Goal: Task Accomplishment & Management: Manage account settings

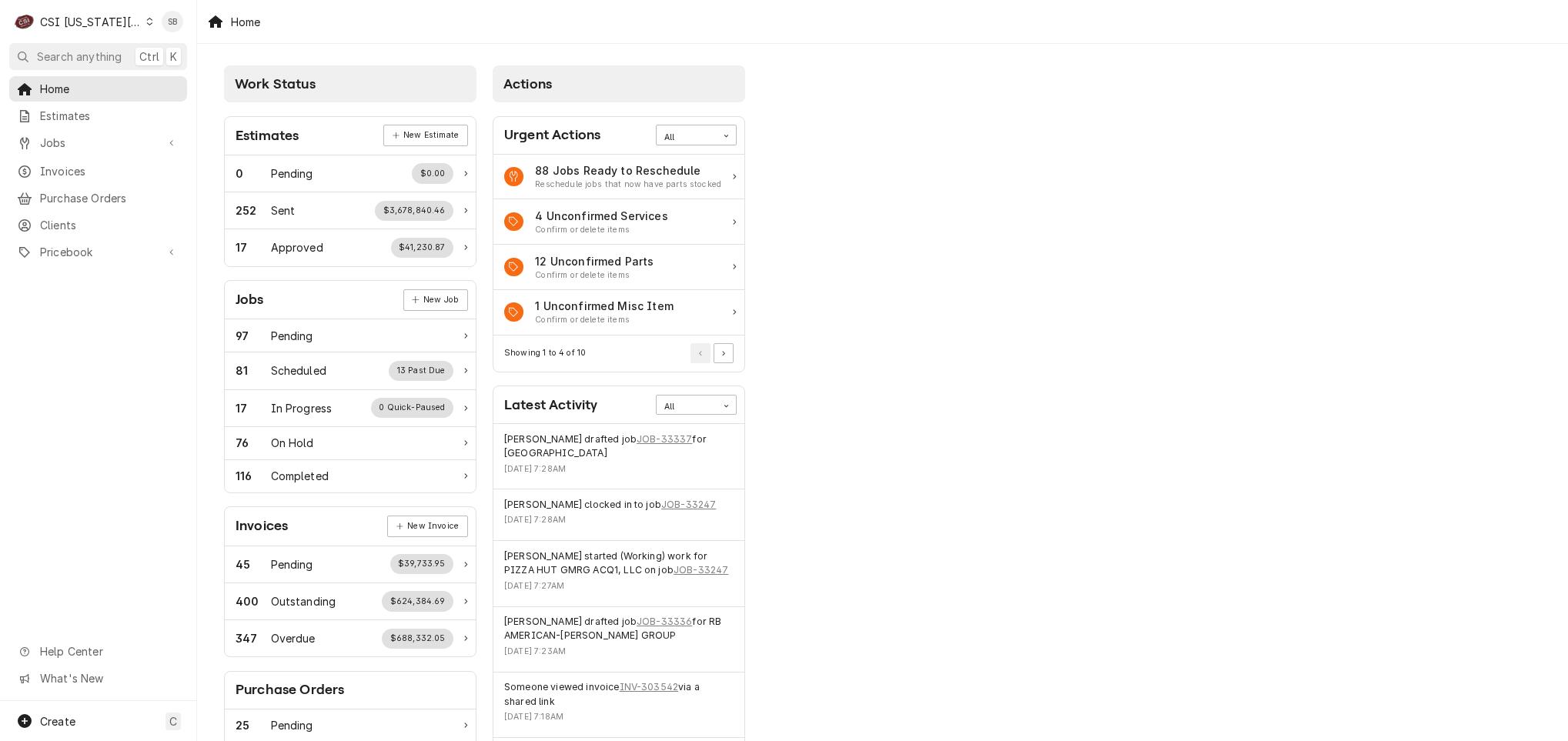
click at [72, 22] on div "CSI [US_STATE][GEOGRAPHIC_DATA]" at bounding box center [91, 22] width 101 height 16
click at [167, 86] on div "CSI St. [PERSON_NAME]" at bounding box center [264, 84] width 225 height 16
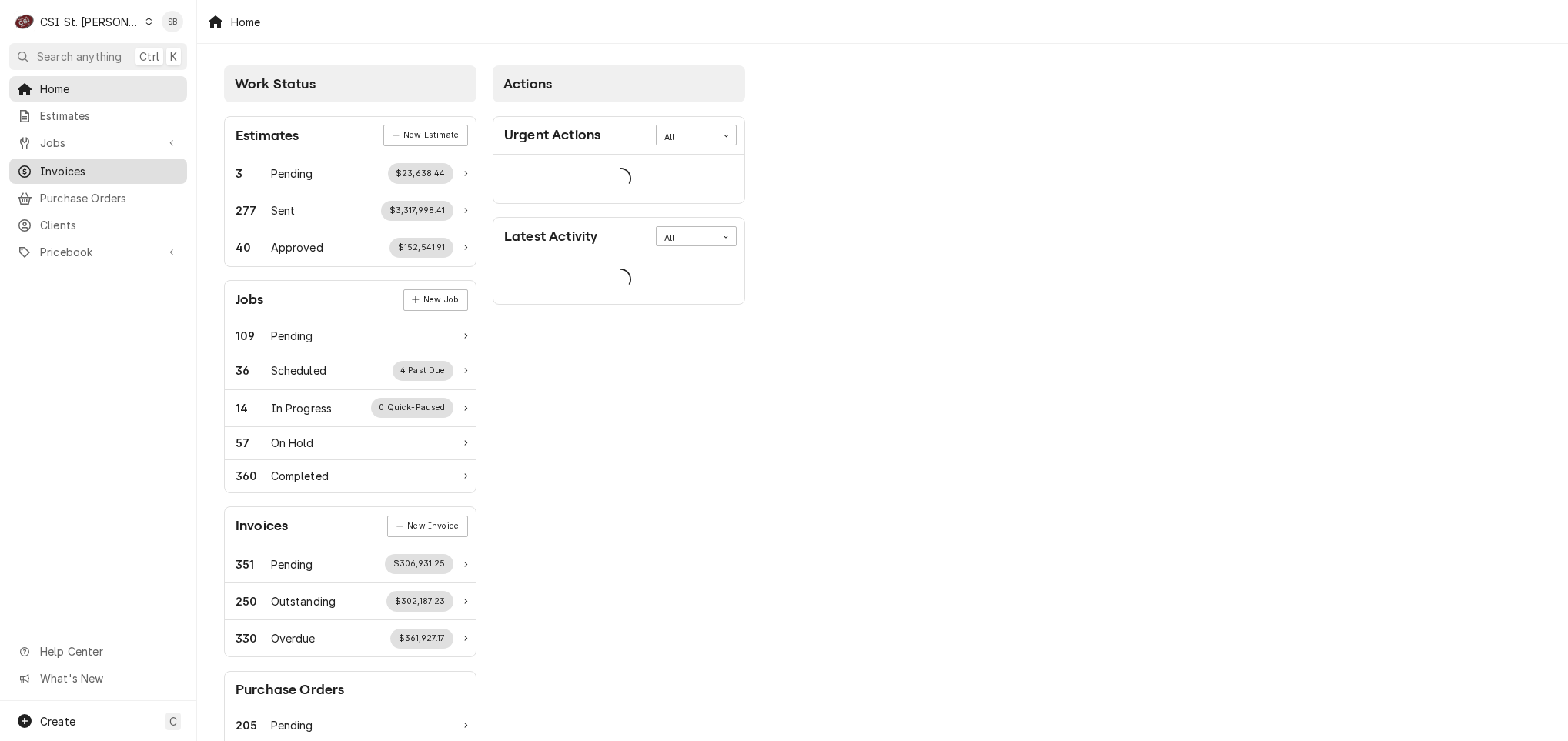
click at [90, 163] on span "Invoices" at bounding box center [110, 171] width 139 height 16
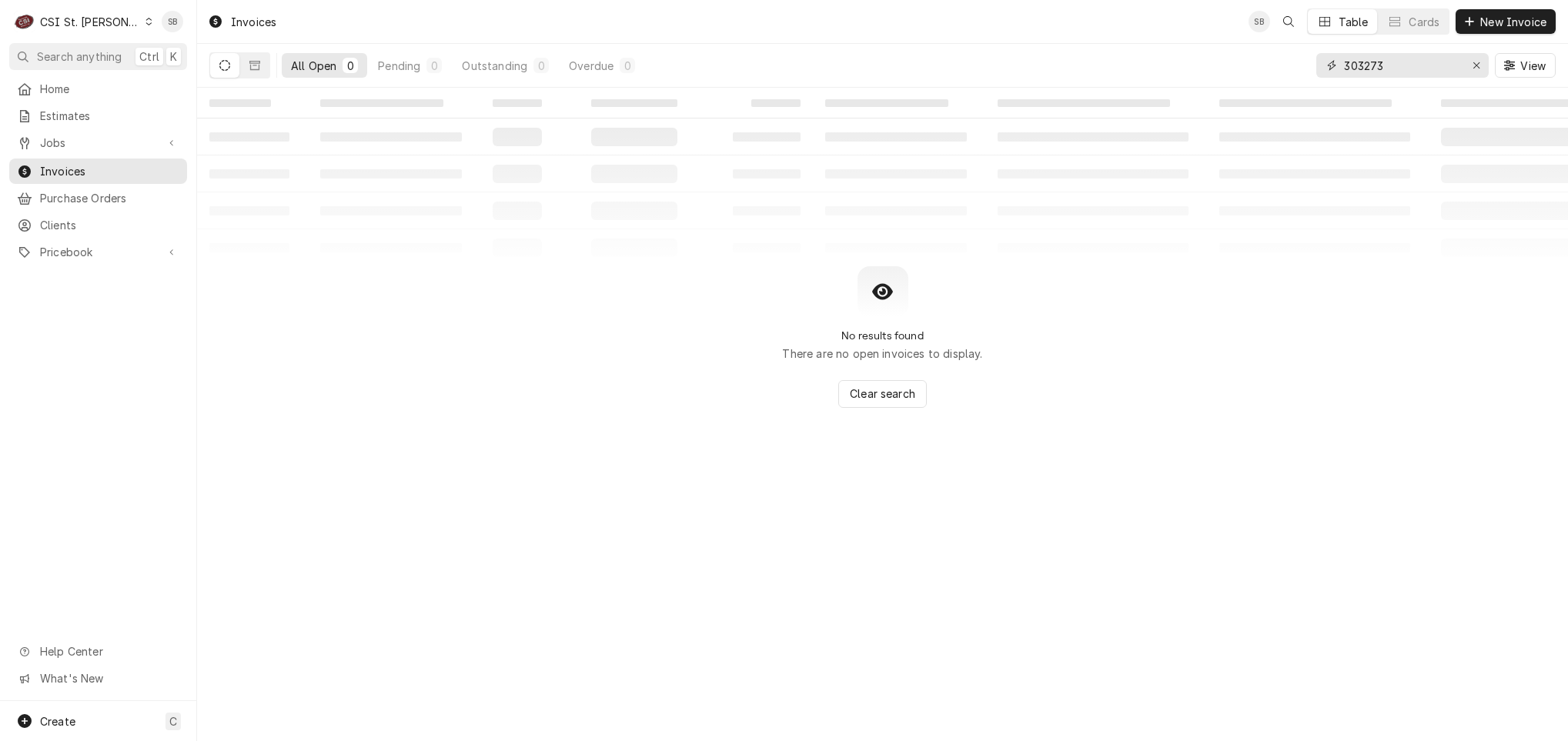
click at [1360, 69] on input "303273" at bounding box center [1402, 66] width 115 height 25
paste input "Dynamic Content Wrapper"
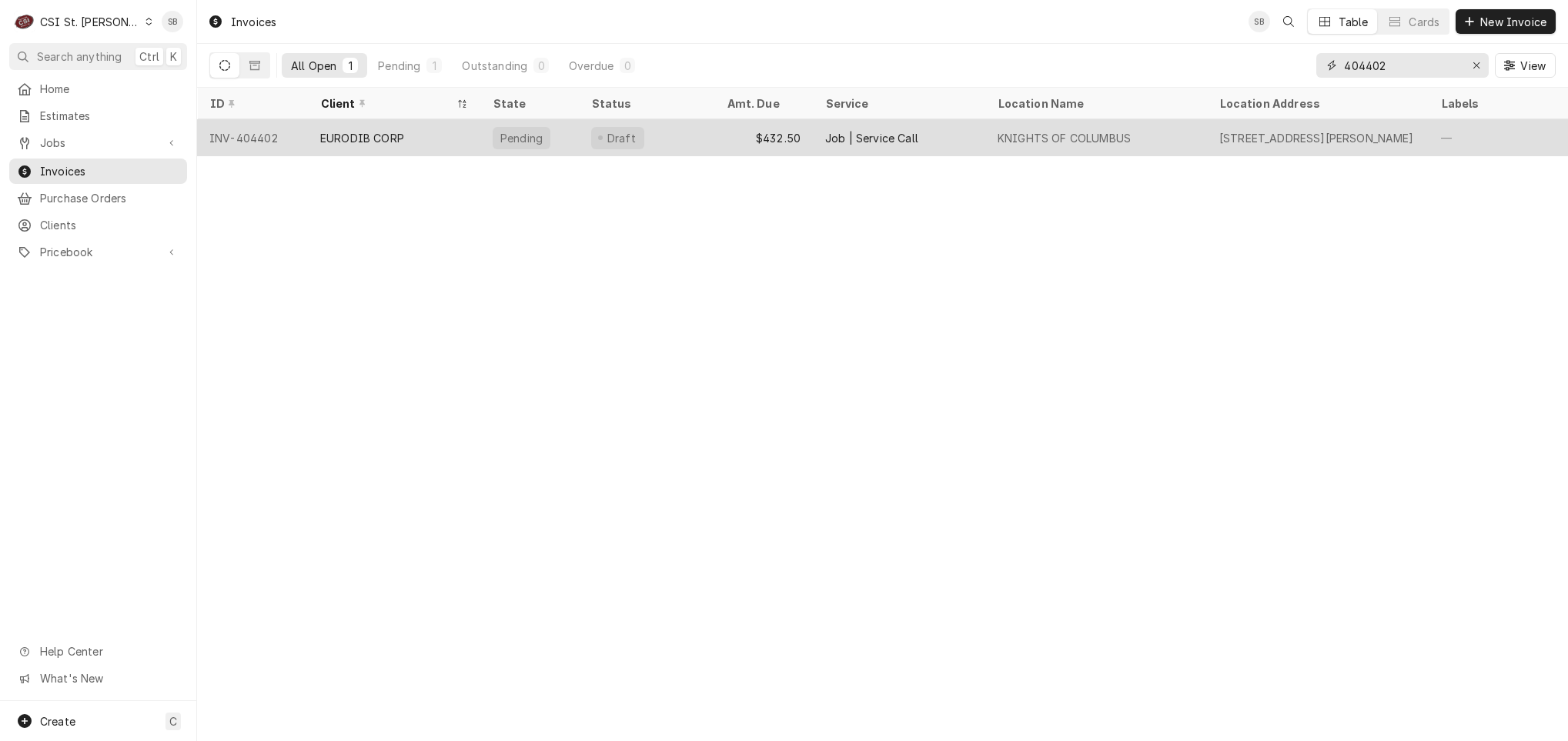
type input "404402"
click at [330, 139] on div "EURODIB CORP" at bounding box center [362, 138] width 84 height 16
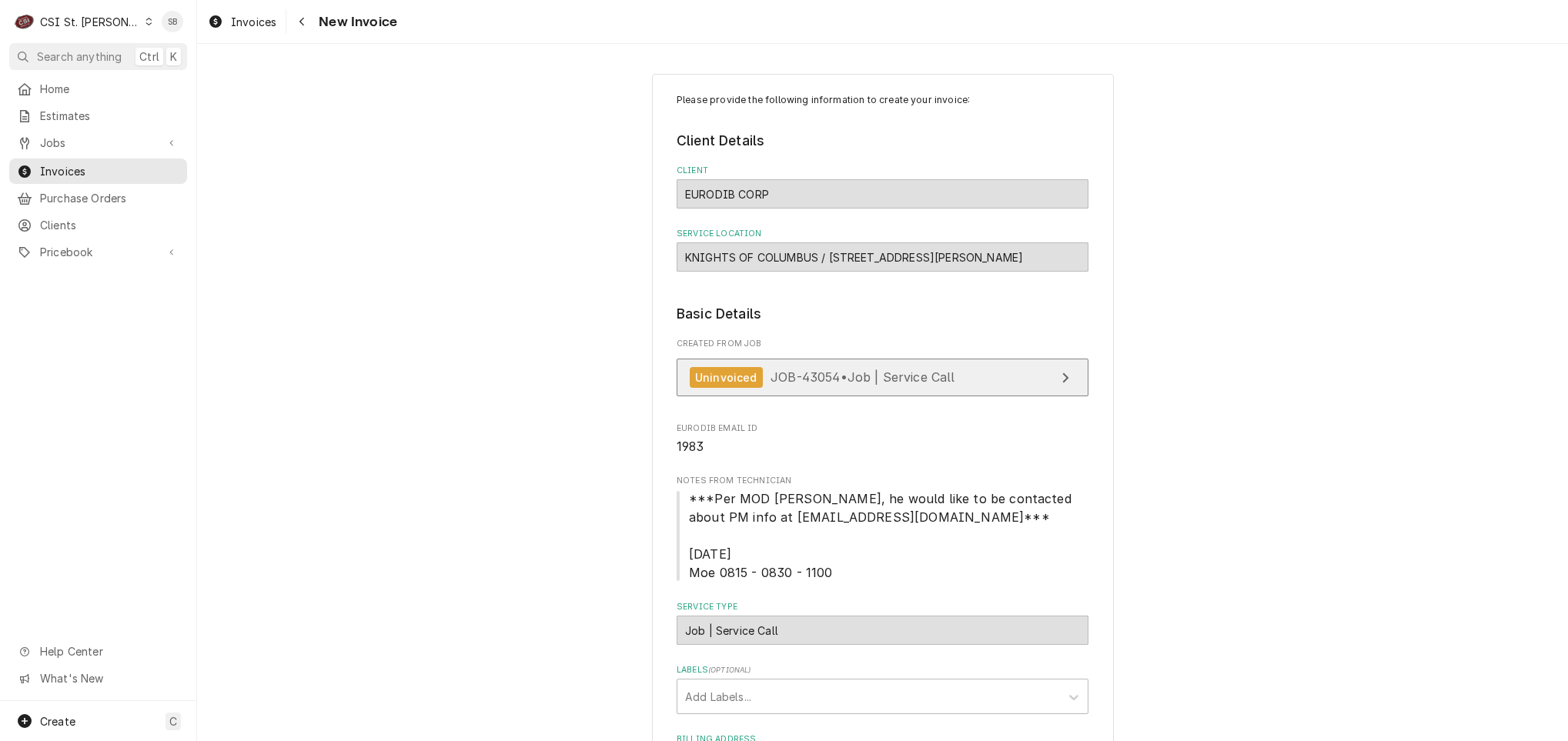
click at [791, 379] on span "JOB-43054 • Job | Service Call" at bounding box center [863, 377] width 185 height 15
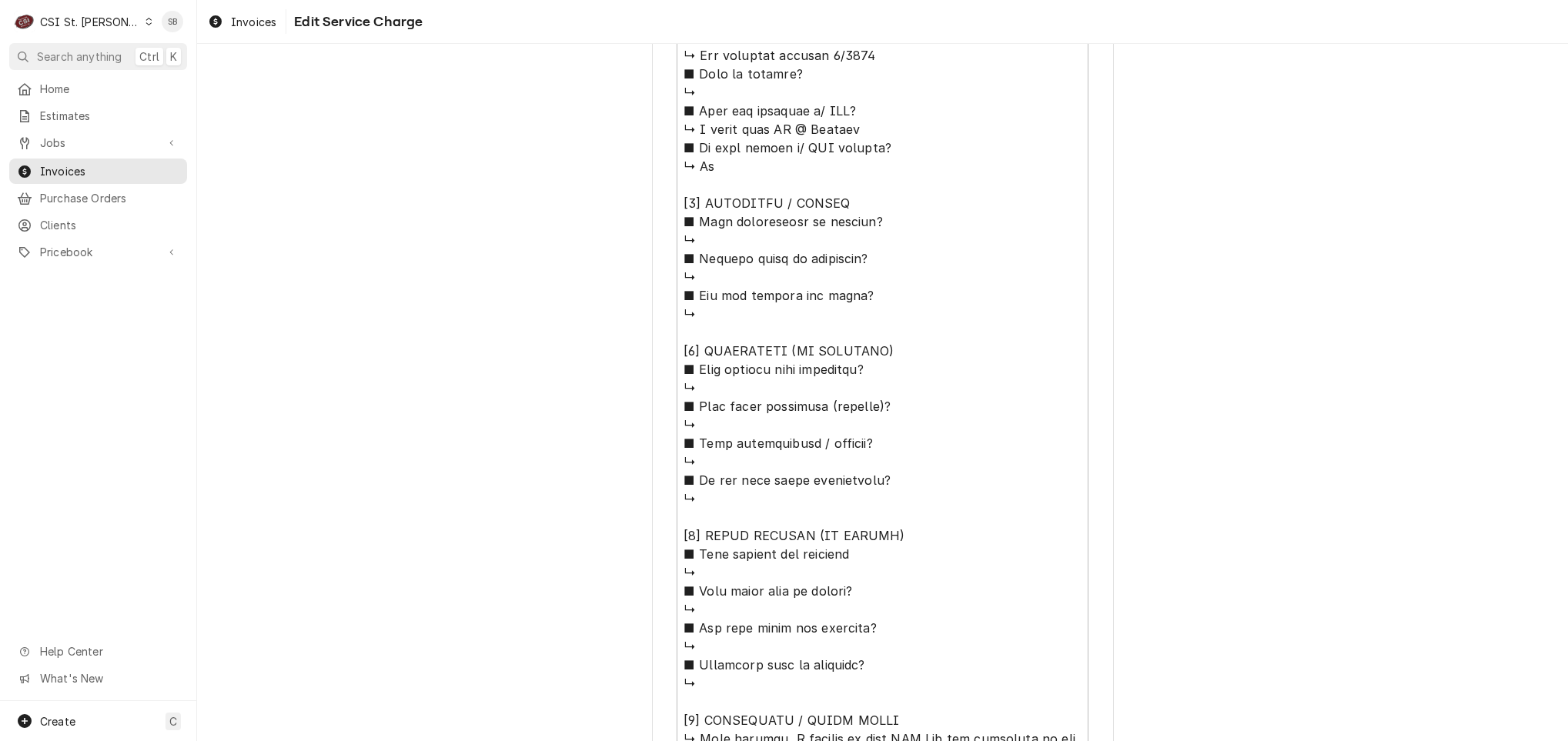
scroll to position [1292, 0]
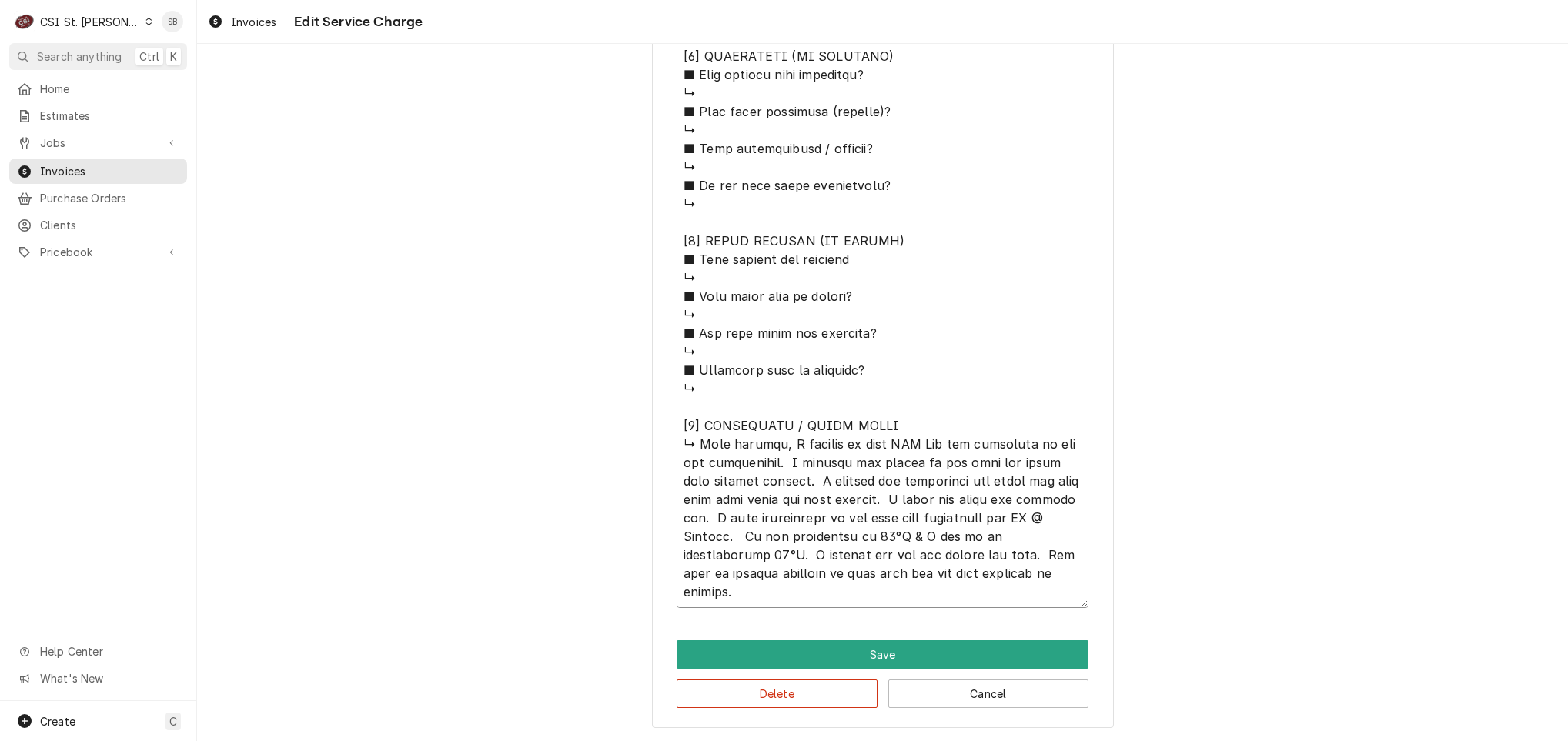
click at [760, 441] on textarea "Service Summary ( optional )" at bounding box center [883, 28] width 412 height 1160
type textarea "x"
type textarea "⚠️ 𝗙𝗢𝗥𝗠 𝗜𝗡𝗦𝗧𝗥𝗨𝗖𝗧𝗜𝗢𝗡𝗦 ⚠️ ✪ 𝗖𝗼𝗺𝗽𝗹𝗲𝘁𝗲 𝗮𝗹𝗹 𝗿𝗲𝗹𝗲𝘃𝗮𝗻𝘁 𝘀𝗲𝗰𝘁𝗶𝗼𝗻𝘀 ✪ 𝗣𝗿𝗼𝘃𝗶𝗱𝗲 𝗱𝗲𝘁𝗮𝗶𝗹𝗲𝗱 𝗮𝗻𝘀…"
type textarea "x"
type textarea "⚠️ 𝗙𝗢𝗥𝗠 𝗜𝗡𝗦𝗧𝗥𝗨𝗖𝗧𝗜𝗢𝗡𝗦 ⚠️ ✪ 𝗖𝗼𝗺𝗽𝗹𝗲𝘁𝗲 𝗮𝗹𝗹 𝗿𝗲𝗹𝗲𝘃𝗮𝗻𝘁 𝘀𝗲𝗰𝘁𝗶𝗼𝗻𝘀 ✪ 𝗣𝗿𝗼𝘃𝗶𝗱𝗲 𝗱𝗲𝘁𝗮𝗶𝗹𝗲𝗱 𝗮𝗻𝘀…"
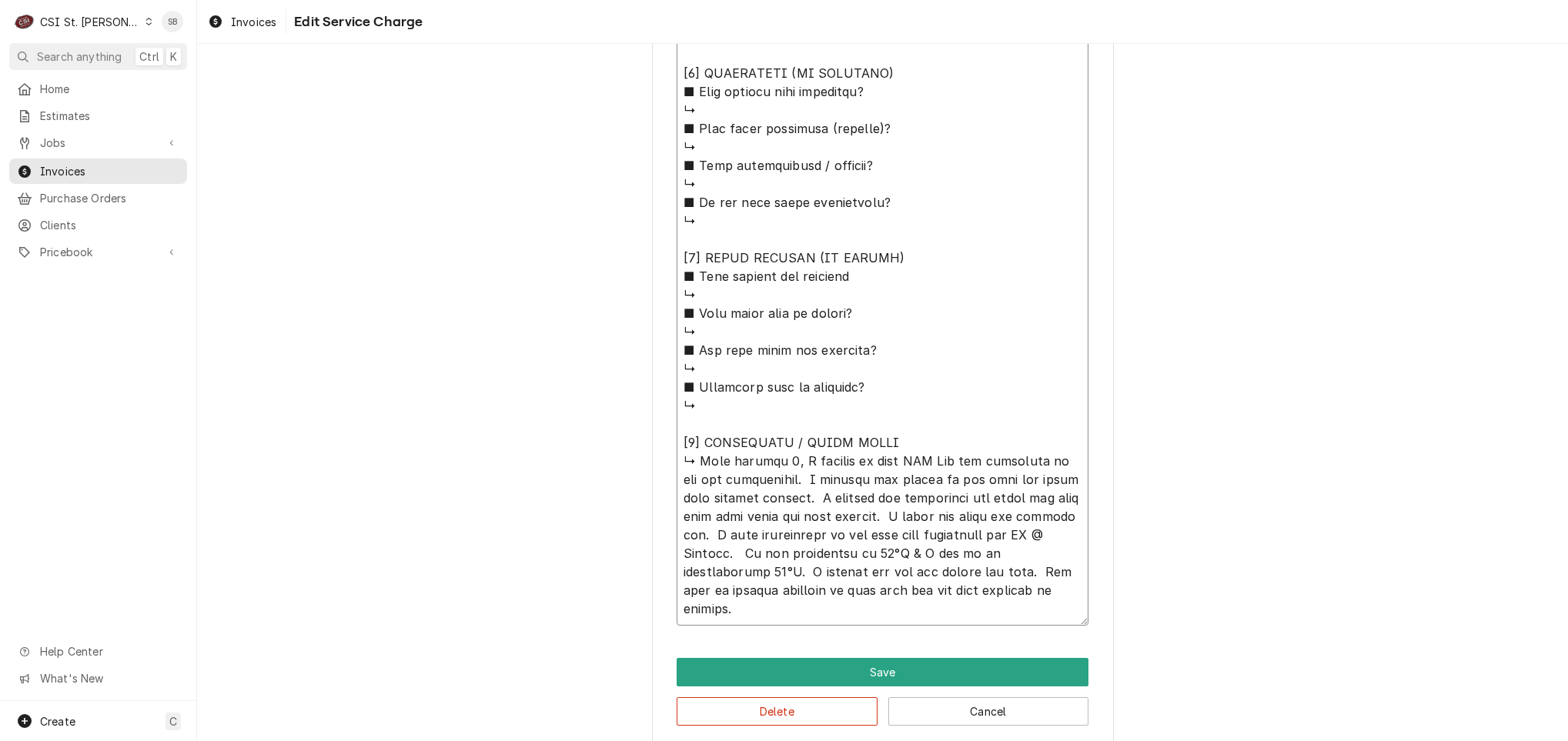
scroll to position [0, 0]
type textarea "x"
type textarea "⚠️ 𝗙𝗢𝗥𝗠 𝗜𝗡𝗦𝗧𝗥𝗨𝗖𝗧𝗜𝗢𝗡𝗦 ⚠️ ✪ 𝗖𝗼𝗺𝗽𝗹𝗲𝘁𝗲 𝗮𝗹𝗹 𝗿𝗲𝗹𝗲𝘃𝗮𝗻𝘁 𝘀𝗲𝗰𝘁𝗶𝗼𝗻𝘀 ✪ 𝗣𝗿𝗼𝘃𝗶𝗱𝗲 𝗱𝗲𝘁𝗮𝗶𝗹𝗲𝗱 𝗮𝗻𝘀…"
type textarea "x"
type textarea "⚠️ 𝗙𝗢𝗥𝗠 𝗜𝗡𝗦𝗧𝗥𝗨𝗖𝗧𝗜𝗢𝗡𝗦 ⚠️ ✪ 𝗖𝗼𝗺𝗽𝗹𝗲𝘁𝗲 𝗮𝗹𝗹 𝗿𝗲𝗹𝗲𝘃𝗮𝗻𝘁 𝘀𝗲𝗰𝘁𝗶𝗼𝗻𝘀 ✪ 𝗣𝗿𝗼𝘃𝗶𝗱𝗲 𝗱𝗲𝘁𝗮𝗶𝗹𝗲𝗱 𝗮𝗻𝘀…"
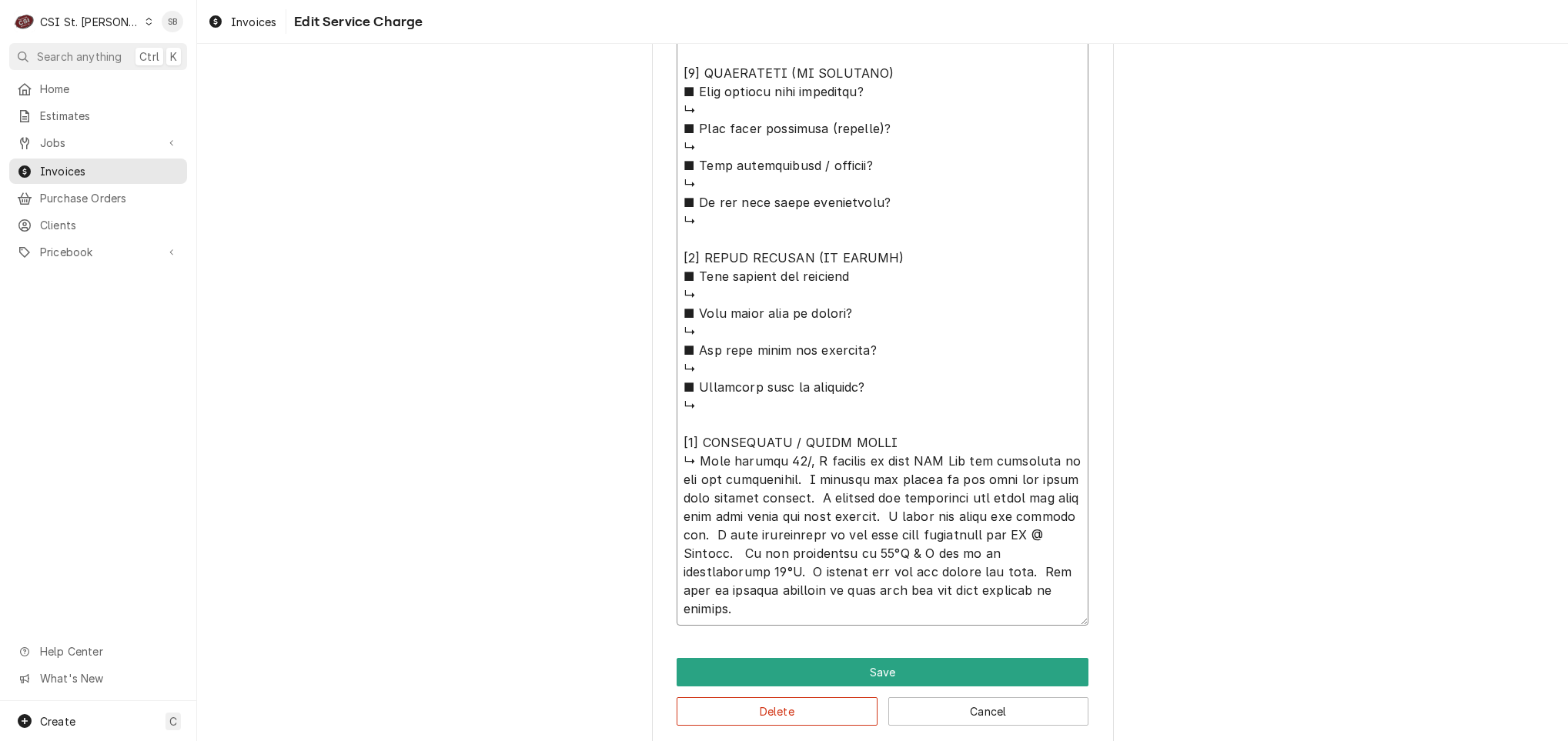
type textarea "x"
type textarea "⚠️ 𝗙𝗢𝗥𝗠 𝗜𝗡𝗦𝗧𝗥𝗨𝗖𝗧𝗜𝗢𝗡𝗦 ⚠️ ✪ 𝗖𝗼𝗺𝗽𝗹𝗲𝘁𝗲 𝗮𝗹𝗹 𝗿𝗲𝗹𝗲𝘃𝗮𝗻𝘁 𝘀𝗲𝗰𝘁𝗶𝗼𝗻𝘀 ✪ 𝗣𝗿𝗼𝘃𝗶𝗱𝗲 𝗱𝗲𝘁𝗮𝗶𝗹𝗲𝗱 𝗮𝗻𝘀…"
type textarea "x"
type textarea "⚠️ 𝗙𝗢𝗥𝗠 𝗜𝗡𝗦𝗧𝗥𝗨𝗖𝗧𝗜𝗢𝗡𝗦 ⚠️ ✪ 𝗖𝗼𝗺𝗽𝗹𝗲𝘁𝗲 𝗮𝗹𝗹 𝗿𝗲𝗹𝗲𝘃𝗮𝗻𝘁 𝘀𝗲𝗰𝘁𝗶𝗼𝗻𝘀 ✪ 𝗣𝗿𝗼𝘃𝗶𝗱𝗲 𝗱𝗲𝘁𝗮𝗶𝗹𝗲𝗱 𝗮𝗻𝘀…"
type textarea "x"
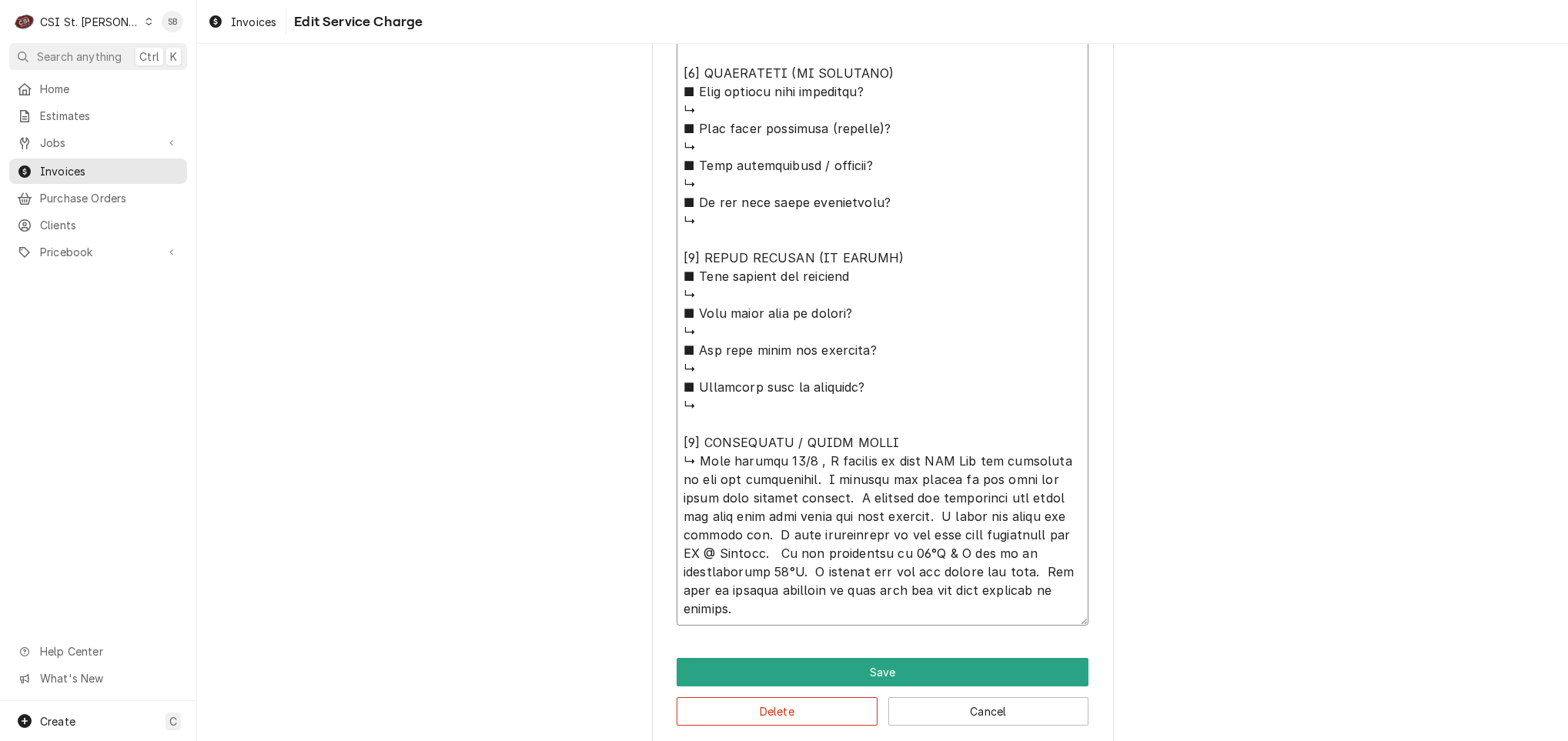
type textarea "⚠️ 𝗙𝗢𝗥𝗠 𝗜𝗡𝗦𝗧𝗥𝗨𝗖𝗧𝗜𝗢𝗡𝗦 ⚠️ ✪ 𝗖𝗼𝗺𝗽𝗹𝗲𝘁𝗲 𝗮𝗹𝗹 𝗿𝗲𝗹𝗲𝘃𝗮𝗻𝘁 𝘀𝗲𝗰𝘁𝗶𝗼𝗻𝘀 ✪ 𝗣𝗿𝗼𝘃𝗶𝗱𝗲 𝗱𝗲𝘁𝗮𝗶𝗹𝗲𝗱 𝗮𝗻𝘀…"
type textarea "x"
type textarea "⚠️ 𝗙𝗢𝗥𝗠 𝗜𝗡𝗦𝗧𝗥𝗨𝗖𝗧𝗜𝗢𝗡𝗦 ⚠️ ✪ 𝗖𝗼𝗺𝗽𝗹𝗲𝘁𝗲 𝗮𝗹𝗹 𝗿𝗲𝗹𝗲𝘃𝗮𝗻𝘁 𝘀𝗲𝗰𝘁𝗶𝗼𝗻𝘀 ✪ 𝗣𝗿𝗼𝘃𝗶𝗱𝗲 𝗱𝗲𝘁𝗮𝗶𝗹𝗲𝗱 𝗮𝗻𝘀…"
type textarea "x"
type textarea "⚠️ 𝗙𝗢𝗥𝗠 𝗜𝗡𝗦𝗧𝗥𝗨𝗖𝗧𝗜𝗢𝗡𝗦 ⚠️ ✪ 𝗖𝗼𝗺𝗽𝗹𝗲𝘁𝗲 𝗮𝗹𝗹 𝗿𝗲𝗹𝗲𝘃𝗮𝗻𝘁 𝘀𝗲𝗰𝘁𝗶𝗼𝗻𝘀 ✪ 𝗣𝗿𝗼𝘃𝗶𝗱𝗲 𝗱𝗲𝘁𝗮𝗶𝗹𝗲𝗱 𝗮𝗻𝘀…"
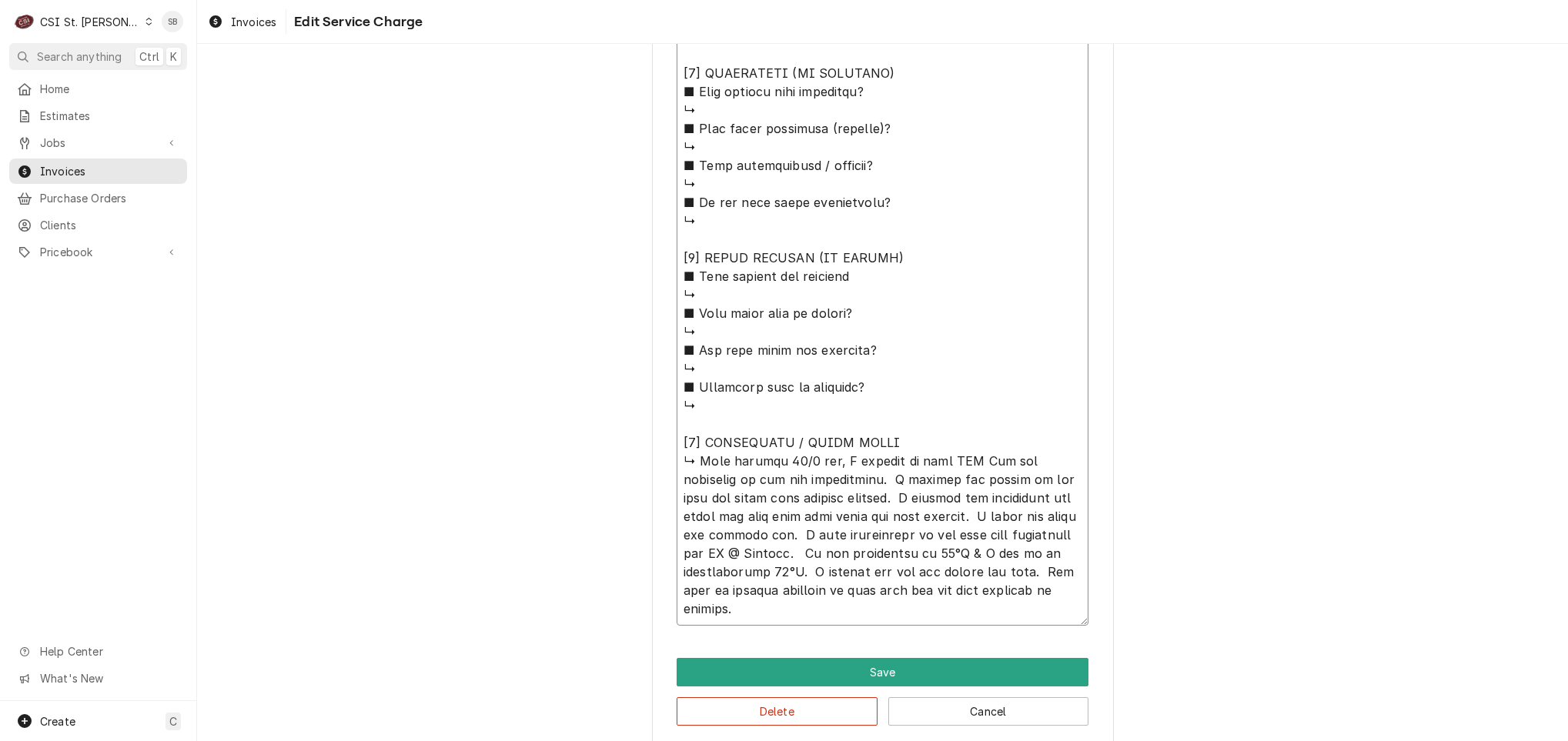
type textarea "x"
type textarea "⚠️ 𝗙𝗢𝗥𝗠 𝗜𝗡𝗦𝗧𝗥𝗨𝗖𝗧𝗜𝗢𝗡𝗦 ⚠️ ✪ 𝗖𝗼𝗺𝗽𝗹𝗲𝘁𝗲 𝗮𝗹𝗹 𝗿𝗲𝗹𝗲𝘃𝗮𝗻𝘁 𝘀𝗲𝗰𝘁𝗶𝗼𝗻𝘀 ✪ 𝗣𝗿𝗼𝘃𝗶𝗱𝗲 𝗱𝗲𝘁𝗮𝗶𝗹𝗲𝗱 𝗮𝗻𝘀…"
type textarea "x"
type textarea "⚠️ 𝗙𝗢𝗥𝗠 𝗜𝗡𝗦𝗧𝗥𝗨𝗖𝗧𝗜𝗢𝗡𝗦 ⚠️ ✪ 𝗖𝗼𝗺𝗽𝗹𝗲𝘁𝗲 𝗮𝗹𝗹 𝗿𝗲𝗹𝗲𝘃𝗮𝗻𝘁 𝘀𝗲𝗰𝘁𝗶𝗼𝗻𝘀 ✪ 𝗣𝗿𝗼𝘃𝗶𝗱𝗲 𝗱𝗲𝘁𝗮𝗶𝗹𝗲𝗱 𝗮𝗻𝘀…"
type textarea "x"
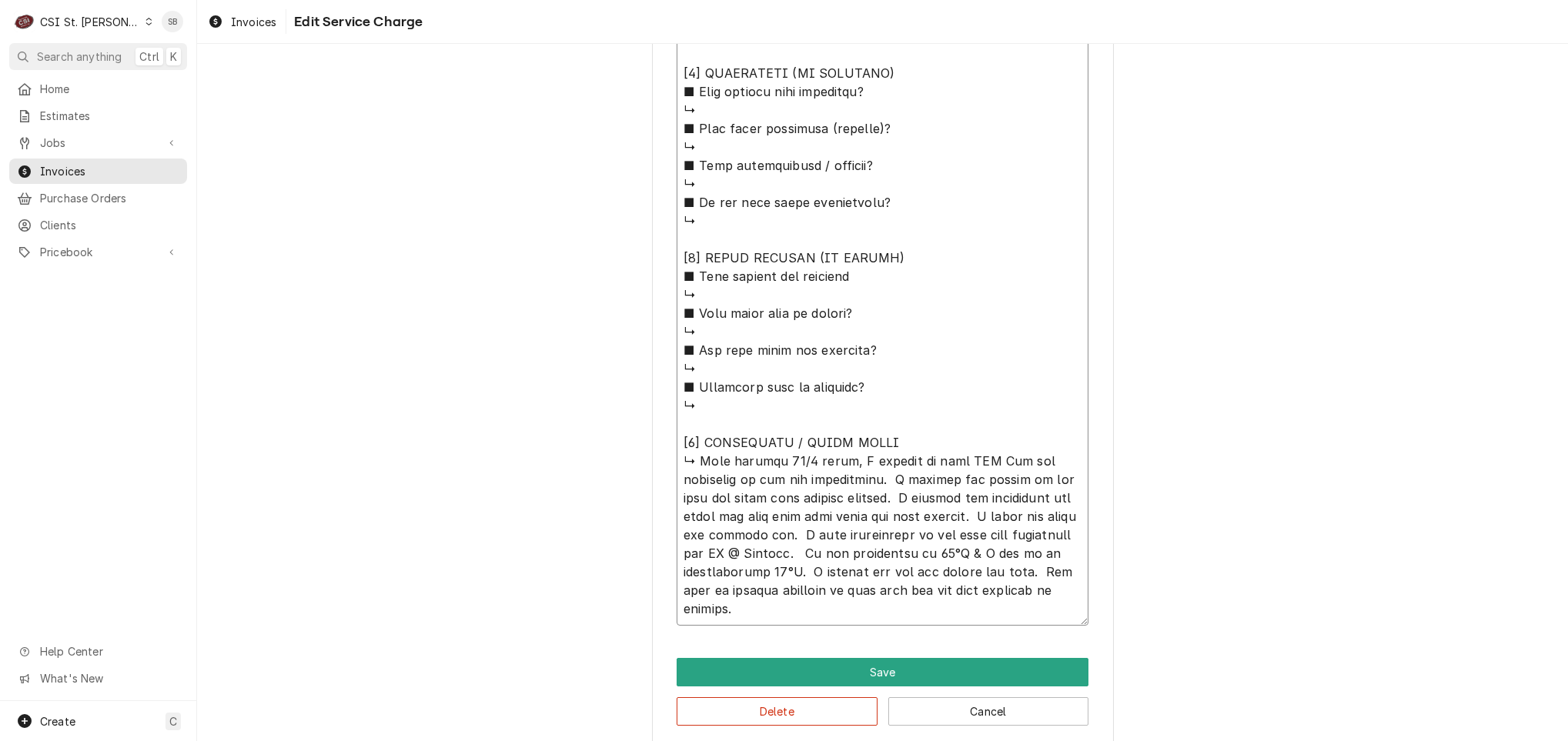
type textarea "⚠️ 𝗙𝗢𝗥𝗠 𝗜𝗡𝗦𝗧𝗥𝗨𝗖𝗧𝗜𝗢𝗡𝗦 ⚠️ ✪ 𝗖𝗼𝗺𝗽𝗹𝗲𝘁𝗲 𝗮𝗹𝗹 𝗿𝗲𝗹𝗲𝘃𝗮𝗻𝘁 𝘀𝗲𝗰𝘁𝗶𝗼𝗻𝘀 ✪ 𝗣𝗿𝗼𝘃𝗶𝗱𝗲 𝗱𝗲𝘁𝗮𝗶𝗹𝗲𝗱 𝗮𝗻𝘀…"
type textarea "x"
type textarea "⚠️ 𝗙𝗢𝗥𝗠 𝗜𝗡𝗦𝗧𝗥𝗨𝗖𝗧𝗜𝗢𝗡𝗦 ⚠️ ✪ 𝗖𝗼𝗺𝗽𝗹𝗲𝘁𝗲 𝗮𝗹𝗹 𝗿𝗲𝗹𝗲𝘃𝗮𝗻𝘁 𝘀𝗲𝗰𝘁𝗶𝗼𝗻𝘀 ✪ 𝗣𝗿𝗼𝘃𝗶𝗱𝗲 𝗱𝗲𝘁𝗮𝗶𝗹𝗲𝗱 𝗮𝗻𝘀…"
type textarea "x"
type textarea "⚠️ 𝗙𝗢𝗥𝗠 𝗜𝗡𝗦𝗧𝗥𝗨𝗖𝗧𝗜𝗢𝗡𝗦 ⚠️ ✪ 𝗖𝗼𝗺𝗽𝗹𝗲𝘁𝗲 𝗮𝗹𝗹 𝗿𝗲𝗹𝗲𝘃𝗮𝗻𝘁 𝘀𝗲𝗰𝘁𝗶𝗼𝗻𝘀 ✪ 𝗣𝗿𝗼𝘃𝗶𝗱𝗲 𝗱𝗲𝘁𝗮𝗶𝗹𝗲𝗱 𝗮𝗻𝘀…"
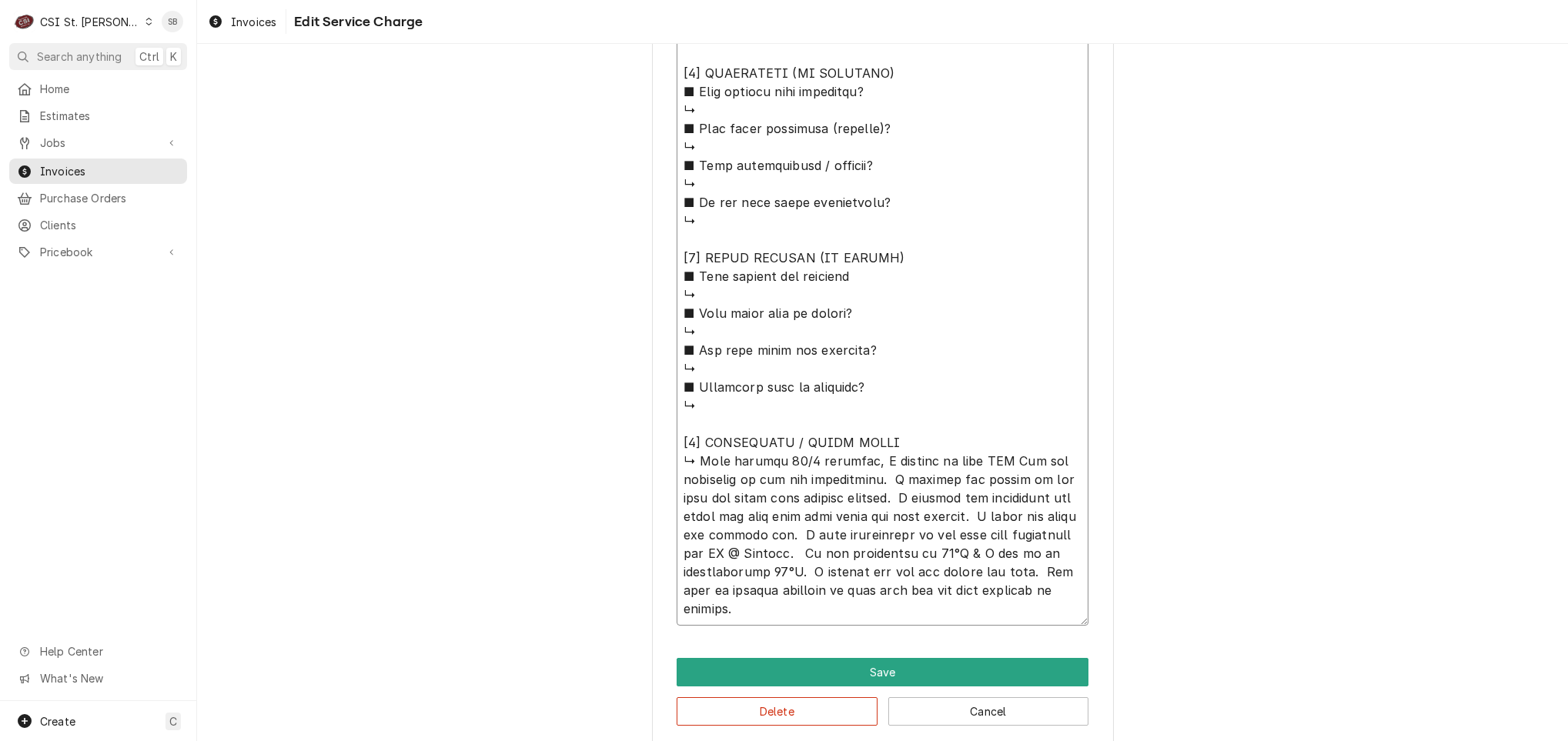
type textarea "x"
type textarea "⚠️ 𝗙𝗢𝗥𝗠 𝗜𝗡𝗦𝗧𝗥𝗨𝗖𝗧𝗜𝗢𝗡𝗦 ⚠️ ✪ 𝗖𝗼𝗺𝗽𝗹𝗲𝘁𝗲 𝗮𝗹𝗹 𝗿𝗲𝗹𝗲𝘃𝗮𝗻𝘁 𝘀𝗲𝗰𝘁𝗶𝗼𝗻𝘀 ✪ 𝗣𝗿𝗼𝘃𝗶𝗱𝗲 𝗱𝗲𝘁𝗮𝗶𝗹𝗲𝗱 𝗮𝗻𝘀…"
type textarea "x"
type textarea "⚠️ 𝗙𝗢𝗥𝗠 𝗜𝗡𝗦𝗧𝗥𝗨𝗖𝗧𝗜𝗢𝗡𝗦 ⚠️ ✪ 𝗖𝗼𝗺𝗽𝗹𝗲𝘁𝗲 𝗮𝗹𝗹 𝗿𝗲𝗹𝗲𝘃𝗮𝗻𝘁 𝘀𝗲𝗰𝘁𝗶𝗼𝗻𝘀 ✪ 𝗣𝗿𝗼𝘃𝗶𝗱𝗲 𝗱𝗲𝘁𝗮𝗶𝗹𝗲𝗱 𝗮𝗻𝘀…"
type textarea "x"
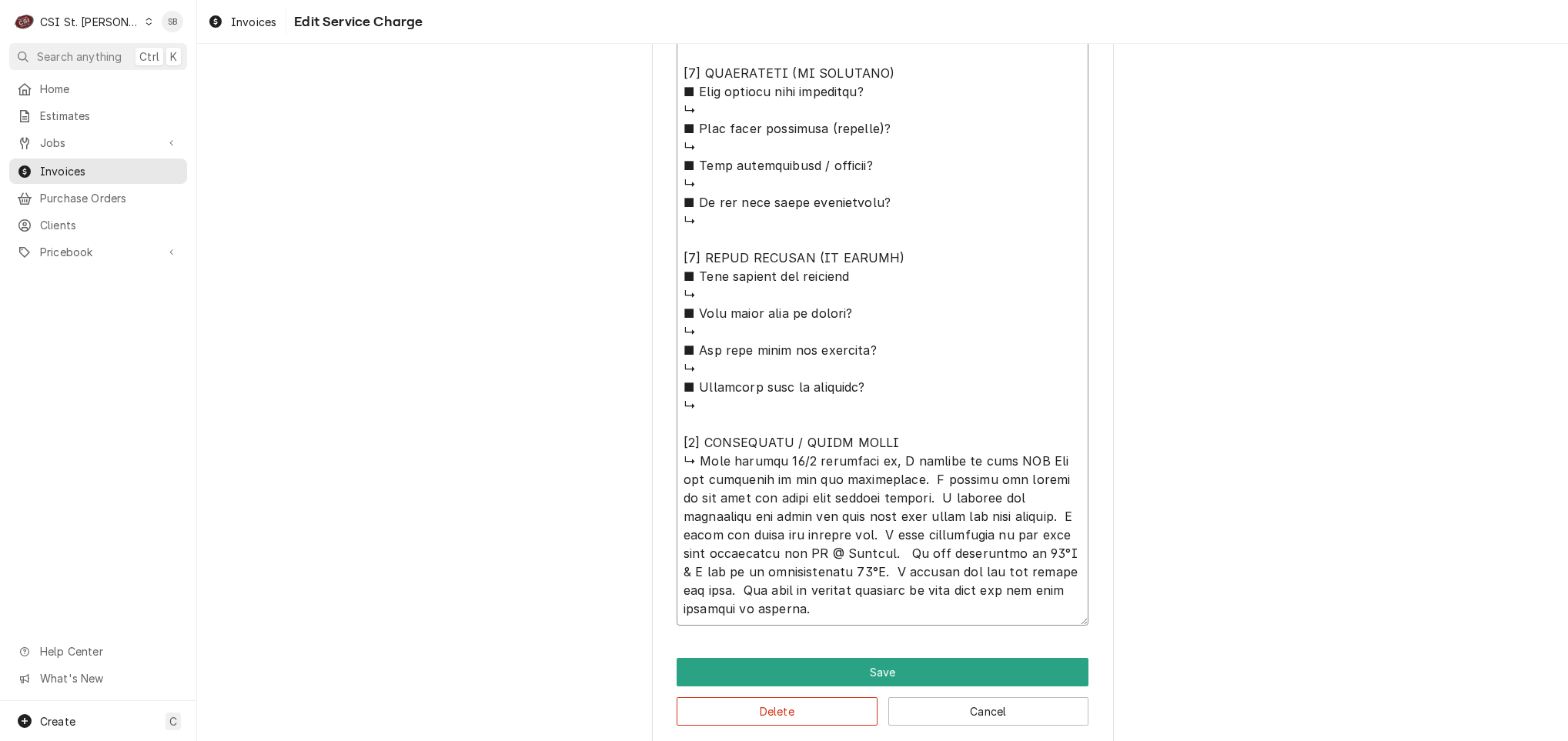
type textarea "⚠️ 𝗙𝗢𝗥𝗠 𝗜𝗡𝗦𝗧𝗥𝗨𝗖𝗧𝗜𝗢𝗡𝗦 ⚠️ ✪ 𝗖𝗼𝗺𝗽𝗹𝗲𝘁𝗲 𝗮𝗹𝗹 𝗿𝗲𝗹𝗲𝘃𝗮𝗻𝘁 𝘀𝗲𝗰𝘁𝗶𝗼𝗻𝘀 ✪ 𝗣𝗿𝗼𝘃𝗶𝗱𝗲 𝗱𝗲𝘁𝗮𝗶𝗹𝗲𝗱 𝗮𝗻𝘀…"
type textarea "x"
type textarea "⚠️ 𝗙𝗢𝗥𝗠 𝗜𝗡𝗦𝗧𝗥𝗨𝗖𝗧𝗜𝗢𝗡𝗦 ⚠️ ✪ 𝗖𝗼𝗺𝗽𝗹𝗲𝘁𝗲 𝗮𝗹𝗹 𝗿𝗲𝗹𝗲𝘃𝗮𝗻𝘁 𝘀𝗲𝗰𝘁𝗶𝗼𝗻𝘀 ✪ 𝗣𝗿𝗼𝘃𝗶𝗱𝗲 𝗱𝗲𝘁𝗮𝗶𝗹𝗲𝗱 𝗮𝗻𝘀…"
type textarea "x"
type textarea "⚠️ 𝗙𝗢𝗥𝗠 𝗜𝗡𝗦𝗧𝗥𝗨𝗖𝗧𝗜𝗢𝗡𝗦 ⚠️ ✪ 𝗖𝗼𝗺𝗽𝗹𝗲𝘁𝗲 𝗮𝗹𝗹 𝗿𝗲𝗹𝗲𝘃𝗮𝗻𝘁 𝘀𝗲𝗰𝘁𝗶𝗼𝗻𝘀 ✪ 𝗣𝗿𝗼𝘃𝗶𝗱𝗲 𝗱𝗲𝘁𝗮𝗶𝗹𝗲𝗱 𝗮𝗻𝘀…"
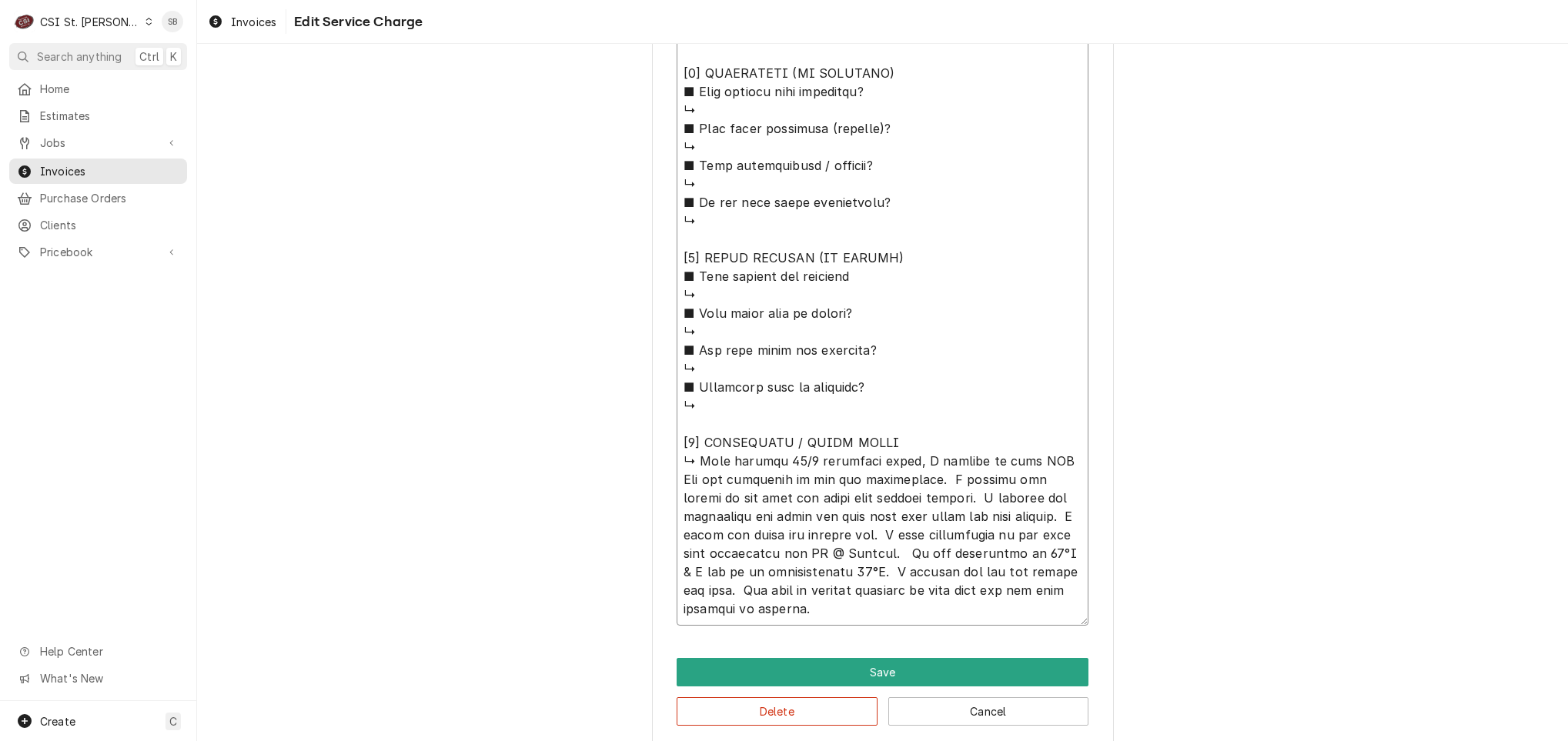
type textarea "x"
type textarea "⚠️ 𝗙𝗢𝗥𝗠 𝗜𝗡𝗦𝗧𝗥𝗨𝗖𝗧𝗜𝗢𝗡𝗦 ⚠️ ✪ 𝗖𝗼𝗺𝗽𝗹𝗲𝘁𝗲 𝗮𝗹𝗹 𝗿𝗲𝗹𝗲𝘃𝗮𝗻𝘁 𝘀𝗲𝗰𝘁𝗶𝗼𝗻𝘀 ✪ 𝗣𝗿𝗼𝘃𝗶𝗱𝗲 𝗱𝗲𝘁𝗮𝗶𝗹𝗲𝗱 𝗮𝗻𝘀…"
type textarea "x"
type textarea "⚠️ 𝗙𝗢𝗥𝗠 𝗜𝗡𝗦𝗧𝗥𝗨𝗖𝗧𝗜𝗢𝗡𝗦 ⚠️ ✪ 𝗖𝗼𝗺𝗽𝗹𝗲𝘁𝗲 𝗮𝗹𝗹 𝗿𝗲𝗹𝗲𝘃𝗮𝗻𝘁 𝘀𝗲𝗰𝘁𝗶𝗼𝗻𝘀 ✪ 𝗣𝗿𝗼𝘃𝗶𝗱𝗲 𝗱𝗲𝘁𝗮𝗶𝗹𝗲𝗱 𝗮𝗻𝘀…"
type textarea "x"
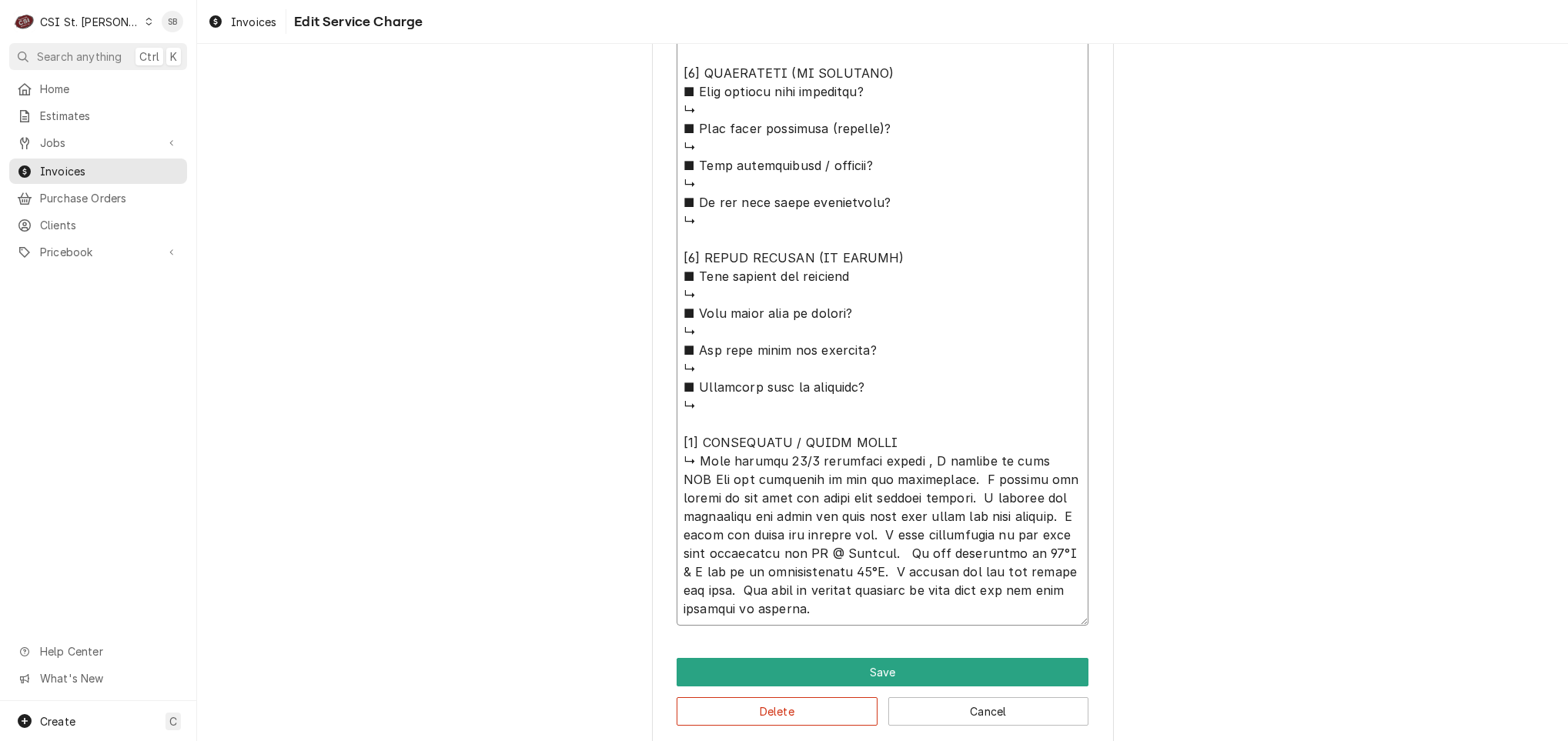
type textarea "⚠️ 𝗙𝗢𝗥𝗠 𝗜𝗡𝗦𝗧𝗥𝗨𝗖𝗧𝗜𝗢𝗡𝗦 ⚠️ ✪ 𝗖𝗼𝗺𝗽𝗹𝗲𝘁𝗲 𝗮𝗹𝗹 𝗿𝗲𝗹𝗲𝘃𝗮𝗻𝘁 𝘀𝗲𝗰𝘁𝗶𝗼𝗻𝘀 ✪ 𝗣𝗿𝗼𝘃𝗶𝗱𝗲 𝗱𝗲𝘁𝗮𝗶𝗹𝗲𝗱 𝗮𝗻𝘀…"
type textarea "x"
type textarea "⚠️ 𝗙𝗢𝗥𝗠 𝗜𝗡𝗦𝗧𝗥𝗨𝗖𝗧𝗜𝗢𝗡𝗦 ⚠️ ✪ 𝗖𝗼𝗺𝗽𝗹𝗲𝘁𝗲 𝗮𝗹𝗹 𝗿𝗲𝗹𝗲𝘃𝗮𝗻𝘁 𝘀𝗲𝗰𝘁𝗶𝗼𝗻𝘀 ✪ 𝗣𝗿𝗼𝘃𝗶𝗱𝗲 𝗱𝗲𝘁𝗮𝗶𝗹𝗲𝗱 𝗮𝗻𝘀…"
type textarea "x"
type textarea "⚠️ 𝗙𝗢𝗥𝗠 𝗜𝗡𝗦𝗧𝗥𝗨𝗖𝗧𝗜𝗢𝗡𝗦 ⚠️ ✪ 𝗖𝗼𝗺𝗽𝗹𝗲𝘁𝗲 𝗮𝗹𝗹 𝗿𝗲𝗹𝗲𝘃𝗮𝗻𝘁 𝘀𝗲𝗰𝘁𝗶𝗼𝗻𝘀 ✪ 𝗣𝗿𝗼𝘃𝗶𝗱𝗲 𝗱𝗲𝘁𝗮𝗶𝗹𝗲𝗱 𝗮𝗻𝘀…"
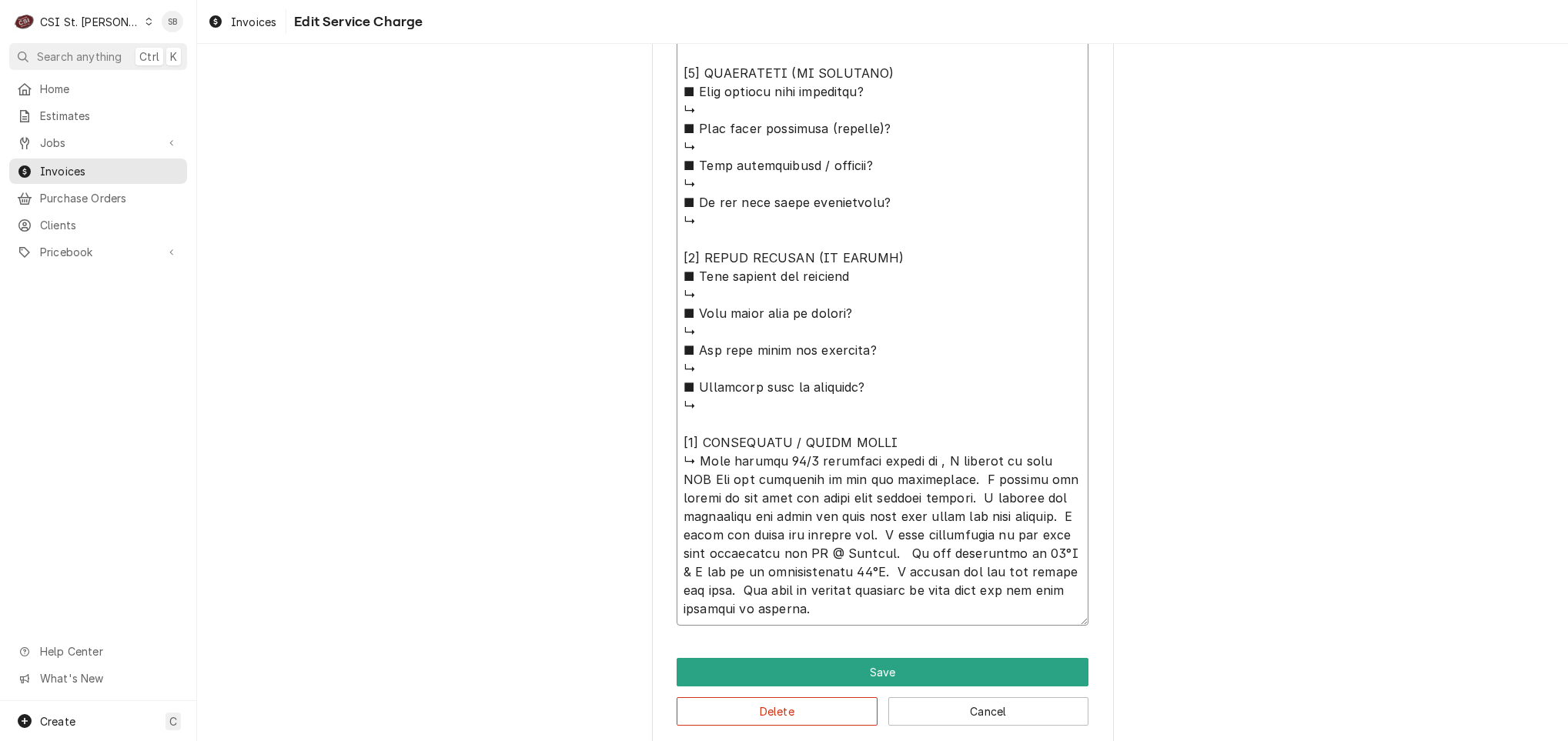
paste textarea "Glasswasher is not heating"
type textarea "x"
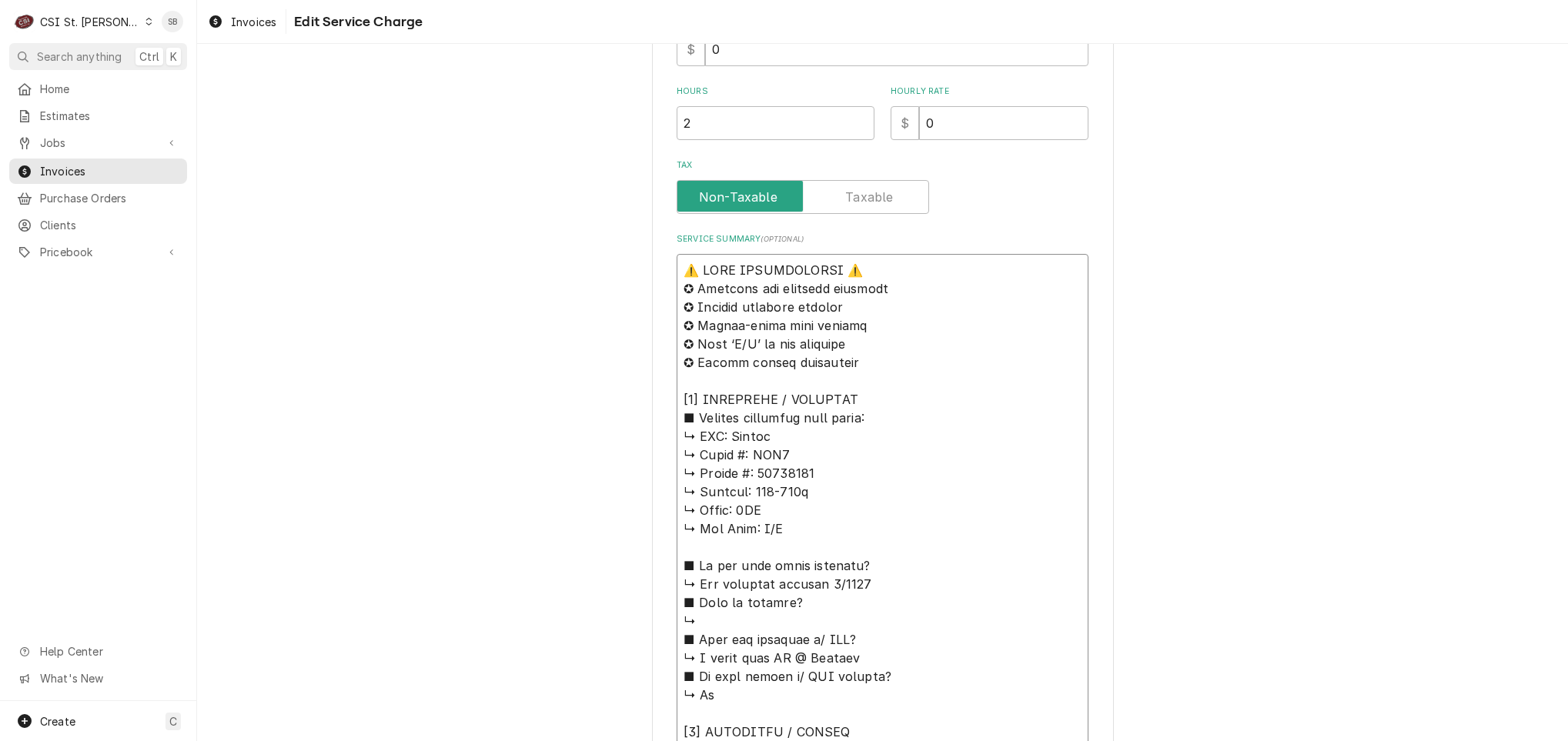
scroll to position [483, 0]
drag, startPoint x: 1035, startPoint y: 609, endPoint x: 607, endPoint y: 273, distance: 544.1
click at [607, 273] on div "Use the fields below to edit this service charge Short Description Job | Servic…" at bounding box center [883, 571] width 1371 height 1991
type textarea "⚠️ 𝗙𝗢𝗥𝗠 𝗜𝗡𝗦𝗧𝗥𝗨𝗖𝗧𝗜𝗢𝗡𝗦 ⚠️ ✪ 𝗖𝗼𝗺𝗽𝗹𝗲𝘁𝗲 𝗮𝗹𝗹 𝗿𝗲𝗹𝗲𝘃𝗮𝗻𝘁 𝘀𝗲𝗰𝘁𝗶𝗼𝗻𝘀 ✪ 𝗣𝗿𝗼𝘃𝗶𝗱𝗲 𝗱𝗲𝘁𝗮𝗶𝗹𝗲𝗱 𝗮𝗻𝘀…"
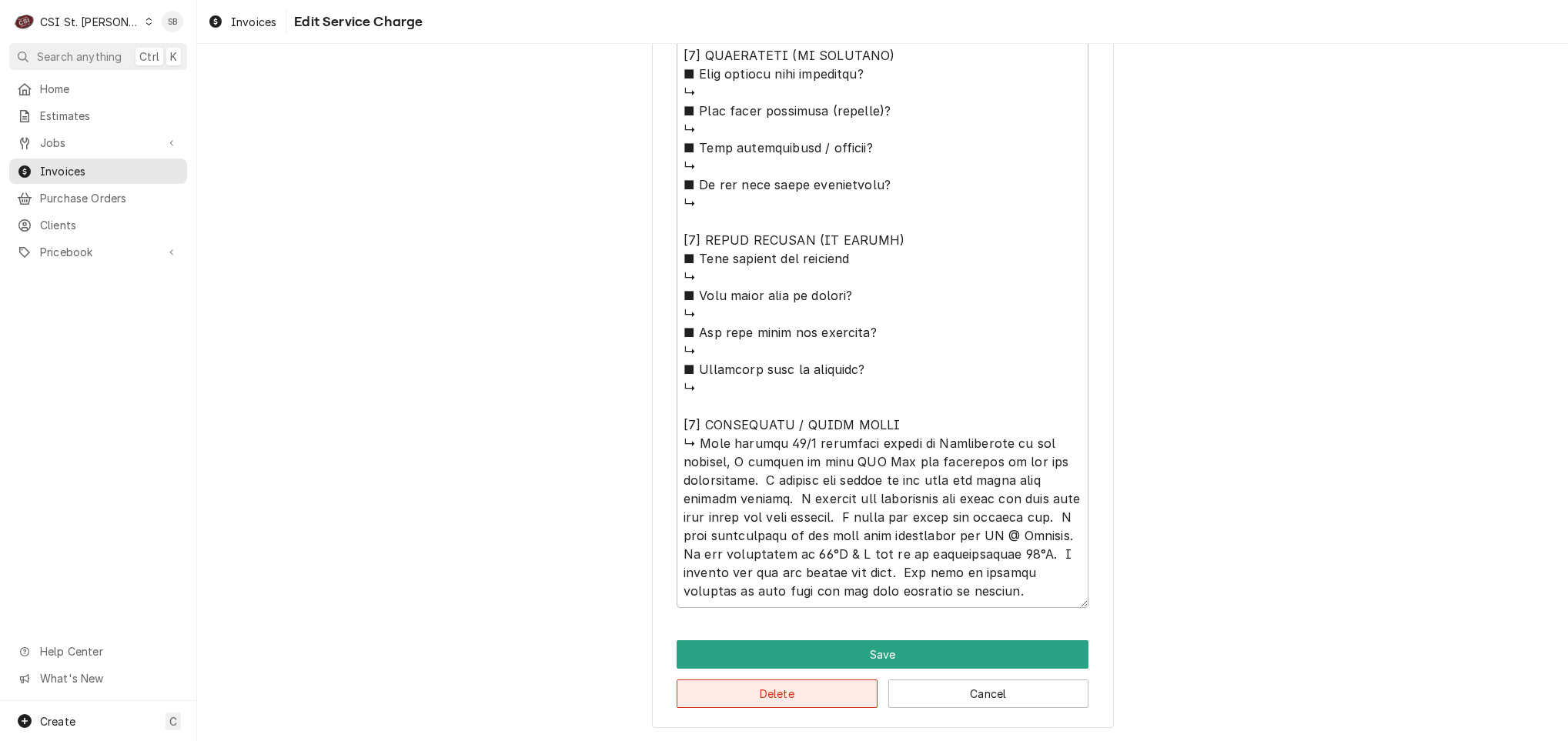
click at [709, 700] on button "Delete" at bounding box center [777, 694] width 201 height 29
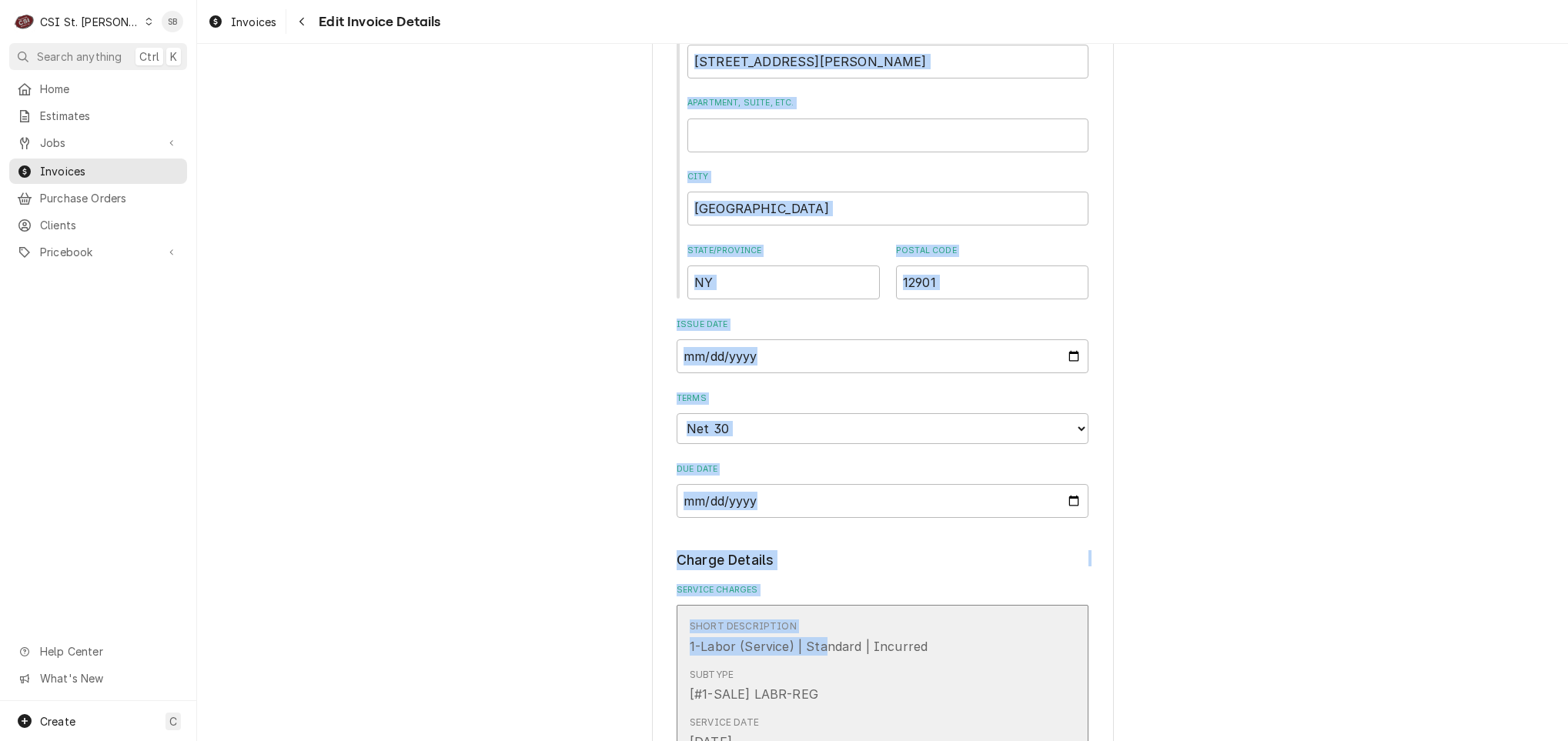
scroll to position [924, 0]
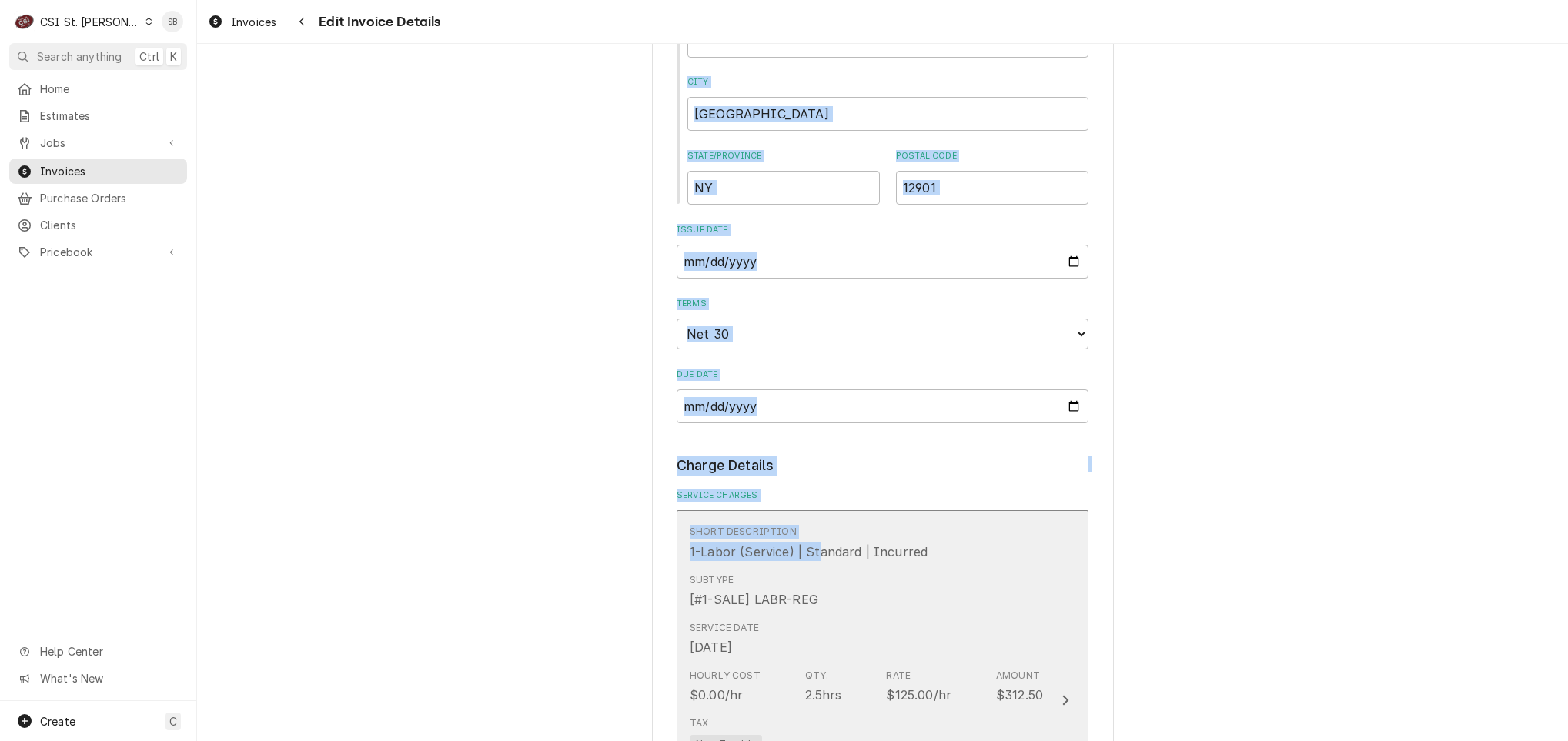
drag, startPoint x: 736, startPoint y: 595, endPoint x: 795, endPoint y: 539, distance: 81.3
click at [795, 539] on div "Please provide the following information to create your invoice: Client Details…" at bounding box center [883, 423] width 412 height 2507
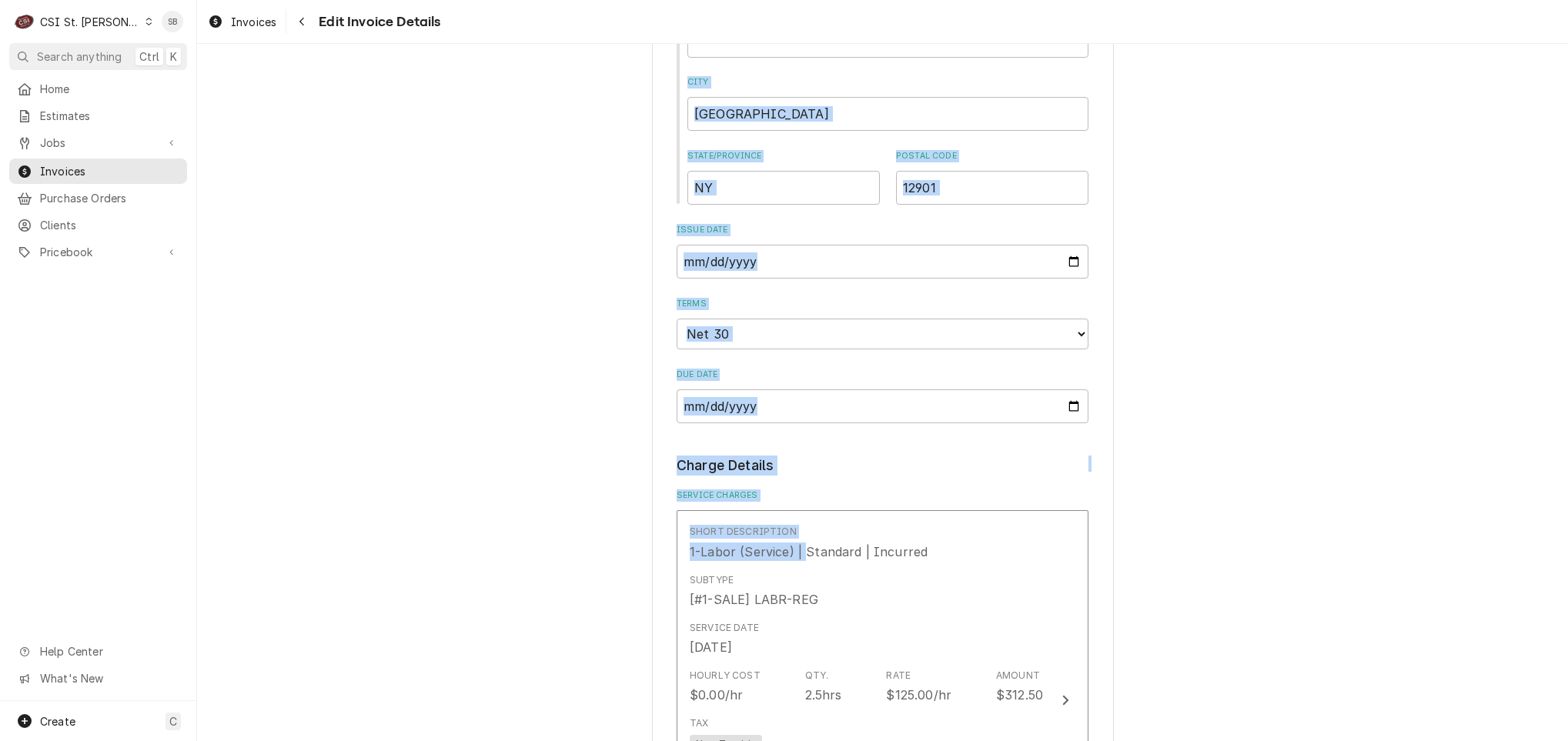
drag, startPoint x: 795, startPoint y: 539, endPoint x: 419, endPoint y: 430, distance: 391.5
click at [419, 431] on div "Please provide the following information to create your invoice: Client Details…" at bounding box center [883, 588] width 1371 height 2904
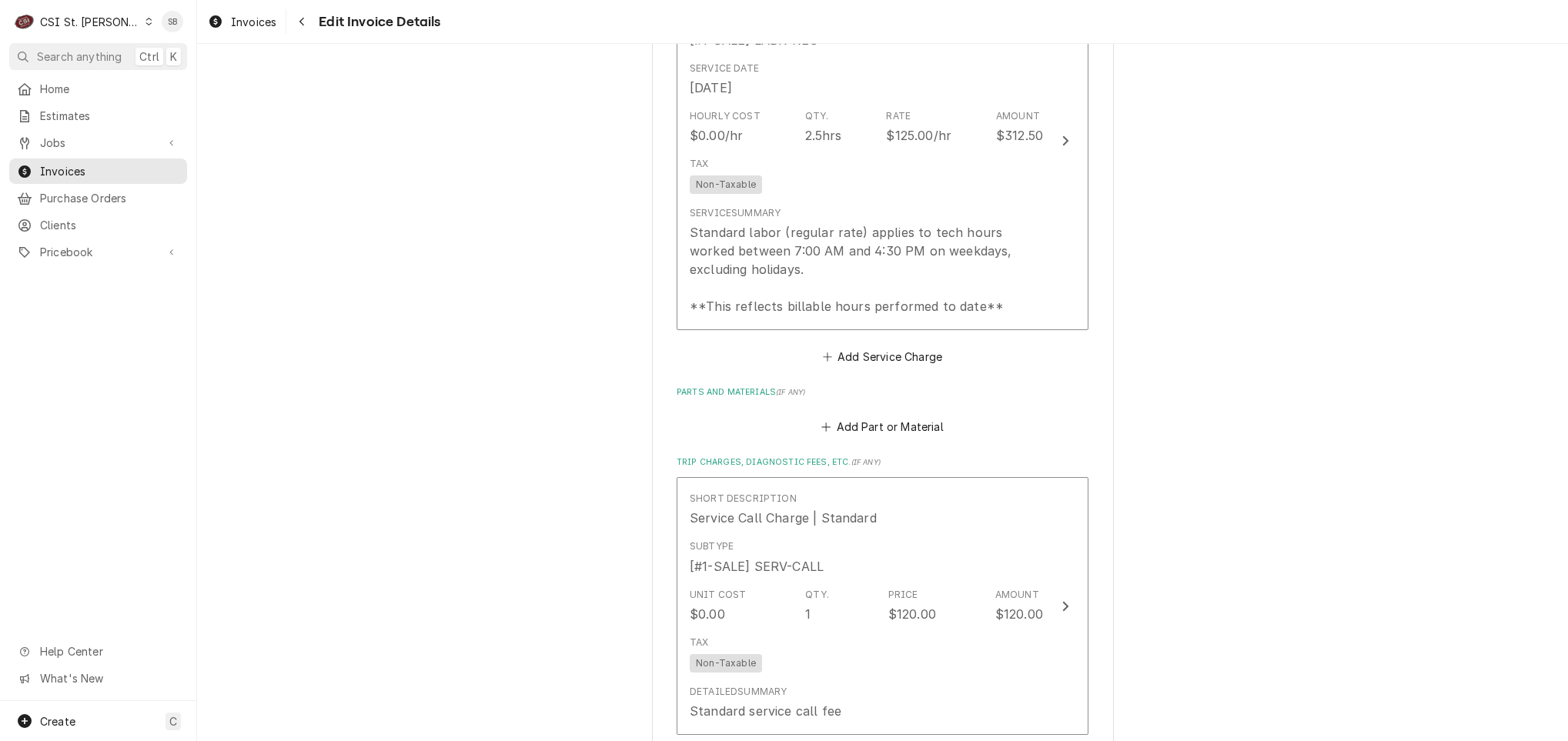
scroll to position [1270, 0]
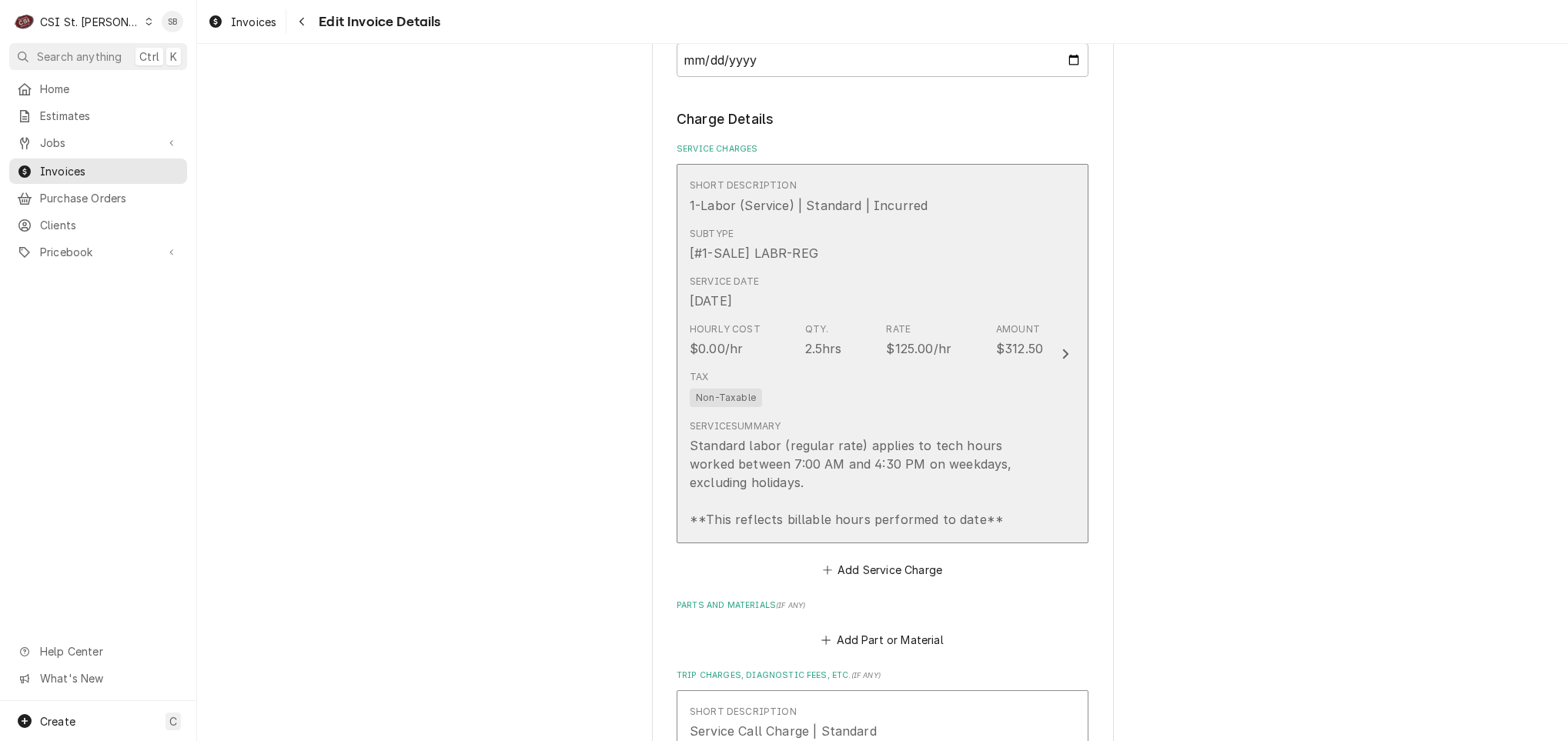
click at [811, 322] on div "Hourly Cost $0.00/hr Qty. 2.5hrs Rate $125.00/hr Amount $312.50" at bounding box center [866, 341] width 353 height 48
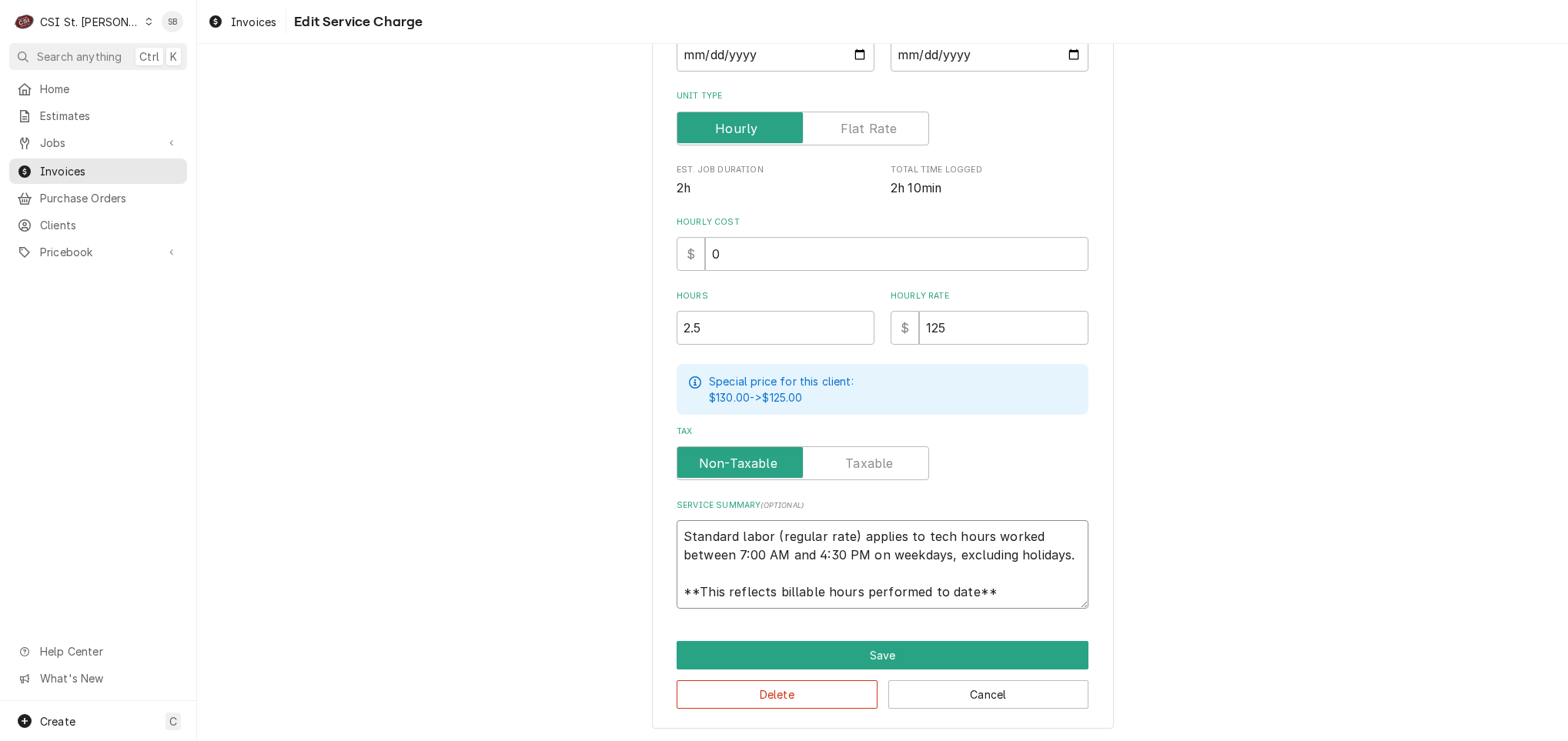
scroll to position [19, 0]
drag, startPoint x: 674, startPoint y: 531, endPoint x: 1243, endPoint y: 684, distance: 589.2
click at [1379, 736] on div "Use the fields below to edit this service charge Short Description 1-Labor (Ser…" at bounding box center [883, 261] width 1371 height 962
paste textarea "Brand: Lamber / Model: DSP3 / Serial: 20245173 Technician responded on 10/03 to…"
type textarea "x"
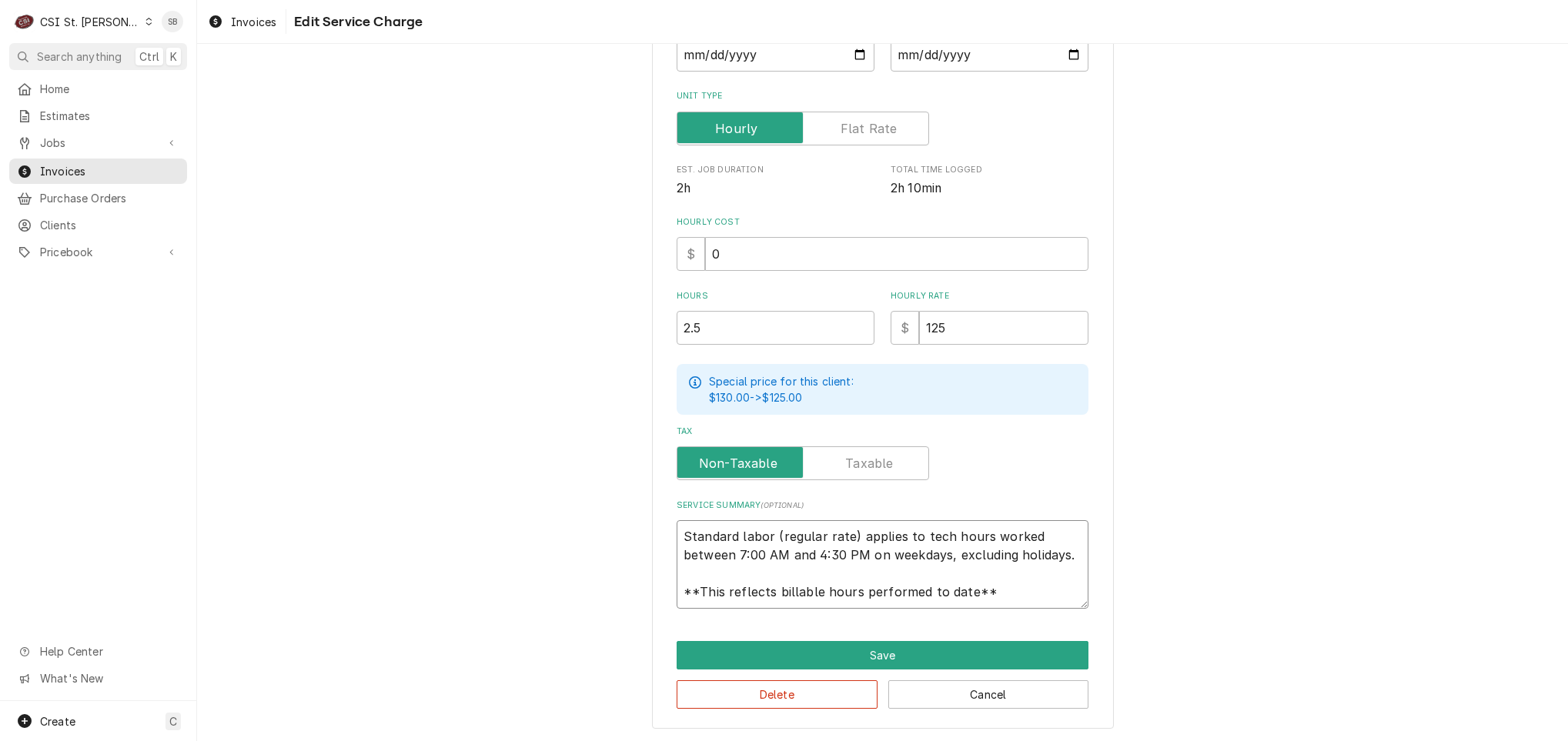
type textarea "Brand: Lamber / Model: DSP3 / Serial: 20245173 Technician responded on 10/03 to…"
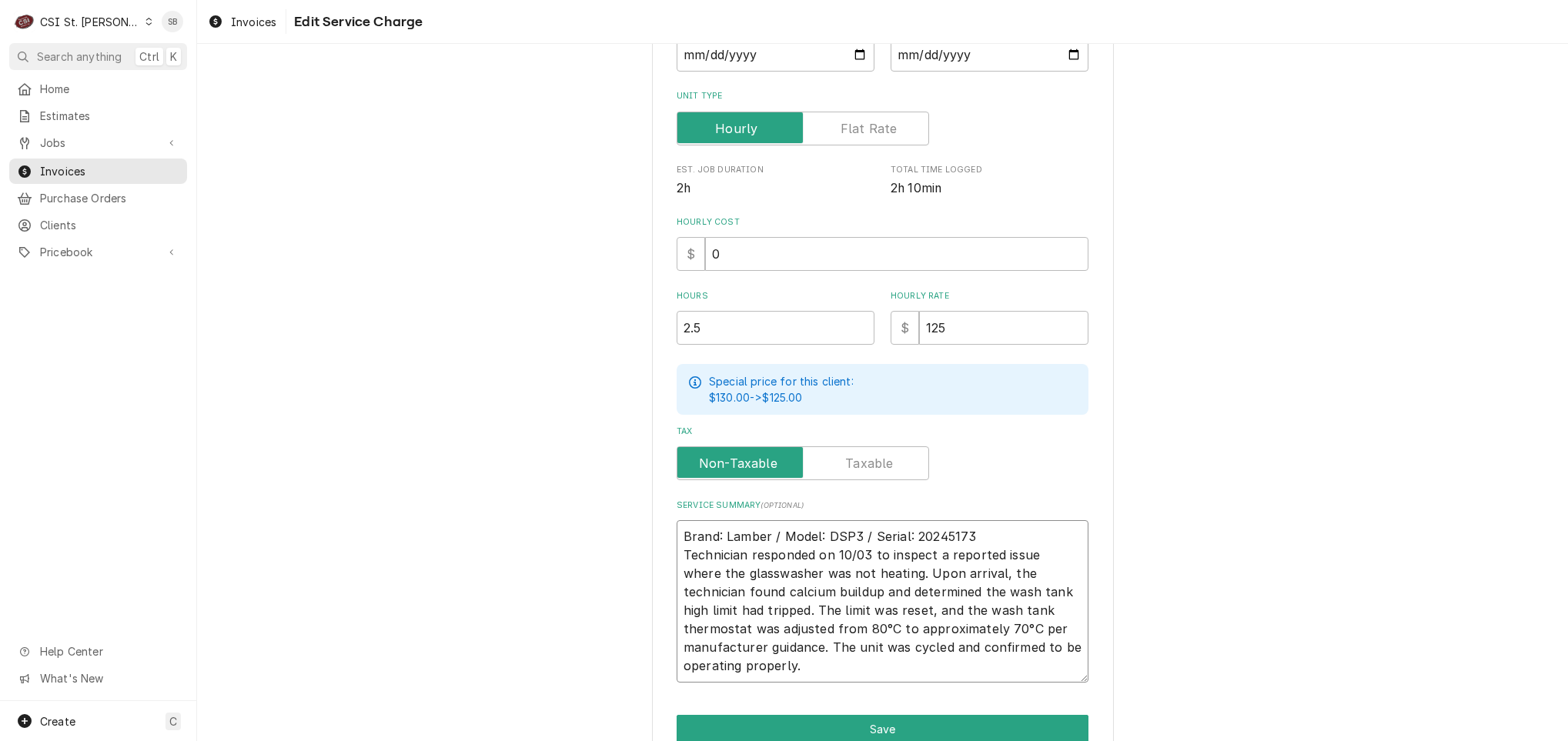
click at [1028, 531] on textarea "Brand: Lamber / Model: DSP3 / Serial: 20245173 Technician responded on 10/03 to…" at bounding box center [883, 602] width 412 height 163
type textarea "x"
type textarea "Brand: Lamber / Model: DSP3 / Serial: 20245173 Technician responded on 10/03 to…"
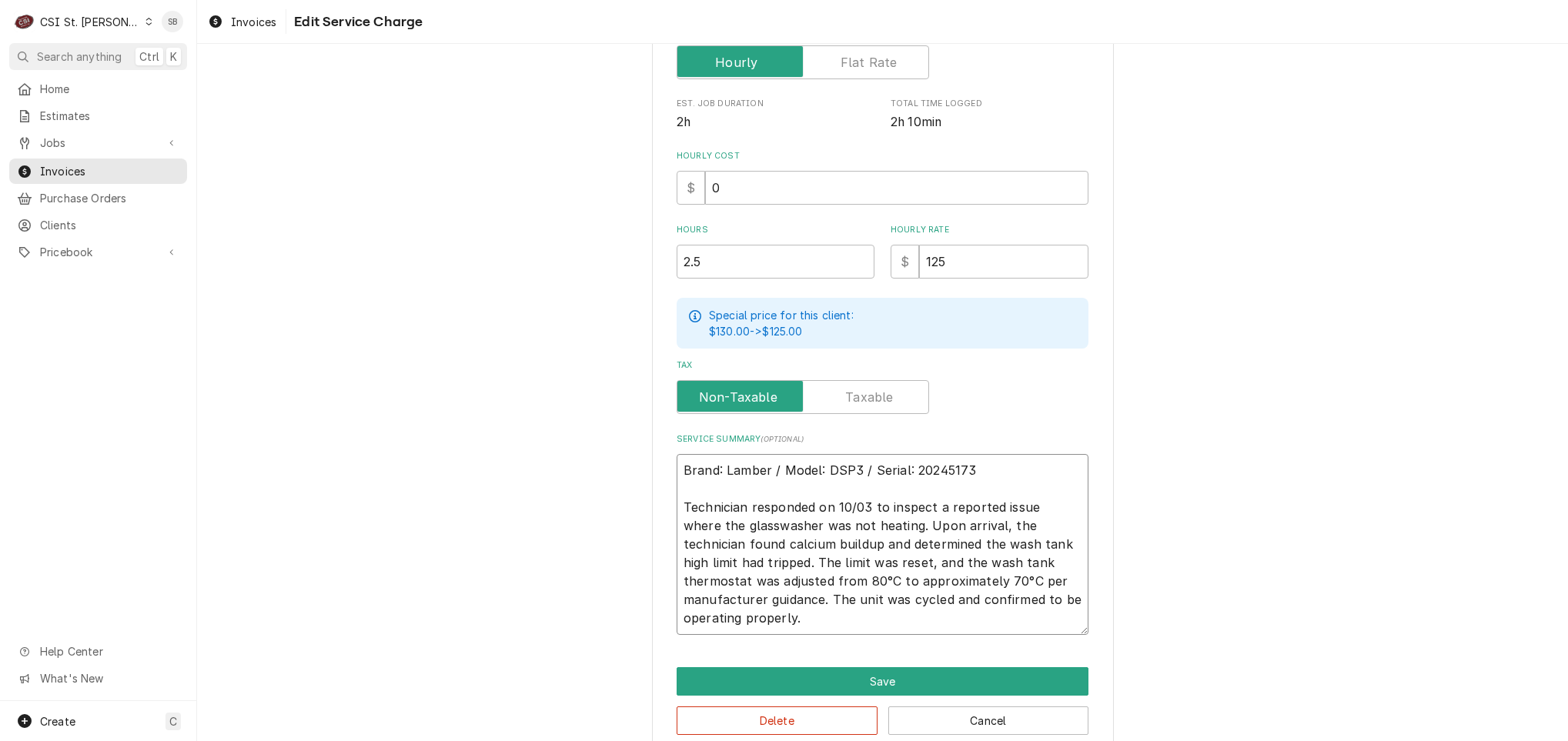
scroll to position [372, 0]
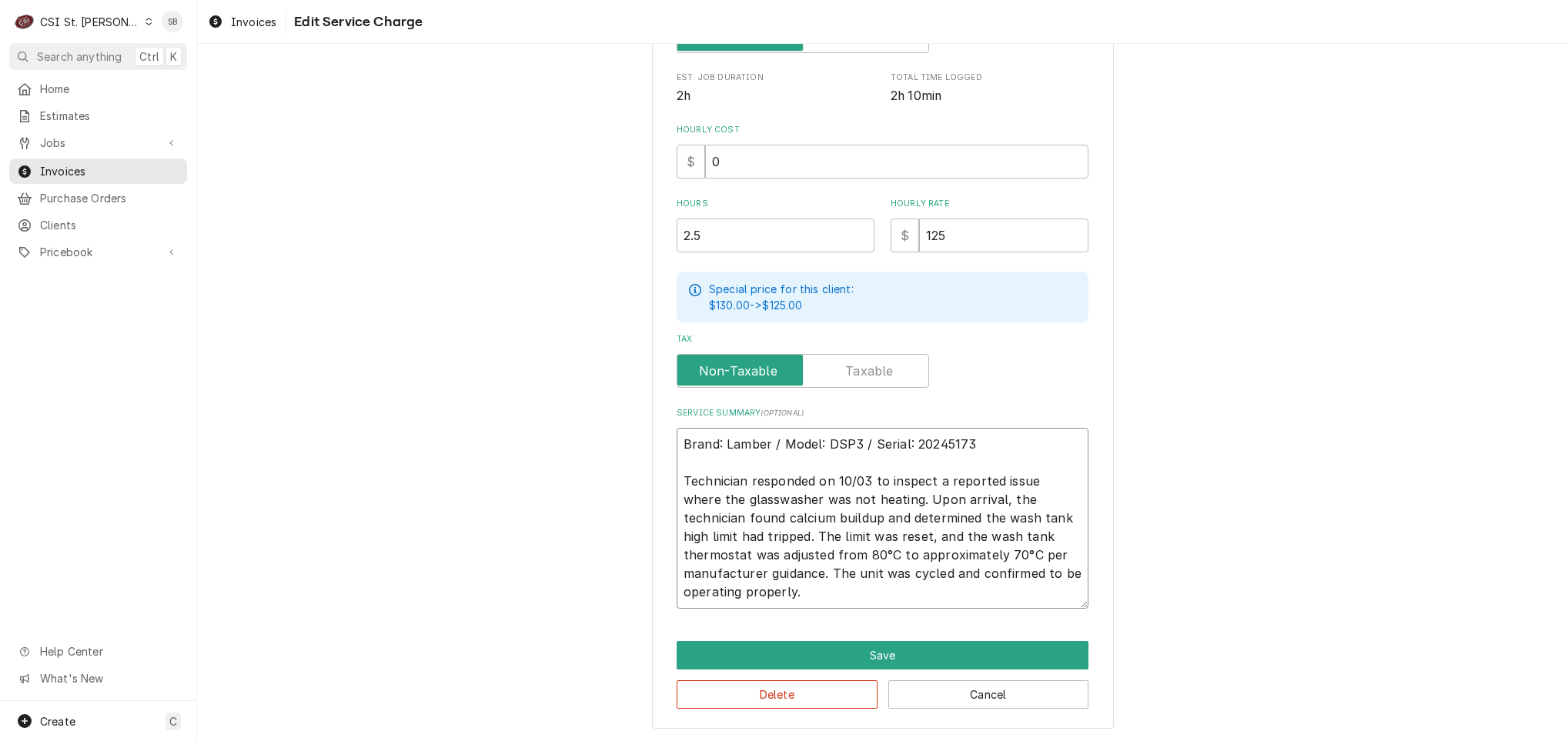
drag, startPoint x: 753, startPoint y: 553, endPoint x: 956, endPoint y: 553, distance: 203.0
click at [956, 553] on textarea "Brand: Lamber / Model: DSP3 / Serial: 20245173 Technician responded on 10/03 to…" at bounding box center [883, 519] width 412 height 181
type textarea "x"
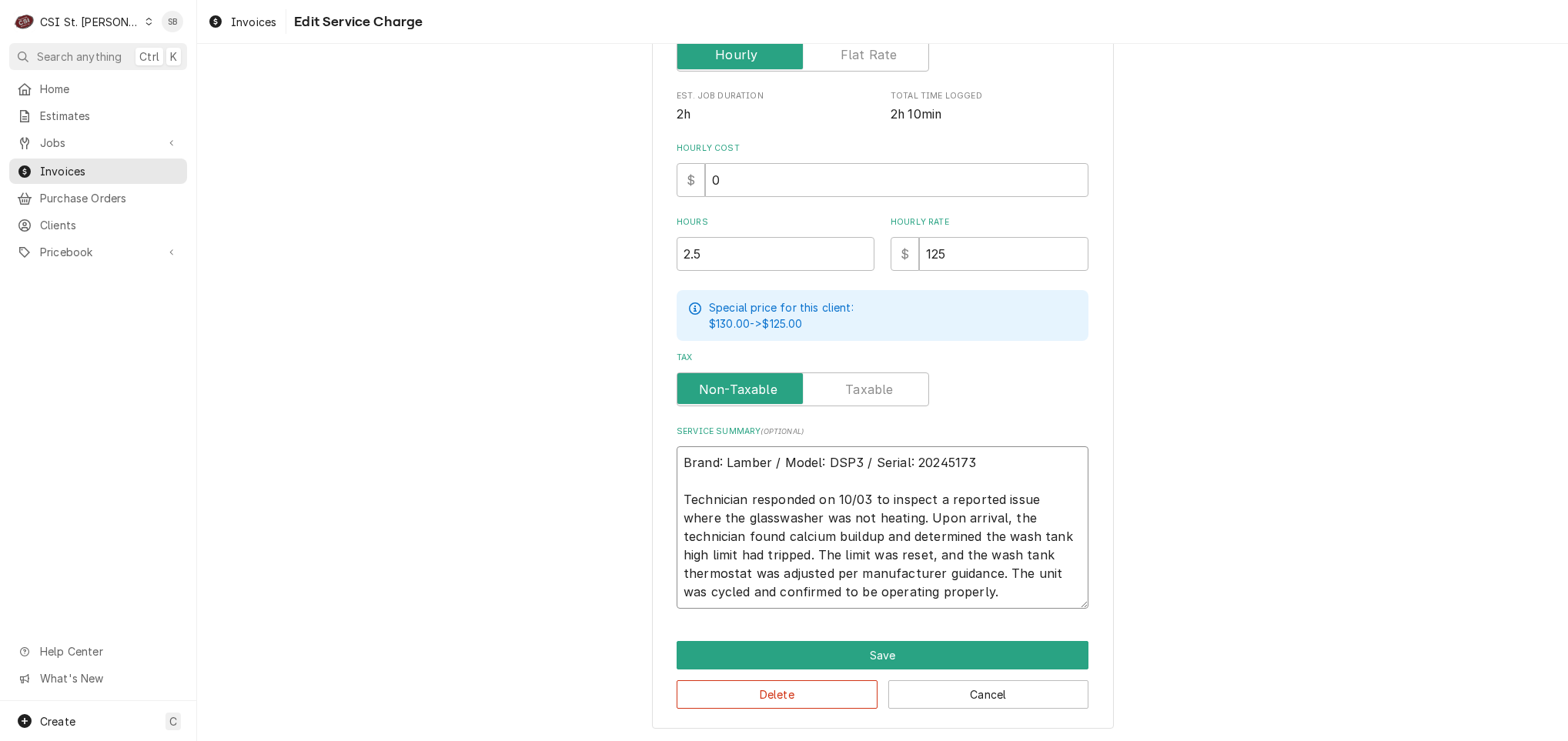
click at [945, 602] on textarea "Brand: Lamber / Model: DSP3 / Serial: 20245173 Technician responded on 10/03 to…" at bounding box center [883, 528] width 412 height 163
type textarea "Brand: Lamber / Model: DSP3 / Serial: 20245173 Technician responded on 10/03 to…"
click at [911, 654] on button "Save" at bounding box center [883, 655] width 412 height 29
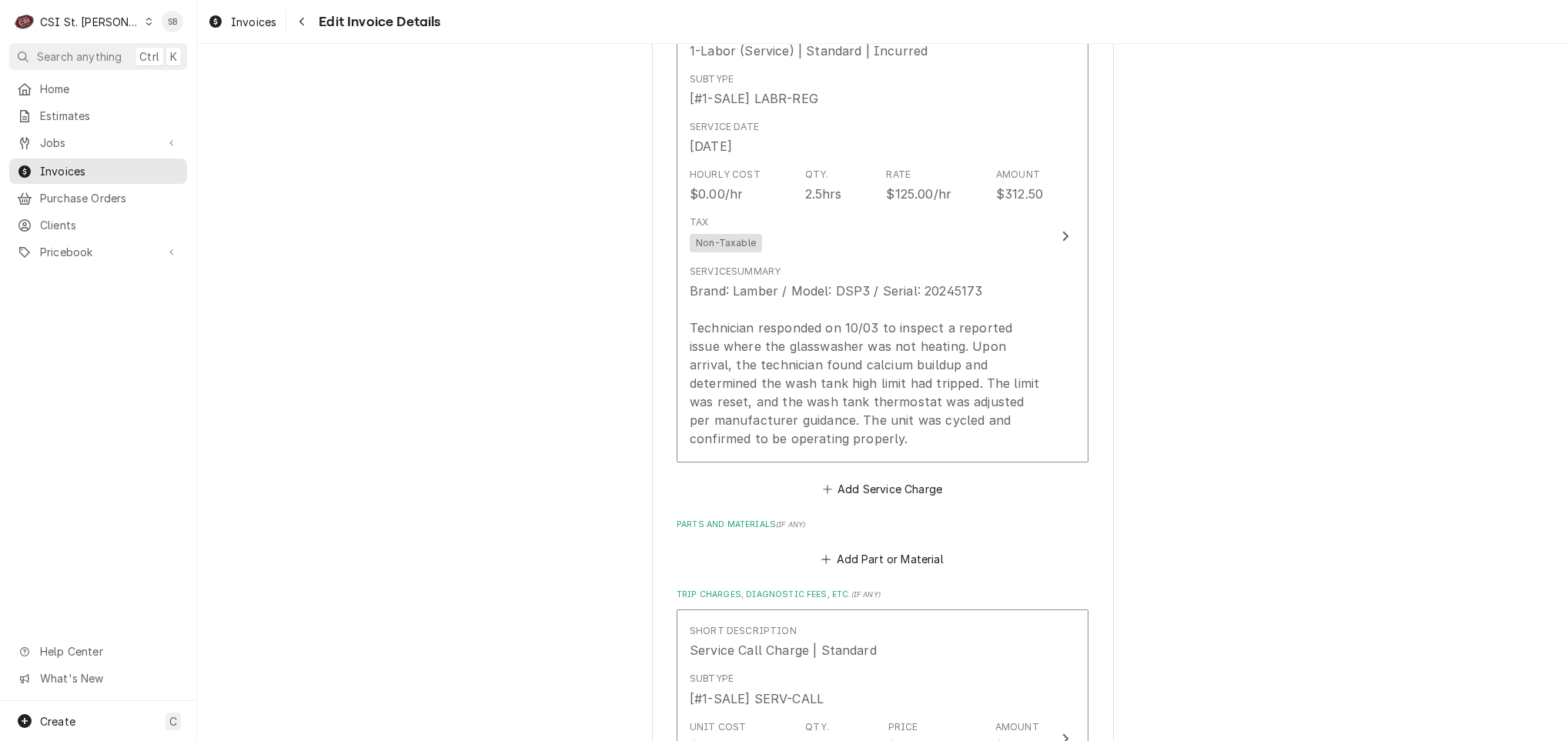
scroll to position [1599, 0]
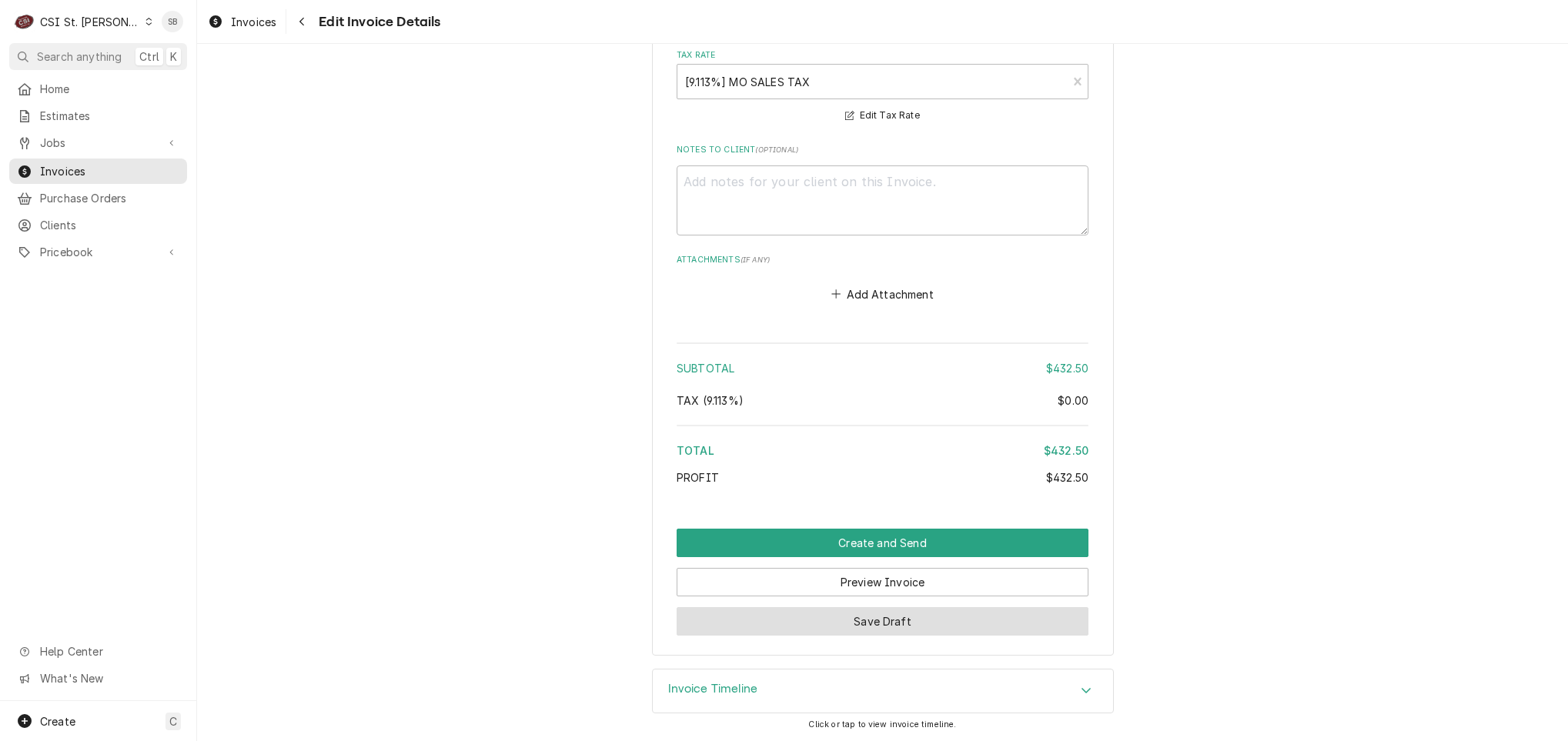
click at [823, 617] on button "Save Draft" at bounding box center [883, 621] width 412 height 29
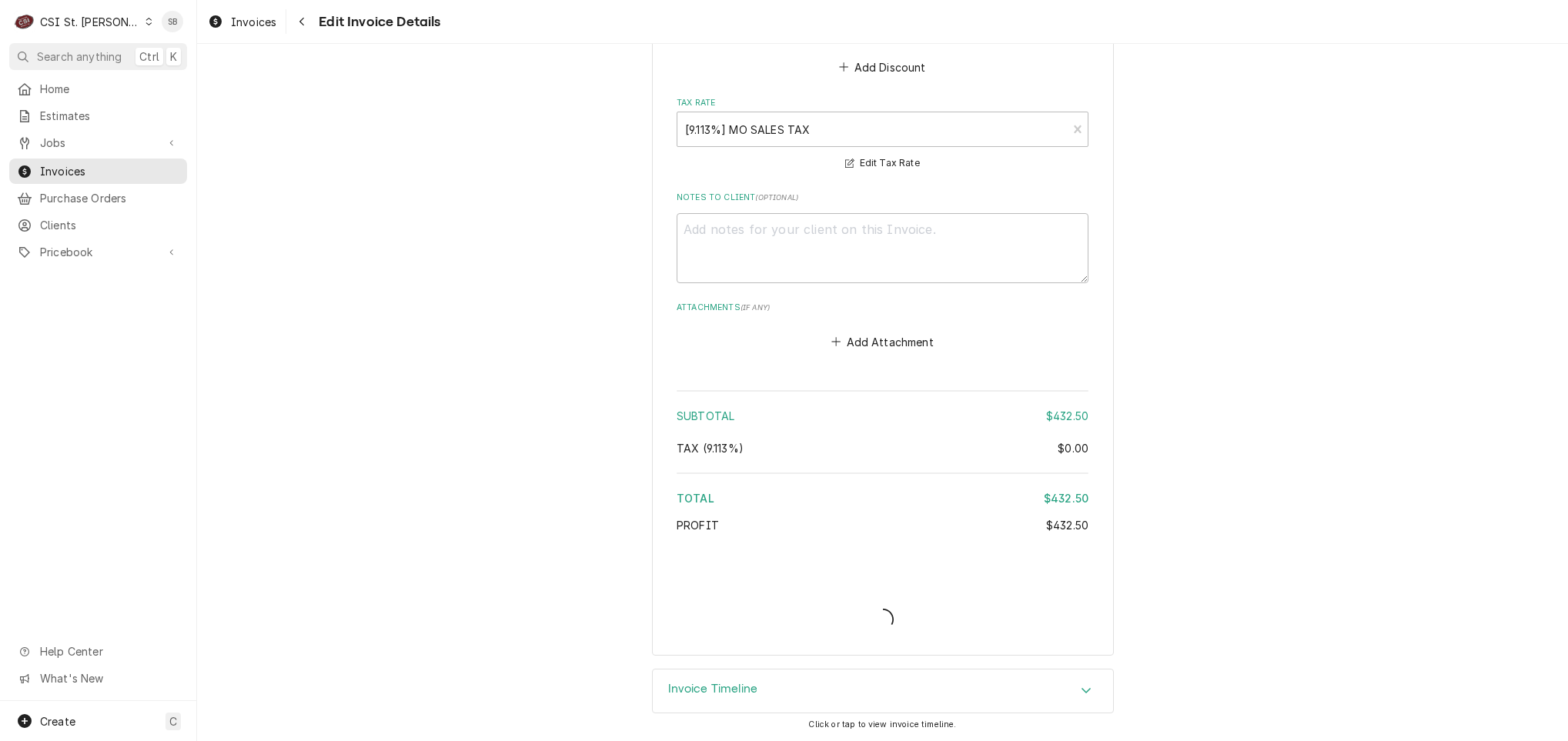
scroll to position [2325, 0]
type textarea "x"
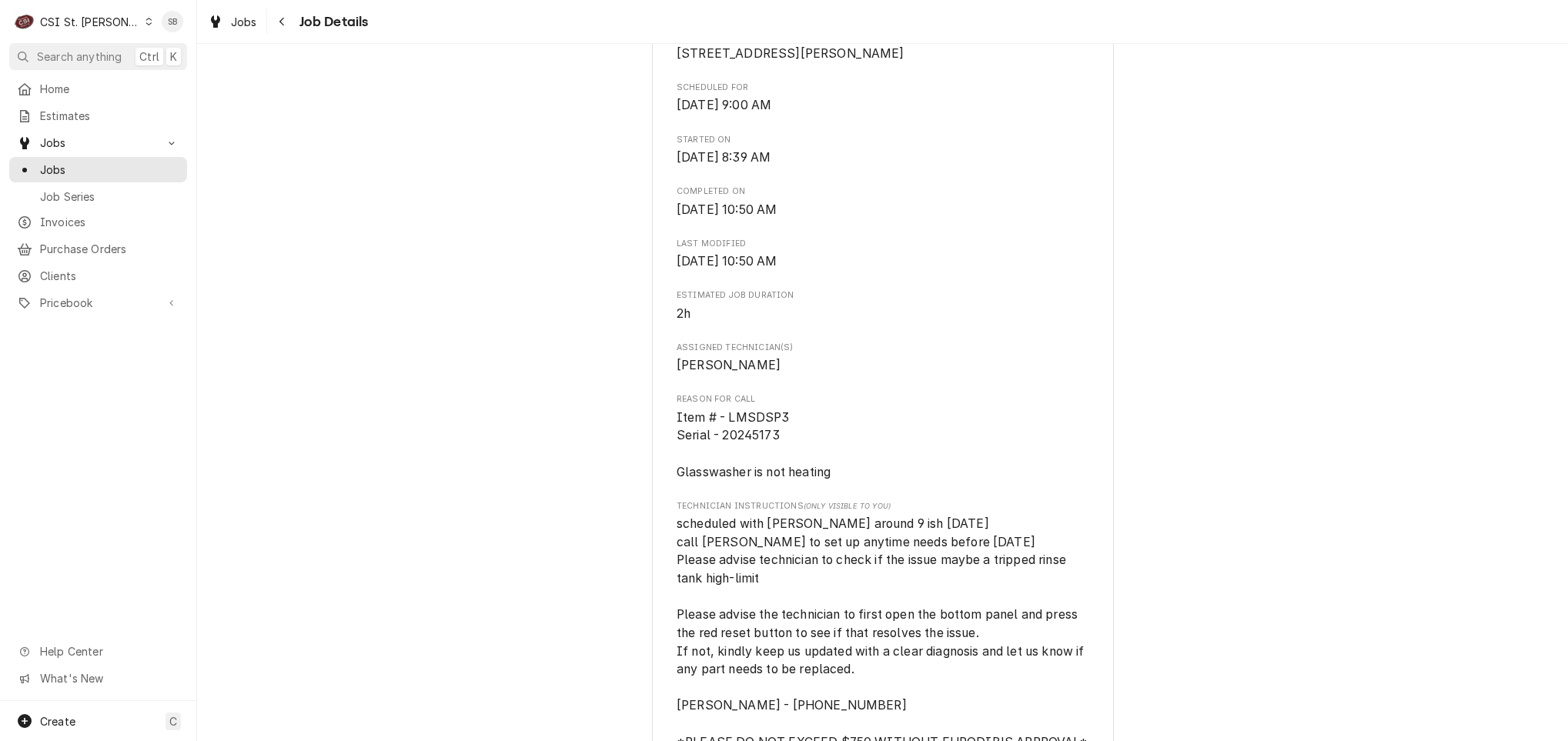
scroll to position [461, 0]
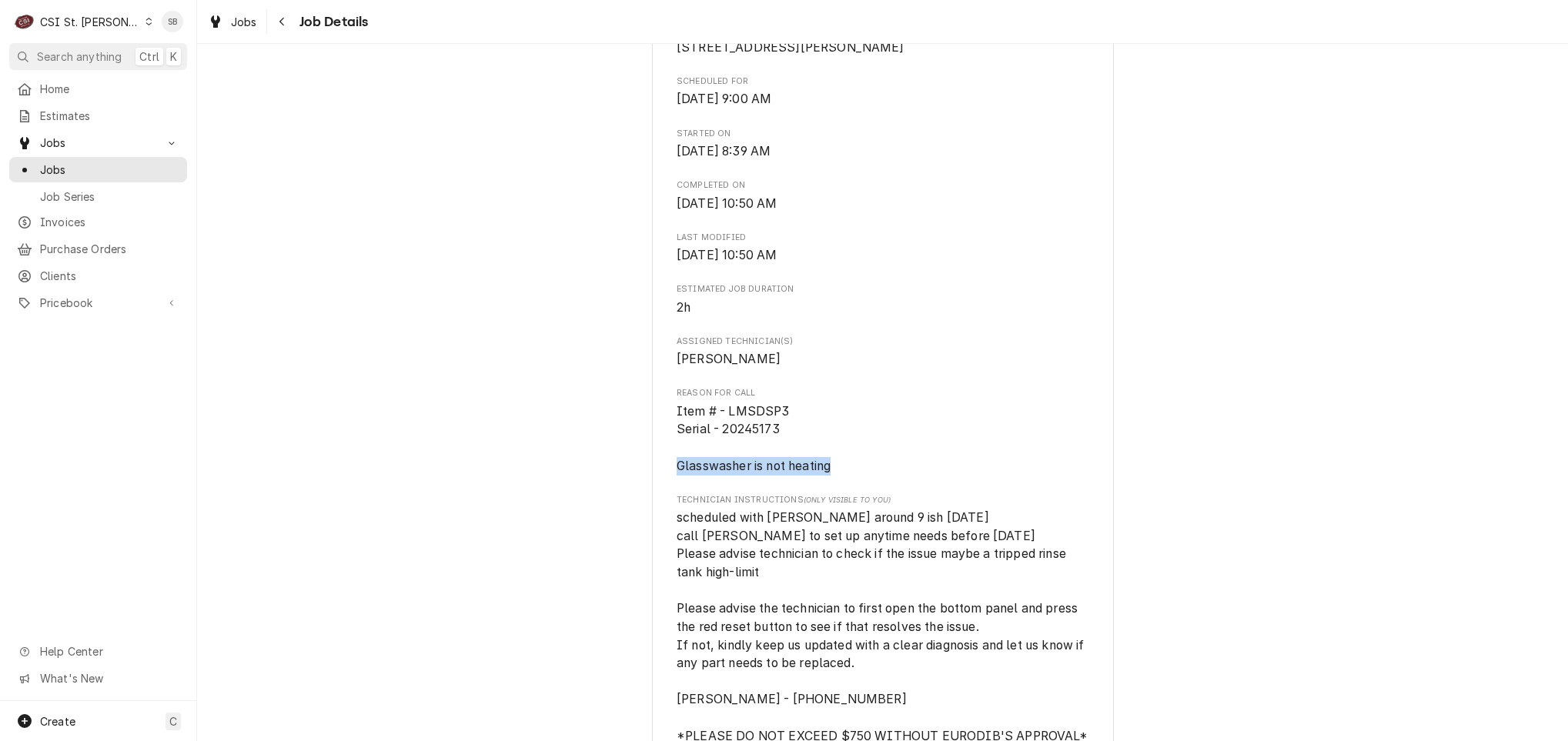
drag, startPoint x: 682, startPoint y: 488, endPoint x: 671, endPoint y: 488, distance: 11.0
click at [677, 475] on span "Item # - LMSDSP3 Serial - 20245173 Glasswasher is not heating" at bounding box center [883, 439] width 412 height 73
copy span "Glasswasher is not heating"
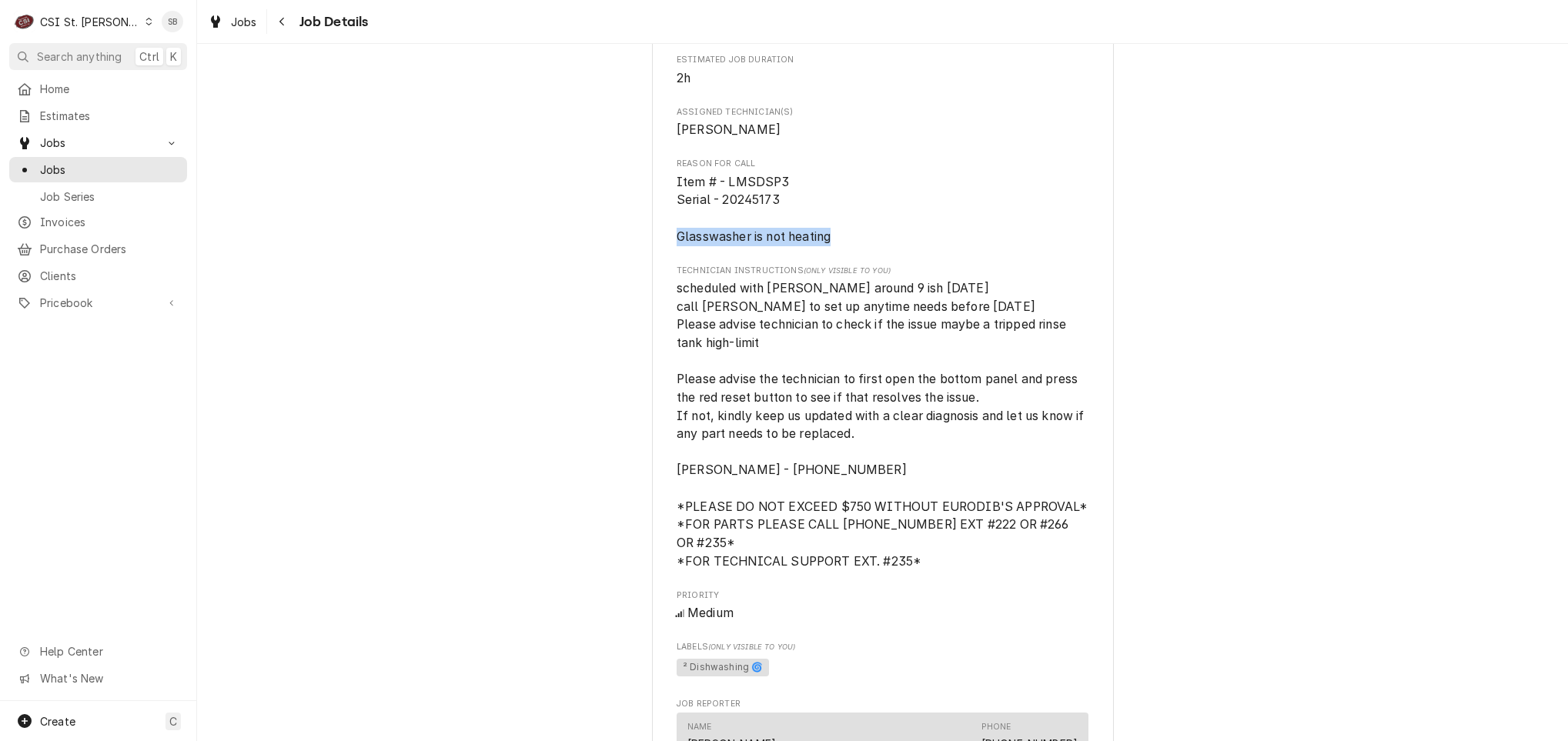
scroll to position [693, 0]
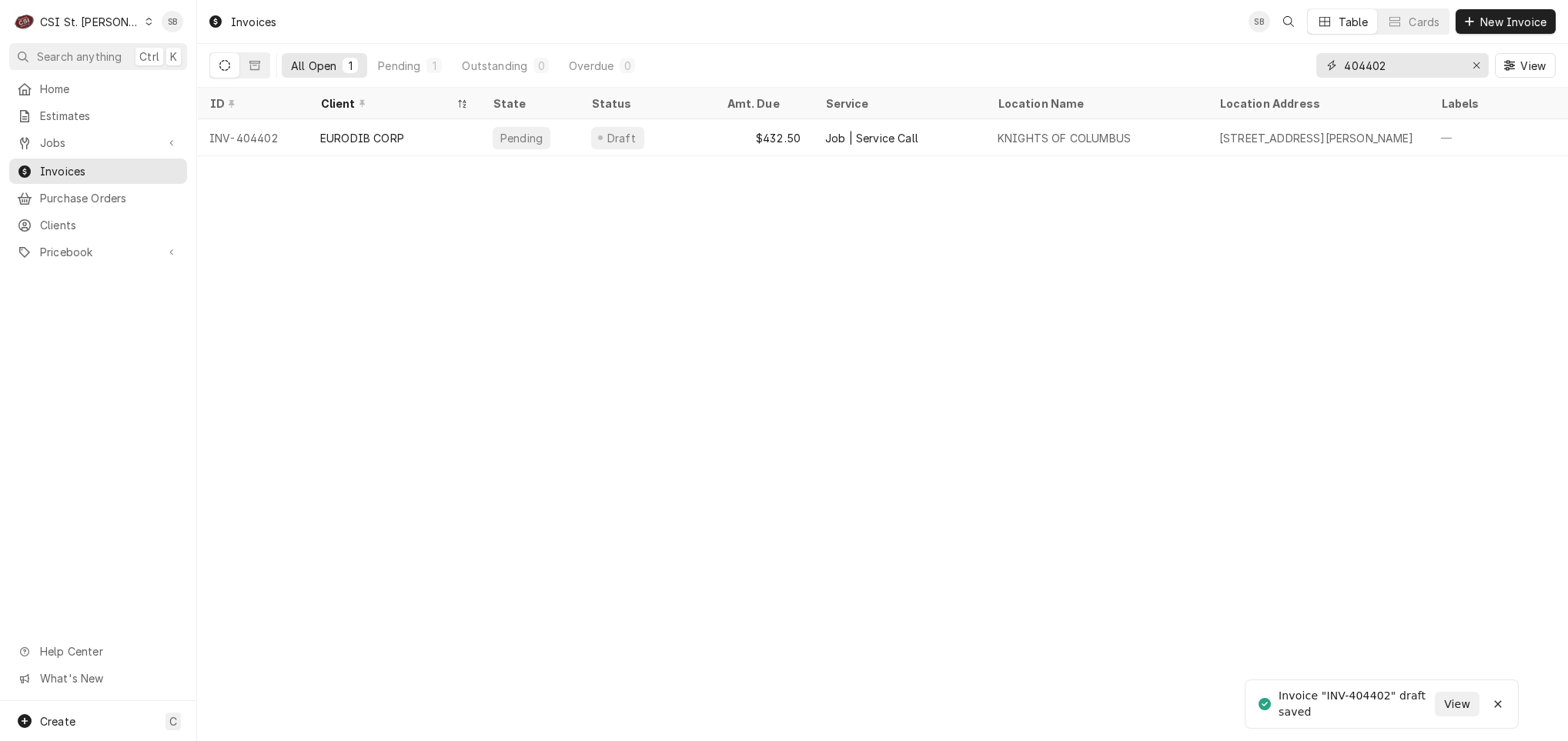
click at [1415, 69] on input "404402" at bounding box center [1402, 66] width 115 height 25
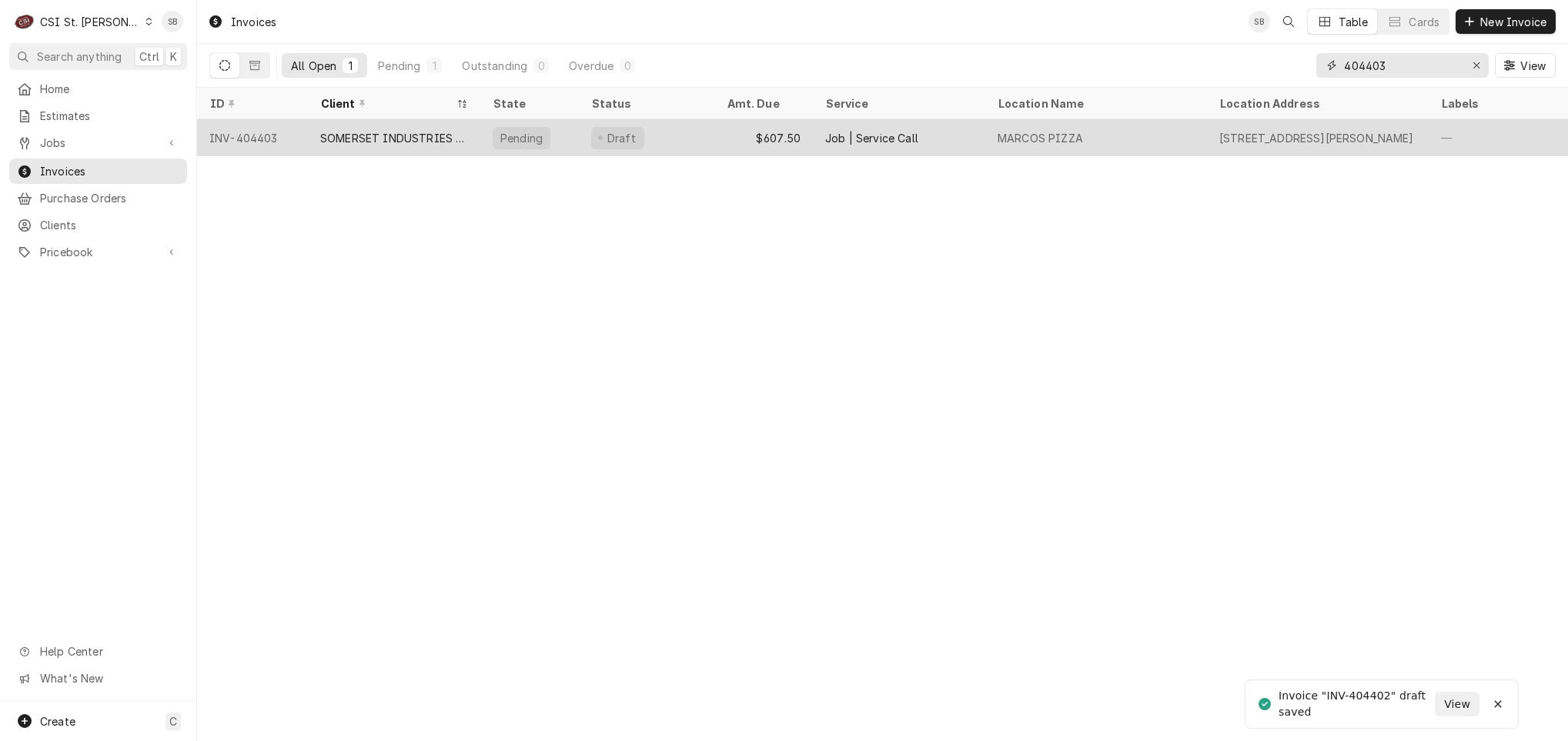
type input "404403"
click at [419, 143] on div "SOMERSET INDUSTRIES (1)" at bounding box center [394, 138] width 148 height 16
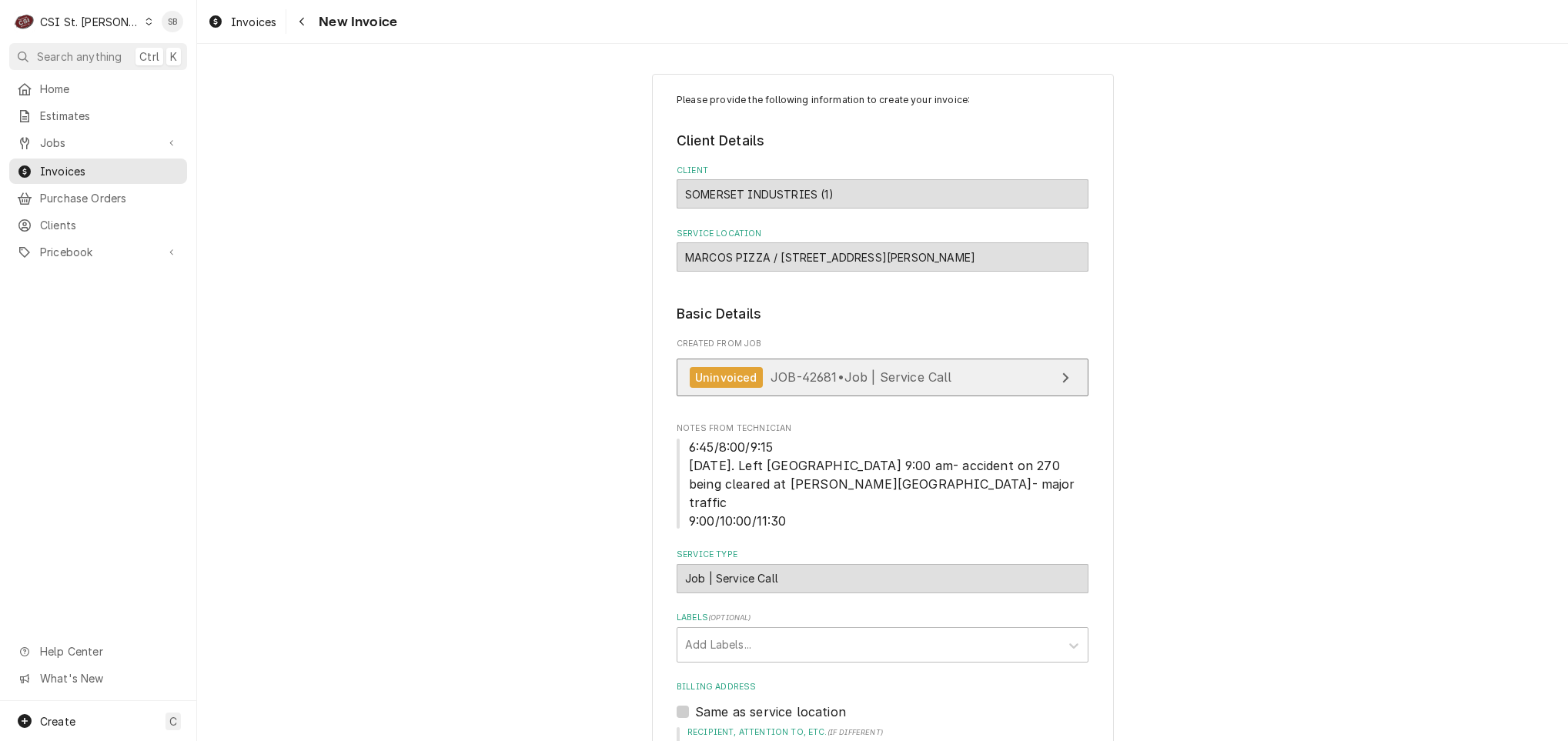
click at [793, 388] on div "Uninvoiced JOB-42681 • Job | Service Call" at bounding box center [821, 377] width 262 height 21
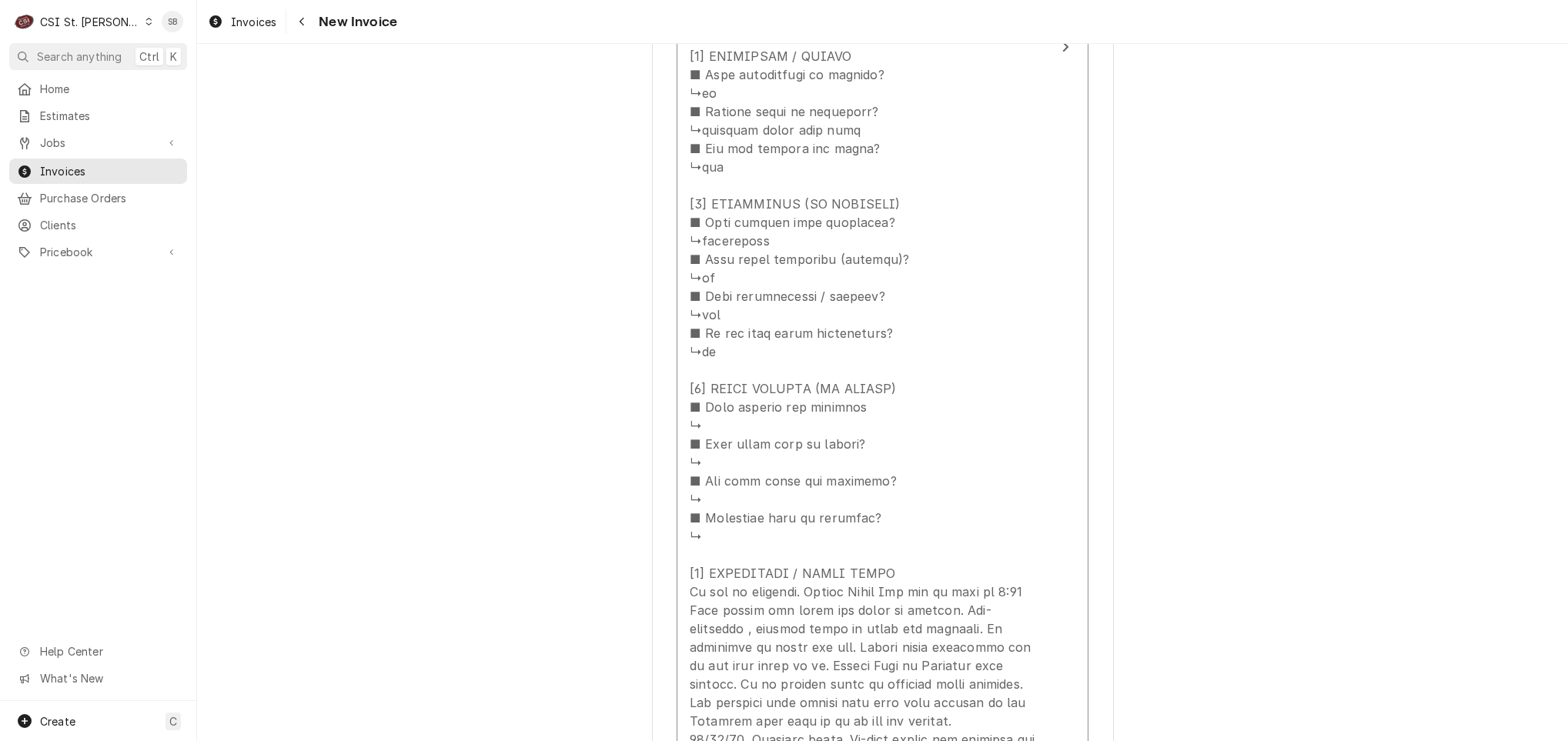
scroll to position [2425, 0]
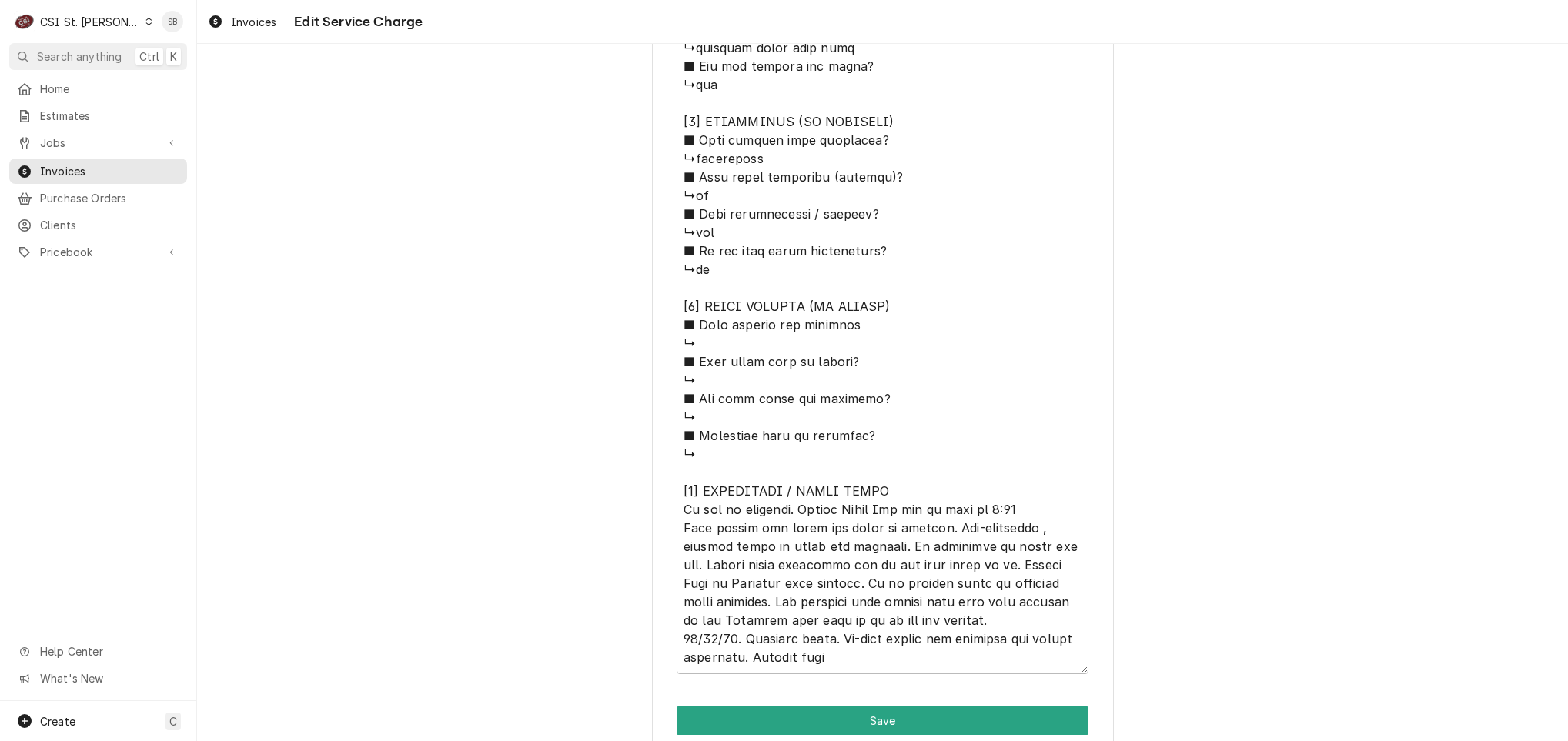
scroll to position [1310, 0]
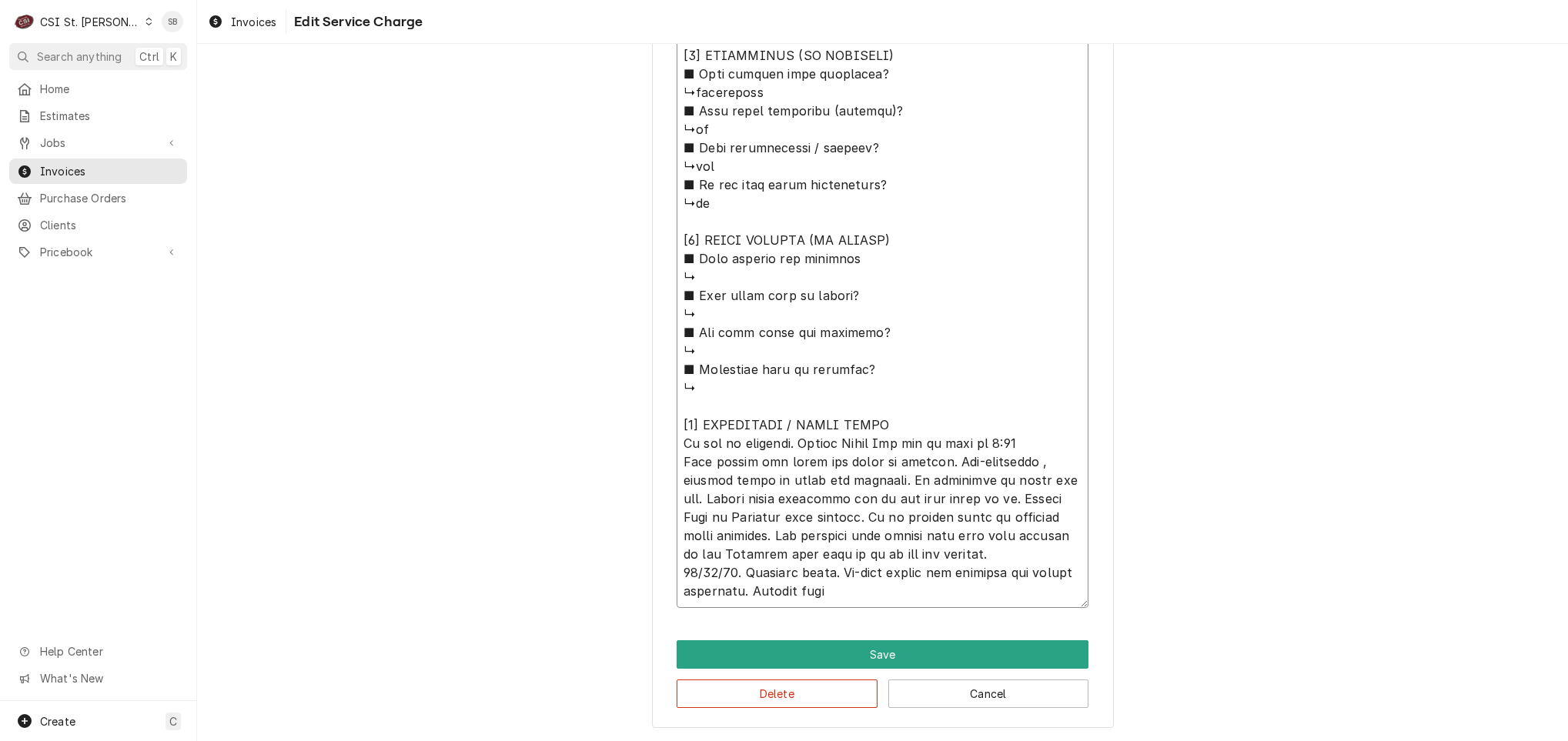
drag, startPoint x: 978, startPoint y: 439, endPoint x: 617, endPoint y: 448, distance: 361.1
click at [1067, 444] on textarea "Service Summary ( optional )" at bounding box center [883, 19] width 412 height 1178
drag, startPoint x: 1018, startPoint y: 447, endPoint x: 585, endPoint y: 446, distance: 433.0
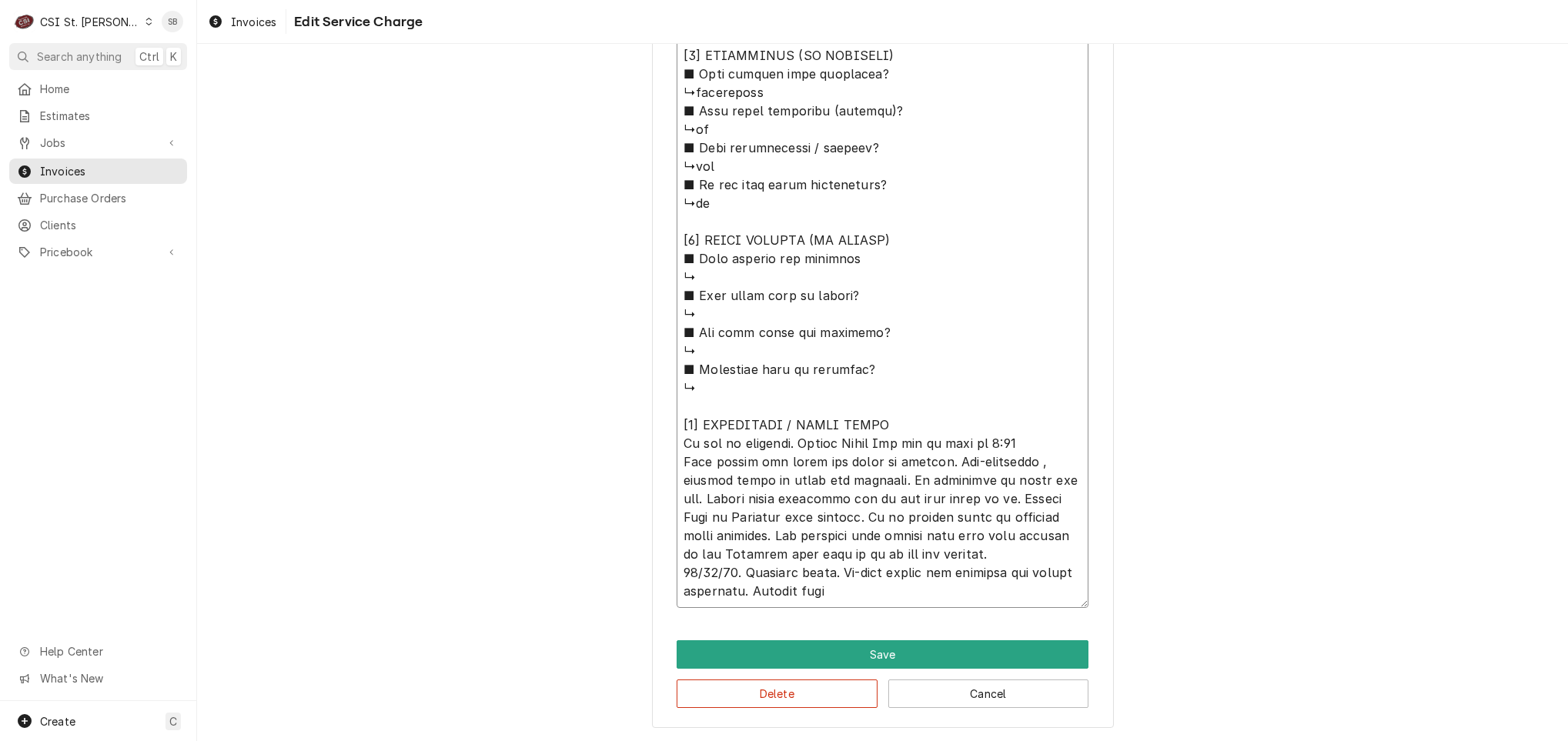
type textarea "x"
type textarea "⚠️ 𝗙𝗢𝗥𝗠 𝗜𝗡𝗦𝗧𝗥𝗨𝗖𝗧𝗜𝗢𝗡𝗦 ⚠️ ✪ 𝗖𝗼𝗺𝗽𝗹𝗲𝘁𝗲 𝗮𝗹𝗹 𝗿𝗲𝗹𝗲𝘃𝗮𝗻𝘁 𝘀𝗲𝗰𝘁𝗶𝗼𝗻𝘀 ✪ 𝗣𝗿𝗼𝘃𝗶𝗱𝗲 𝗱𝗲𝘁𝗮𝗶𝗹𝗲𝗱 𝗮𝗻𝘀…"
type textarea "x"
type textarea "⚠️ 𝗙𝗢𝗥𝗠 𝗜𝗡𝗦𝗧𝗥𝗨𝗖𝗧𝗜𝗢𝗡𝗦 ⚠️ ✪ 𝗖𝗼𝗺𝗽𝗹𝗲𝘁𝗲 𝗮𝗹𝗹 𝗿𝗲𝗹𝗲𝘃𝗮𝗻𝘁 𝘀𝗲𝗰𝘁𝗶𝗼𝗻𝘀 ✪ 𝗣𝗿𝗼𝘃𝗶𝗱𝗲 𝗱𝗲𝘁𝗮𝗶𝗹𝗲𝗱 𝗮𝗻𝘀…"
type textarea "x"
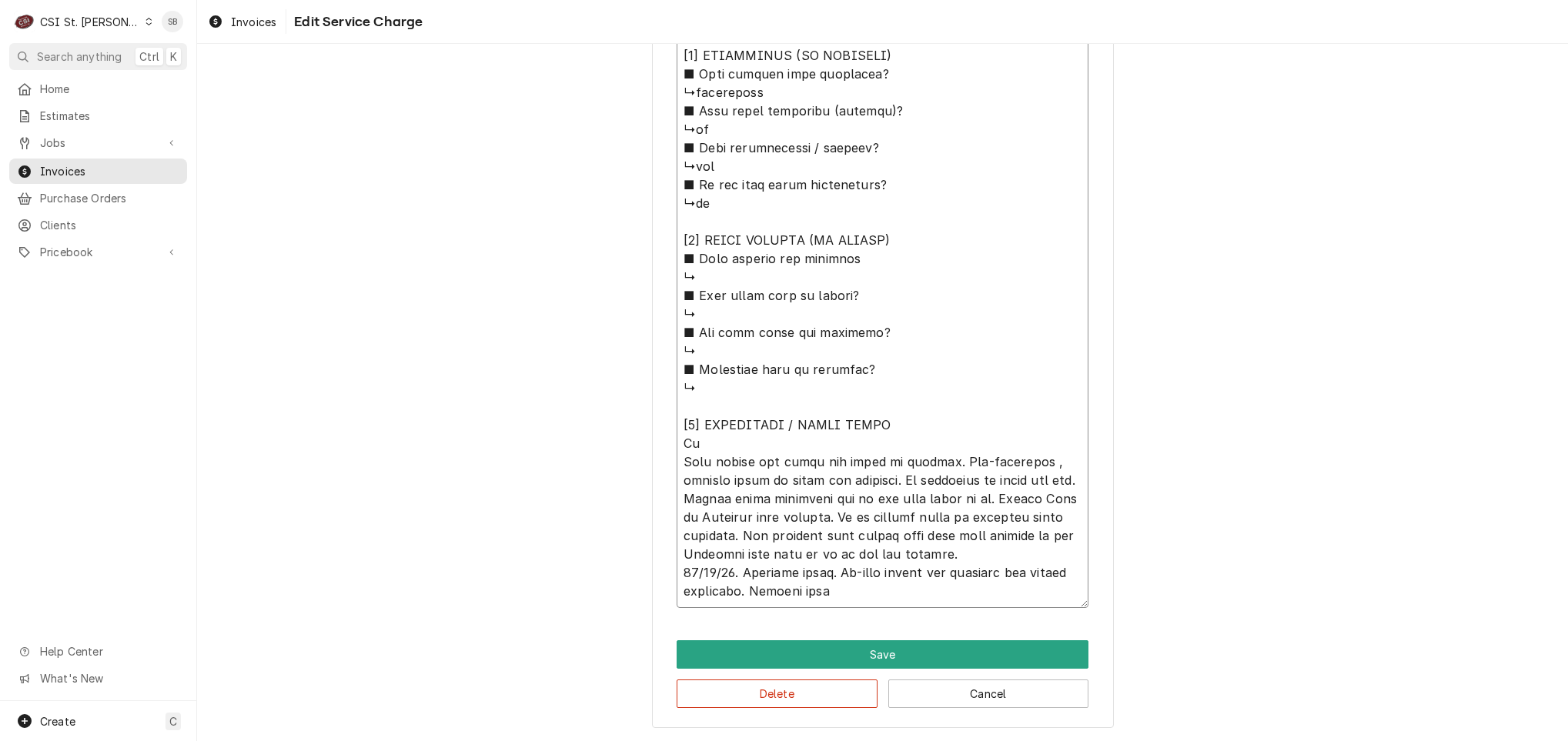
type textarea "⚠️ 𝗙𝗢𝗥𝗠 𝗜𝗡𝗦𝗧𝗥𝗨𝗖𝗧𝗜𝗢𝗡𝗦 ⚠️ ✪ 𝗖𝗼𝗺𝗽𝗹𝗲𝘁𝗲 𝗮𝗹𝗹 𝗿𝗲𝗹𝗲𝘃𝗮𝗻𝘁 𝘀𝗲𝗰𝘁𝗶𝗼𝗻𝘀 ✪ 𝗣𝗿𝗼𝘃𝗶𝗱𝗲 𝗱𝗲𝘁𝗮𝗶𝗹𝗲𝗱 𝗮𝗻𝘀…"
type textarea "x"
type textarea "⚠️ 𝗙𝗢𝗥𝗠 𝗜𝗡𝗦𝗧𝗥𝗨𝗖𝗧𝗜𝗢𝗡𝗦 ⚠️ ✪ 𝗖𝗼𝗺𝗽𝗹𝗲𝘁𝗲 𝗮𝗹𝗹 𝗿𝗲𝗹𝗲𝘃𝗮𝗻𝘁 𝘀𝗲𝗰𝘁𝗶𝗼𝗻𝘀 ✪ 𝗣𝗿𝗼𝘃𝗶𝗱𝗲 𝗱𝗲𝘁𝗮𝗶𝗹𝗲𝗱 𝗮𝗻𝘀…"
type textarea "x"
type textarea "⚠️ 𝗙𝗢𝗥𝗠 𝗜𝗡𝗦𝗧𝗥𝗨𝗖𝗧𝗜𝗢𝗡𝗦 ⚠️ ✪ 𝗖𝗼𝗺𝗽𝗹𝗲𝘁𝗲 𝗮𝗹𝗹 𝗿𝗲𝗹𝗲𝘃𝗮𝗻𝘁 𝘀𝗲𝗰𝘁𝗶𝗼𝗻𝘀 ✪ 𝗣𝗿𝗼𝘃𝗶𝗱𝗲 𝗱𝗲𝘁𝗮𝗶𝗹𝗲𝗱 𝗮𝗻𝘀…"
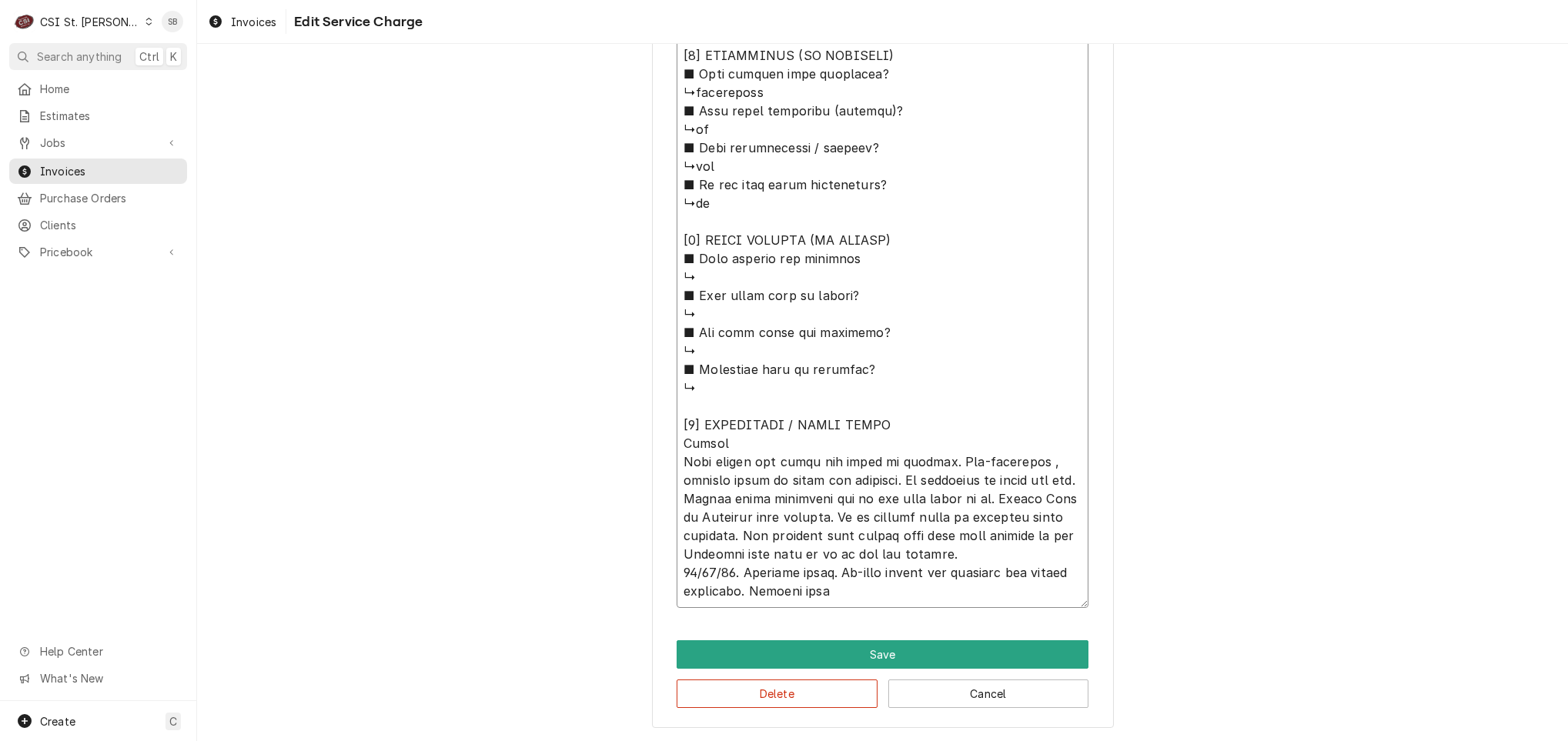
type textarea "x"
type textarea "⚠️ 𝗙𝗢𝗥𝗠 𝗜𝗡𝗦𝗧𝗥𝗨𝗖𝗧𝗜𝗢𝗡𝗦 ⚠️ ✪ 𝗖𝗼𝗺𝗽𝗹𝗲𝘁𝗲 𝗮𝗹𝗹 𝗿𝗲𝗹𝗲𝘃𝗮𝗻𝘁 𝘀𝗲𝗰𝘁𝗶𝗼𝗻𝘀 ✪ 𝗣𝗿𝗼𝘃𝗶𝗱𝗲 𝗱𝗲𝘁𝗮𝗶𝗹𝗲𝗱 𝗮𝗻𝘀…"
type textarea "x"
type textarea "⚠️ 𝗙𝗢𝗥𝗠 𝗜𝗡𝗦𝗧𝗥𝗨𝗖𝗧𝗜𝗢𝗡𝗦 ⚠️ ✪ 𝗖𝗼𝗺𝗽𝗹𝗲𝘁𝗲 𝗮𝗹𝗹 𝗿𝗲𝗹𝗲𝘃𝗮𝗻𝘁 𝘀𝗲𝗰𝘁𝗶𝗼𝗻𝘀 ✪ 𝗣𝗿𝗼𝘃𝗶𝗱𝗲 𝗱𝗲𝘁𝗮𝗶𝗹𝗲𝗱 𝗮𝗻𝘀…"
type textarea "x"
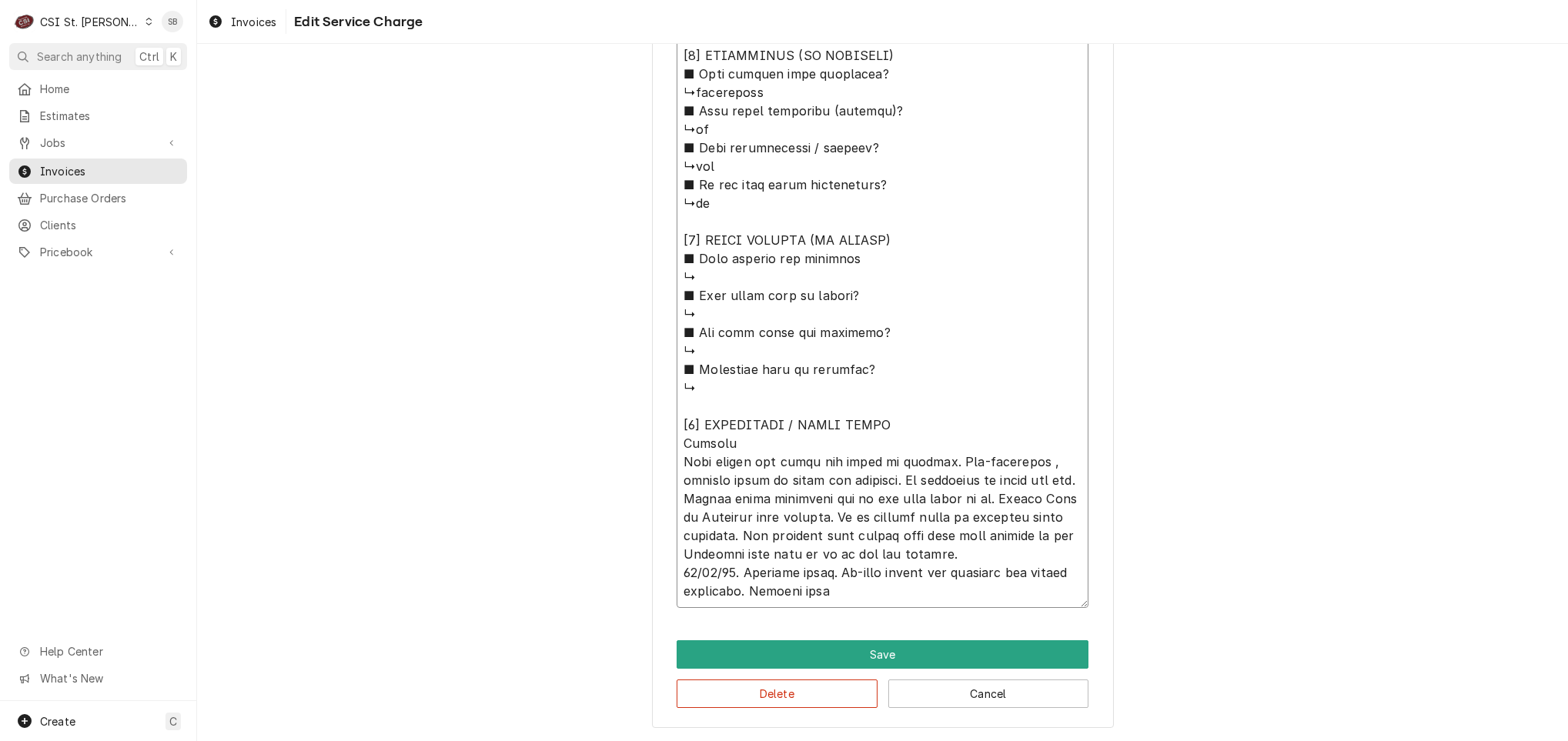
type textarea "⚠️ 𝗙𝗢𝗥𝗠 𝗜𝗡𝗦𝗧𝗥𝗨𝗖𝗧𝗜𝗢𝗡𝗦 ⚠️ ✪ 𝗖𝗼𝗺𝗽𝗹𝗲𝘁𝗲 𝗮𝗹𝗹 𝗿𝗲𝗹𝗲𝘃𝗮𝗻𝘁 𝘀𝗲𝗰𝘁𝗶𝗼𝗻𝘀 ✪ 𝗣𝗿𝗼𝘃𝗶𝗱𝗲 𝗱𝗲𝘁𝗮𝗶𝗹𝗲𝗱 𝗮𝗻𝘀…"
type textarea "x"
type textarea "⚠️ 𝗙𝗢𝗥𝗠 𝗜𝗡𝗦𝗧𝗥𝗨𝗖𝗧𝗜𝗢𝗡𝗦 ⚠️ ✪ 𝗖𝗼𝗺𝗽𝗹𝗲𝘁𝗲 𝗮𝗹𝗹 𝗿𝗲𝗹𝗲𝘃𝗮𝗻𝘁 𝘀𝗲𝗰𝘁𝗶𝗼𝗻𝘀 ✪ 𝗣𝗿𝗼𝘃𝗶𝗱𝗲 𝗱𝗲𝘁𝗮𝗶𝗹𝗲𝗱 𝗮𝗻𝘀…"
type textarea "x"
type textarea "⚠️ 𝗙𝗢𝗥𝗠 𝗜𝗡𝗦𝗧𝗥𝗨𝗖𝗧𝗜𝗢𝗡𝗦 ⚠️ ✪ 𝗖𝗼𝗺𝗽𝗹𝗲𝘁𝗲 𝗮𝗹𝗹 𝗿𝗲𝗹𝗲𝘃𝗮𝗻𝘁 𝘀𝗲𝗰𝘁𝗶𝗼𝗻𝘀 ✪ 𝗣𝗿𝗼𝘃𝗶𝗱𝗲 𝗱𝗲𝘁𝗮𝗶𝗹𝗲𝗱 𝗮𝗻𝘀…"
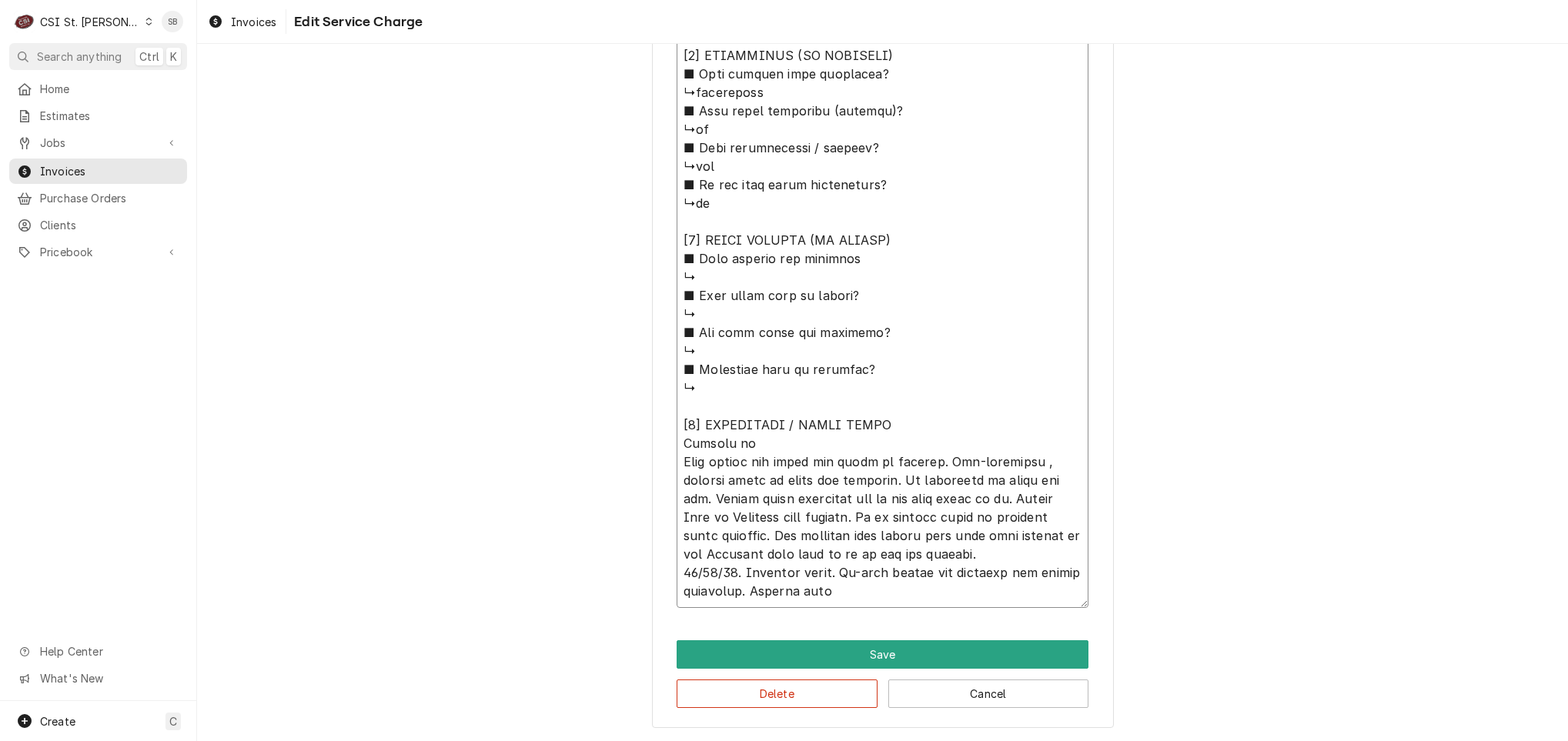
type textarea "x"
type textarea "⚠️ 𝗙𝗢𝗥𝗠 𝗜𝗡𝗦𝗧𝗥𝗨𝗖𝗧𝗜𝗢𝗡𝗦 ⚠️ ✪ 𝗖𝗼𝗺𝗽𝗹𝗲𝘁𝗲 𝗮𝗹𝗹 𝗿𝗲𝗹𝗲𝘃𝗮𝗻𝘁 𝘀𝗲𝗰𝘁𝗶𝗼𝗻𝘀 ✪ 𝗣𝗿𝗼𝘃𝗶𝗱𝗲 𝗱𝗲𝘁𝗮𝗶𝗹𝗲𝗱 𝗮𝗻𝘀…"
type textarea "x"
type textarea "⚠️ 𝗙𝗢𝗥𝗠 𝗜𝗡𝗦𝗧𝗥𝗨𝗖𝗧𝗜𝗢𝗡𝗦 ⚠️ ✪ 𝗖𝗼𝗺𝗽𝗹𝗲𝘁𝗲 𝗮𝗹𝗹 𝗿𝗲𝗹𝗲𝘃𝗮𝗻𝘁 𝘀𝗲𝗰𝘁𝗶𝗼𝗻𝘀 ✪ 𝗣𝗿𝗼𝘃𝗶𝗱𝗲 𝗱𝗲𝘁𝗮𝗶𝗹𝗲𝗱 𝗮𝗻𝘀…"
type textarea "x"
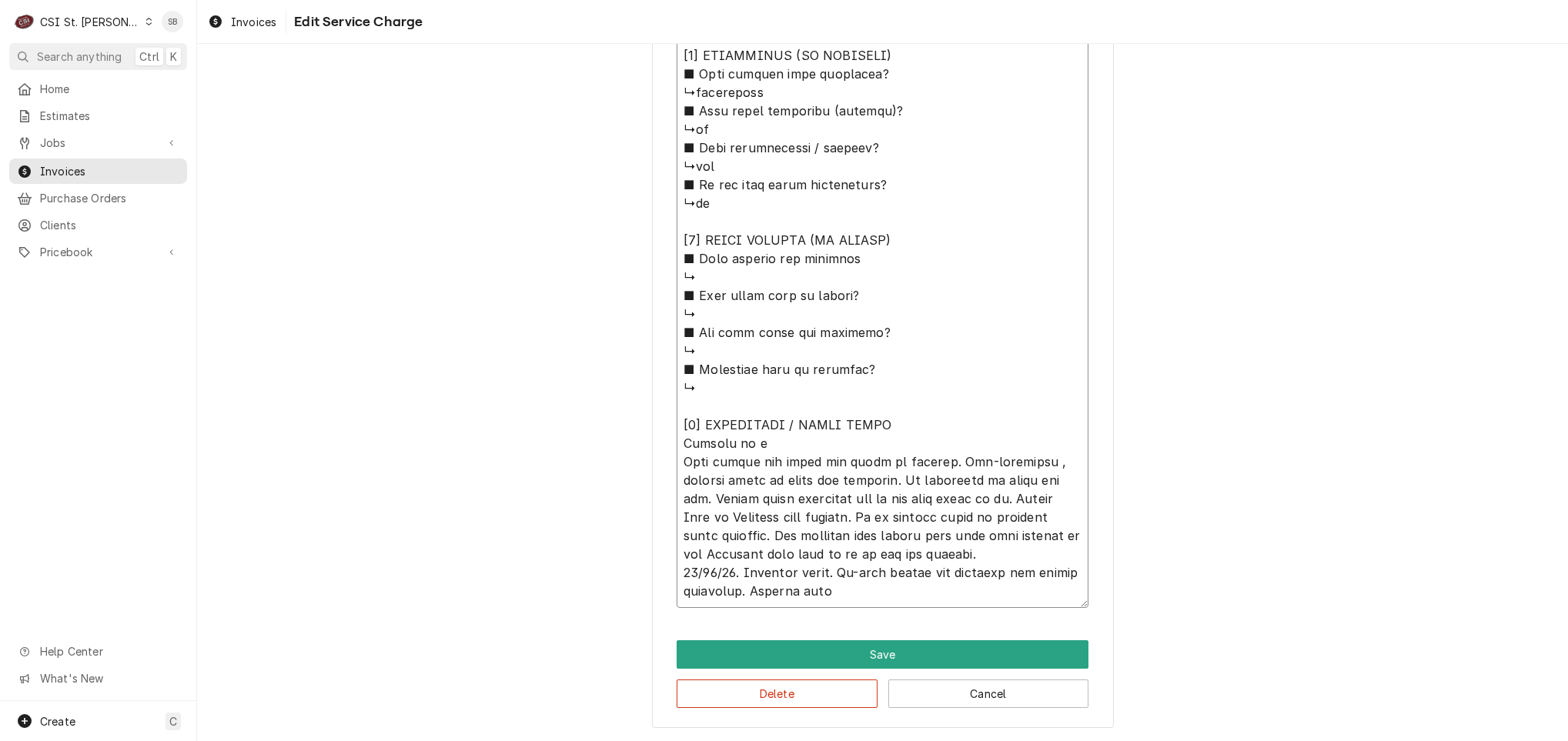
type textarea "⚠️ 𝗙𝗢𝗥𝗠 𝗜𝗡𝗦𝗧𝗥𝗨𝗖𝗧𝗜𝗢𝗡𝗦 ⚠️ ✪ 𝗖𝗼𝗺𝗽𝗹𝗲𝘁𝗲 𝗮𝗹𝗹 𝗿𝗲𝗹𝗲𝘃𝗮𝗻𝘁 𝘀𝗲𝗰𝘁𝗶𝗼𝗻𝘀 ✪ 𝗣𝗿𝗼𝘃𝗶𝗱𝗲 𝗱𝗲𝘁𝗮𝗶𝗹𝗲𝗱 𝗮𝗻𝘀…"
type textarea "x"
type textarea "⚠️ 𝗙𝗢𝗥𝗠 𝗜𝗡𝗦𝗧𝗥𝗨𝗖𝗧𝗜𝗢𝗡𝗦 ⚠️ ✪ 𝗖𝗼𝗺𝗽𝗹𝗲𝘁𝗲 𝗮𝗹𝗹 𝗿𝗲𝗹𝗲𝘃𝗮𝗻𝘁 𝘀𝗲𝗰𝘁𝗶𝗼𝗻𝘀 ✪ 𝗣𝗿𝗼𝘃𝗶𝗱𝗲 𝗱𝗲𝘁𝗮𝗶𝗹𝗲𝗱 𝗮𝗻𝘀…"
type textarea "x"
type textarea "⚠️ 𝗙𝗢𝗥𝗠 𝗜𝗡𝗦𝗧𝗥𝗨𝗖𝗧𝗜𝗢𝗡𝗦 ⚠️ ✪ 𝗖𝗼𝗺𝗽𝗹𝗲𝘁𝗲 𝗮𝗹𝗹 𝗿𝗲𝗹𝗲𝘃𝗮𝗻𝘁 𝘀𝗲𝗰𝘁𝗶𝗼𝗻𝘀 ✪ 𝗣𝗿𝗼𝘃𝗶𝗱𝗲 𝗱𝗲𝘁𝗮𝗶𝗹𝗲𝗱 𝗮𝗻𝘀…"
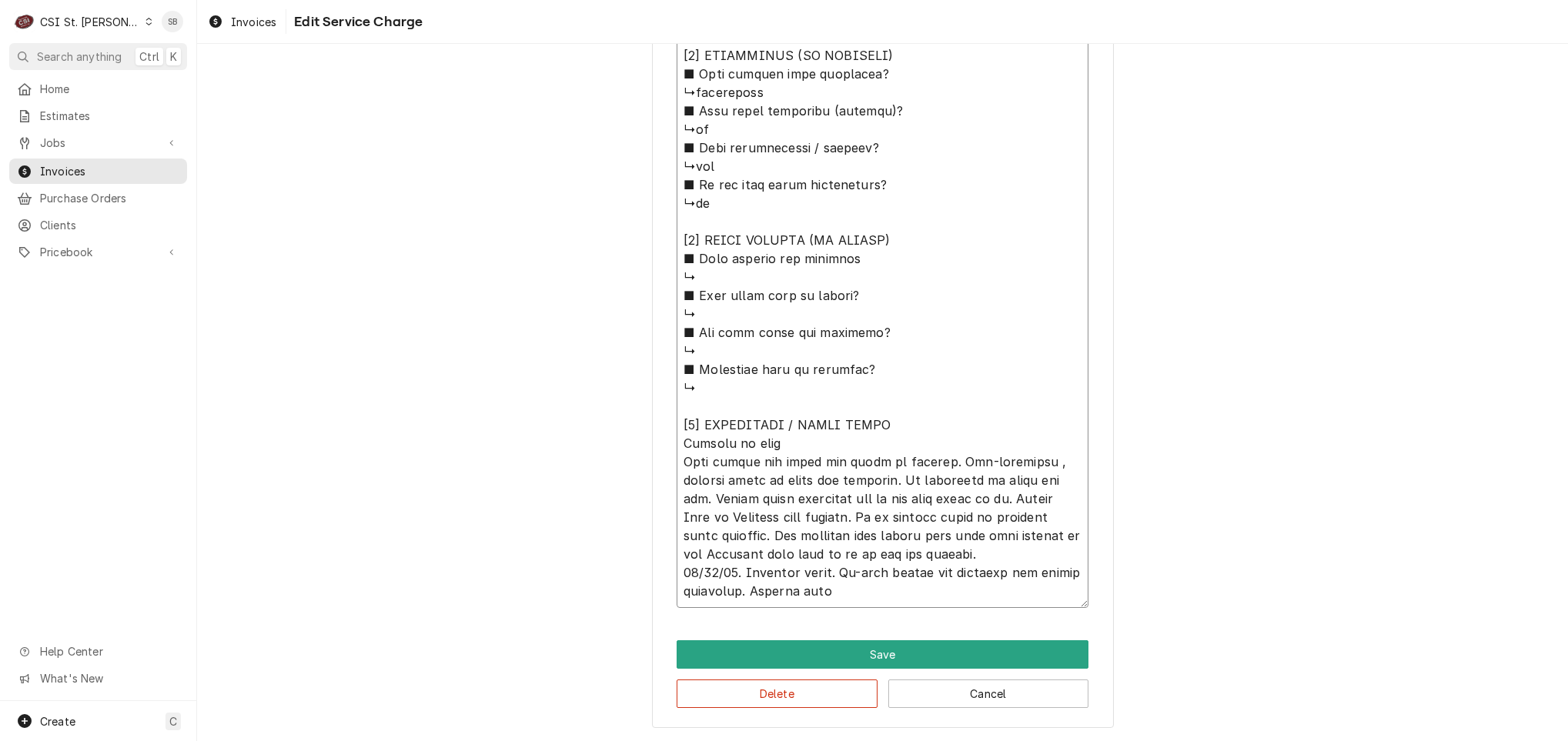
type textarea "x"
type textarea "⚠️ 𝗙𝗢𝗥𝗠 𝗜𝗡𝗦𝗧𝗥𝗨𝗖𝗧𝗜𝗢𝗡𝗦 ⚠️ ✪ 𝗖𝗼𝗺𝗽𝗹𝗲𝘁𝗲 𝗮𝗹𝗹 𝗿𝗲𝗹𝗲𝘃𝗮𝗻𝘁 𝘀𝗲𝗰𝘁𝗶𝗼𝗻𝘀 ✪ 𝗣𝗿𝗼𝘃𝗶𝗱𝗲 𝗱𝗲𝘁𝗮𝗶𝗹𝗲𝗱 𝗮𝗻𝘀…"
type textarea "x"
type textarea "⚠️ 𝗙𝗢𝗥𝗠 𝗜𝗡𝗦𝗧𝗥𝗨𝗖𝗧𝗜𝗢𝗡𝗦 ⚠️ ✪ 𝗖𝗼𝗺𝗽𝗹𝗲𝘁𝗲 𝗮𝗹𝗹 𝗿𝗲𝗹𝗲𝘃𝗮𝗻𝘁 𝘀𝗲𝗰𝘁𝗶𝗼𝗻𝘀 ✪ 𝗣𝗿𝗼𝘃𝗶𝗱𝗲 𝗱𝗲𝘁𝗮𝗶𝗹𝗲𝗱 𝗮𝗻𝘀…"
type textarea "x"
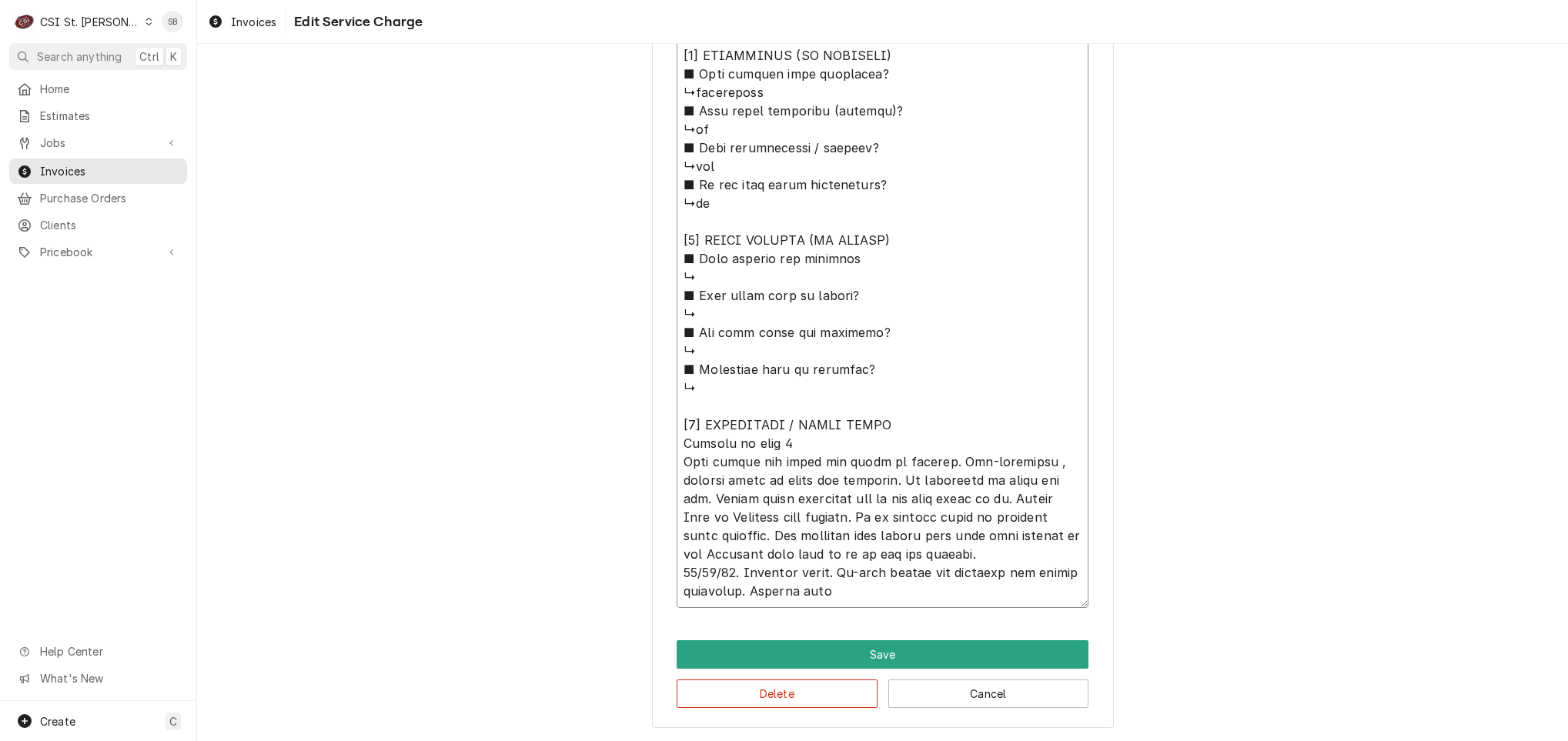
type textarea "⚠️ 𝗙𝗢𝗥𝗠 𝗜𝗡𝗦𝗧𝗥𝗨𝗖𝗧𝗜𝗢𝗡𝗦 ⚠️ ✪ 𝗖𝗼𝗺𝗽𝗹𝗲𝘁𝗲 𝗮𝗹𝗹 𝗿𝗲𝗹𝗲𝘃𝗮𝗻𝘁 𝘀𝗲𝗰𝘁𝗶𝗼𝗻𝘀 ✪ 𝗣𝗿𝗼𝘃𝗶𝗱𝗲 𝗱𝗲𝘁𝗮𝗶𝗹𝗲𝗱 𝗮𝗻𝘀…"
type textarea "x"
type textarea "⚠️ 𝗙𝗢𝗥𝗠 𝗜𝗡𝗦𝗧𝗥𝗨𝗖𝗧𝗜𝗢𝗡𝗦 ⚠️ ✪ 𝗖𝗼𝗺𝗽𝗹𝗲𝘁𝗲 𝗮𝗹𝗹 𝗿𝗲𝗹𝗲𝘃𝗮𝗻𝘁 𝘀𝗲𝗰𝘁𝗶𝗼𝗻𝘀 ✪ 𝗣𝗿𝗼𝘃𝗶𝗱𝗲 𝗱𝗲𝘁𝗮𝗶𝗹𝗲𝗱 𝗮𝗻𝘀…"
type textarea "x"
type textarea "⚠️ 𝗙𝗢𝗥𝗠 𝗜𝗡𝗦𝗧𝗥𝗨𝗖𝗧𝗜𝗢𝗡𝗦 ⚠️ ✪ 𝗖𝗼𝗺𝗽𝗹𝗲𝘁𝗲 𝗮𝗹𝗹 𝗿𝗲𝗹𝗲𝘃𝗮𝗻𝘁 𝘀𝗲𝗰𝘁𝗶𝗼𝗻𝘀 ✪ 𝗣𝗿𝗼𝘃𝗶𝗱𝗲 𝗱𝗲𝘁𝗮𝗶𝗹𝗲𝗱 𝗮𝗻𝘀…"
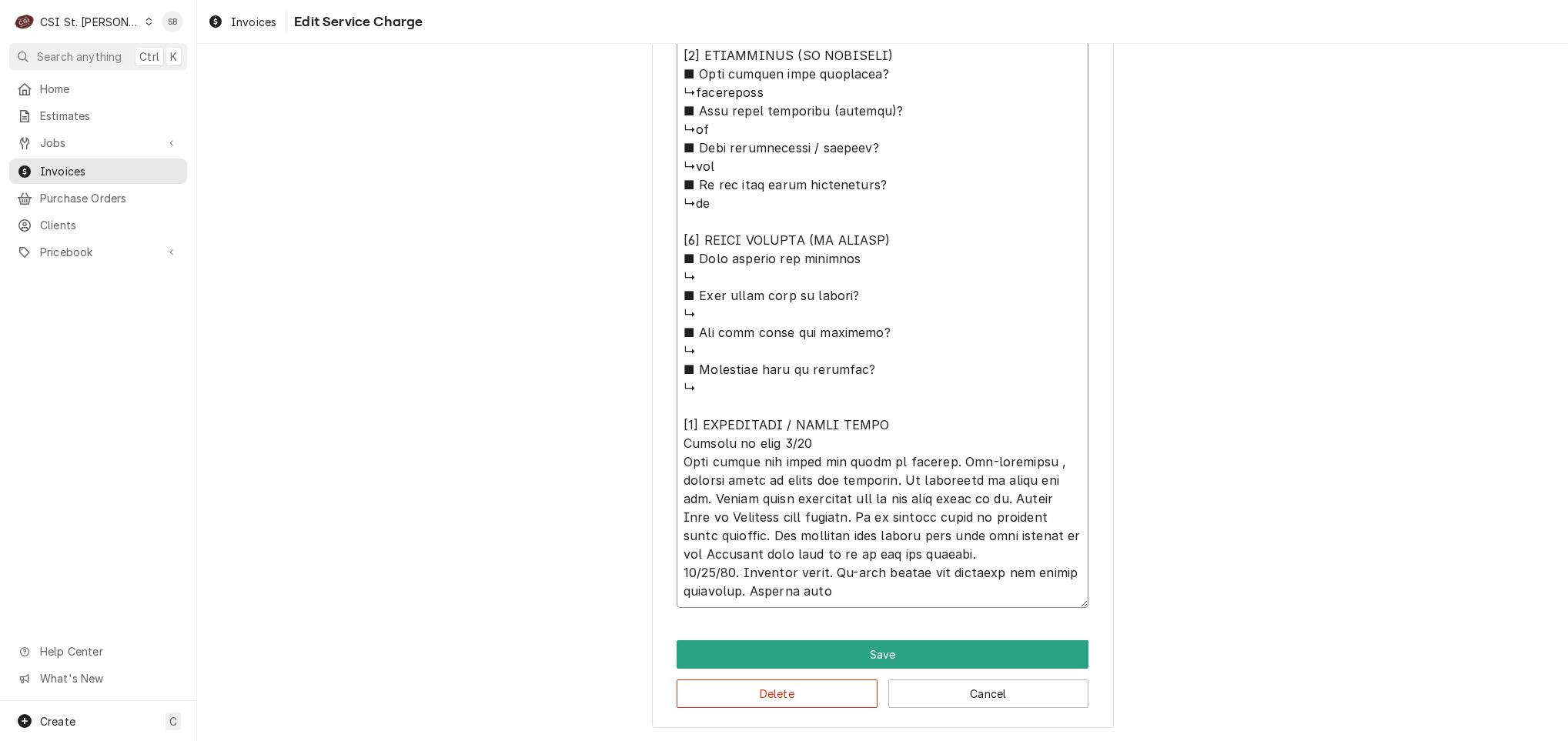
type textarea "x"
type textarea "⚠️ 𝗙𝗢𝗥𝗠 𝗜𝗡𝗦𝗧𝗥𝗨𝗖𝗧𝗜𝗢𝗡𝗦 ⚠️ ✪ 𝗖𝗼𝗺𝗽𝗹𝗲𝘁𝗲 𝗮𝗹𝗹 𝗿𝗲𝗹𝗲𝘃𝗮𝗻𝘁 𝘀𝗲𝗰𝘁𝗶𝗼𝗻𝘀 ✪ 𝗣𝗿𝗼𝘃𝗶𝗱𝗲 𝗱𝗲𝘁𝗮𝗶𝗹𝗲𝗱 𝗮𝗻𝘀…"
type textarea "x"
type textarea "⚠️ 𝗙𝗢𝗥𝗠 𝗜𝗡𝗦𝗧𝗥𝗨𝗖𝗧𝗜𝗢𝗡𝗦 ⚠️ ✪ 𝗖𝗼𝗺𝗽𝗹𝗲𝘁𝗲 𝗮𝗹𝗹 𝗿𝗲𝗹𝗲𝘃𝗮𝗻𝘁 𝘀𝗲𝗰𝘁𝗶𝗼𝗻𝘀 ✪ 𝗣𝗿𝗼𝘃𝗶𝗱𝗲 𝗱𝗲𝘁𝗮𝗶𝗹𝗲𝗱 𝗮𝗻𝘀…"
type textarea "x"
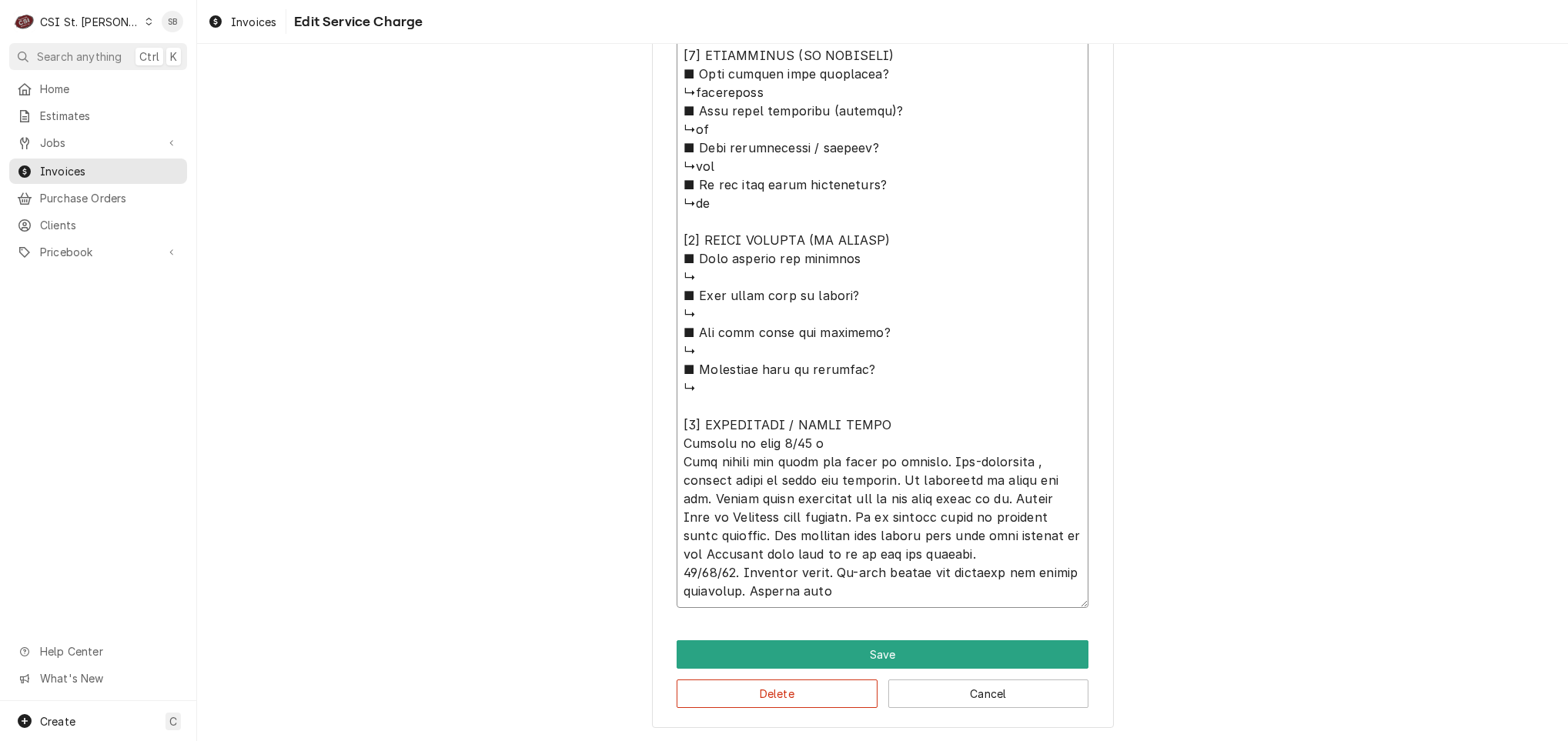
type textarea "⚠️ 𝗙𝗢𝗥𝗠 𝗜𝗡𝗦𝗧𝗥𝗨𝗖𝗧𝗜𝗢𝗡𝗦 ⚠️ ✪ 𝗖𝗼𝗺𝗽𝗹𝗲𝘁𝗲 𝗮𝗹𝗹 𝗿𝗲𝗹𝗲𝘃𝗮𝗻𝘁 𝘀𝗲𝗰𝘁𝗶𝗼𝗻𝘀 ✪ 𝗣𝗿𝗼𝘃𝗶𝗱𝗲 𝗱𝗲𝘁𝗮𝗶𝗹𝗲𝗱 𝗮𝗻𝘀…"
type textarea "x"
type textarea "⚠️ 𝗙𝗢𝗥𝗠 𝗜𝗡𝗦𝗧𝗥𝗨𝗖𝗧𝗜𝗢𝗡𝗦 ⚠️ ✪ 𝗖𝗼𝗺𝗽𝗹𝗲𝘁𝗲 𝗮𝗹𝗹 𝗿𝗲𝗹𝗲𝘃𝗮𝗻𝘁 𝘀𝗲𝗰𝘁𝗶𝗼𝗻𝘀 ✪ 𝗣𝗿𝗼𝘃𝗶𝗱𝗲 𝗱𝗲𝘁𝗮𝗶𝗹𝗲𝗱 𝗮𝗻𝘀…"
type textarea "x"
type textarea "⚠️ 𝗙𝗢𝗥𝗠 𝗜𝗡𝗦𝗧𝗥𝗨𝗖𝗧𝗜𝗢𝗡𝗦 ⚠️ ✪ 𝗖𝗼𝗺𝗽𝗹𝗲𝘁𝗲 𝗮𝗹𝗹 𝗿𝗲𝗹𝗲𝘃𝗮𝗻𝘁 𝘀𝗲𝗰𝘁𝗶𝗼𝗻𝘀 ✪ 𝗣𝗿𝗼𝘃𝗶𝗱𝗲 𝗱𝗲𝘁𝗮𝗶𝗹𝗲𝗱 𝗮𝗻𝘀…"
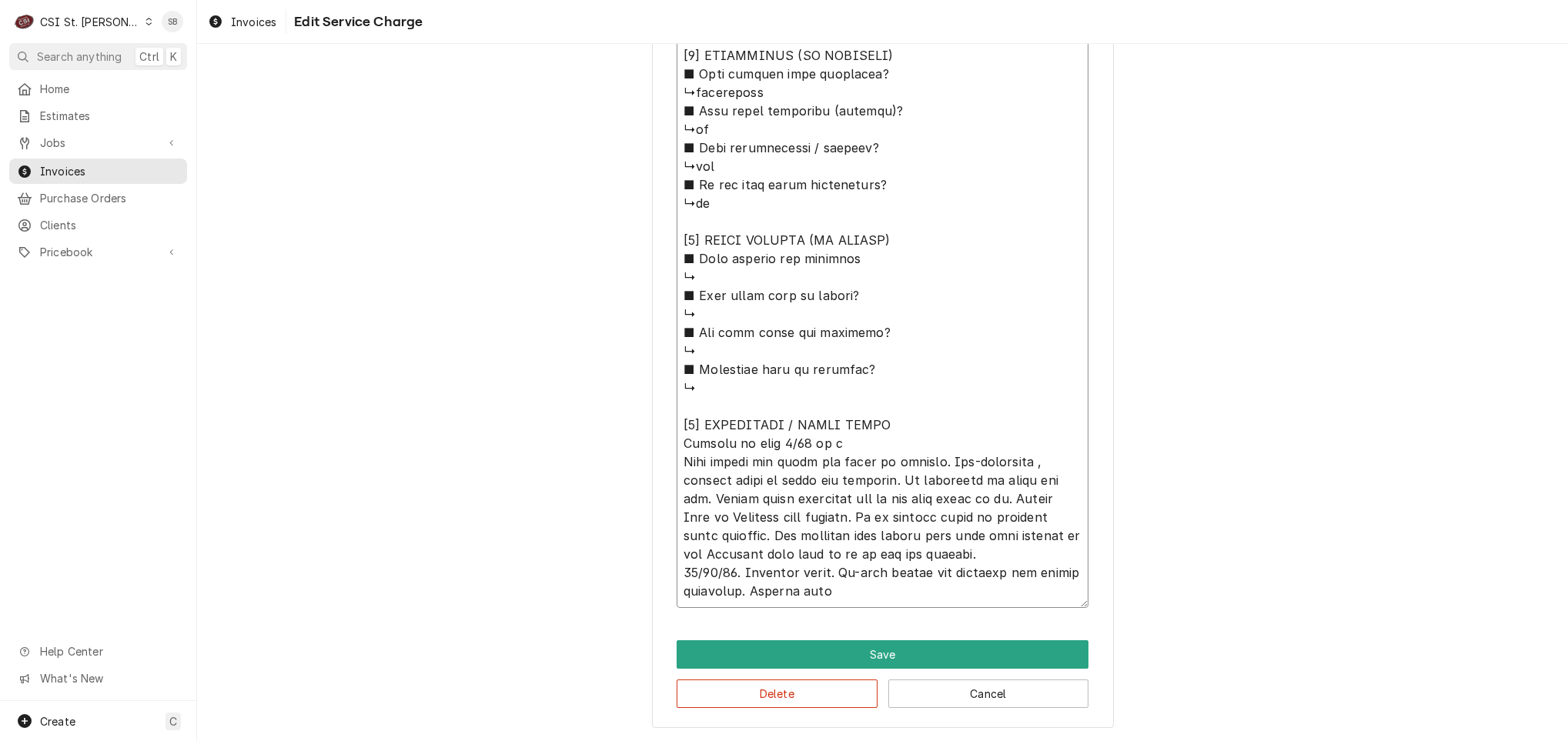
type textarea "x"
type textarea "⚠️ 𝗙𝗢𝗥𝗠 𝗜𝗡𝗦𝗧𝗥𝗨𝗖𝗧𝗜𝗢𝗡𝗦 ⚠️ ✪ 𝗖𝗼𝗺𝗽𝗹𝗲𝘁𝗲 𝗮𝗹𝗹 𝗿𝗲𝗹𝗲𝘃𝗮𝗻𝘁 𝘀𝗲𝗰𝘁𝗶𝗼𝗻𝘀 ✪ 𝗣𝗿𝗼𝘃𝗶𝗱𝗲 𝗱𝗲𝘁𝗮𝗶𝗹𝗲𝗱 𝗮𝗻𝘀…"
type textarea "x"
type textarea "⚠️ 𝗙𝗢𝗥𝗠 𝗜𝗡𝗦𝗧𝗥𝗨𝗖𝗧𝗜𝗢𝗡𝗦 ⚠️ ✪ 𝗖𝗼𝗺𝗽𝗹𝗲𝘁𝗲 𝗮𝗹𝗹 𝗿𝗲𝗹𝗲𝘃𝗮𝗻𝘁 𝘀𝗲𝗰𝘁𝗶𝗼𝗻𝘀 ✪ 𝗣𝗿𝗼𝘃𝗶𝗱𝗲 𝗱𝗲𝘁𝗮𝗶𝗹𝗲𝗱 𝗮𝗻𝘀…"
type textarea "x"
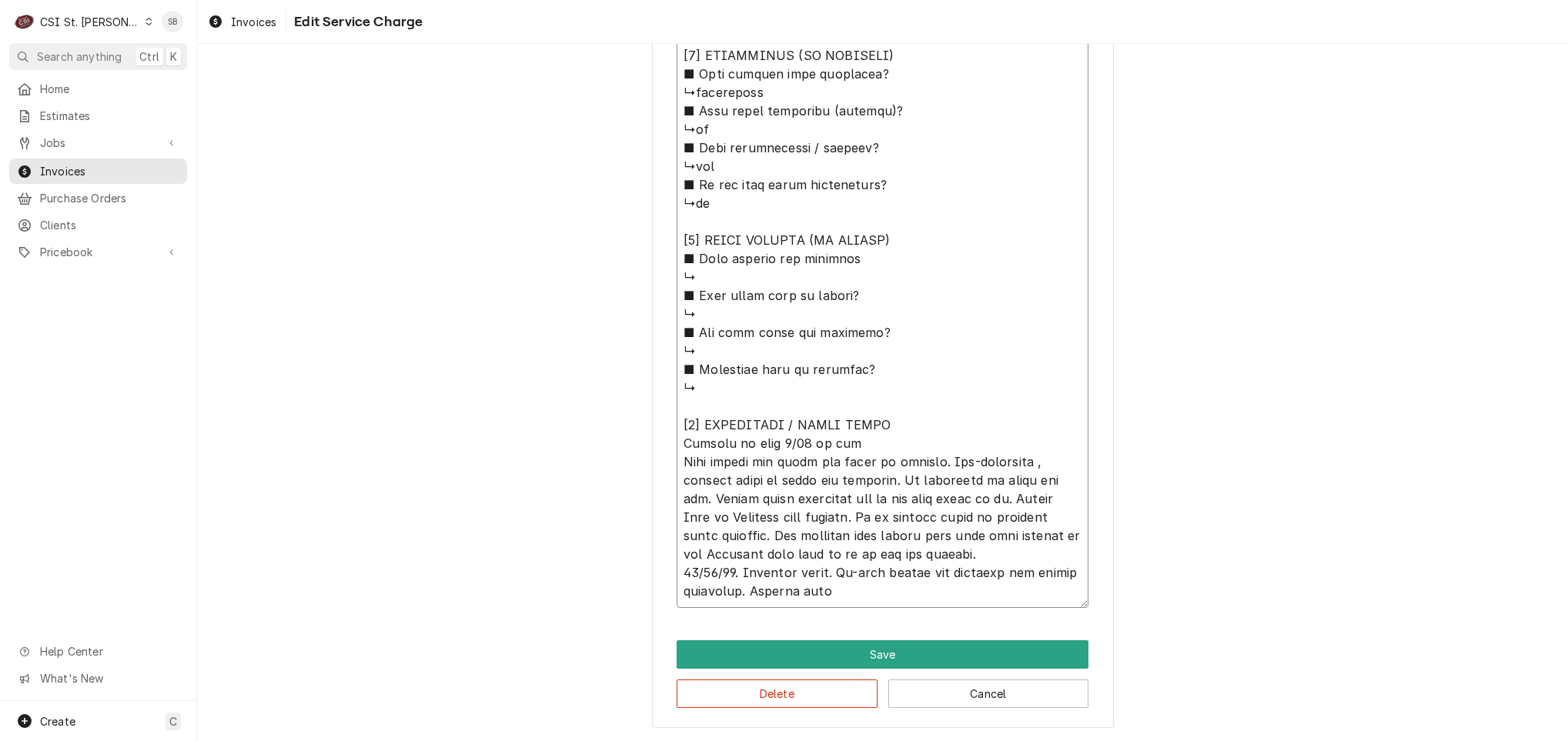
type textarea "⚠️ 𝗙𝗢𝗥𝗠 𝗜𝗡𝗦𝗧𝗥𝗨𝗖𝗧𝗜𝗢𝗡𝗦 ⚠️ ✪ 𝗖𝗼𝗺𝗽𝗹𝗲𝘁𝗲 𝗮𝗹𝗹 𝗿𝗲𝗹𝗲𝘃𝗮𝗻𝘁 𝘀𝗲𝗰𝘁𝗶𝗼𝗻𝘀 ✪ 𝗣𝗿𝗼𝘃𝗶𝗱𝗲 𝗱𝗲𝘁𝗮𝗶𝗹𝗲𝗱 𝗮𝗻𝘀…"
type textarea "x"
type textarea "⚠️ 𝗙𝗢𝗥𝗠 𝗜𝗡𝗦𝗧𝗥𝗨𝗖𝗧𝗜𝗢𝗡𝗦 ⚠️ ✪ 𝗖𝗼𝗺𝗽𝗹𝗲𝘁𝗲 𝗮𝗹𝗹 𝗿𝗲𝗹𝗲𝘃𝗮𝗻𝘁 𝘀𝗲𝗰𝘁𝗶𝗼𝗻𝘀 ✪ 𝗣𝗿𝗼𝘃𝗶𝗱𝗲 𝗱𝗲𝘁𝗮𝗶𝗹𝗲𝗱 𝗮𝗻𝘀…"
type textarea "x"
type textarea "⚠️ 𝗙𝗢𝗥𝗠 𝗜𝗡𝗦𝗧𝗥𝗨𝗖𝗧𝗜𝗢𝗡𝗦 ⚠️ ✪ 𝗖𝗼𝗺𝗽𝗹𝗲𝘁𝗲 𝗮𝗹𝗹 𝗿𝗲𝗹𝗲𝘃𝗮𝗻𝘁 𝘀𝗲𝗰𝘁𝗶𝗼𝗻𝘀 ✪ 𝗣𝗿𝗼𝘃𝗶𝗱𝗲 𝗱𝗲𝘁𝗮𝗶𝗹𝗲𝗱 𝗮𝗻𝘀…"
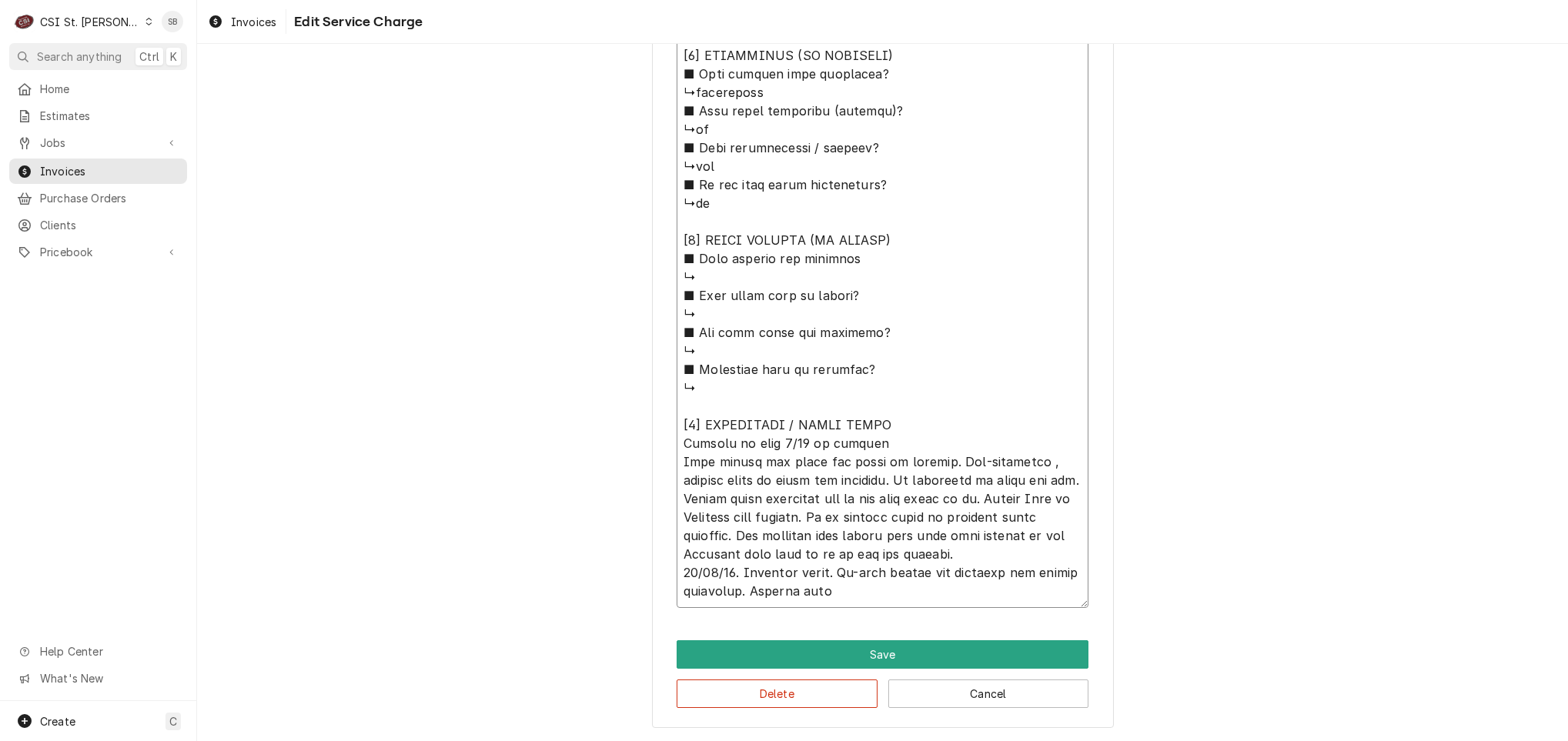
type textarea "x"
type textarea "⚠️ 𝗙𝗢𝗥𝗠 𝗜𝗡𝗦𝗧𝗥𝗨𝗖𝗧𝗜𝗢𝗡𝗦 ⚠️ ✪ 𝗖𝗼𝗺𝗽𝗹𝗲𝘁𝗲 𝗮𝗹𝗹 𝗿𝗲𝗹𝗲𝘃𝗮𝗻𝘁 𝘀𝗲𝗰𝘁𝗶𝗼𝗻𝘀 ✪ 𝗣𝗿𝗼𝘃𝗶𝗱𝗲 𝗱𝗲𝘁𝗮𝗶𝗹𝗲𝗱 𝗮𝗻𝘀…"
type textarea "x"
type textarea "⚠️ 𝗙𝗢𝗥𝗠 𝗜𝗡𝗦𝗧𝗥𝗨𝗖𝗧𝗜𝗢𝗡𝗦 ⚠️ ✪ 𝗖𝗼𝗺𝗽𝗹𝗲𝘁𝗲 𝗮𝗹𝗹 𝗿𝗲𝗹𝗲𝘃𝗮𝗻𝘁 𝘀𝗲𝗰𝘁𝗶𝗼𝗻𝘀 ✪ 𝗣𝗿𝗼𝘃𝗶𝗱𝗲 𝗱𝗲𝘁𝗮𝗶𝗹𝗲𝗱 𝗮𝗻𝘀…"
type textarea "x"
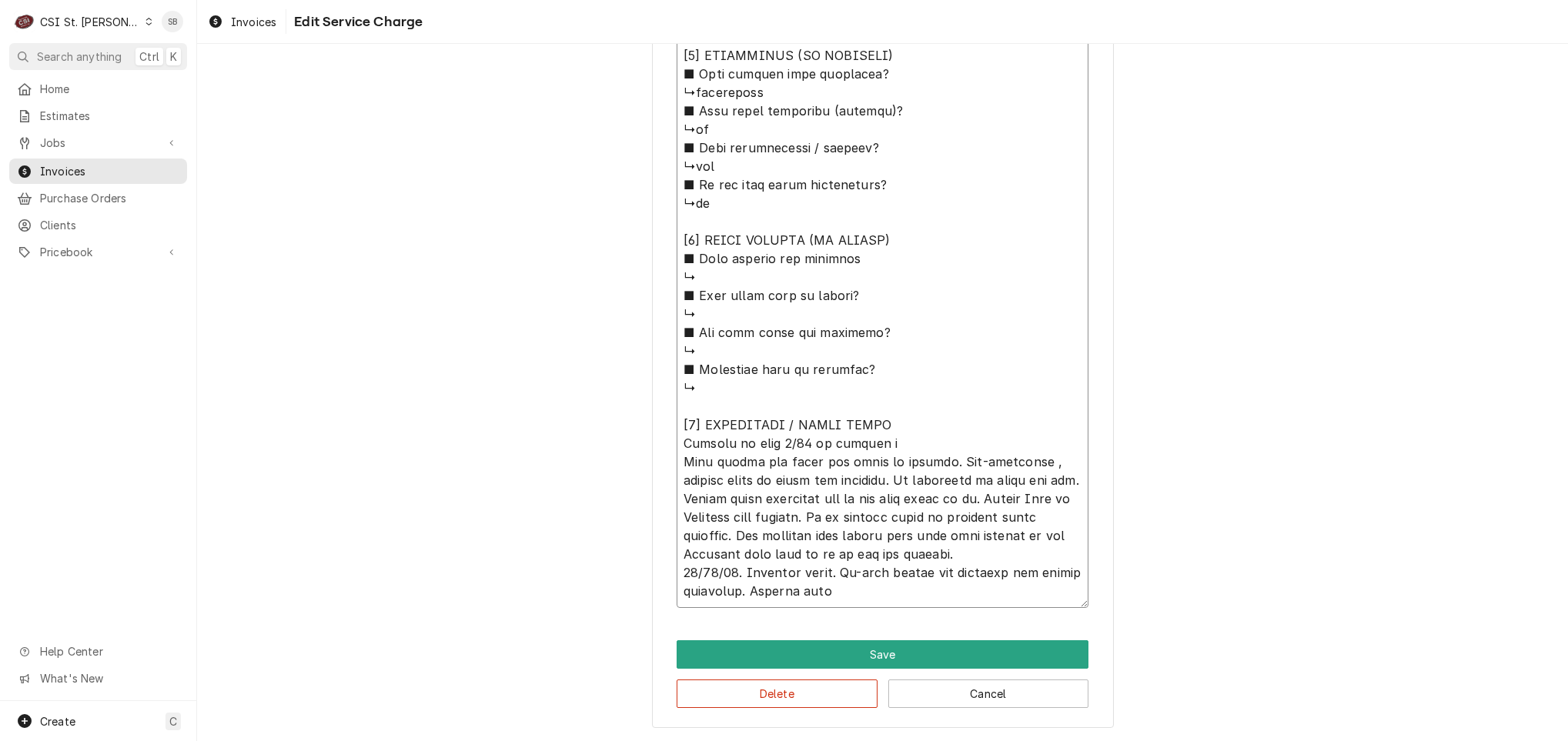
type textarea "⚠️ 𝗙𝗢𝗥𝗠 𝗜𝗡𝗦𝗧𝗥𝗨𝗖𝗧𝗜𝗢𝗡𝗦 ⚠️ ✪ 𝗖𝗼𝗺𝗽𝗹𝗲𝘁𝗲 𝗮𝗹𝗹 𝗿𝗲𝗹𝗲𝘃𝗮𝗻𝘁 𝘀𝗲𝗰𝘁𝗶𝗼𝗻𝘀 ✪ 𝗣𝗿𝗼𝘃𝗶𝗱𝗲 𝗱𝗲𝘁𝗮𝗶𝗹𝗲𝗱 𝗮𝗻𝘀…"
type textarea "x"
type textarea "⚠️ 𝗙𝗢𝗥𝗠 𝗜𝗡𝗦𝗧𝗥𝗨𝗖𝗧𝗜𝗢𝗡𝗦 ⚠️ ✪ 𝗖𝗼𝗺𝗽𝗹𝗲𝘁𝗲 𝗮𝗹𝗹 𝗿𝗲𝗹𝗲𝘃𝗮𝗻𝘁 𝘀𝗲𝗰𝘁𝗶𝗼𝗻𝘀 ✪ 𝗣𝗿𝗼𝘃𝗶𝗱𝗲 𝗱𝗲𝘁𝗮𝗶𝗹𝗲𝗱 𝗮𝗻𝘀…"
type textarea "x"
type textarea "⚠️ 𝗙𝗢𝗥𝗠 𝗜𝗡𝗦𝗧𝗥𝗨𝗖𝗧𝗜𝗢𝗡𝗦 ⚠️ ✪ 𝗖𝗼𝗺𝗽𝗹𝗲𝘁𝗲 𝗮𝗹𝗹 𝗿𝗲𝗹𝗲𝘃𝗮𝗻𝘁 𝘀𝗲𝗰𝘁𝗶𝗼𝗻𝘀 ✪ 𝗣𝗿𝗼𝘃𝗶𝗱𝗲 𝗱𝗲𝘁𝗮𝗶𝗹𝗲𝗱 𝗮𝗻𝘀…"
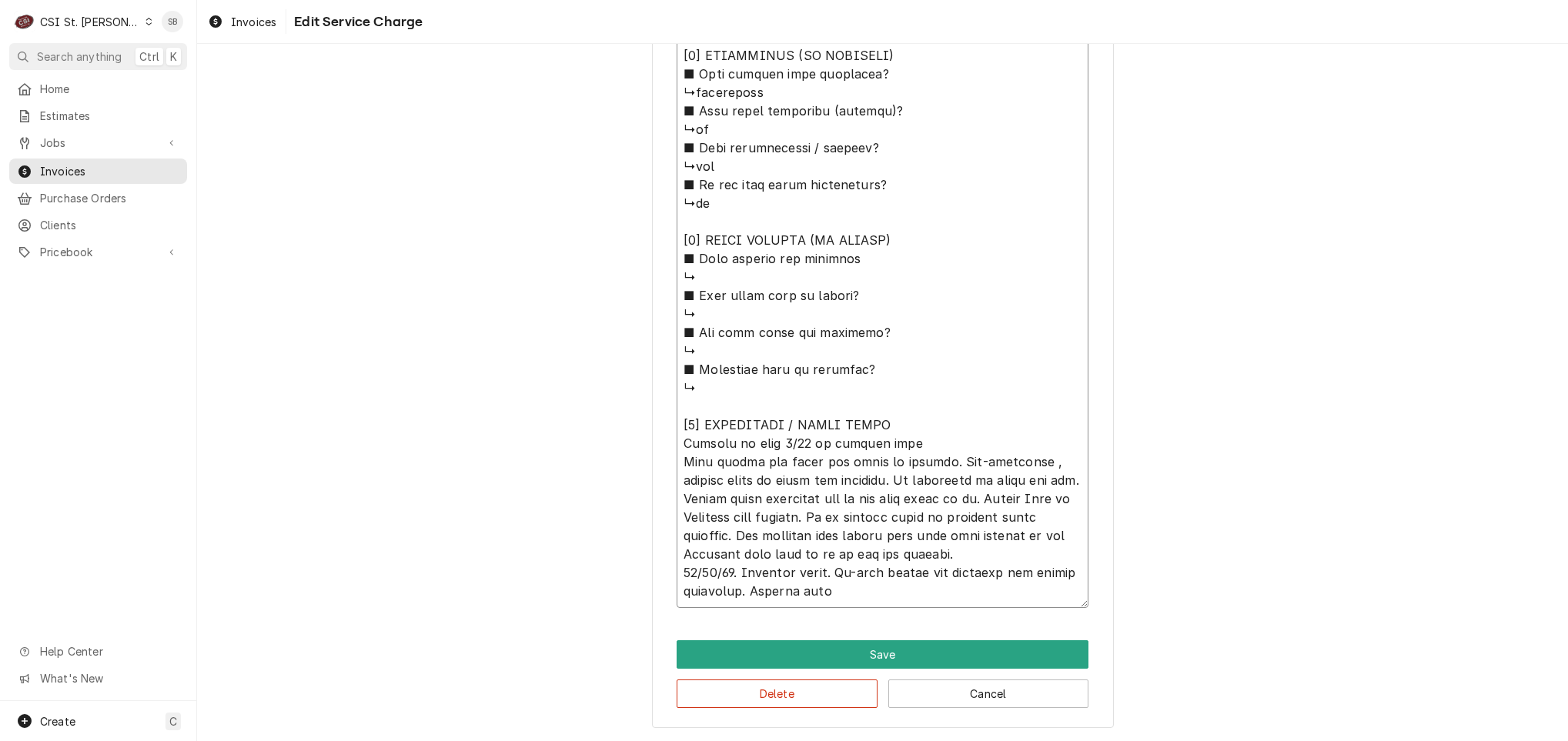
type textarea "x"
type textarea "⚠️ 𝗙𝗢𝗥𝗠 𝗜𝗡𝗦𝗧𝗥𝗨𝗖𝗧𝗜𝗢𝗡𝗦 ⚠️ ✪ 𝗖𝗼𝗺𝗽𝗹𝗲𝘁𝗲 𝗮𝗹𝗹 𝗿𝗲𝗹𝗲𝘃𝗮𝗻𝘁 𝘀𝗲𝗰𝘁𝗶𝗼𝗻𝘀 ✪ 𝗣𝗿𝗼𝘃𝗶𝗱𝗲 𝗱𝗲𝘁𝗮𝗶𝗹𝗲𝗱 𝗮𝗻𝘀…"
type textarea "x"
type textarea "⚠️ 𝗙𝗢𝗥𝗠 𝗜𝗡𝗦𝗧𝗥𝗨𝗖𝗧𝗜𝗢𝗡𝗦 ⚠️ ✪ 𝗖𝗼𝗺𝗽𝗹𝗲𝘁𝗲 𝗮𝗹𝗹 𝗿𝗲𝗹𝗲𝘃𝗮𝗻𝘁 𝘀𝗲𝗰𝘁𝗶𝗼𝗻𝘀 ✪ 𝗣𝗿𝗼𝘃𝗶𝗱𝗲 𝗱𝗲𝘁𝗮𝗶𝗹𝗲𝗱 𝗮𝗻𝘀…"
type textarea "x"
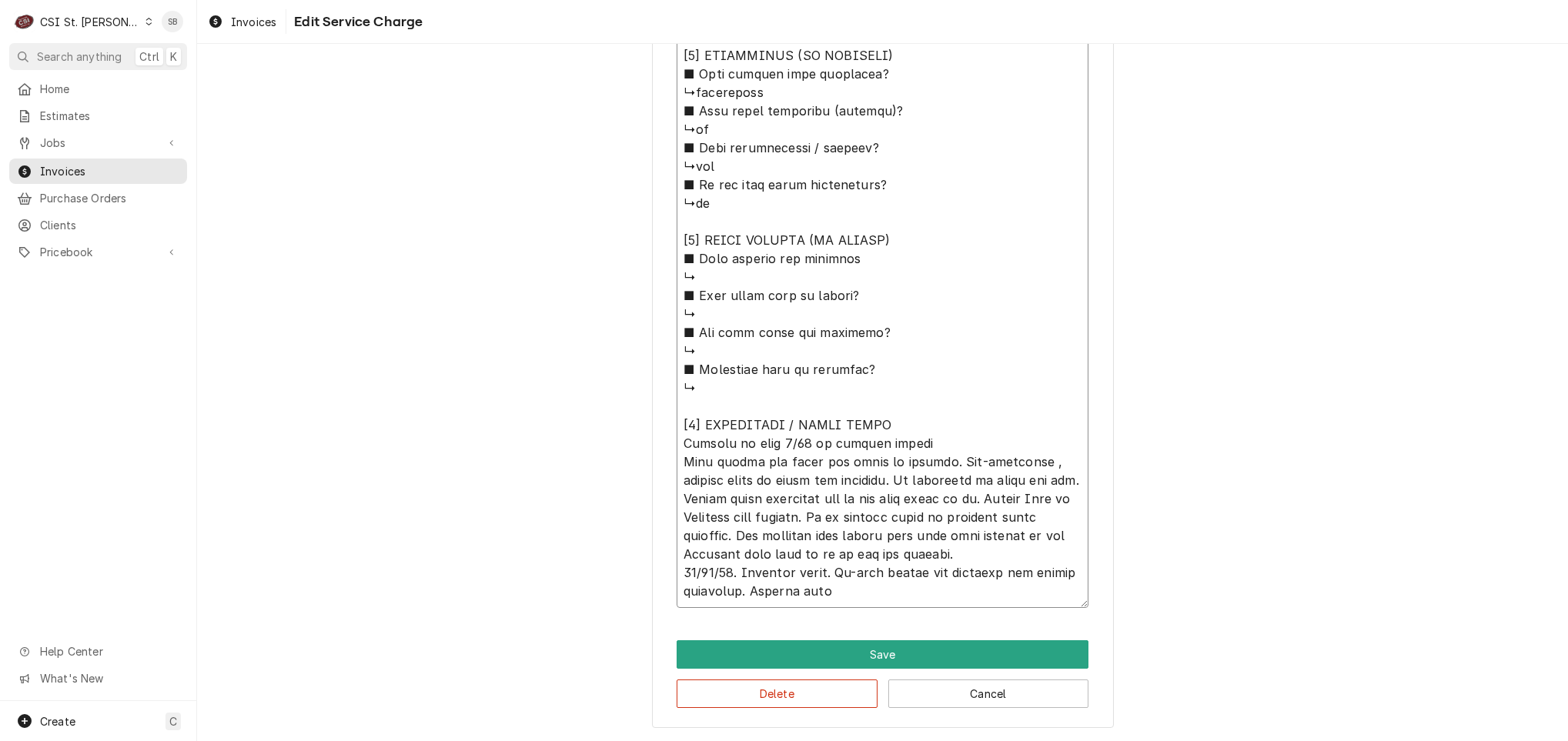
type textarea "⚠️ 𝗙𝗢𝗥𝗠 𝗜𝗡𝗦𝗧𝗥𝗨𝗖𝗧𝗜𝗢𝗡𝗦 ⚠️ ✪ 𝗖𝗼𝗺𝗽𝗹𝗲𝘁𝗲 𝗮𝗹𝗹 𝗿𝗲𝗹𝗲𝘃𝗮𝗻𝘁 𝘀𝗲𝗰𝘁𝗶𝗼𝗻𝘀 ✪ 𝗣𝗿𝗼𝘃𝗶𝗱𝗲 𝗱𝗲𝘁𝗮𝗶𝗹𝗲𝗱 𝗮𝗻𝘀…"
type textarea "x"
type textarea "⚠️ 𝗙𝗢𝗥𝗠 𝗜𝗡𝗦𝗧𝗥𝗨𝗖𝗧𝗜𝗢𝗡𝗦 ⚠️ ✪ 𝗖𝗼𝗺𝗽𝗹𝗲𝘁𝗲 𝗮𝗹𝗹 𝗿𝗲𝗹𝗲𝘃𝗮𝗻𝘁 𝘀𝗲𝗰𝘁𝗶𝗼𝗻𝘀 ✪ 𝗣𝗿𝗼𝘃𝗶𝗱𝗲 𝗱𝗲𝘁𝗮𝗶𝗹𝗲𝗱 𝗮𝗻𝘀…"
type textarea "x"
type textarea "⚠️ 𝗙𝗢𝗥𝗠 𝗜𝗡𝗦𝗧𝗥𝗨𝗖𝗧𝗜𝗢𝗡𝗦 ⚠️ ✪ 𝗖𝗼𝗺𝗽𝗹𝗲𝘁𝗲 𝗮𝗹𝗹 𝗿𝗲𝗹𝗲𝘃𝗮𝗻𝘁 𝘀𝗲𝗰𝘁𝗶𝗼𝗻𝘀 ✪ 𝗣𝗿𝗼𝘃𝗶𝗱𝗲 𝗱𝗲𝘁𝗮𝗶𝗹𝗲𝗱 𝗮𝗻𝘀…"
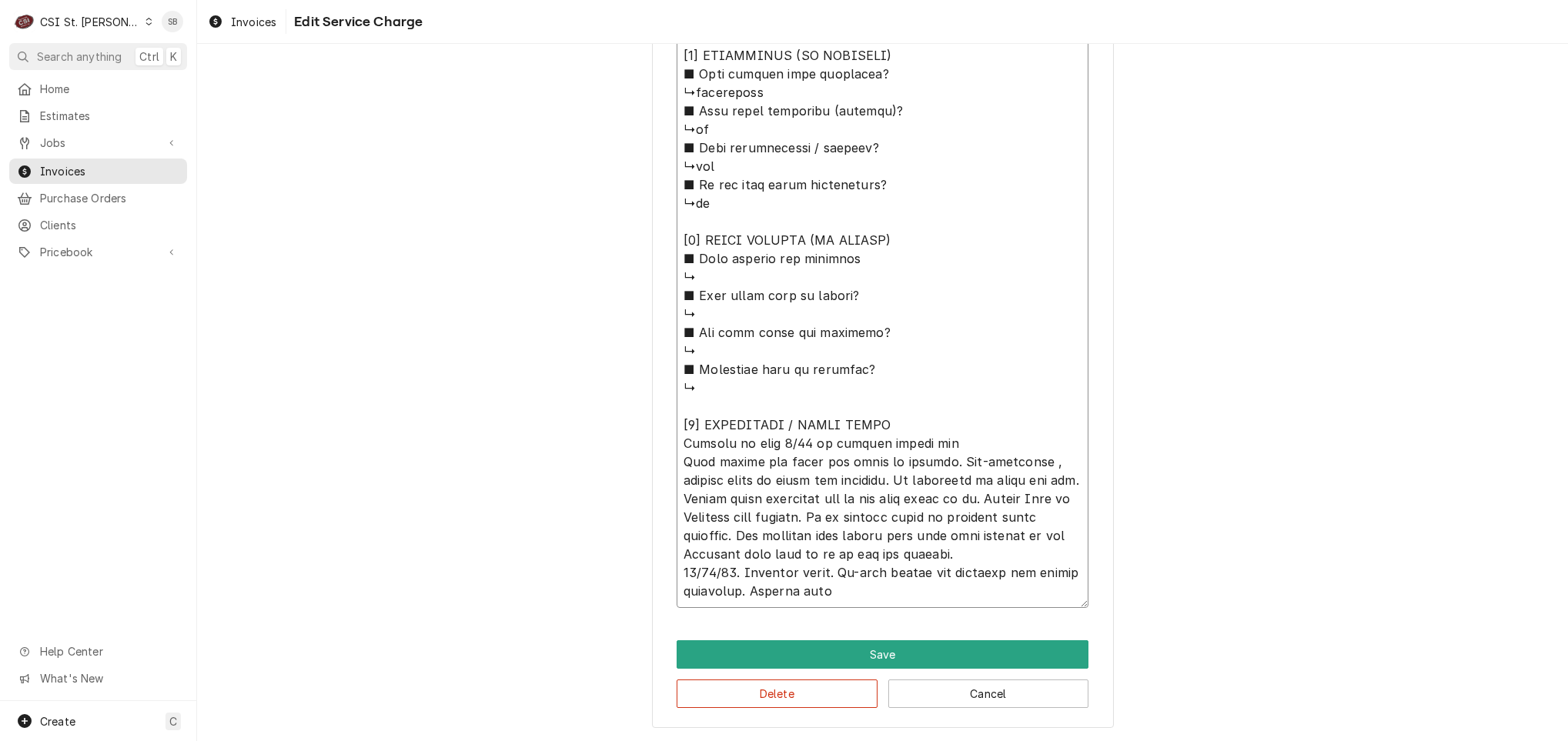
type textarea "x"
type textarea "⚠️ 𝗙𝗢𝗥𝗠 𝗜𝗡𝗦𝗧𝗥𝗨𝗖𝗧𝗜𝗢𝗡𝗦 ⚠️ ✪ 𝗖𝗼𝗺𝗽𝗹𝗲𝘁𝗲 𝗮𝗹𝗹 𝗿𝗲𝗹𝗲𝘃𝗮𝗻𝘁 𝘀𝗲𝗰𝘁𝗶𝗼𝗻𝘀 ✪ 𝗣𝗿𝗼𝘃𝗶𝗱𝗲 𝗱𝗲𝘁𝗮𝗶𝗹𝗲𝗱 𝗮𝗻𝘀…"
type textarea "x"
type textarea "⚠️ 𝗙𝗢𝗥𝗠 𝗜𝗡𝗦𝗧𝗥𝗨𝗖𝗧𝗜𝗢𝗡𝗦 ⚠️ ✪ 𝗖𝗼𝗺𝗽𝗹𝗲𝘁𝗲 𝗮𝗹𝗹 𝗿𝗲𝗹𝗲𝘃𝗮𝗻𝘁 𝘀𝗲𝗰𝘁𝗶𝗼𝗻𝘀 ✪ 𝗣𝗿𝗼𝘃𝗶𝗱𝗲 𝗱𝗲𝘁𝗮𝗶𝗹𝗲𝗱 𝗮𝗻𝘀…"
type textarea "x"
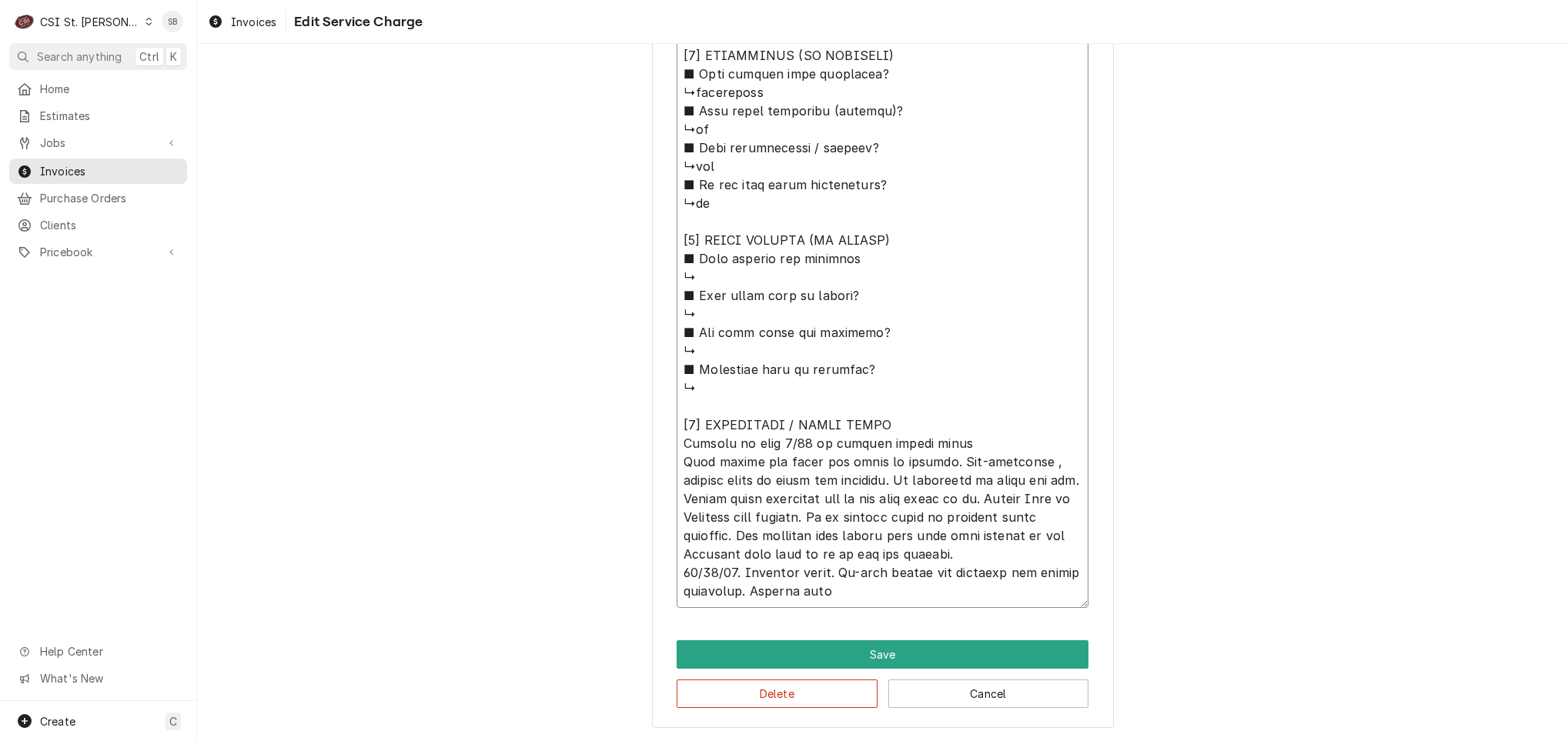
type textarea "⚠️ 𝗙𝗢𝗥𝗠 𝗜𝗡𝗦𝗧𝗥𝗨𝗖𝗧𝗜𝗢𝗡𝗦 ⚠️ ✪ 𝗖𝗼𝗺𝗽𝗹𝗲𝘁𝗲 𝗮𝗹𝗹 𝗿𝗲𝗹𝗲𝘃𝗮𝗻𝘁 𝘀𝗲𝗰𝘁𝗶𝗼𝗻𝘀 ✪ 𝗣𝗿𝗼𝘃𝗶𝗱𝗲 𝗱𝗲𝘁𝗮𝗶𝗹𝗲𝗱 𝗮𝗻𝘀…"
type textarea "x"
type textarea "⚠️ 𝗙𝗢𝗥𝗠 𝗜𝗡𝗦𝗧𝗥𝗨𝗖𝗧𝗜𝗢𝗡𝗦 ⚠️ ✪ 𝗖𝗼𝗺𝗽𝗹𝗲𝘁𝗲 𝗮𝗹𝗹 𝗿𝗲𝗹𝗲𝘃𝗮𝗻𝘁 𝘀𝗲𝗰𝘁𝗶𝗼𝗻𝘀 ✪ 𝗣𝗿𝗼𝘃𝗶𝗱𝗲 𝗱𝗲𝘁𝗮𝗶𝗹𝗲𝗱 𝗮𝗻𝘀…"
type textarea "x"
type textarea "⚠️ 𝗙𝗢𝗥𝗠 𝗜𝗡𝗦𝗧𝗥𝗨𝗖𝗧𝗜𝗢𝗡𝗦 ⚠️ ✪ 𝗖𝗼𝗺𝗽𝗹𝗲𝘁𝗲 𝗮𝗹𝗹 𝗿𝗲𝗹𝗲𝘃𝗮𝗻𝘁 𝘀𝗲𝗰𝘁𝗶𝗼𝗻𝘀 ✪ 𝗣𝗿𝗼𝘃𝗶𝗱𝗲 𝗱𝗲𝘁𝗮𝗶𝗹𝗲𝗱 𝗮𝗻𝘀…"
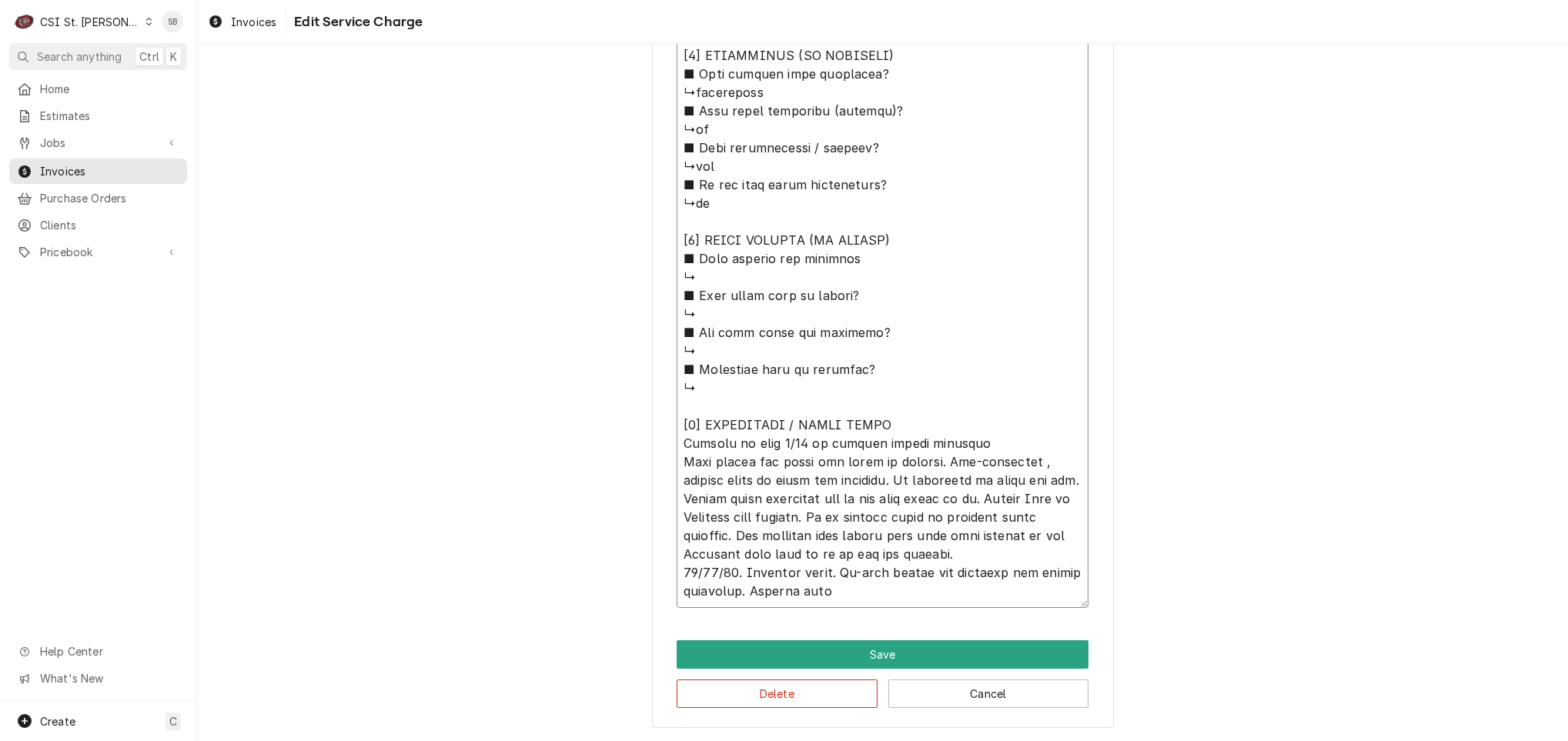
type textarea "x"
type textarea "⚠️ 𝗙𝗢𝗥𝗠 𝗜𝗡𝗦𝗧𝗥𝗨𝗖𝗧𝗜𝗢𝗡𝗦 ⚠️ ✪ 𝗖𝗼𝗺𝗽𝗹𝗲𝘁𝗲 𝗮𝗹𝗹 𝗿𝗲𝗹𝗲𝘃𝗮𝗻𝘁 𝘀𝗲𝗰𝘁𝗶𝗼𝗻𝘀 ✪ 𝗣𝗿𝗼𝘃𝗶𝗱𝗲 𝗱𝗲𝘁𝗮𝗶𝗹𝗲𝗱 𝗮𝗻𝘀…"
type textarea "x"
type textarea "⚠️ 𝗙𝗢𝗥𝗠 𝗜𝗡𝗦𝗧𝗥𝗨𝗖𝗧𝗜𝗢𝗡𝗦 ⚠️ ✪ 𝗖𝗼𝗺𝗽𝗹𝗲𝘁𝗲 𝗮𝗹𝗹 𝗿𝗲𝗹𝗲𝘃𝗮𝗻𝘁 𝘀𝗲𝗰𝘁𝗶𝗼𝗻𝘀 ✪ 𝗣𝗿𝗼𝘃𝗶𝗱𝗲 𝗱𝗲𝘁𝗮𝗶𝗹𝗲𝗱 𝗮𝗻𝘀…"
type textarea "x"
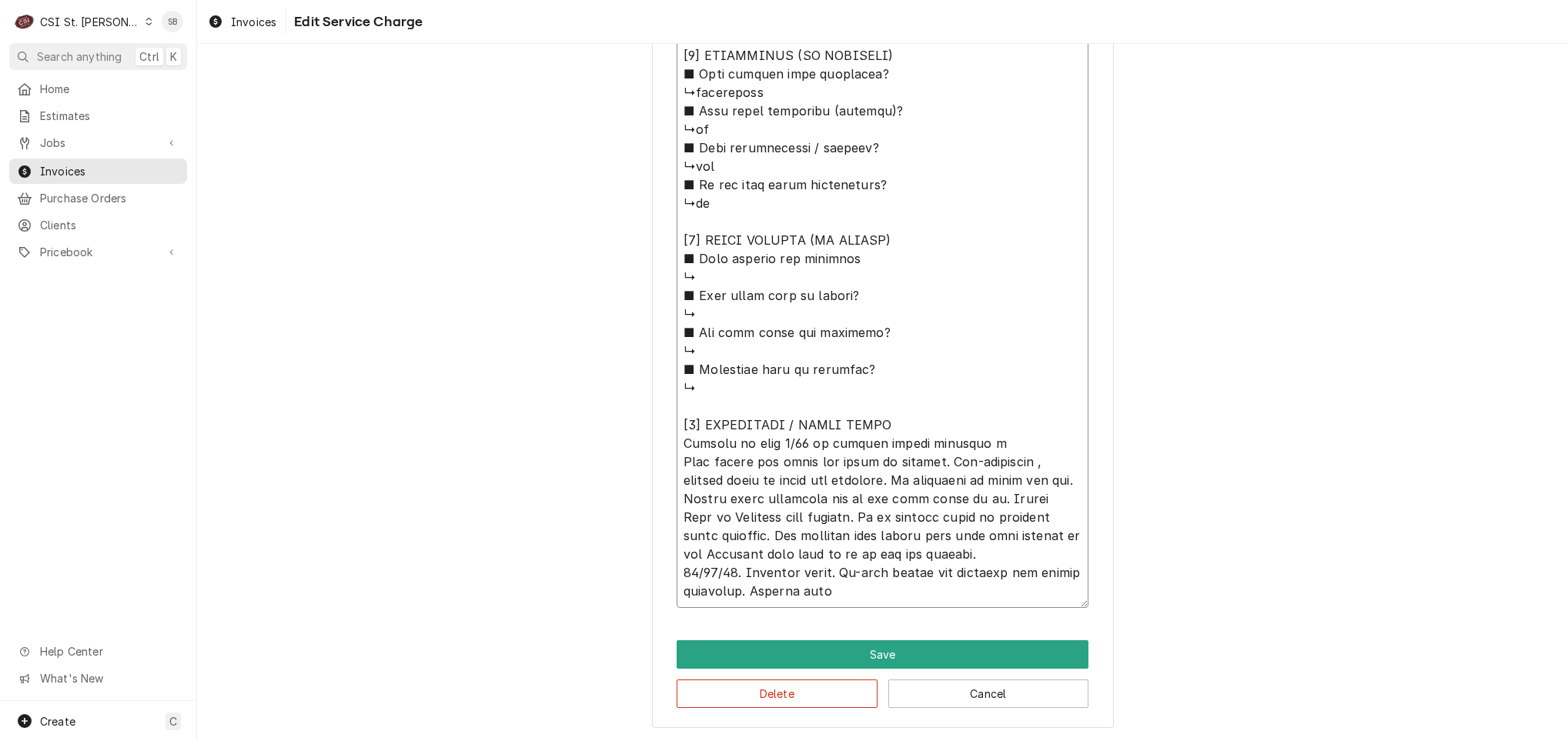
type textarea "⚠️ 𝗙𝗢𝗥𝗠 𝗜𝗡𝗦𝗧𝗥𝗨𝗖𝗧𝗜𝗢𝗡𝗦 ⚠️ ✪ 𝗖𝗼𝗺𝗽𝗹𝗲𝘁𝗲 𝗮𝗹𝗹 𝗿𝗲𝗹𝗲𝘃𝗮𝗻𝘁 𝘀𝗲𝗰𝘁𝗶𝗼𝗻𝘀 ✪ 𝗣𝗿𝗼𝘃𝗶𝗱𝗲 𝗱𝗲𝘁𝗮𝗶𝗹𝗲𝗱 𝗮𝗻𝘀…"
type textarea "x"
type textarea "⚠️ 𝗙𝗢𝗥𝗠 𝗜𝗡𝗦𝗧𝗥𝗨𝗖𝗧𝗜𝗢𝗡𝗦 ⚠️ ✪ 𝗖𝗼𝗺𝗽𝗹𝗲𝘁𝗲 𝗮𝗹𝗹 𝗿𝗲𝗹𝗲𝘃𝗮𝗻𝘁 𝘀𝗲𝗰𝘁𝗶𝗼𝗻𝘀 ✪ 𝗣𝗿𝗼𝘃𝗶𝗱𝗲 𝗱𝗲𝘁𝗮𝗶𝗹𝗲𝗱 𝗮𝗻𝘀…"
type textarea "x"
type textarea "⚠️ 𝗙𝗢𝗥𝗠 𝗜𝗡𝗦𝗧𝗥𝗨𝗖𝗧𝗜𝗢𝗡𝗦 ⚠️ ✪ 𝗖𝗼𝗺𝗽𝗹𝗲𝘁𝗲 𝗮𝗹𝗹 𝗿𝗲𝗹𝗲𝘃𝗮𝗻𝘁 𝘀𝗲𝗰𝘁𝗶𝗼𝗻𝘀 ✪ 𝗣𝗿𝗼𝘃𝗶𝗱𝗲 𝗱𝗲𝘁𝗮𝗶𝗹𝗲𝗱 𝗮𝗻𝘀…"
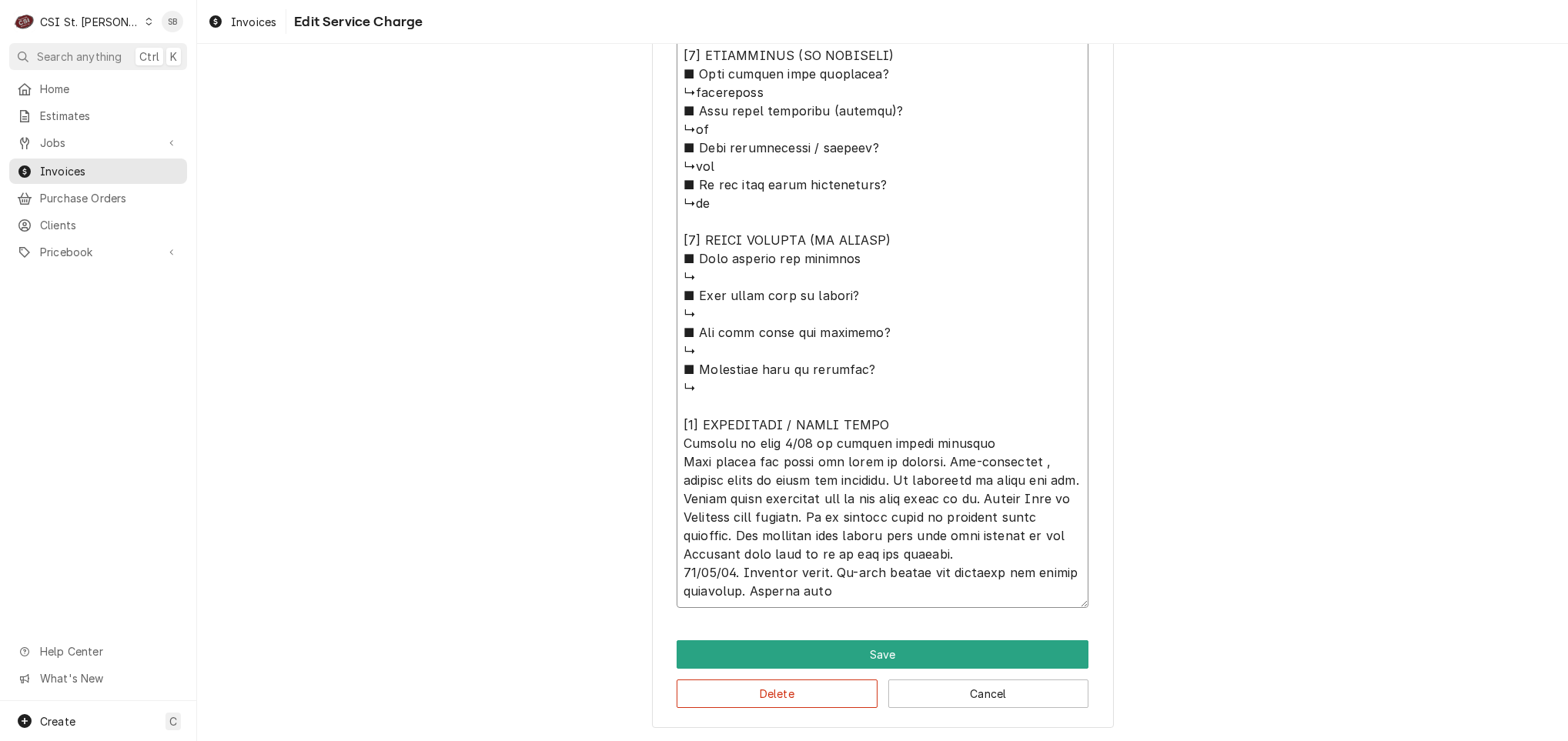
paste textarea "have a unit that doesn't seem to be operating properly"
type textarea "x"
type textarea "⚠️ 𝗙𝗢𝗥𝗠 𝗜𝗡𝗦𝗧𝗥𝗨𝗖𝗧𝗜𝗢𝗡𝗦 ⚠️ ✪ 𝗖𝗼𝗺𝗽𝗹𝗲𝘁𝗲 𝗮𝗹𝗹 𝗿𝗲𝗹𝗲𝘃𝗮𝗻𝘁 𝘀𝗲𝗰𝘁𝗶𝗼𝗻𝘀 ✪ 𝗣𝗿𝗼𝘃𝗶𝗱𝗲 𝗱𝗲𝘁𝗮𝗶𝗹𝗲𝗱 𝗮𝗻𝘀…"
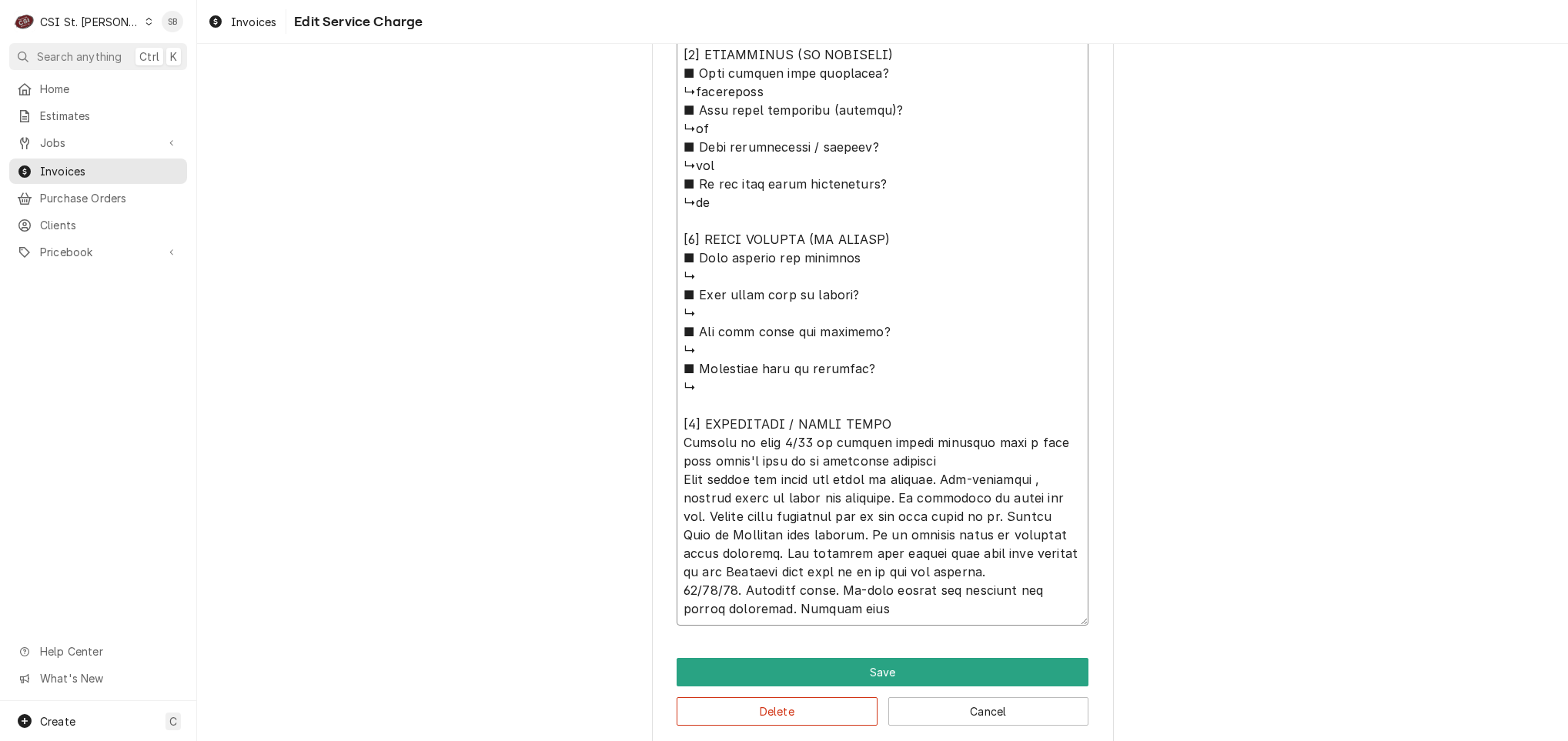
click at [677, 588] on textarea "Service Summary ( optional )" at bounding box center [883, 27] width 412 height 1197
type textarea "x"
type textarea "⚠️ 𝗙𝗢𝗥𝗠 𝗜𝗡𝗦𝗧𝗥𝗨𝗖𝗧𝗜𝗢𝗡𝗦 ⚠️ ✪ 𝗖𝗼𝗺𝗽𝗹𝗲𝘁𝗲 𝗮𝗹𝗹 𝗿𝗲𝗹𝗲𝘃𝗮𝗻𝘁 𝘀𝗲𝗰𝘁𝗶𝗼𝗻𝘀 ✪ 𝗣𝗿𝗼𝘃𝗶𝗱𝗲 𝗱𝗲𝘁𝗮𝗶𝗹𝗲𝗱 𝗮𝗻𝘀…"
type textarea "x"
type textarea "⚠️ 𝗙𝗢𝗥𝗠 𝗜𝗡𝗦𝗧𝗥𝗨𝗖𝗧𝗜𝗢𝗡𝗦 ⚠️ ✪ 𝗖𝗼𝗺𝗽𝗹𝗲𝘁𝗲 𝗮𝗹𝗹 𝗿𝗲𝗹𝗲𝘃𝗮𝗻𝘁 𝘀𝗲𝗰𝘁𝗶𝗼𝗻𝘀 ✪ 𝗣𝗿𝗼𝘃𝗶𝗱𝗲 𝗱𝗲𝘁𝗮𝗶𝗹𝗲𝗱 𝗮𝗻𝘀…"
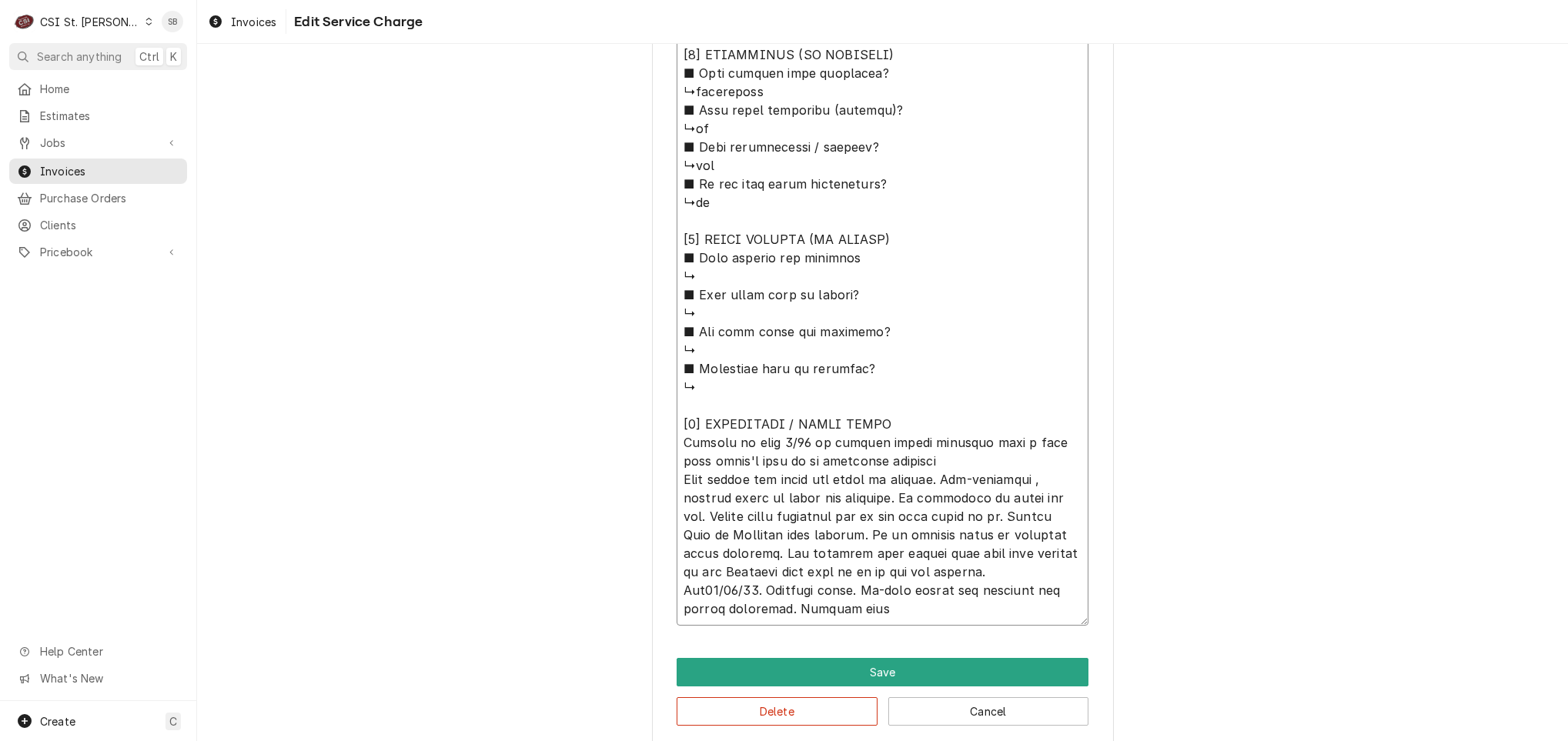
type textarea "x"
type textarea "⚠️ 𝗙𝗢𝗥𝗠 𝗜𝗡𝗦𝗧𝗥𝗨𝗖𝗧𝗜𝗢𝗡𝗦 ⚠️ ✪ 𝗖𝗼𝗺𝗽𝗹𝗲𝘁𝗲 𝗮𝗹𝗹 𝗿𝗲𝗹𝗲𝘃𝗮𝗻𝘁 𝘀𝗲𝗰𝘁𝗶𝗼𝗻𝘀 ✪ 𝗣𝗿𝗼𝘃𝗶𝗱𝗲 𝗱𝗲𝘁𝗮𝗶𝗹𝗲𝗱 𝗮𝗻𝘀…"
type textarea "x"
type textarea "⚠️ 𝗙𝗢𝗥𝗠 𝗜𝗡𝗦𝗧𝗥𝗨𝗖𝗧𝗜𝗢𝗡𝗦 ⚠️ ✪ 𝗖𝗼𝗺𝗽𝗹𝗲𝘁𝗲 𝗮𝗹𝗹 𝗿𝗲𝗹𝗲𝘃𝗮𝗻𝘁 𝘀𝗲𝗰𝘁𝗶𝗼𝗻𝘀 ✪ 𝗣𝗿𝗼𝘃𝗶𝗱𝗲 𝗱𝗲𝘁𝗮𝗶𝗹𝗲𝗱 𝗮𝗻𝘀…"
type textarea "x"
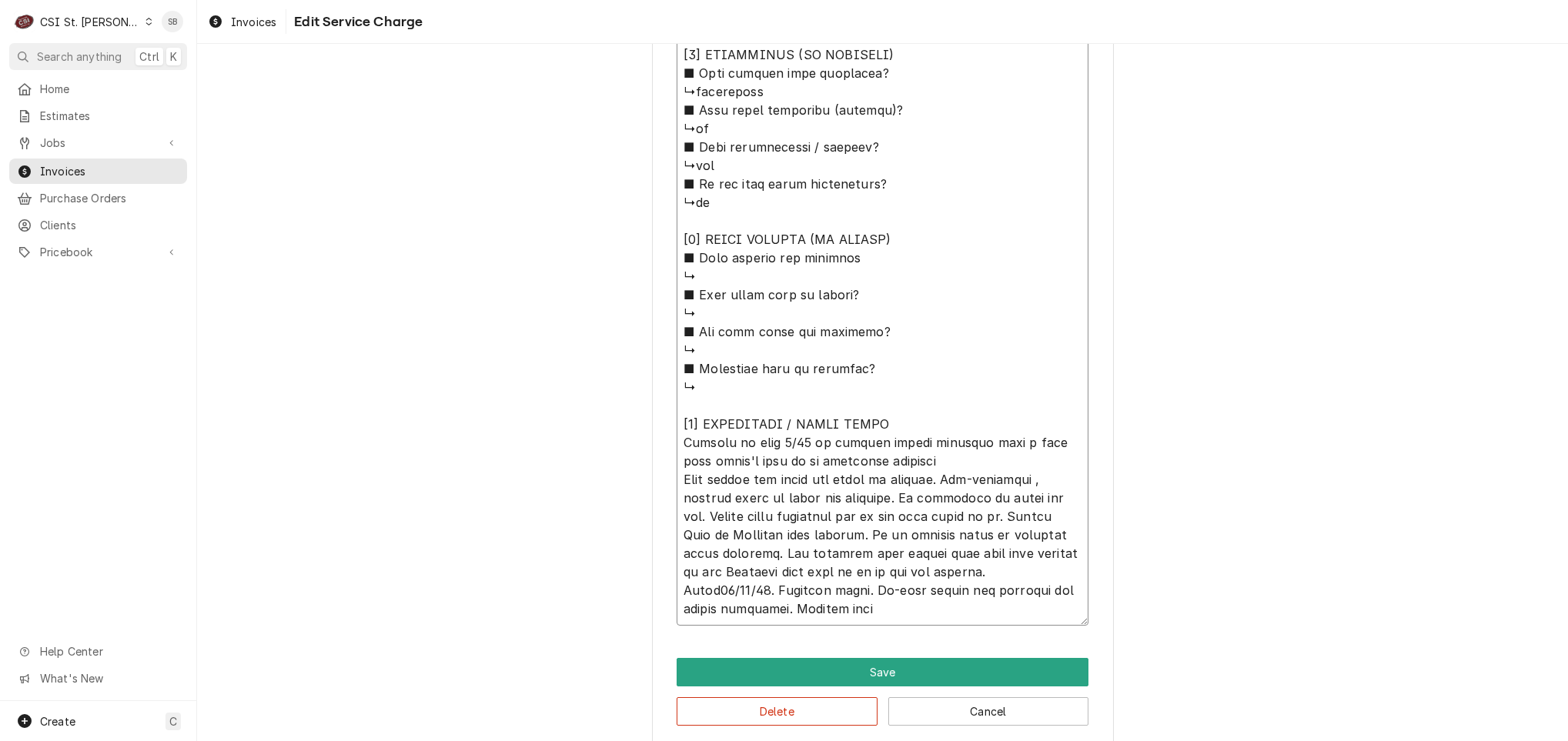
type textarea "⚠️ 𝗙𝗢𝗥𝗠 𝗜𝗡𝗦𝗧𝗥𝗨𝗖𝗧𝗜𝗢𝗡𝗦 ⚠️ ✪ 𝗖𝗼𝗺𝗽𝗹𝗲𝘁𝗲 𝗮𝗹𝗹 𝗿𝗲𝗹𝗲𝘃𝗮𝗻𝘁 𝘀𝗲𝗰𝘁𝗶𝗼𝗻𝘀 ✪ 𝗣𝗿𝗼𝘃𝗶𝗱𝗲 𝗱𝗲𝘁𝗮𝗶𝗹𝗲𝗱 𝗮𝗻𝘀…"
type textarea "x"
type textarea "⚠️ 𝗙𝗢𝗥𝗠 𝗜𝗡𝗦𝗧𝗥𝗨𝗖𝗧𝗜𝗢𝗡𝗦 ⚠️ ✪ 𝗖𝗼𝗺𝗽𝗹𝗲𝘁𝗲 𝗮𝗹𝗹 𝗿𝗲𝗹𝗲𝘃𝗮𝗻𝘁 𝘀𝗲𝗰𝘁𝗶𝗼𝗻𝘀 ✪ 𝗣𝗿𝗼𝘃𝗶𝗱𝗲 𝗱𝗲𝘁𝗮𝗶𝗹𝗲𝗱 𝗮𝗻𝘀…"
type textarea "x"
type textarea "⚠️ 𝗙𝗢𝗥𝗠 𝗜𝗡𝗦𝗧𝗥𝗨𝗖𝗧𝗜𝗢𝗡𝗦 ⚠️ ✪ 𝗖𝗼𝗺𝗽𝗹𝗲𝘁𝗲 𝗮𝗹𝗹 𝗿𝗲𝗹𝗲𝘃𝗮𝗻𝘁 𝘀𝗲𝗰𝘁𝗶𝗼𝗻𝘀 ✪ 𝗣𝗿𝗼𝘃𝗶𝗱𝗲 𝗱𝗲𝘁𝗮𝗶𝗹𝗲𝗱 𝗮𝗻𝘀…"
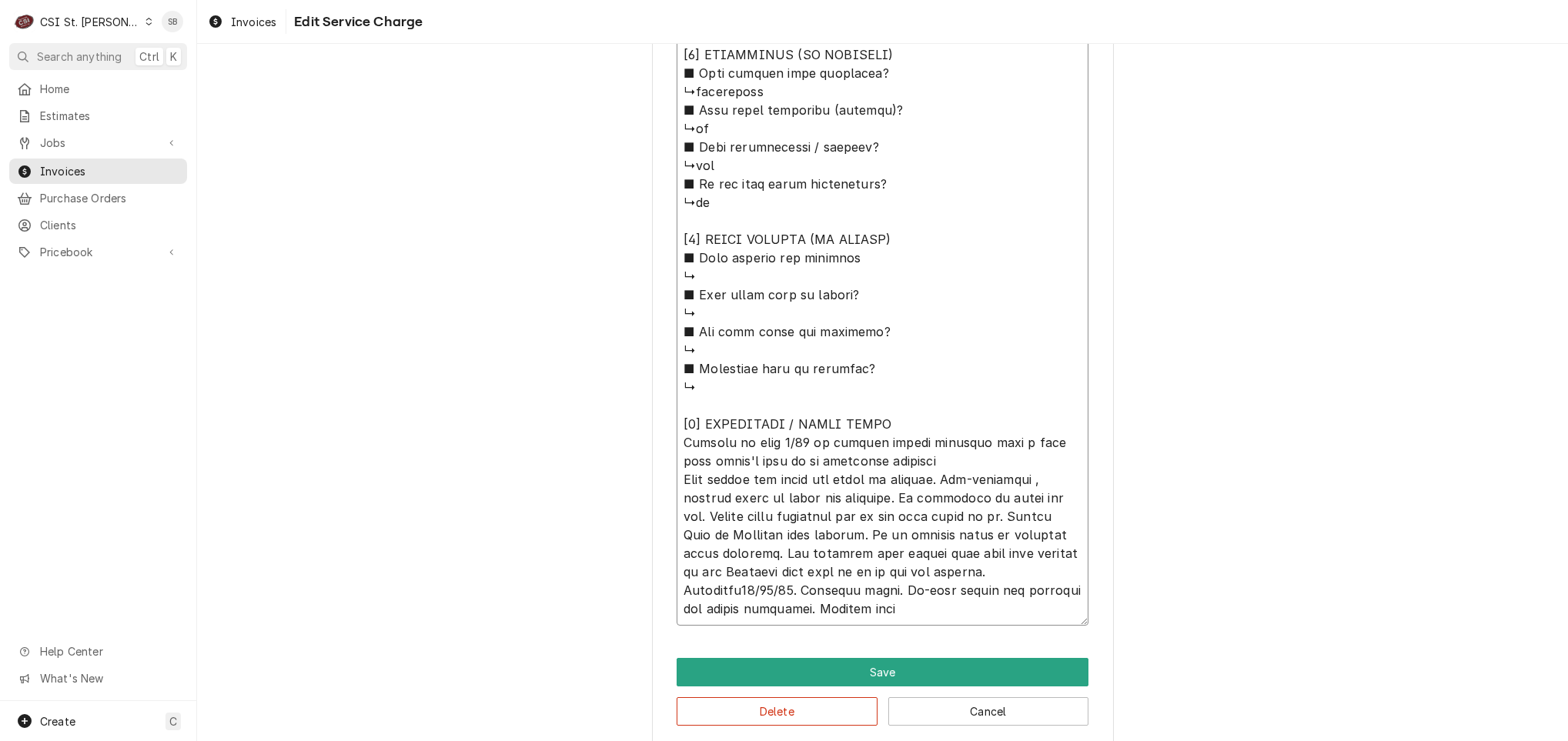
type textarea "x"
type textarea "⚠️ 𝗙𝗢𝗥𝗠 𝗜𝗡𝗦𝗧𝗥𝗨𝗖𝗧𝗜𝗢𝗡𝗦 ⚠️ ✪ 𝗖𝗼𝗺𝗽𝗹𝗲𝘁𝗲 𝗮𝗹𝗹 𝗿𝗲𝗹𝗲𝘃𝗮𝗻𝘁 𝘀𝗲𝗰𝘁𝗶𝗼𝗻𝘀 ✪ 𝗣𝗿𝗼𝘃𝗶𝗱𝗲 𝗱𝗲𝘁𝗮𝗶𝗹𝗲𝗱 𝗮𝗻𝘀…"
type textarea "x"
type textarea "⚠️ 𝗙𝗢𝗥𝗠 𝗜𝗡𝗦𝗧𝗥𝗨𝗖𝗧𝗜𝗢𝗡𝗦 ⚠️ ✪ 𝗖𝗼𝗺𝗽𝗹𝗲𝘁𝗲 𝗮𝗹𝗹 𝗿𝗲𝗹𝗲𝘃𝗮𝗻𝘁 𝘀𝗲𝗰𝘁𝗶𝗼𝗻𝘀 ✪ 𝗣𝗿𝗼𝘃𝗶𝗱𝗲 𝗱𝗲𝘁𝗮𝗶𝗹𝗲𝗱 𝗮𝗻𝘀…"
type textarea "x"
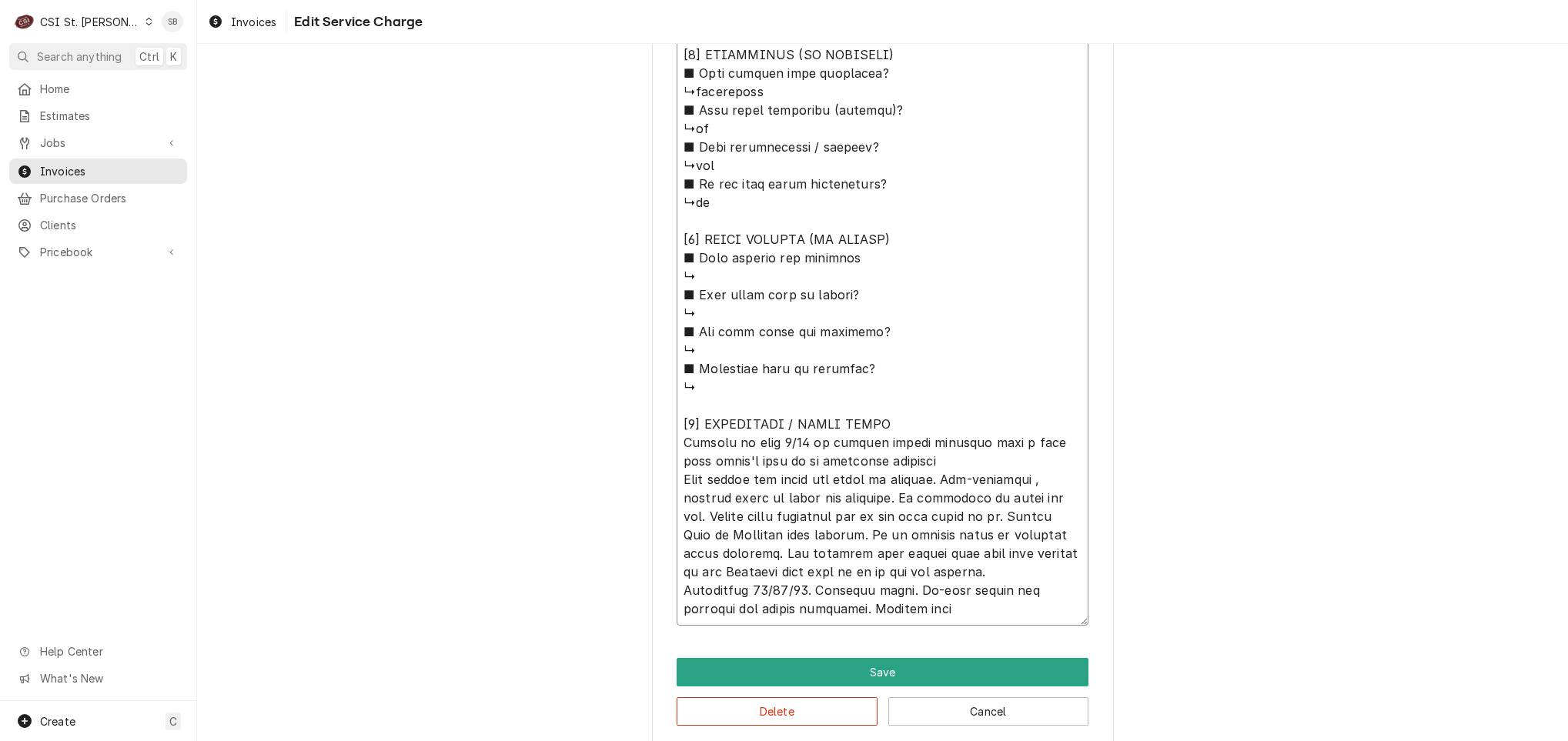
type textarea "⚠️ 𝗙𝗢𝗥𝗠 𝗜𝗡𝗦𝗧𝗥𝗨𝗖𝗧𝗜𝗢𝗡𝗦 ⚠️ ✪ 𝗖𝗼𝗺𝗽𝗹𝗲𝘁𝗲 𝗮𝗹𝗹 𝗿𝗲𝗹𝗲𝘃𝗮𝗻𝘁 𝘀𝗲𝗰𝘁𝗶𝗼𝗻𝘀 ✪ 𝗣𝗿𝗼𝘃𝗶𝗱𝗲 𝗱𝗲𝘁𝗮𝗶𝗹𝗲𝗱 𝗮𝗻𝘀…"
type textarea "x"
type textarea "⚠️ 𝗙𝗢𝗥𝗠 𝗜𝗡𝗦𝗧𝗥𝗨𝗖𝗧𝗜𝗢𝗡𝗦 ⚠️ ✪ 𝗖𝗼𝗺𝗽𝗹𝗲𝘁𝗲 𝗮𝗹𝗹 𝗿𝗲𝗹𝗲𝘃𝗮𝗻𝘁 𝘀𝗲𝗰𝘁𝗶𝗼𝗻𝘀 ✪ 𝗣𝗿𝗼𝘃𝗶𝗱𝗲 𝗱𝗲𝘁𝗮𝗶𝗹𝗲𝗱 𝗮𝗻𝘀…"
type textarea "x"
type textarea "⚠️ 𝗙𝗢𝗥𝗠 𝗜𝗡𝗦𝗧𝗥𝗨𝗖𝗧𝗜𝗢𝗡𝗦 ⚠️ ✪ 𝗖𝗼𝗺𝗽𝗹𝗲𝘁𝗲 𝗮𝗹𝗹 𝗿𝗲𝗹𝗲𝘃𝗮𝗻𝘁 𝘀𝗲𝗰𝘁𝗶𝗼𝗻𝘀 ✪ 𝗣𝗿𝗼𝘃𝗶𝗱𝗲 𝗱𝗲𝘁𝗮𝗶𝗹𝗲𝗱 𝗮𝗻𝘀…"
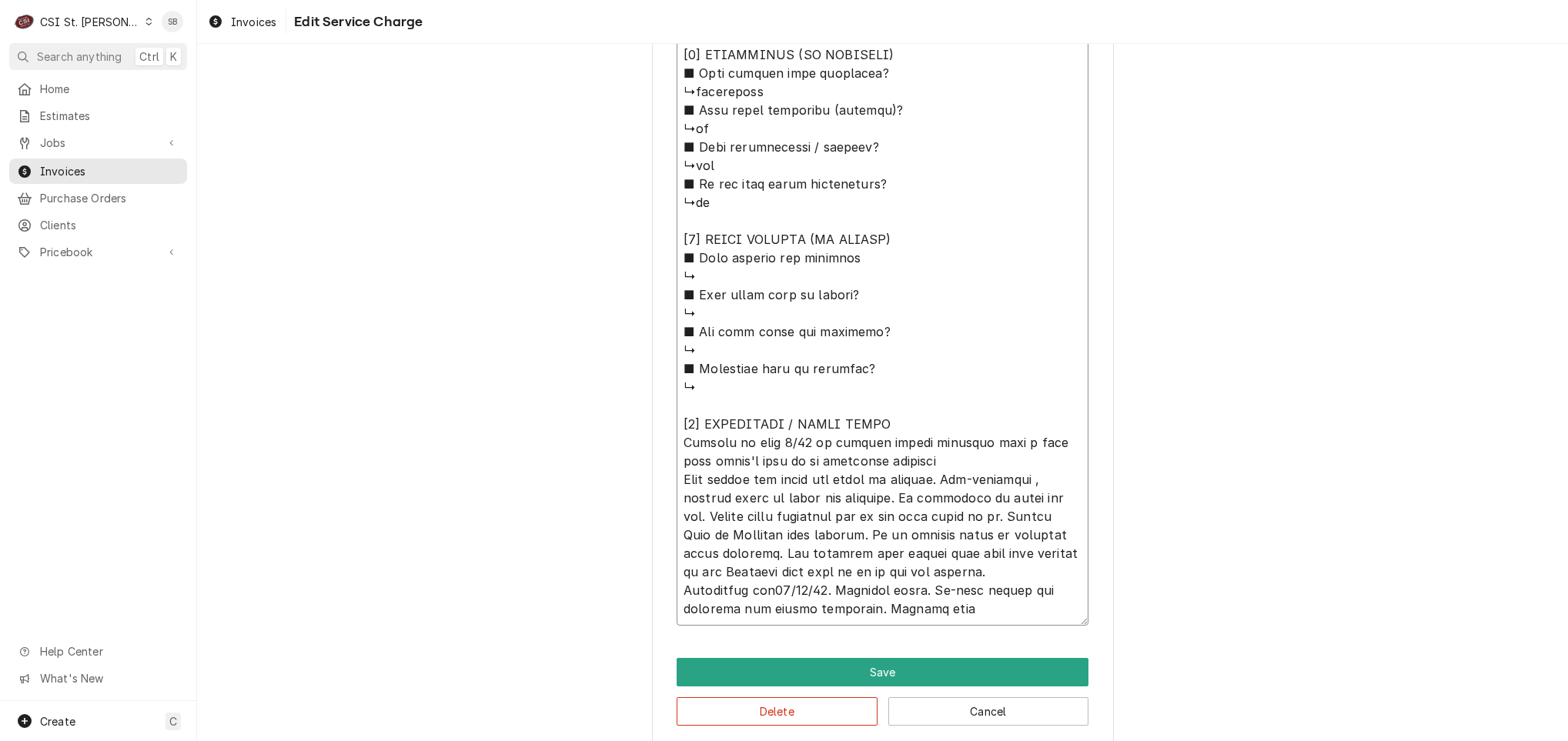
type textarea "x"
type textarea "⚠️ 𝗙𝗢𝗥𝗠 𝗜𝗡𝗦𝗧𝗥𝗨𝗖𝗧𝗜𝗢𝗡𝗦 ⚠️ ✪ 𝗖𝗼𝗺𝗽𝗹𝗲𝘁𝗲 𝗮𝗹𝗹 𝗿𝗲𝗹𝗲𝘃𝗮𝗻𝘁 𝘀𝗲𝗰𝘁𝗶𝗼𝗻𝘀 ✪ 𝗣𝗿𝗼𝘃𝗶𝗱𝗲 𝗱𝗲𝘁𝗮𝗶𝗹𝗲𝗱 𝗮𝗻𝘀…"
type textarea "x"
type textarea "⚠️ 𝗙𝗢𝗥𝗠 𝗜𝗡𝗦𝗧𝗥𝗨𝗖𝗧𝗜𝗢𝗡𝗦 ⚠️ ✪ 𝗖𝗼𝗺𝗽𝗹𝗲𝘁𝗲 𝗮𝗹𝗹 𝗿𝗲𝗹𝗲𝘃𝗮𝗻𝘁 𝘀𝗲𝗰𝘁𝗶𝗼𝗻𝘀 ✪ 𝗣𝗿𝗼𝘃𝗶𝗱𝗲 𝗱𝗲𝘁𝗮𝗶𝗹𝗲𝗱 𝗮𝗻𝘀…"
type textarea "x"
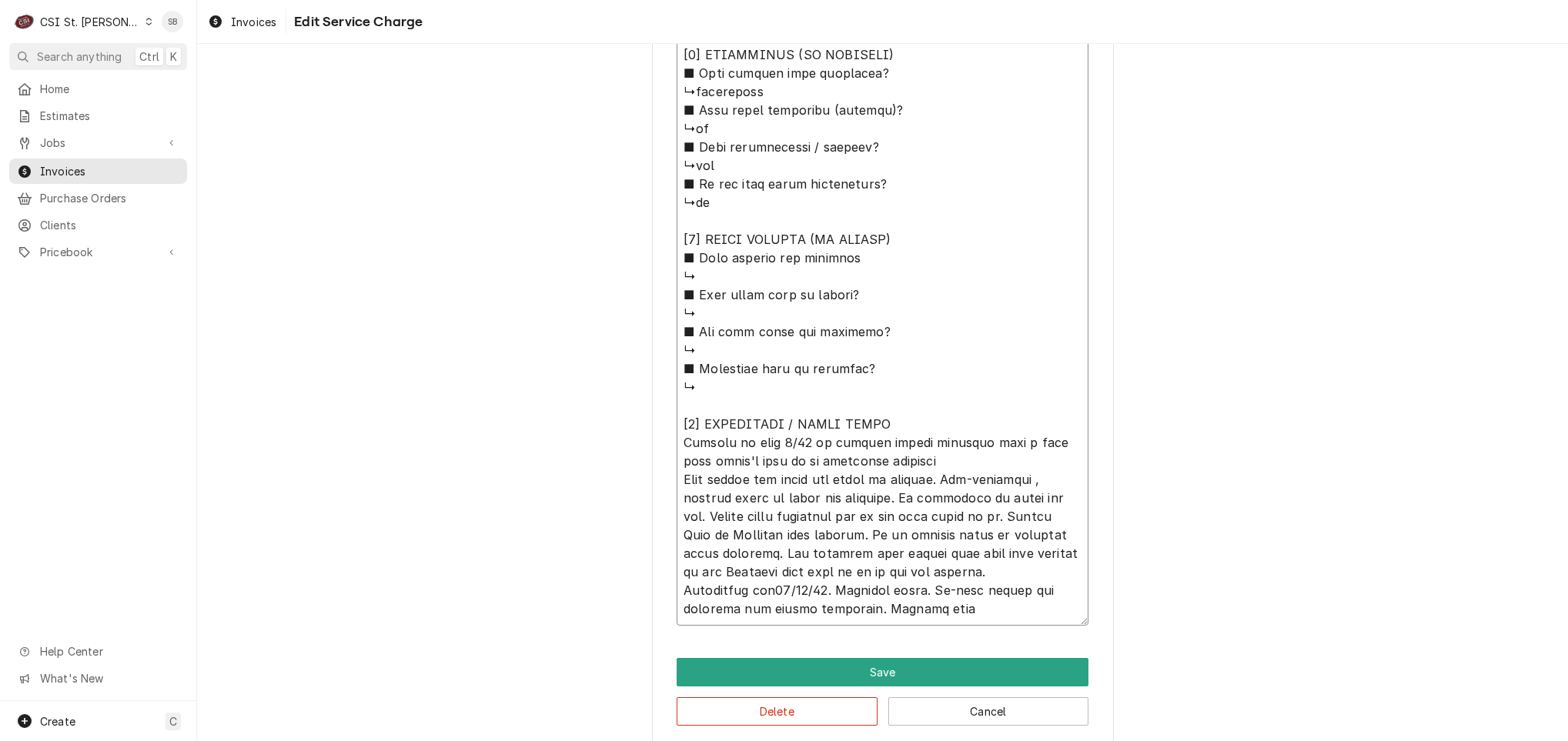
type textarea "⚠️ 𝗙𝗢𝗥𝗠 𝗜𝗡𝗦𝗧𝗥𝗨𝗖𝗧𝗜𝗢𝗡𝗦 ⚠️ ✪ 𝗖𝗼𝗺𝗽𝗹𝗲𝘁𝗲 𝗮𝗹𝗹 𝗿𝗲𝗹𝗲𝘃𝗮𝗻𝘁 𝘀𝗲𝗰𝘁𝗶𝗼𝗻𝘀 ✪ 𝗣𝗿𝗼𝘃𝗶𝗱𝗲 𝗱𝗲𝘁𝗮𝗶𝗹𝗲𝗱 𝗮𝗻𝘀…"
type textarea "x"
type textarea "⚠️ 𝗙𝗢𝗥𝗠 𝗜𝗡𝗦𝗧𝗥𝗨𝗖𝗧𝗜𝗢𝗡𝗦 ⚠️ ✪ 𝗖𝗼𝗺𝗽𝗹𝗲𝘁𝗲 𝗮𝗹𝗹 𝗿𝗲𝗹𝗲𝘃𝗮𝗻𝘁 𝘀𝗲𝗰𝘁𝗶𝗼𝗻𝘀 ✪ 𝗣𝗿𝗼𝘃𝗶𝗱𝗲 𝗱𝗲𝘁𝗮𝗶𝗹𝗲𝗱 𝗮𝗻𝘀…"
type textarea "x"
type textarea "⚠️ 𝗙𝗢𝗥𝗠 𝗜𝗡𝗦𝗧𝗥𝗨𝗖𝗧𝗜𝗢𝗡𝗦 ⚠️ ✪ 𝗖𝗼𝗺𝗽𝗹𝗲𝘁𝗲 𝗮𝗹𝗹 𝗿𝗲𝗹𝗲𝘃𝗮𝗻𝘁 𝘀𝗲𝗰𝘁𝗶𝗼𝗻𝘀 ✪ 𝗣𝗿𝗼𝘃𝗶𝗱𝗲 𝗱𝗲𝘁𝗮𝗶𝗹𝗲𝗱 𝗮𝗻𝘀…"
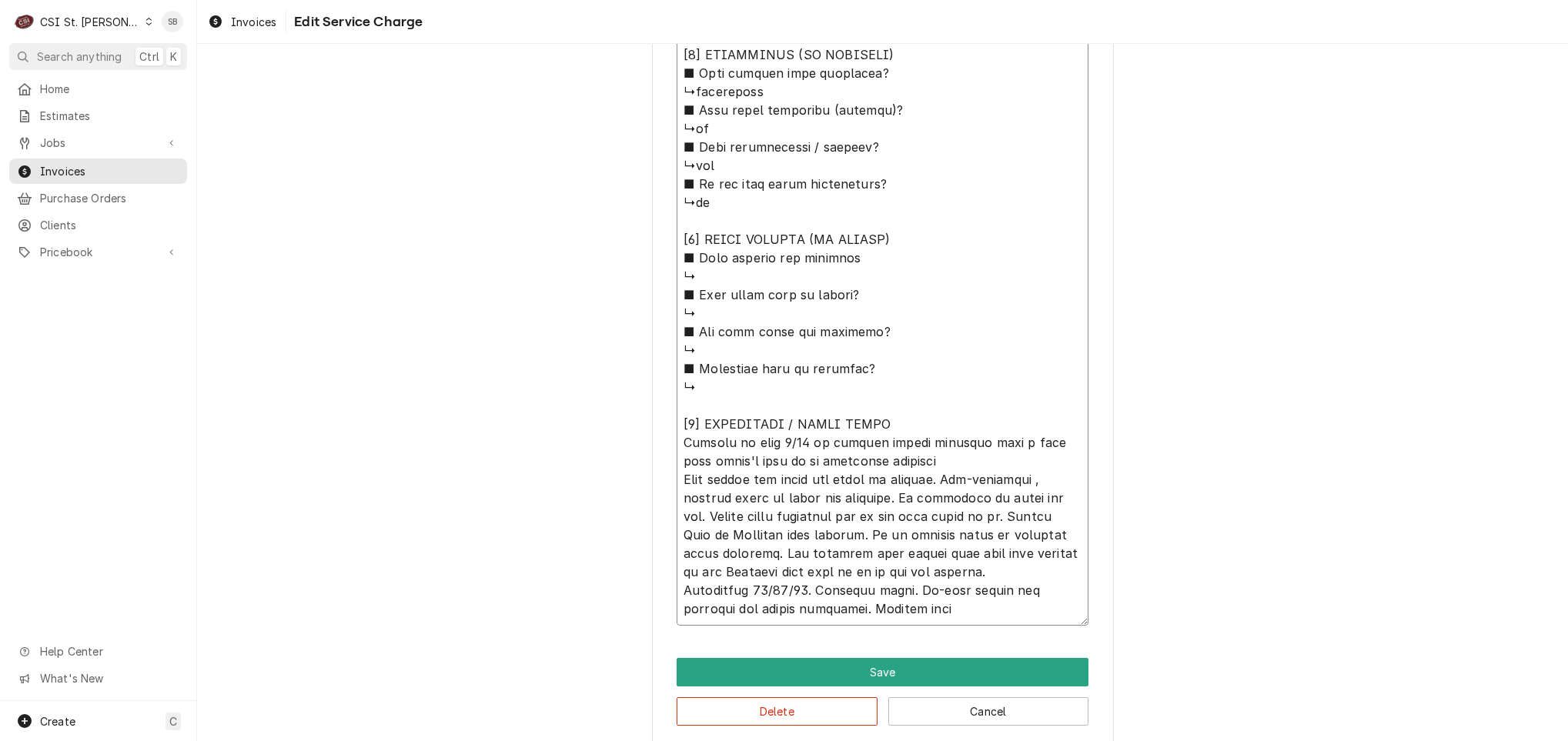
type textarea "x"
type textarea "⚠️ 𝗙𝗢𝗥𝗠 𝗜𝗡𝗦𝗧𝗥𝗨𝗖𝗧𝗜𝗢𝗡𝗦 ⚠️ ✪ 𝗖𝗼𝗺𝗽𝗹𝗲𝘁𝗲 𝗮𝗹𝗹 𝗿𝗲𝗹𝗲𝘃𝗮𝗻𝘁 𝘀𝗲𝗰𝘁𝗶𝗼𝗻𝘀 ✪ 𝗣𝗿𝗼𝘃𝗶𝗱𝗲 𝗱𝗲𝘁𝗮𝗶𝗹𝗲𝗱 𝗮𝗻𝘀…"
type textarea "x"
type textarea "⚠️ 𝗙𝗢𝗥𝗠 𝗜𝗡𝗦𝗧𝗥𝗨𝗖𝗧𝗜𝗢𝗡𝗦 ⚠️ ✪ 𝗖𝗼𝗺𝗽𝗹𝗲𝘁𝗲 𝗮𝗹𝗹 𝗿𝗲𝗹𝗲𝘃𝗮𝗻𝘁 𝘀𝗲𝗰𝘁𝗶𝗼𝗻𝘀 ✪ 𝗣𝗿𝗼𝘃𝗶𝗱𝗲 𝗱𝗲𝘁𝗮𝗶𝗹𝗲𝗱 𝗮𝗻𝘀…"
type textarea "x"
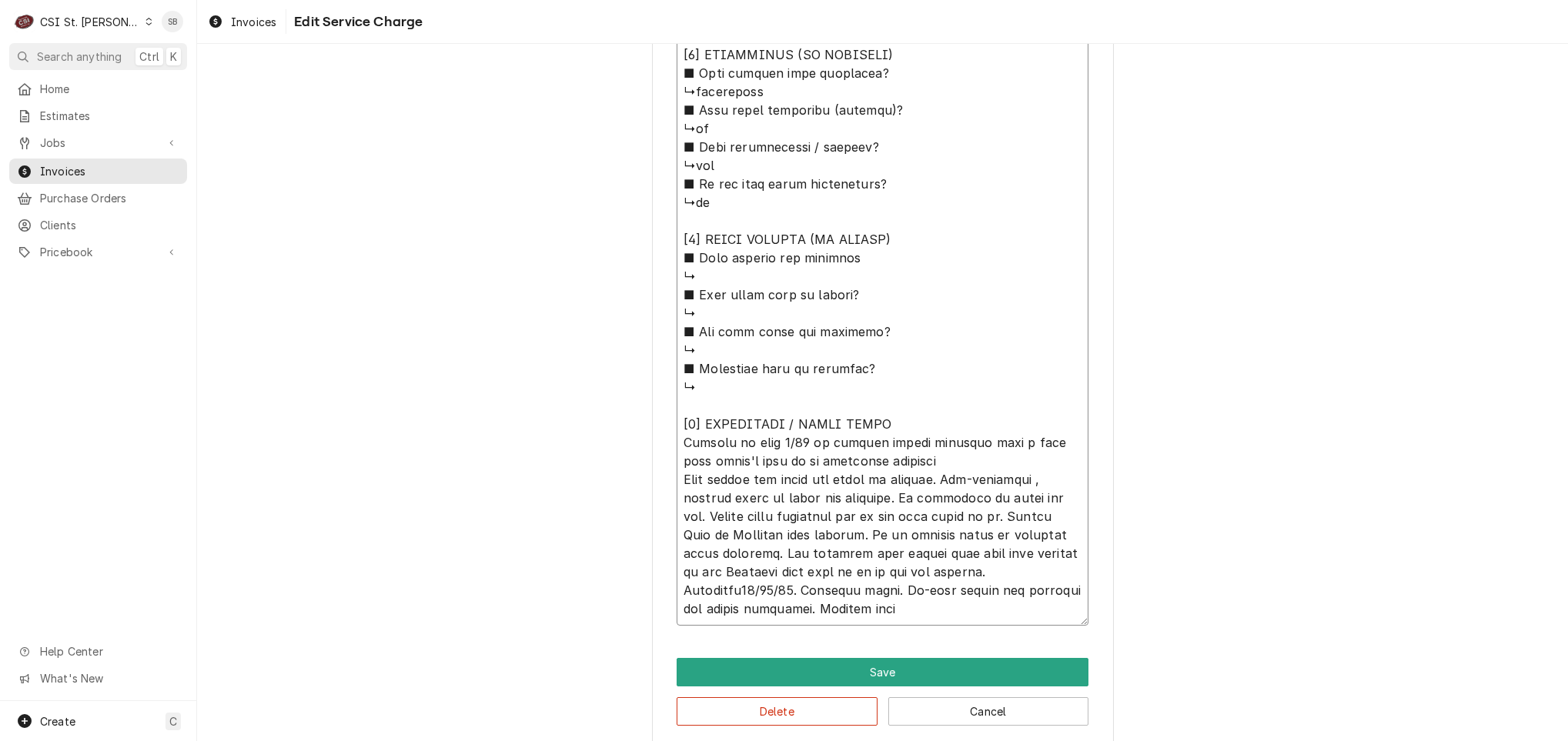
type textarea "⚠️ 𝗙𝗢𝗥𝗠 𝗜𝗡𝗦𝗧𝗥𝗨𝗖𝗧𝗜𝗢𝗡𝗦 ⚠️ ✪ 𝗖𝗼𝗺𝗽𝗹𝗲𝘁𝗲 𝗮𝗹𝗹 𝗿𝗲𝗹𝗲𝘃𝗮𝗻𝘁 𝘀𝗲𝗰𝘁𝗶𝗼𝗻𝘀 ✪ 𝗣𝗿𝗼𝘃𝗶𝗱𝗲 𝗱𝗲𝘁𝗮𝗶𝗹𝗲𝗱 𝗮𝗻𝘀…"
type textarea "x"
type textarea "⚠️ 𝗙𝗢𝗥𝗠 𝗜𝗡𝗦𝗧𝗥𝗨𝗖𝗧𝗜𝗢𝗡𝗦 ⚠️ ✪ 𝗖𝗼𝗺𝗽𝗹𝗲𝘁𝗲 𝗮𝗹𝗹 𝗿𝗲𝗹𝗲𝘃𝗮𝗻𝘁 𝘀𝗲𝗰𝘁𝗶𝗼𝗻𝘀 ✪ 𝗣𝗿𝗼𝘃𝗶𝗱𝗲 𝗱𝗲𝘁𝗮𝗶𝗹𝗲𝗱 𝗮𝗻𝘀…"
type textarea "x"
type textarea "⚠️ 𝗙𝗢𝗥𝗠 𝗜𝗡𝗦𝗧𝗥𝗨𝗖𝗧𝗜𝗢𝗡𝗦 ⚠️ ✪ 𝗖𝗼𝗺𝗽𝗹𝗲𝘁𝗲 𝗮𝗹𝗹 𝗿𝗲𝗹𝗲𝘃𝗮𝗻𝘁 𝘀𝗲𝗰𝘁𝗶𝗼𝗻𝘀 ✪ 𝗣𝗿𝗼𝘃𝗶𝗱𝗲 𝗱𝗲𝘁𝗮𝗶𝗹𝗲𝗱 𝗮𝗻𝘀…"
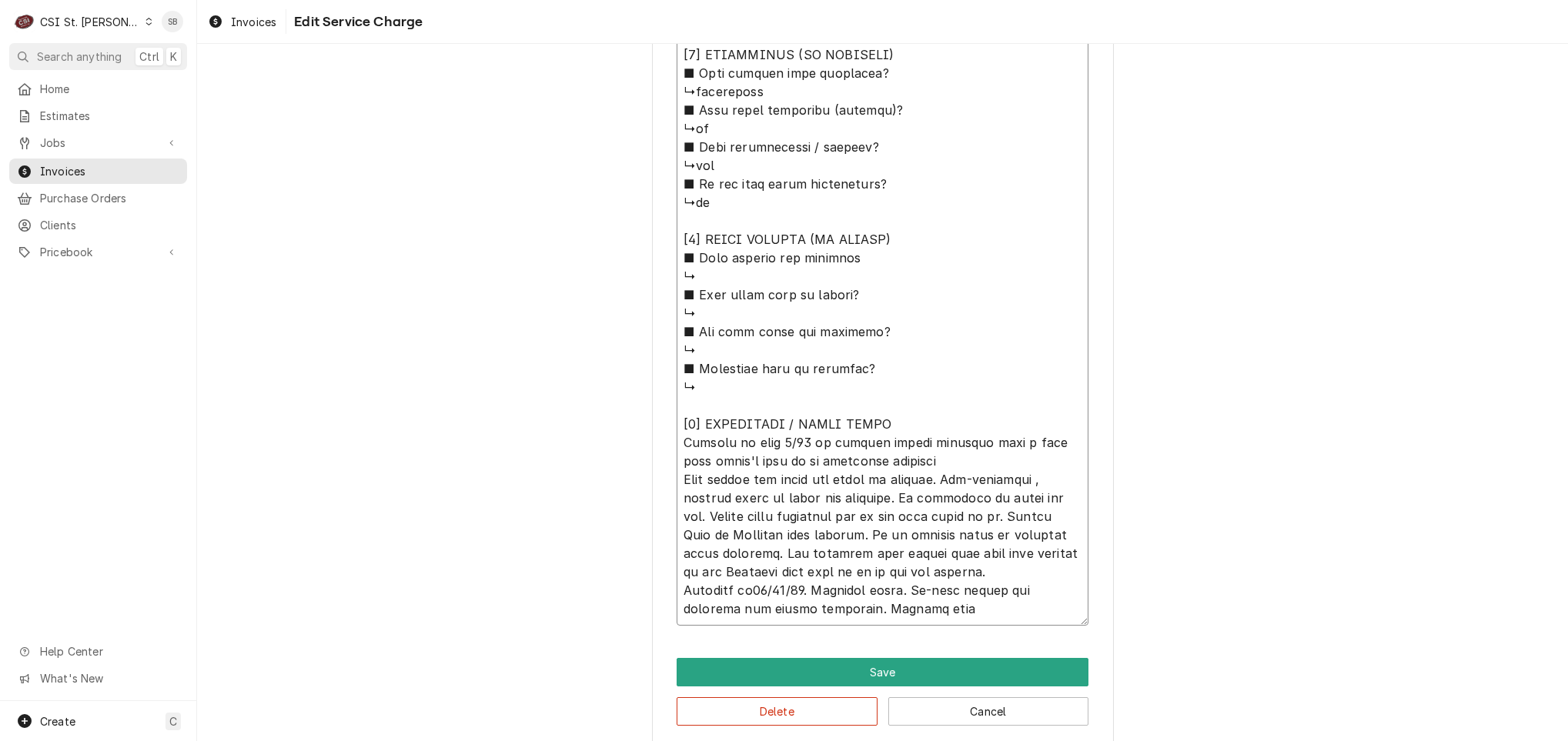
type textarea "x"
type textarea "⚠️ 𝗙𝗢𝗥𝗠 𝗜𝗡𝗦𝗧𝗥𝗨𝗖𝗧𝗜𝗢𝗡𝗦 ⚠️ ✪ 𝗖𝗼𝗺𝗽𝗹𝗲𝘁𝗲 𝗮𝗹𝗹 𝗿𝗲𝗹𝗲𝘃𝗮𝗻𝘁 𝘀𝗲𝗰𝘁𝗶𝗼𝗻𝘀 ✪ 𝗣𝗿𝗼𝘃𝗶𝗱𝗲 𝗱𝗲𝘁𝗮𝗶𝗹𝗲𝗱 𝗮𝗻𝘀…"
type textarea "x"
type textarea "⚠️ 𝗙𝗢𝗥𝗠 𝗜𝗡𝗦𝗧𝗥𝗨𝗖𝗧𝗜𝗢𝗡𝗦 ⚠️ ✪ 𝗖𝗼𝗺𝗽𝗹𝗲𝘁𝗲 𝗮𝗹𝗹 𝗿𝗲𝗹𝗲𝘃𝗮𝗻𝘁 𝘀𝗲𝗰𝘁𝗶𝗼𝗻𝘀 ✪ 𝗣𝗿𝗼𝘃𝗶𝗱𝗲 𝗱𝗲𝘁𝗮𝗶𝗹𝗲𝗱 𝗮𝗻𝘀…"
type textarea "x"
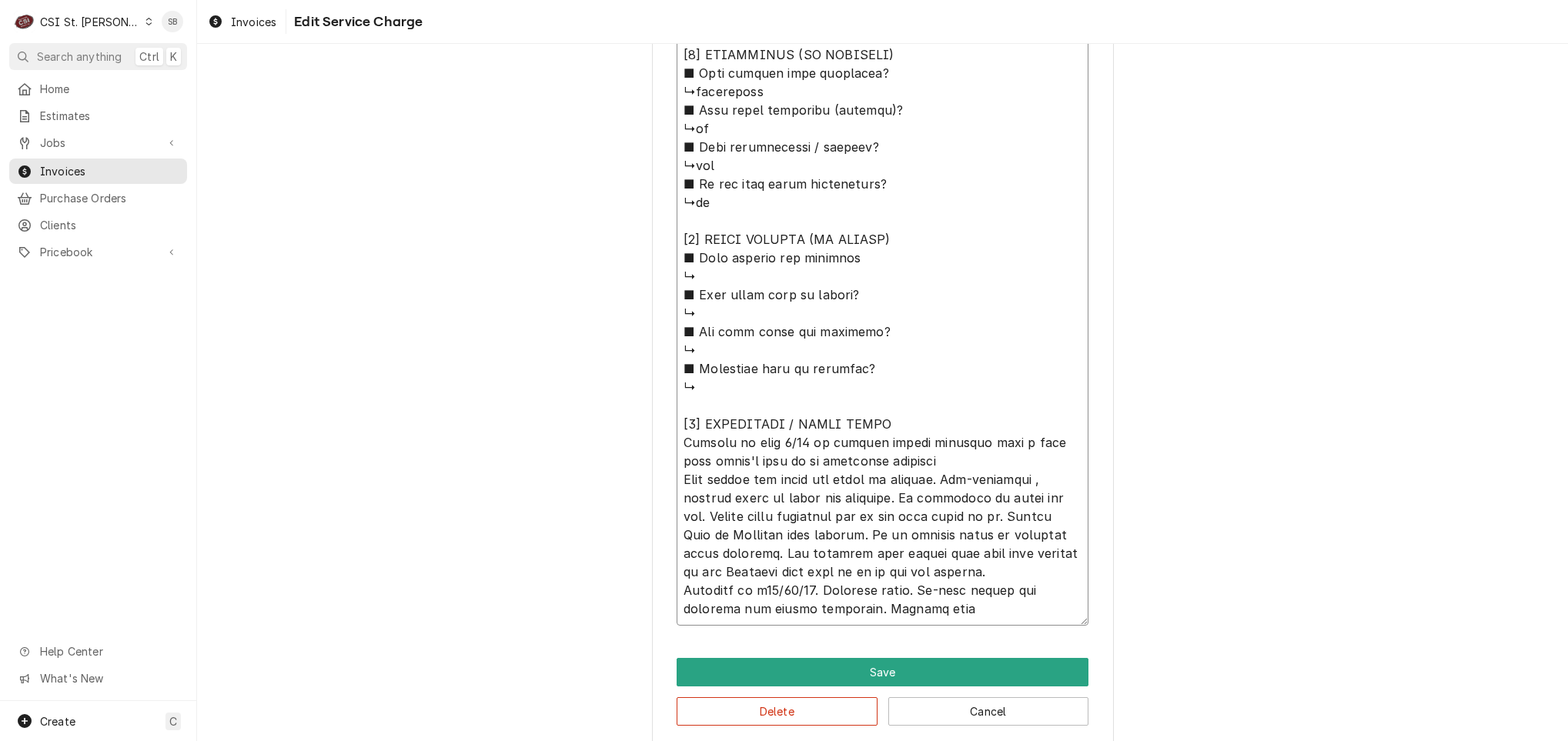
type textarea "⚠️ 𝗙𝗢𝗥𝗠 𝗜𝗡𝗦𝗧𝗥𝗨𝗖𝗧𝗜𝗢𝗡𝗦 ⚠️ ✪ 𝗖𝗼𝗺𝗽𝗹𝗲𝘁𝗲 𝗮𝗹𝗹 𝗿𝗲𝗹𝗲𝘃𝗮𝗻𝘁 𝘀𝗲𝗰𝘁𝗶𝗼𝗻𝘀 ✪ 𝗣𝗿𝗼𝘃𝗶𝗱𝗲 𝗱𝗲𝘁𝗮𝗶𝗹𝗲𝗱 𝗮𝗻𝘀…"
type textarea "x"
type textarea "⚠️ 𝗙𝗢𝗥𝗠 𝗜𝗡𝗦𝗧𝗥𝗨𝗖𝗧𝗜𝗢𝗡𝗦 ⚠️ ✪ 𝗖𝗼𝗺𝗽𝗹𝗲𝘁𝗲 𝗮𝗹𝗹 𝗿𝗲𝗹𝗲𝘃𝗮𝗻𝘁 𝘀𝗲𝗰𝘁𝗶𝗼𝗻𝘀 ✪ 𝗣𝗿𝗼𝘃𝗶𝗱𝗲 𝗱𝗲𝘁𝗮𝗶𝗹𝗲𝗱 𝗮𝗻𝘀…"
type textarea "x"
type textarea "⚠️ 𝗙𝗢𝗥𝗠 𝗜𝗡𝗦𝗧𝗥𝗨𝗖𝗧𝗜𝗢𝗡𝗦 ⚠️ ✪ 𝗖𝗼𝗺𝗽𝗹𝗲𝘁𝗲 𝗮𝗹𝗹 𝗿𝗲𝗹𝗲𝘃𝗮𝗻𝘁 𝘀𝗲𝗰𝘁𝗶𝗼𝗻𝘀 ✪ 𝗣𝗿𝗼𝘃𝗶𝗱𝗲 𝗱𝗲𝘁𝗮𝗶𝗹𝗲𝗱 𝗮𝗻𝘀…"
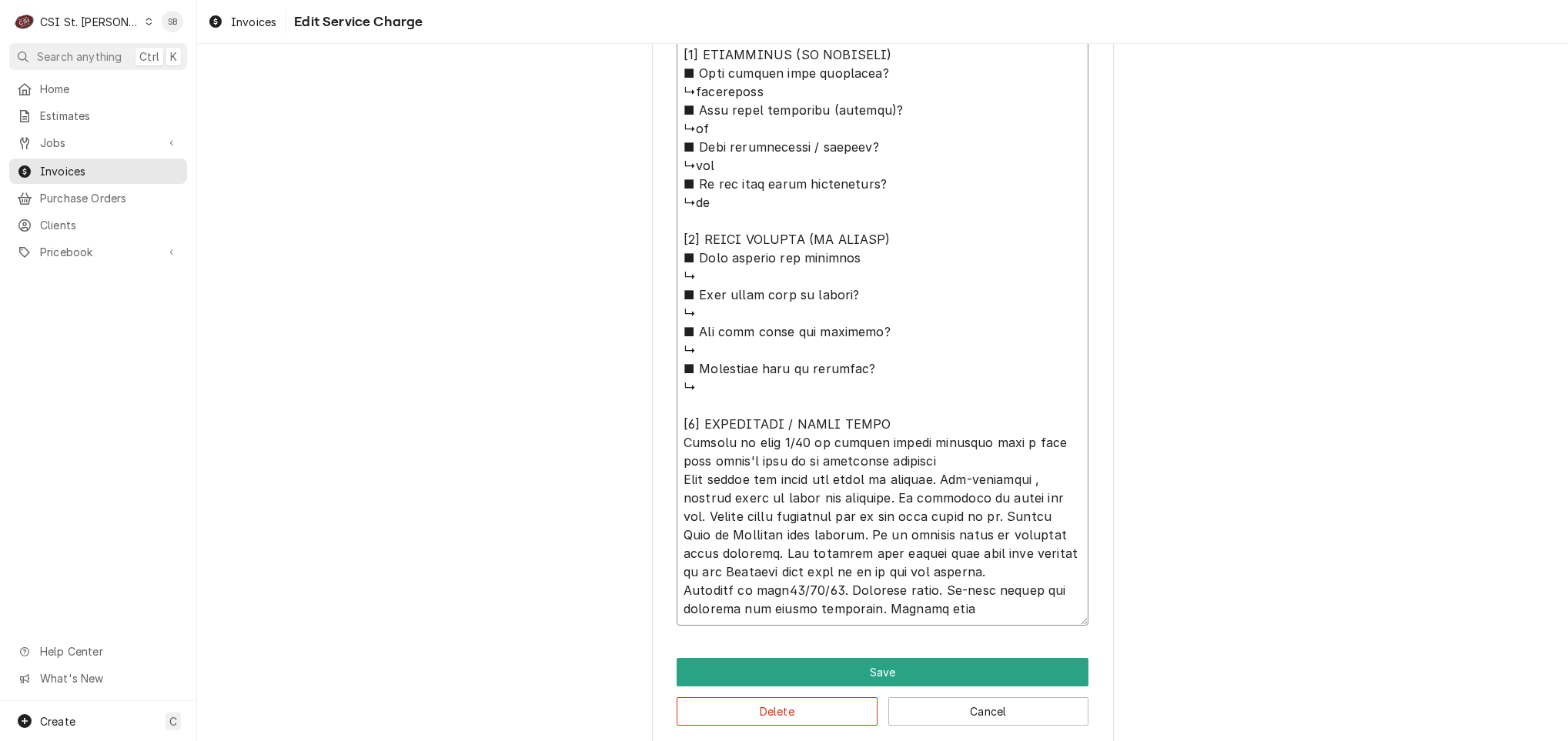
type textarea "x"
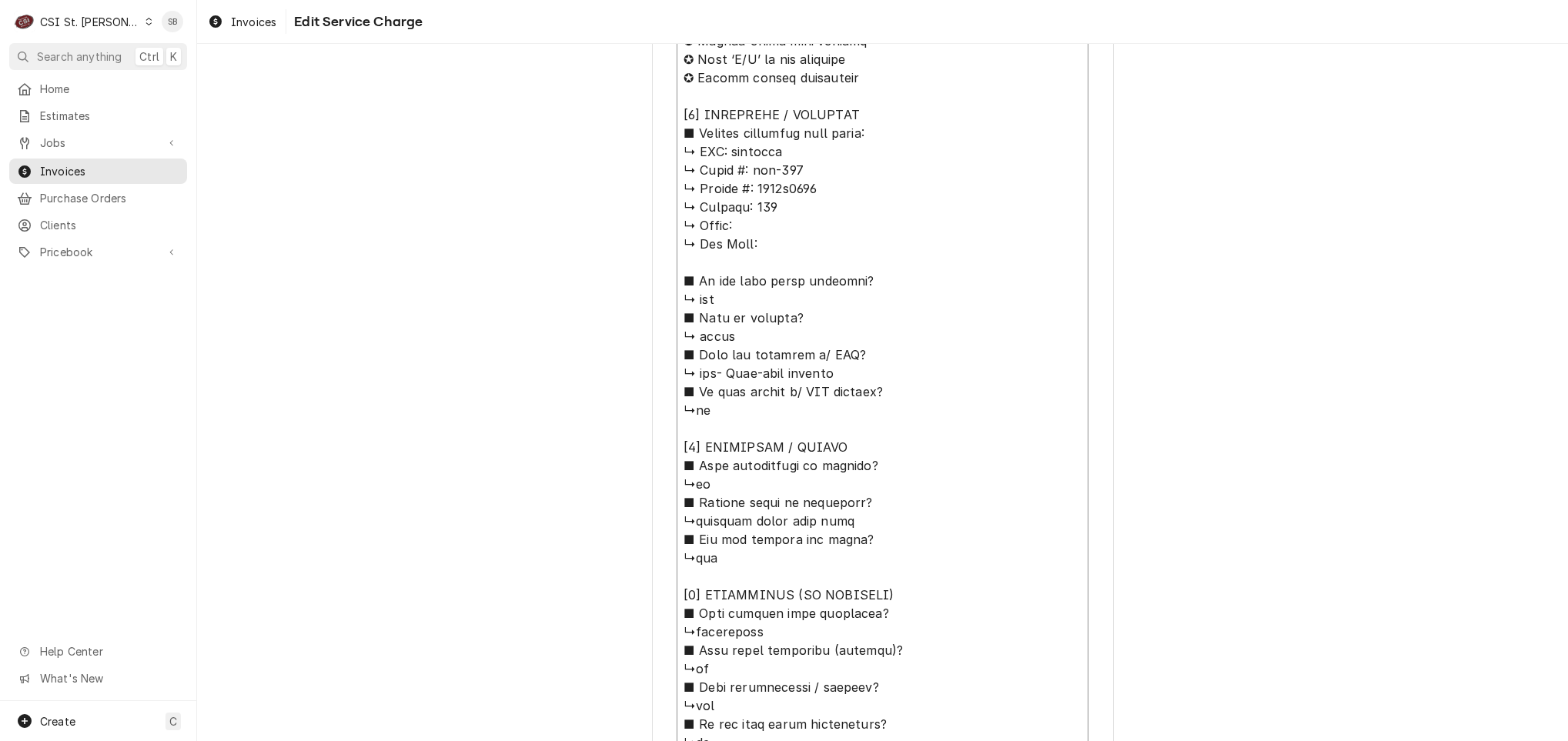
scroll to position [0, 0]
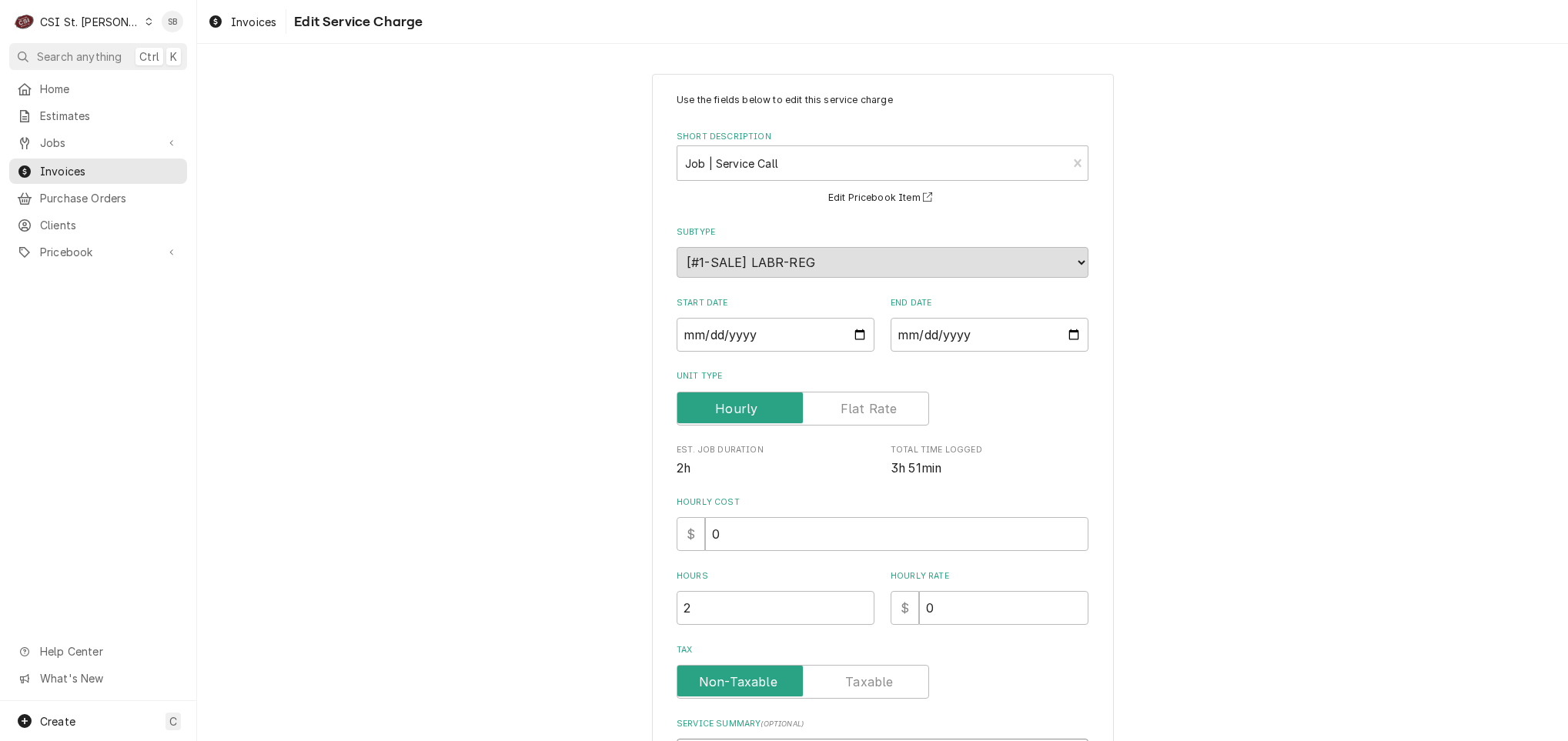
drag, startPoint x: 938, startPoint y: 609, endPoint x: 351, endPoint y: -68, distance: 896.0
click at [351, 0] on html "C CSI St. Louis SB Search anything Ctrl K Home Estimates Jobs Jobs Job Series I…" at bounding box center [784, 370] width 1568 height 741
type textarea "⚠️ 𝗙𝗢𝗥𝗠 𝗜𝗡𝗦𝗧𝗥𝗨𝗖𝗧𝗜𝗢𝗡𝗦 ⚠️ ✪ 𝗖𝗼𝗺𝗽𝗹𝗲𝘁𝗲 𝗮𝗹𝗹 𝗿𝗲𝗹𝗲𝘃𝗮𝗻𝘁 𝘀𝗲𝗰𝘁𝗶𝗼𝗻𝘀 ✪ 𝗣𝗿𝗼𝘃𝗶𝗱𝗲 𝗱𝗲𝘁𝗮𝗶𝗹𝗲𝗱 𝗮𝗻𝘀…"
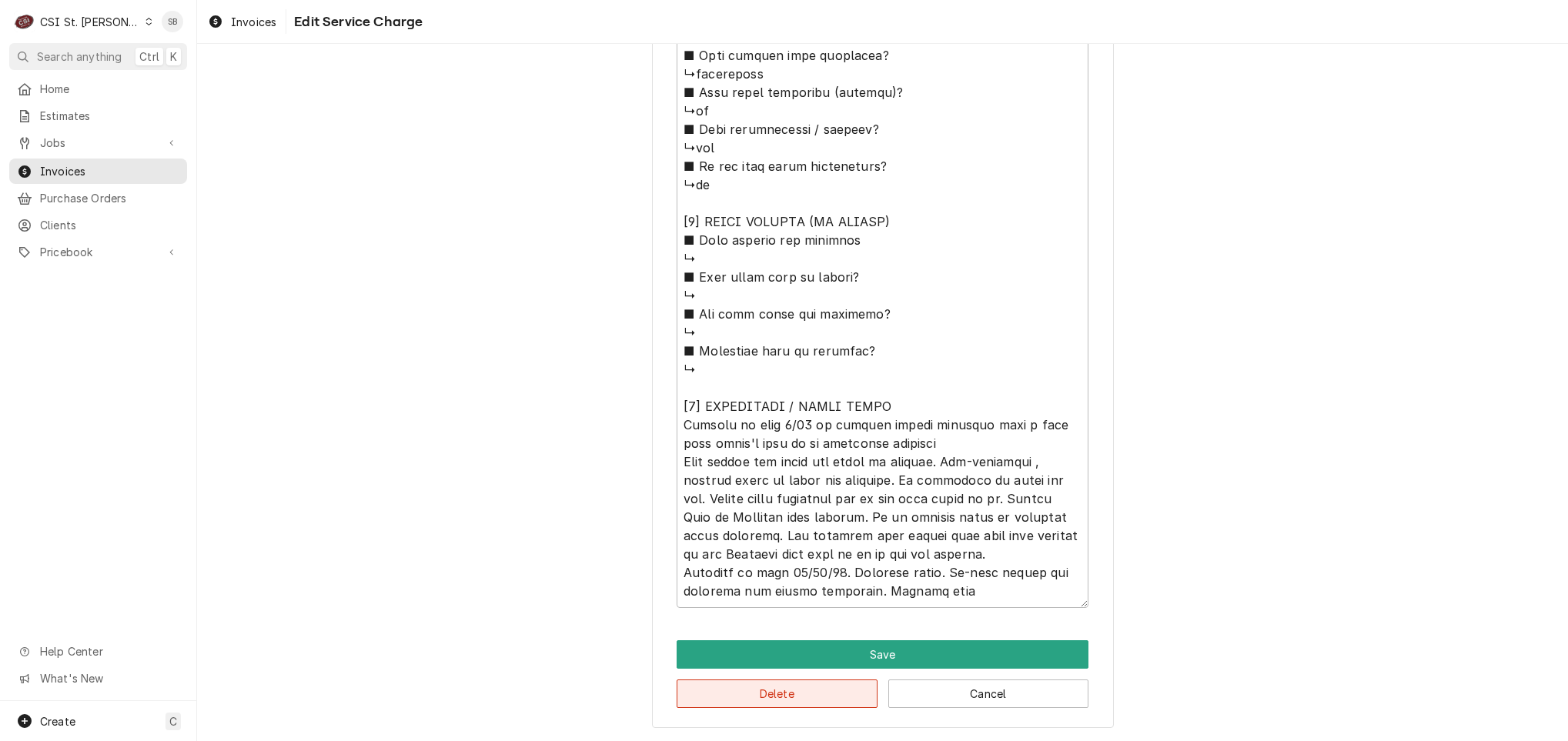
click at [744, 694] on button "Delete" at bounding box center [777, 694] width 201 height 29
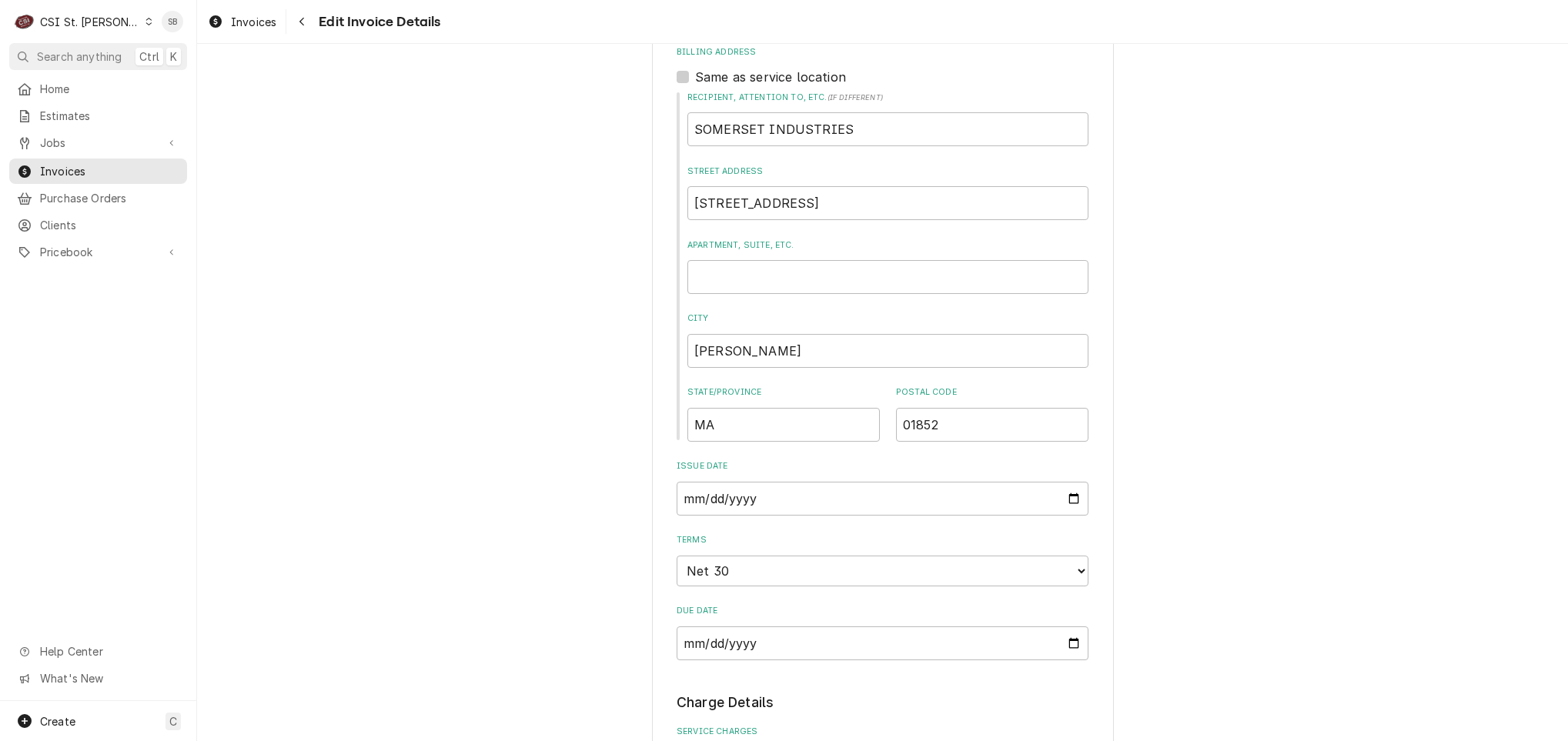
scroll to position [1072, 0]
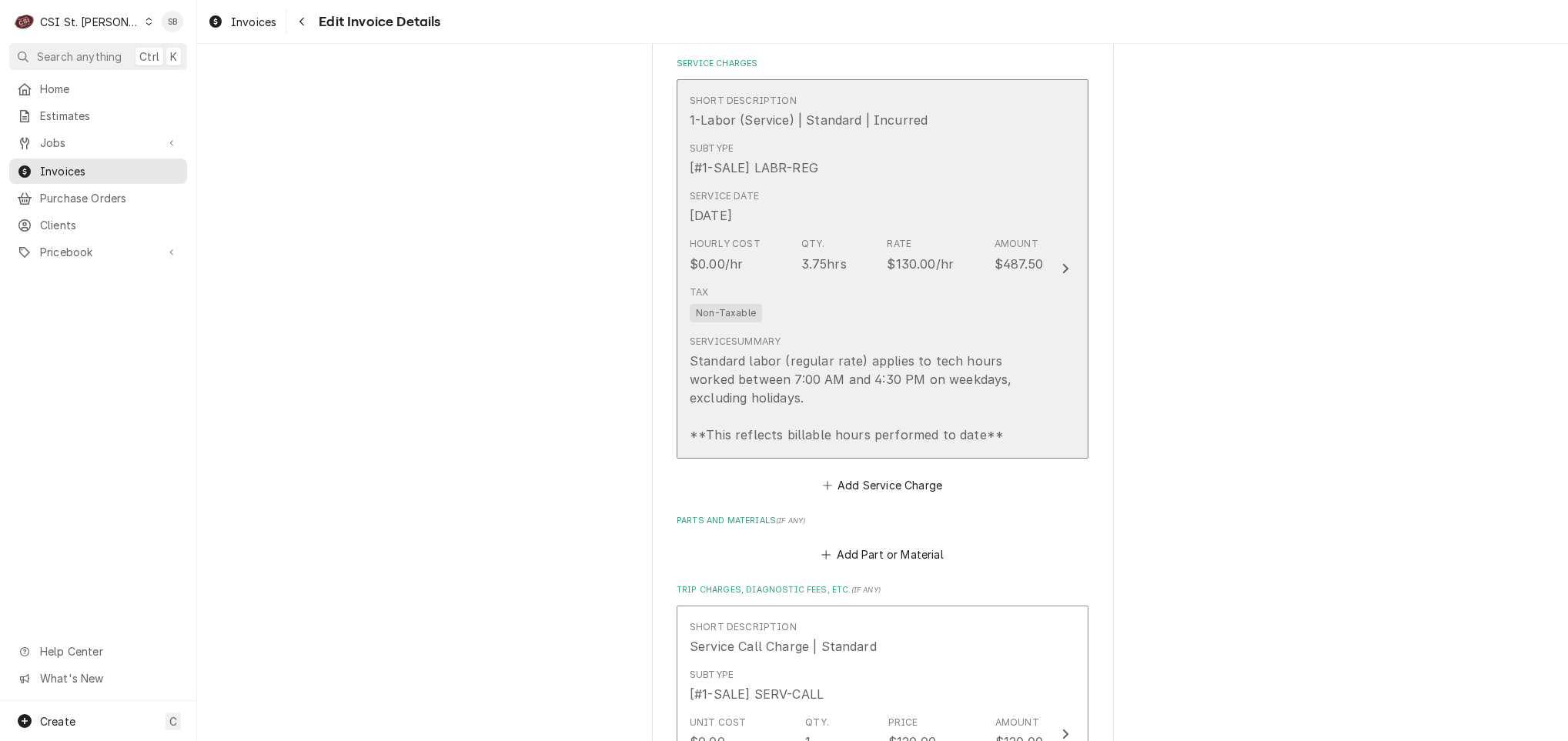
click at [820, 352] on div "Standard labor (regular rate) applies to tech hours worked between 7:00 AM and …" at bounding box center [866, 397] width 353 height 92
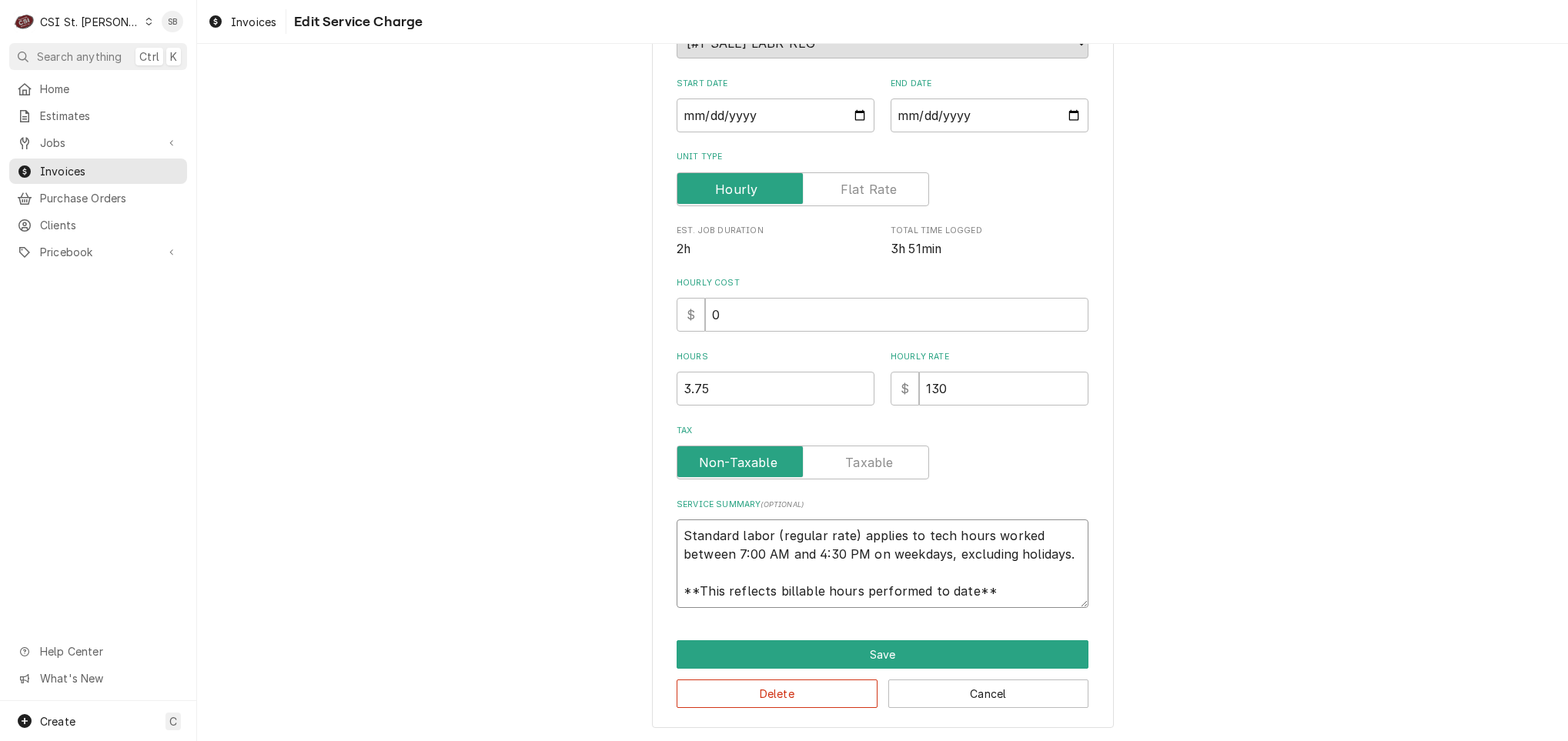
scroll to position [19, 0]
drag, startPoint x: 678, startPoint y: 531, endPoint x: 1179, endPoint y: 668, distance: 519.4
click at [1254, 700] on div "Use the fields below to edit this service charge Short Description 1-Labor (Ser…" at bounding box center [883, 290] width 1371 height 901
paste textarea "Brand: Somerset / Model: CDR-300 / Serial: 2505V0049 Technician was dispatched …"
type textarea "x"
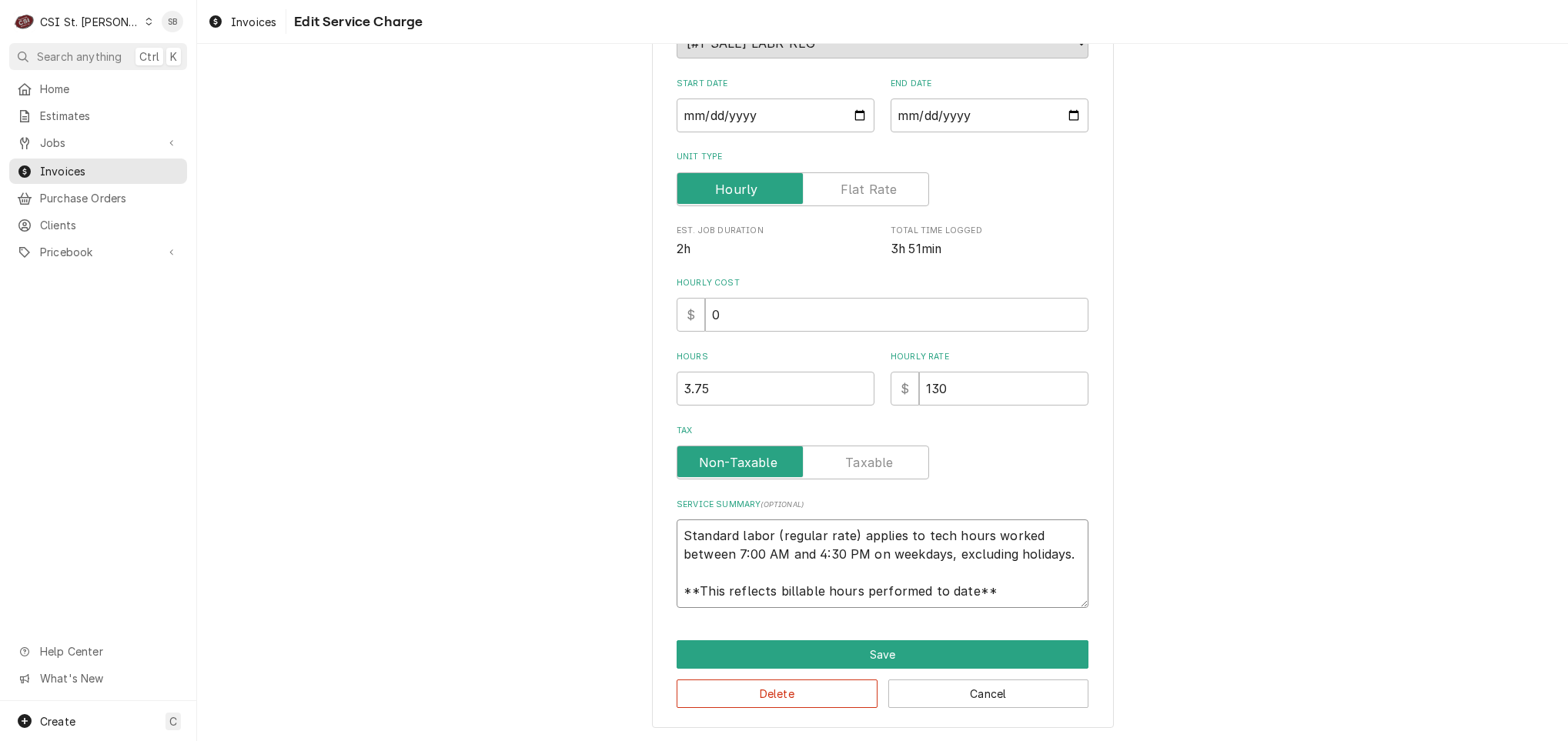
type textarea "Brand: Somerset / Model: CDR-300 / Serial: 2505V0049 Technician was dispatched …"
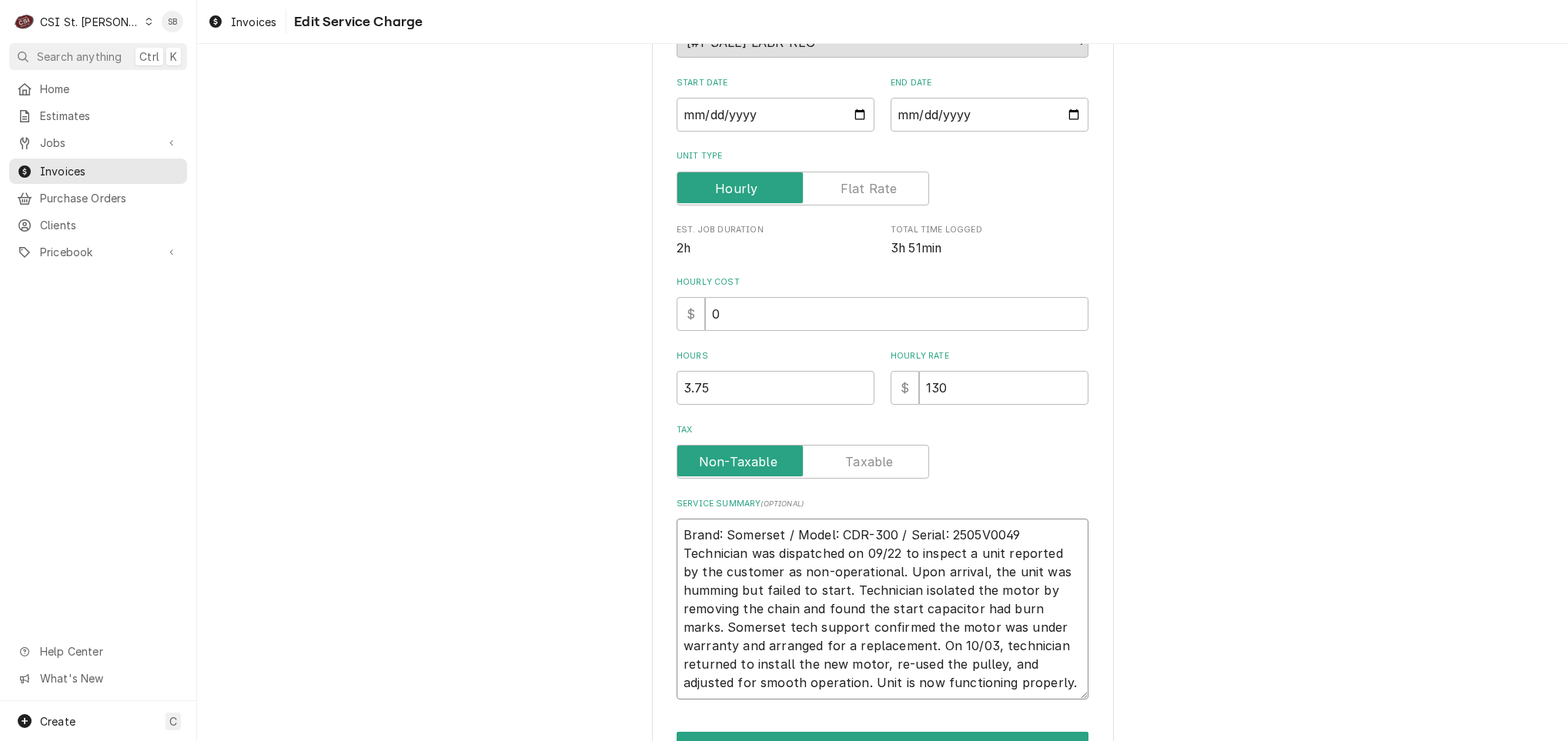
click at [1017, 527] on textarea "Brand: Somerset / Model: CDR-300 / Serial: 2505V0049 Technician was dispatched …" at bounding box center [883, 609] width 412 height 181
type textarea "x"
type textarea "Brand: Somerset / Model: CDR-300 / Serial: 2505V0049 Technician was dispatched …"
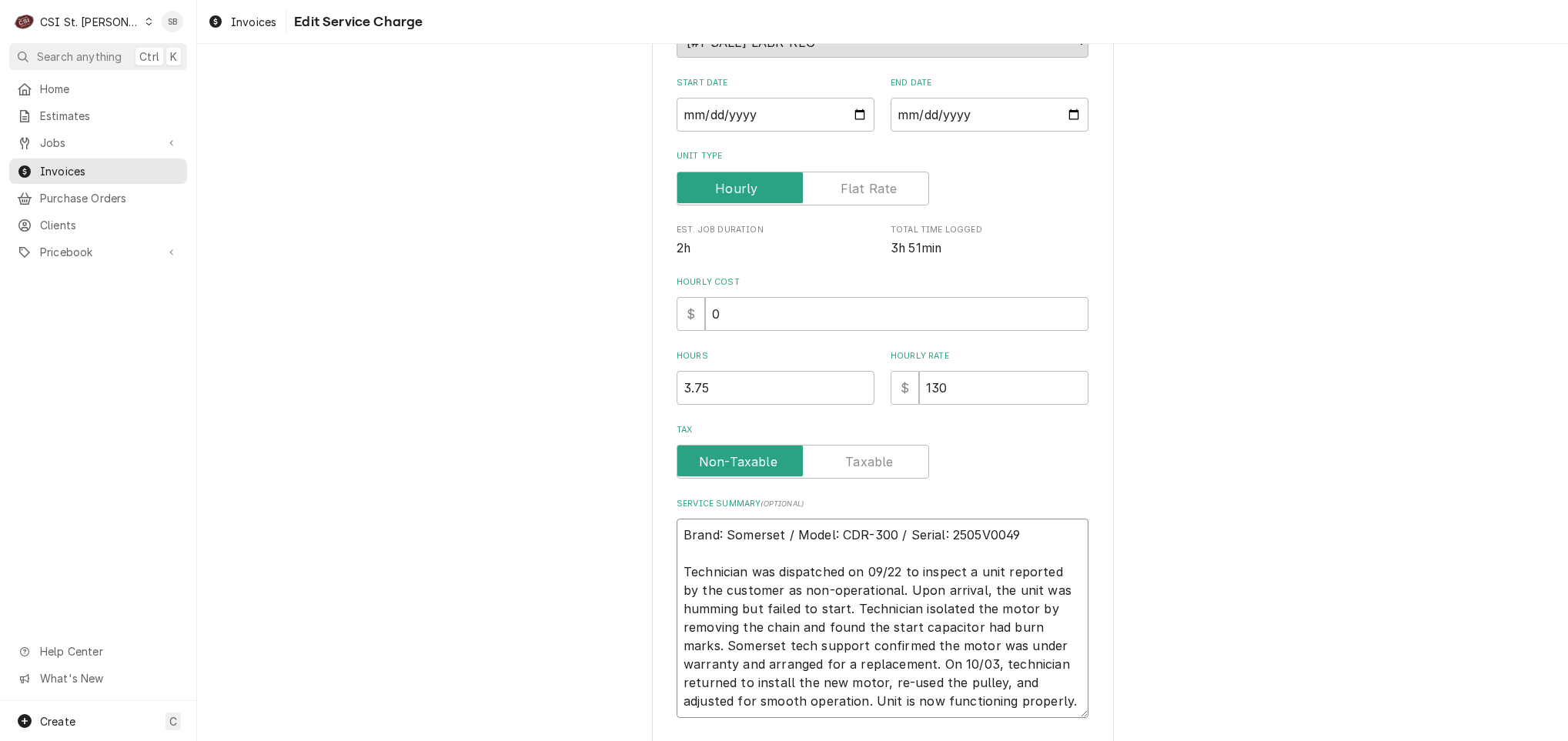
click at [871, 665] on textarea "Brand: Somerset / Model: CDR-300 / Serial: 2505V0049 Technician was dispatched …" at bounding box center [883, 618] width 412 height 199
type textarea "x"
type textarea "Brand: Somerset / Model: CDR-300 / Serial: 2505V0049 Technician was dispatched …"
type textarea "x"
type textarea "Brand: Somerset / Model: CDR-300 / Serial: 2505V0049 Technician was dispatched …"
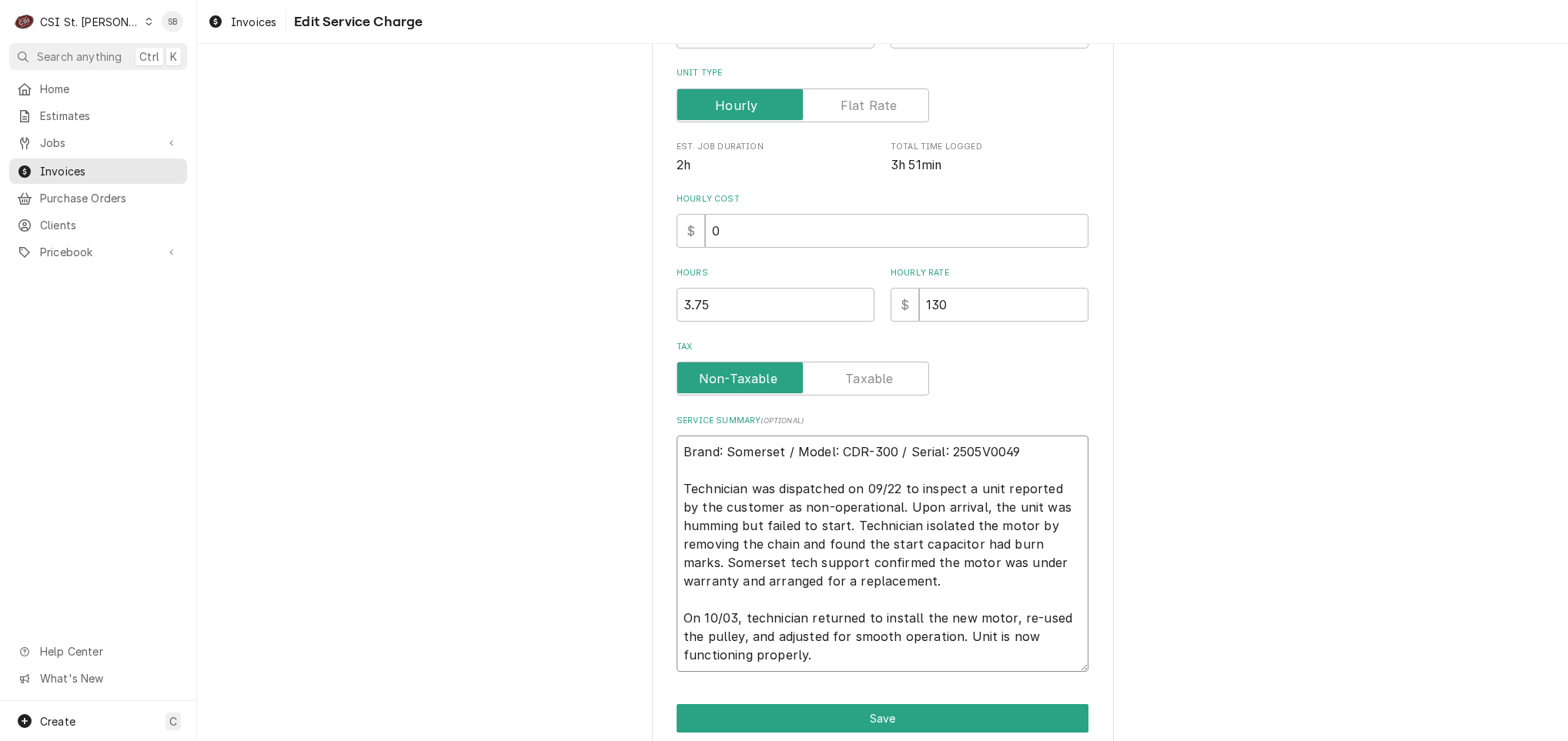
scroll to position [368, 0]
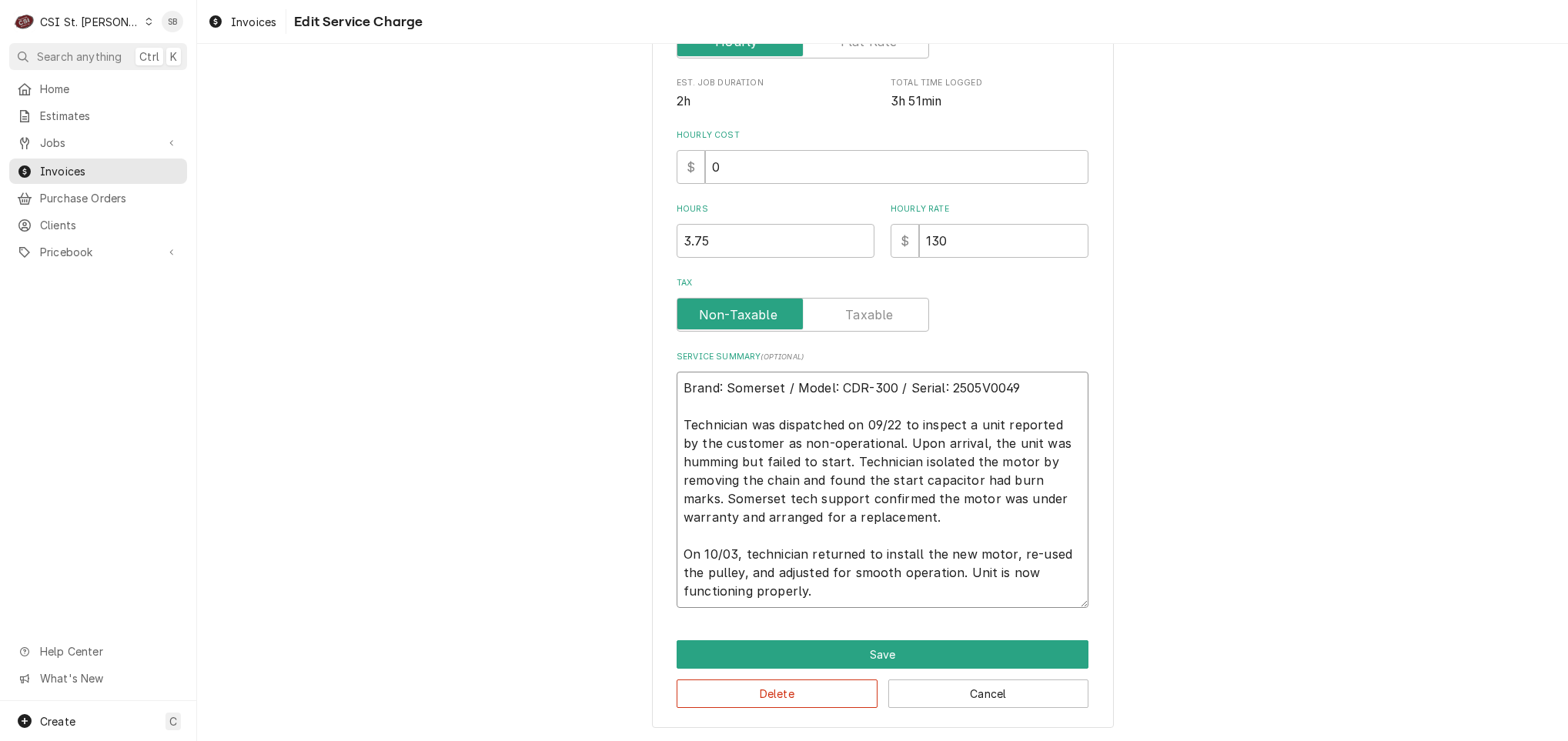
click at [859, 594] on textarea "Brand: Somerset / Model: CDR-300 / Serial: 2505V0049 Technician was dispatched …" at bounding box center [883, 489] width 412 height 236
type textarea "x"
type textarea "Brand: Somerset / Model: CDR-300 / Serial: 2505V0049 Technician was dispatched …"
type textarea "x"
type textarea "Brand: Somerset / Model: CDR-300 / Serial: 2505V0049 Technician was dispatched …"
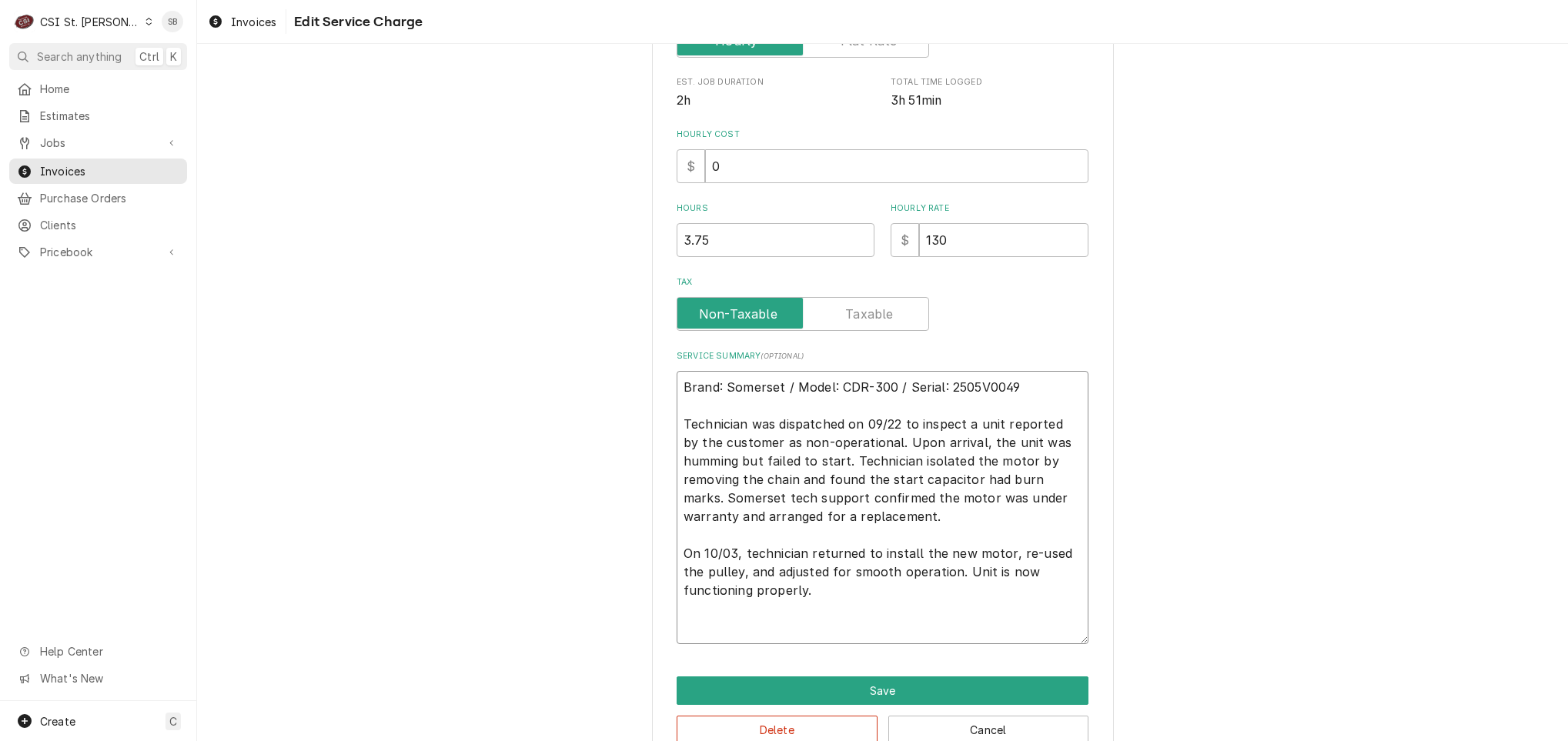
type textarea "x"
type textarea "Brand: Somerset / Model: CDR-300 / Serial: 2505V0049 Technician was dispatched …"
type textarea "x"
type textarea "Brand: Somerset / Model: CDR-300 / Serial: 2505V0049 Technician was dispatched …"
type textarea "x"
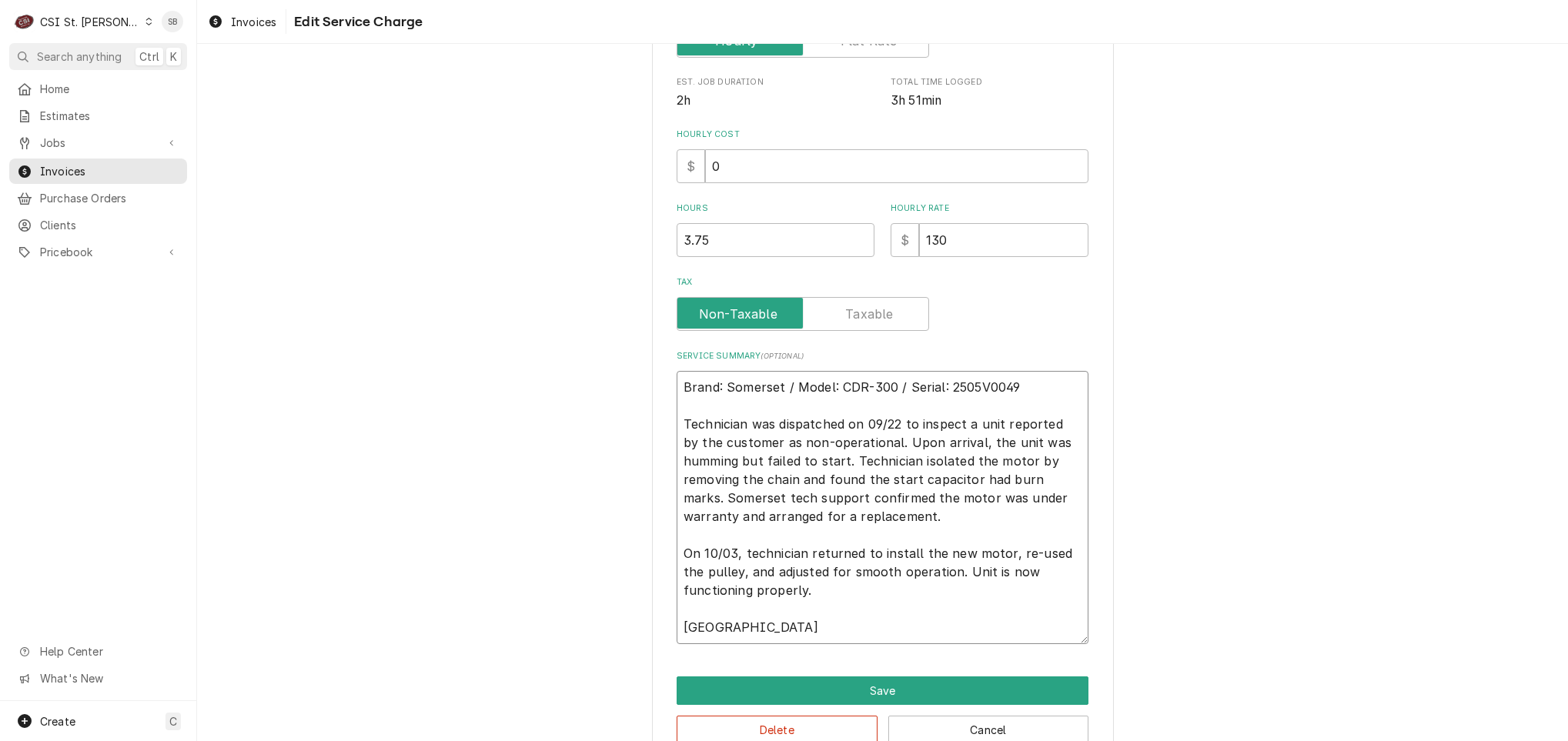
type textarea "Brand: Somerset / Model: CDR-300 / Serial: 2505V0049 Technician was dispatched …"
type textarea "x"
type textarea "Brand: Somerset / Model: CDR-300 / Serial: 2505V0049 Technician was dispatched …"
type textarea "x"
type textarea "Brand: Somerset / Model: CDR-300 / Serial: 2505V0049 Technician was dispatched …"
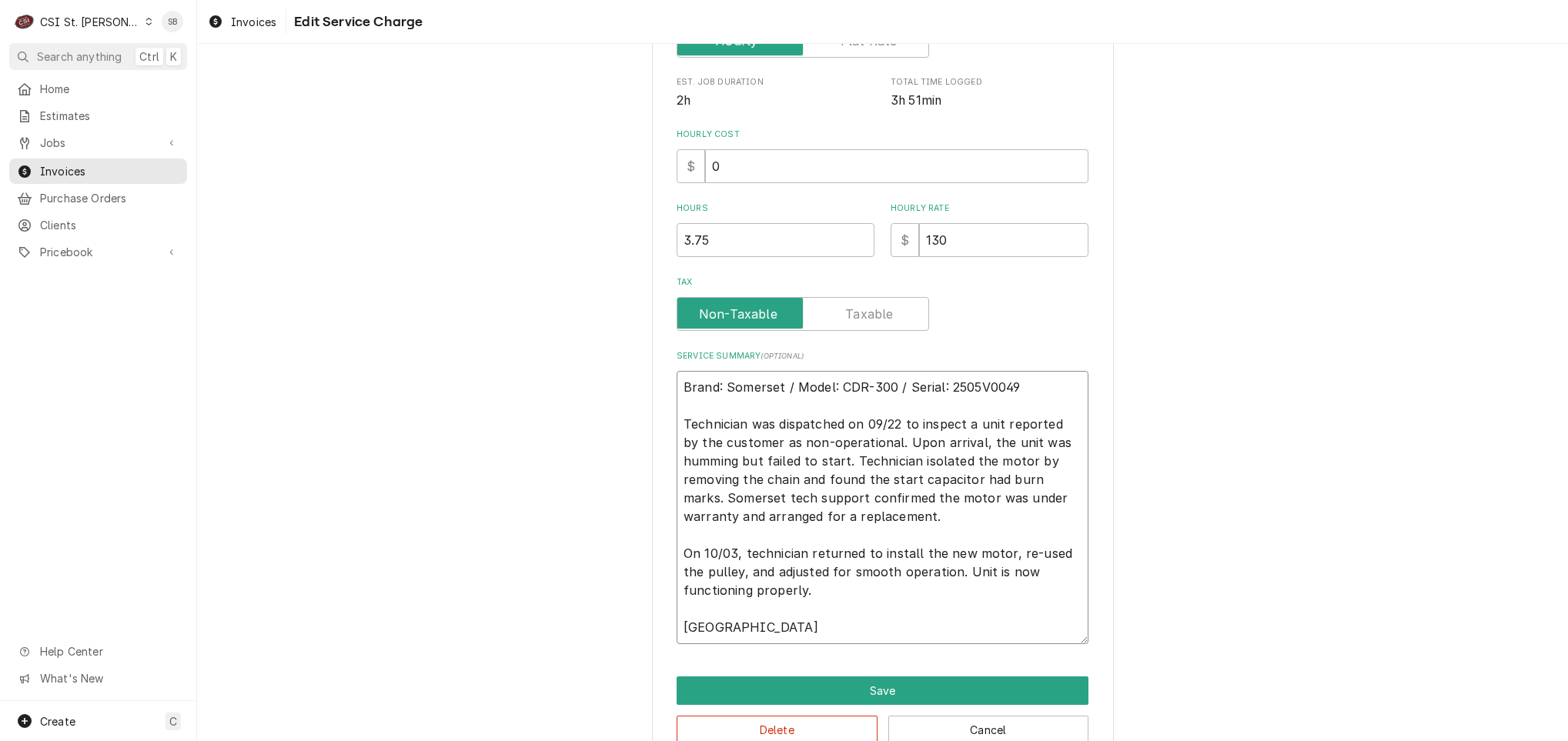
type textarea "x"
type textarea "Brand: Somerset / Model: CDR-300 / Serial: 2505V0049 Technician was dispatched …"
type textarea "x"
type textarea "Brand: Somerset / Model: CDR-300 / Serial: 2505V0049 Technician was dispatched …"
type textarea "x"
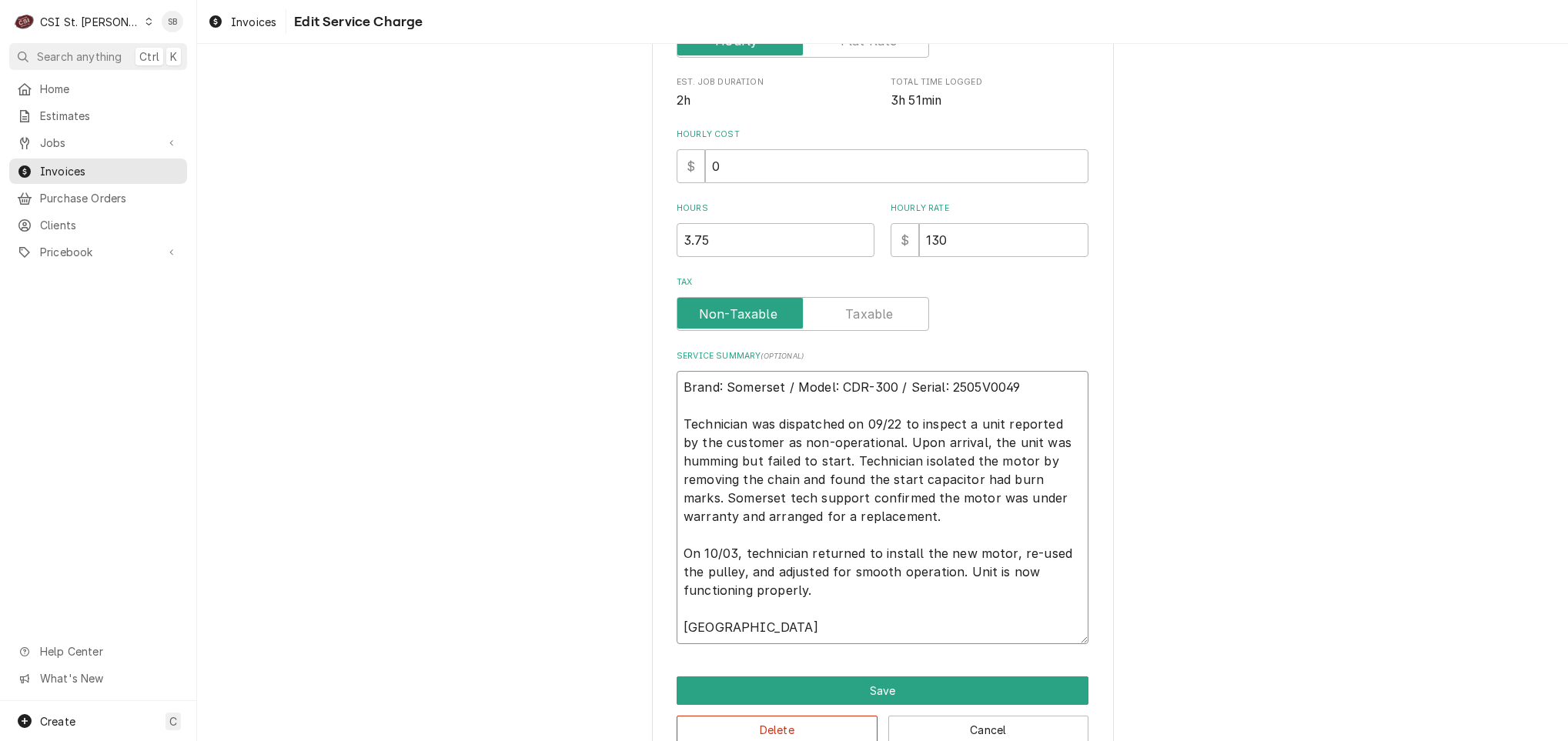
type textarea "Brand: Somerset / Model: CDR-300 / Serial: 2505V0049 Technician was dispatched …"
type textarea "x"
type textarea "Brand: Somerset / Model: CDR-300 / Serial: 2505V0049 Technician was dispatched …"
type textarea "x"
type textarea "Brand: Somerset / Model: CDR-300 / Serial: 2505V0049 Technician was dispatched …"
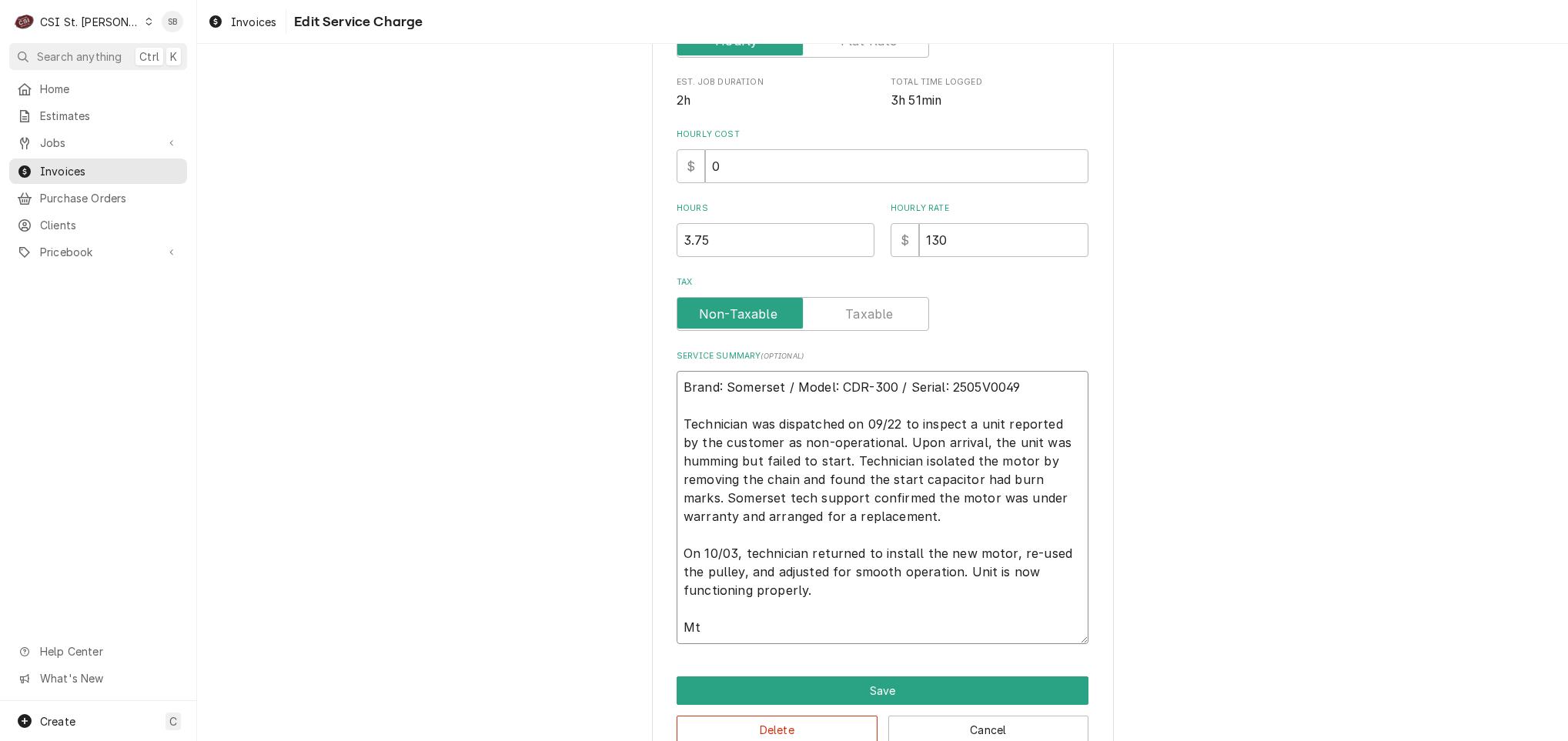
type textarea "x"
type textarea "Brand: Somerset / Model: CDR-300 / Serial: 2505V0049 Technician was dispatched …"
type textarea "x"
type textarea "Brand: Somerset / Model: CDR-300 / Serial: 2505V0049 Technician was dispatched …"
type textarea "x"
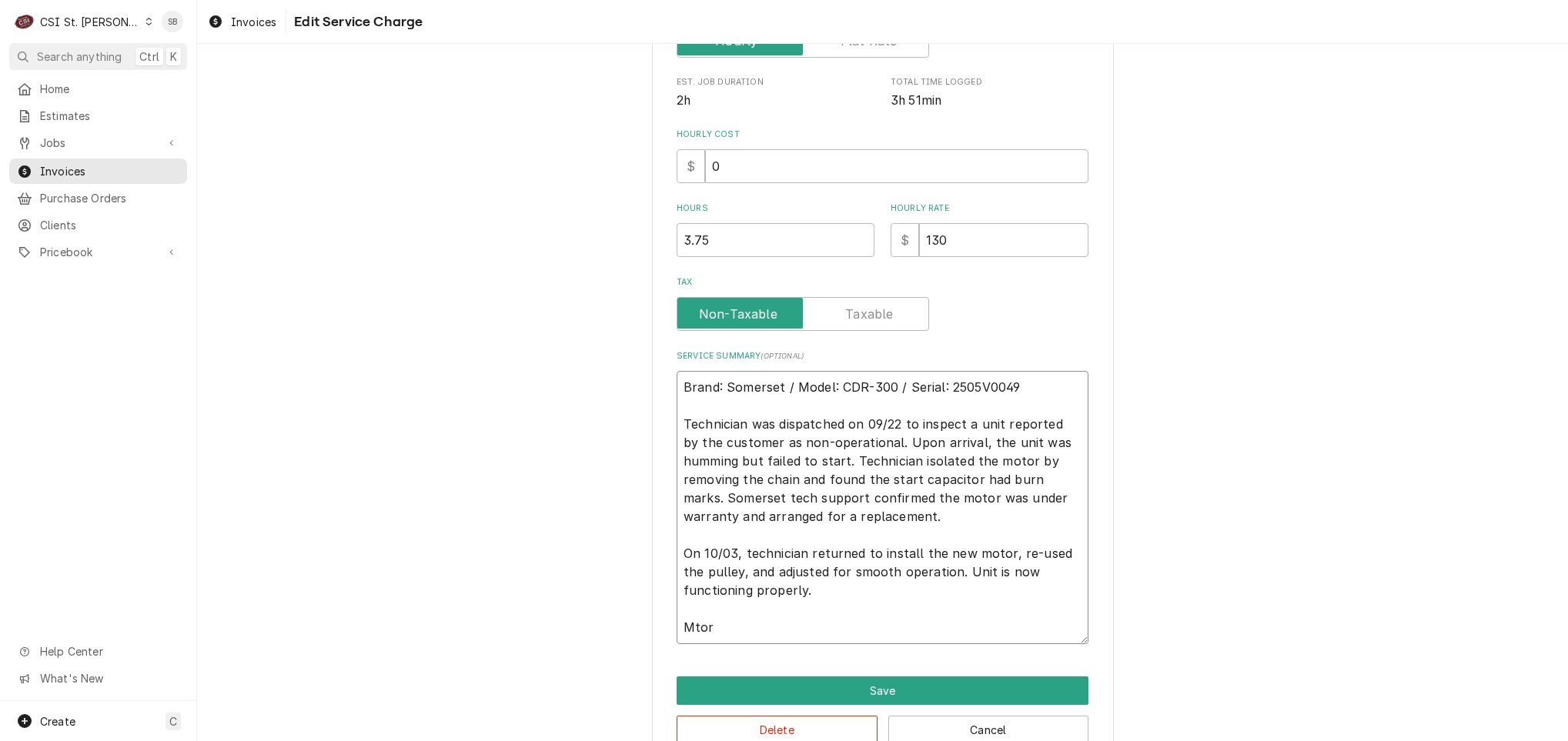
type textarea "Brand: Somerset / Model: CDR-300 / Serial: 2505V0049 Technician was dispatched …"
type textarea "x"
type textarea "Brand: Somerset / Model: CDR-300 / Serial: 2505V0049 Technician was dispatched …"
type textarea "x"
type textarea "Brand: Somerset / Model: CDR-300 / Serial: 2505V0049 Technician was dispatched …"
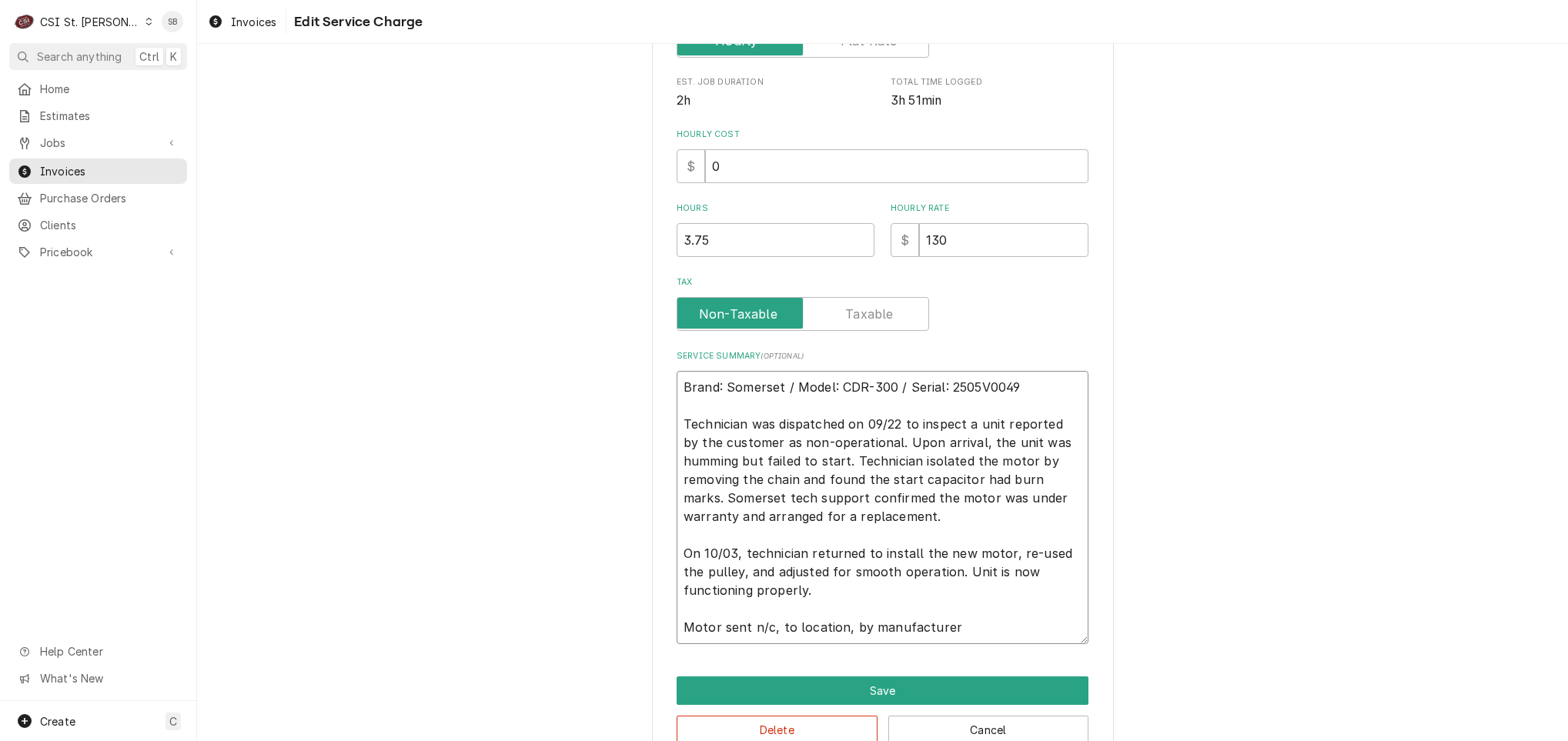
drag, startPoint x: 816, startPoint y: 499, endPoint x: 1069, endPoint y: 502, distance: 253.0
click at [1069, 502] on textarea "Brand: Somerset / Model: CDR-300 / Serial: 2505V0049 Technician was dispatched …" at bounding box center [883, 507] width 412 height 273
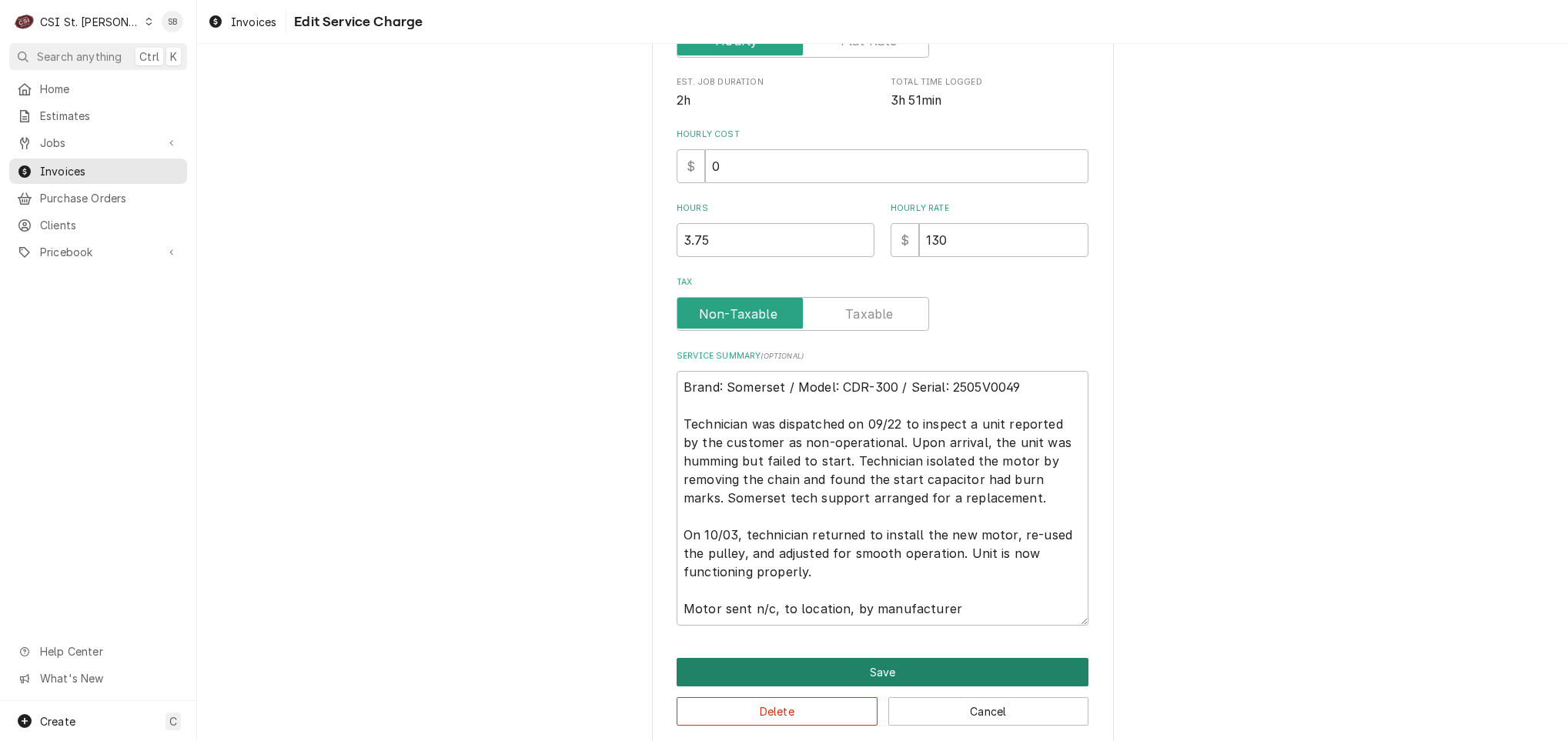
click at [787, 664] on button "Save" at bounding box center [883, 672] width 412 height 29
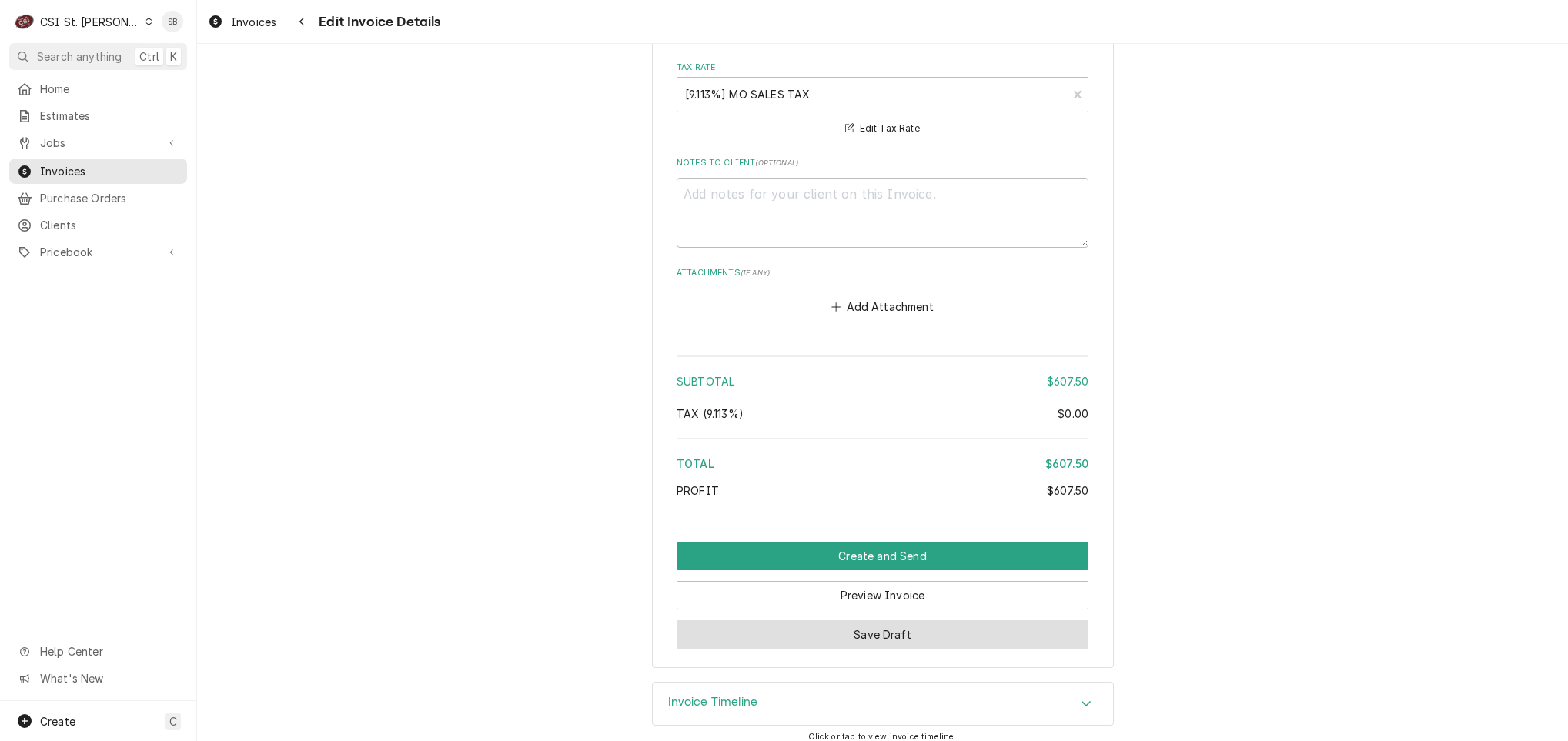
click at [945, 624] on button "Save Draft" at bounding box center [883, 634] width 412 height 29
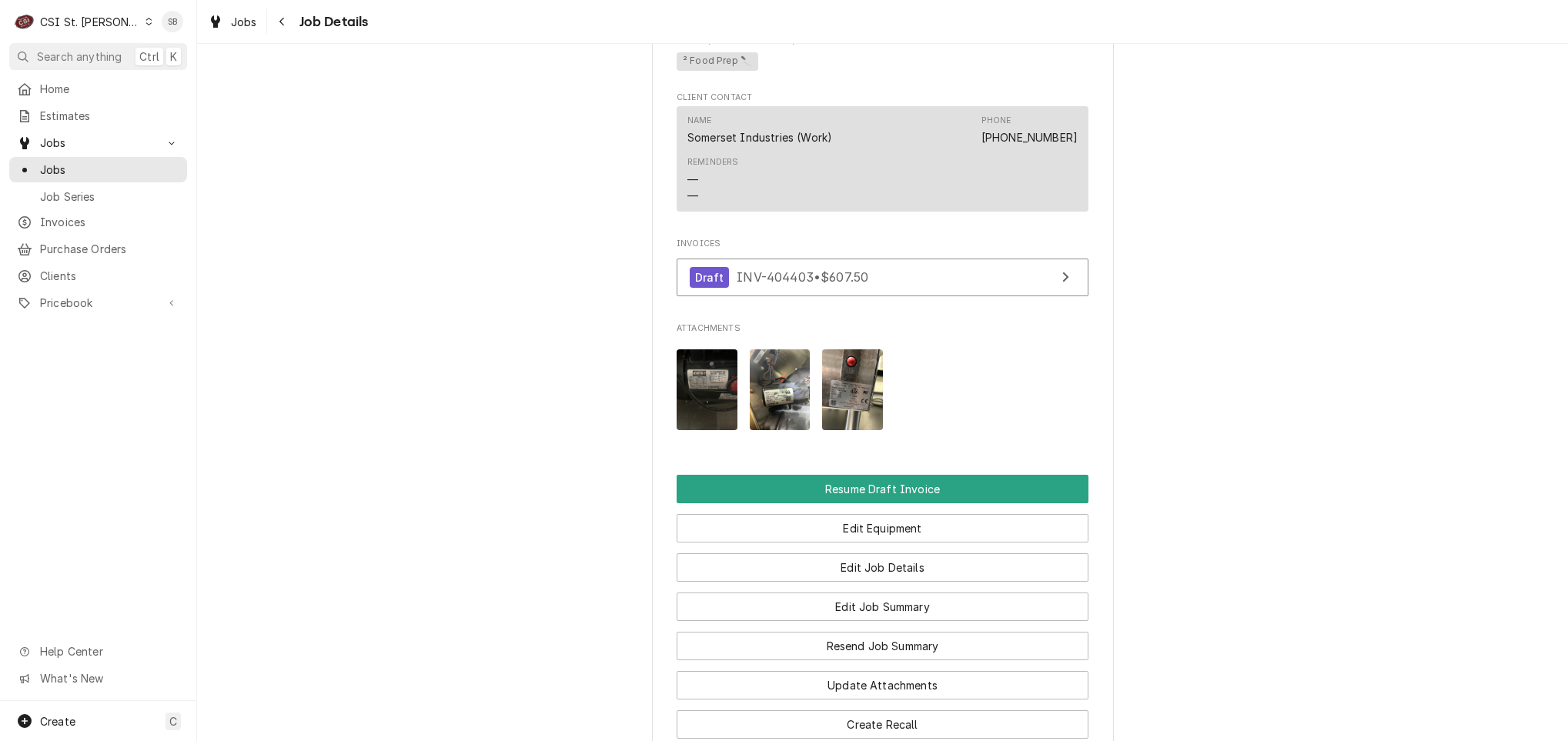
scroll to position [1543, 0]
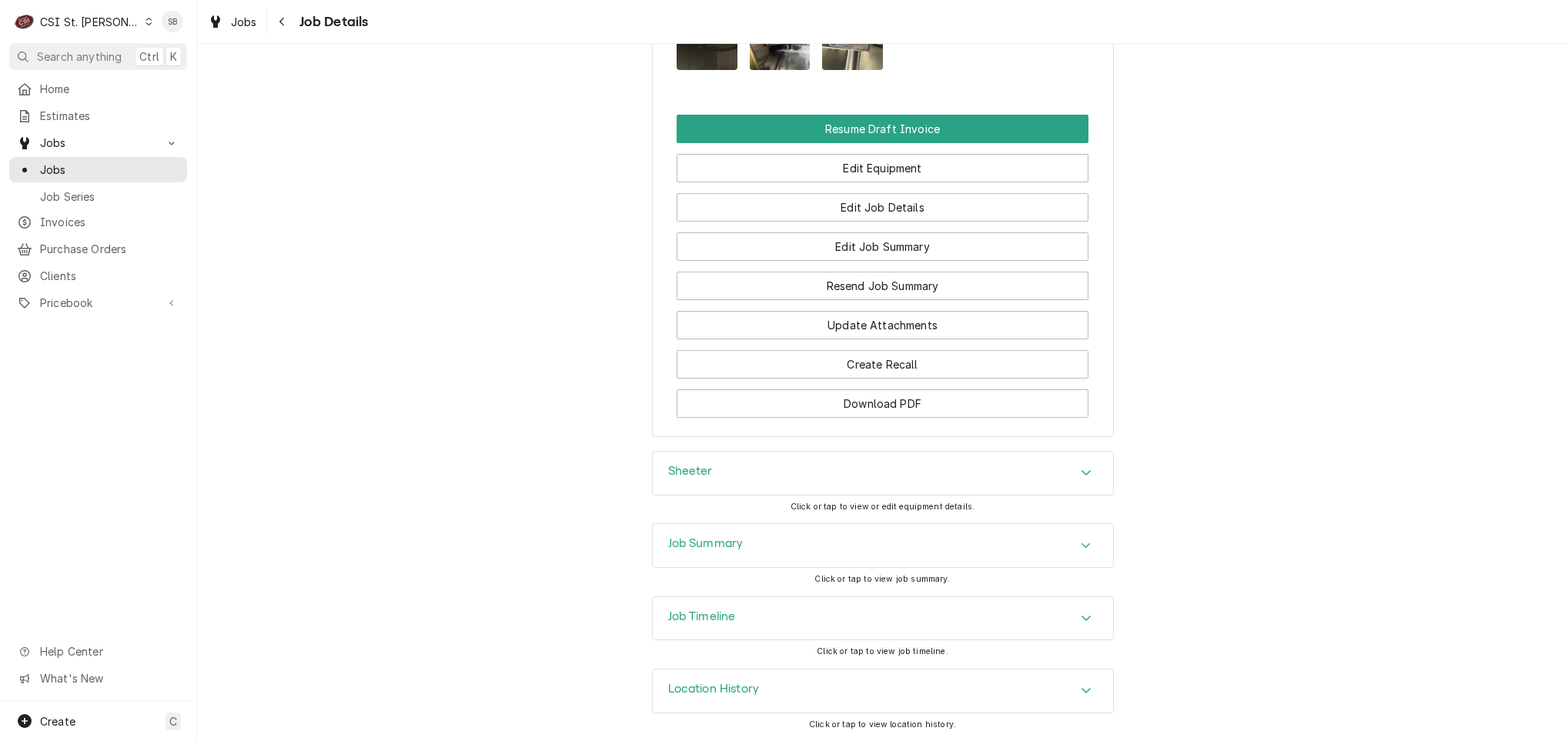
click at [908, 622] on div "Job Timeline" at bounding box center [883, 619] width 461 height 43
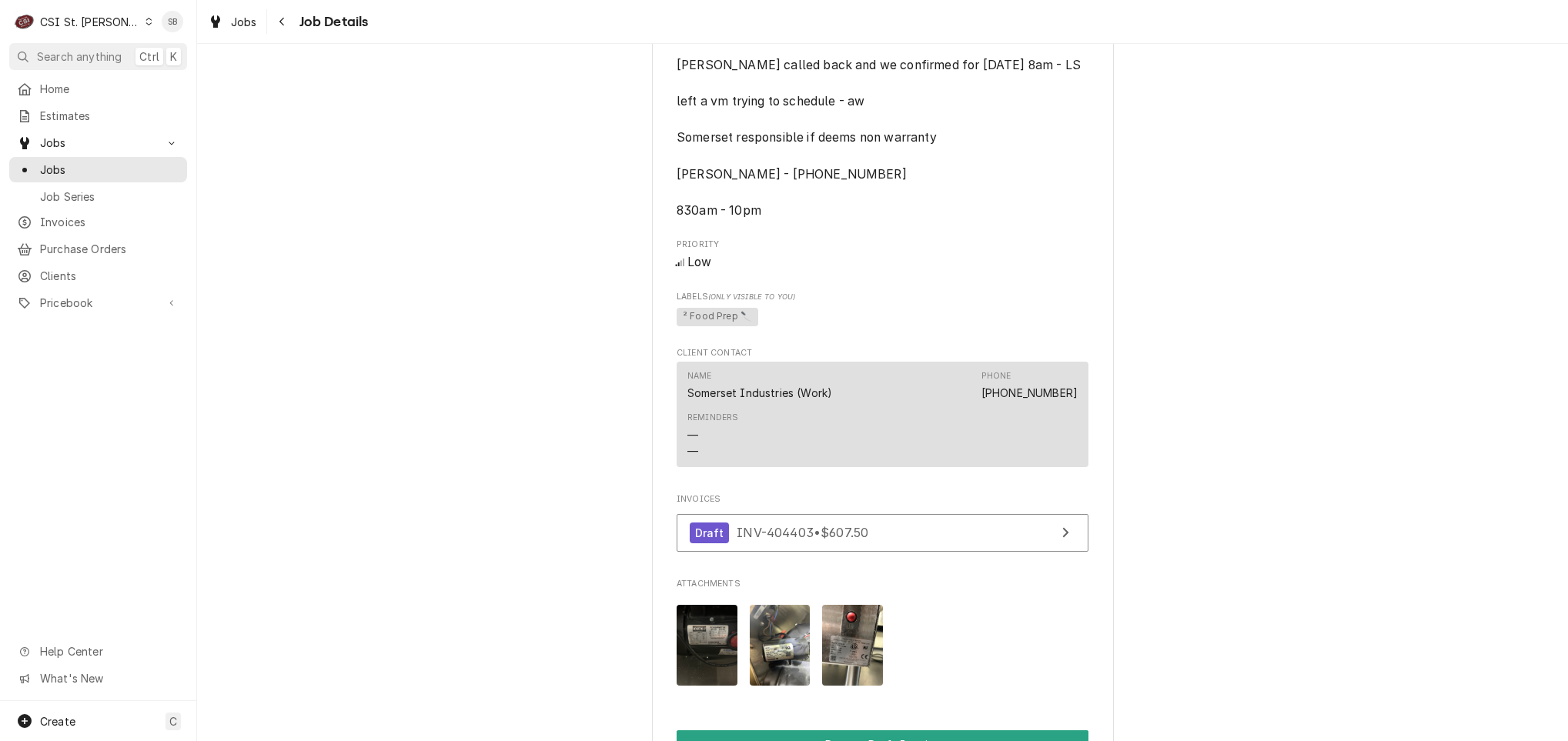
scroll to position [389, 0]
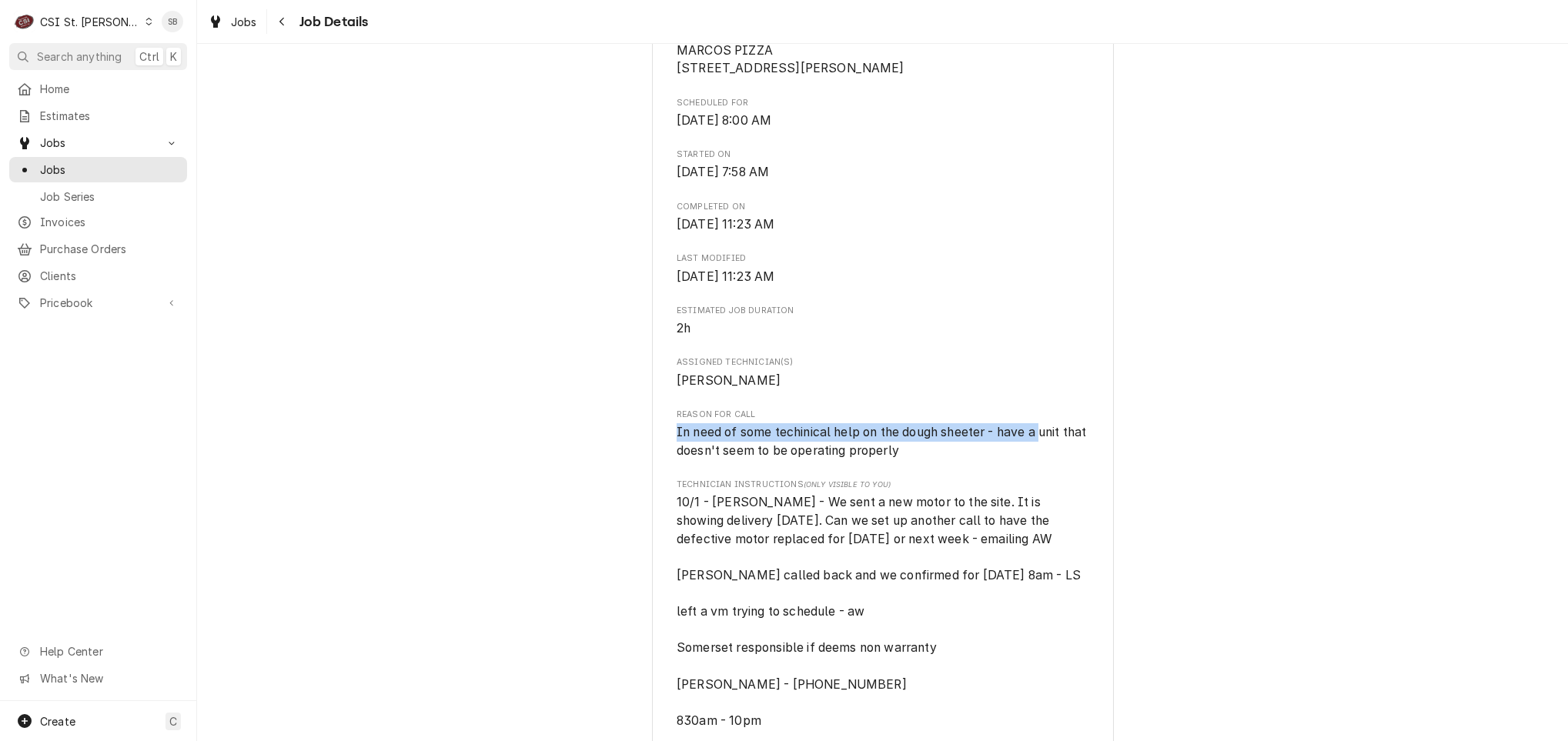
drag, startPoint x: 746, startPoint y: 449, endPoint x: 1040, endPoint y: 455, distance: 294.1
click at [1040, 455] on span "In need of some techinical help on the dough sheeter - have a unit that doesn't…" at bounding box center [884, 441] width 413 height 33
drag, startPoint x: 1040, startPoint y: 455, endPoint x: 978, endPoint y: 468, distance: 63.3
click at [978, 460] on span "In need of some techinical help on the dough sheeter - have a unit that doesn't…" at bounding box center [883, 441] width 412 height 36
drag, startPoint x: 954, startPoint y: 472, endPoint x: 995, endPoint y: 458, distance: 43.3
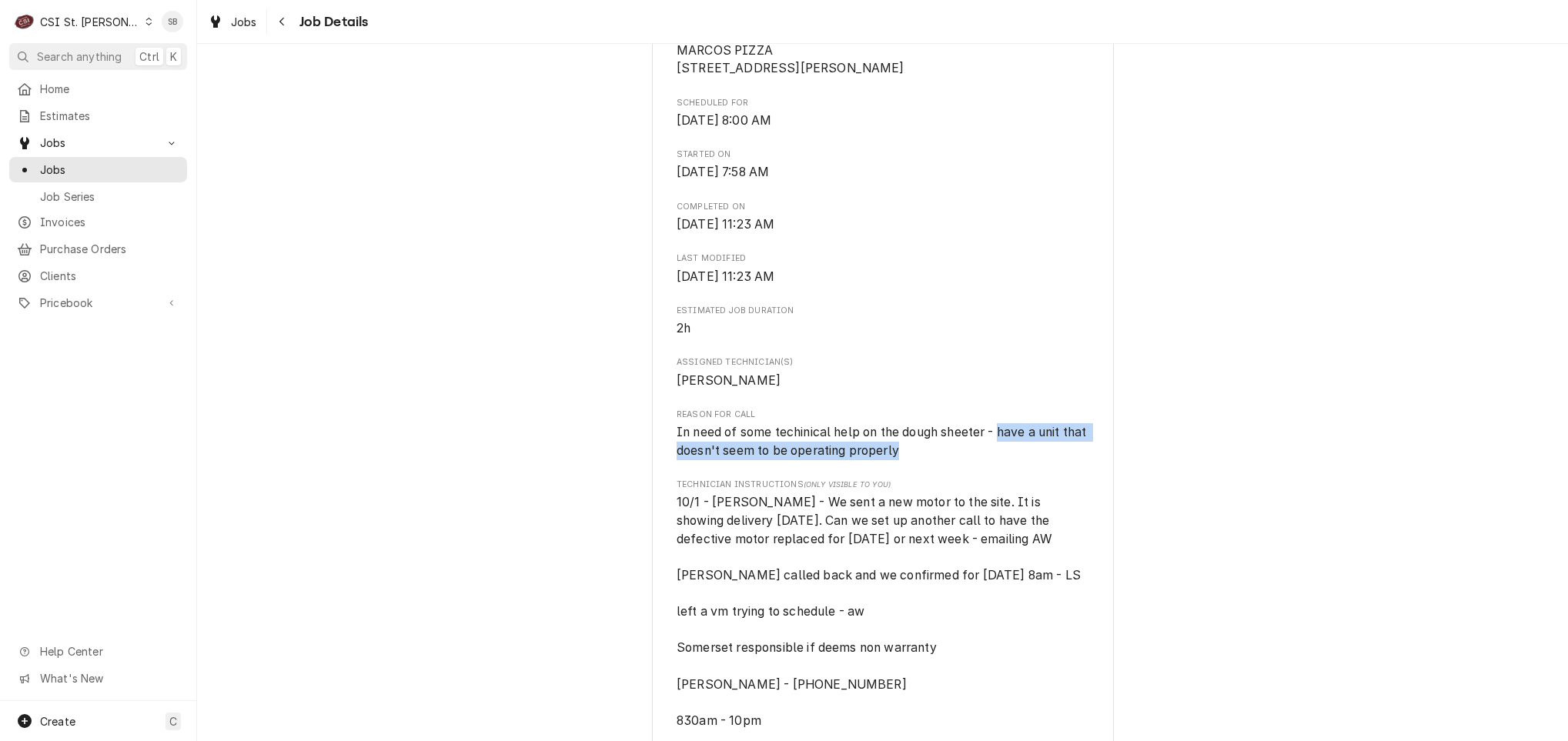
click at [995, 458] on span "In need of some techinical help on the dough sheeter - have a unit that doesn't…" at bounding box center [883, 441] width 412 height 36
copy span "have a unit that doesn't seem to be operating properly"
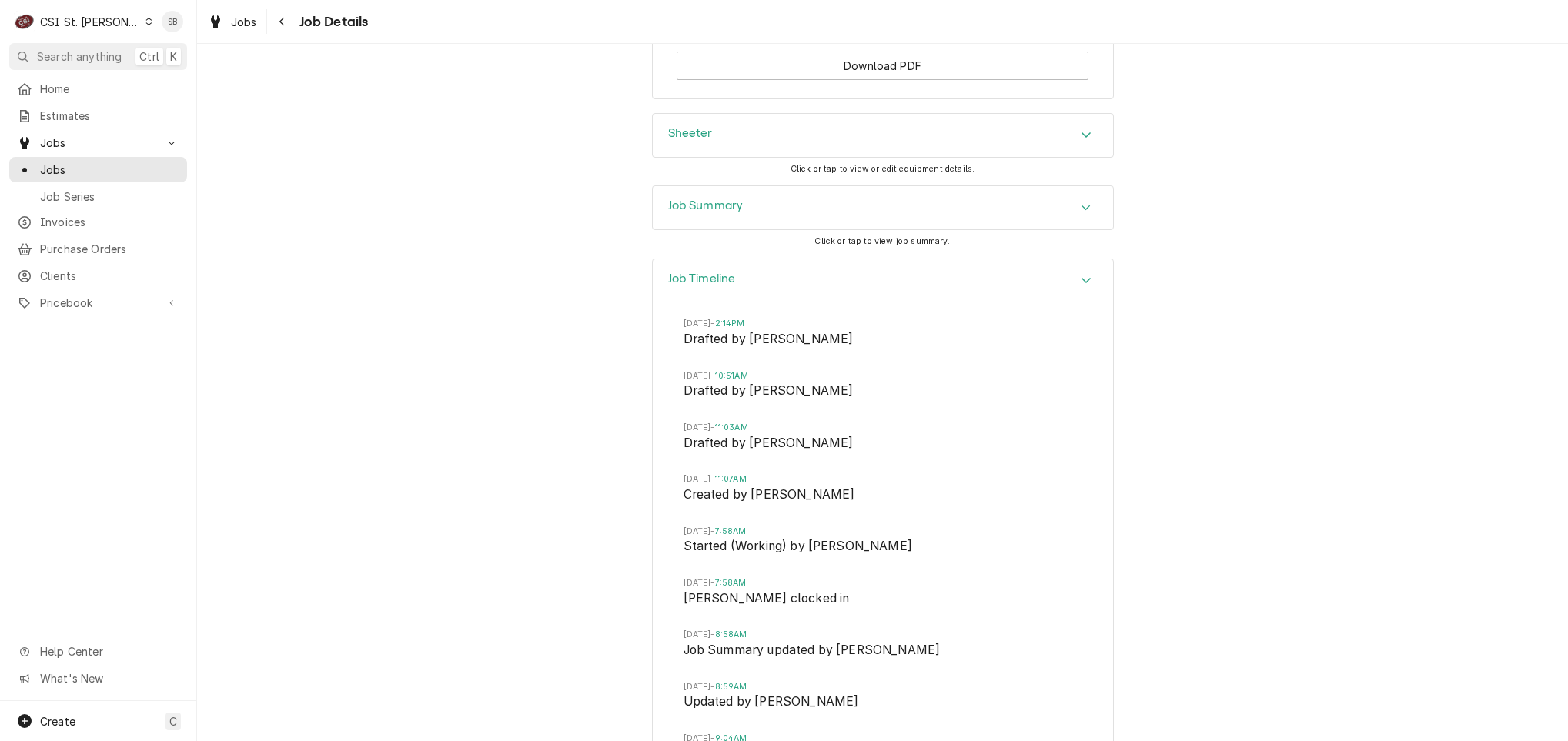
scroll to position [2100, 0]
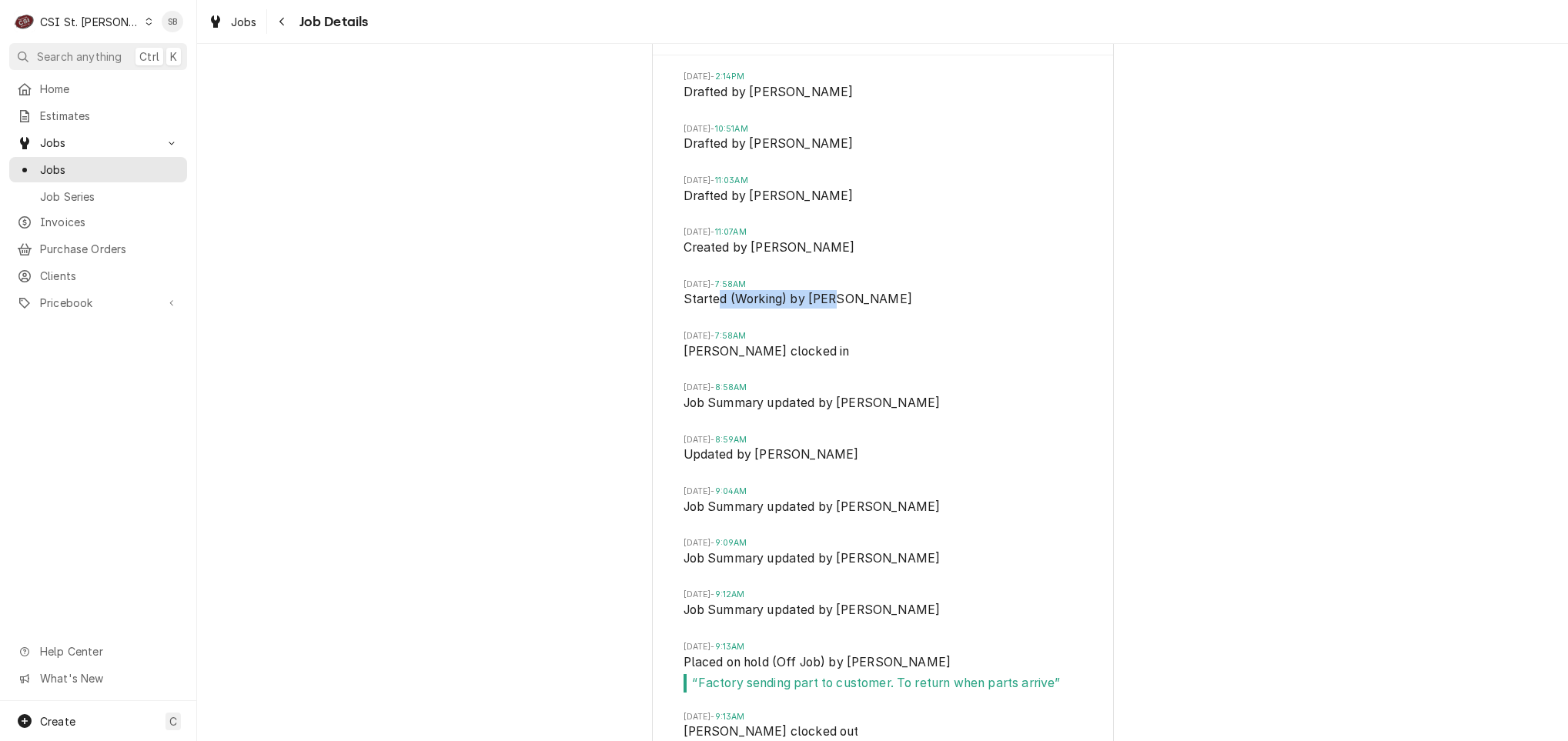
drag, startPoint x: 707, startPoint y: 322, endPoint x: 827, endPoint y: 328, distance: 120.1
click at [827, 312] on span "Started (Working) by Kevin Floyd" at bounding box center [883, 301] width 399 height 22
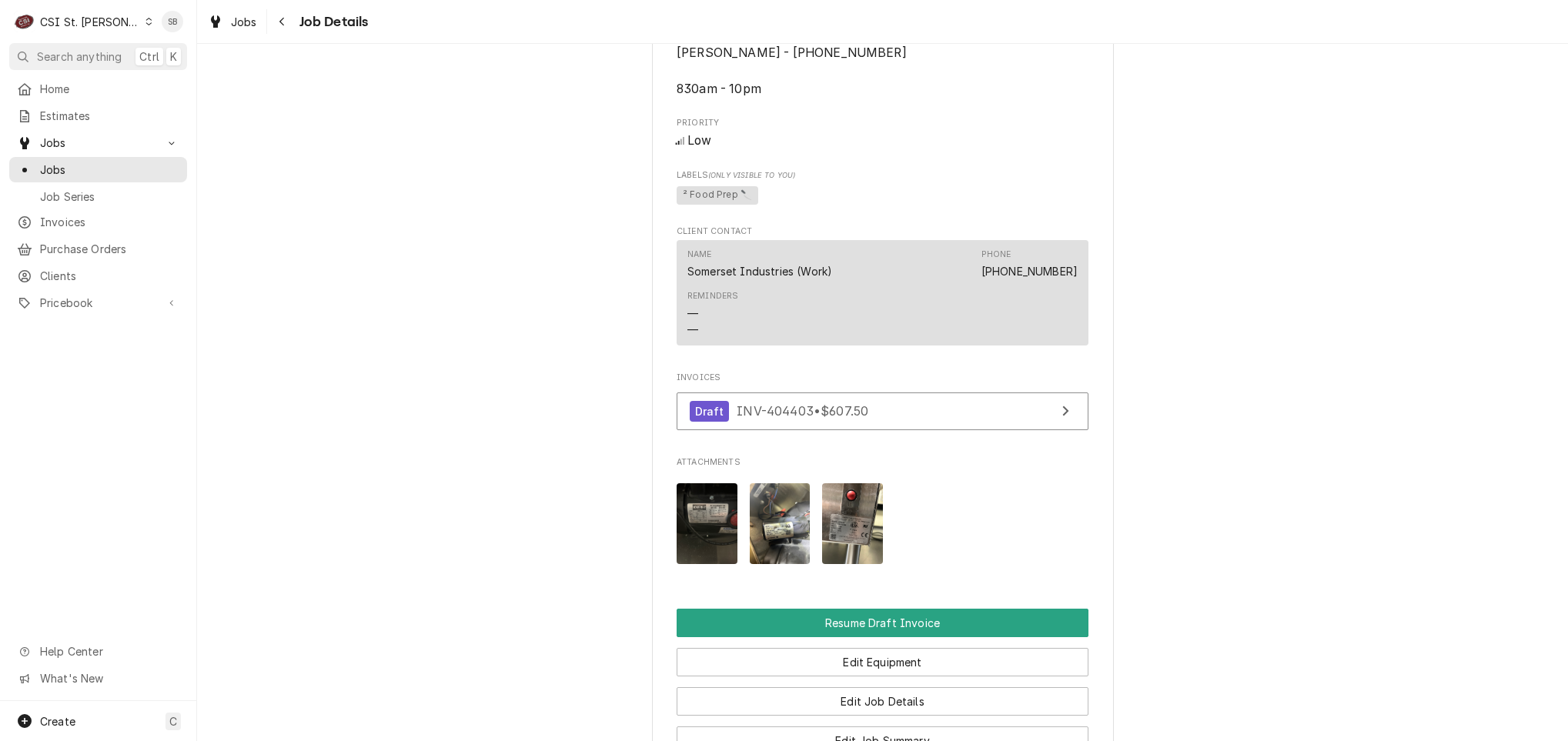
scroll to position [1617, 0]
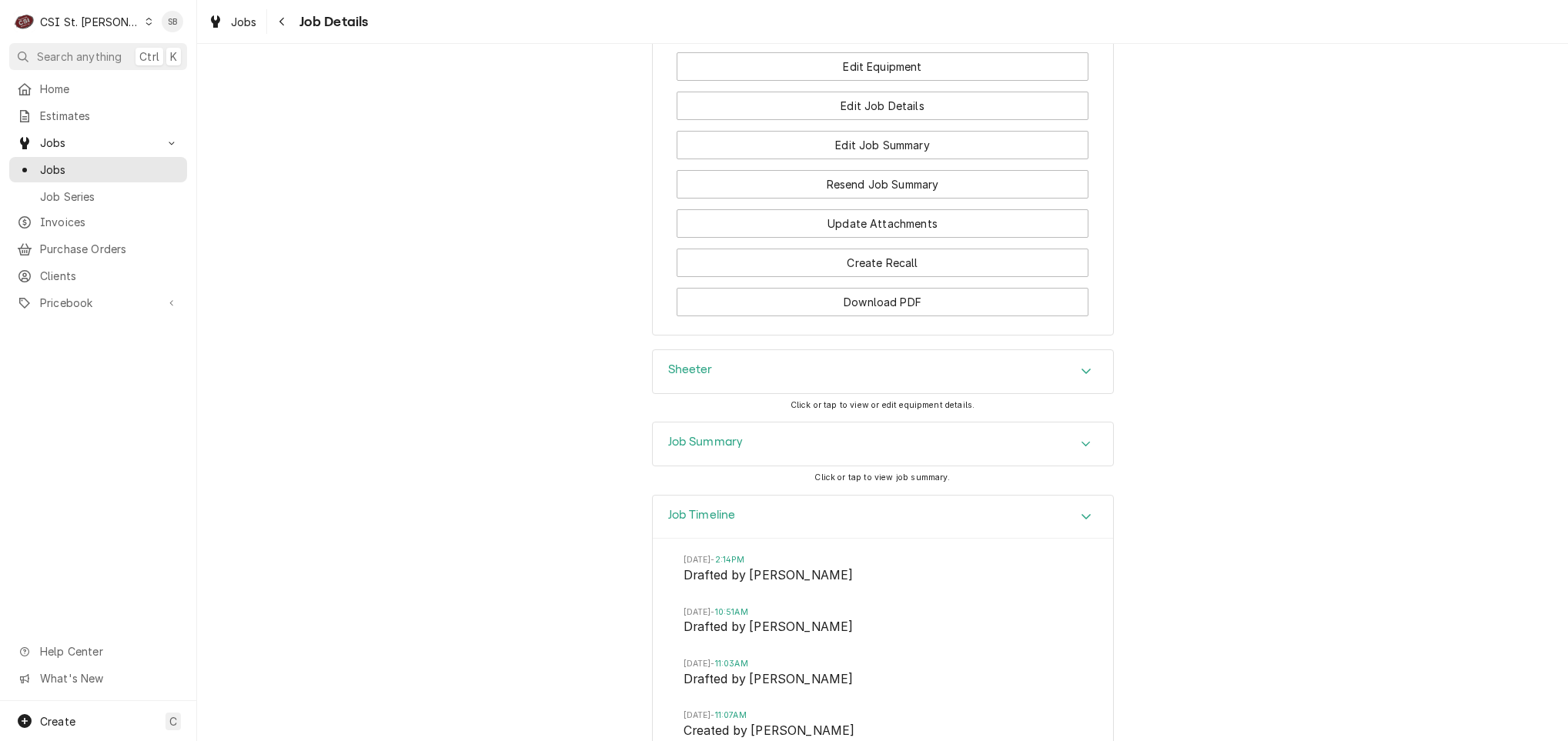
click at [785, 381] on div "Sheeter" at bounding box center [883, 372] width 461 height 43
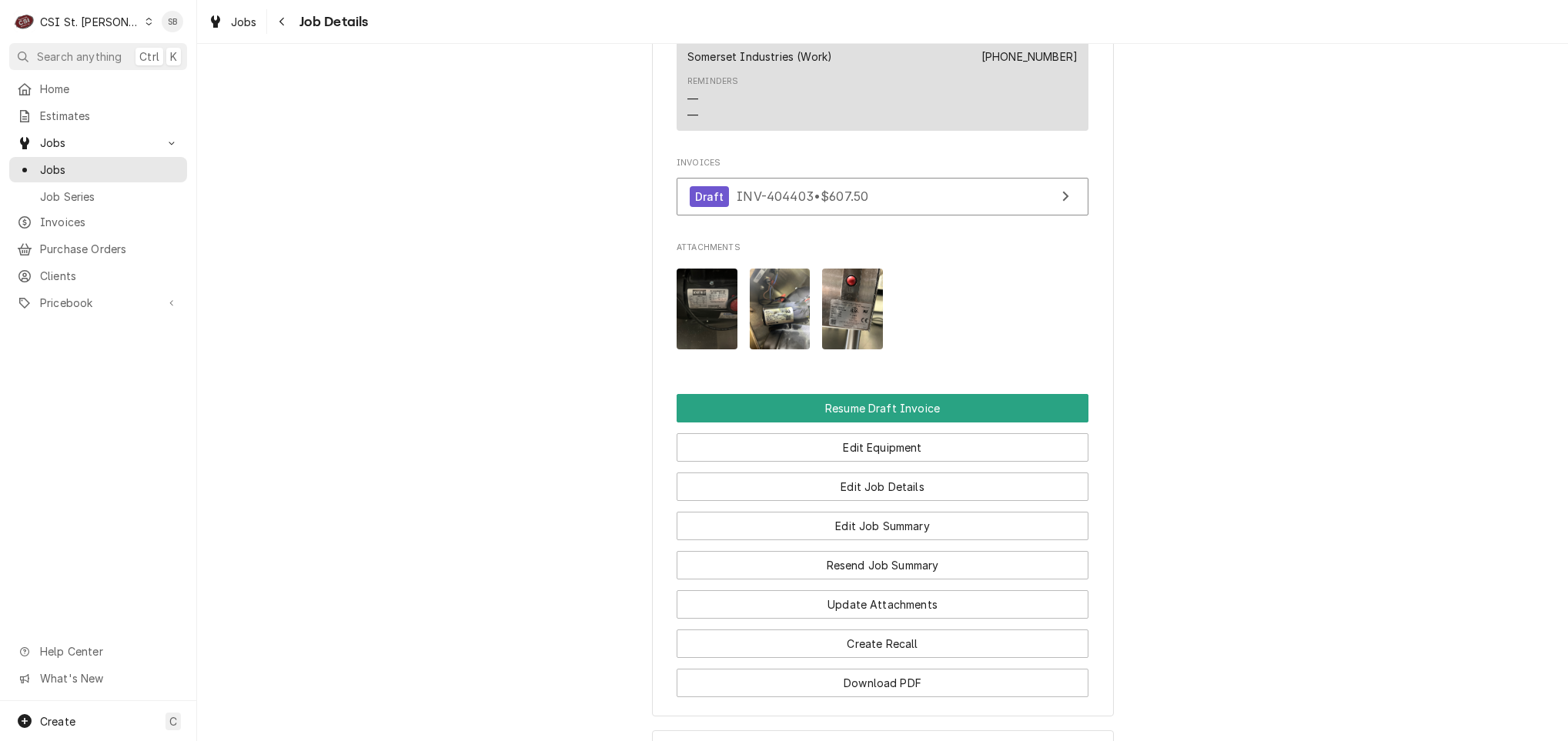
scroll to position [1847, 0]
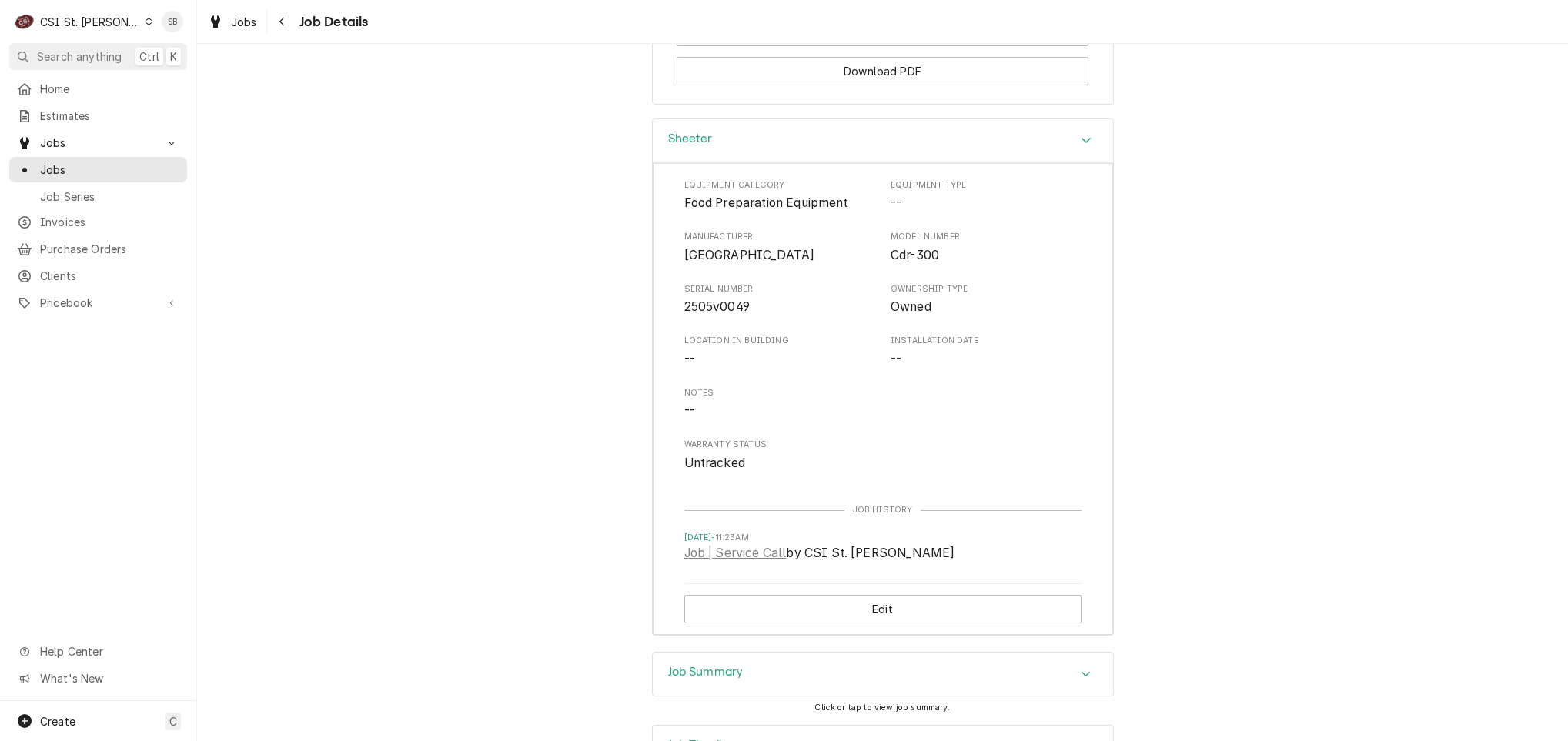
click at [781, 696] on div "Job Summary" at bounding box center [883, 674] width 461 height 43
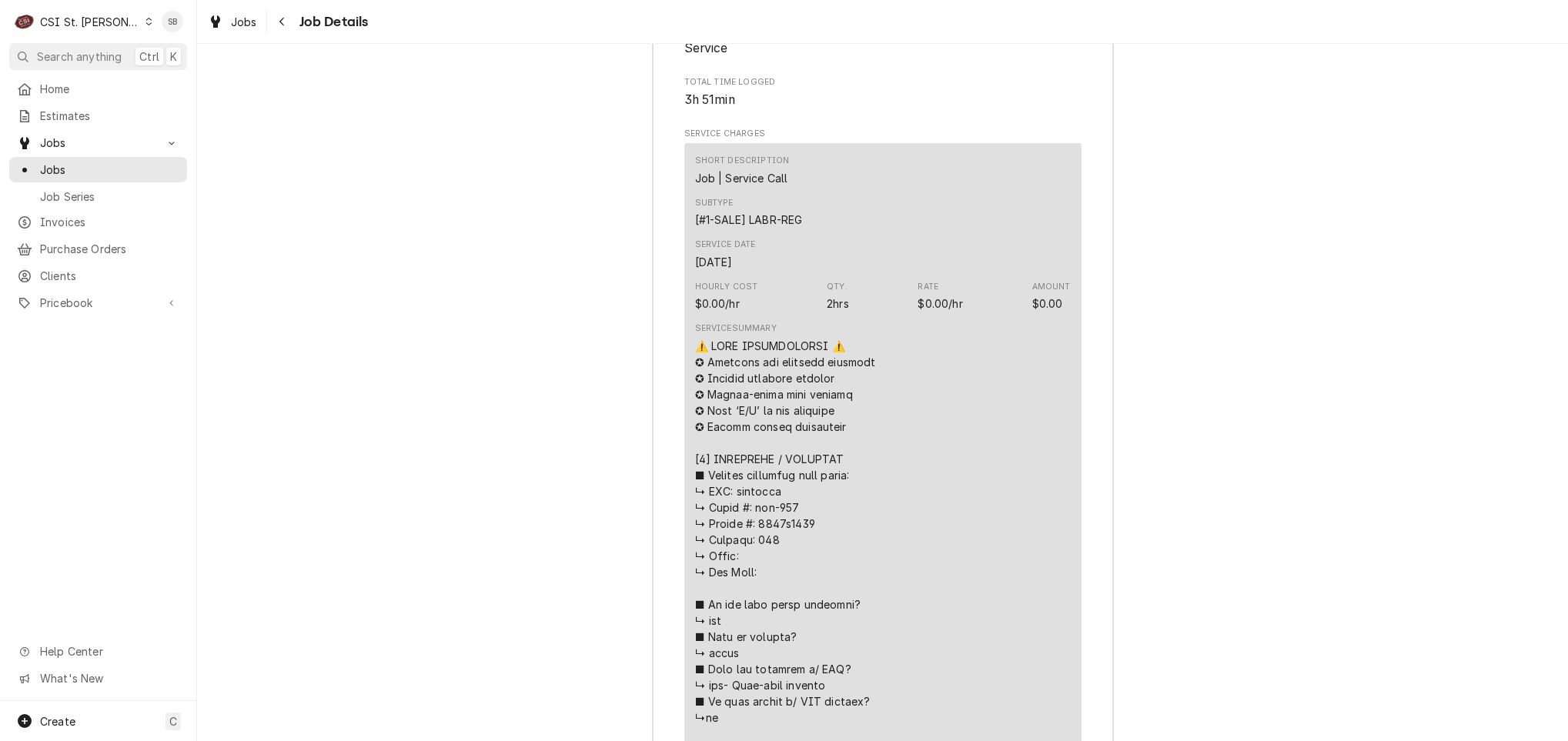
scroll to position [2771, 0]
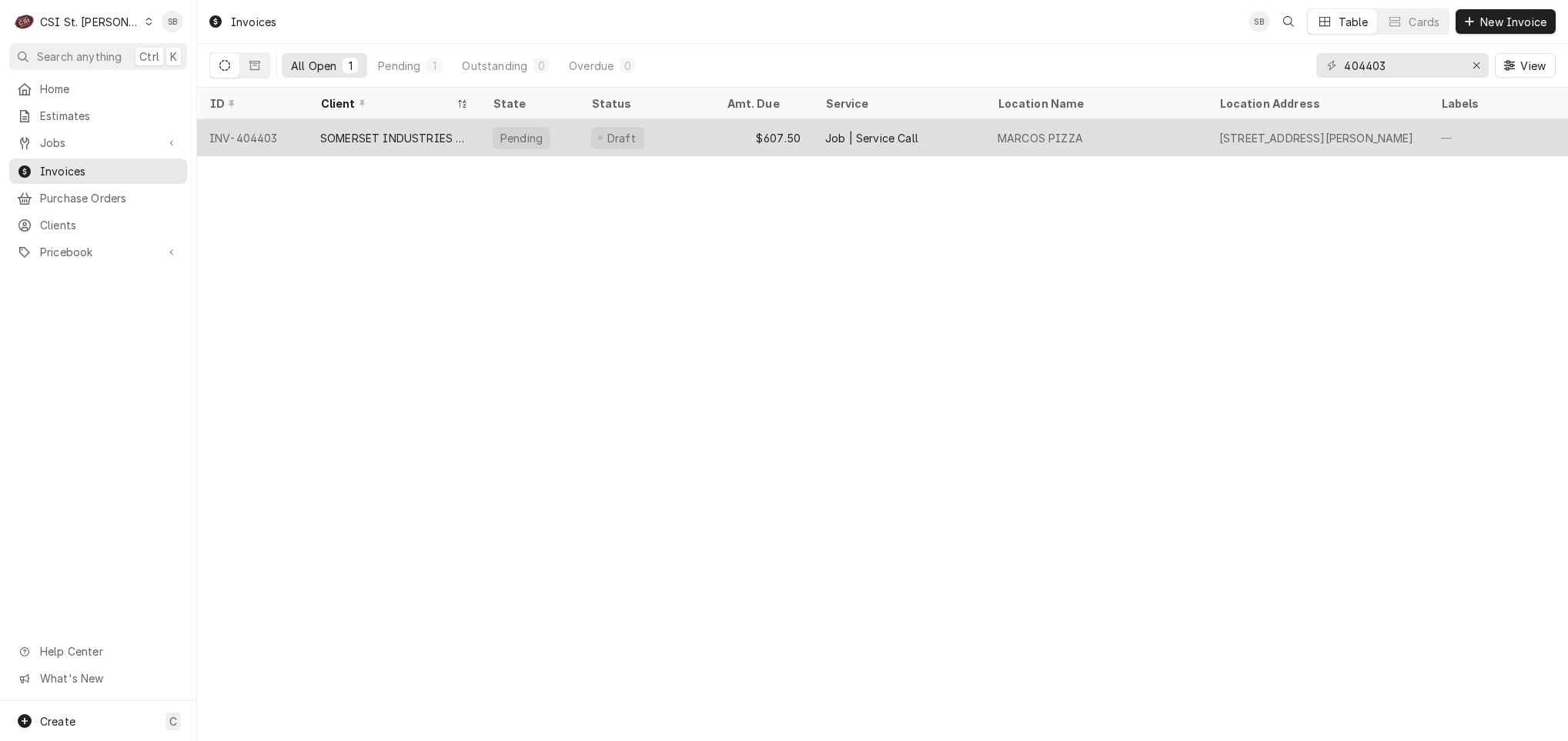
click at [353, 139] on div "SOMERSET INDUSTRIES (1)" at bounding box center [394, 138] width 148 height 16
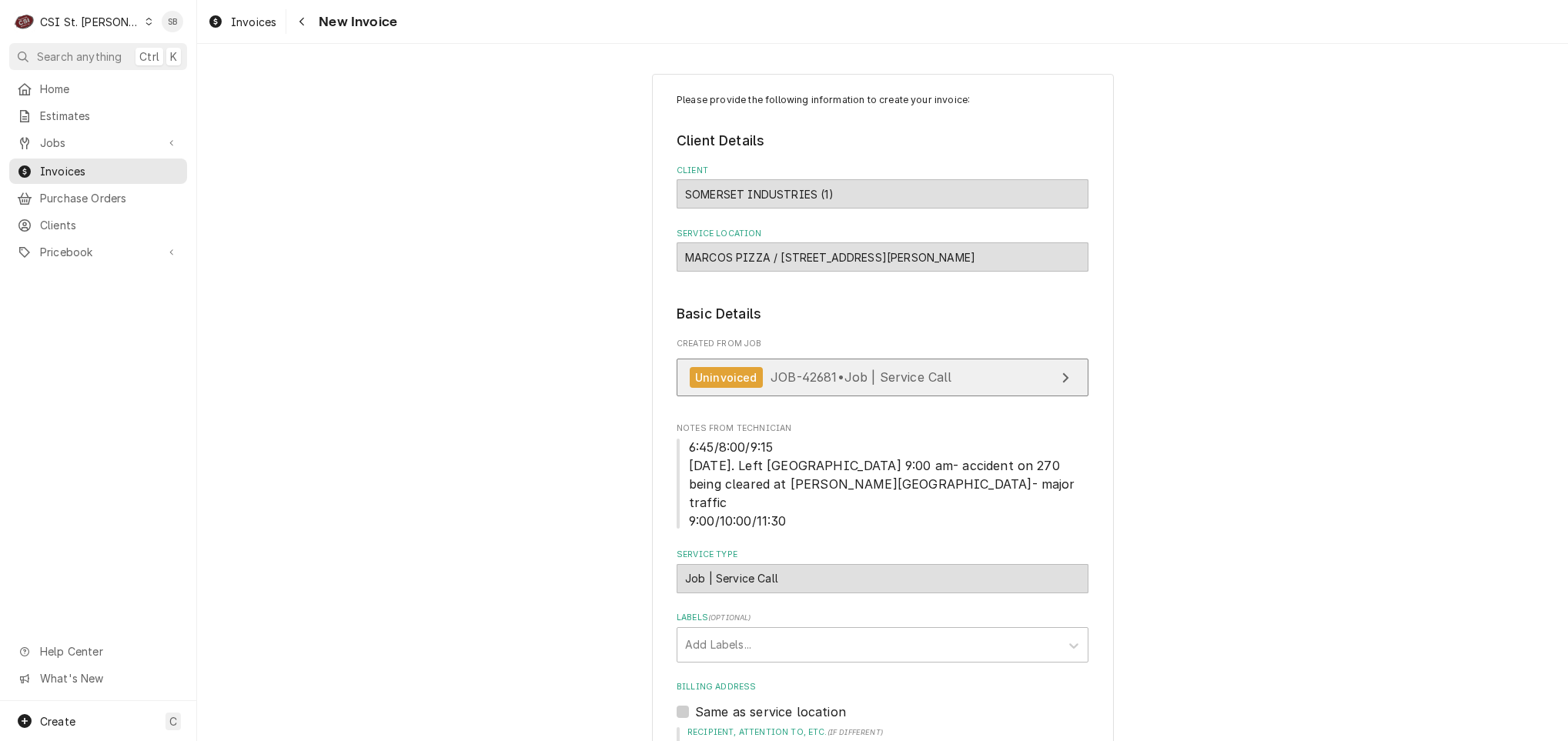
click at [788, 372] on div "Uninvoiced JOB-42681 • Job | Service Call" at bounding box center [821, 377] width 262 height 21
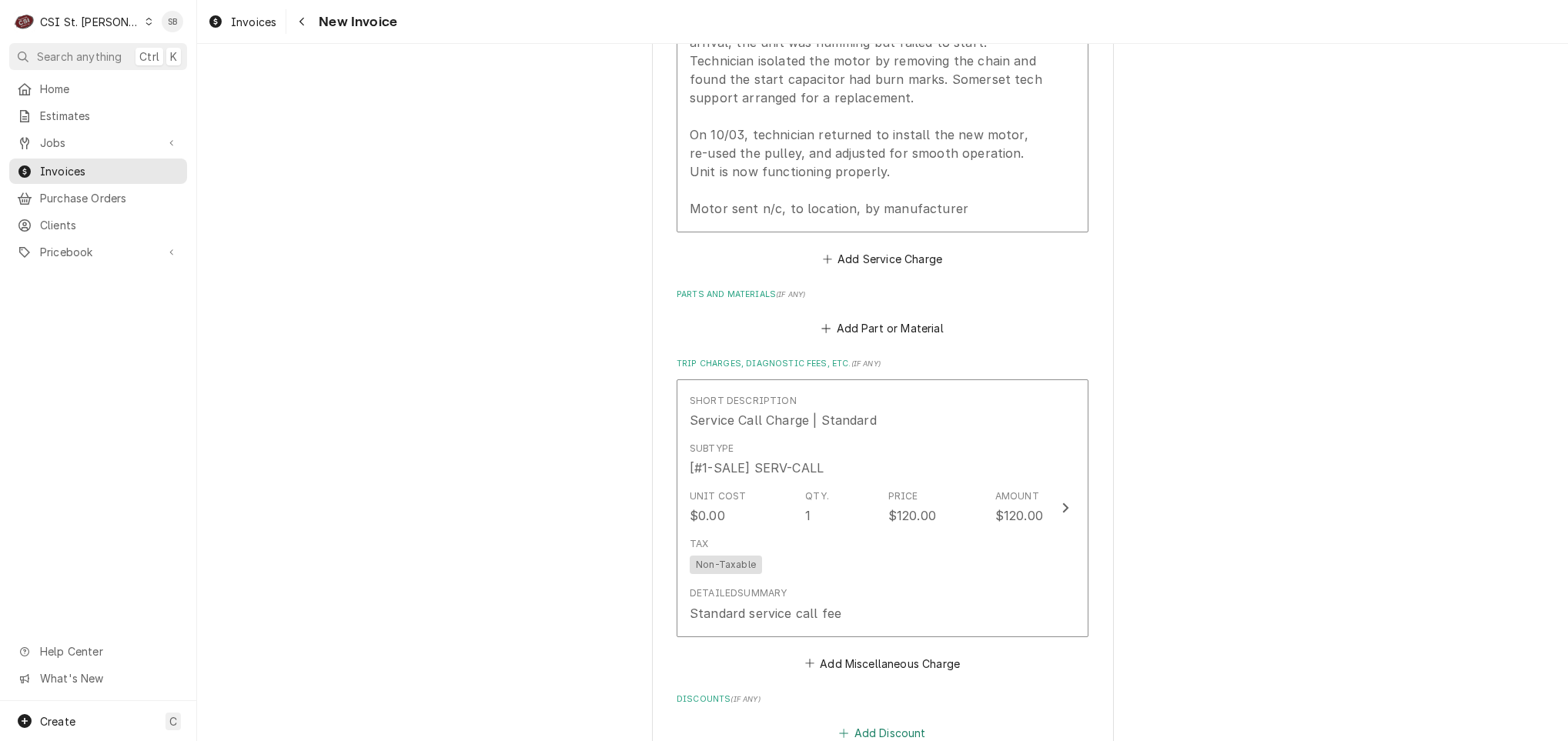
scroll to position [1963, 0]
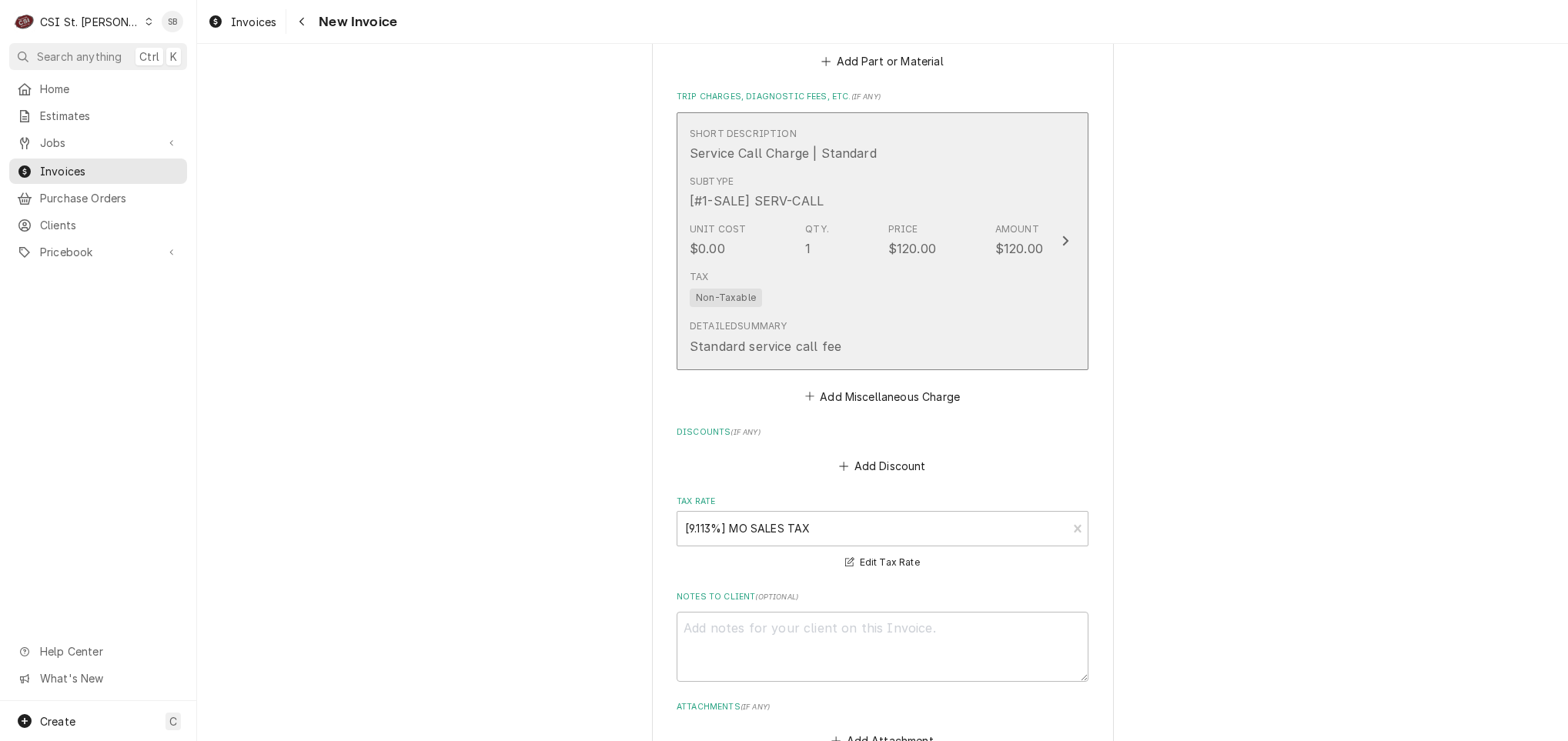
click at [811, 286] on div "Tax Non-Taxable" at bounding box center [866, 289] width 353 height 50
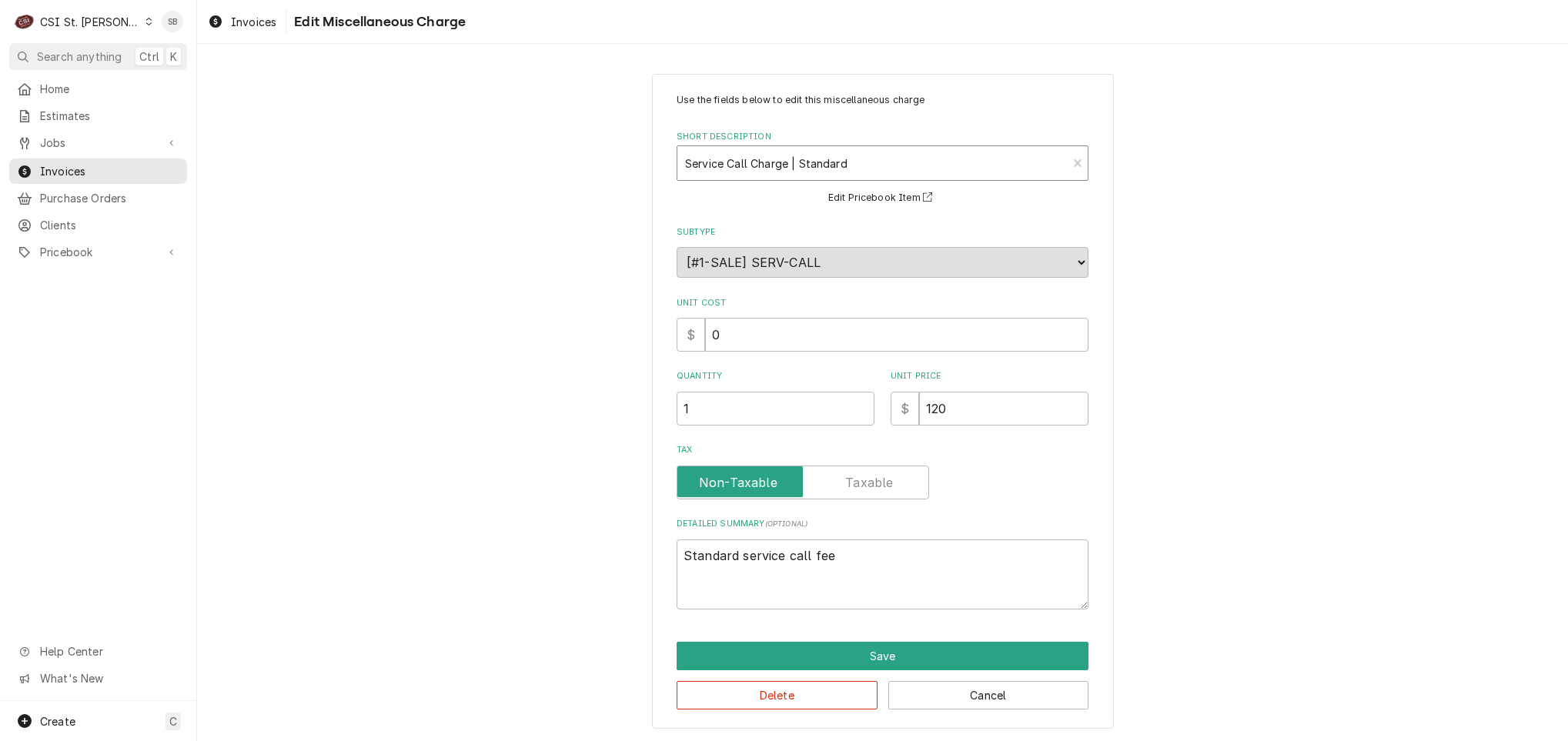
type textarea "x"
click at [770, 177] on div "Short Description" at bounding box center [872, 163] width 374 height 28
type input "trave"
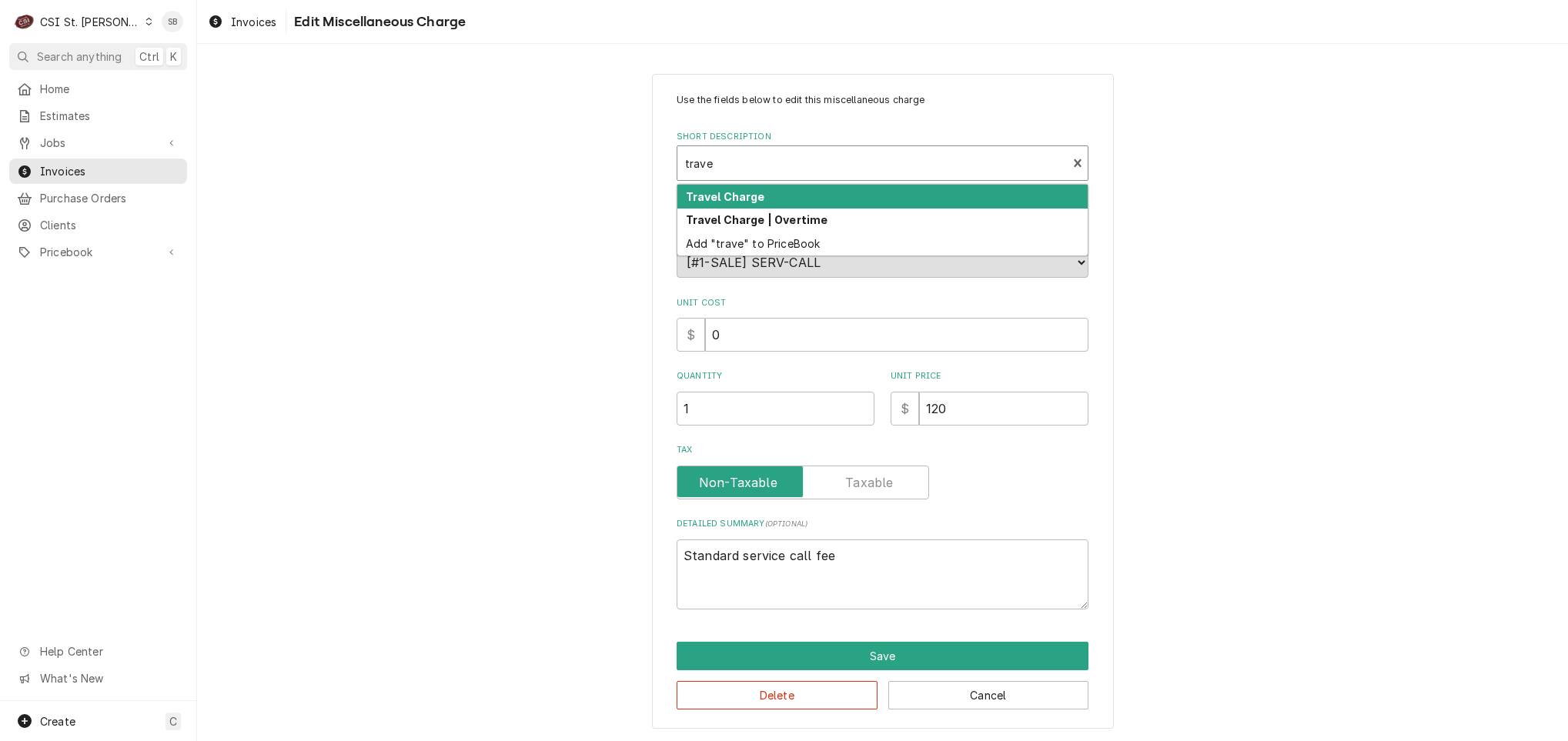
click at [763, 201] on div "Travel Charge" at bounding box center [883, 197] width 410 height 24
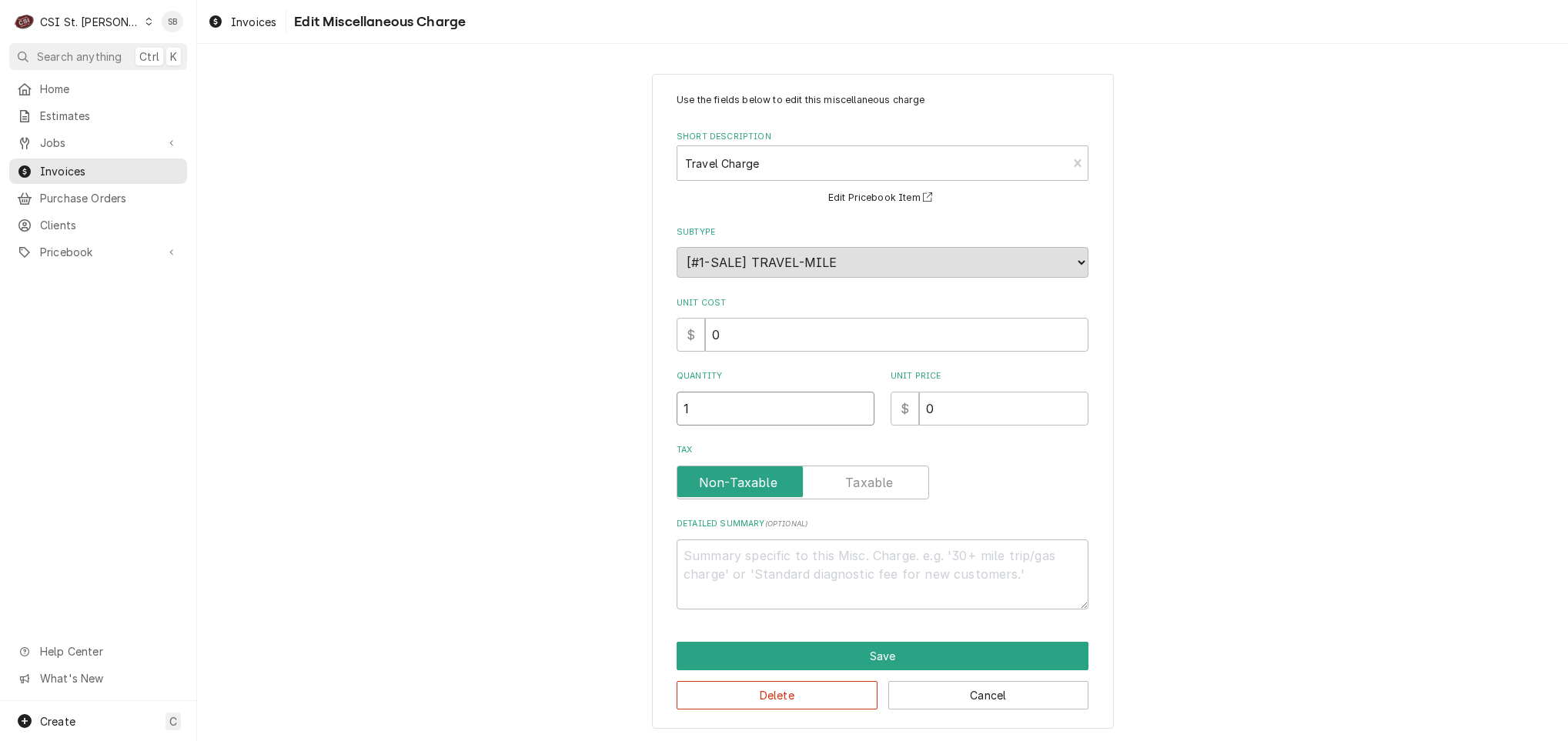
click at [776, 403] on input "1" at bounding box center [775, 409] width 197 height 34
type textarea "x"
type input "1.7"
type textarea "x"
type input "1.75"
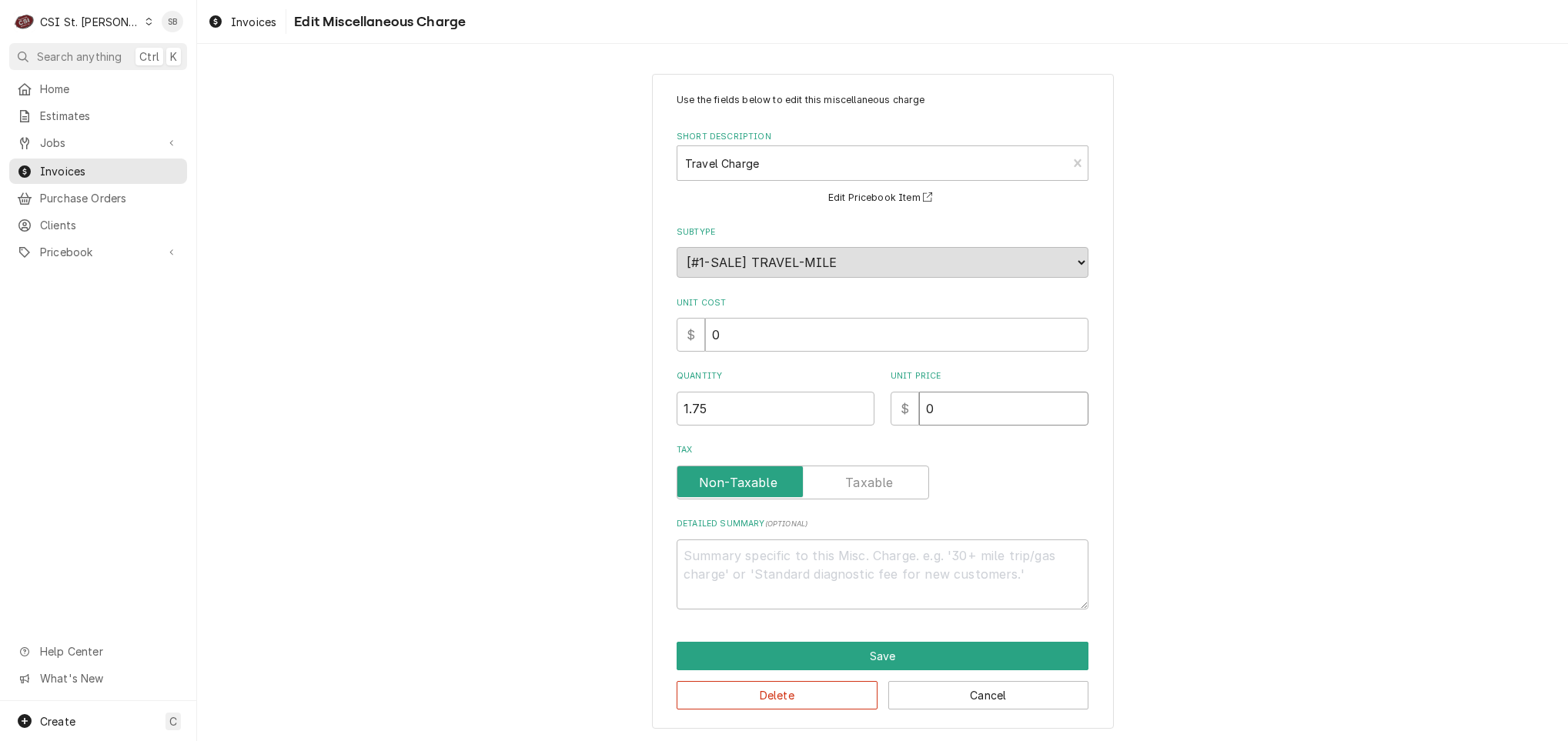
type textarea "x"
type input "1"
type textarea "x"
type input "13"
type textarea "x"
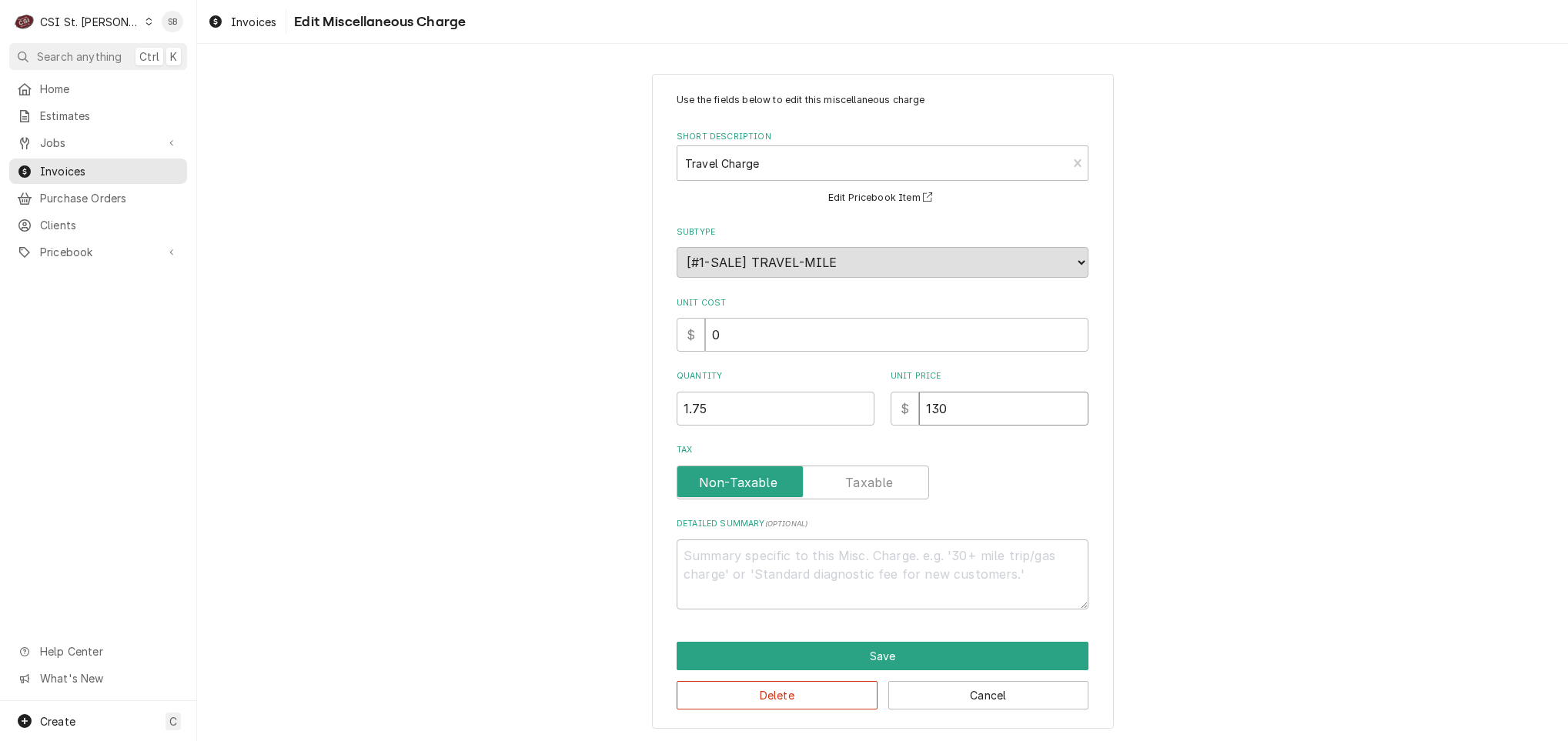
type input "130"
click button "Save" at bounding box center [883, 656] width 412 height 29
type textarea "x"
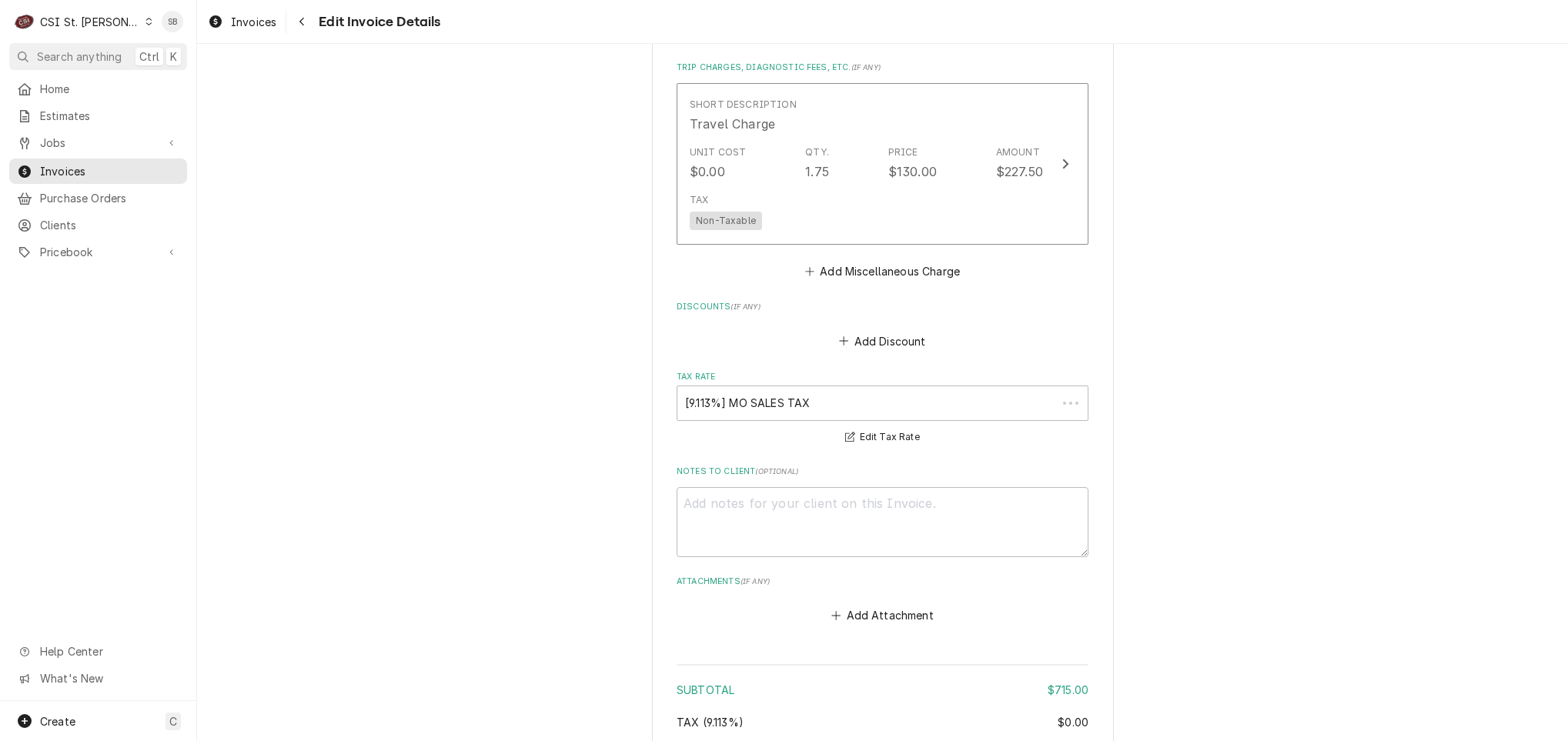
scroll to position [1993, 0]
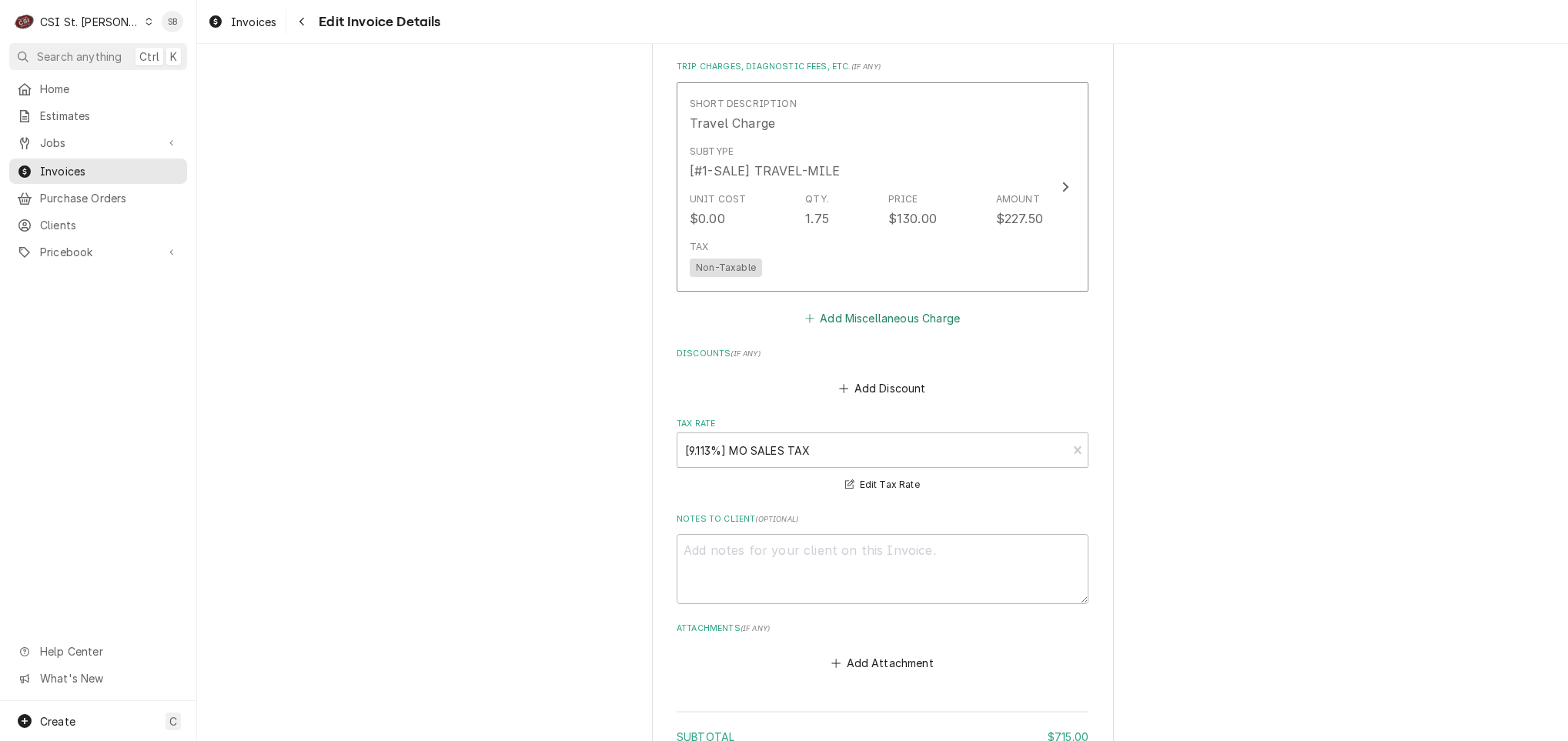
click at [890, 308] on button "Add Miscellaneous Charge" at bounding box center [882, 319] width 160 height 22
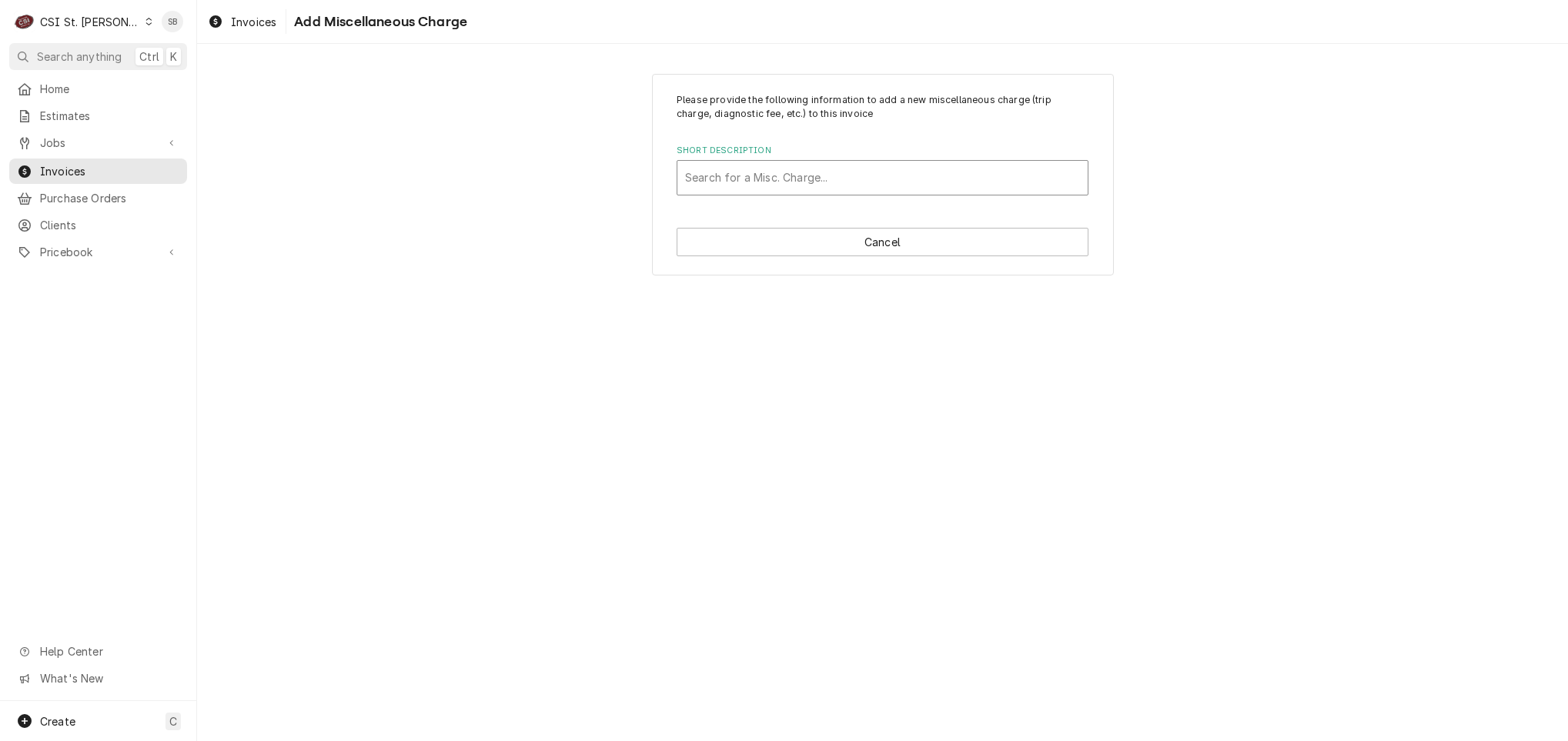
click at [836, 185] on div "Short Description" at bounding box center [883, 178] width 395 height 28
type input "i"
type input "mile"
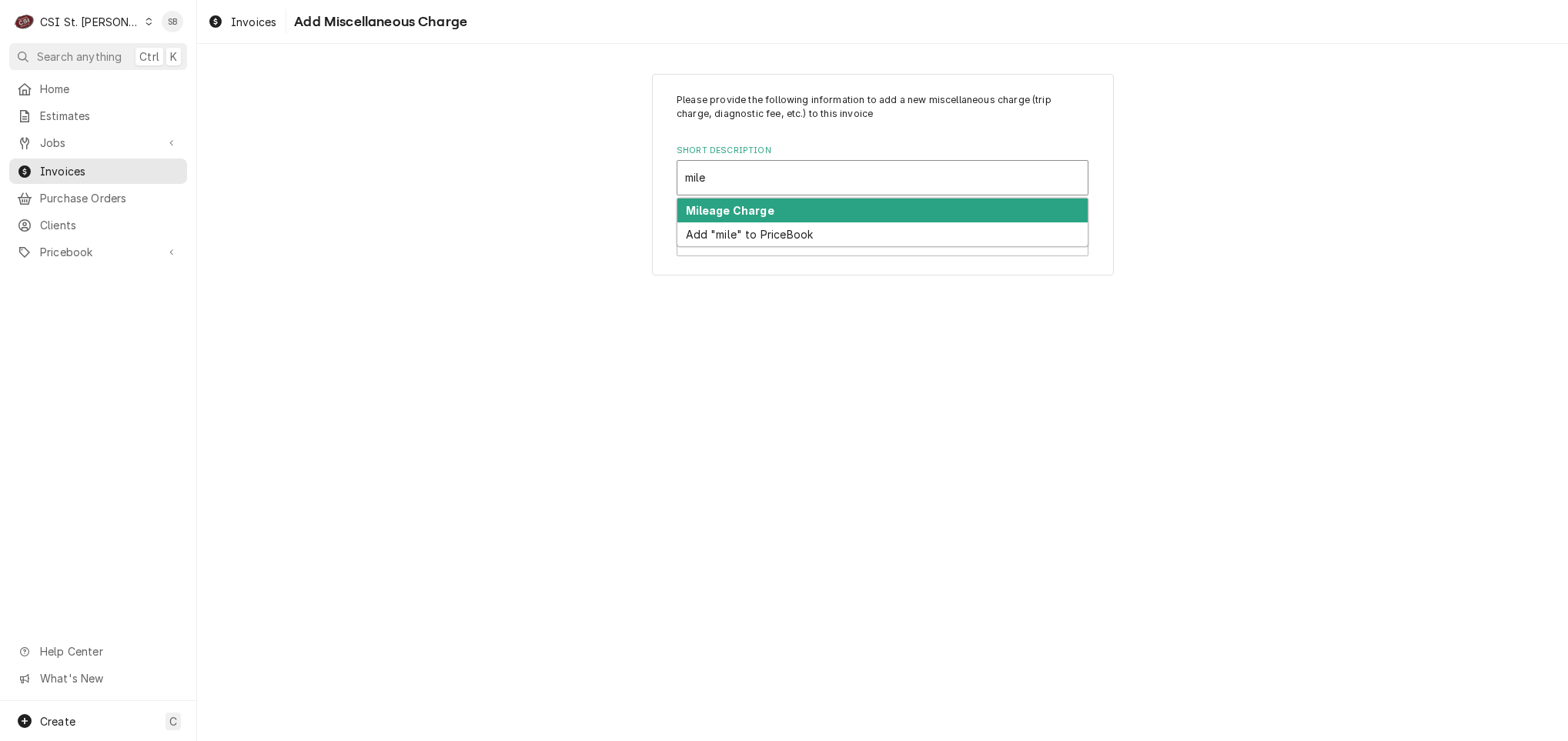
click at [716, 211] on strong "Mileage Charge" at bounding box center [730, 210] width 88 height 13
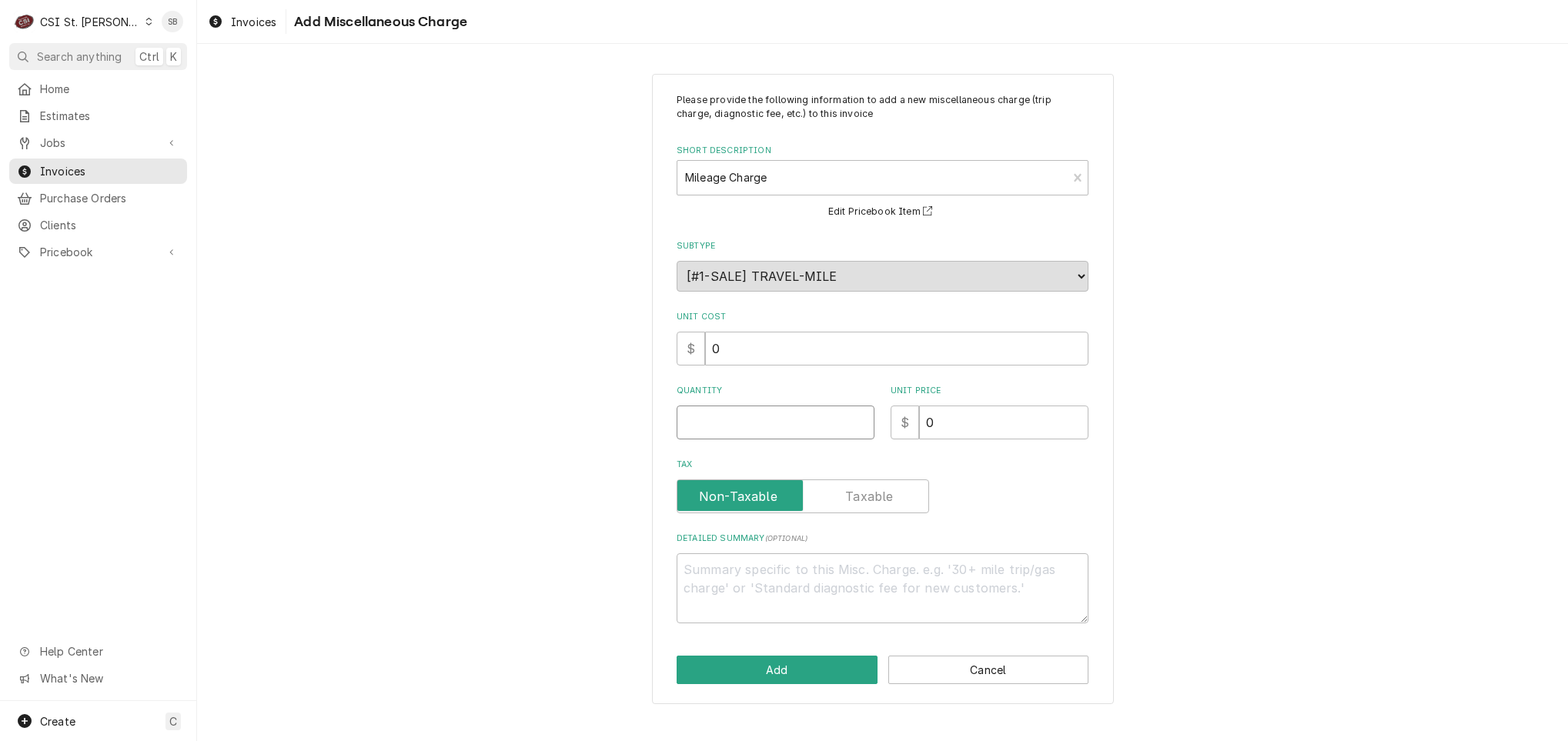
click at [741, 413] on input "Quantity" at bounding box center [775, 423] width 197 height 34
type textarea "x"
type input "5"
type textarea "x"
type input "52"
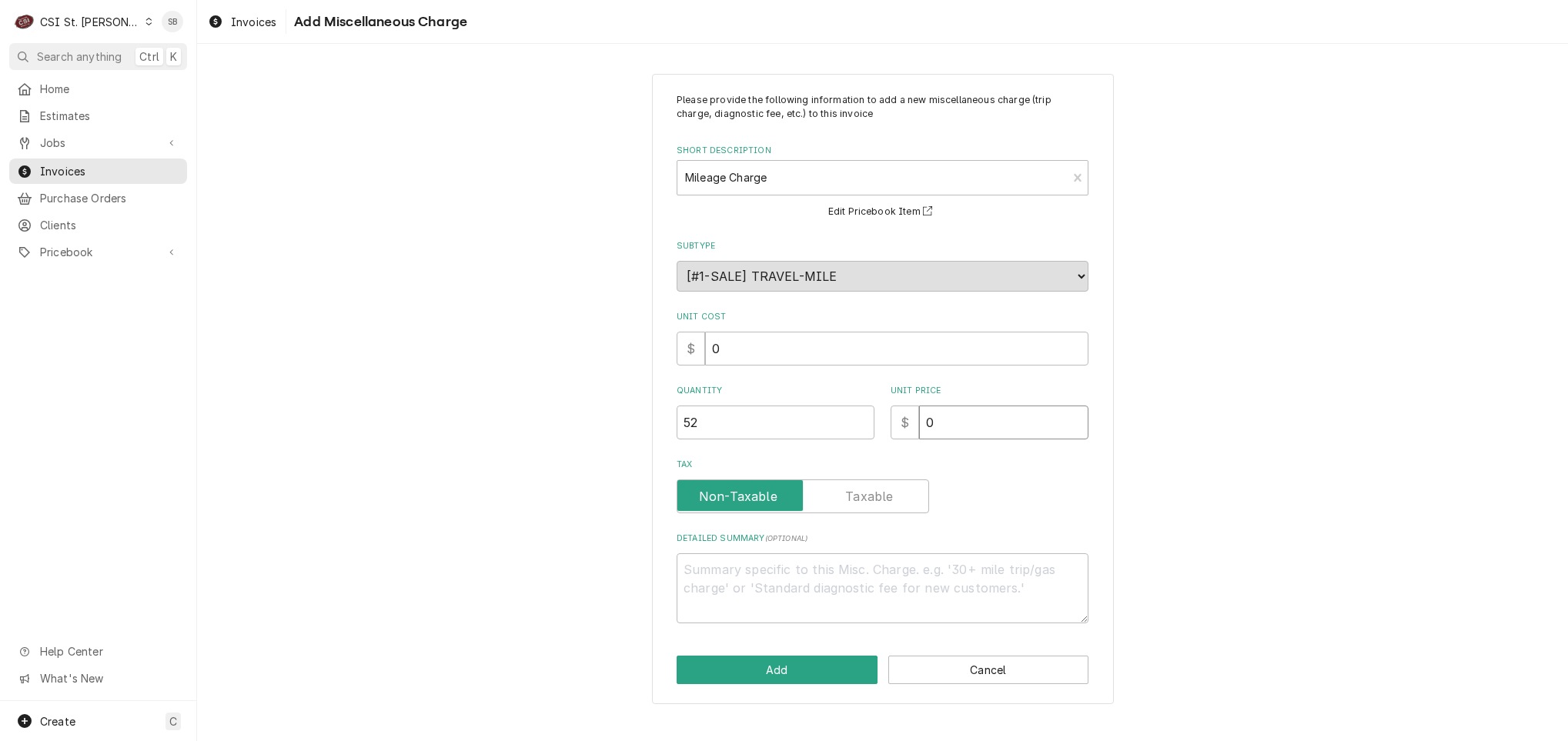
type textarea "x"
type input "1"
type textarea "x"
type input "1.3"
type textarea "x"
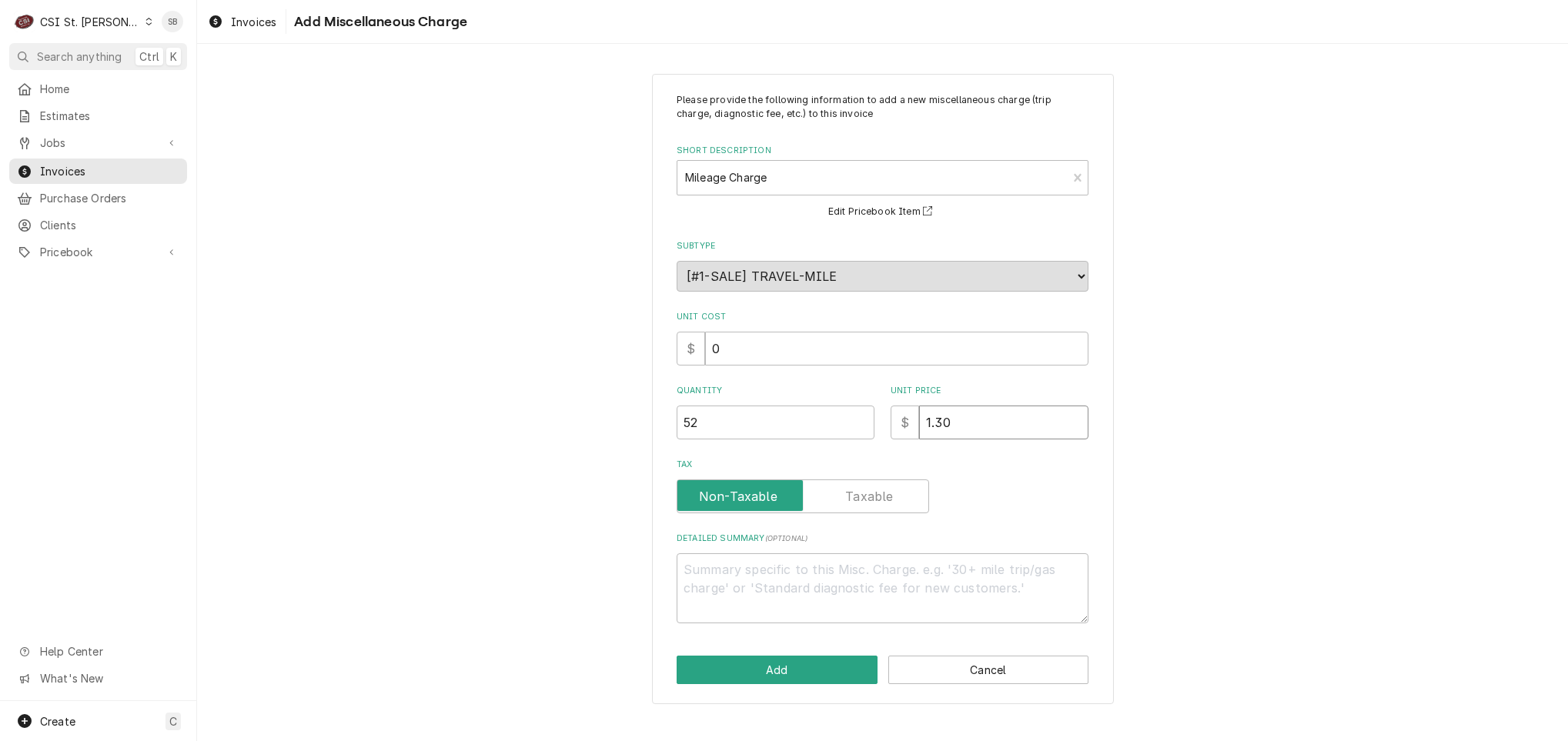
type input "1.30"
click button "Add" at bounding box center [777, 670] width 201 height 29
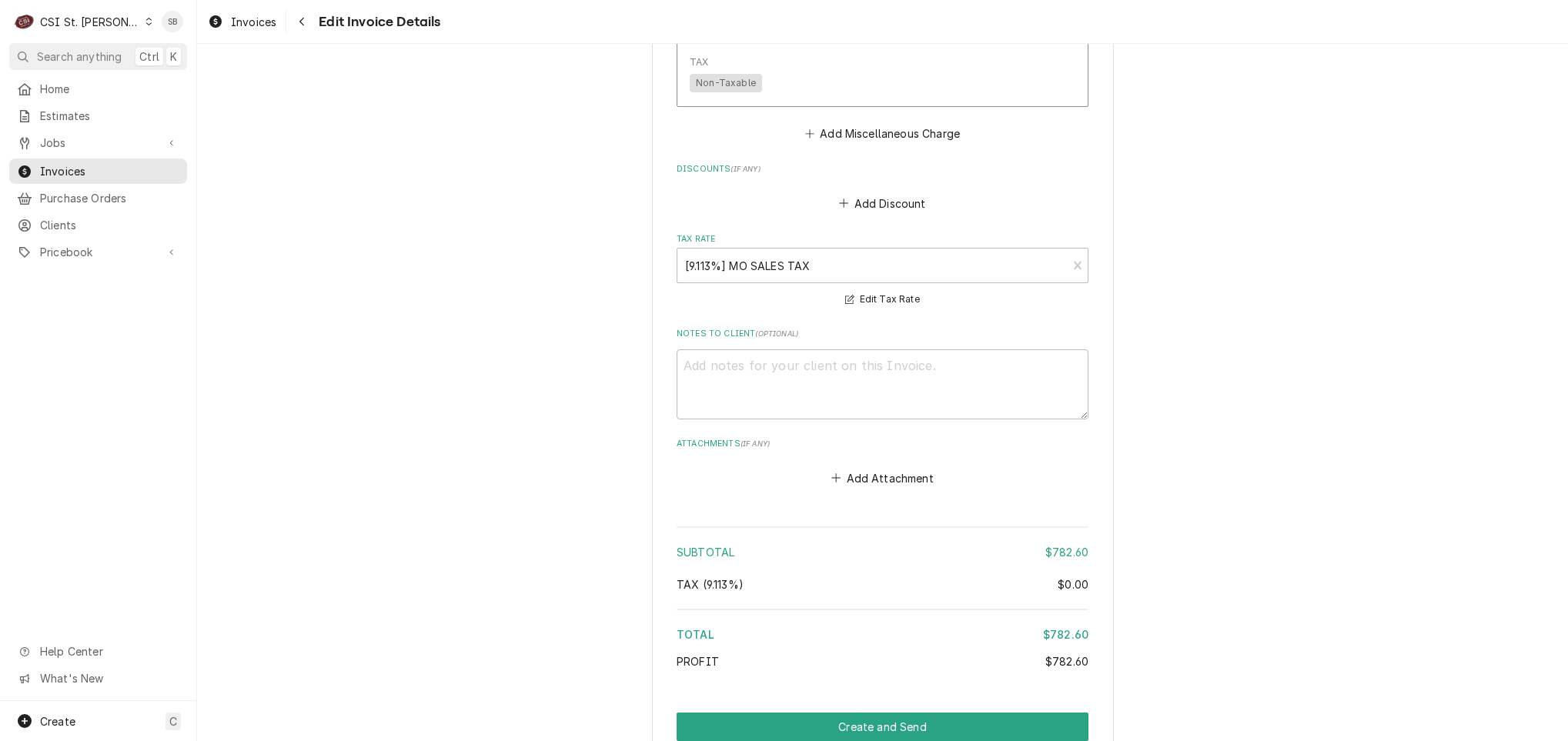
scroll to position [2566, 0]
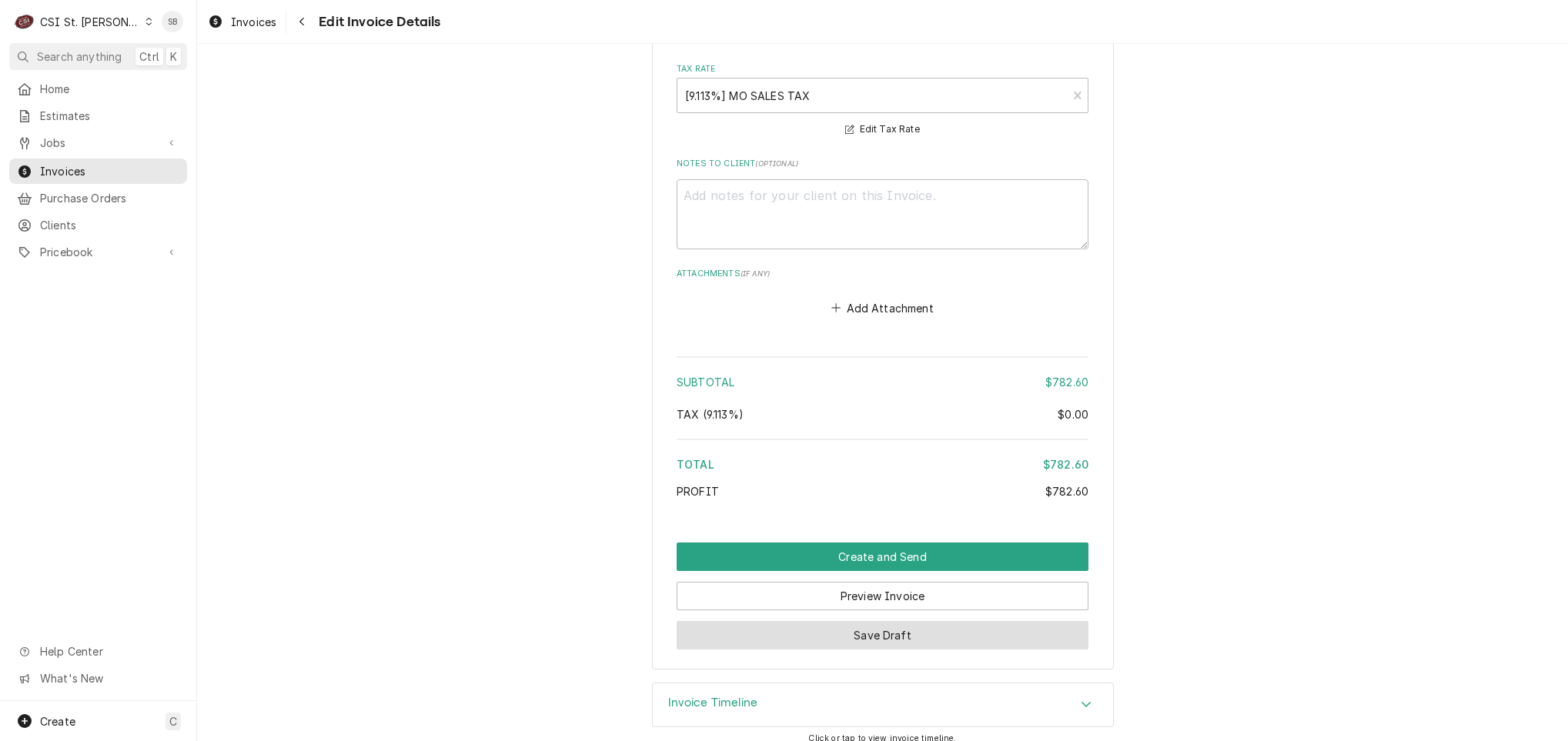
click at [1042, 621] on button "Save Draft" at bounding box center [883, 635] width 412 height 29
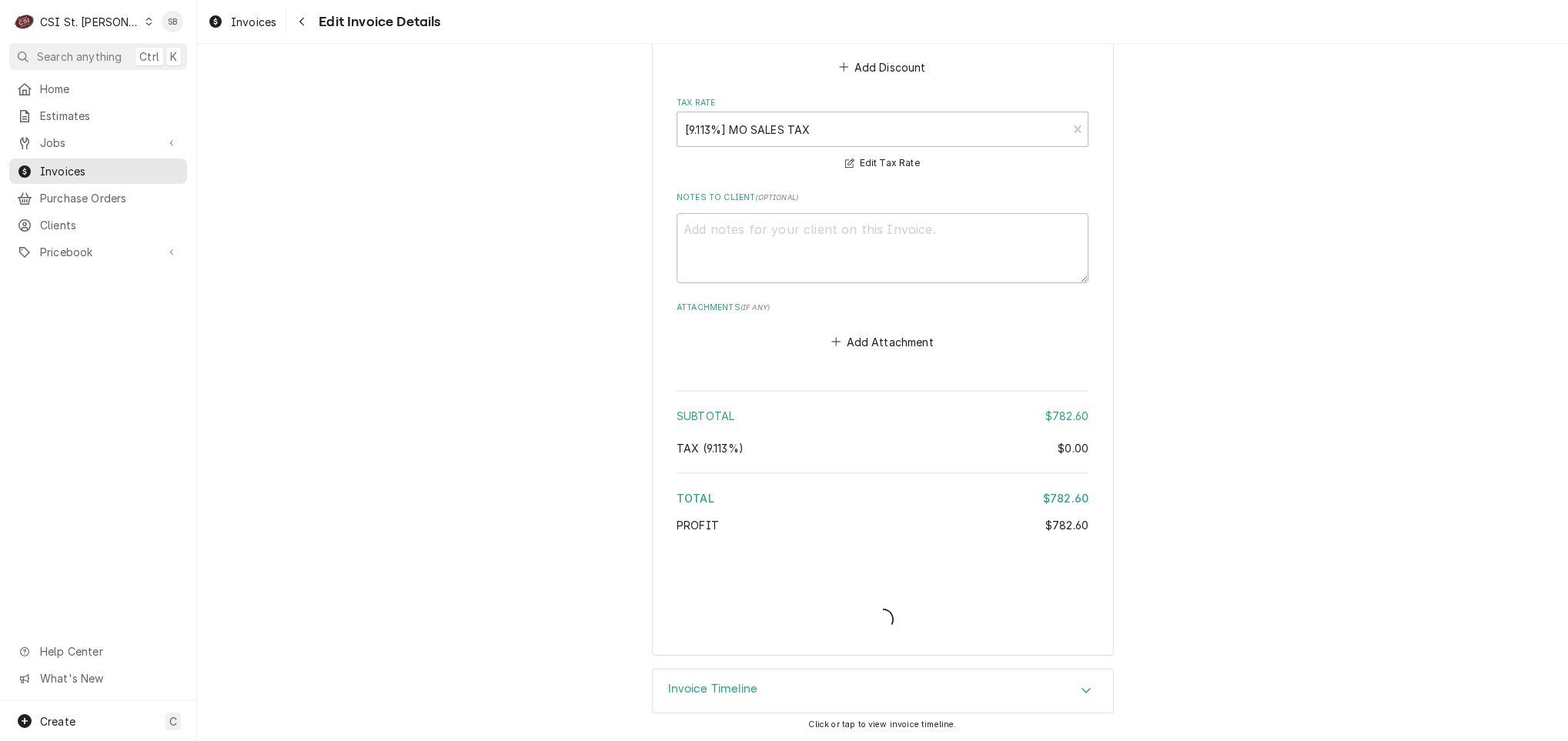
scroll to position [2516, 0]
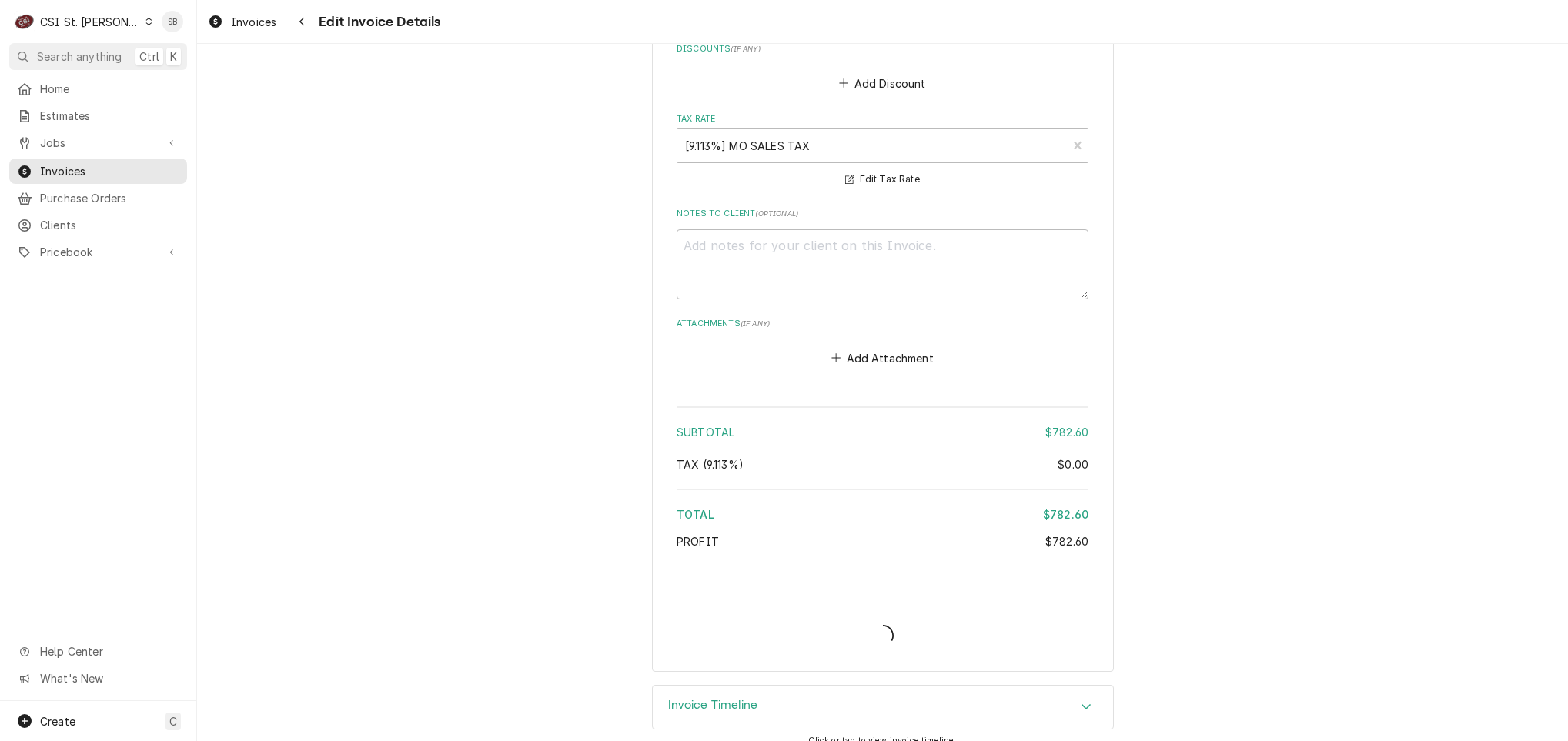
type textarea "x"
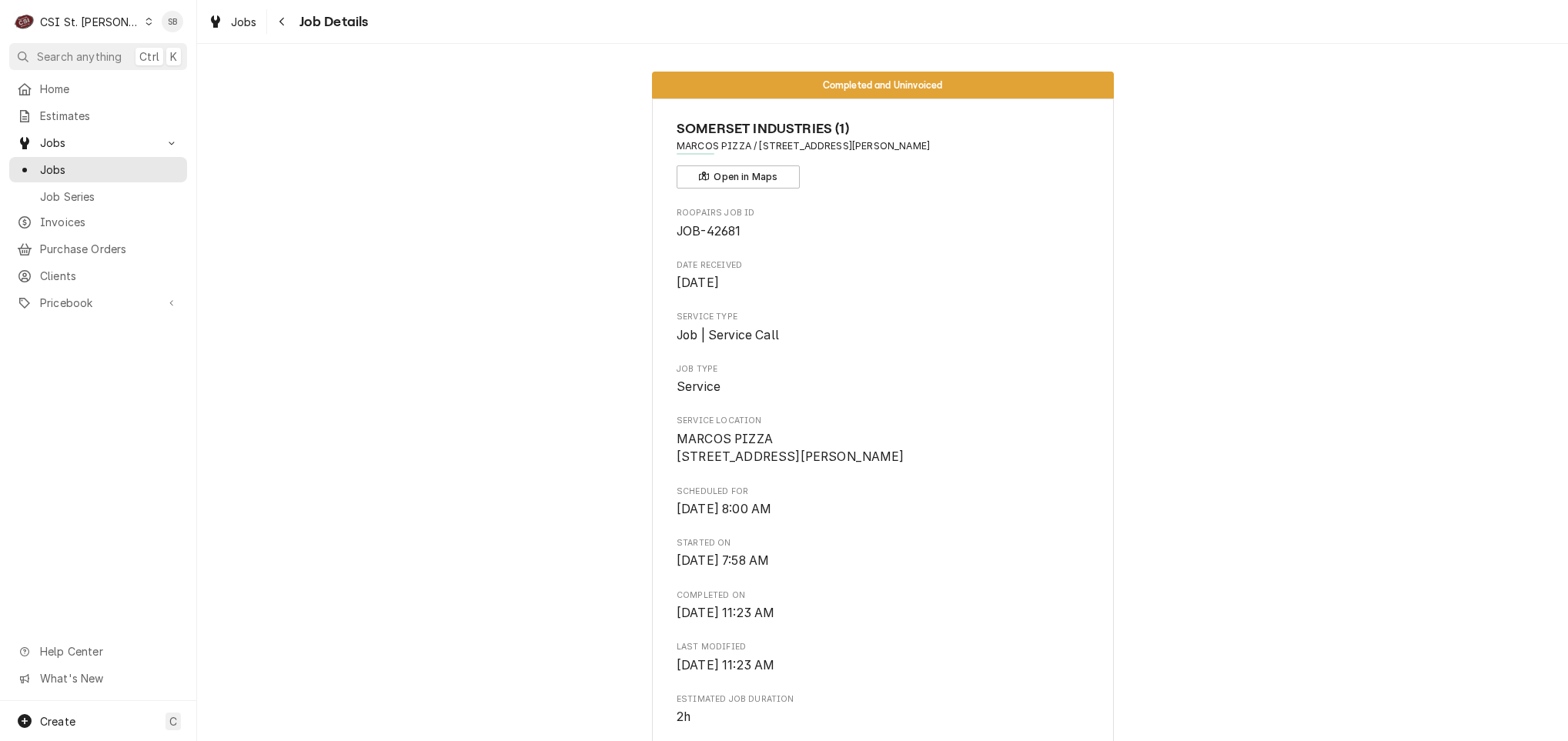
drag, startPoint x: 862, startPoint y: 149, endPoint x: 753, endPoint y: 151, distance: 109.0
click at [753, 151] on span "MARCOS PIZZA / [STREET_ADDRESS][PERSON_NAME]" at bounding box center [883, 146] width 412 height 14
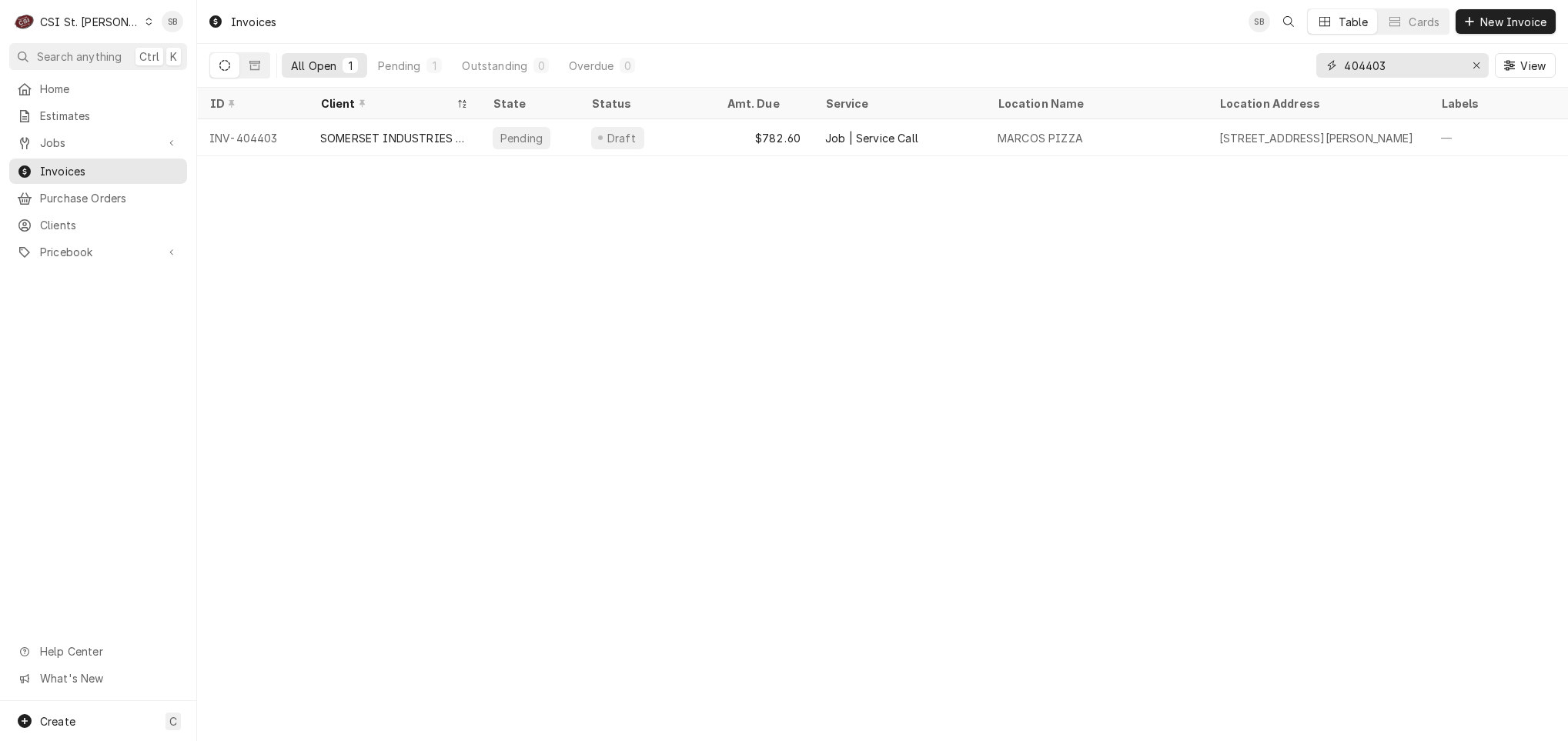
click at [1404, 70] on input "404403" at bounding box center [1402, 66] width 115 height 25
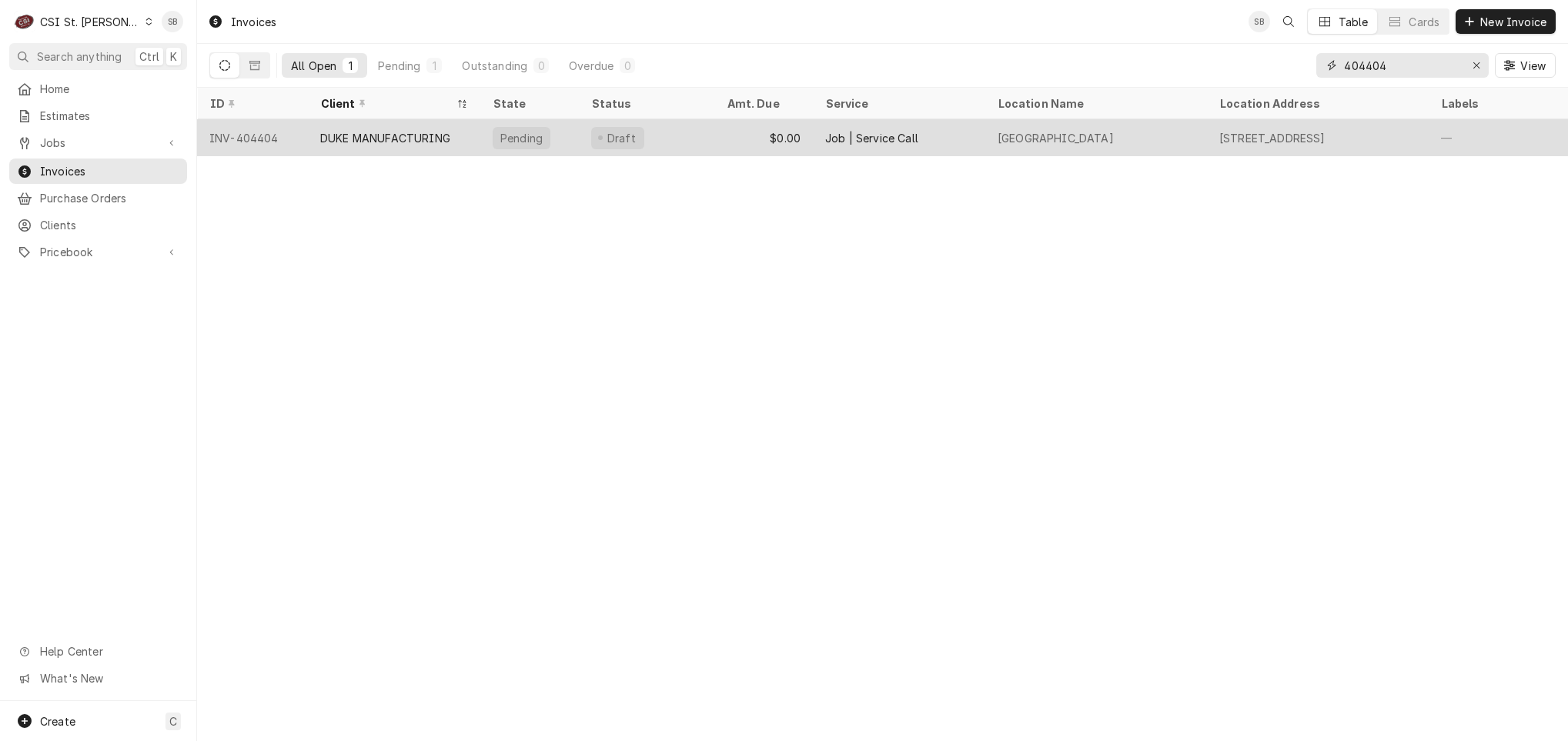
type input "404404"
click at [382, 148] on div "DUKE MANUFACTURING" at bounding box center [394, 138] width 173 height 37
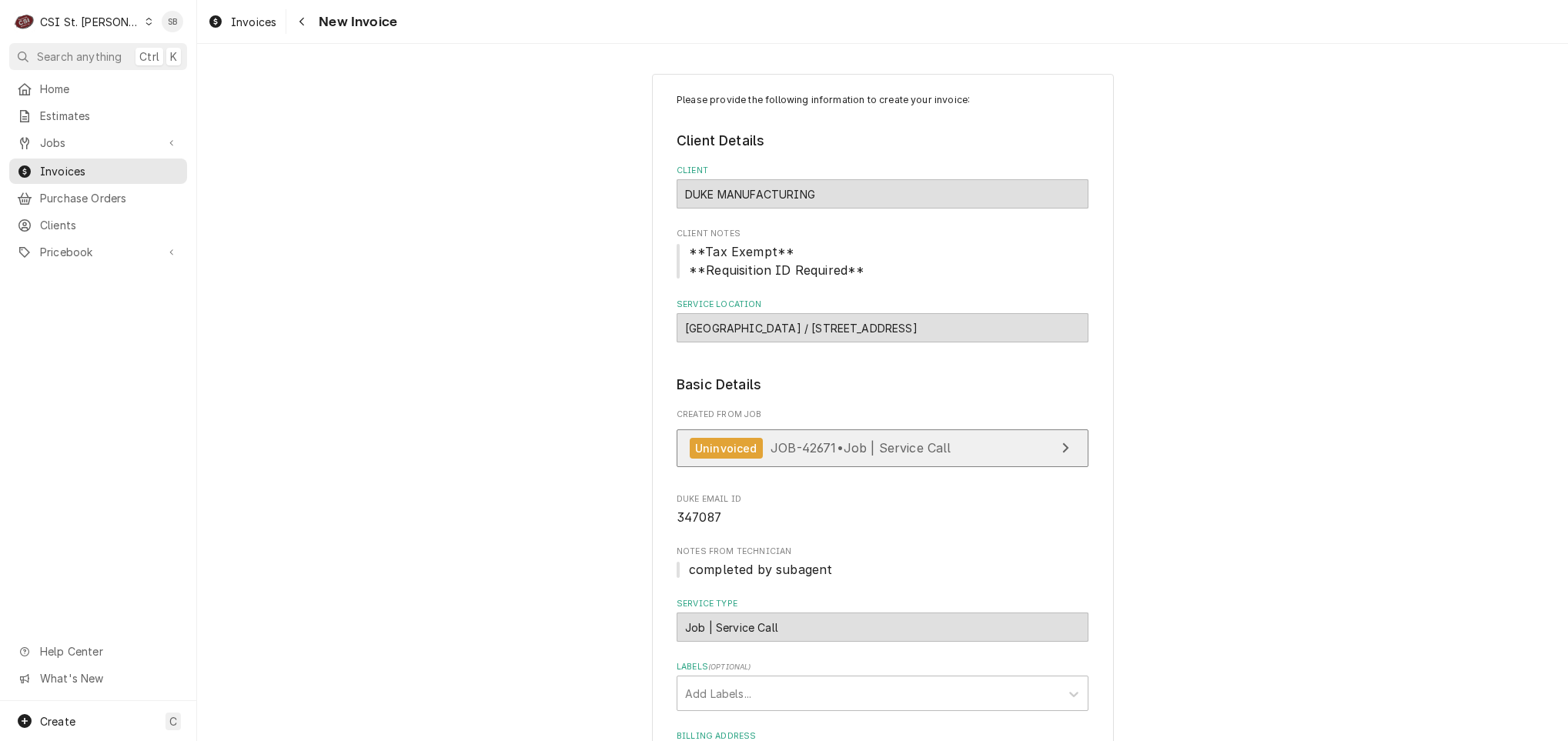
click at [825, 461] on link "Uninvoiced JOB-42671 • Job | Service Call" at bounding box center [883, 448] width 412 height 38
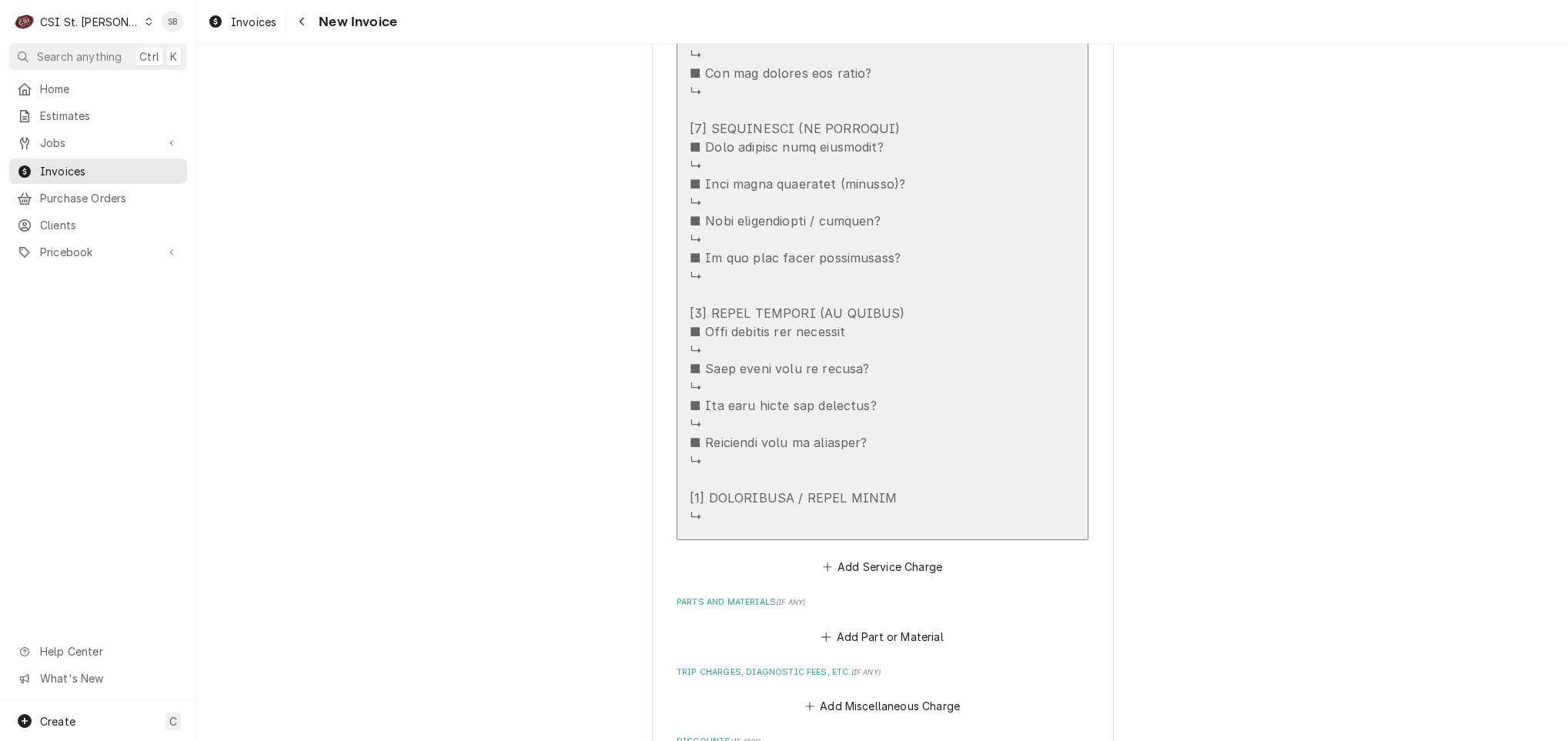
click at [753, 475] on div "Update Line Item" at bounding box center [798, 18] width 215 height 1016
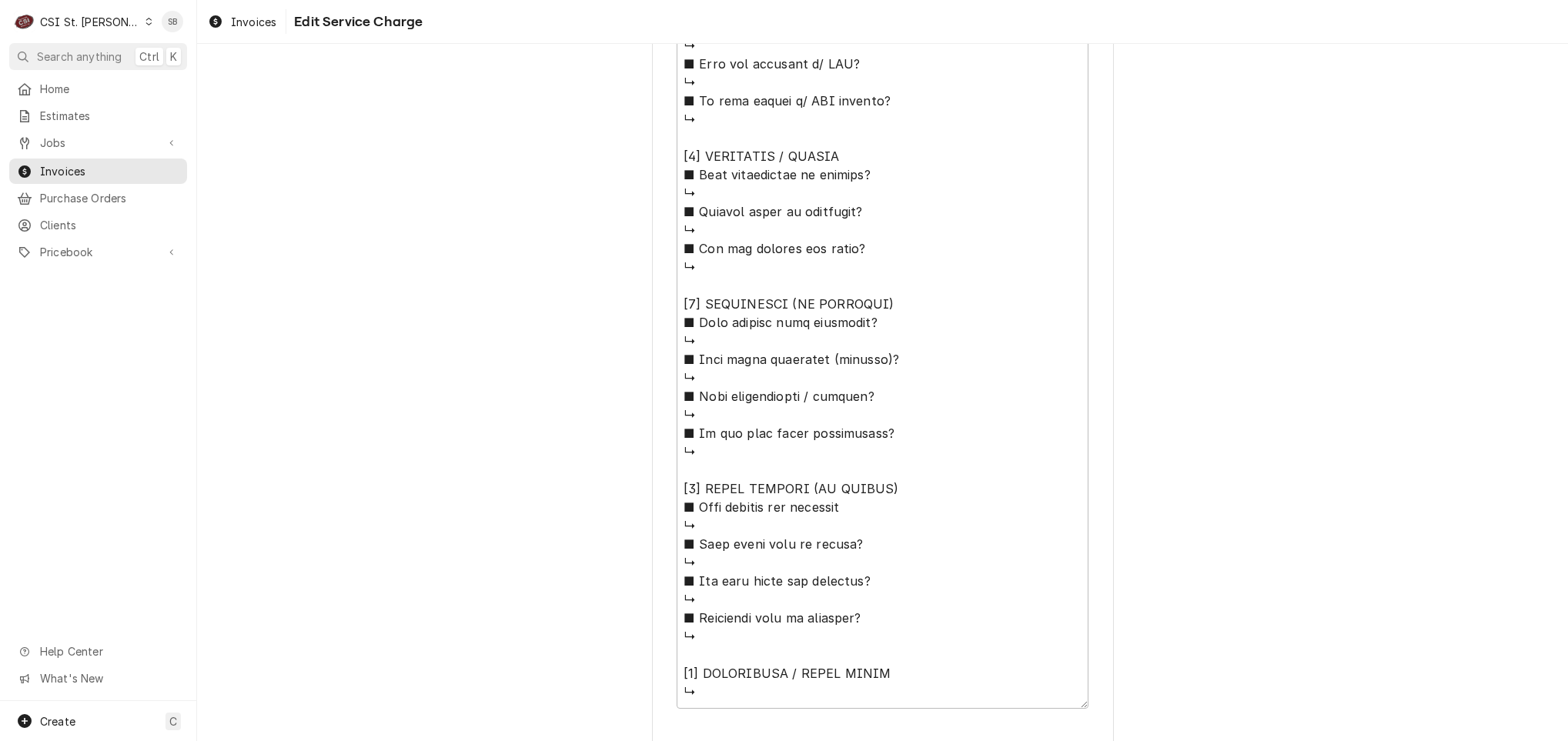
scroll to position [1162, 0]
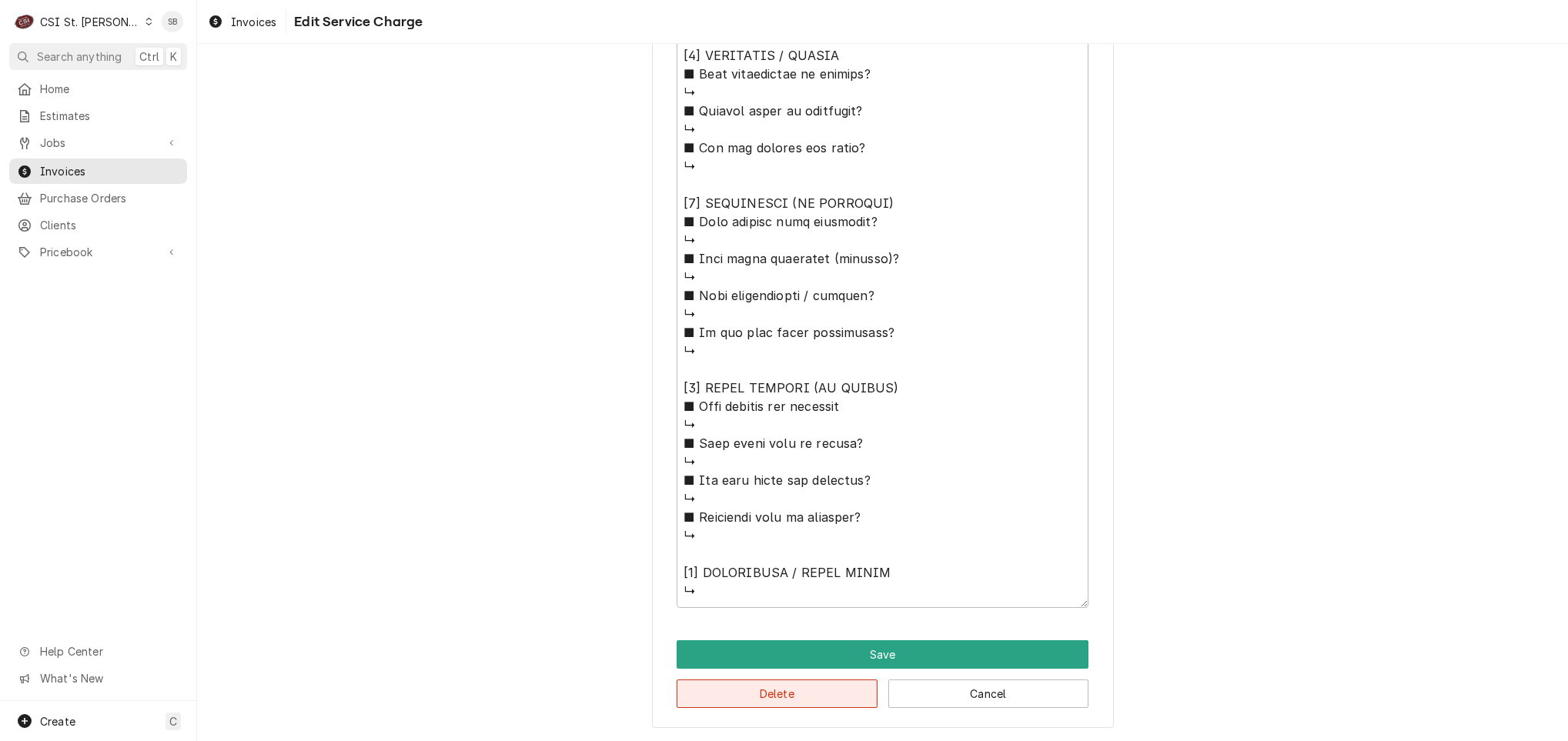
click at [758, 684] on button "Delete" at bounding box center [777, 694] width 201 height 29
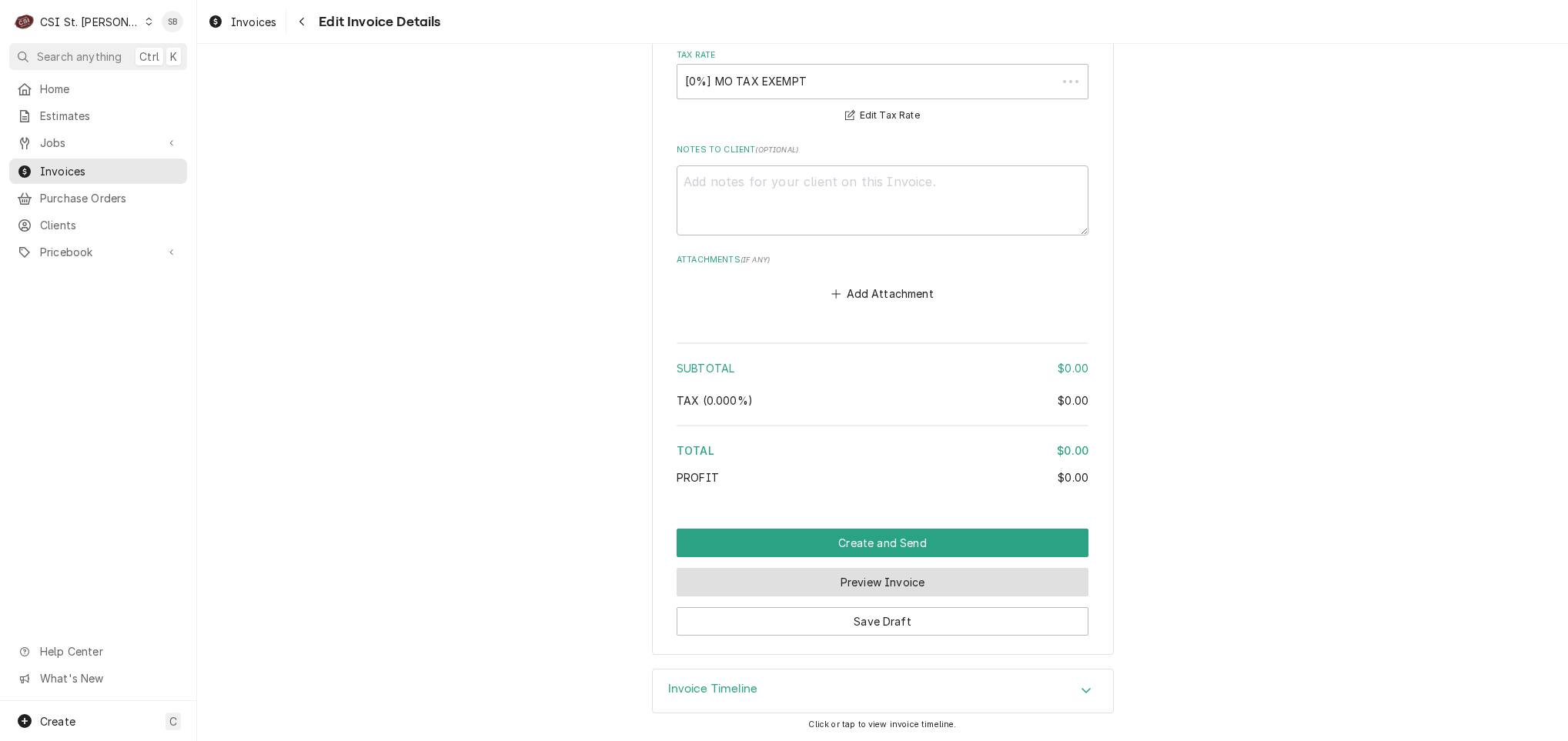
scroll to position [1643, 0]
click at [783, 231] on textarea "Notes to Client ( optional )" at bounding box center [883, 201] width 412 height 70
type textarea "x"
type textarea "C"
type textarea "x"
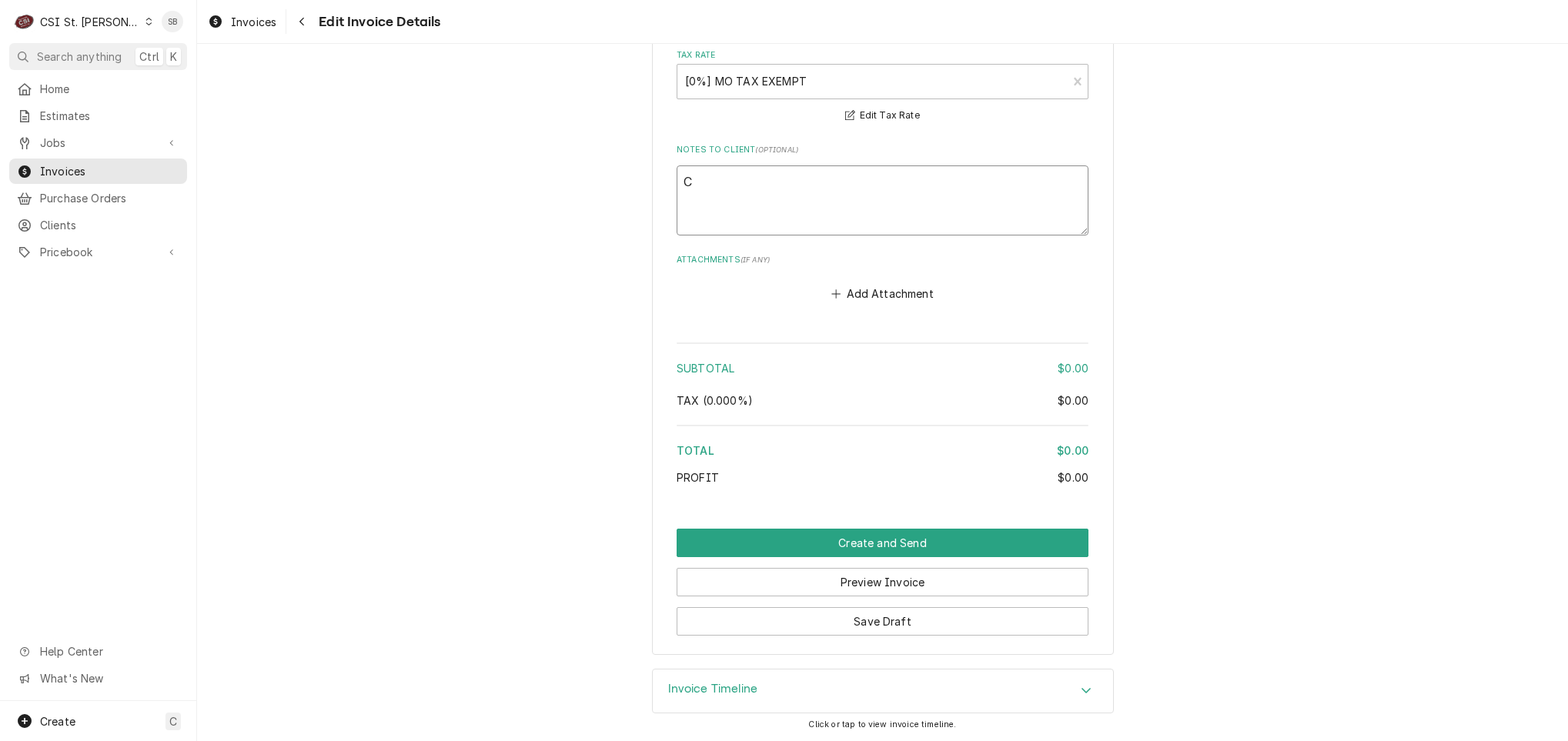
type textarea "Ca"
type textarea "x"
type textarea "Cal"
type textarea "x"
type textarea "Call"
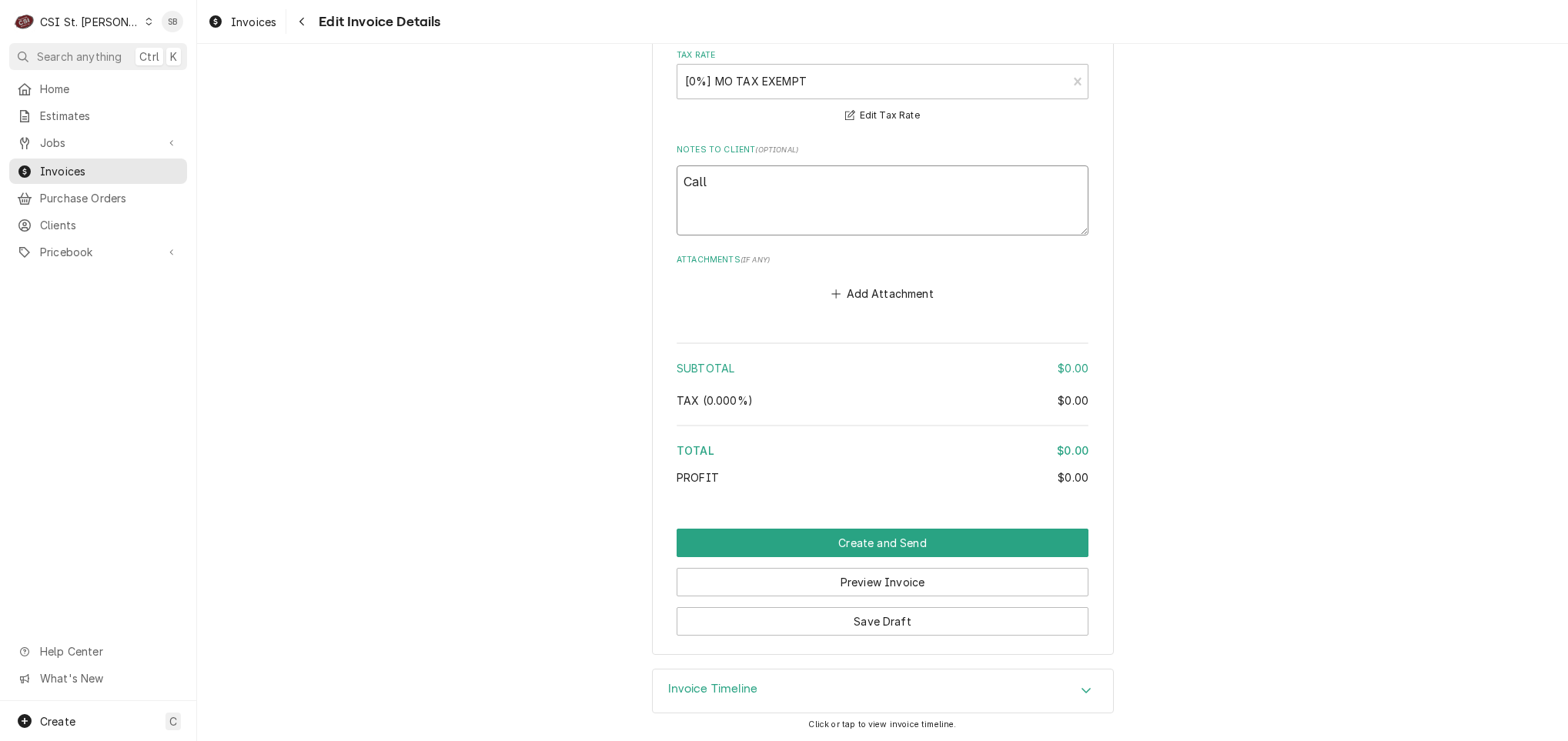
type textarea "x"
type textarea "Call"
type textarea "x"
type textarea "Call s"
type textarea "x"
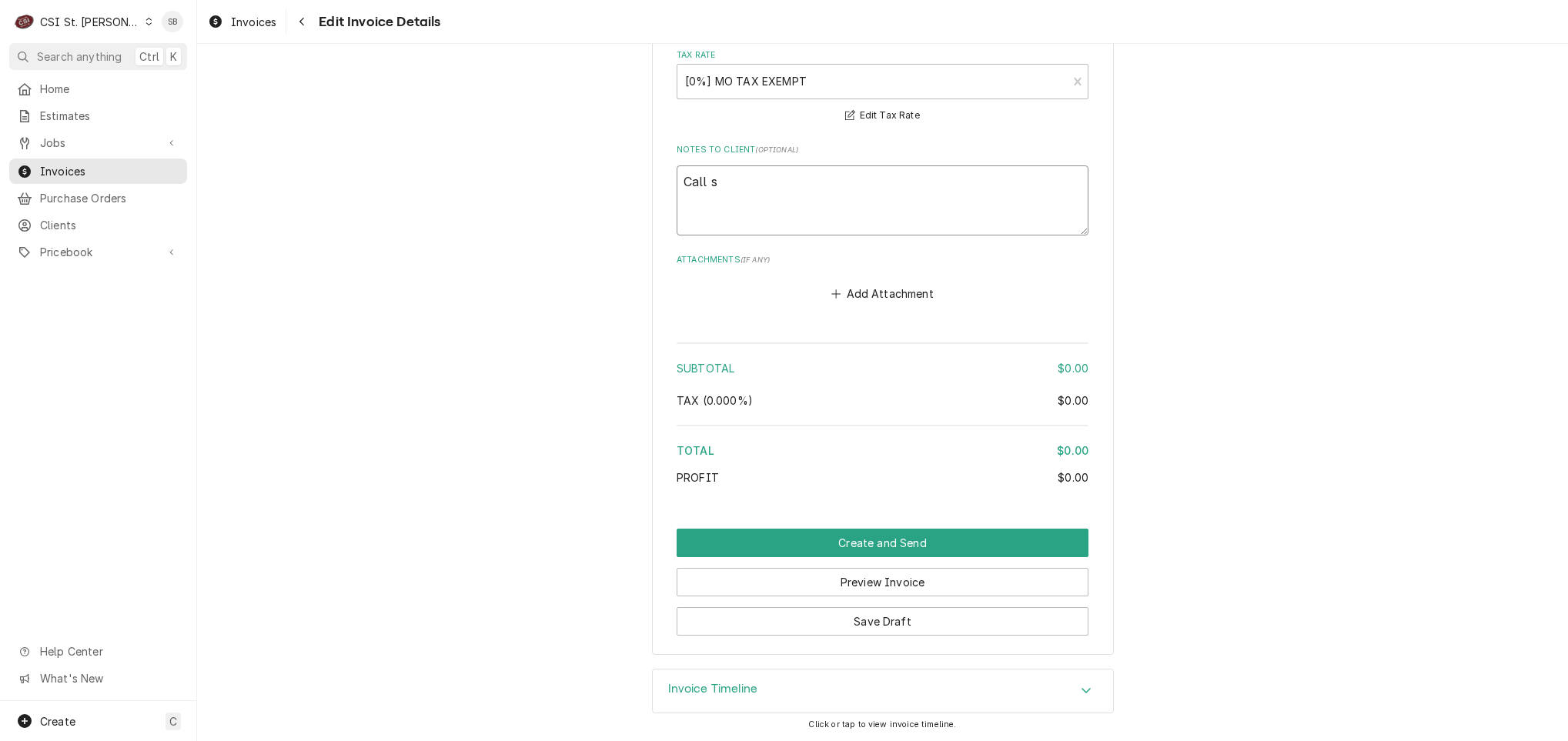
type textarea "Call su"
type textarea "x"
type textarea "Call sub"
type textarea "x"
type textarea "Call sub'"
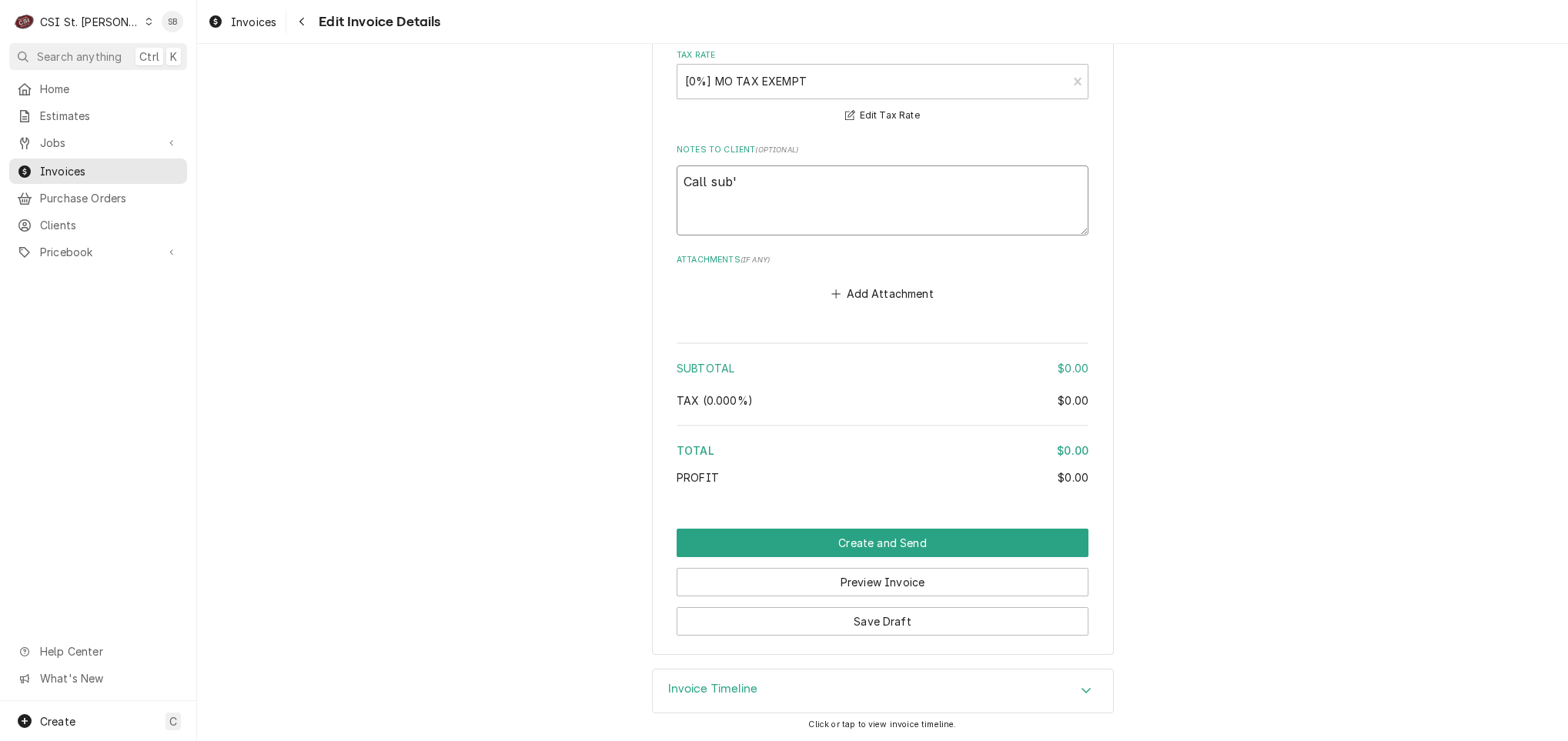
type textarea "x"
type textarea "Call sub'd"
type textarea "x"
type textarea "Call sub'd"
type textarea "x"
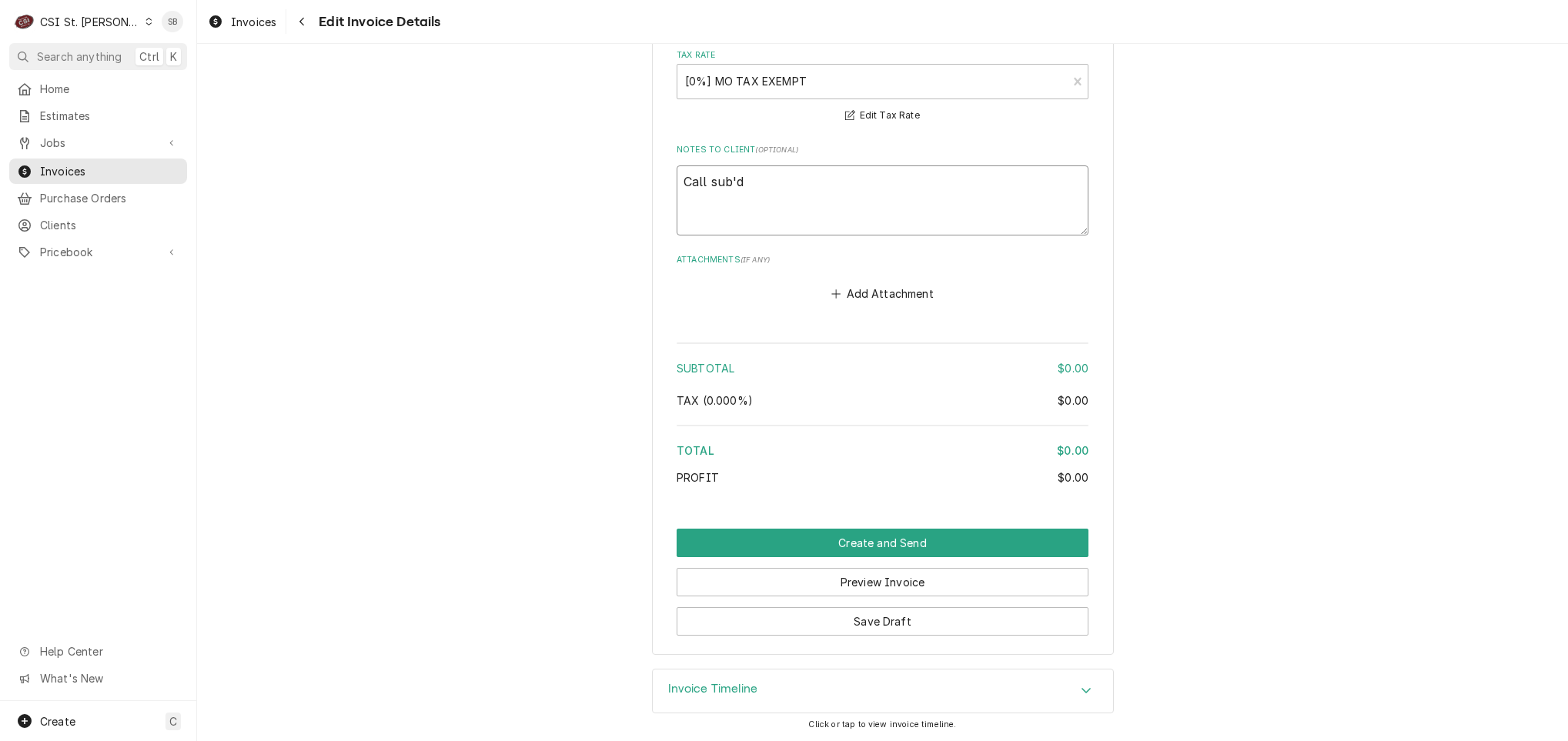
type textarea "Call sub'd t"
type textarea "x"
type textarea "Call sub'd to"
type textarea "x"
type textarea "Call sub'd to R"
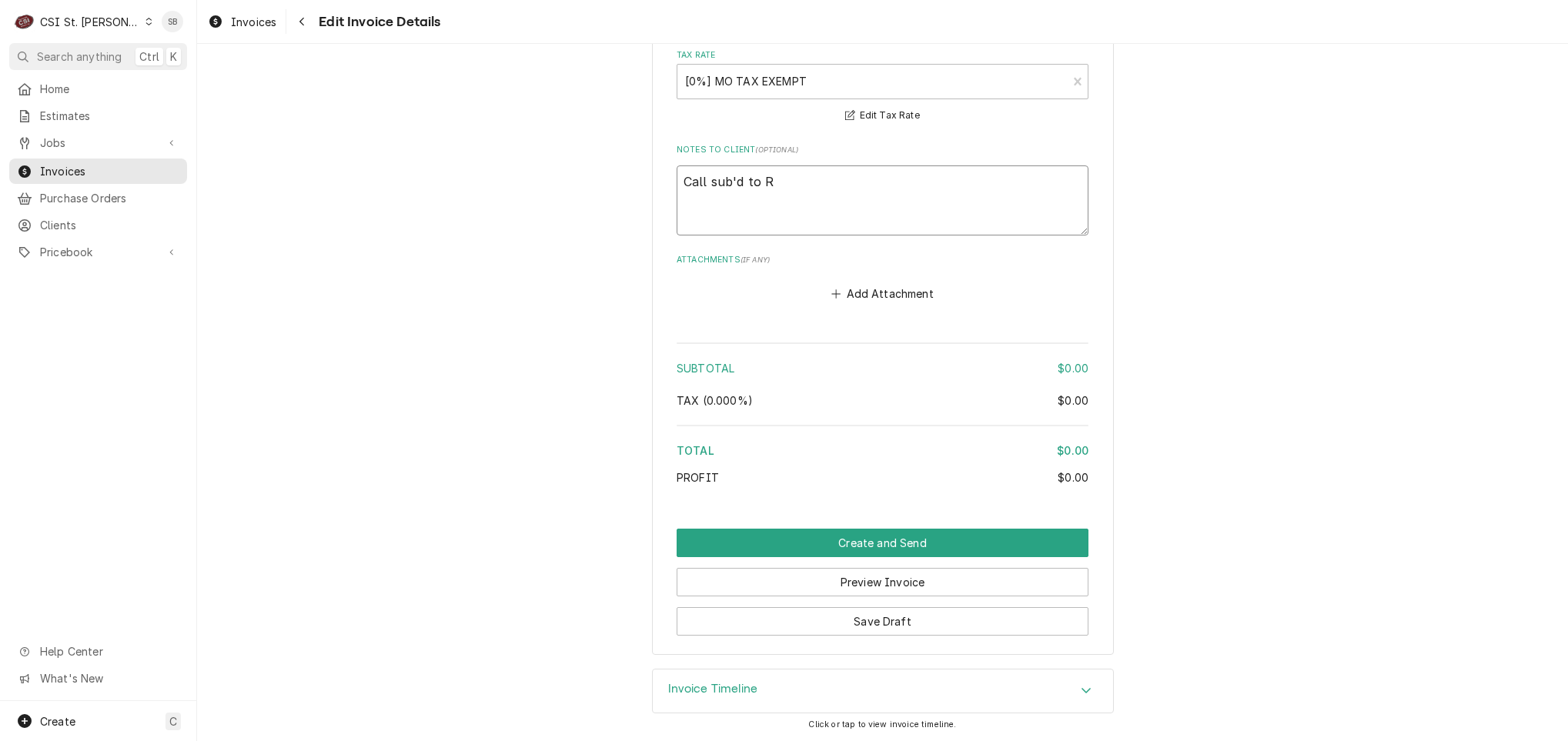
type textarea "x"
type textarea "Call sub'd to Ri"
type textarea "x"
type textarea "Call sub'd to Ric"
type textarea "x"
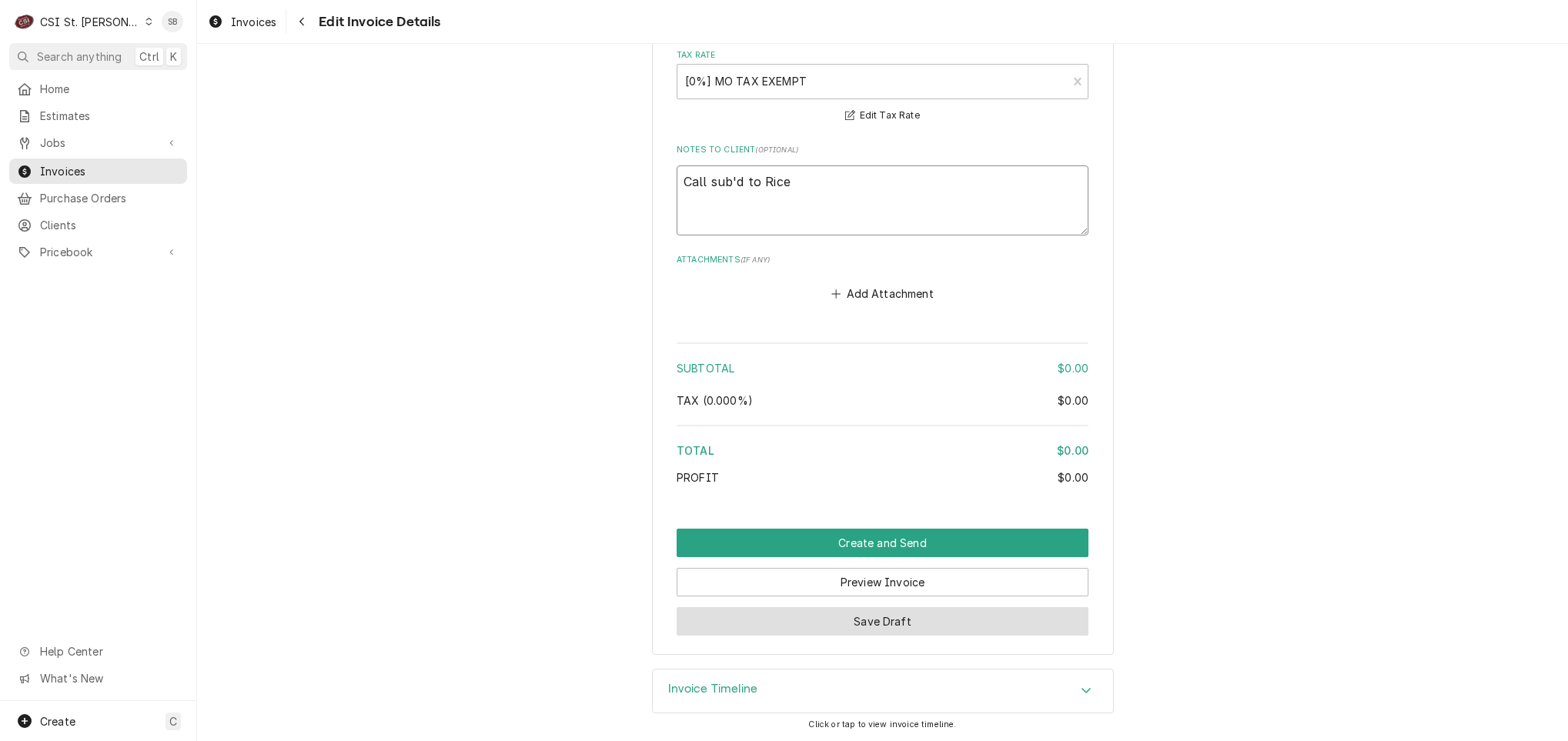
type textarea "Call sub'd to Rice"
click at [980, 624] on button "Save Draft" at bounding box center [883, 621] width 412 height 29
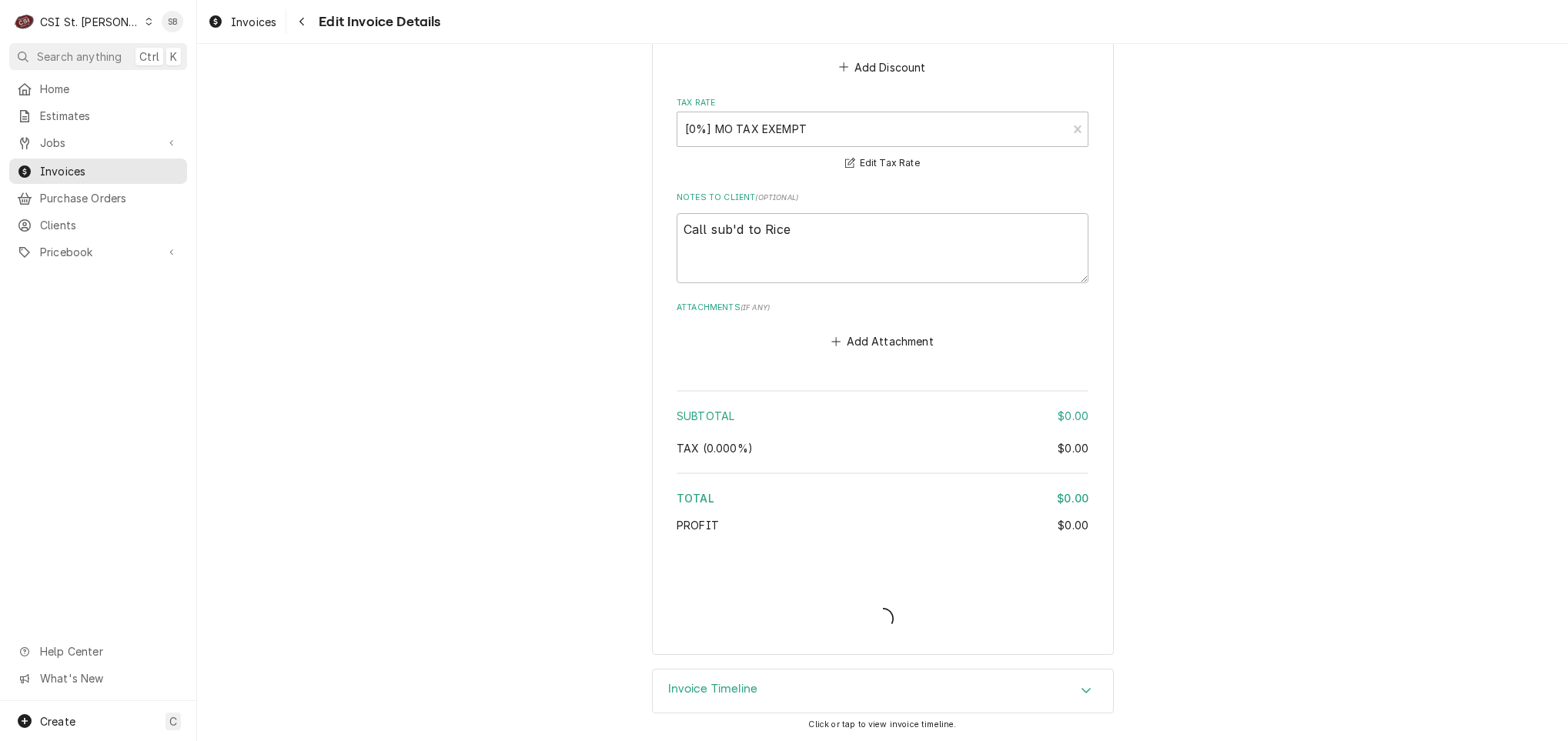
type textarea "x"
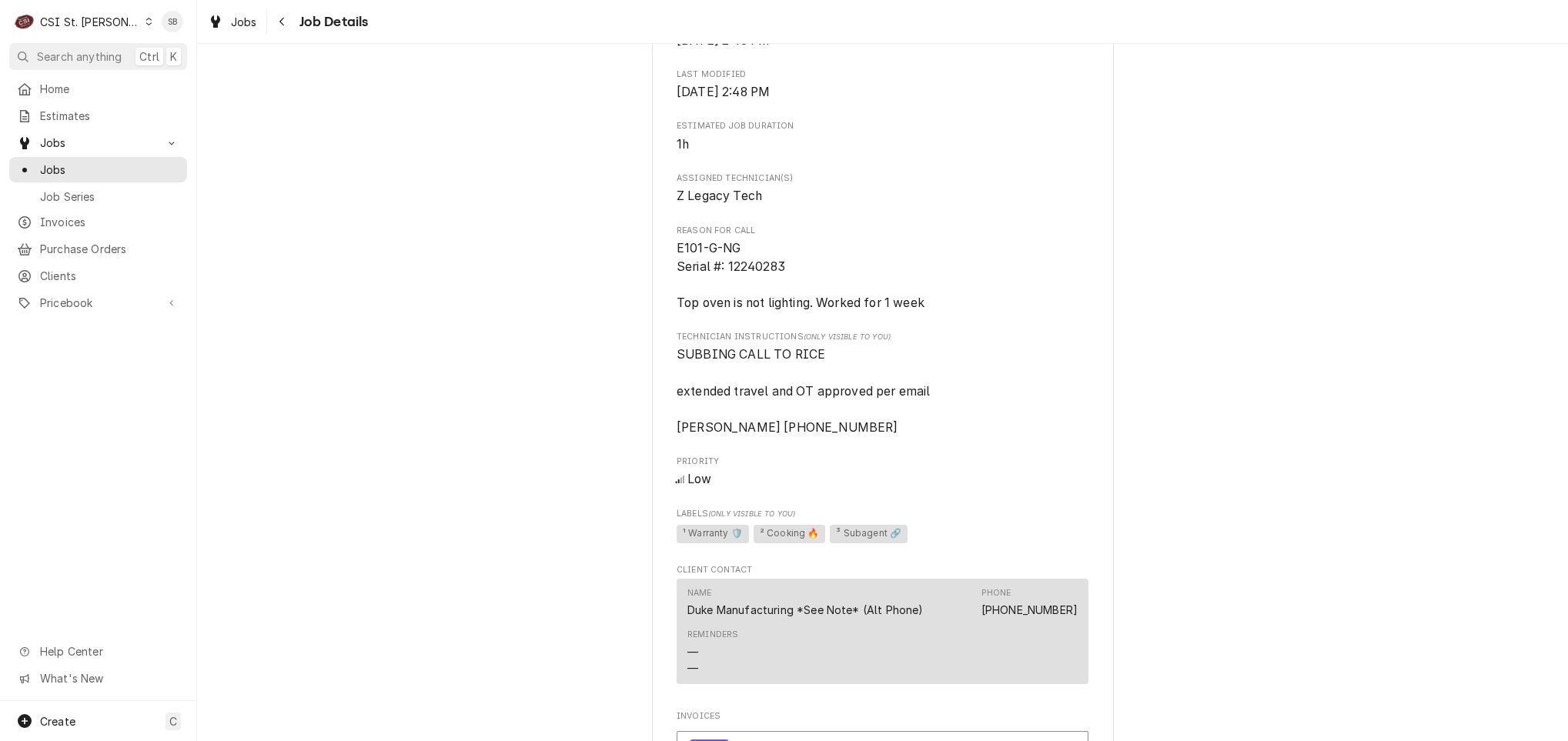
scroll to position [693, 0]
drag, startPoint x: 806, startPoint y: 383, endPoint x: 619, endPoint y: 383, distance: 187.0
click at [619, 383] on div "Completed and Uninvoiced DUKE MANUFACTURING NEOSHO AGRICULTURAL CENTER / [STREE…" at bounding box center [883, 257] width 1371 height 1780
drag, startPoint x: 619, startPoint y: 383, endPoint x: 856, endPoint y: 383, distance: 237.0
click at [856, 383] on span "SUBBING CALL TO RICE extended travel and OT approved per email [PERSON_NAME] [P…" at bounding box center [883, 393] width 412 height 91
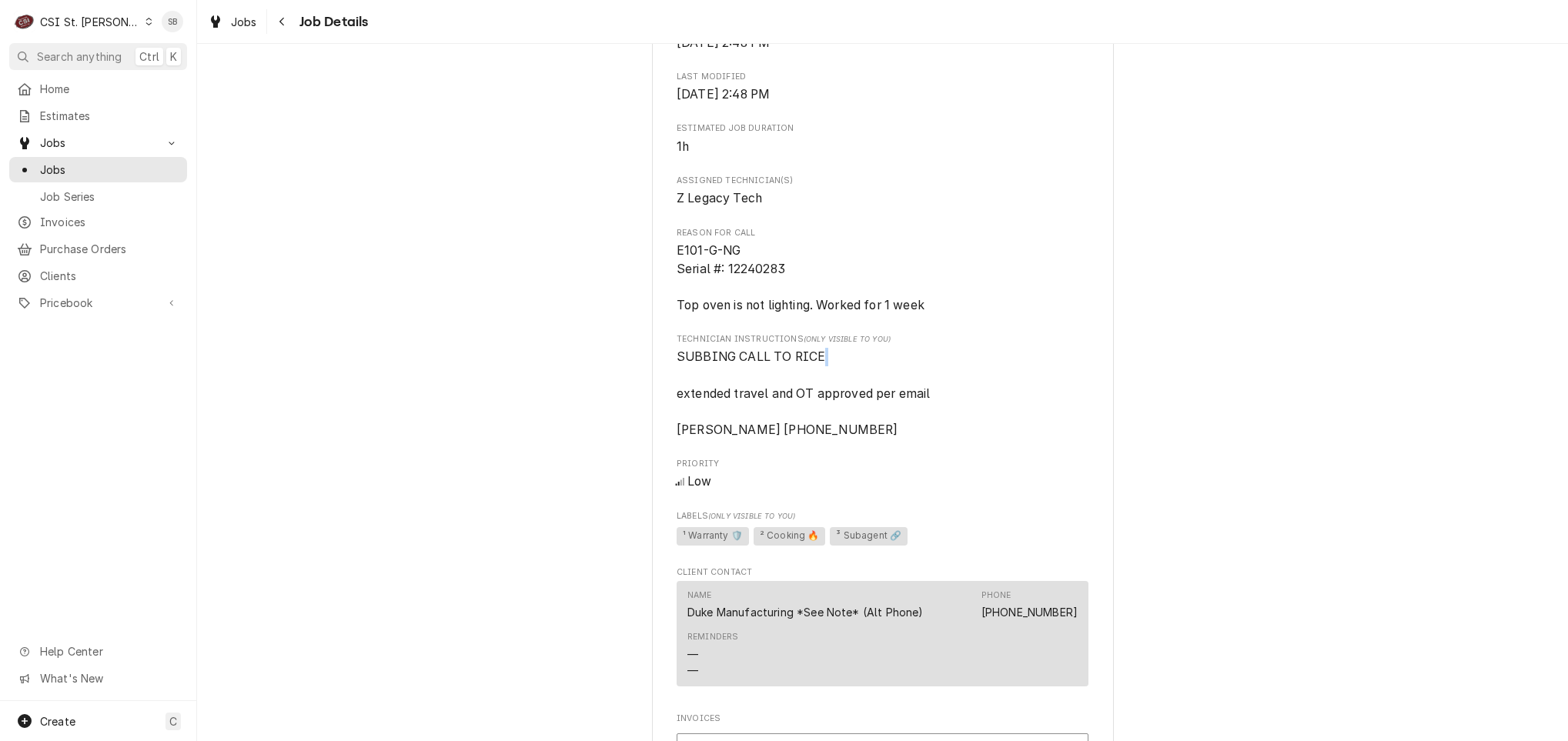
drag, startPoint x: 825, startPoint y: 384, endPoint x: 601, endPoint y: 391, distance: 224.1
click at [601, 391] on div "Completed and Uninvoiced DUKE MANUFACTURING NEOSHO AGRICULTURAL CENTER / [STREE…" at bounding box center [883, 257] width 1371 height 1780
click at [654, 386] on div "DUKE MANUFACTURING NEOSHO AGRICULTURAL CENTER / [STREET_ADDRESS] Open in Maps R…" at bounding box center [883, 270] width 461 height 1728
drag, startPoint x: 667, startPoint y: 382, endPoint x: 1000, endPoint y: 377, distance: 333.0
click at [1000, 377] on span "SUBBING CALL TO RICE extended travel and OT approved per email Cole Jackson 417…" at bounding box center [883, 393] width 412 height 91
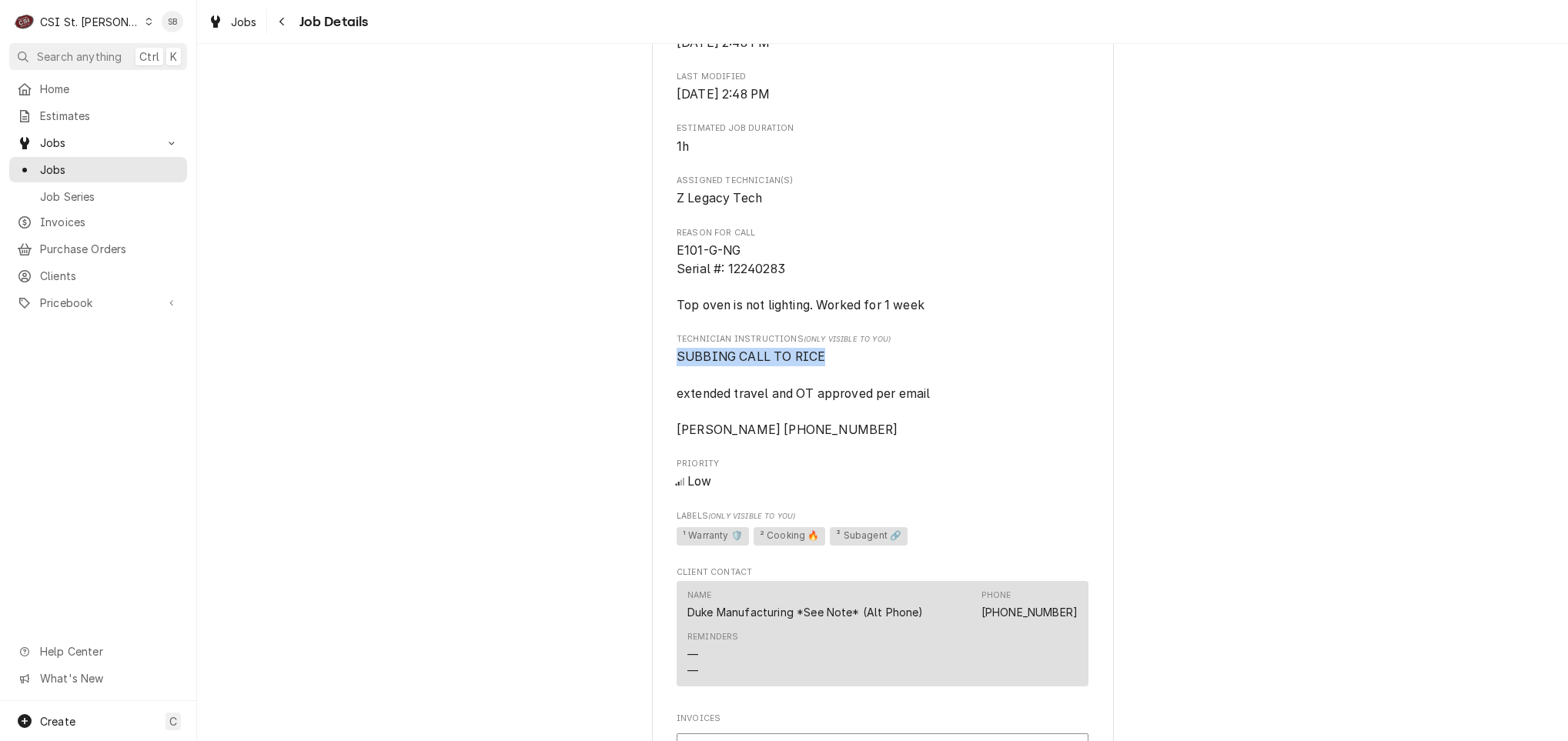
copy span "SUBBING CALL TO RICE"
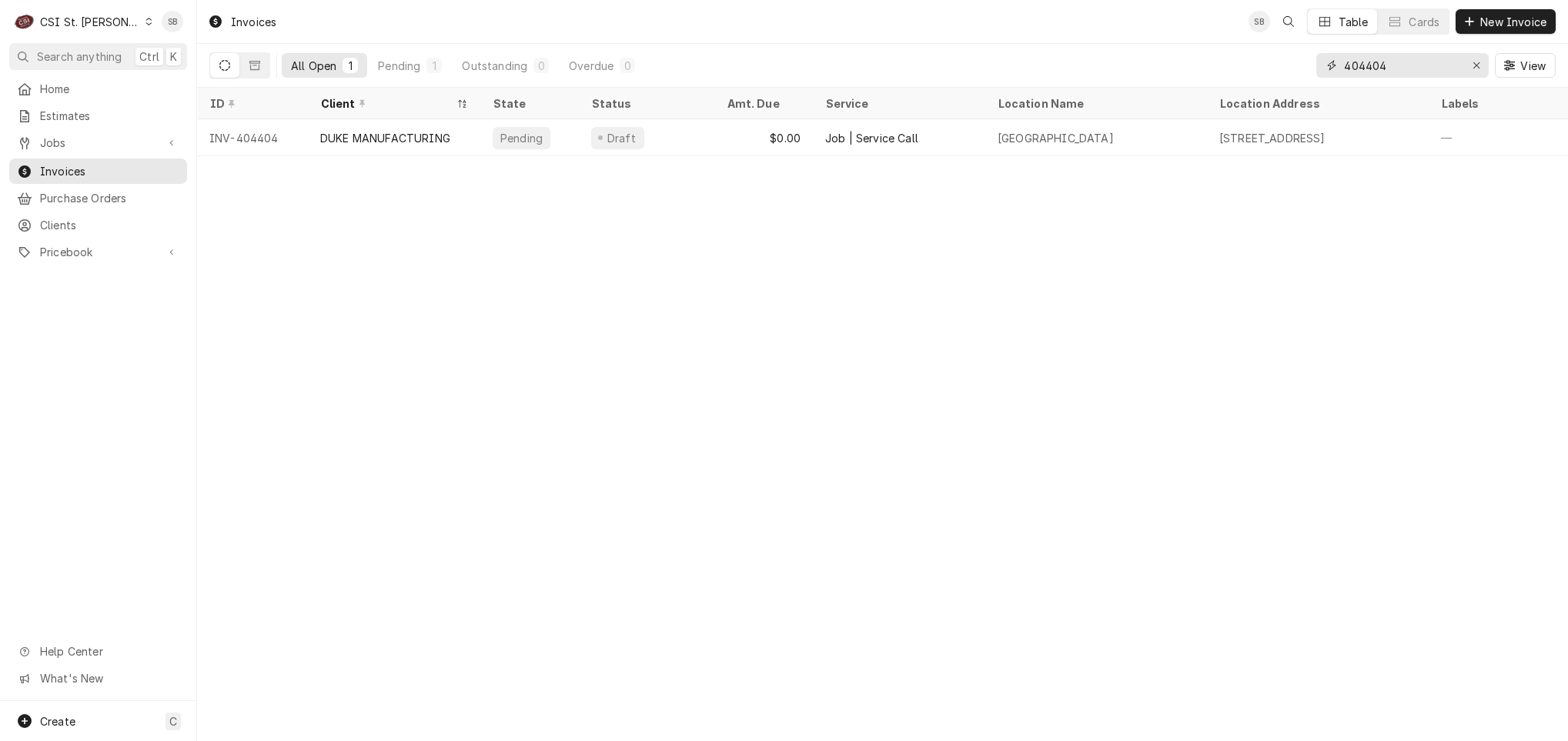
drag, startPoint x: 1419, startPoint y: 56, endPoint x: 1380, endPoint y: 83, distance: 47.4
click at [1380, 83] on div "404404 View" at bounding box center [1436, 66] width 239 height 43
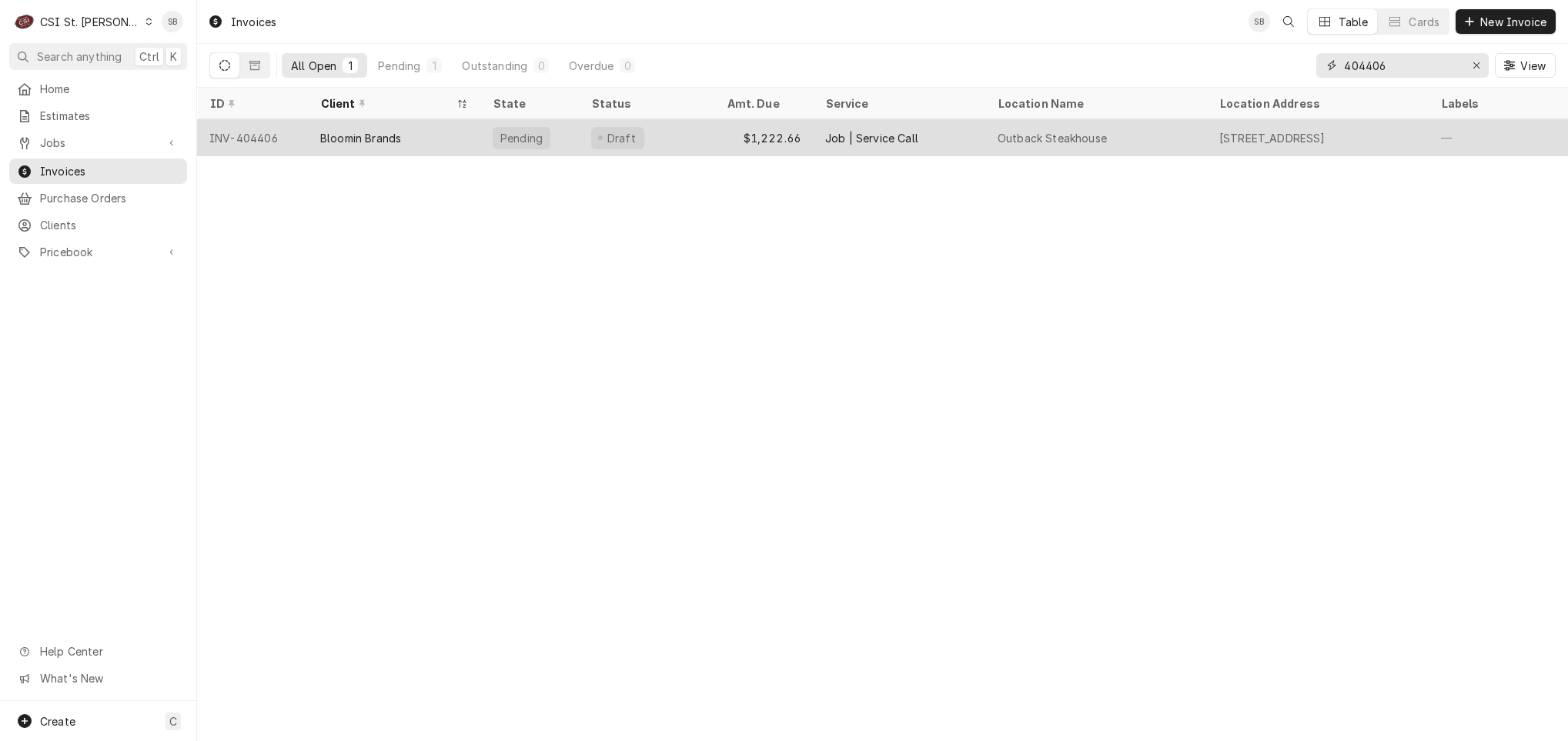
type input "404406"
click at [369, 136] on div "Bloomin Brands" at bounding box center [361, 138] width 81 height 16
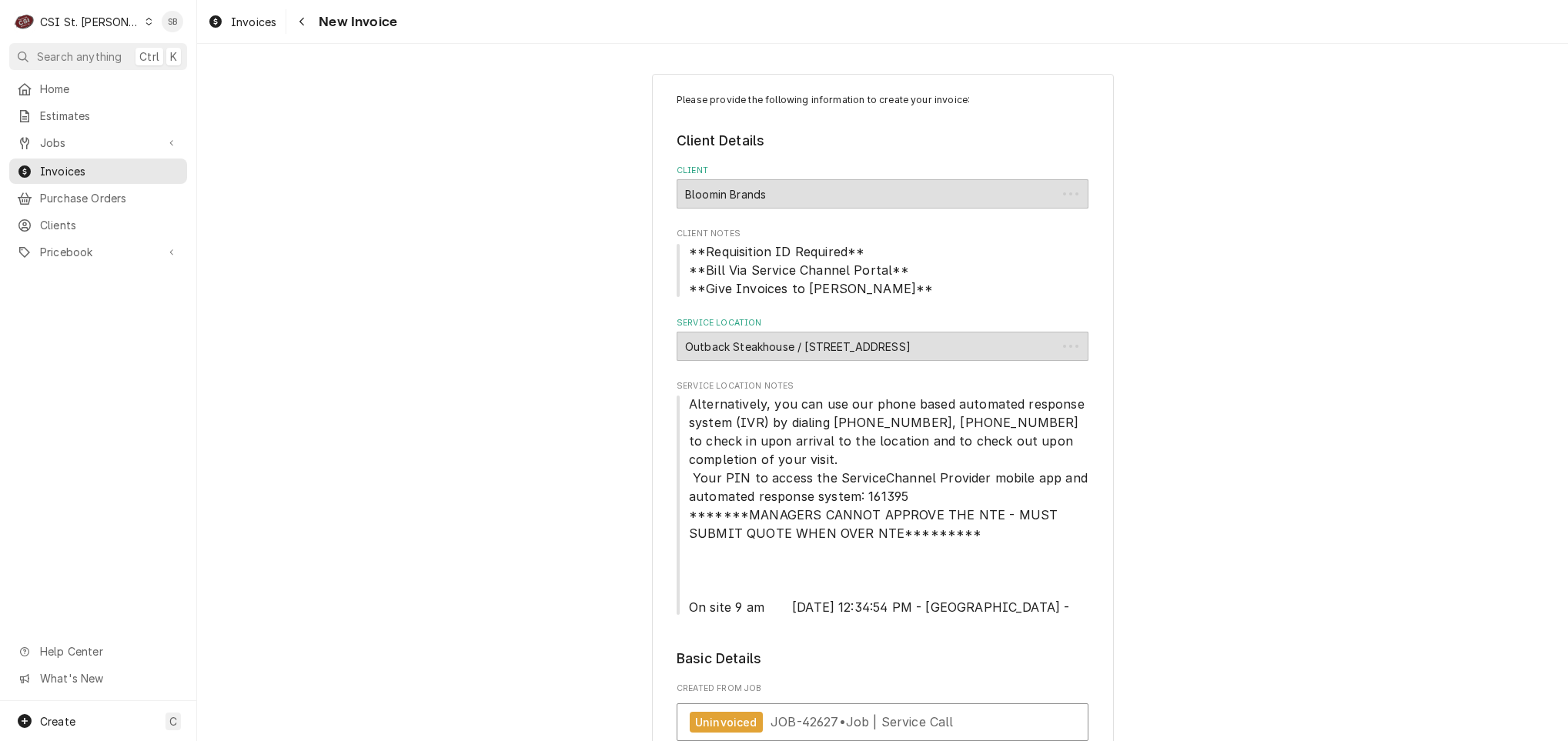
type textarea "x"
click at [217, 19] on icon "Dynamic Content Wrapper" at bounding box center [215, 22] width 12 height 12
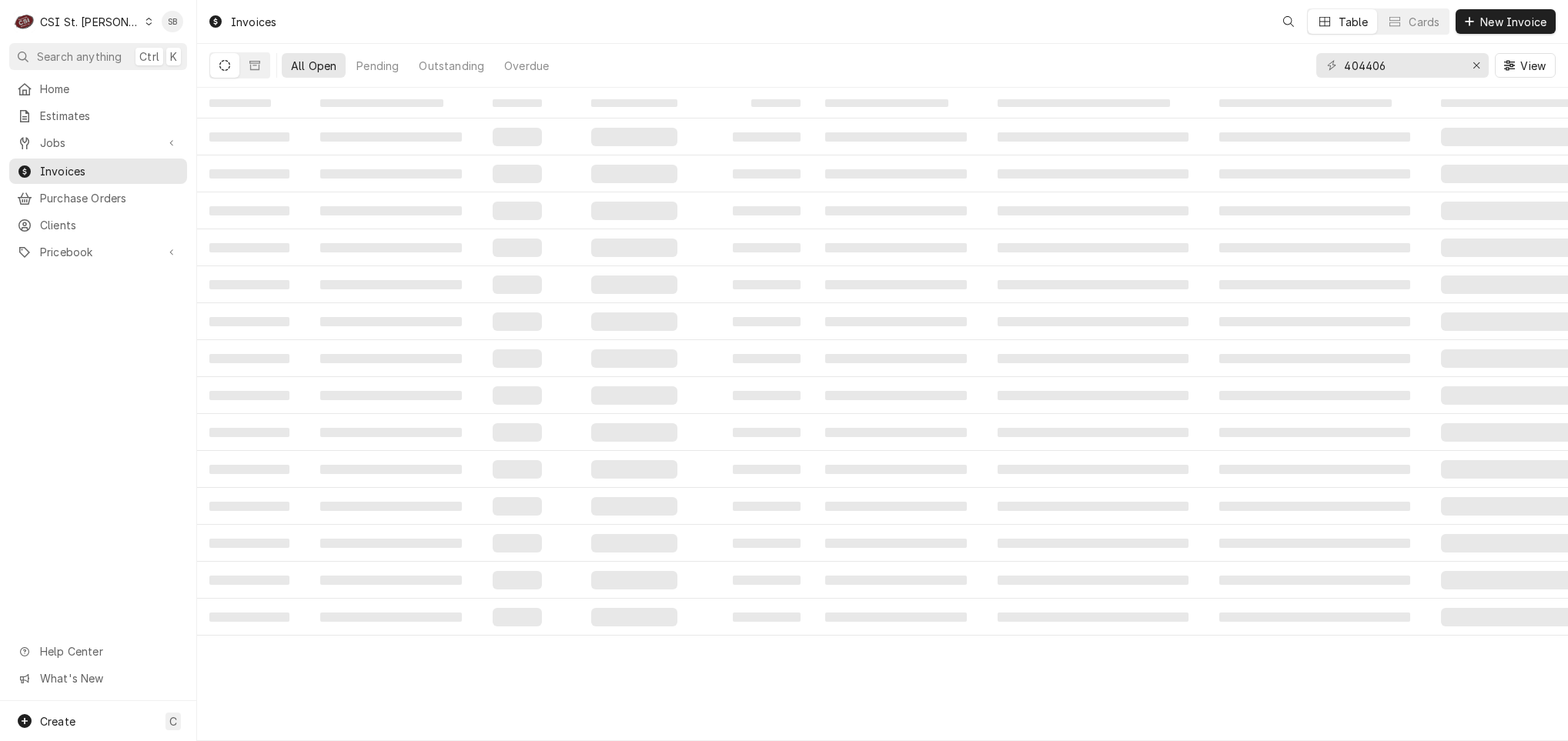
click at [78, 26] on div "CSI St. [PERSON_NAME]" at bounding box center [90, 22] width 100 height 16
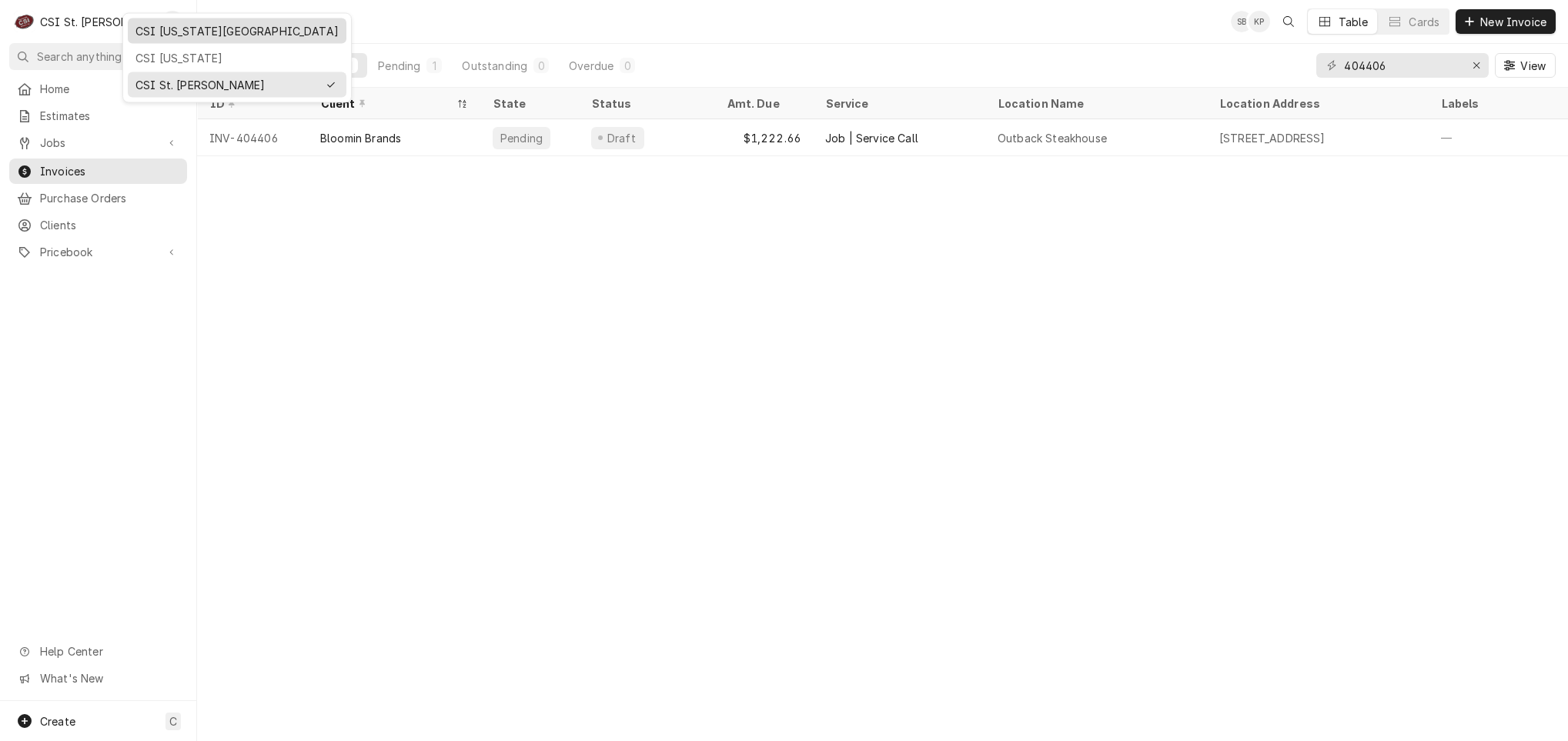
click at [184, 43] on div "CSI [US_STATE][GEOGRAPHIC_DATA]" at bounding box center [237, 31] width 218 height 26
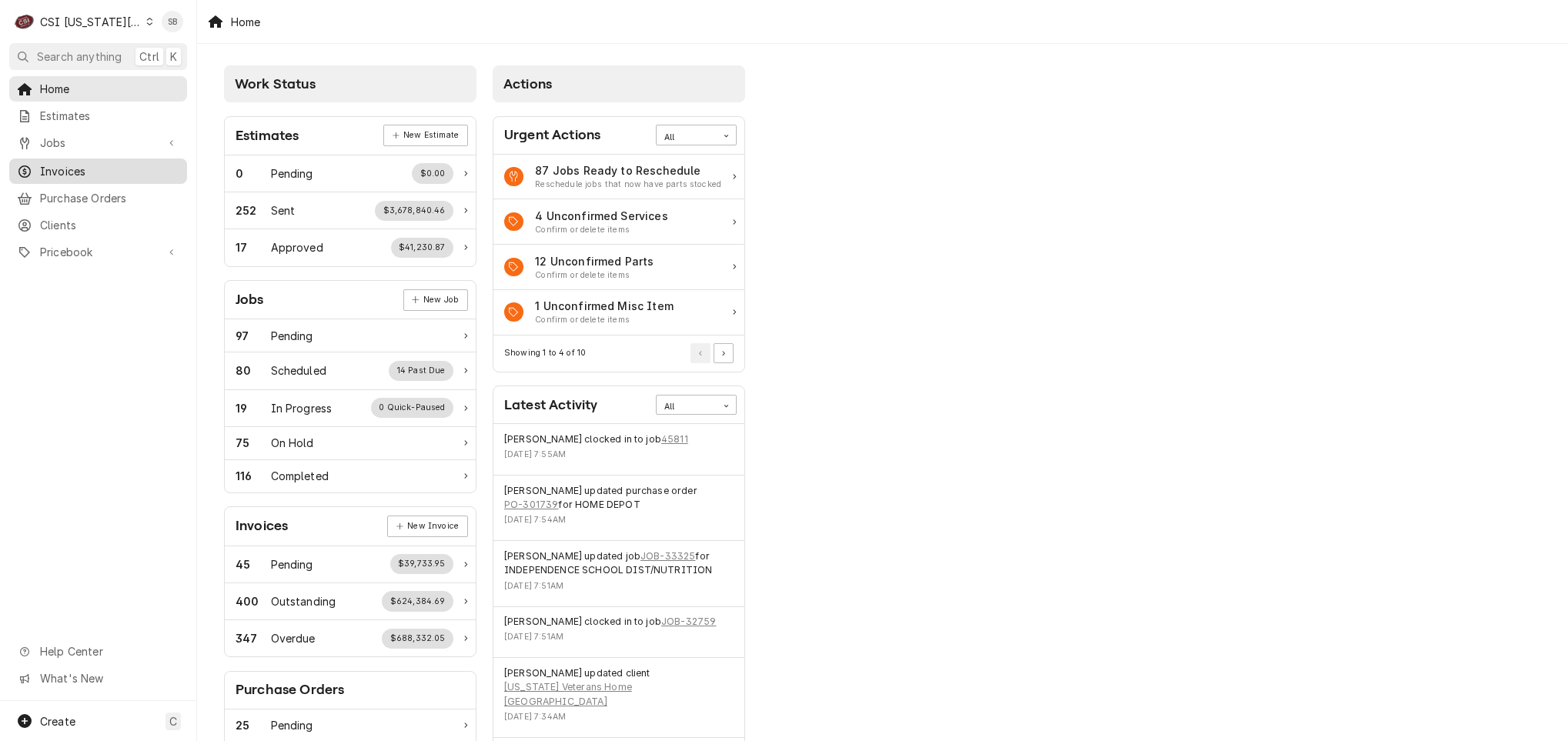
click at [78, 165] on span "Invoices" at bounding box center [110, 171] width 139 height 16
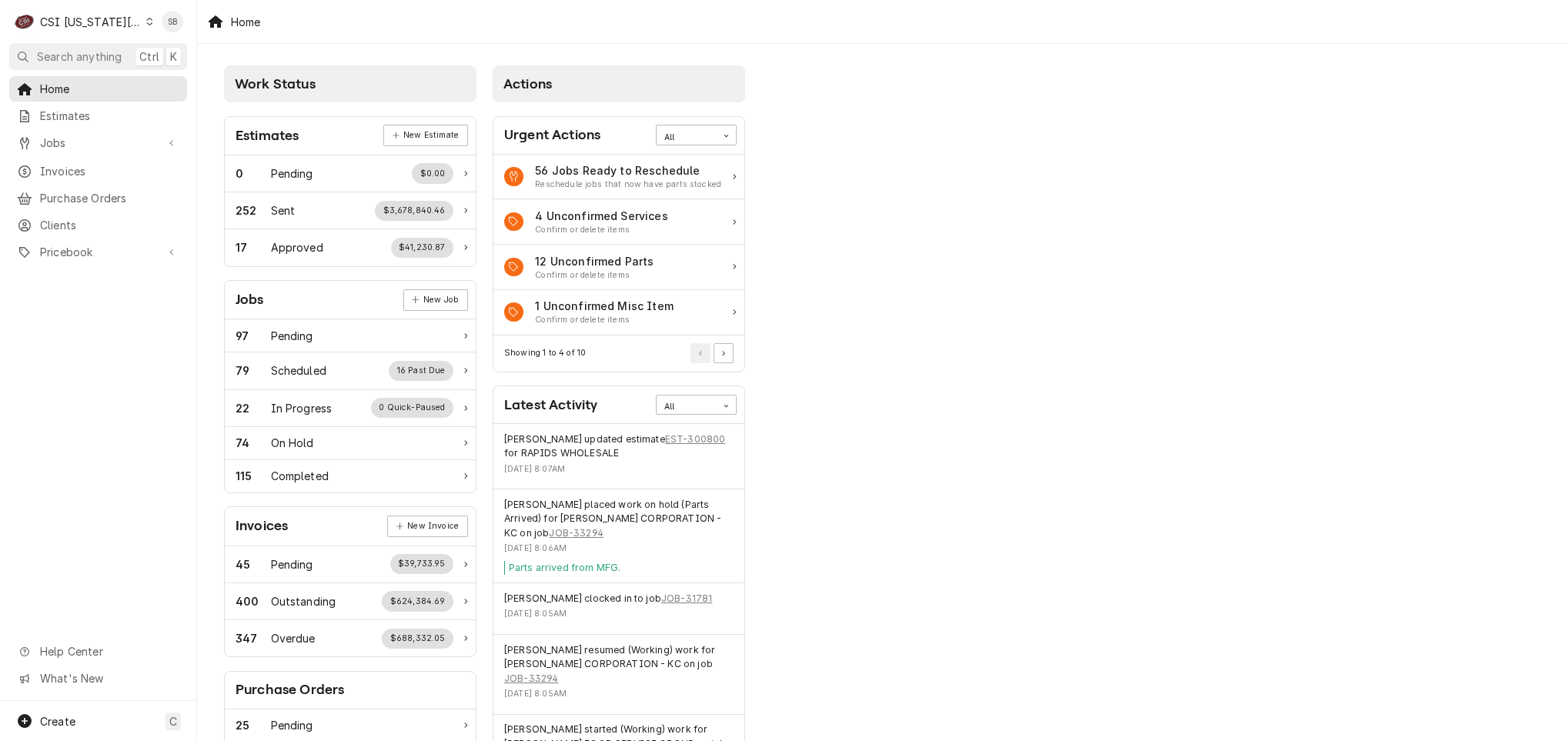
click at [87, 26] on div "CSI [US_STATE][GEOGRAPHIC_DATA]" at bounding box center [91, 22] width 101 height 16
click at [186, 84] on div "CSI St. Louis" at bounding box center [264, 84] width 225 height 16
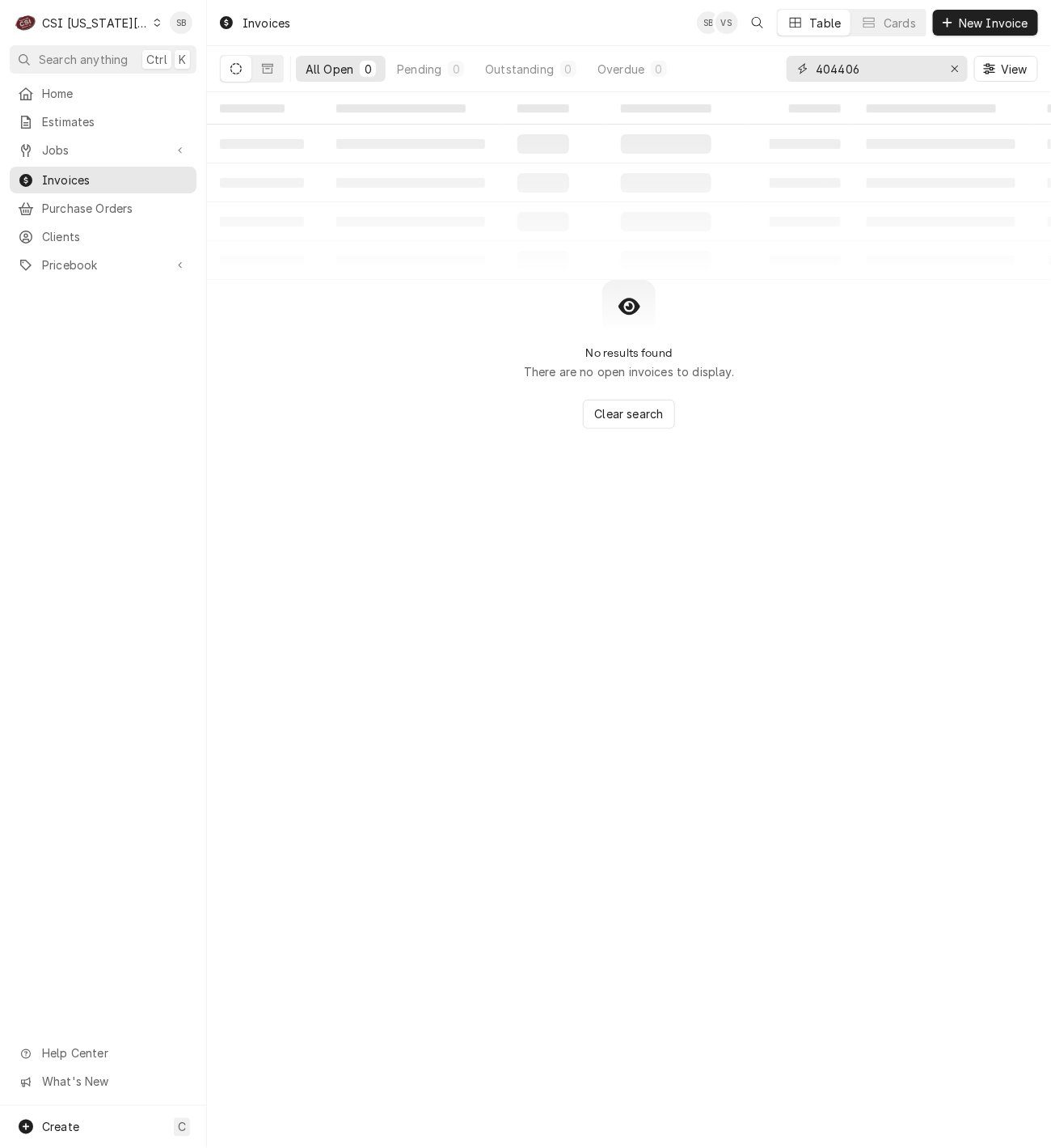
click at [842, 70] on input "404406" at bounding box center [876, 69] width 121 height 26
paste input "30371"
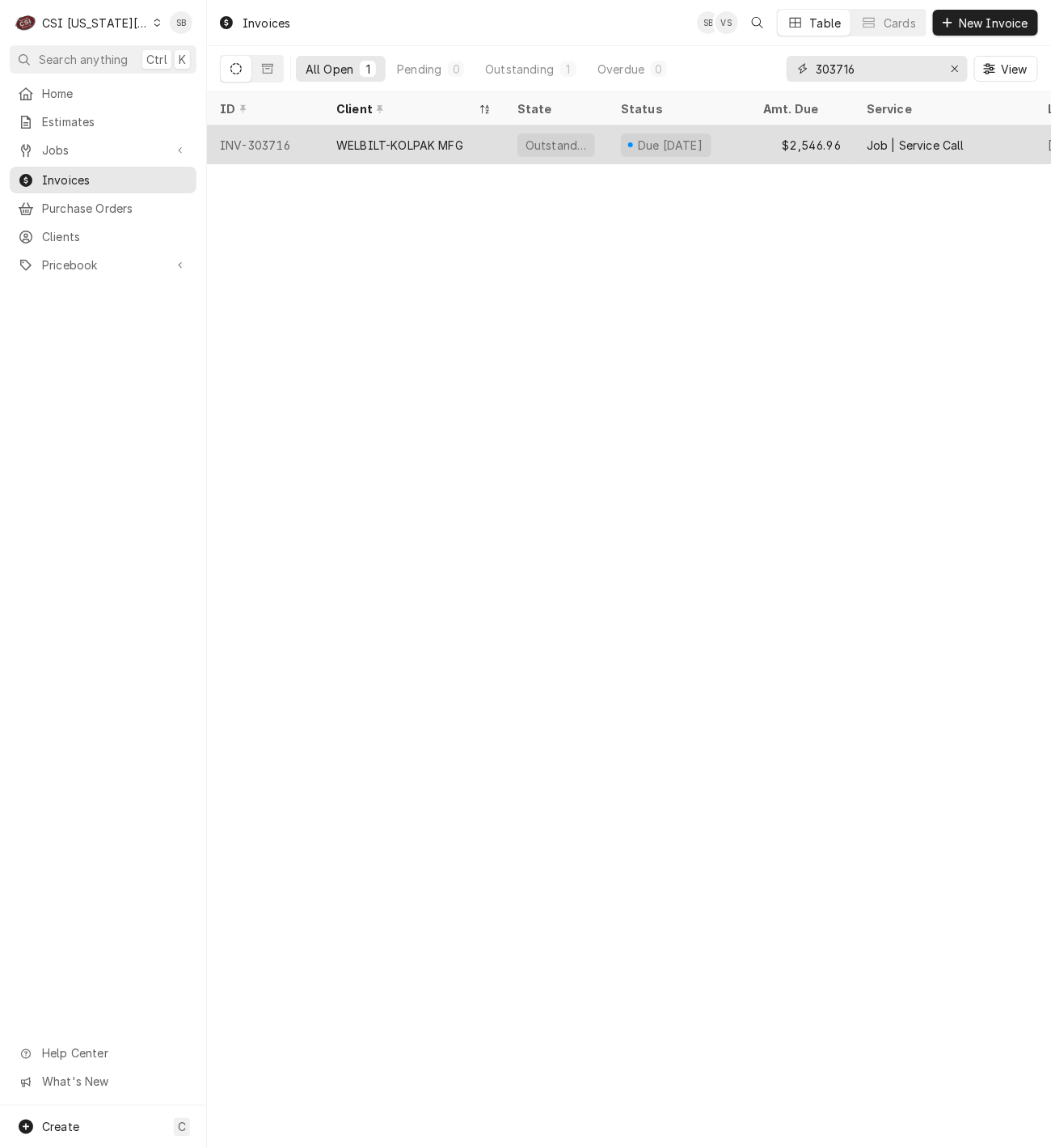
type input "303716"
click at [377, 133] on div "WELBILT-KOLPAK MFG" at bounding box center [414, 145] width 181 height 39
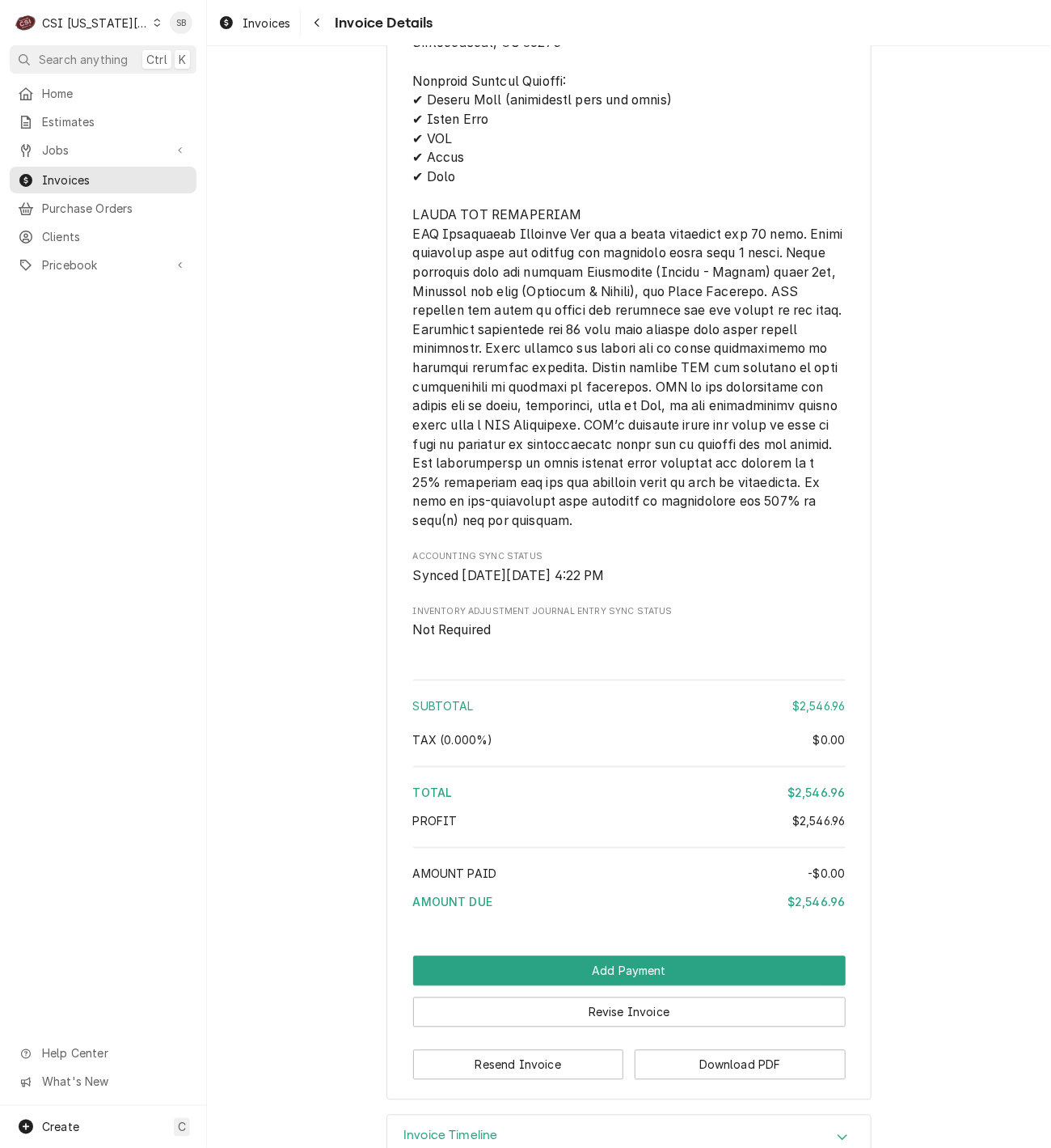
scroll to position [2657, 0]
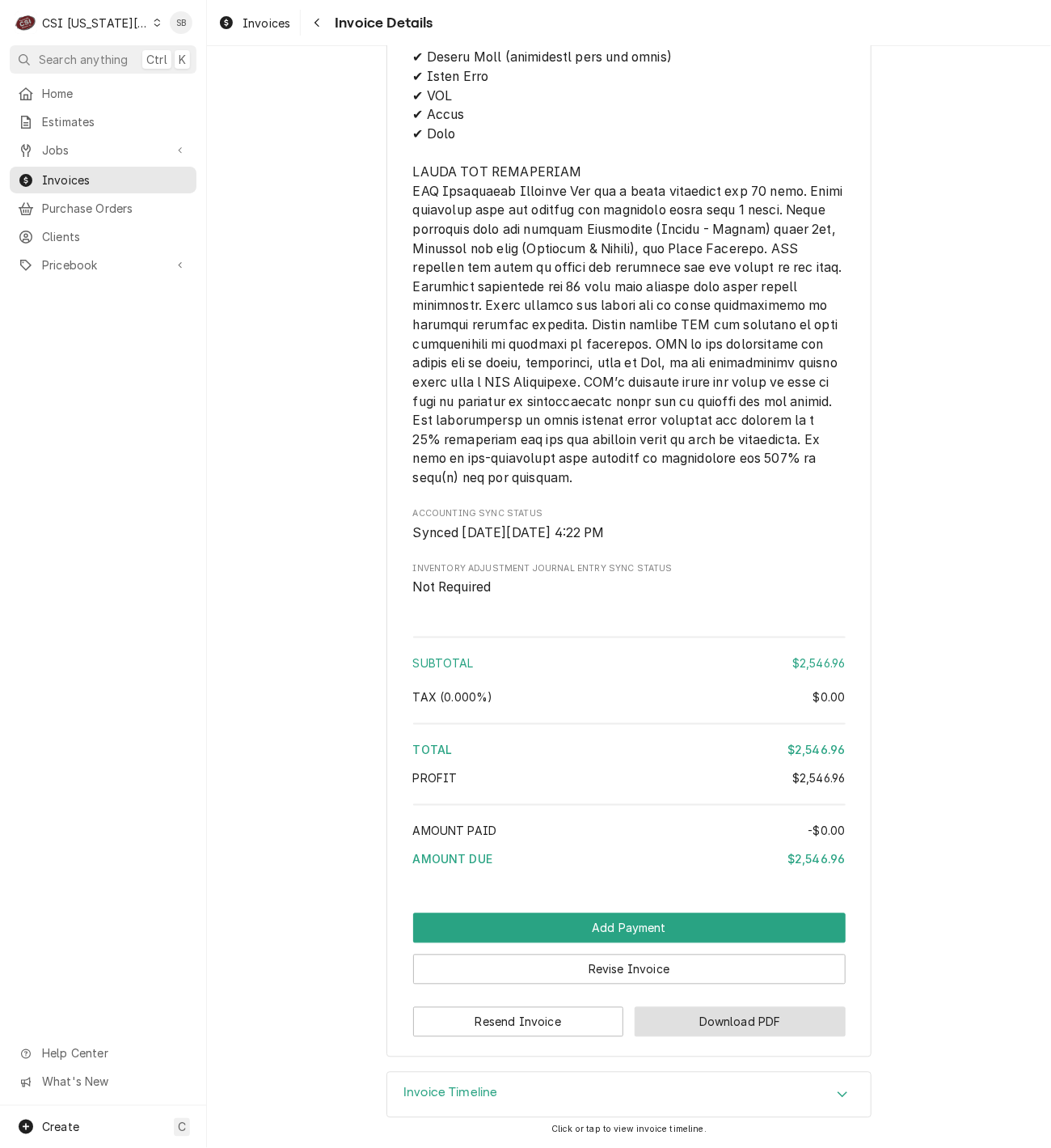
click at [734, 1034] on button "Download PDF" at bounding box center [739, 1022] width 211 height 30
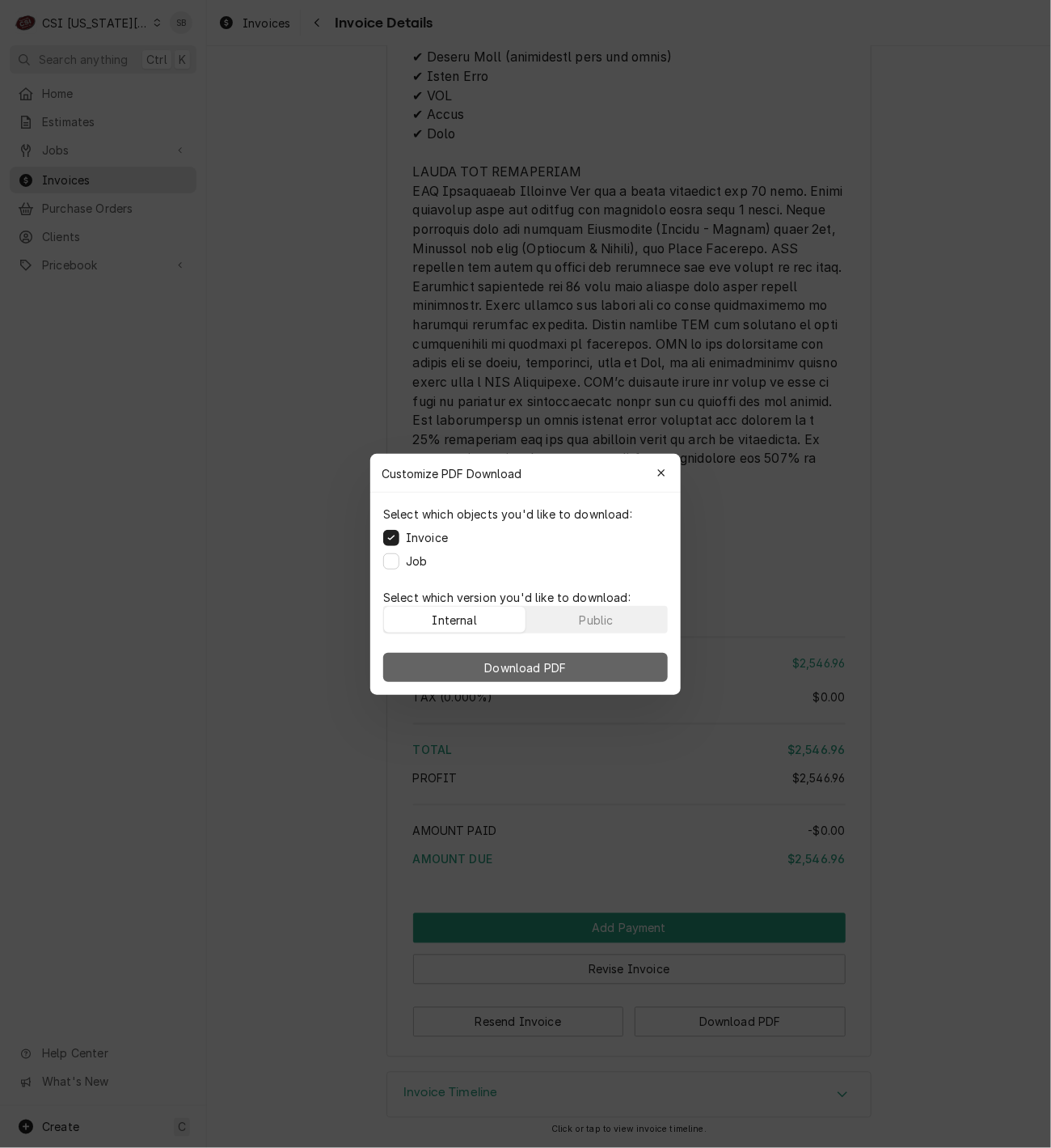
click at [548, 670] on span "Download PDF" at bounding box center [526, 666] width 88 height 17
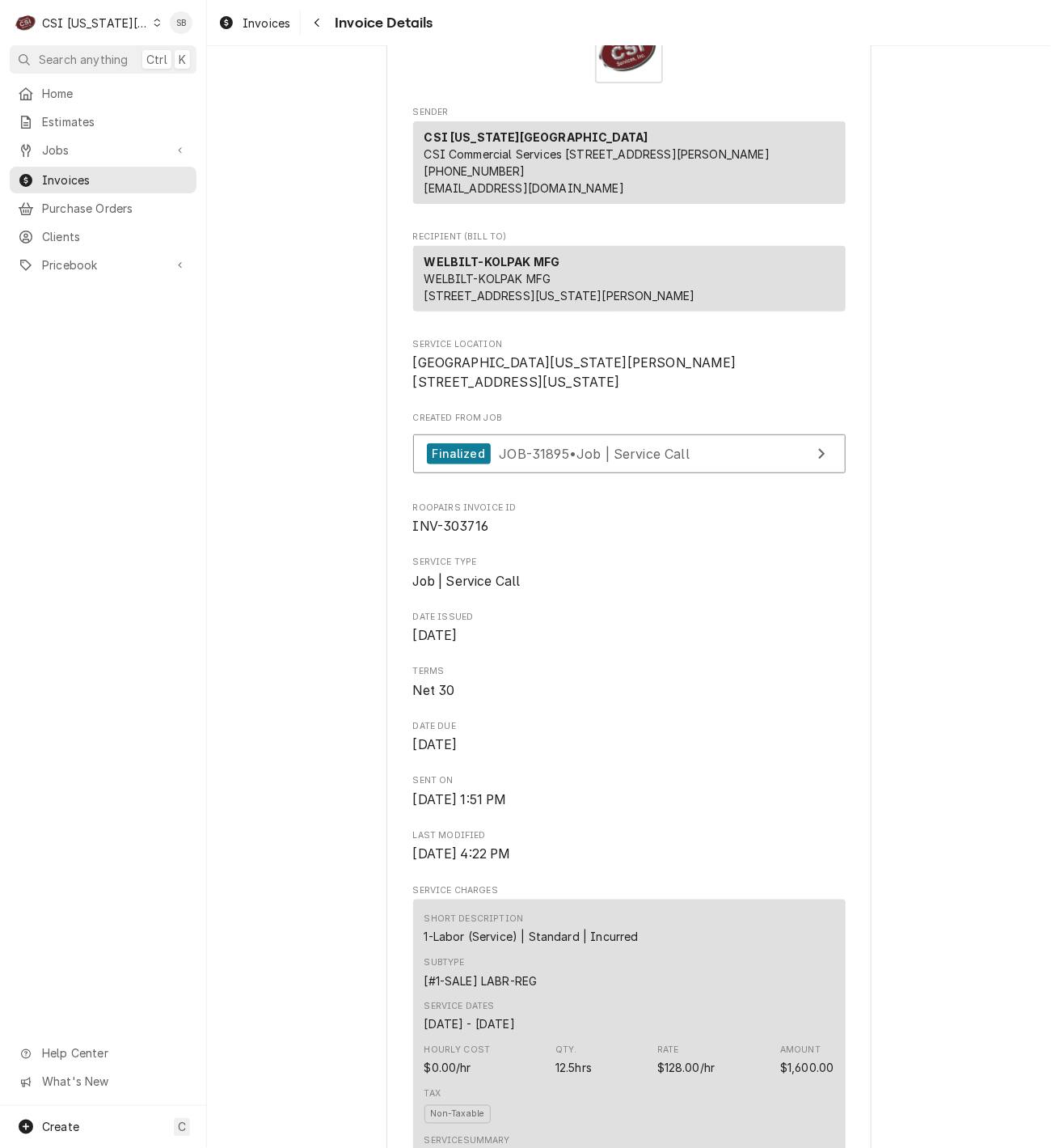
scroll to position [0, 0]
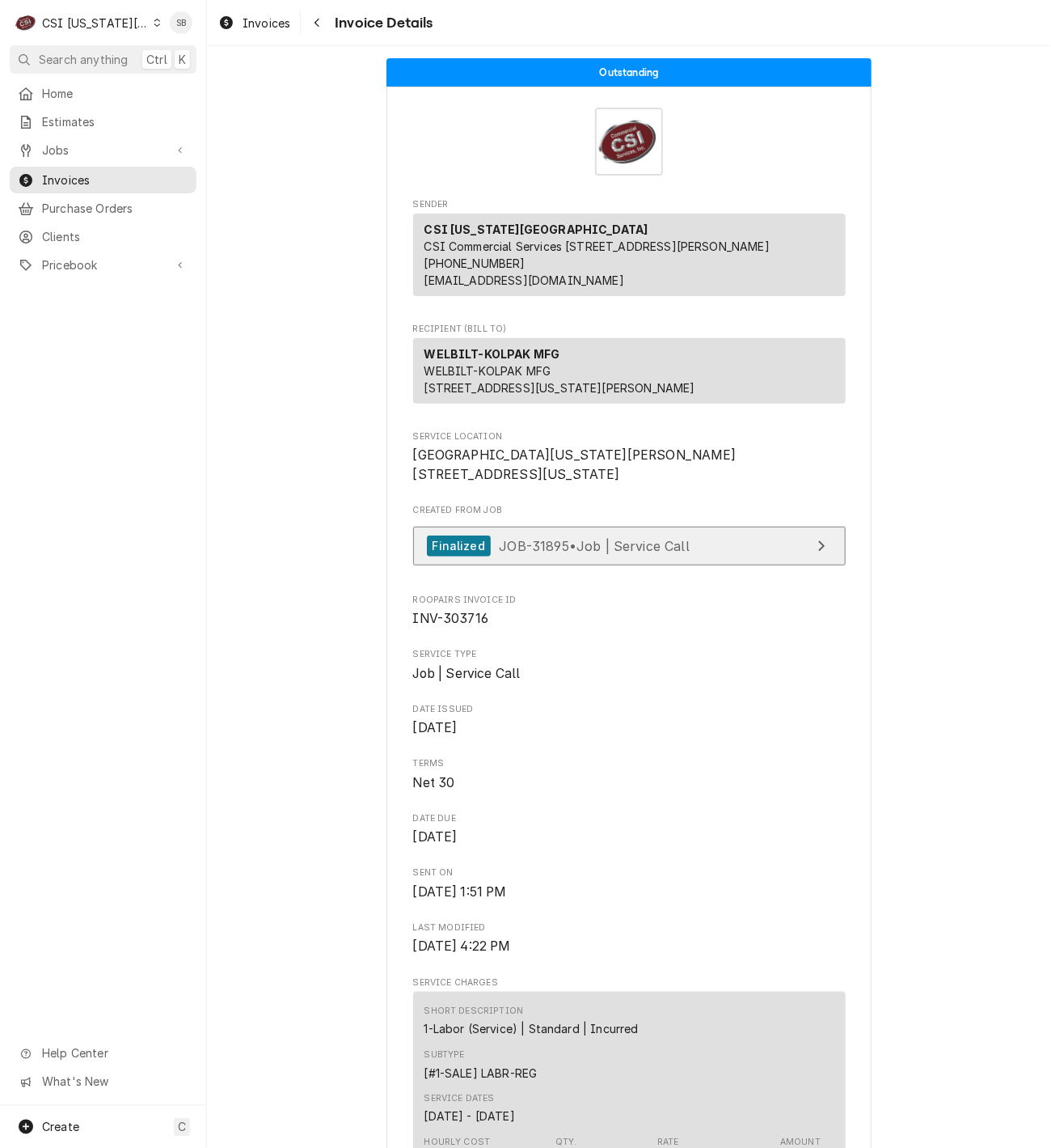
click at [512, 553] on span "JOB-31895 • Job | Service Call" at bounding box center [594, 545] width 191 height 16
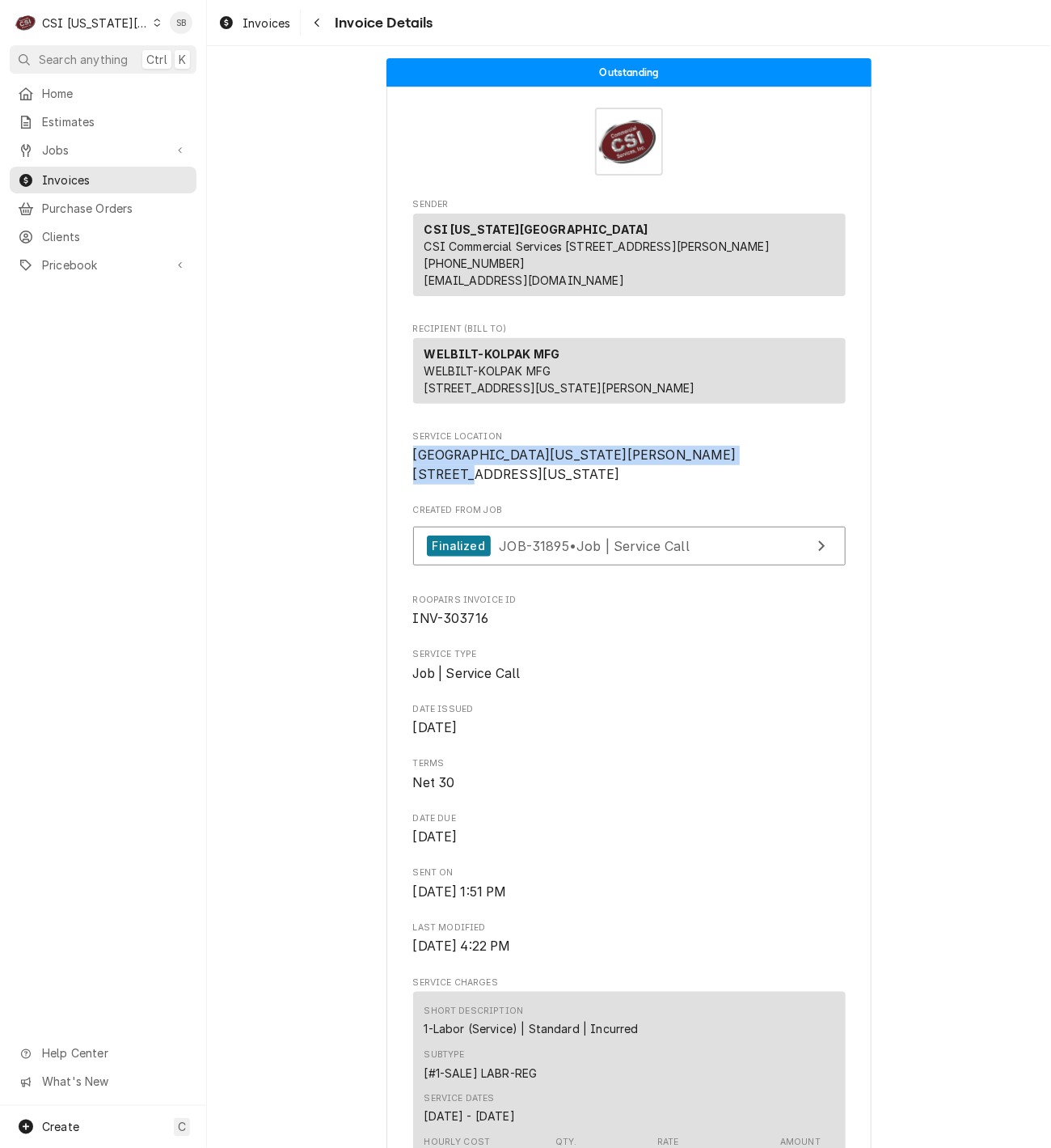
drag, startPoint x: 743, startPoint y: 493, endPoint x: 362, endPoint y: 495, distance: 381.0
copy span "[GEOGRAPHIC_DATA][US_STATE][PERSON_NAME]"
click at [68, 229] on span "Clients" at bounding box center [116, 236] width 146 height 17
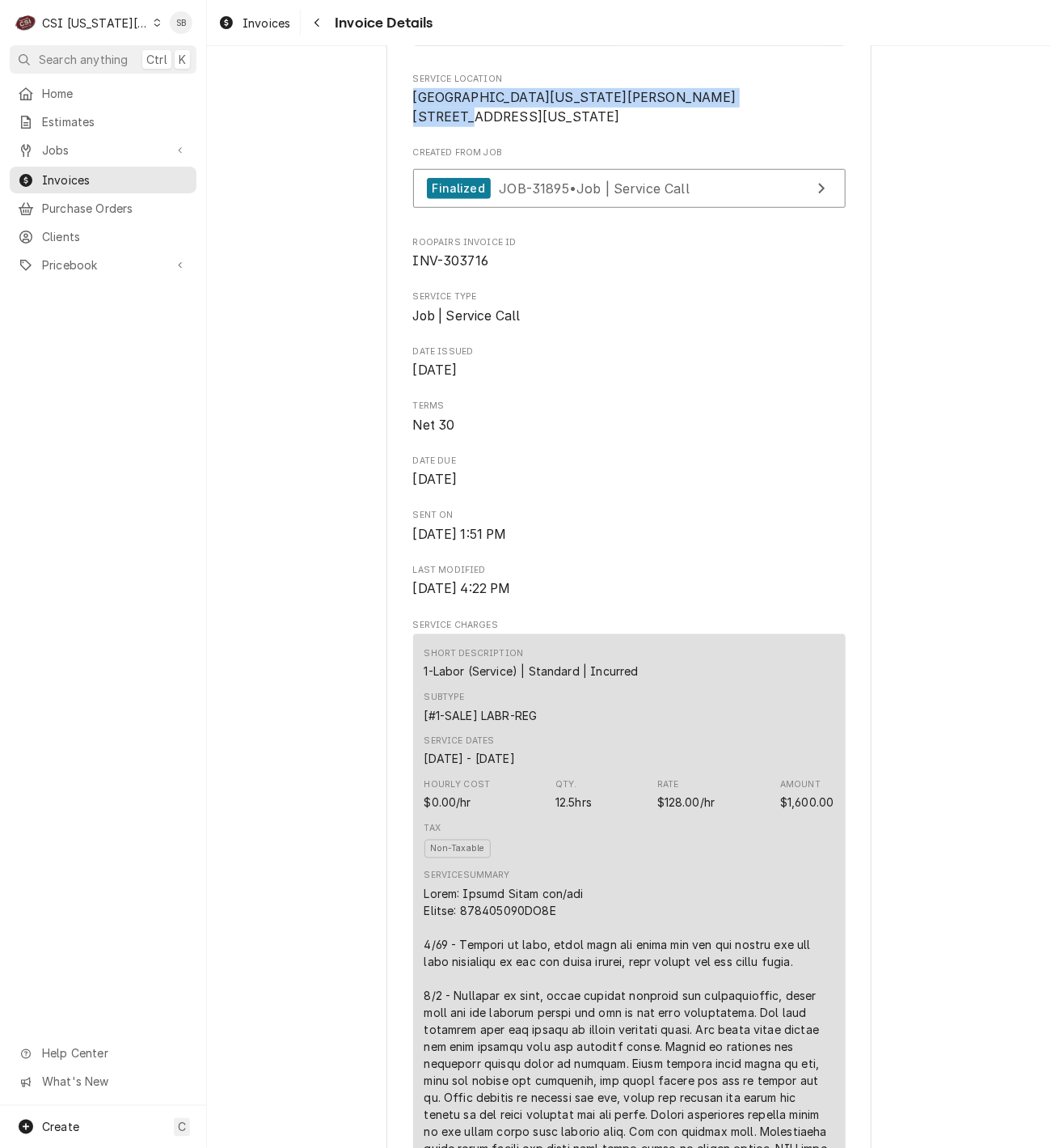
scroll to position [364, 0]
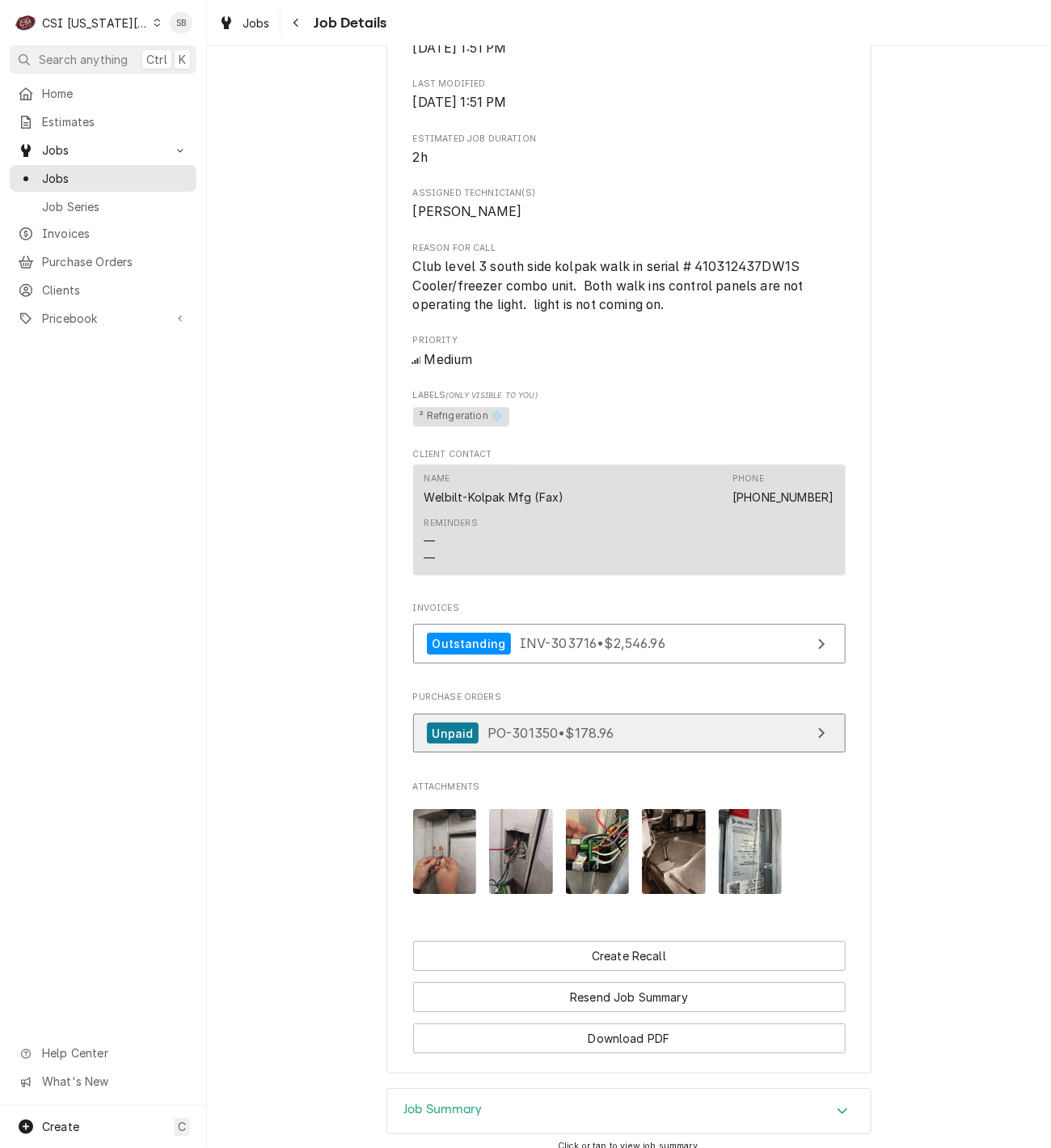
scroll to position [1510, 0]
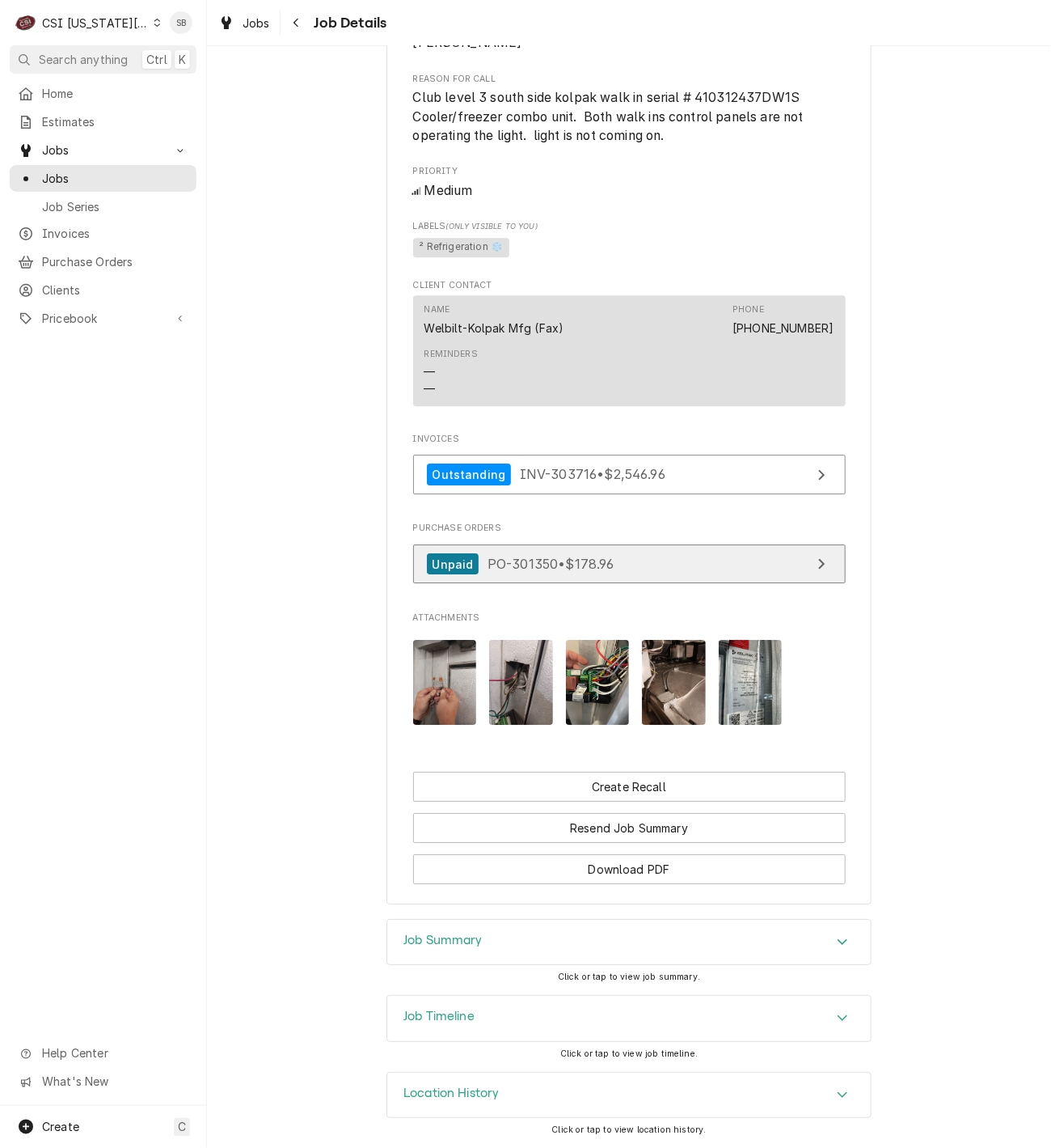
click at [593, 569] on div "Unpaid PO-301350 • $178.96" at bounding box center [521, 564] width 188 height 22
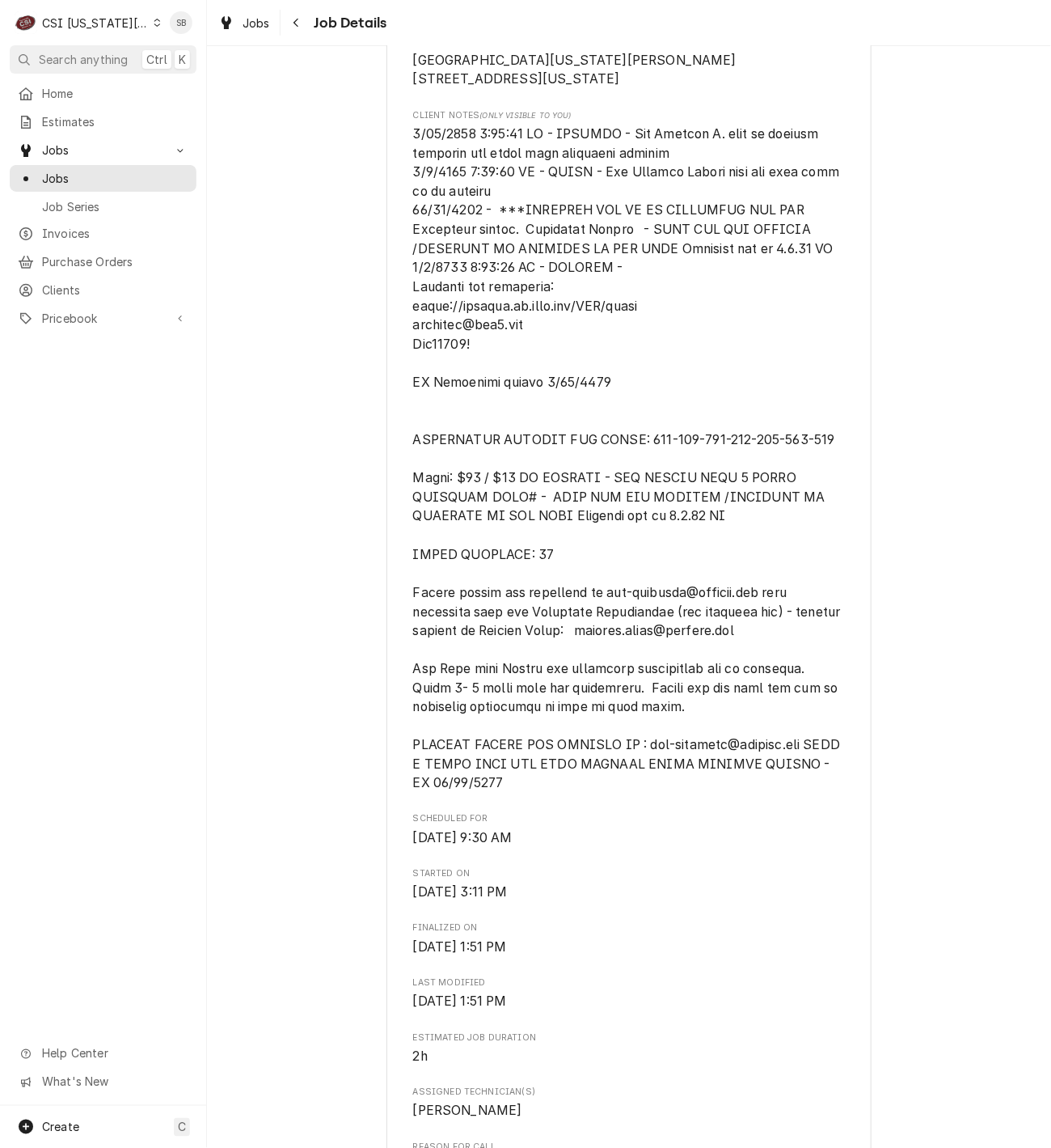
scroll to position [539, 0]
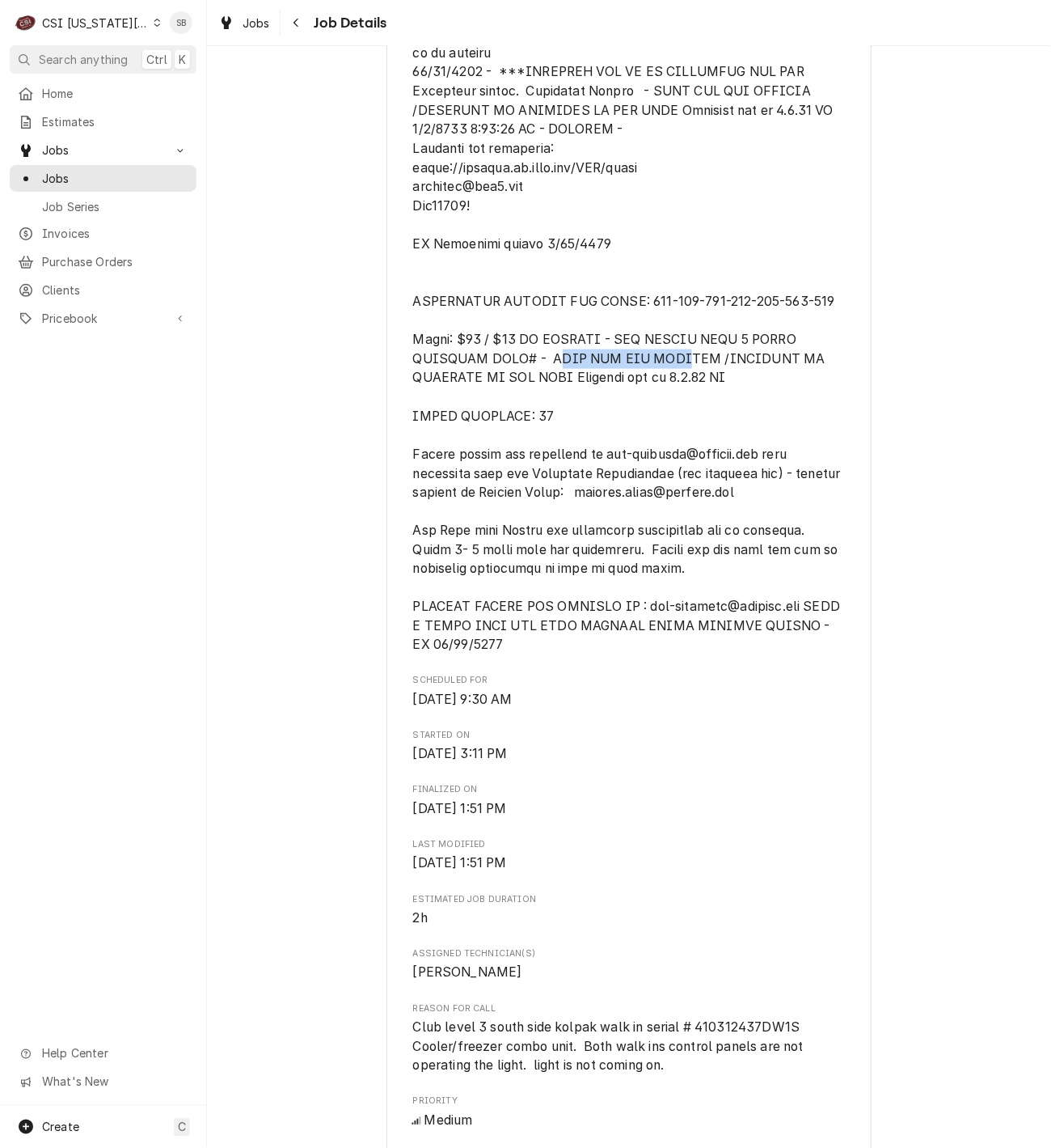
drag, startPoint x: 549, startPoint y: 389, endPoint x: 665, endPoint y: 389, distance: 116.0
click at [665, 389] on span "[object Object]" at bounding box center [629, 320] width 431 height 665
drag, startPoint x: 665, startPoint y: 389, endPoint x: 522, endPoint y: 389, distance: 143.0
click at [525, 389] on span "[object Object]" at bounding box center [629, 320] width 431 height 665
drag, startPoint x: 438, startPoint y: 384, endPoint x: 578, endPoint y: 395, distance: 140.4
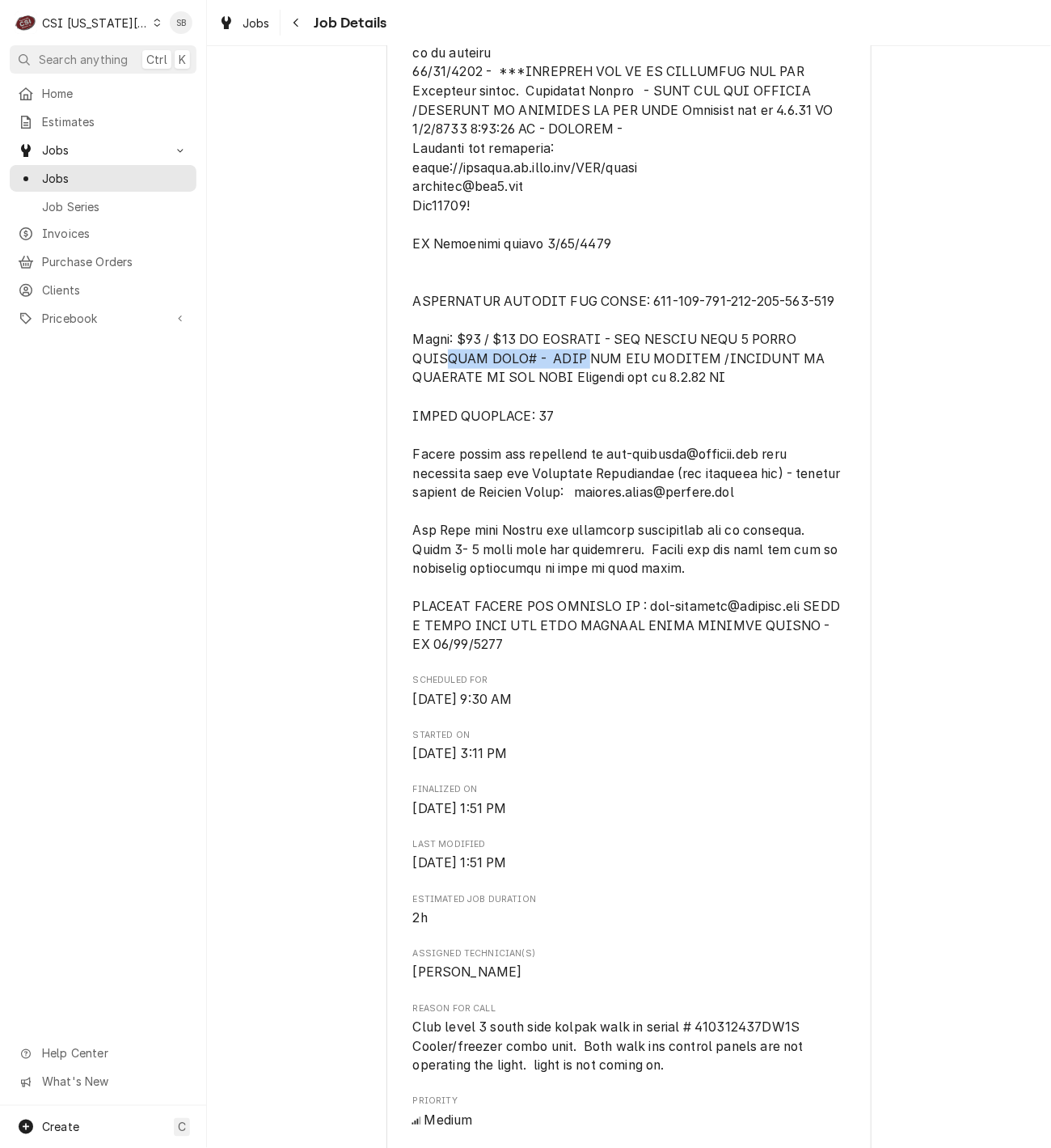
click at [578, 395] on span "[object Object]" at bounding box center [629, 320] width 431 height 665
click at [578, 400] on span "[object Object]" at bounding box center [629, 320] width 431 height 665
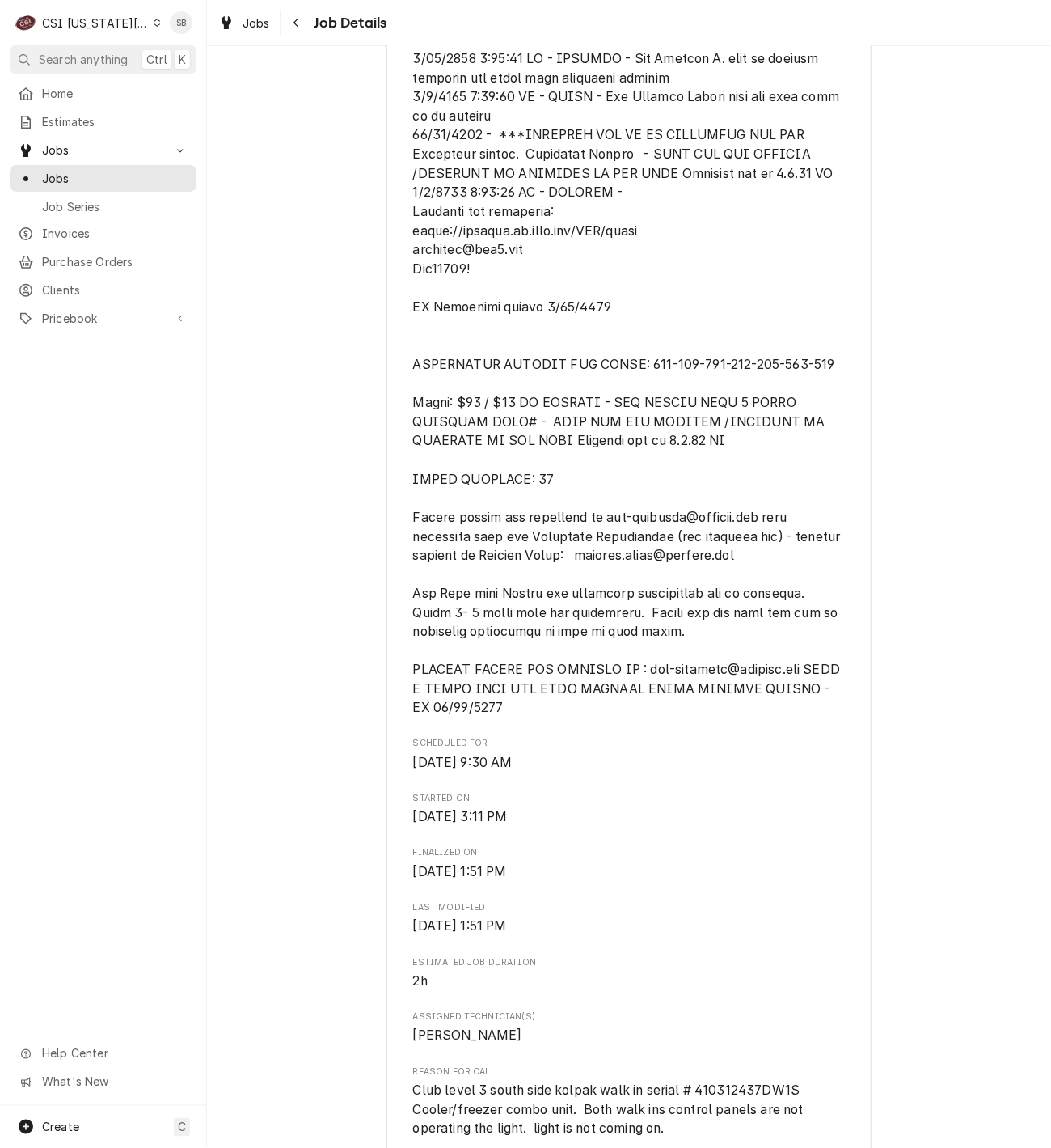
scroll to position [55, 0]
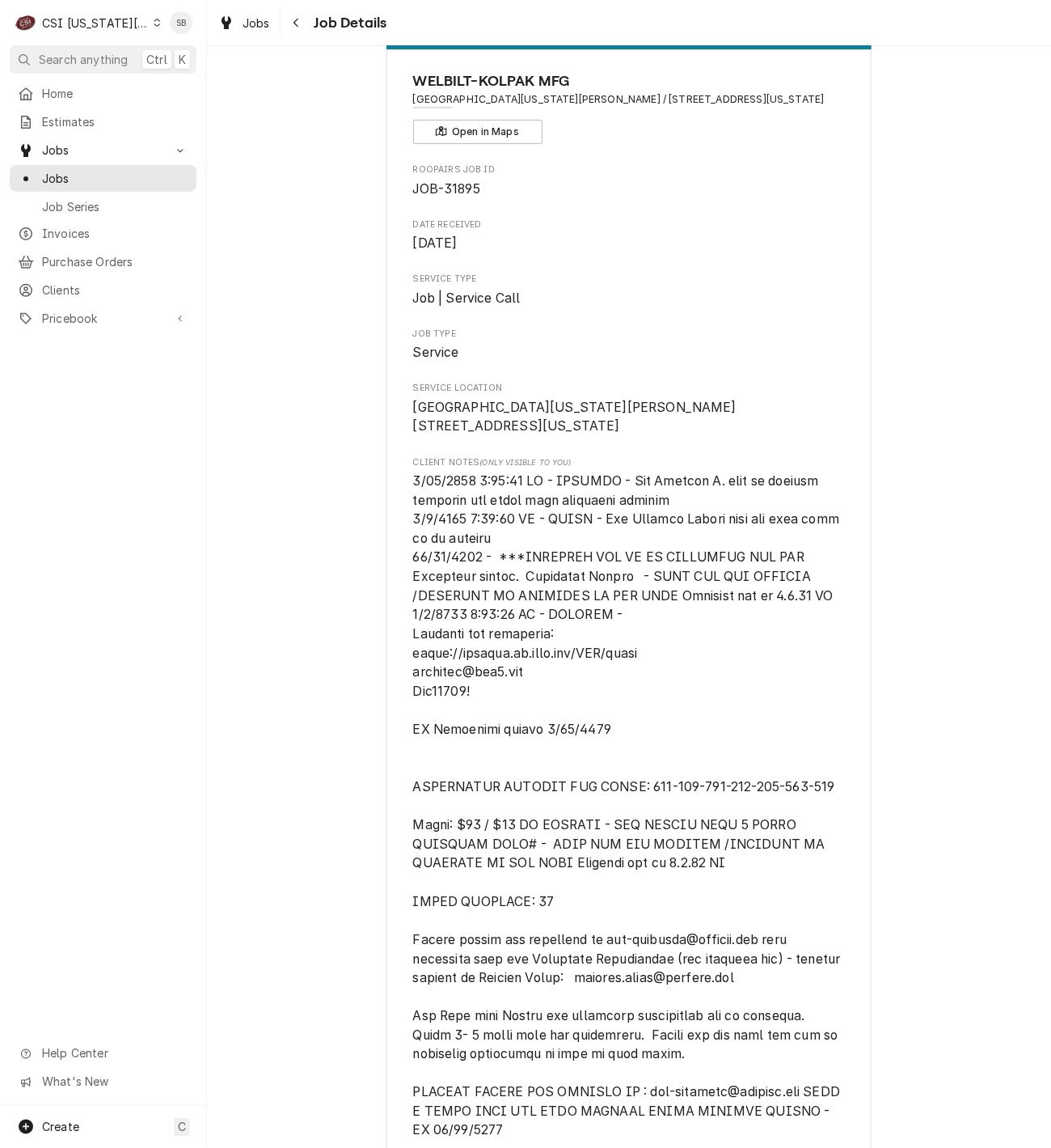
click at [643, 674] on span "[object Object]" at bounding box center [630, 806] width 433 height 669
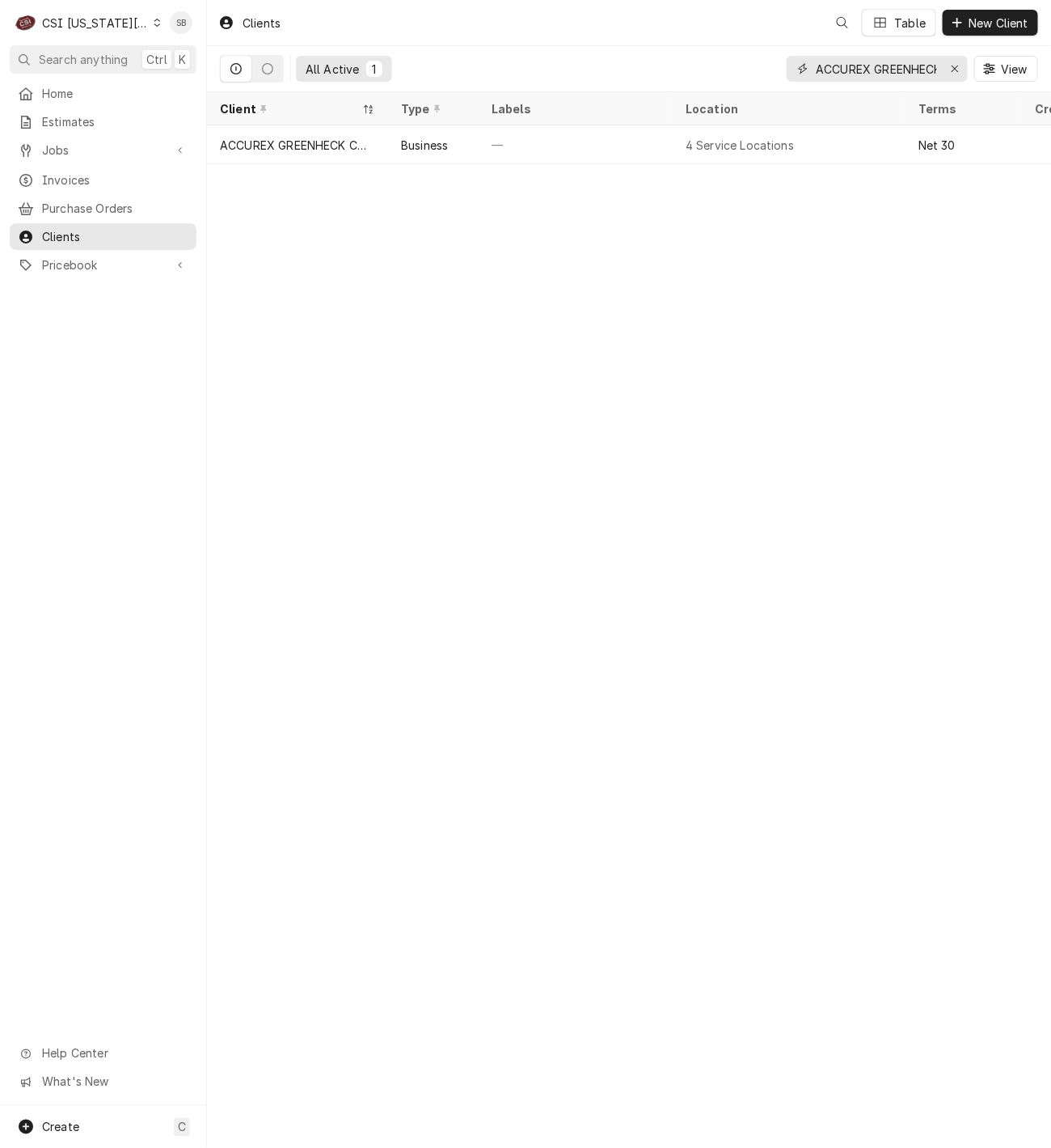
click at [876, 59] on input "ACCUREX GREENHECK COMPANY" at bounding box center [876, 69] width 121 height 26
drag, startPoint x: 876, startPoint y: 59, endPoint x: 869, endPoint y: 63, distance: 8.1
click at [874, 59] on input "ACCUREX GREENHECK COMPANY" at bounding box center [876, 69] width 121 height 26
paste input "[GEOGRAPHIC_DATA][US_STATE][PERSON_NAME]"
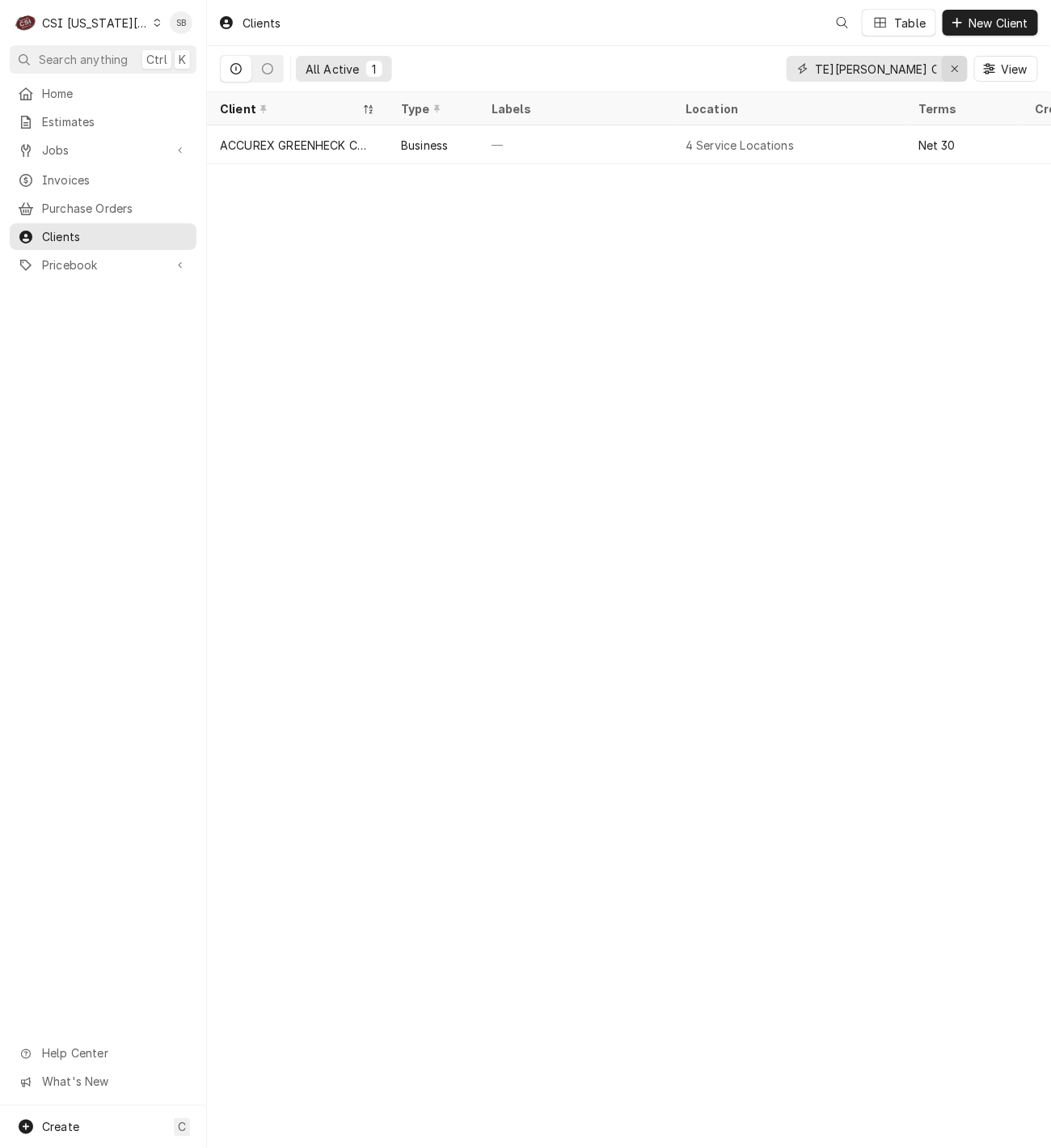
type input "ACCUREX [GEOGRAPHIC_DATA][US_STATE][PERSON_NAME] COMPANY"
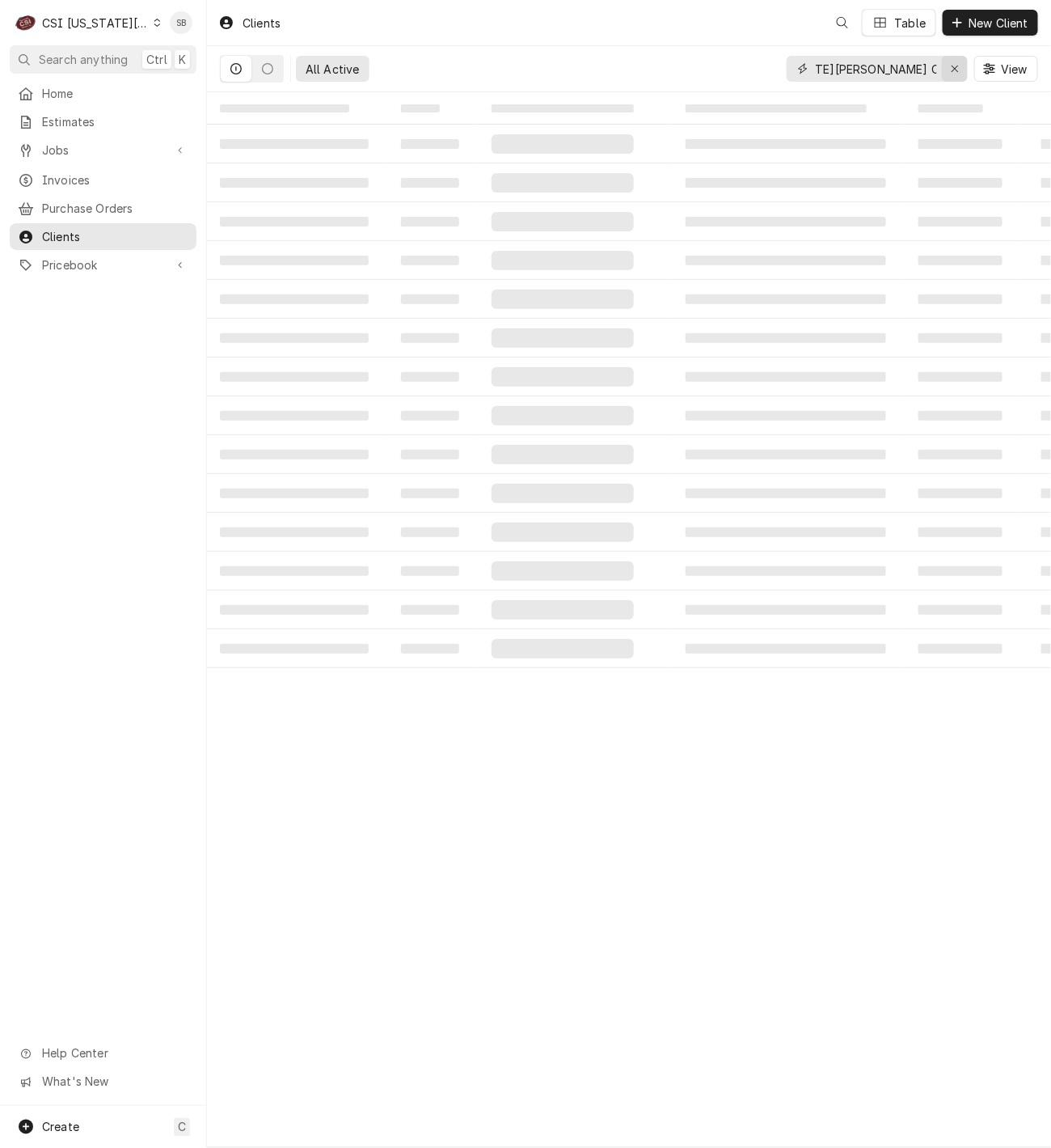
click at [954, 69] on icon "Erase input" at bounding box center [955, 69] width 7 height 7
paste input "[GEOGRAPHIC_DATA][US_STATE][PERSON_NAME]"
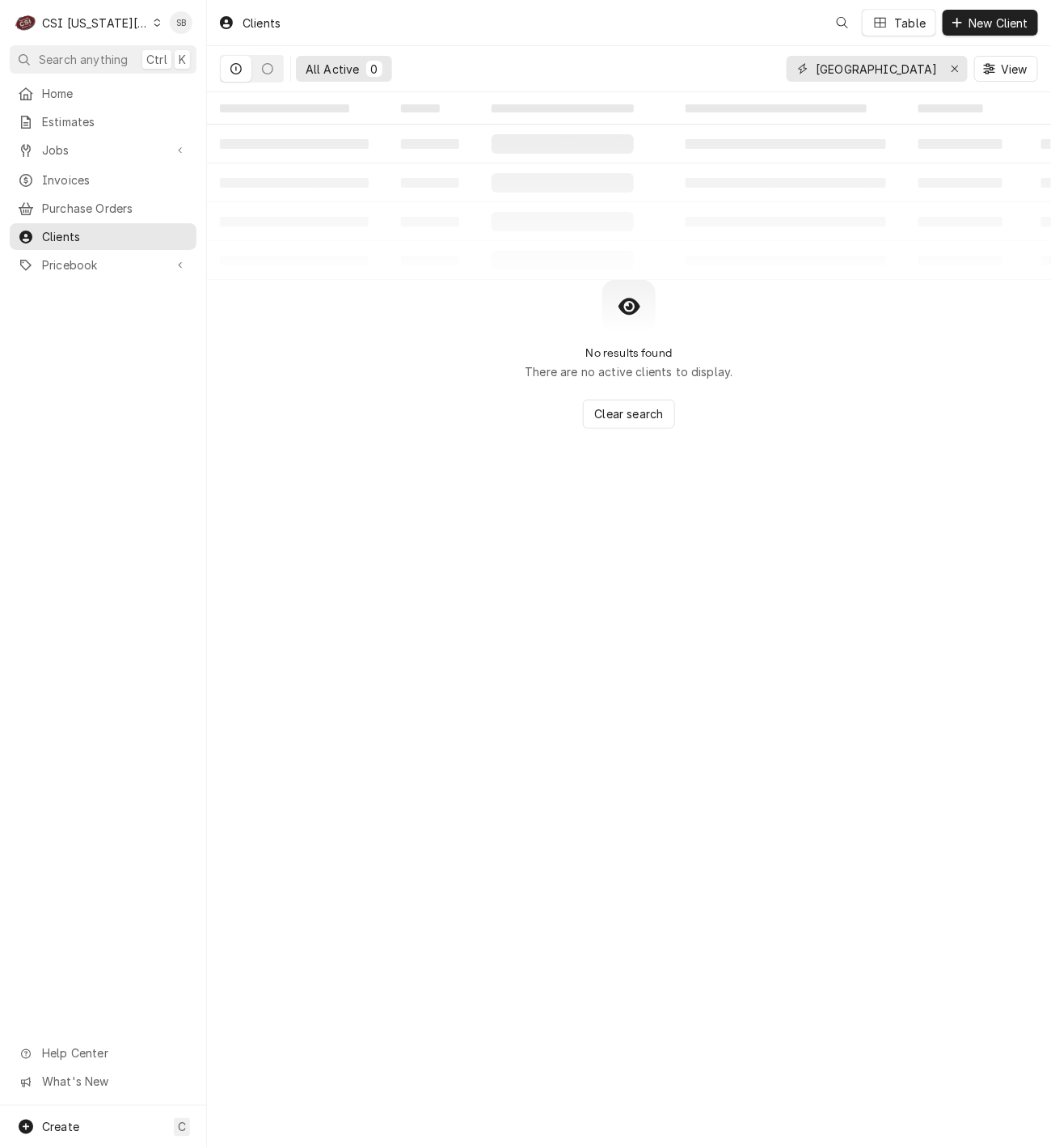
scroll to position [0, 168]
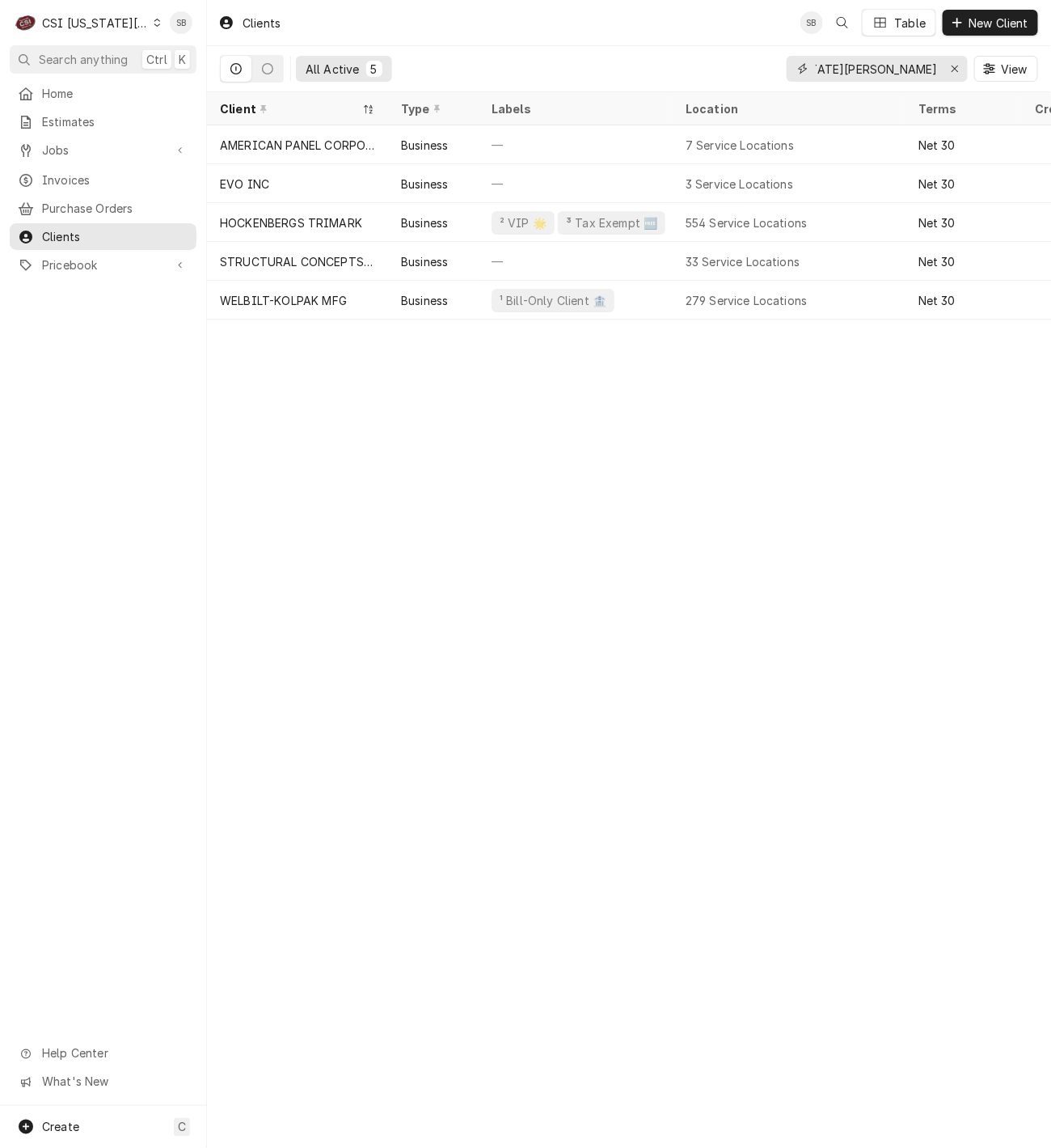
type input "[GEOGRAPHIC_DATA][US_STATE][PERSON_NAME]"
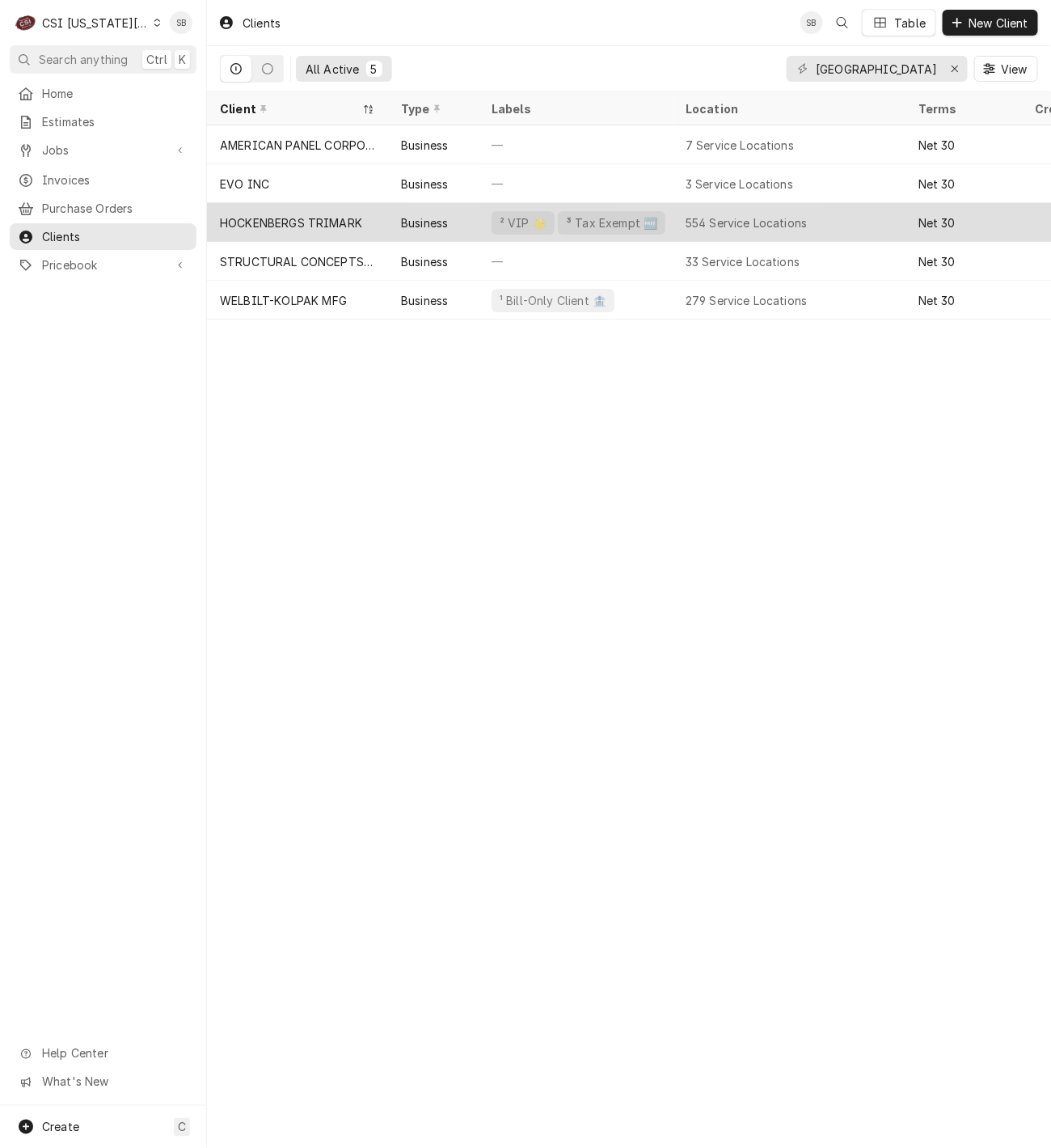
click at [245, 216] on div "HOCKENBERGS TRIMARK" at bounding box center [290, 222] width 142 height 17
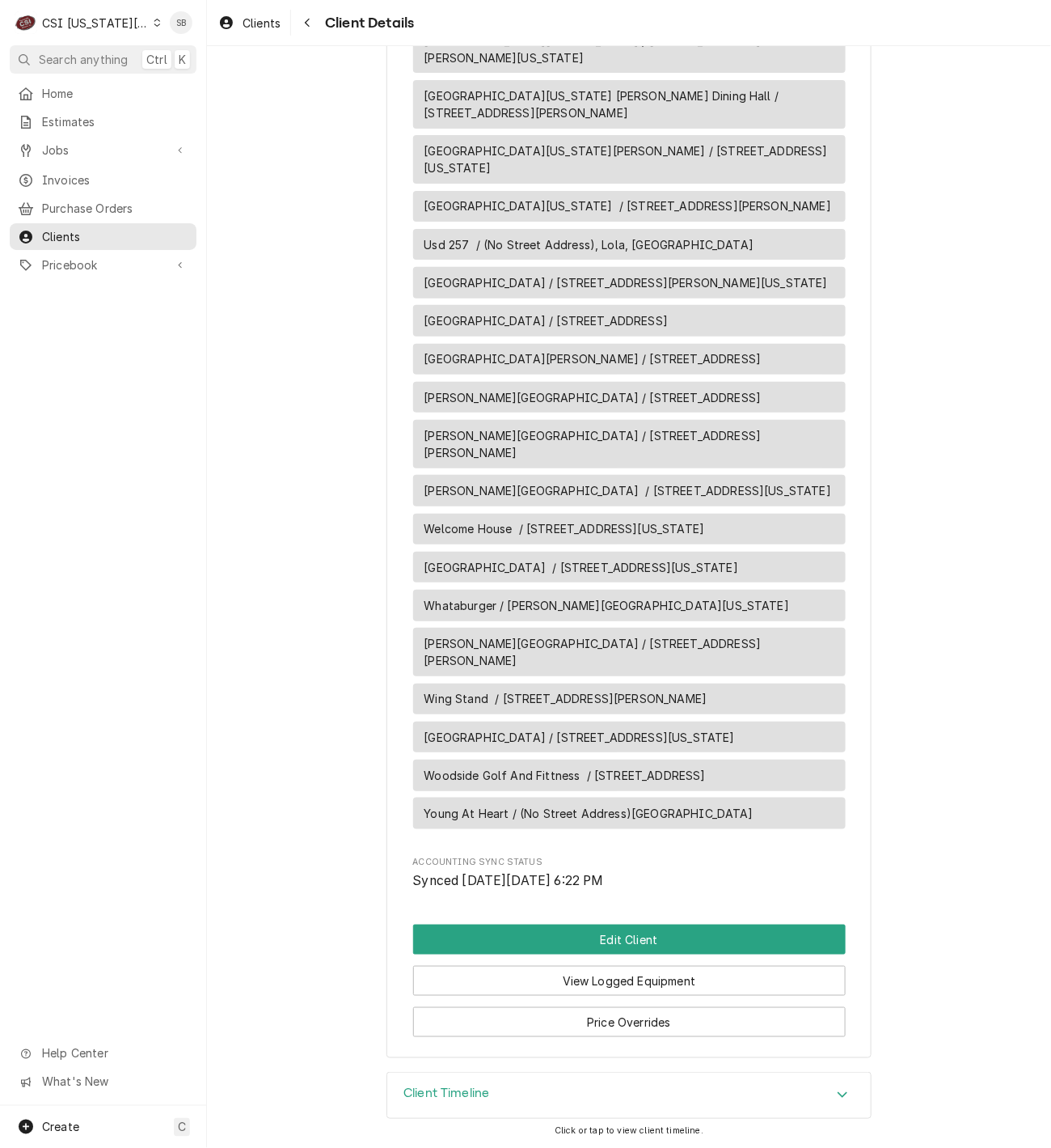
scroll to position [24116, 0]
click at [622, 937] on button "Edit Client" at bounding box center [630, 939] width 433 height 30
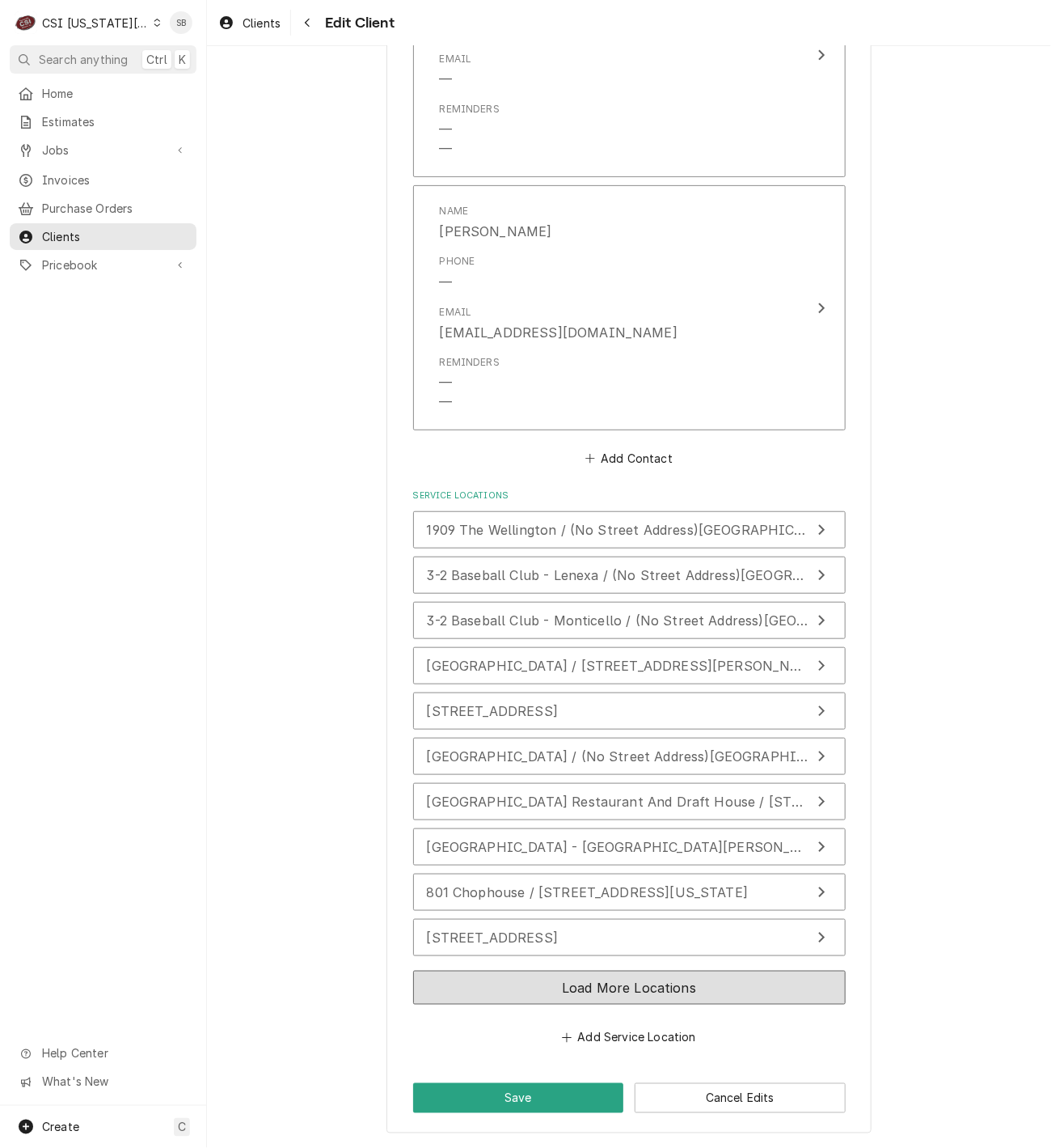
click at [665, 981] on button "Load More Locations" at bounding box center [630, 988] width 433 height 34
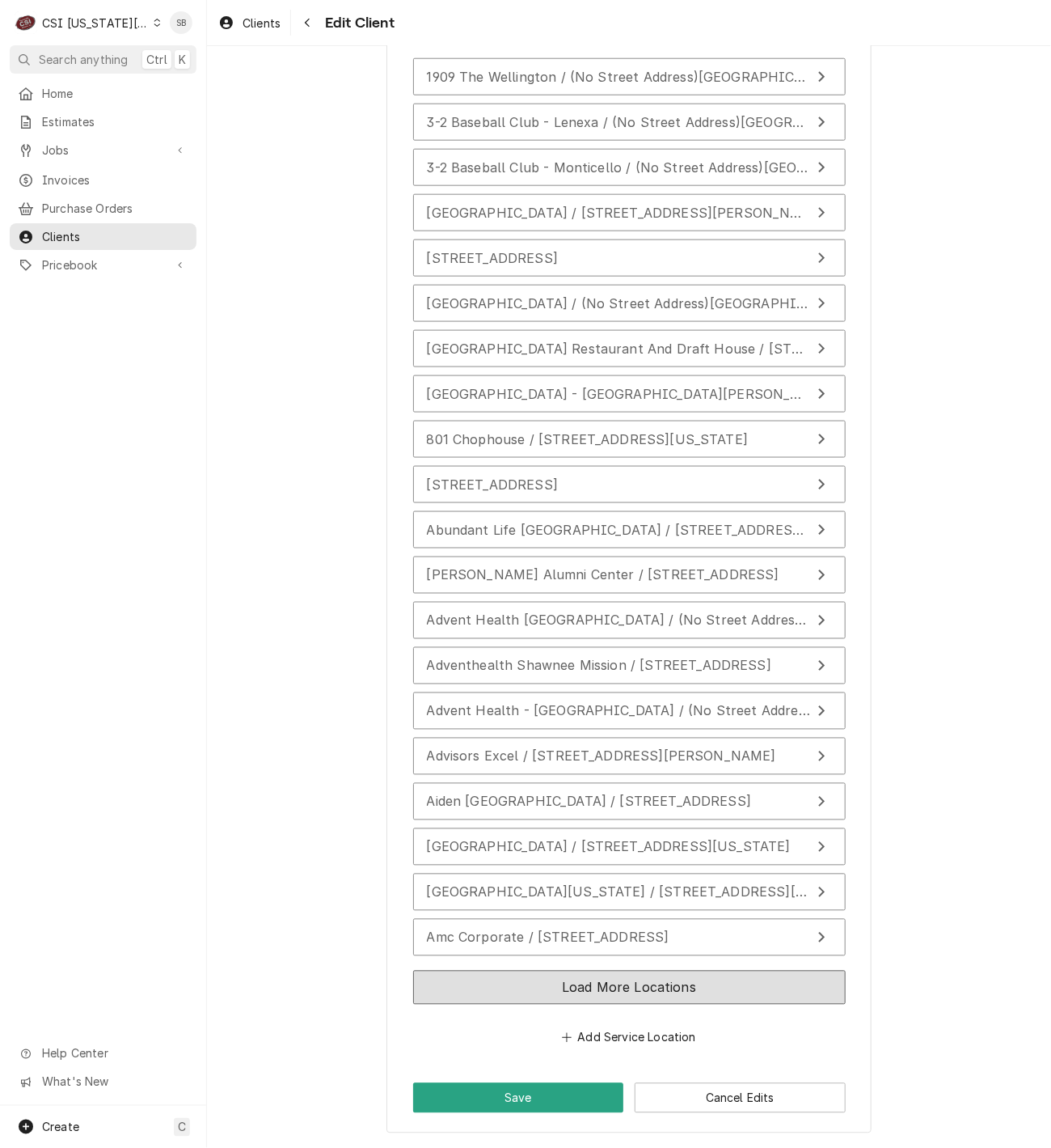
click at [682, 986] on button "Load More Locations" at bounding box center [630, 988] width 433 height 34
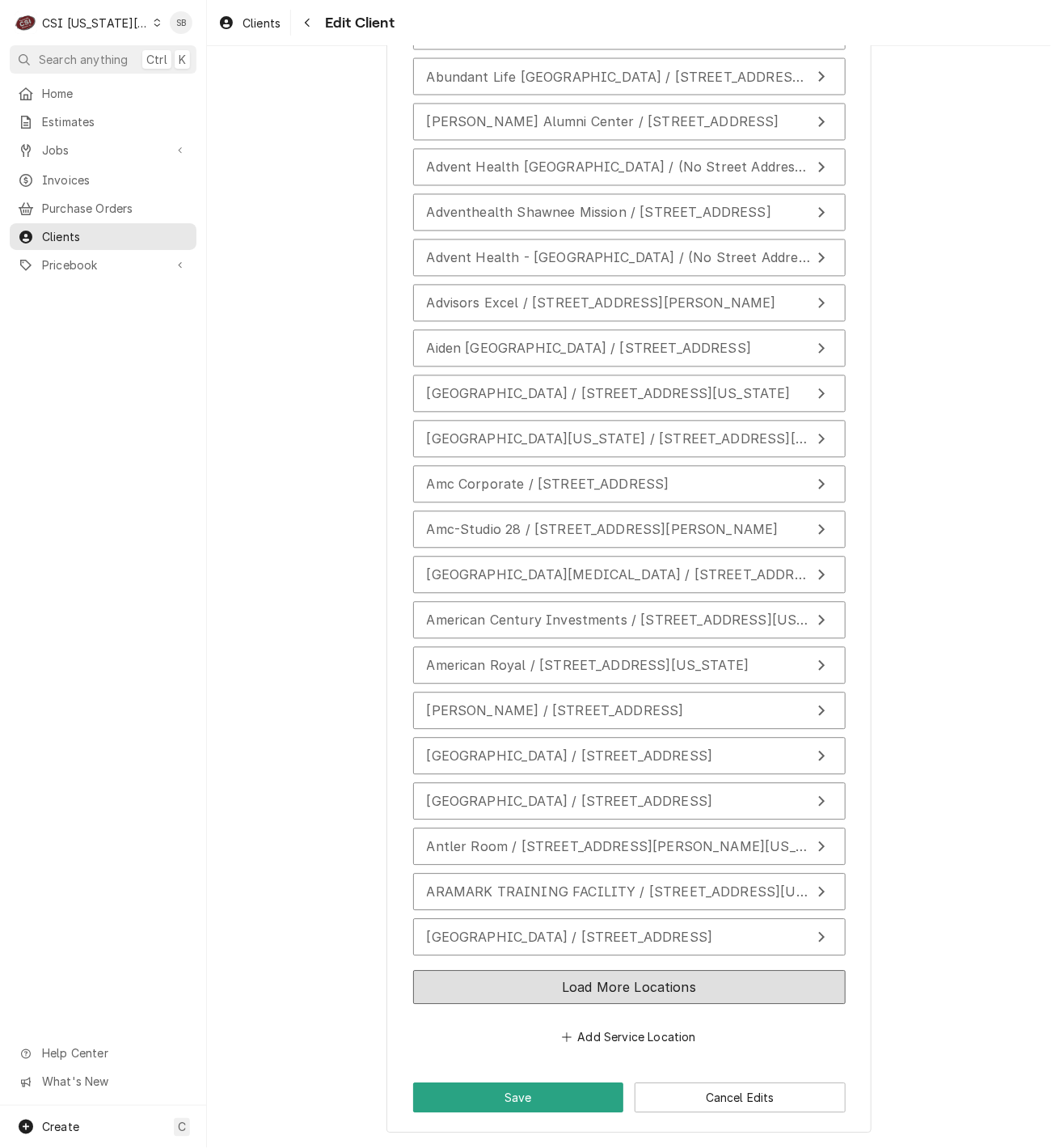
click at [704, 986] on button "Load More Locations" at bounding box center [630, 988] width 433 height 34
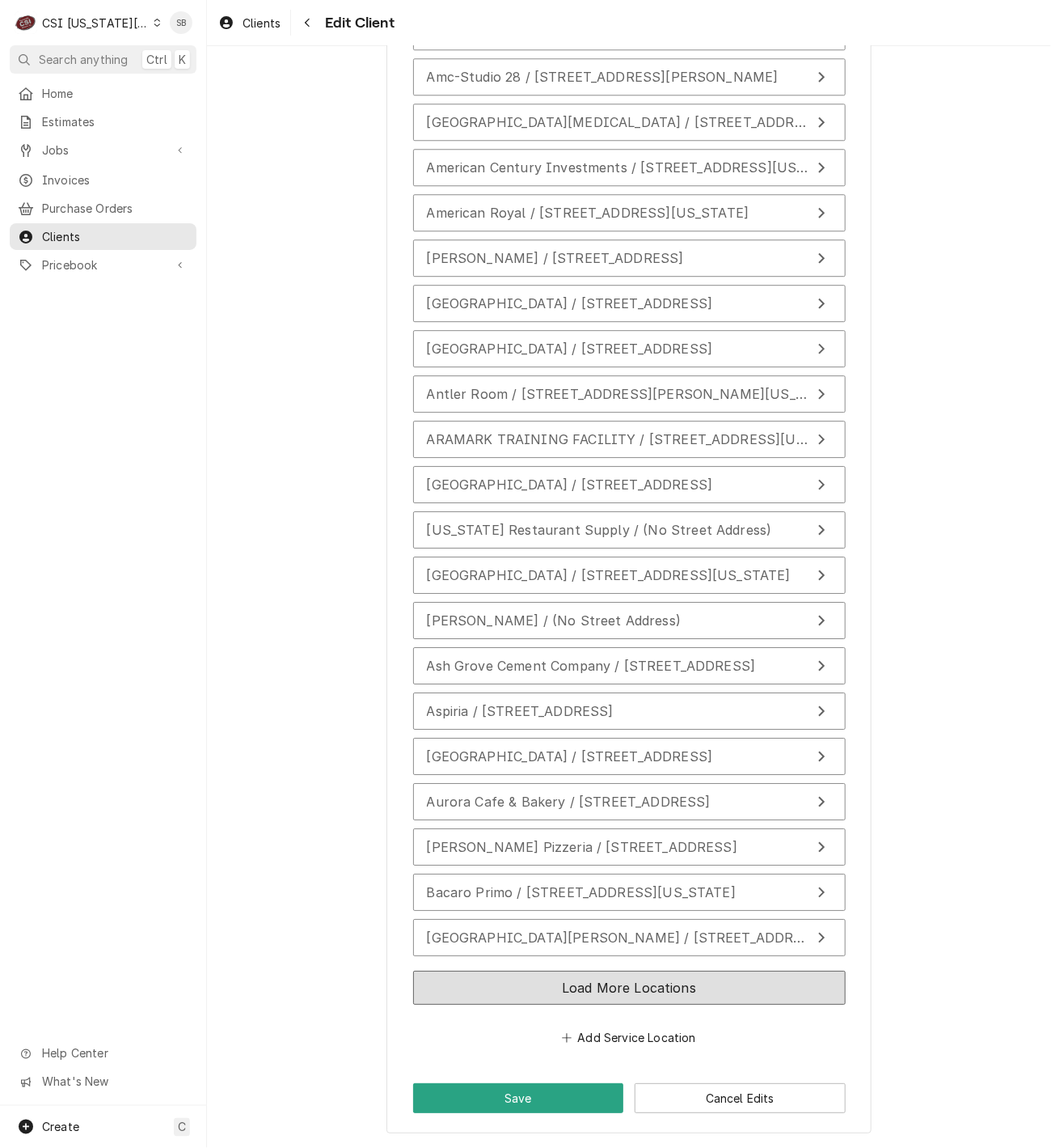
click at [617, 985] on button "Load More Locations" at bounding box center [630, 988] width 433 height 34
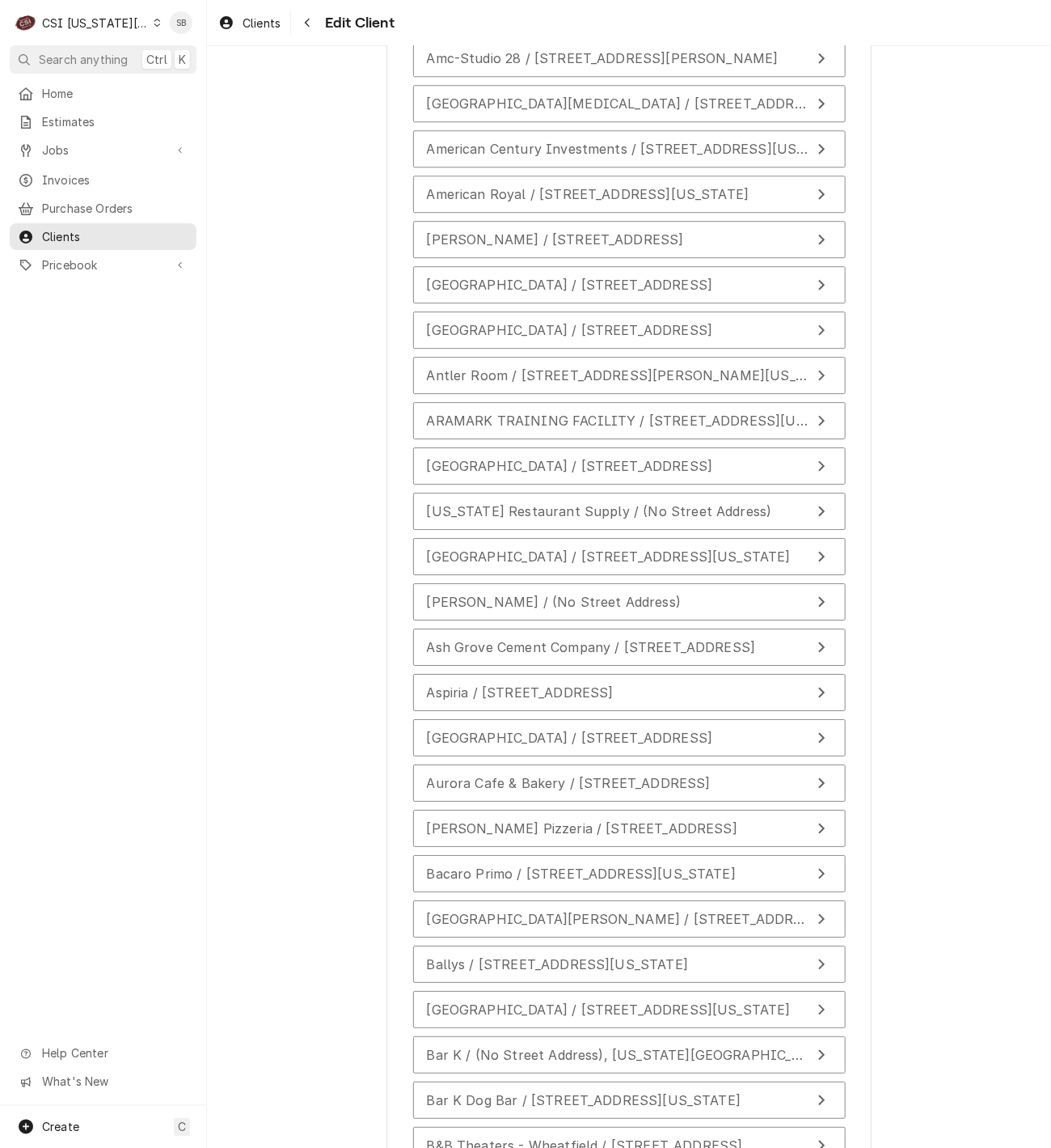
scroll to position [3596, 0]
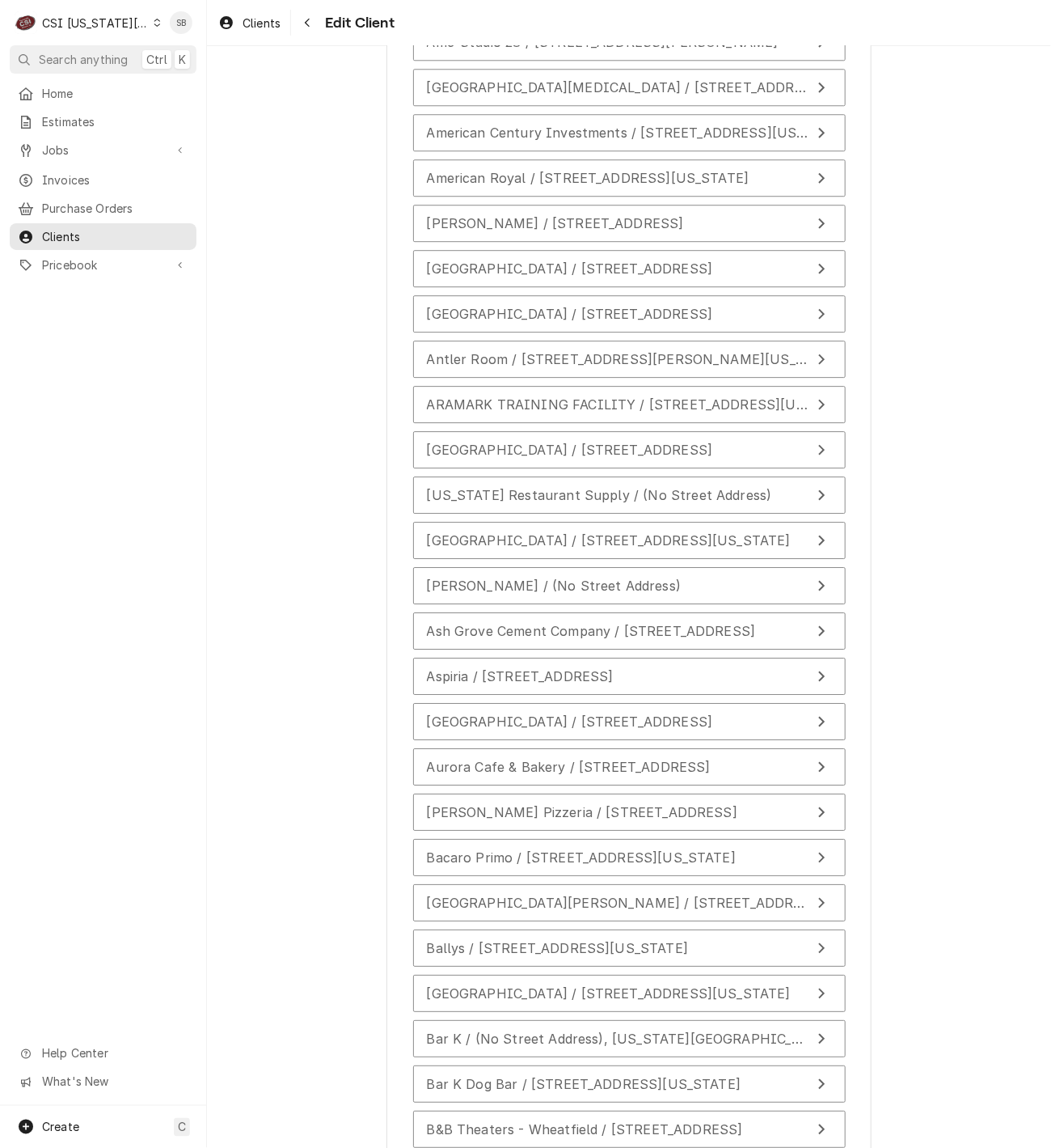
drag, startPoint x: 931, startPoint y: 488, endPoint x: 931, endPoint y: 864, distance: 376.0
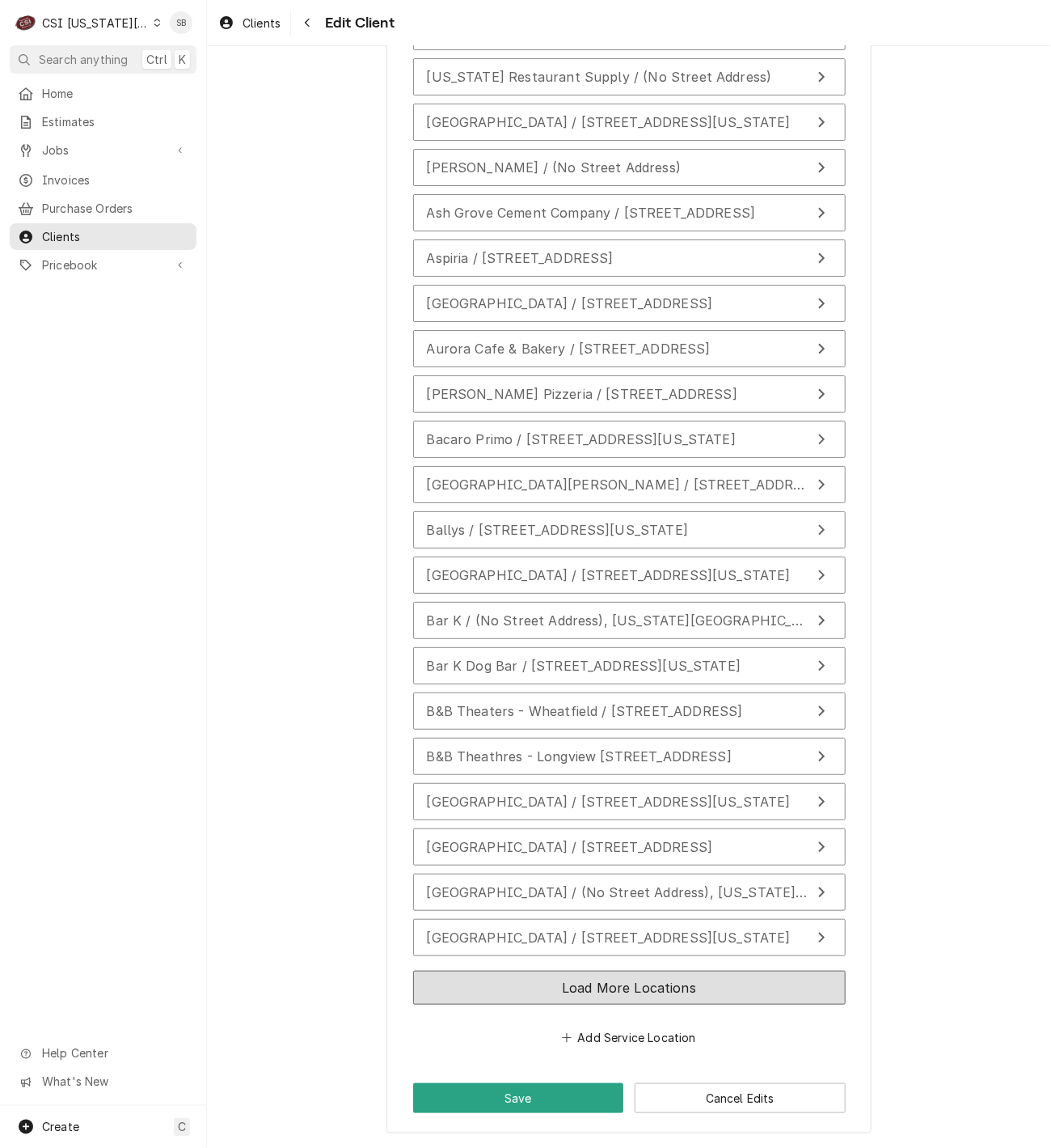
click at [761, 1001] on button "Load More Locations" at bounding box center [630, 988] width 433 height 34
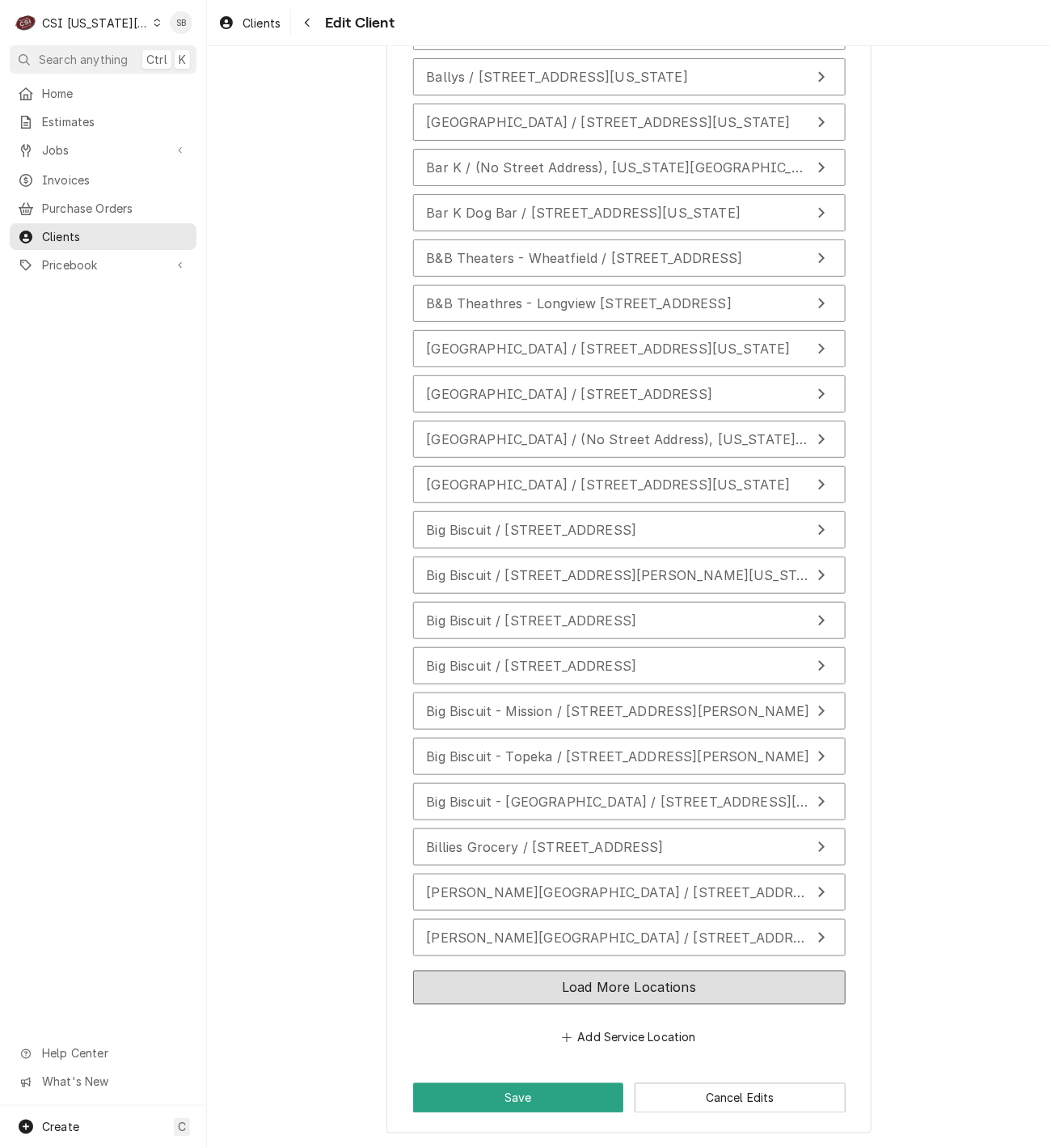
click at [728, 993] on button "Load More Locations" at bounding box center [630, 988] width 433 height 34
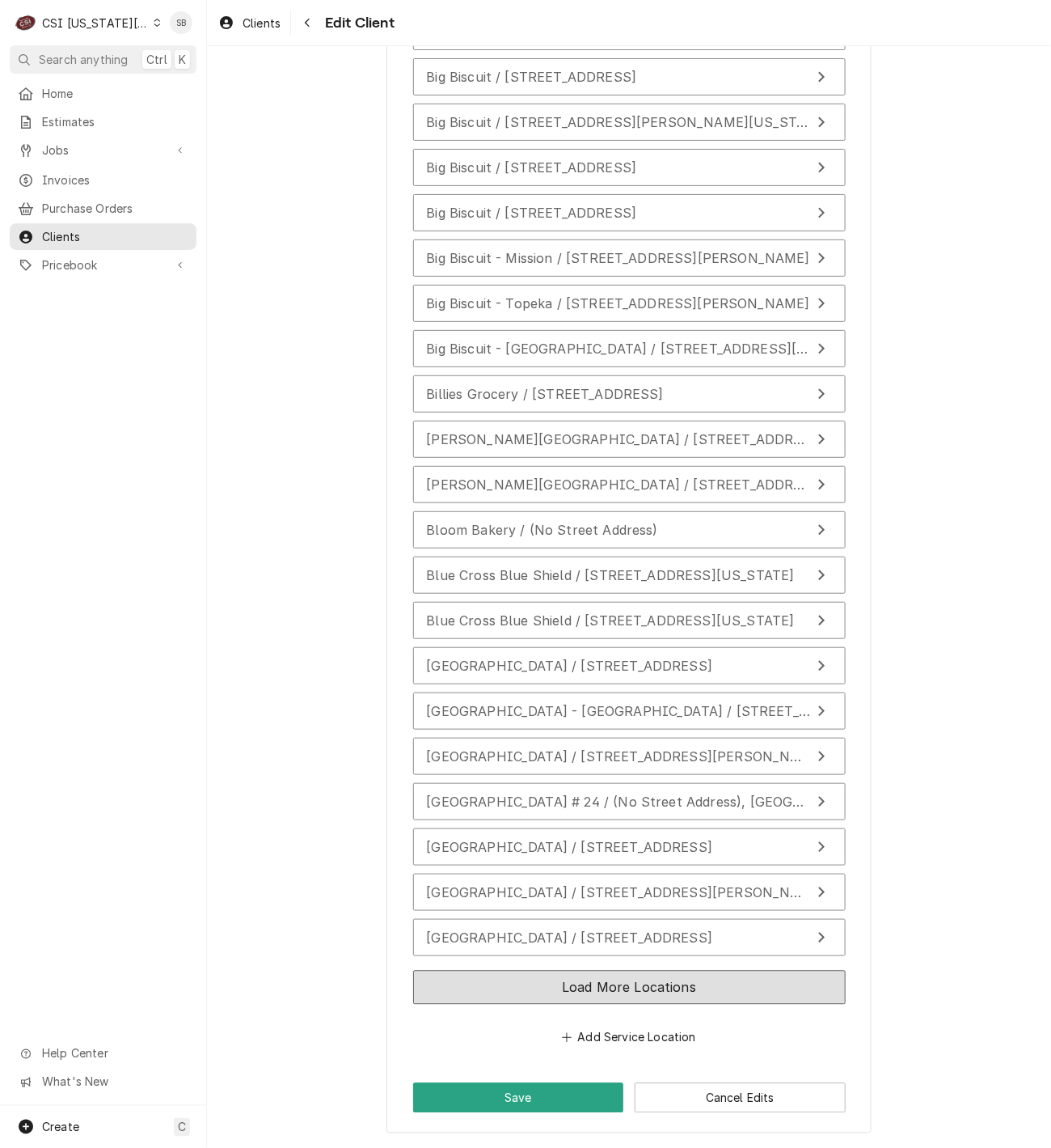
click at [682, 996] on button "Load More Locations" at bounding box center [630, 988] width 433 height 34
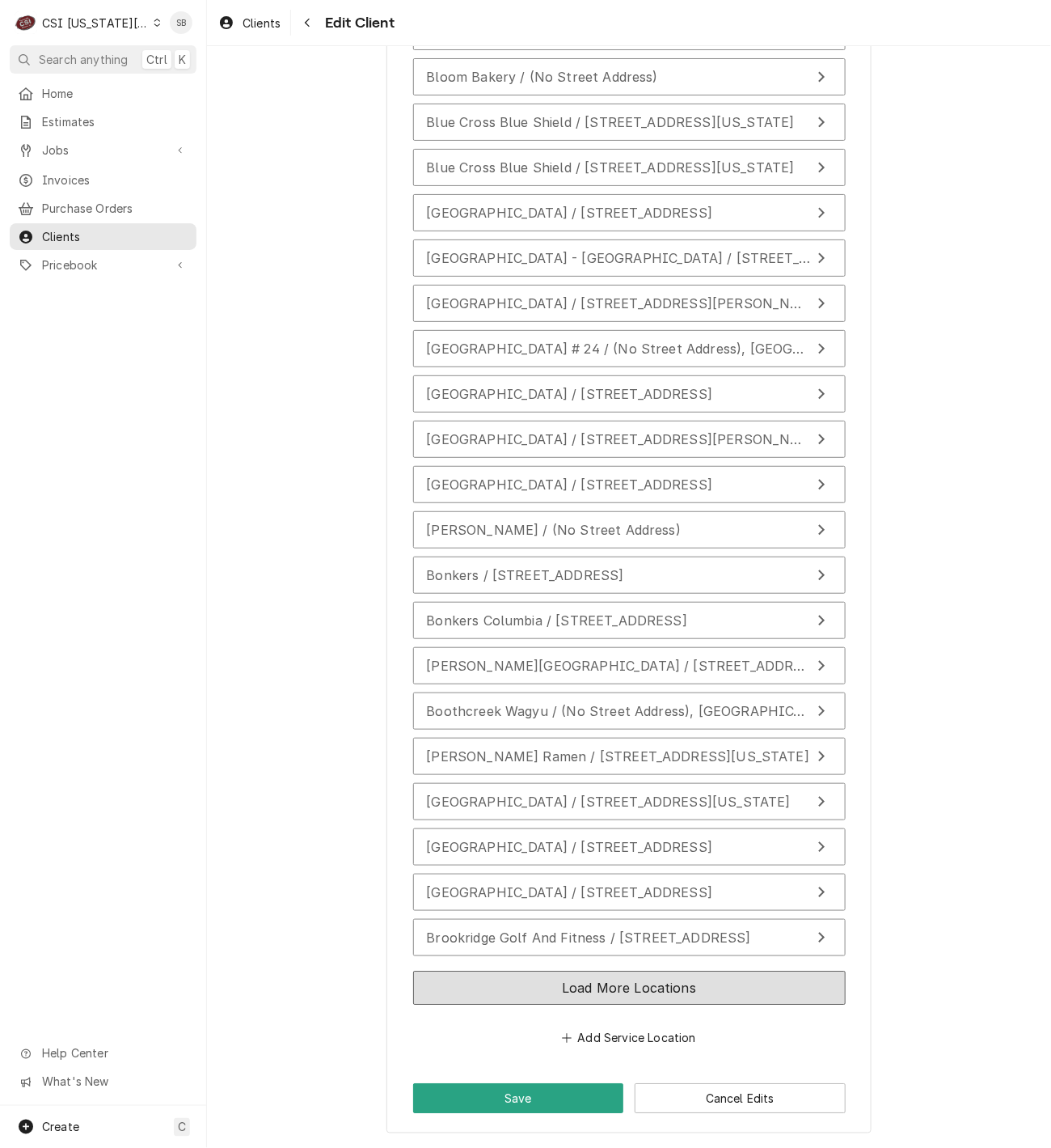
click at [641, 993] on button "Load More Locations" at bounding box center [630, 988] width 433 height 34
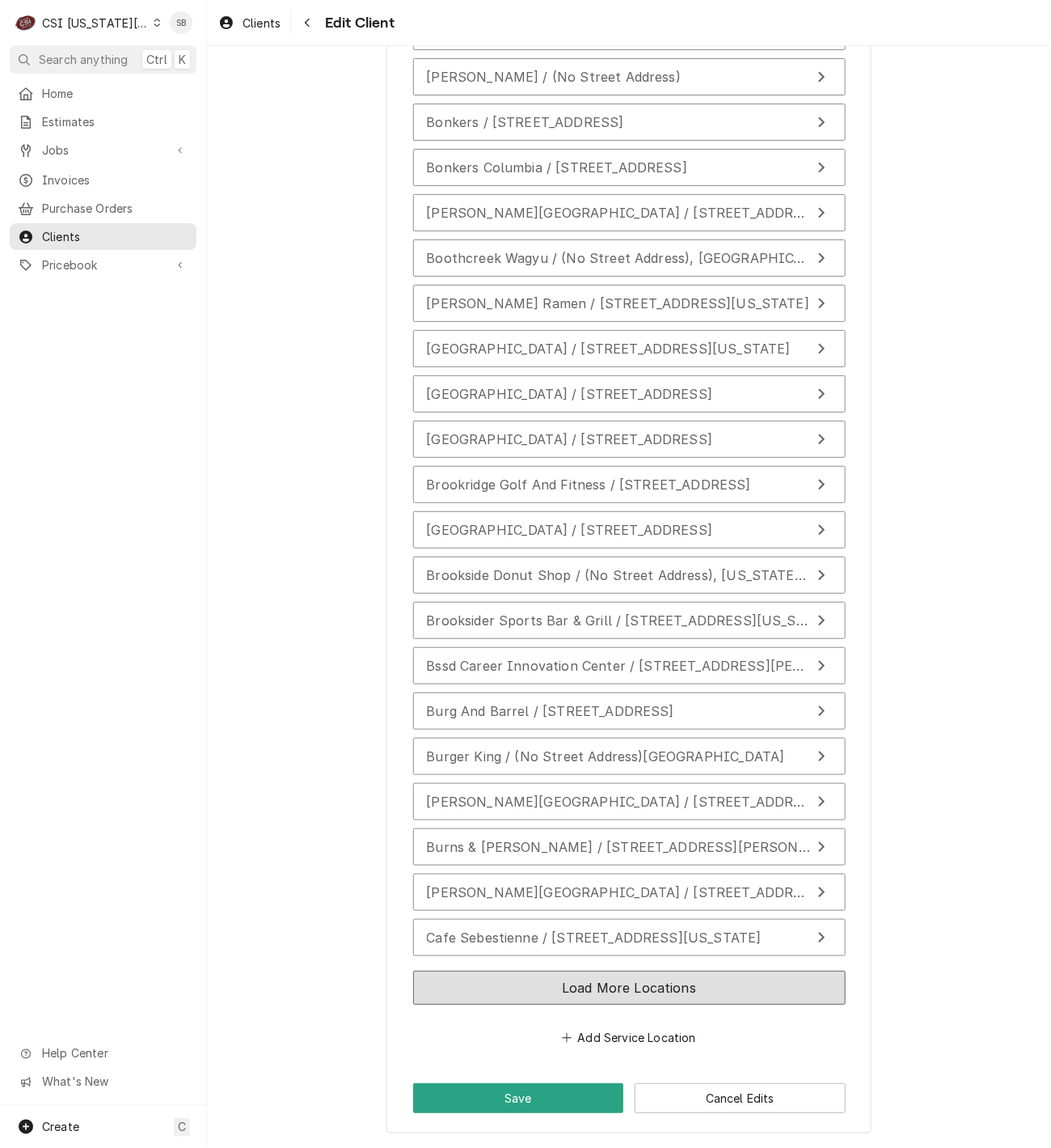
click at [665, 986] on button "Load More Locations" at bounding box center [630, 988] width 433 height 34
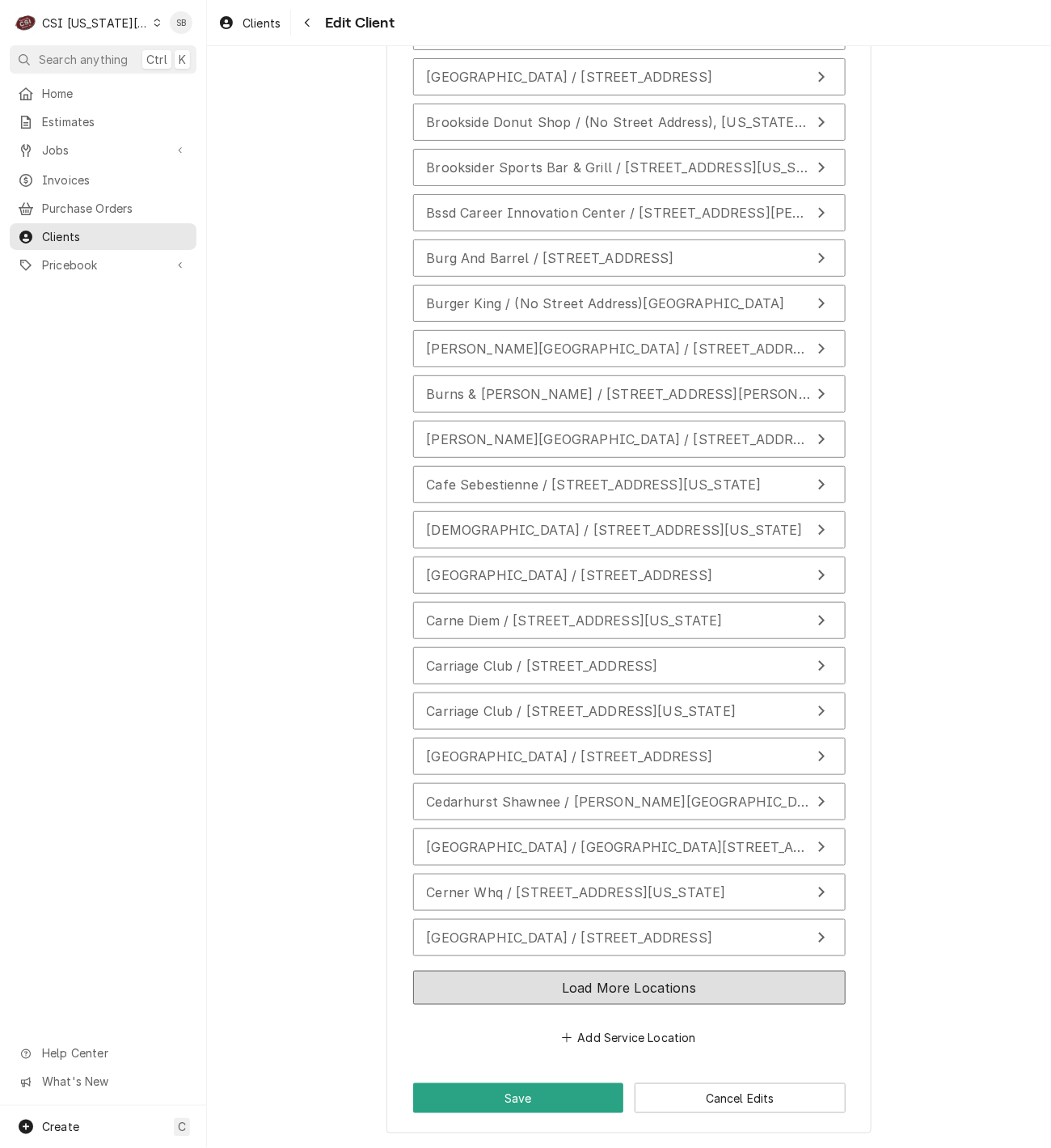
click at [665, 995] on button "Load More Locations" at bounding box center [630, 988] width 433 height 34
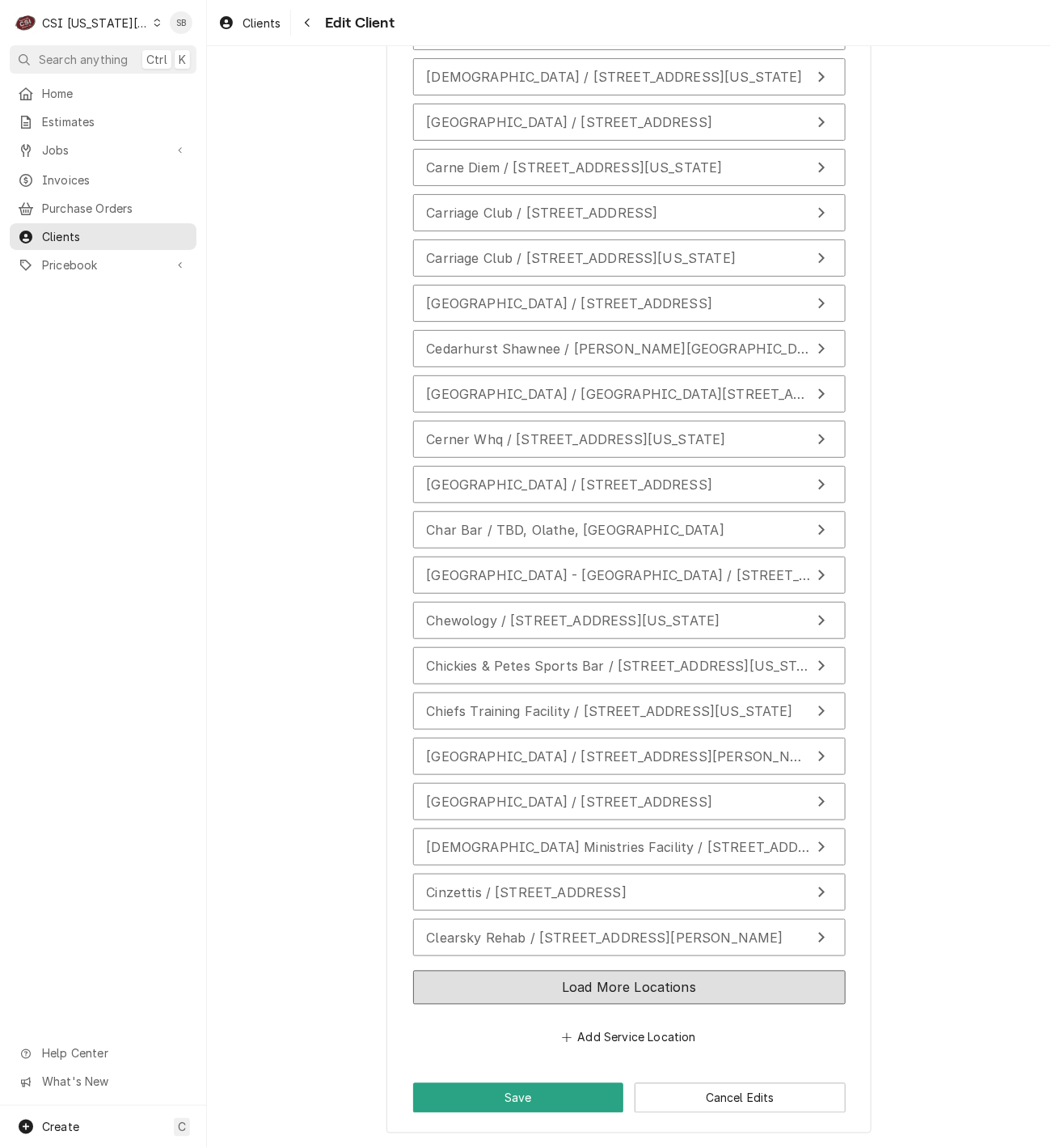
click at [663, 983] on button "Load More Locations" at bounding box center [630, 988] width 433 height 34
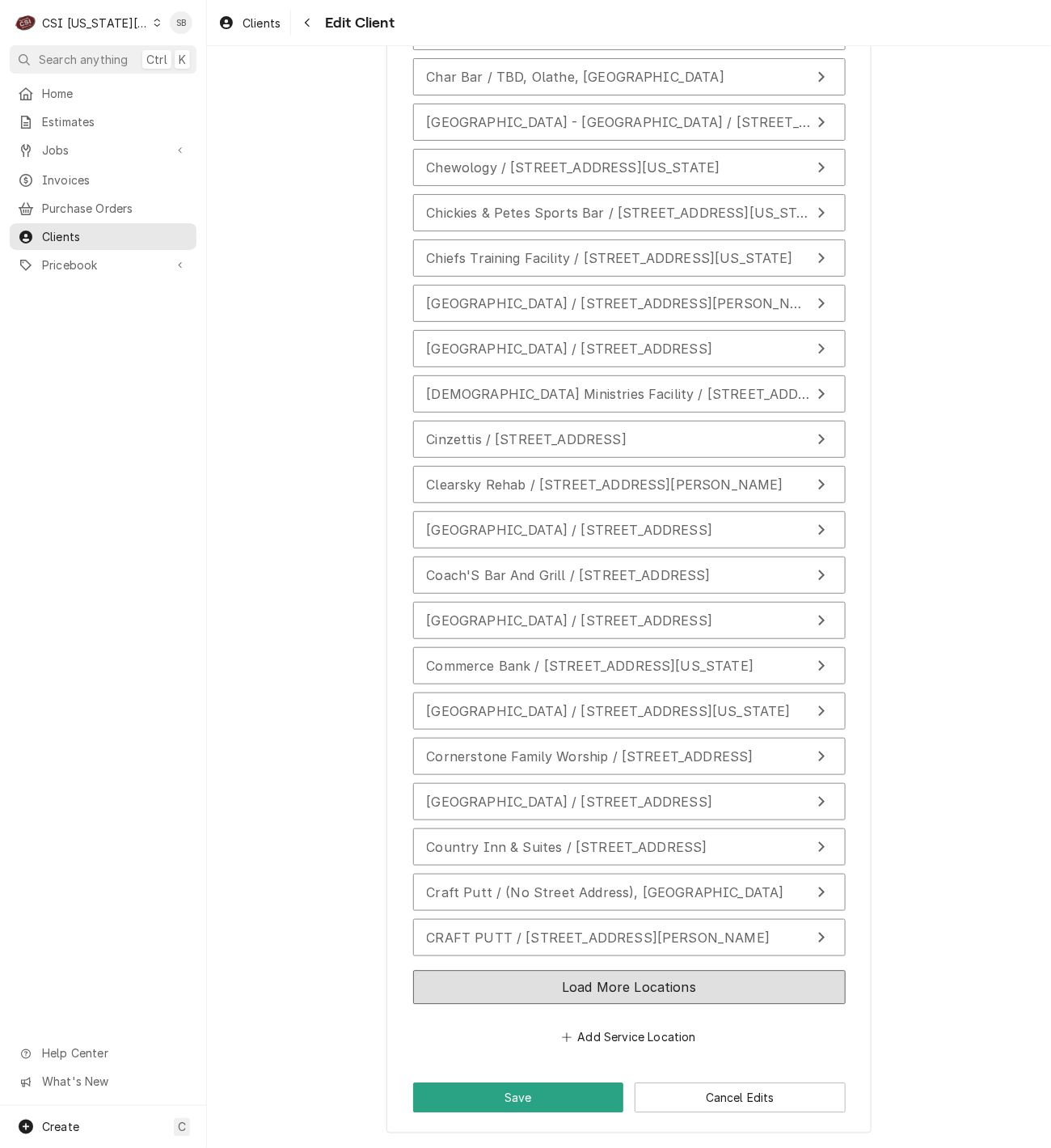
click at [665, 986] on button "Load More Locations" at bounding box center [630, 988] width 433 height 34
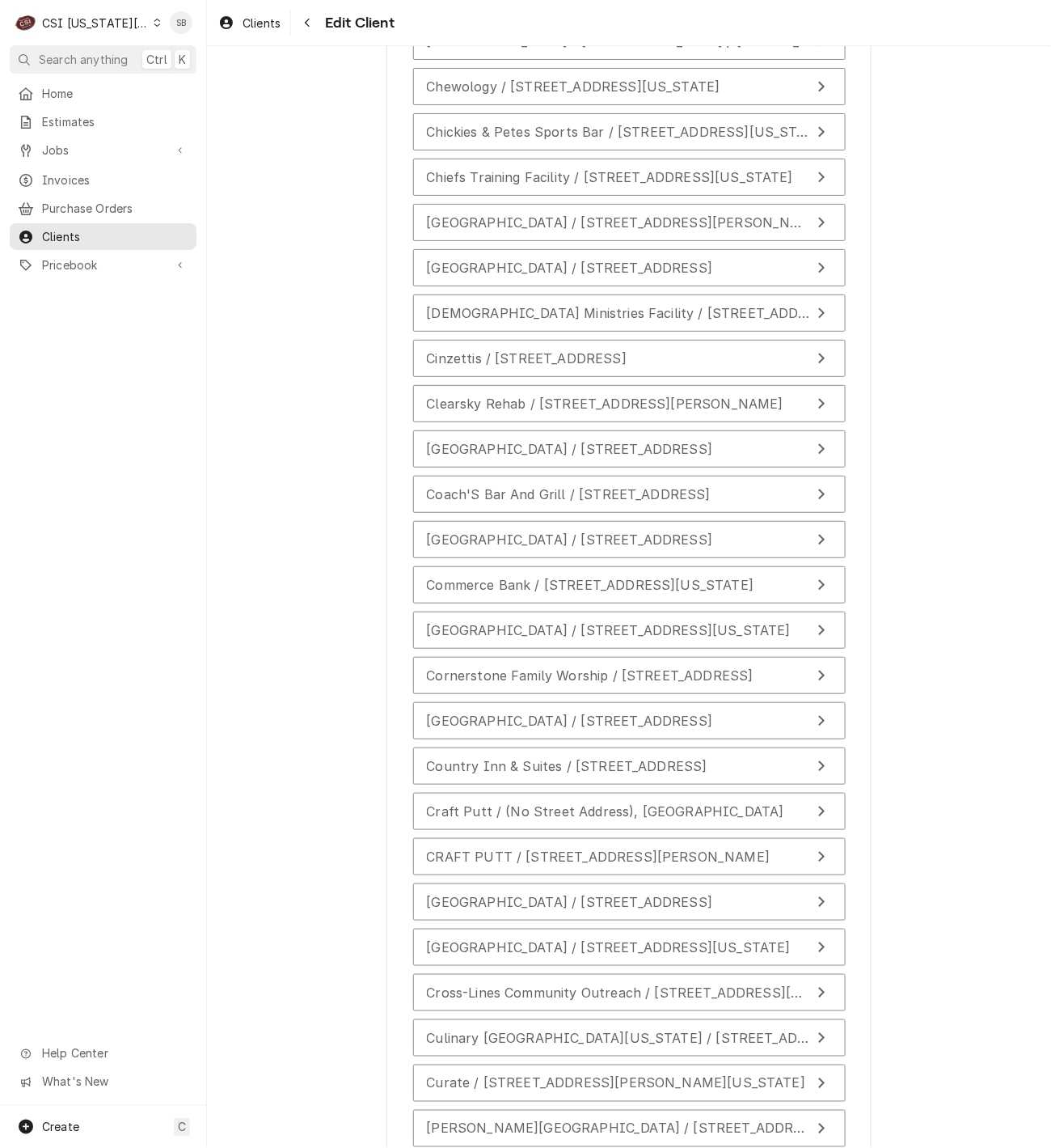
scroll to position [7282, 0]
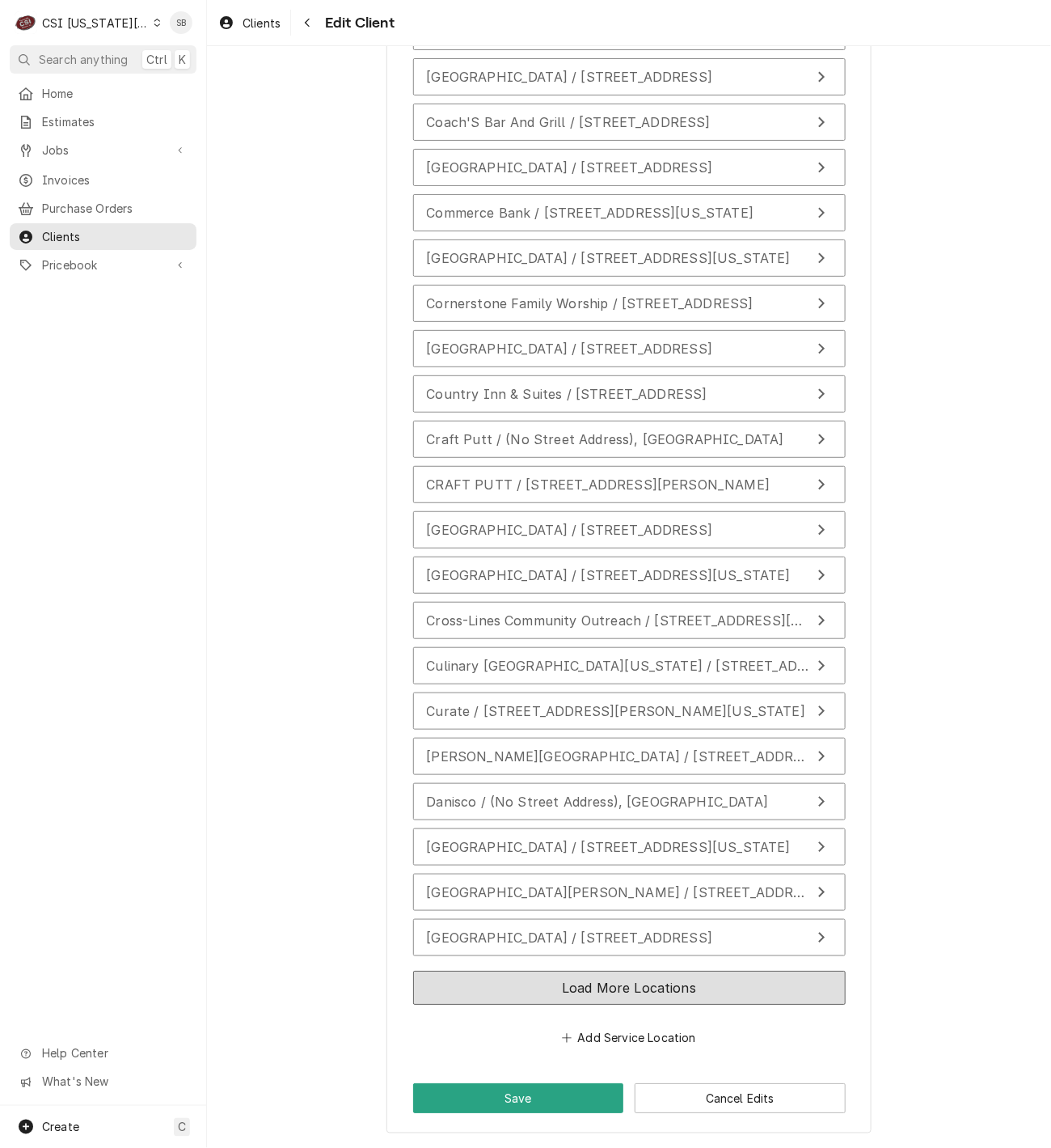
click at [687, 986] on button "Load More Locations" at bounding box center [630, 988] width 433 height 34
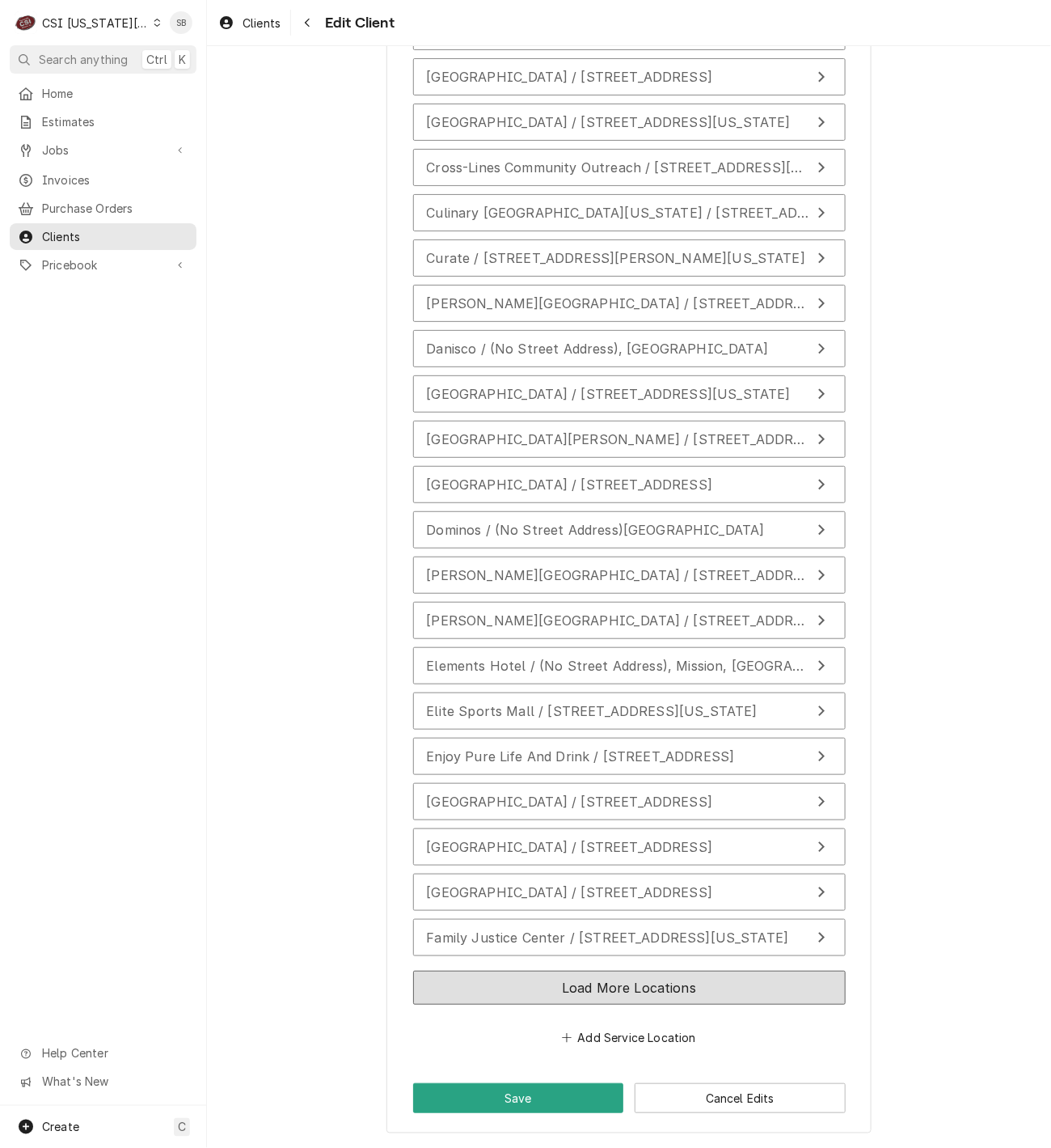
click at [701, 989] on button "Load More Locations" at bounding box center [630, 988] width 433 height 34
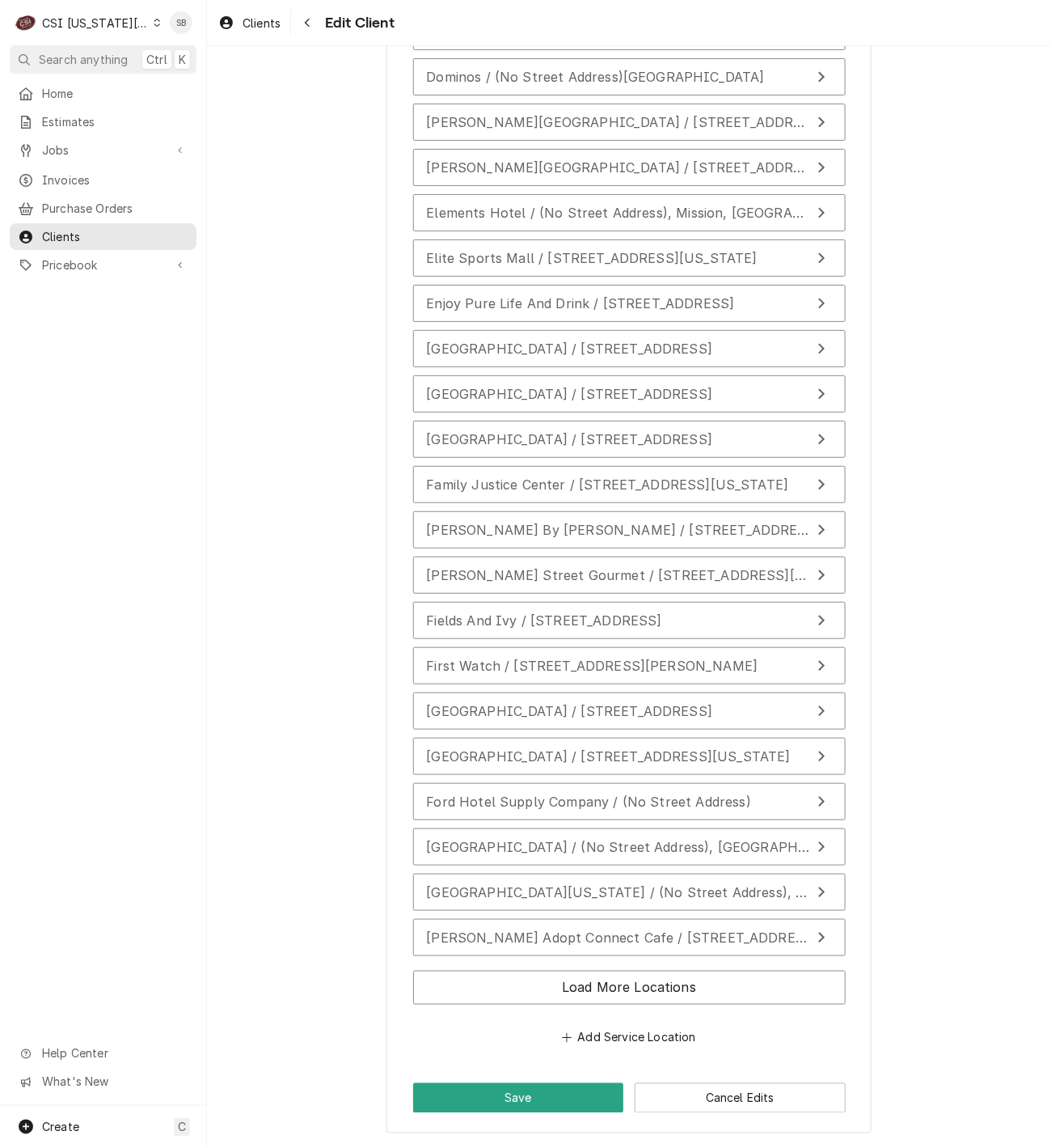
click at [716, 1010] on div "Load More Locations" at bounding box center [630, 991] width 433 height 54
click at [716, 984] on button "Load More Locations" at bounding box center [630, 988] width 433 height 34
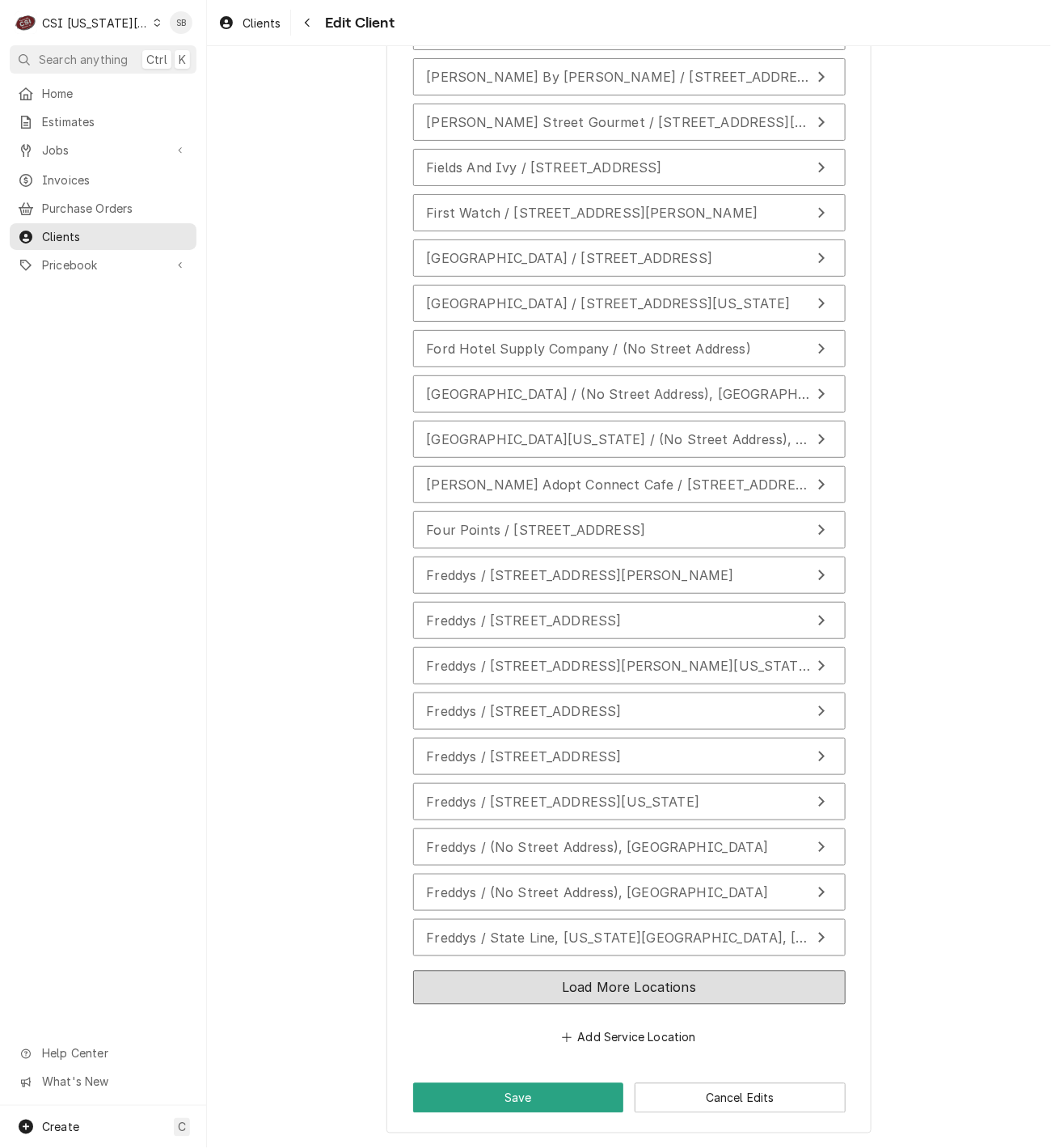
click at [724, 1001] on button "Load More Locations" at bounding box center [630, 988] width 433 height 34
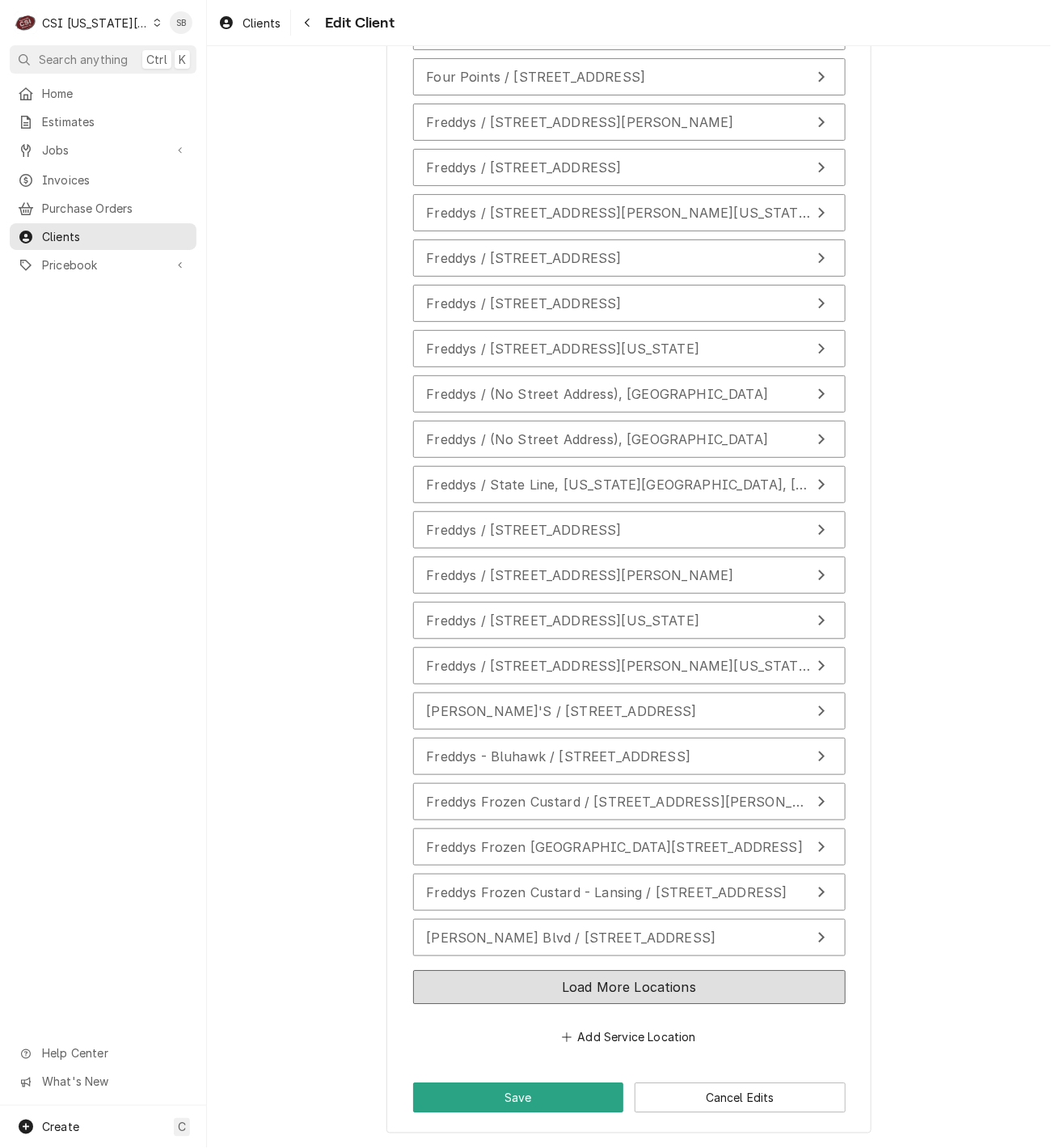
click at [726, 985] on button "Load More Locations" at bounding box center [630, 988] width 433 height 34
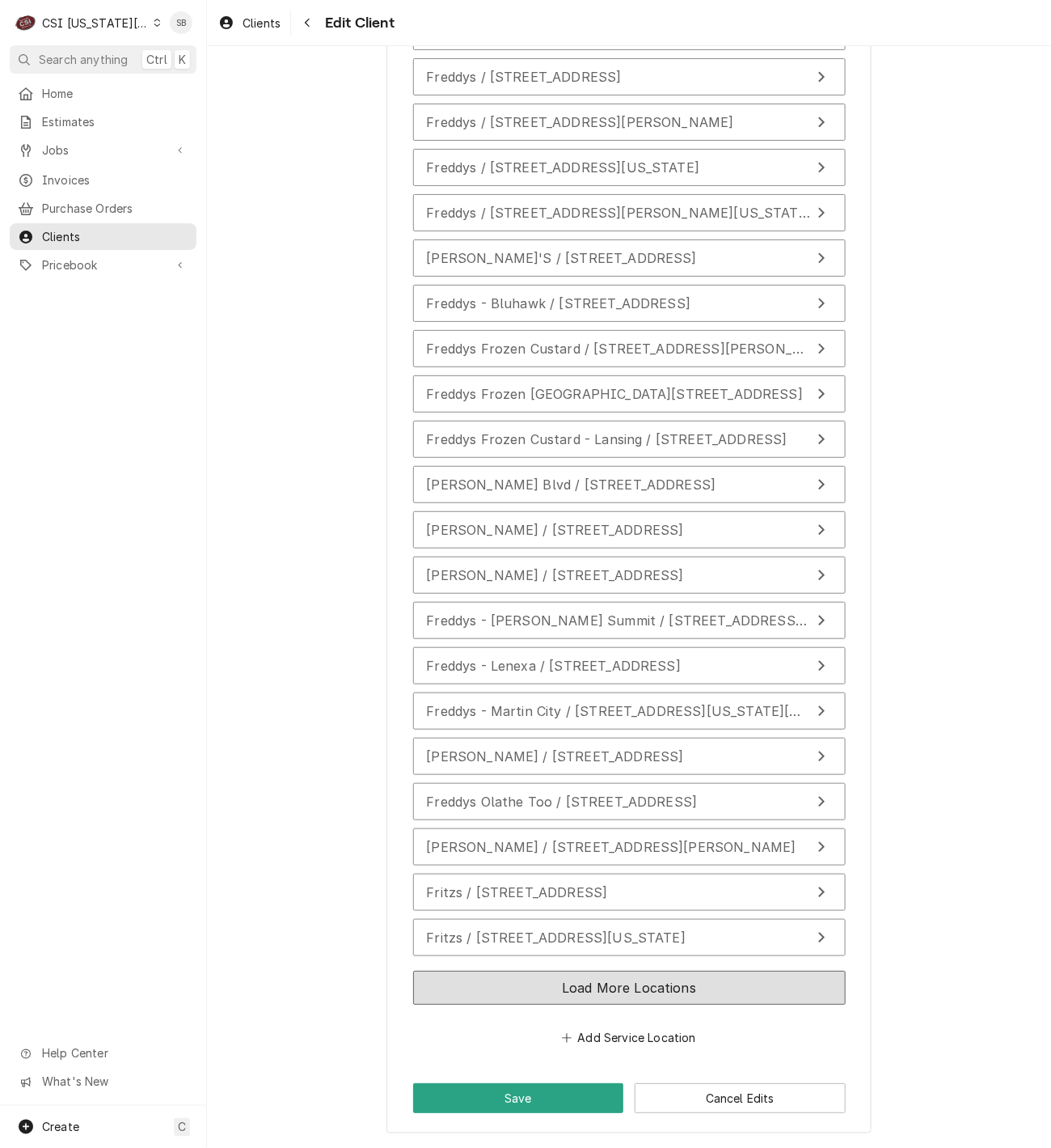
click at [712, 984] on button "Load More Locations" at bounding box center [630, 988] width 433 height 34
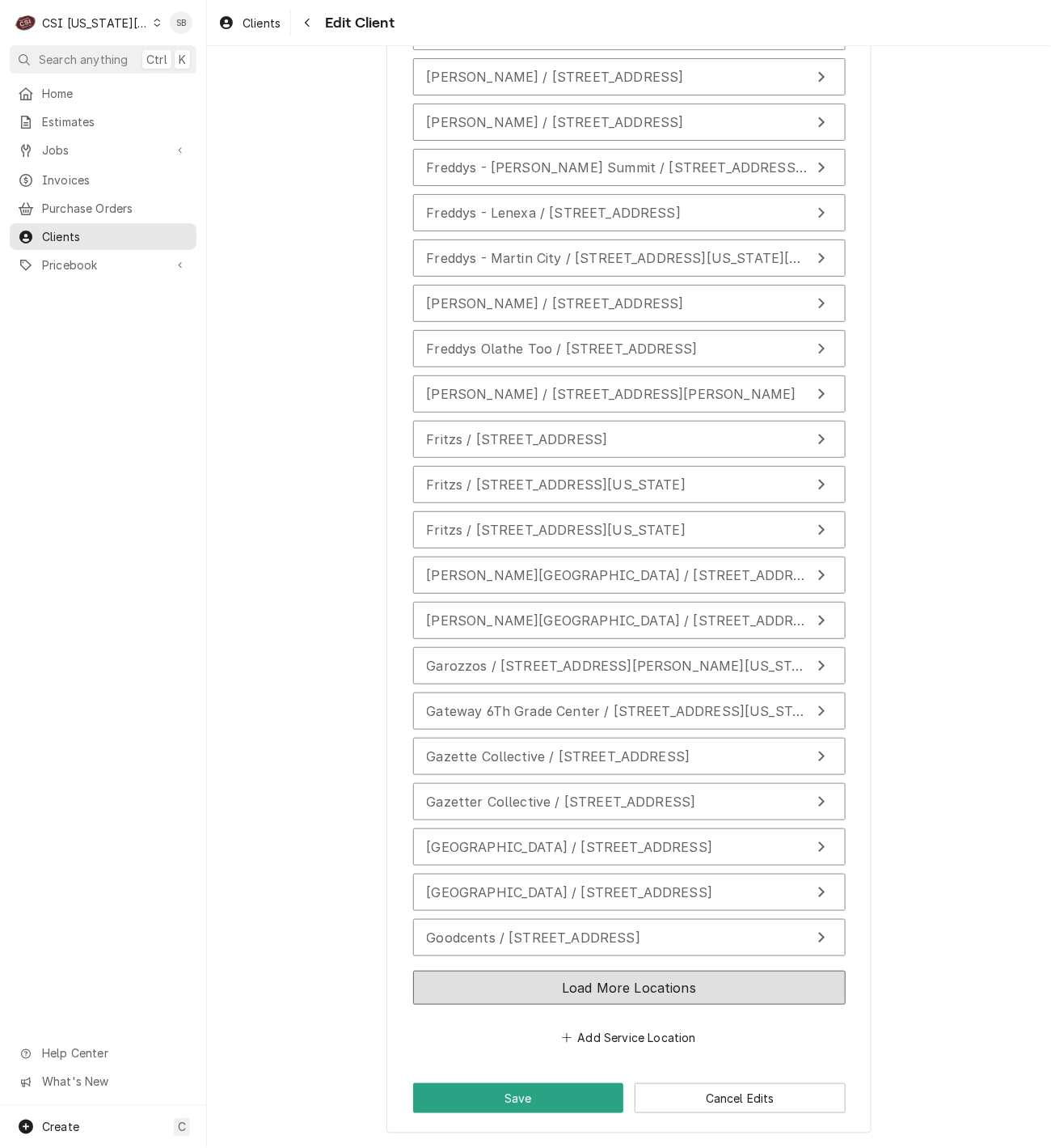
click at [733, 990] on button "Load More Locations" at bounding box center [630, 988] width 433 height 34
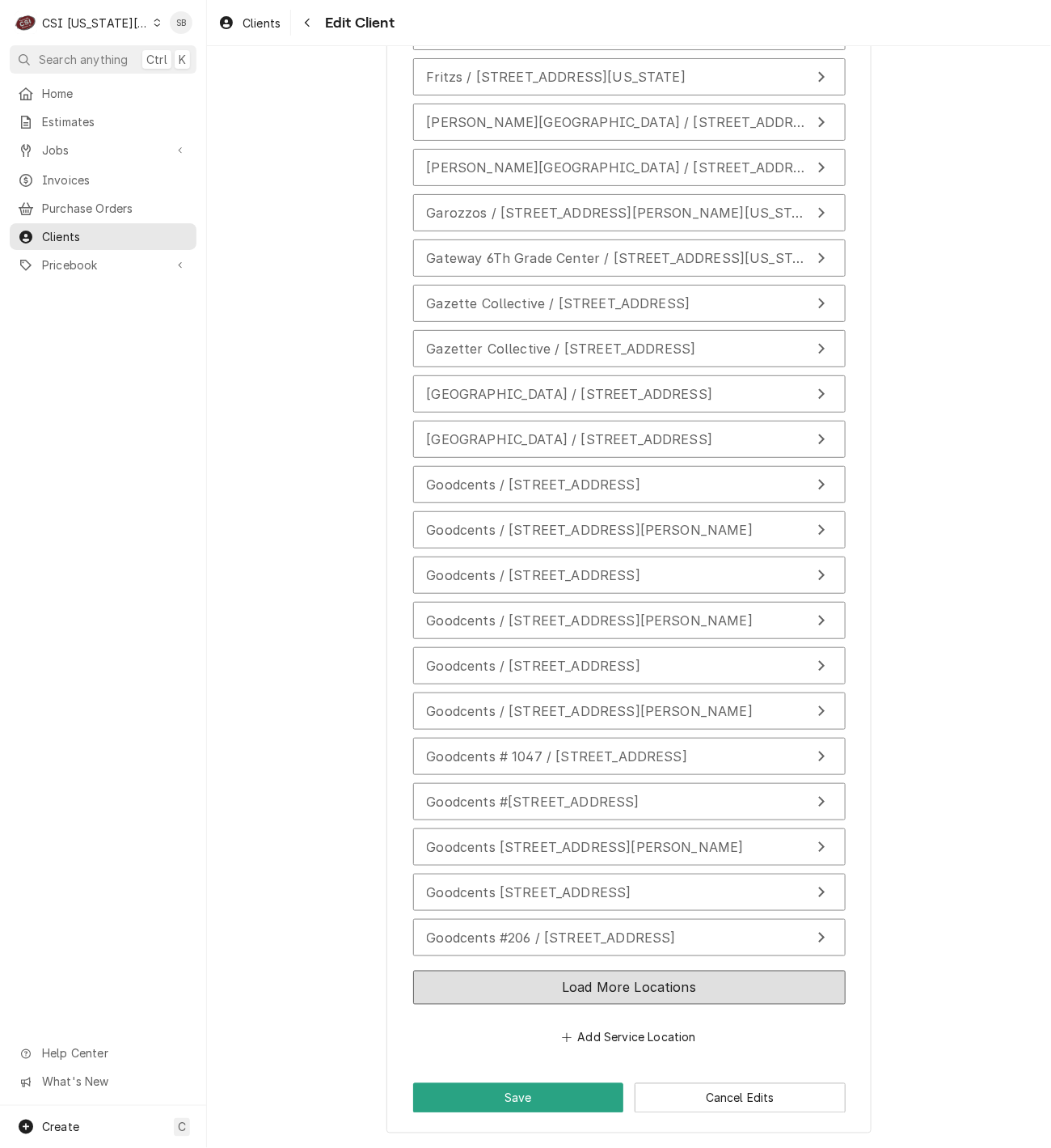
click at [731, 991] on button "Load More Locations" at bounding box center [630, 988] width 433 height 34
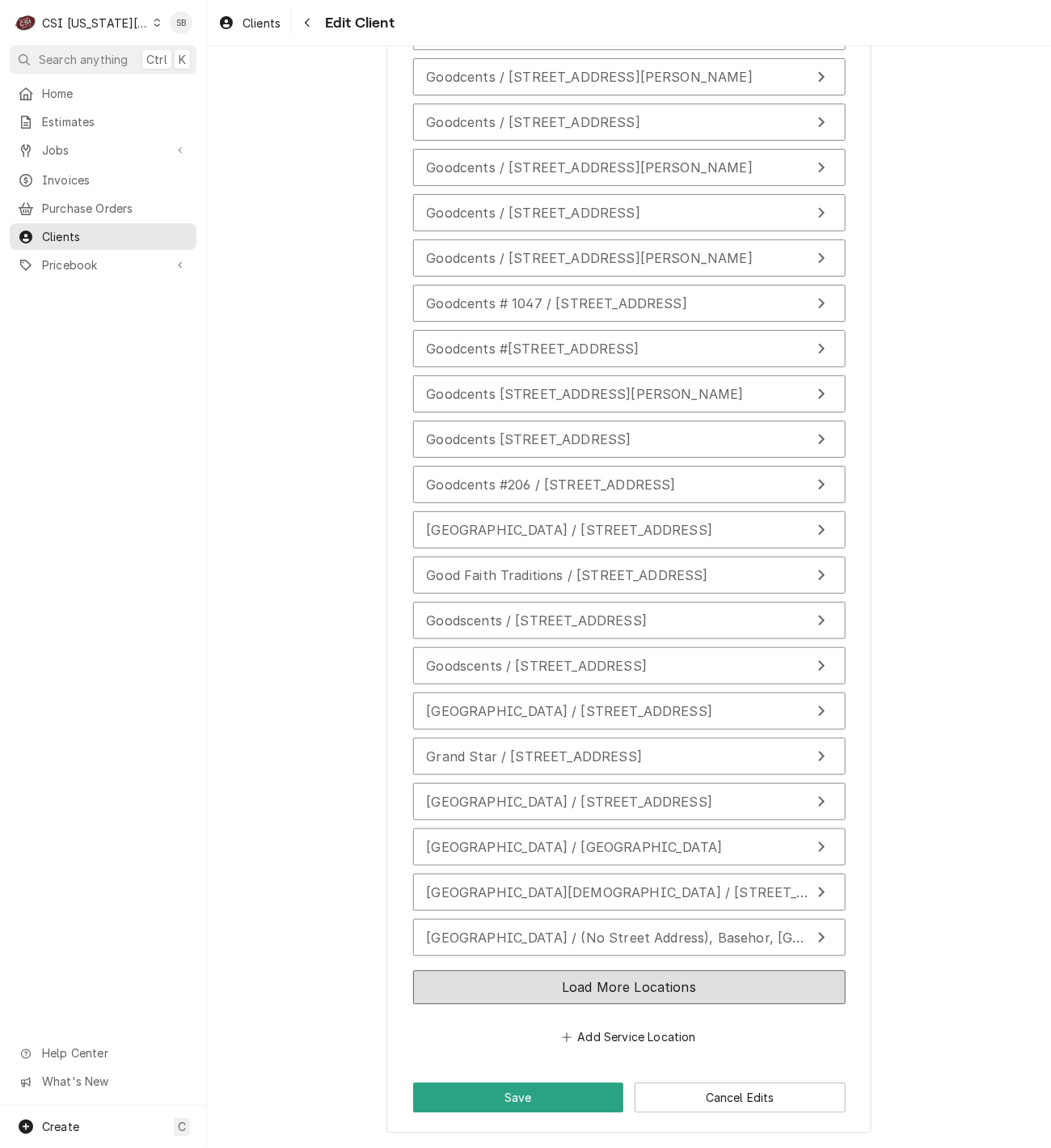
click at [713, 997] on button "Load More Locations" at bounding box center [630, 988] width 433 height 34
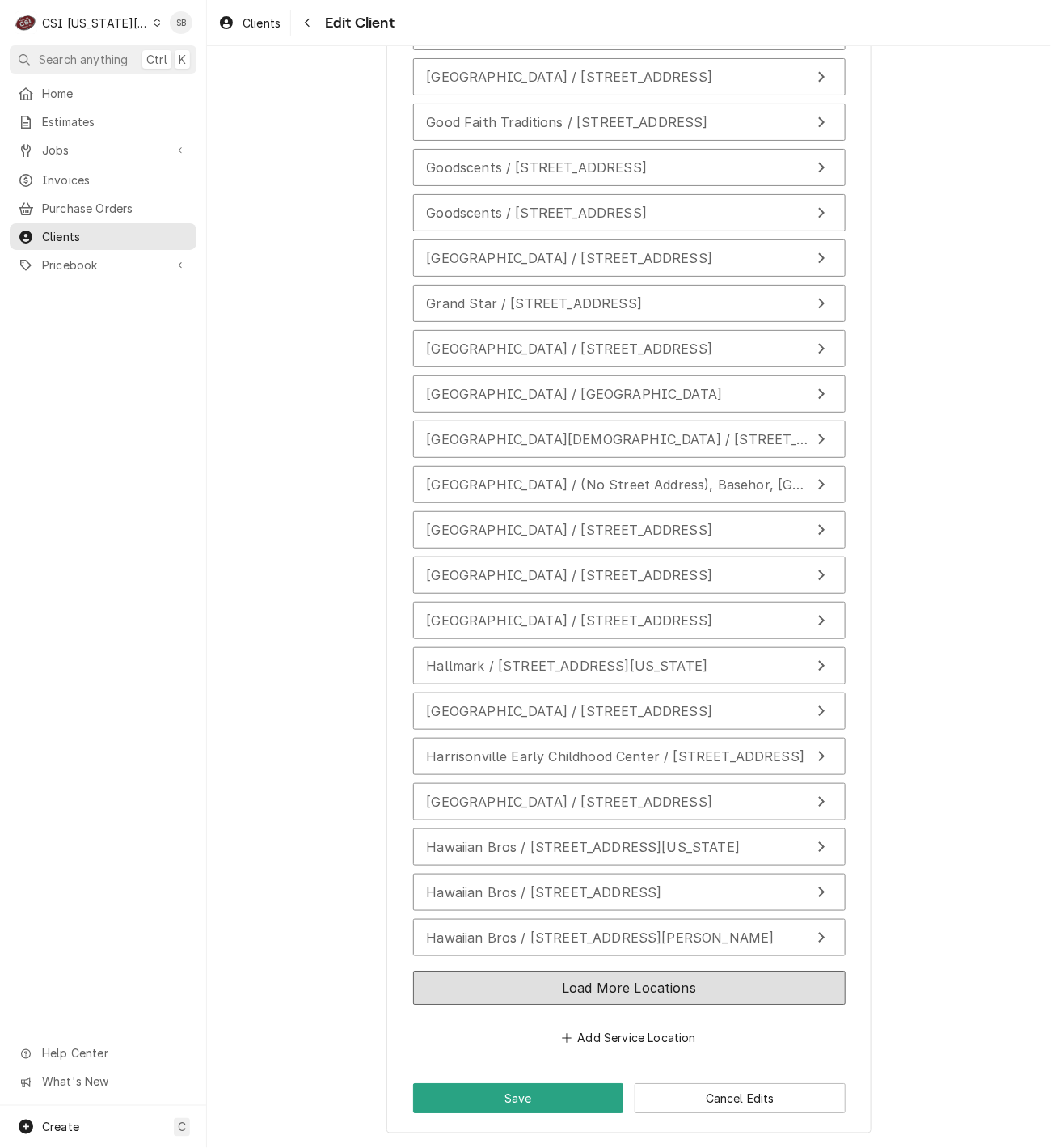
click at [756, 988] on button "Load More Locations" at bounding box center [630, 988] width 433 height 34
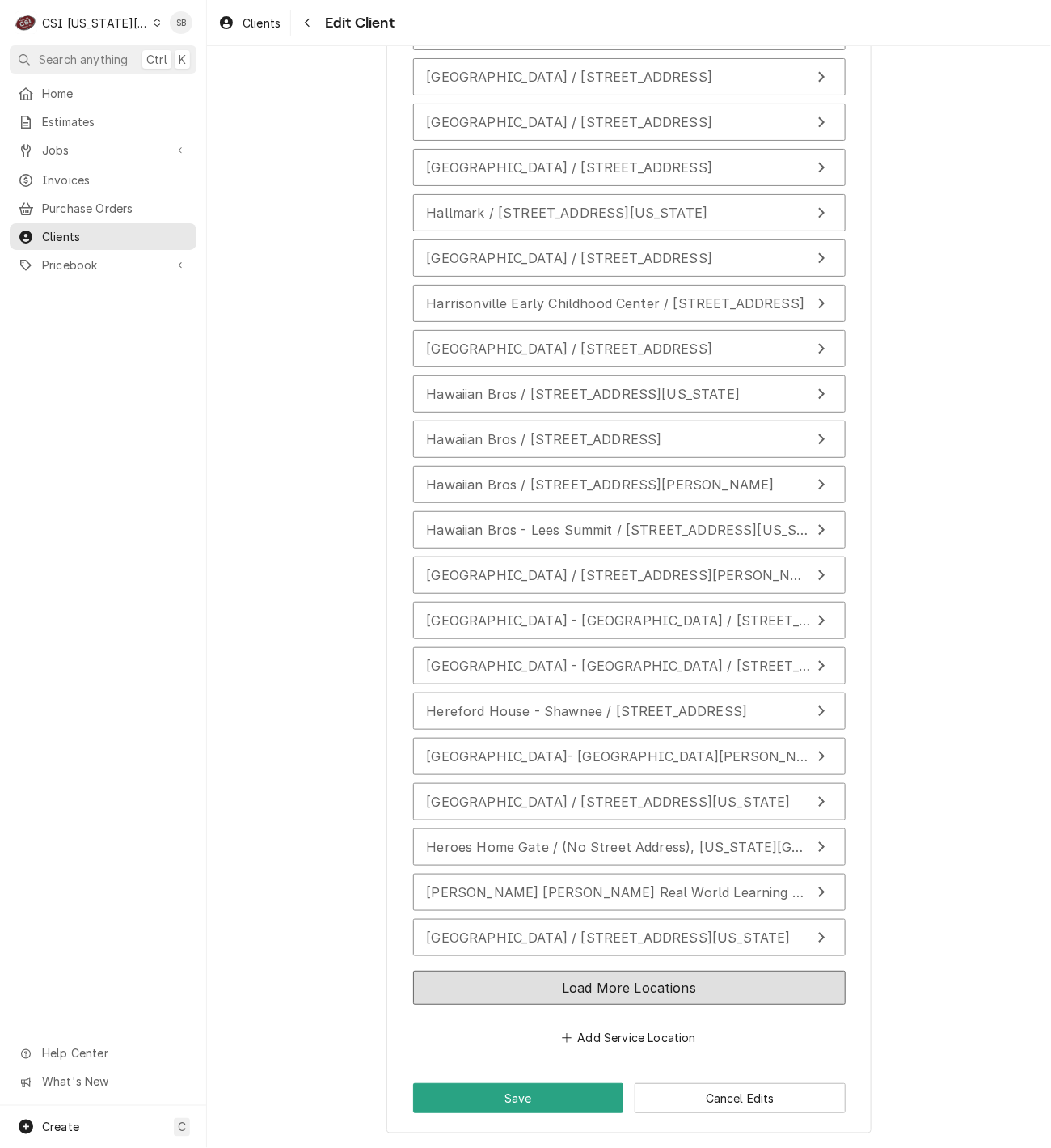
click at [743, 974] on button "Load More Locations" at bounding box center [630, 988] width 433 height 34
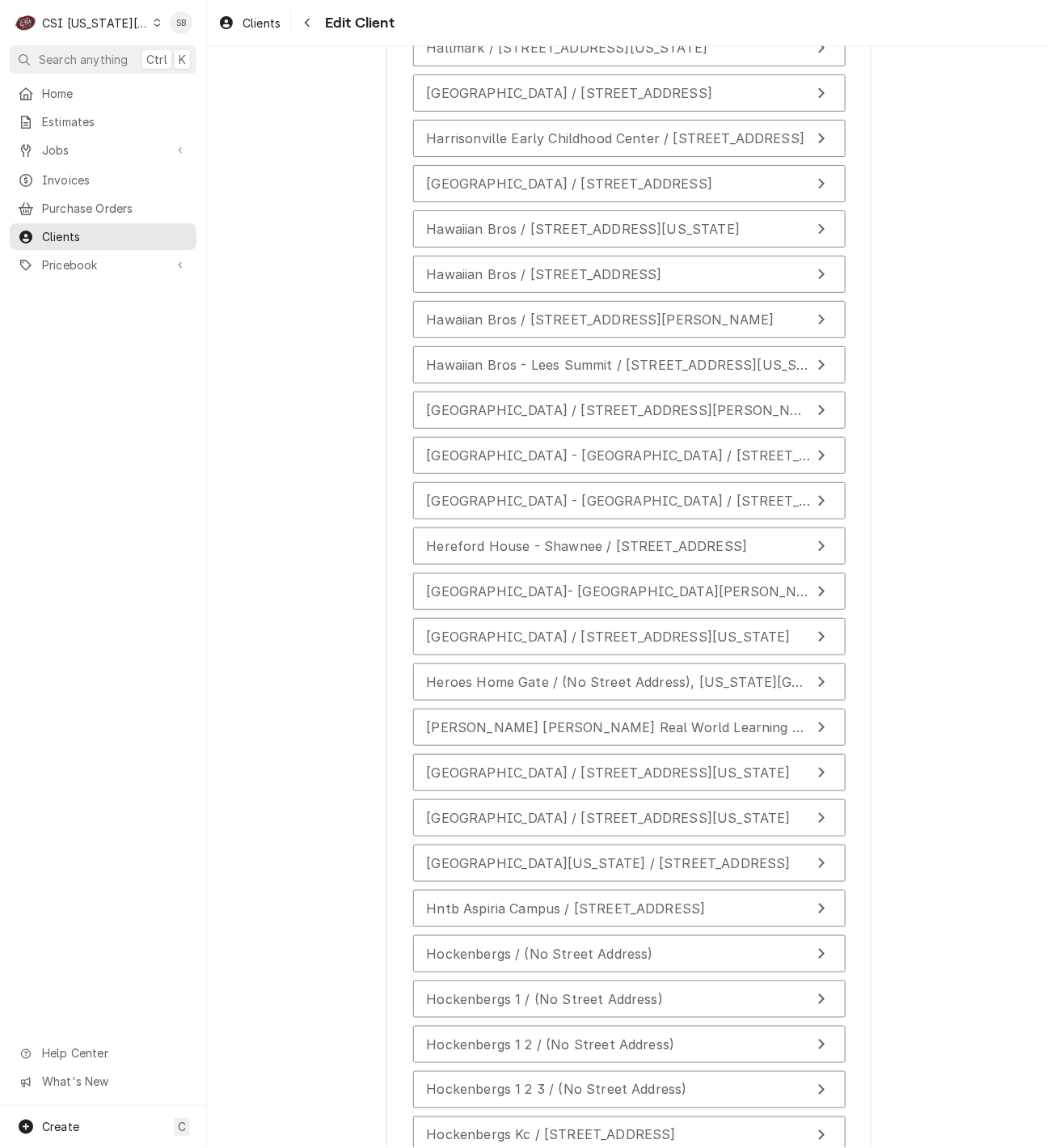
scroll to position [12349, 0]
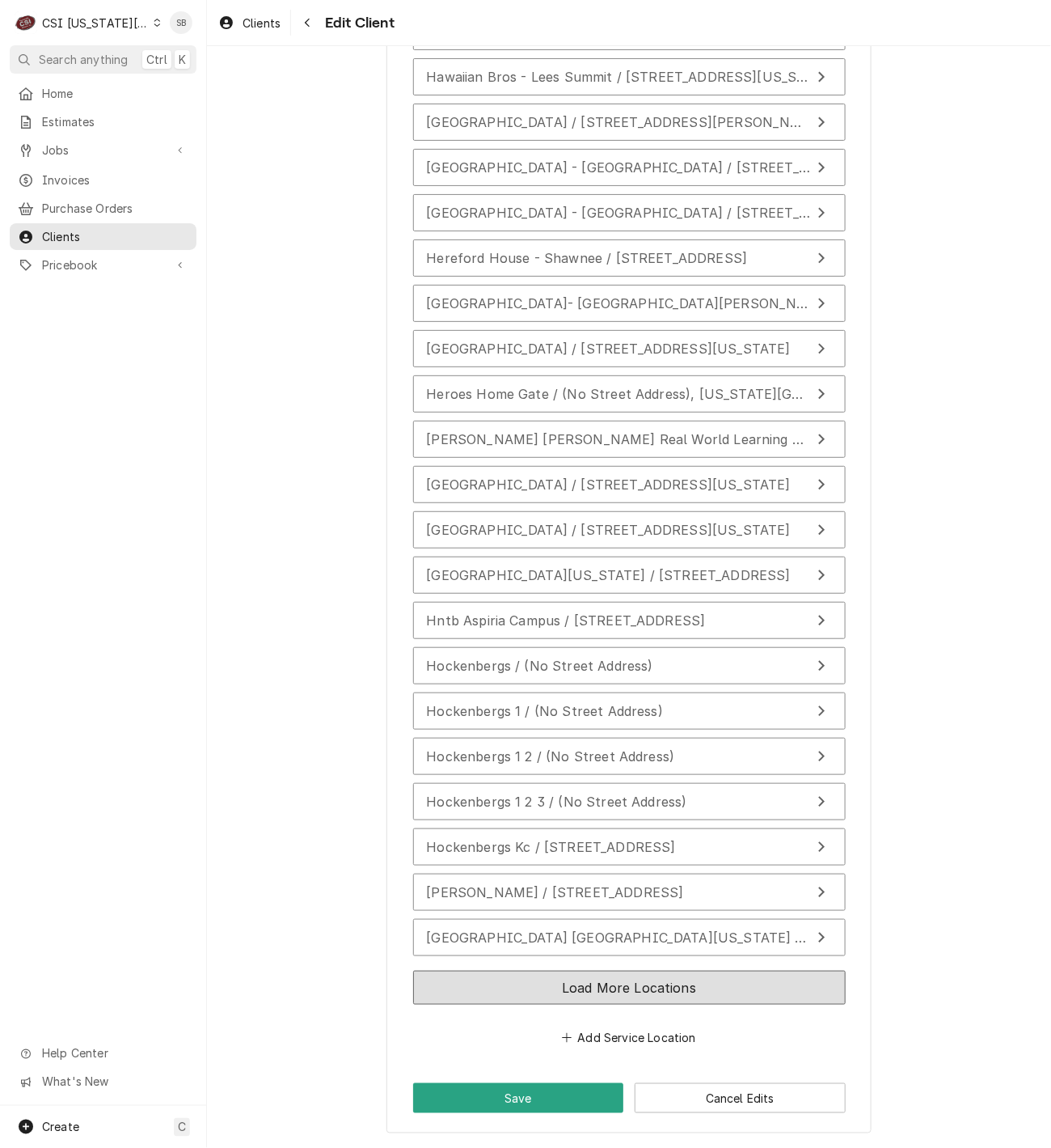
click at [672, 971] on button "Load More Locations" at bounding box center [630, 988] width 433 height 34
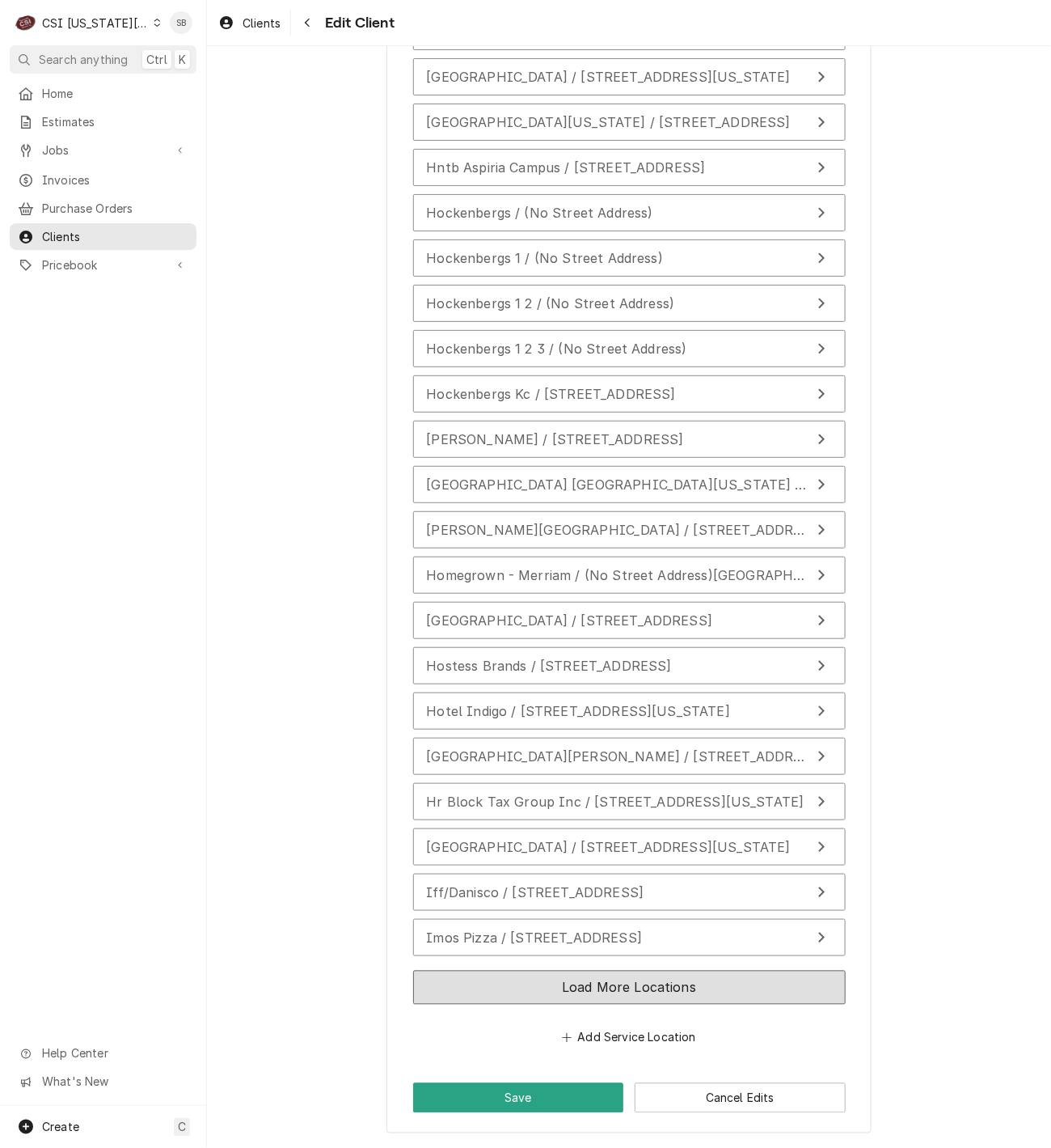
click at [669, 993] on button "Load More Locations" at bounding box center [630, 988] width 433 height 34
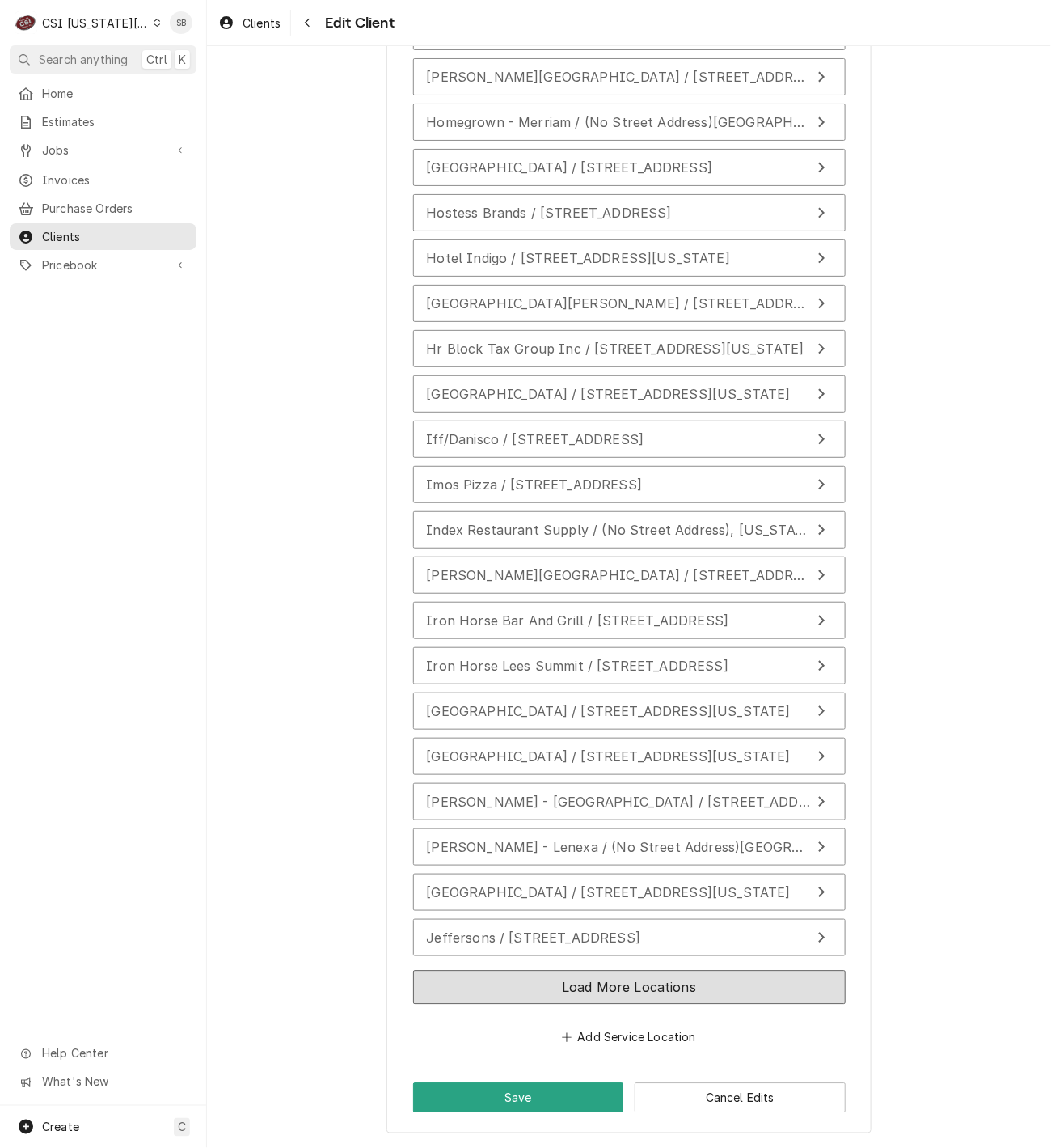
click at [728, 989] on button "Load More Locations" at bounding box center [630, 988] width 433 height 34
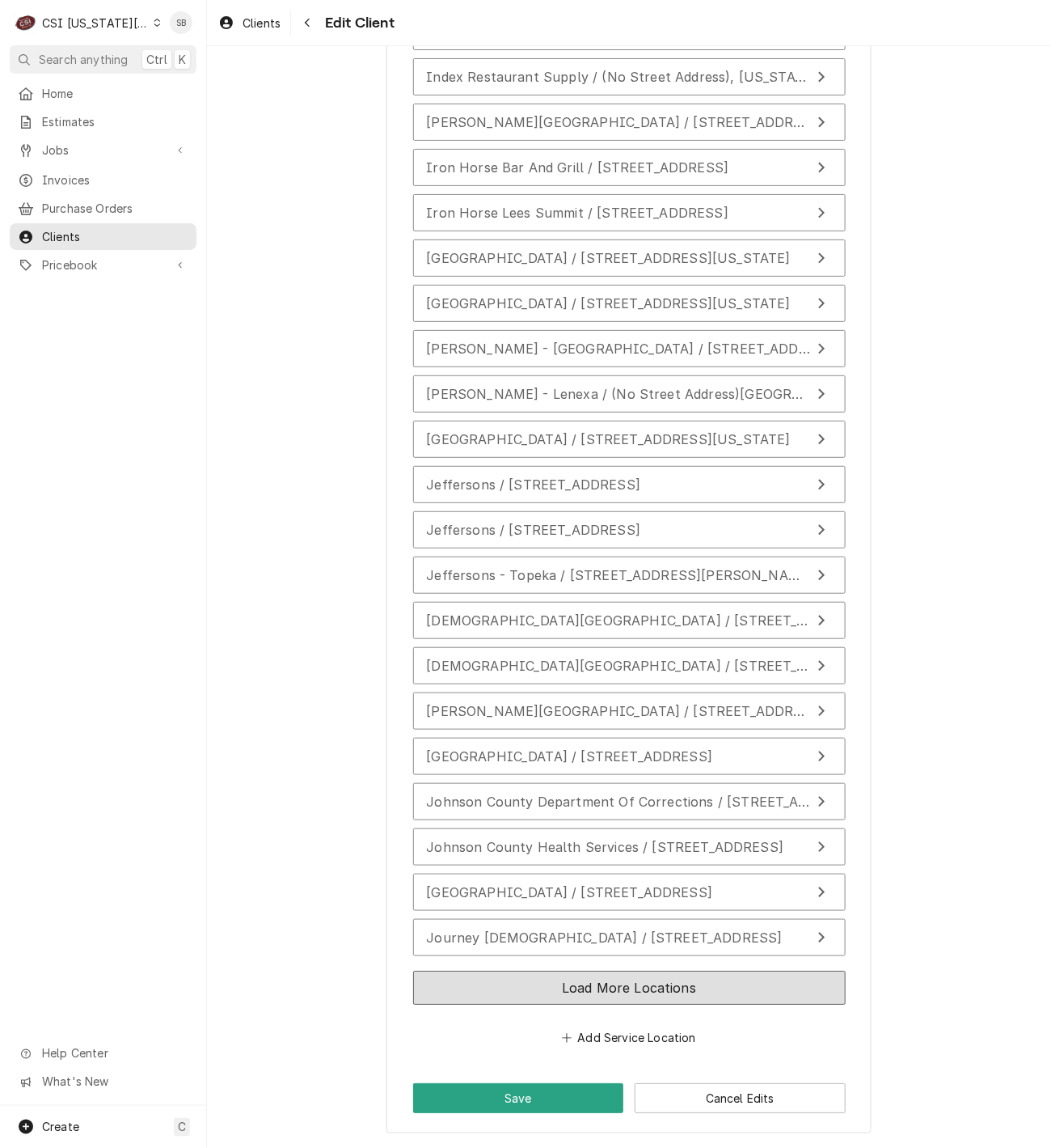
click at [713, 995] on button "Load More Locations" at bounding box center [630, 988] width 433 height 34
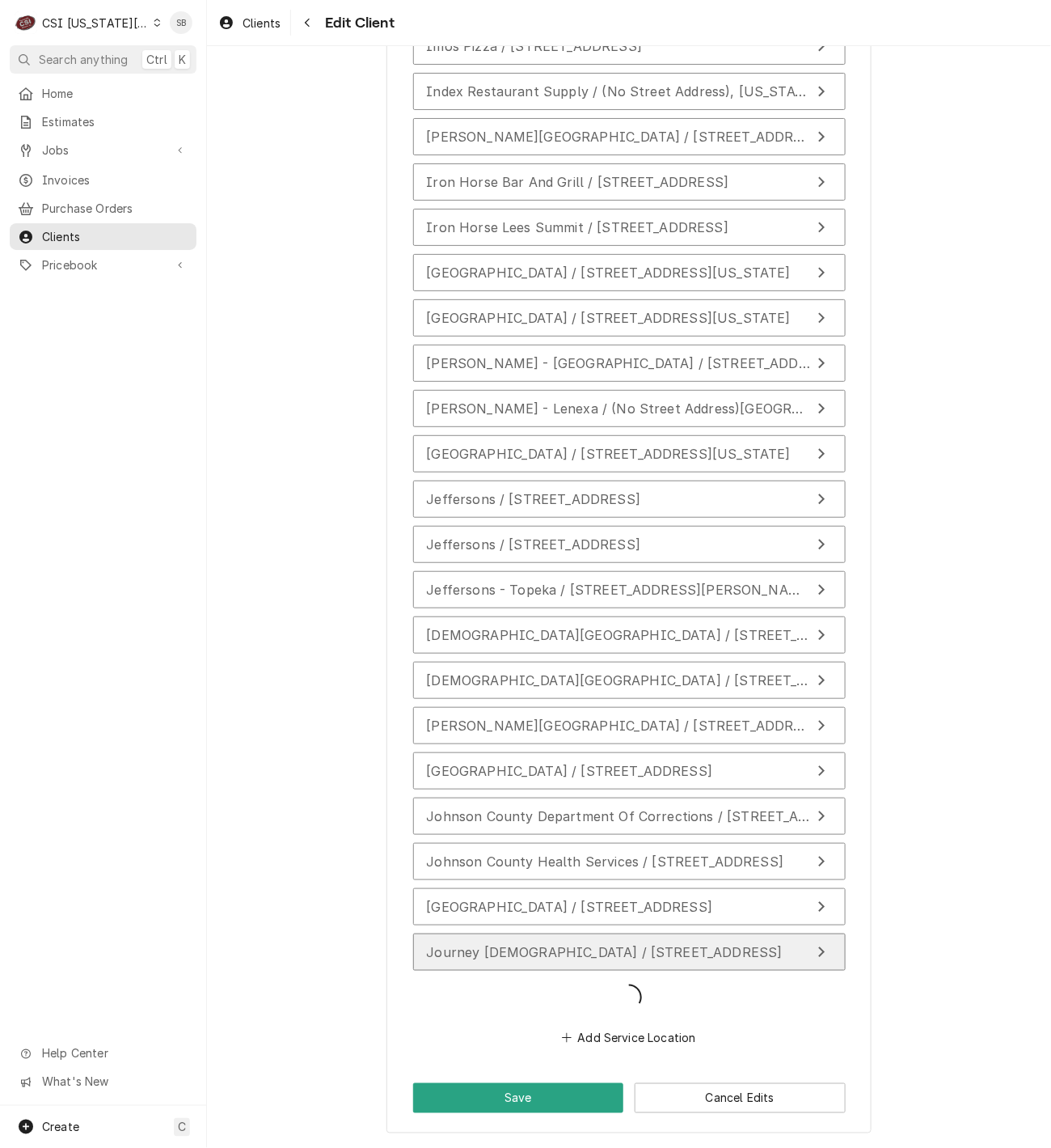
scroll to position [14191, 0]
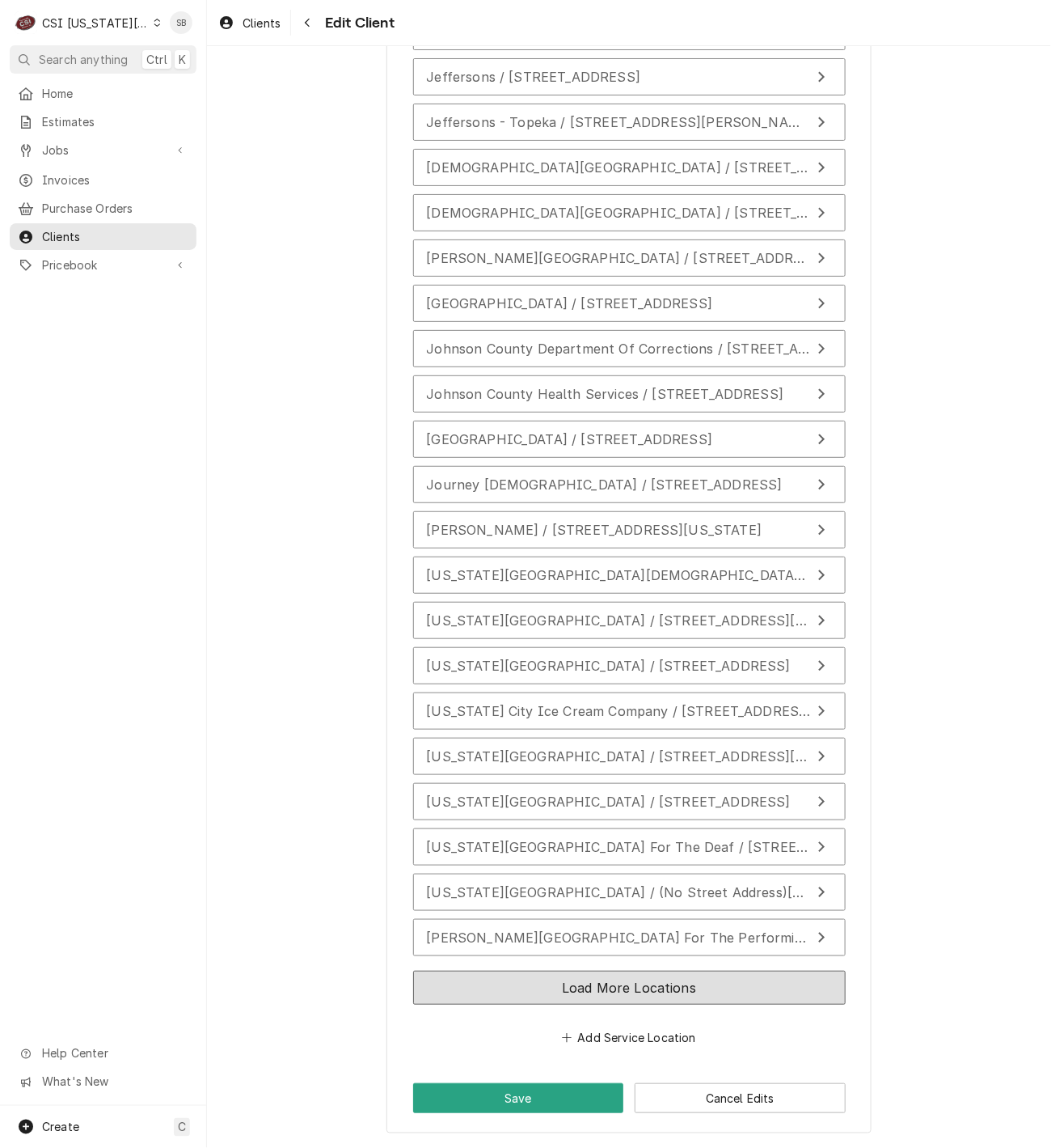
click at [675, 995] on button "Load More Locations" at bounding box center [630, 988] width 433 height 34
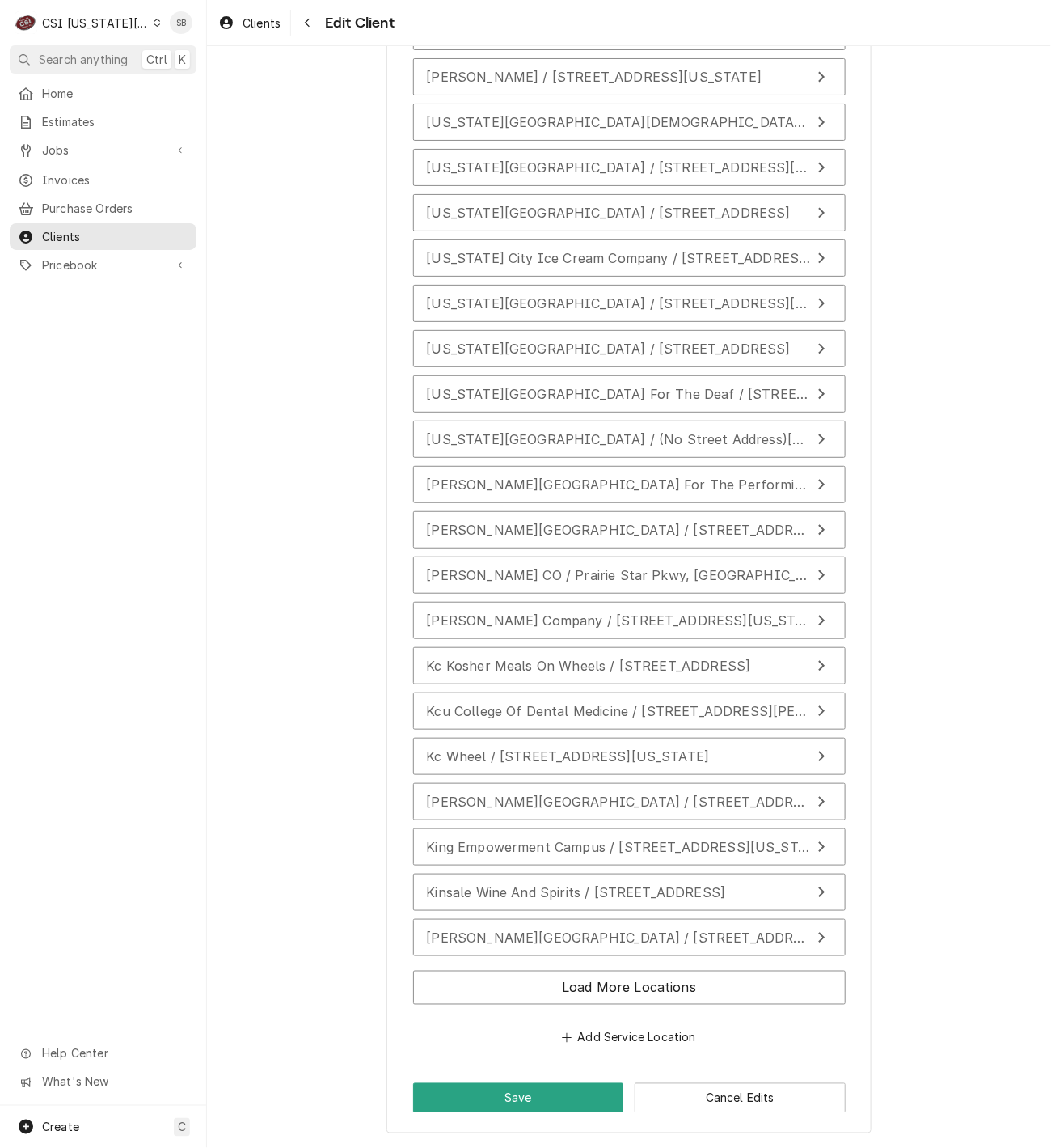
scroll to position [15113, 0]
click at [692, 1007] on div "Load More Locations" at bounding box center [630, 991] width 433 height 54
click at [695, 989] on button "Load More Locations" at bounding box center [630, 988] width 433 height 34
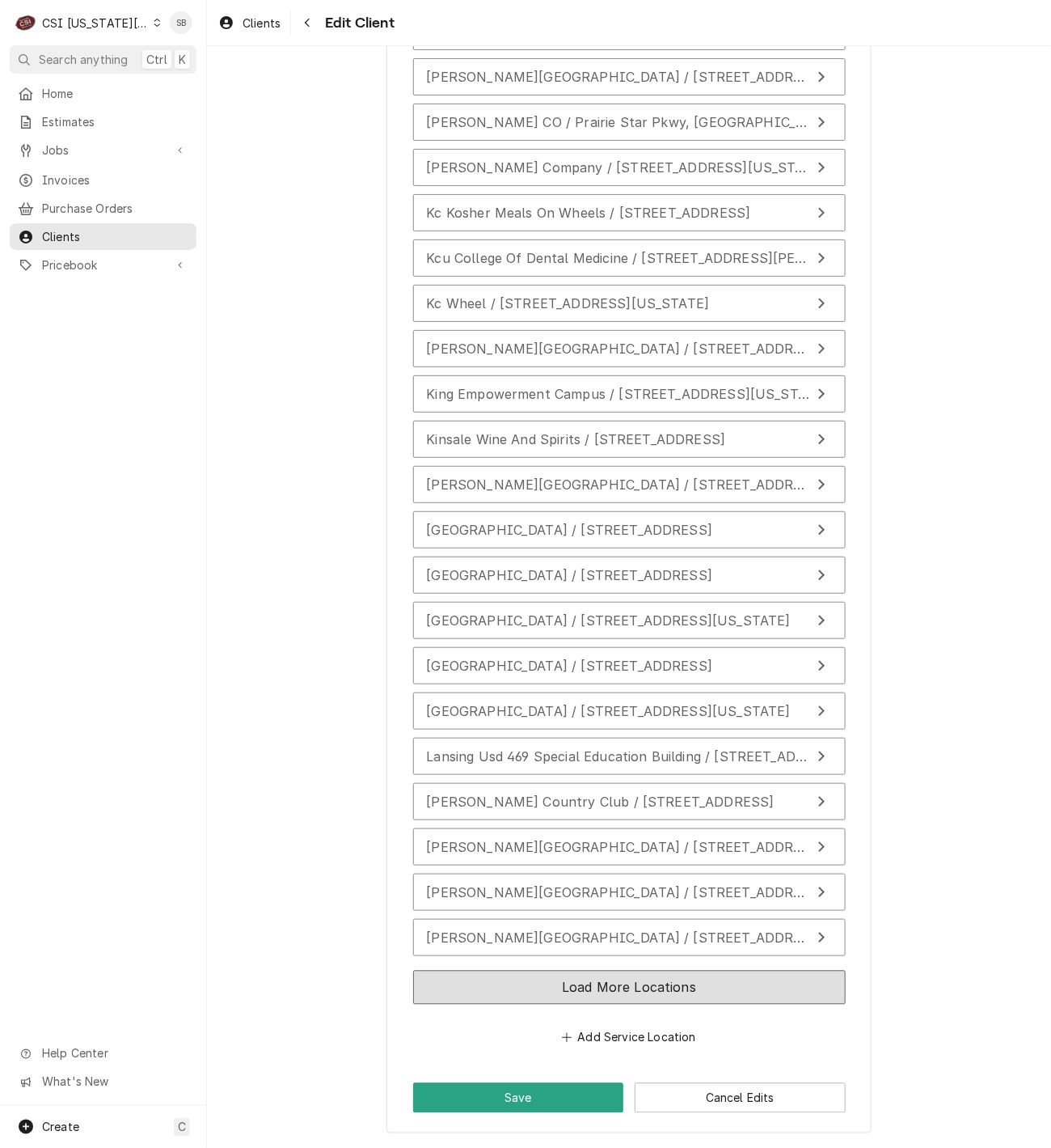
click at [675, 986] on button "Load More Locations" at bounding box center [630, 988] width 433 height 34
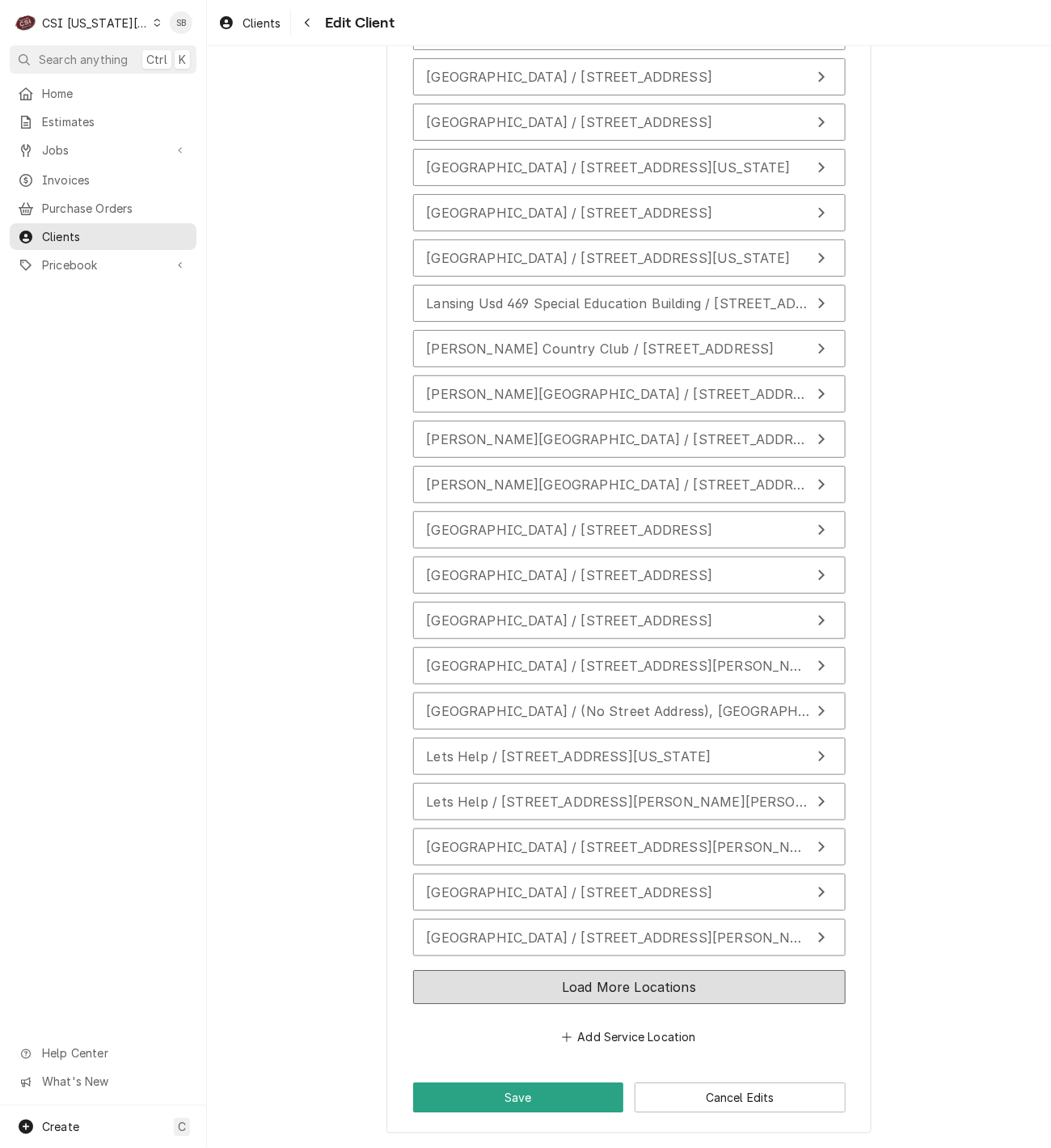
click at [650, 997] on button "Load More Locations" at bounding box center [630, 988] width 433 height 34
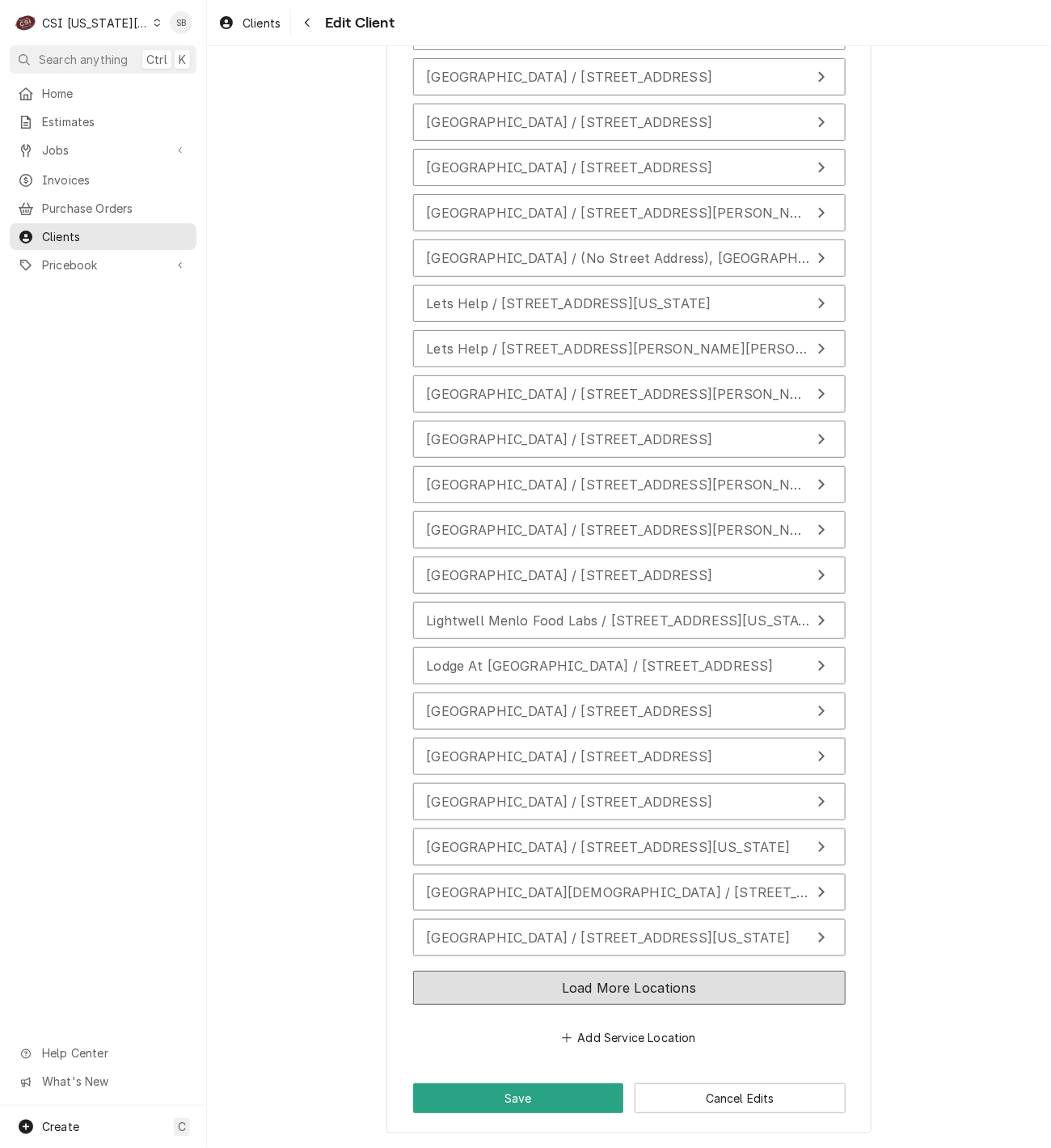
click at [674, 991] on button "Load More Locations" at bounding box center [630, 988] width 433 height 34
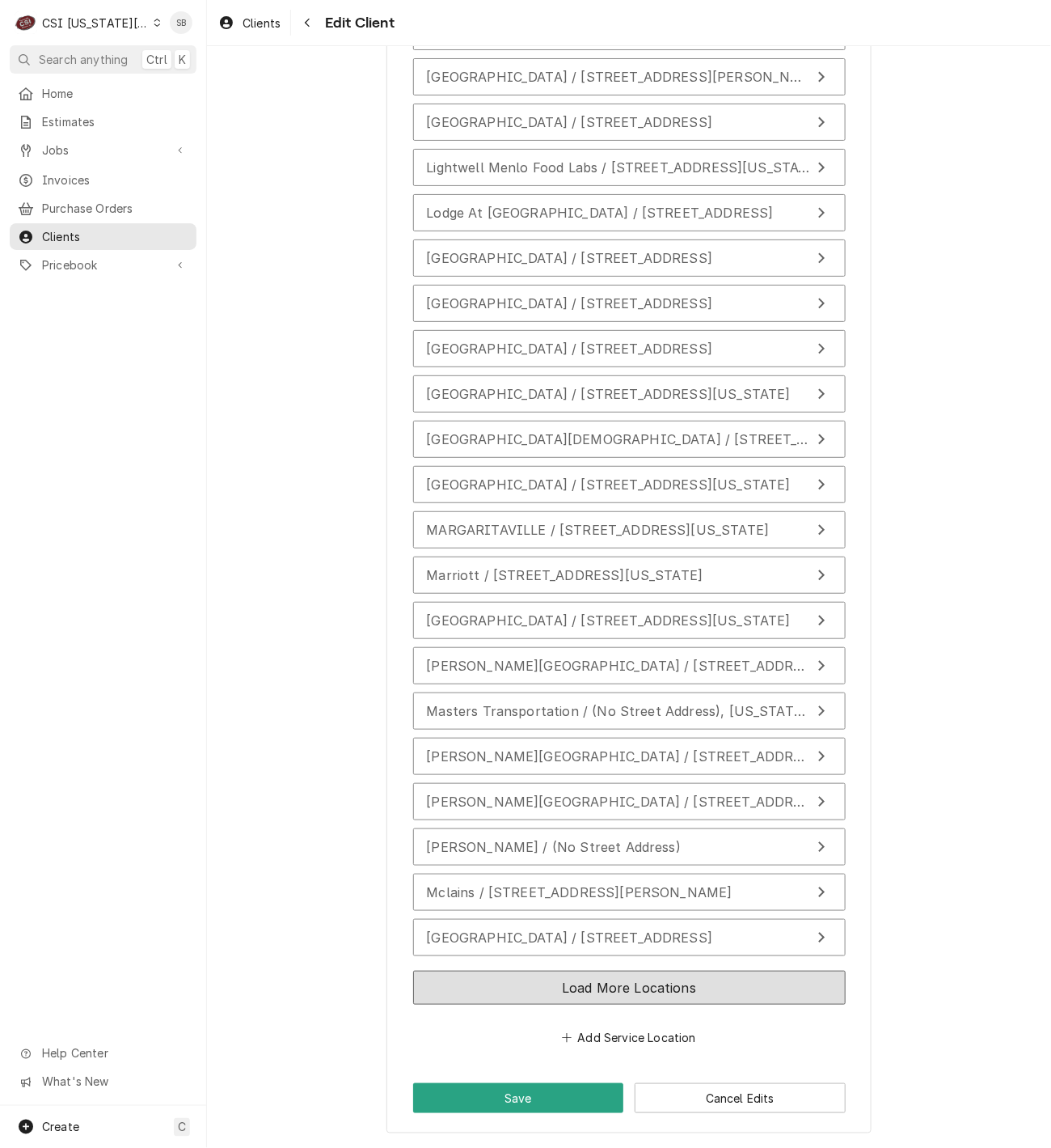
click at [672, 996] on button "Load More Locations" at bounding box center [630, 988] width 433 height 34
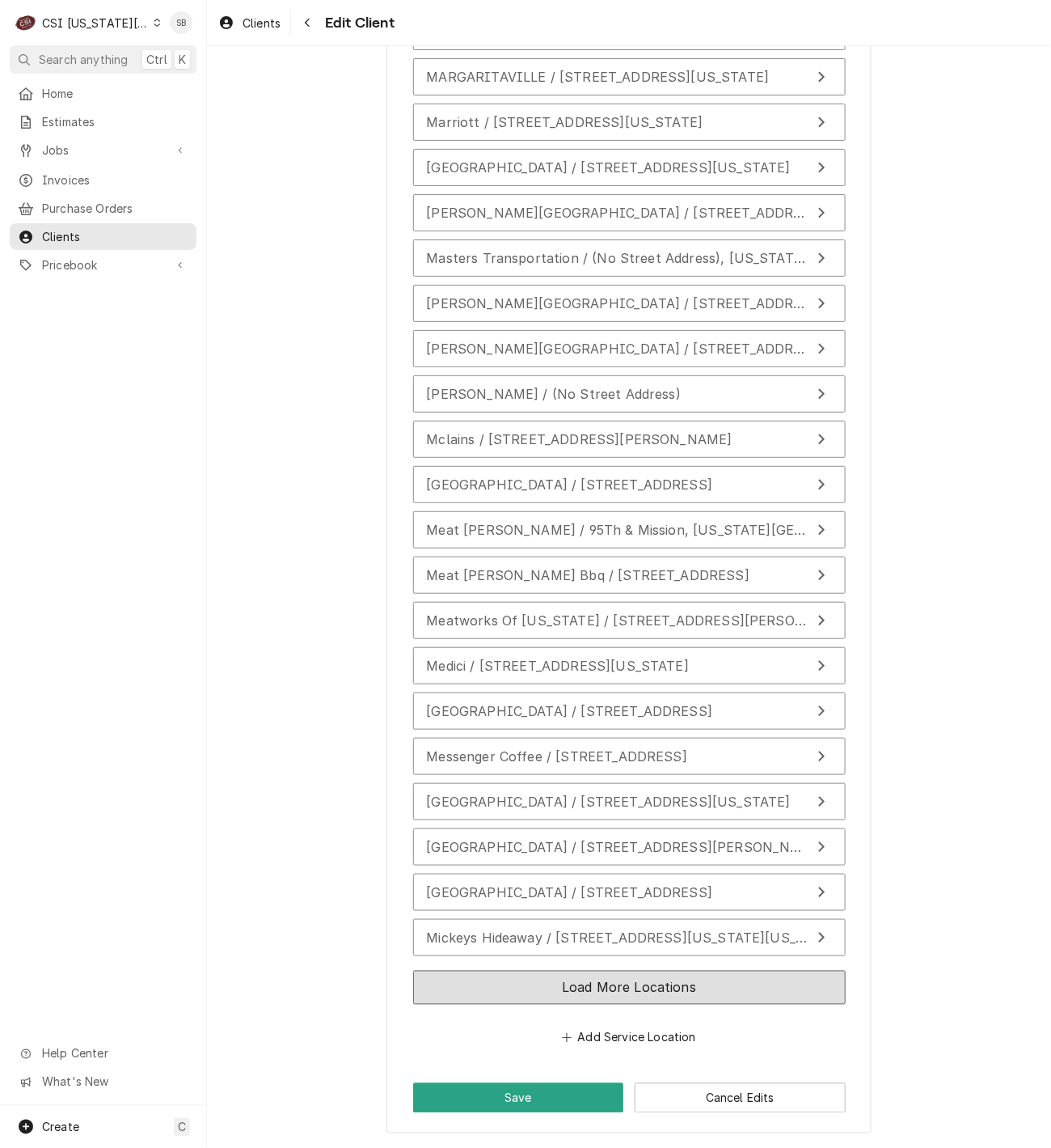
click at [665, 995] on button "Load More Locations" at bounding box center [630, 988] width 433 height 34
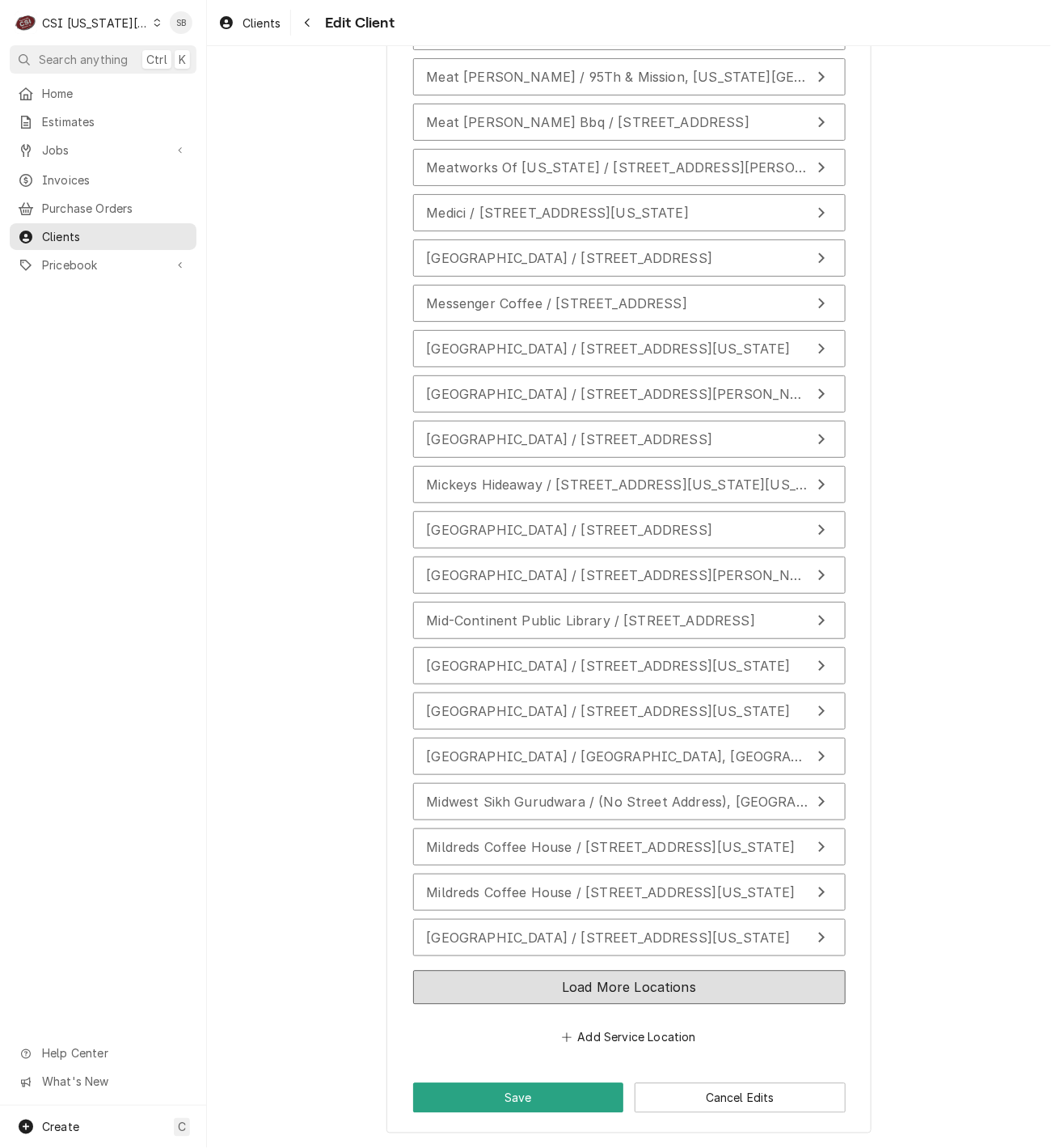
click at [689, 1001] on button "Load More Locations" at bounding box center [630, 988] width 433 height 34
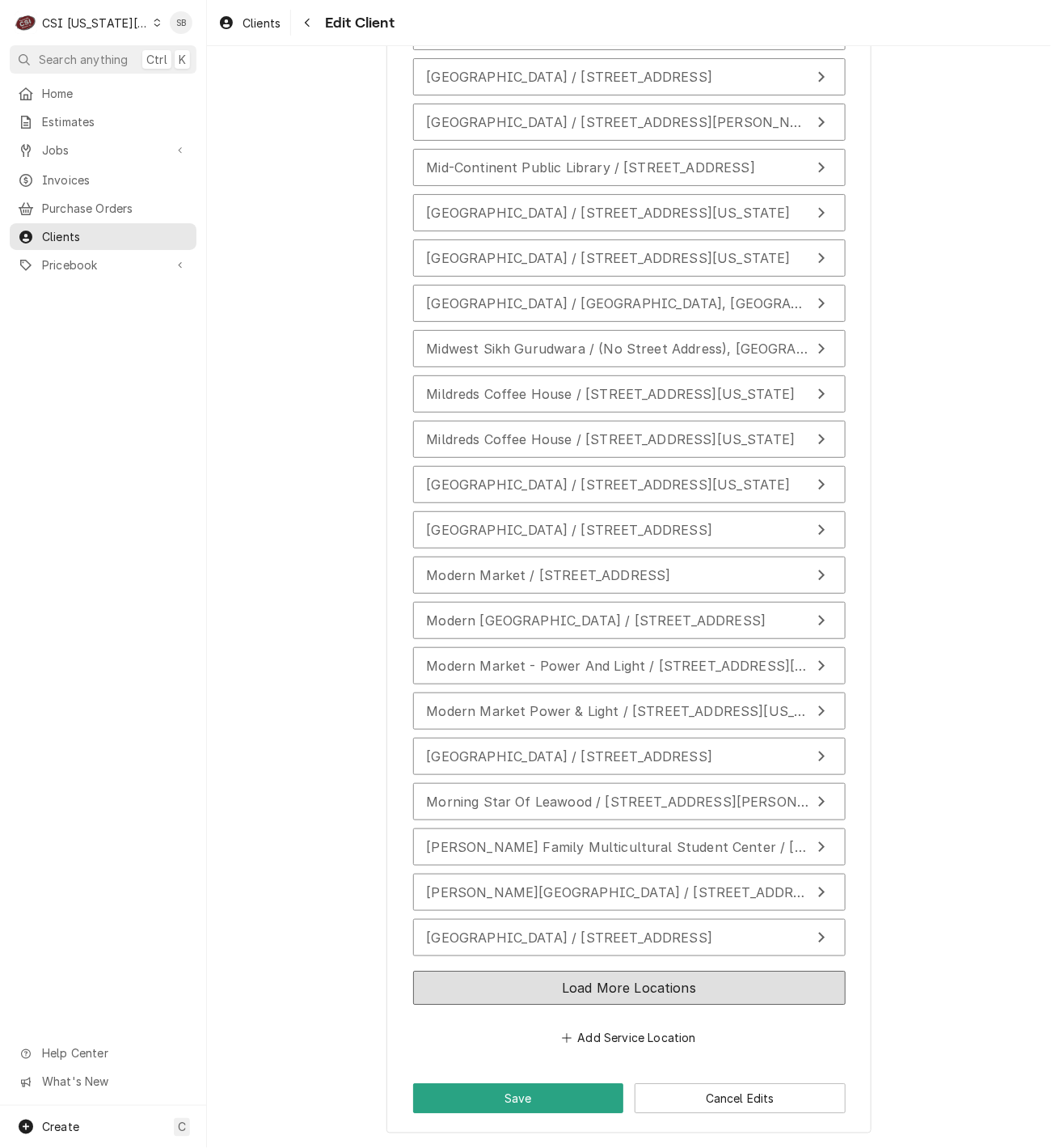
click at [677, 978] on button "Load More Locations" at bounding box center [630, 988] width 433 height 34
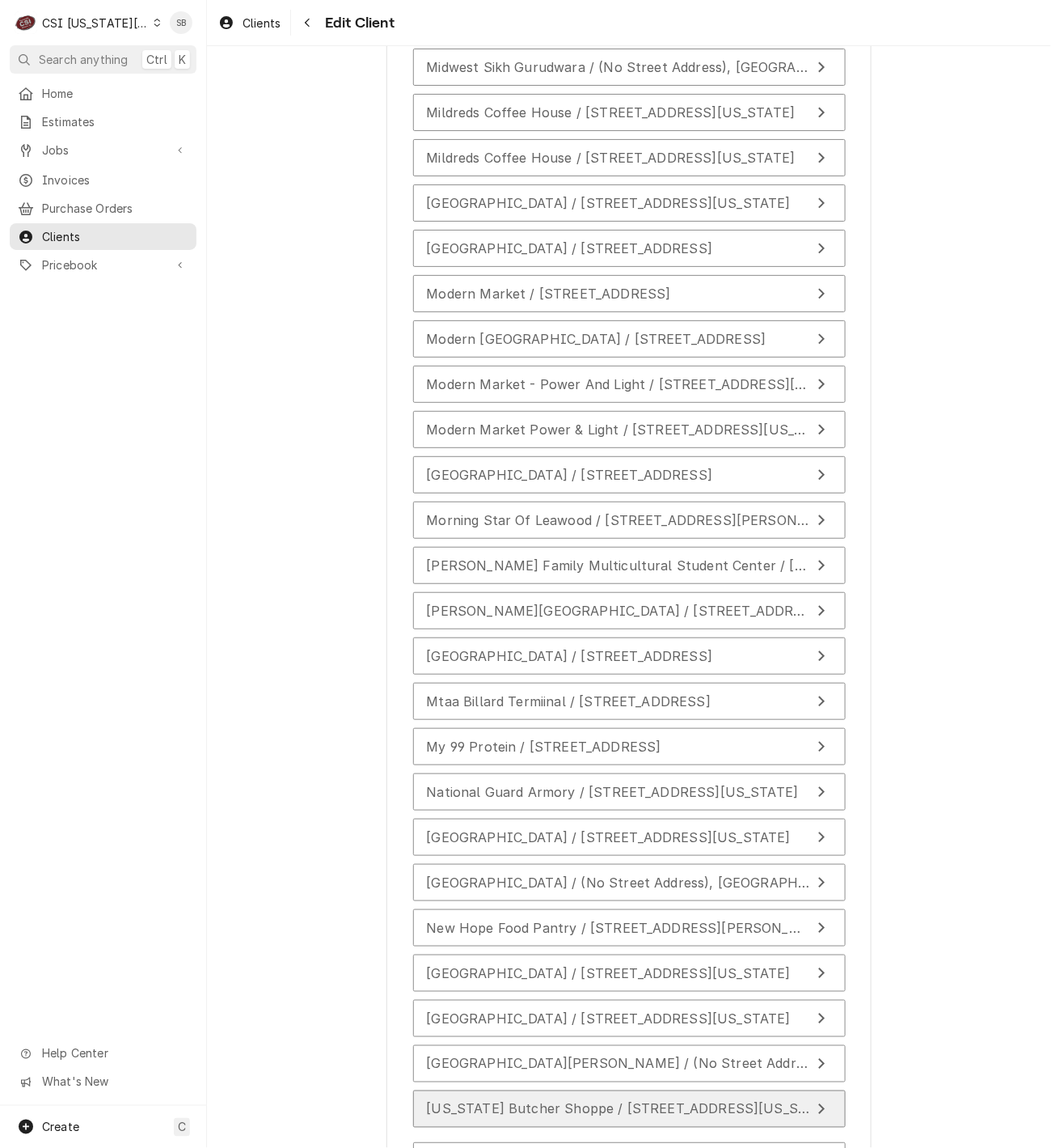
scroll to position [18798, 0]
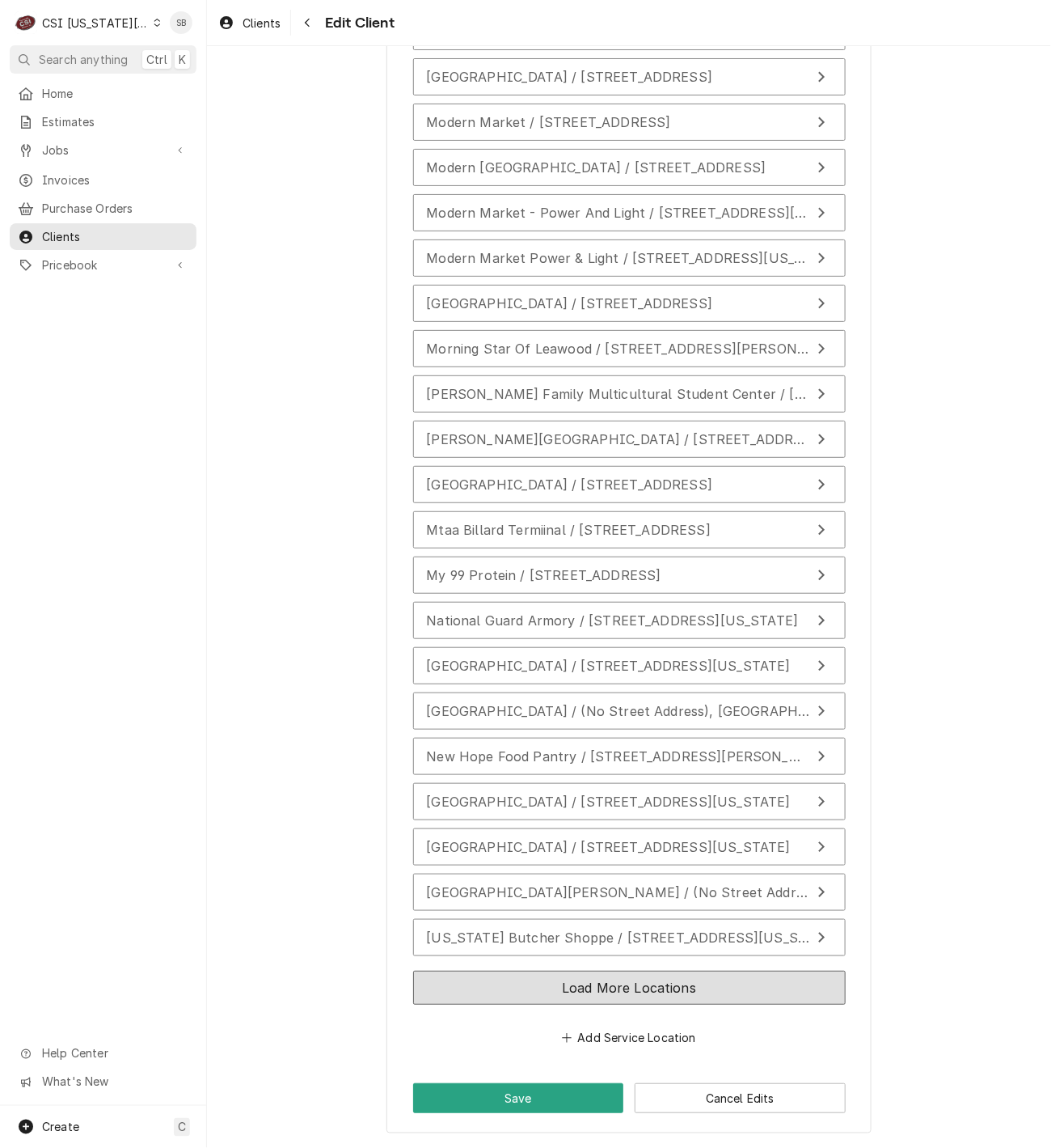
click at [723, 978] on button "Load More Locations" at bounding box center [630, 988] width 433 height 34
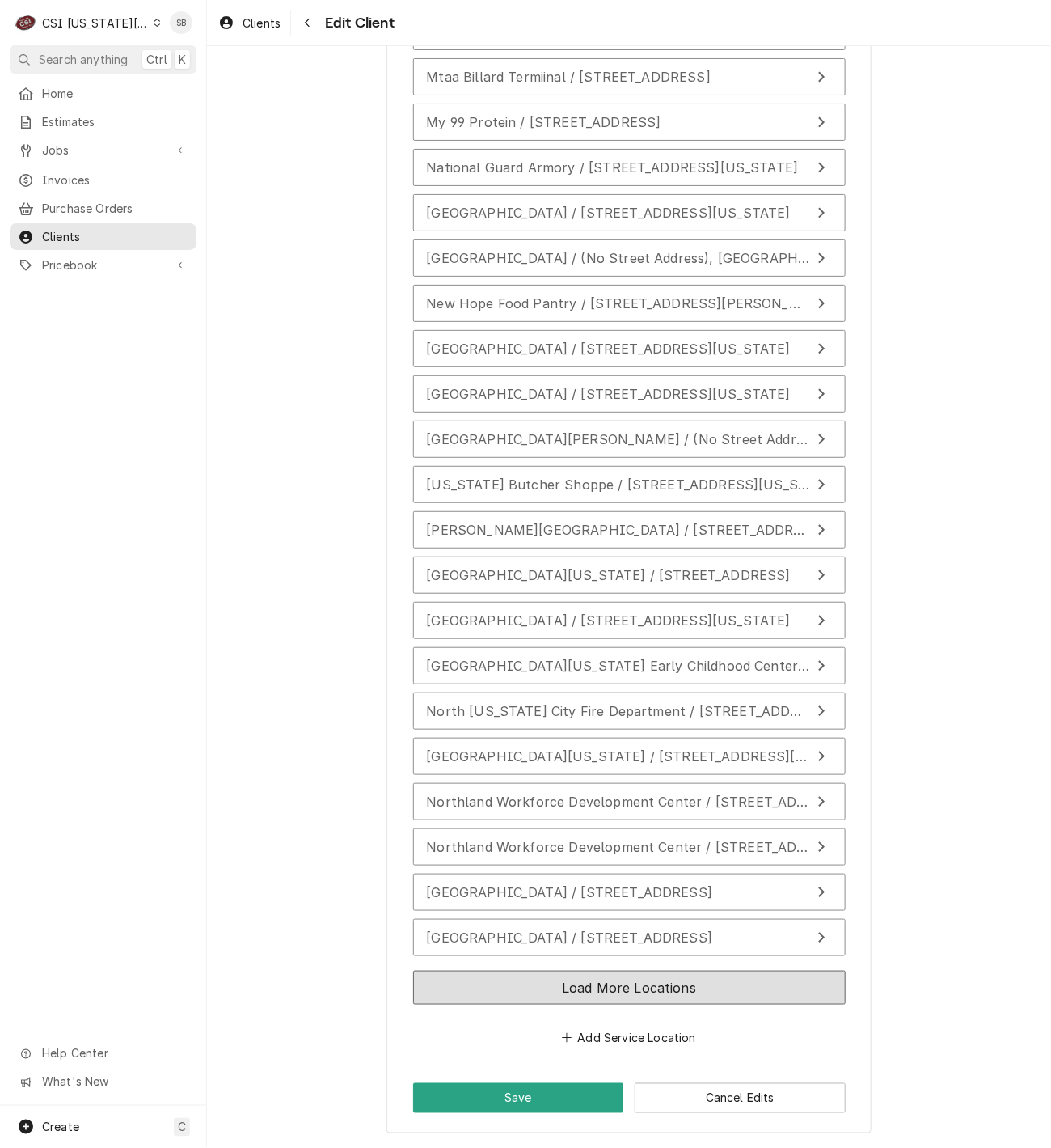
click at [696, 974] on button "Load More Locations" at bounding box center [630, 988] width 433 height 34
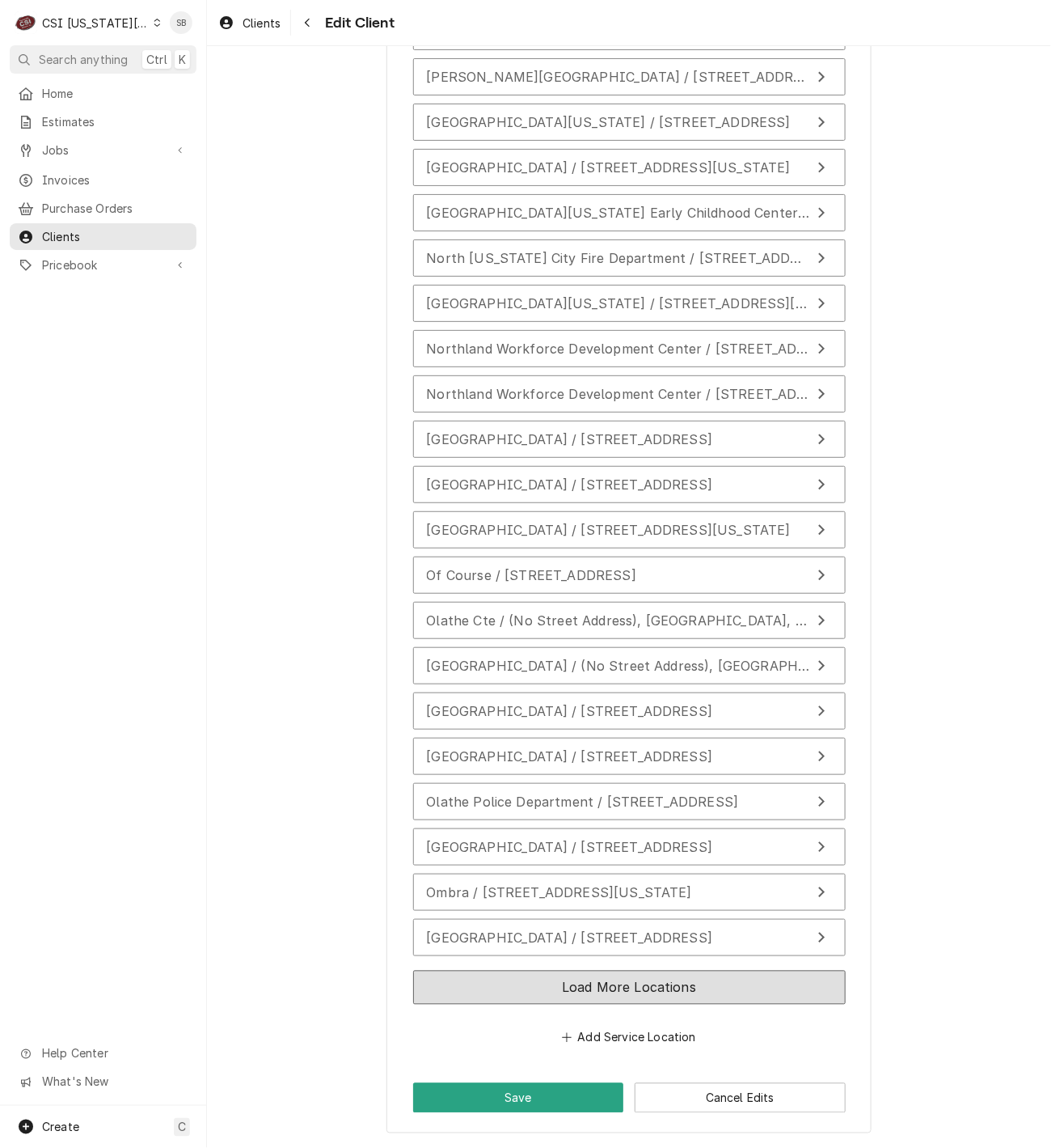
click at [701, 998] on button "Load More Locations" at bounding box center [630, 988] width 433 height 34
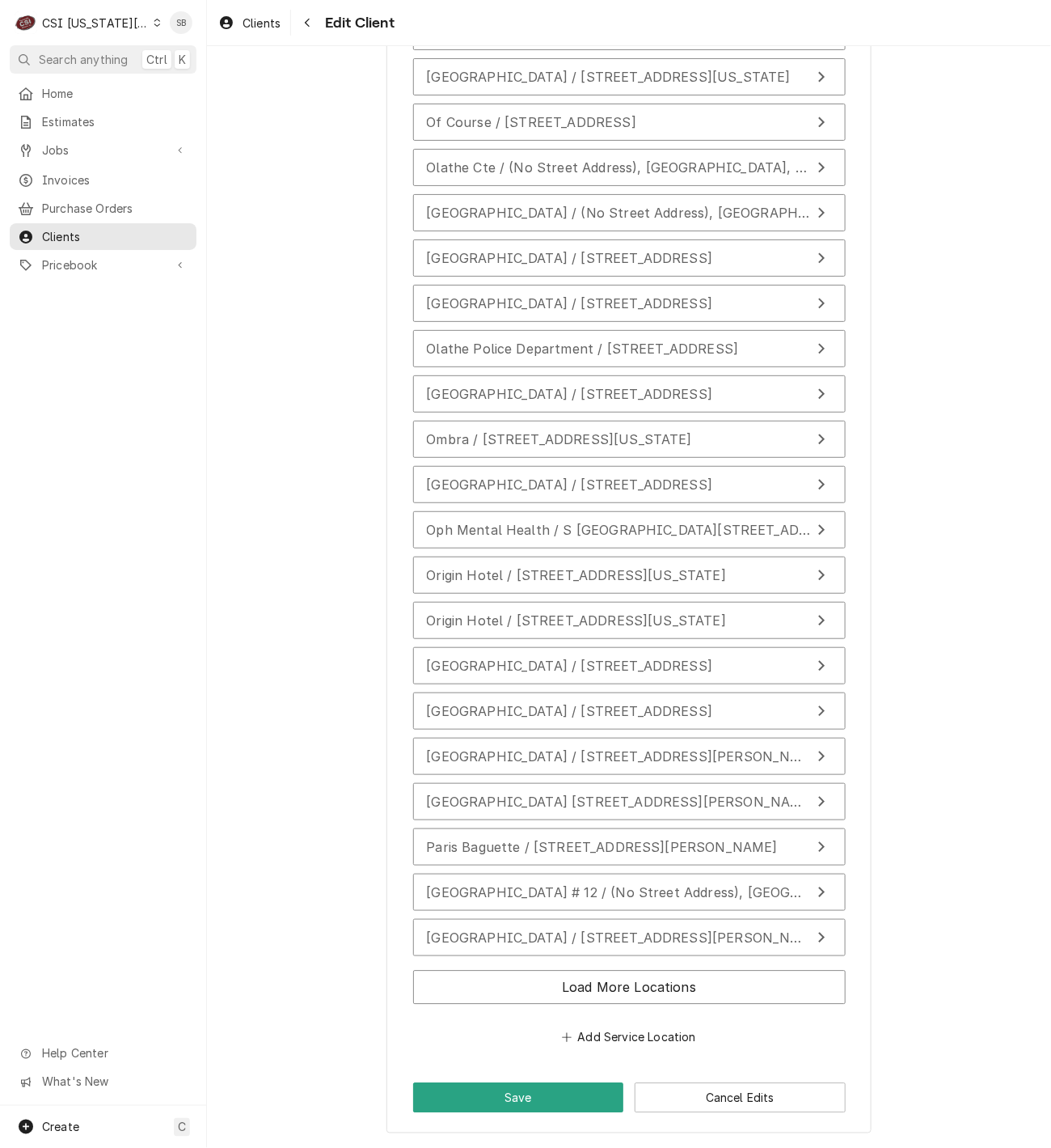
click at [692, 1010] on div "Load More Locations" at bounding box center [630, 991] width 433 height 54
click at [690, 1000] on button "Load More Locations" at bounding box center [630, 988] width 433 height 34
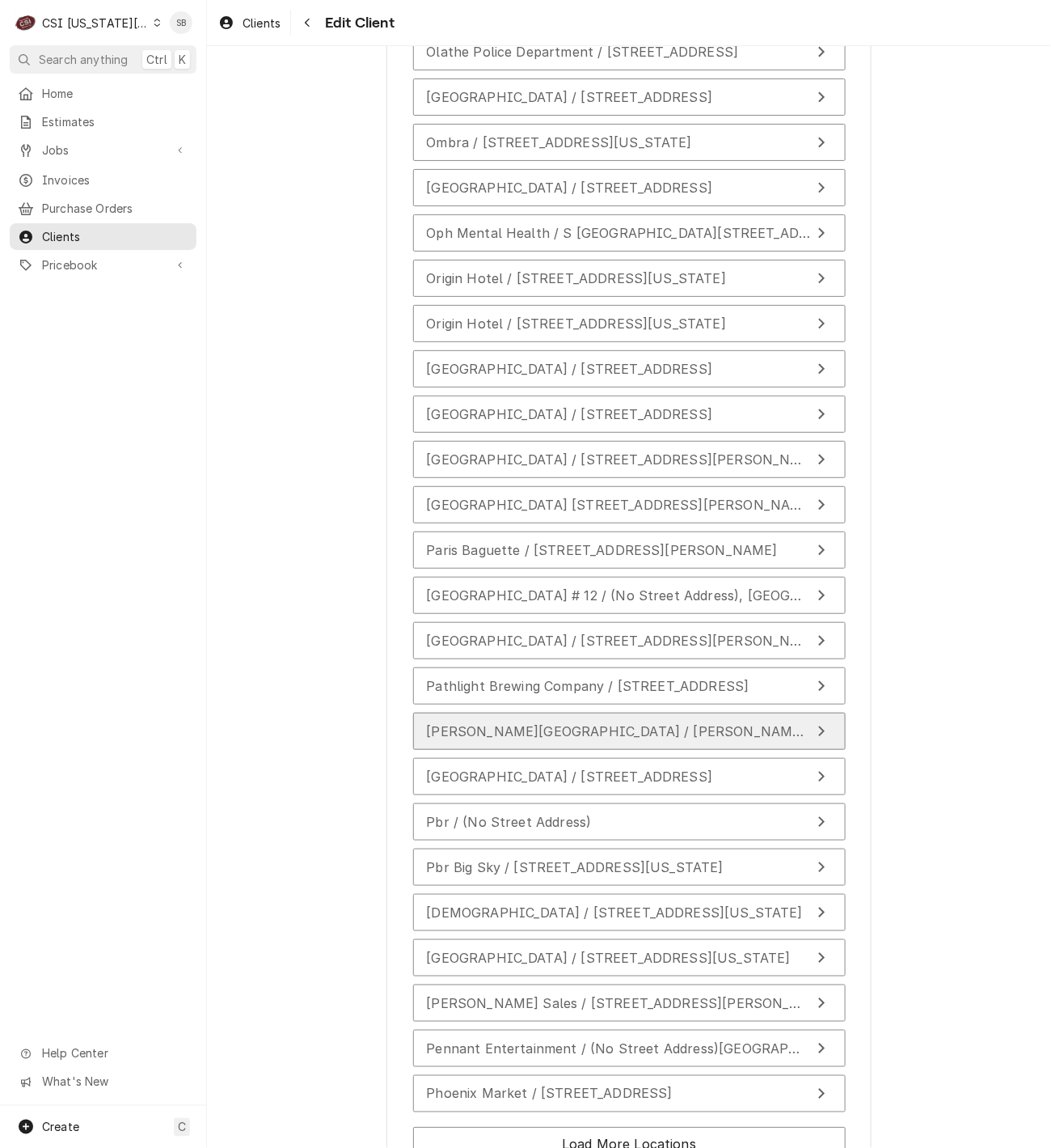
scroll to position [20180, 0]
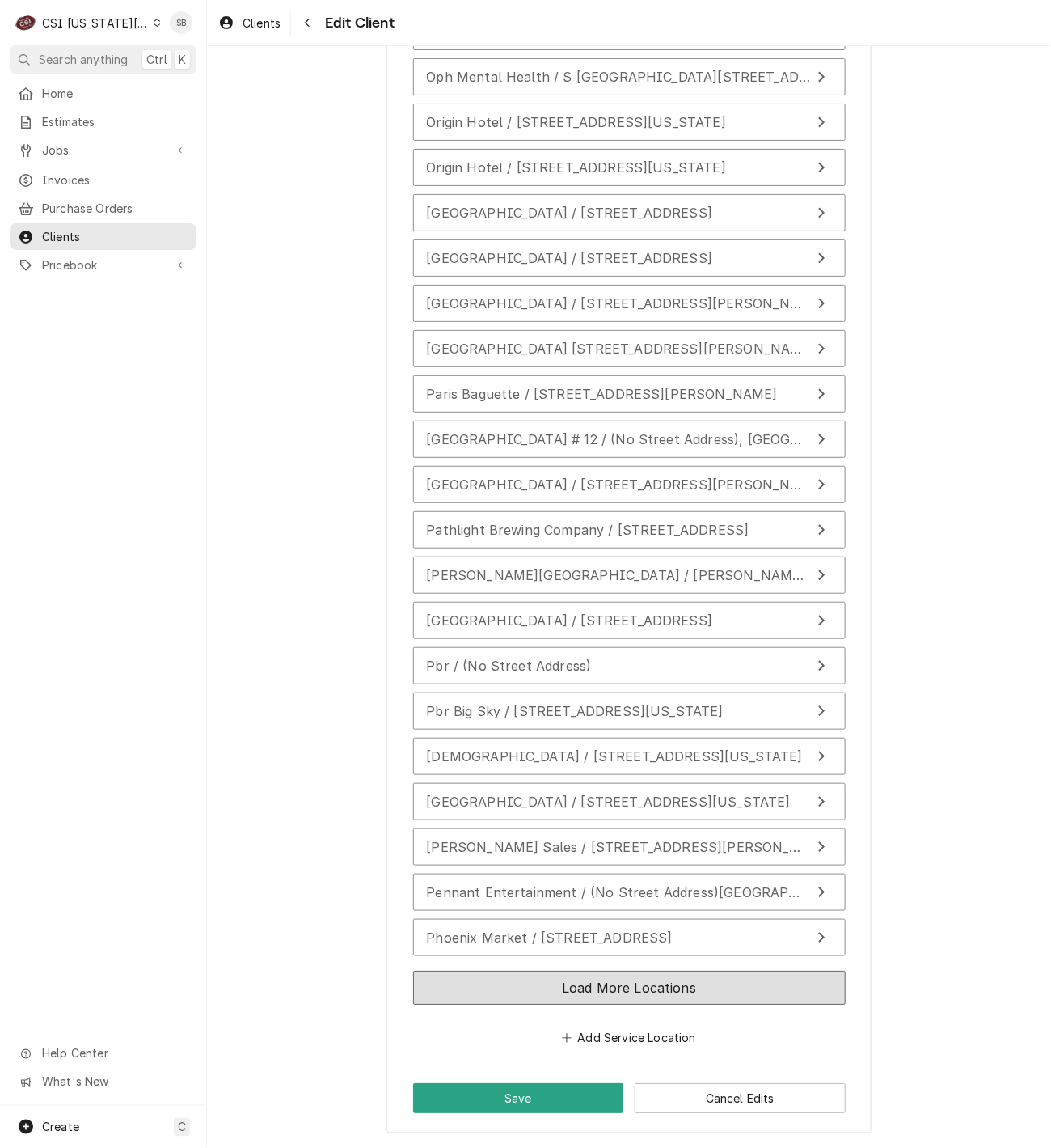
click at [534, 973] on button "Load More Locations" at bounding box center [630, 988] width 433 height 34
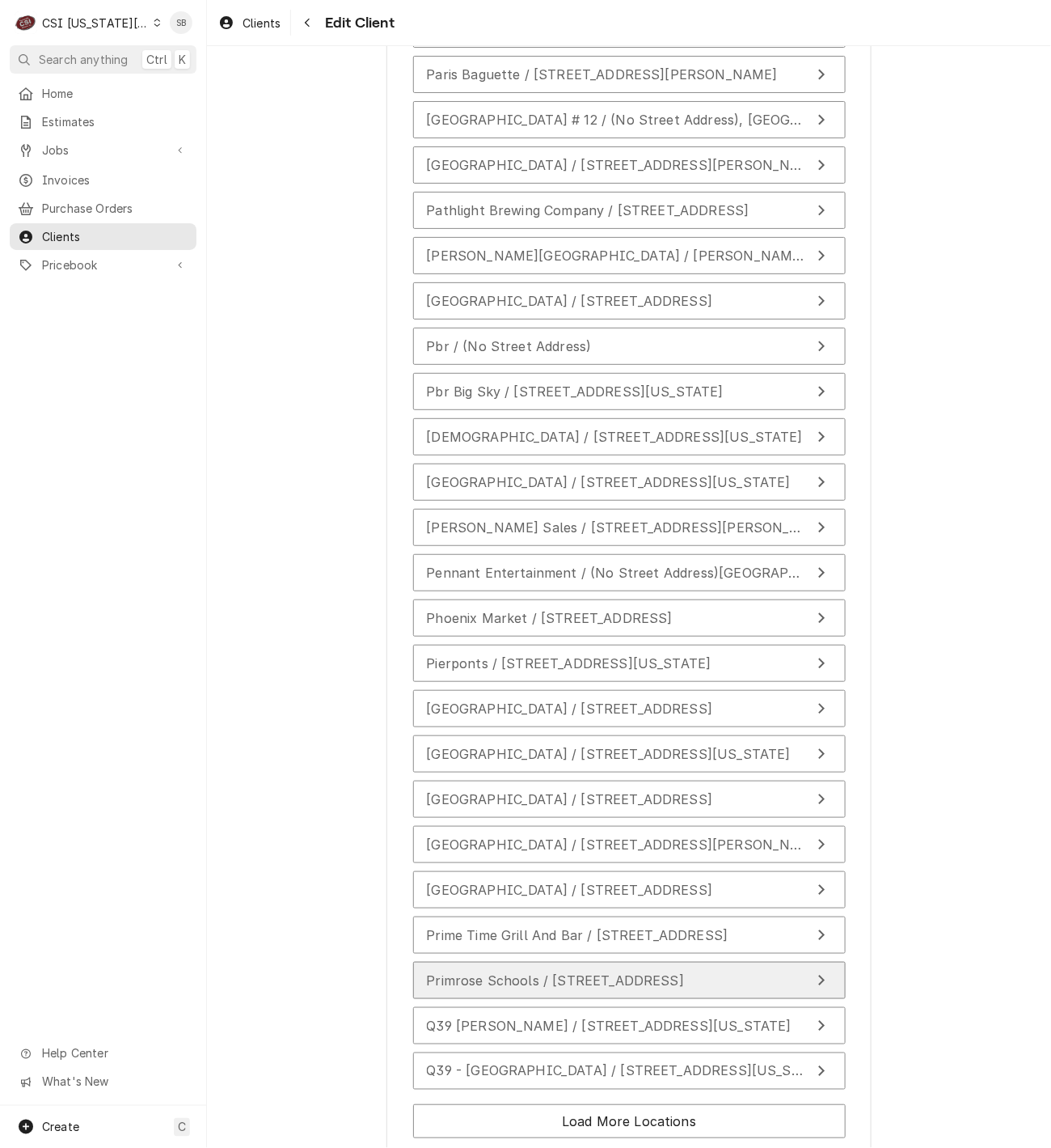
scroll to position [21101, 0]
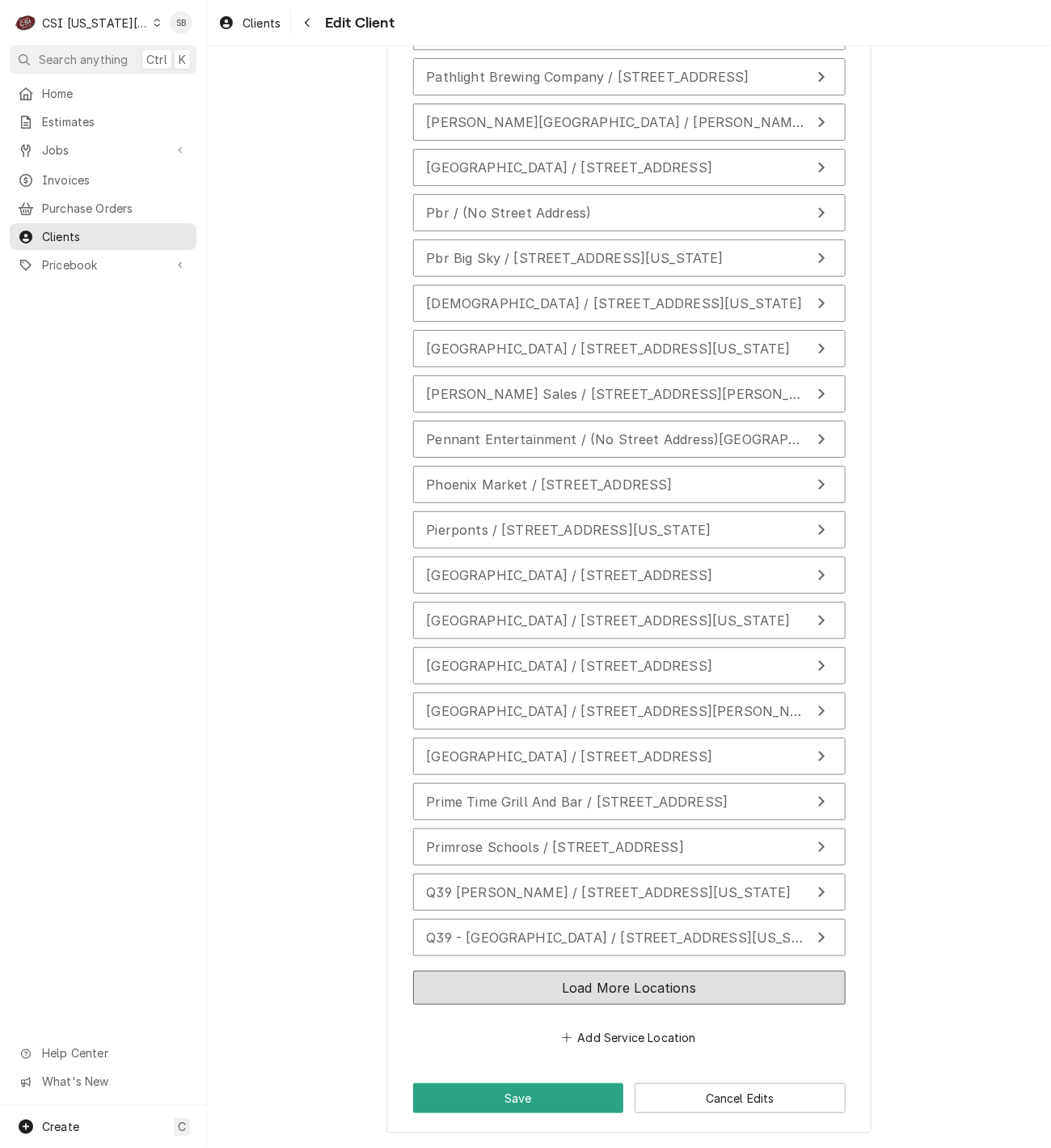
click at [636, 988] on button "Load More Locations" at bounding box center [630, 988] width 433 height 34
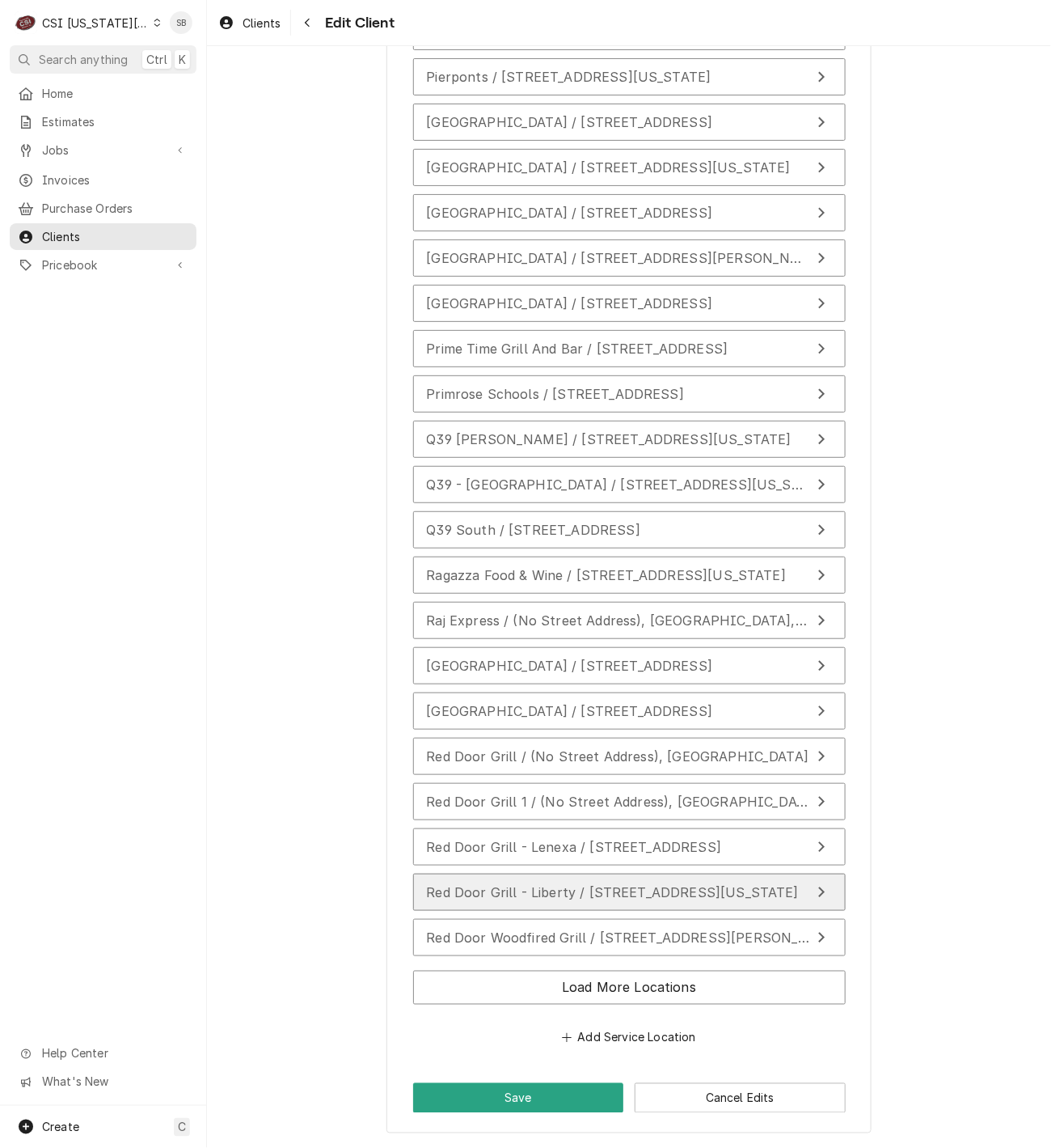
scroll to position [21562, 0]
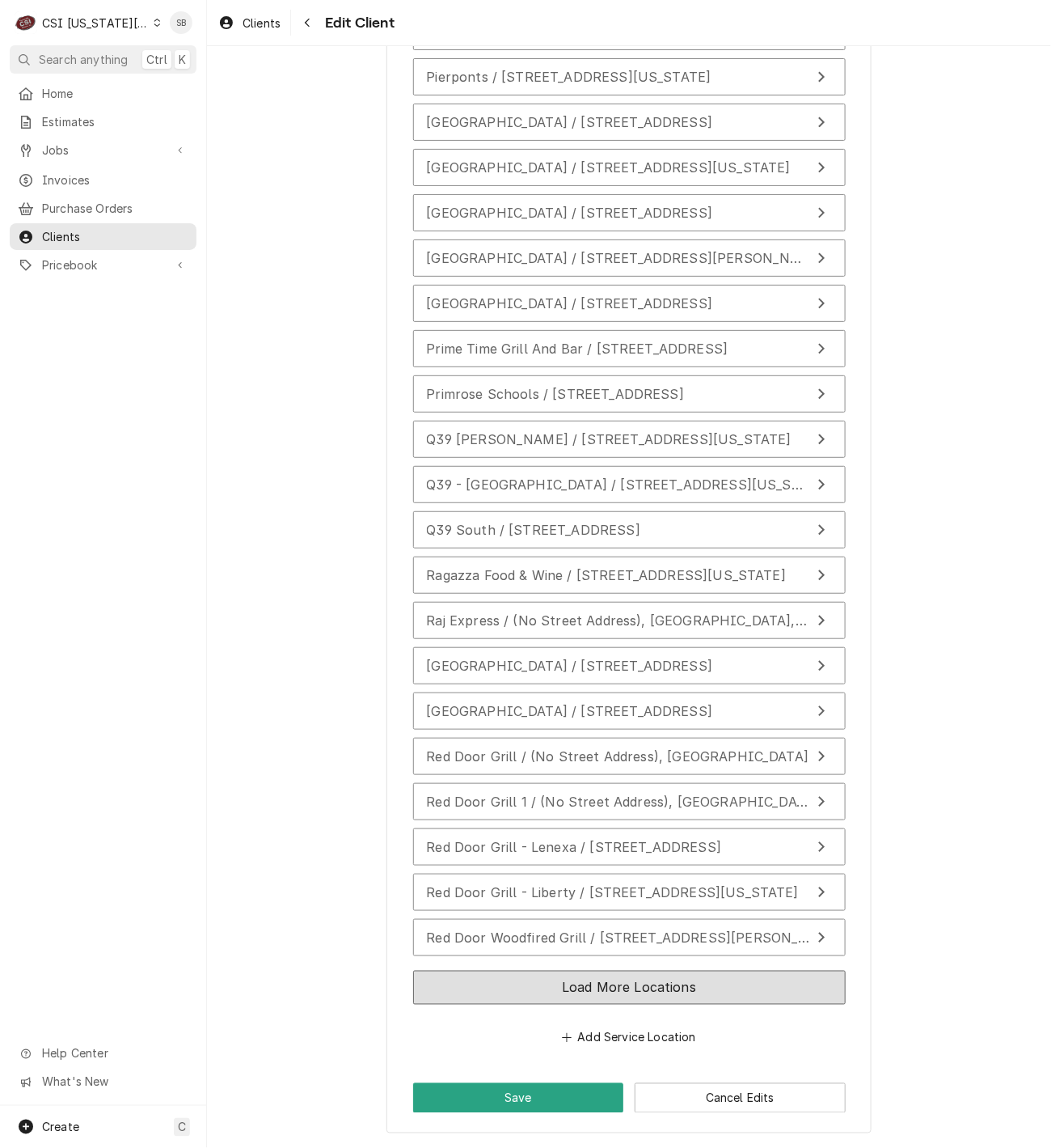
click at [655, 979] on button "Load More Locations" at bounding box center [630, 988] width 433 height 34
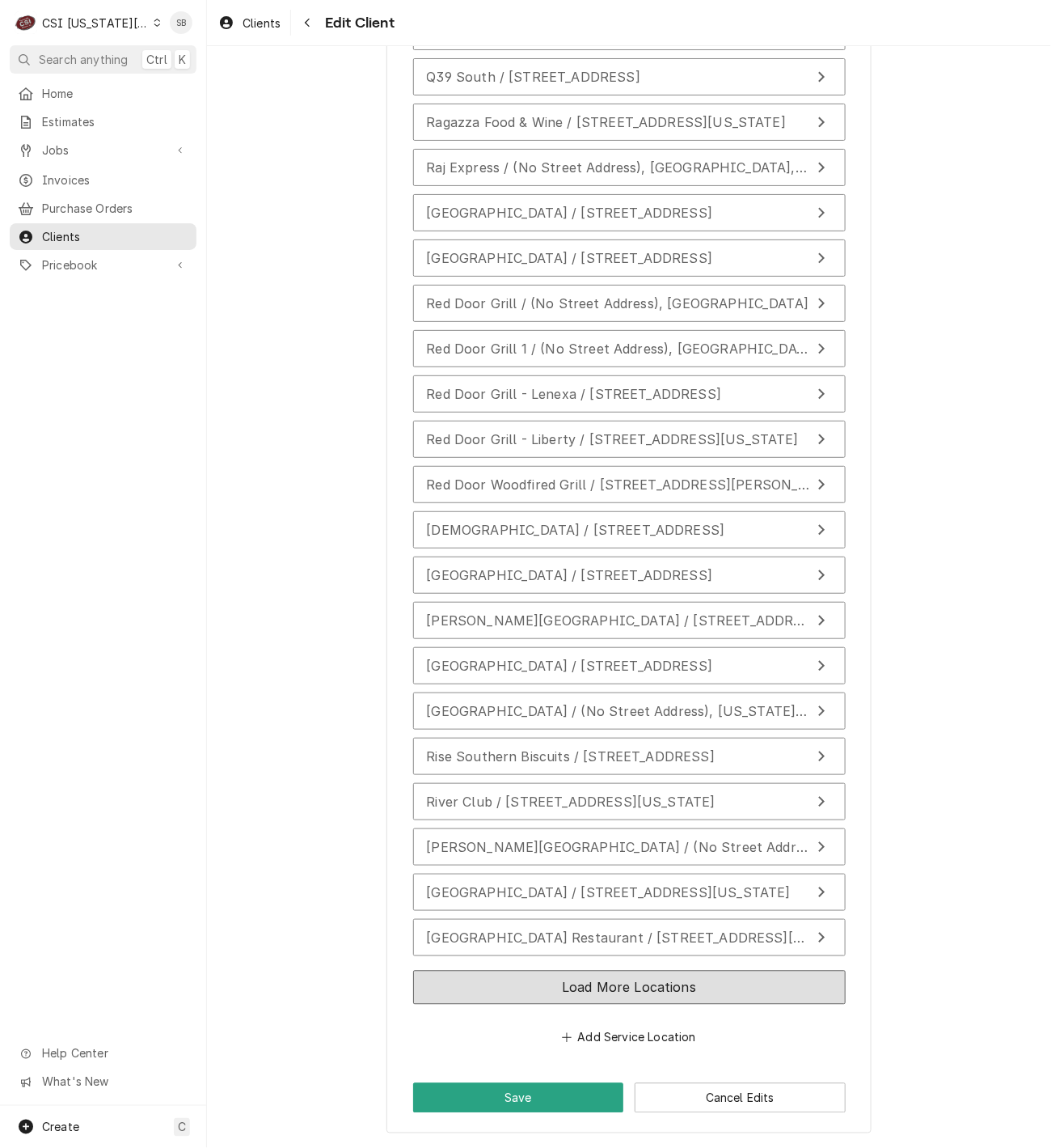
click at [576, 985] on button "Load More Locations" at bounding box center [630, 988] width 433 height 34
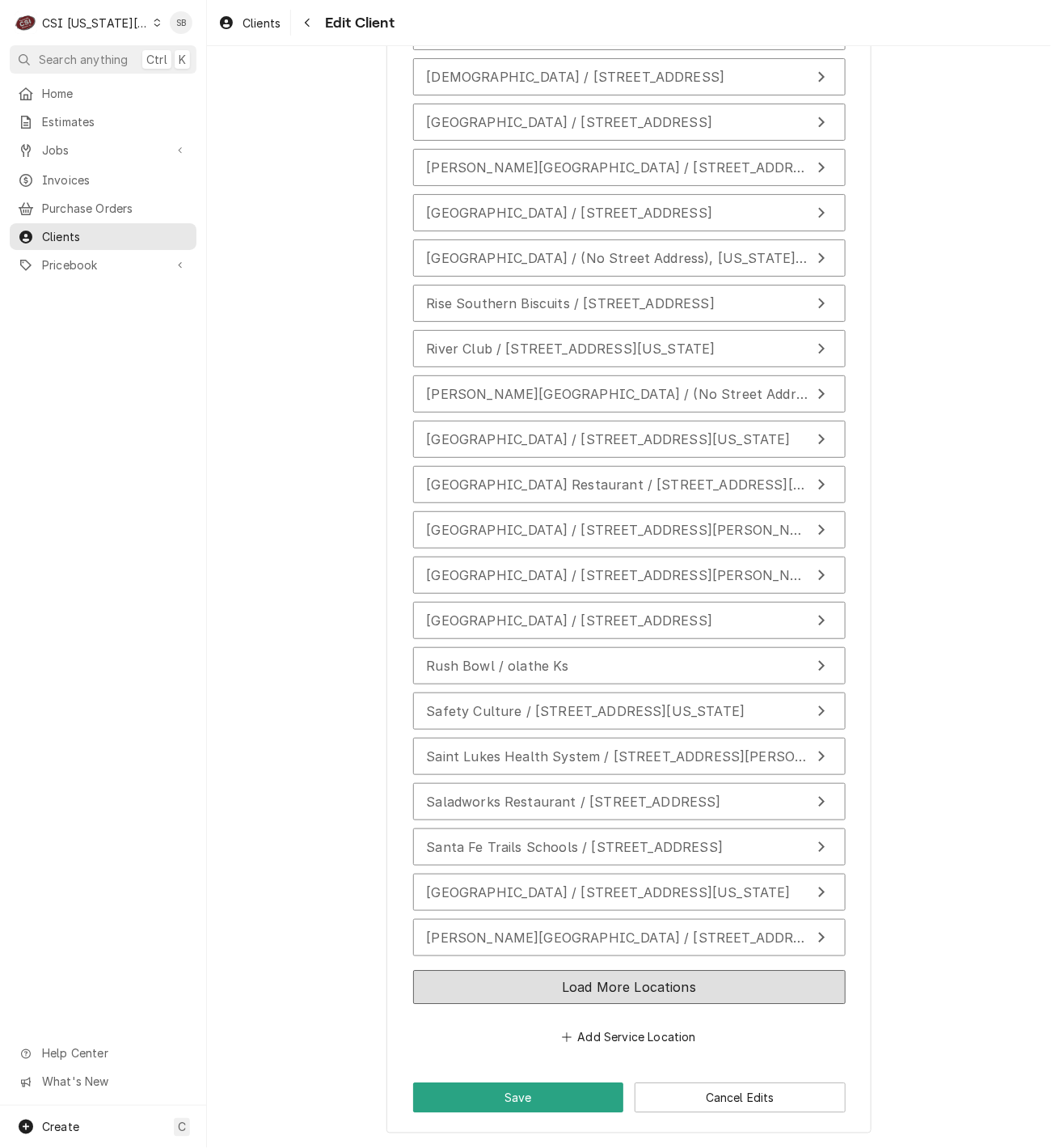
click at [556, 991] on button "Load More Locations" at bounding box center [630, 988] width 433 height 34
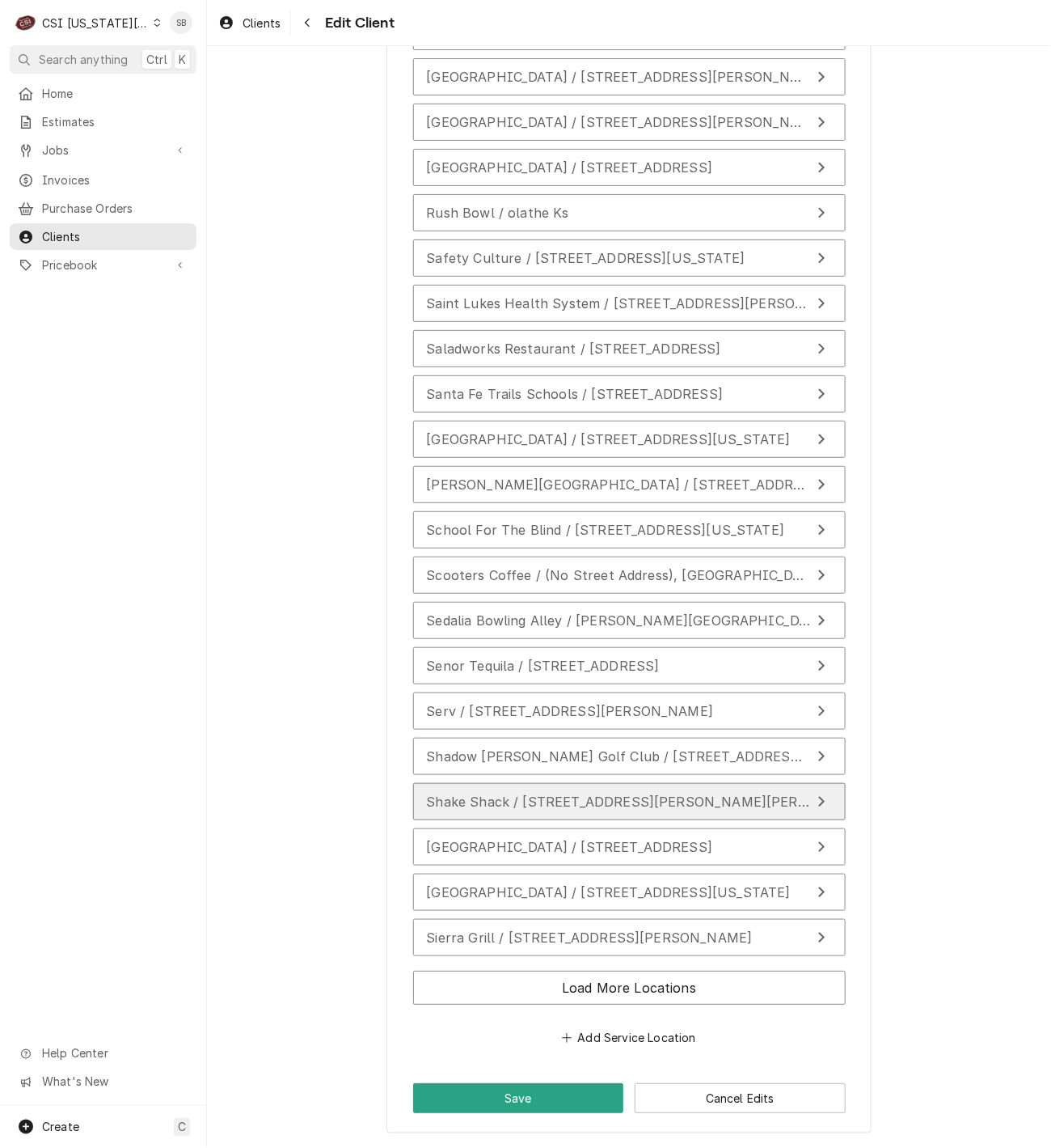
scroll to position [22944, 0]
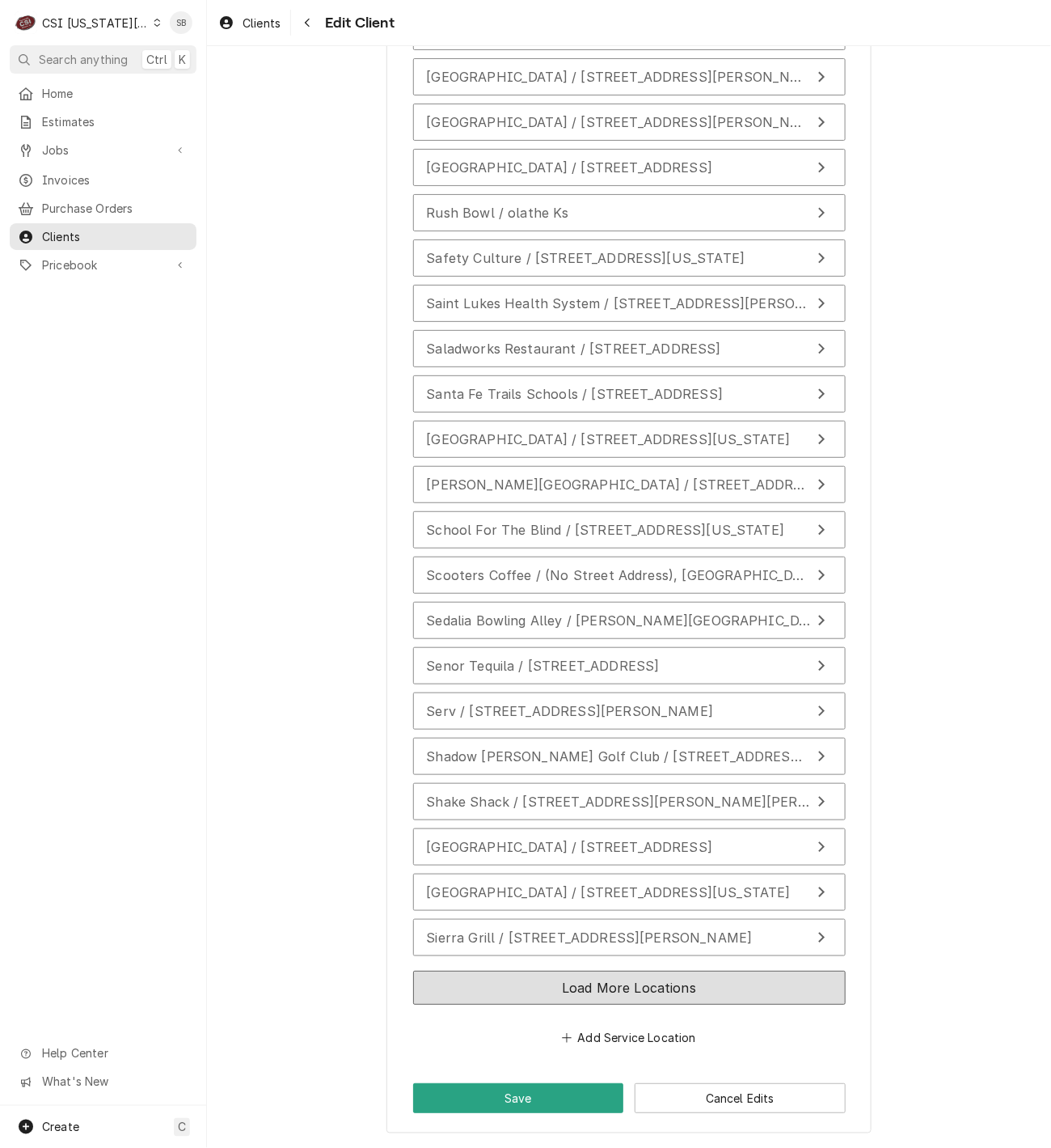
click at [643, 1003] on button "Load More Locations" at bounding box center [630, 988] width 433 height 34
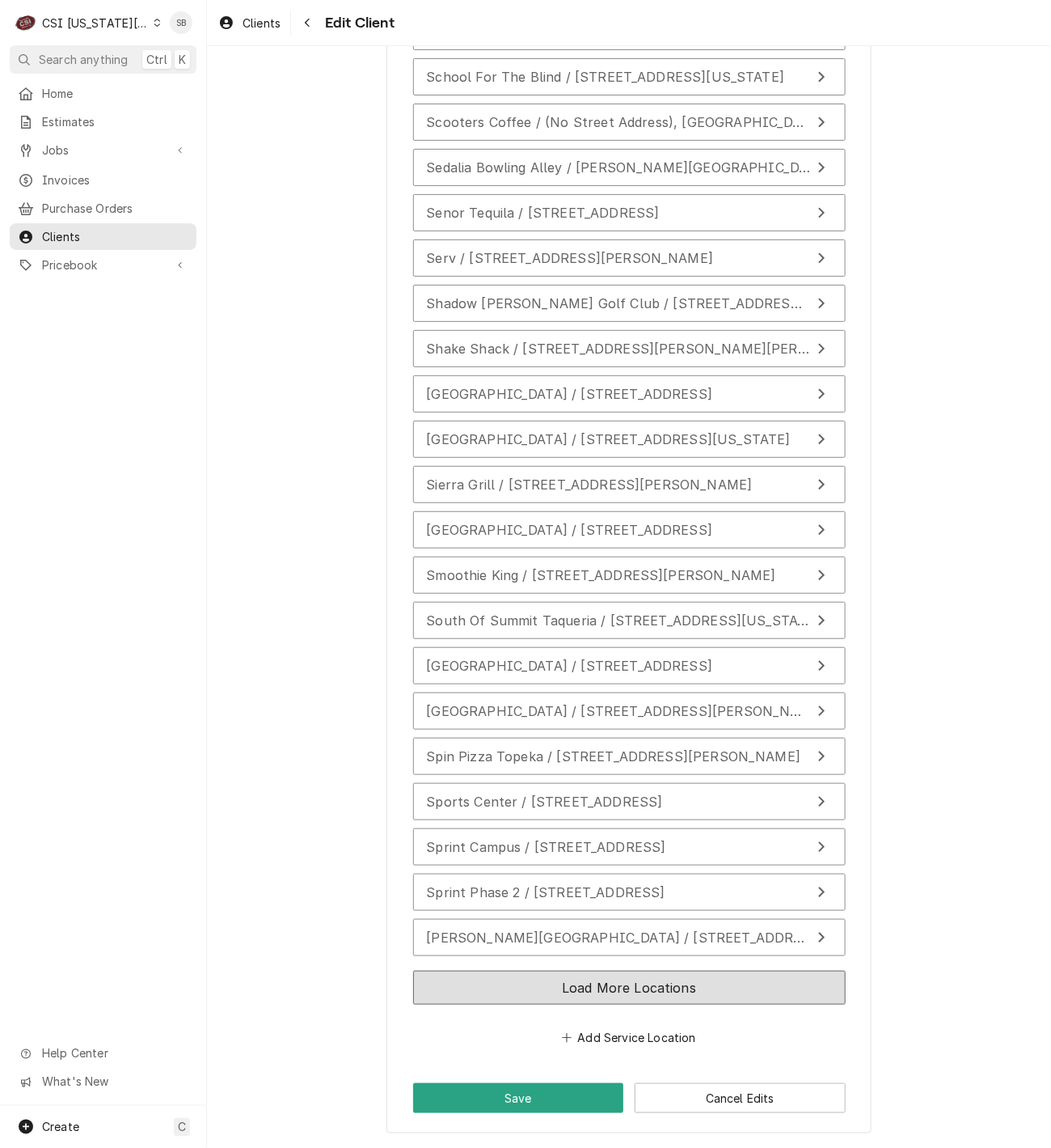
click at [621, 983] on button "Load More Locations" at bounding box center [630, 988] width 433 height 34
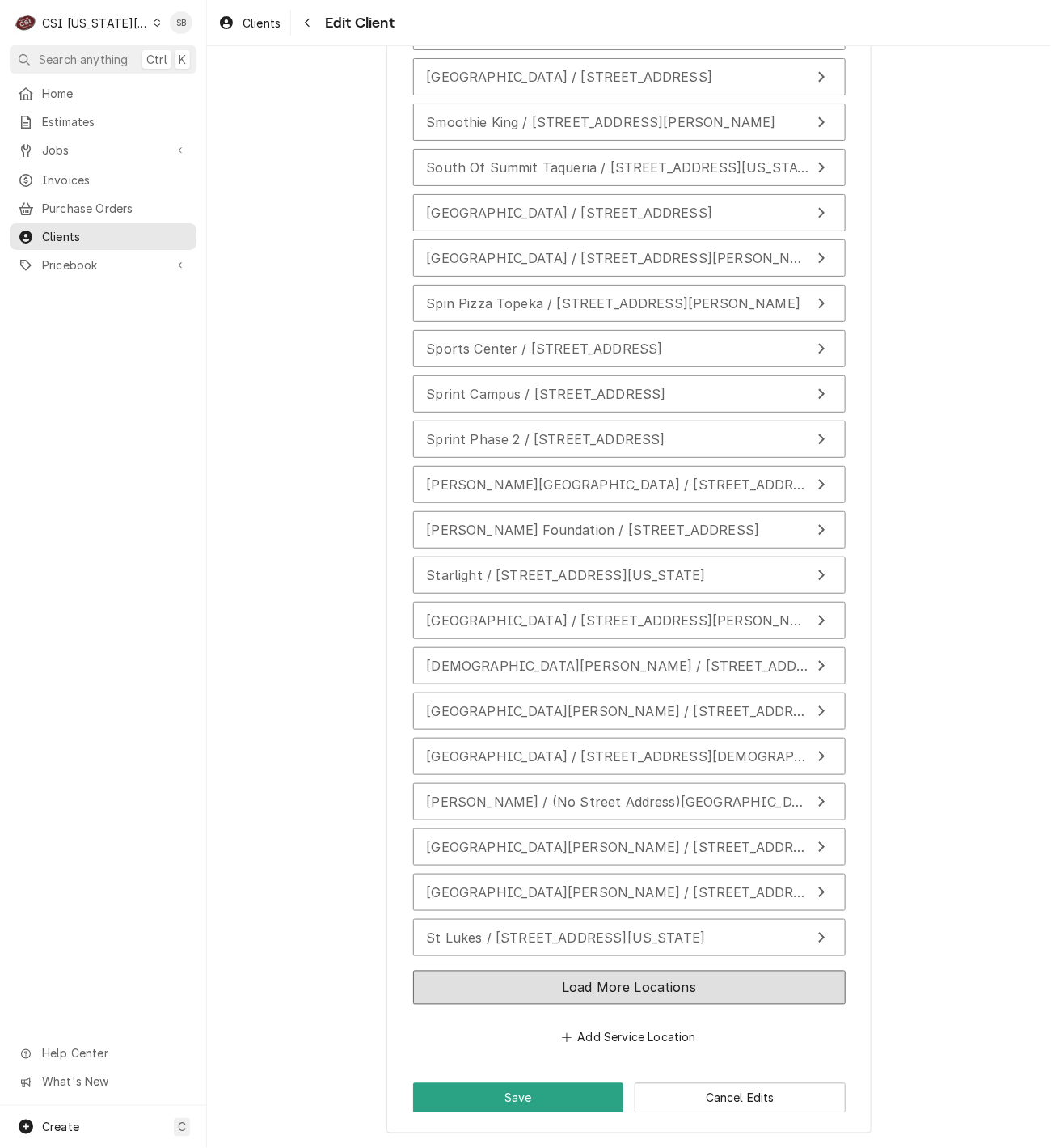
drag, startPoint x: 582, startPoint y: 986, endPoint x: 592, endPoint y: 976, distance: 14.1
click at [582, 988] on button "Load More Locations" at bounding box center [630, 988] width 433 height 34
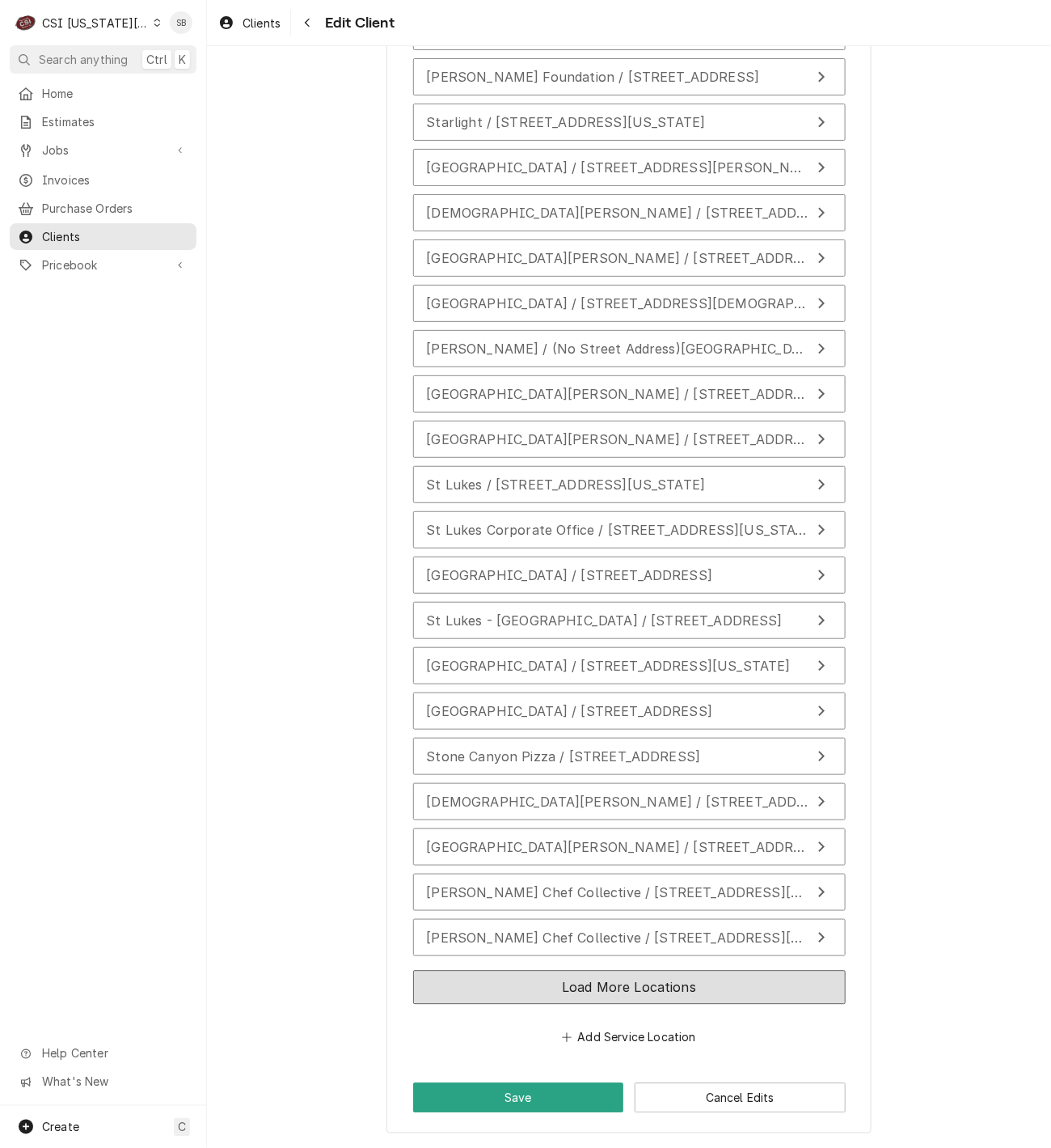
click at [580, 986] on button "Load More Locations" at bounding box center [630, 988] width 433 height 34
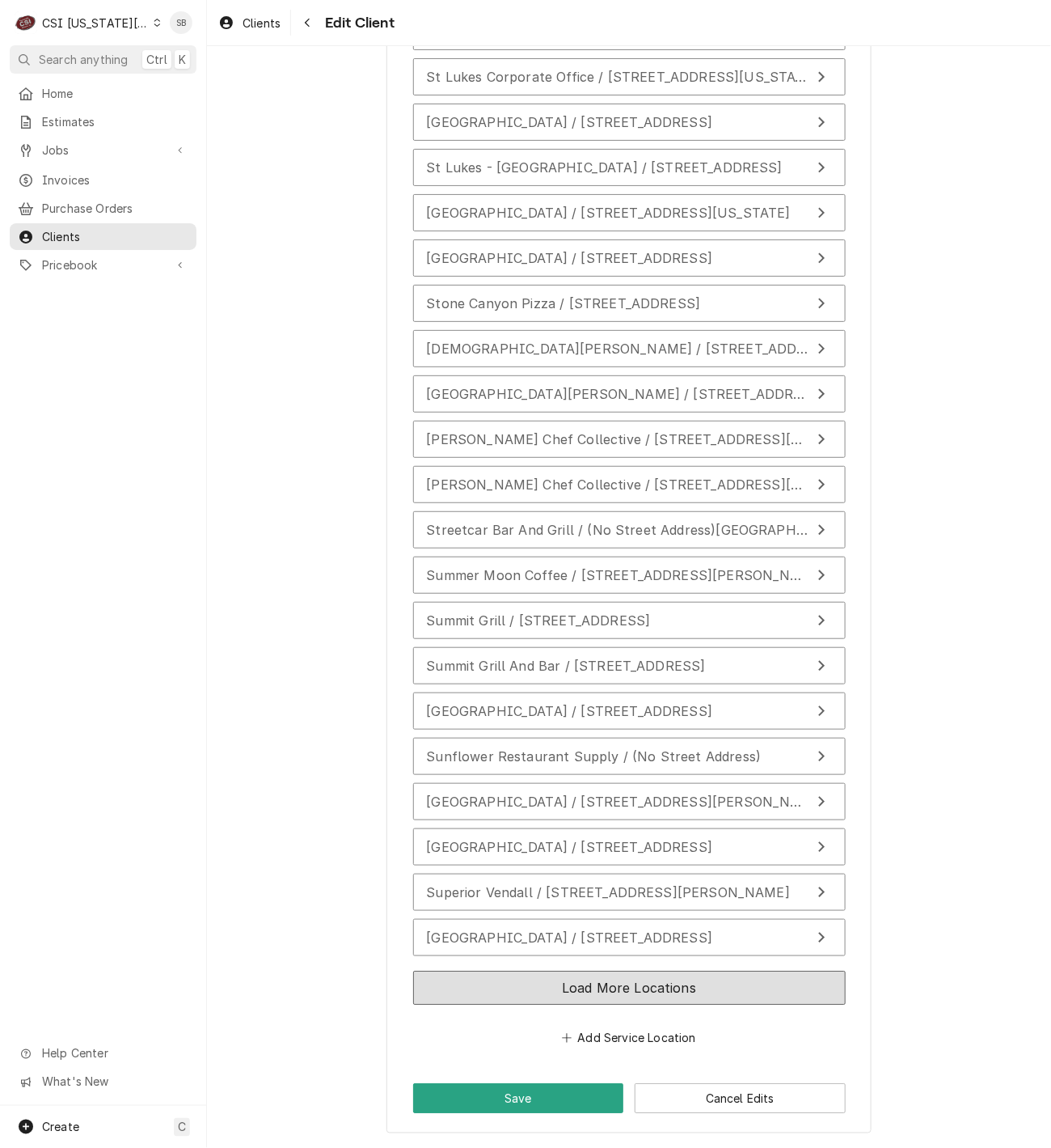
click at [591, 995] on button "Load More Locations" at bounding box center [630, 988] width 433 height 34
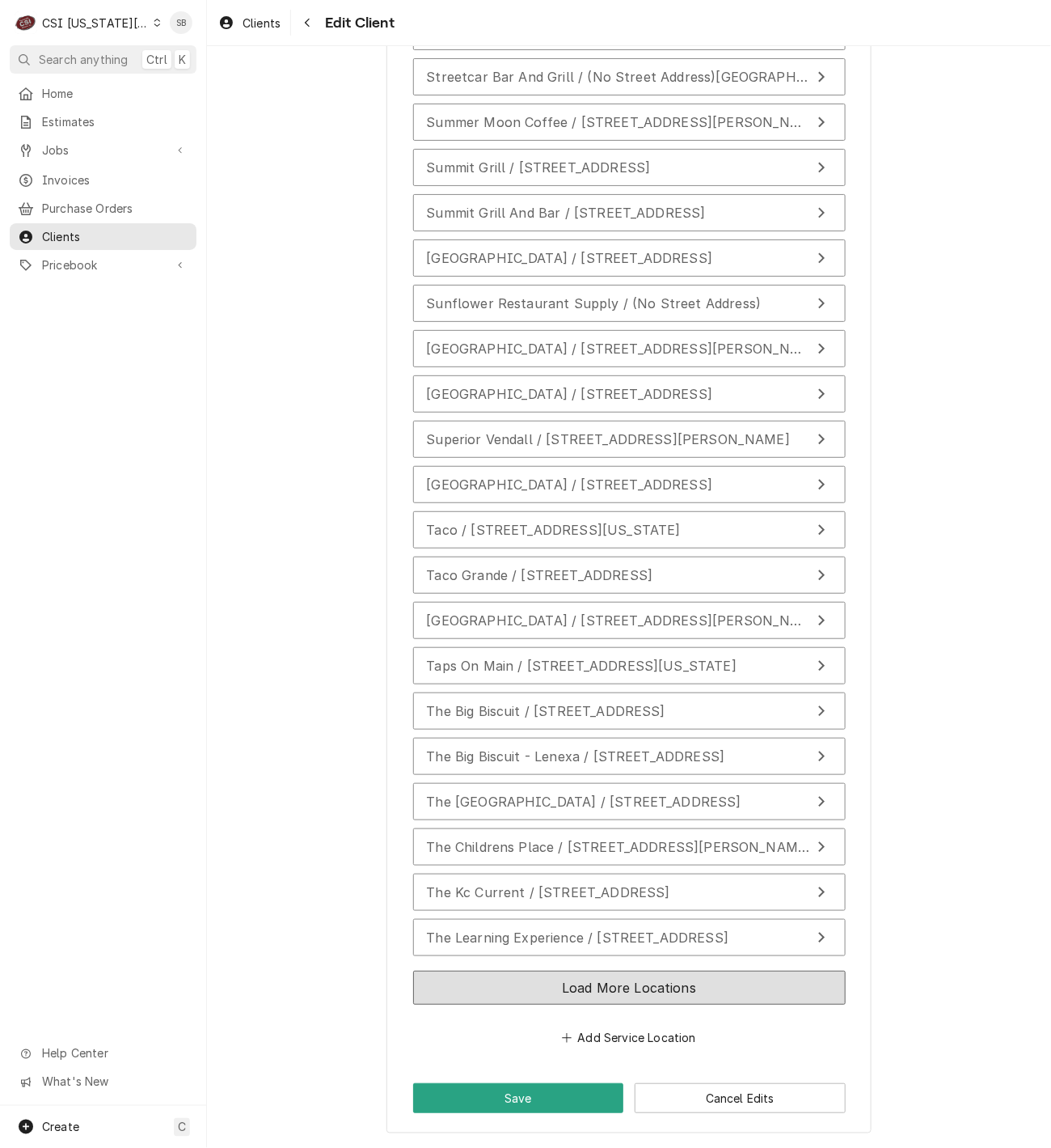
click at [597, 979] on button "Load More Locations" at bounding box center [630, 988] width 433 height 34
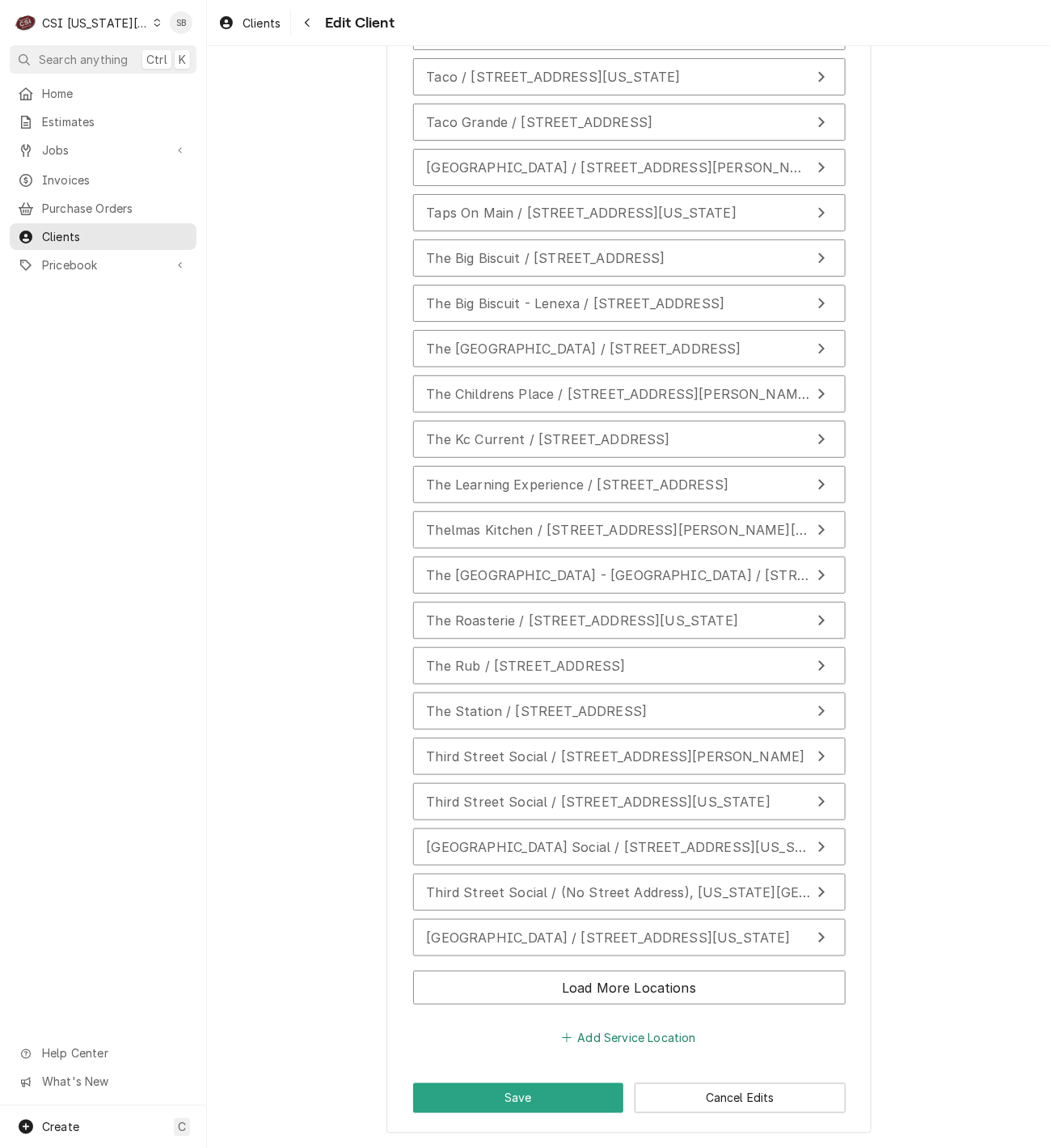
scroll to position [25708, 0]
click at [576, 996] on button "Load More Locations" at bounding box center [630, 988] width 433 height 34
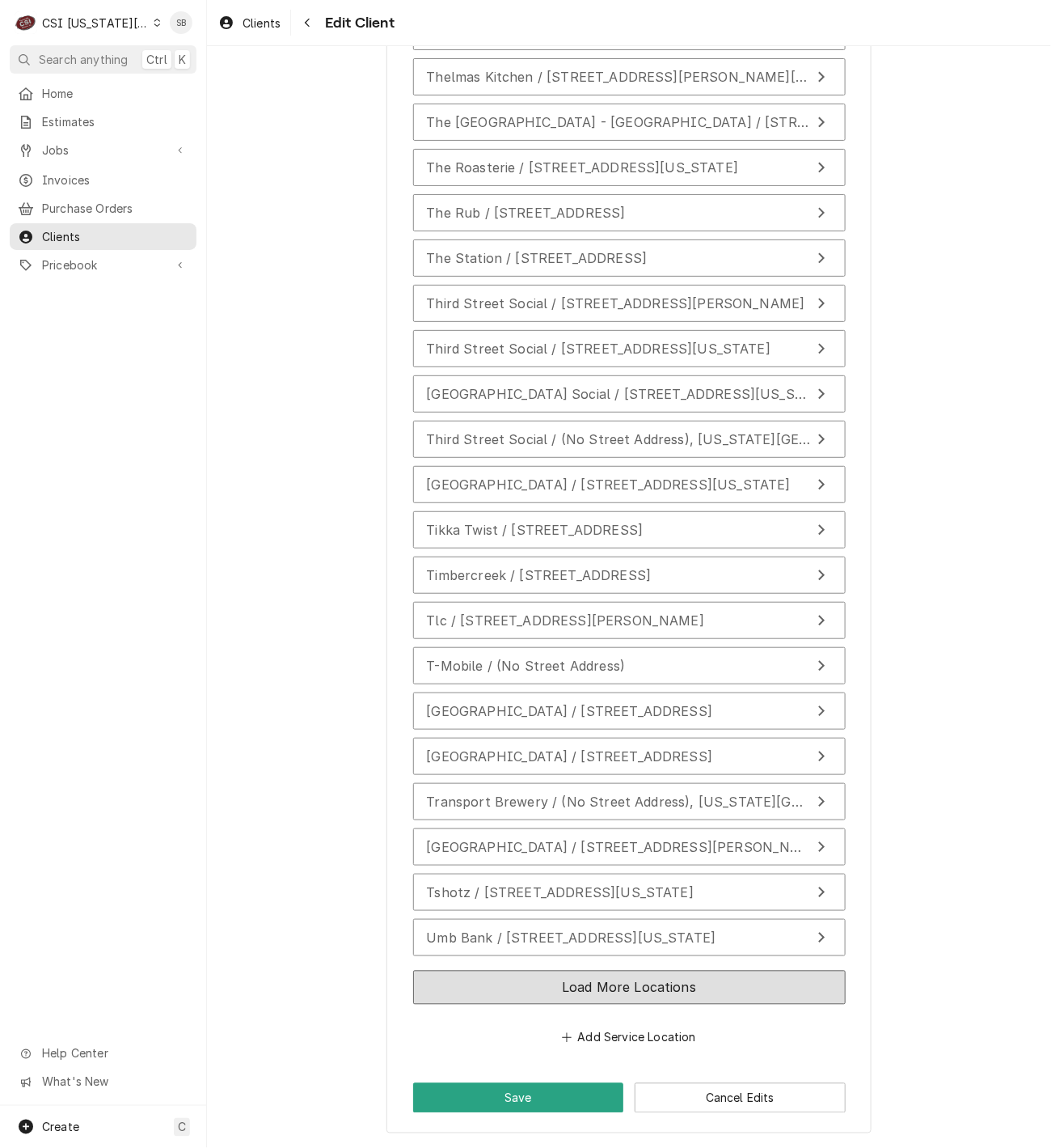
click at [624, 989] on button "Load More Locations" at bounding box center [630, 988] width 433 height 34
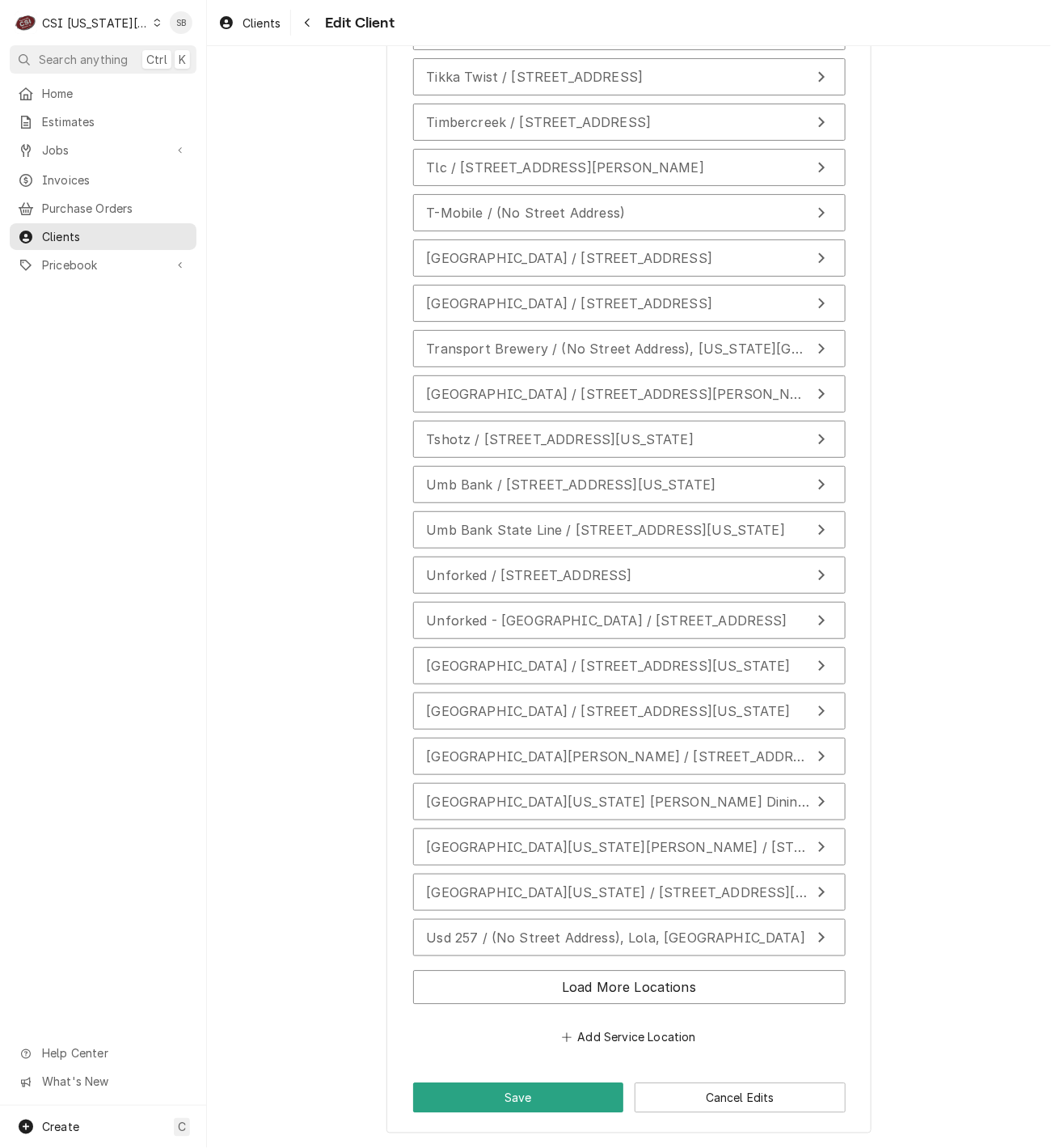
scroll to position [26411, 0]
click at [608, 866] on button "University Of Kansas David Booth Memorial Stadium / 1101 Mississippi St, Lawren…" at bounding box center [630, 847] width 433 height 37
type textarea "x"
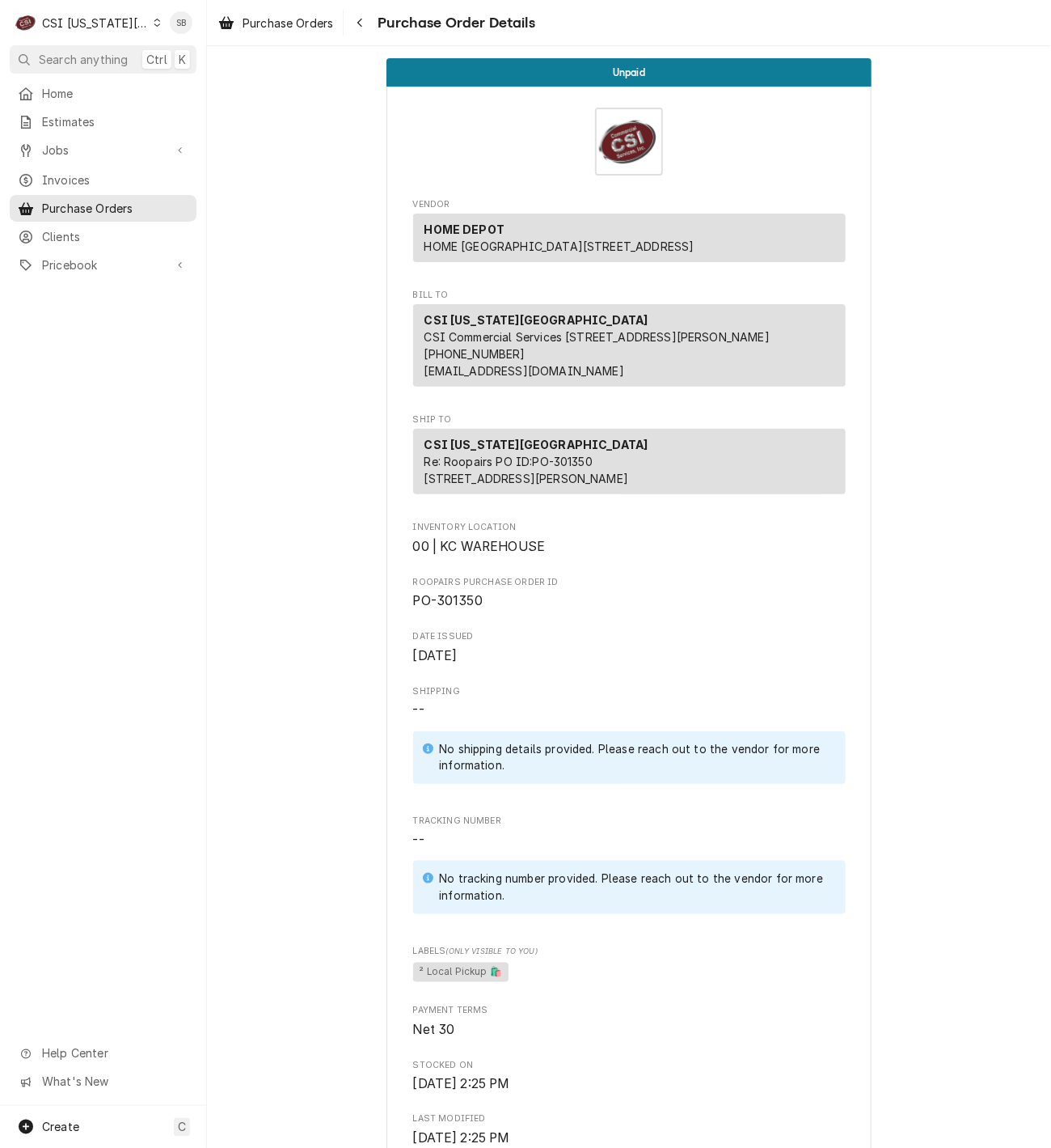
scroll to position [971, 0]
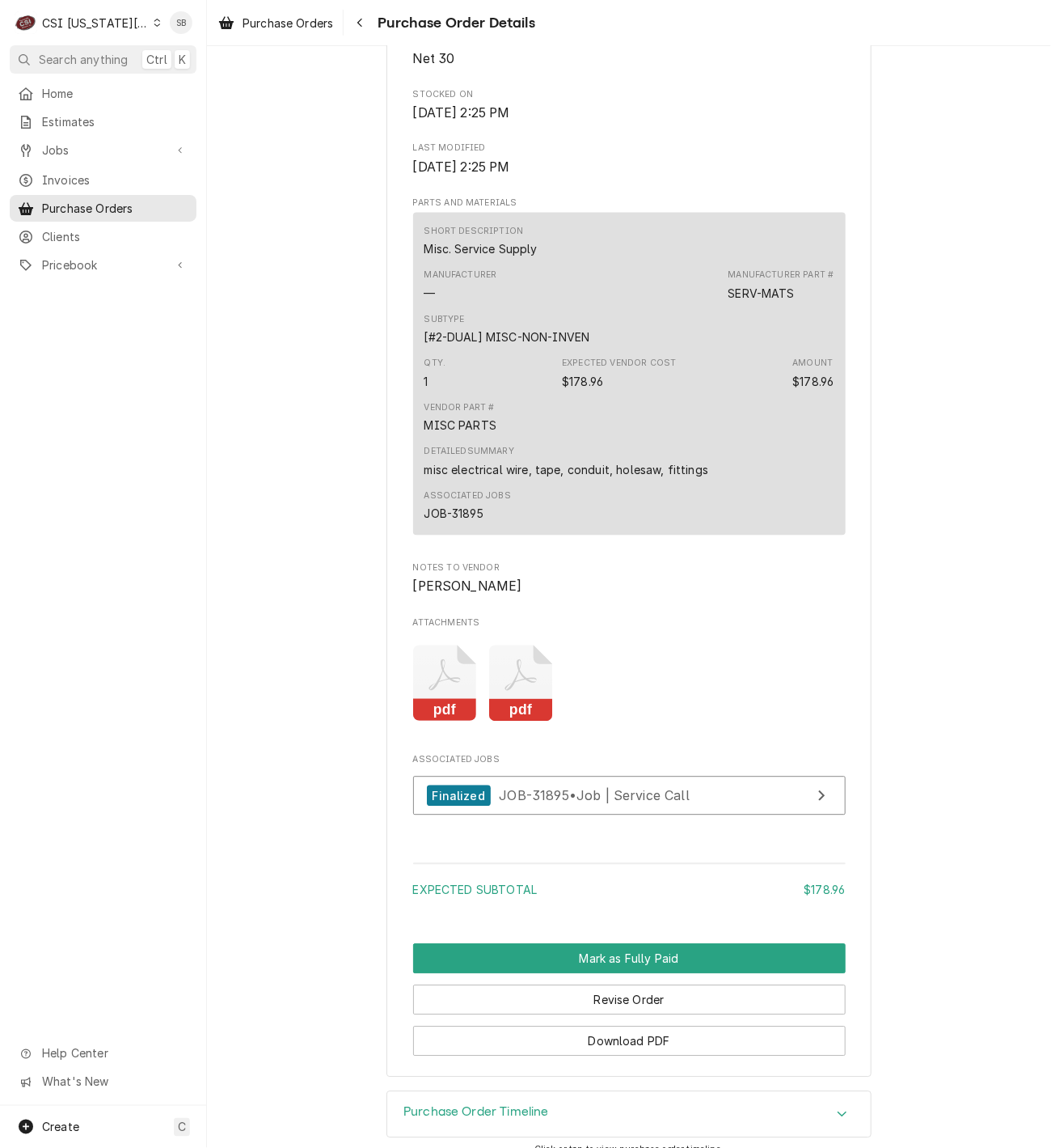
click at [428, 722] on rect "Attachments" at bounding box center [445, 711] width 64 height 23
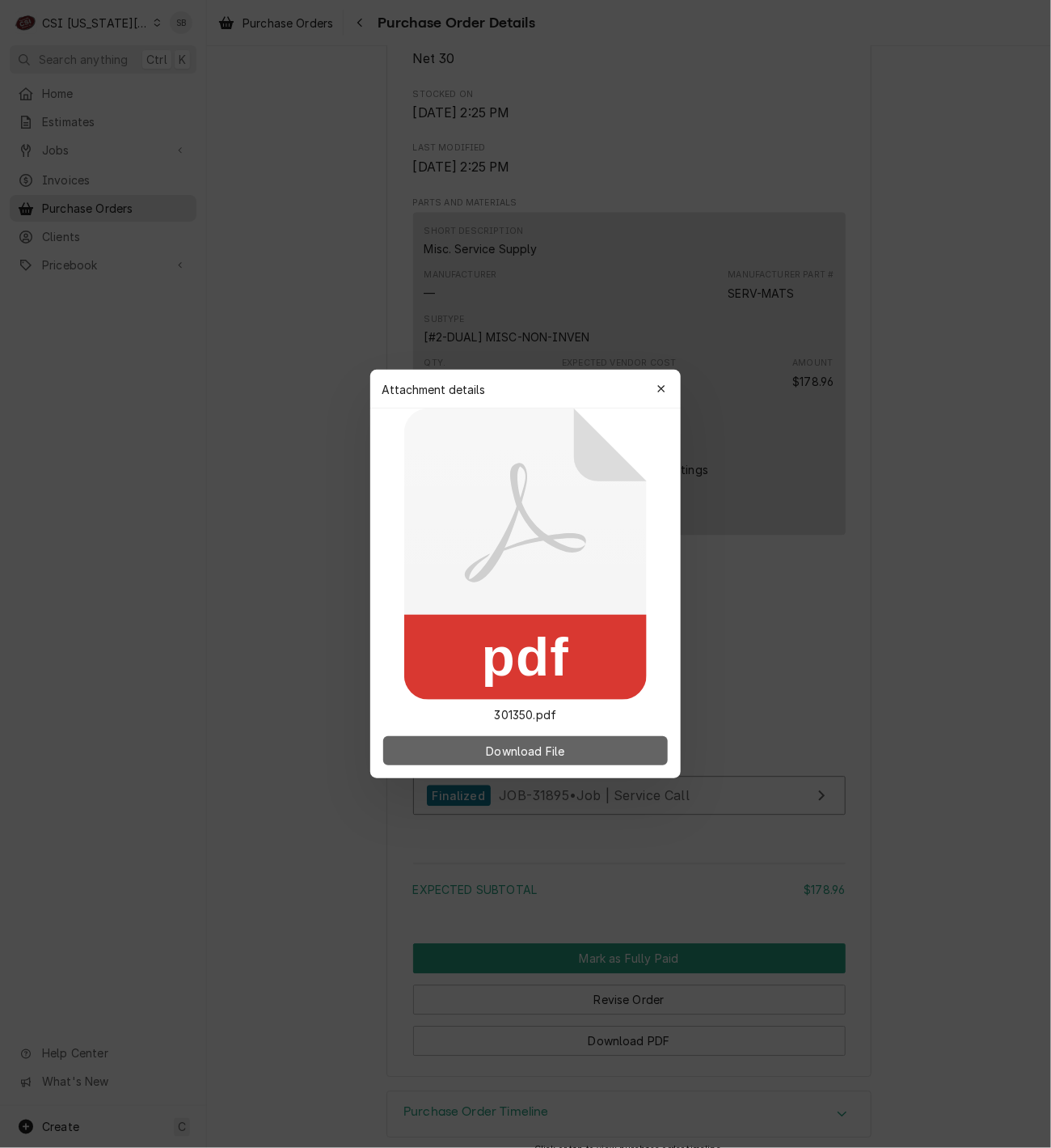
click at [569, 741] on button "Download File" at bounding box center [526, 751] width 285 height 29
drag, startPoint x: 658, startPoint y: 388, endPoint x: 665, endPoint y: 406, distance: 19.3
click at [660, 388] on icon "button" at bounding box center [661, 389] width 9 height 11
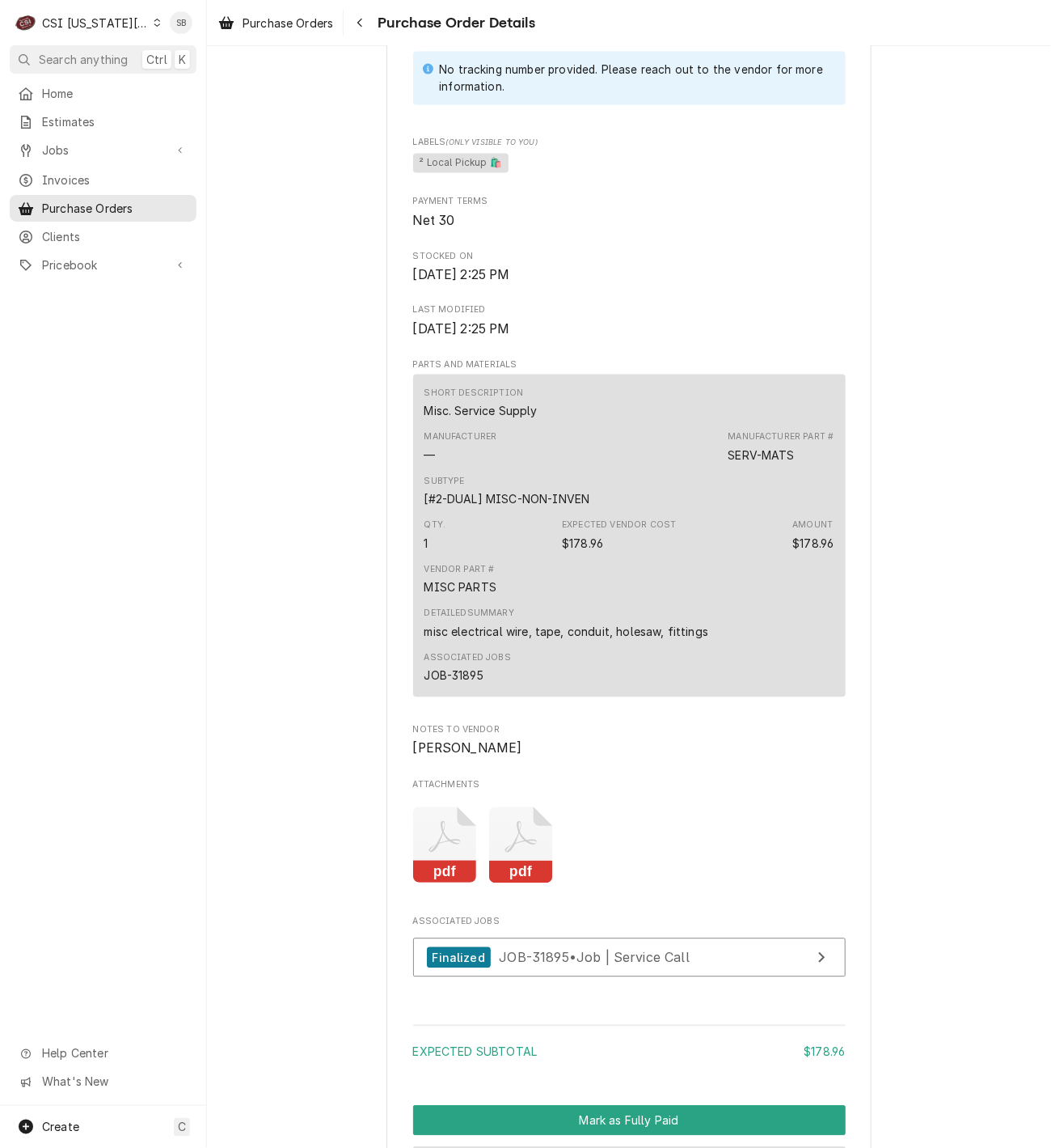
scroll to position [1061, 0]
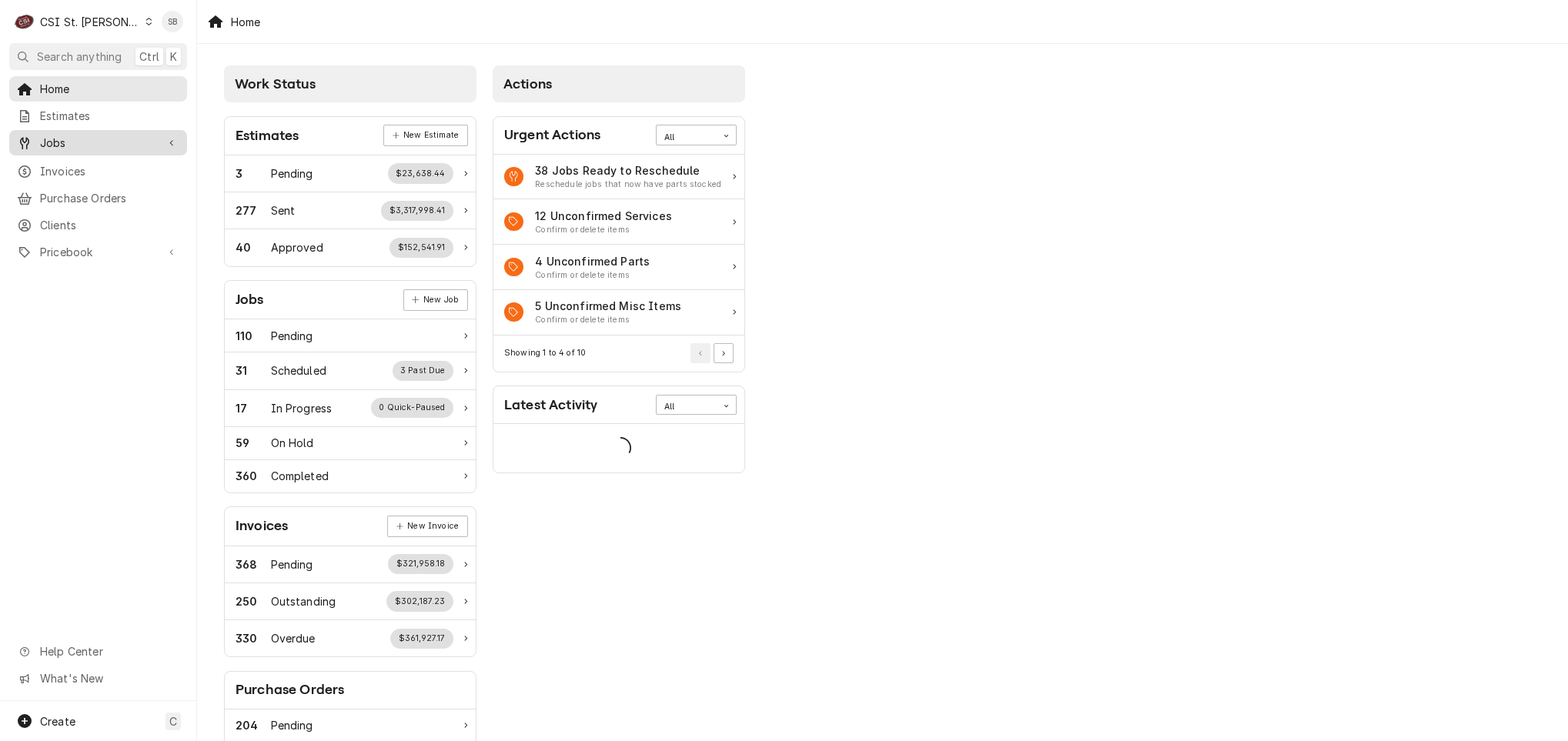
click at [57, 136] on span "Jobs" at bounding box center [98, 142] width 116 height 16
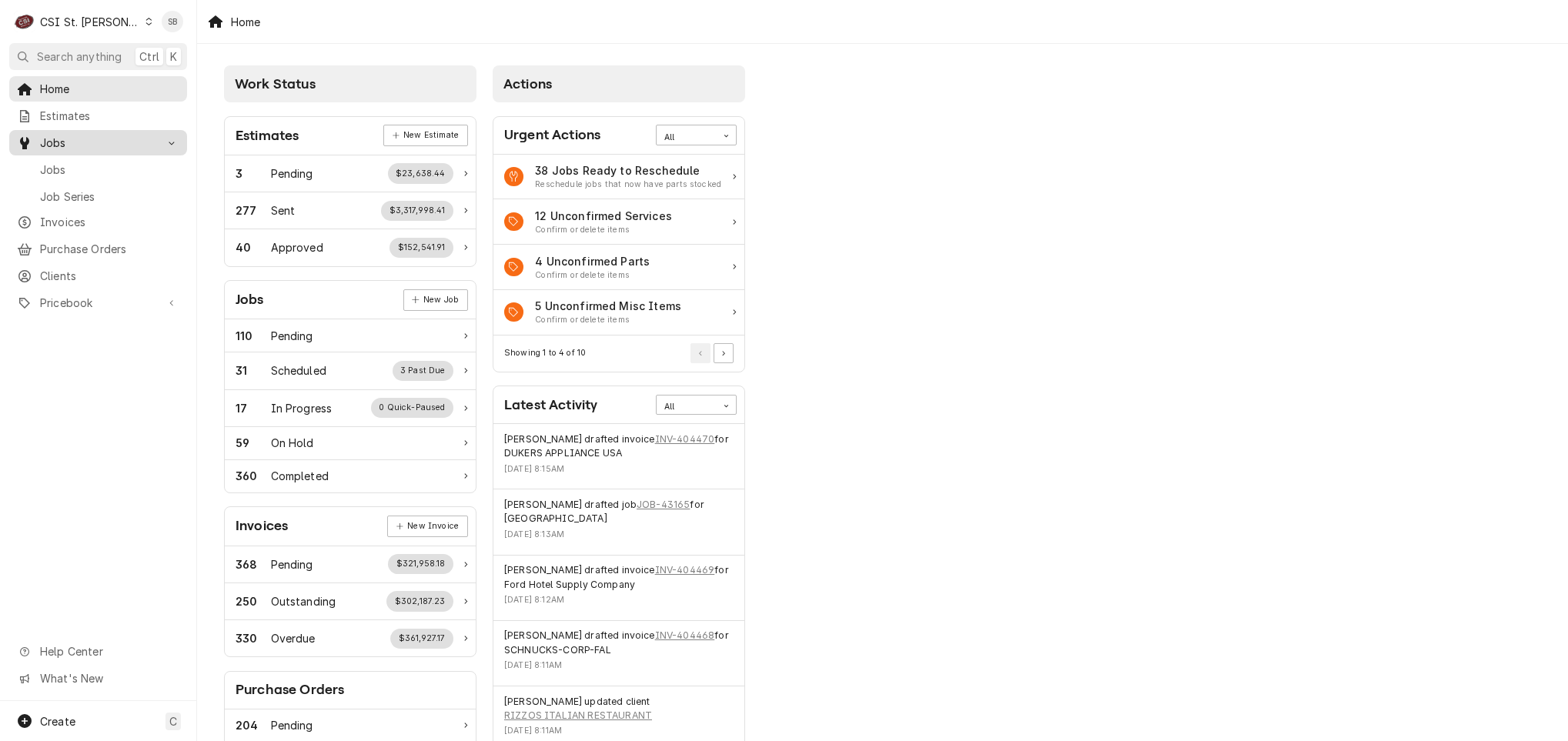
click at [104, 146] on div "Jobs" at bounding box center [98, 142] width 172 height 19
click at [98, 163] on span "Invoices" at bounding box center [110, 171] width 139 height 16
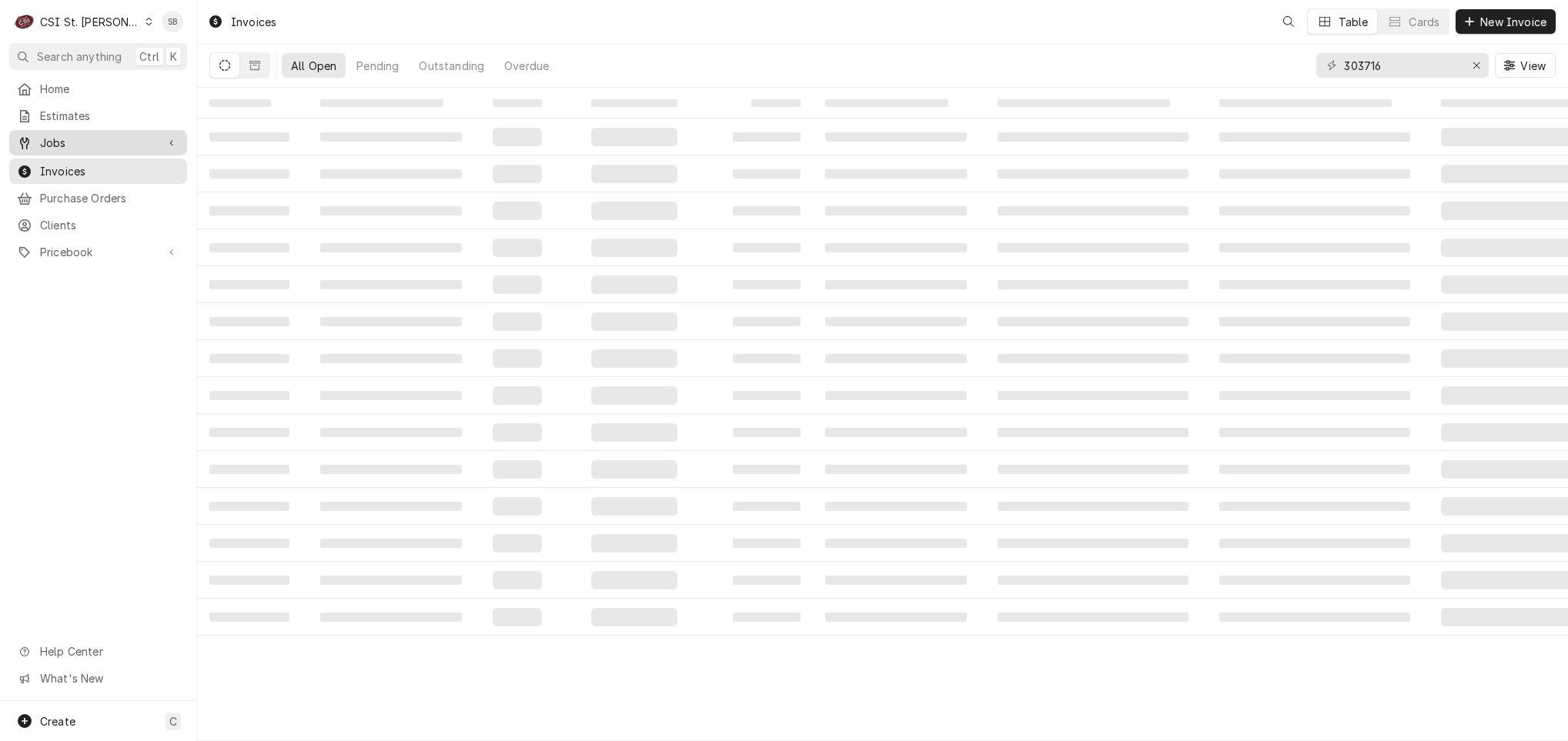
click at [87, 139] on span "Jobs" at bounding box center [98, 142] width 116 height 16
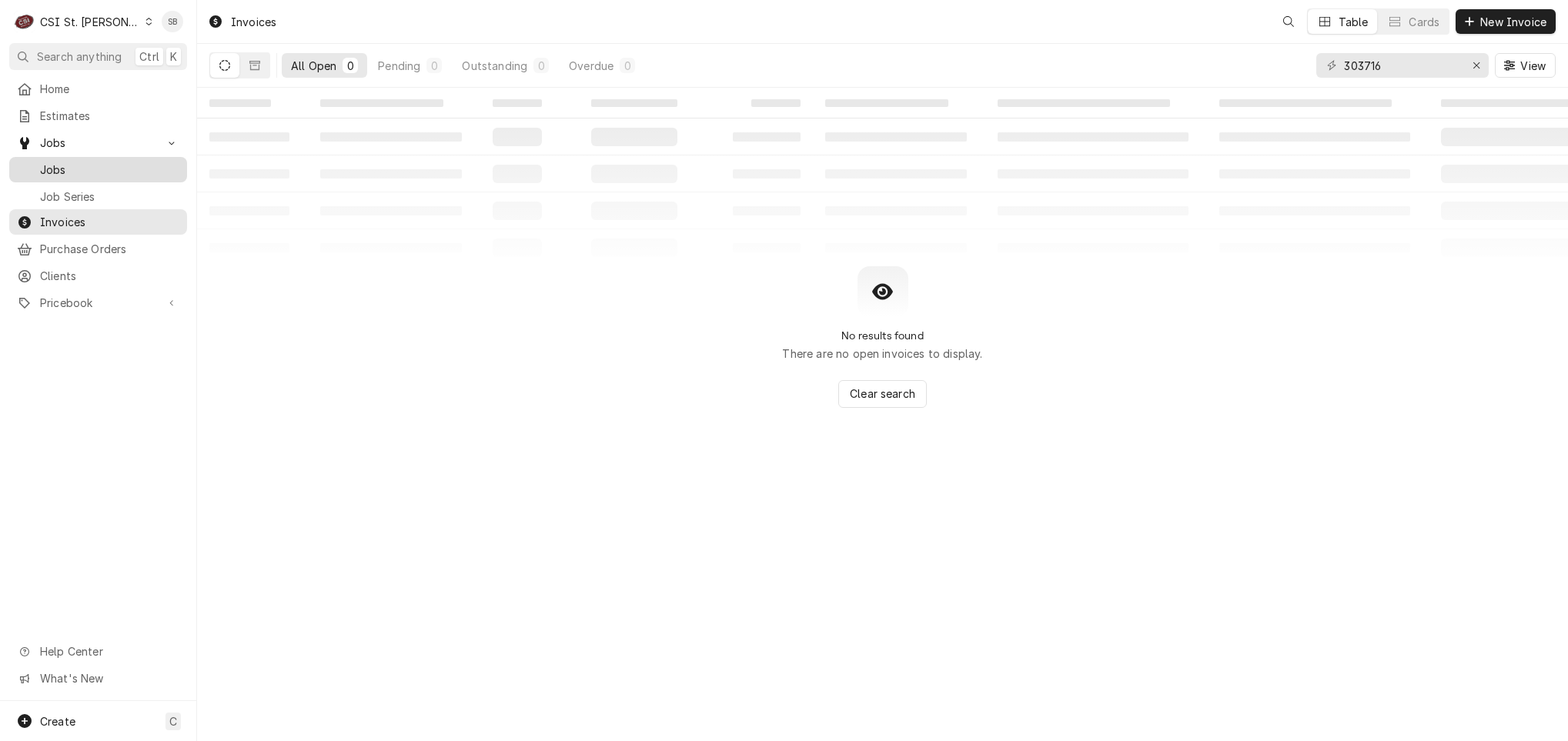
click at [83, 163] on span "Jobs" at bounding box center [110, 170] width 139 height 16
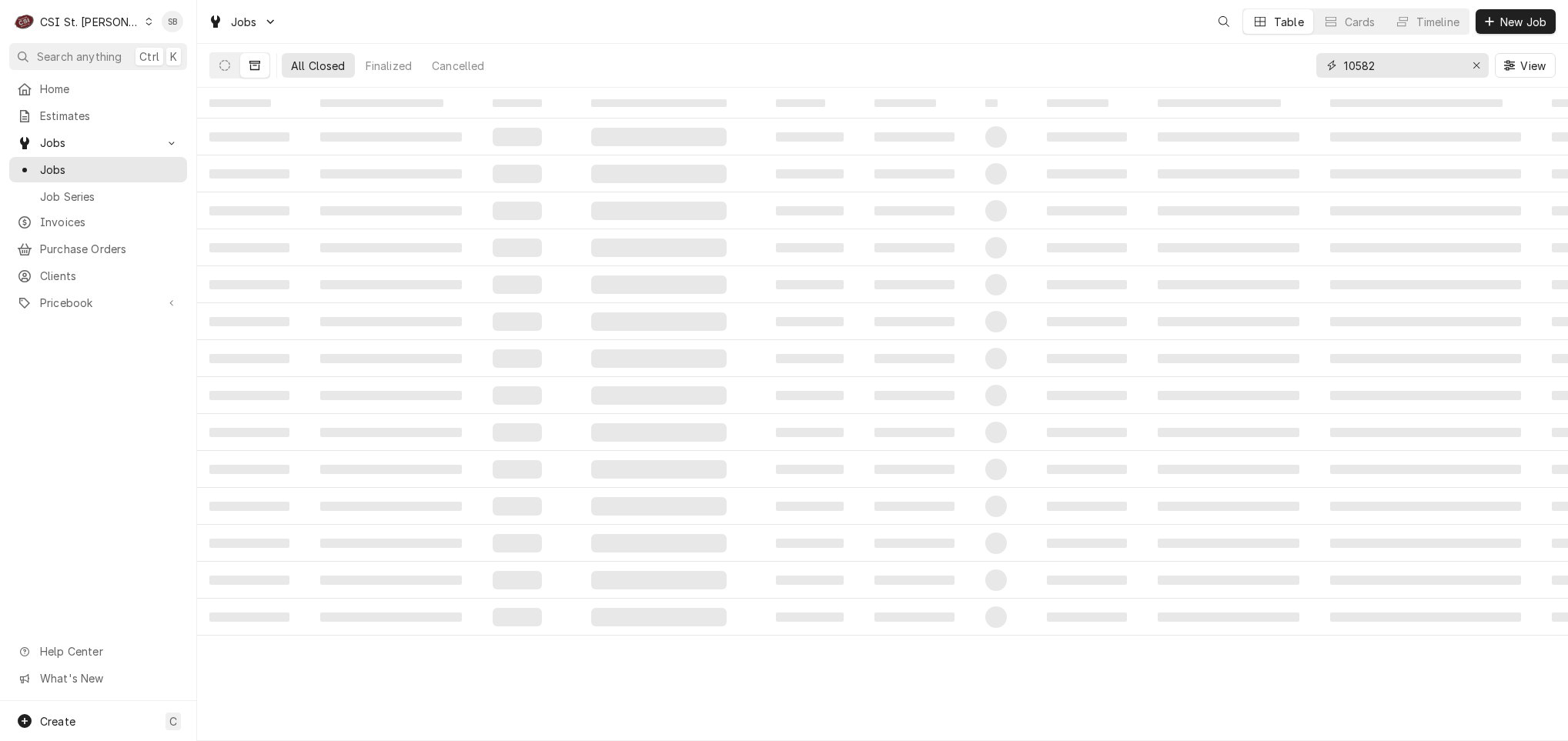
click at [1354, 65] on input "10582" at bounding box center [1402, 66] width 115 height 25
paste input "42621"
type input "42621"
click at [222, 72] on button "Dynamic Content Wrapper" at bounding box center [225, 66] width 29 height 25
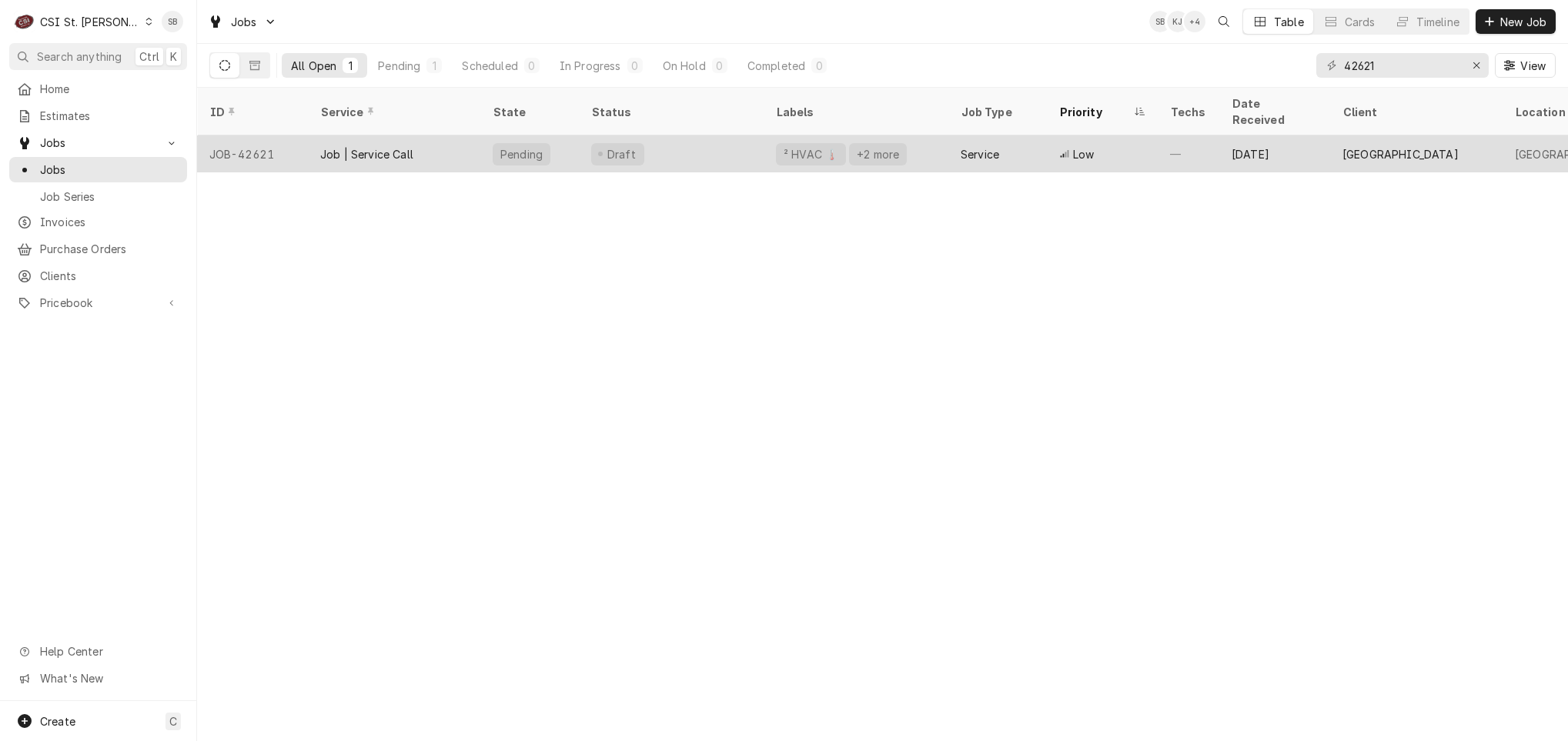
click at [349, 146] on div "Job | Service Call" at bounding box center [367, 154] width 93 height 16
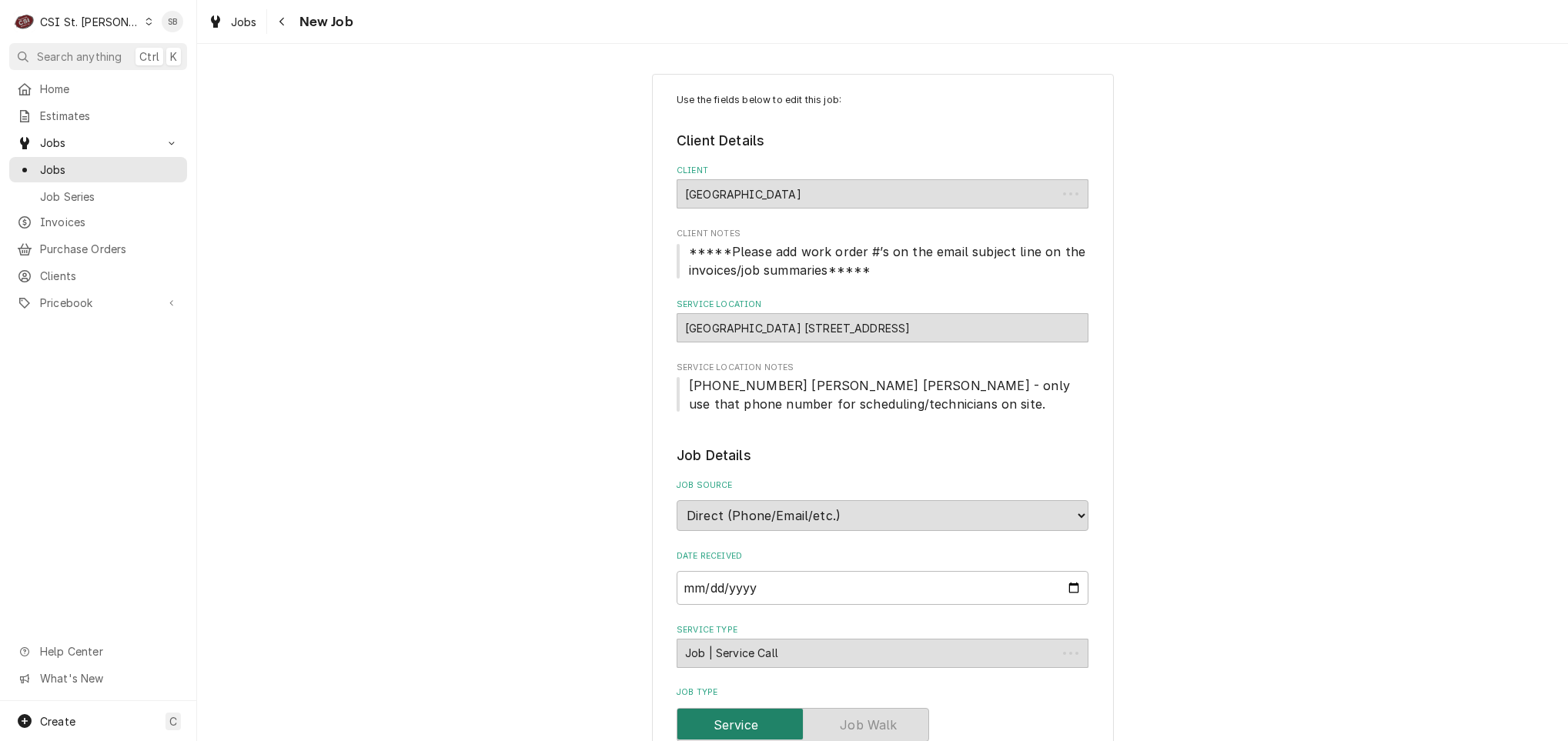
type textarea "x"
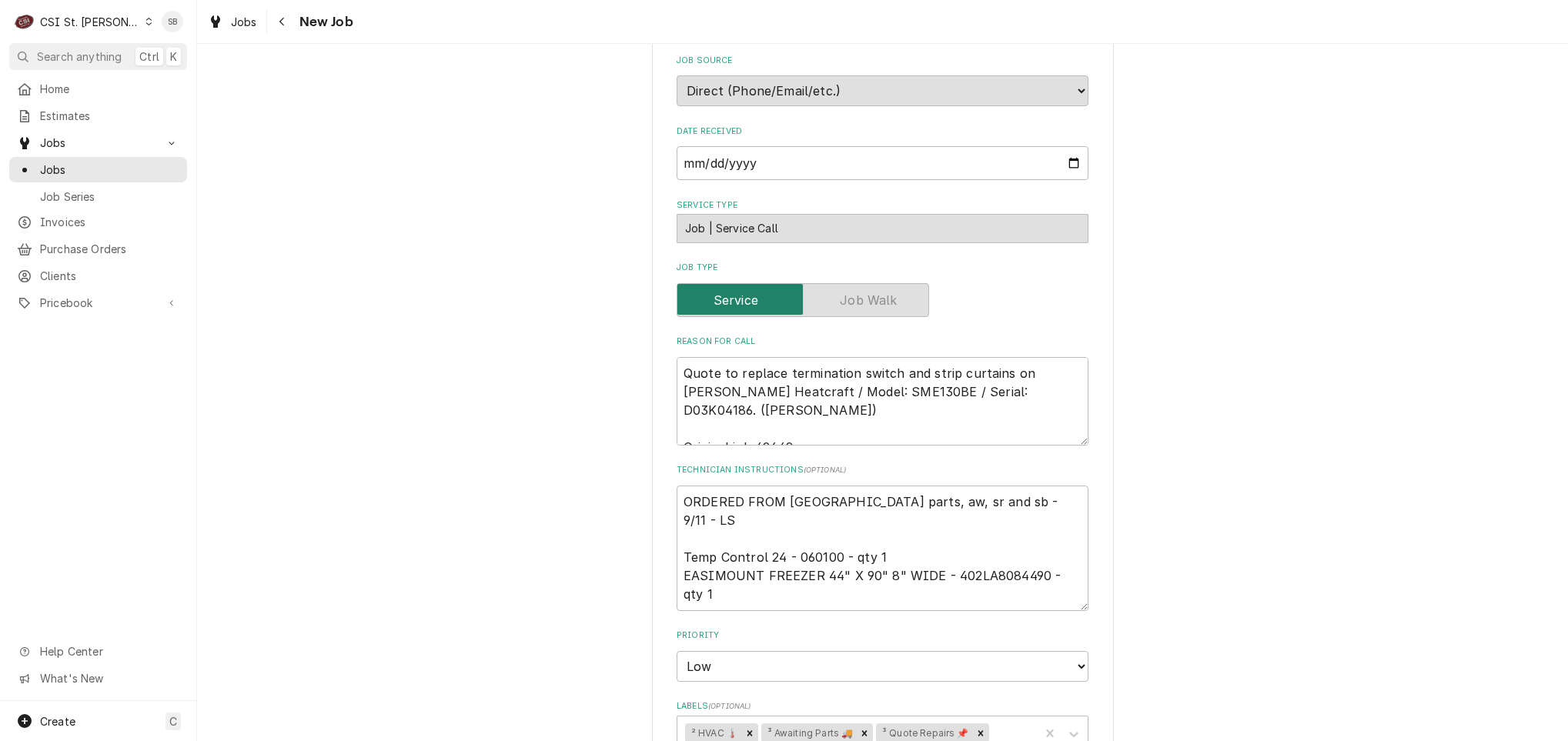
scroll to position [750, 0]
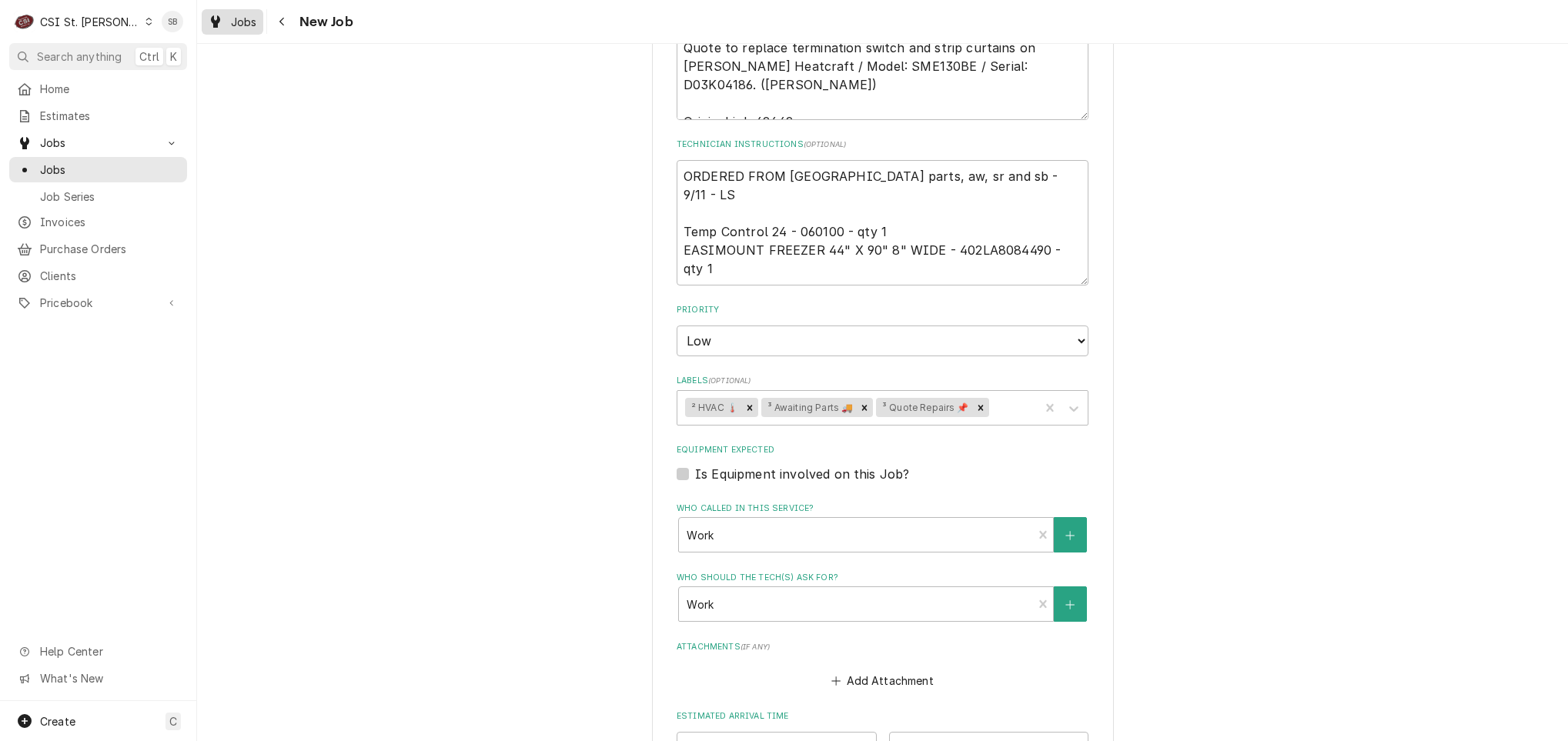
click at [231, 17] on span "Jobs" at bounding box center [244, 22] width 26 height 16
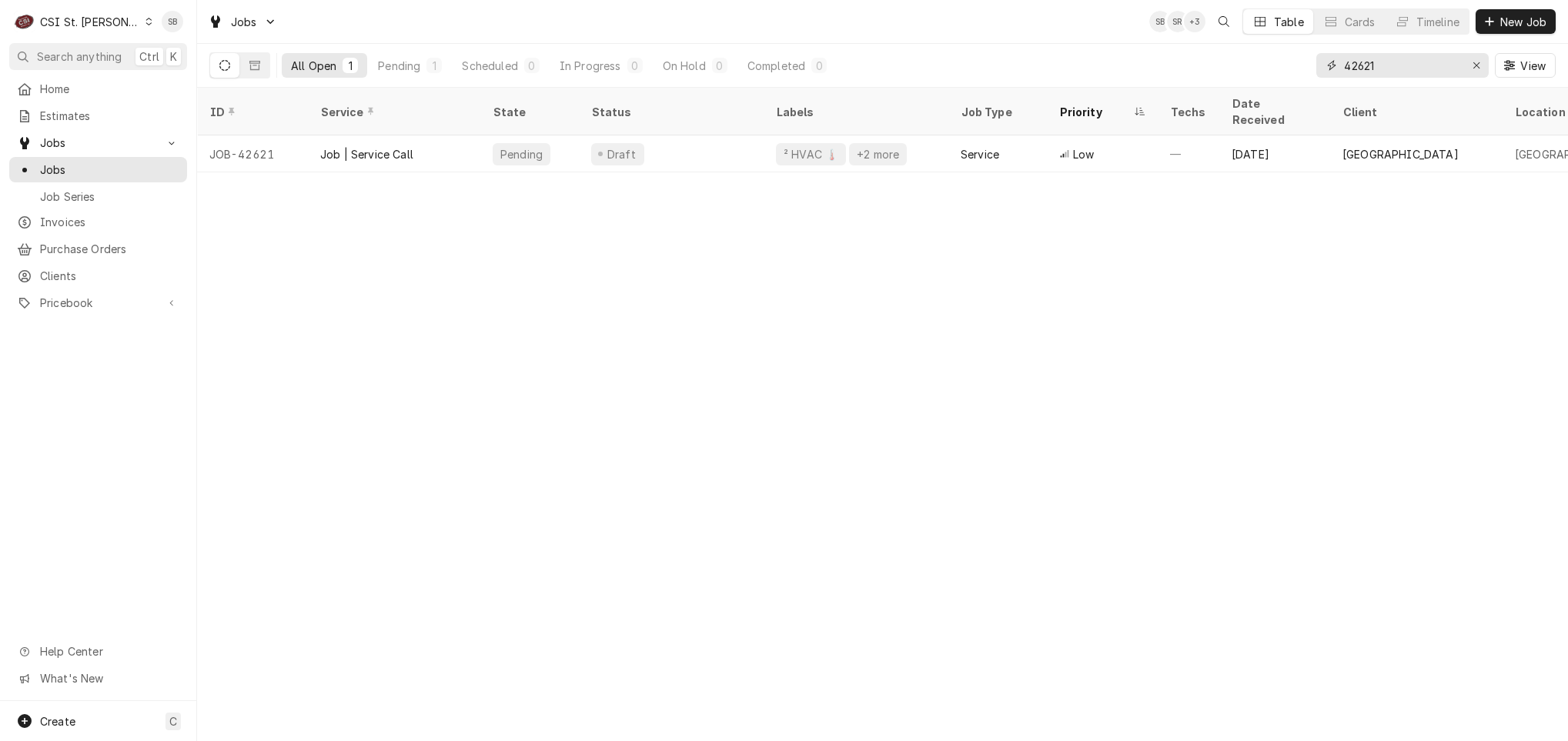
click at [1370, 69] on input "42621" at bounding box center [1402, 66] width 115 height 25
paste input "3128"
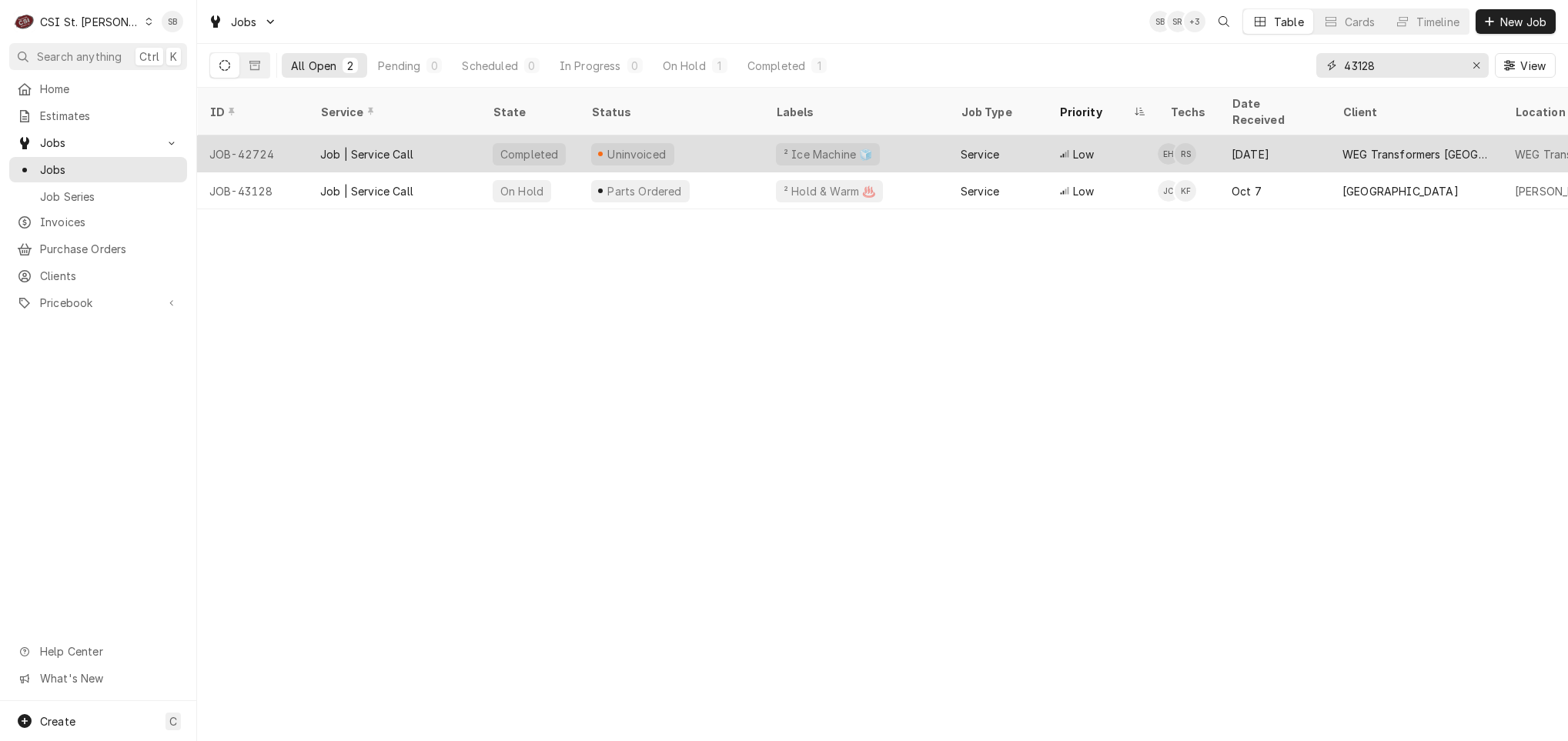
type input "43128"
click at [386, 146] on div "Job | Service Call" at bounding box center [367, 154] width 93 height 16
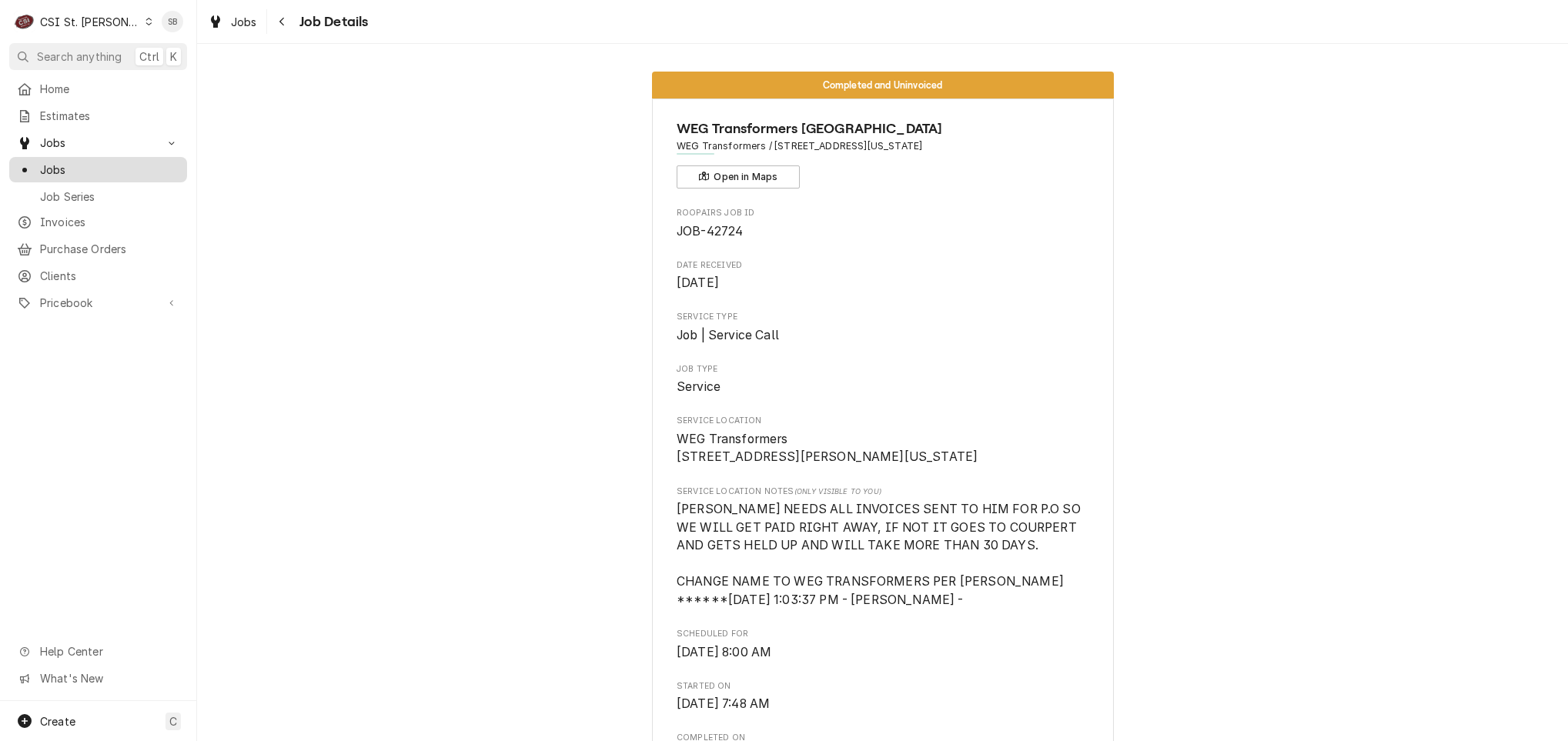
click at [54, 163] on span "Jobs" at bounding box center [110, 170] width 139 height 16
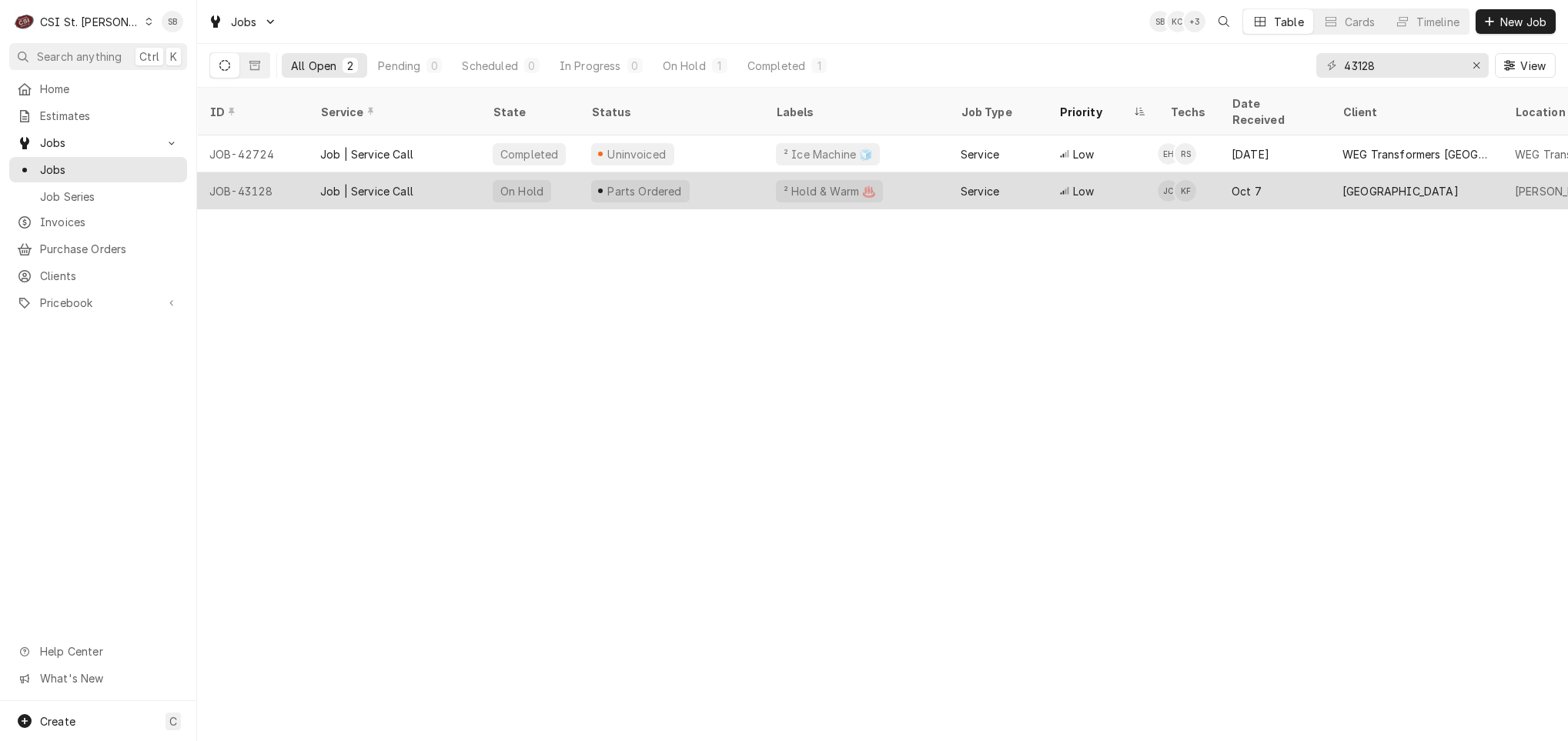
click at [305, 173] on div "JOB-43128" at bounding box center [252, 191] width 111 height 37
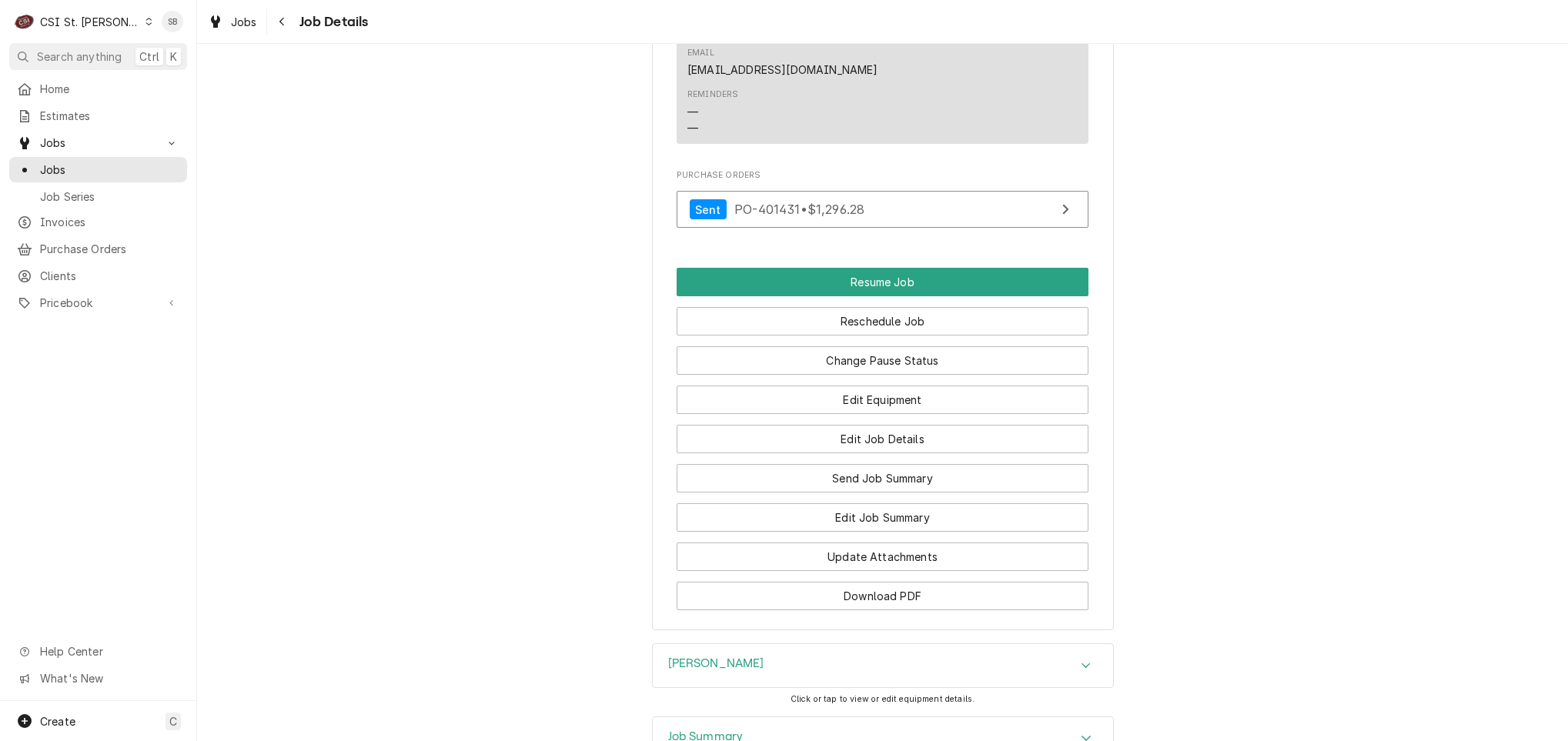
scroll to position [2087, 0]
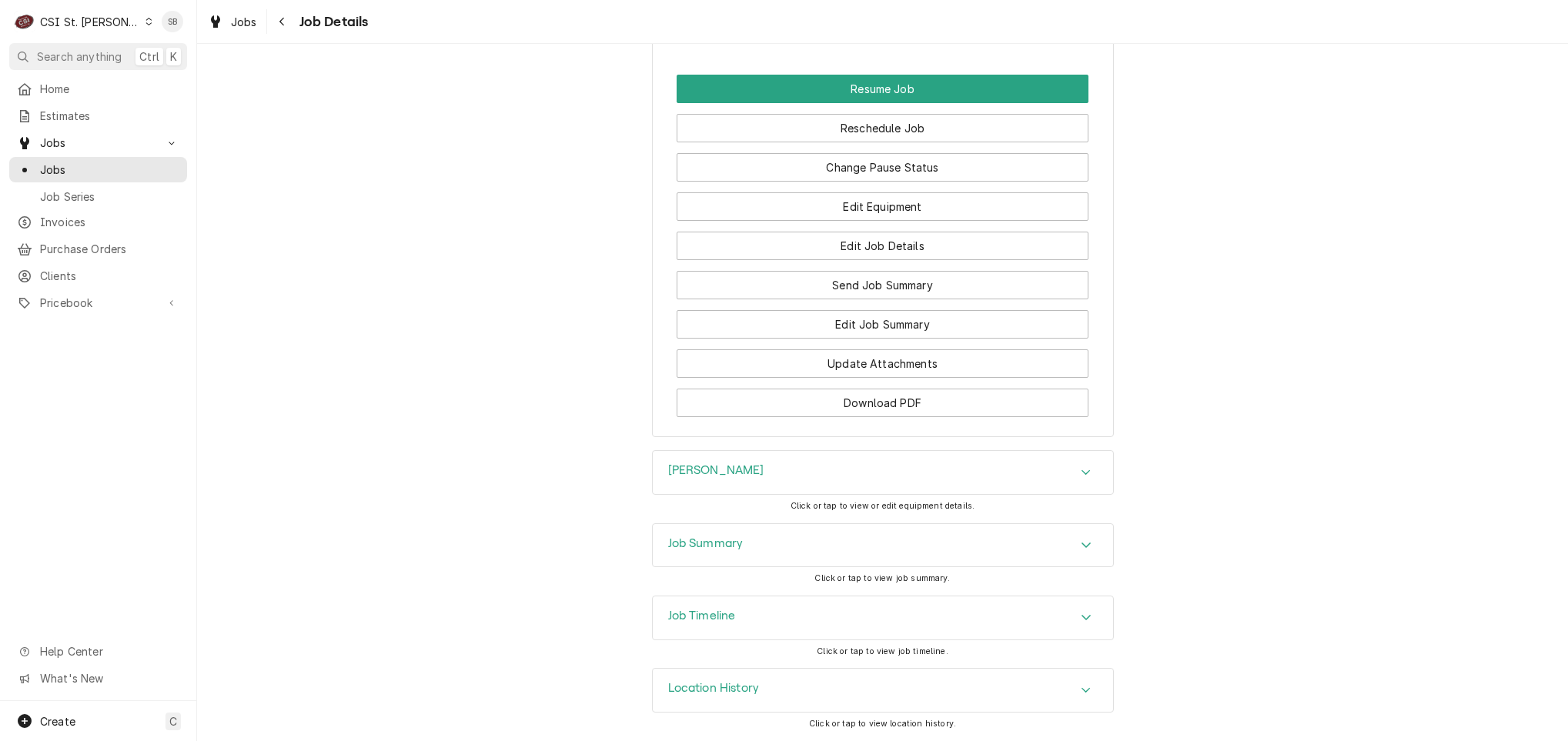
click at [792, 545] on div "Job Summary" at bounding box center [883, 546] width 461 height 43
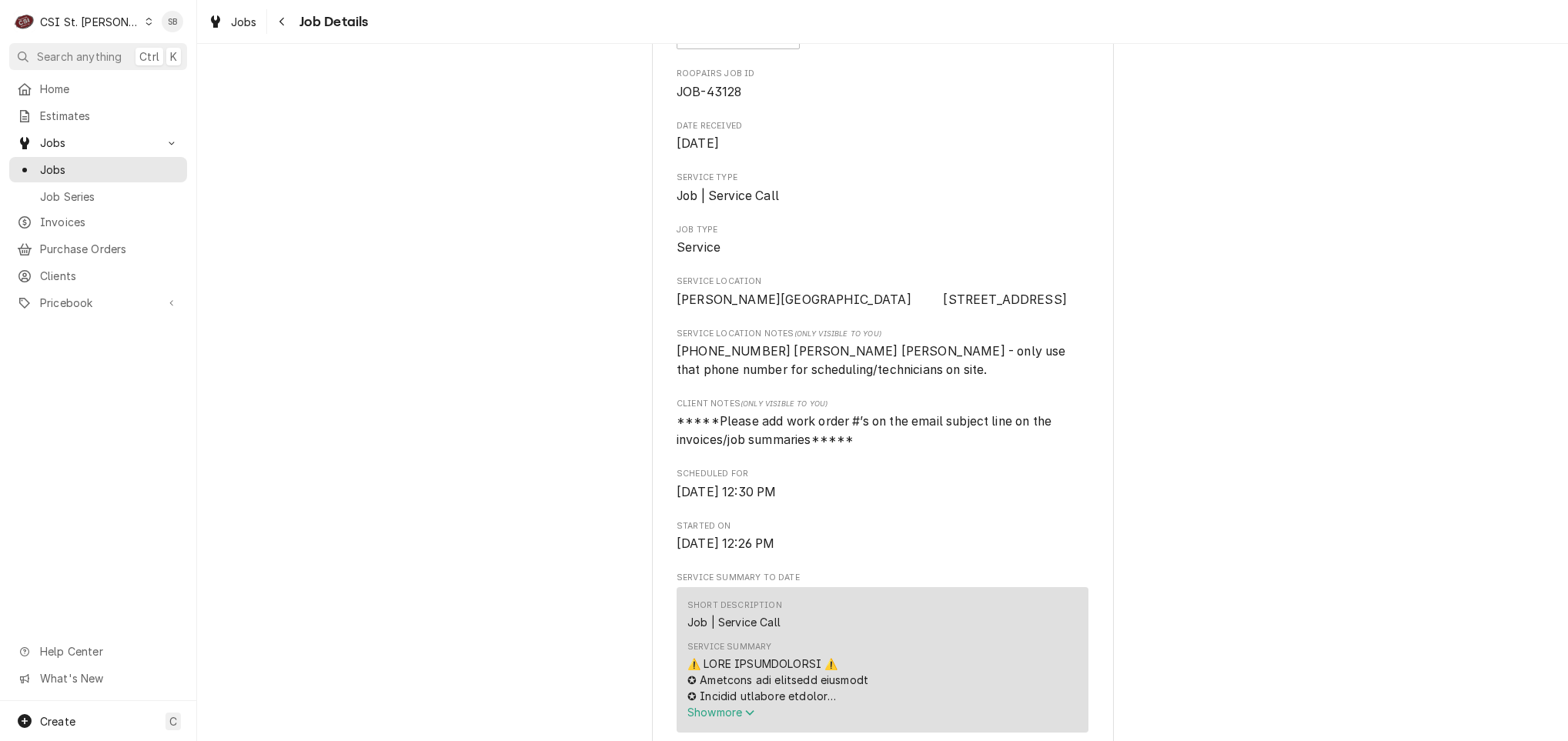
scroll to position [0, 0]
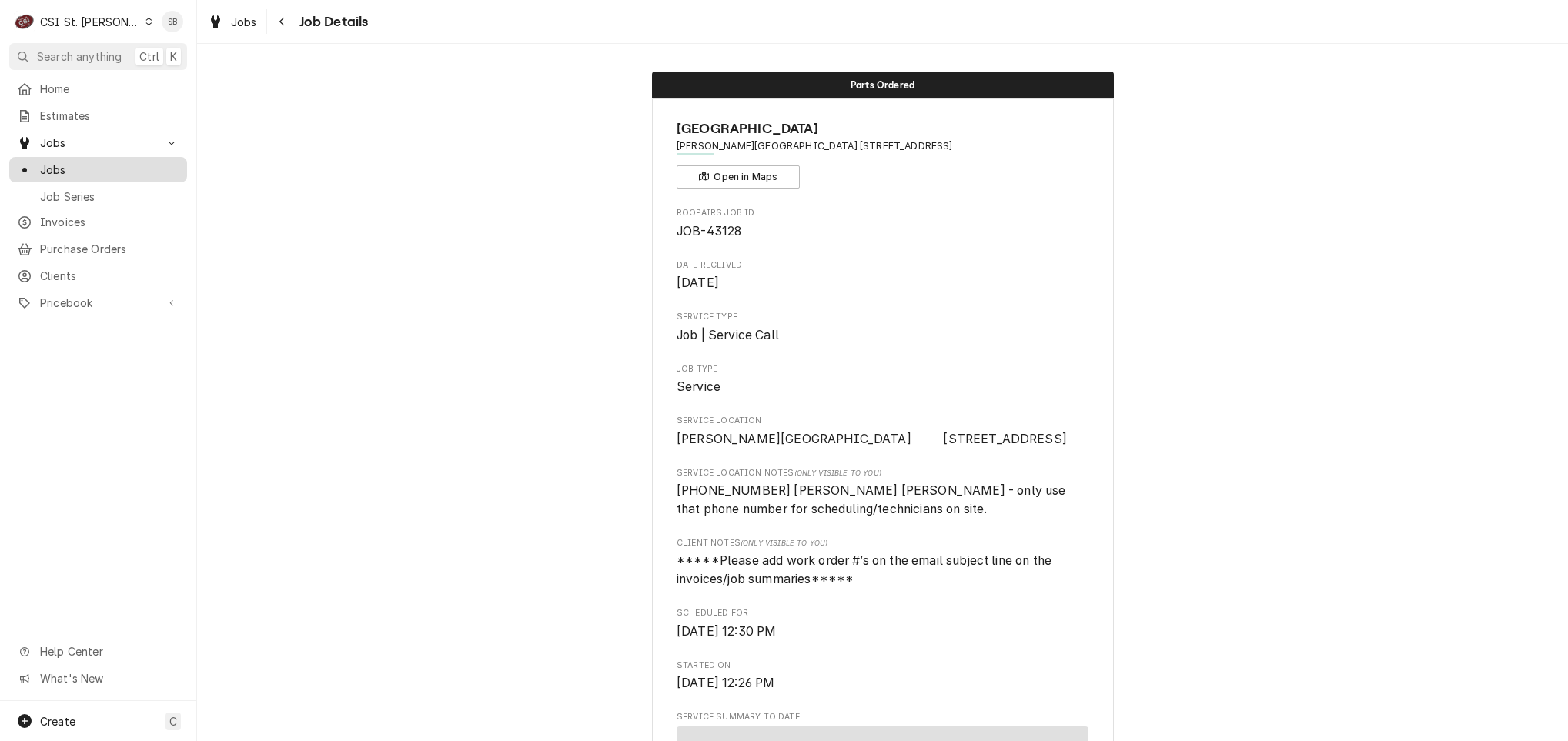
click at [84, 173] on div "Jobs" at bounding box center [98, 170] width 172 height 19
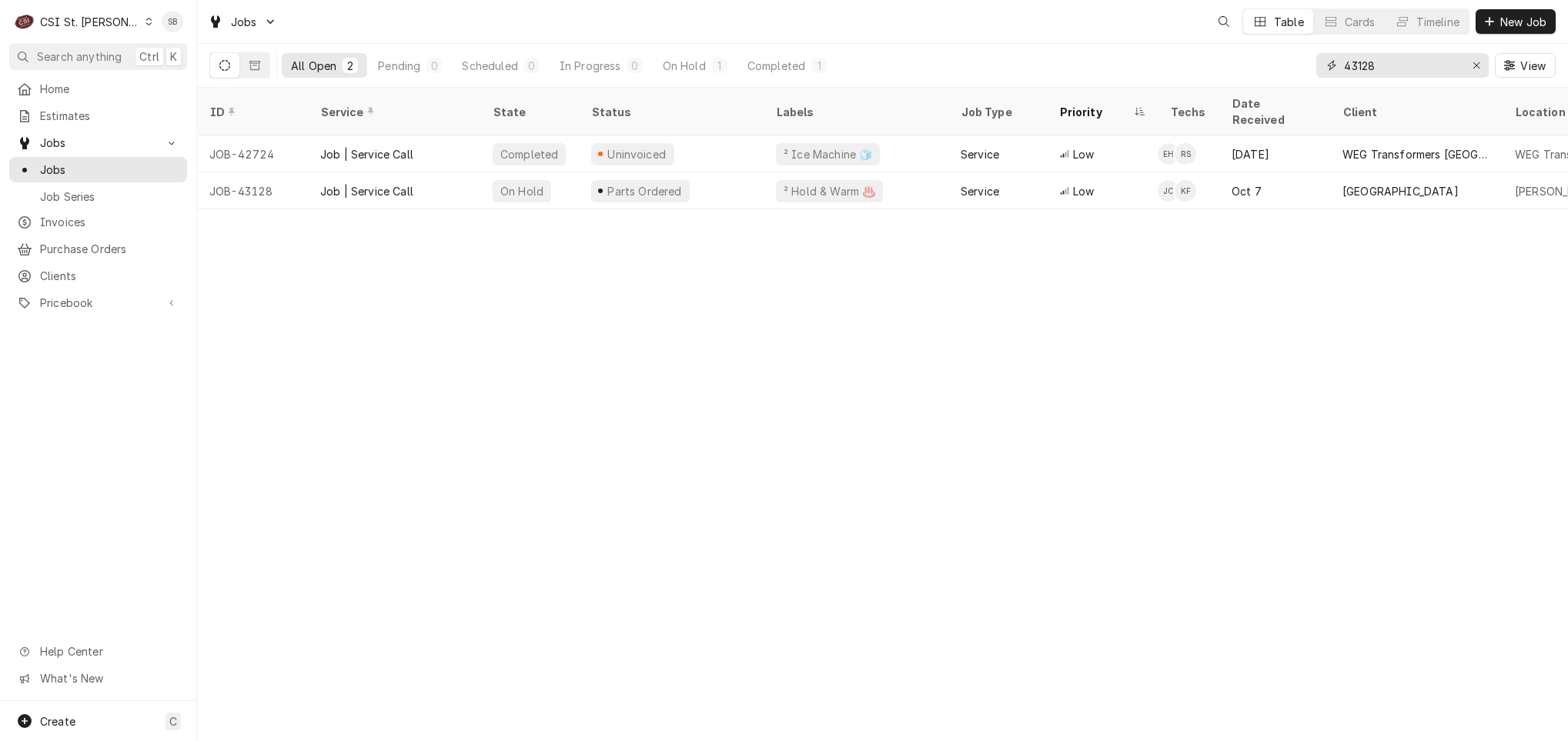
click at [1357, 69] on input "43128" at bounding box center [1402, 66] width 115 height 25
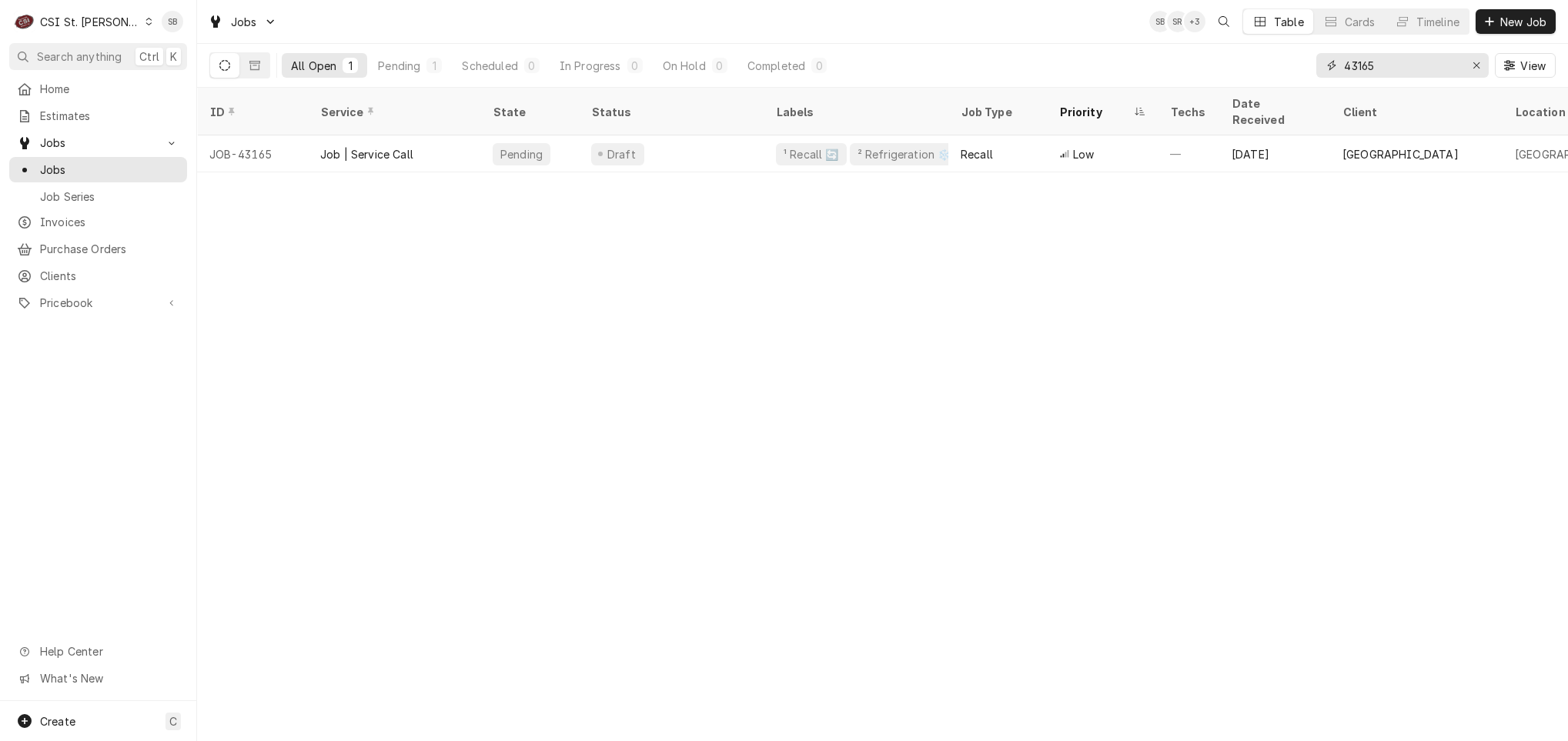
type input "43165"
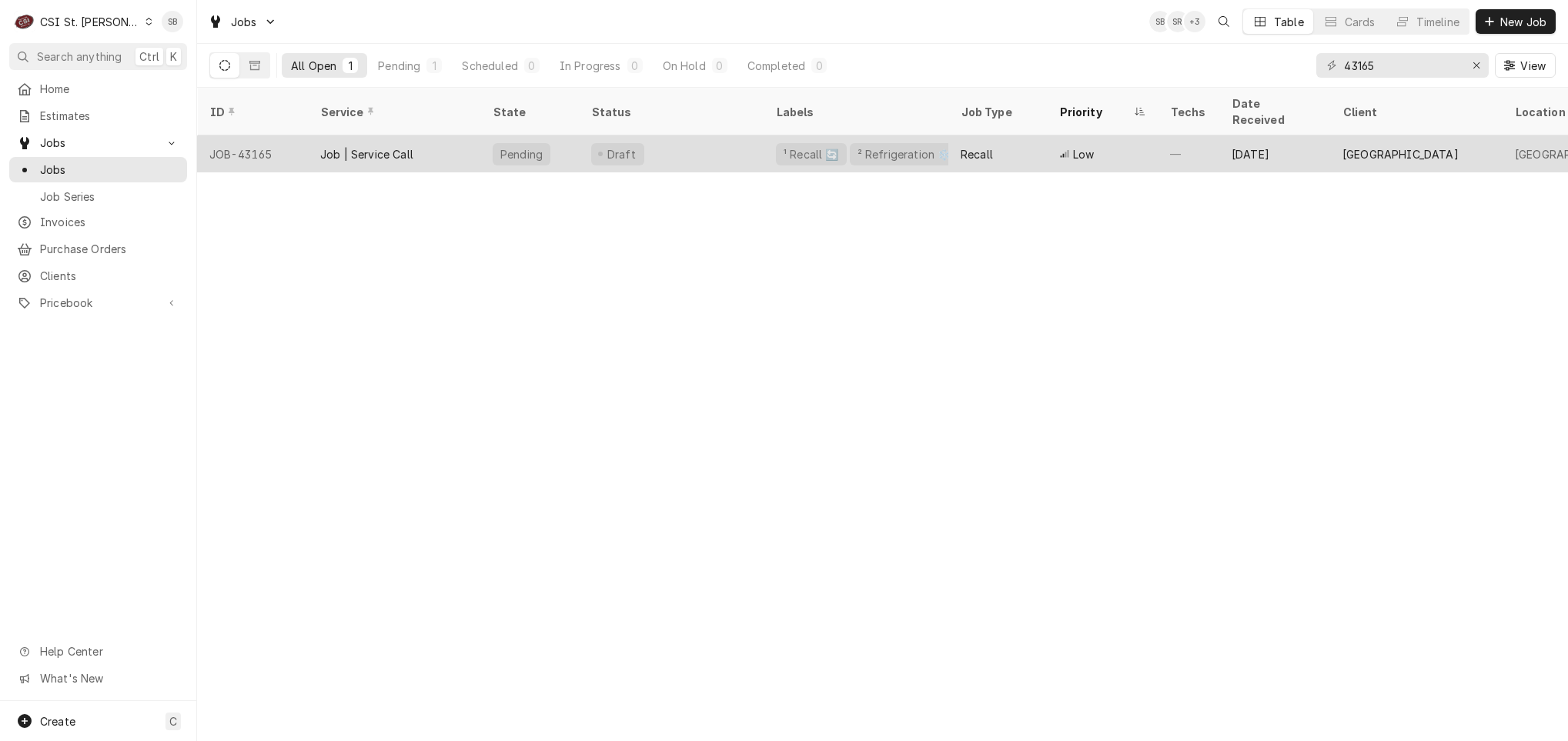
drag, startPoint x: 416, startPoint y: 139, endPoint x: 464, endPoint y: 139, distance: 48.0
click at [416, 139] on div "Job | Service Call" at bounding box center [394, 154] width 173 height 37
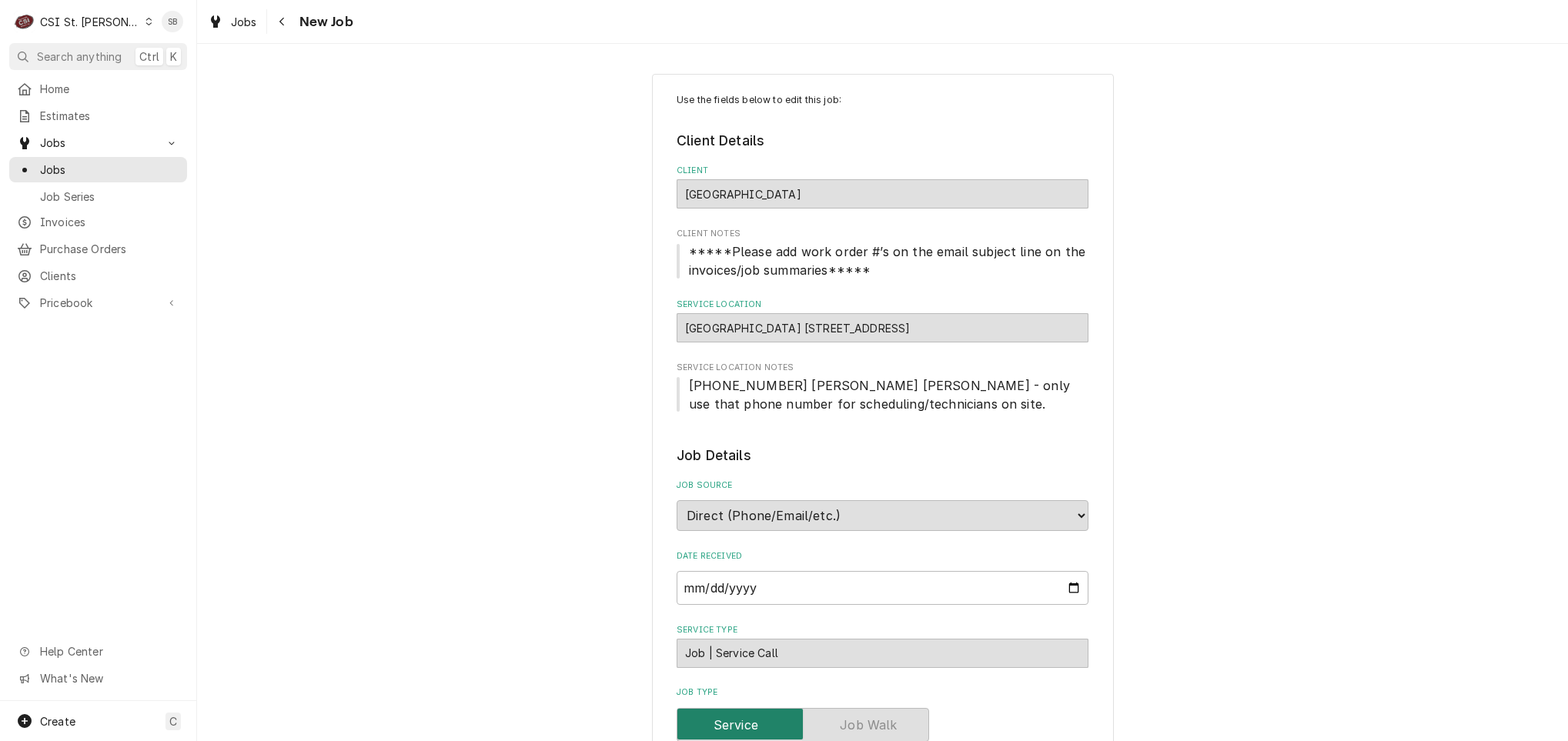
type textarea "x"
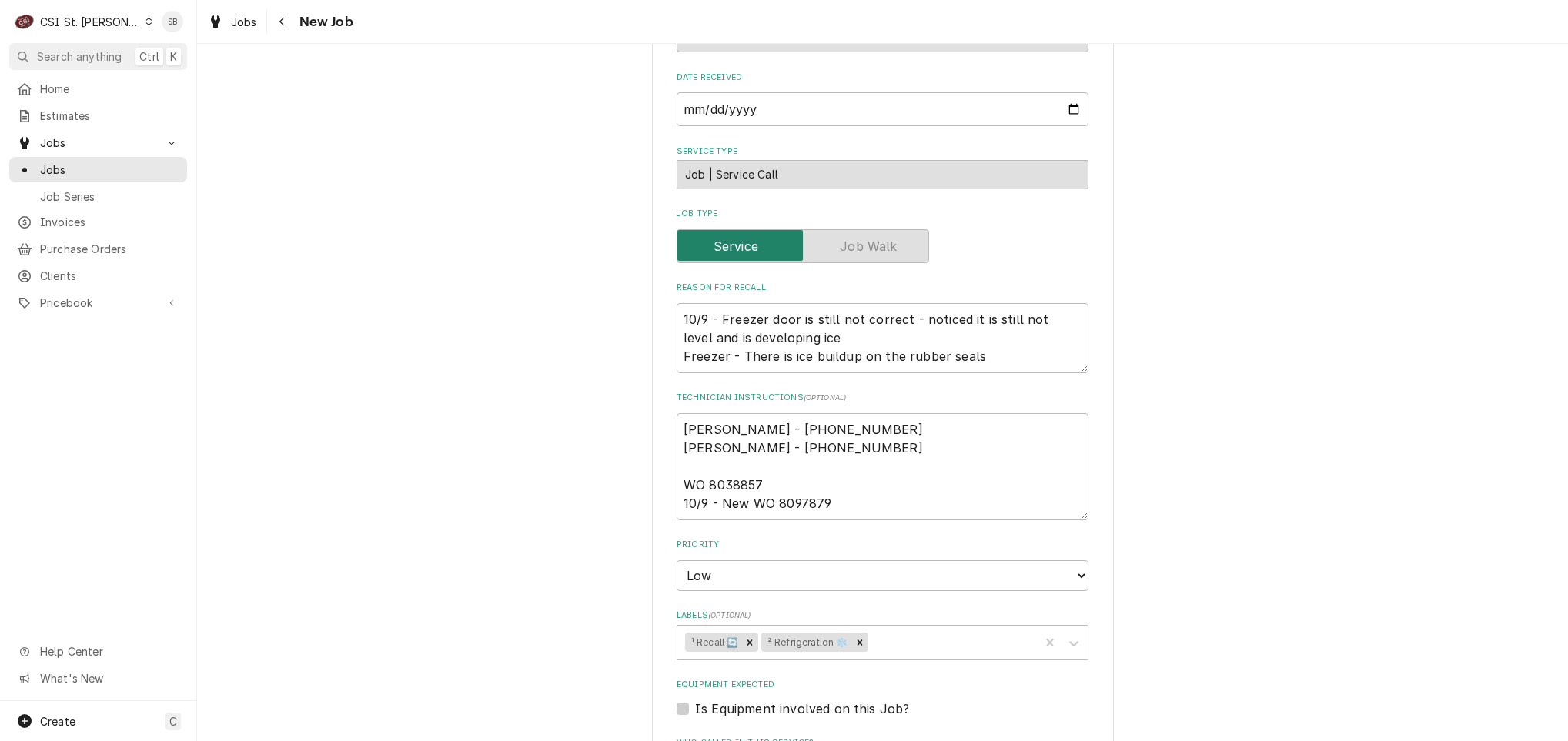
scroll to position [808, 0]
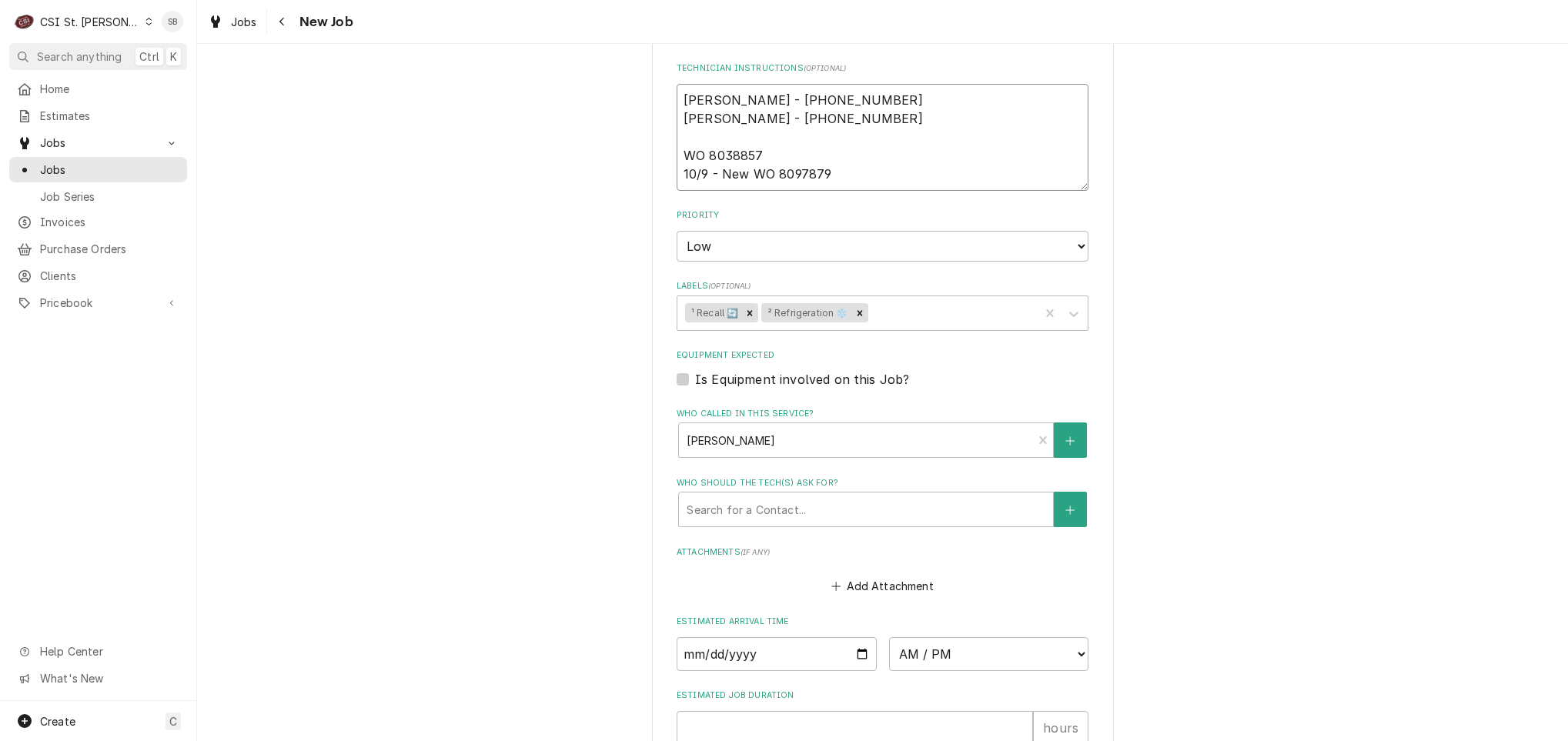
click at [727, 157] on textarea "[PERSON_NAME] - [PHONE_NUMBER] [PERSON_NAME] - [PHONE_NUMBER] WO 8038857 10/9 -…" at bounding box center [883, 137] width 412 height 107
click at [800, 178] on textarea "Kelli Budd - 636 733-3270 Connie Schumacher - 636 733-3270 WO 8038857 10/9 - Ne…" at bounding box center [883, 137] width 412 height 107
drag, startPoint x: 112, startPoint y: 19, endPoint x: 106, endPoint y: 36, distance: 18.0
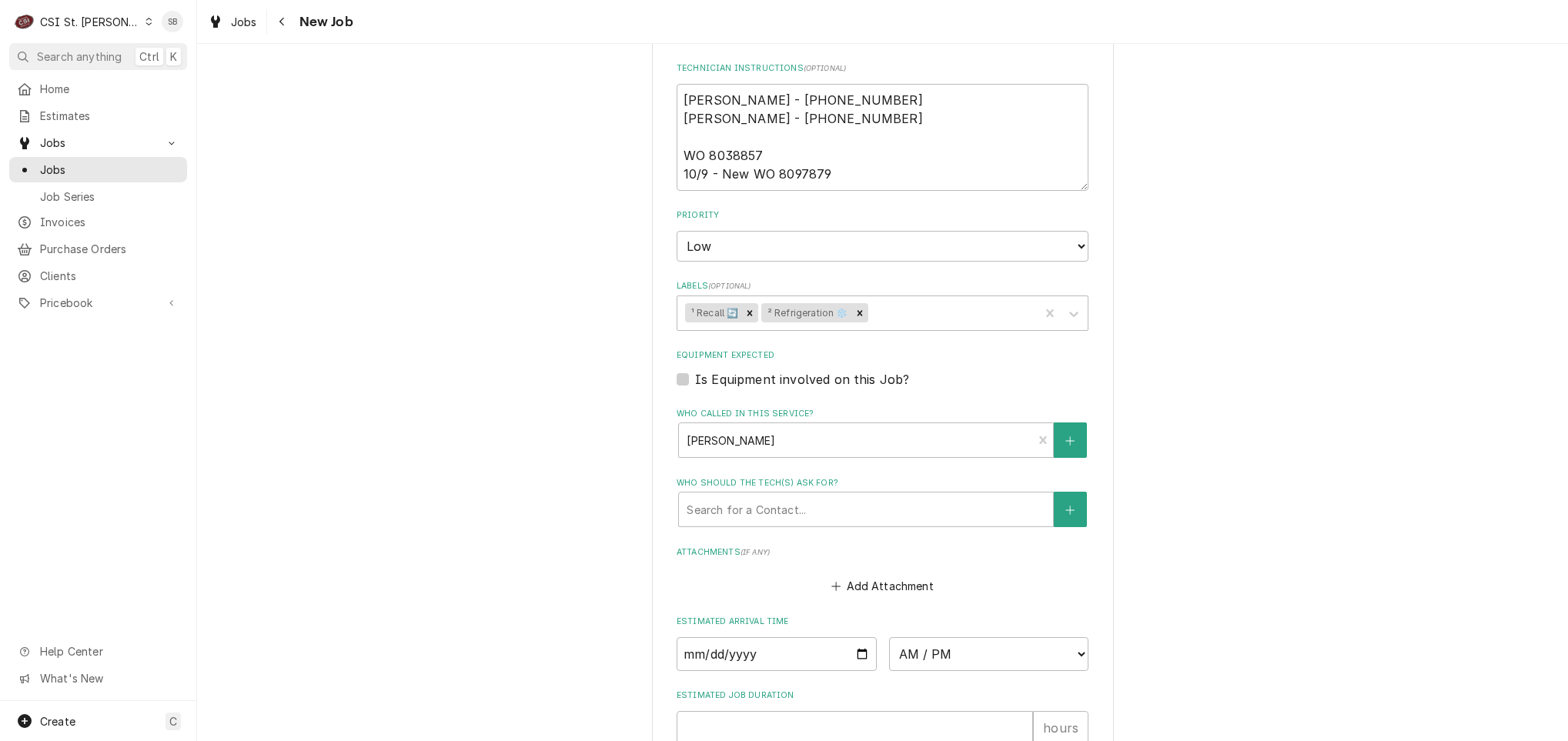
click at [108, 21] on div "C CSI St. Louis" at bounding box center [84, 22] width 149 height 31
click at [160, 38] on div "CSI [US_STATE][GEOGRAPHIC_DATA]" at bounding box center [237, 31] width 203 height 16
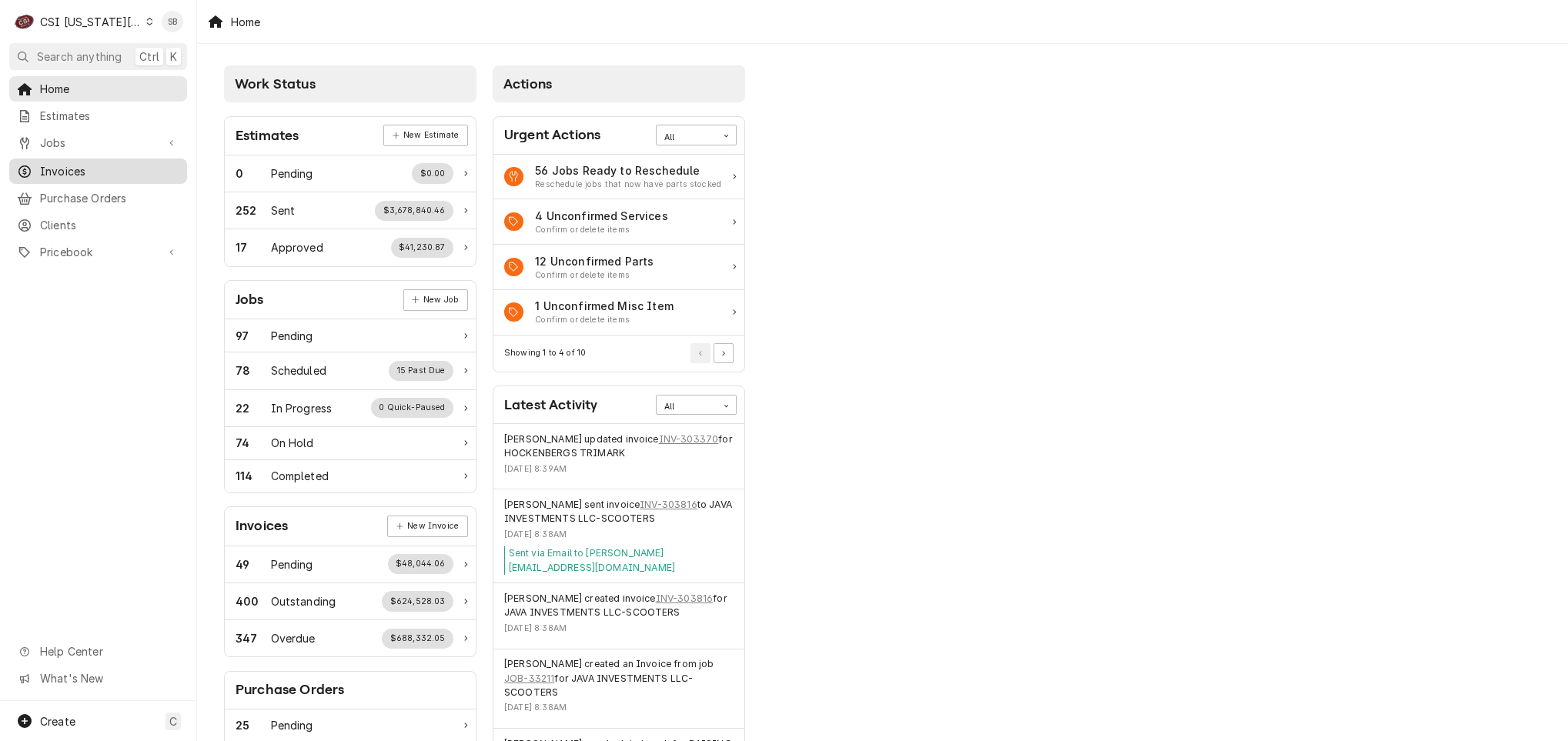
click at [105, 170] on span "Invoices" at bounding box center [110, 171] width 139 height 16
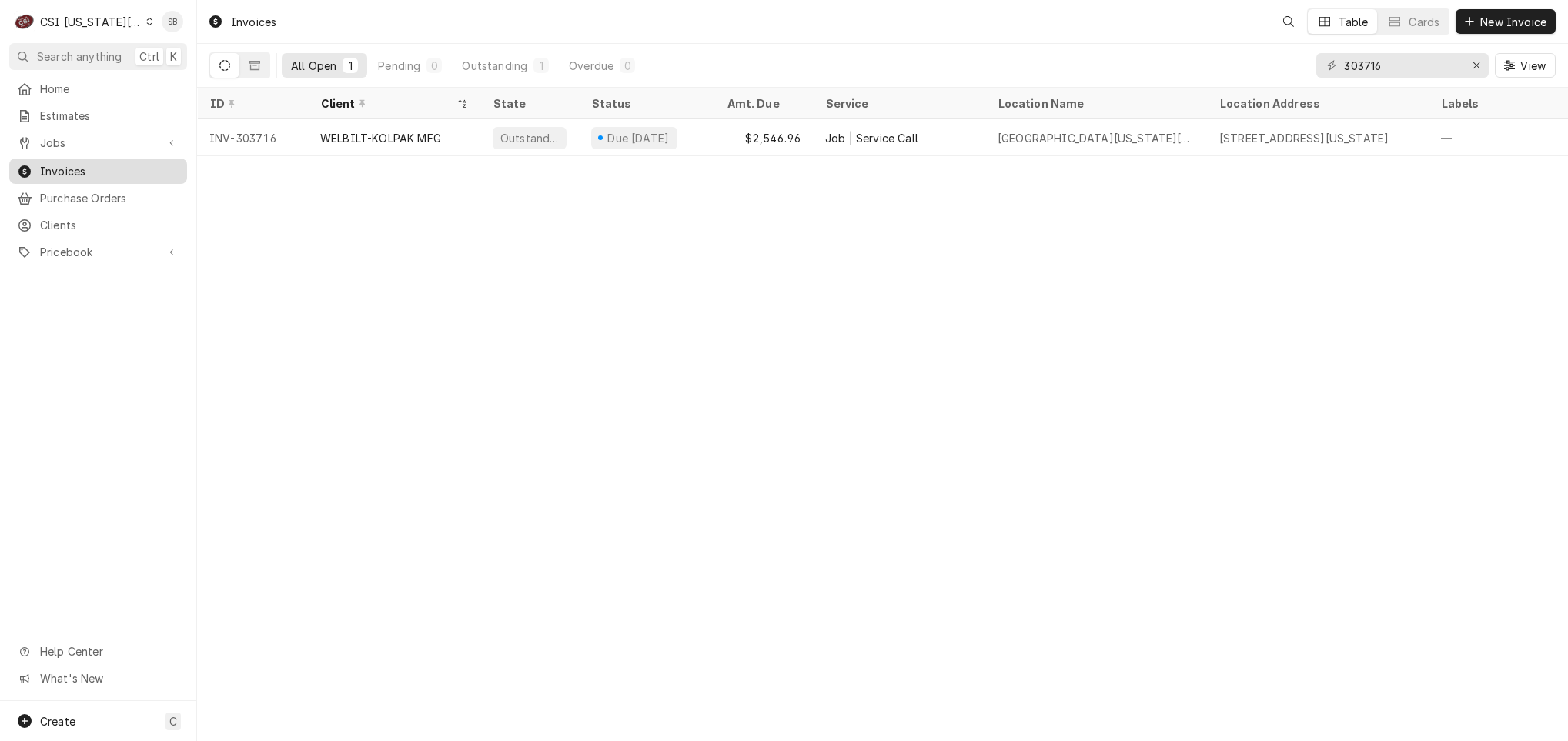
click at [87, 176] on link "Invoices" at bounding box center [98, 171] width 178 height 26
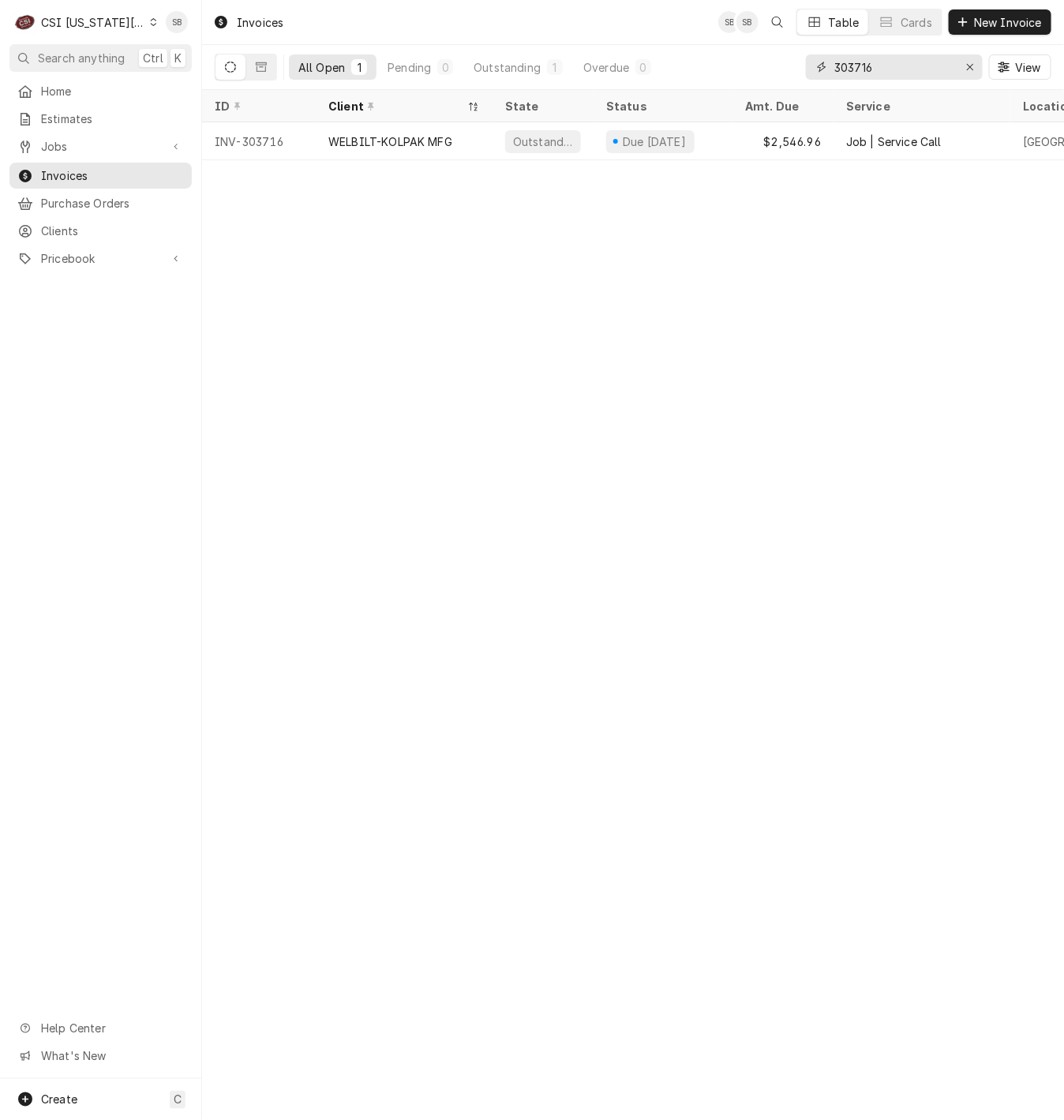
click at [860, 63] on input "303716" at bounding box center [893, 67] width 118 height 25
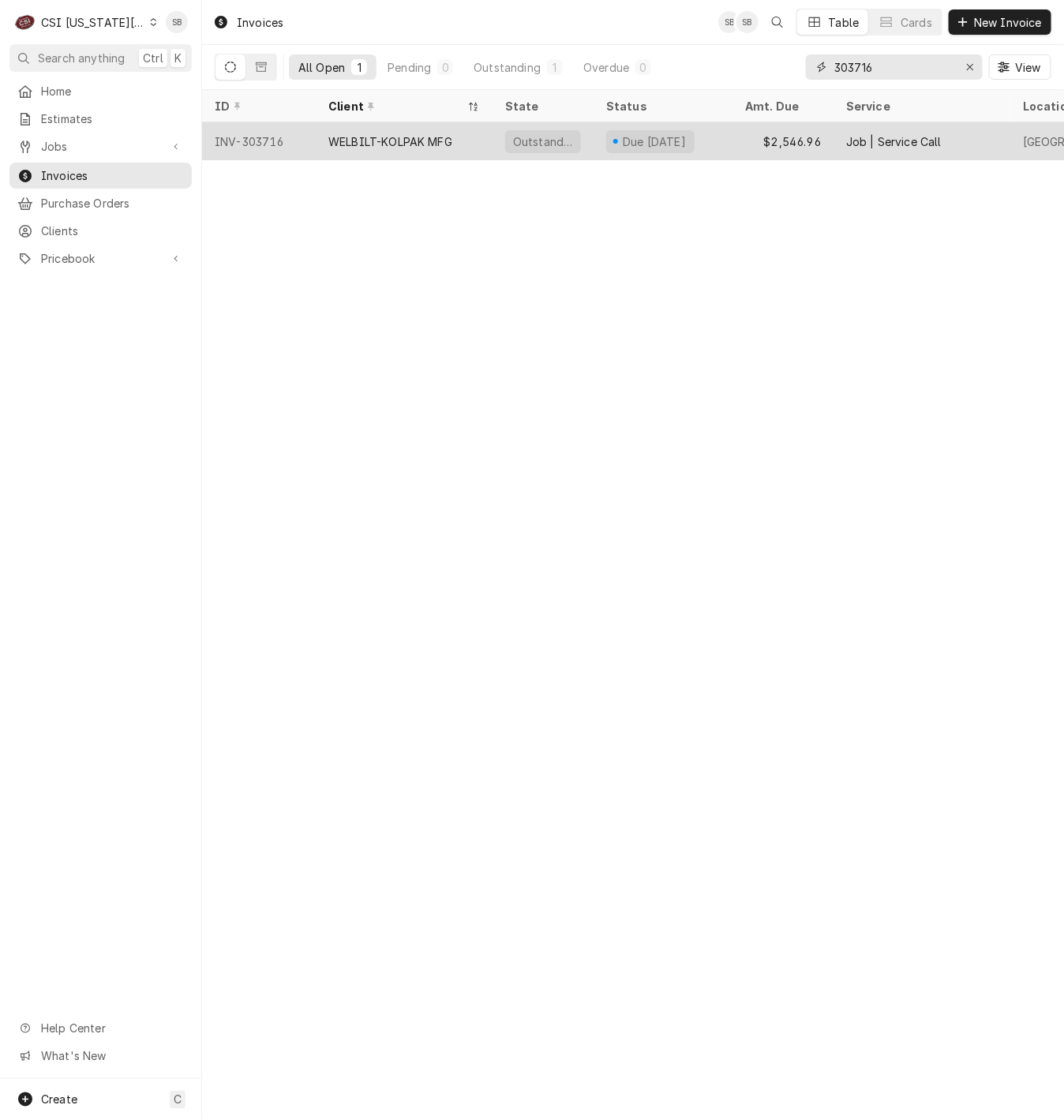
paste input "20"
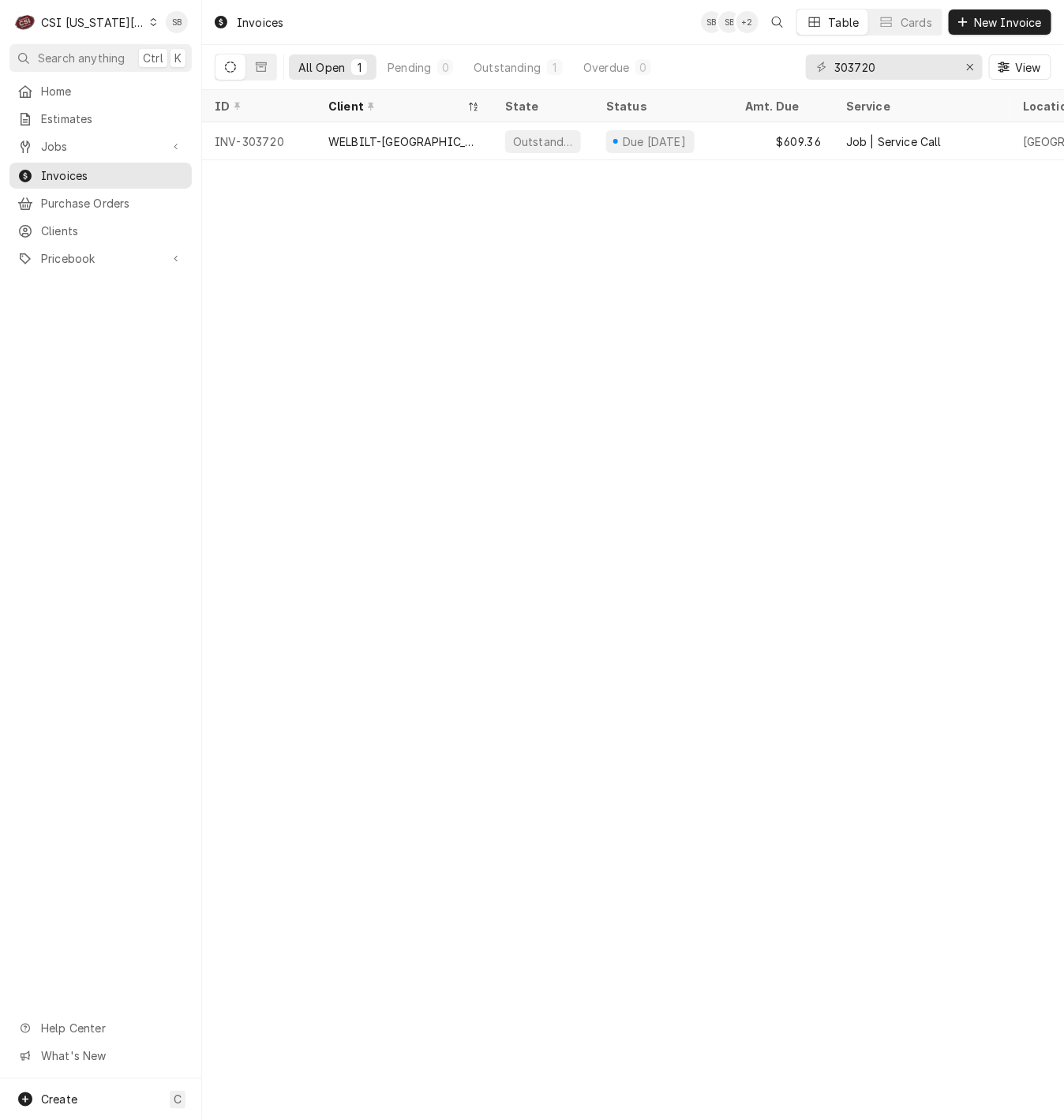
click at [862, 587] on div "Invoices SB SB + 2 Table Cards New Invoice All Open 1 Pending 0 Outstanding 1 O…" at bounding box center [634, 560] width 862 height 1120
click at [690, 587] on div "Invoices SB SB + 2 Table Cards New Invoice All Open 1 Pending 0 Outstanding 1 O…" at bounding box center [634, 560] width 862 height 1120
click at [865, 587] on div "Invoices SB SB + 2 Table Cards New Invoice All Open 1 Pending 0 Outstanding 1 O…" at bounding box center [634, 560] width 862 height 1120
click at [775, 587] on div "Invoices SB SB + 2 Table Cards New Invoice All Open 1 Pending 0 Outstanding 1 O…" at bounding box center [634, 560] width 862 height 1120
click at [865, 587] on div "Invoices SB SB + 2 Table Cards New Invoice All Open 1 Pending 0 Outstanding 1 O…" at bounding box center [634, 560] width 862 height 1120
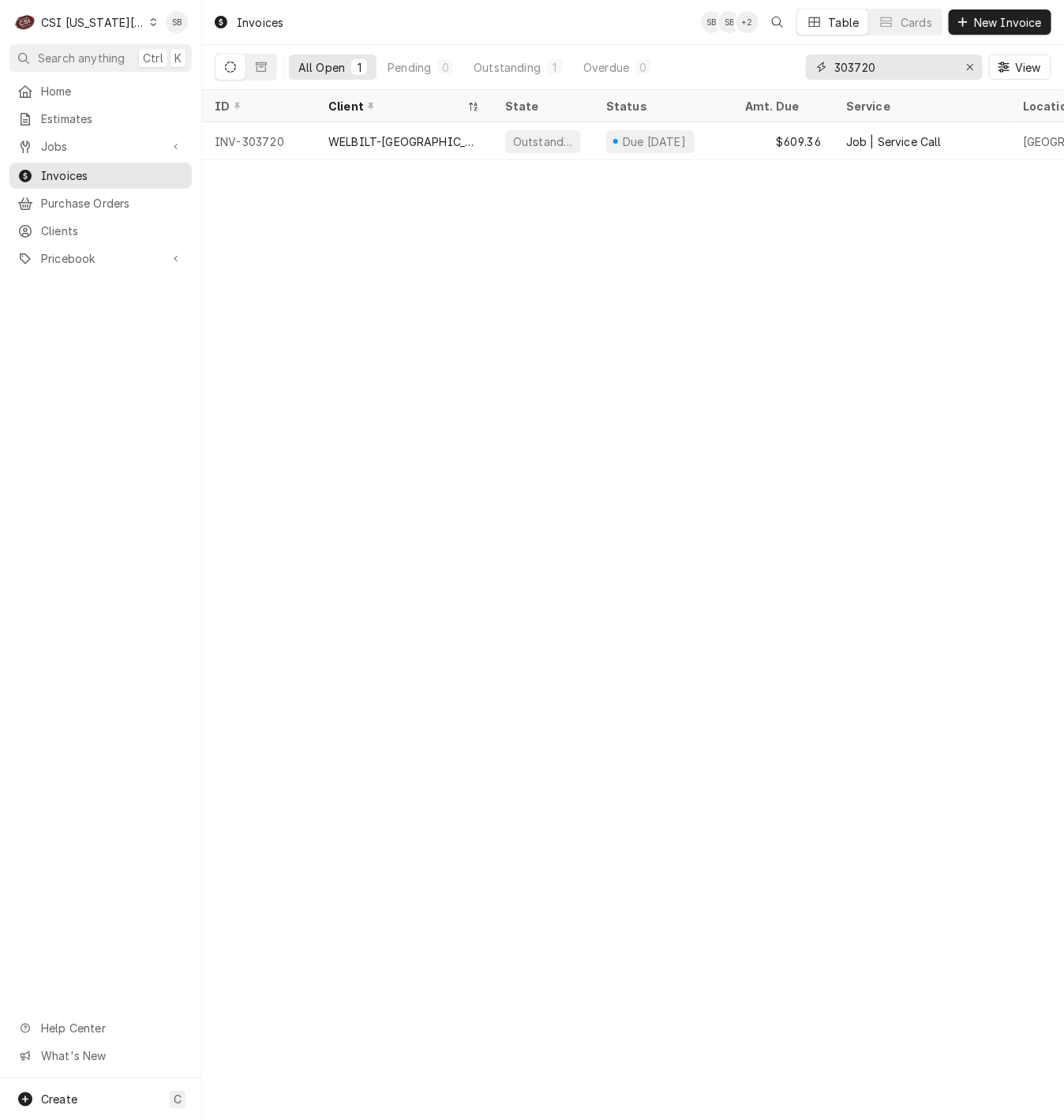
click at [854, 64] on input "303720" at bounding box center [893, 67] width 118 height 25
paste input "543"
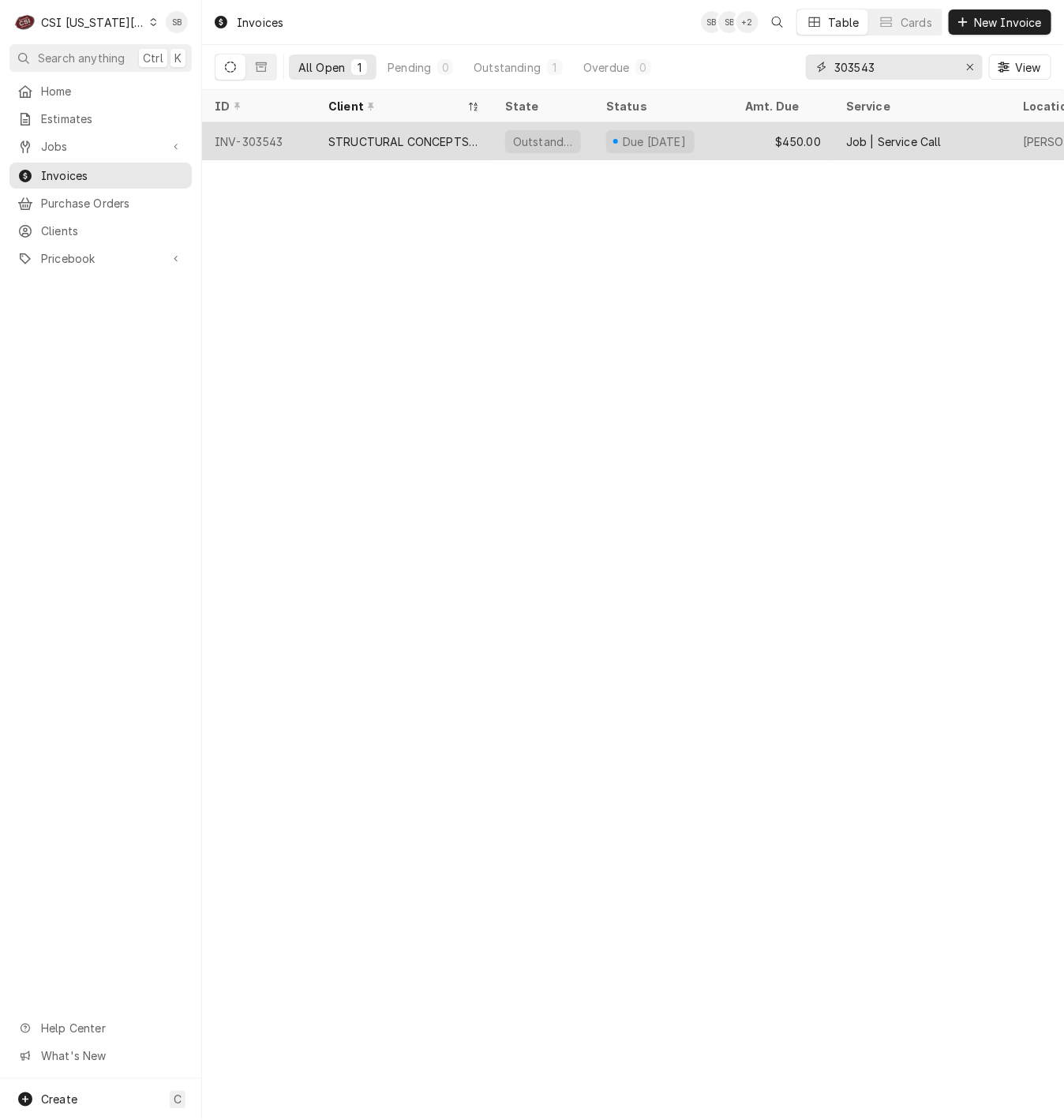
type input "303543"
click at [396, 143] on div "STRUCTURAL CONCEPTS - KC" at bounding box center [404, 141] width 152 height 17
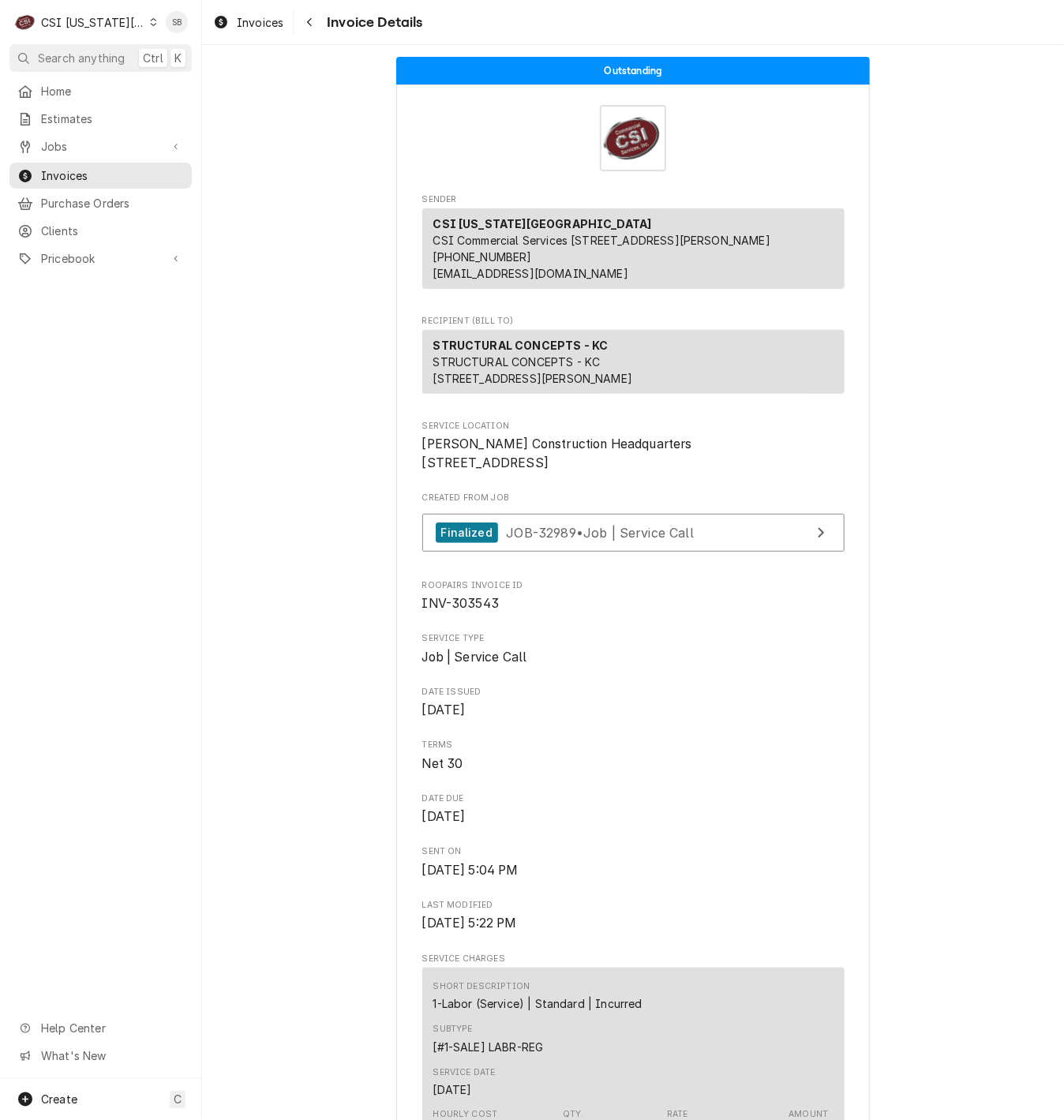
click at [557, 552] on link "Finalized JOB-32989 • Job | Service Call" at bounding box center [634, 533] width 422 height 39
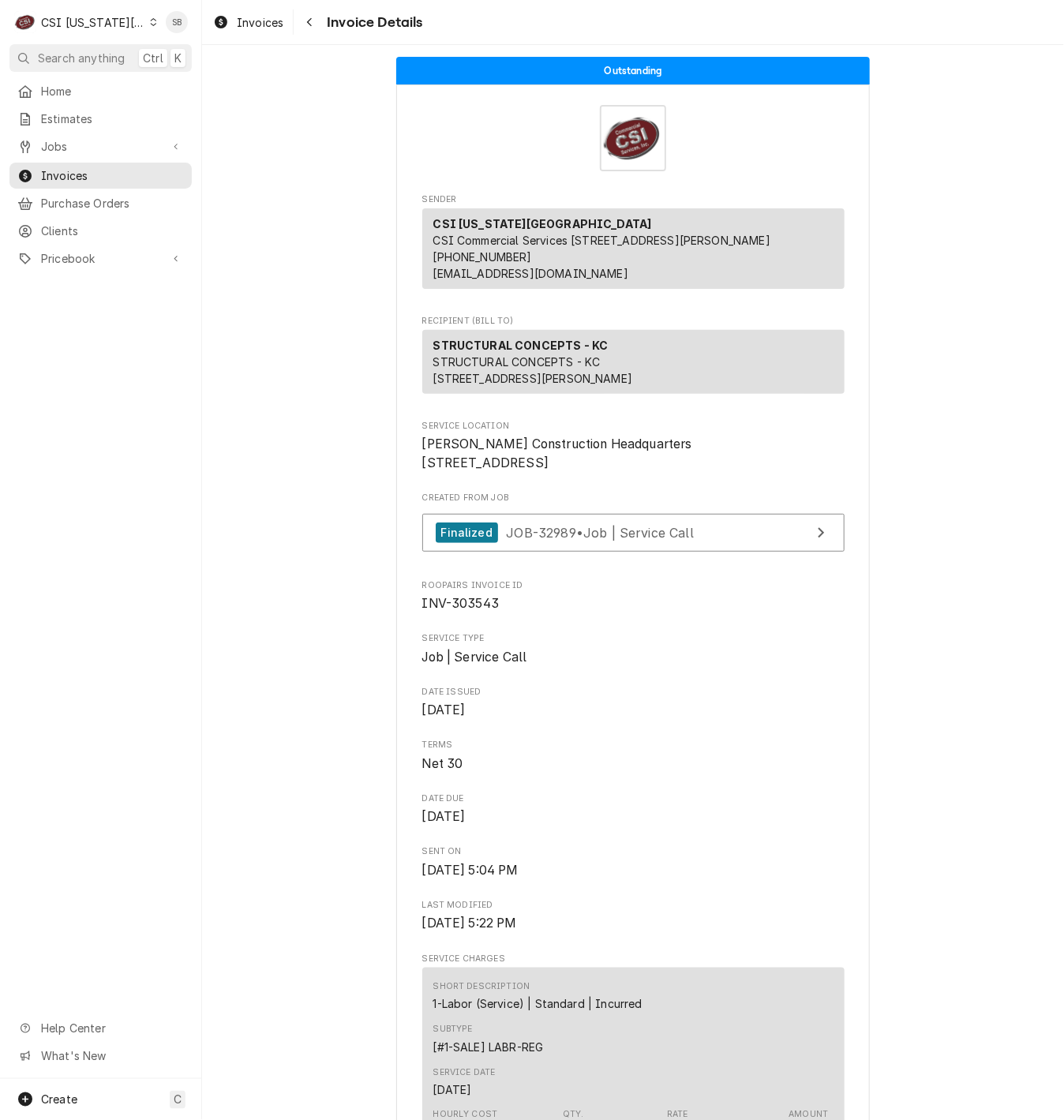
click at [254, 15] on span "Invoices" at bounding box center [260, 22] width 47 height 17
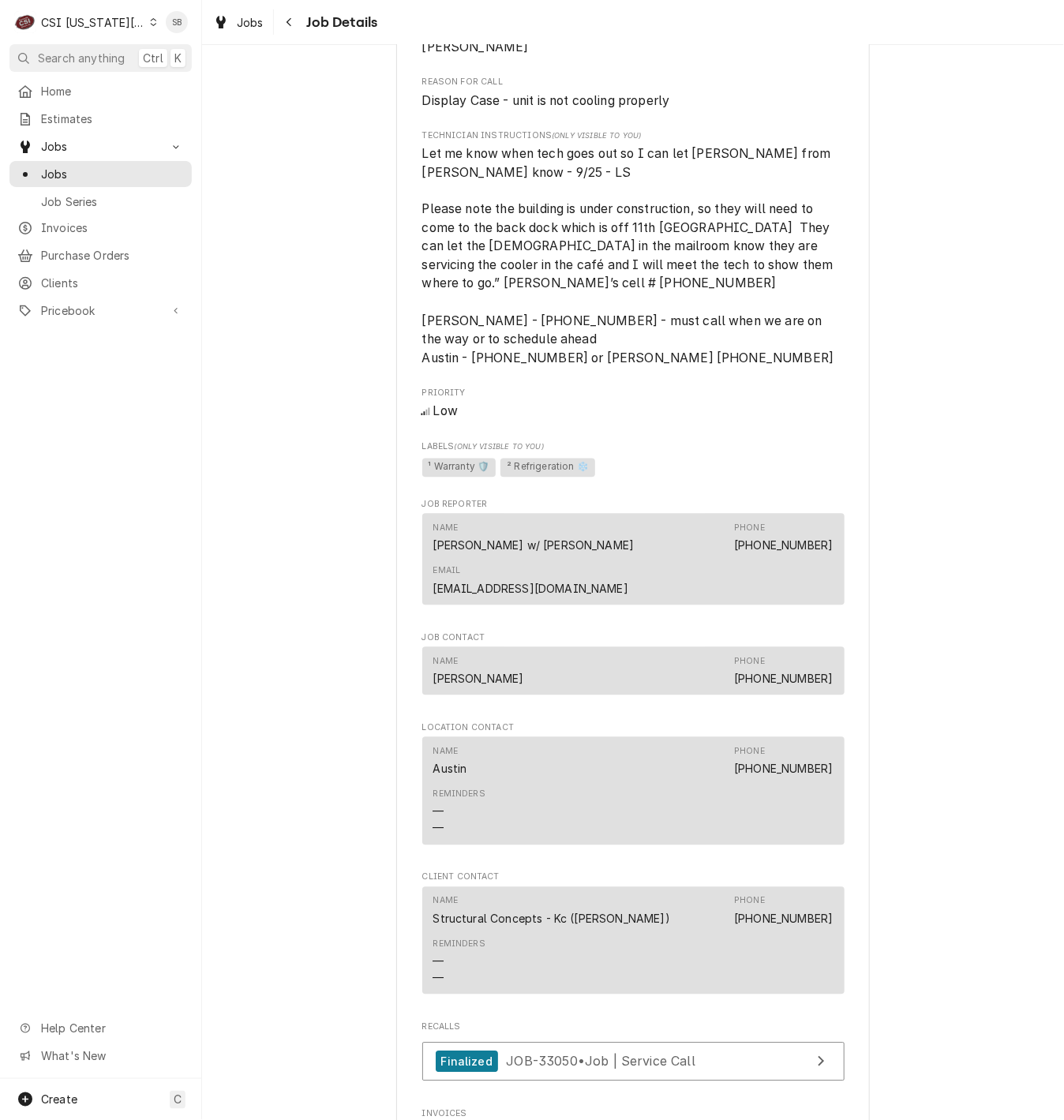
scroll to position [627, 0]
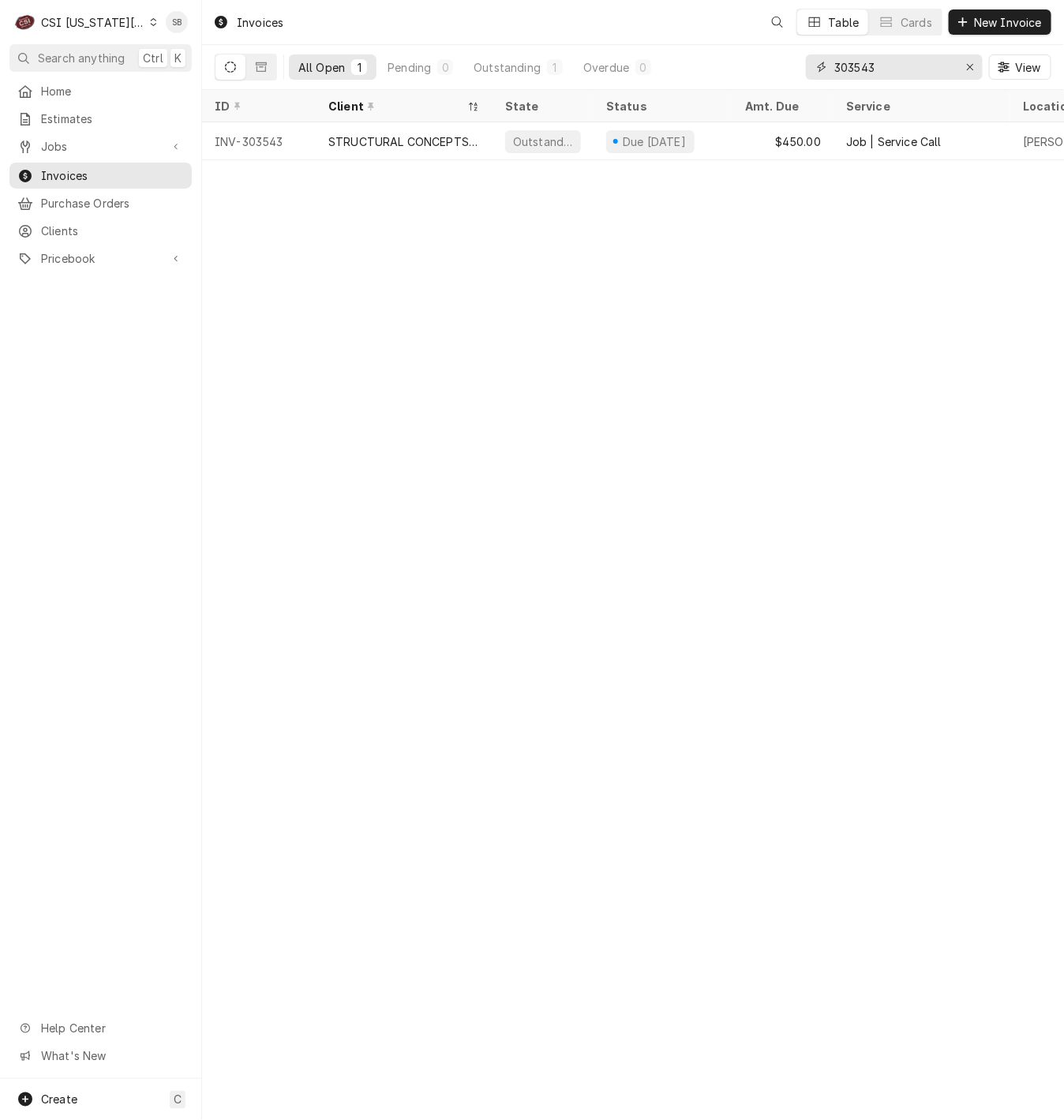
click at [870, 67] on input "303543" at bounding box center [893, 67] width 118 height 25
click at [869, 67] on input "303543" at bounding box center [893, 67] width 118 height 25
paste input "50"
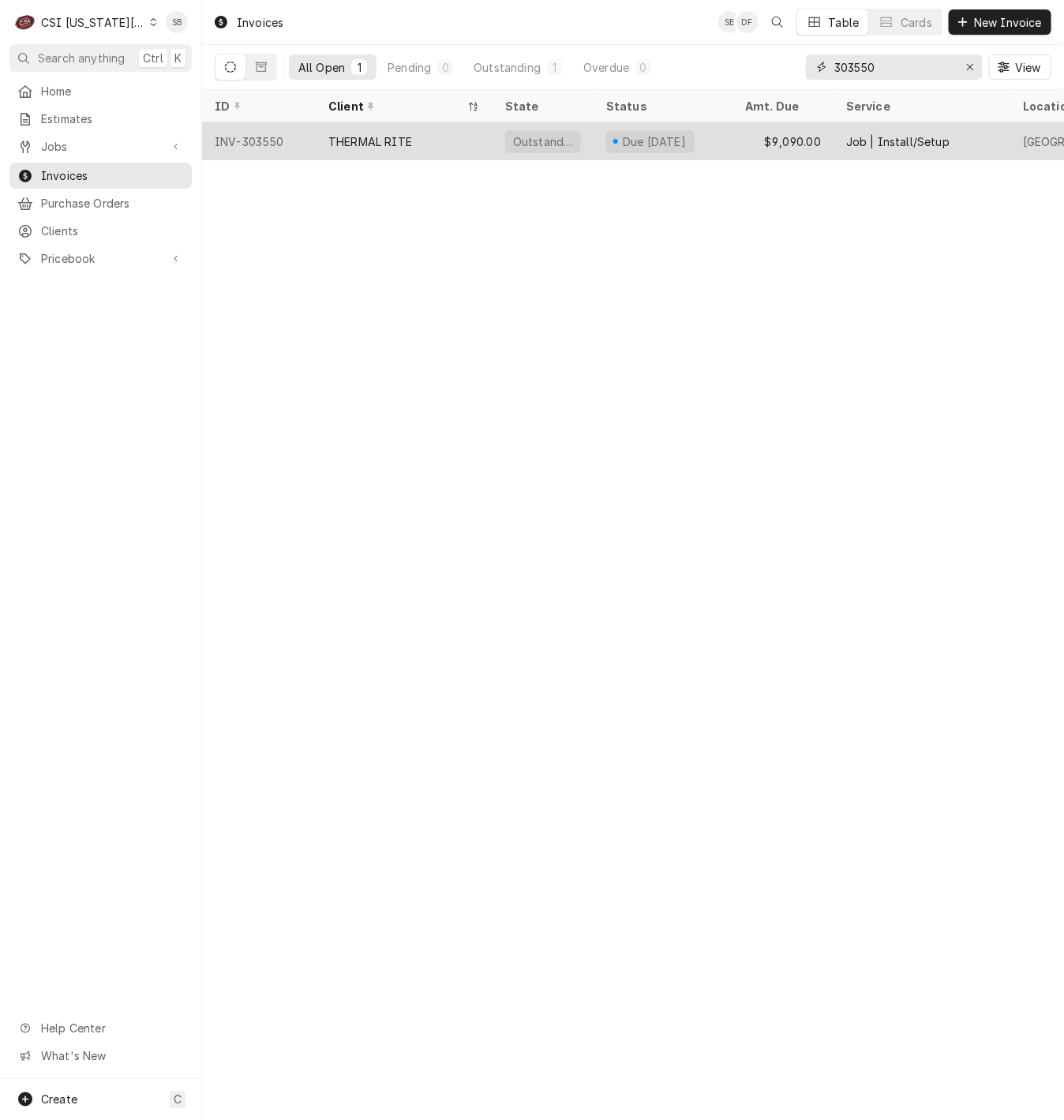
type input "303550"
click at [403, 150] on div "THERMAL RITE" at bounding box center [404, 141] width 177 height 38
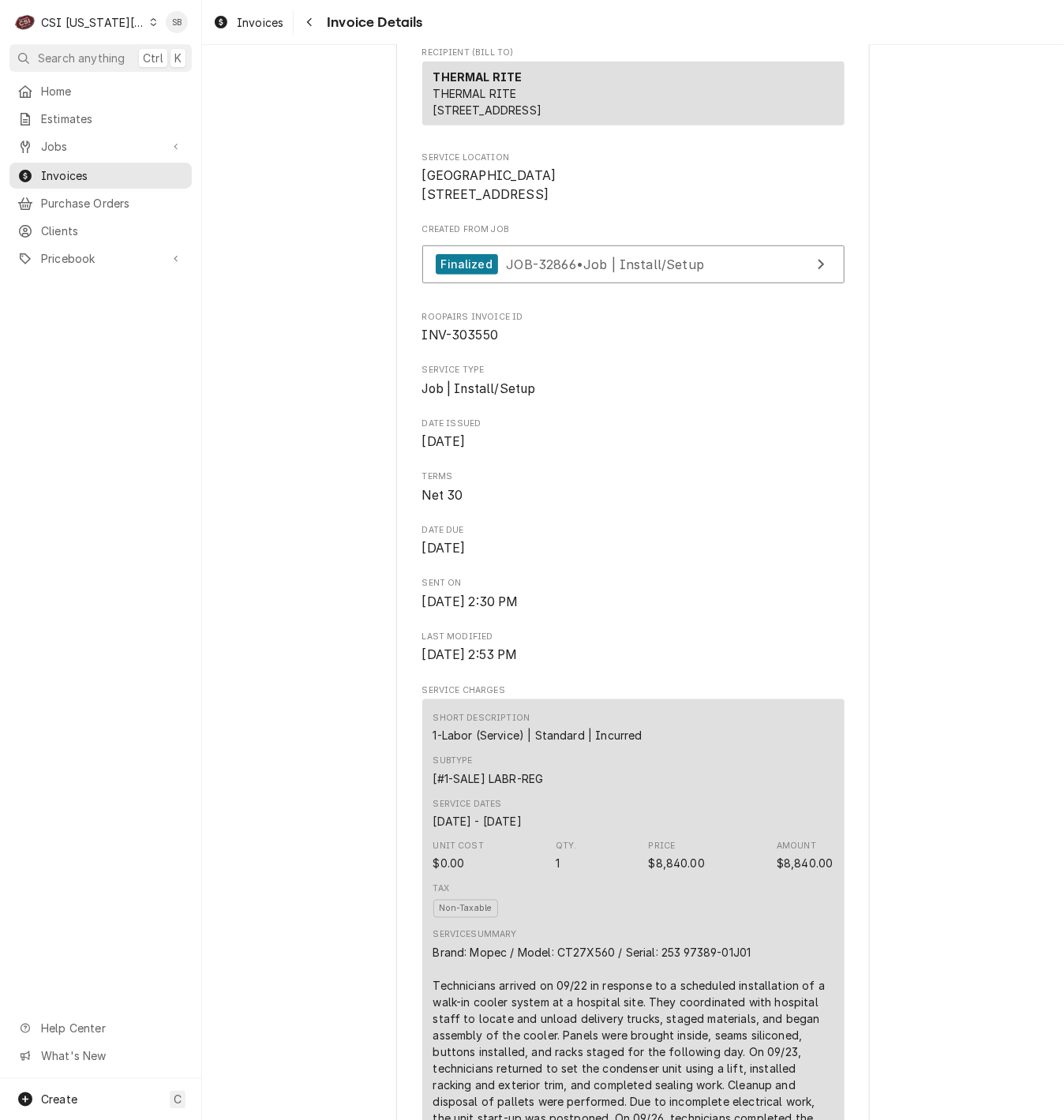
scroll to position [355, 0]
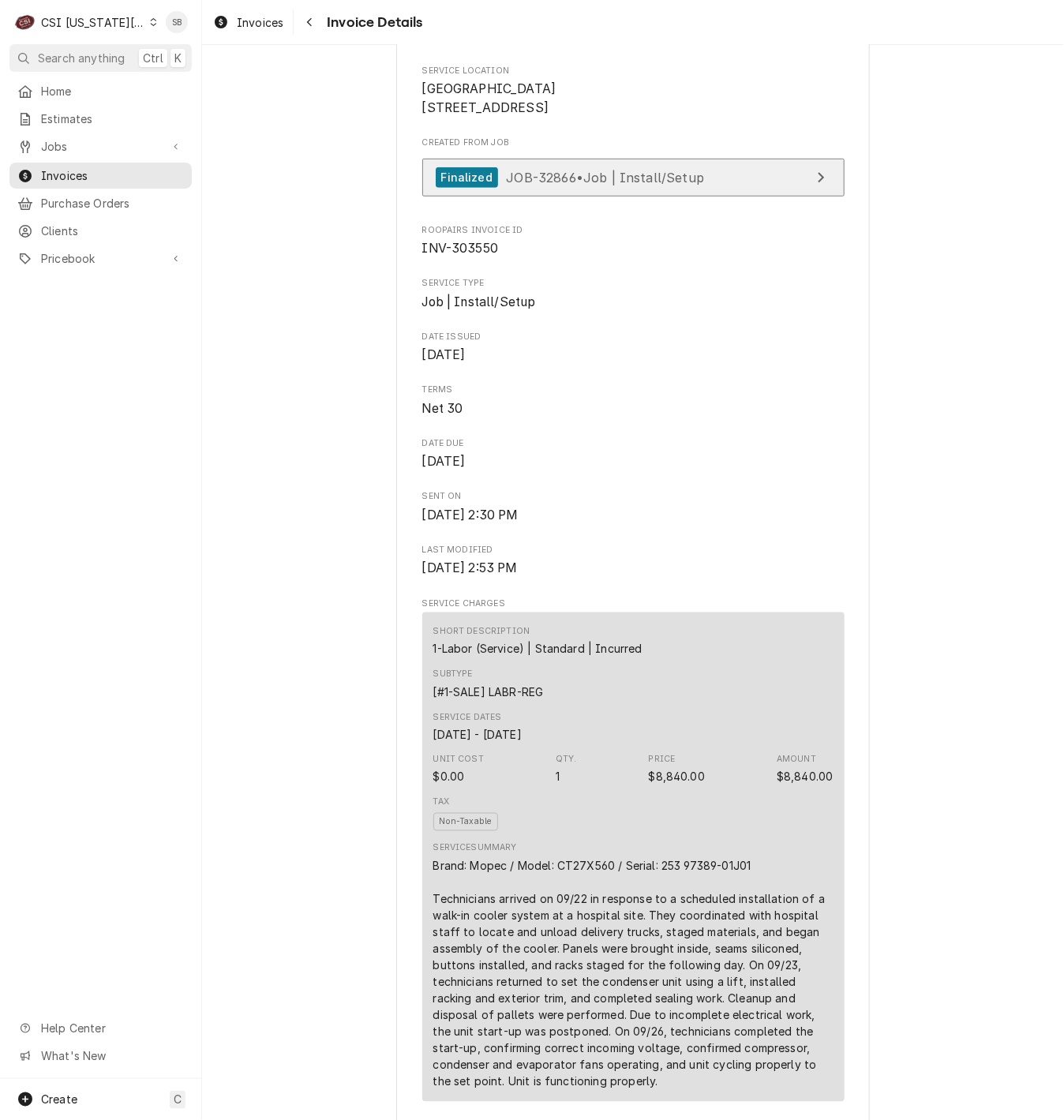
click at [630, 185] on span "JOB-32866 • Job | Install/Setup" at bounding box center [605, 177] width 199 height 16
click at [272, 17] on span "Invoices" at bounding box center [260, 22] width 47 height 17
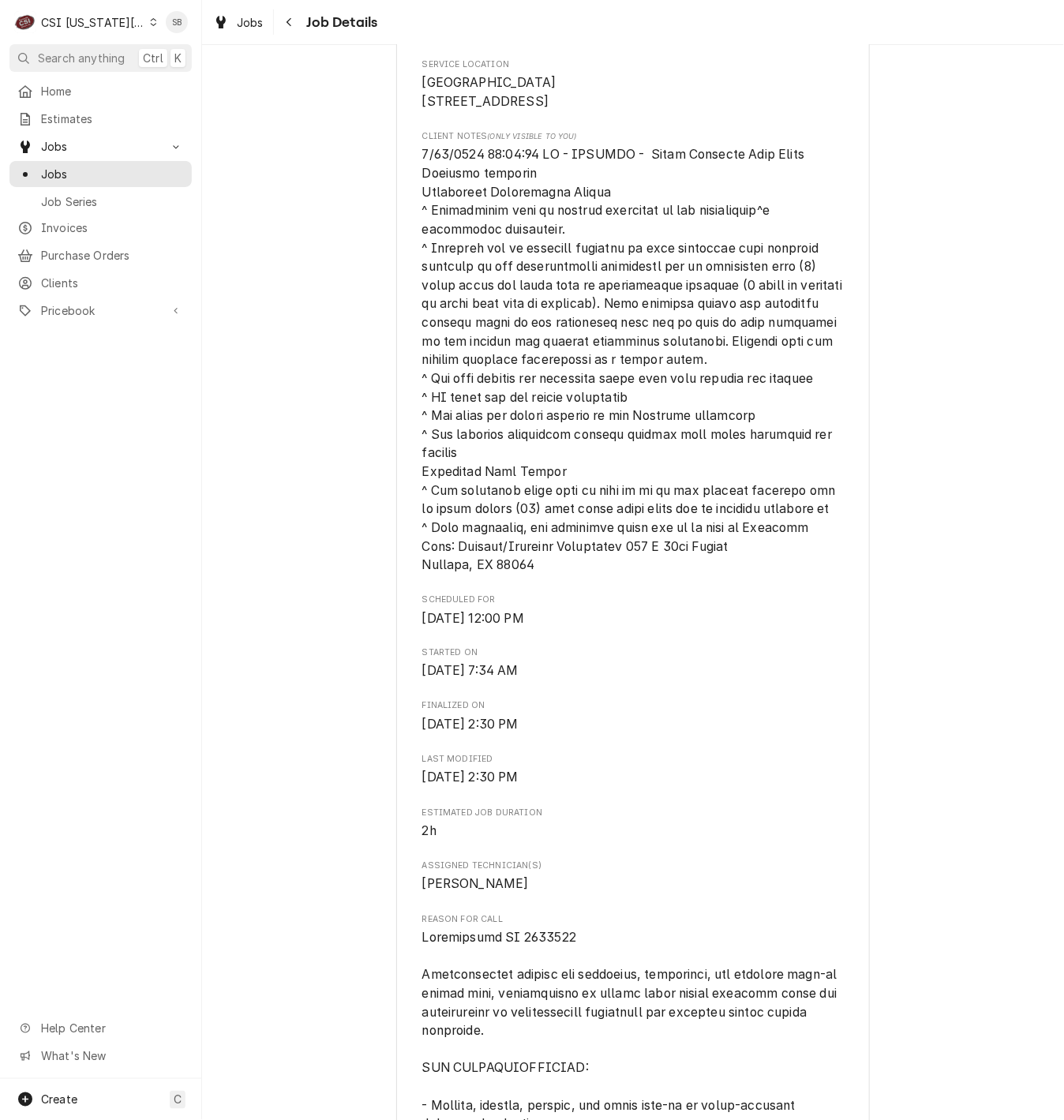
scroll to position [473, 0]
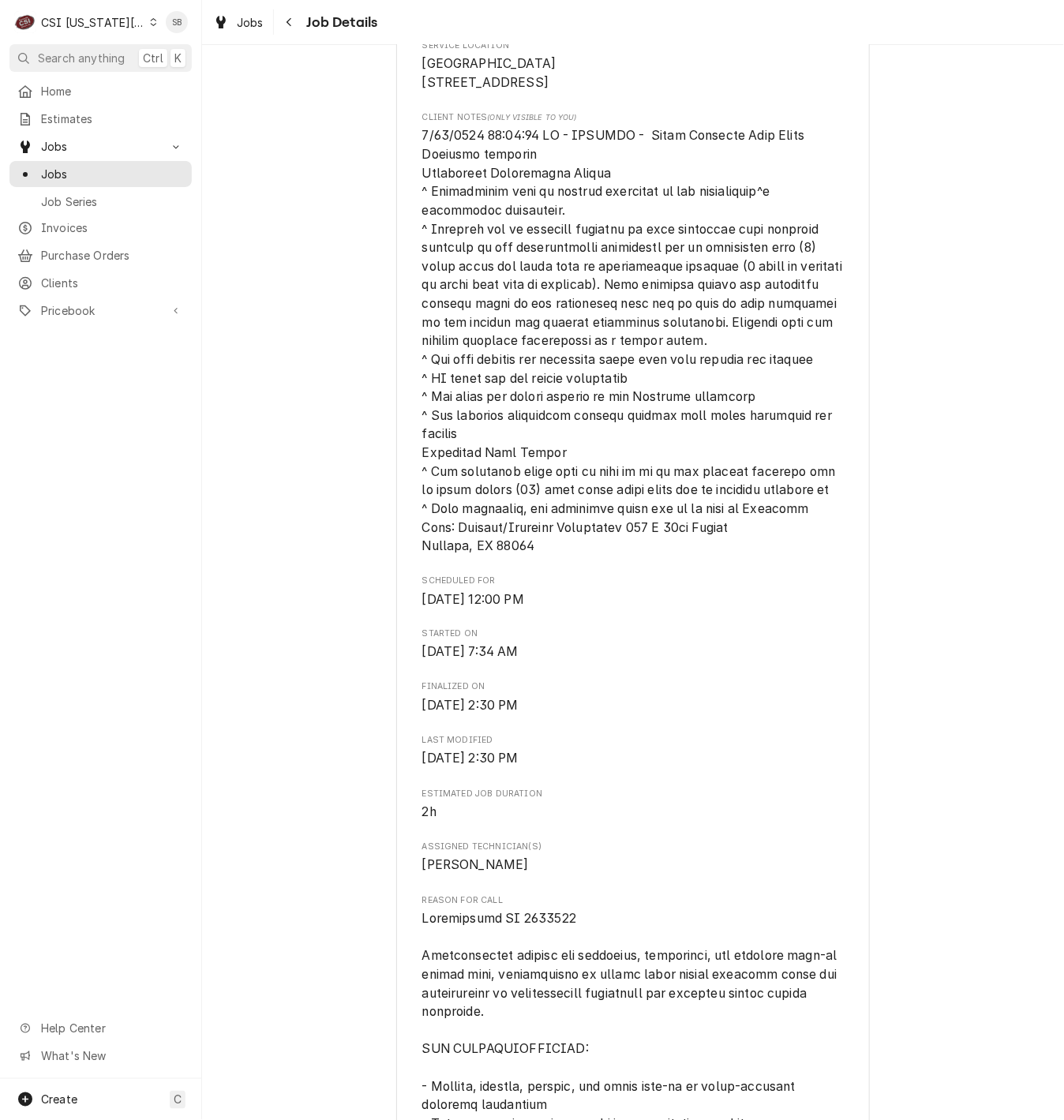
click at [743, 587] on span "Scheduled For" at bounding box center [634, 581] width 422 height 13
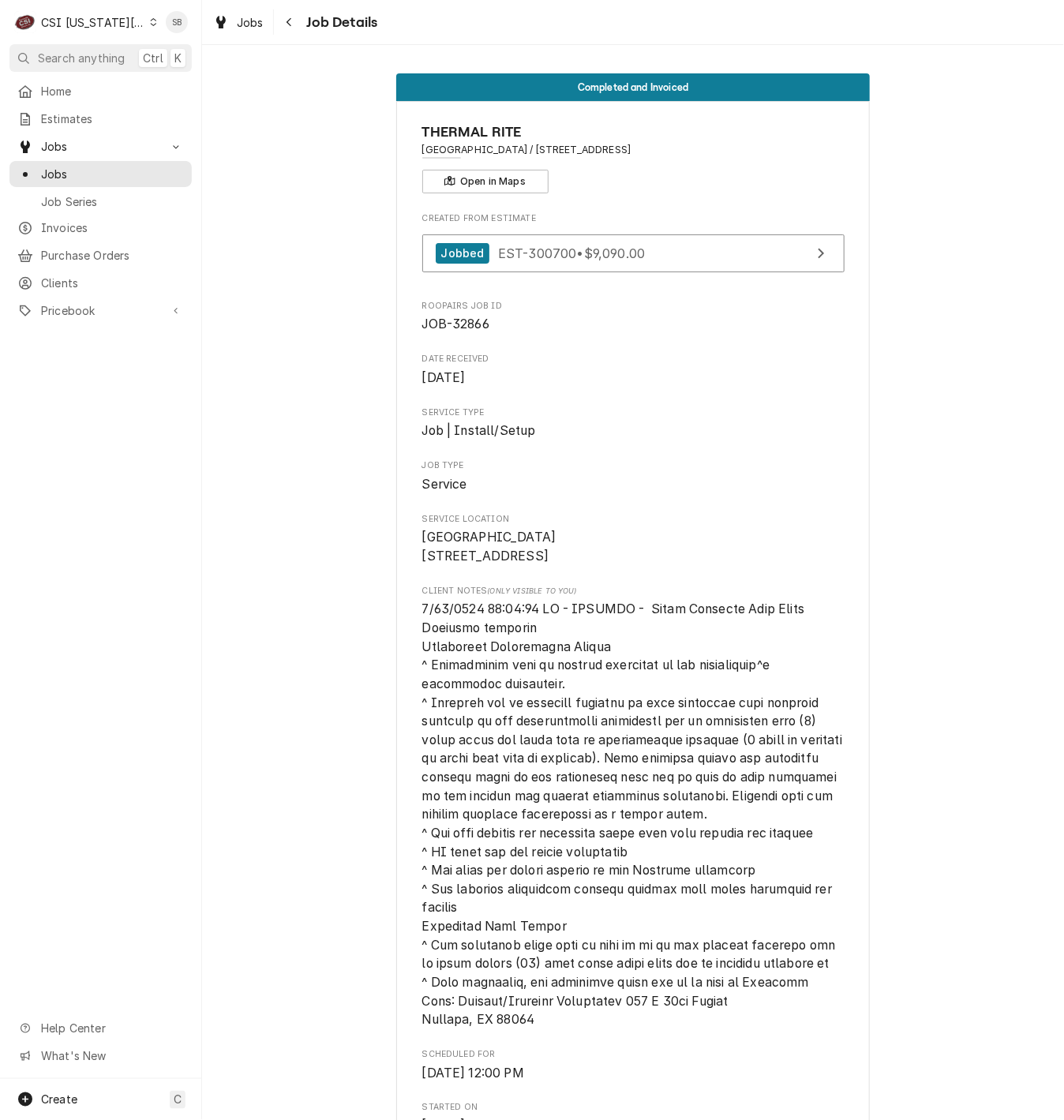
scroll to position [1703, 0]
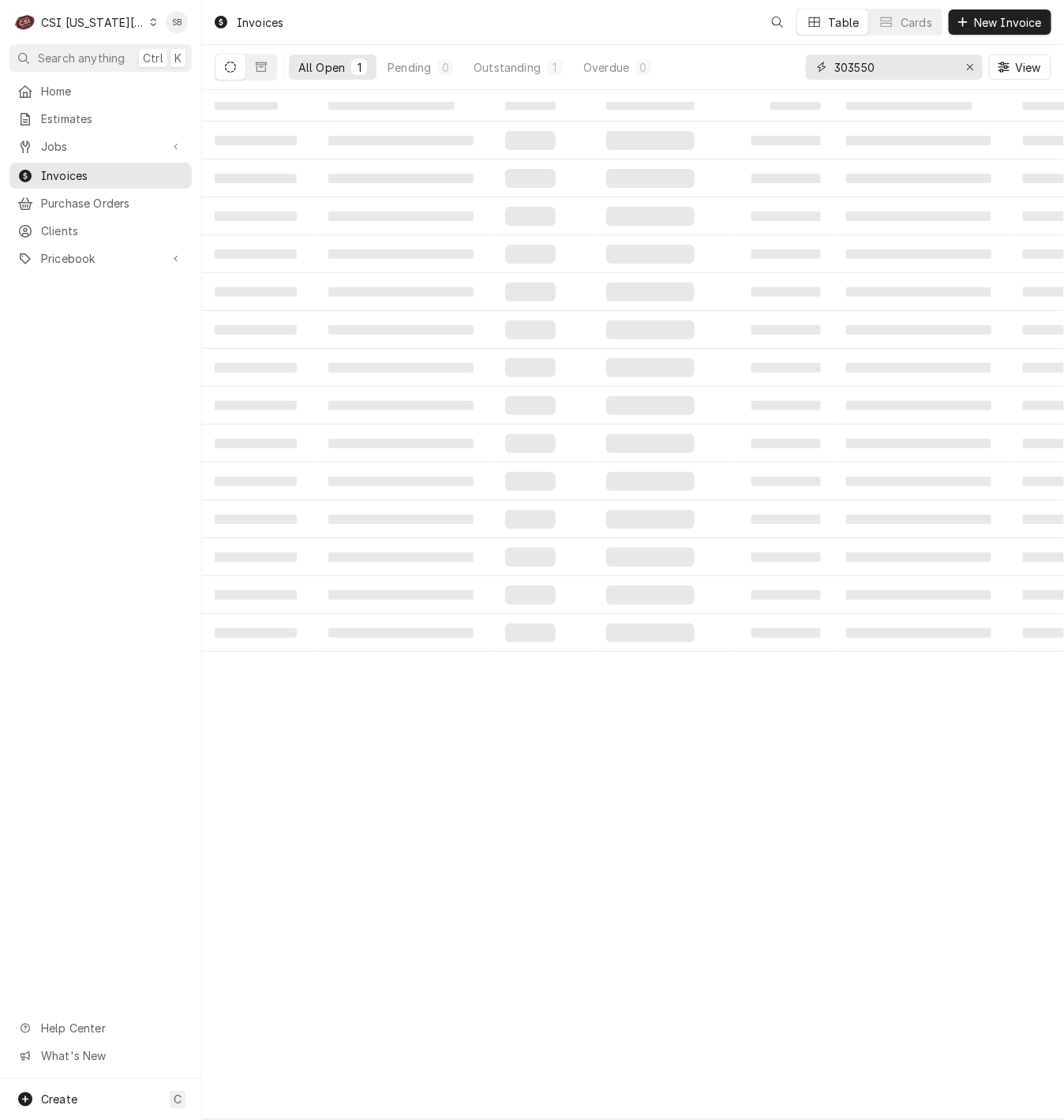
click at [862, 71] on input "303550" at bounding box center [893, 67] width 118 height 25
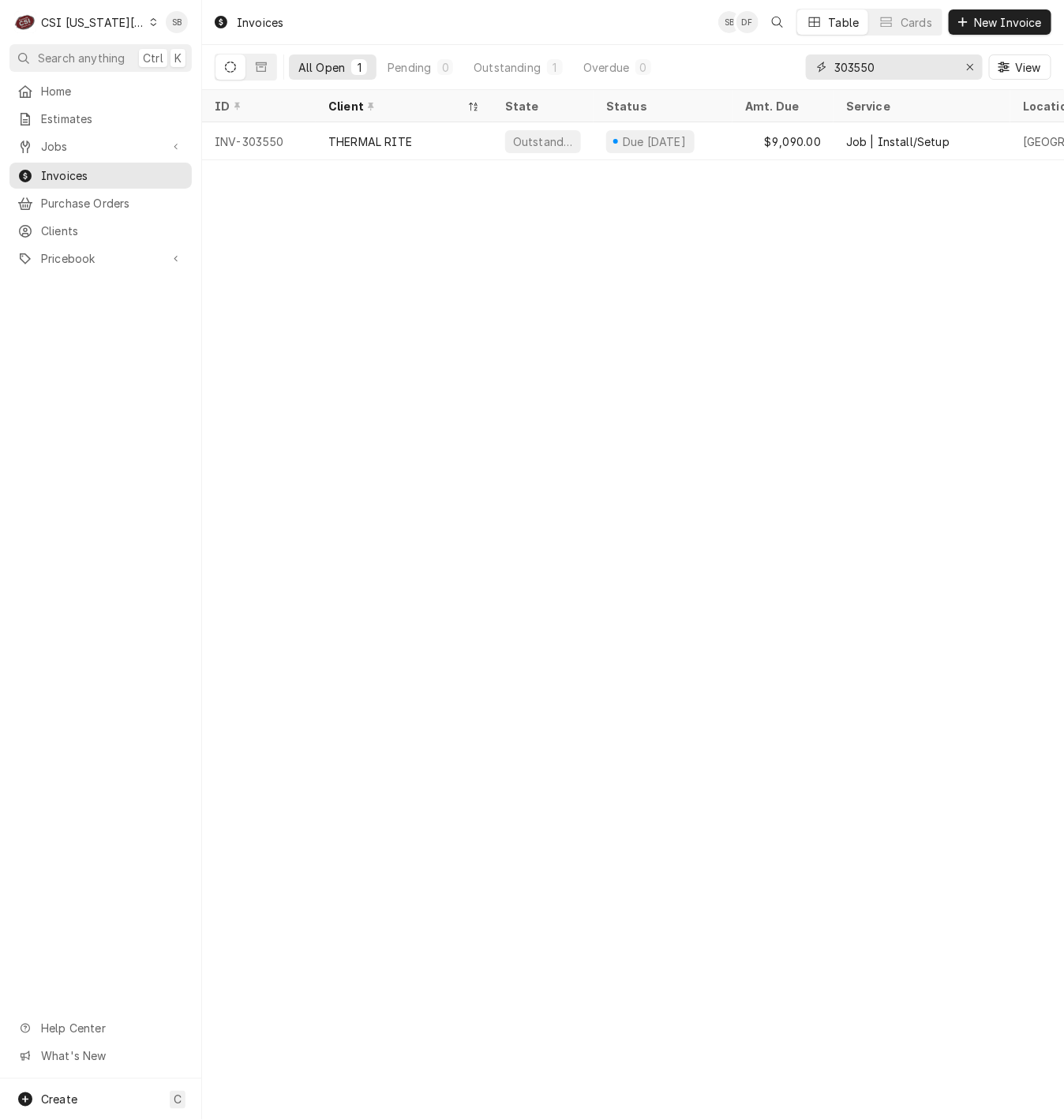
click at [862, 71] on input "303550" at bounding box center [893, 67] width 118 height 25
paste input "77"
type input "303577"
click at [363, 143] on div "KROWNE METAL" at bounding box center [373, 141] width 89 height 17
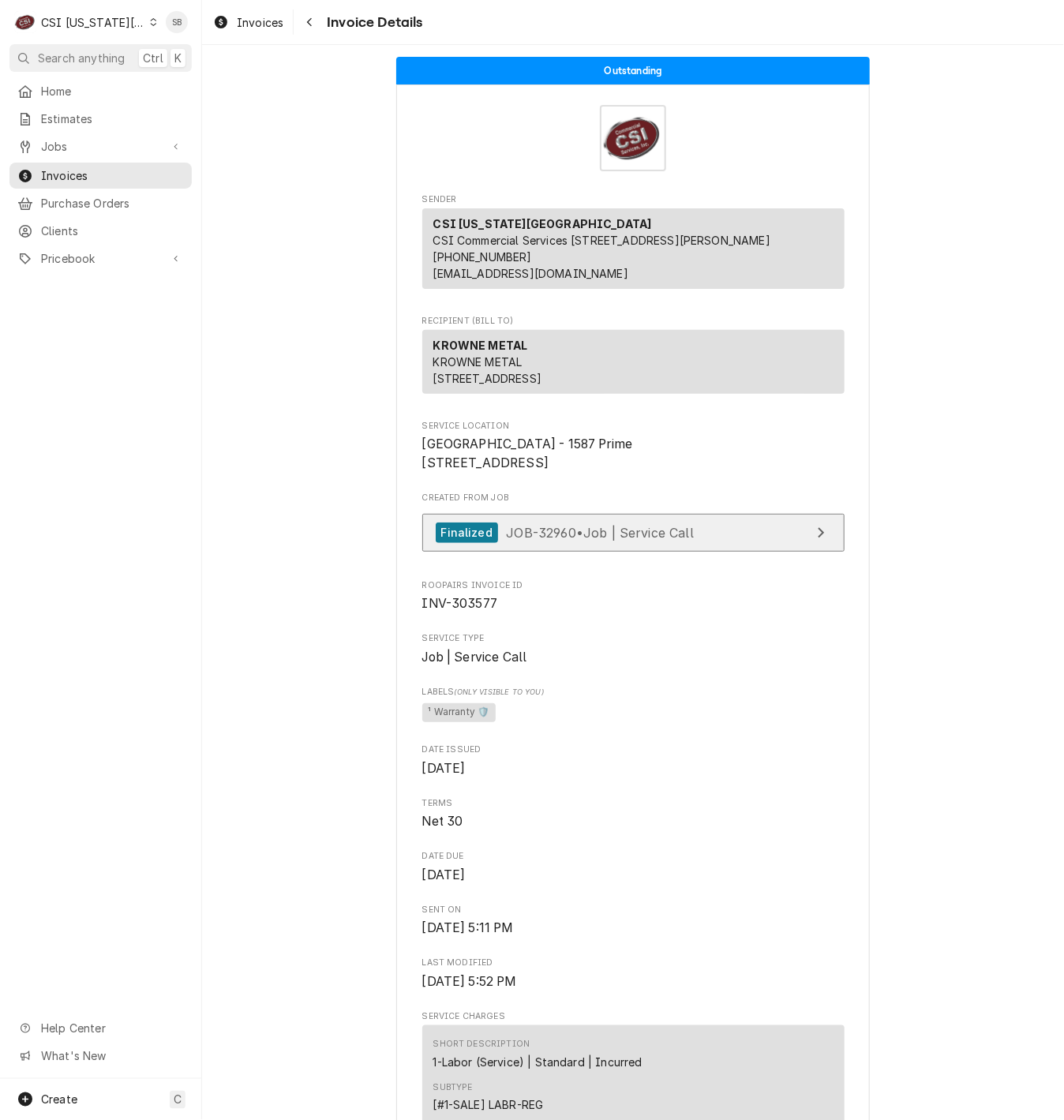
click at [678, 540] on span "JOB-32960 • Job | Service Call" at bounding box center [599, 532] width 188 height 16
click at [256, 10] on link "Invoices" at bounding box center [248, 22] width 83 height 26
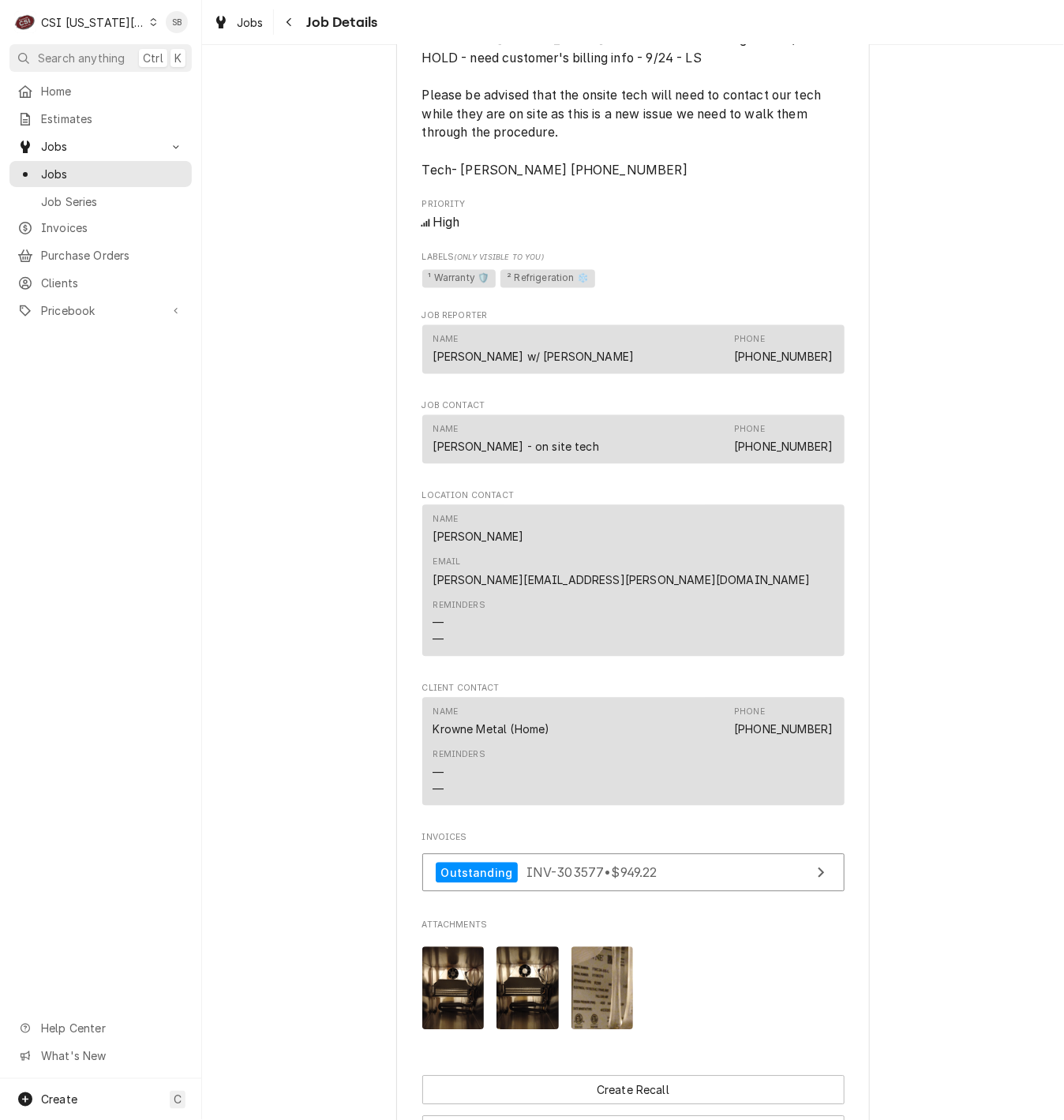
scroll to position [947, 0]
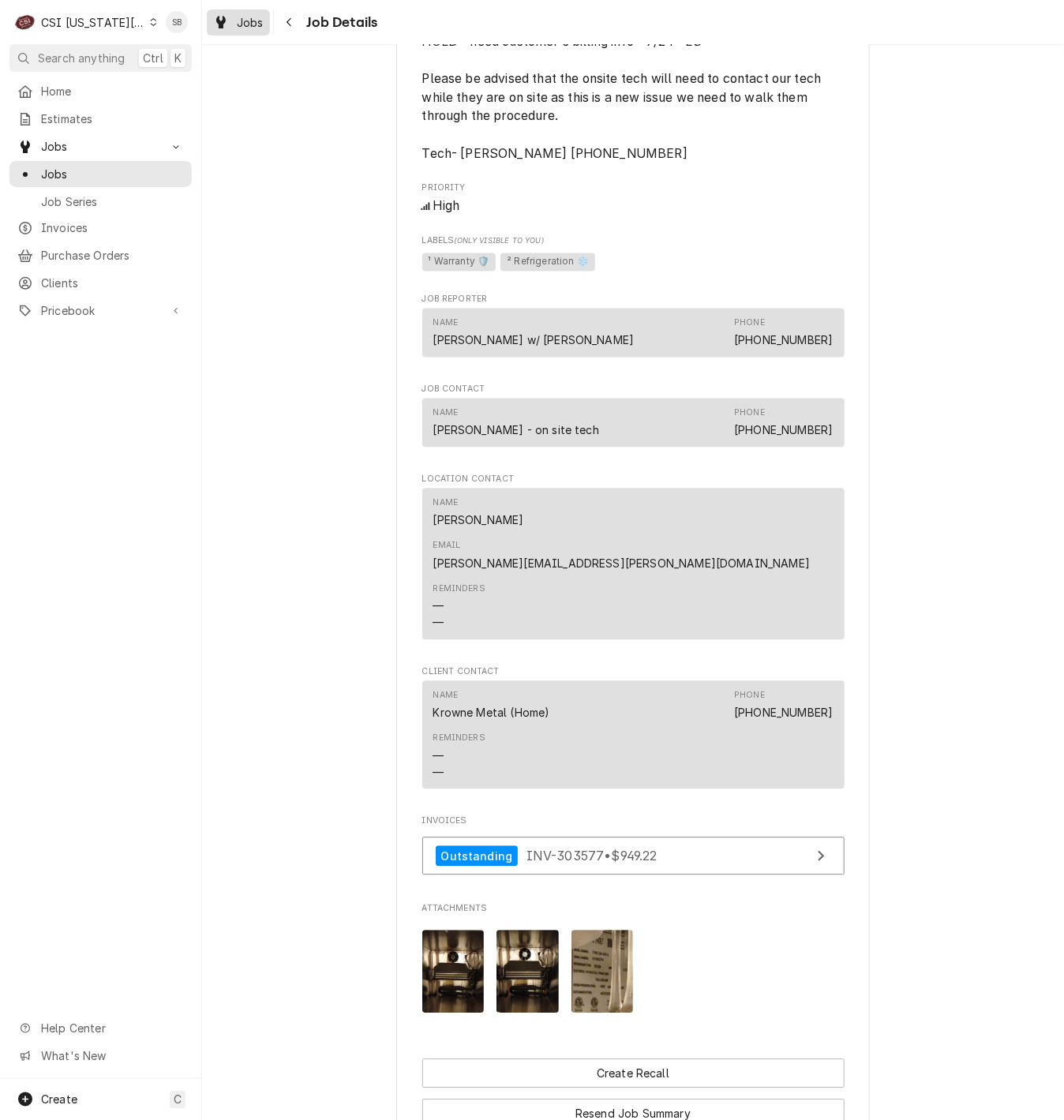
click at [251, 19] on span "Jobs" at bounding box center [250, 22] width 27 height 17
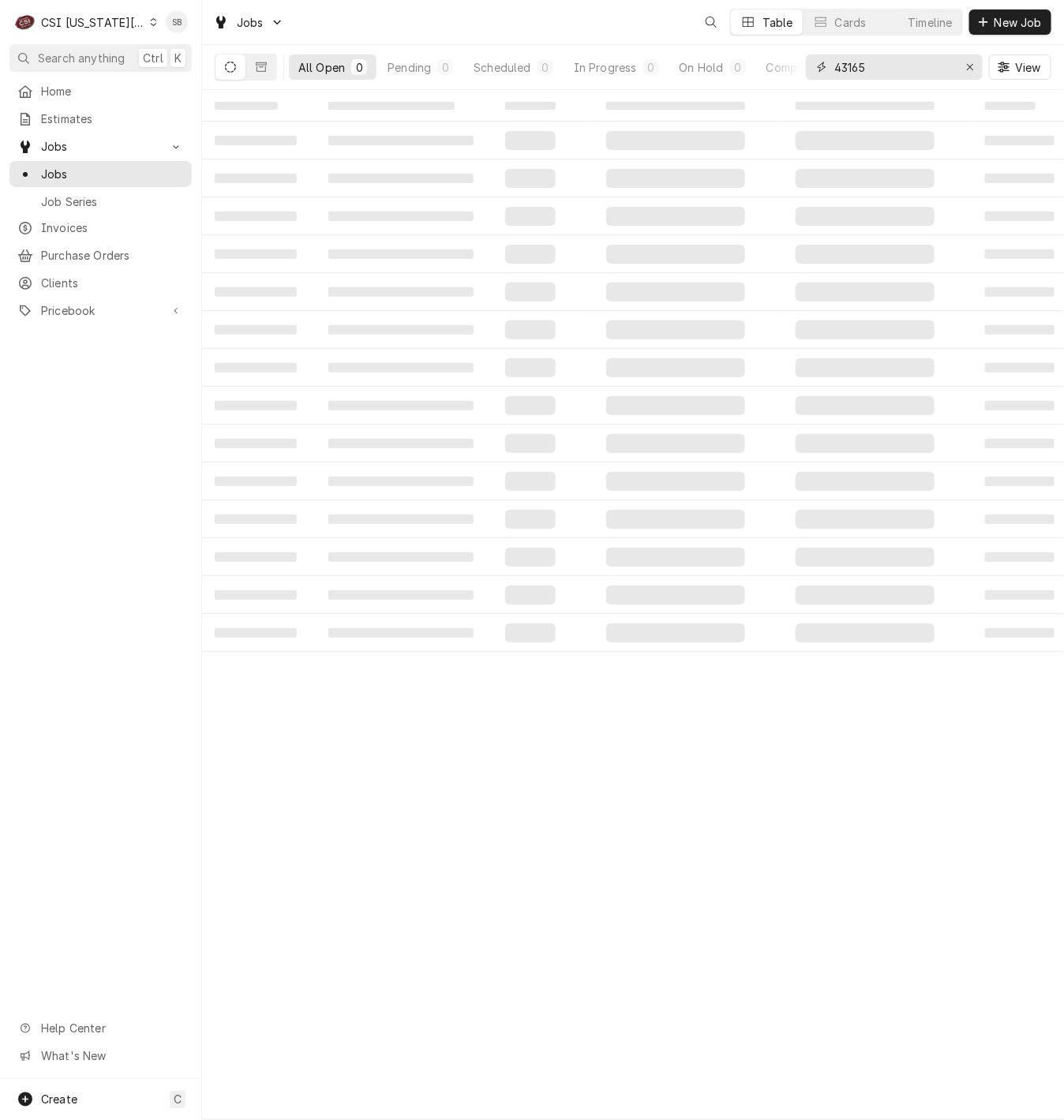
click at [843, 62] on input "43165" at bounding box center [893, 67] width 118 height 25
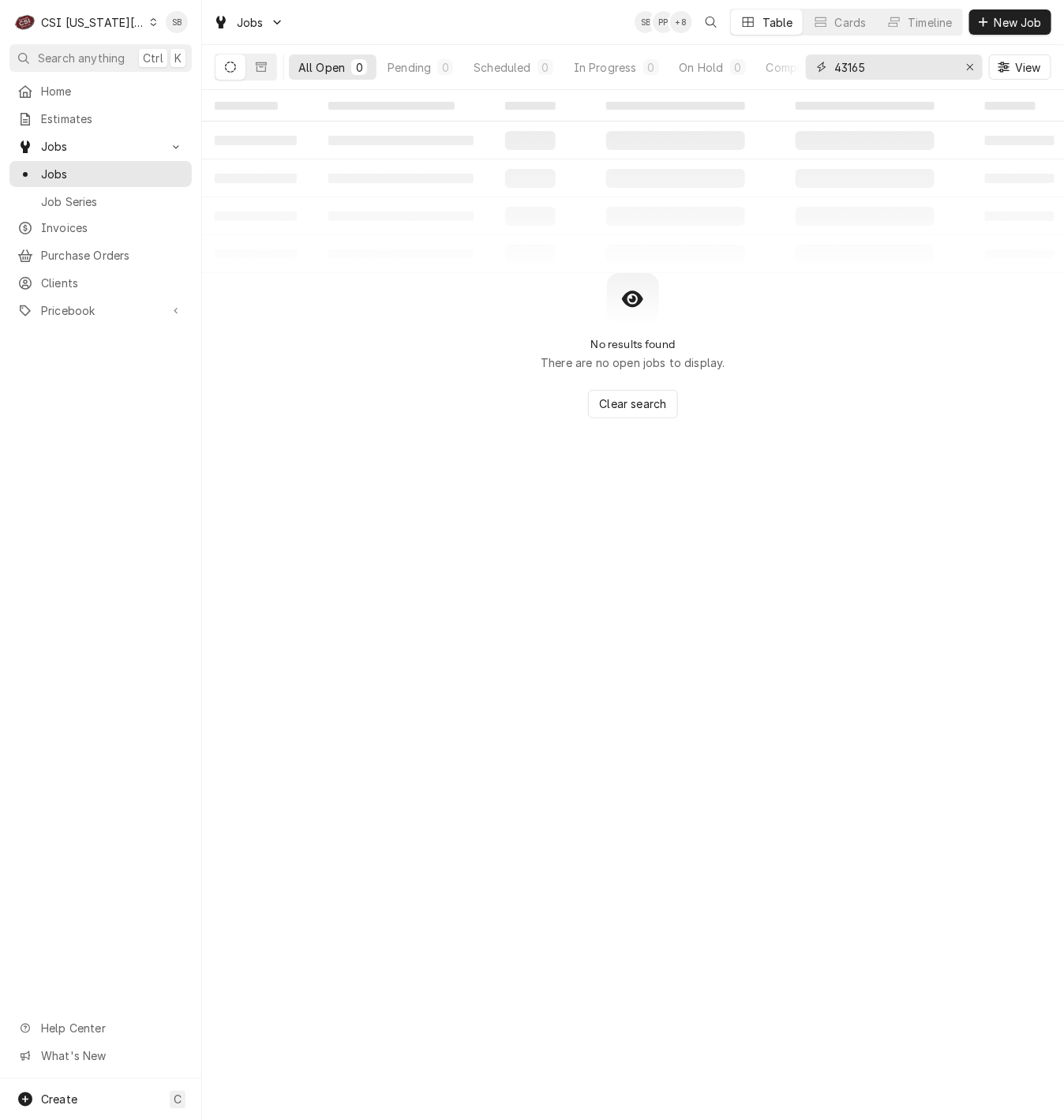
click at [842, 62] on input "43165" at bounding box center [893, 67] width 118 height 25
click at [88, 222] on span "Invoices" at bounding box center [113, 227] width 143 height 17
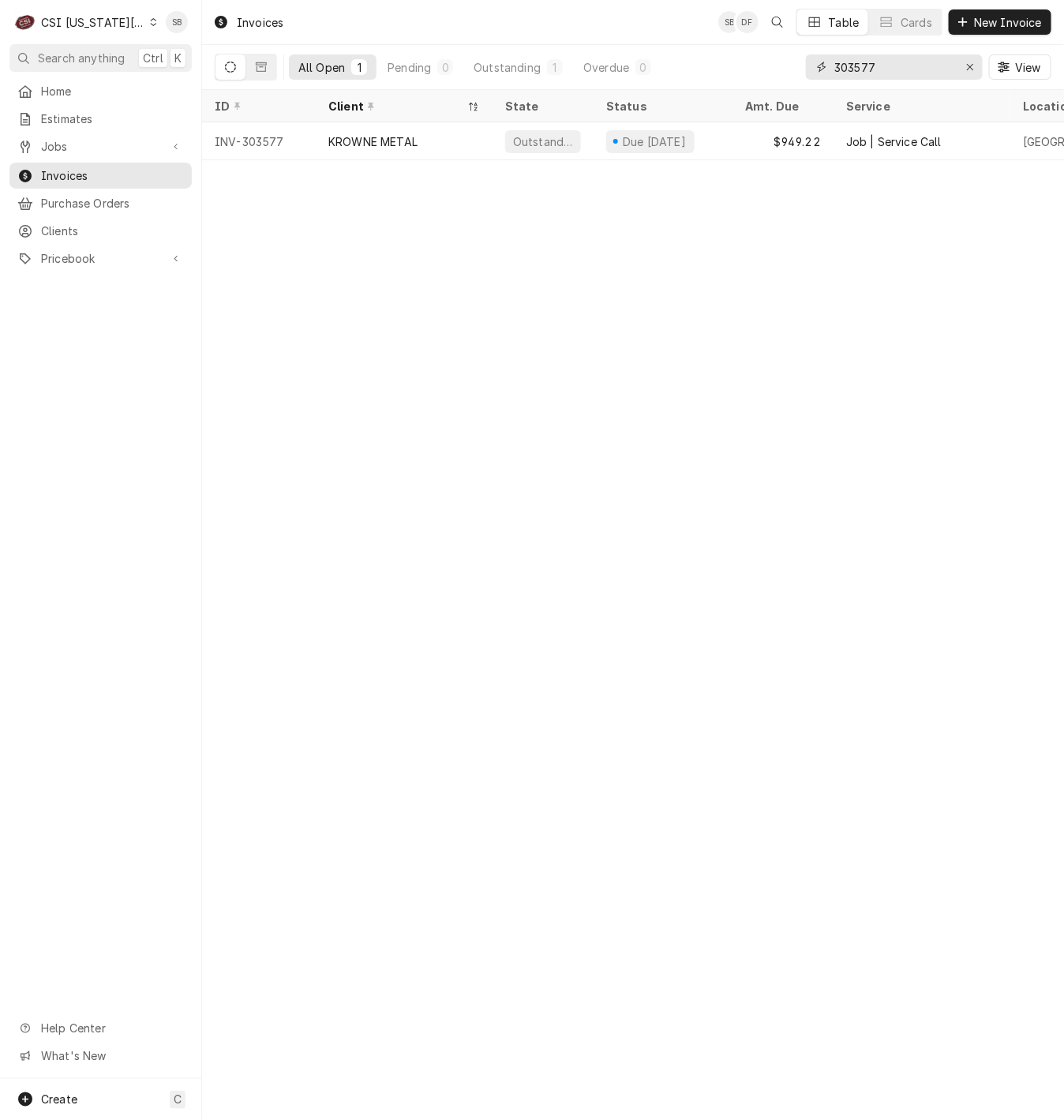
click at [858, 62] on input "303577" at bounding box center [893, 67] width 118 height 25
click at [858, 60] on input "303577" at bounding box center [893, 67] width 118 height 25
paste input "413"
type input "303413"
click at [355, 147] on div "EVO INC" at bounding box center [353, 141] width 48 height 17
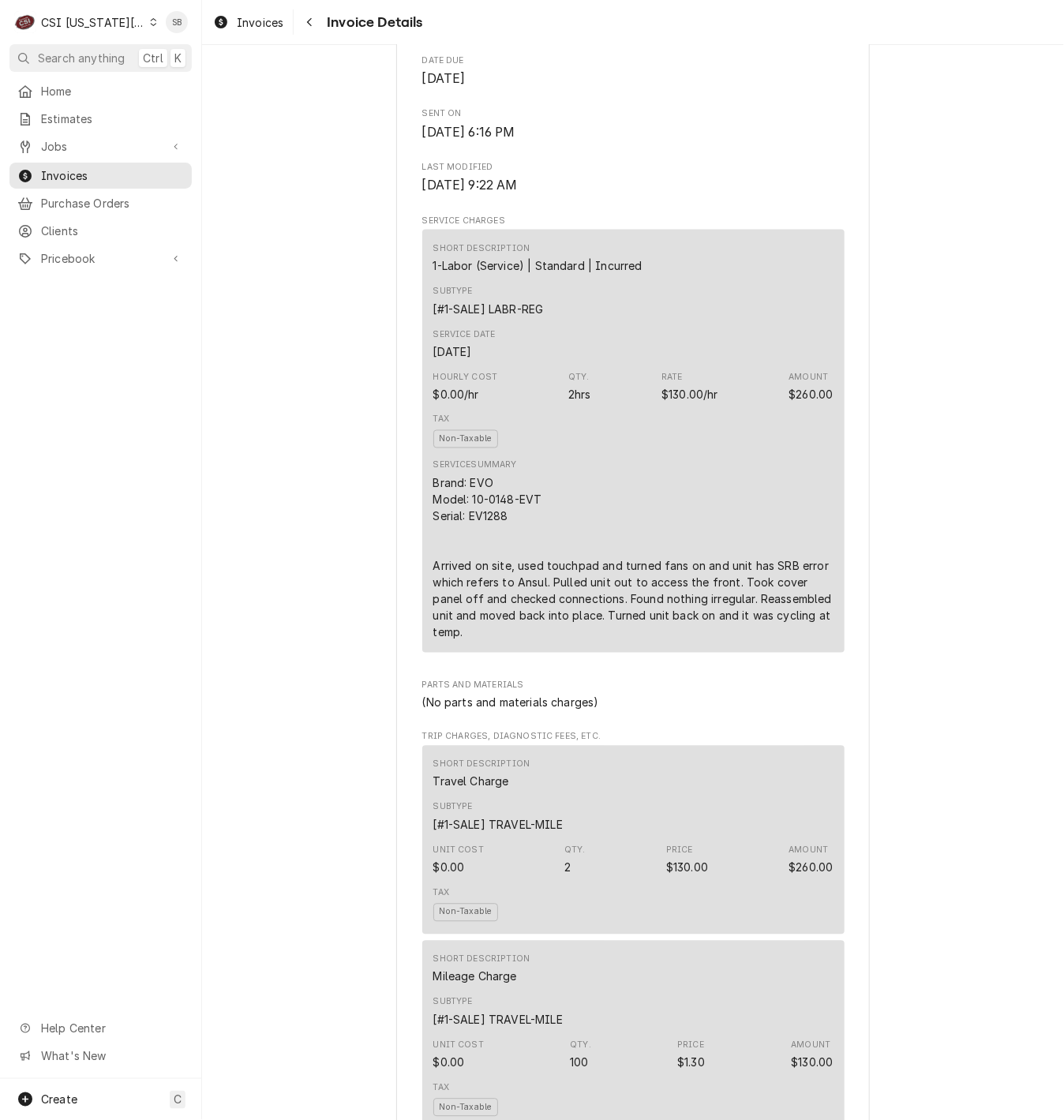
scroll to position [592, 0]
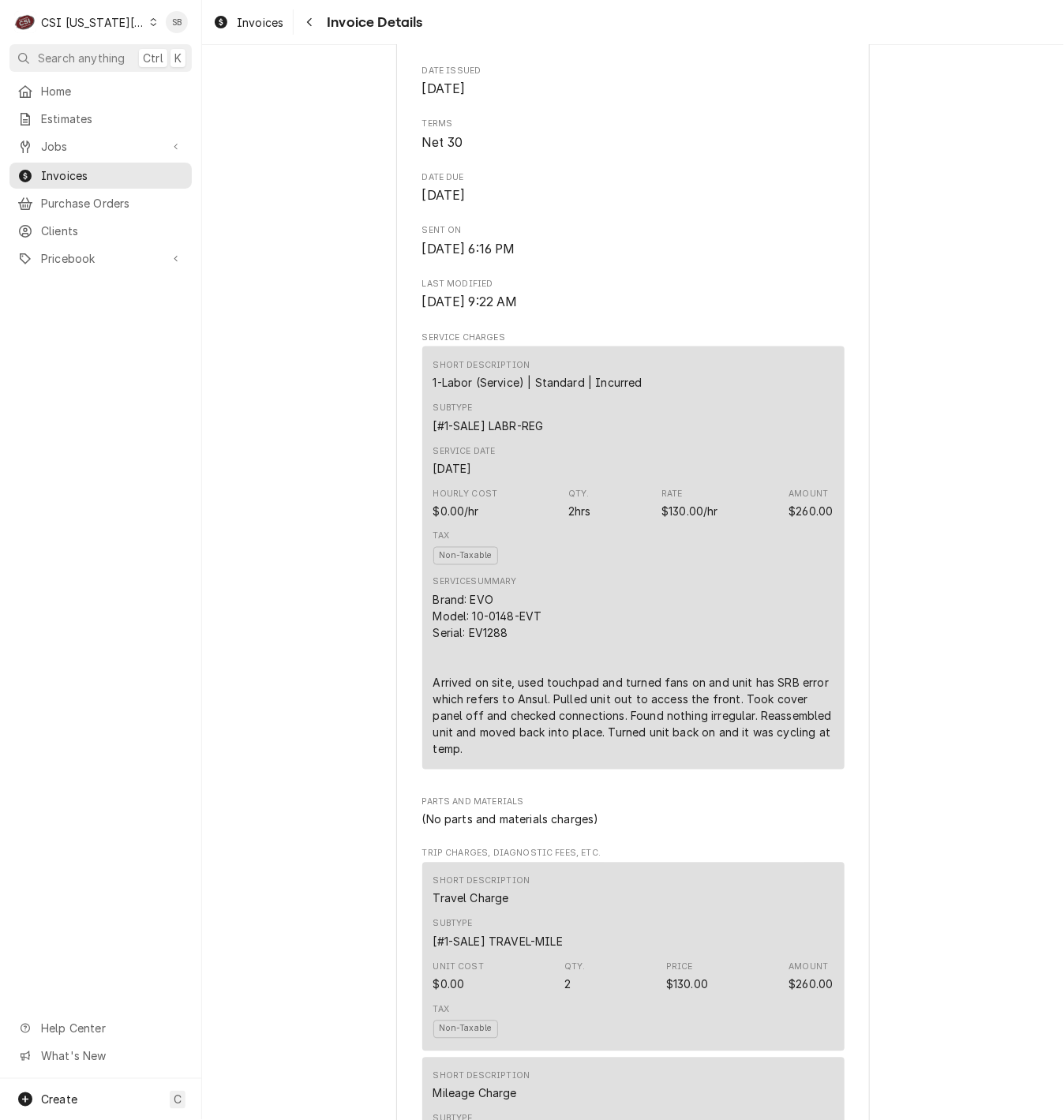
click at [94, 21] on div "CSI Kansas City" at bounding box center [93, 22] width 104 height 17
click at [176, 83] on div "CSI St. [PERSON_NAME]" at bounding box center [271, 87] width 230 height 17
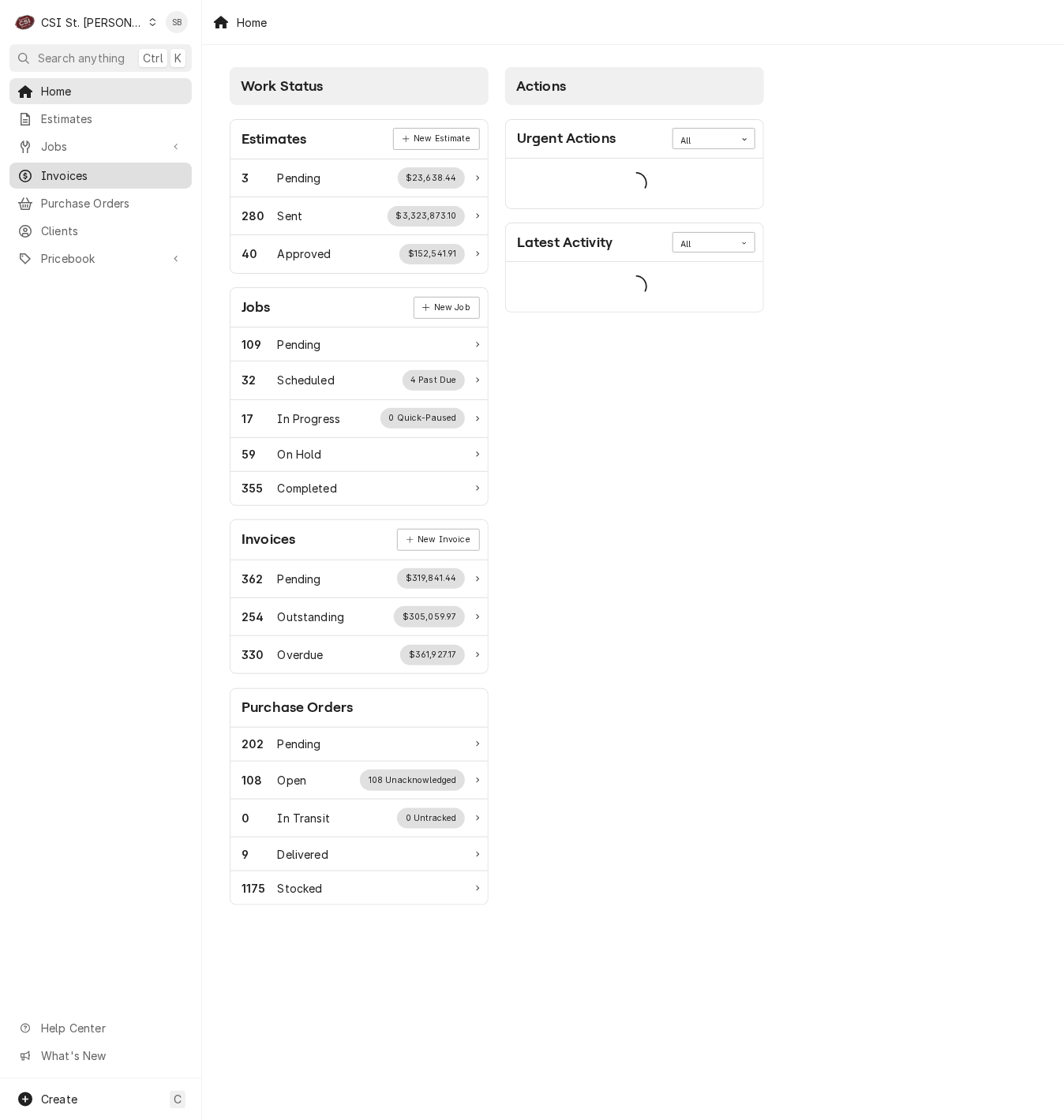
click at [73, 166] on div "Invoices" at bounding box center [101, 175] width 176 height 20
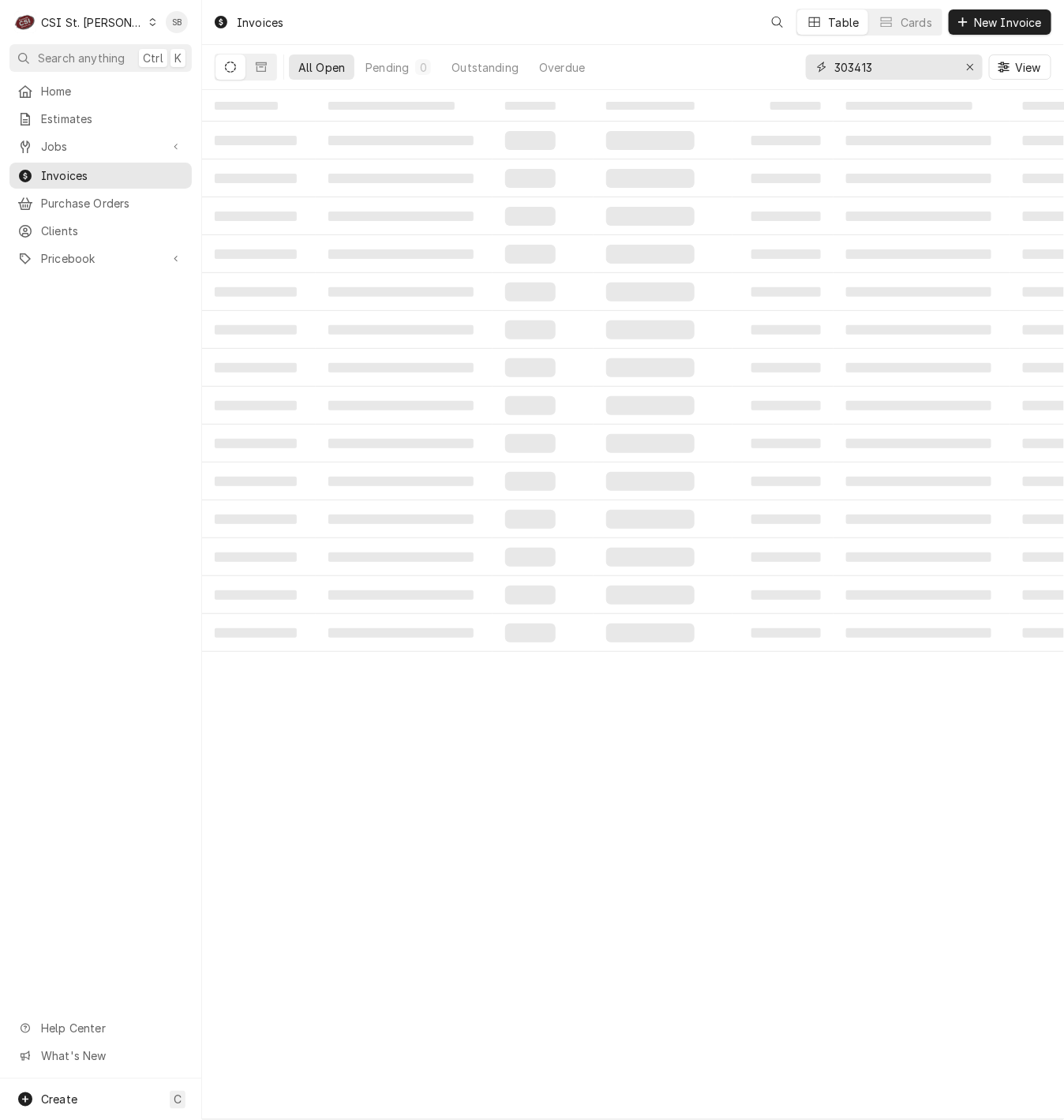
click at [869, 68] on input "303413" at bounding box center [893, 67] width 118 height 25
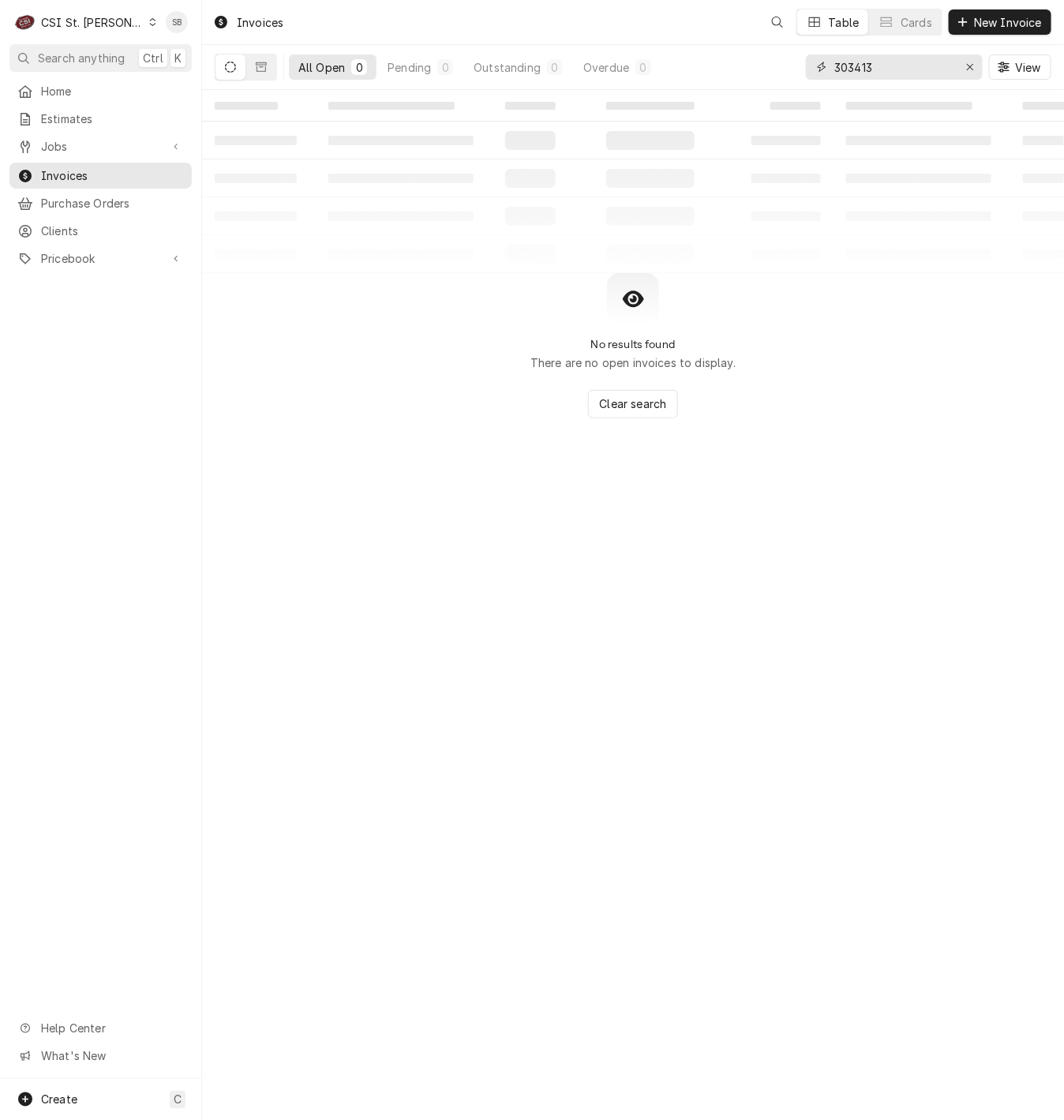
click at [869, 68] on input "303413" at bounding box center [893, 67] width 118 height 25
paste input "404307"
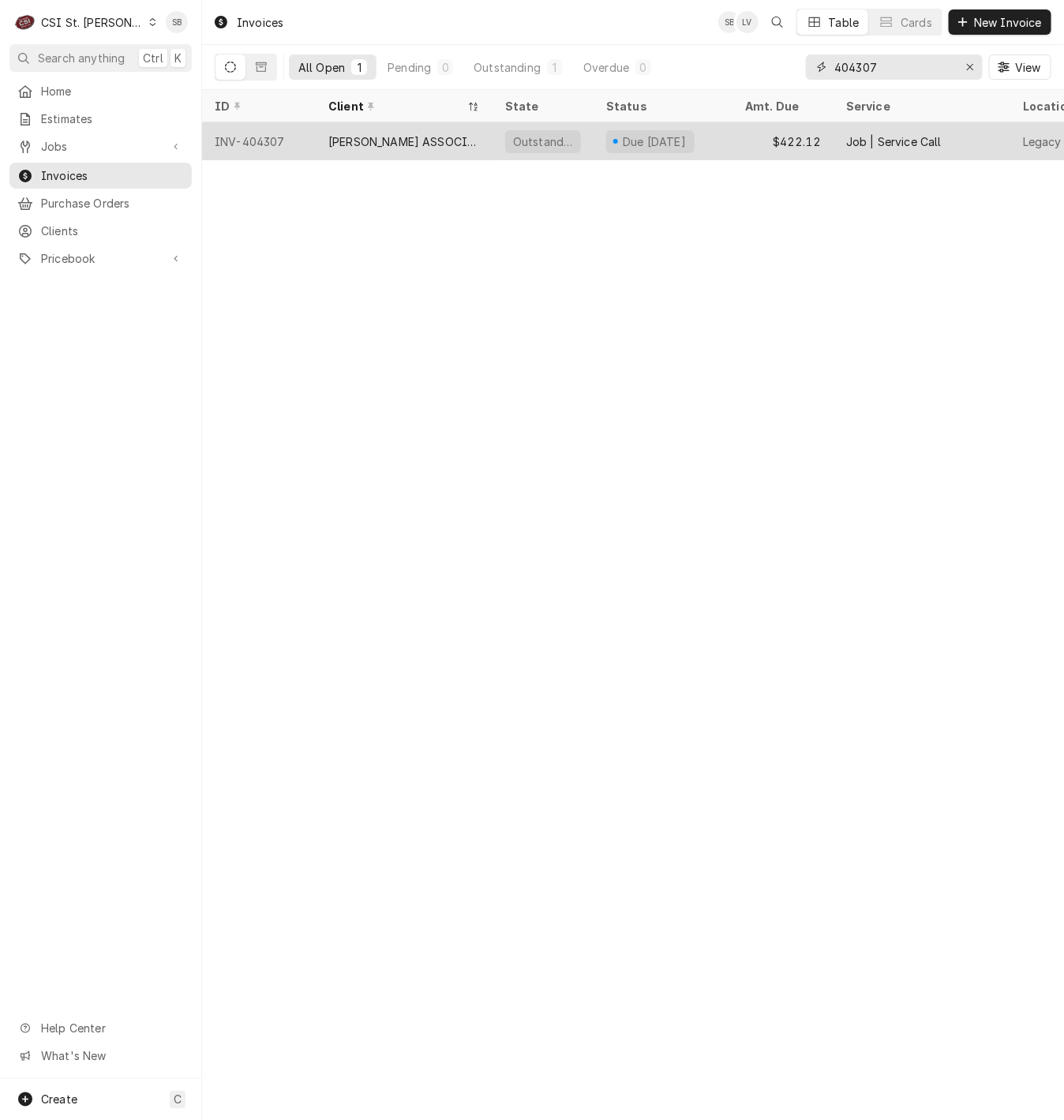
type input "404307"
click at [419, 140] on div "CLARK ASSOCIATES DBA RKW" at bounding box center [404, 141] width 152 height 17
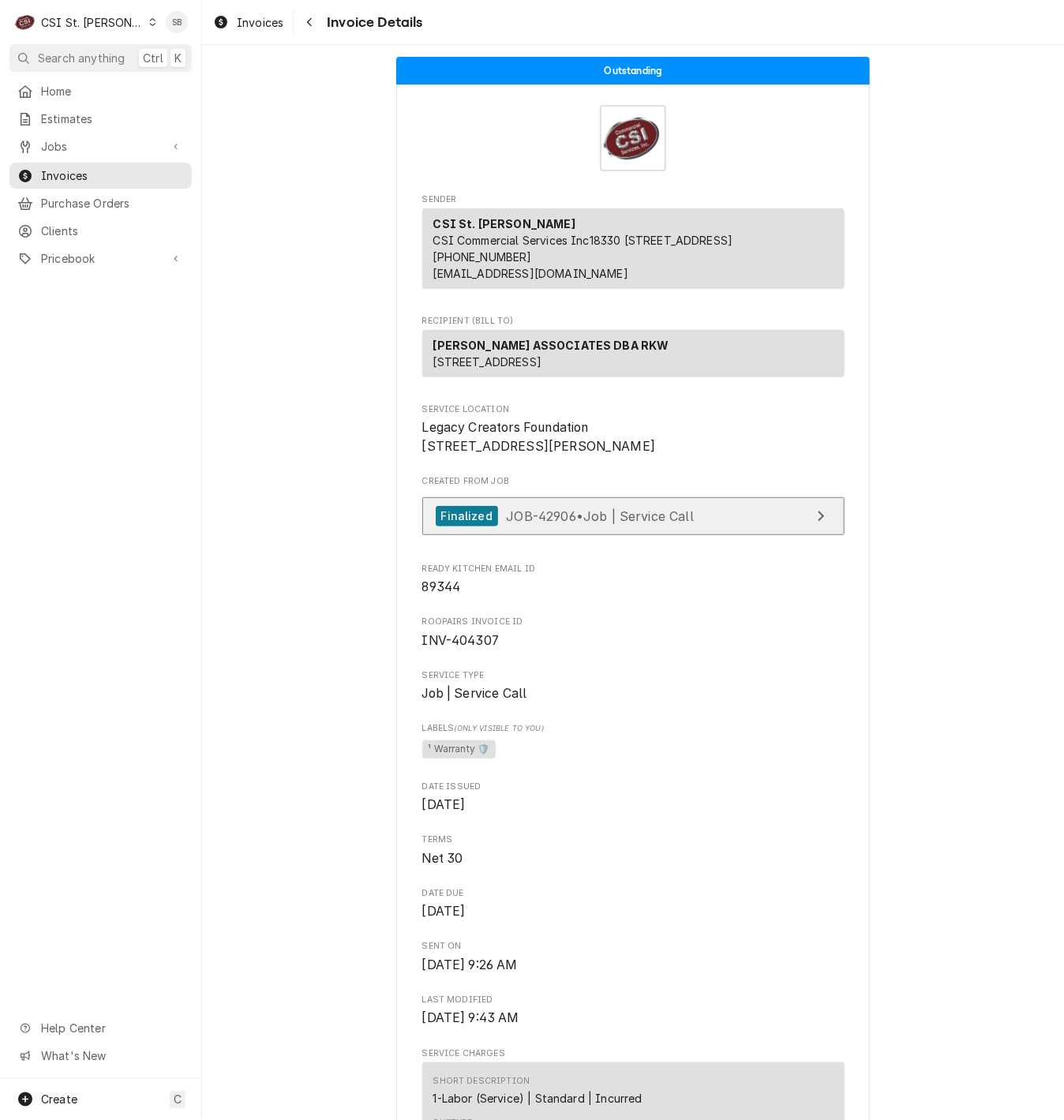
click at [647, 536] on link "Finalized JOB-42906 • Job | Service Call" at bounding box center [634, 516] width 422 height 39
drag, startPoint x: 261, startPoint y: 21, endPoint x: 287, endPoint y: 17, distance: 26.3
click at [261, 21] on span "Invoices" at bounding box center [260, 22] width 47 height 17
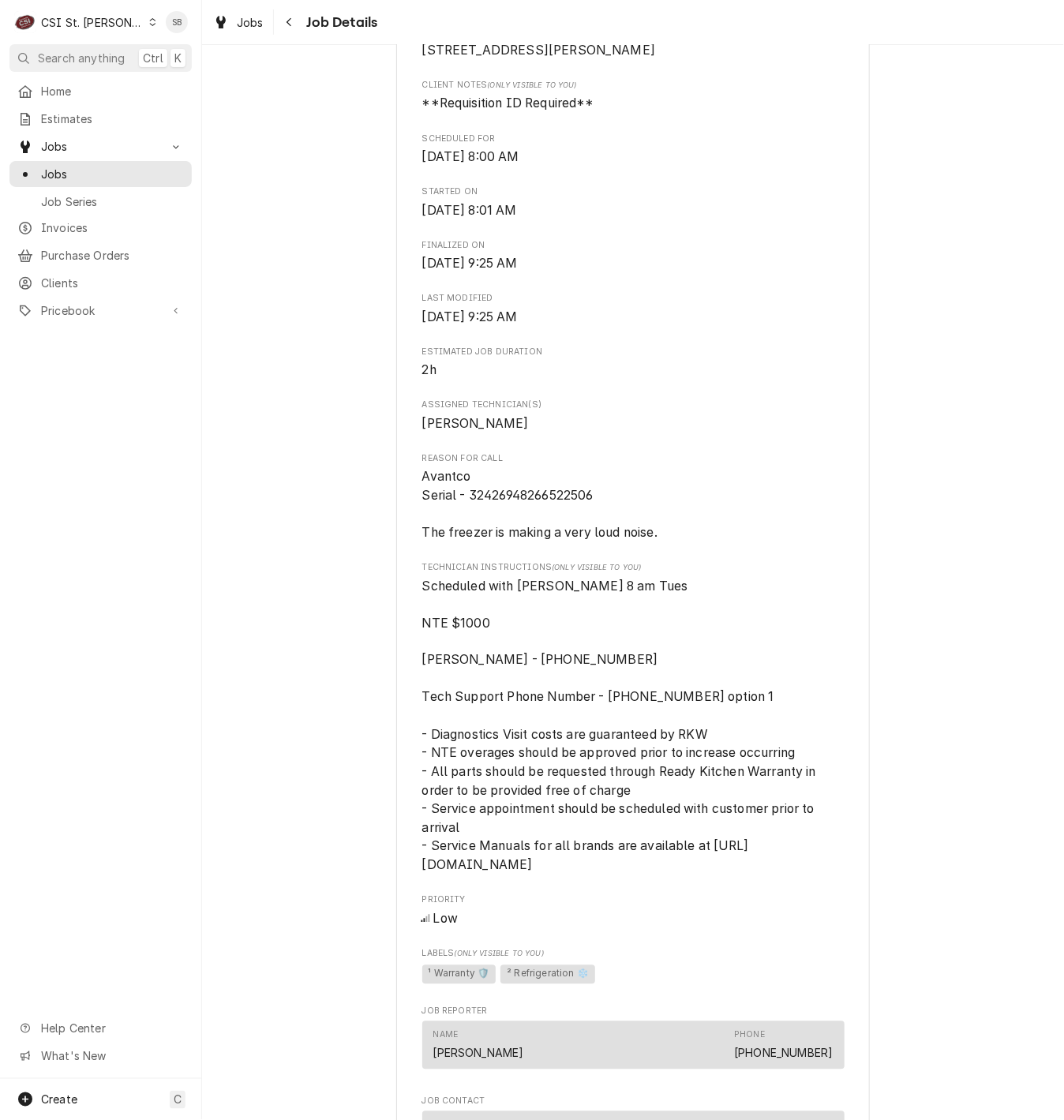
scroll to position [473, 0]
drag, startPoint x: 445, startPoint y: 864, endPoint x: 638, endPoint y: 878, distance: 193.5
click at [638, 872] on span "Scheduled with [PERSON_NAME] 8 am Tues NTE $1000 [PERSON_NAME] - [PHONE_NUMBER]…" at bounding box center [621, 724] width 398 height 294
drag, startPoint x: 638, startPoint y: 878, endPoint x: 621, endPoint y: 883, distance: 17.7
click at [621, 872] on span "Scheduled with [PERSON_NAME] 8 am Tues NTE $1000 [PERSON_NAME] - [PHONE_NUMBER]…" at bounding box center [621, 724] width 398 height 294
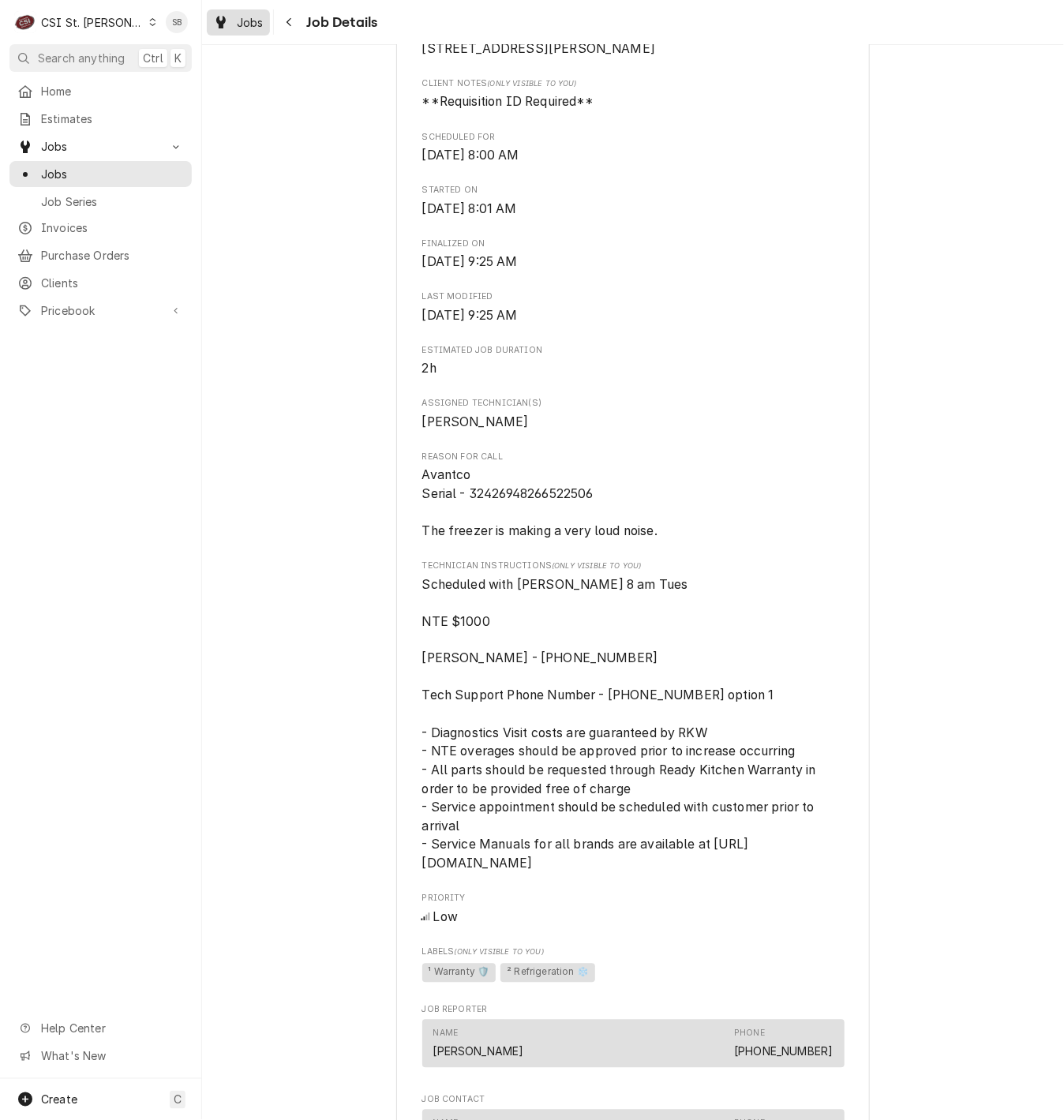
click at [222, 26] on icon "Dynamic Content Wrapper" at bounding box center [221, 22] width 10 height 13
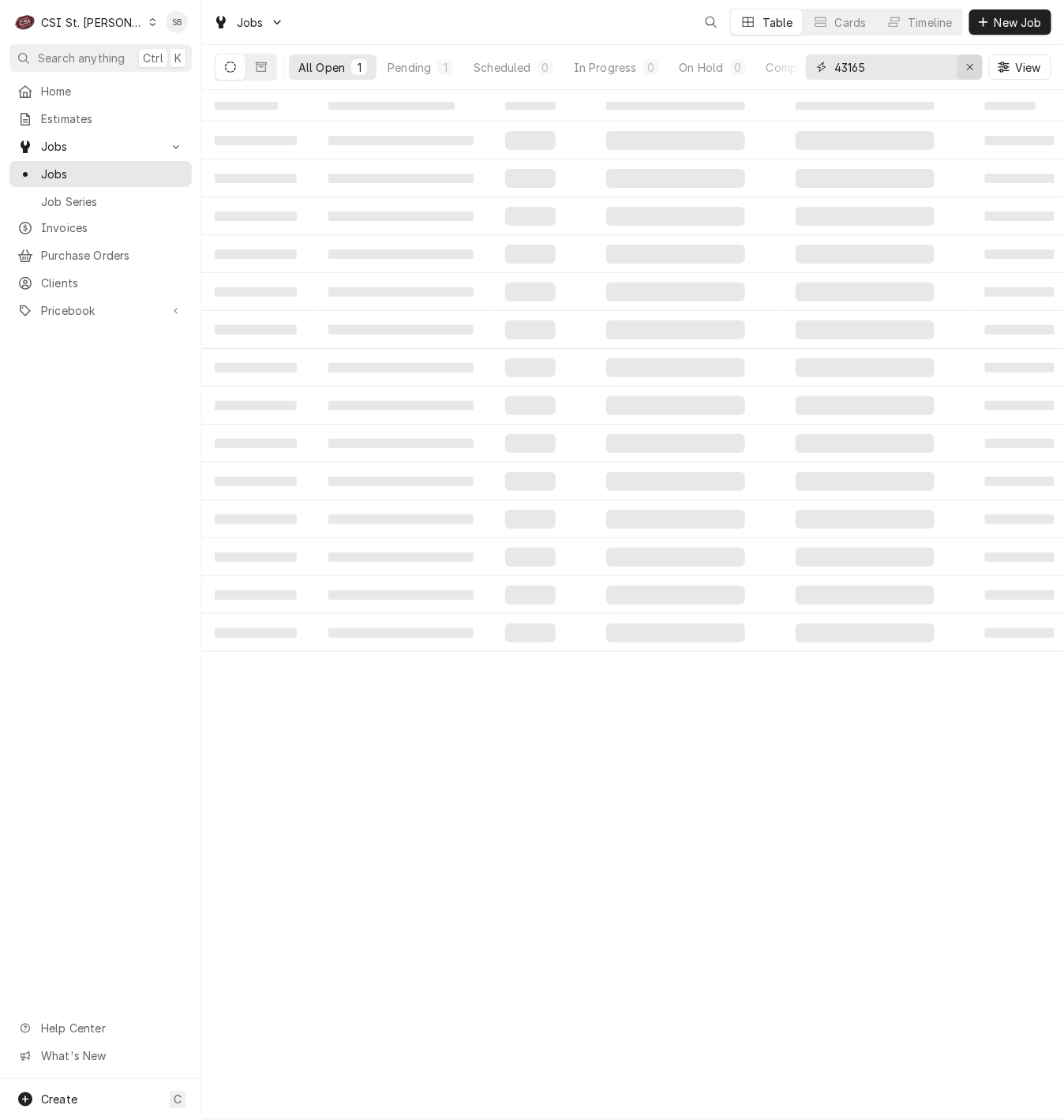
click at [971, 71] on icon "Erase input" at bounding box center [970, 67] width 9 height 11
paste input "404308"
type input "404308"
click at [299, 140] on td "‌" at bounding box center [259, 140] width 114 height 38
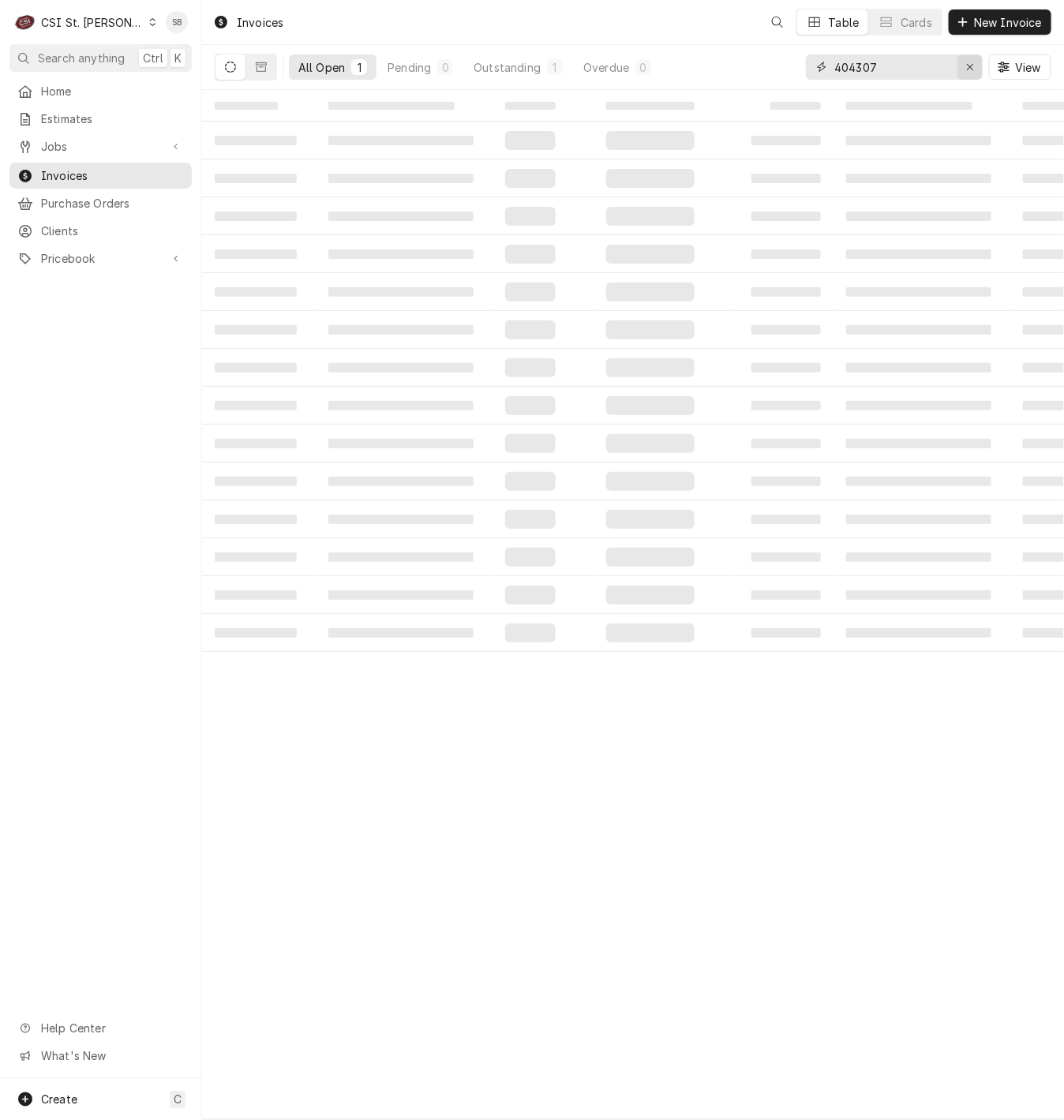
click at [974, 67] on div "Erase input" at bounding box center [970, 67] width 16 height 16
paste input "404308"
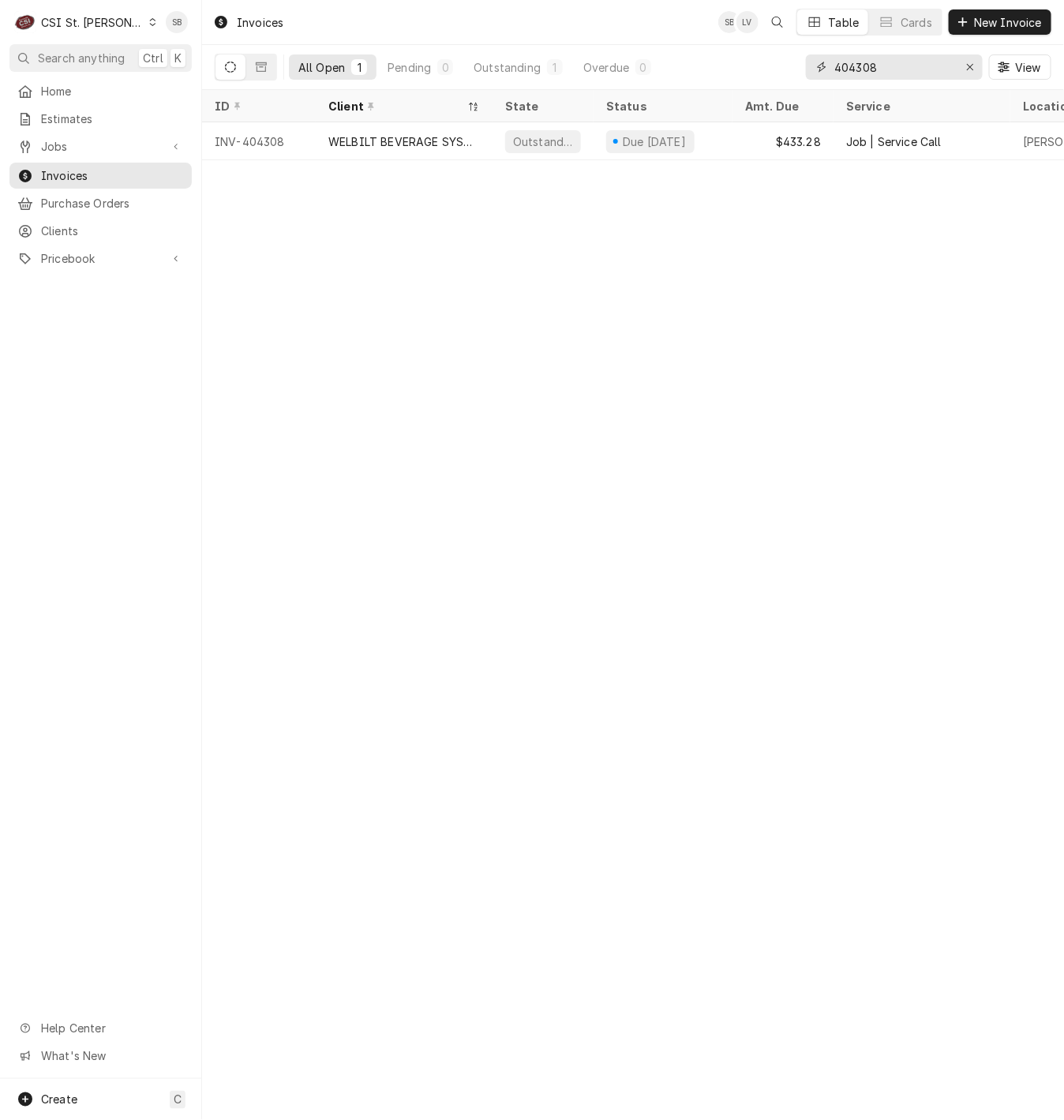
type input "404308"
click at [412, 143] on div "WELBILT BEVERAGE SYSTEMS" at bounding box center [404, 141] width 152 height 17
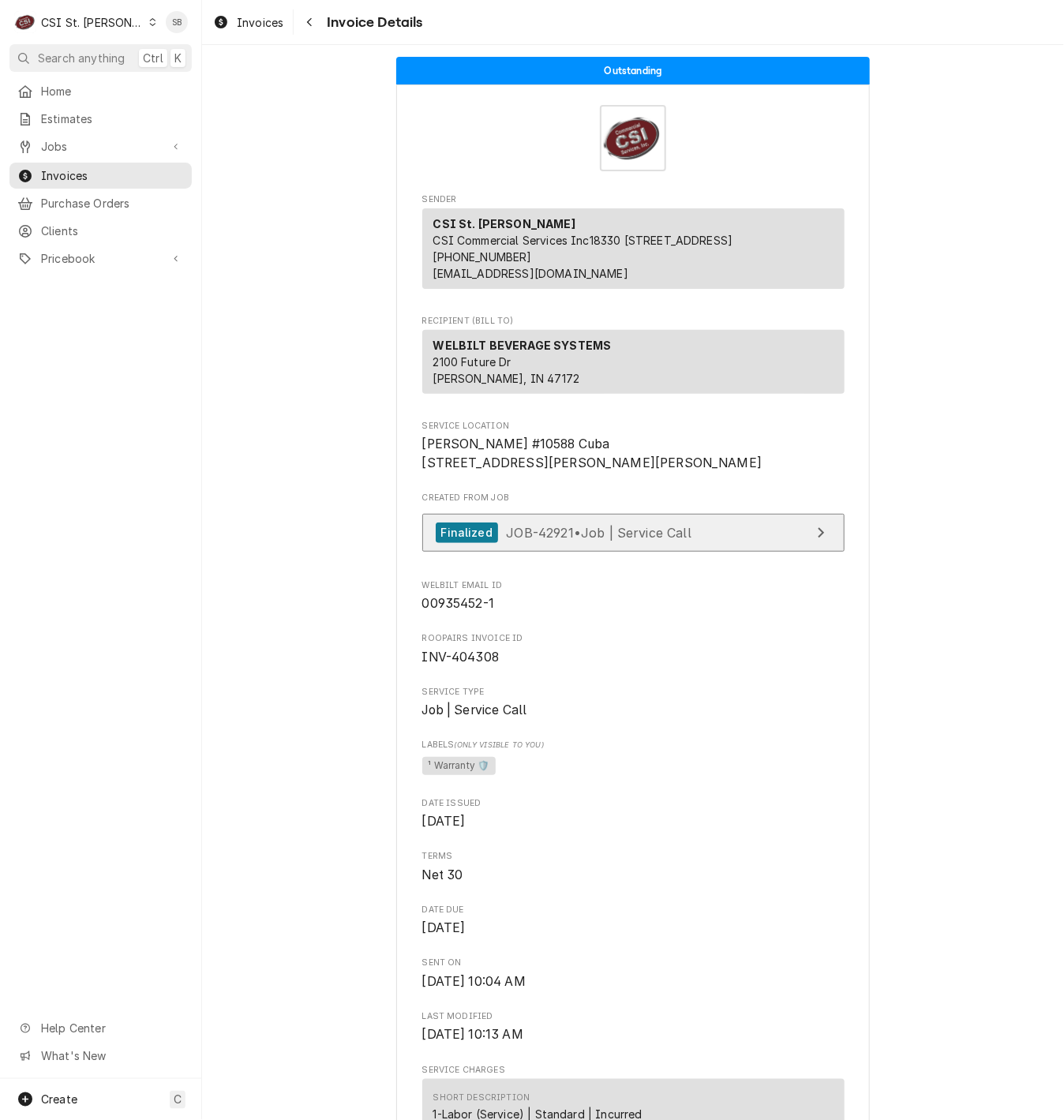
click at [739, 552] on link "Finalized JOB-42921 • Job | Service Call" at bounding box center [634, 533] width 422 height 39
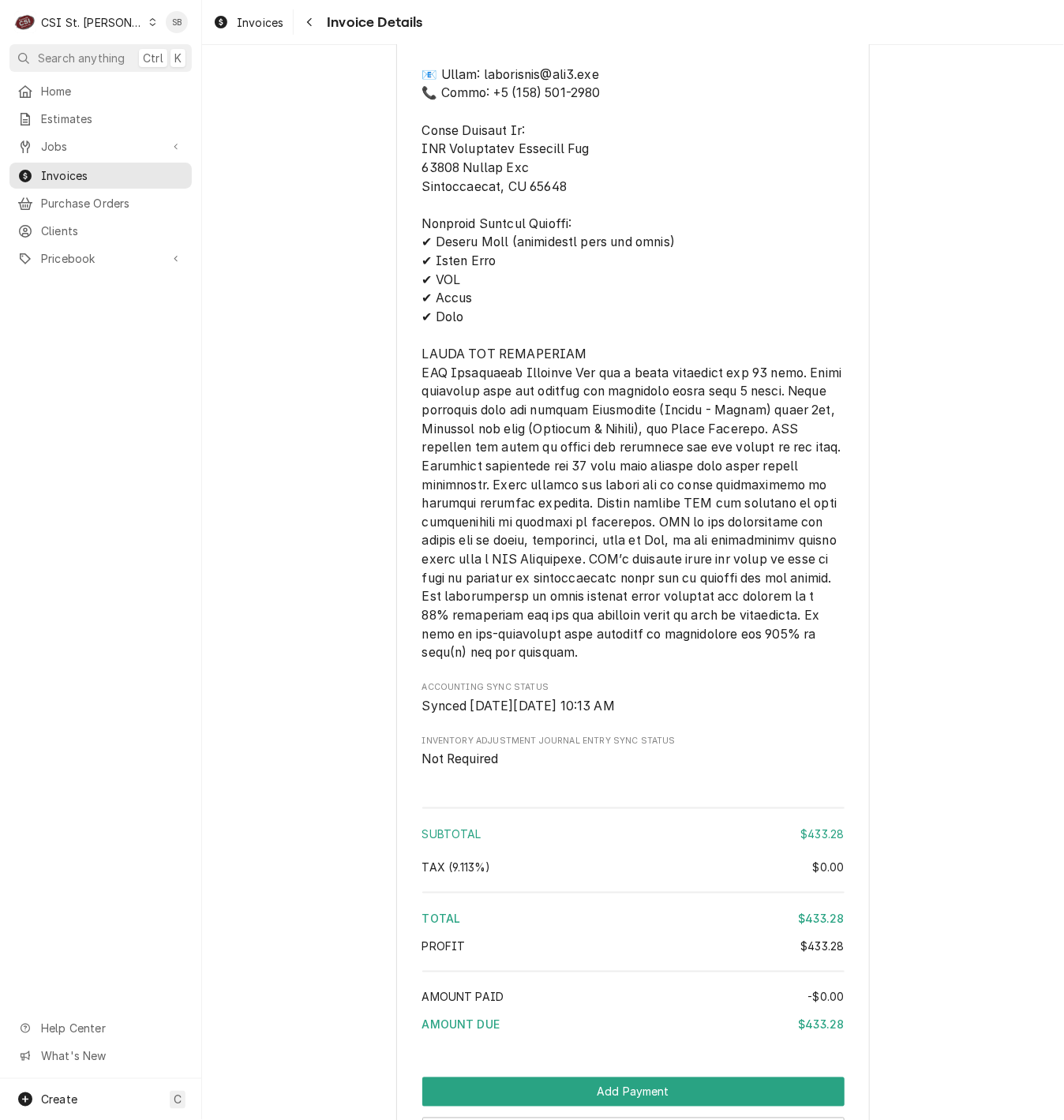
scroll to position [2468, 0]
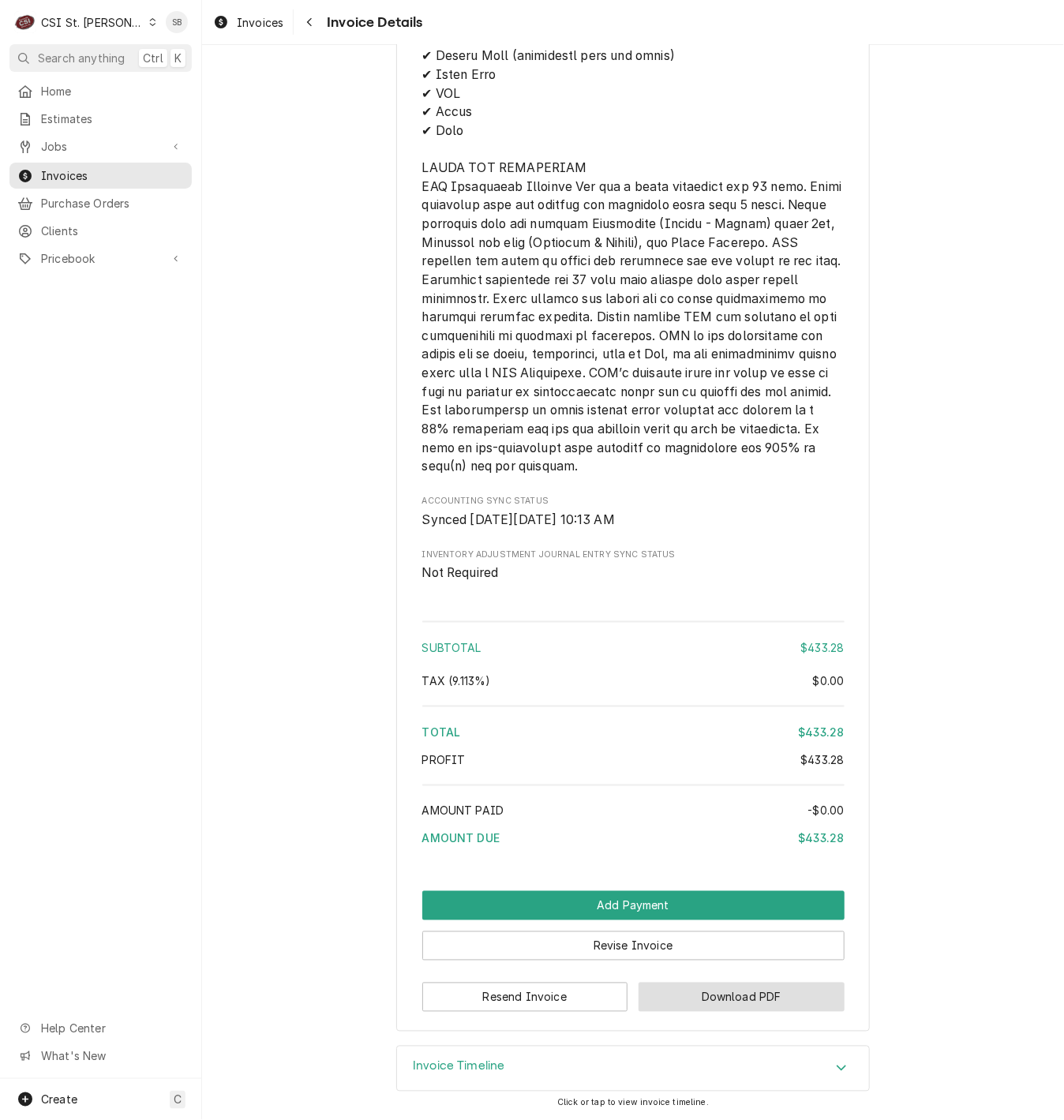
click at [746, 985] on button "Download PDF" at bounding box center [741, 997] width 206 height 29
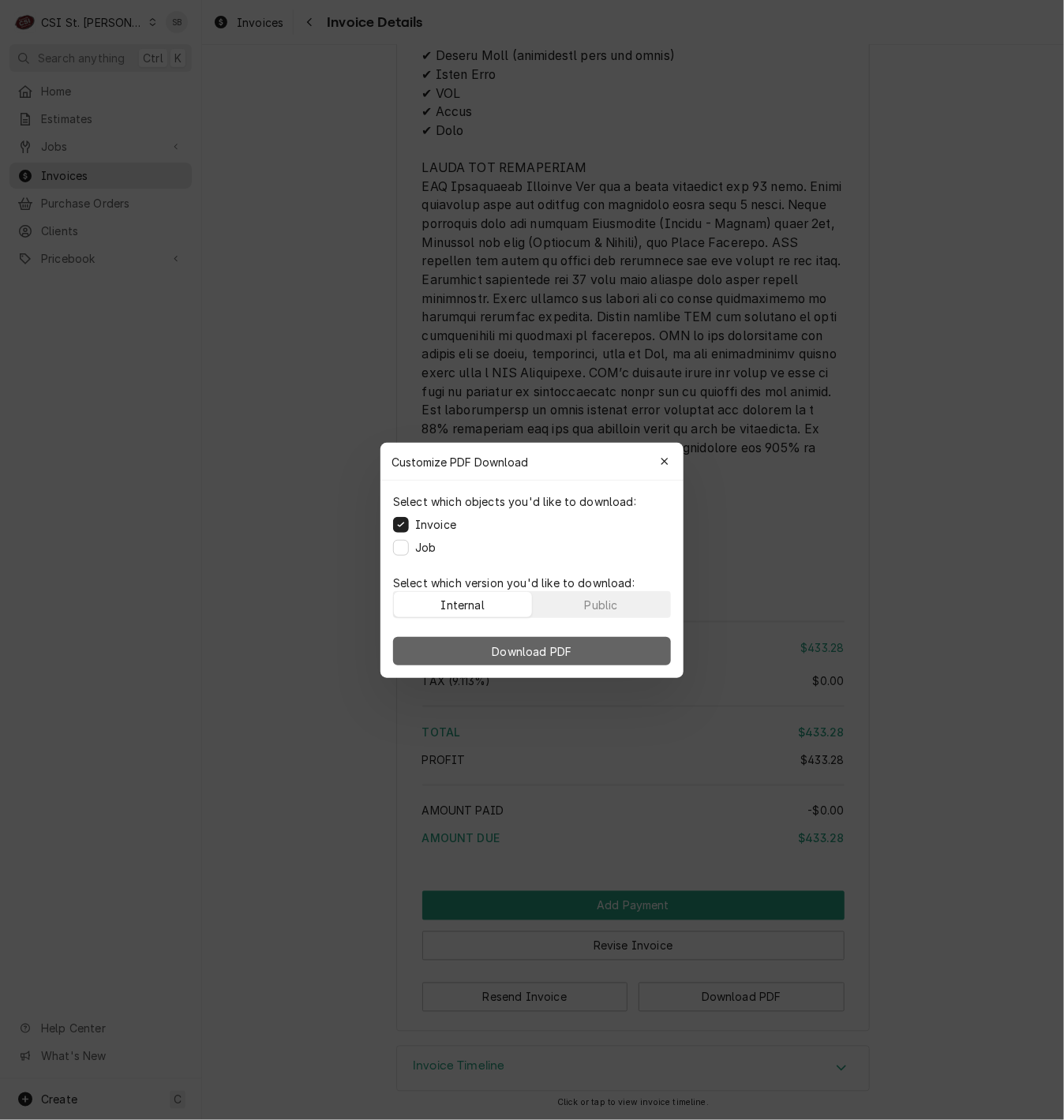
click at [585, 647] on button "Download PDF" at bounding box center [532, 651] width 278 height 29
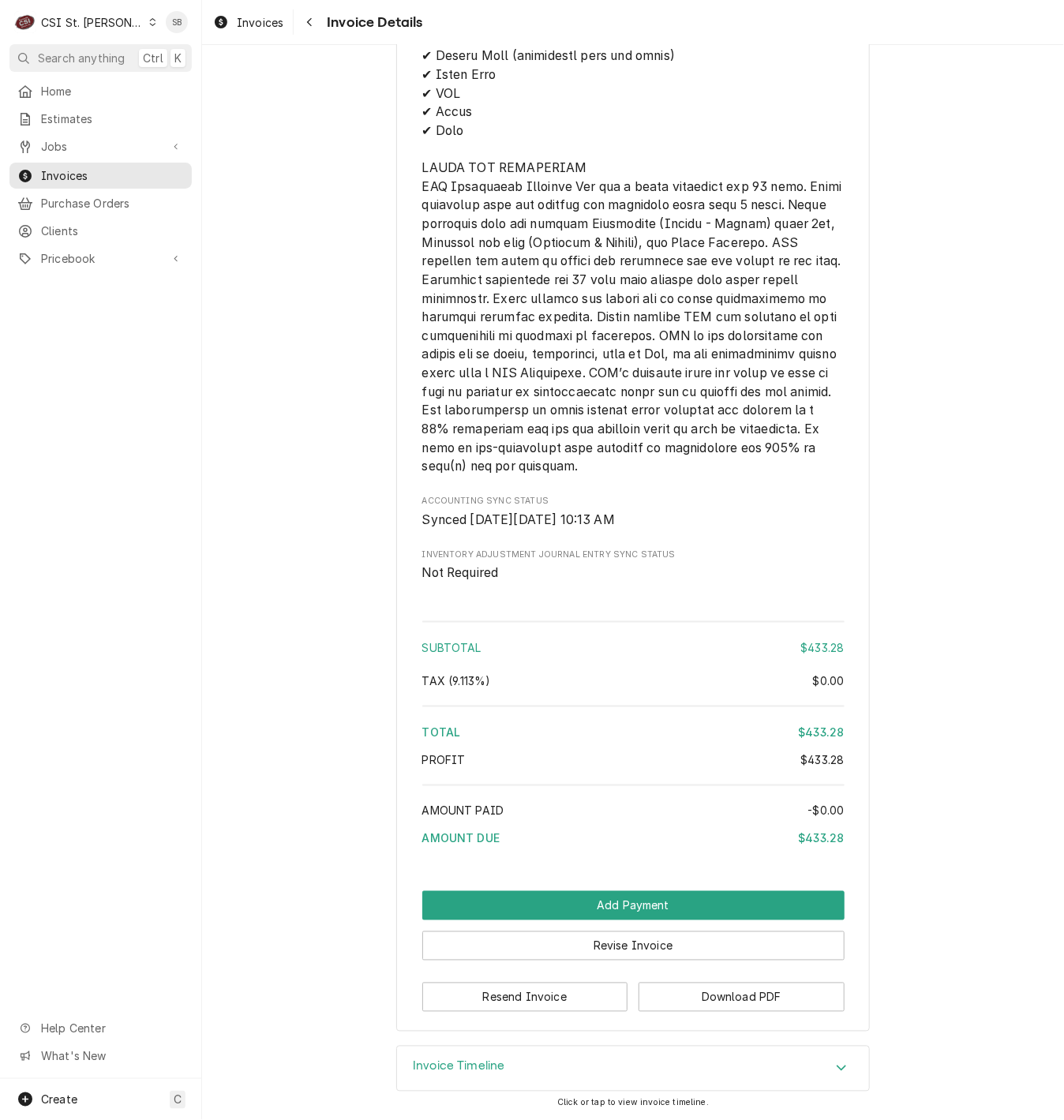
click at [523, 1060] on div "Invoice Timeline" at bounding box center [633, 1068] width 472 height 44
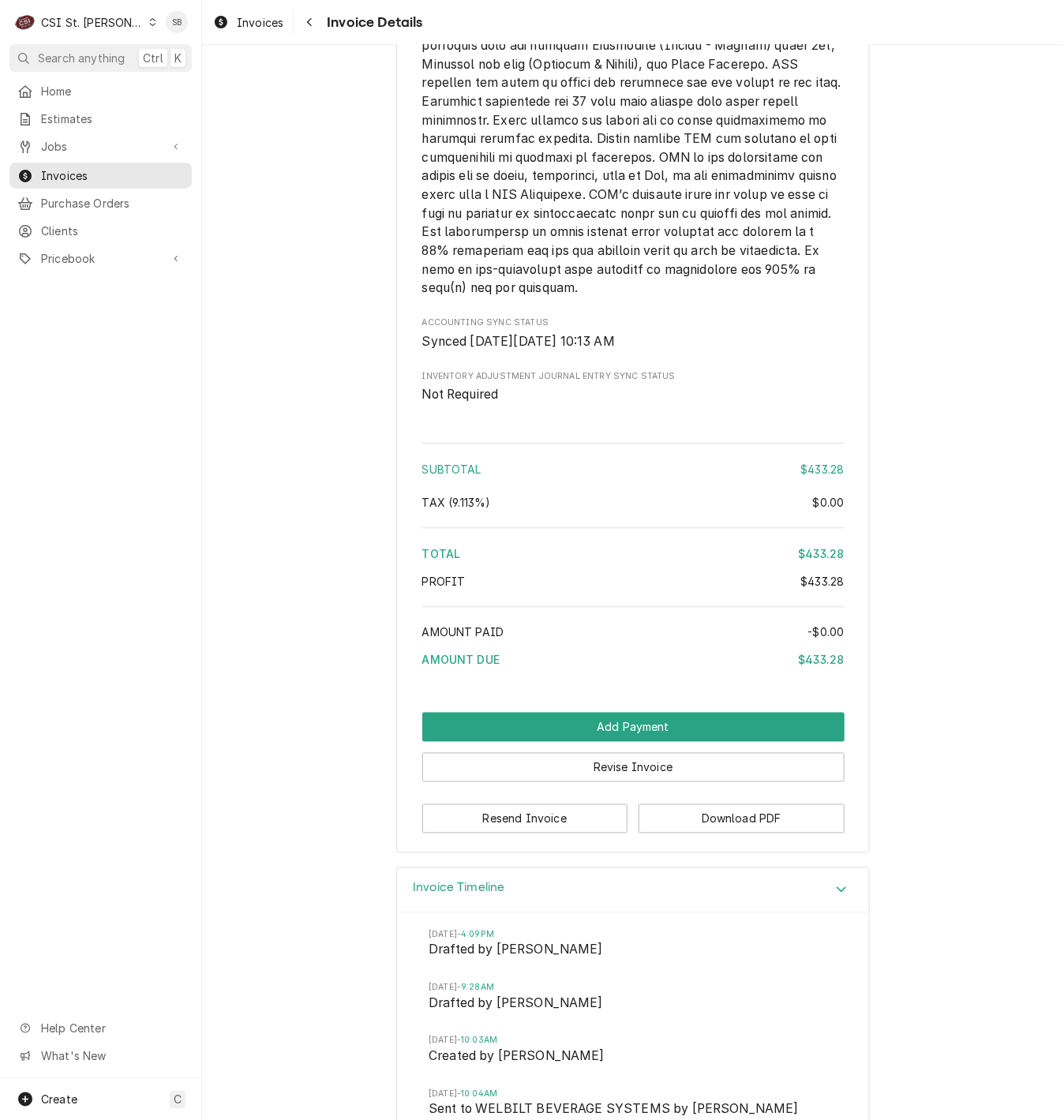
scroll to position [2704, 0]
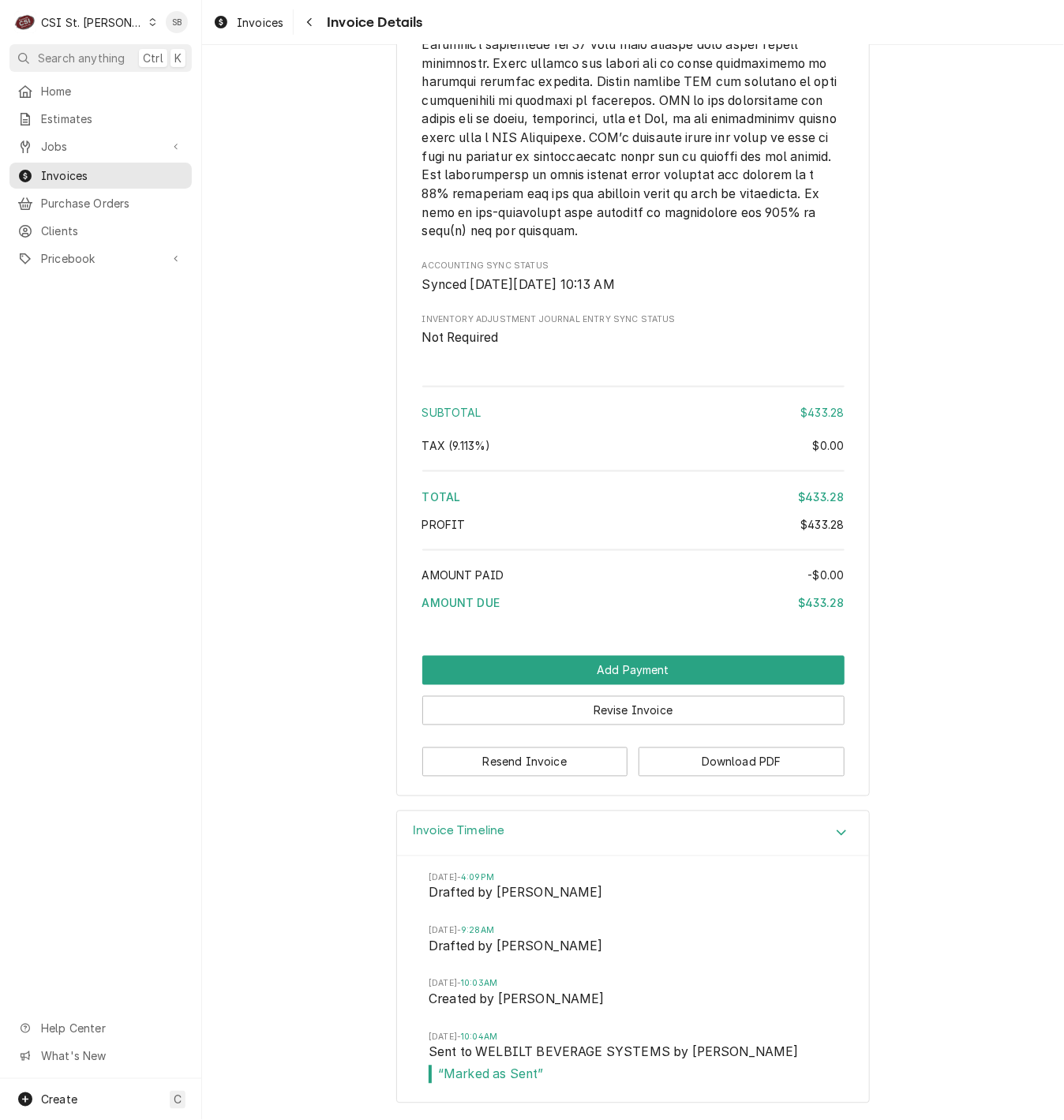
drag, startPoint x: 611, startPoint y: 708, endPoint x: 621, endPoint y: 710, distance: 10.2
click at [615, 708] on button "Revise Invoice" at bounding box center [634, 710] width 422 height 29
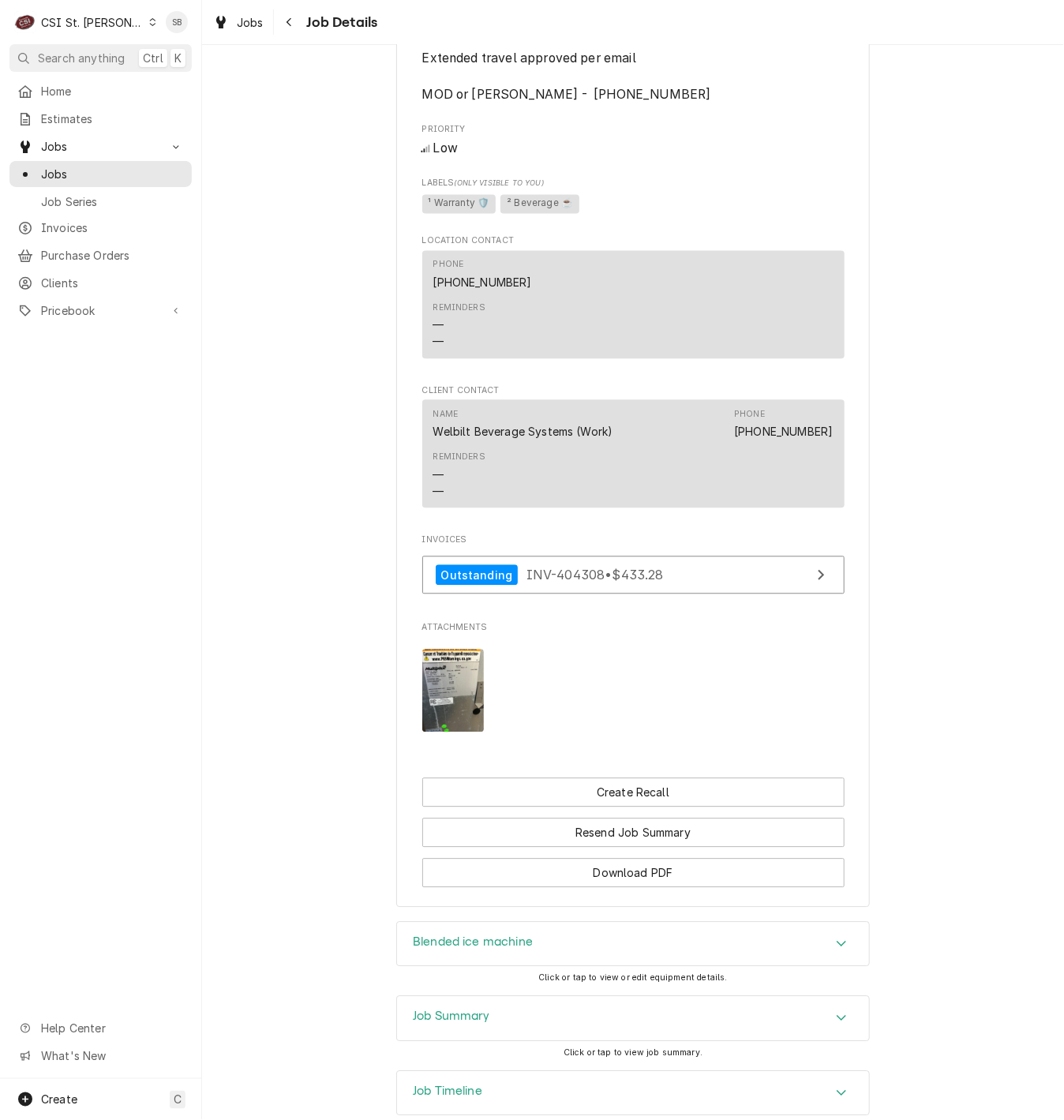
scroll to position [1162, 0]
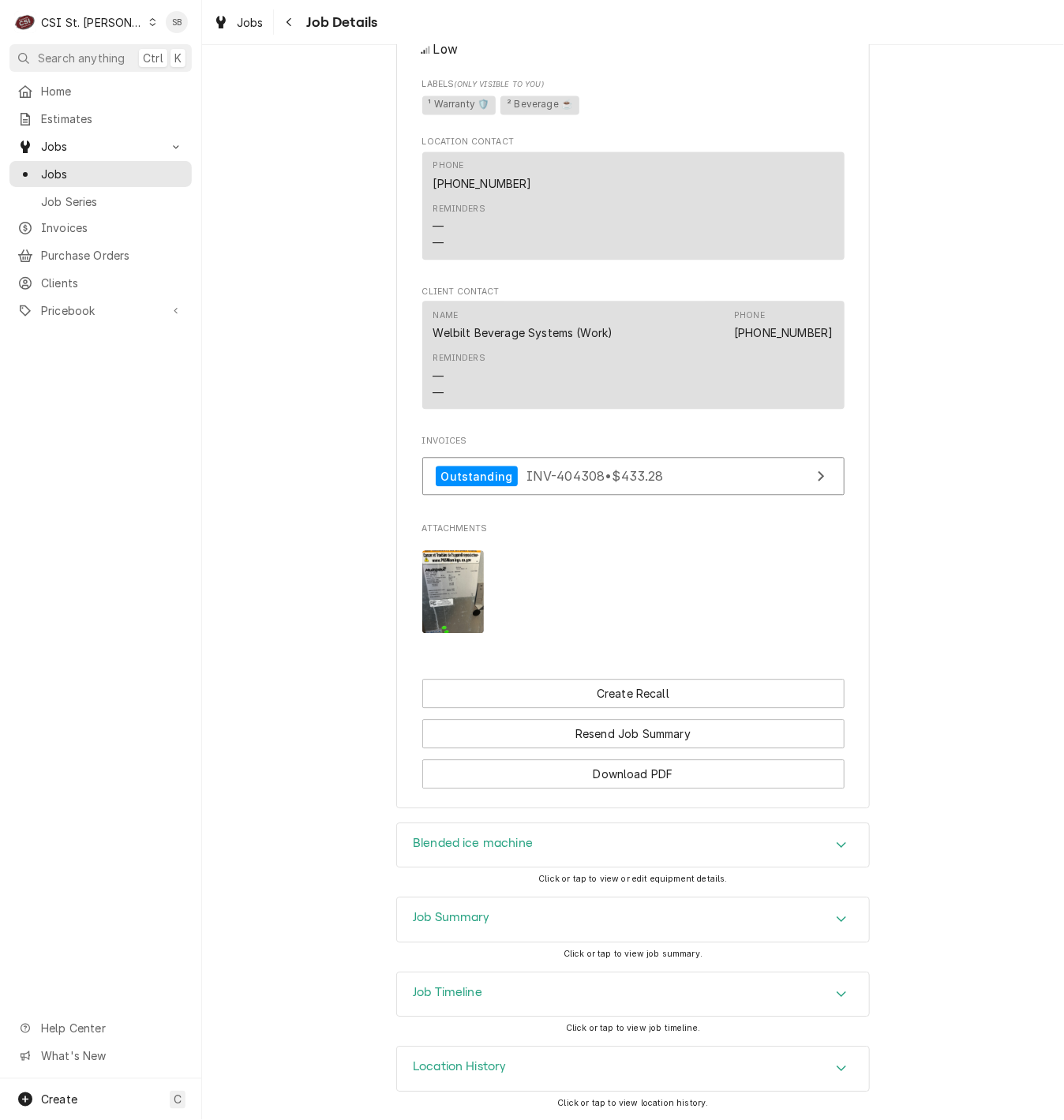
click at [597, 993] on div "Job Timeline" at bounding box center [633, 995] width 472 height 44
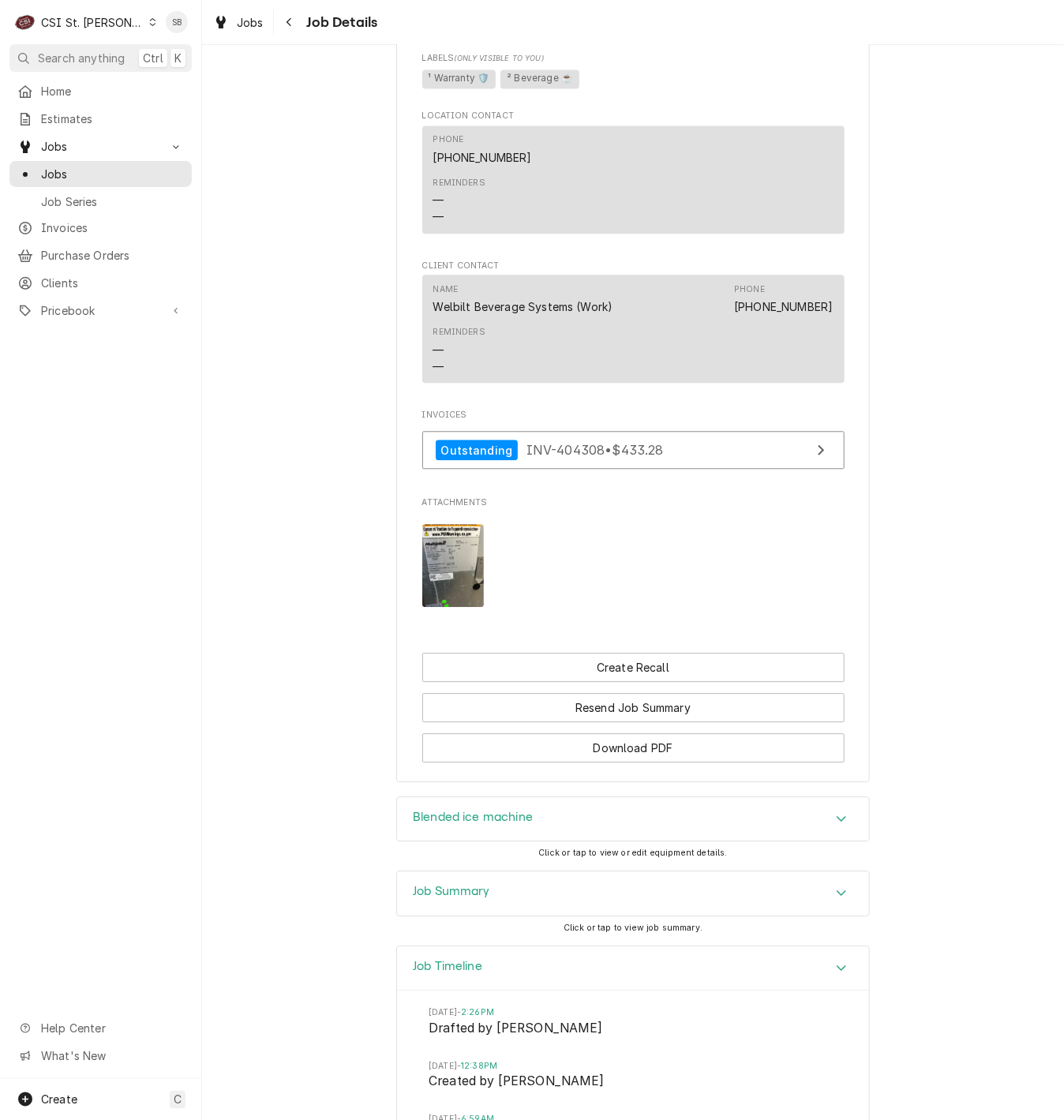
scroll to position [1626, 0]
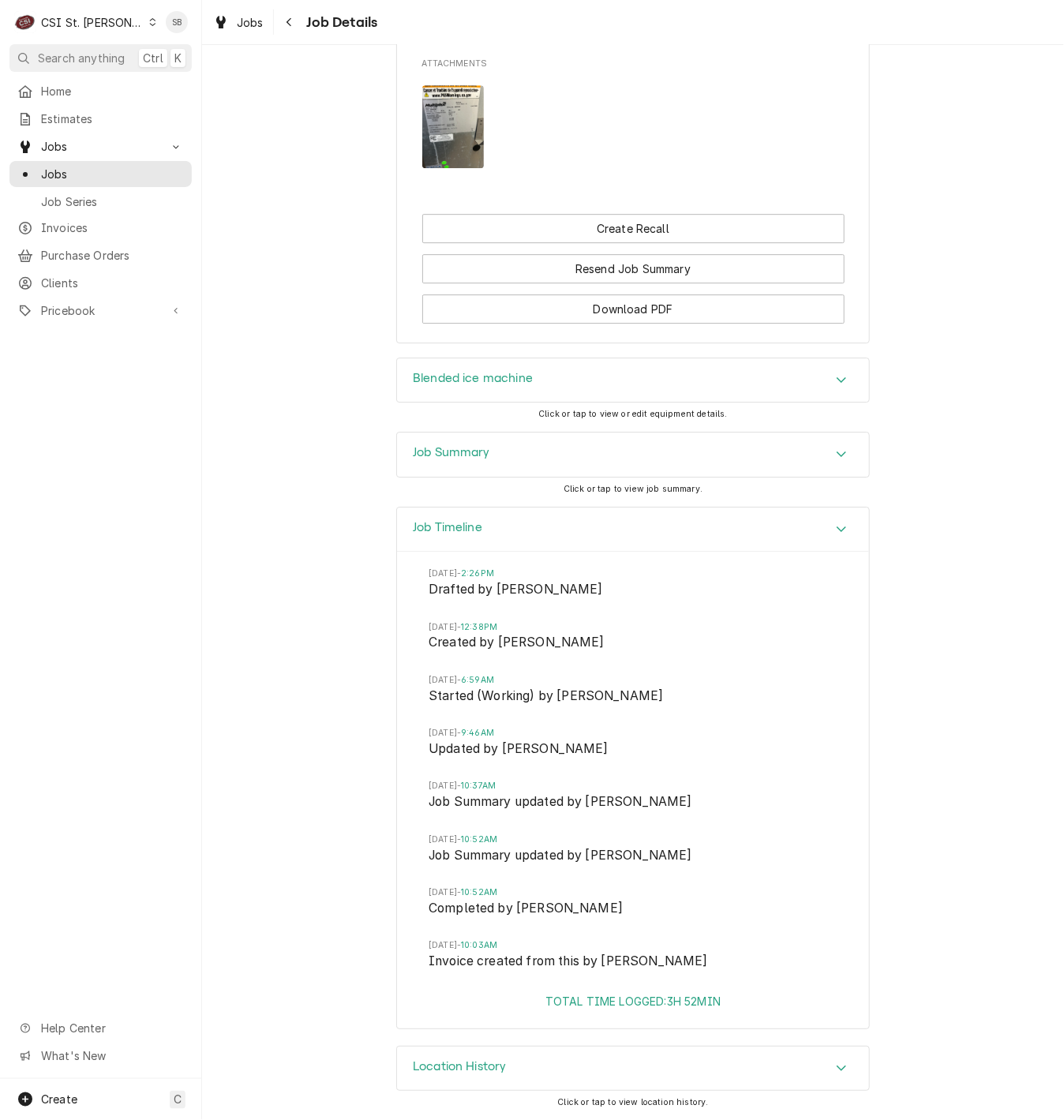
click at [542, 433] on div "Job Summary" at bounding box center [633, 455] width 472 height 44
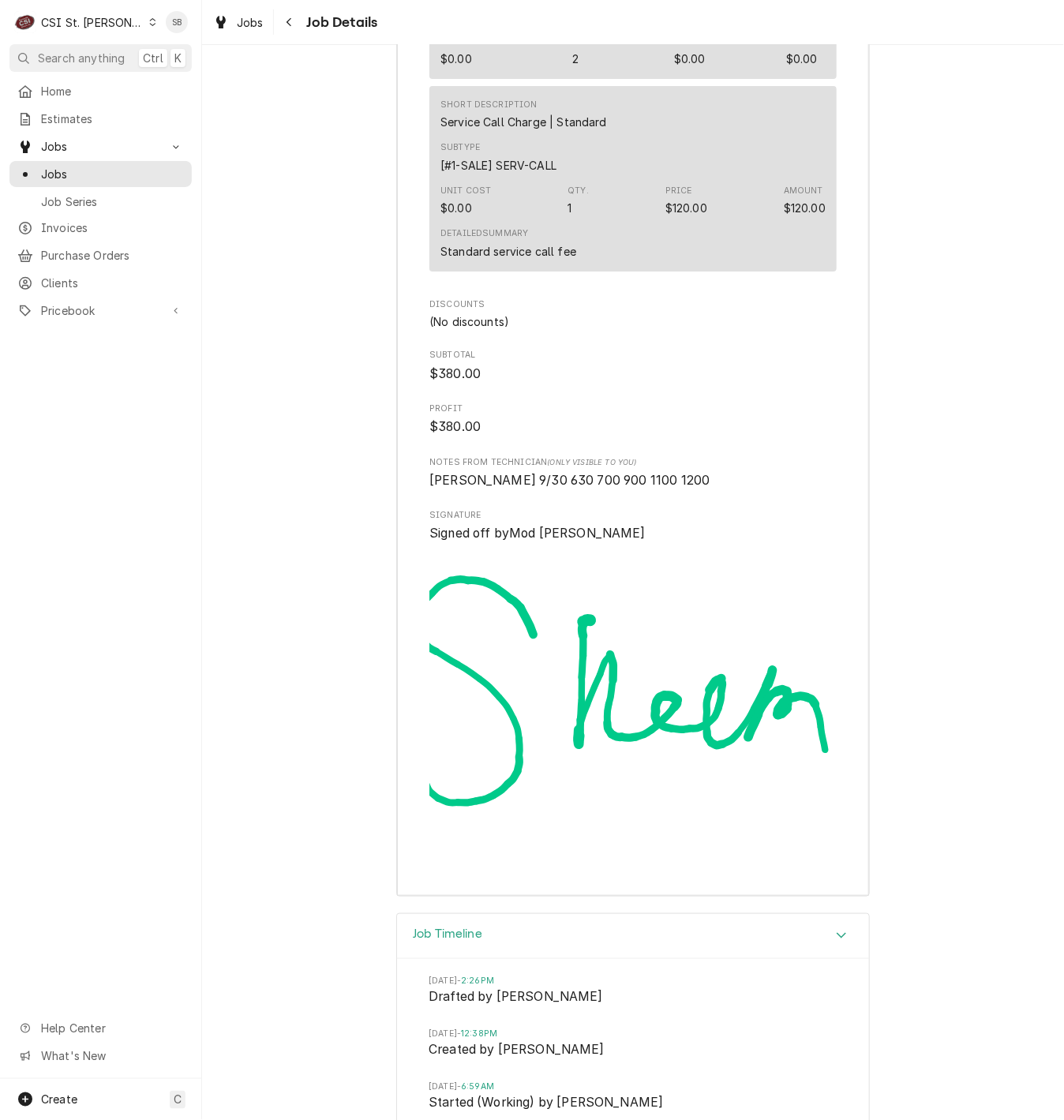
scroll to position [4196, 0]
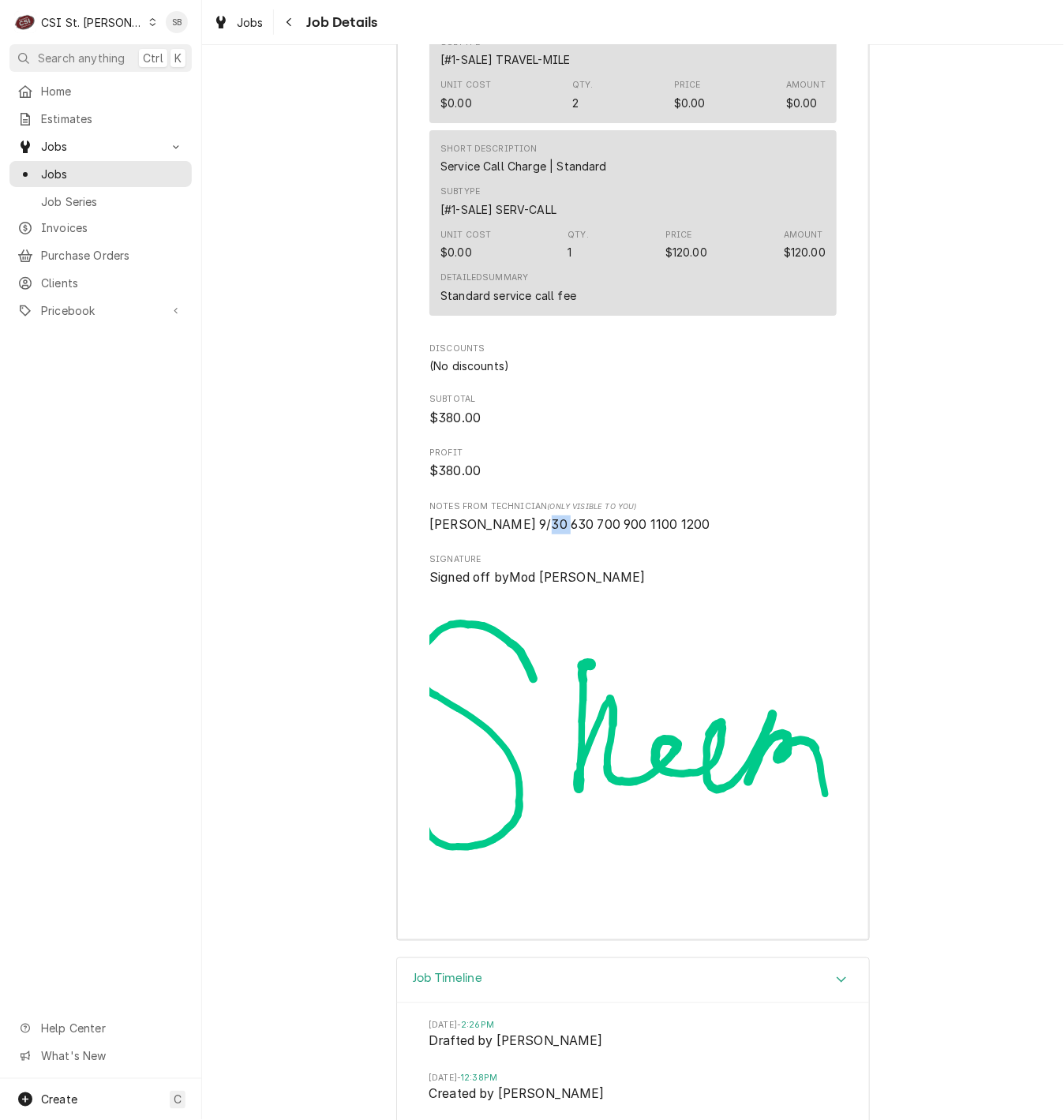
drag, startPoint x: 521, startPoint y: 542, endPoint x: 541, endPoint y: 542, distance: 20.0
click at [541, 532] on span "Eric G 9/30 630 700 900 1100 1200" at bounding box center [569, 524] width 280 height 15
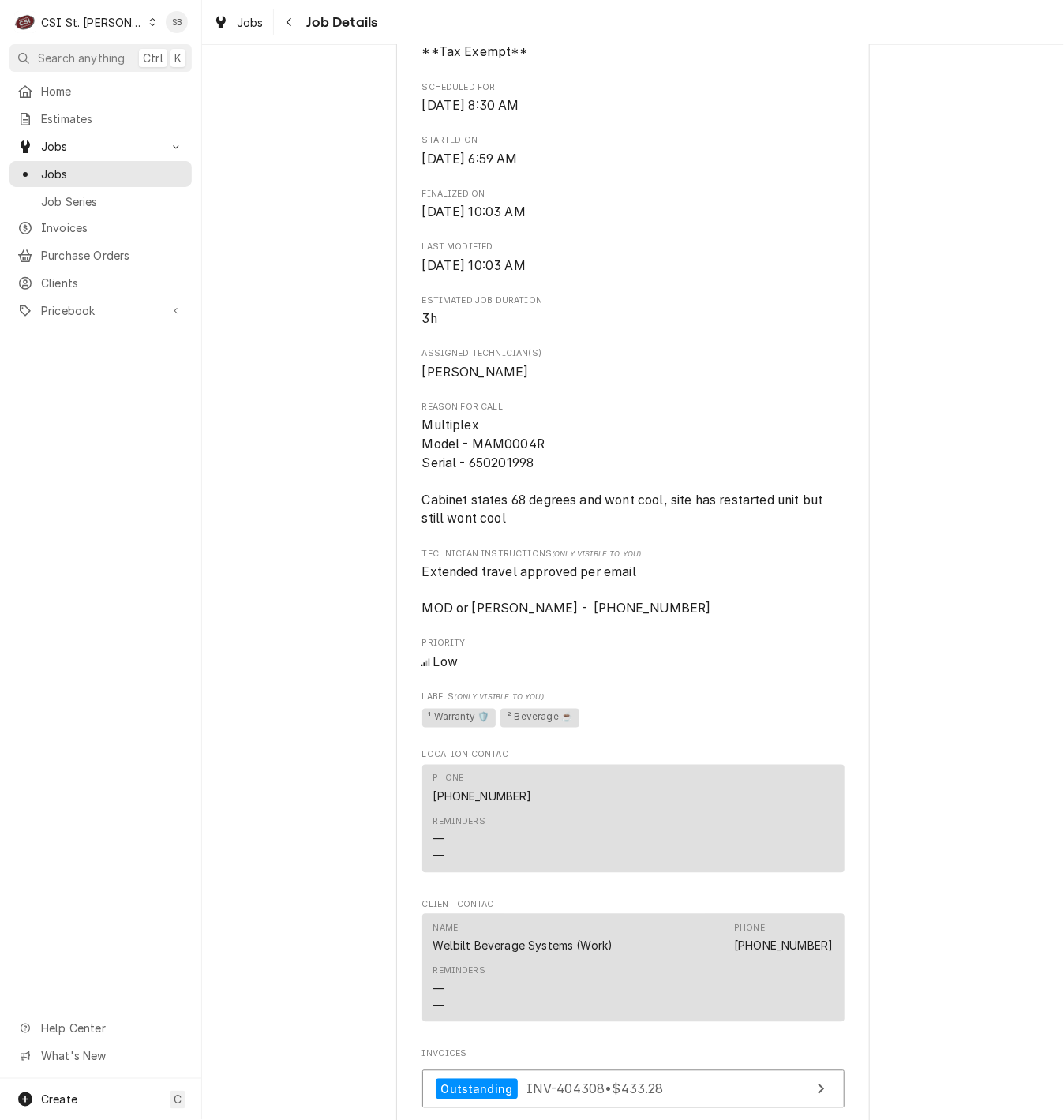
scroll to position [526, 0]
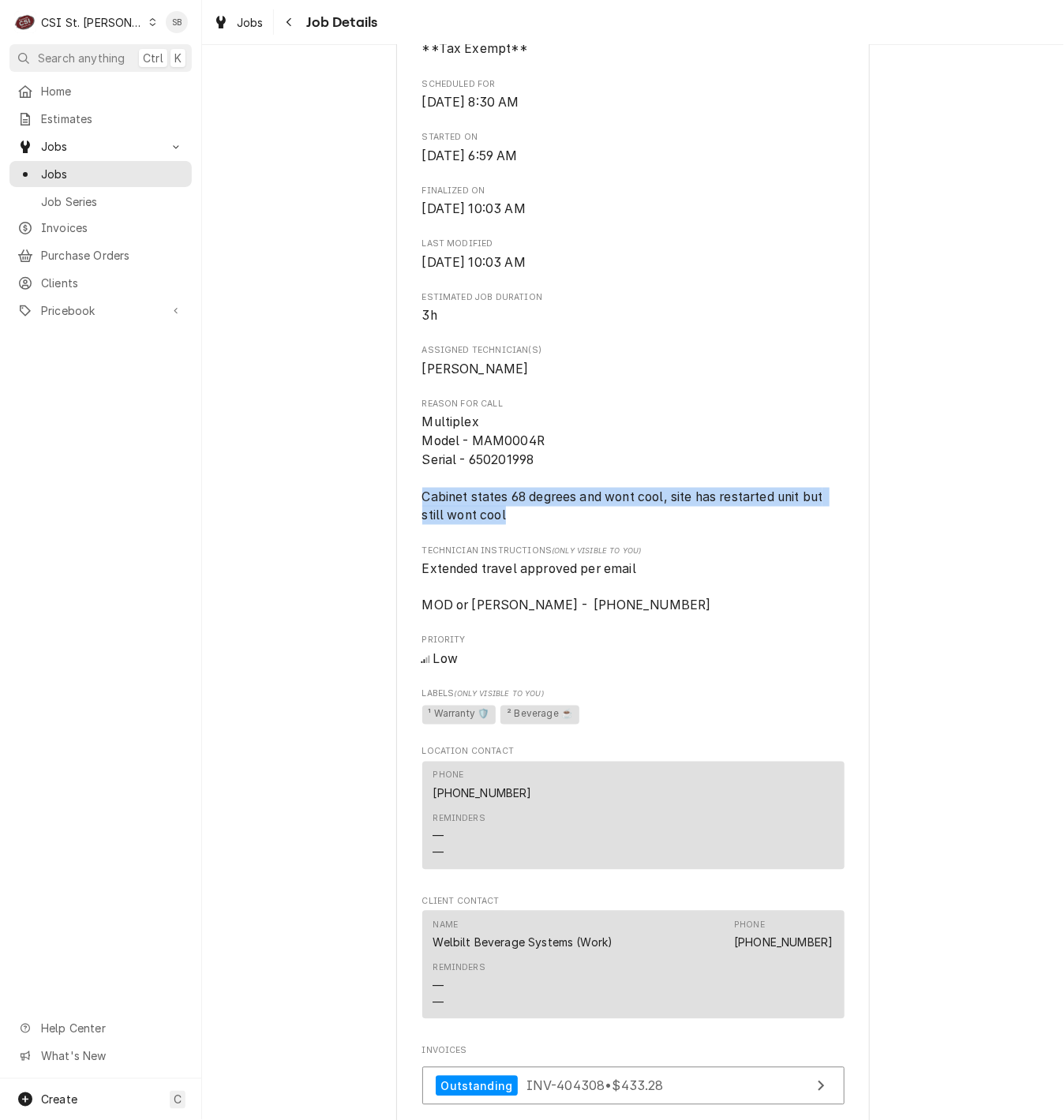
drag, startPoint x: 414, startPoint y: 517, endPoint x: 609, endPoint y: 550, distance: 197.8
click at [609, 550] on div "Roopairs Job ID JOB-42921 Welbilt email ID 00935452-1 Date Received Sep 25, 202…" at bounding box center [634, 470] width 422 height 1569
copy span "Cabinet states 68 degrees and wont cool, site has restarted unit but still wont…"
click at [517, 525] on span "Multiplex Model - MAM0004R Serial - 650201998 Cabinet states 68 degrees and won…" at bounding box center [634, 468] width 422 height 112
drag, startPoint x: 500, startPoint y: 529, endPoint x: 473, endPoint y: 516, distance: 30.0
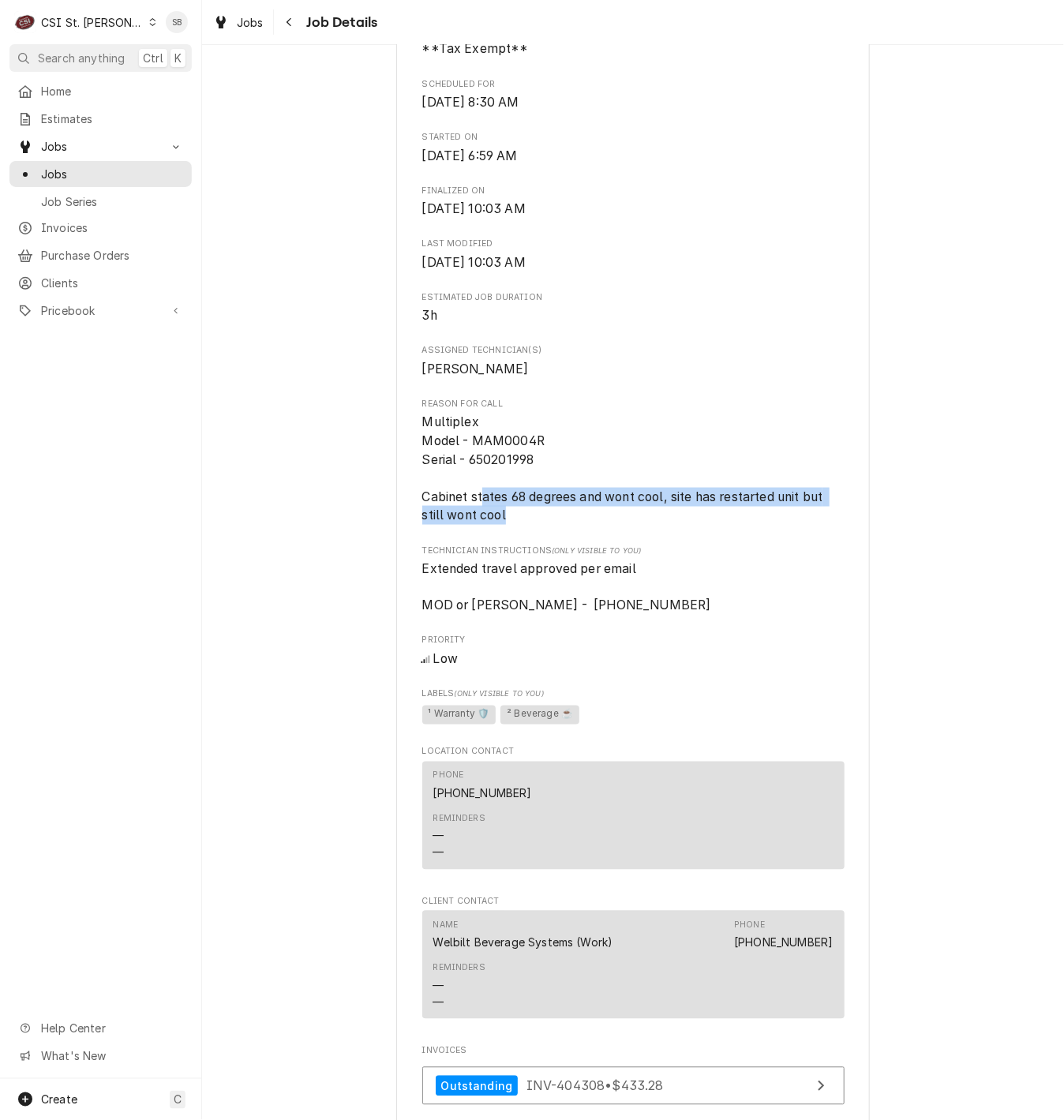
click at [473, 516] on span "Multiplex Model - MAM0004R Serial - 650201998 Cabinet states 68 degrees and won…" at bounding box center [634, 468] width 422 height 112
drag, startPoint x: 473, startPoint y: 516, endPoint x: 414, endPoint y: 517, distance: 59.0
click at [422, 518] on span "Multiplex Model - MAM0004R Serial - 650201998 Cabinet states 68 degrees and won…" at bounding box center [624, 468] width 404 height 108
drag, startPoint x: 434, startPoint y: 512, endPoint x: 504, endPoint y: 545, distance: 77.4
click at [504, 545] on div "WELBILT BEVERAGE SYSTEMS McDonald's #10588 Cuba / 301 Aaron Dr, Cuba, MO 65453 …" at bounding box center [633, 496] width 473 height 1843
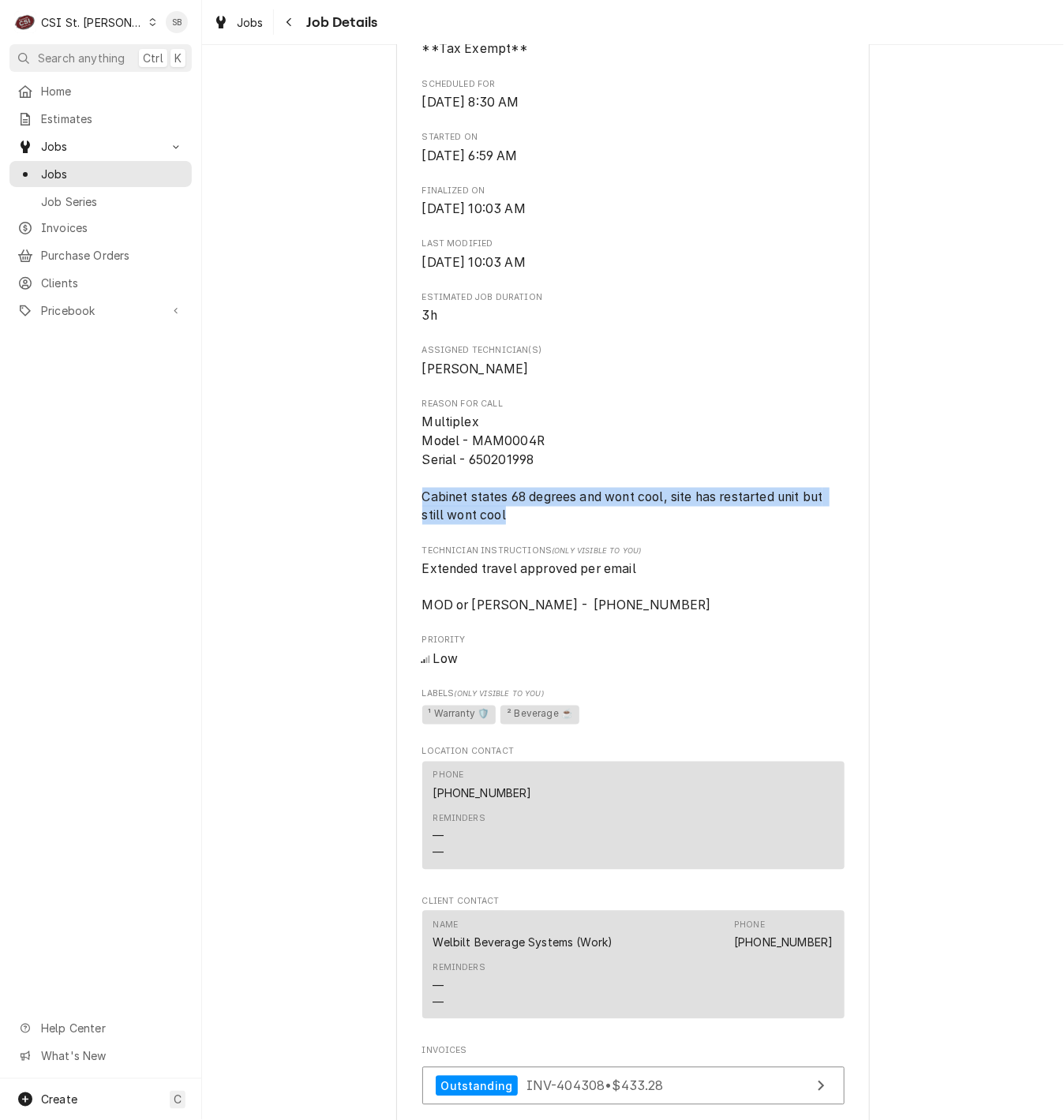
copy span "Cabinet states 68 degrees and wont cool, site has restarted unit but still wont…"
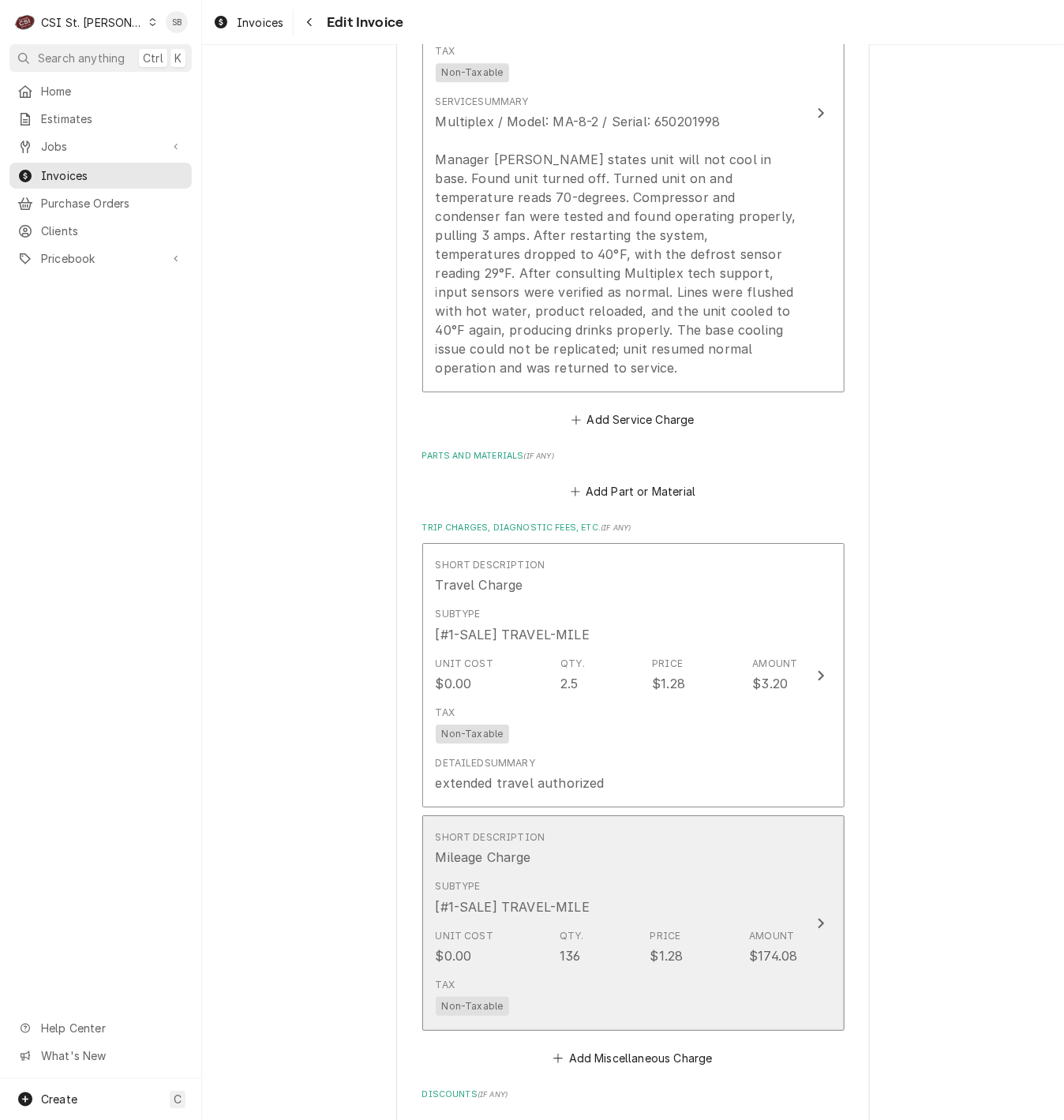
scroll to position [1894, 0]
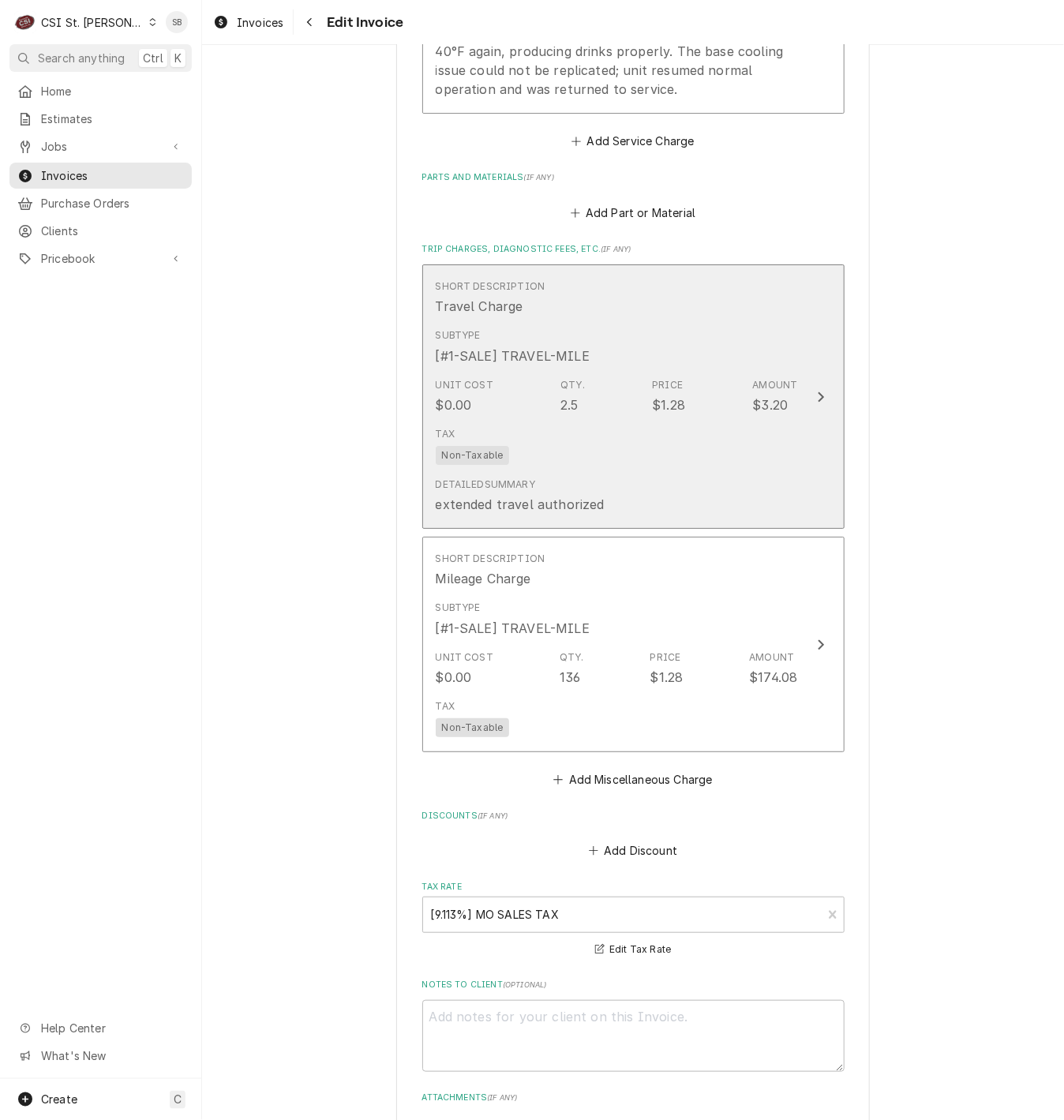
click at [678, 498] on div "Detailed Summary extended travel authorized" at bounding box center [617, 496] width 362 height 49
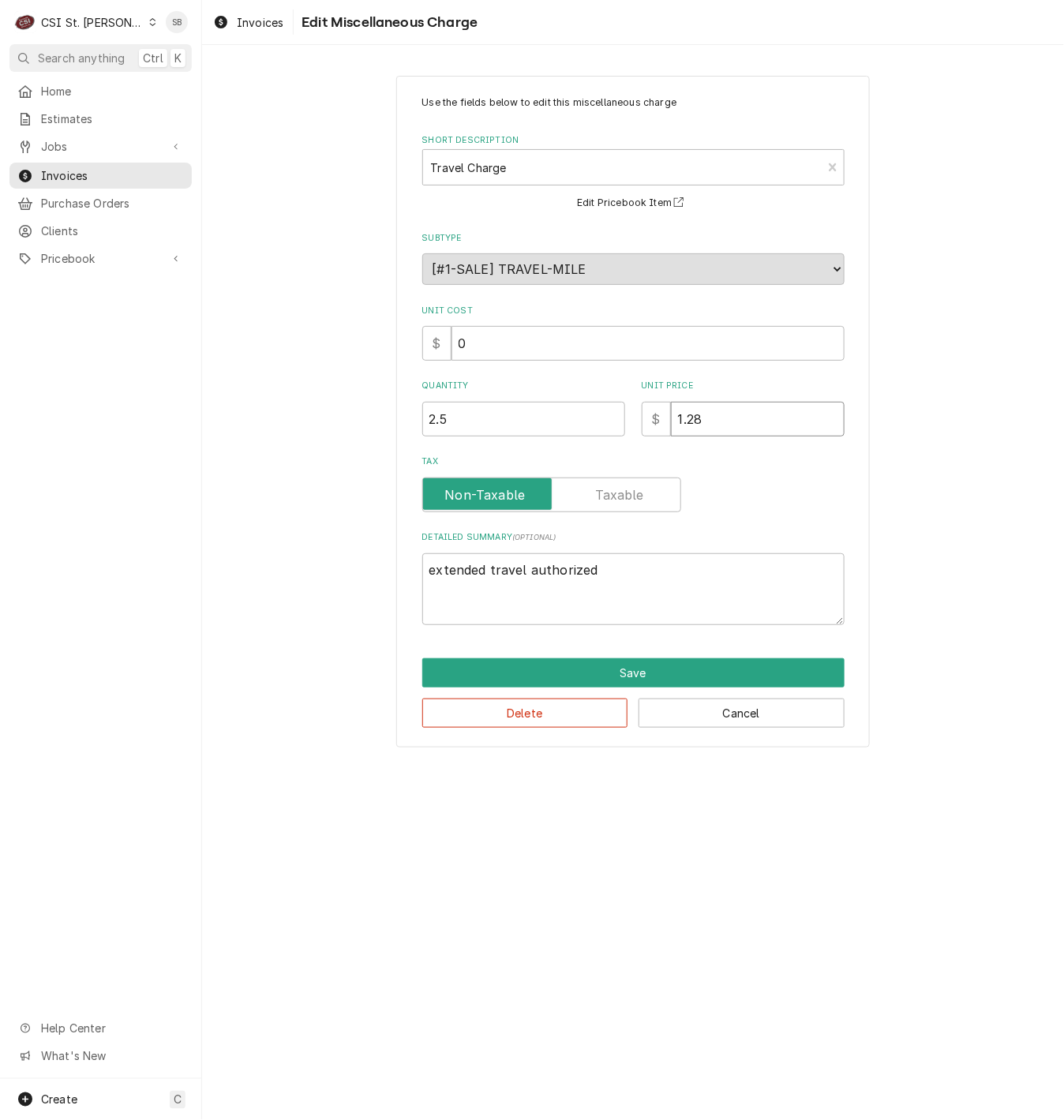
drag, startPoint x: 695, startPoint y: 424, endPoint x: 483, endPoint y: 429, distance: 212.1
click at [509, 436] on div "Quantity 2.5 Unit Price $ 1.28" at bounding box center [634, 407] width 422 height 56
type textarea "x"
type input "1"
type textarea "x"
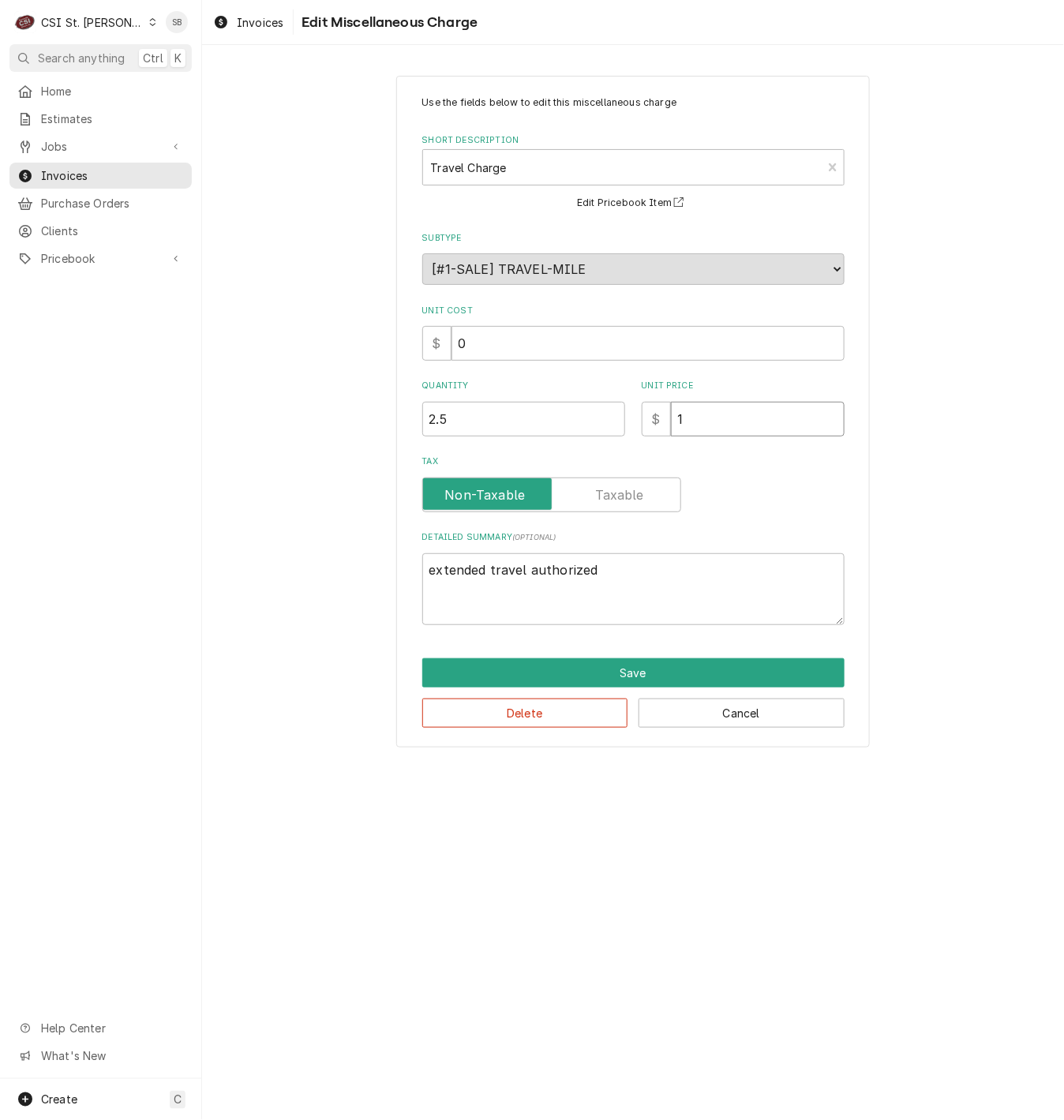
type input "12"
type textarea "x"
type input "128"
click at [639, 679] on button "Save" at bounding box center [634, 672] width 422 height 29
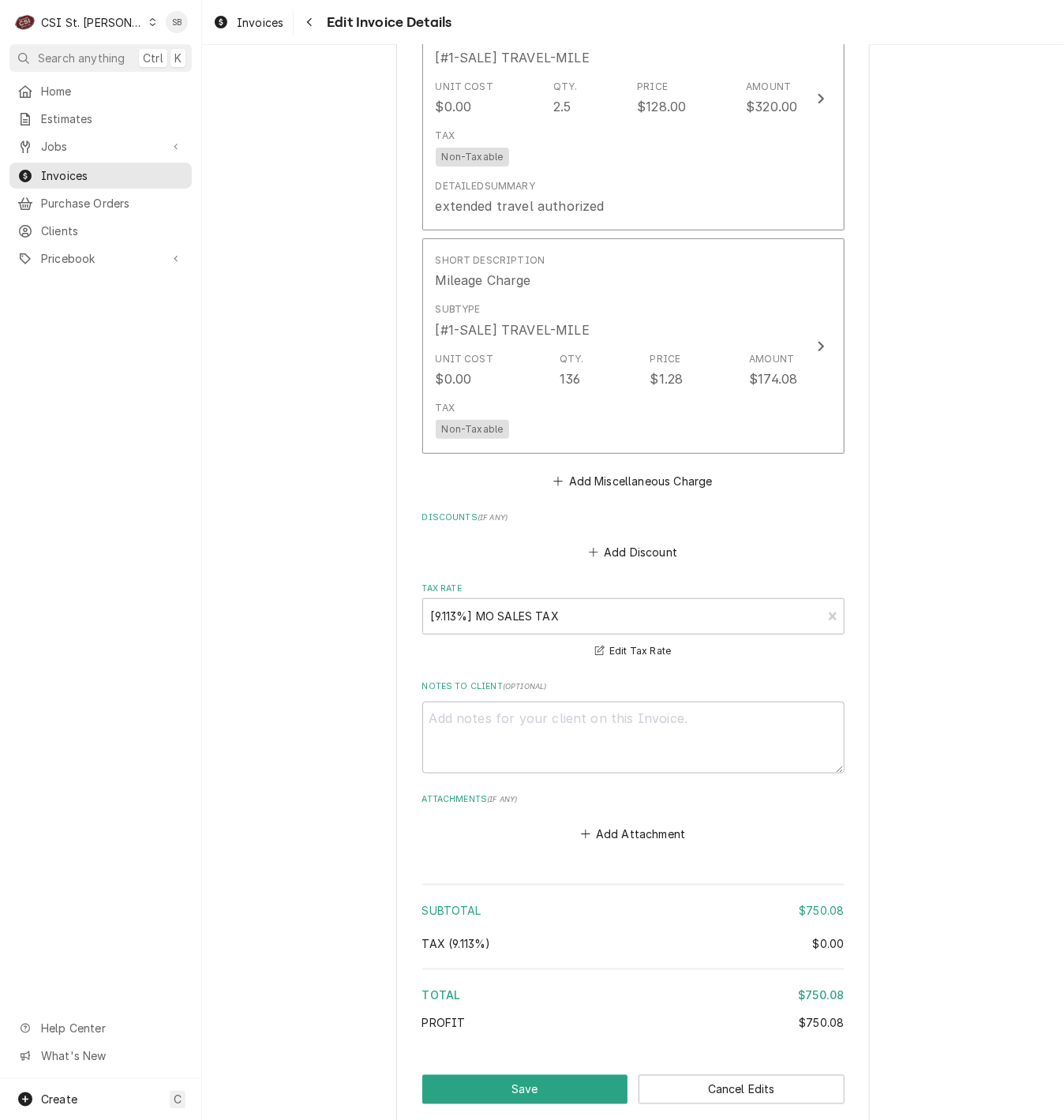
scroll to position [2269, 0]
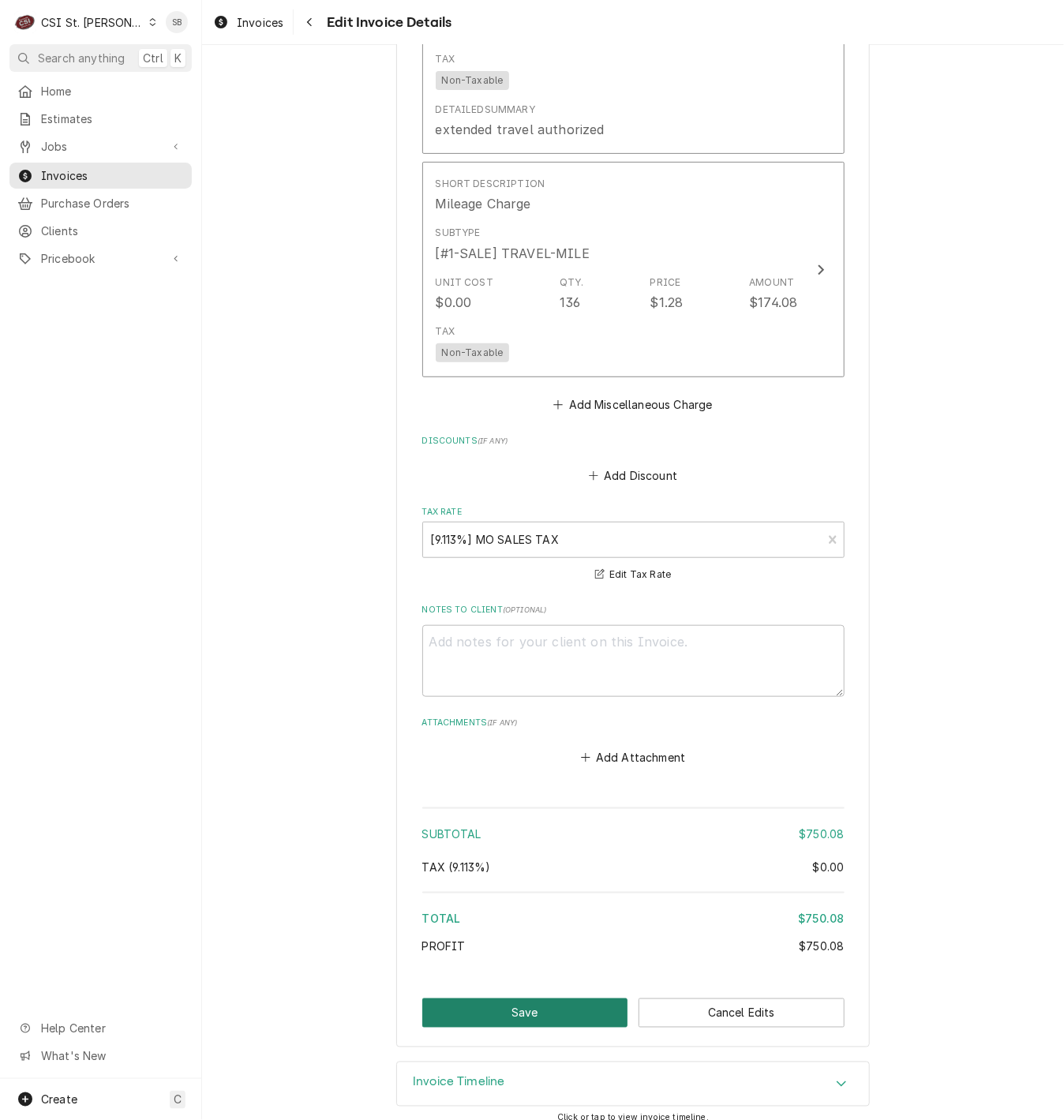
click at [559, 999] on button "Save" at bounding box center [525, 1013] width 206 height 29
type textarea "x"
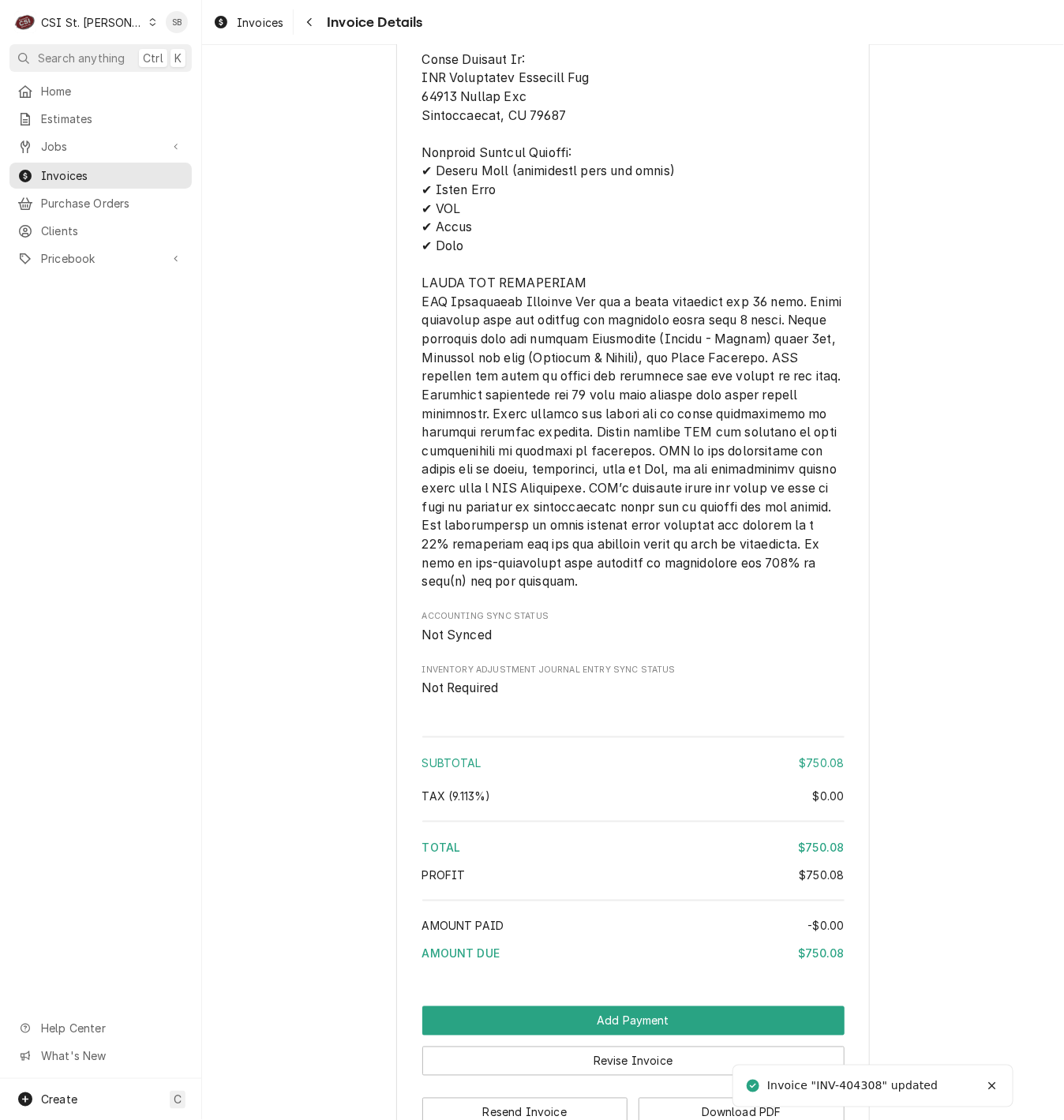
scroll to position [2468, 0]
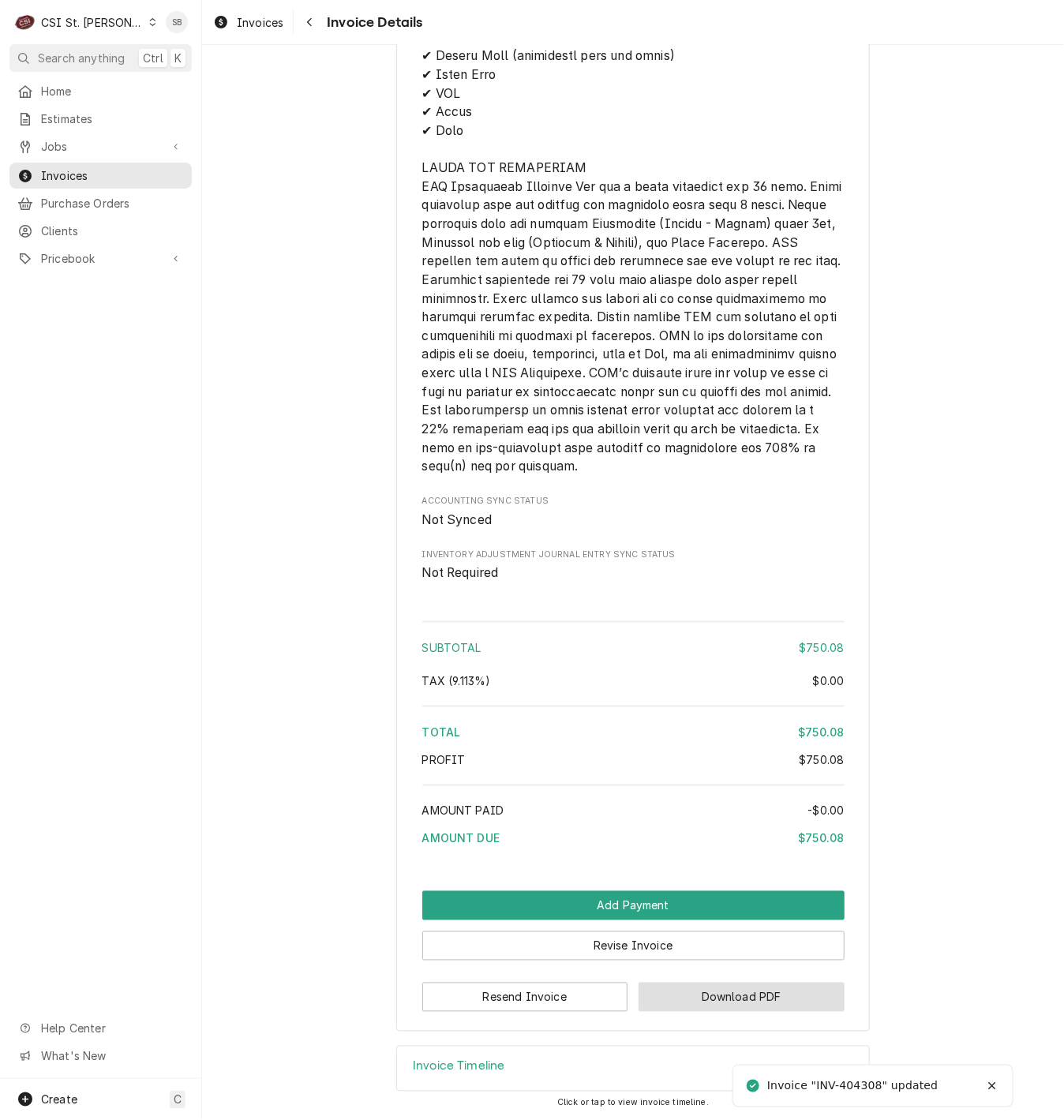
click at [731, 985] on button "Download PDF" at bounding box center [741, 997] width 206 height 29
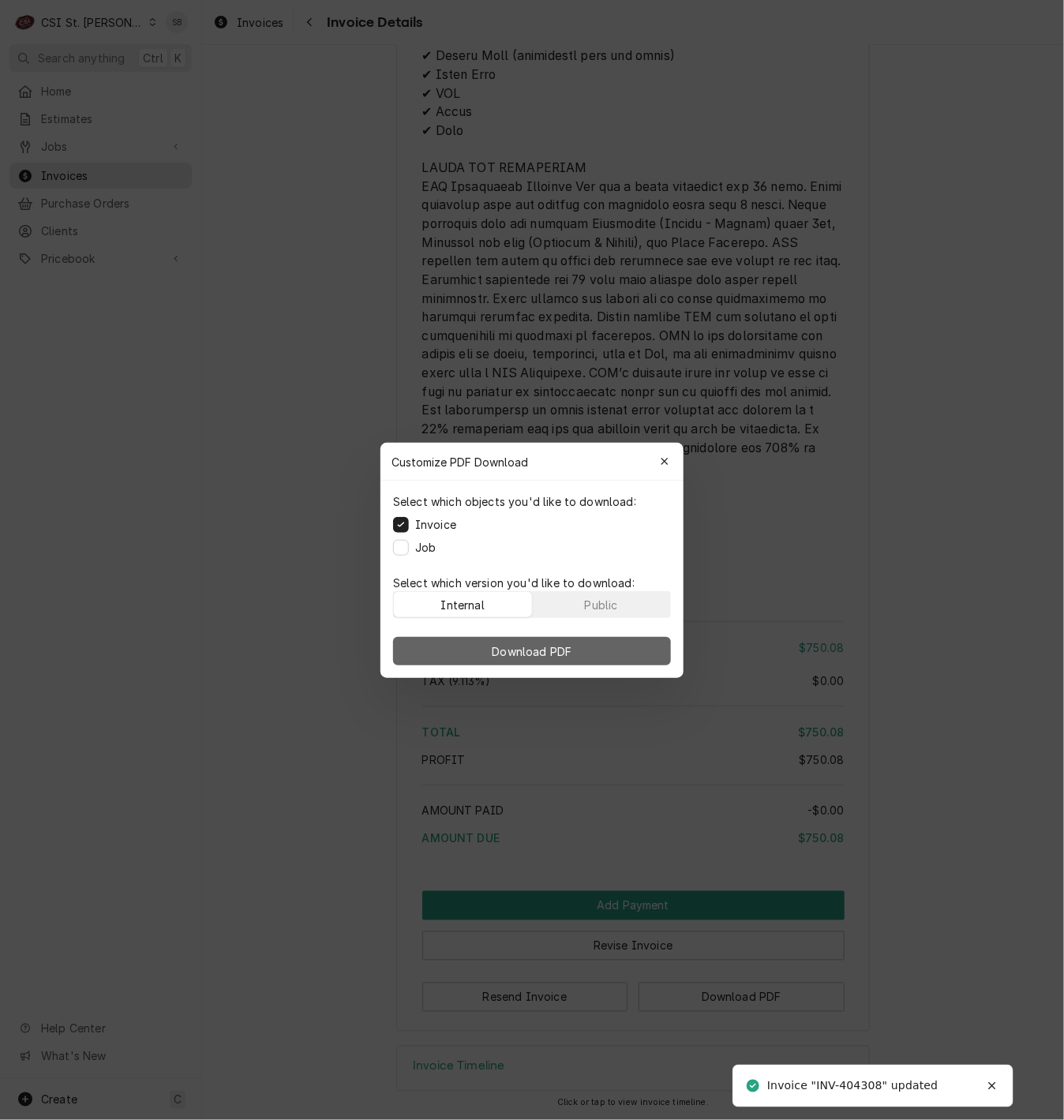
click at [555, 656] on span "Download PDF" at bounding box center [532, 650] width 86 height 17
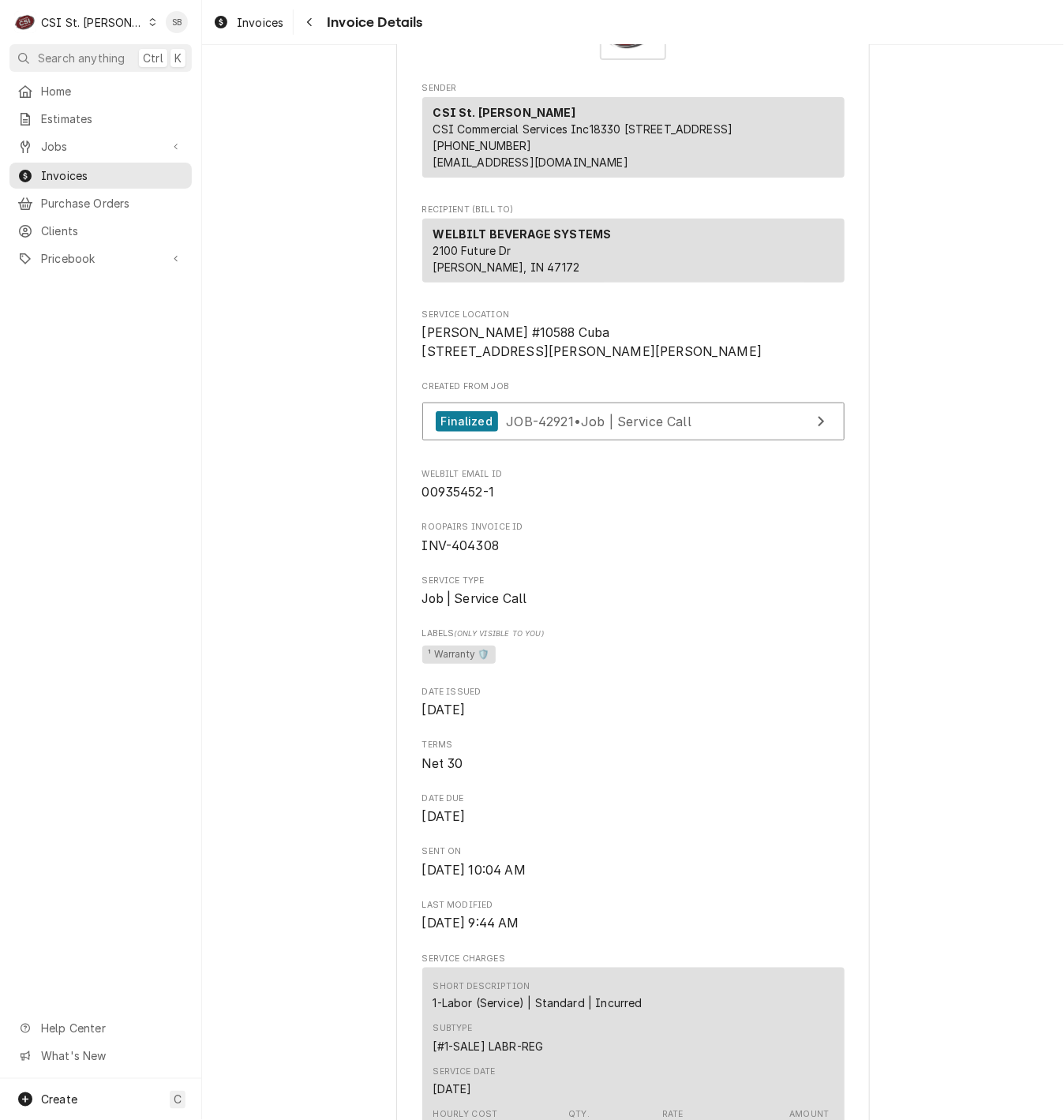
scroll to position [0, 0]
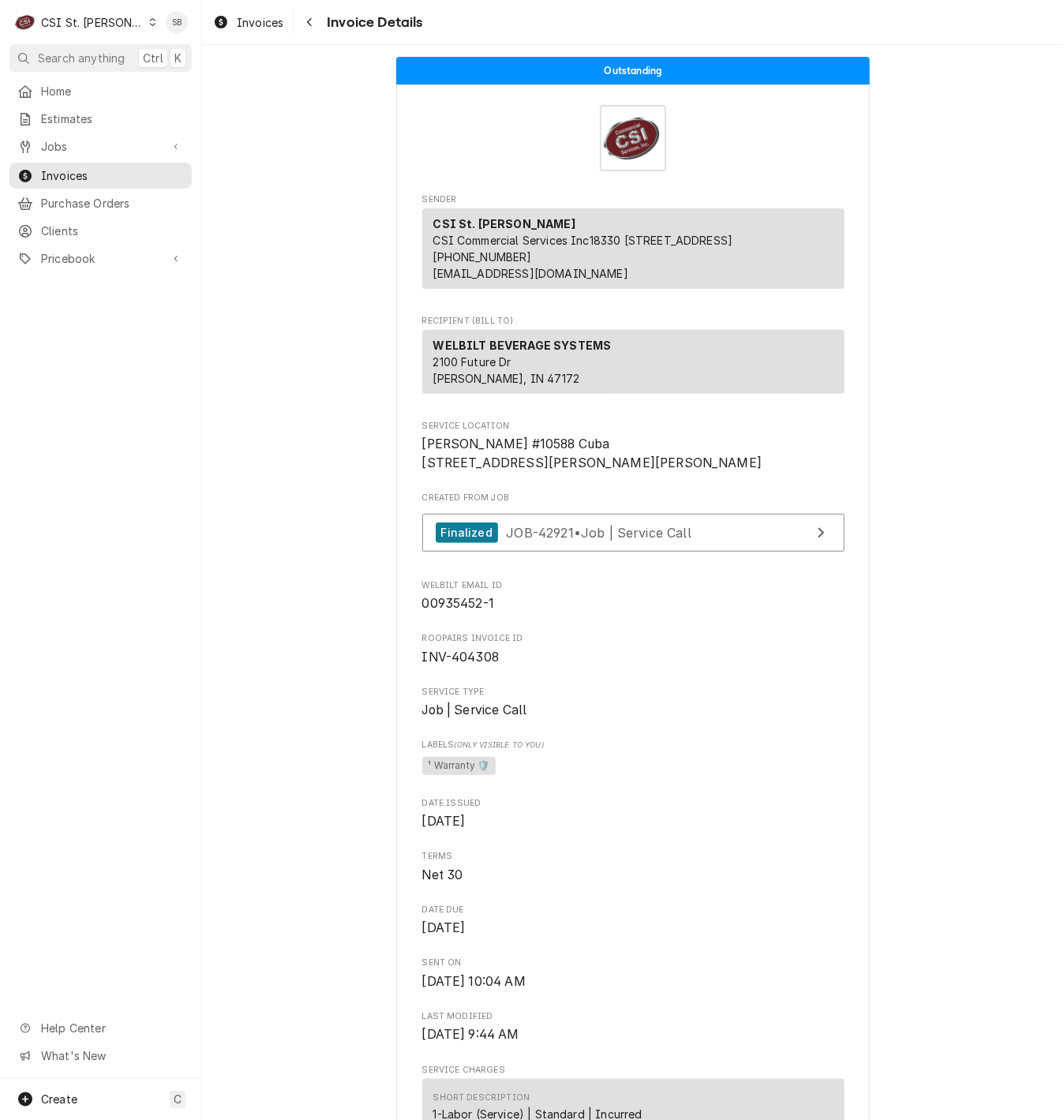
click at [51, 22] on div "CSI St. [PERSON_NAME]" at bounding box center [92, 22] width 102 height 17
click at [67, 168] on html "C CSI [GEOGRAPHIC_DATA] SB Search anything Ctrl K Home Estimates Jobs Jobs Job …" at bounding box center [532, 560] width 1064 height 1120
click at [67, 168] on span "Invoices" at bounding box center [113, 175] width 143 height 17
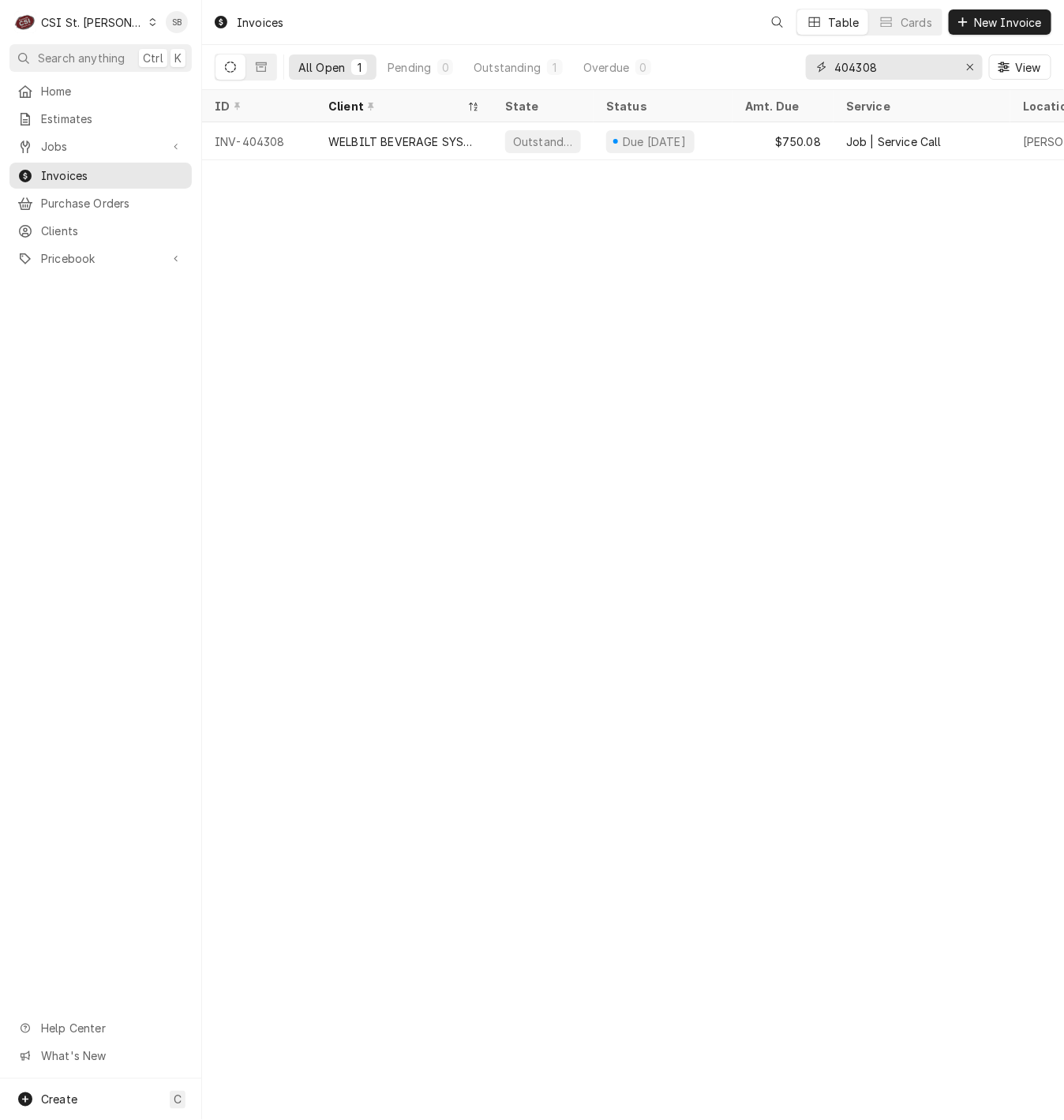
click at [867, 68] on input "404308" at bounding box center [893, 67] width 118 height 25
click at [867, 69] on input "404308" at bounding box center [893, 67] width 118 height 25
paste input "10"
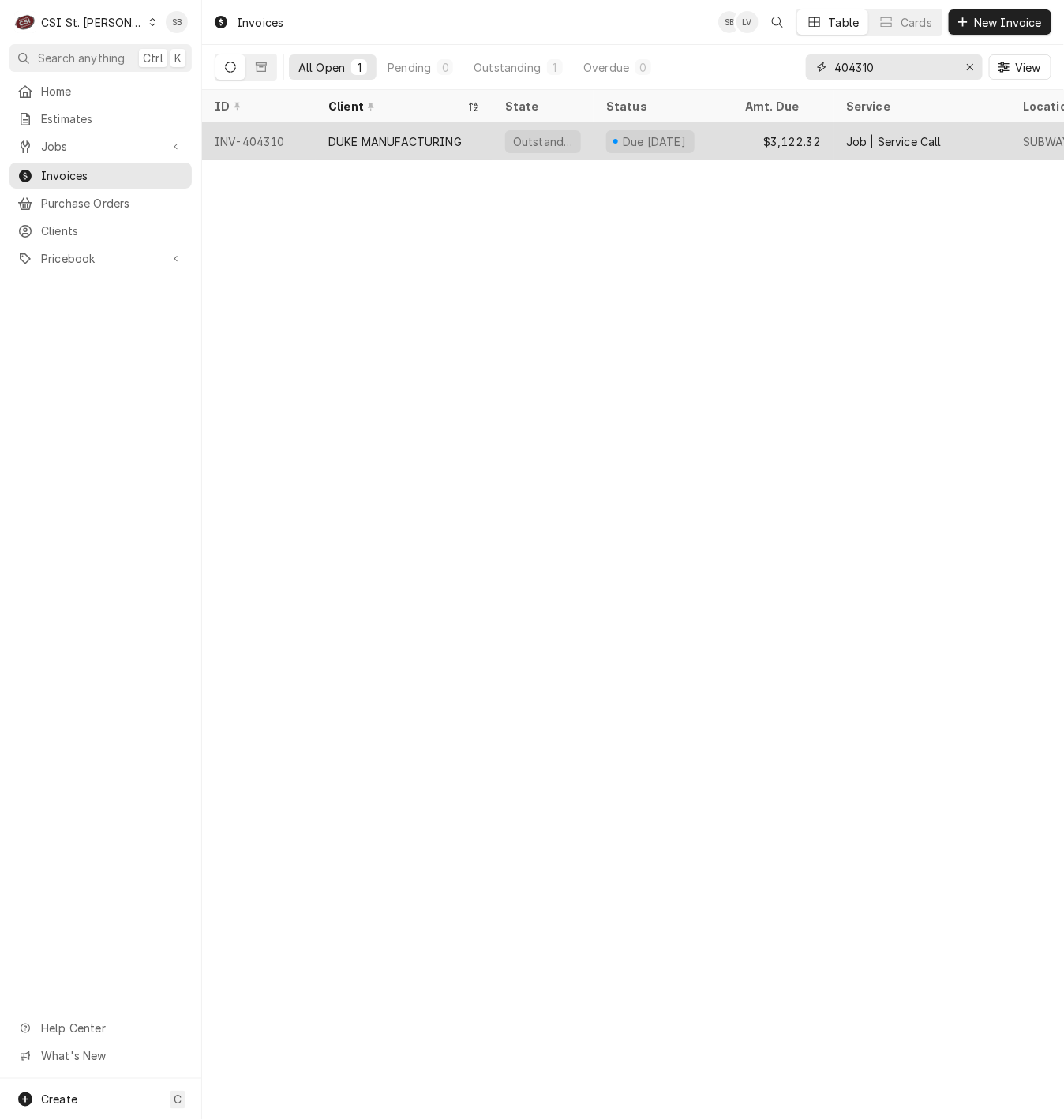
type input "404310"
click at [430, 148] on div "DUKE MANUFACTURING" at bounding box center [404, 141] width 177 height 38
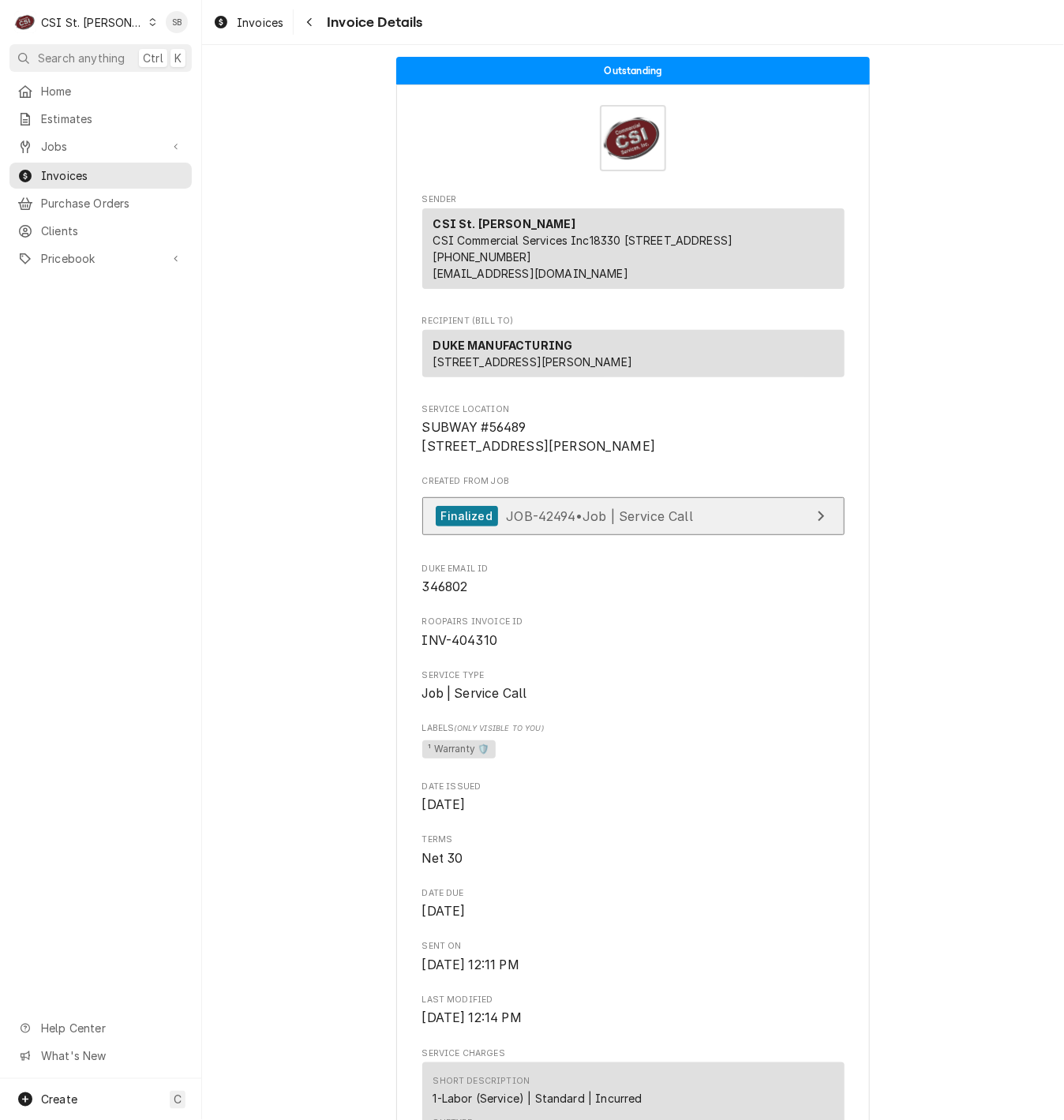
click at [608, 536] on link "Finalized JOB-42494 • Job | Service Call" at bounding box center [634, 516] width 422 height 39
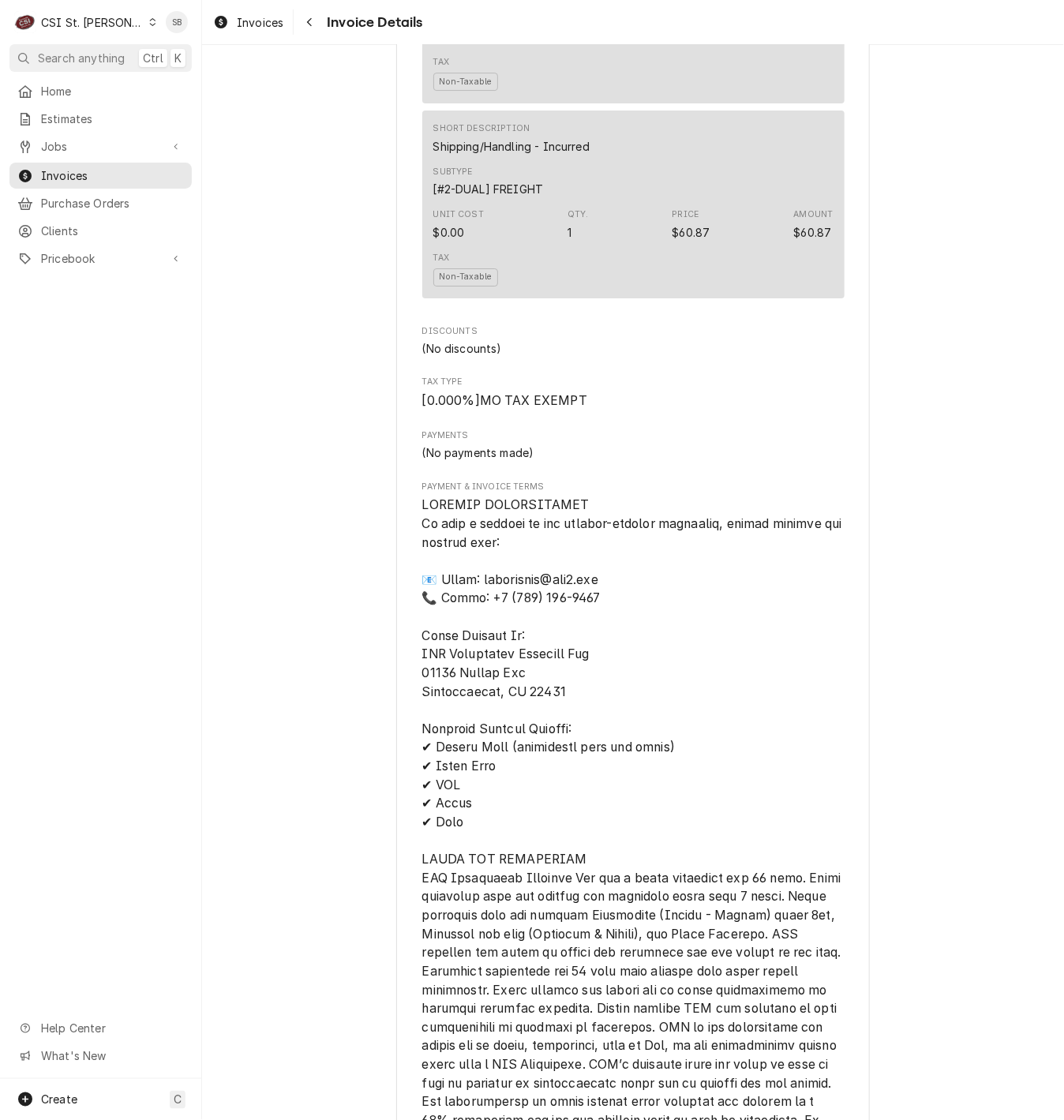
scroll to position [4768, 0]
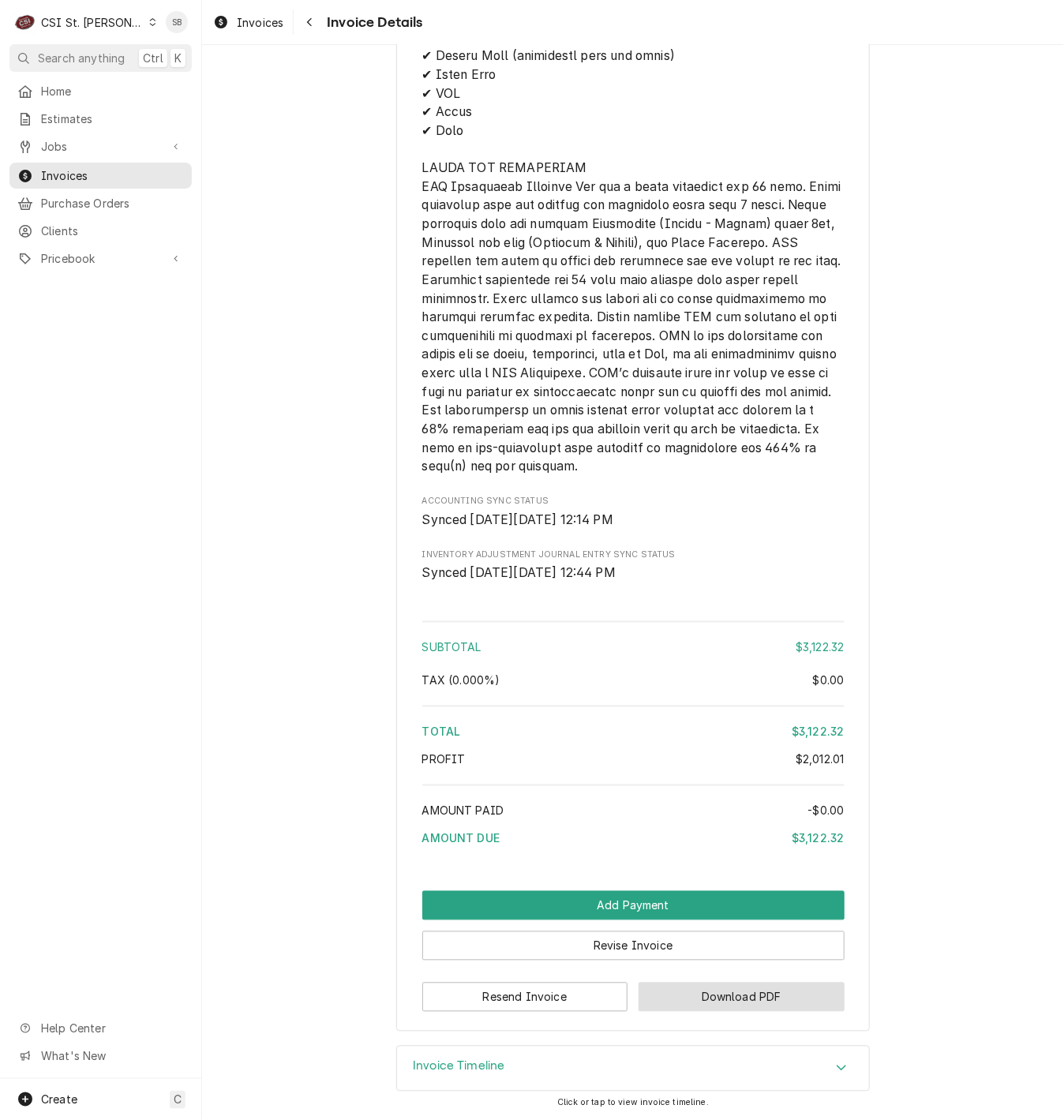
click at [735, 999] on button "Download PDF" at bounding box center [741, 997] width 206 height 29
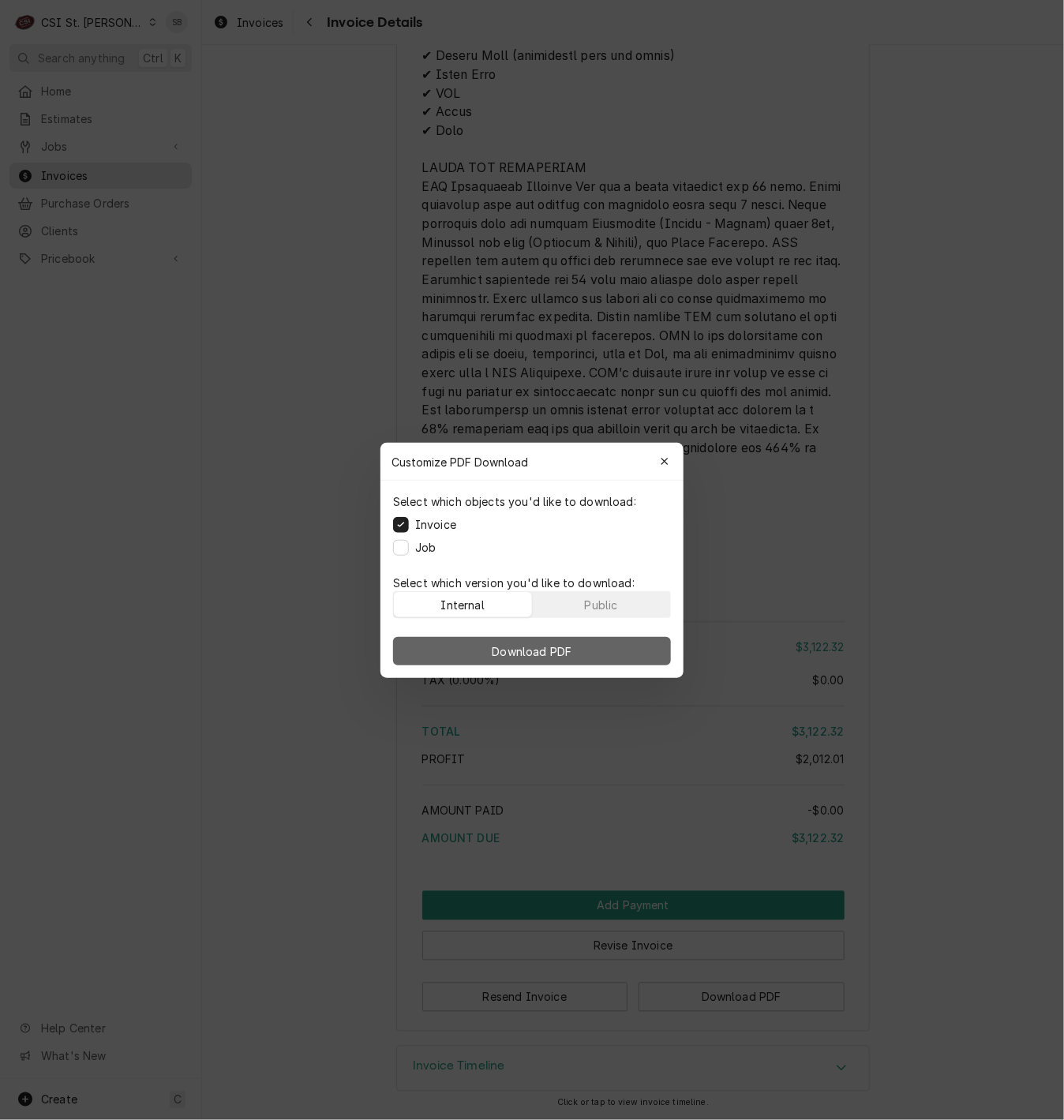
click at [579, 652] on button "Download PDF" at bounding box center [532, 651] width 278 height 29
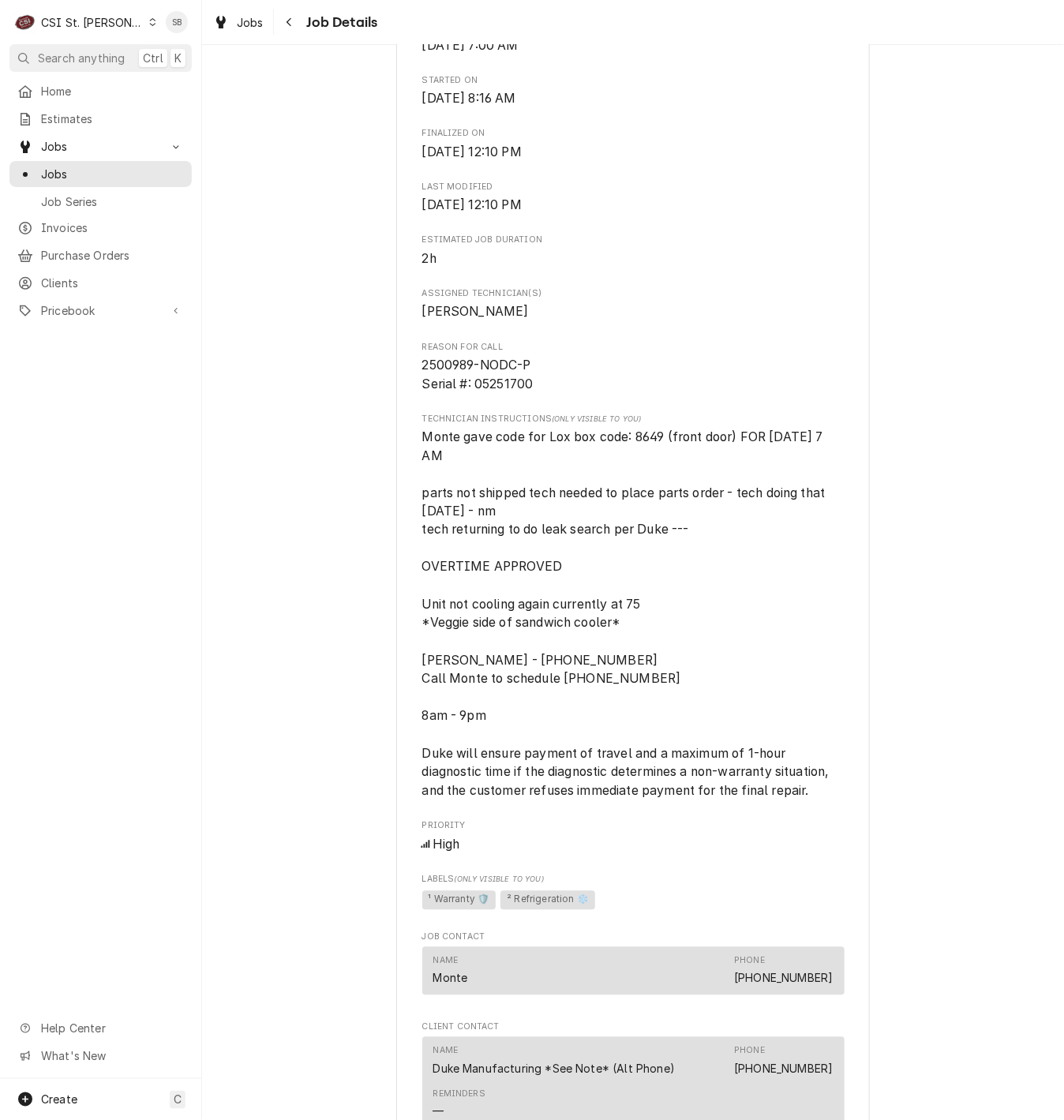
scroll to position [118, 0]
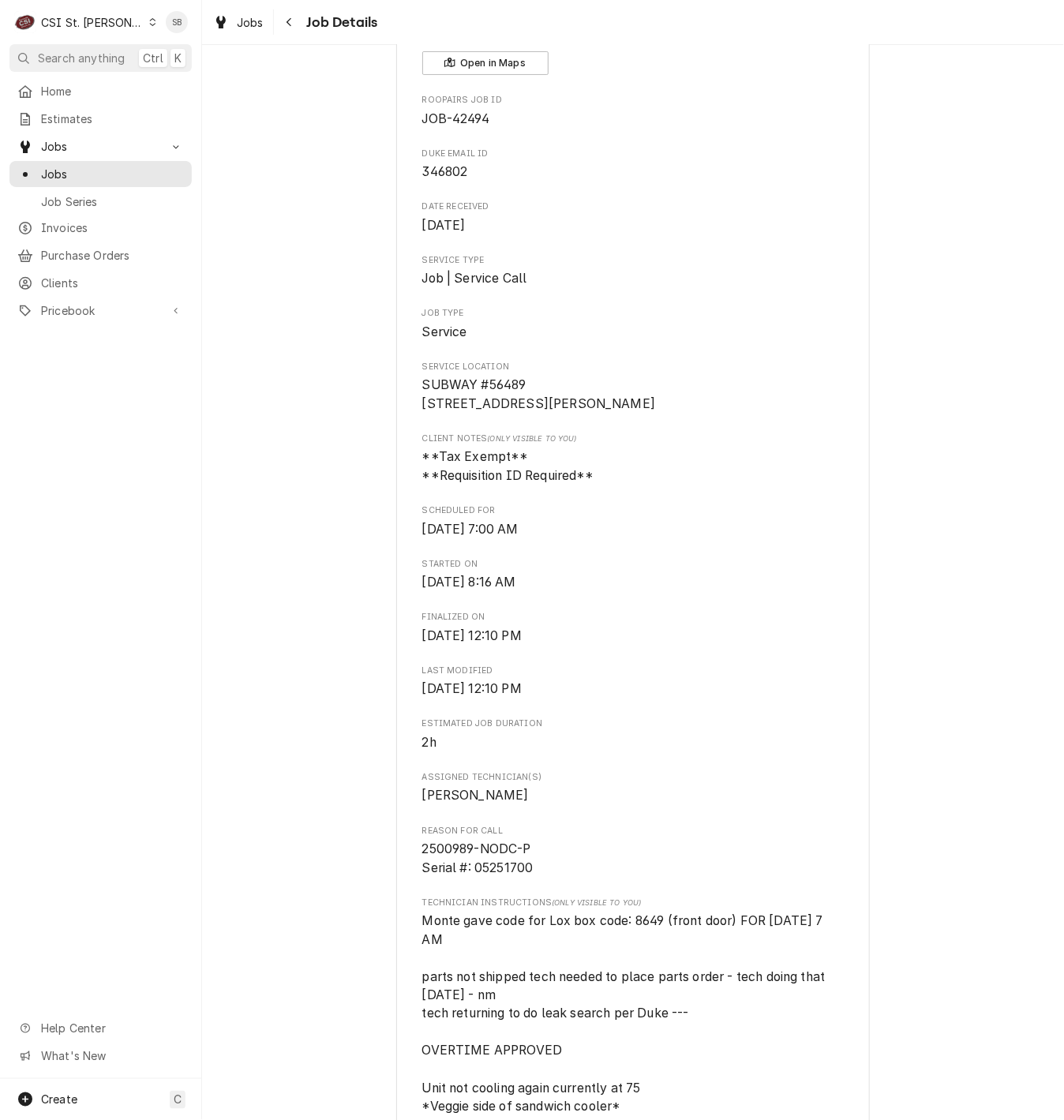
click at [462, 114] on span "JOB-42494" at bounding box center [456, 118] width 67 height 15
copy span "42494"
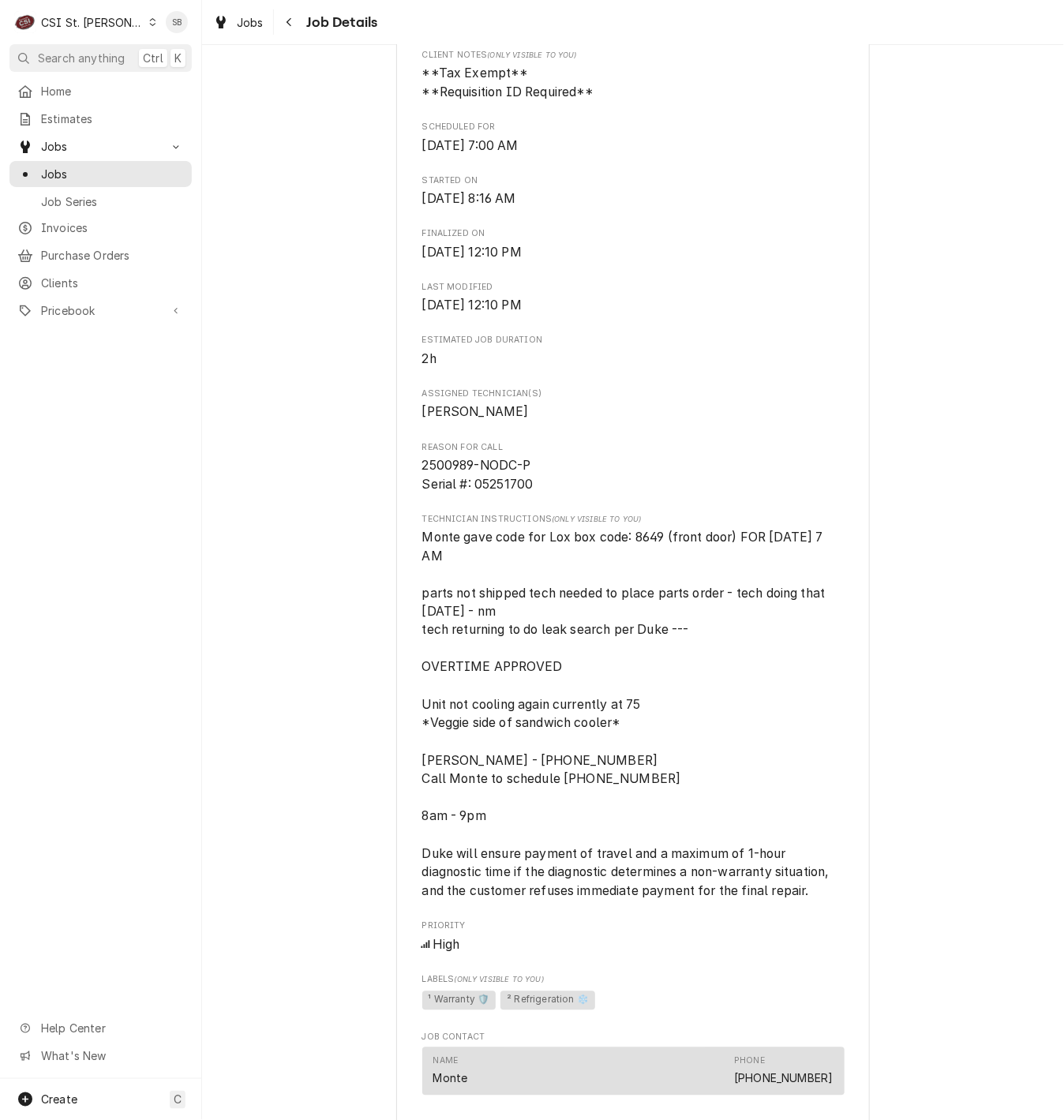
scroll to position [1065, 0]
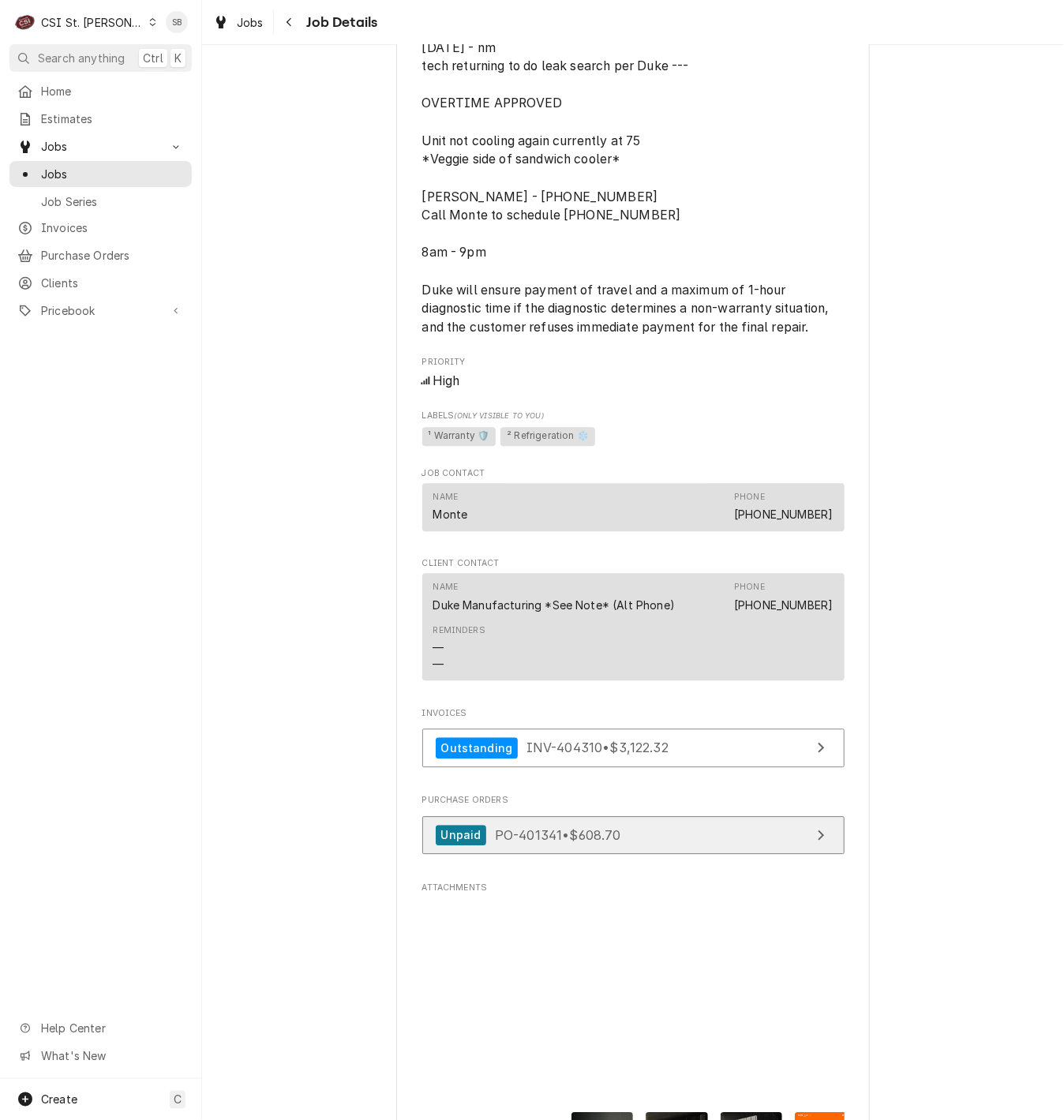
click at [642, 856] on link "Unpaid PO-401341 • $608.70" at bounding box center [634, 836] width 422 height 39
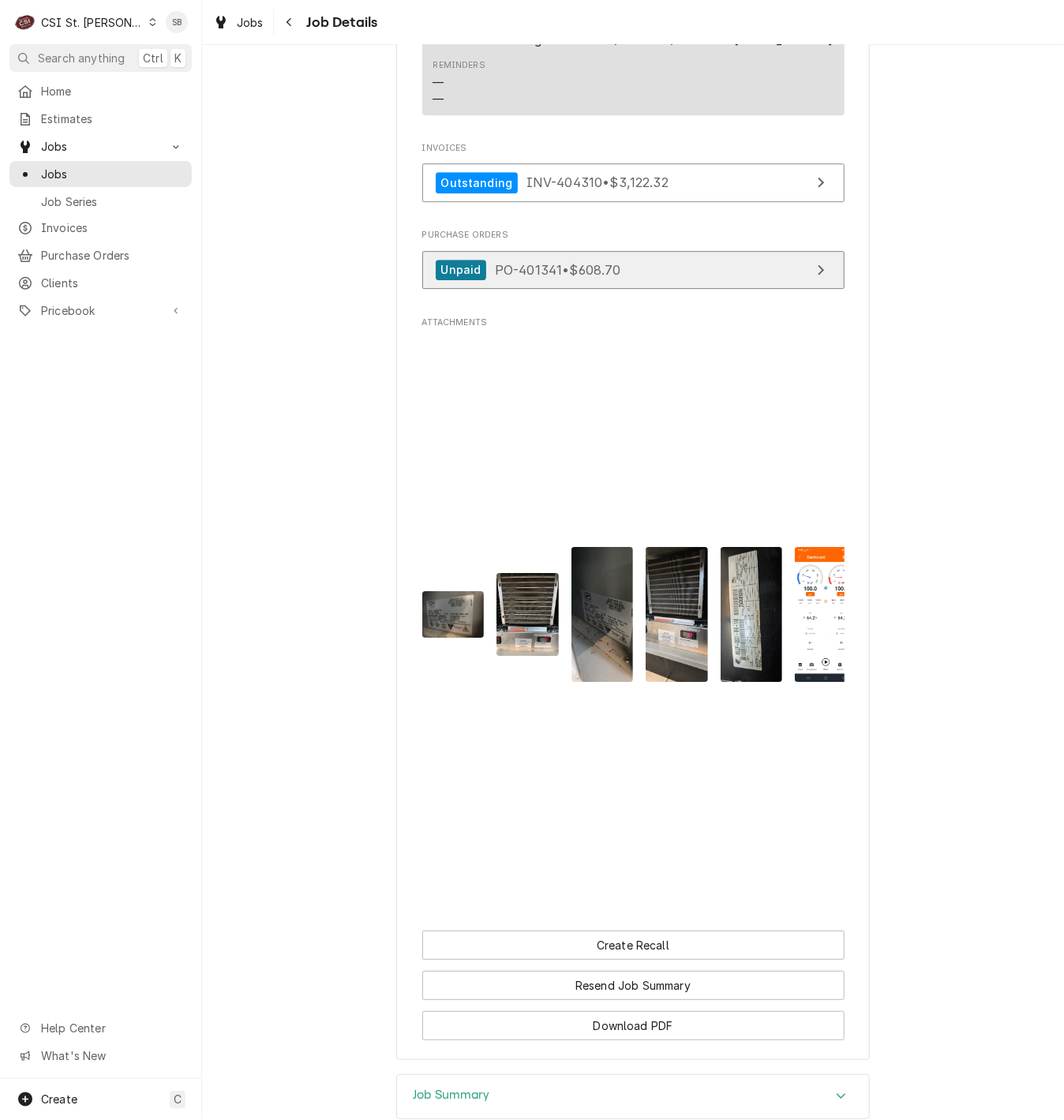
scroll to position [1851, 0]
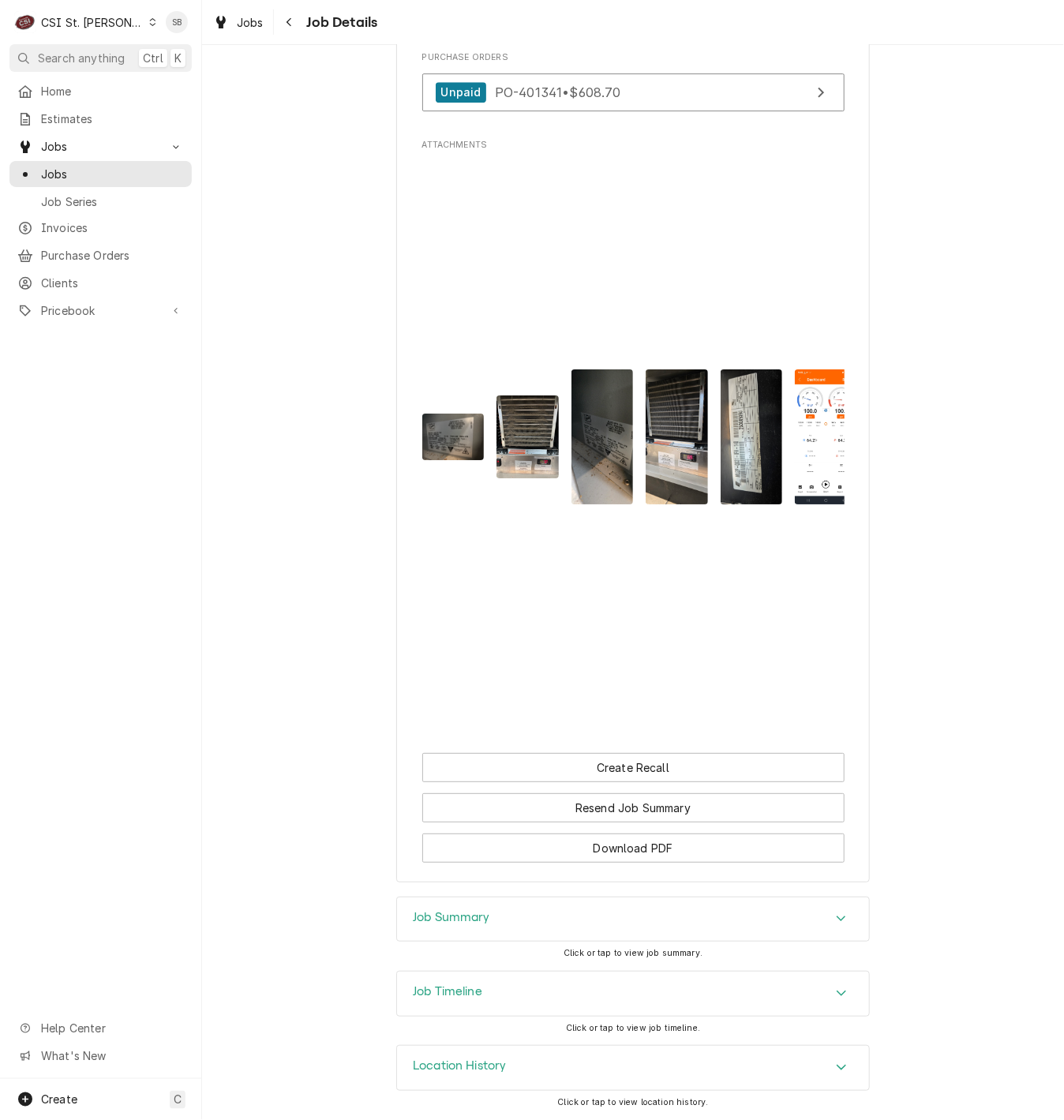
click at [554, 914] on div "Job Summary" at bounding box center [633, 919] width 472 height 44
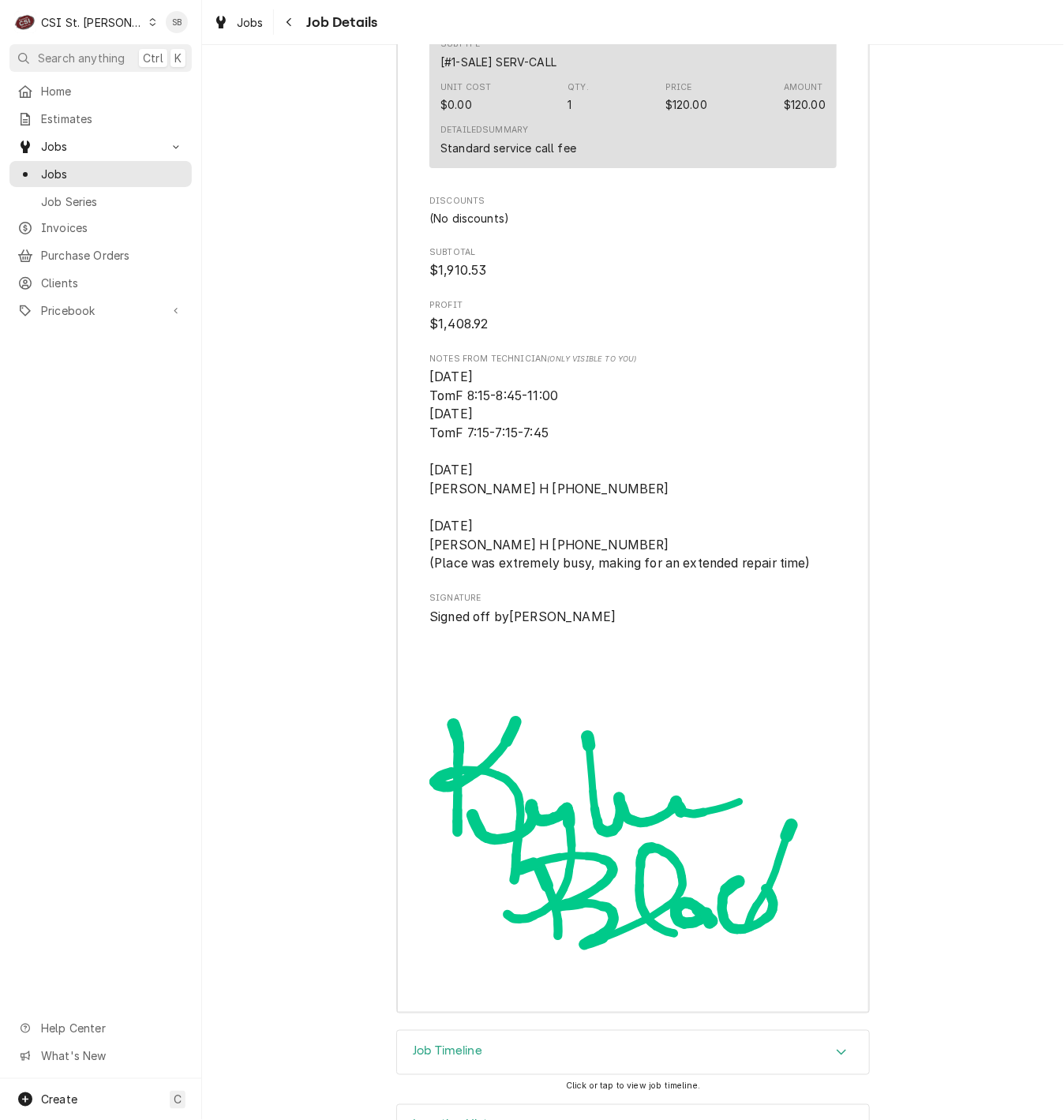
scroll to position [6528, 0]
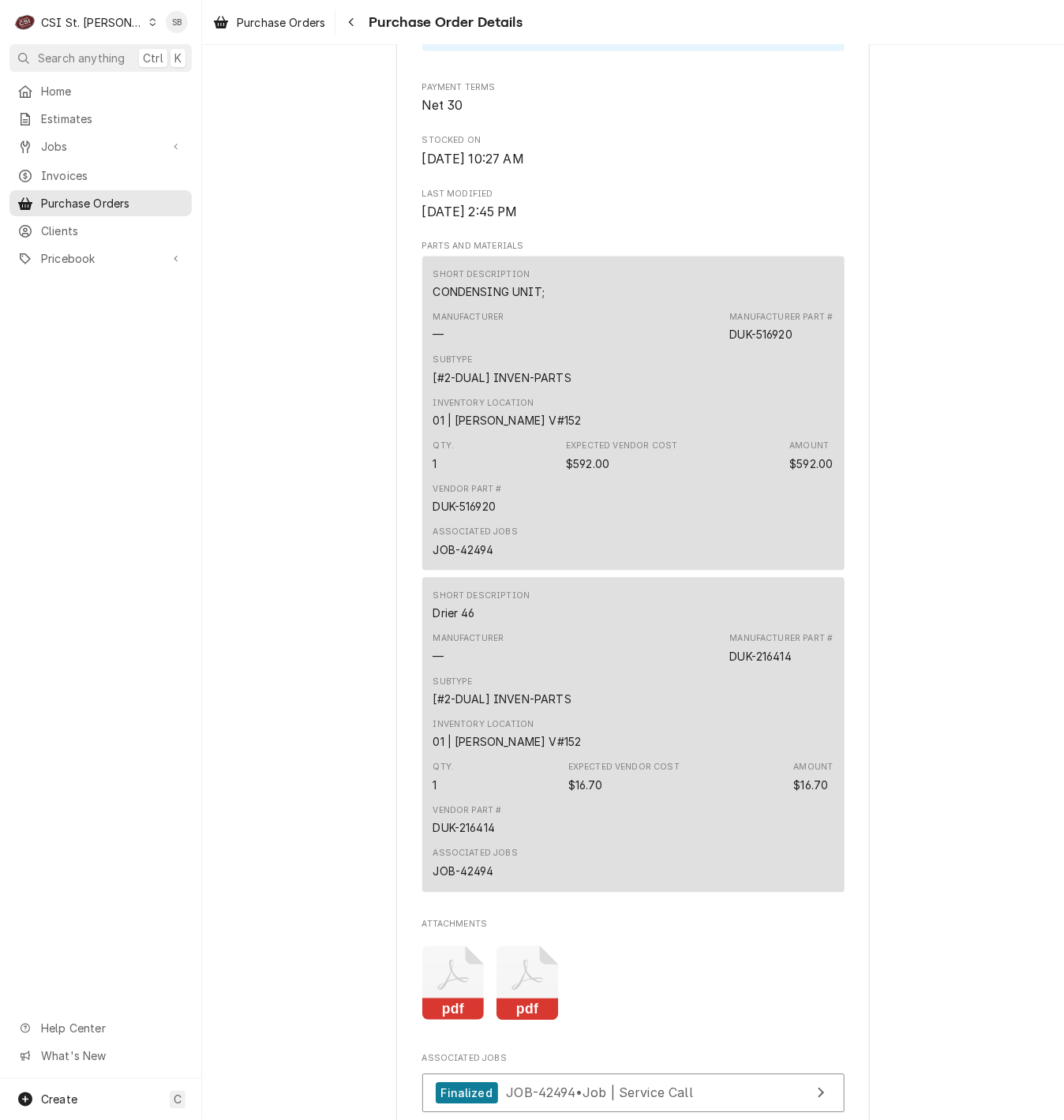
scroll to position [904, 0]
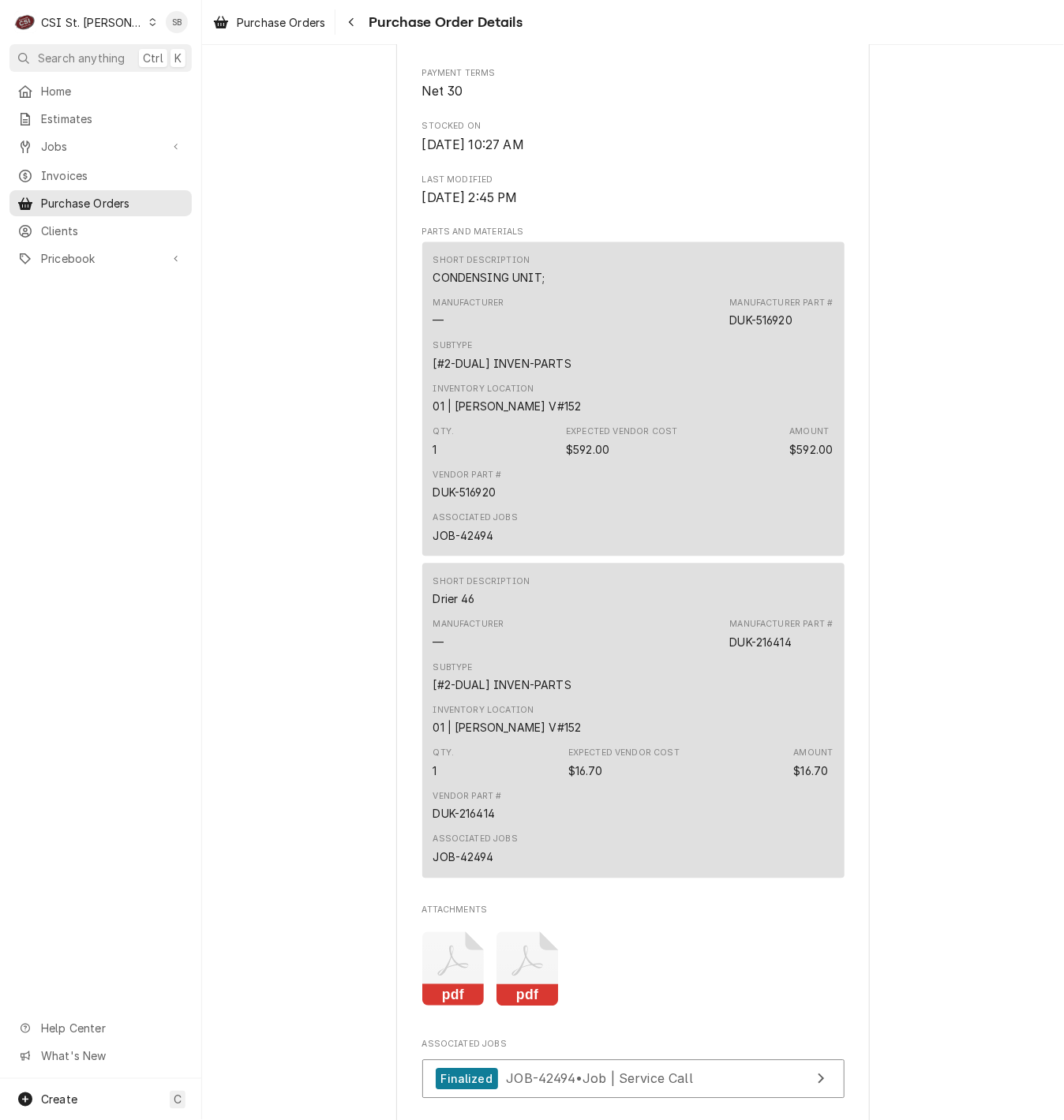
click at [445, 1007] on icon "Attachments" at bounding box center [453, 969] width 63 height 75
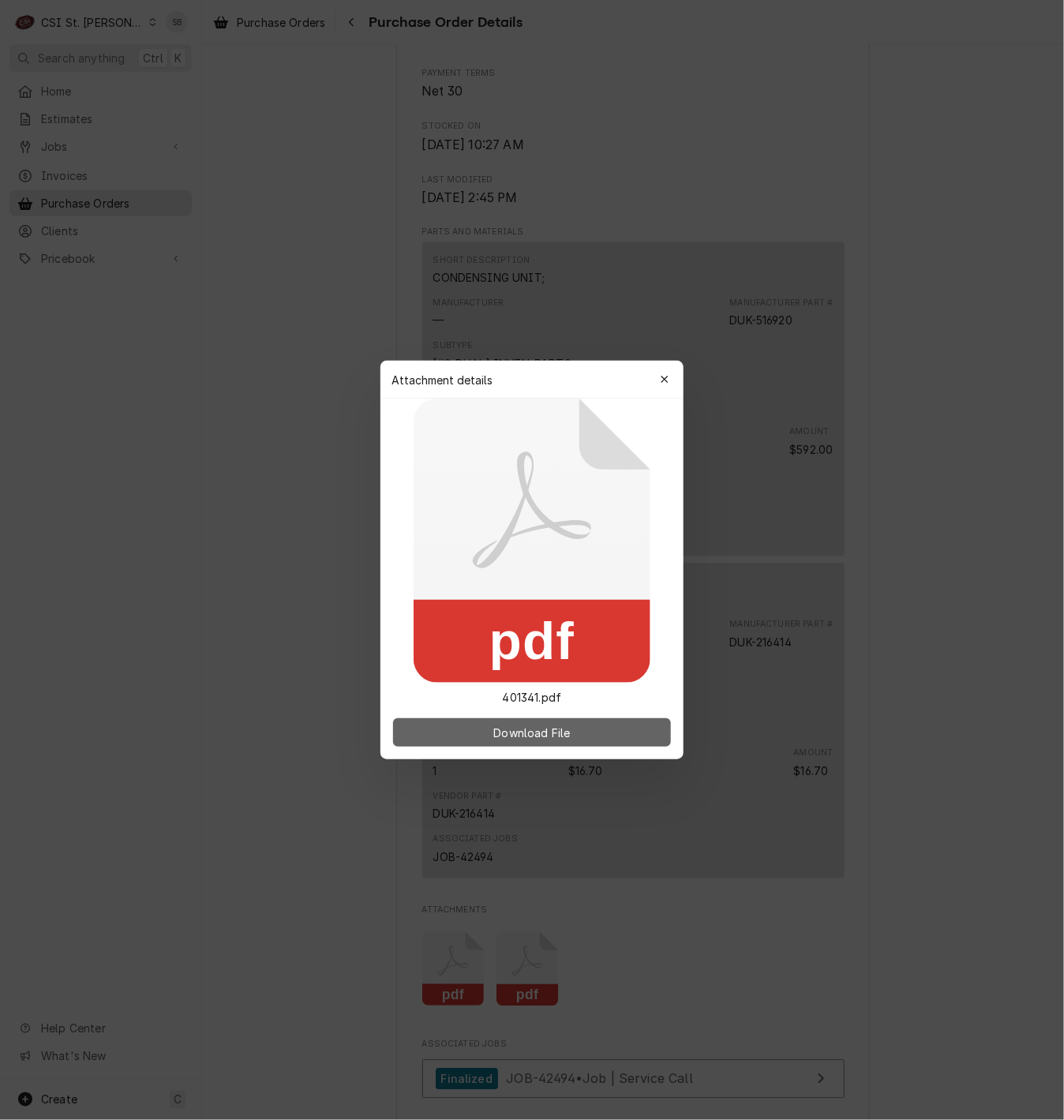
click at [576, 742] on button "Download File" at bounding box center [532, 733] width 278 height 29
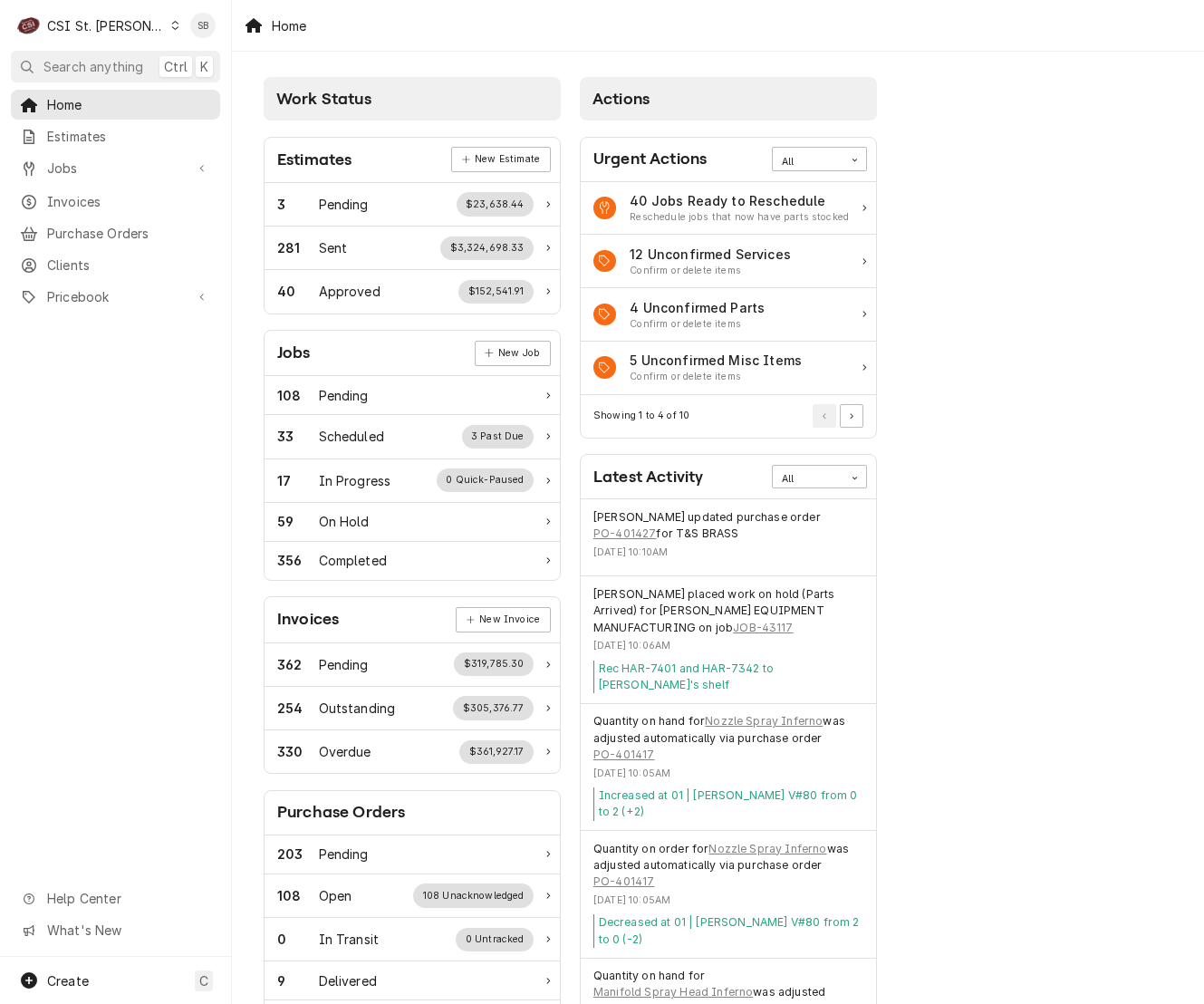
click at [859, 673] on div "Quantity on order for Nozzle Spray Inferno was adjusted automatically via purch…" at bounding box center [728, 866] width 270 height 50
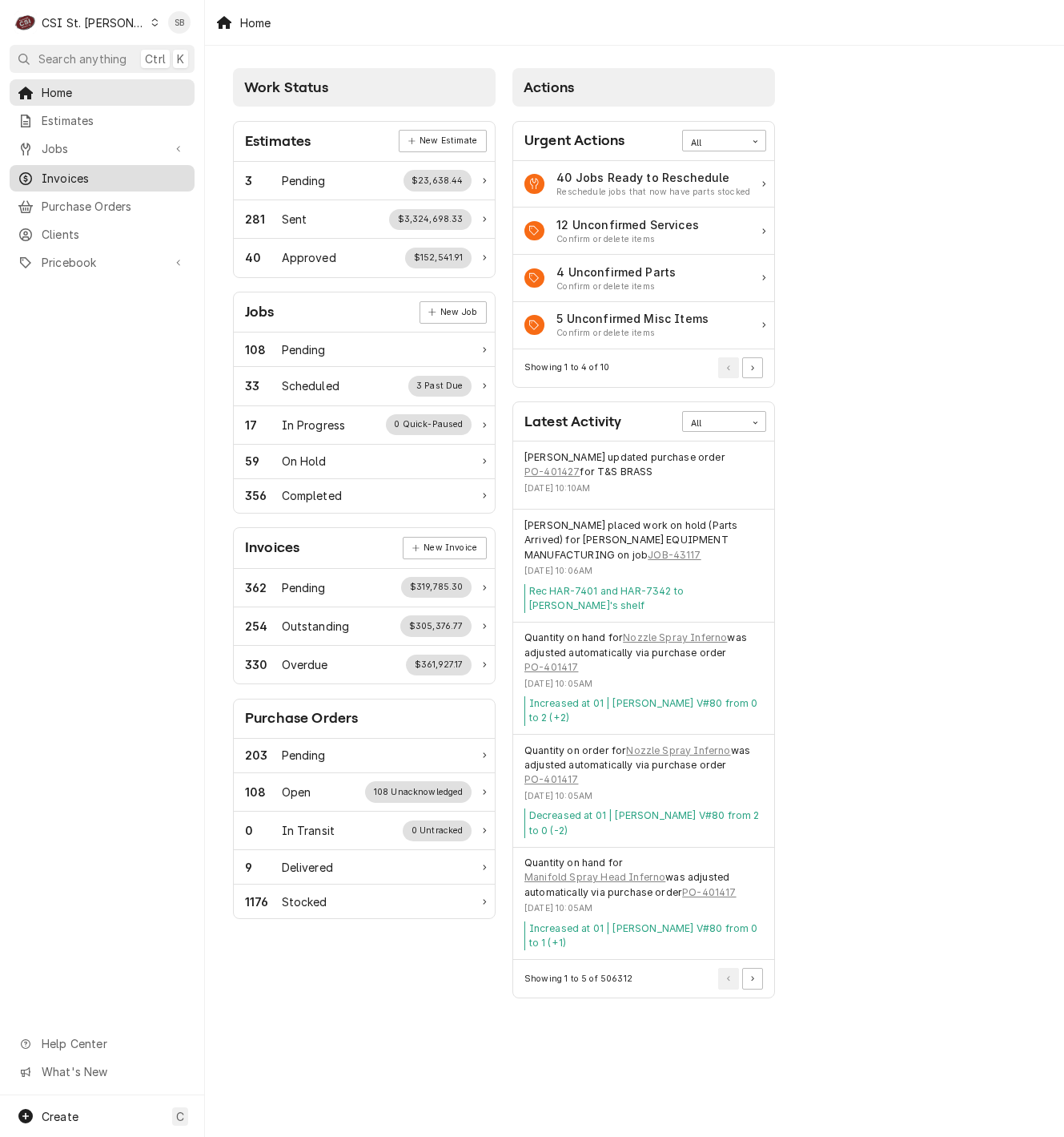
click at [89, 170] on span "Invoices" at bounding box center [114, 178] width 145 height 17
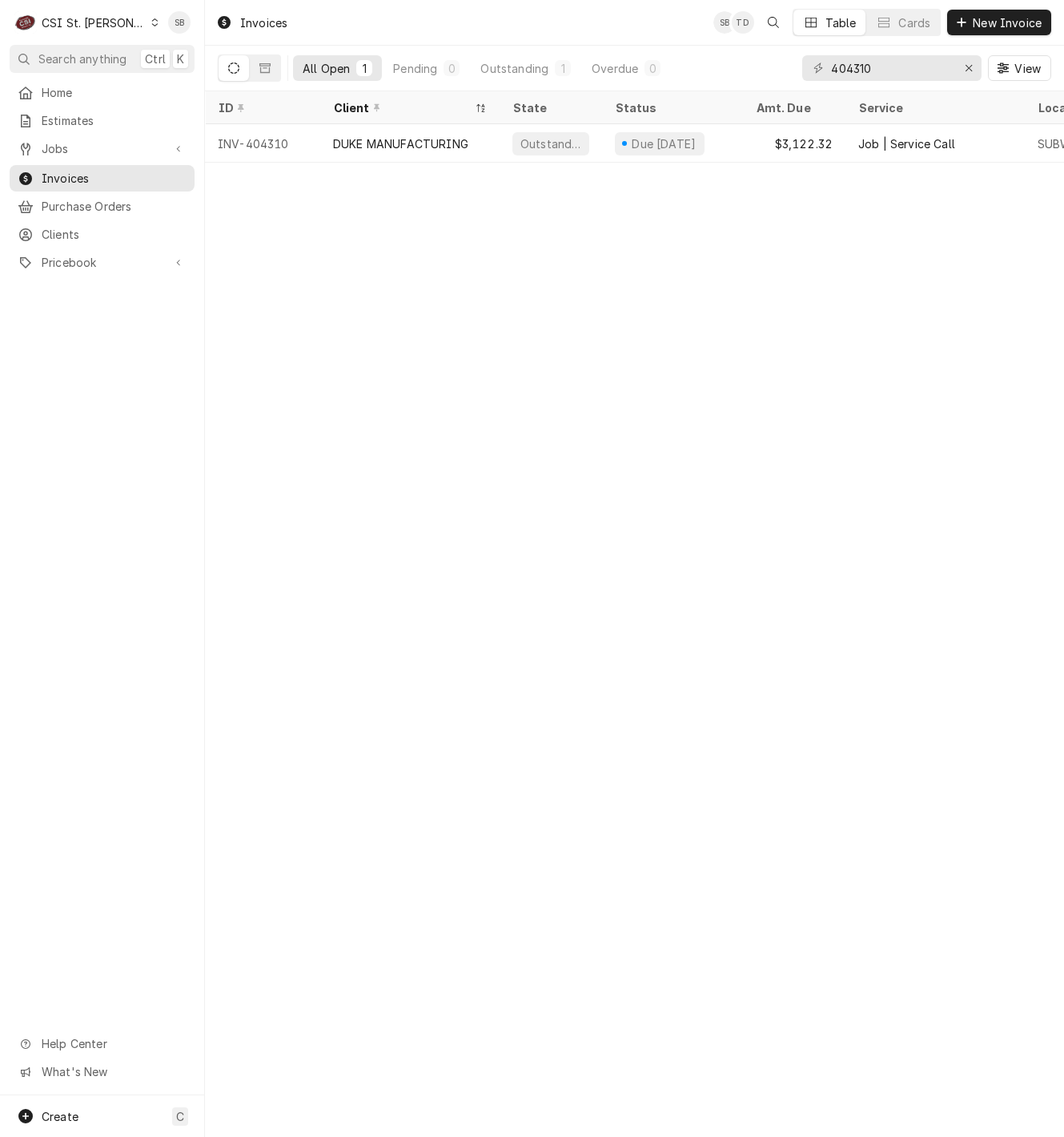
click at [92, 27] on div "CSI St. Louis" at bounding box center [93, 23] width 104 height 17
click at [171, 29] on div "CSI [US_STATE][GEOGRAPHIC_DATA]" at bounding box center [246, 32] width 211 height 17
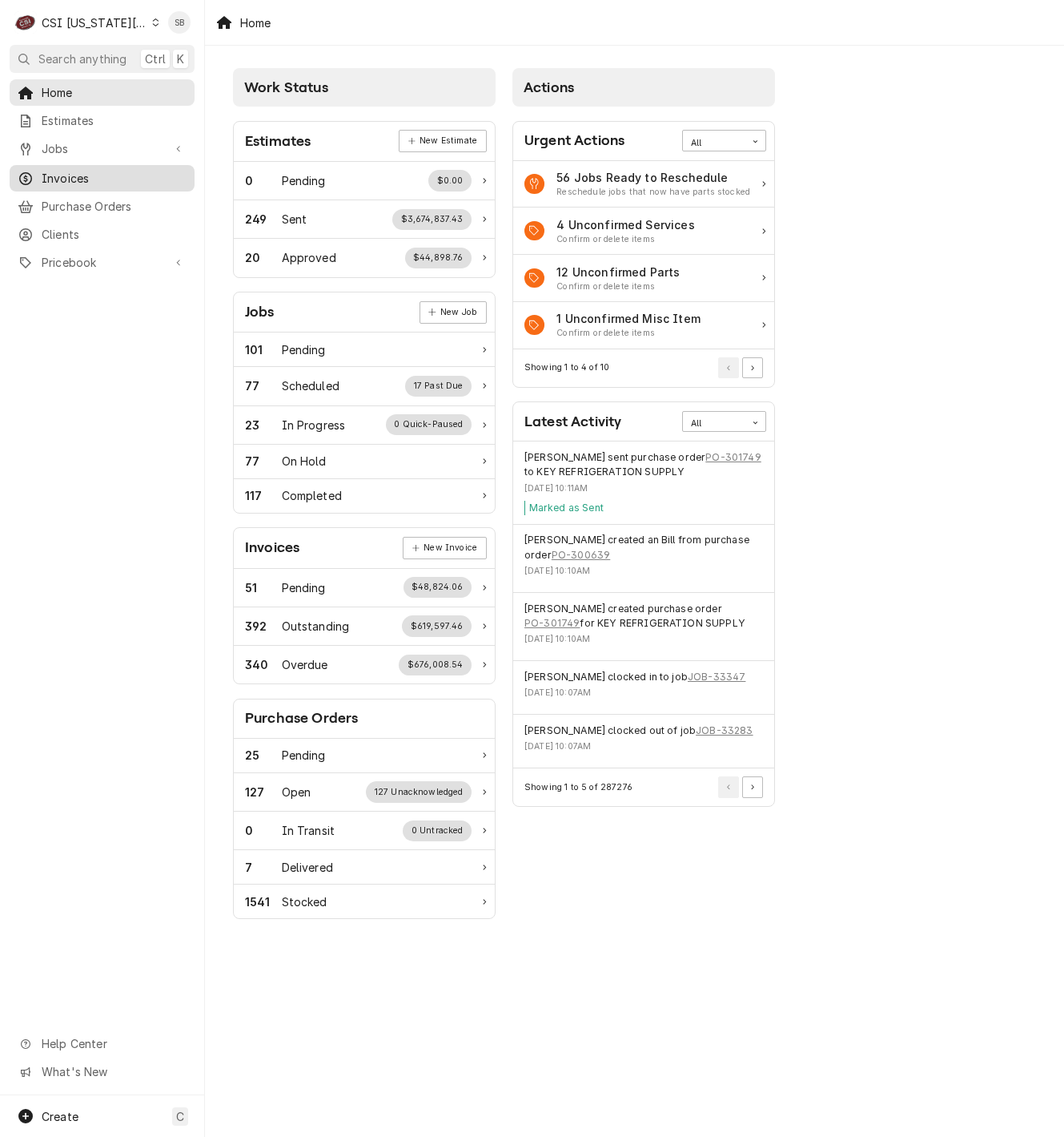
click at [58, 176] on span "Invoices" at bounding box center [114, 178] width 145 height 17
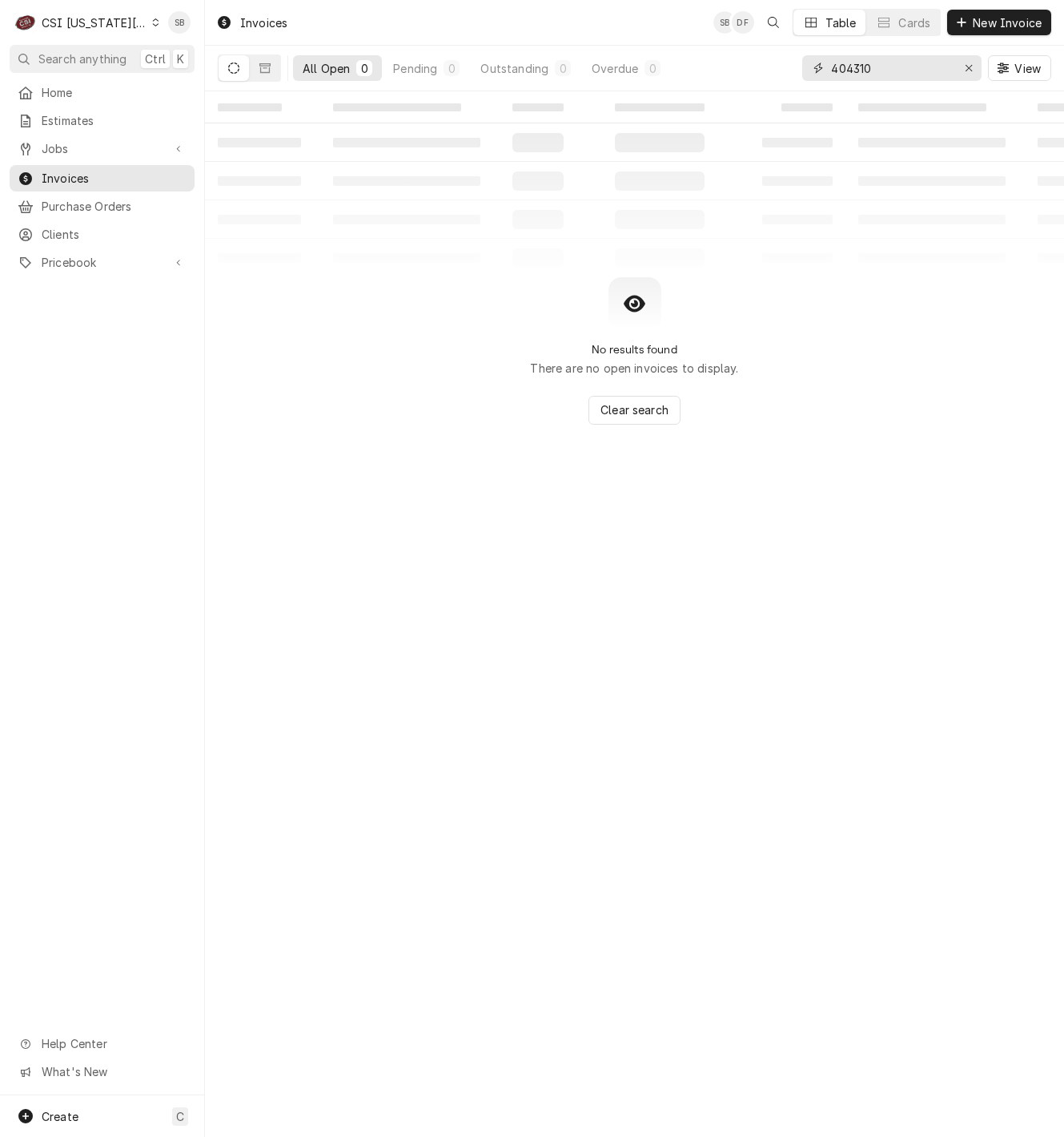
click at [859, 68] on input "404310" at bounding box center [891, 68] width 120 height 26
paste input "30372"
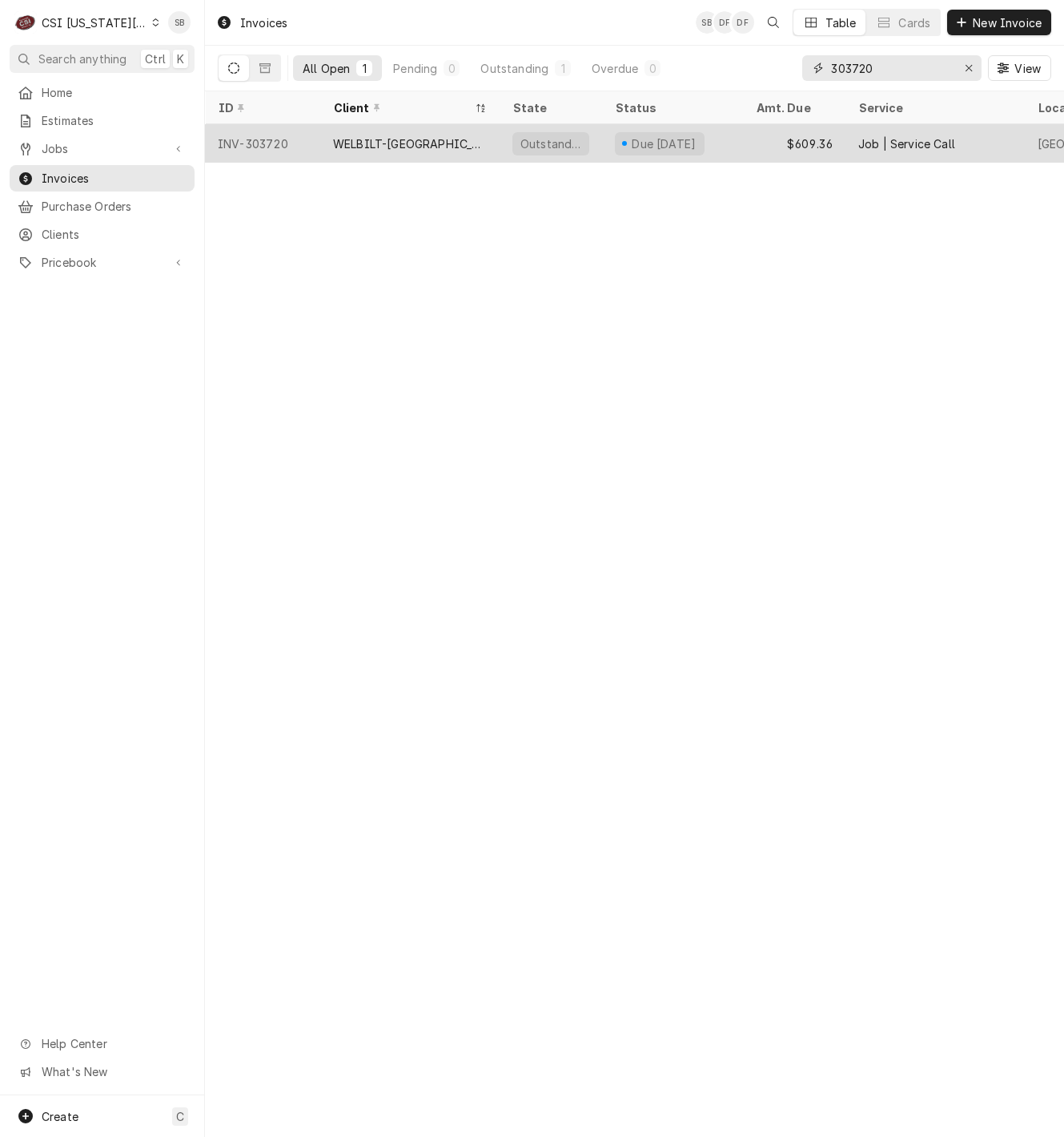
type input "303720"
click at [355, 155] on div "WELBILT-[GEOGRAPHIC_DATA]" at bounding box center [410, 143] width 180 height 39
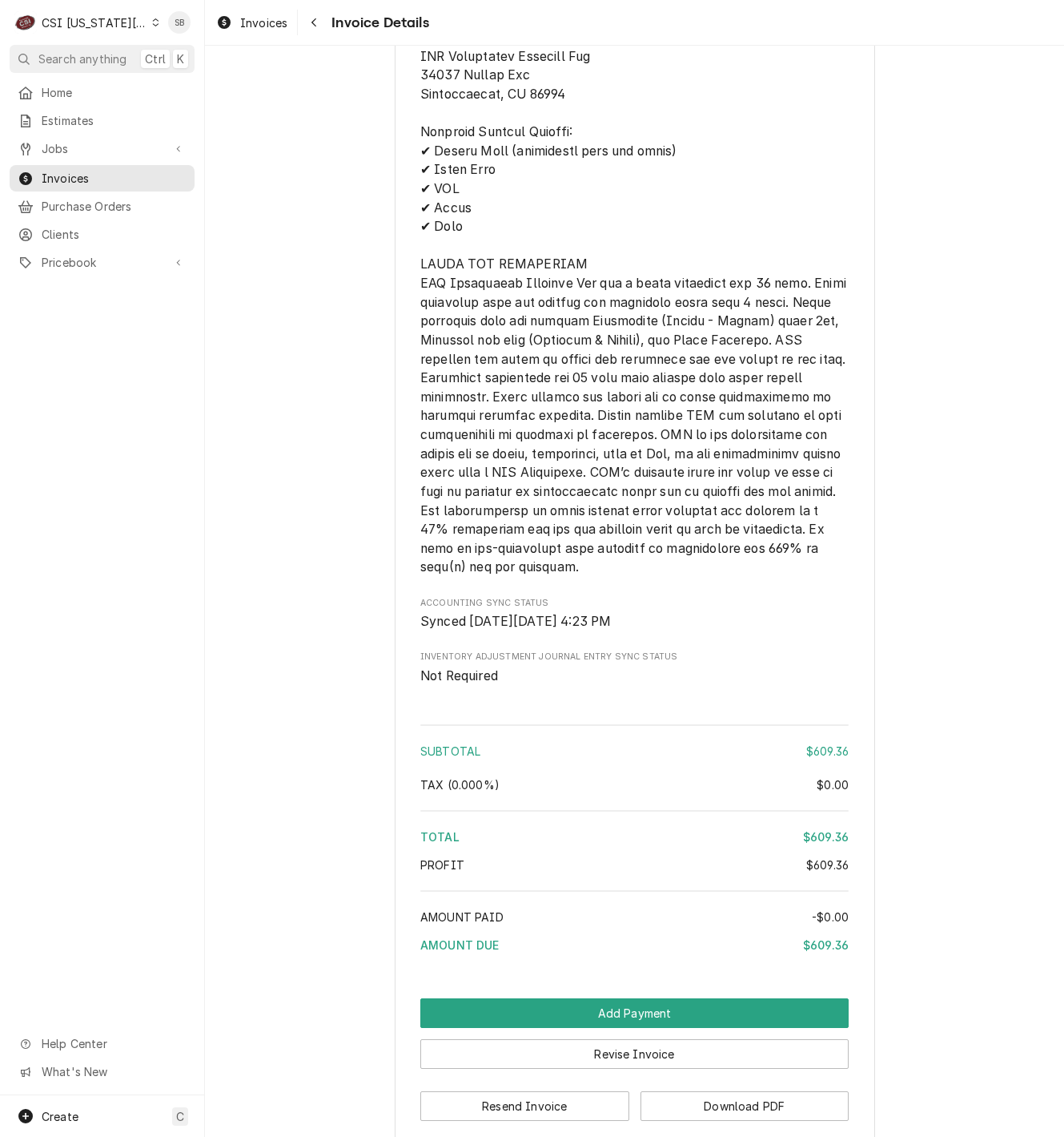
scroll to position [2591, 0]
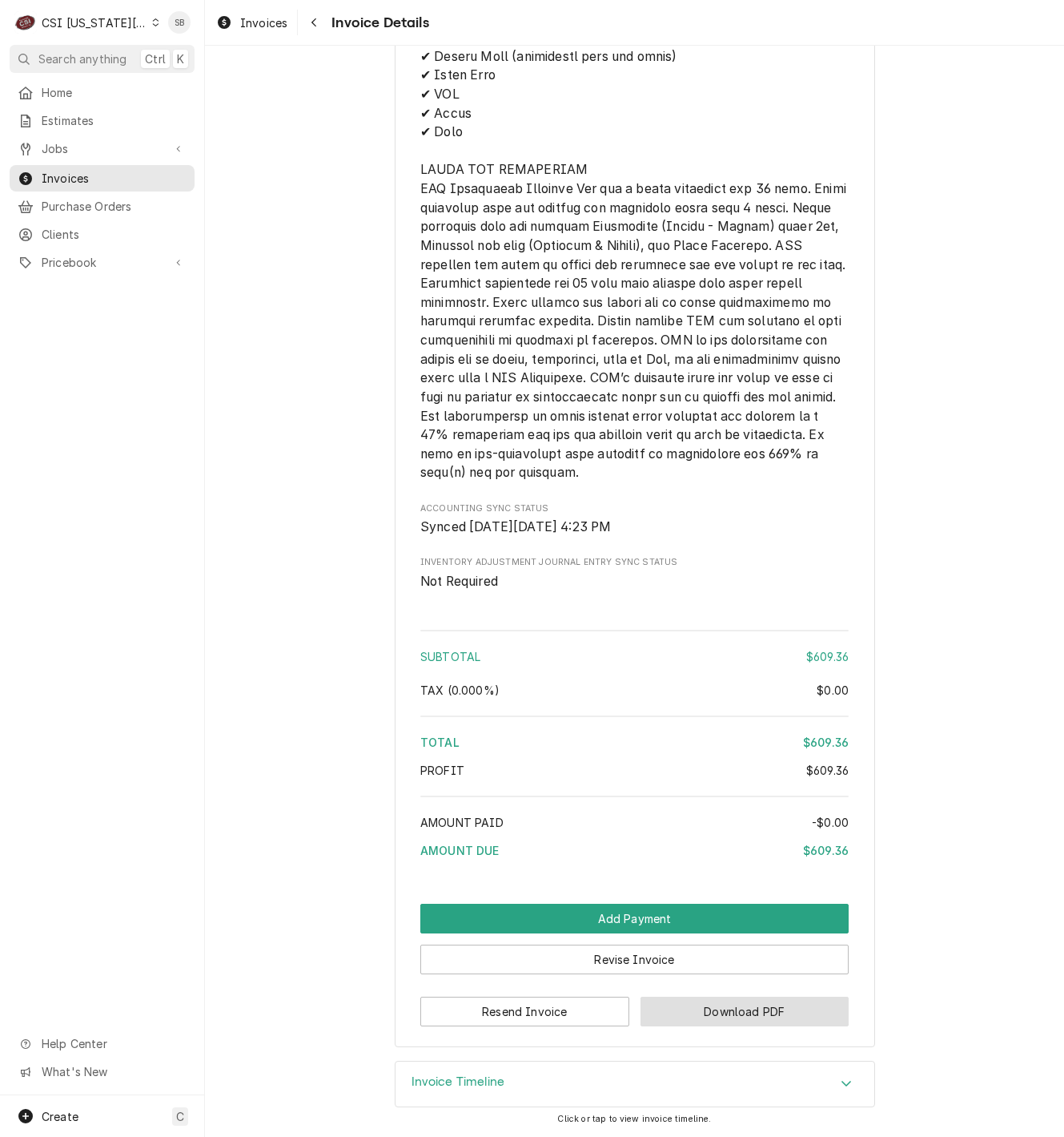
click at [714, 1003] on button "Download PDF" at bounding box center [744, 1011] width 209 height 30
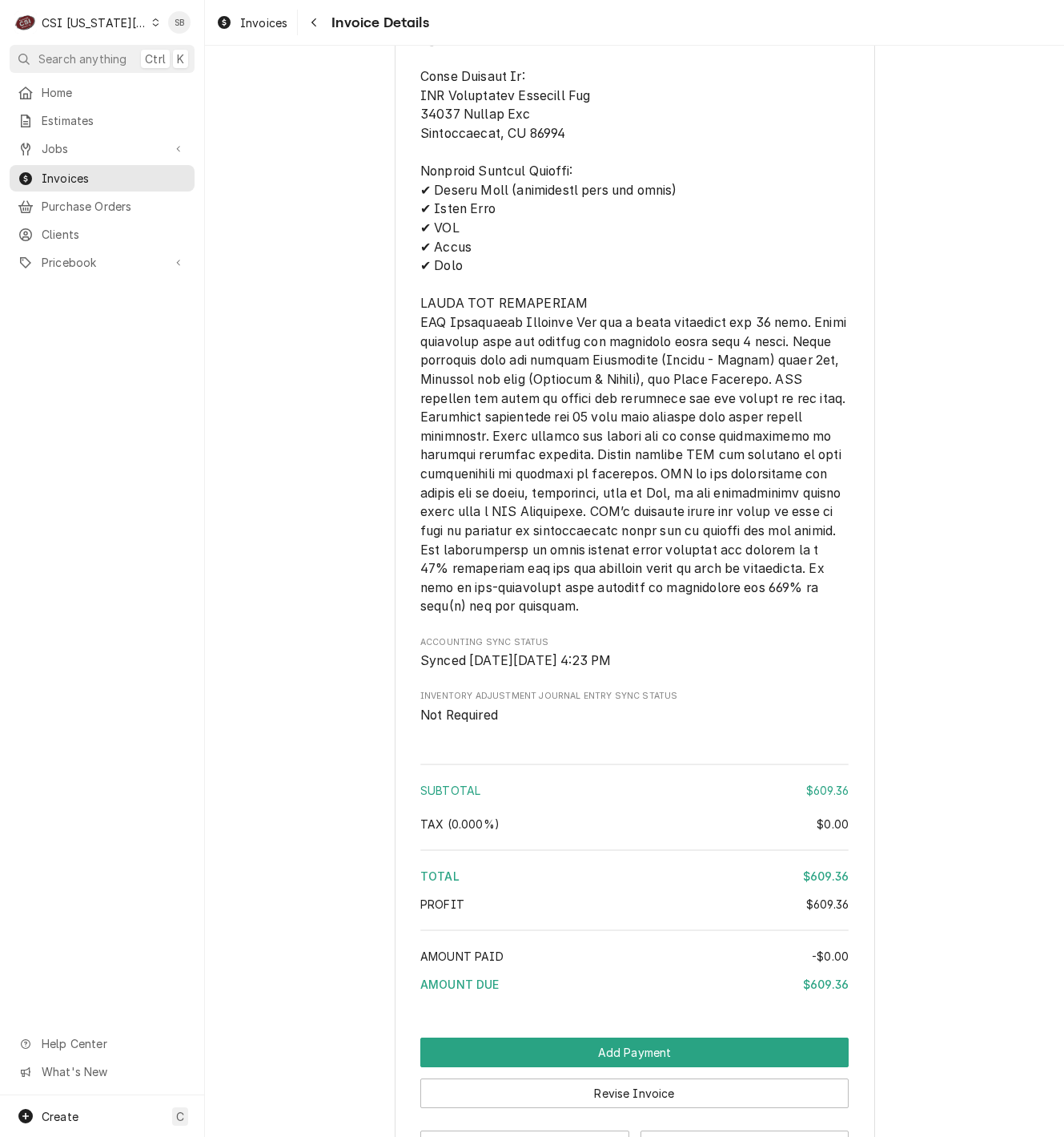
scroll to position [2036, 0]
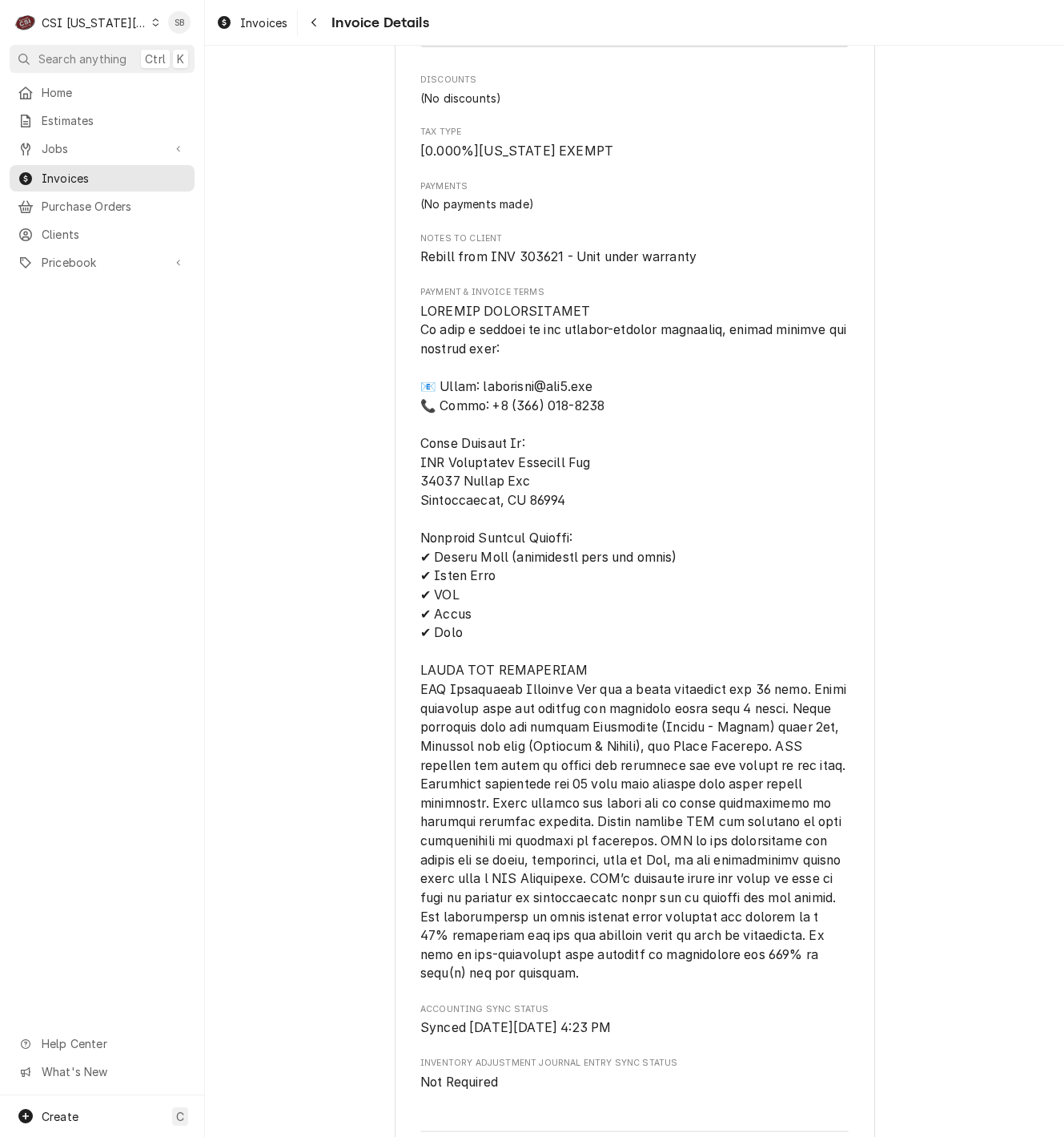
drag, startPoint x: 375, startPoint y: 395, endPoint x: 342, endPoint y: 118, distance: 279.0
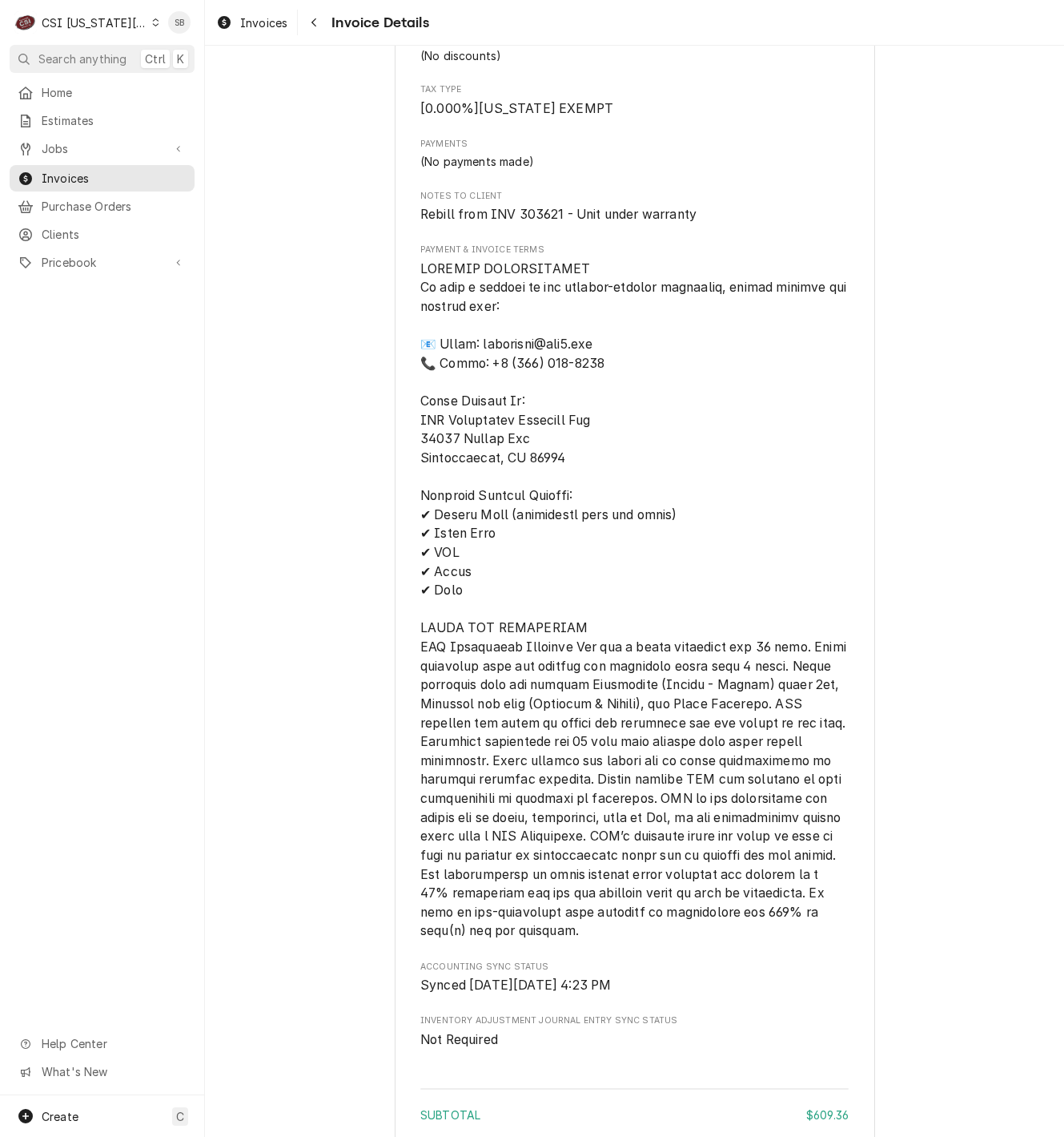
scroll to position [1803, 0]
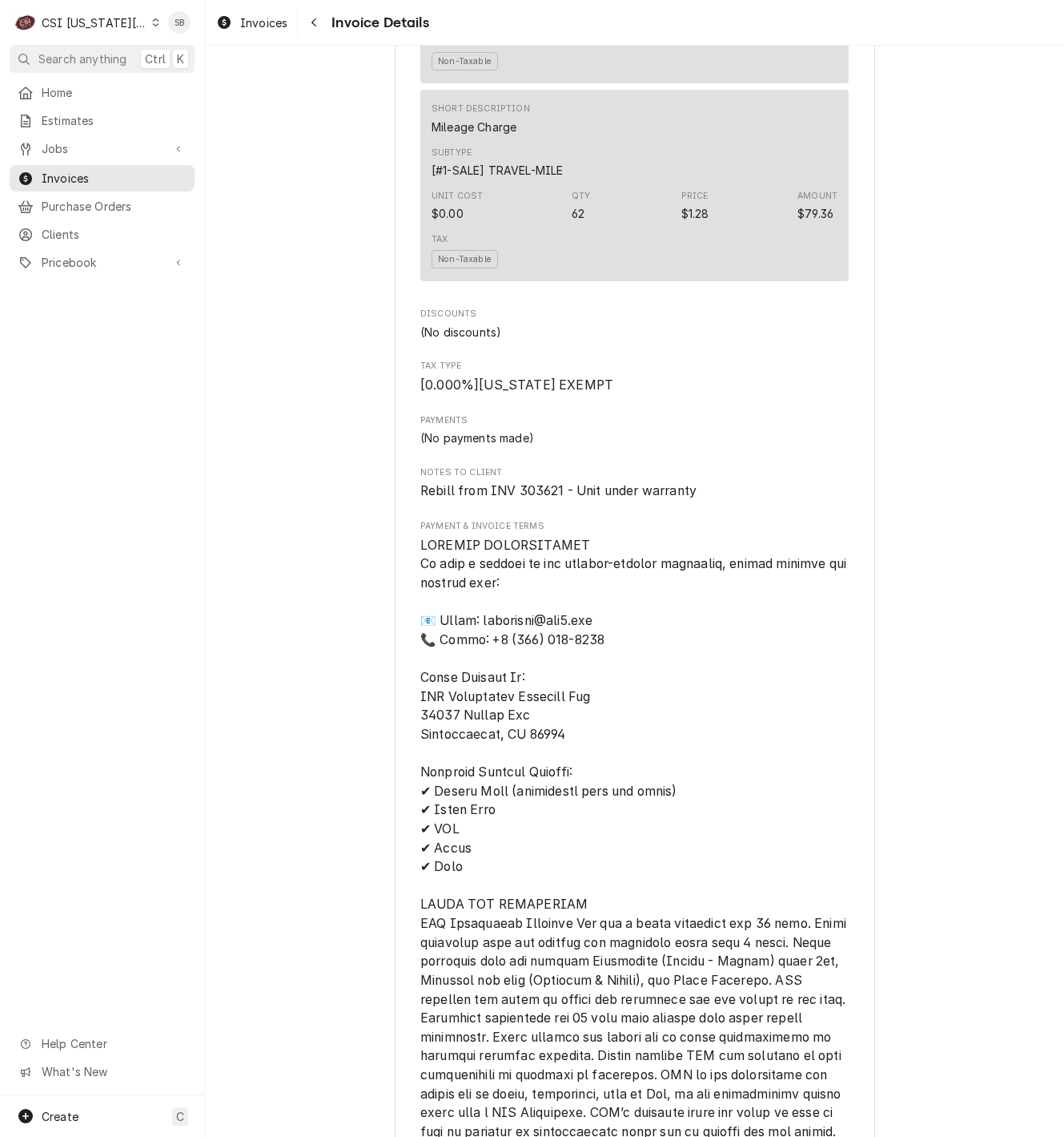
click at [517, 498] on span "Rebill from INV 303621 - Unit under warranty" at bounding box center [558, 490] width 276 height 15
copy span "303621"
click at [116, 170] on span "Invoices" at bounding box center [114, 178] width 145 height 17
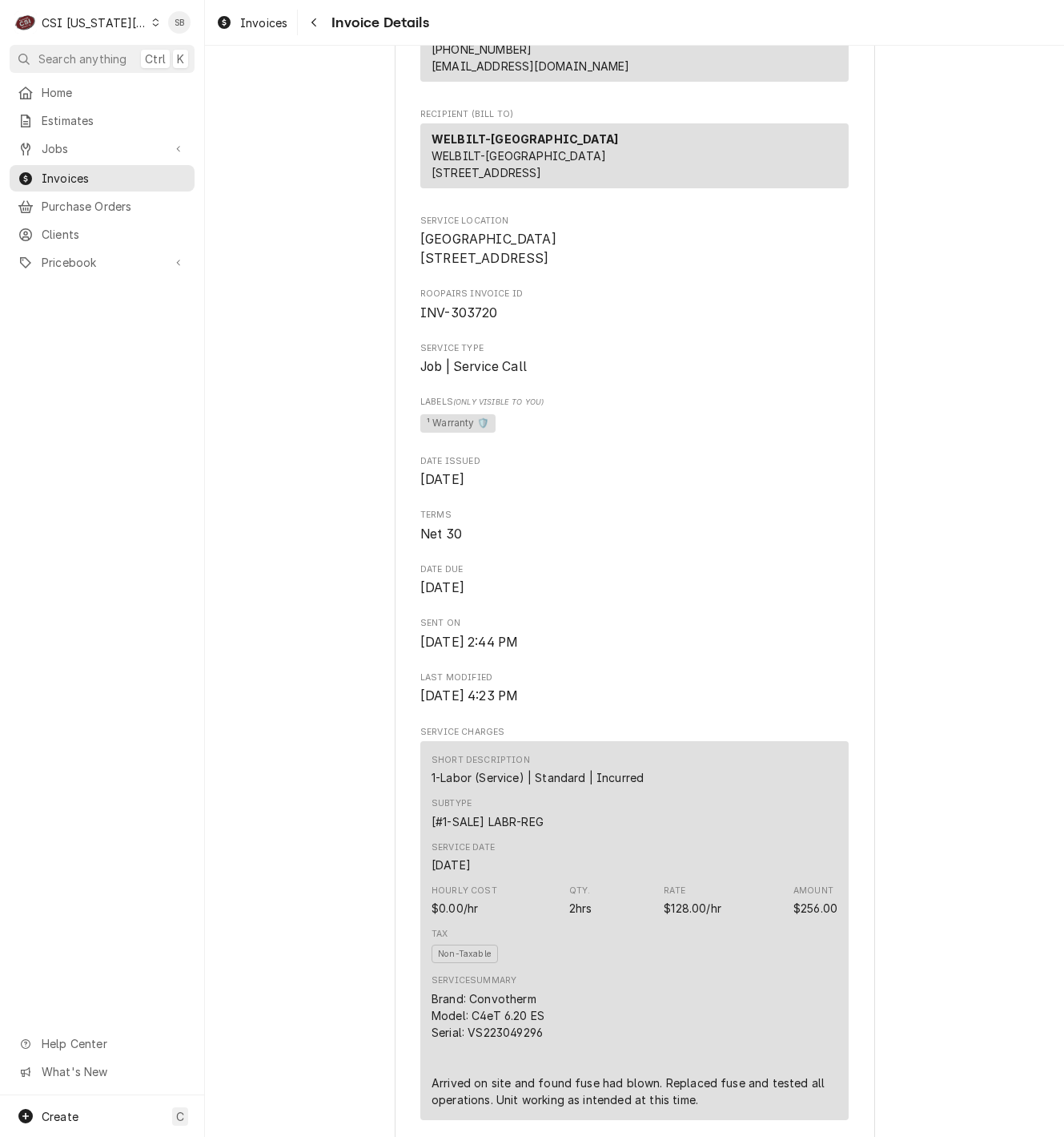
scroll to position [0, 0]
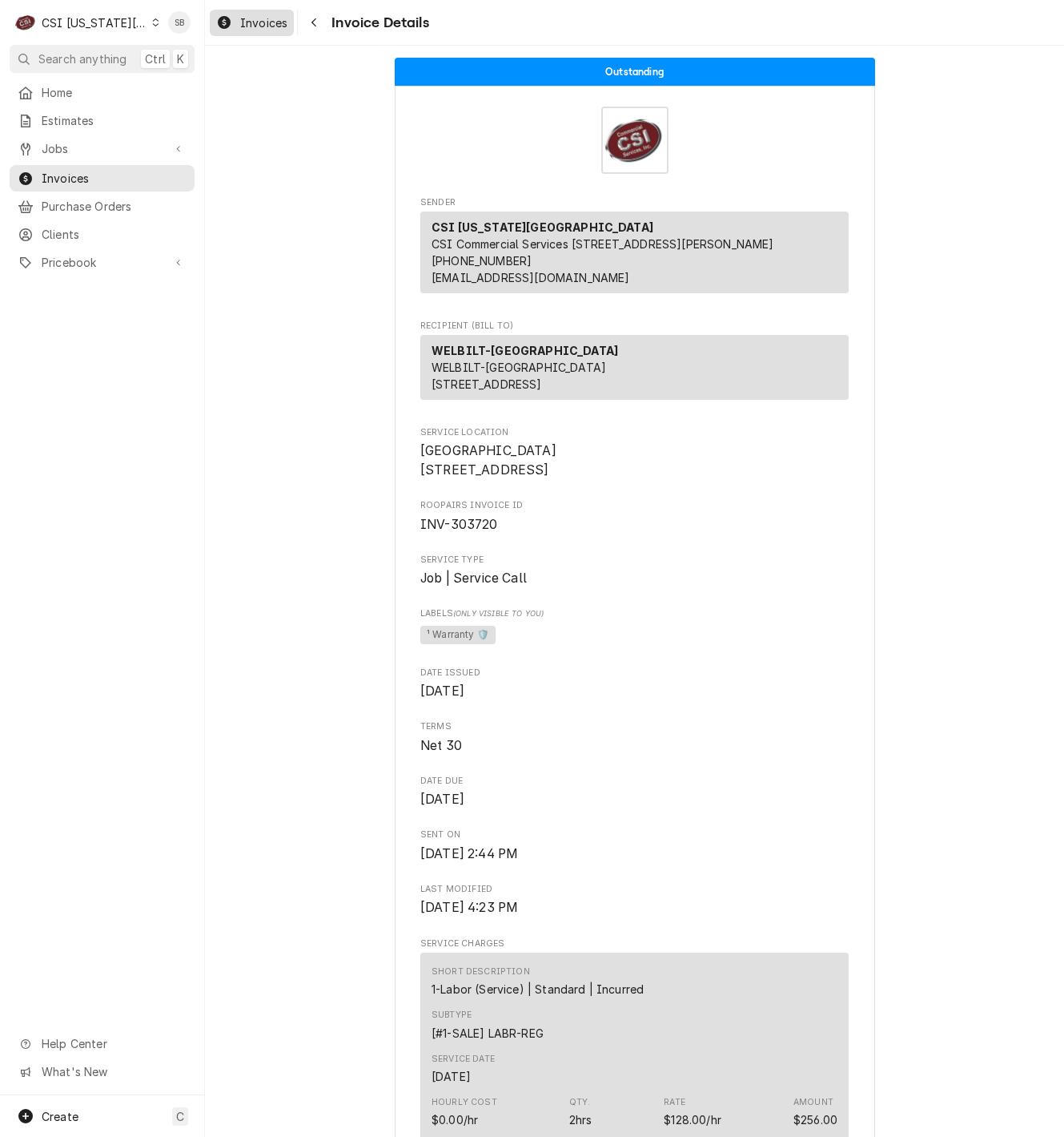
click at [250, 29] on span "Invoices" at bounding box center [263, 23] width 48 height 17
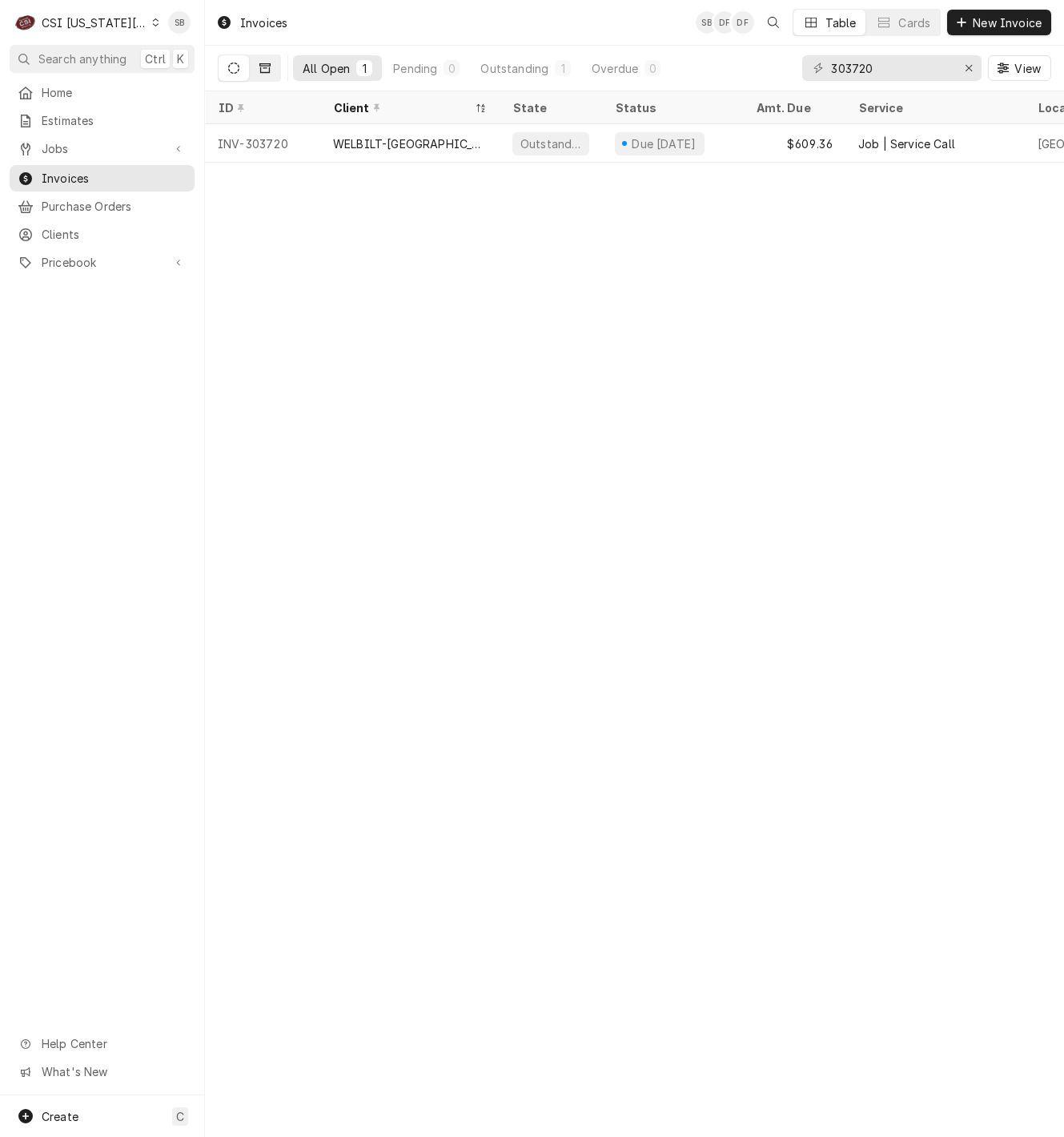
click at [267, 79] on button "Dynamic Content Wrapper" at bounding box center [265, 68] width 31 height 26
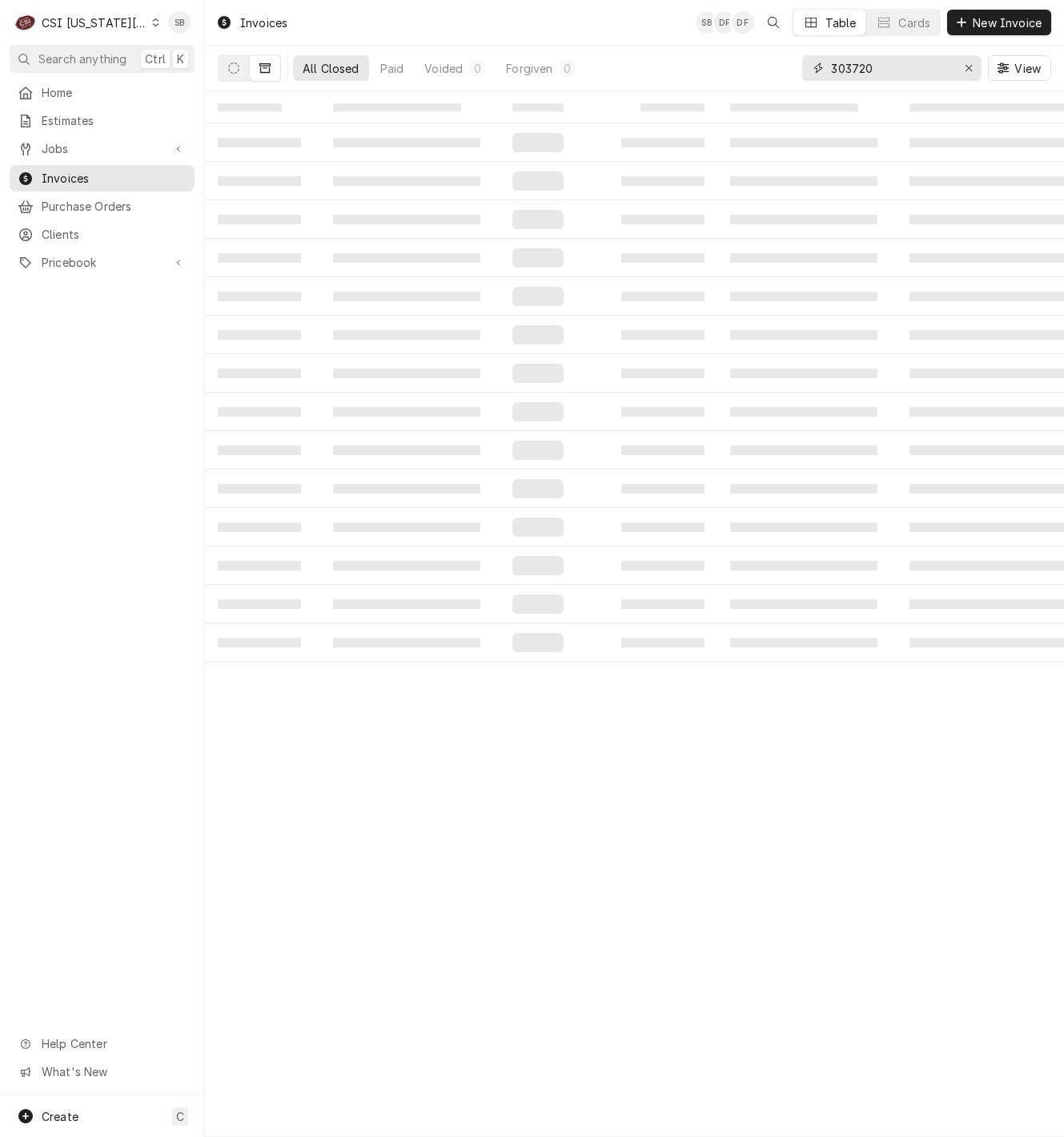
click at [865, 66] on input "303720" at bounding box center [891, 68] width 120 height 26
paste input "621"
type input "303621"
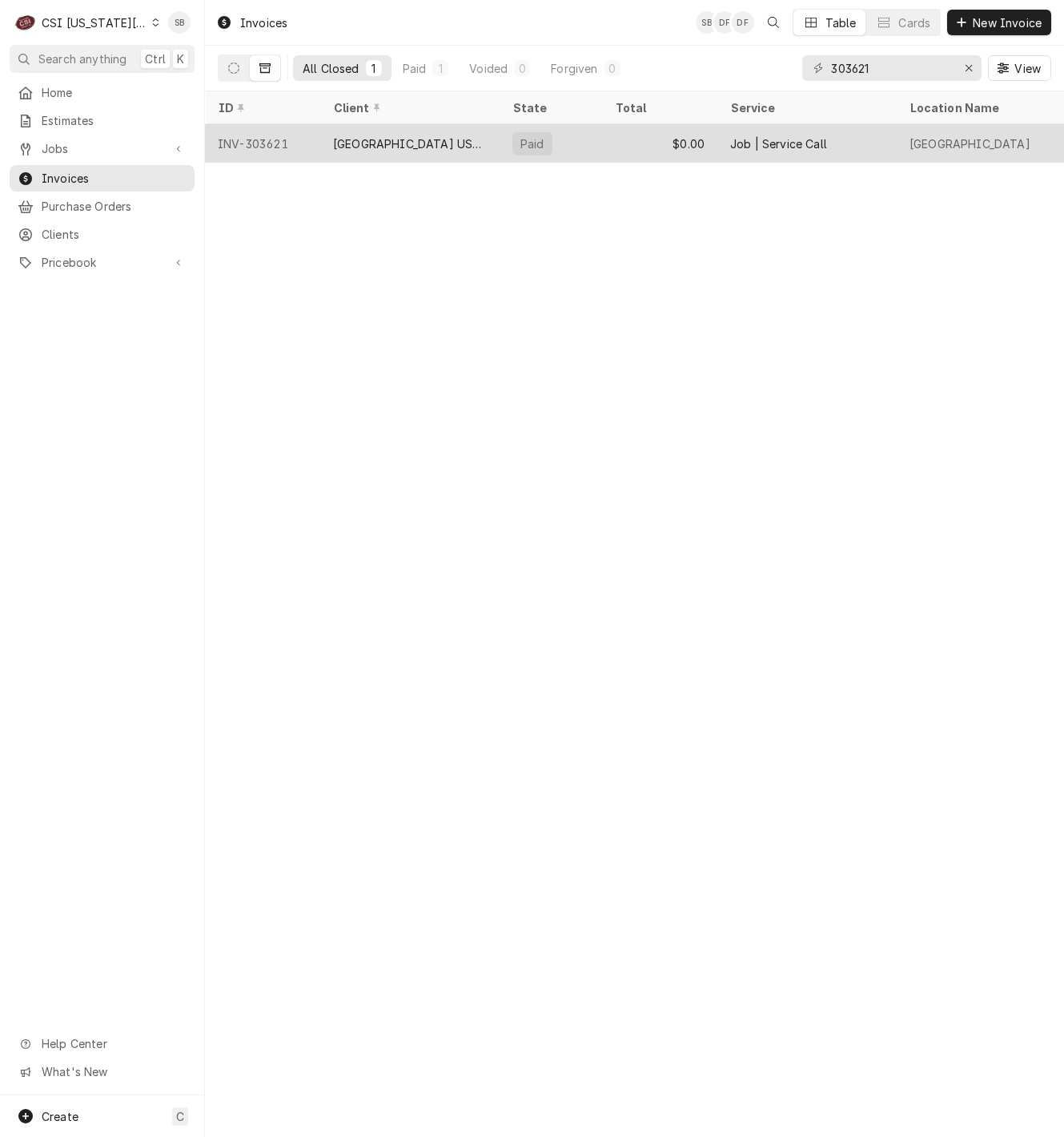
click at [519, 135] on div "Paid" at bounding box center [532, 143] width 27 height 17
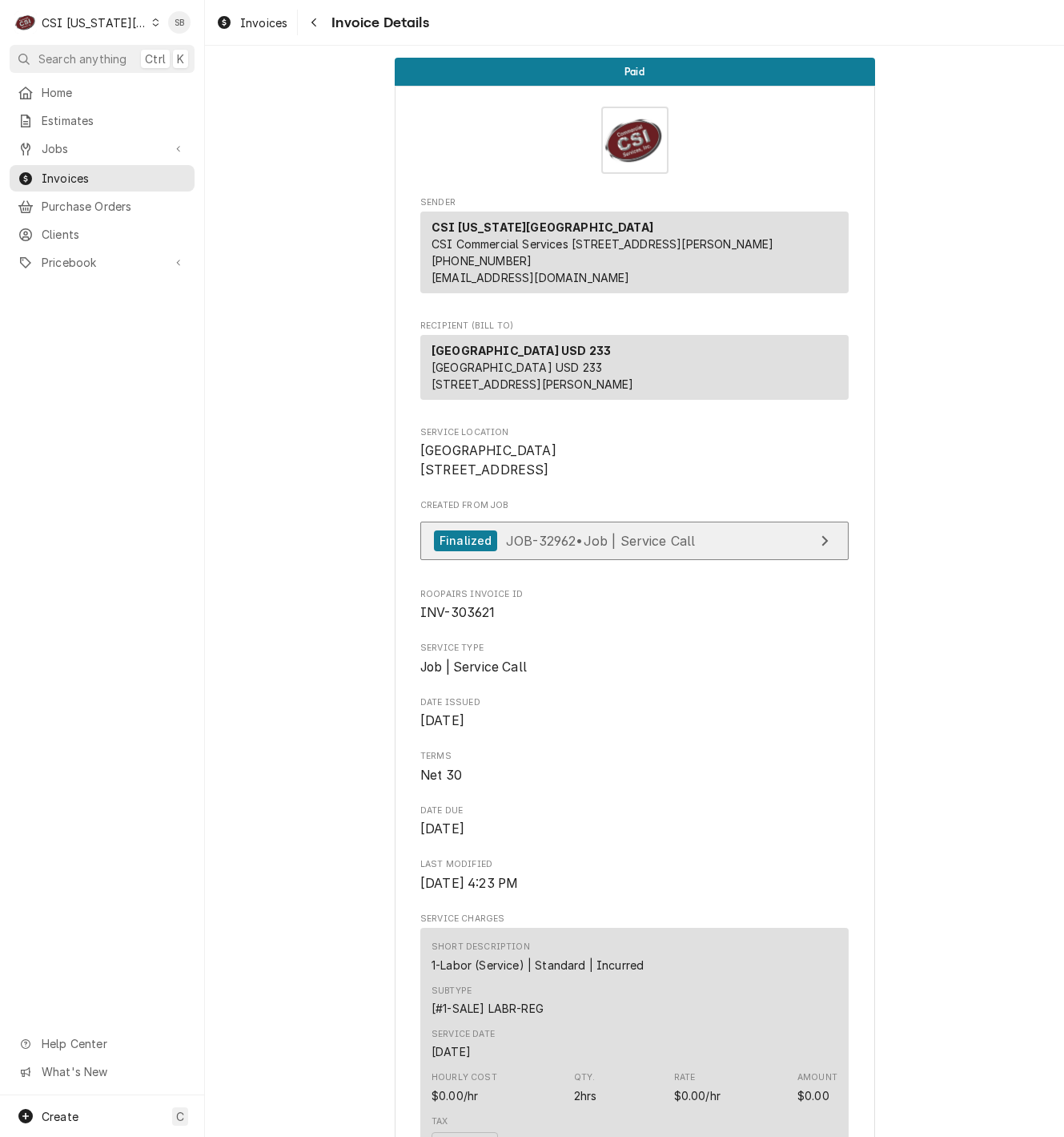
click at [614, 552] on div "Finalized JOB-32962 • Job | Service Call" at bounding box center [565, 541] width 261 height 22
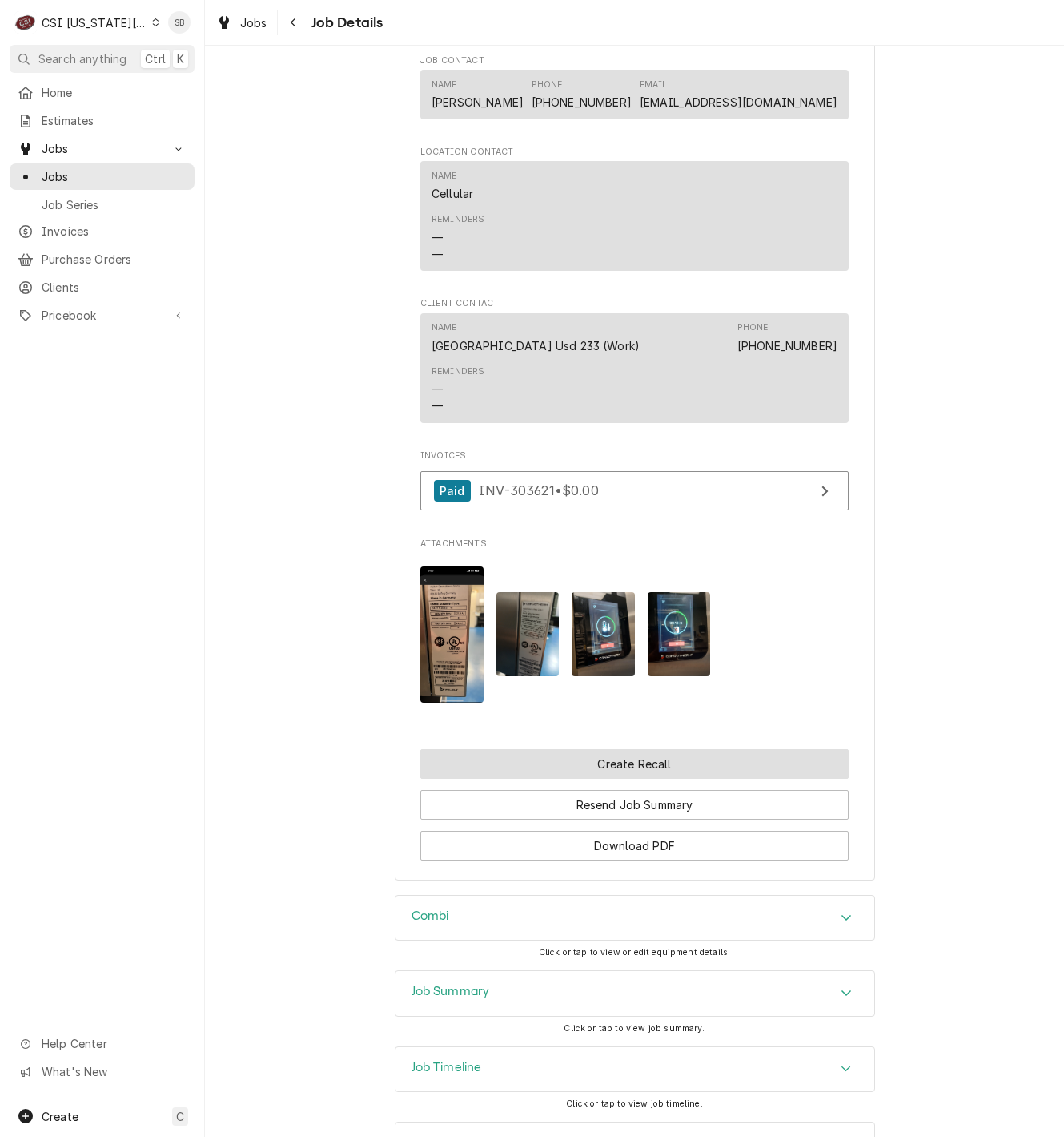
scroll to position [1265, 0]
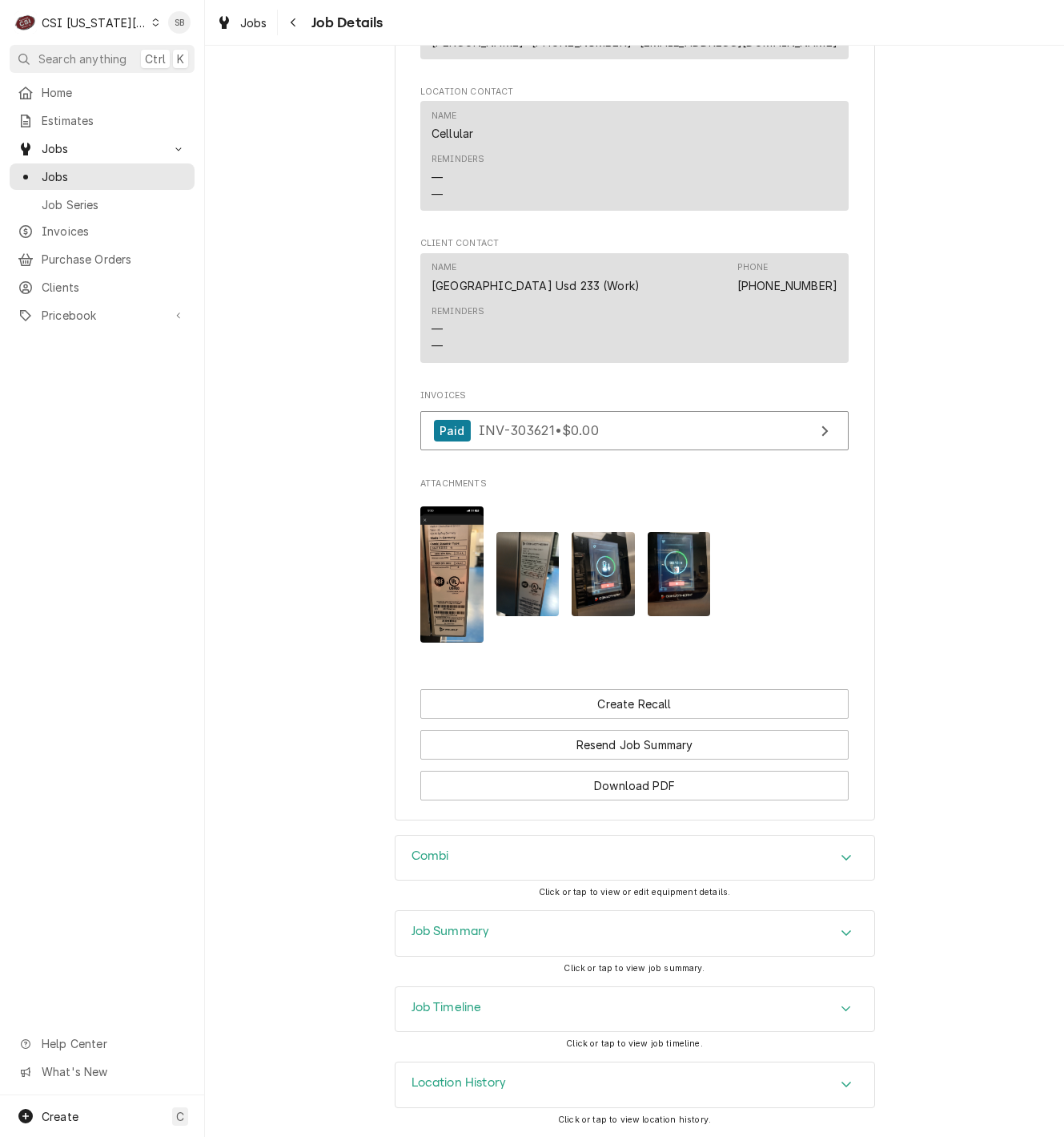
click at [578, 913] on div "Job Summary" at bounding box center [635, 933] width 479 height 45
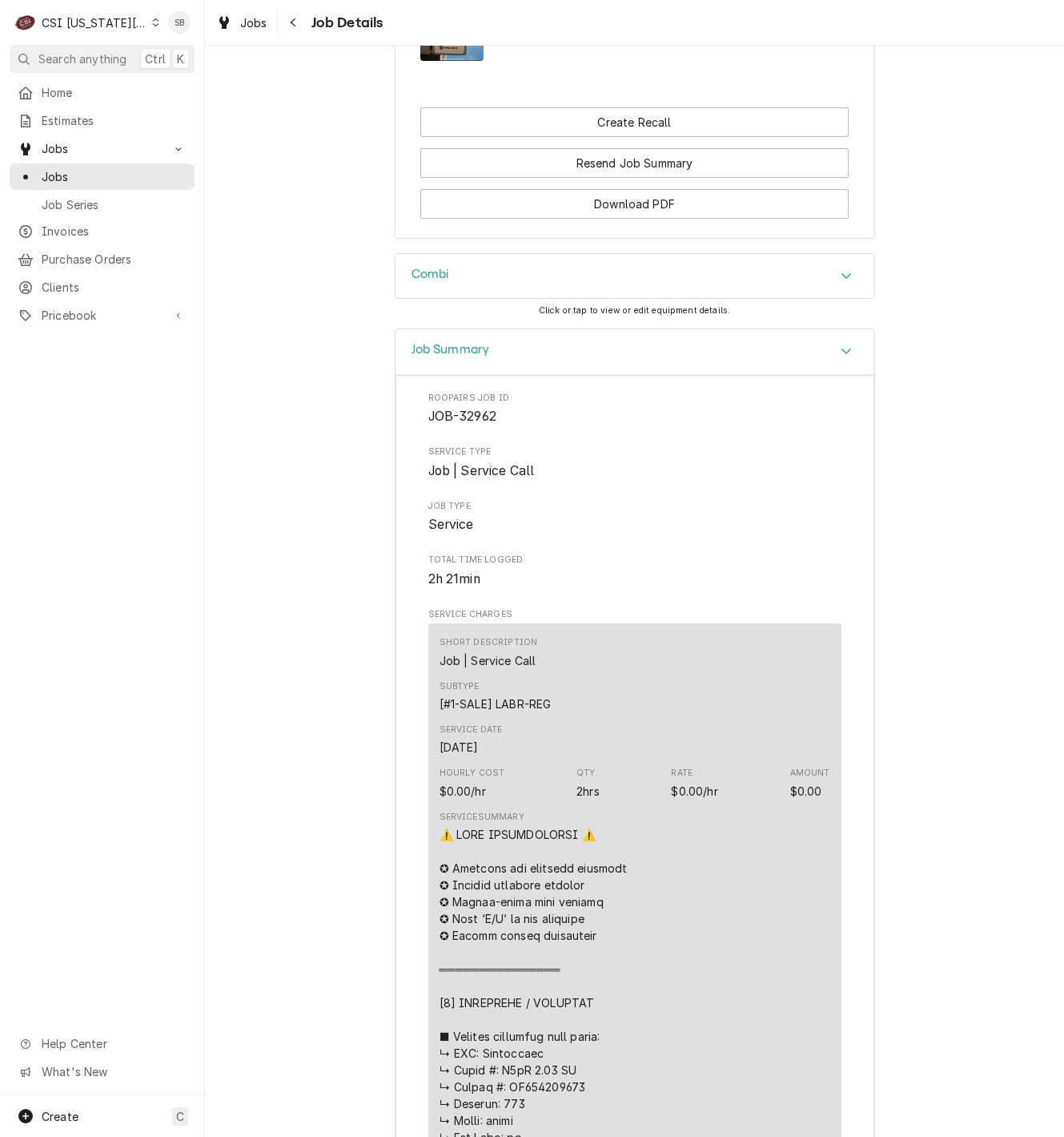
scroll to position [2163, 0]
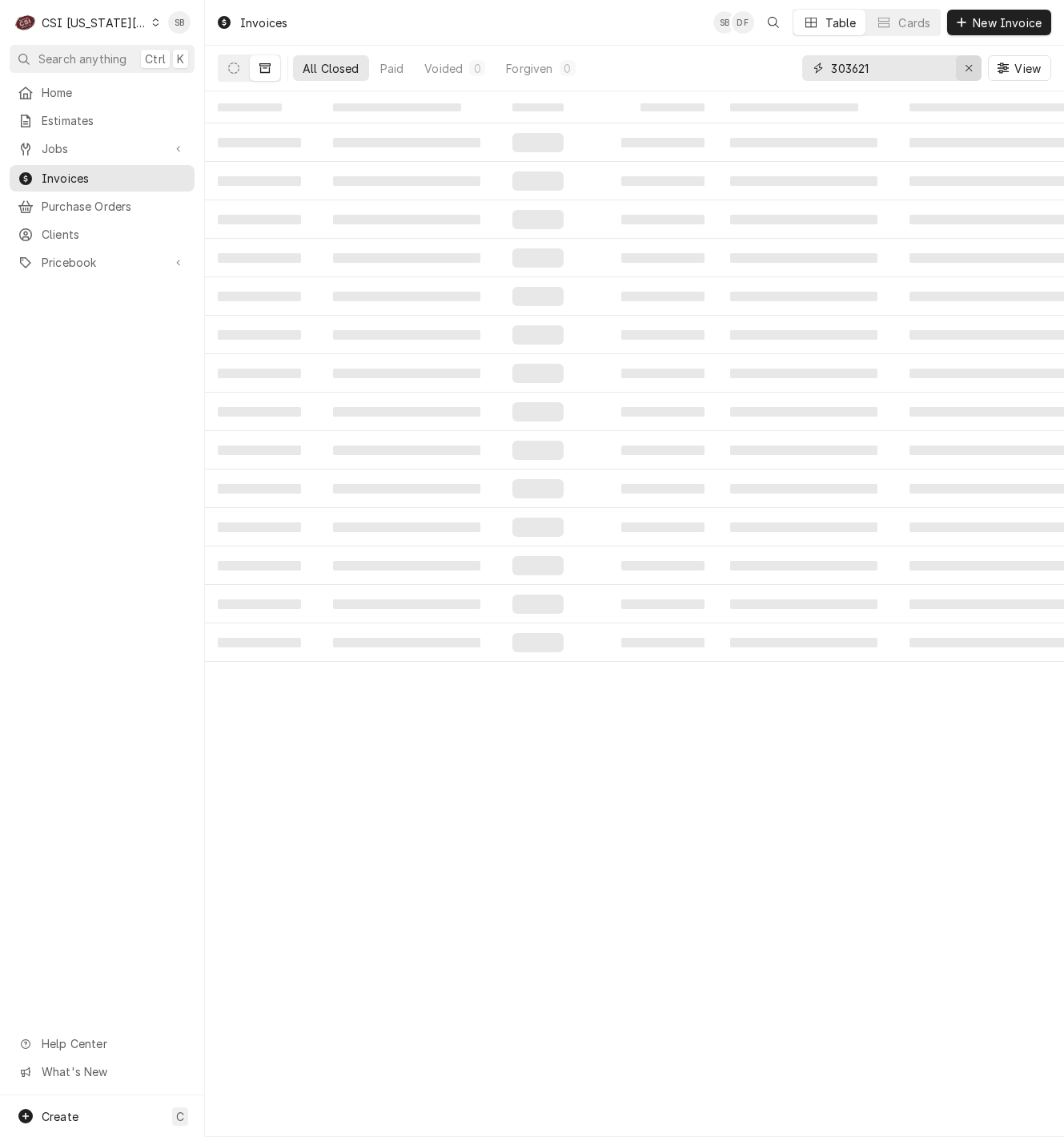
click at [966, 74] on div "Erase input" at bounding box center [969, 68] width 16 height 16
paste input "303698"
type input "303698"
click at [241, 59] on button "Dynamic Content Wrapper" at bounding box center [234, 68] width 31 height 26
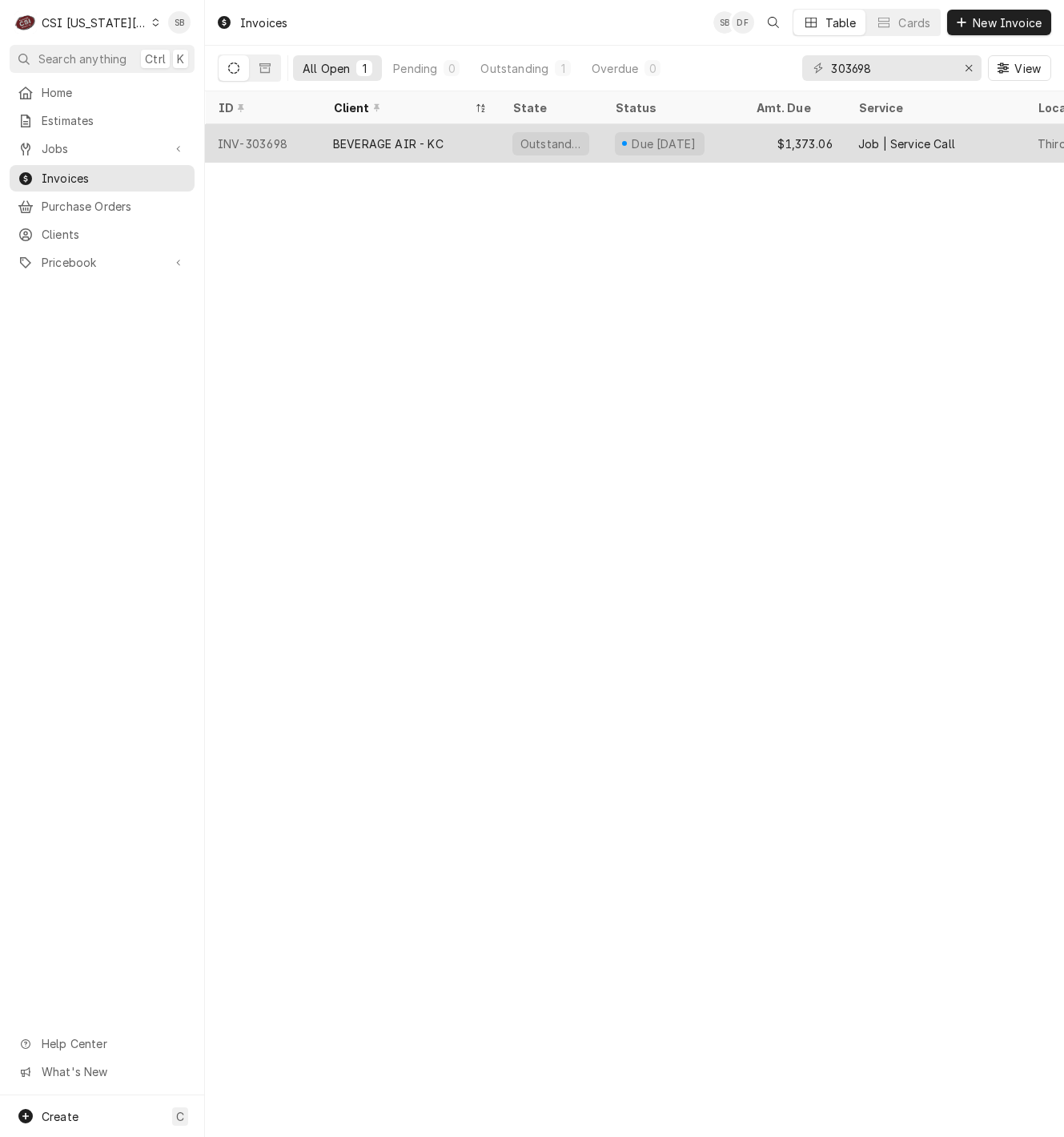
click at [411, 138] on div "BEVERAGE AIR - KC" at bounding box center [388, 143] width 110 height 17
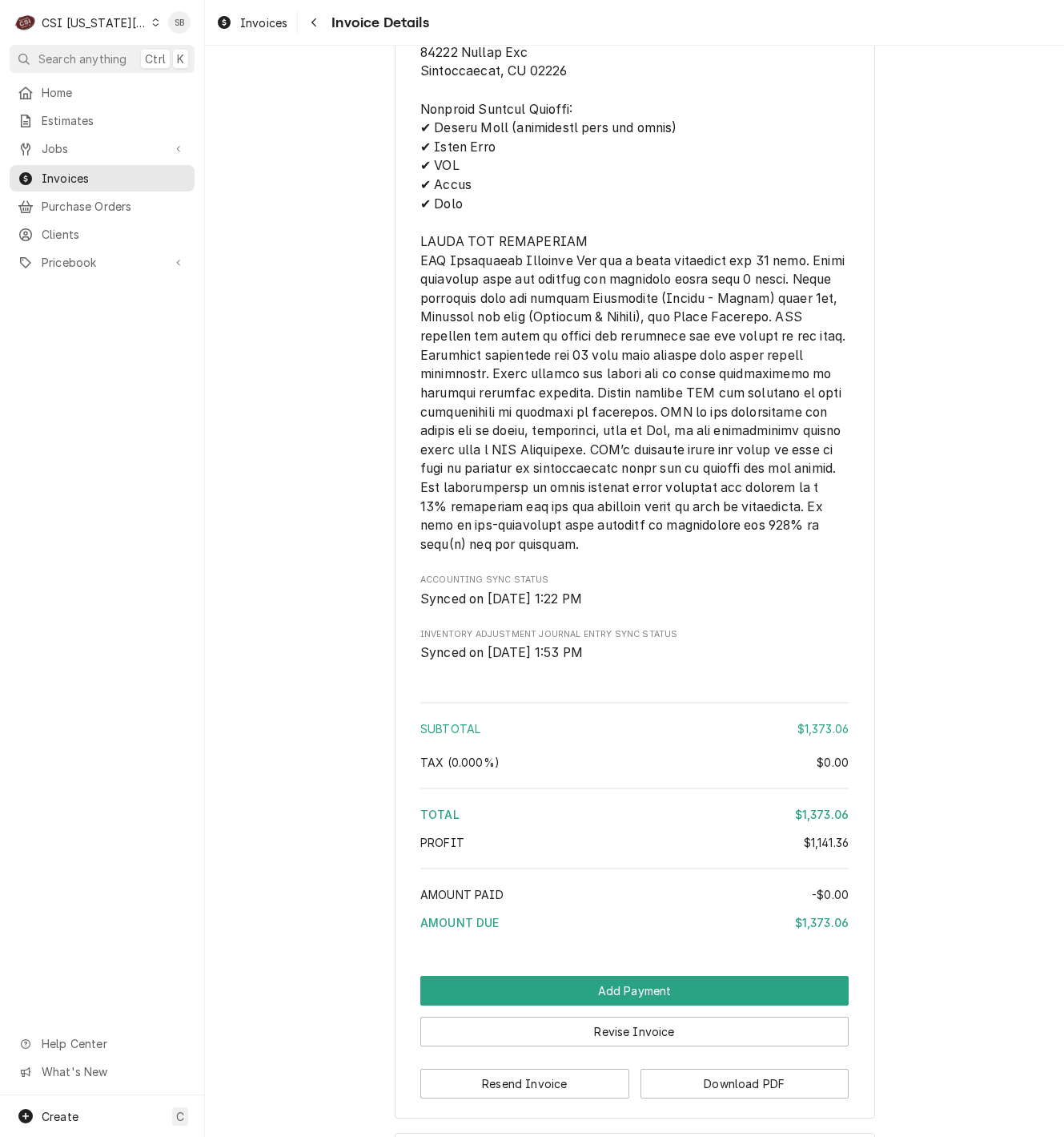
scroll to position [3658, 0]
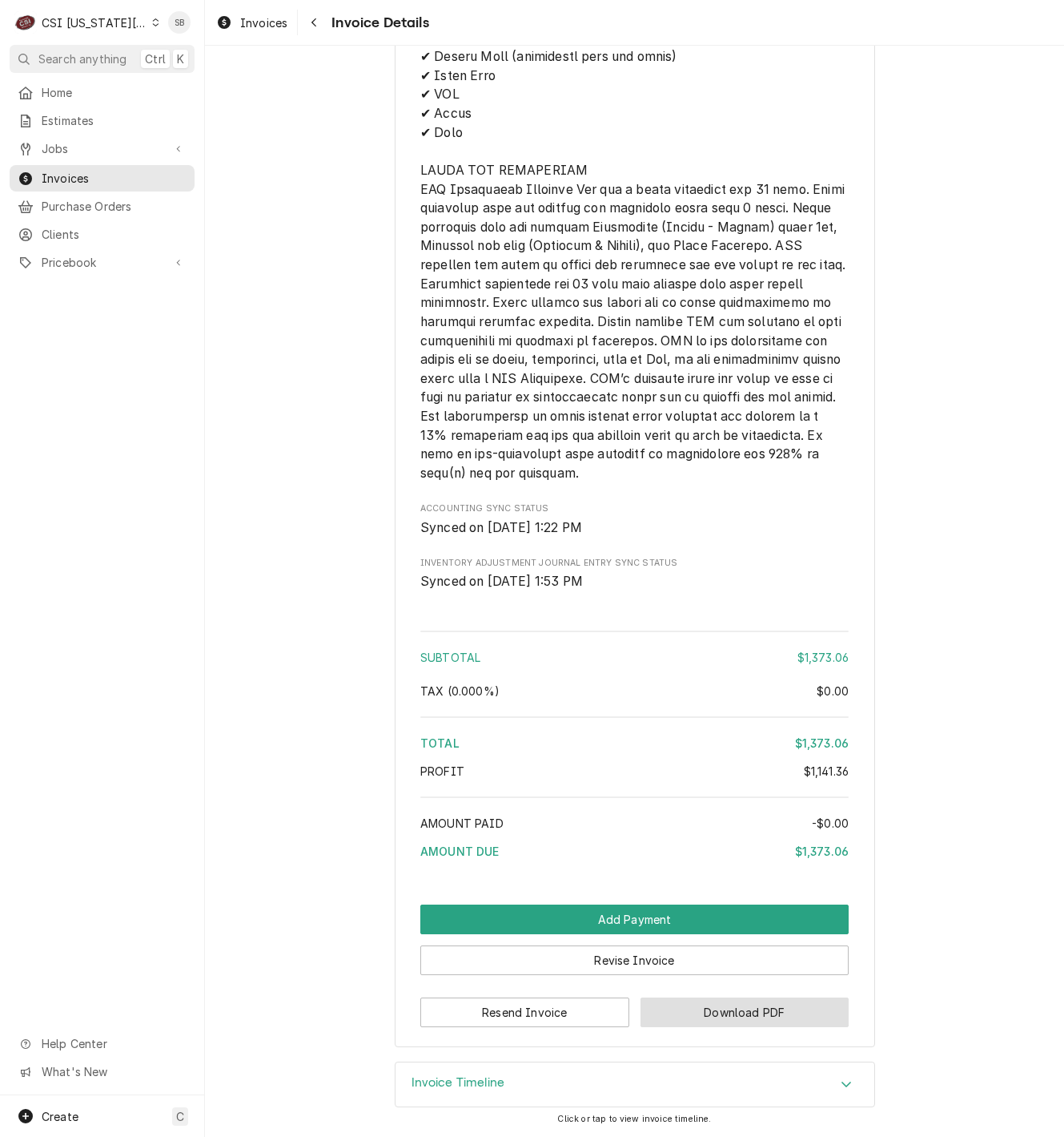
click at [750, 1019] on button "Download PDF" at bounding box center [744, 1012] width 209 height 30
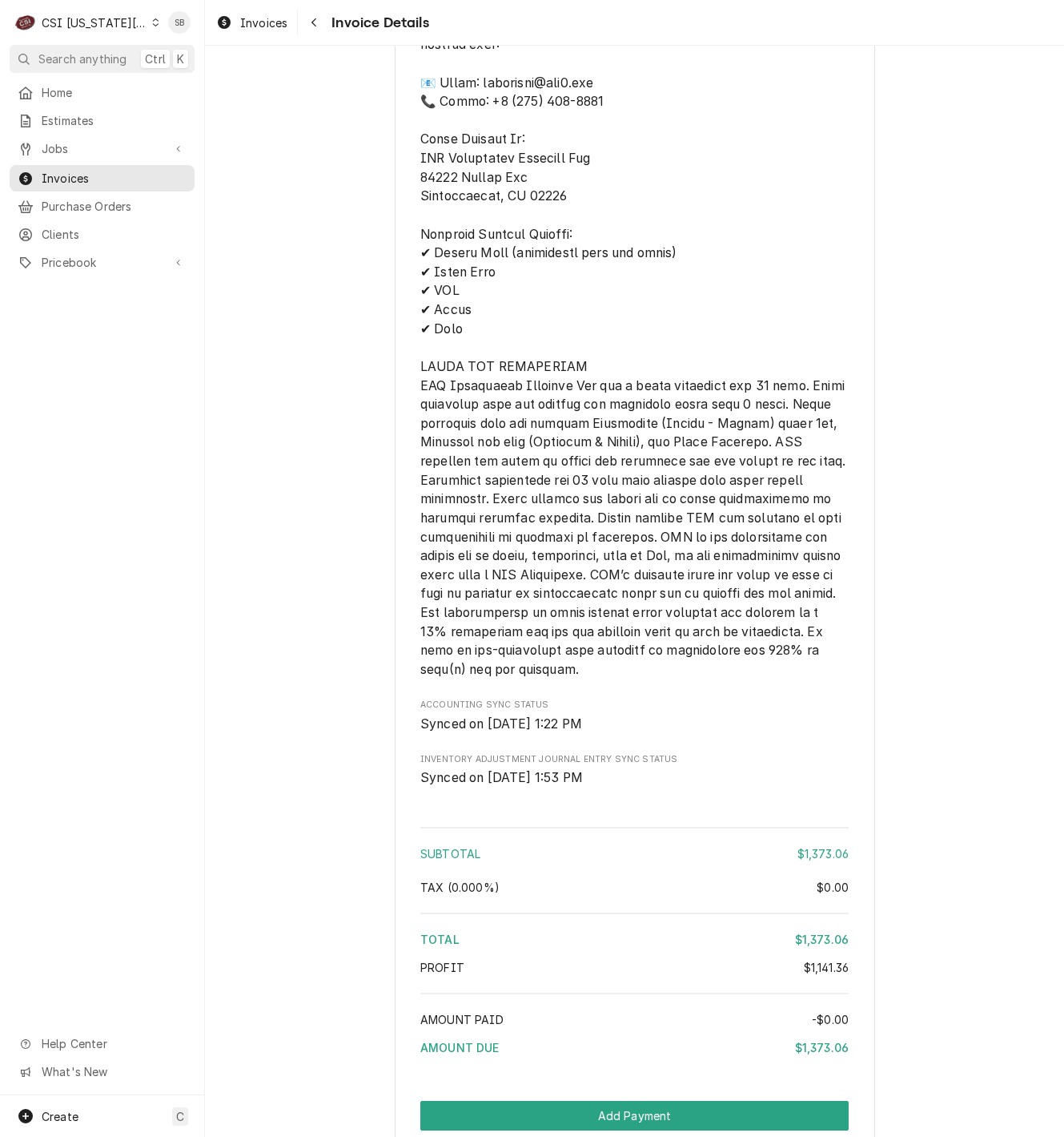
scroll to position [2938, 0]
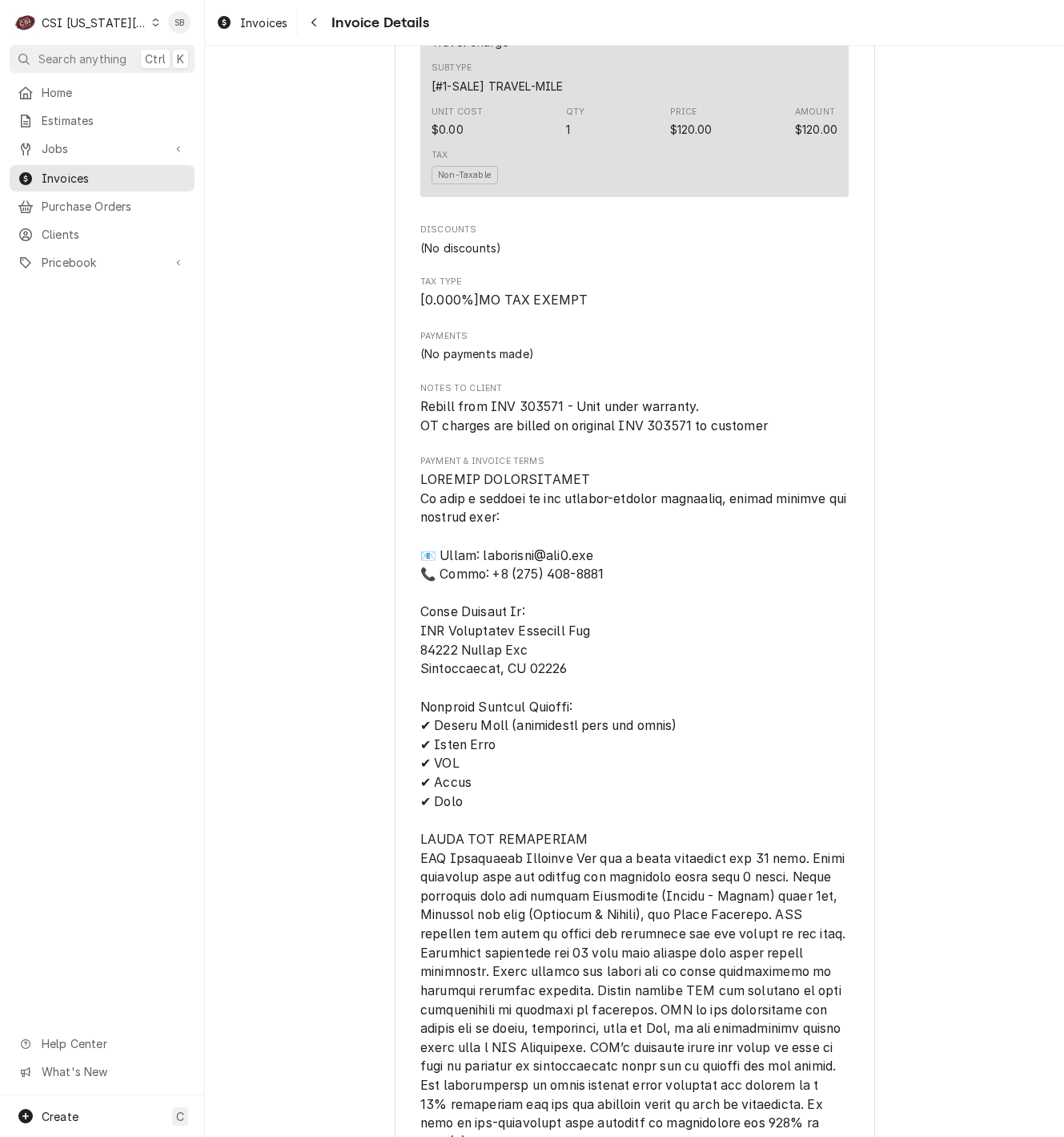
click at [521, 434] on span "Rebill from INV 303571 - Unit under warranty. OT charges are billed on original…" at bounding box center [594, 416] width 347 height 35
copy span "303571"
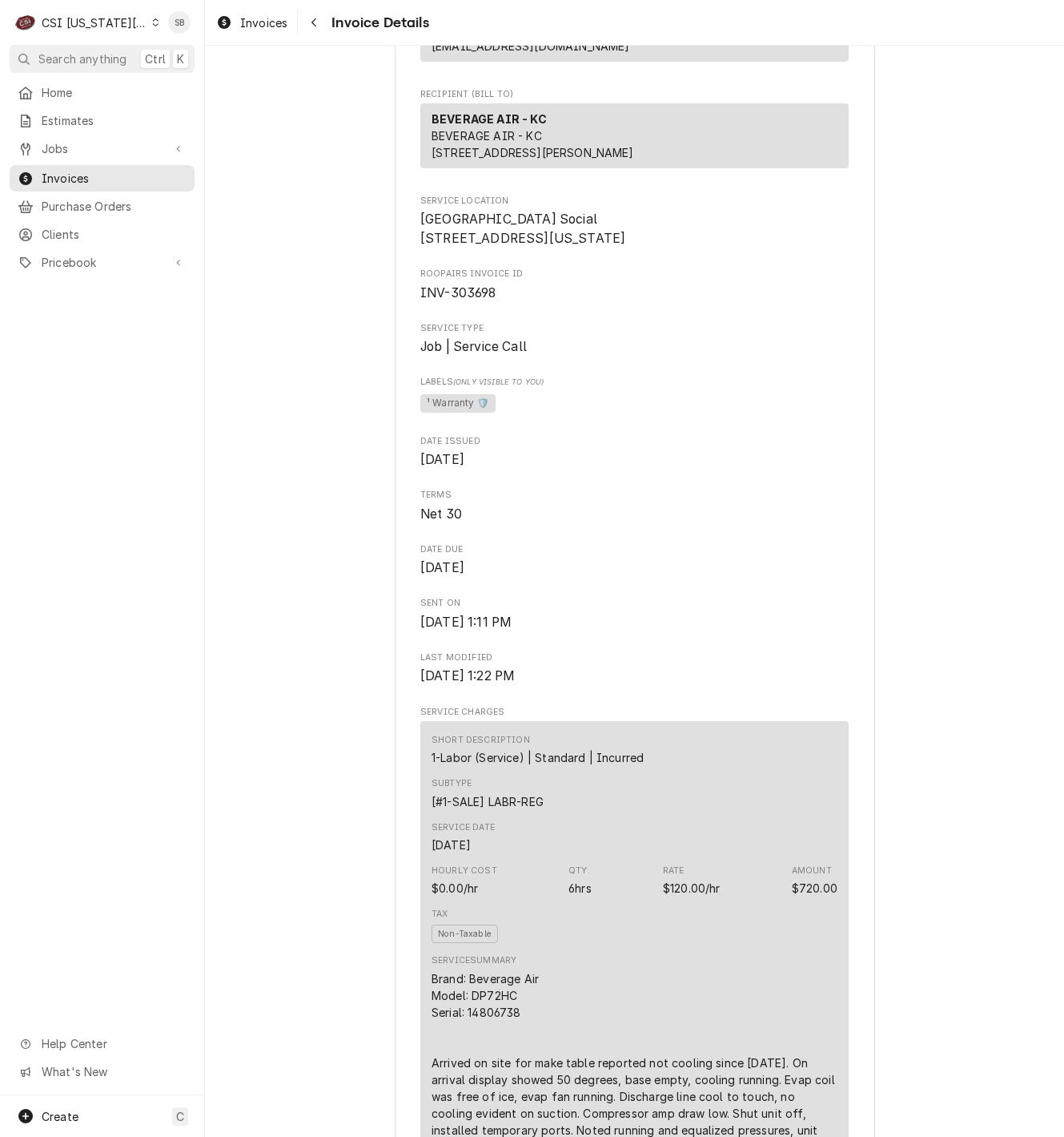
scroll to position [0, 0]
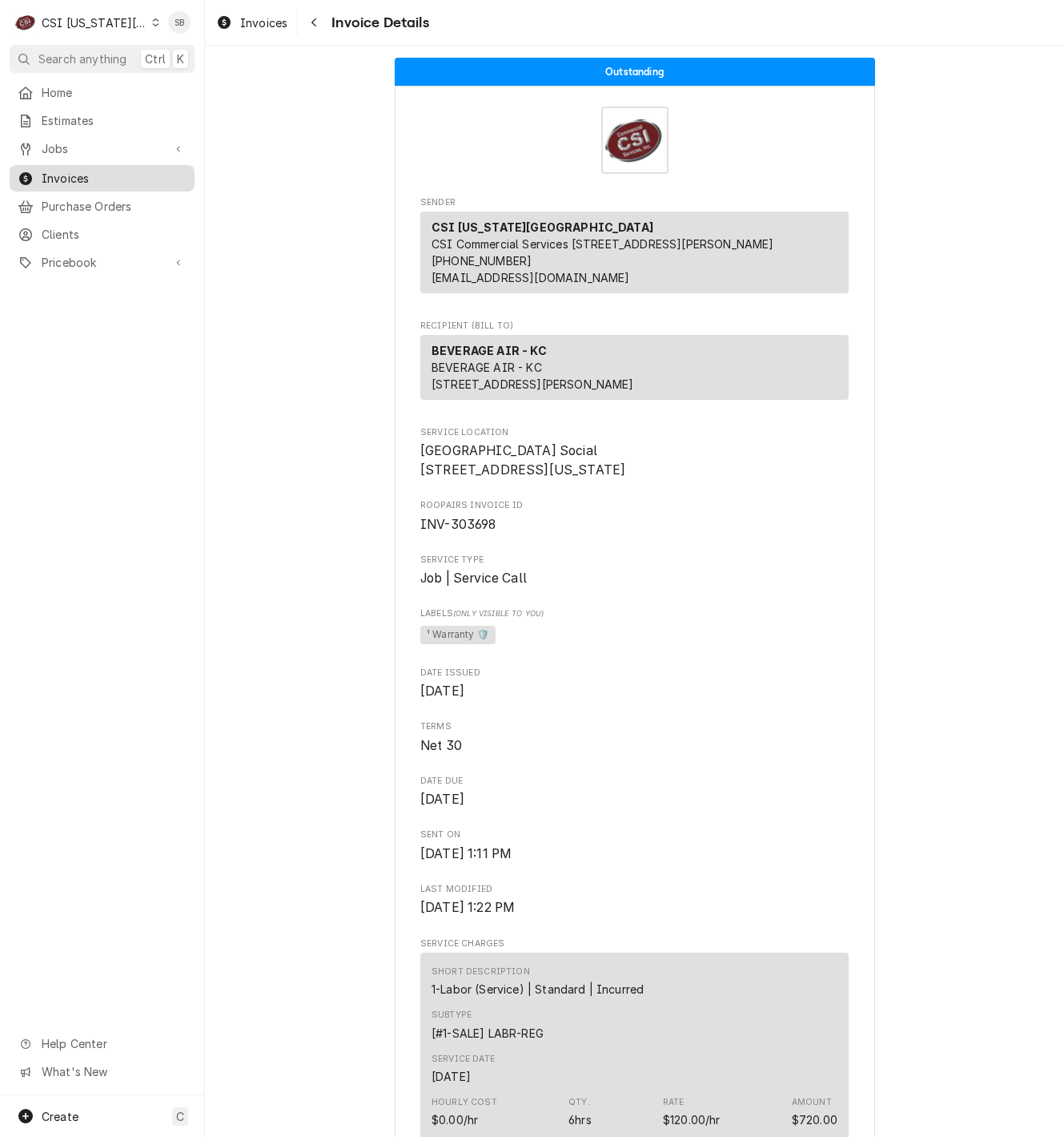
click at [98, 178] on span "Invoices" at bounding box center [114, 178] width 145 height 17
drag, startPoint x: 776, startPoint y: 837, endPoint x: 918, endPoint y: 789, distance: 149.9
click at [783, 787] on span "Date Due" at bounding box center [635, 781] width 428 height 13
click at [243, 23] on span "Invoices" at bounding box center [263, 23] width 48 height 17
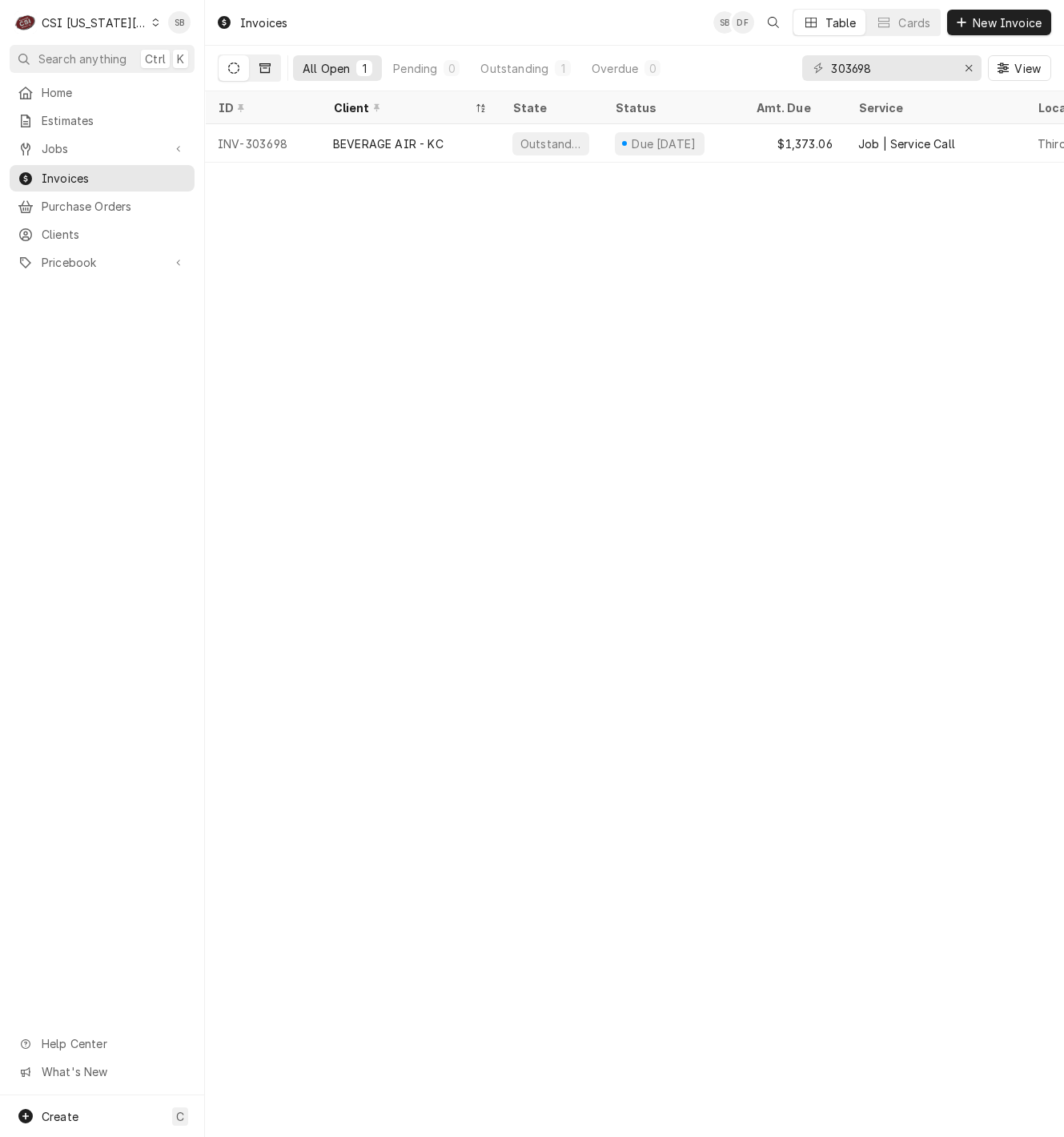
click at [274, 65] on button "Dynamic Content Wrapper" at bounding box center [265, 68] width 31 height 26
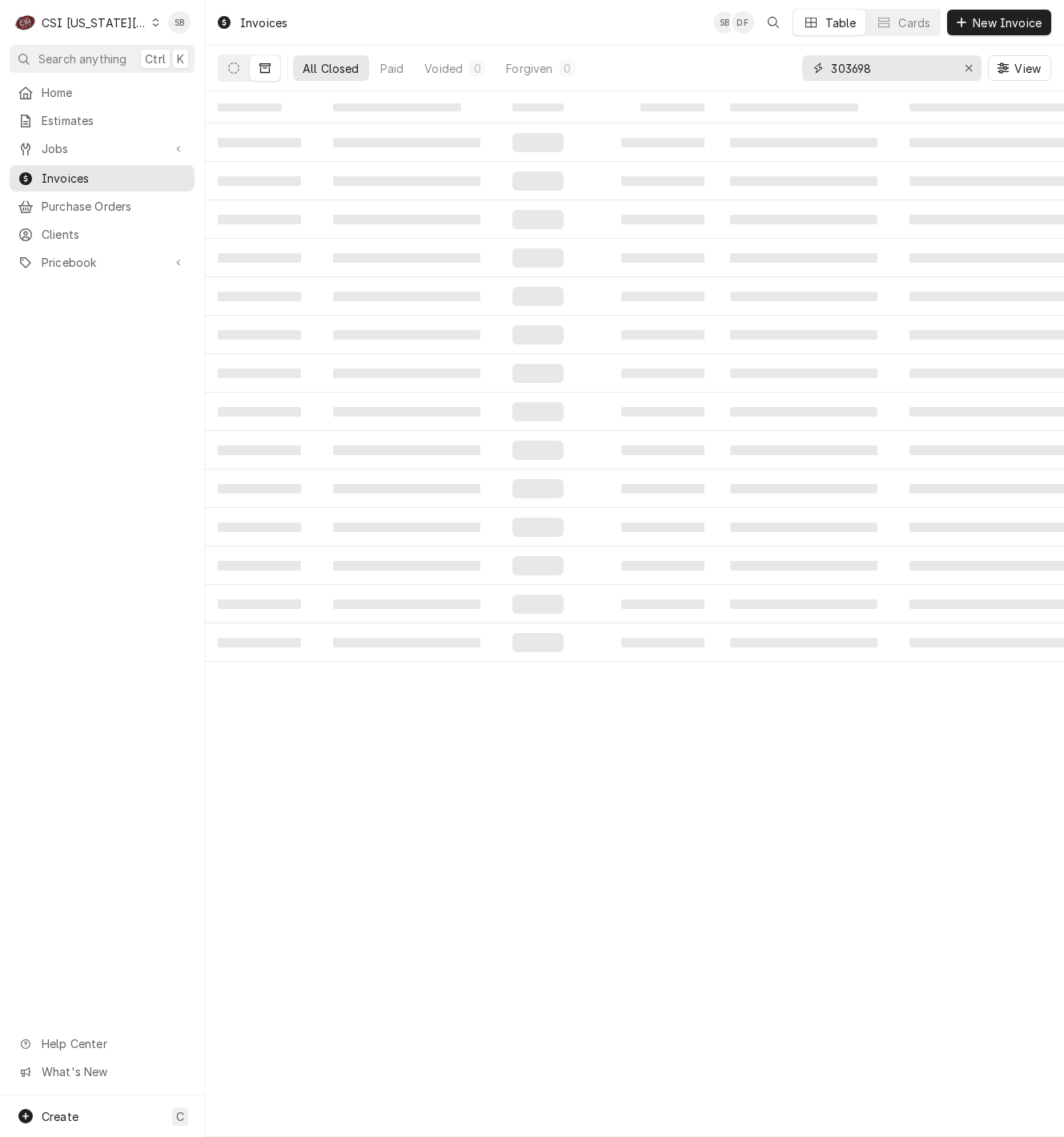
click at [858, 66] on input "303698" at bounding box center [891, 68] width 120 height 26
click at [860, 64] on input "303698" at bounding box center [891, 68] width 120 height 26
paste input "571"
type input "303571"
click at [229, 64] on icon "Dynamic Content Wrapper" at bounding box center [234, 68] width 11 height 11
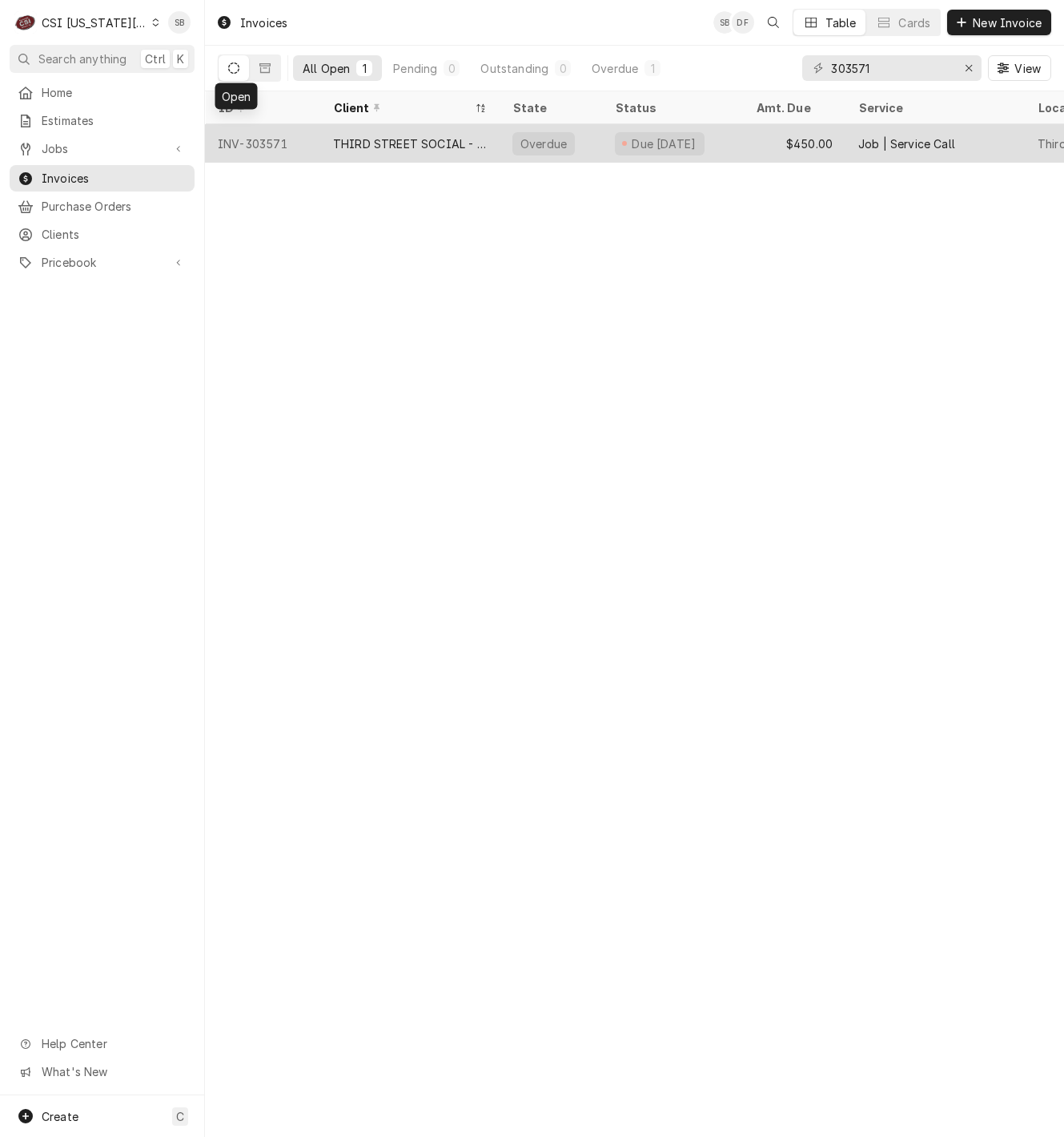
click at [365, 151] on div "THIRD STREET SOCIAL - LEGACY DR" at bounding box center [410, 143] width 180 height 39
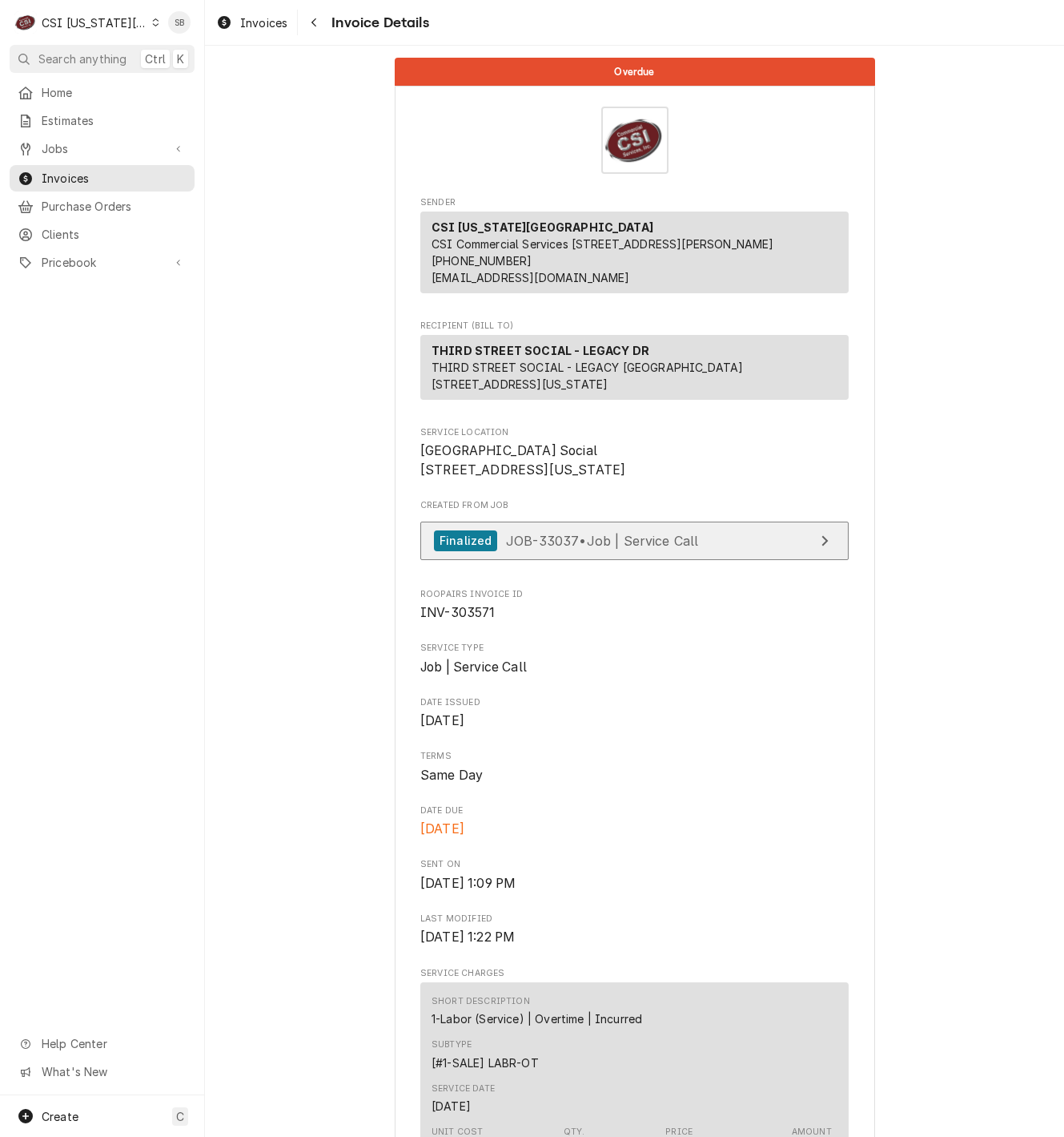
click at [632, 548] on span "JOB-33037 • Job | Service Call" at bounding box center [602, 540] width 193 height 16
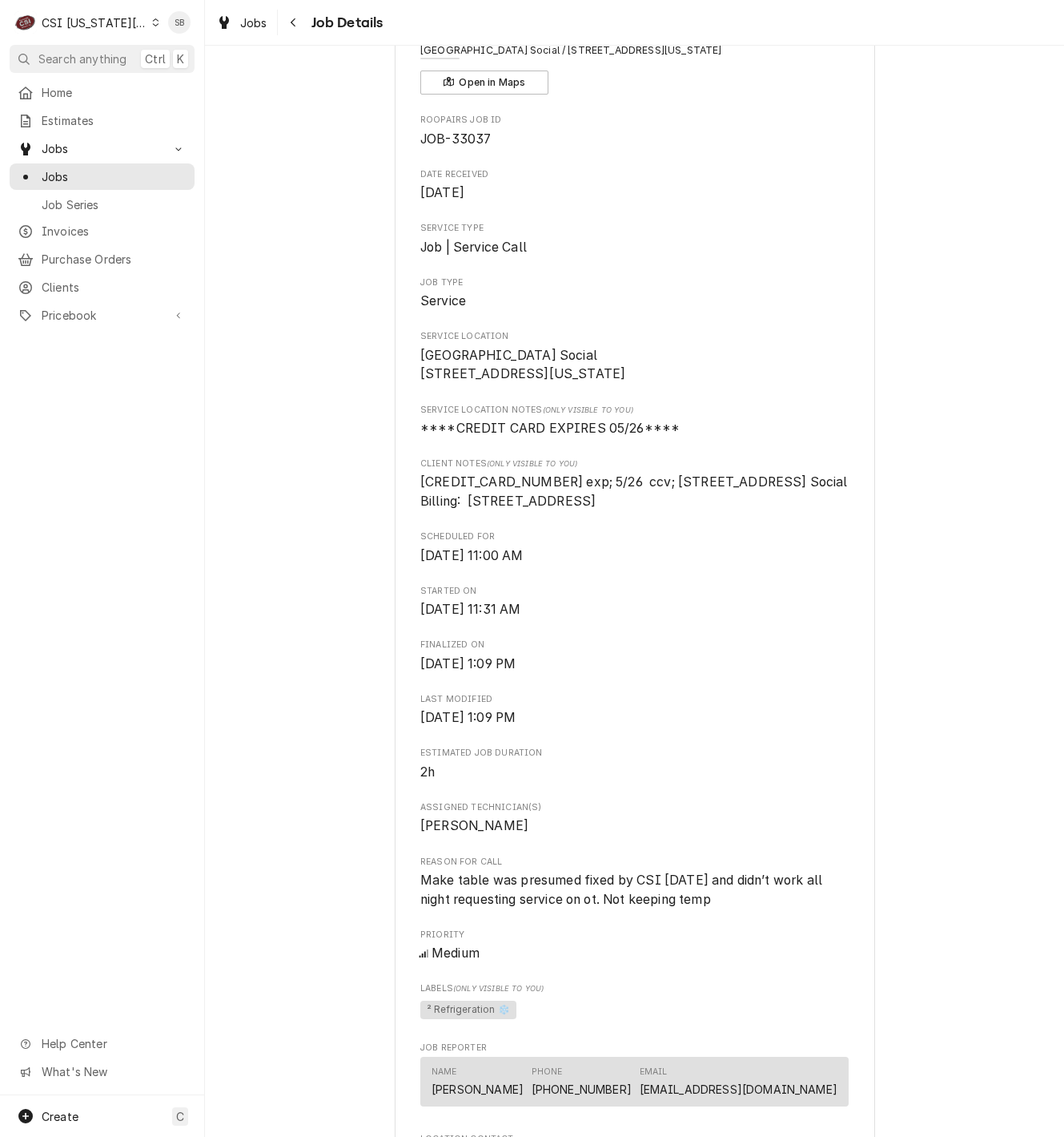
scroll to position [360, 0]
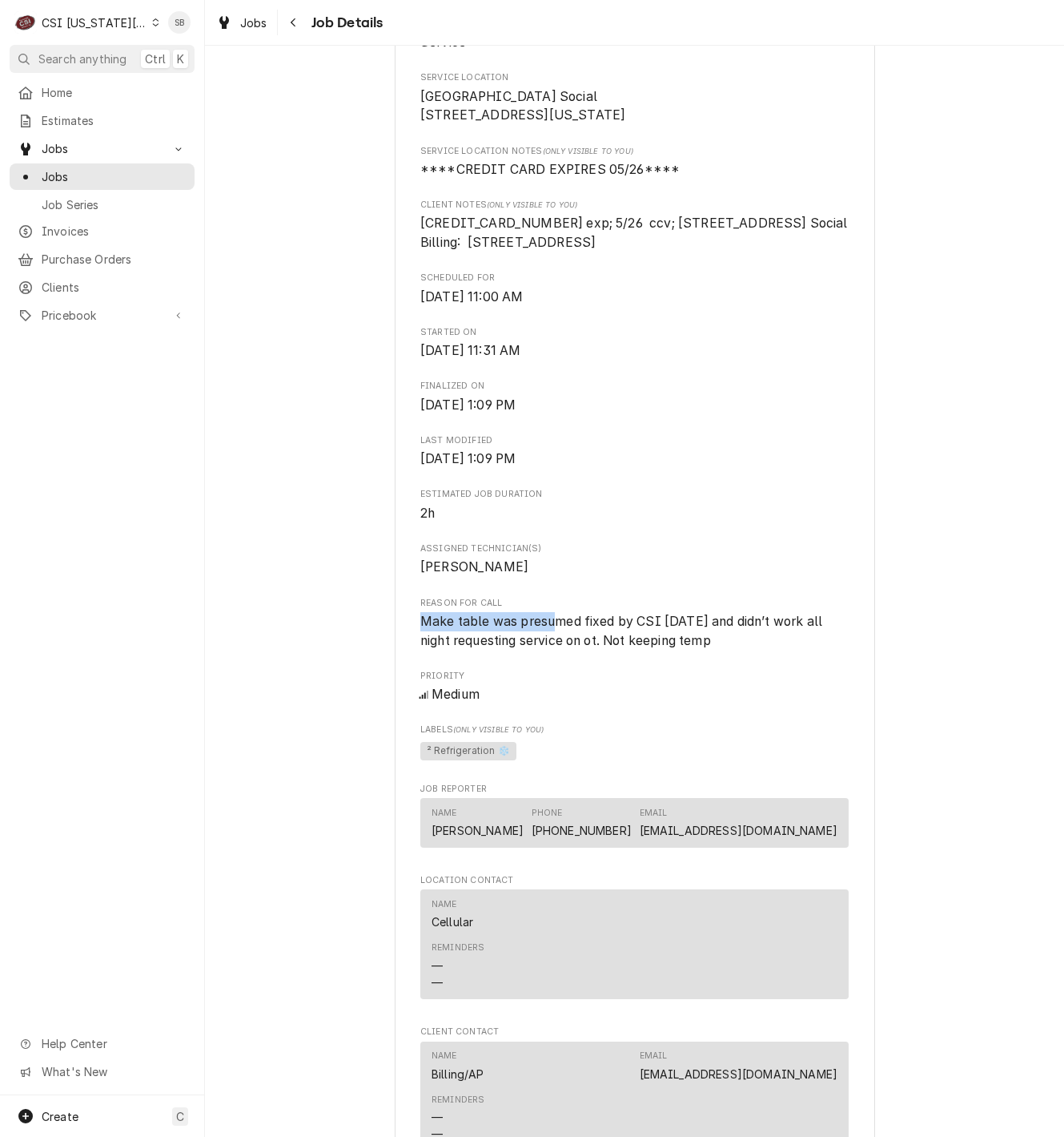
drag, startPoint x: 438, startPoint y: 661, endPoint x: 550, endPoint y: 658, distance: 112.0
click at [550, 658] on div "THIRD STREET SOCIAL - LEGACY DR Third Street Social / 410 Nw Legacy Drive, Kans…" at bounding box center [635, 649] width 480 height 1815
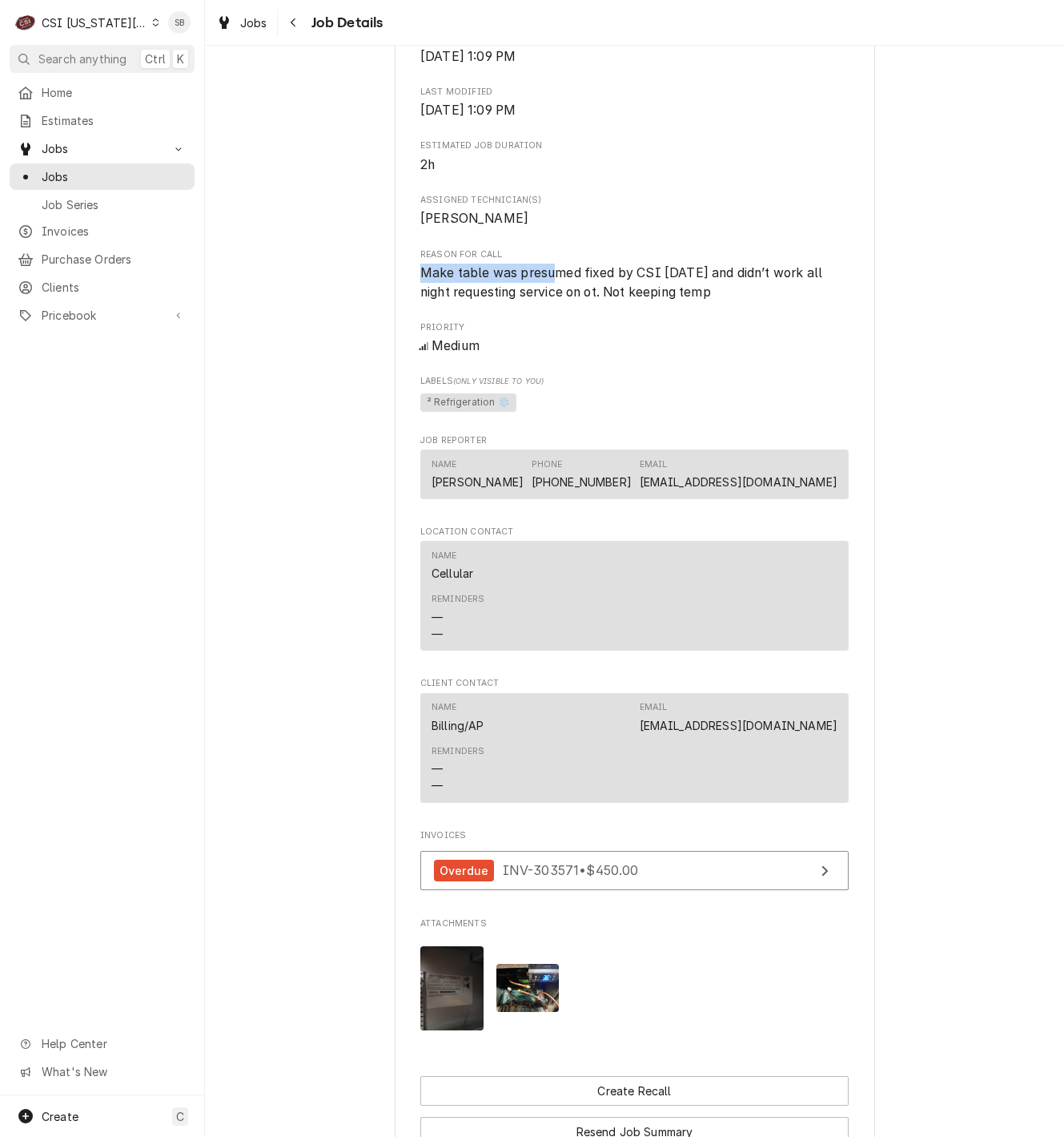
scroll to position [1064, 0]
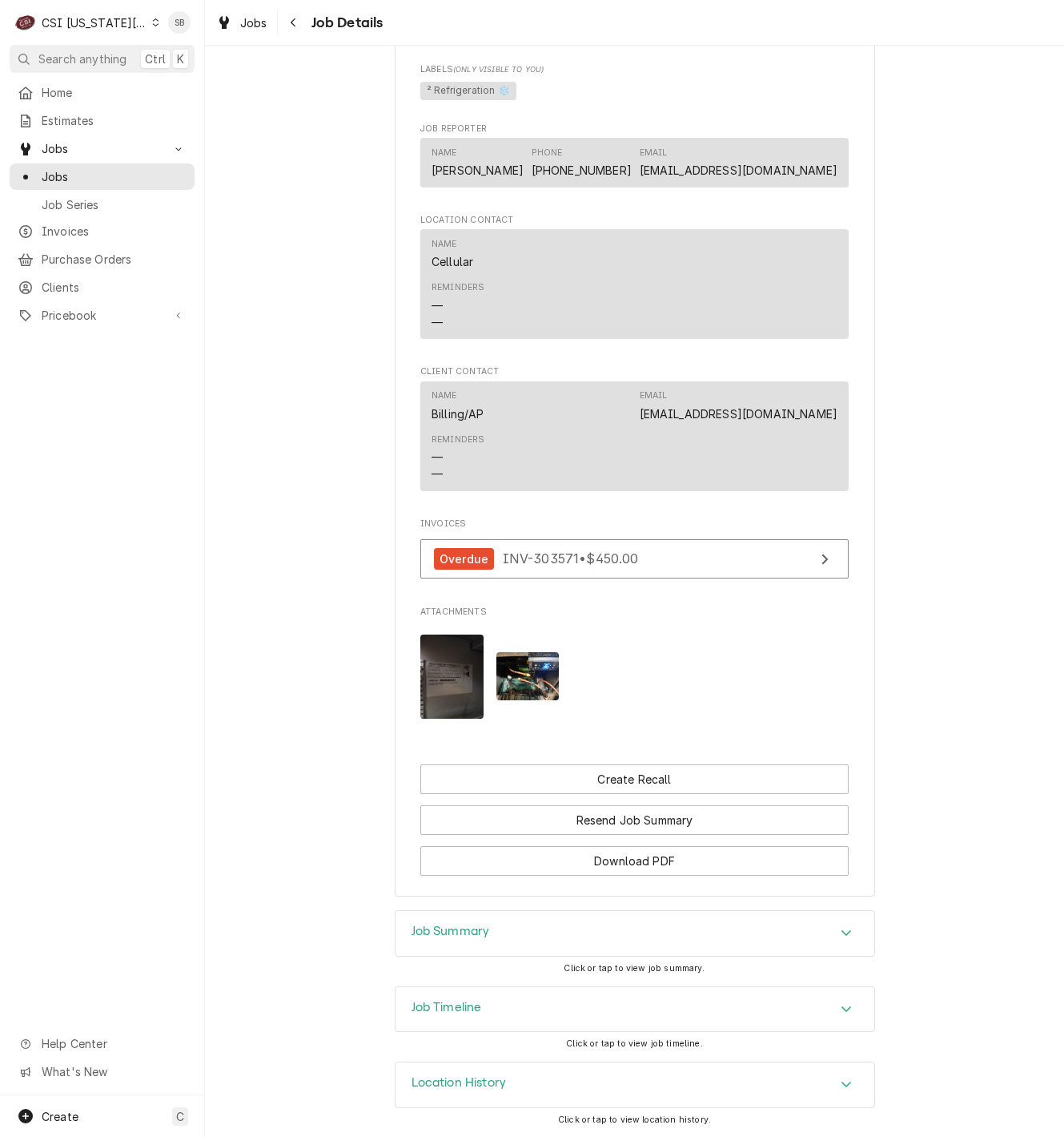
click at [509, 916] on div "Job Summary" at bounding box center [635, 933] width 479 height 45
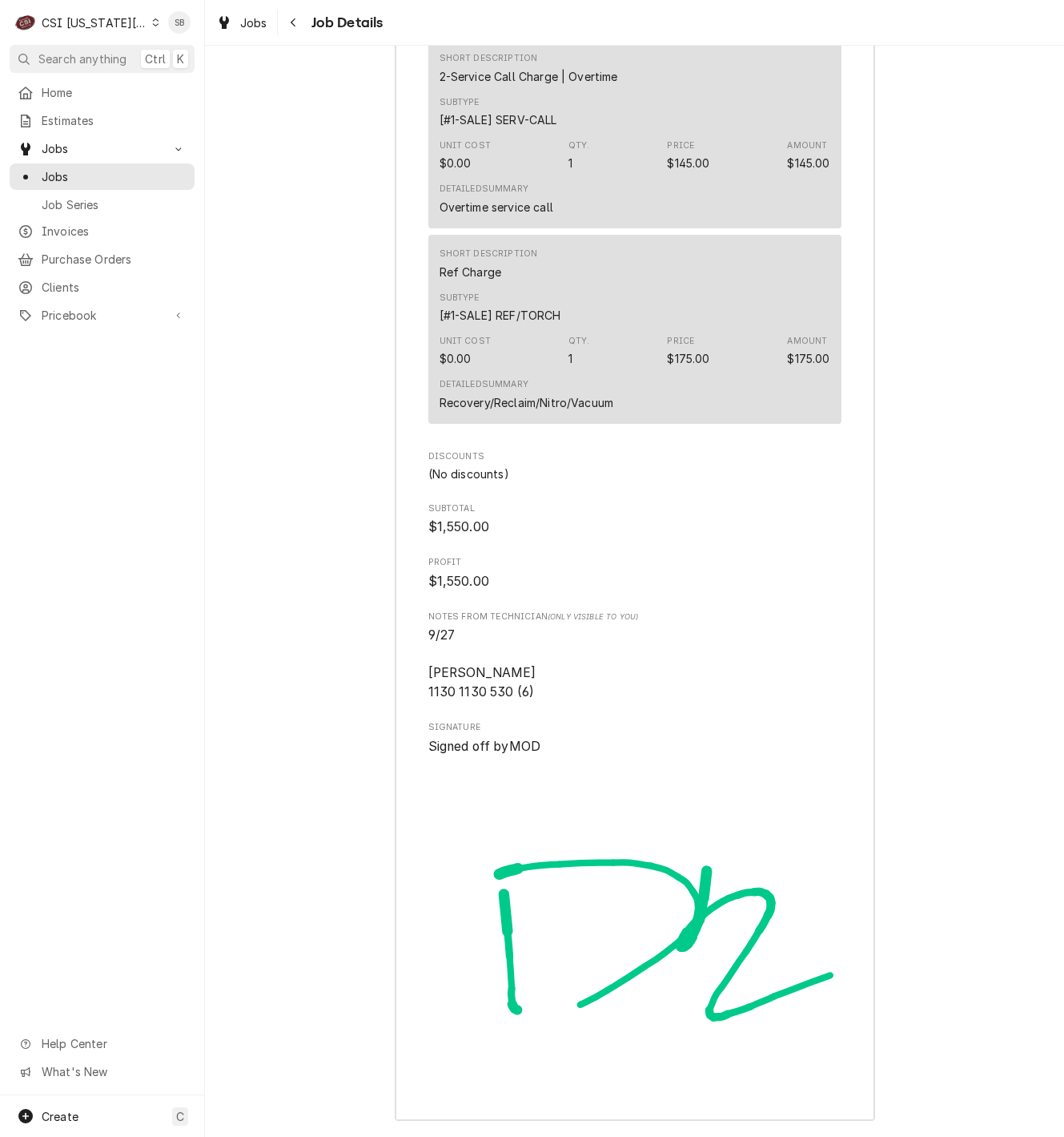
scroll to position [4670, 0]
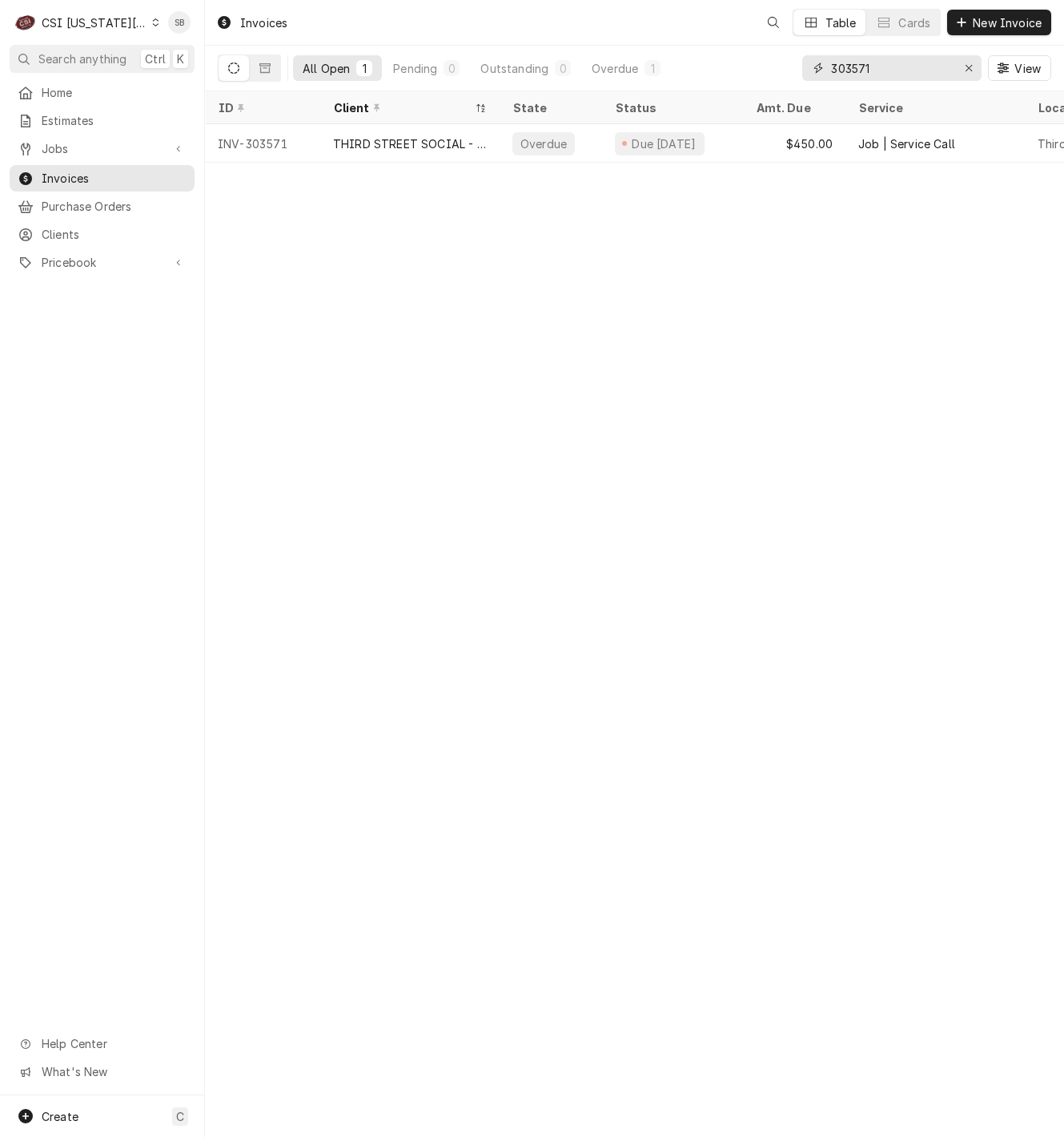
click at [859, 70] on input "303571" at bounding box center [891, 68] width 120 height 26
click at [855, 73] on input "303571" at bounding box center [891, 68] width 120 height 26
paste input "303415"
click at [854, 72] on input "303530341571" at bounding box center [891, 68] width 120 height 26
click at [854, 70] on input "303530341571" at bounding box center [891, 68] width 120 height 26
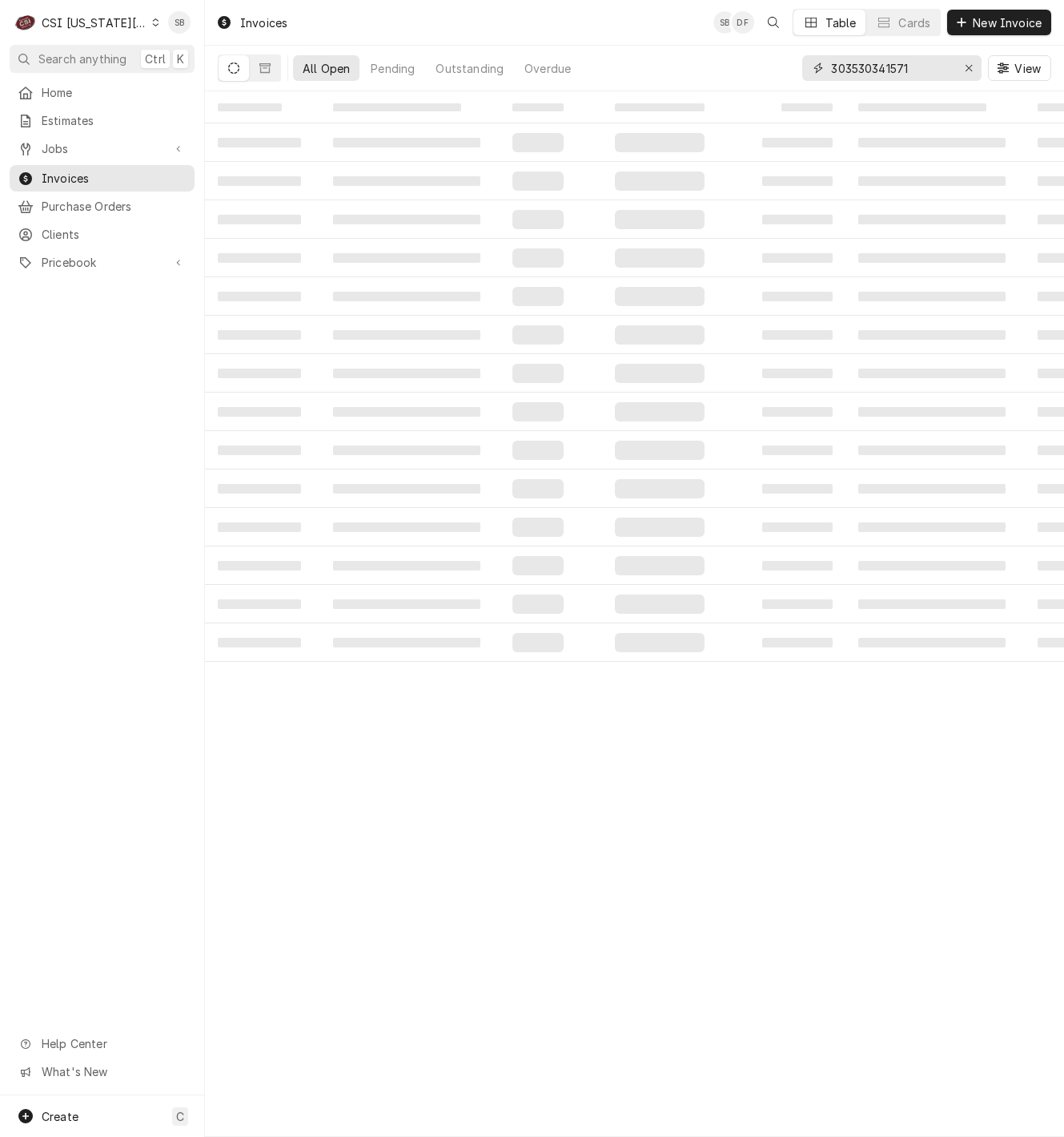
paste input "415"
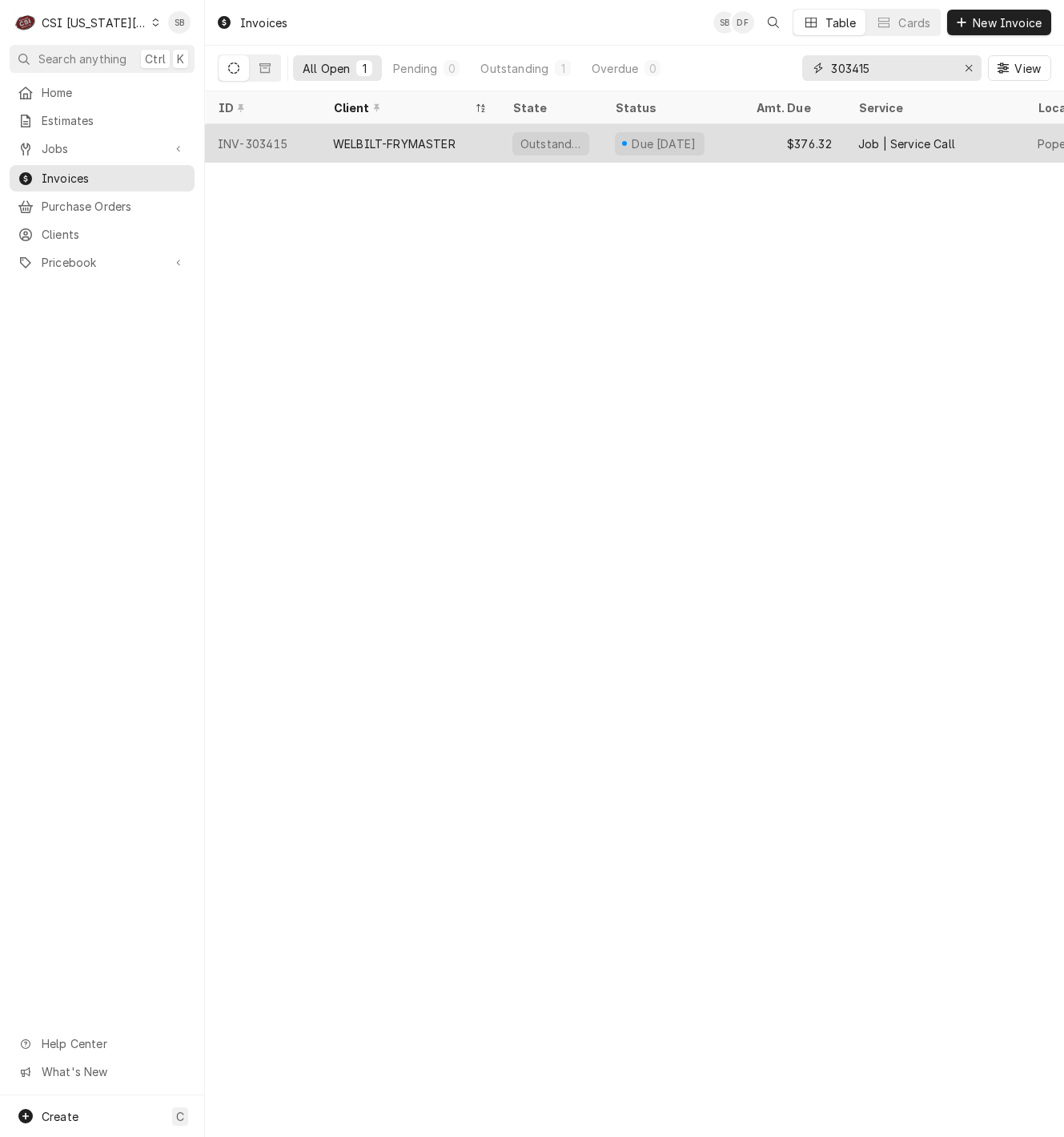
type input "303415"
click at [408, 137] on div "WELBILT-FRYMASTER" at bounding box center [395, 143] width 122 height 17
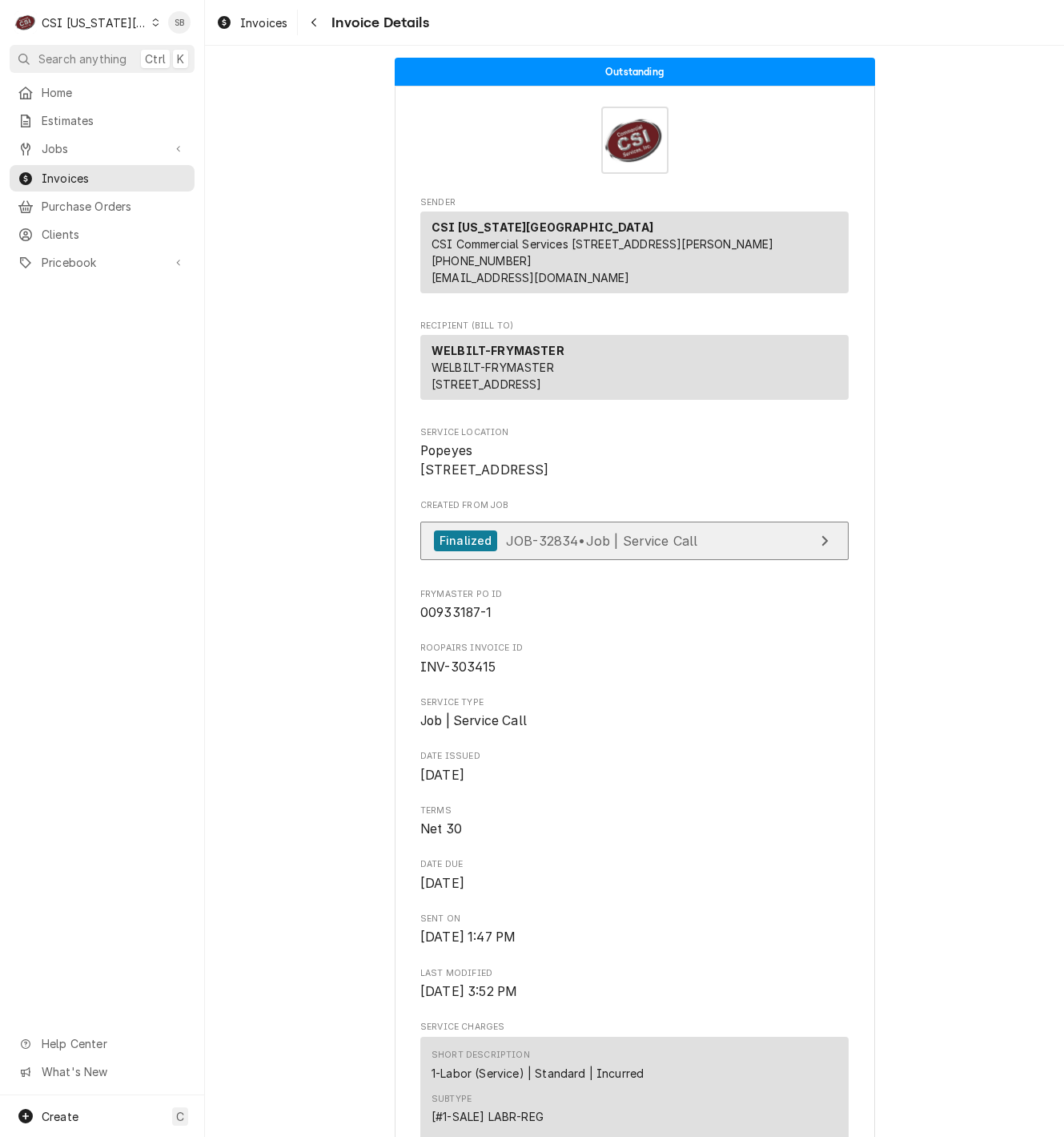
click at [594, 548] on span "JOB-32834 • Job | Service Call" at bounding box center [602, 540] width 193 height 16
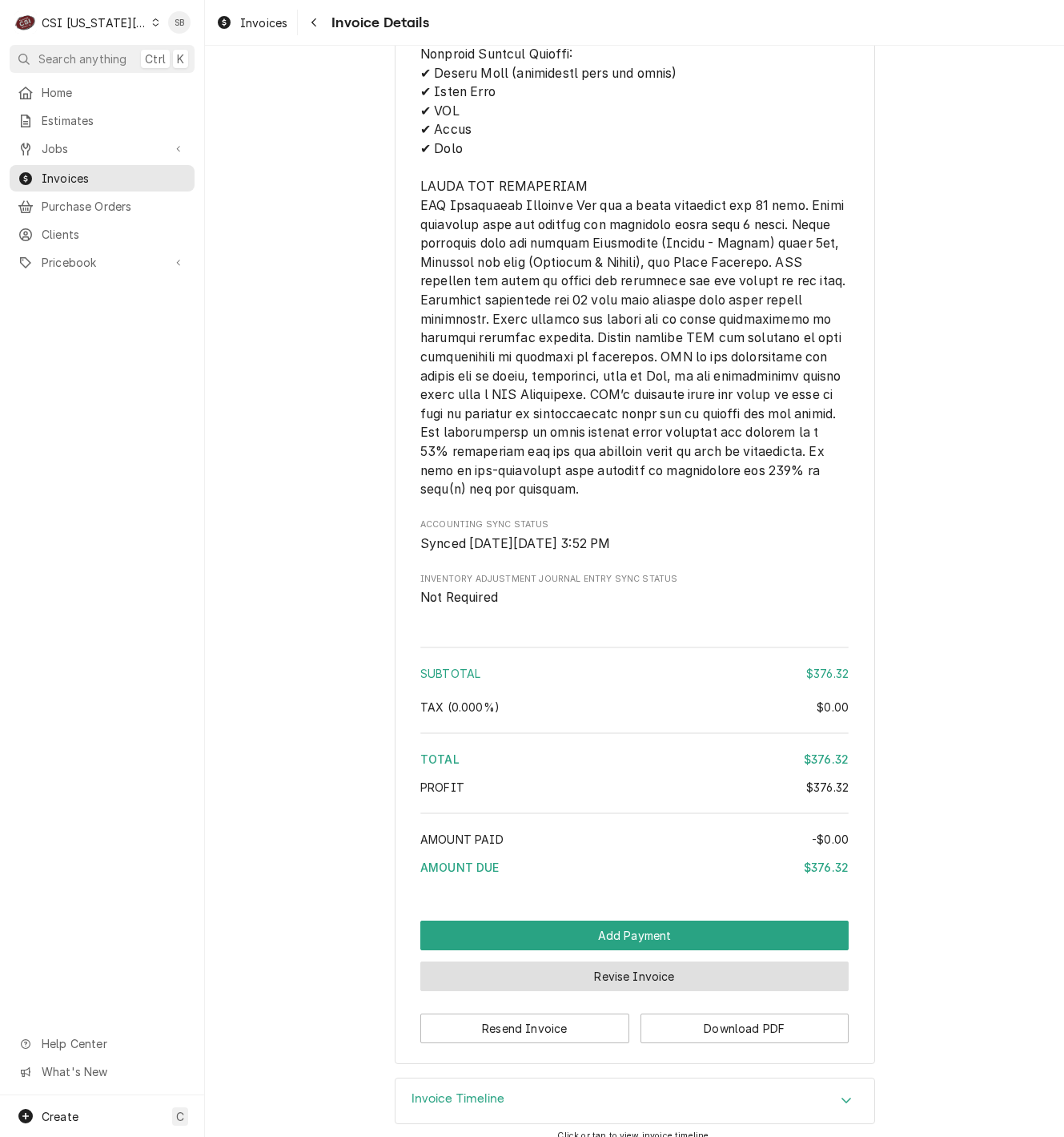
scroll to position [2387, 0]
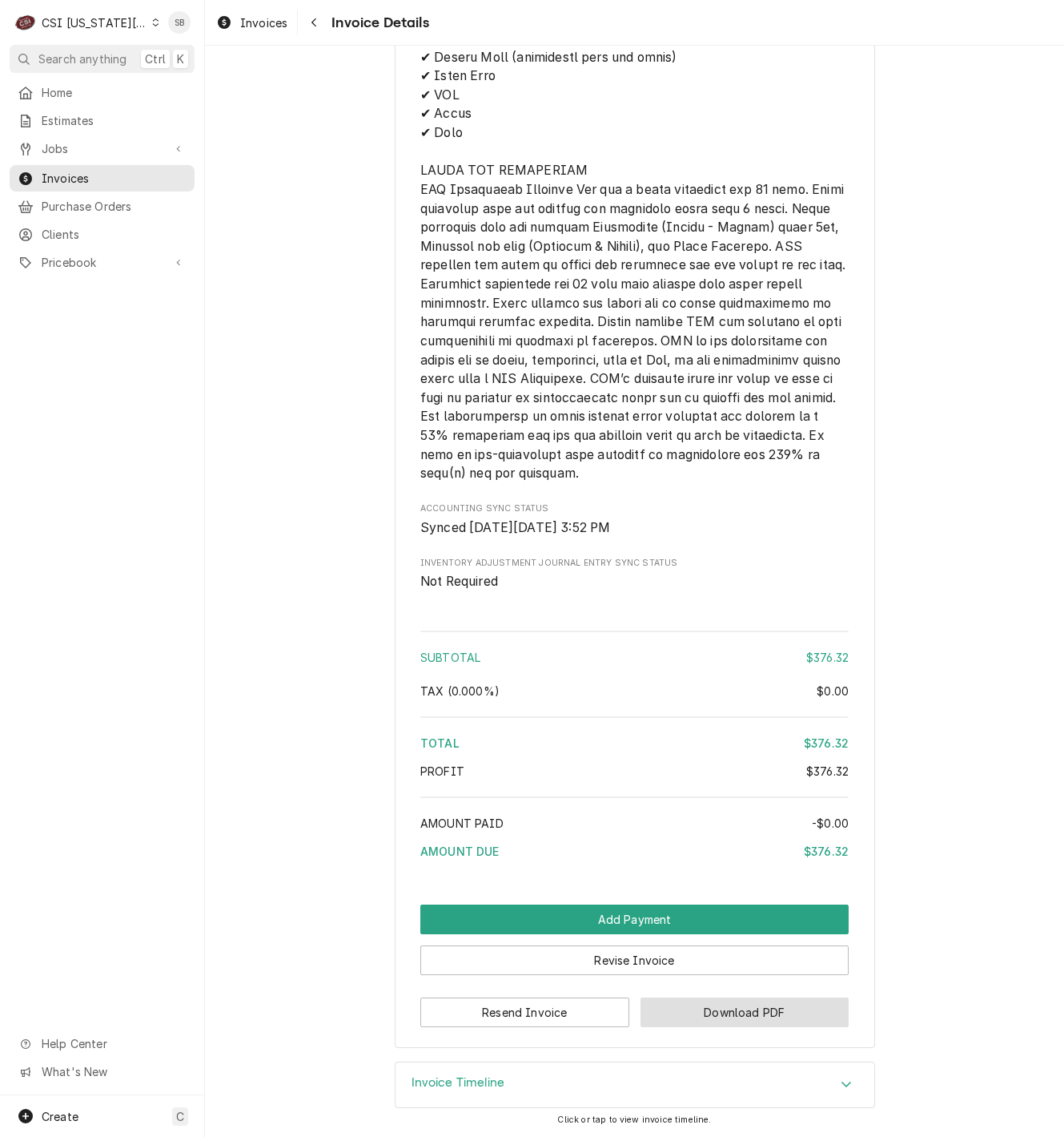
click at [745, 1003] on button "Download PDF" at bounding box center [744, 1012] width 209 height 30
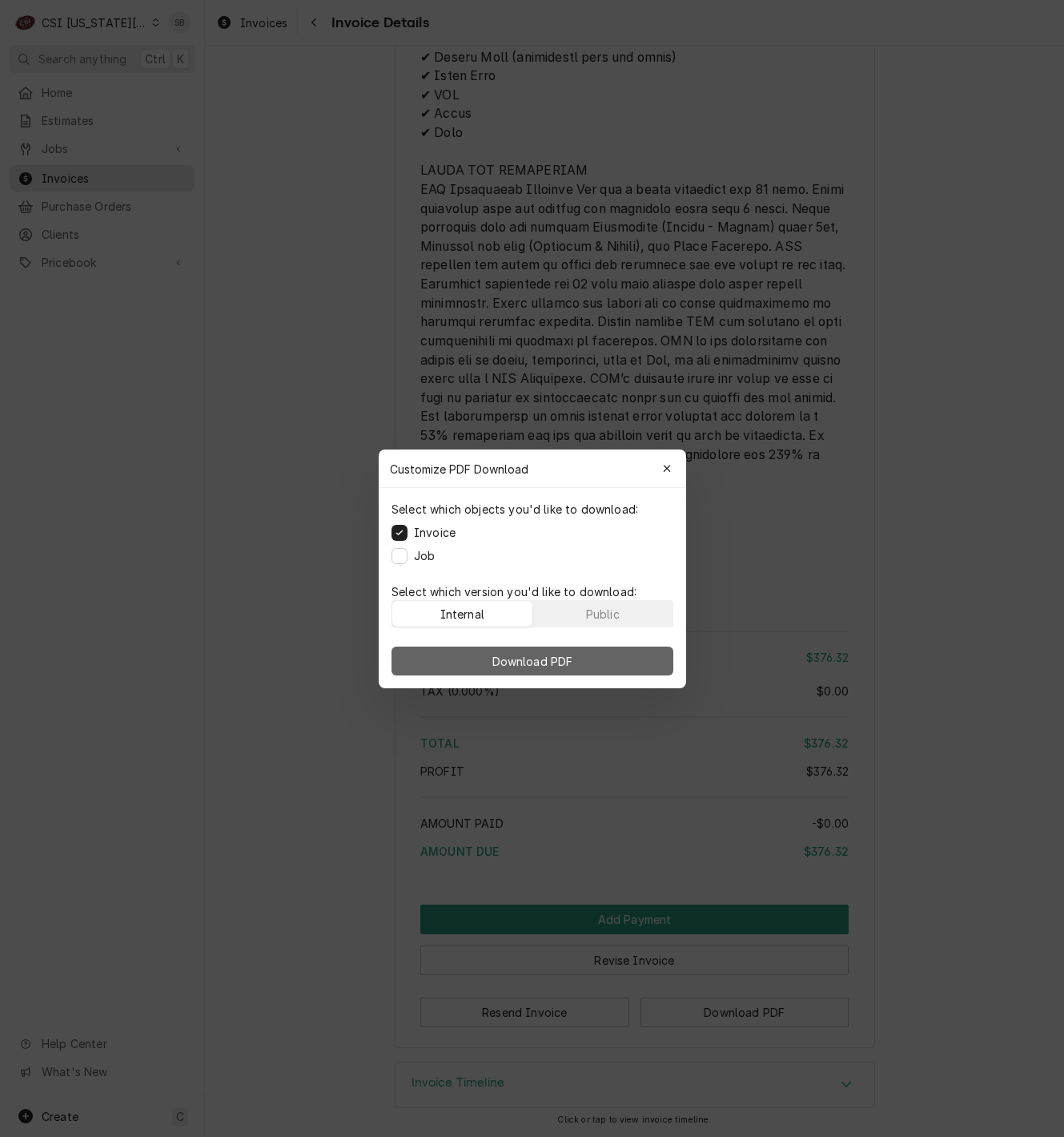
click at [584, 656] on button "Download PDF" at bounding box center [532, 661] width 282 height 29
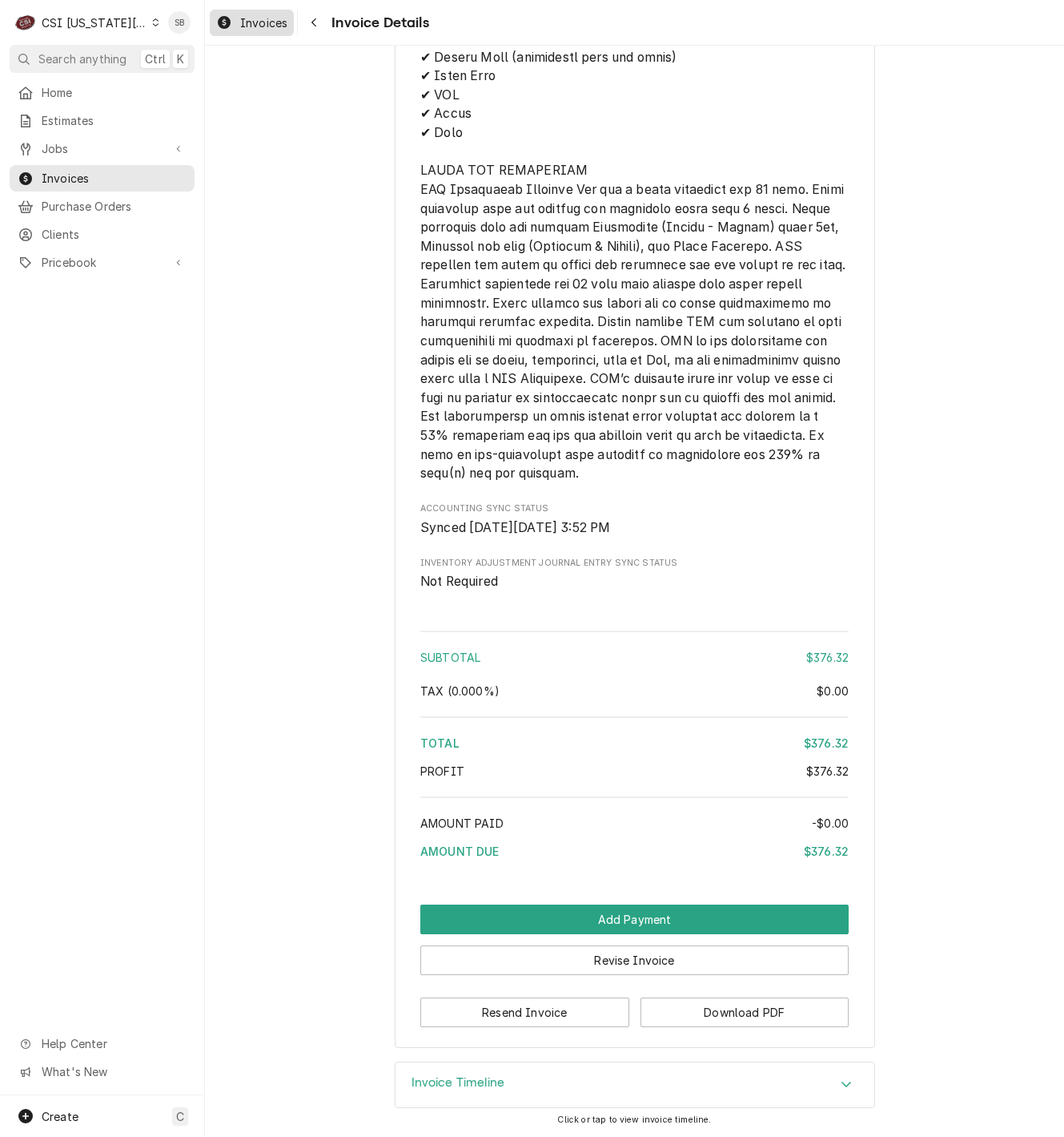
click at [264, 27] on span "Invoices" at bounding box center [263, 23] width 48 height 17
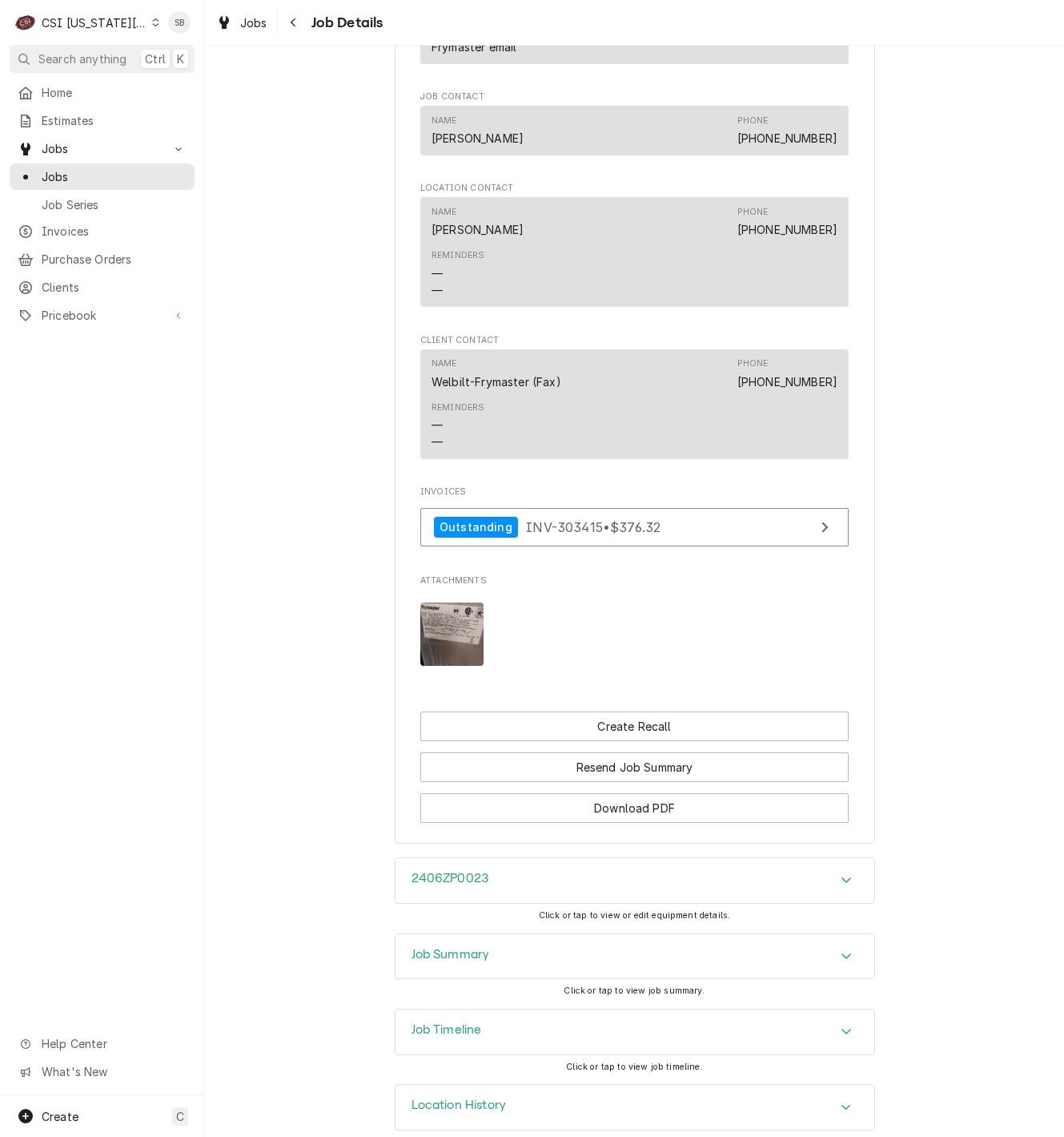
scroll to position [2608, 0]
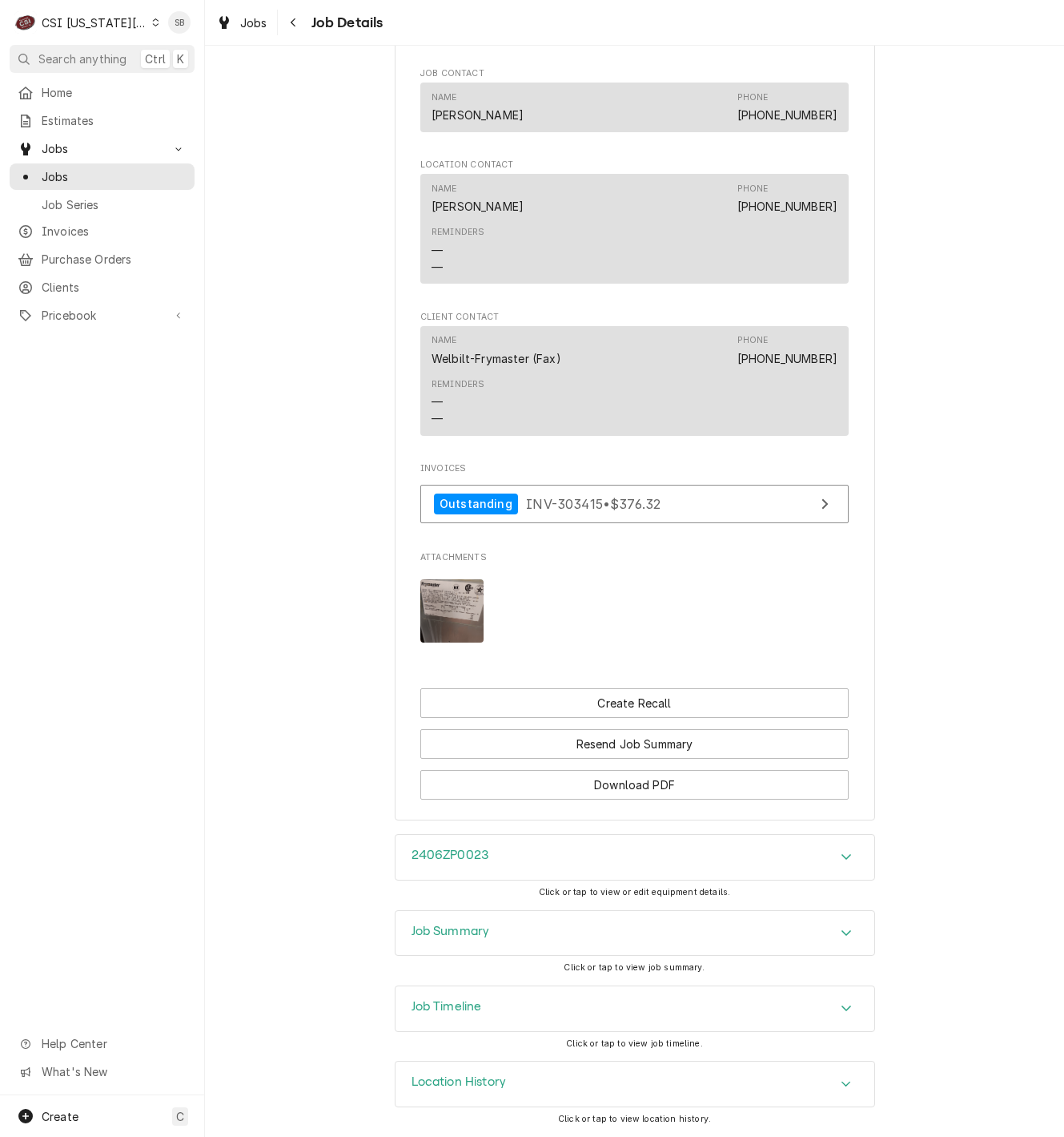
click at [521, 1003] on div "Job Timeline" at bounding box center [635, 1009] width 479 height 45
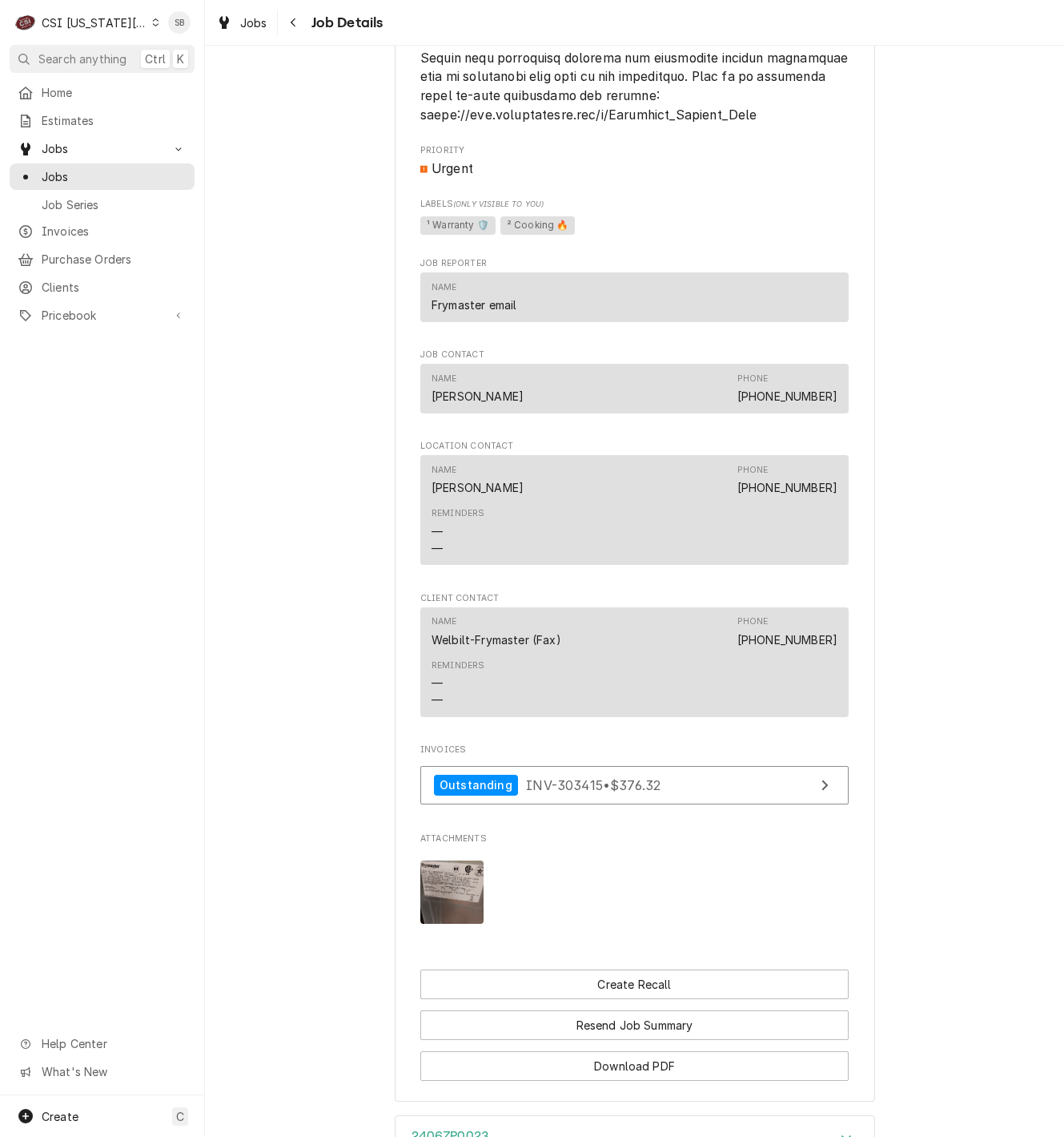
scroll to position [3404, 0]
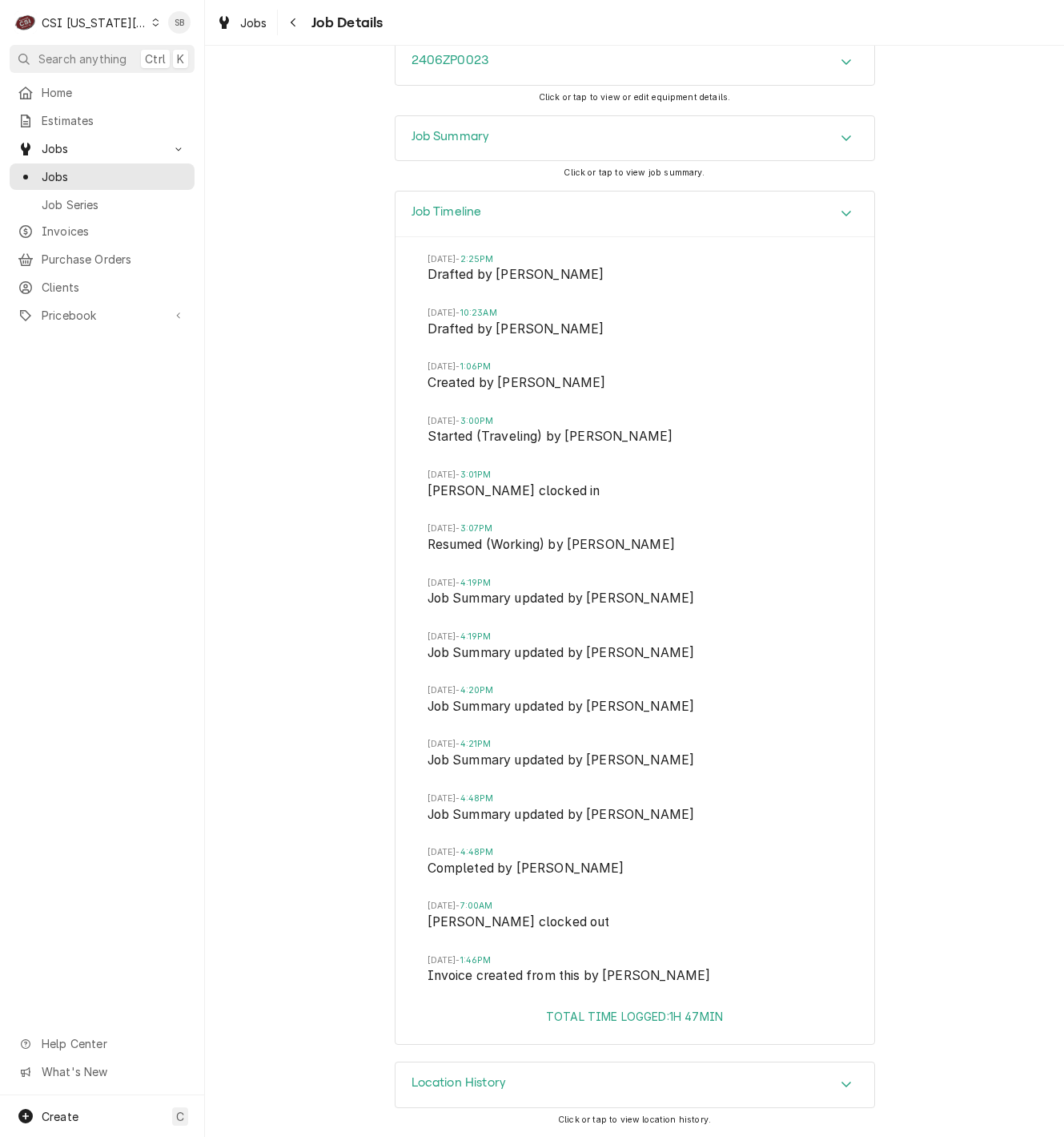
drag, startPoint x: 560, startPoint y: 553, endPoint x: 565, endPoint y: 714, distance: 161.1
drag, startPoint x: 515, startPoint y: 130, endPoint x: 528, endPoint y: 159, distance: 31.8
click at [515, 128] on div "Job Summary" at bounding box center [635, 139] width 479 height 45
drag, startPoint x: 557, startPoint y: 301, endPoint x: 616, endPoint y: 587, distance: 292.0
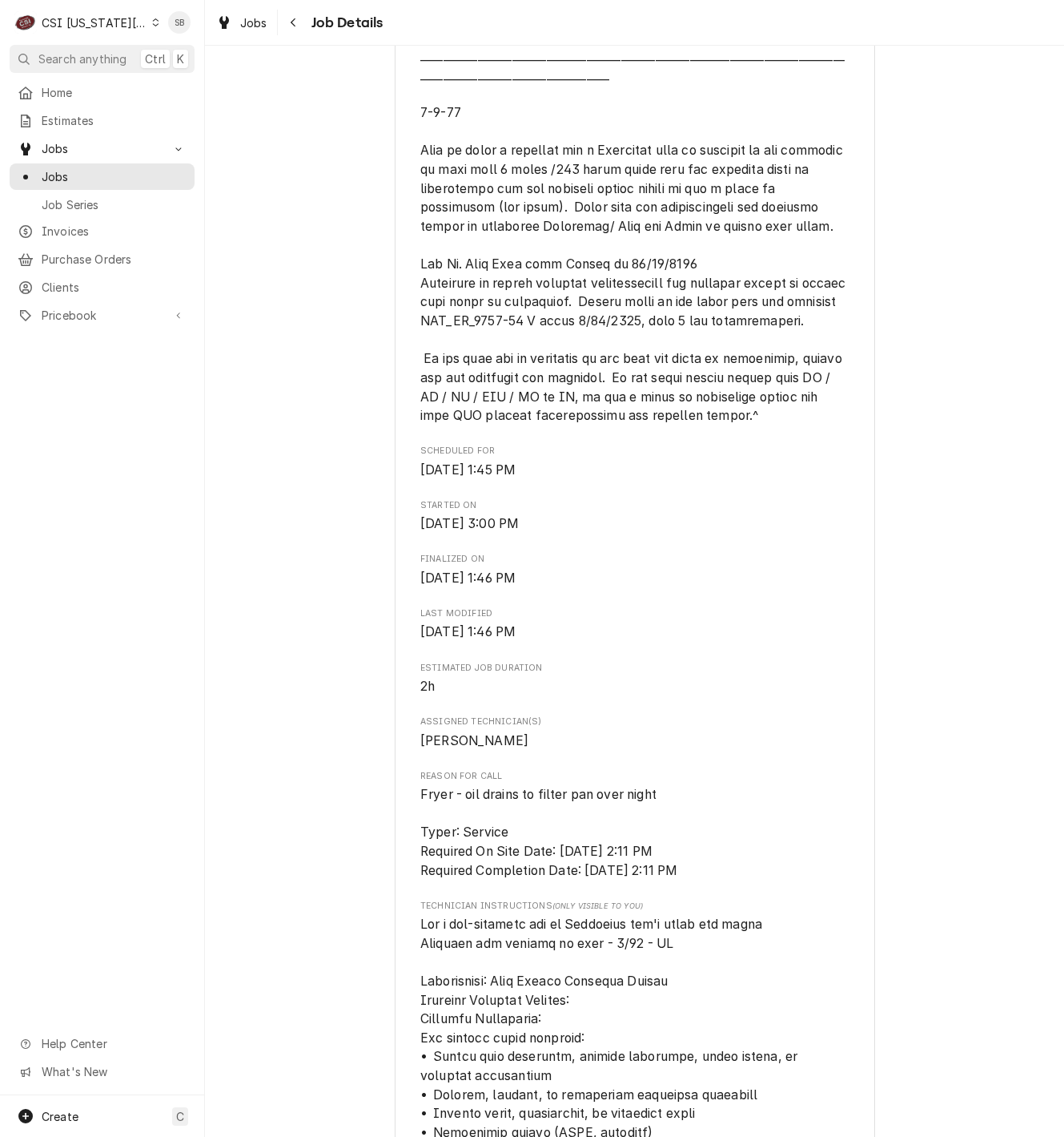
scroll to position [0, 0]
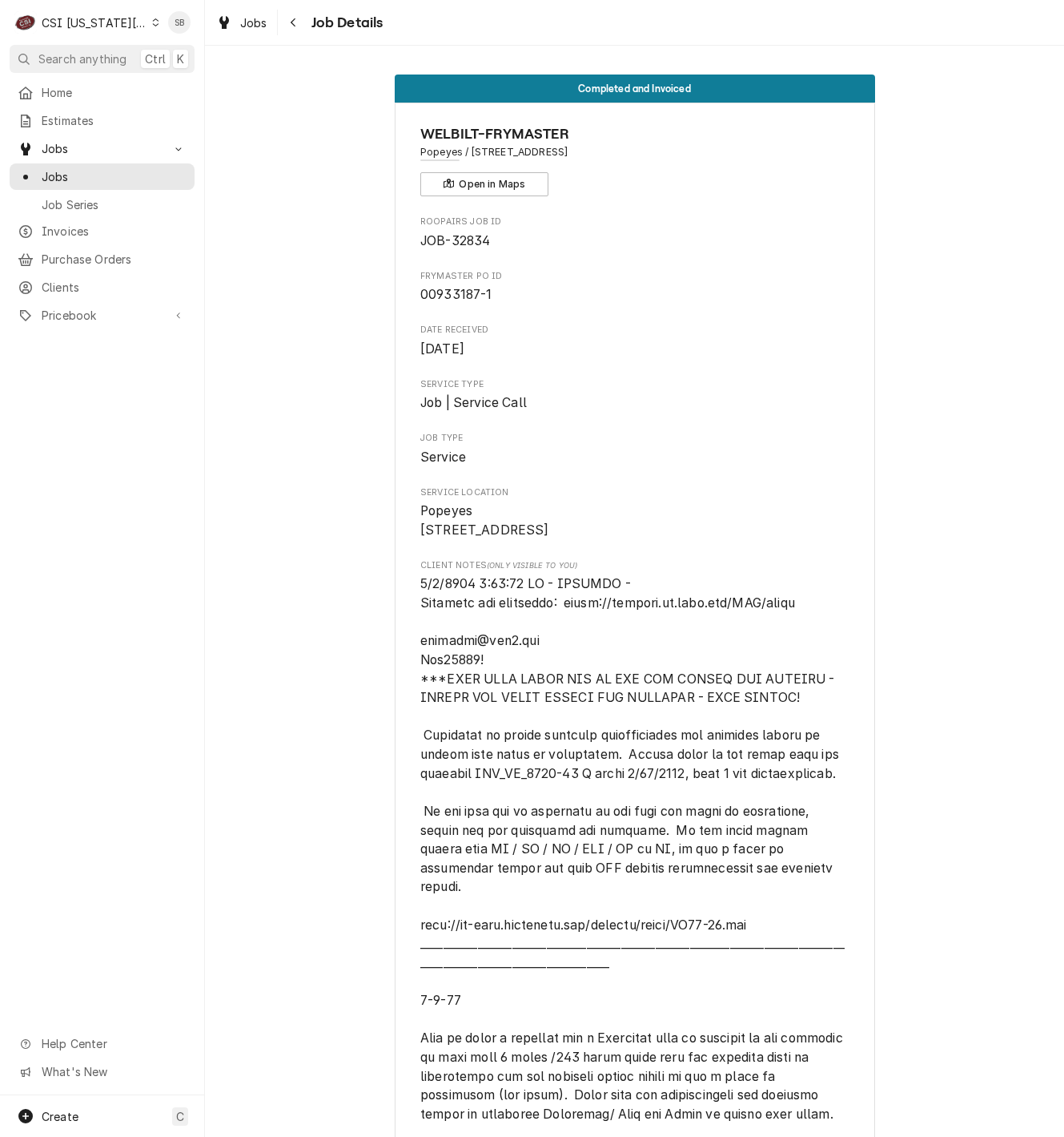
click at [483, 297] on span "00933187-1" at bounding box center [635, 295] width 428 height 19
click at [482, 297] on span "00933187-1" at bounding box center [456, 294] width 72 height 15
drag, startPoint x: 482, startPoint y: 297, endPoint x: 404, endPoint y: 293, distance: 78.1
copy span "00933187-1"
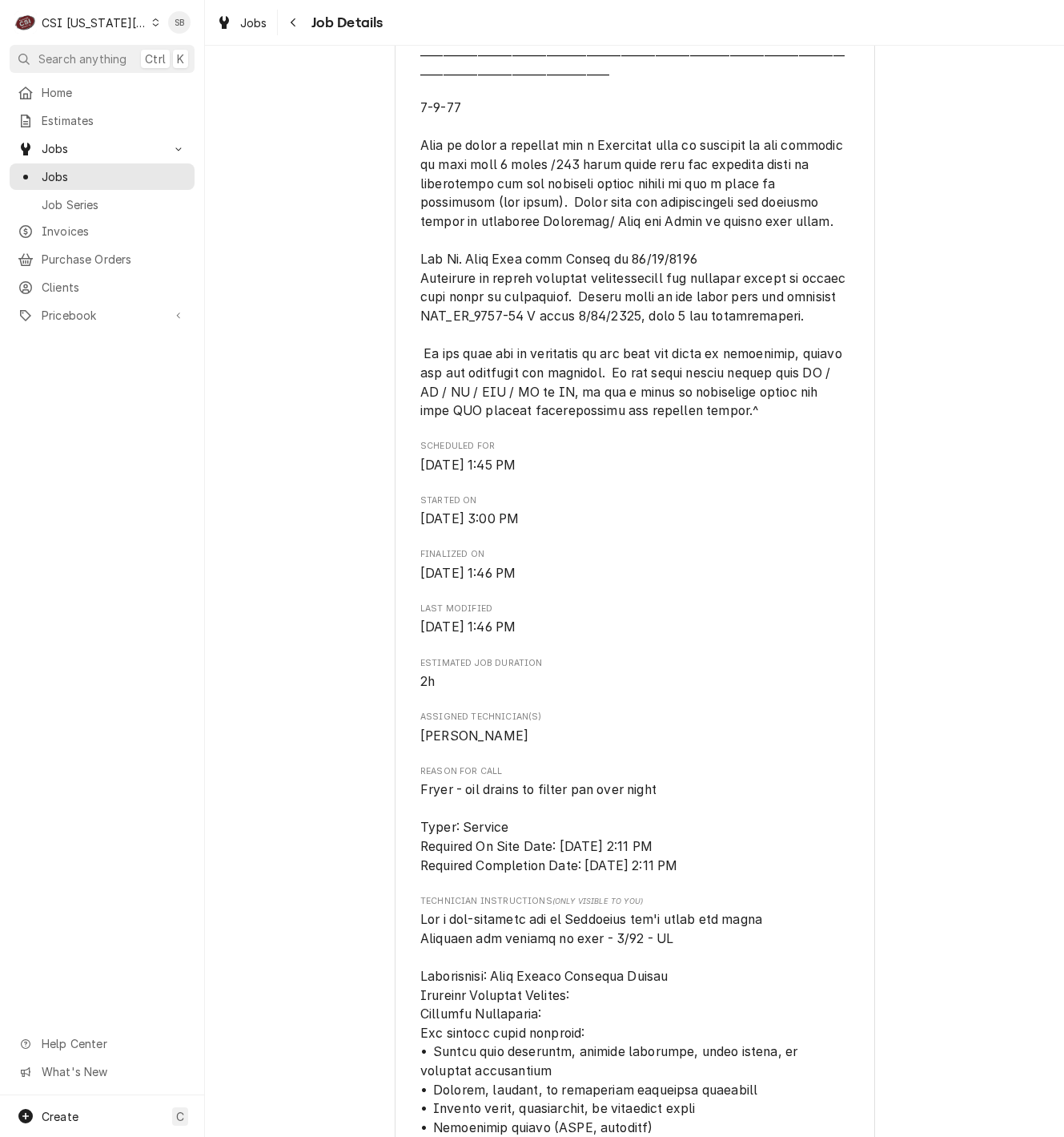
scroll to position [961, 0]
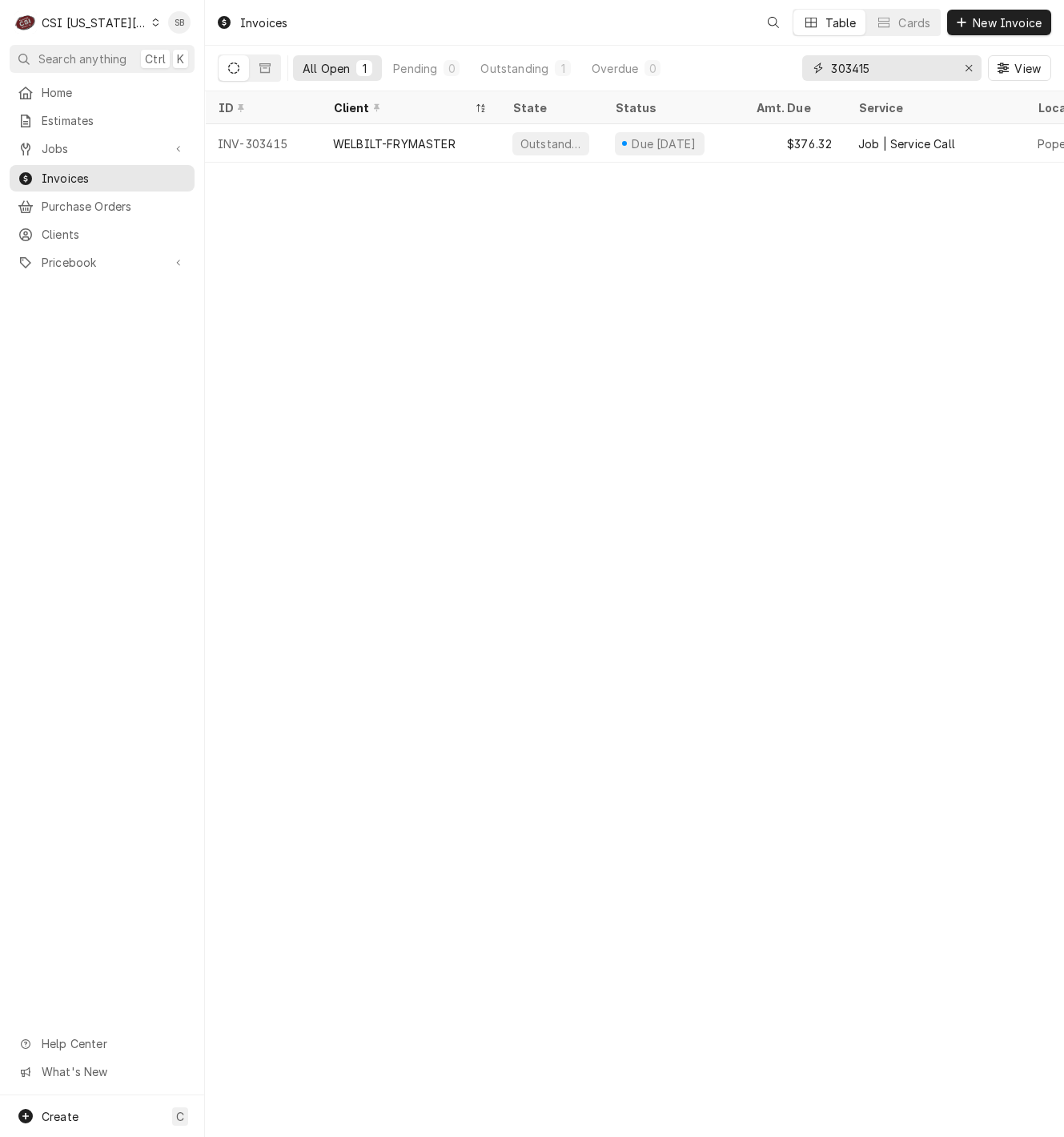
click at [855, 69] on input "303415" at bounding box center [891, 68] width 120 height 26
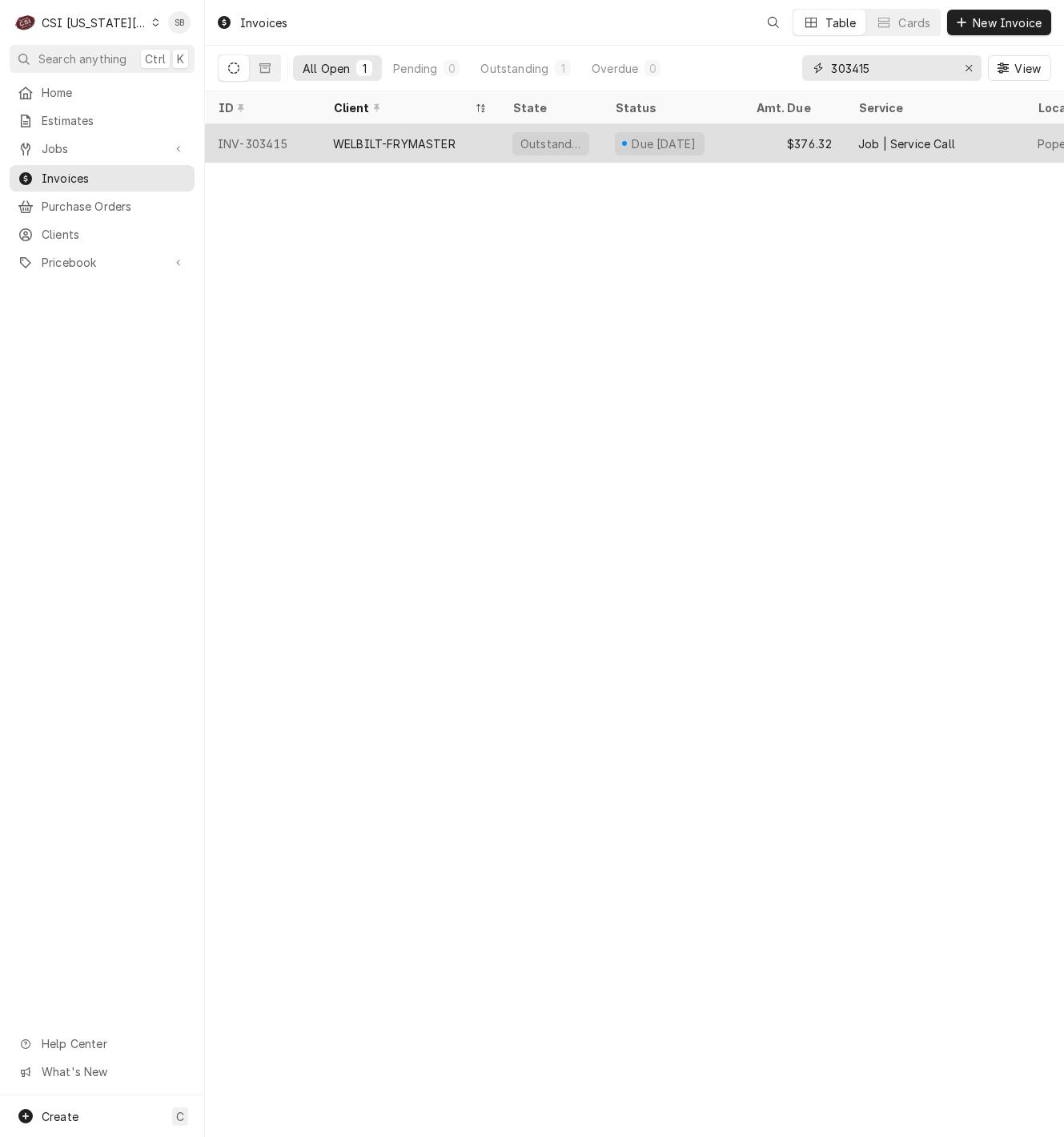
paste input "32"
type input "303432"
click at [384, 144] on div "WELBILT-LINCOLN" at bounding box center [385, 143] width 104 height 17
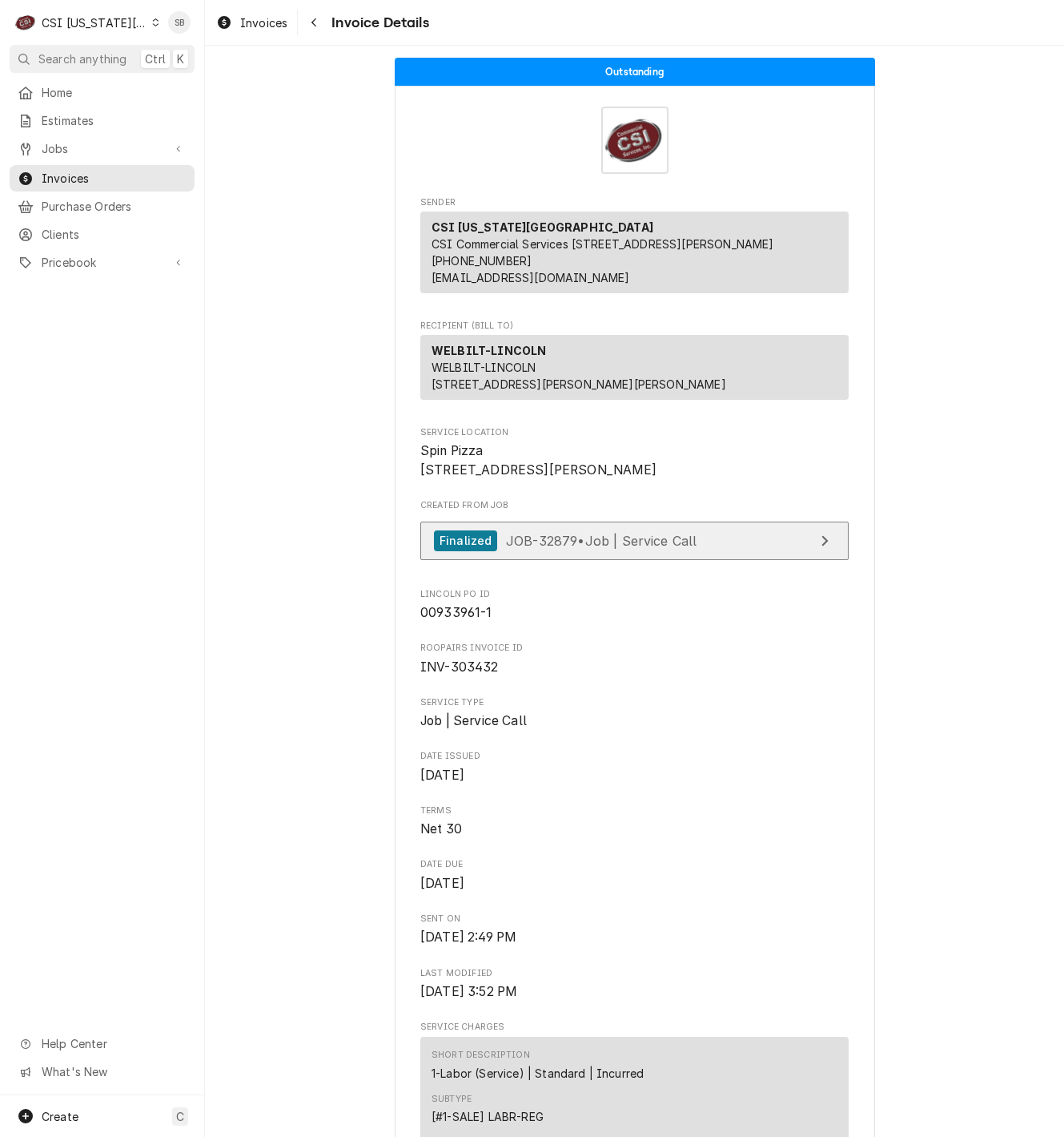
click at [677, 548] on span "JOB-32879 • Job | Service Call" at bounding box center [602, 540] width 192 height 16
drag, startPoint x: 944, startPoint y: 255, endPoint x: 928, endPoint y: 686, distance: 431.3
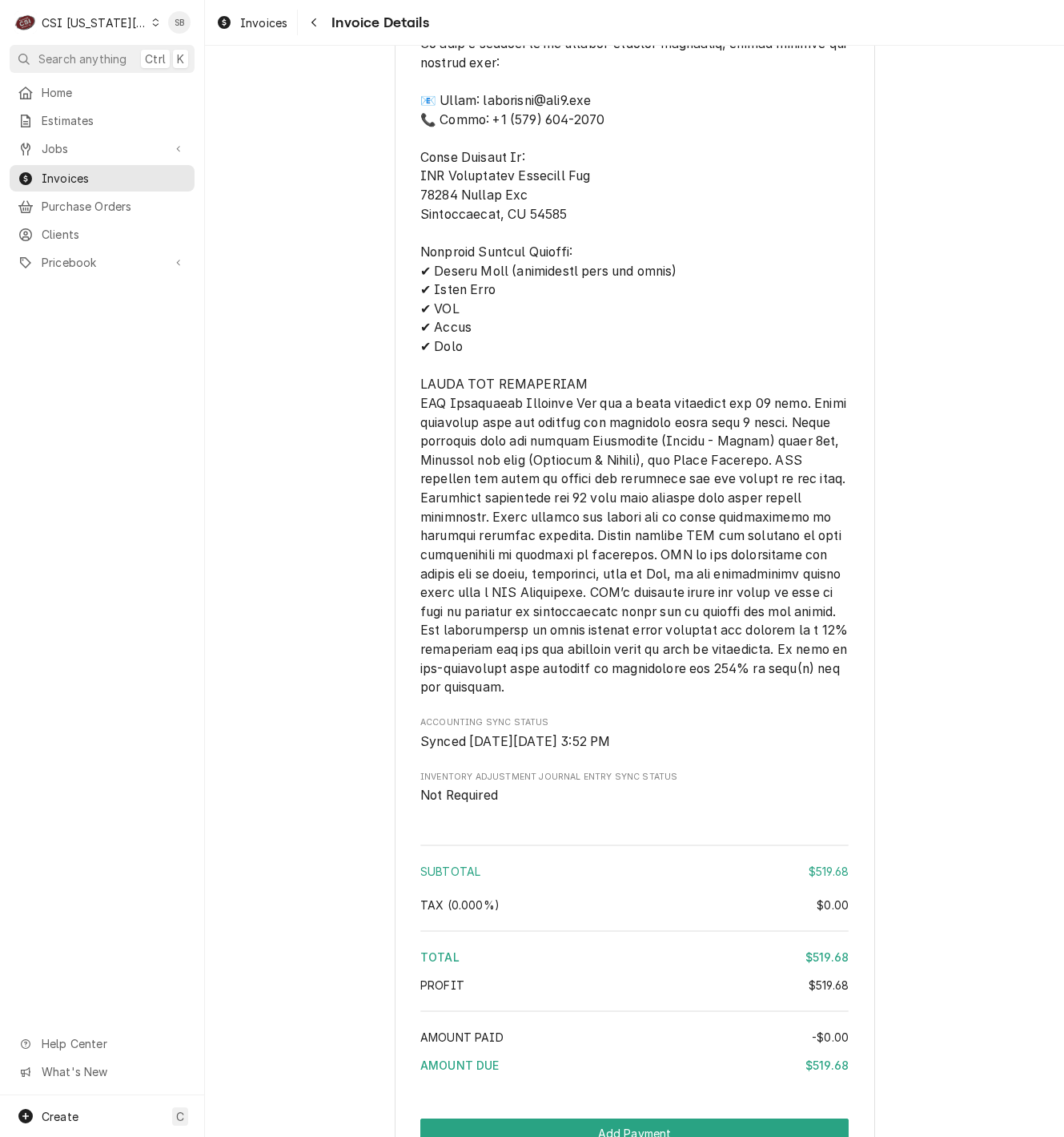
scroll to position [2403, 0]
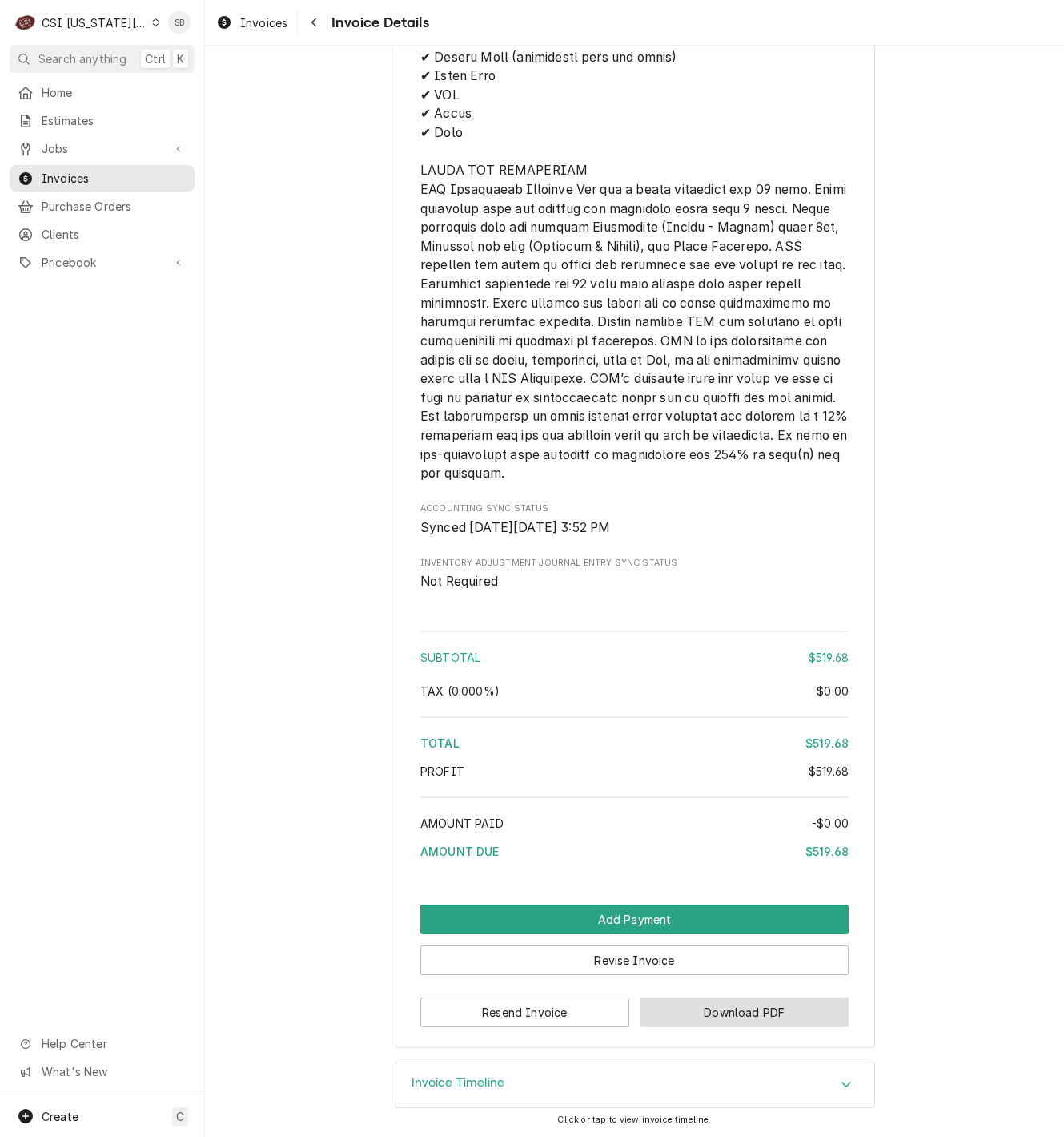
click at [786, 1018] on button "Download PDF" at bounding box center [744, 1012] width 209 height 30
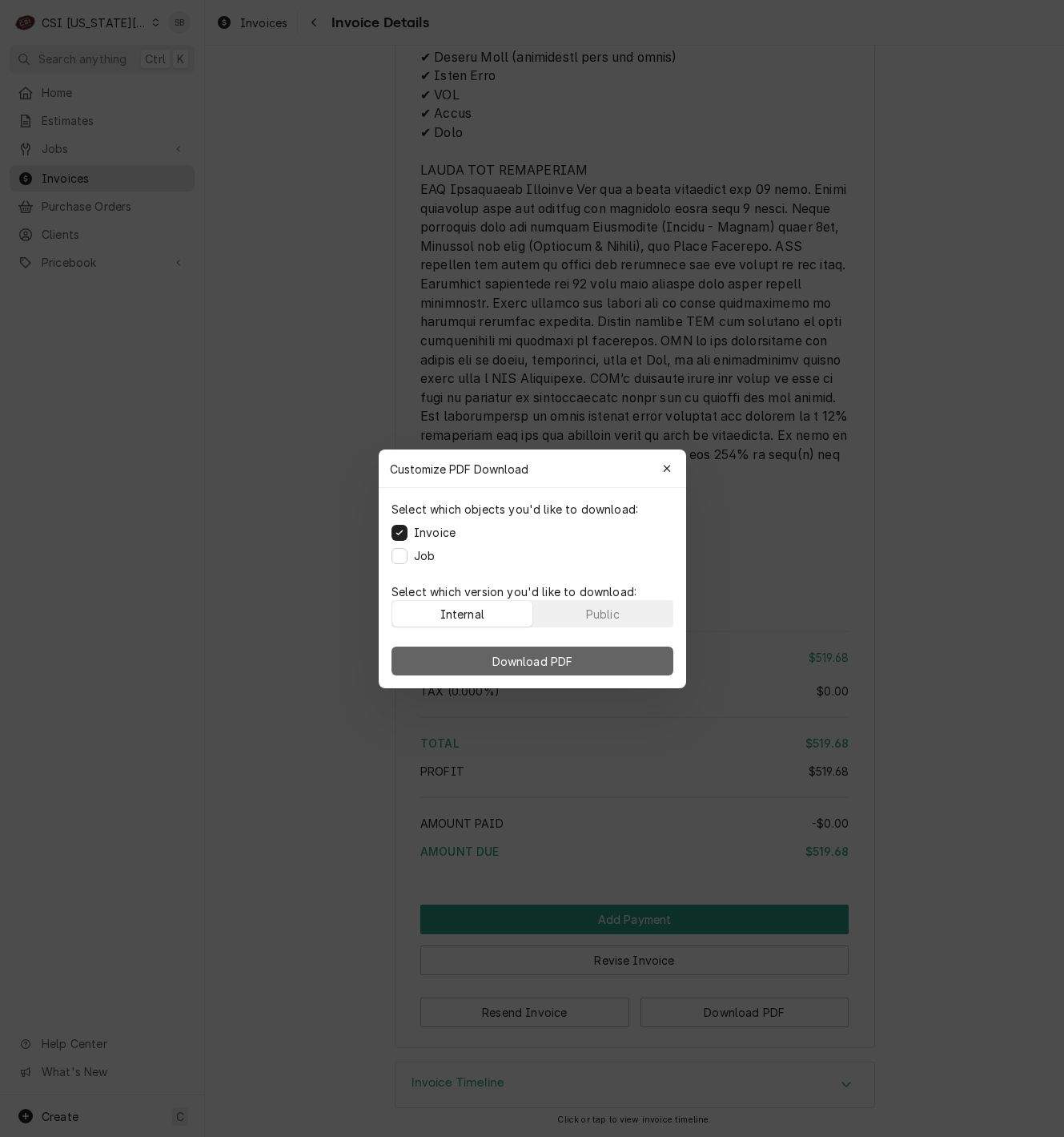
click at [591, 666] on button "Download PDF" at bounding box center [532, 661] width 282 height 29
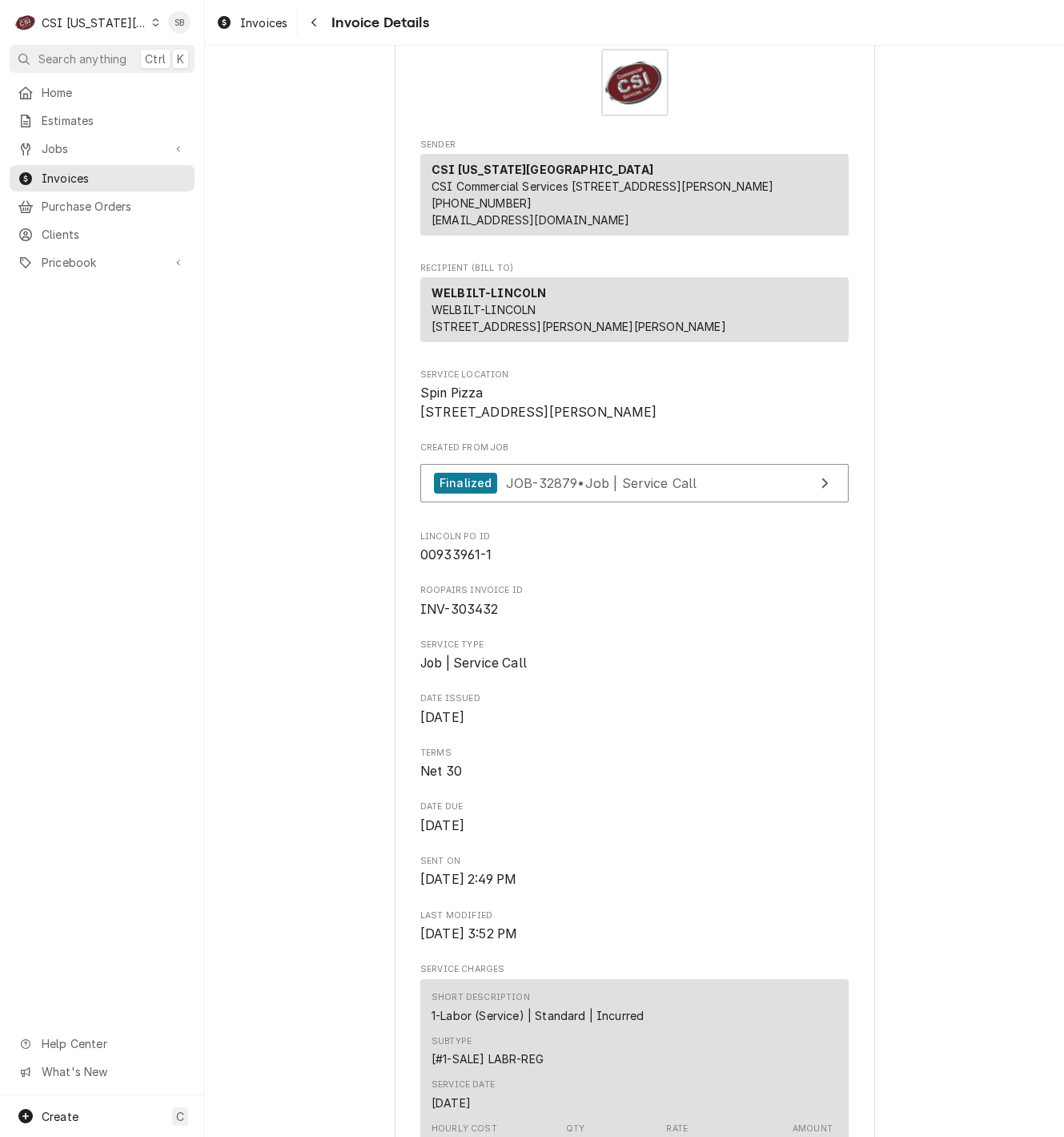
scroll to position [0, 0]
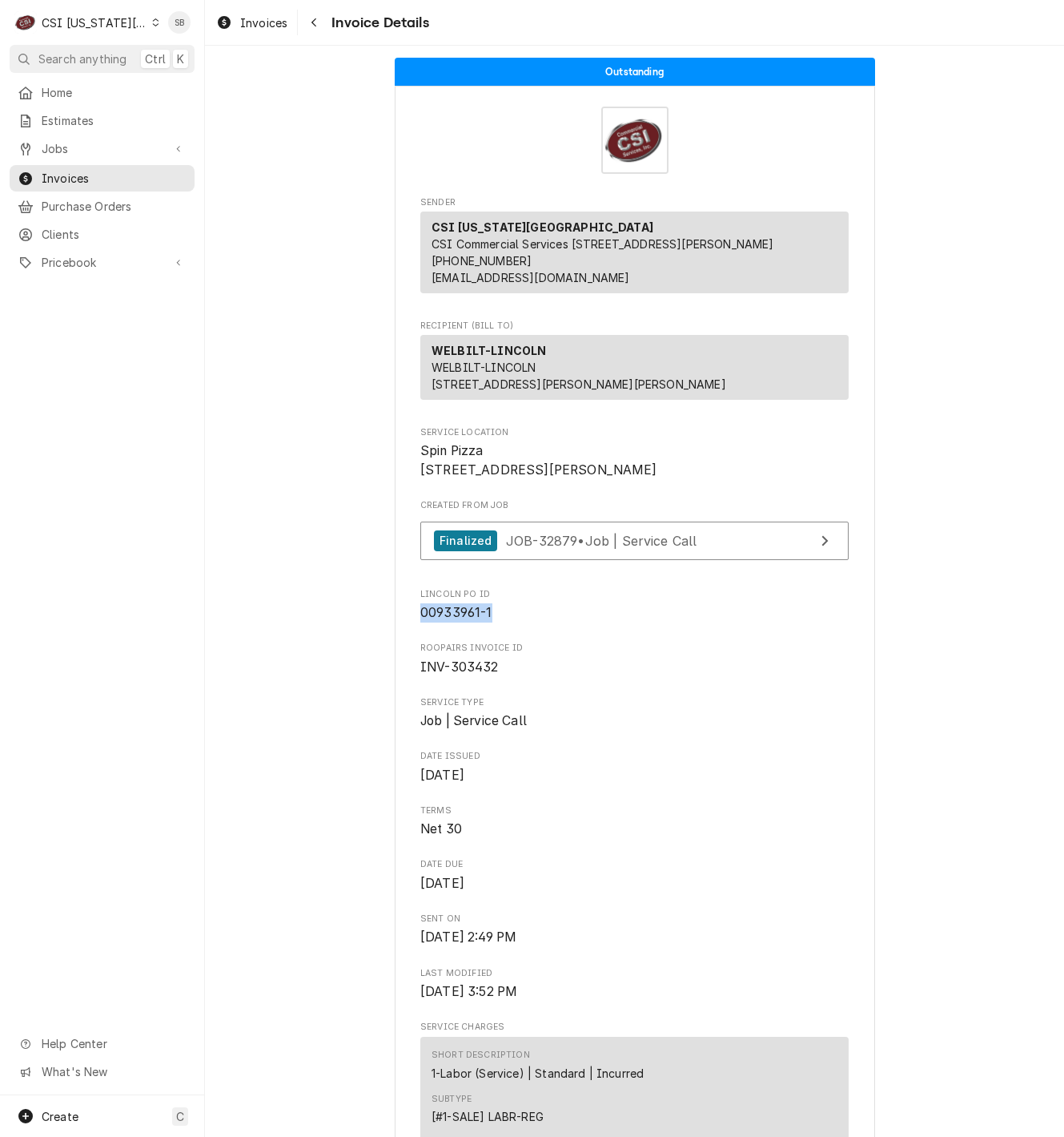
drag, startPoint x: 480, startPoint y: 666, endPoint x: 363, endPoint y: 674, distance: 117.3
copy span "00933961-1"
click at [253, 18] on span "Invoices" at bounding box center [263, 23] width 48 height 17
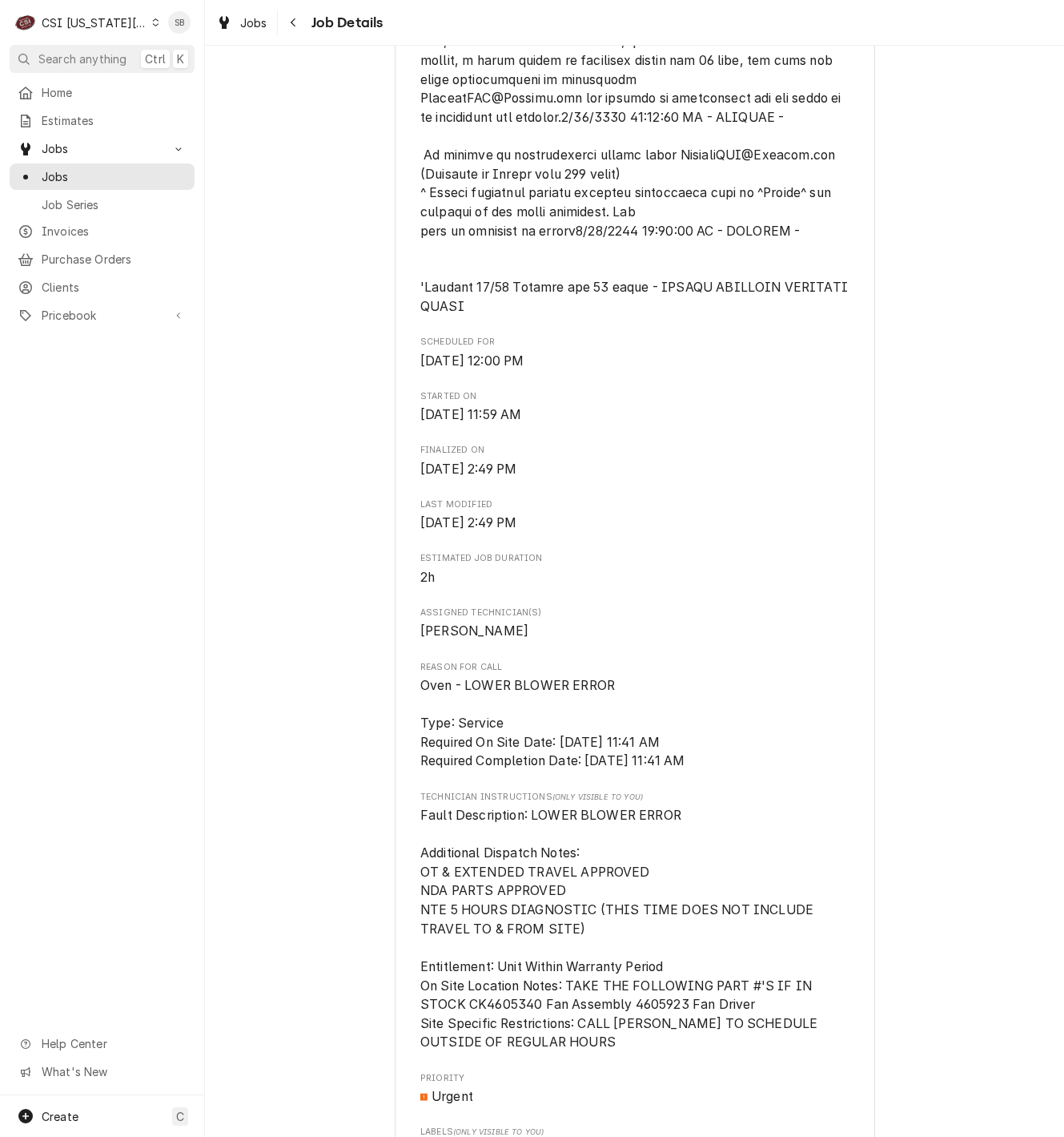
scroll to position [961, 0]
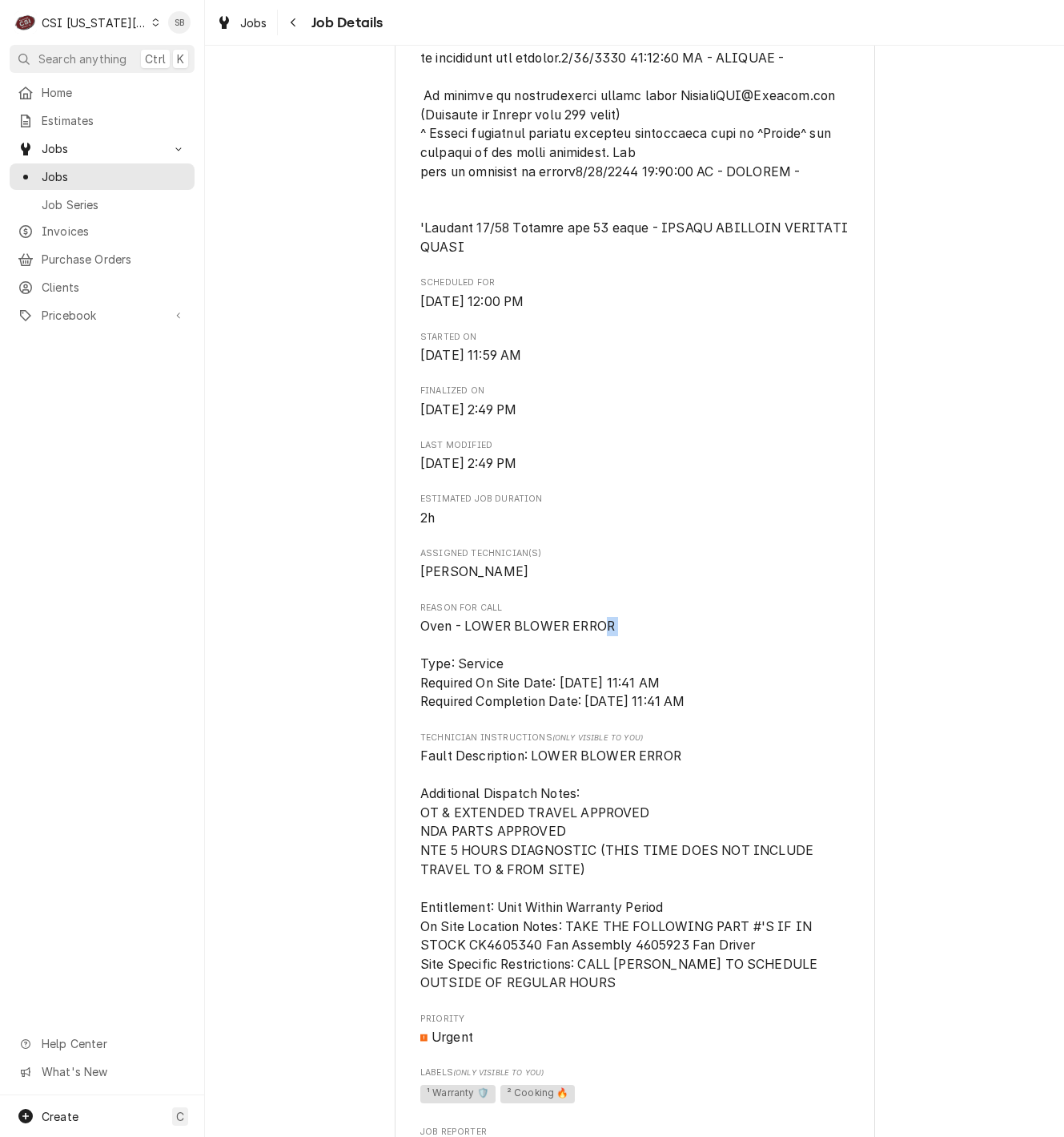
drag, startPoint x: 558, startPoint y: 649, endPoint x: 353, endPoint y: 659, distance: 205.2
click at [353, 659] on div "Completed and Invoiced WELBILT-LINCOLN Spin Pizza / [STREET_ADDRESS][PERSON_NAM…" at bounding box center [635, 481] width 859 height 2759
drag, startPoint x: 353, startPoint y: 659, endPoint x: 452, endPoint y: 652, distance: 99.2
click at [395, 659] on div "WELBILT-LINCOLN Spin Pizza / [STREET_ADDRESS][PERSON_NAME] Open in Maps Roopair…" at bounding box center [635, 493] width 480 height 2704
drag, startPoint x: 408, startPoint y: 649, endPoint x: 616, endPoint y: 652, distance: 208.0
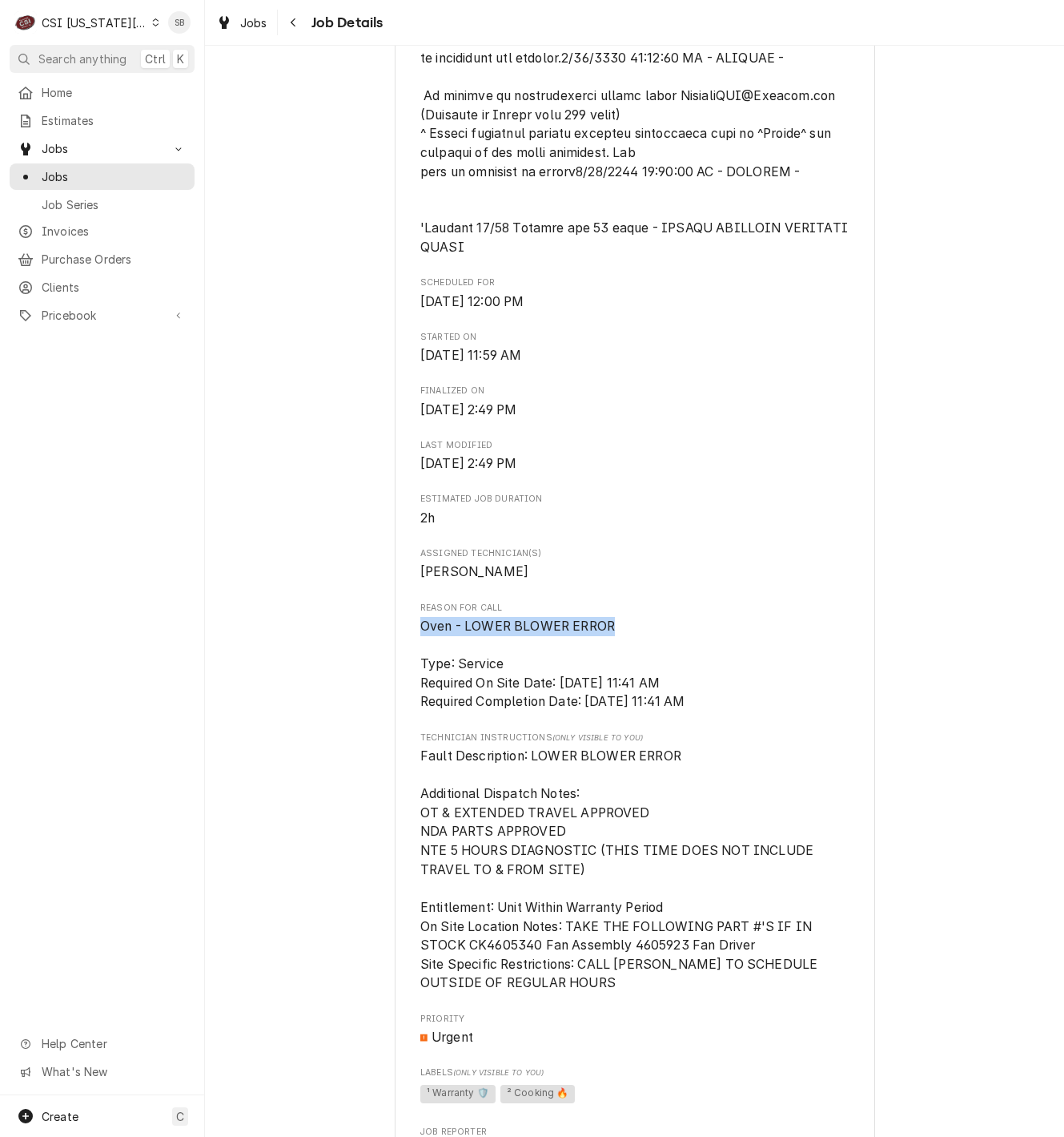
click at [616, 652] on div "WELBILT-LINCOLN Spin Pizza / [STREET_ADDRESS][PERSON_NAME] Open in Maps Roopair…" at bounding box center [635, 493] width 480 height 2704
drag, startPoint x: 616, startPoint y: 652, endPoint x: 544, endPoint y: 652, distance: 72.0
copy span "Oven - LOWER BLOWER ERROR"
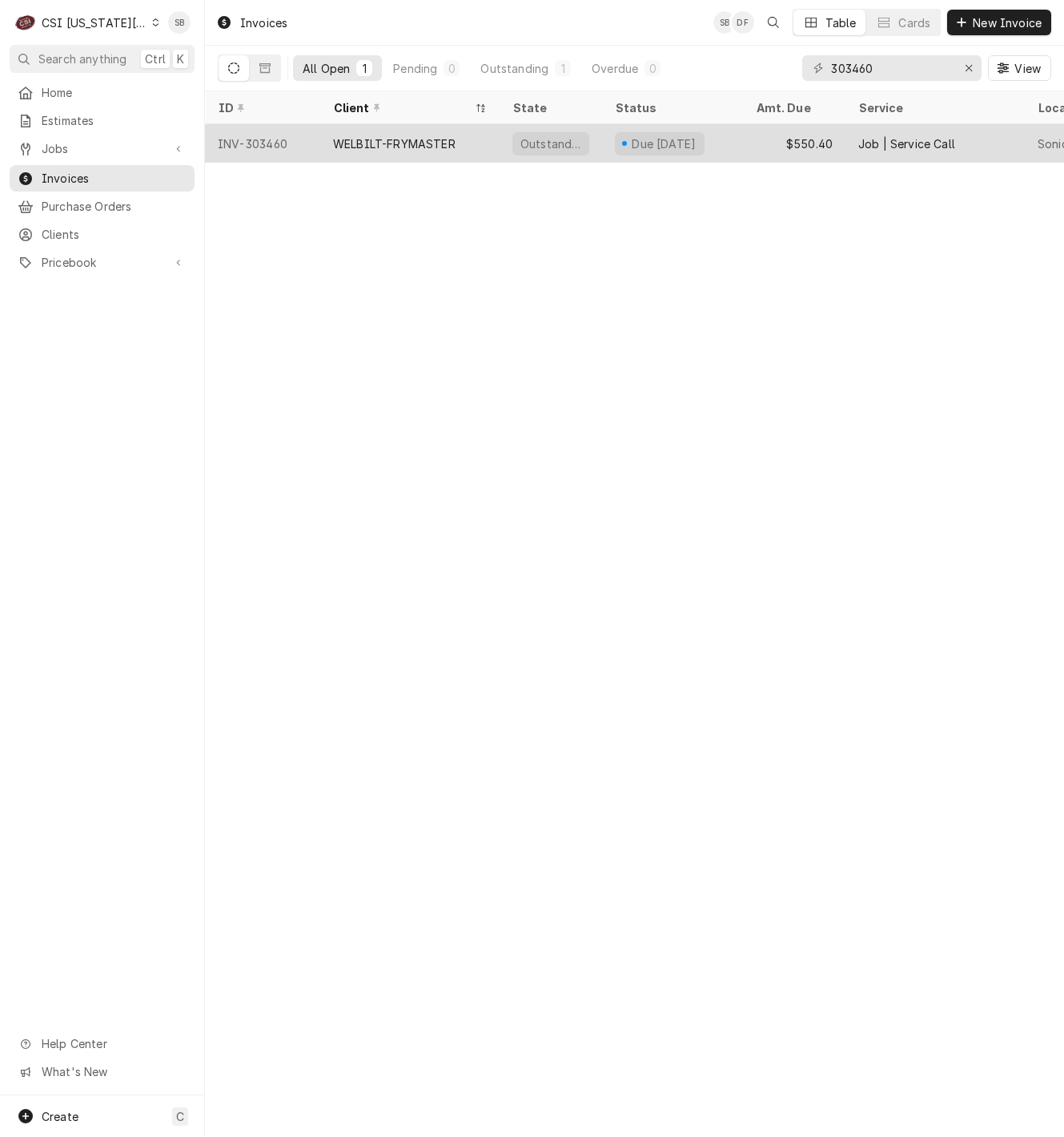
type input "303460"
click at [430, 124] on div "WELBILT-FRYMASTER" at bounding box center [410, 143] width 180 height 39
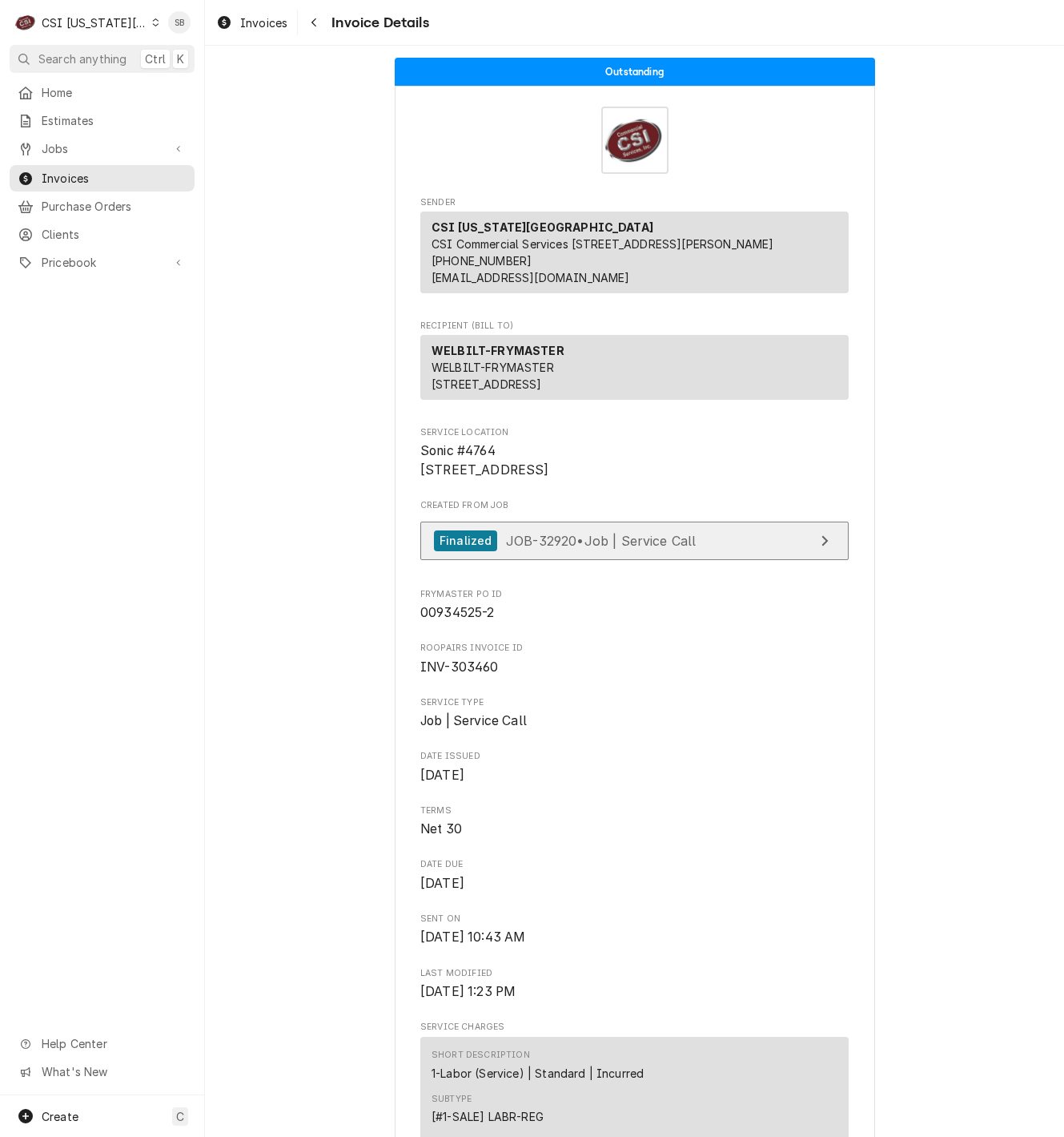
click at [553, 552] on div "Finalized JOB-32920 • Job | Service Call" at bounding box center [565, 541] width 262 height 22
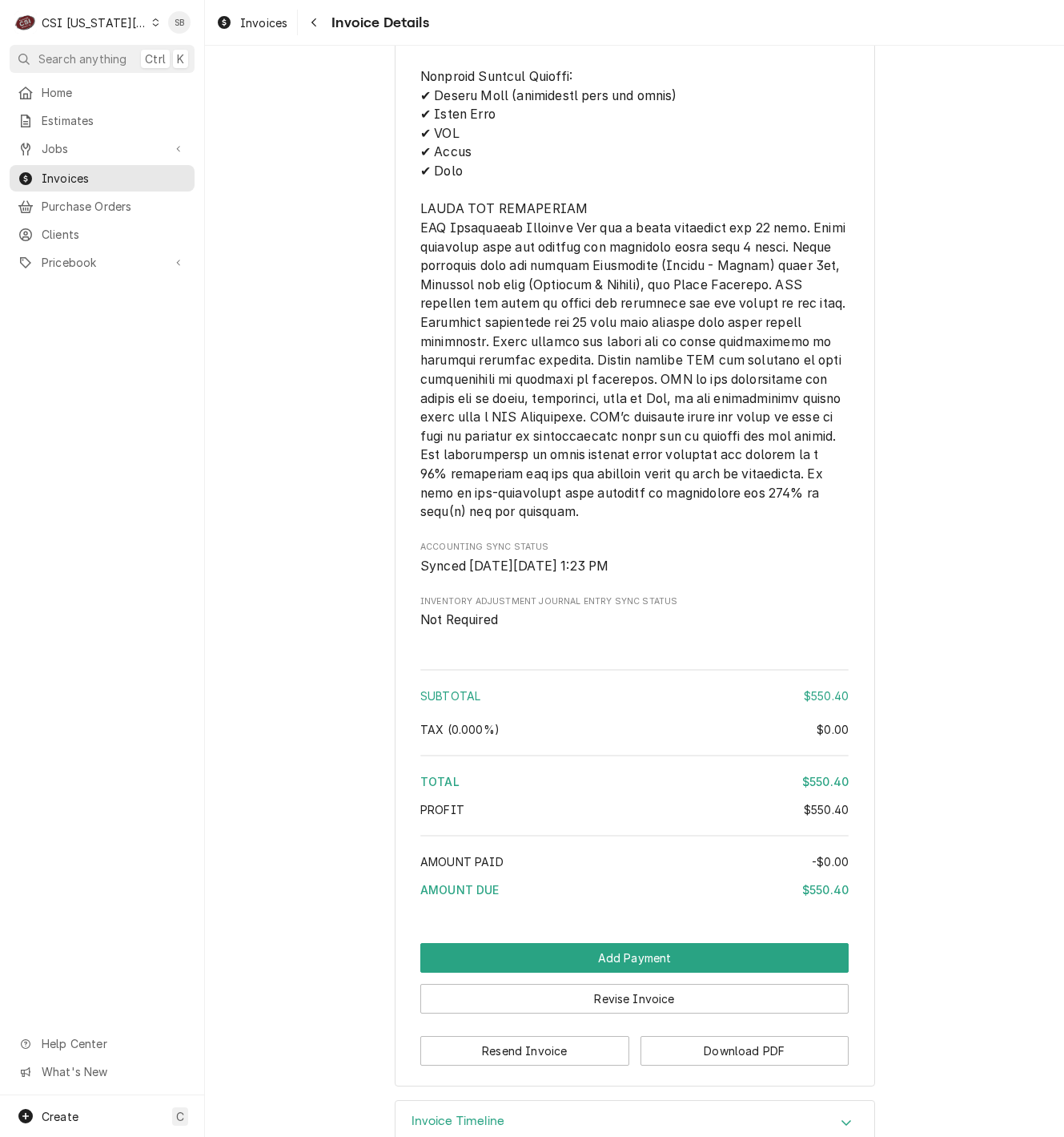
scroll to position [2387, 0]
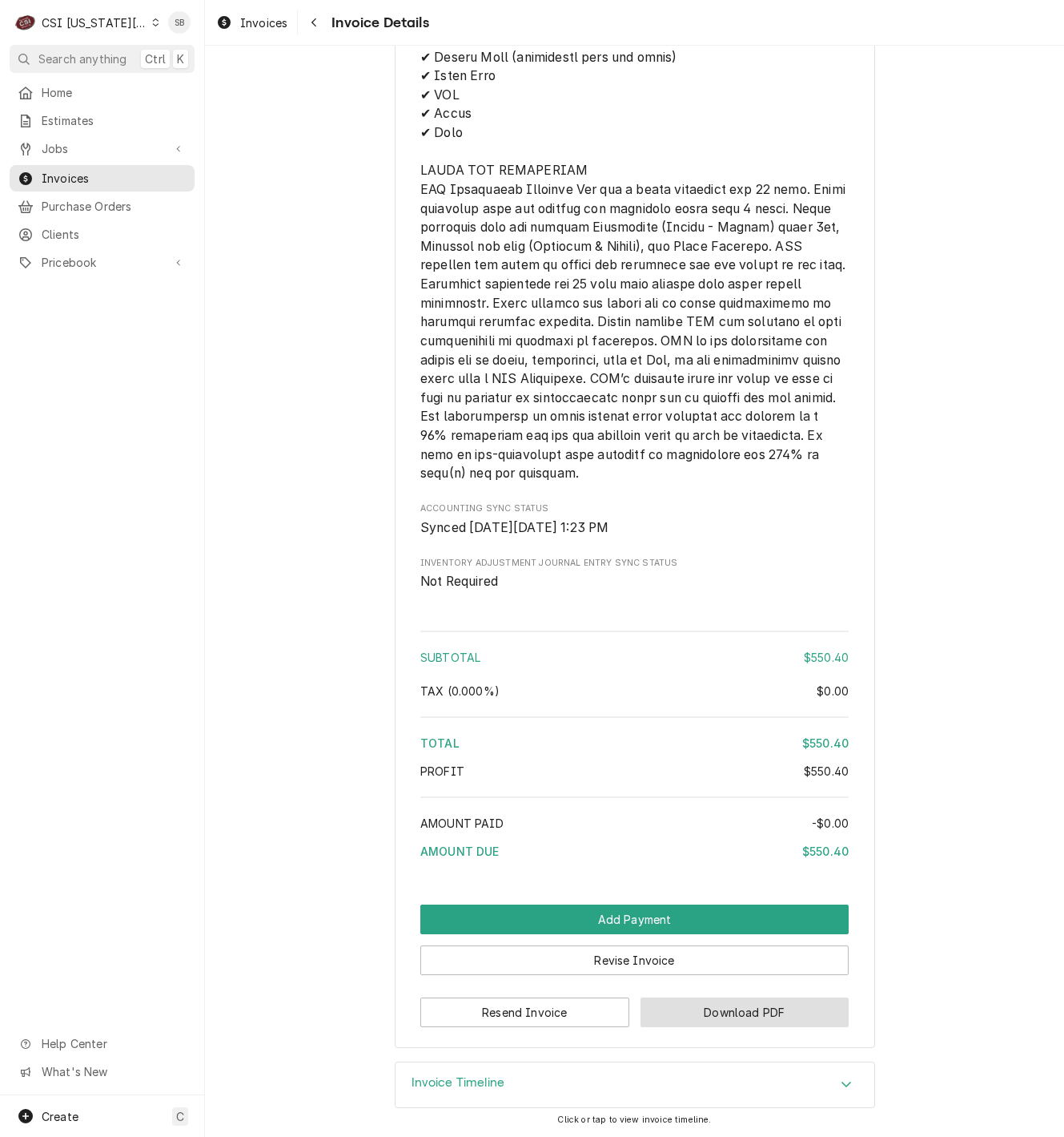
click at [764, 1013] on button "Download PDF" at bounding box center [744, 1012] width 209 height 30
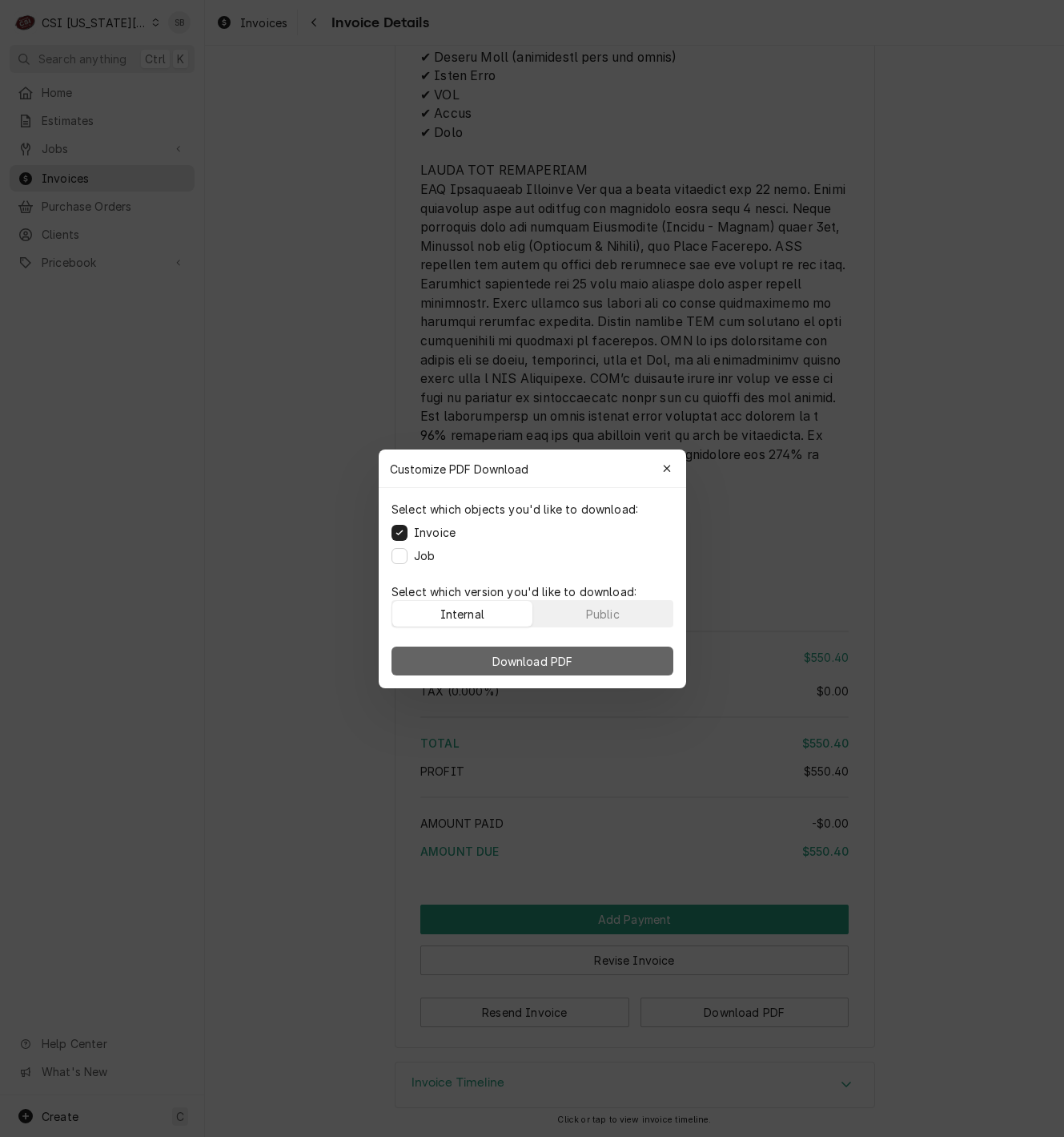
click at [594, 654] on button "Download PDF" at bounding box center [532, 661] width 282 height 29
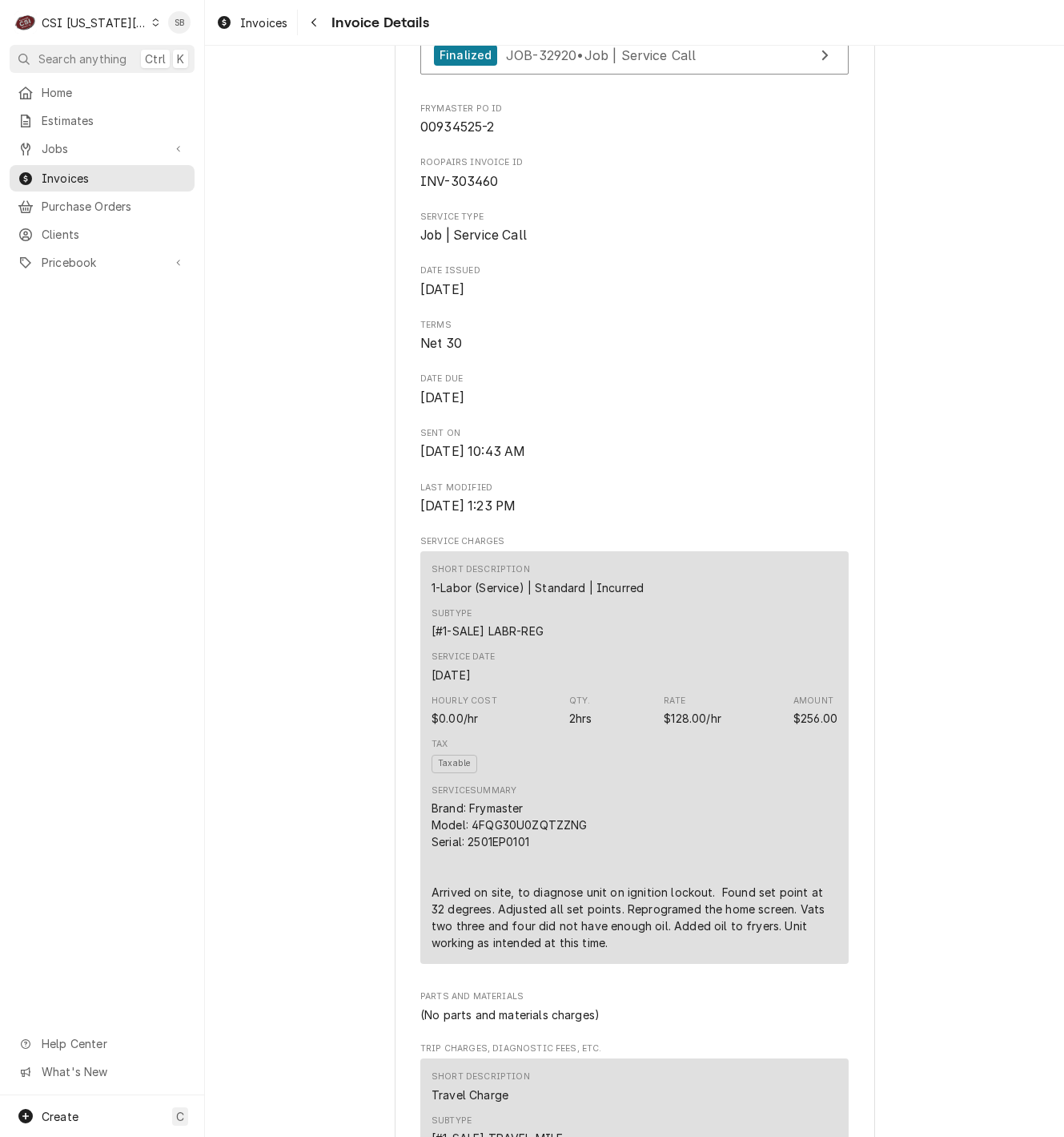
scroll to position [0, 0]
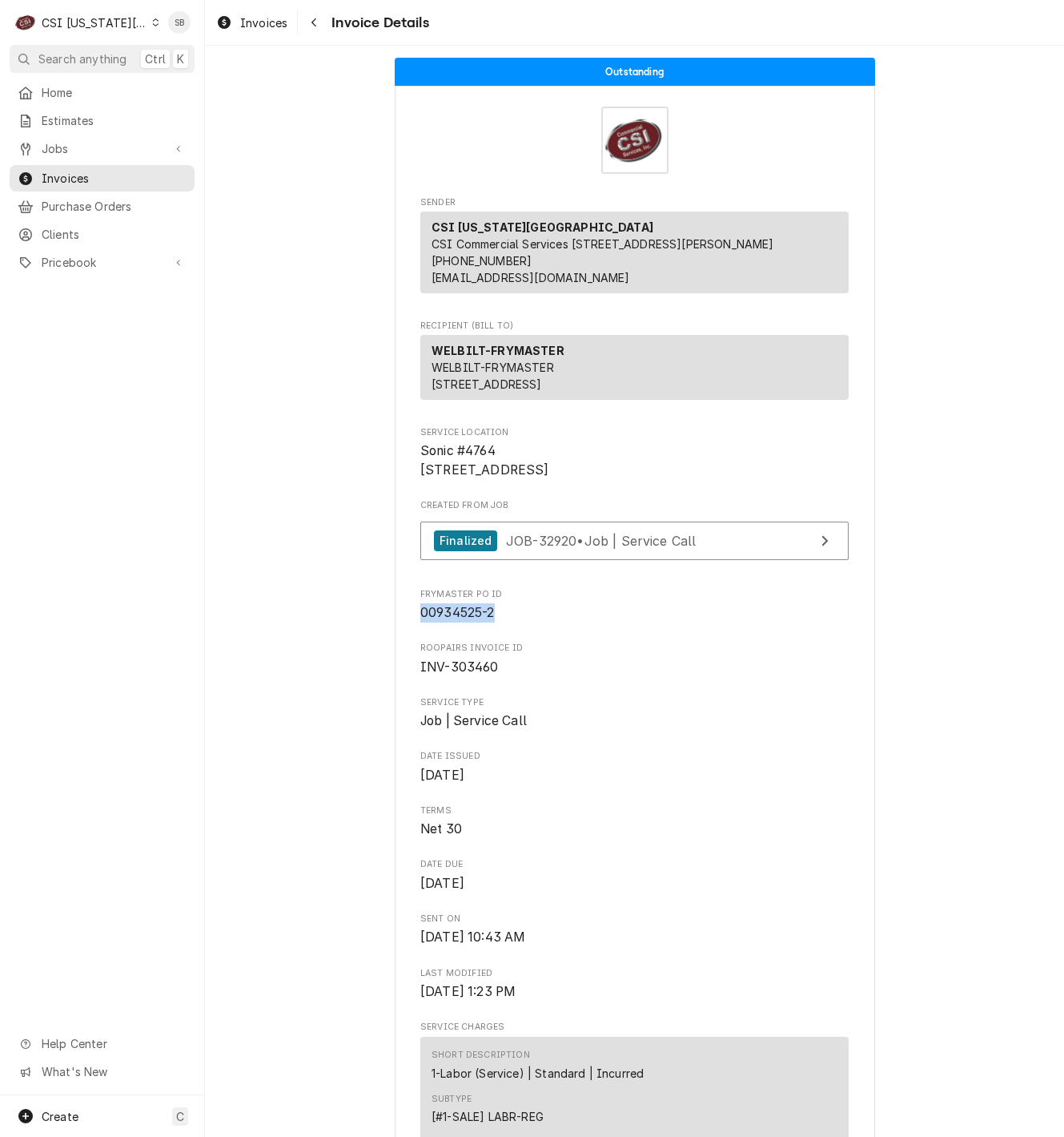
drag, startPoint x: 493, startPoint y: 666, endPoint x: 390, endPoint y: 666, distance: 103.0
copy span "00934525-2"
click at [92, 20] on div "CSI [US_STATE][GEOGRAPHIC_DATA]" at bounding box center [94, 23] width 106 height 17
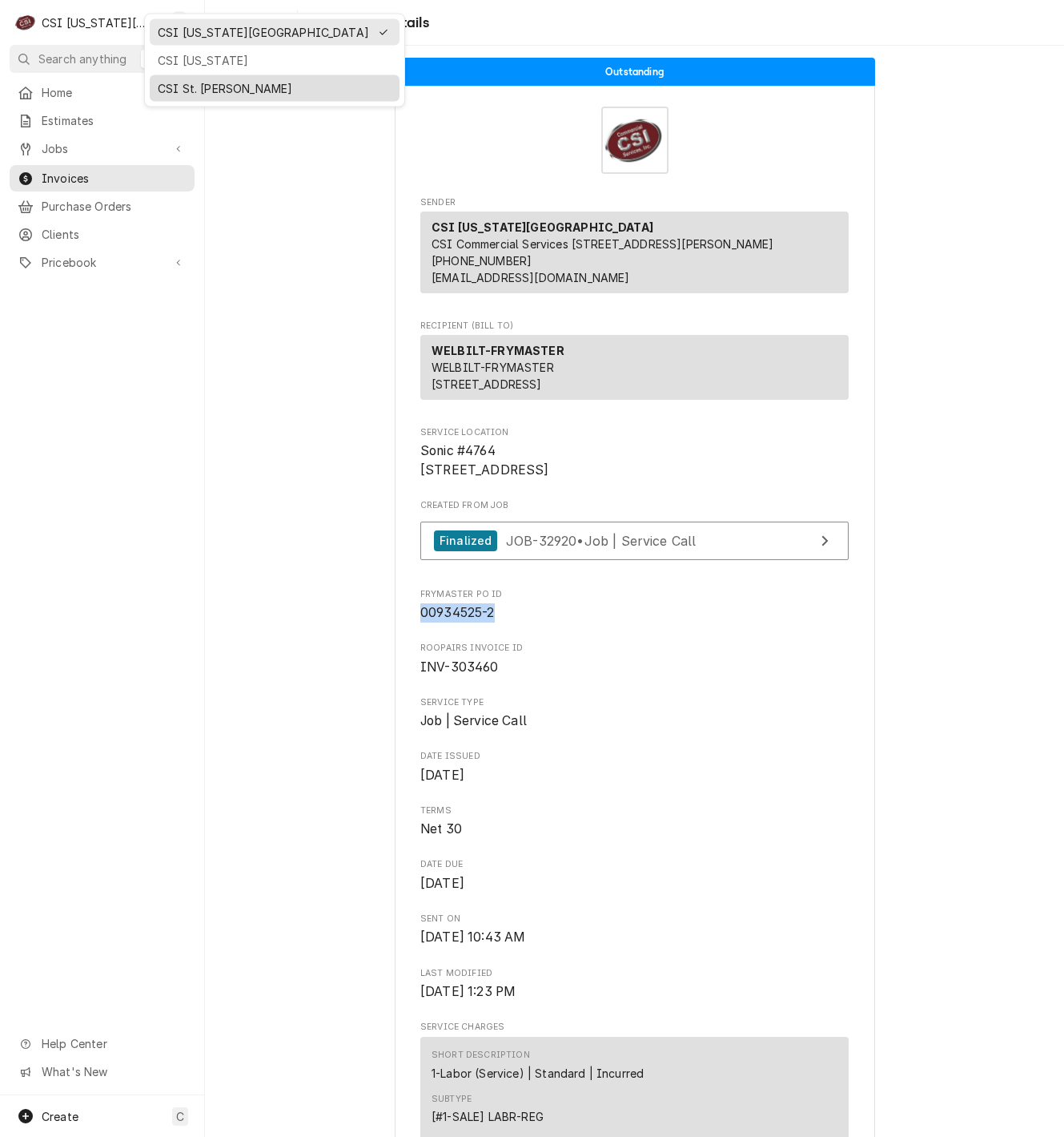
click at [188, 78] on div "CSI St. Louis" at bounding box center [275, 88] width 243 height 20
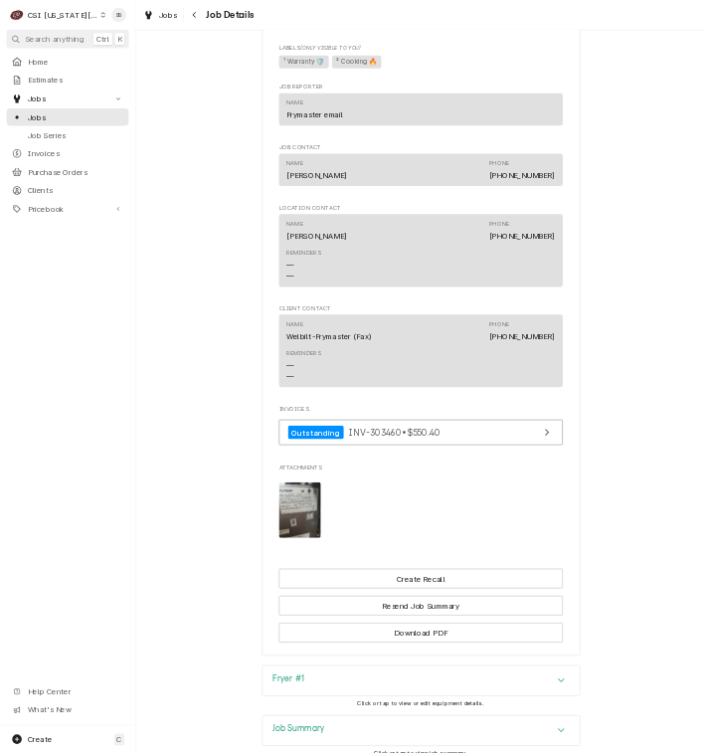
scroll to position [3240, 0]
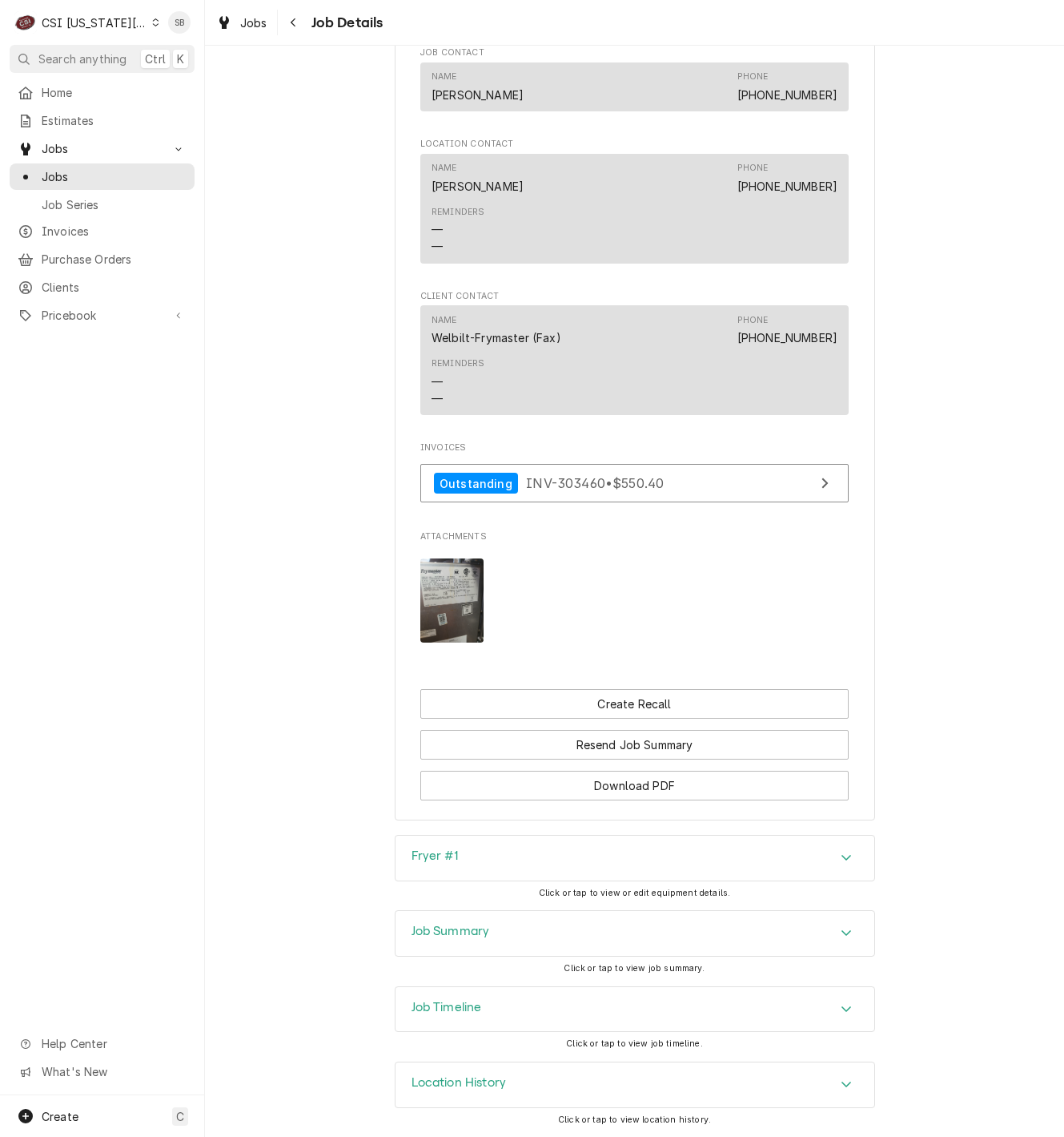
click at [457, 597] on img "Attachments" at bounding box center [452, 600] width 64 height 84
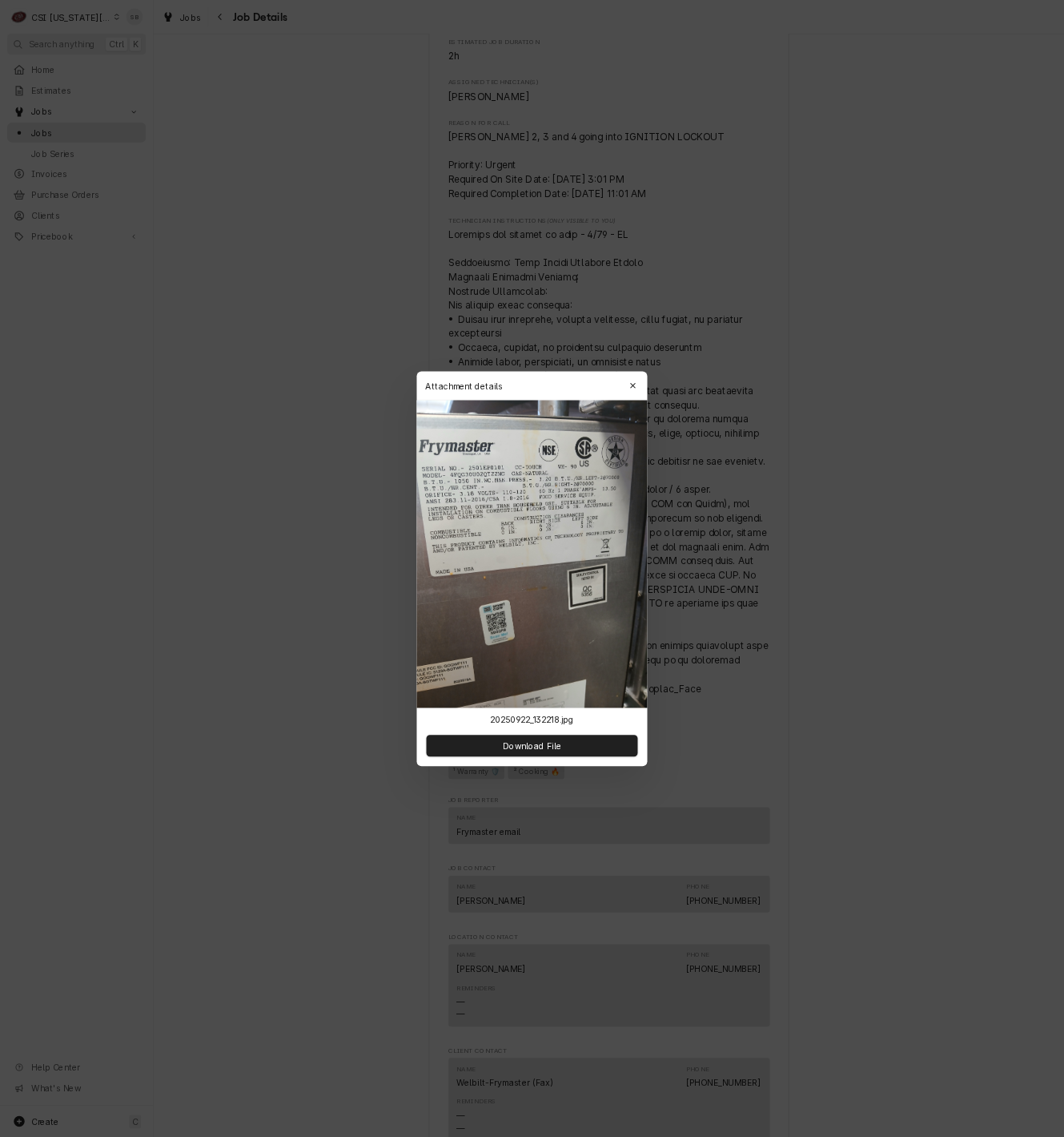
scroll to position [1500, 0]
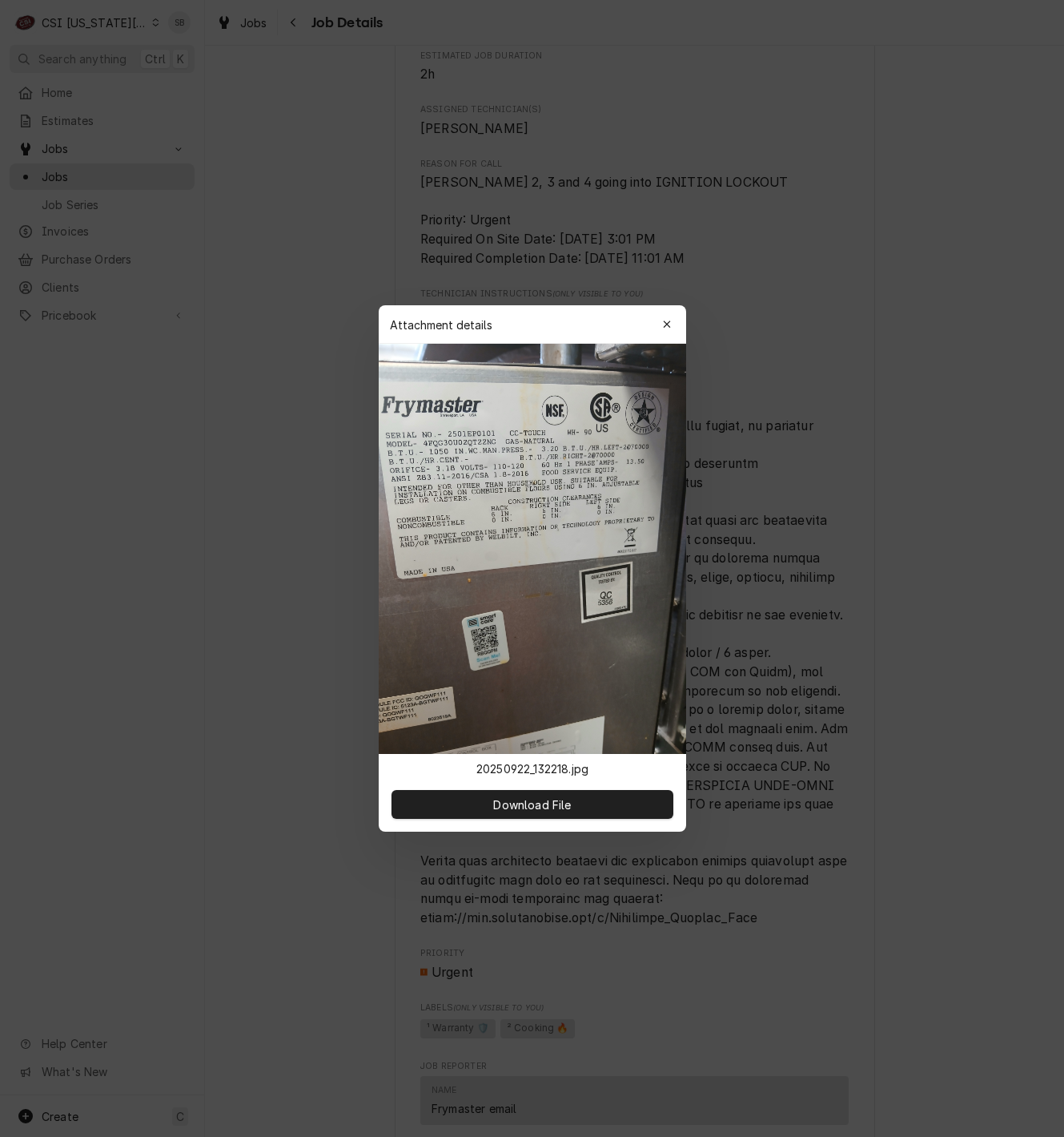
click at [875, 150] on div at bounding box center [532, 568] width 1064 height 1137
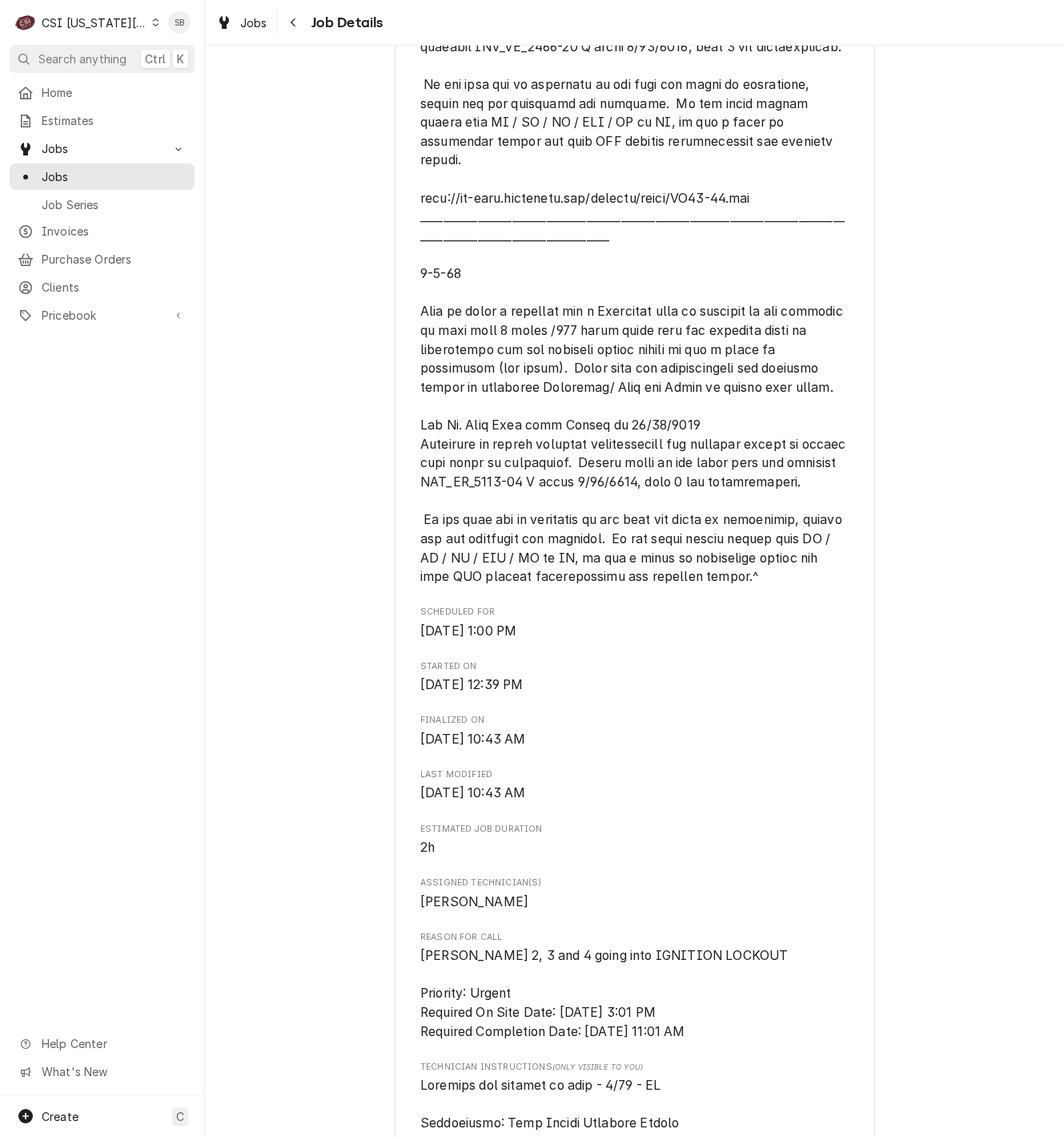
scroll to position [961, 0]
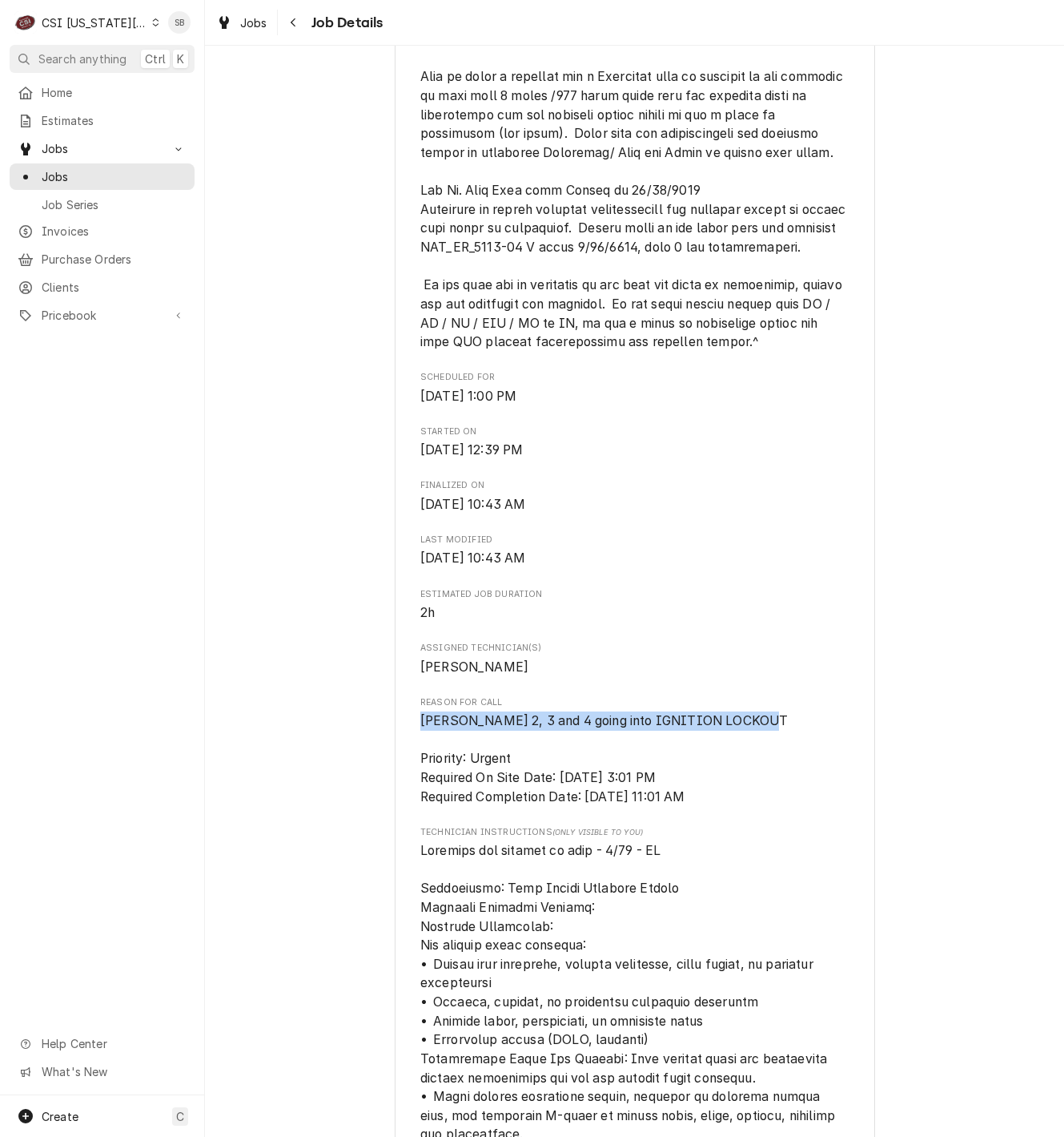
drag, startPoint x: 420, startPoint y: 717, endPoint x: 764, endPoint y: 717, distance: 344.0
click at [764, 717] on span "Fryer - Vats 2, 3 and 4 going into IGNITION LOCKOUT Priority: Urgent Required O…" at bounding box center [635, 758] width 428 height 94
drag, startPoint x: 764, startPoint y: 717, endPoint x: 683, endPoint y: 724, distance: 81.3
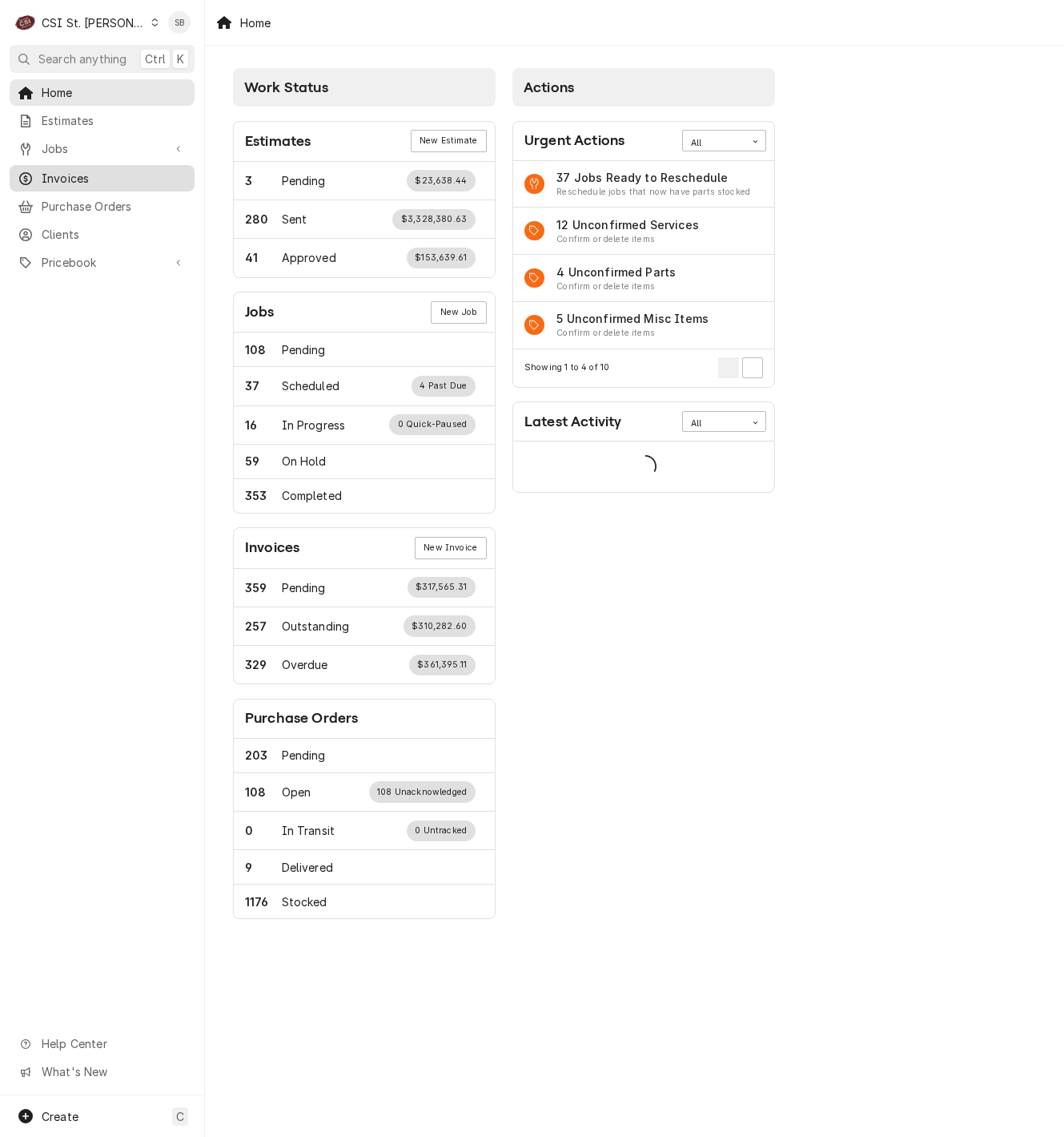
click at [72, 165] on link "Invoices" at bounding box center [102, 178] width 185 height 27
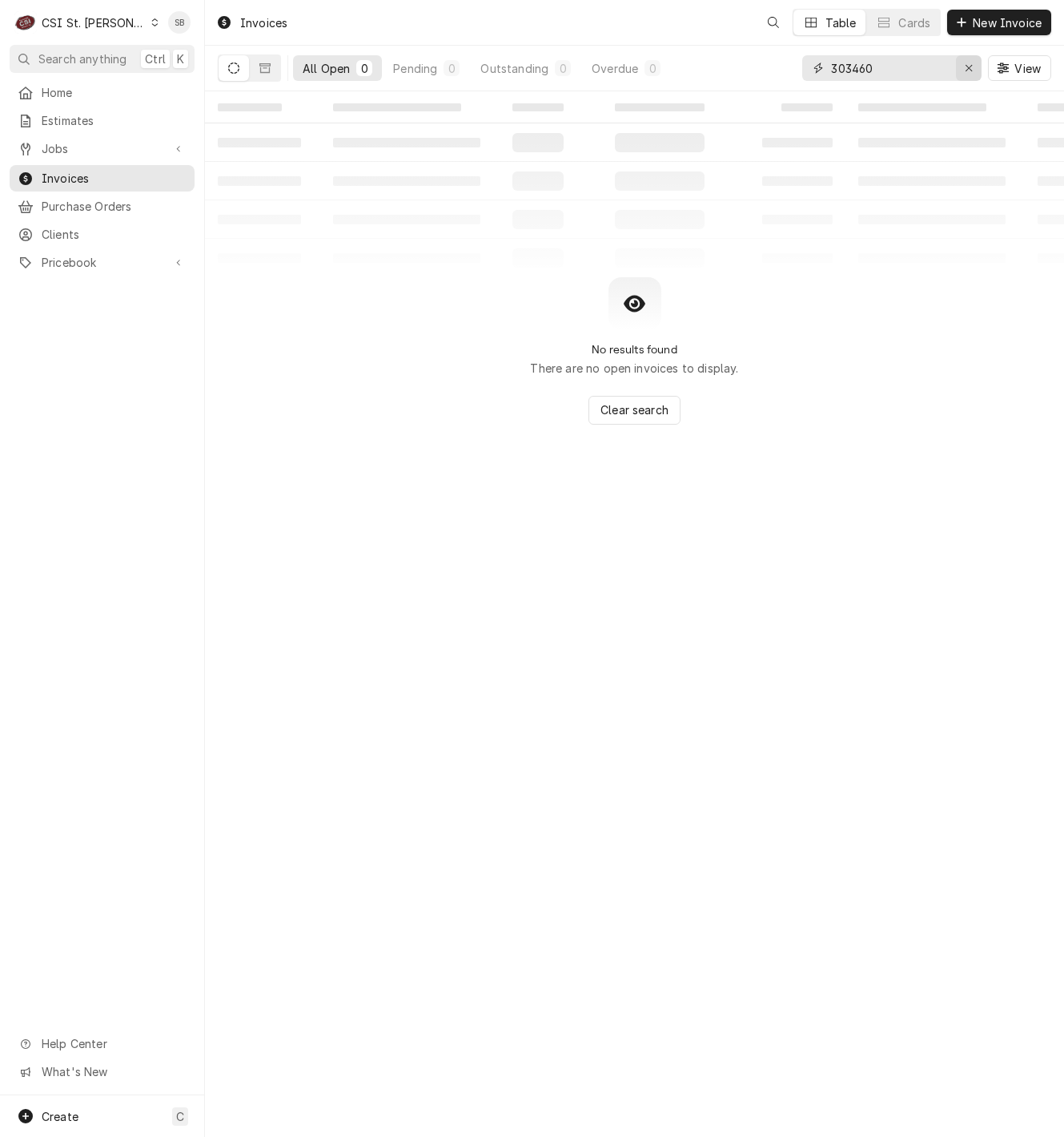
click at [968, 63] on icon "Erase input" at bounding box center [969, 68] width 9 height 11
paste input "303472"
type input "303472"
click at [110, 17] on div "CSI St. Louis" at bounding box center [93, 23] width 104 height 17
click at [176, 39] on div "CSI [US_STATE][GEOGRAPHIC_DATA]" at bounding box center [246, 32] width 211 height 17
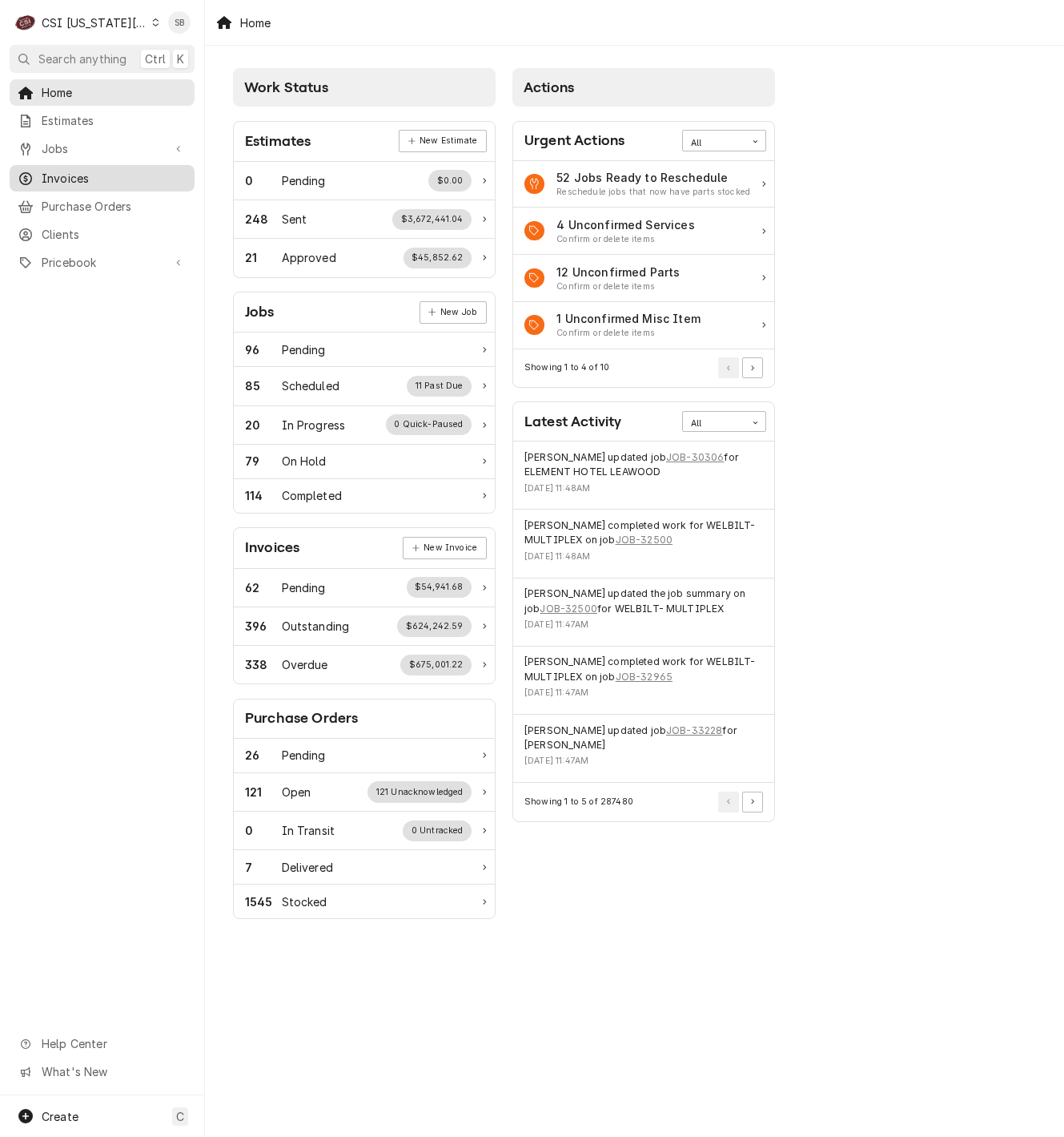
click at [106, 176] on span "Invoices" at bounding box center [114, 178] width 145 height 17
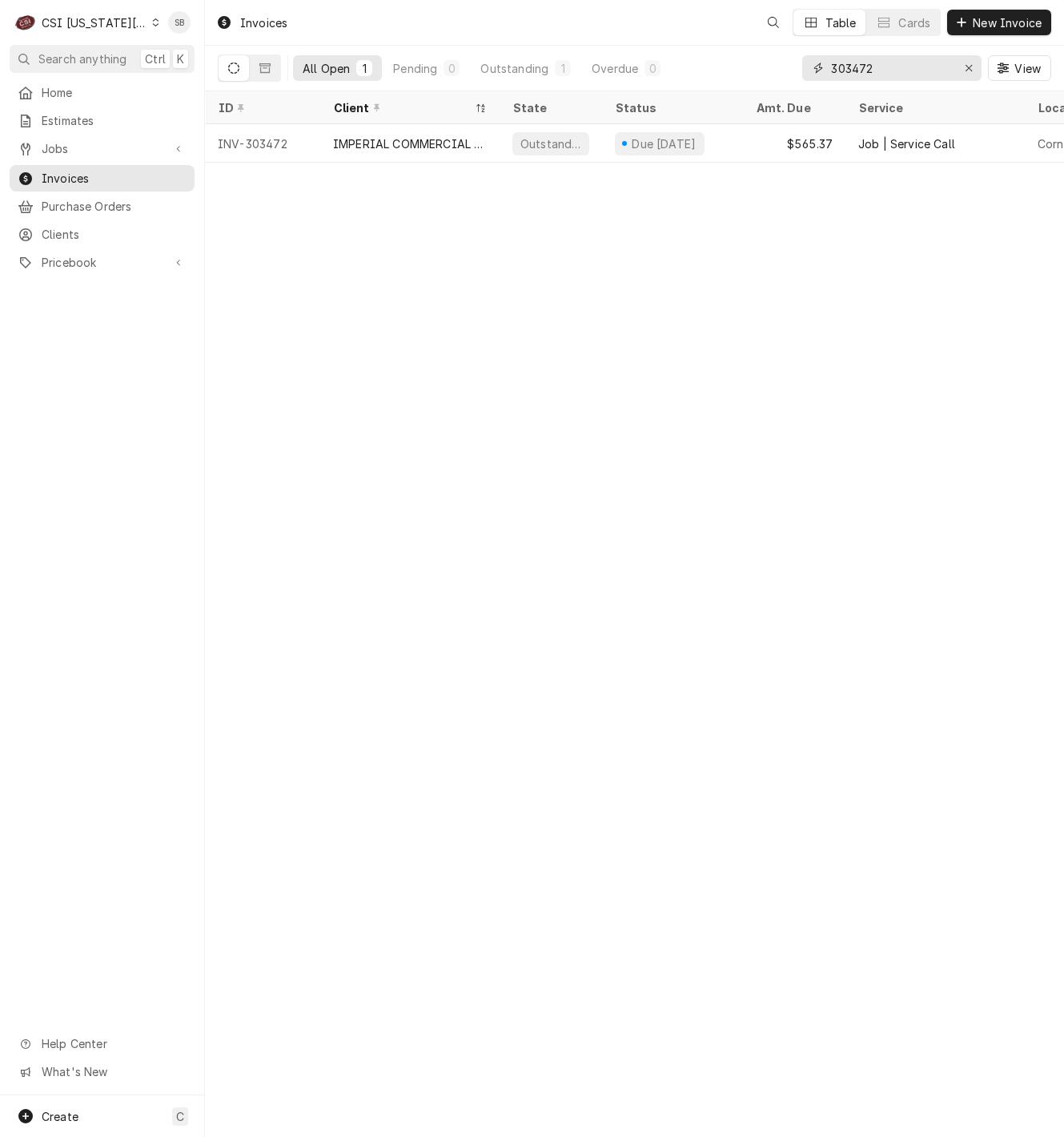
click at [846, 65] on input "303472" at bounding box center [891, 68] width 120 height 26
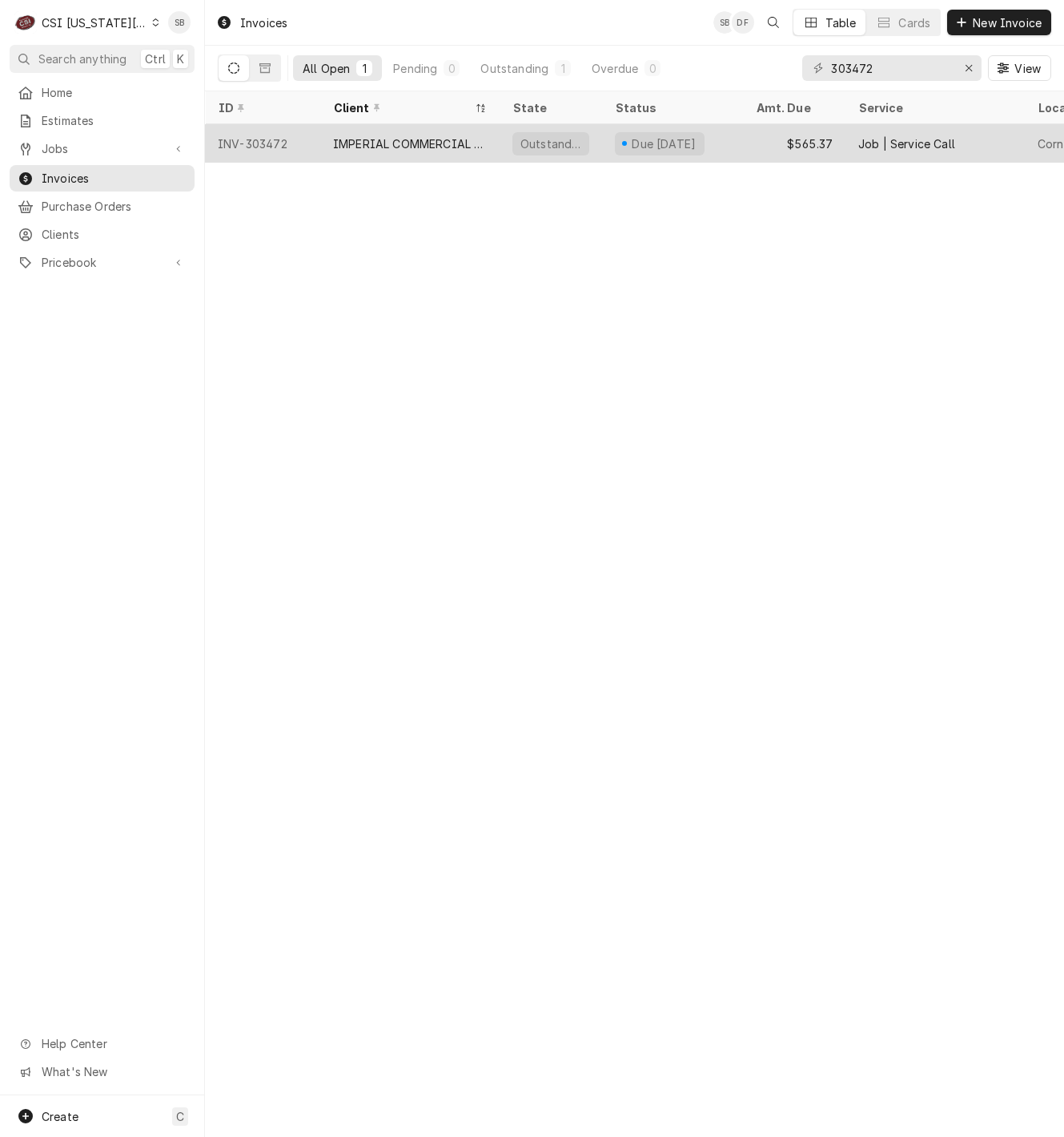
click at [382, 143] on div "IMPERIAL COMMERCIAL COOKING EQUIP" at bounding box center [410, 143] width 154 height 17
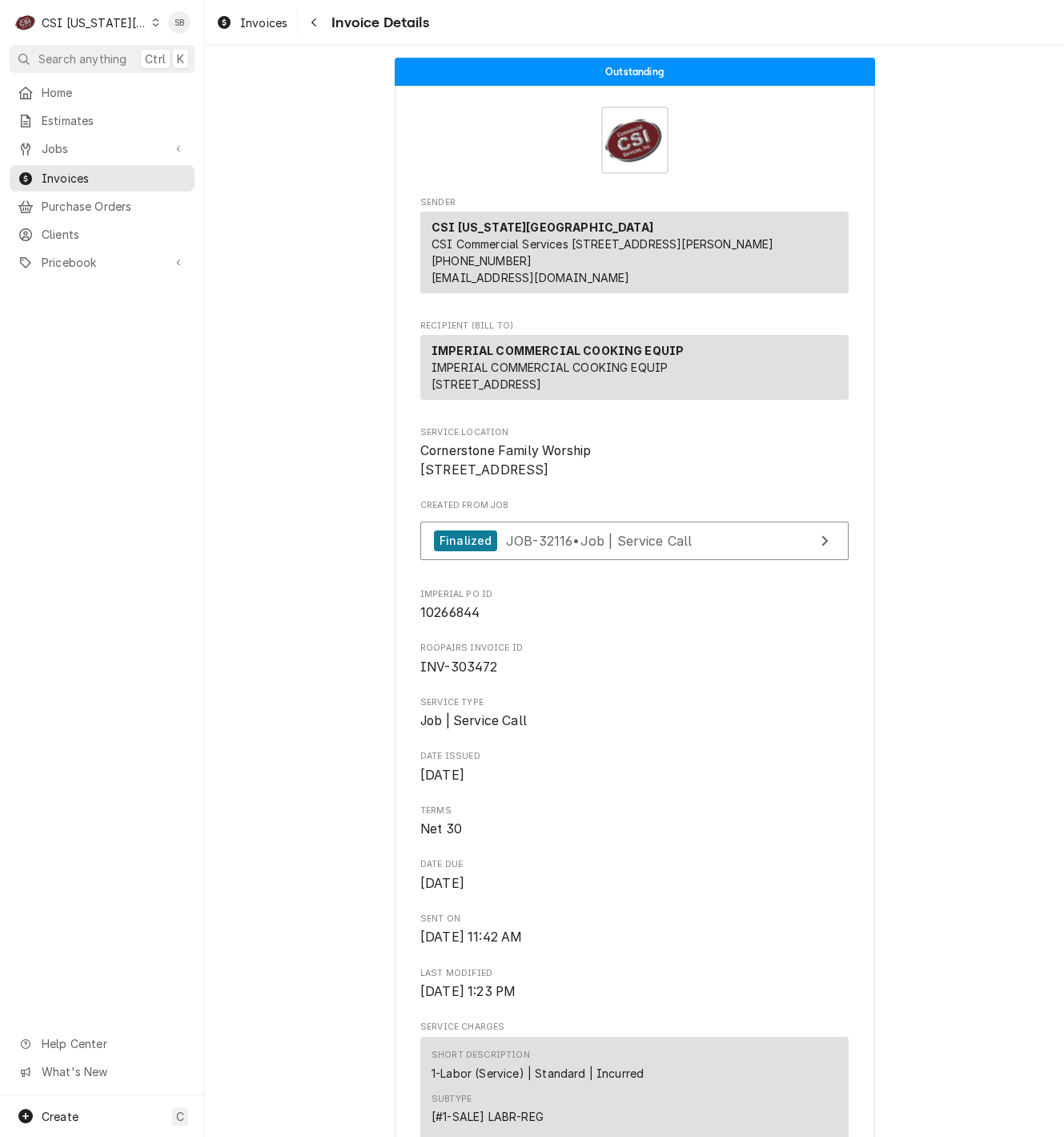
click at [585, 569] on div "Finalized JOB-32116 • Job | Service Call" at bounding box center [635, 545] width 428 height 48
click at [540, 548] on span "JOB-32116 • Job | Service Call" at bounding box center [599, 540] width 187 height 16
drag, startPoint x: 810, startPoint y: 164, endPoint x: 829, endPoint y: 828, distance: 664.3
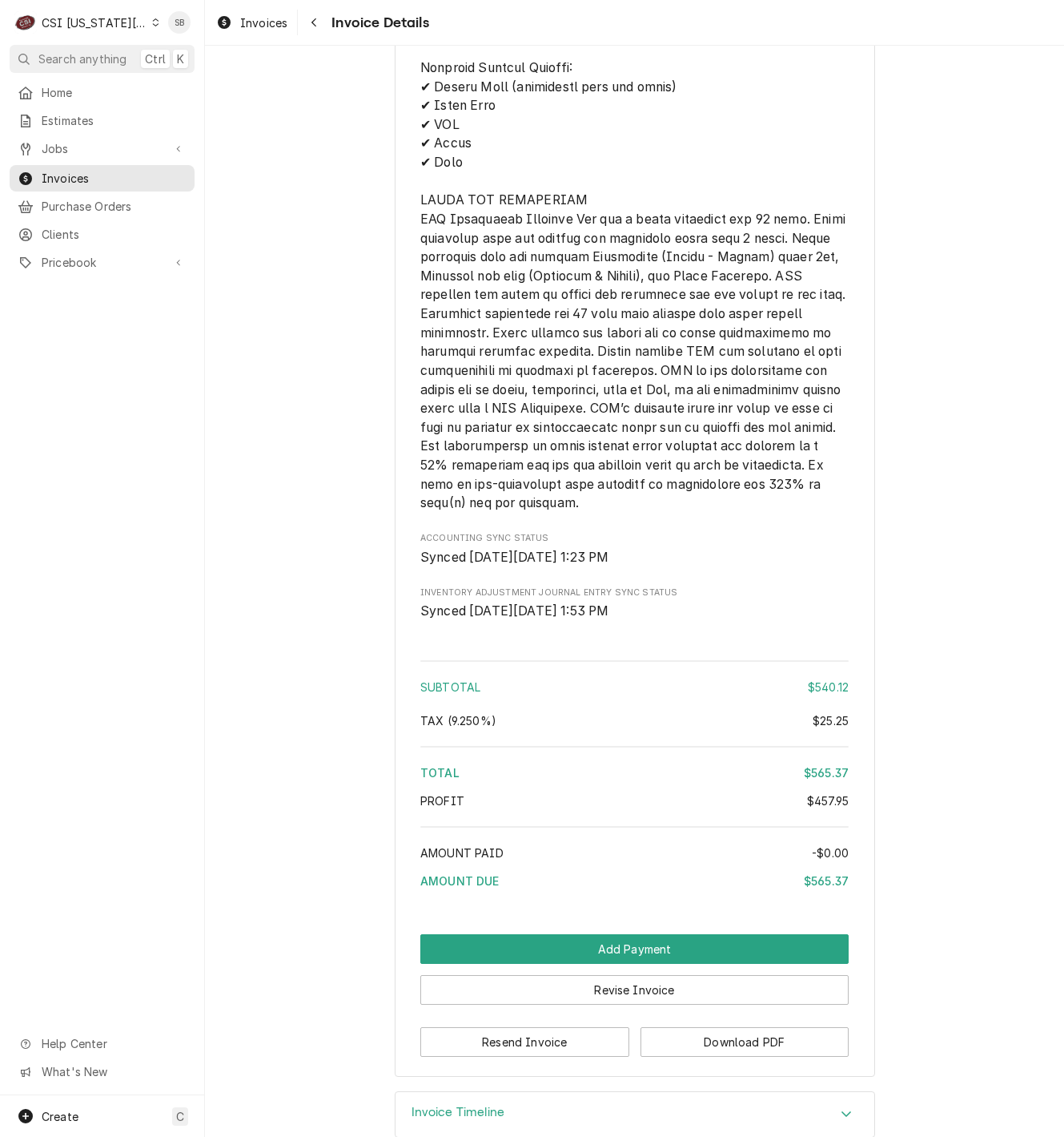
scroll to position [2879, 0]
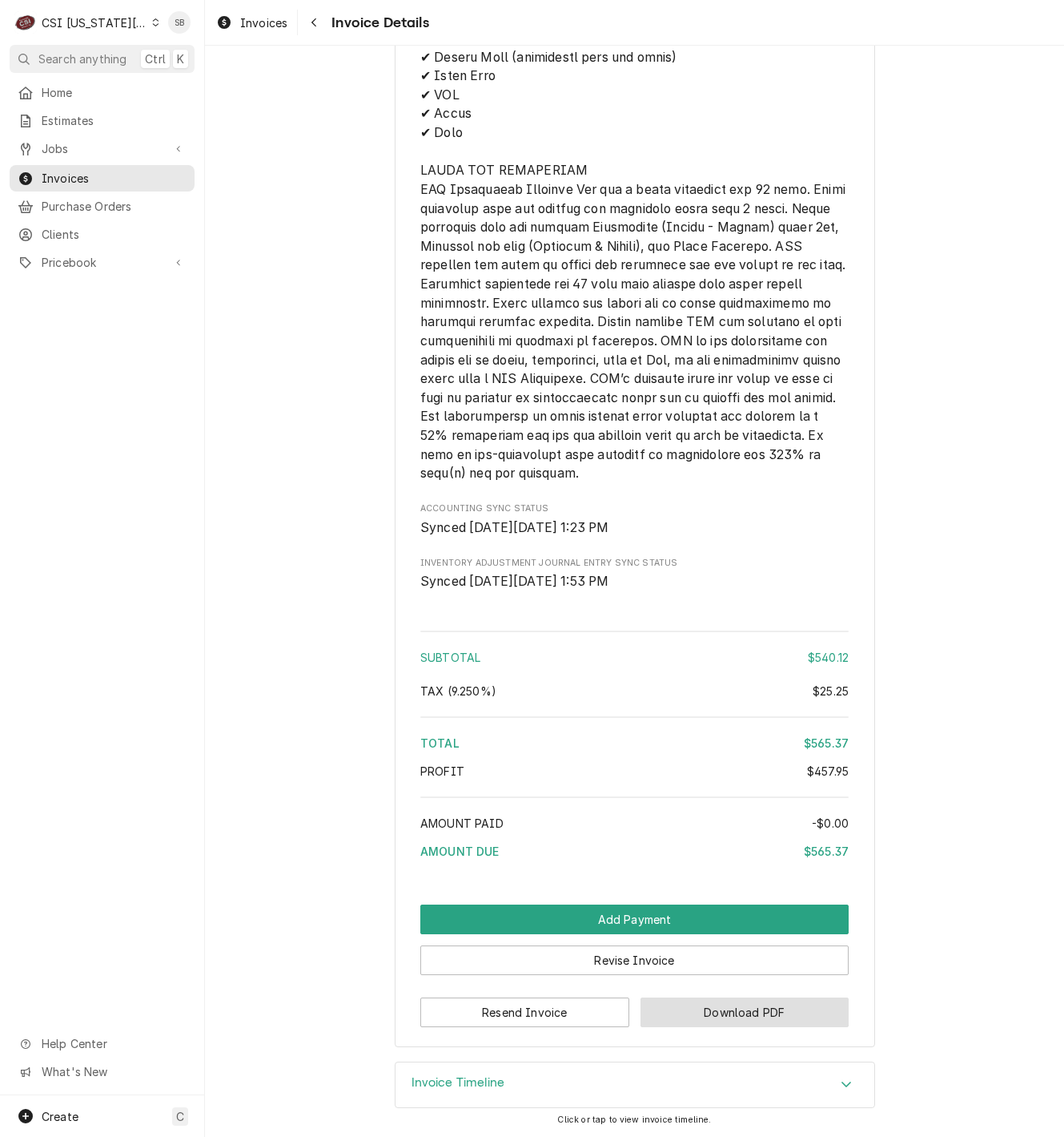
click at [793, 1018] on button "Download PDF" at bounding box center [744, 1012] width 209 height 30
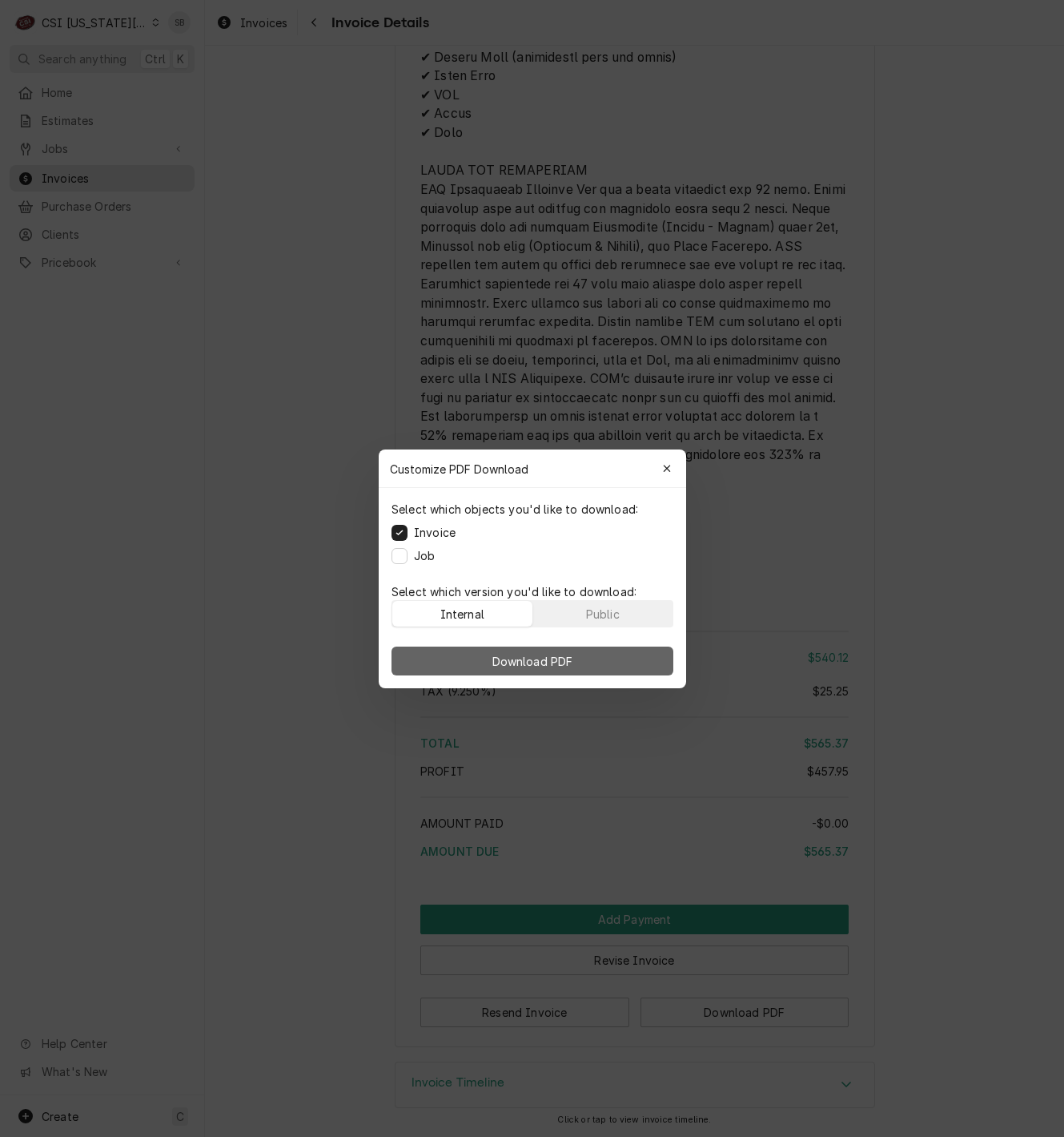
click at [565, 652] on span "Download PDF" at bounding box center [532, 660] width 87 height 17
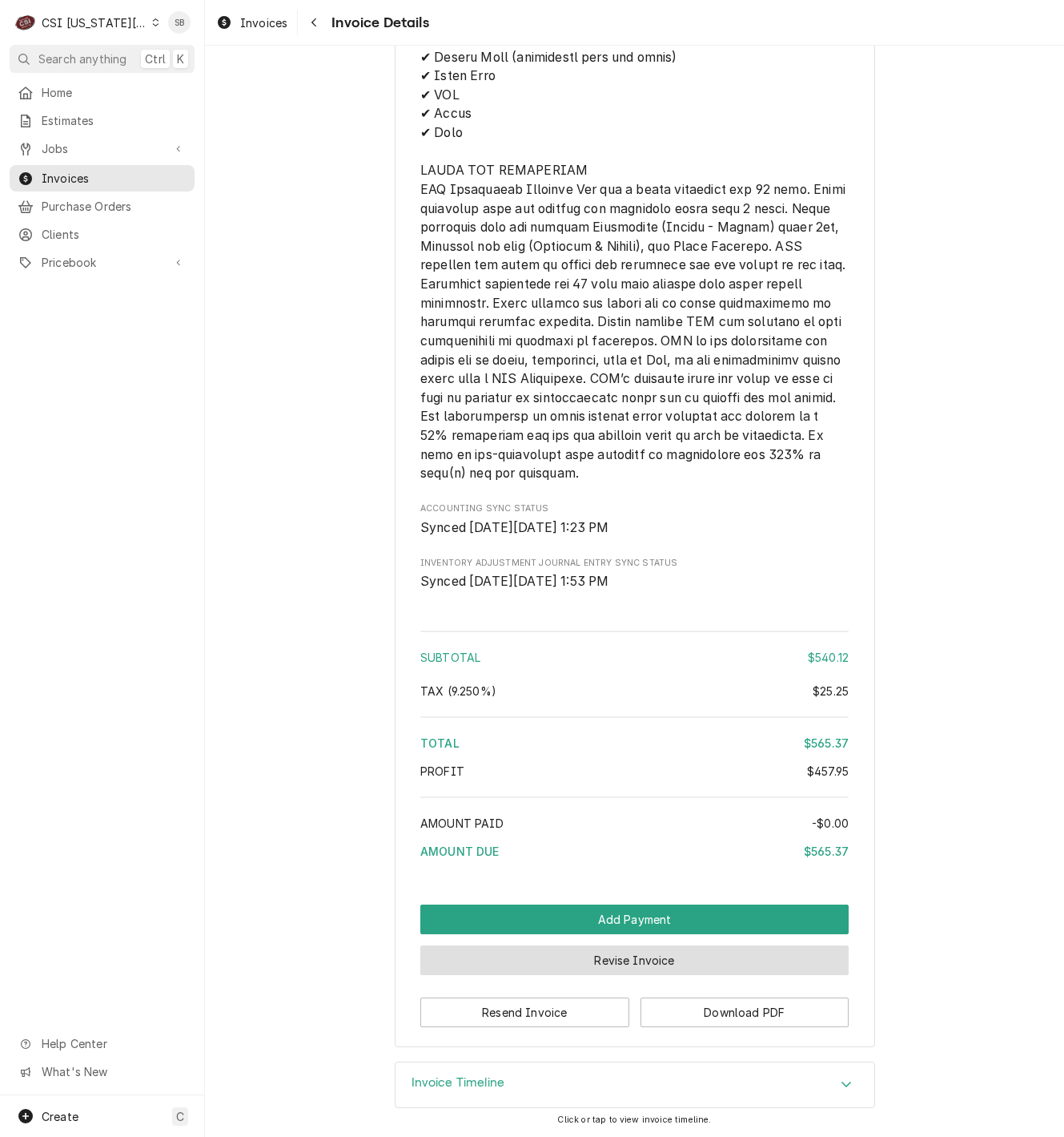
click at [637, 967] on button "Revise Invoice" at bounding box center [635, 960] width 428 height 30
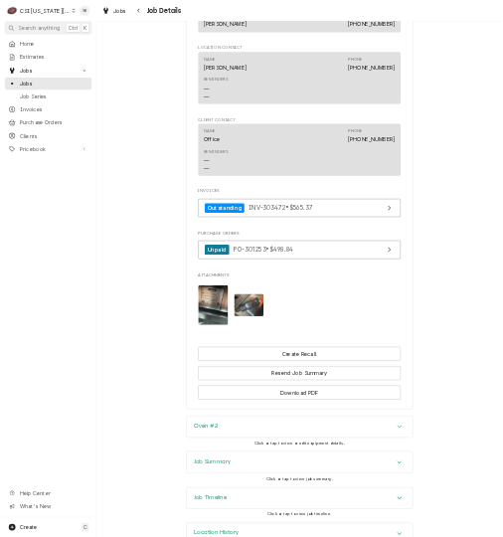
scroll to position [3422, 0]
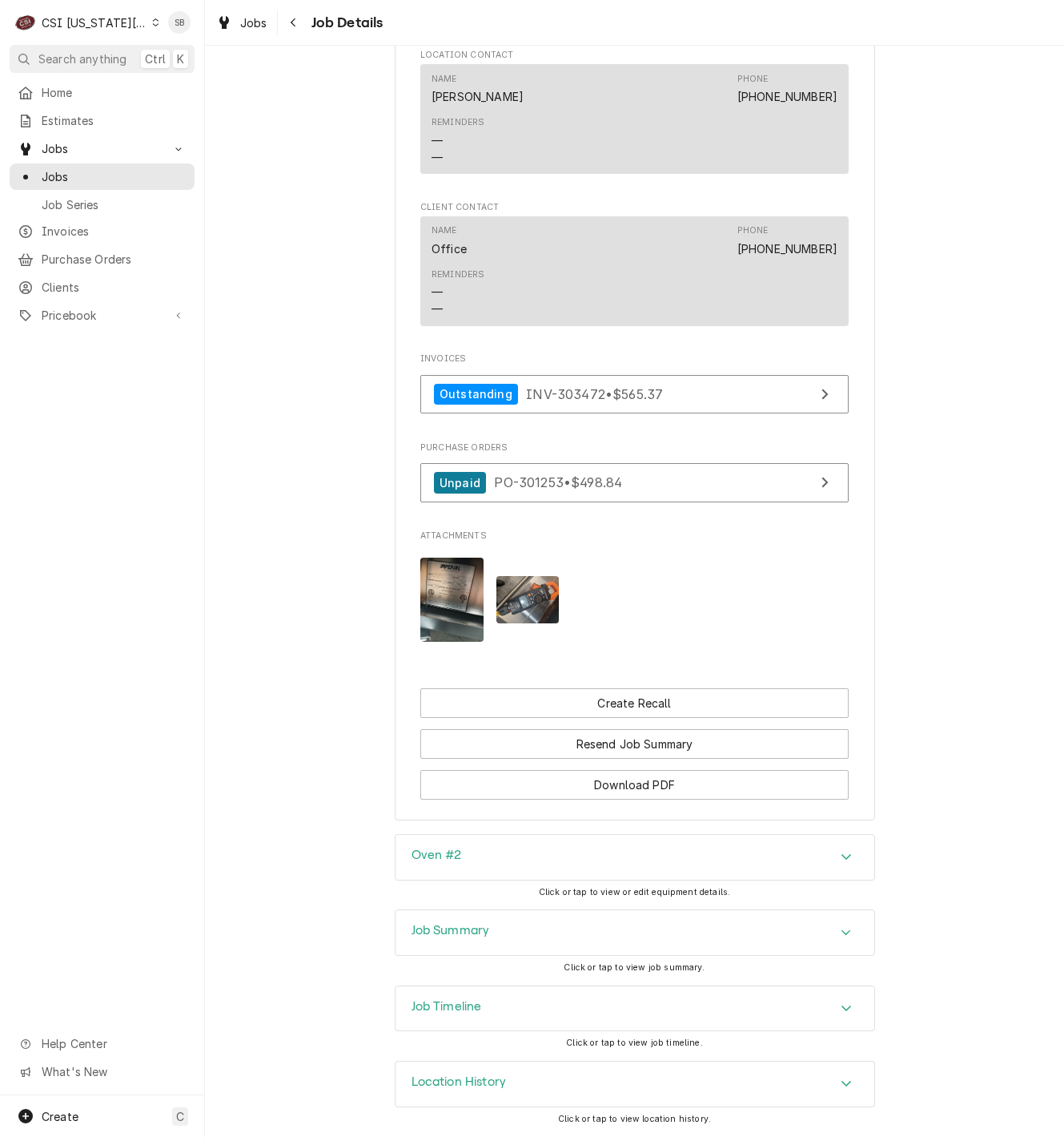
click at [462, 594] on img "Attachments" at bounding box center [452, 600] width 64 height 84
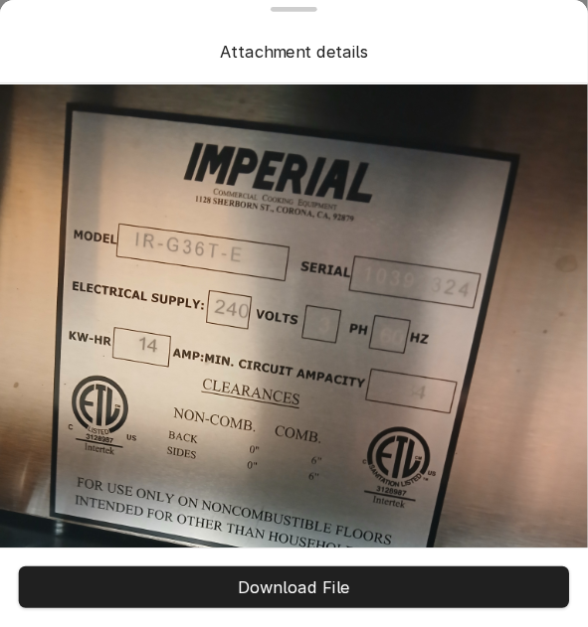
scroll to position [3117, 0]
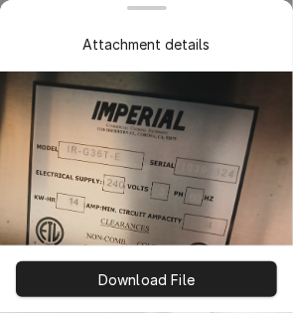
click at [229, 46] on div "Attachment details" at bounding box center [147, 44] width 214 height 21
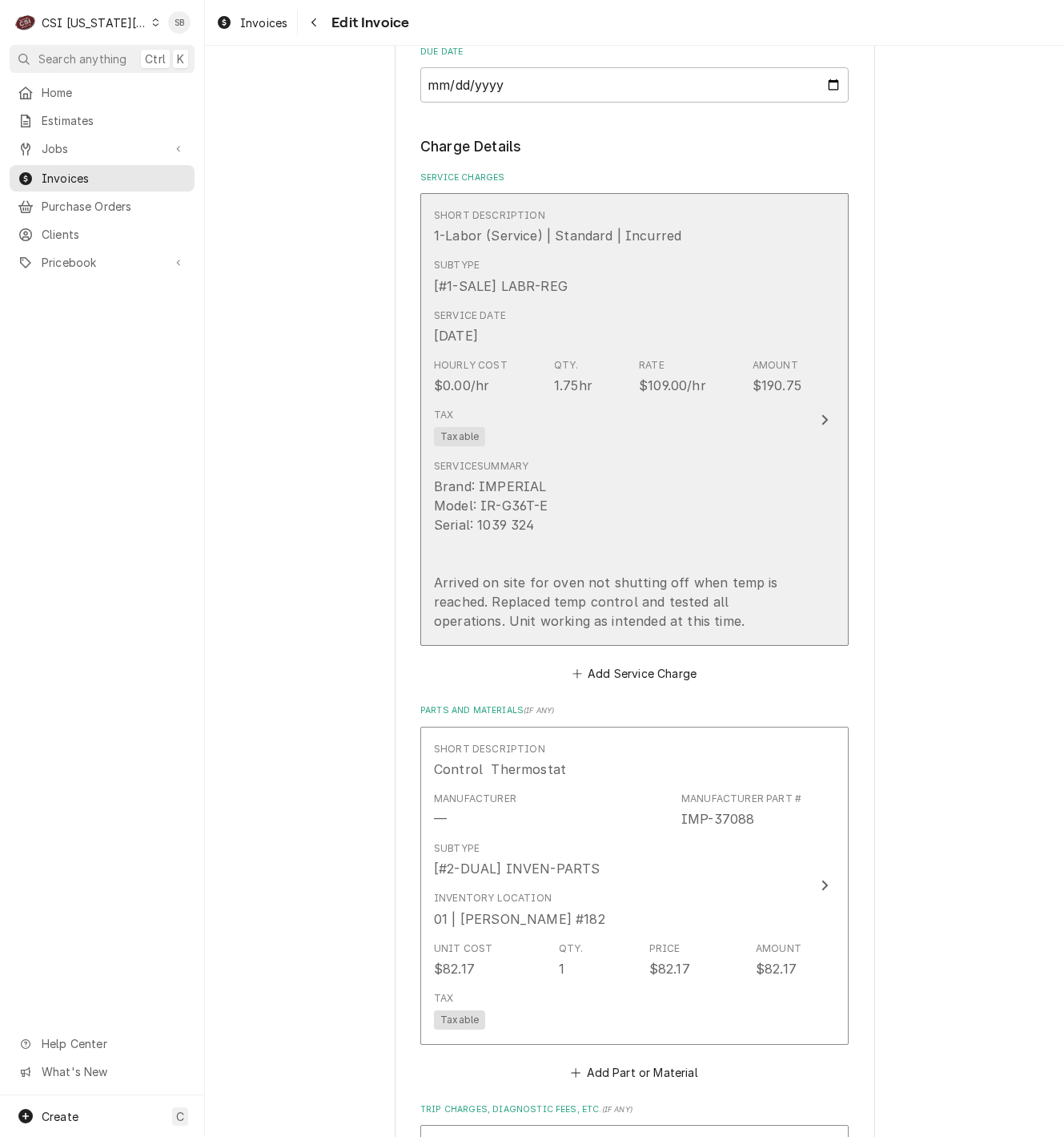
scroll to position [2043, 0]
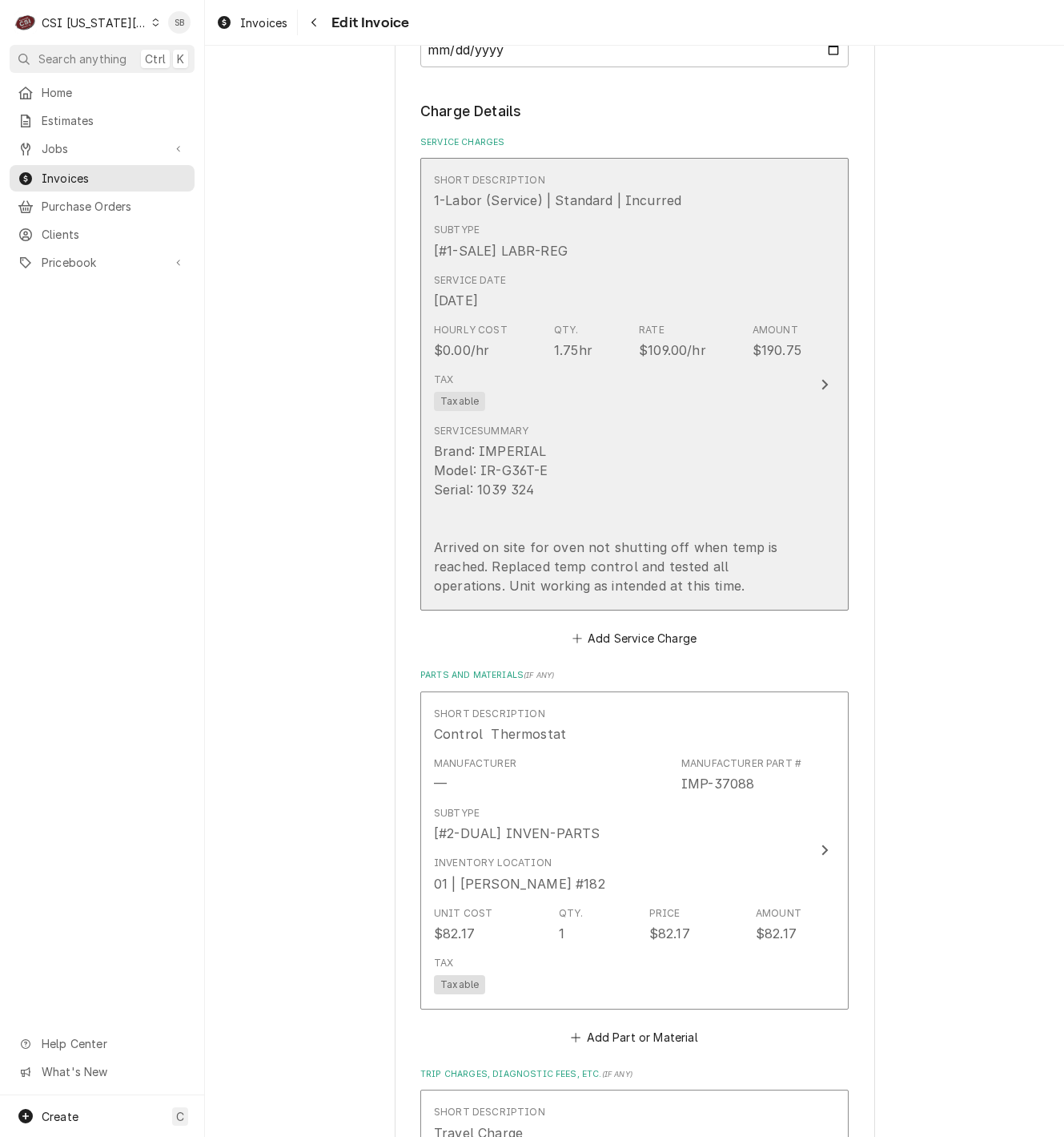
click at [565, 529] on div "Brand: IMPERIAL Model: IR-G36T-E Serial: 1039 324 Arrived on site for oven not …" at bounding box center [618, 518] width 367 height 154
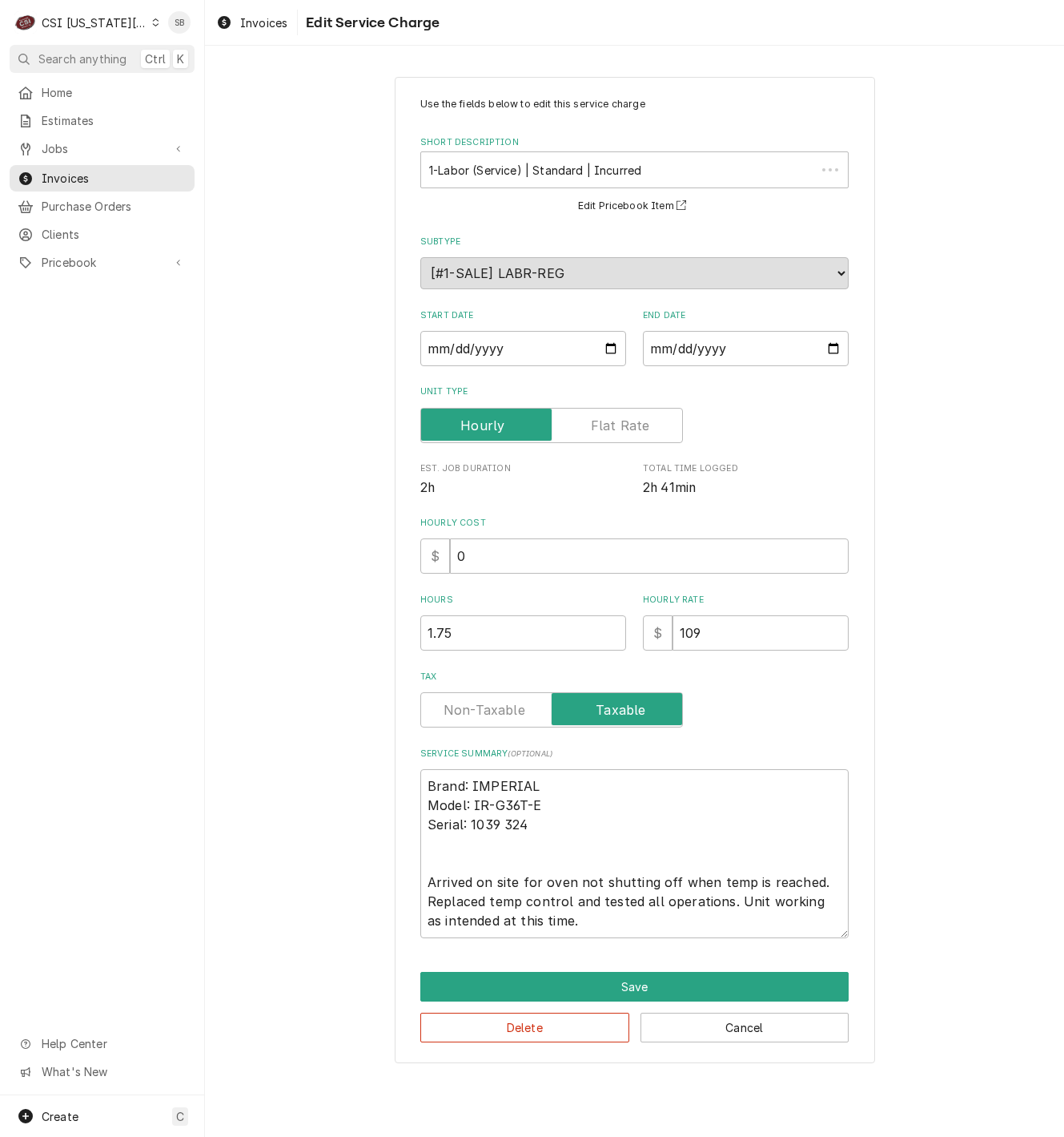
drag, startPoint x: 540, startPoint y: 801, endPoint x: 471, endPoint y: 813, distance: 70.0
click at [477, 822] on textarea "Brand: IMPERIAL Model: IR-G36T-E Serial: 1039 324 Arrived on site for oven not …" at bounding box center [635, 853] width 428 height 169
drag, startPoint x: 488, startPoint y: 822, endPoint x: 608, endPoint y: 824, distance: 120.0
click at [608, 824] on textarea "Brand: IMPERIAL Model: IR-G36T-E Serial: 1039 324 Arrived on site for oven not …" at bounding box center [635, 853] width 428 height 169
paste textarea "2324"
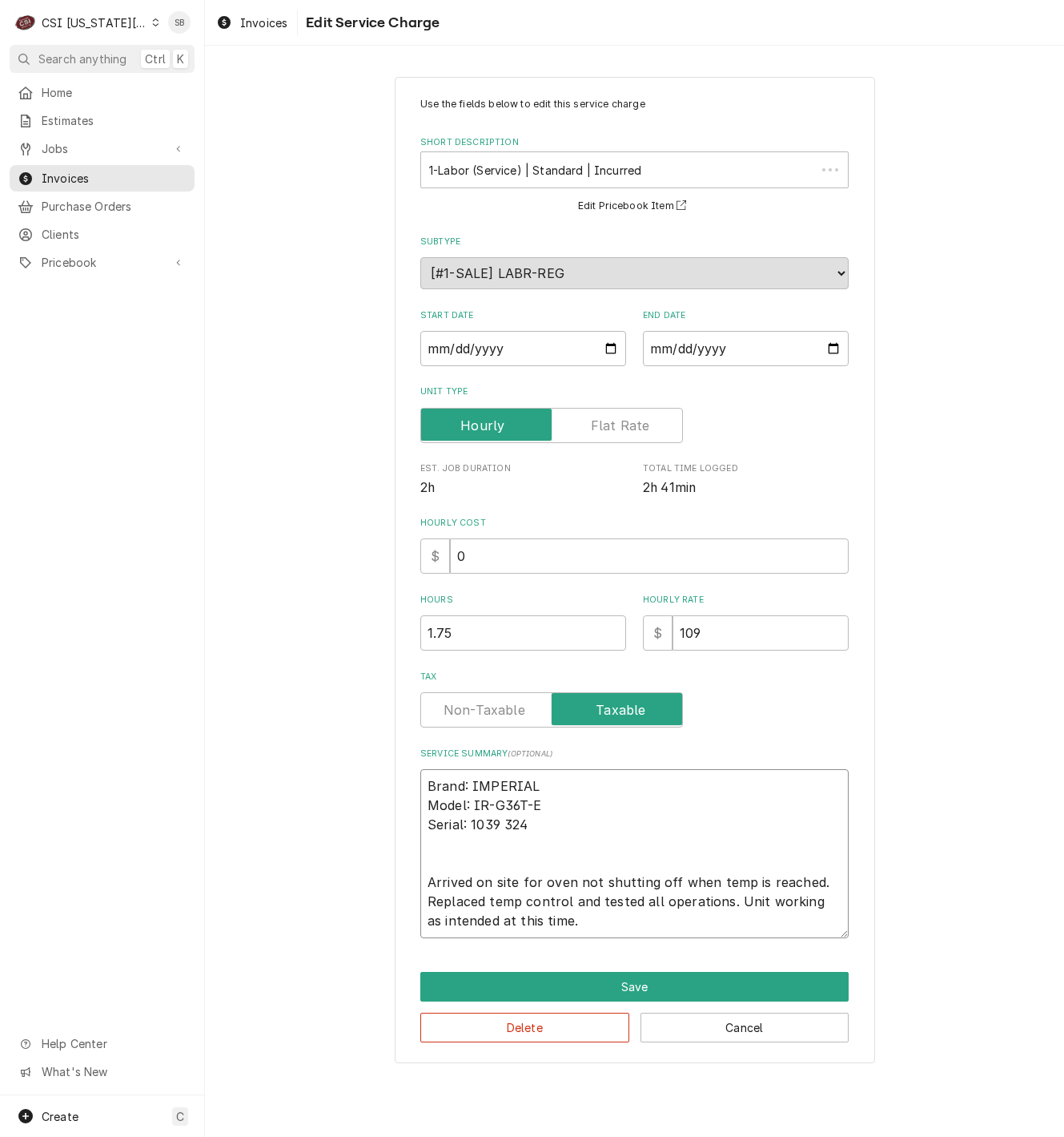
type textarea "x"
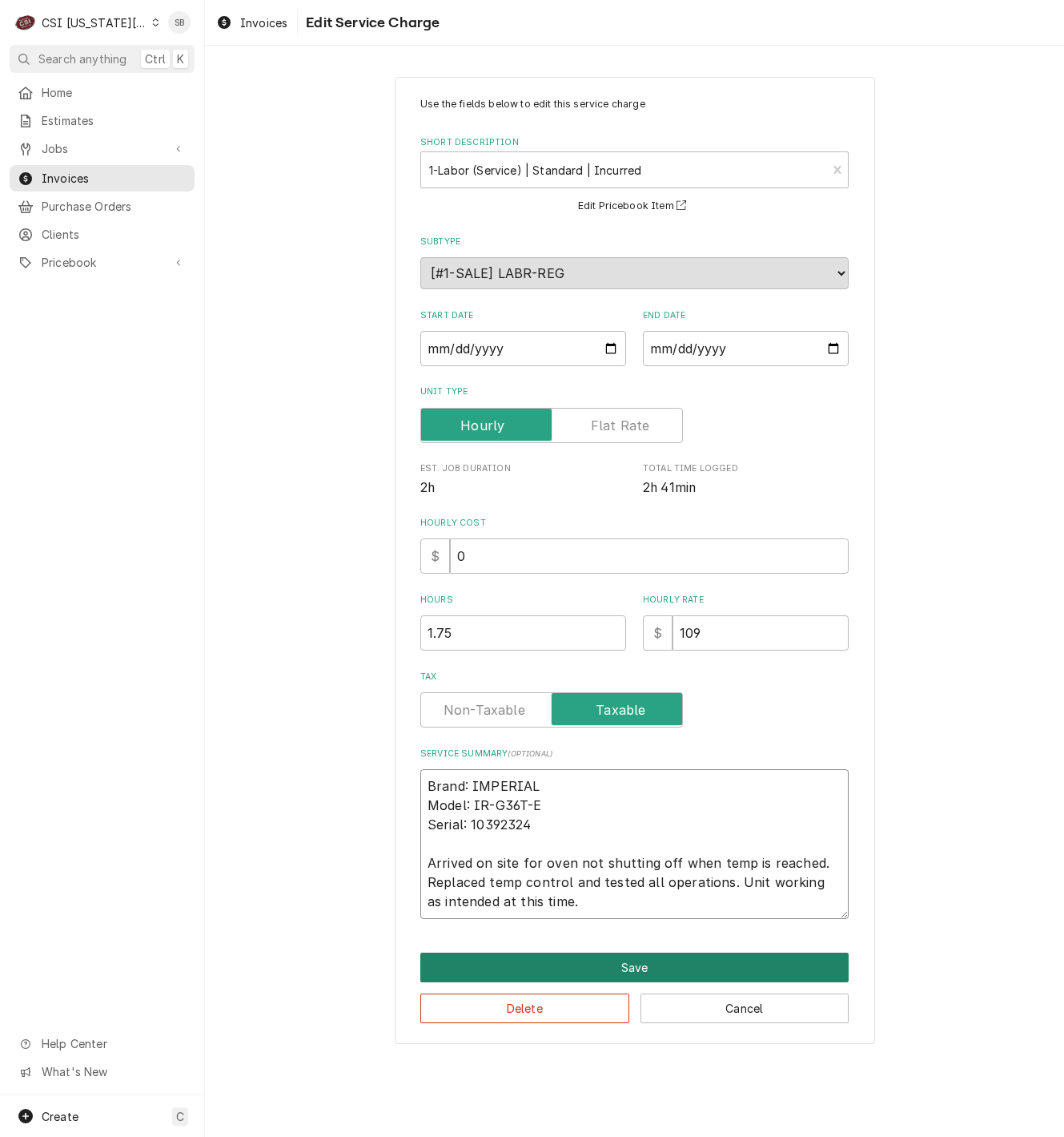
drag, startPoint x: 587, startPoint y: 903, endPoint x: 592, endPoint y: 962, distance: 59.2
click at [591, 961] on div "Use the fields below to edit this service charge Short Description 1-Labor (Ser…" at bounding box center [635, 560] width 480 height 967
click at [637, 793] on textarea "Brand: IMPERIAL Model: IR-G36T-E Serial: 10392324 Arrived on site for oven not …" at bounding box center [635, 844] width 428 height 150
type textarea "Brand: IMPERIAL Model: IR-G36T-E Serial: 10392324 Arrived on site for oven not …"
click at [629, 960] on button "Save" at bounding box center [635, 967] width 428 height 30
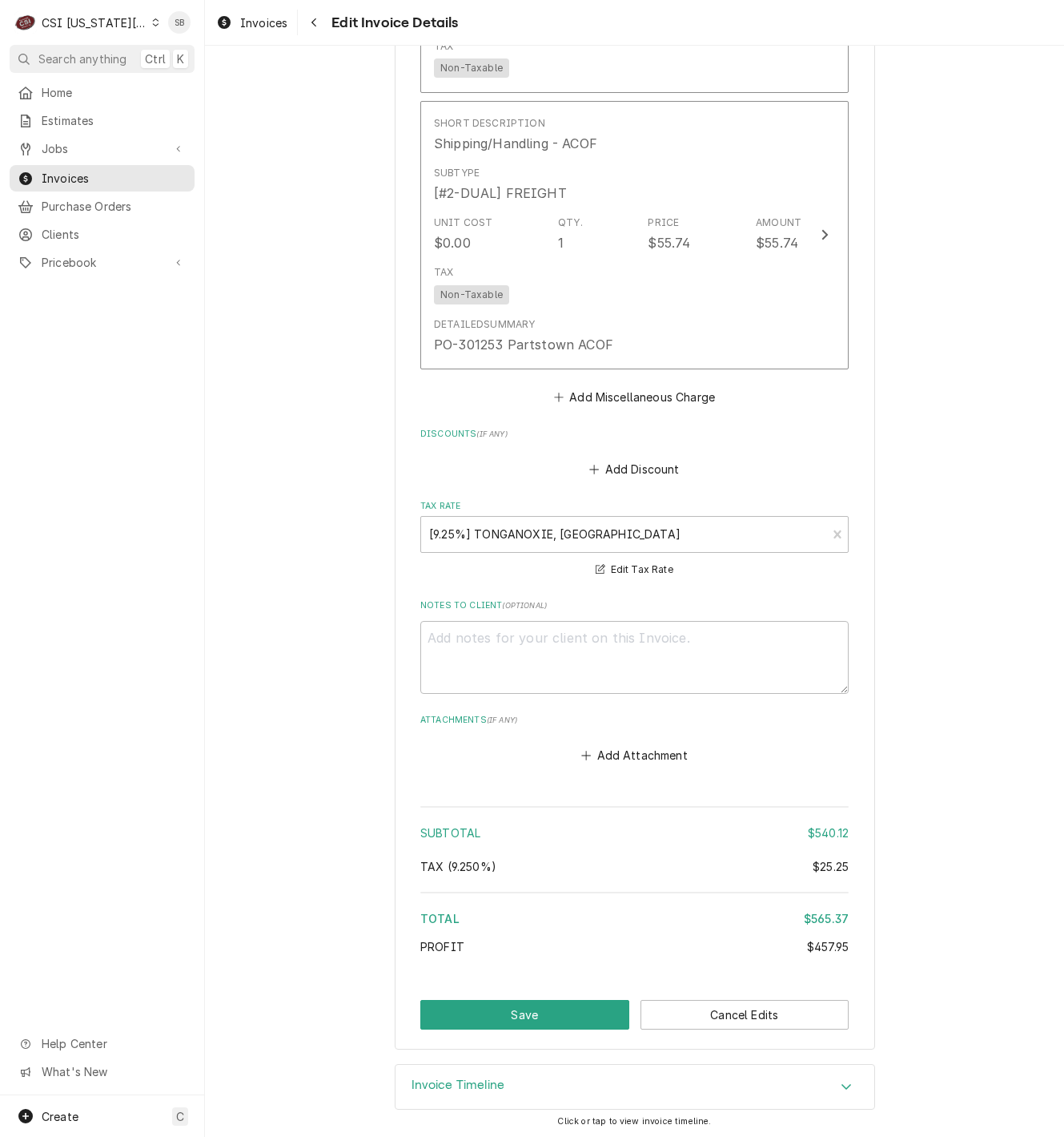
scroll to position [3469, 0]
click at [580, 1006] on button "Save" at bounding box center [524, 1012] width 209 height 30
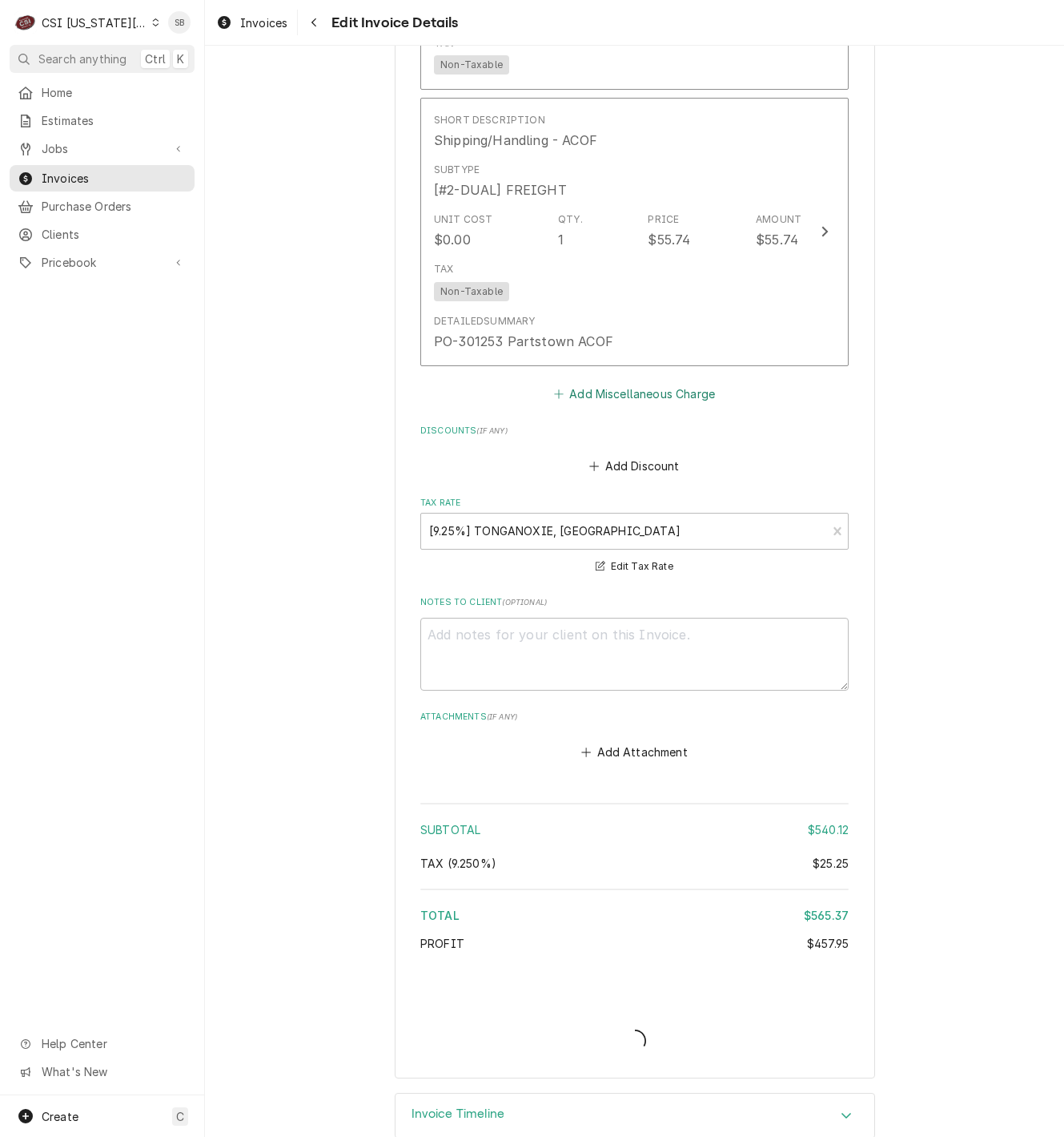
type textarea "x"
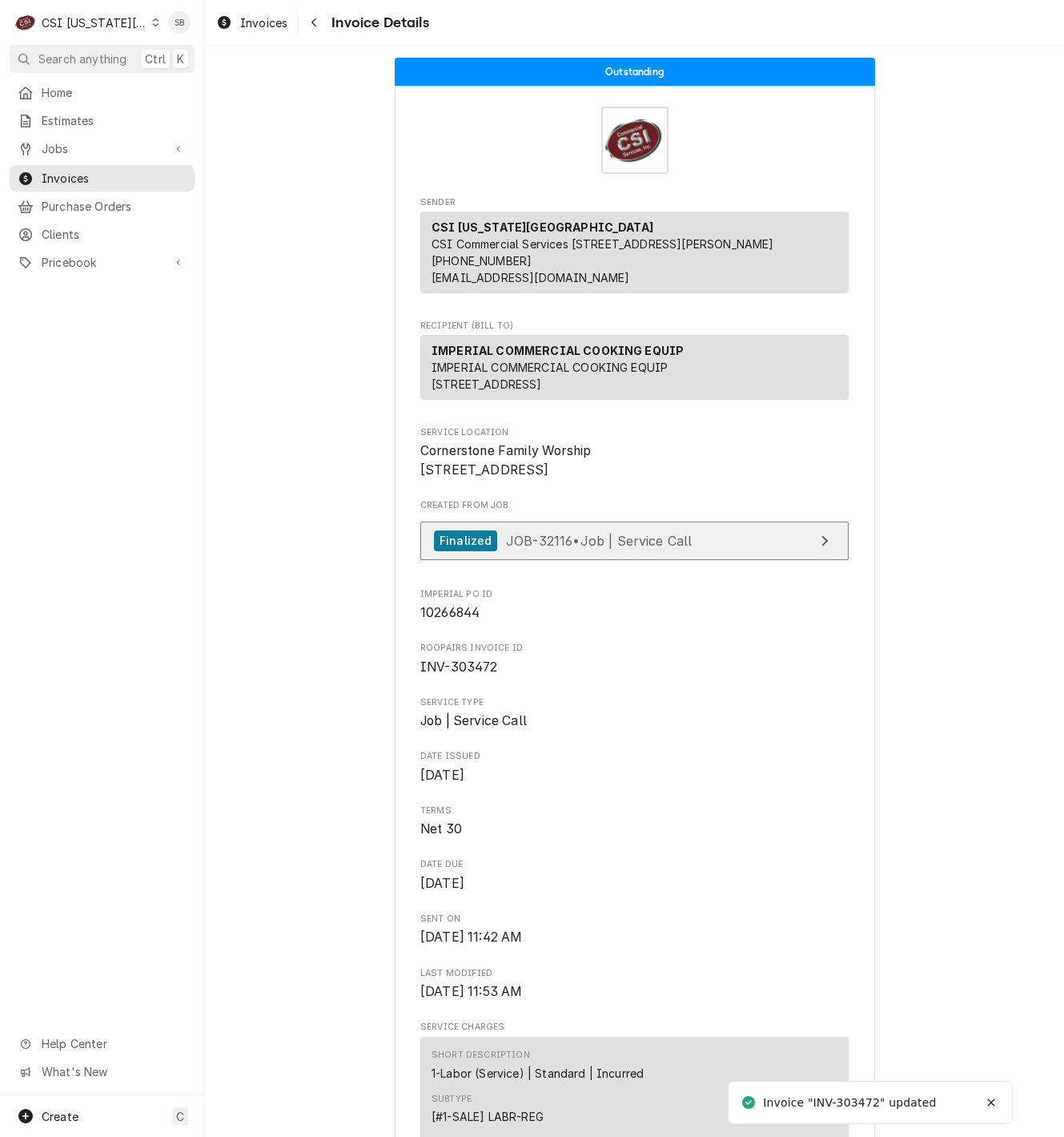
click at [591, 548] on span "JOB-32116 • Job | Service Call" at bounding box center [599, 540] width 187 height 16
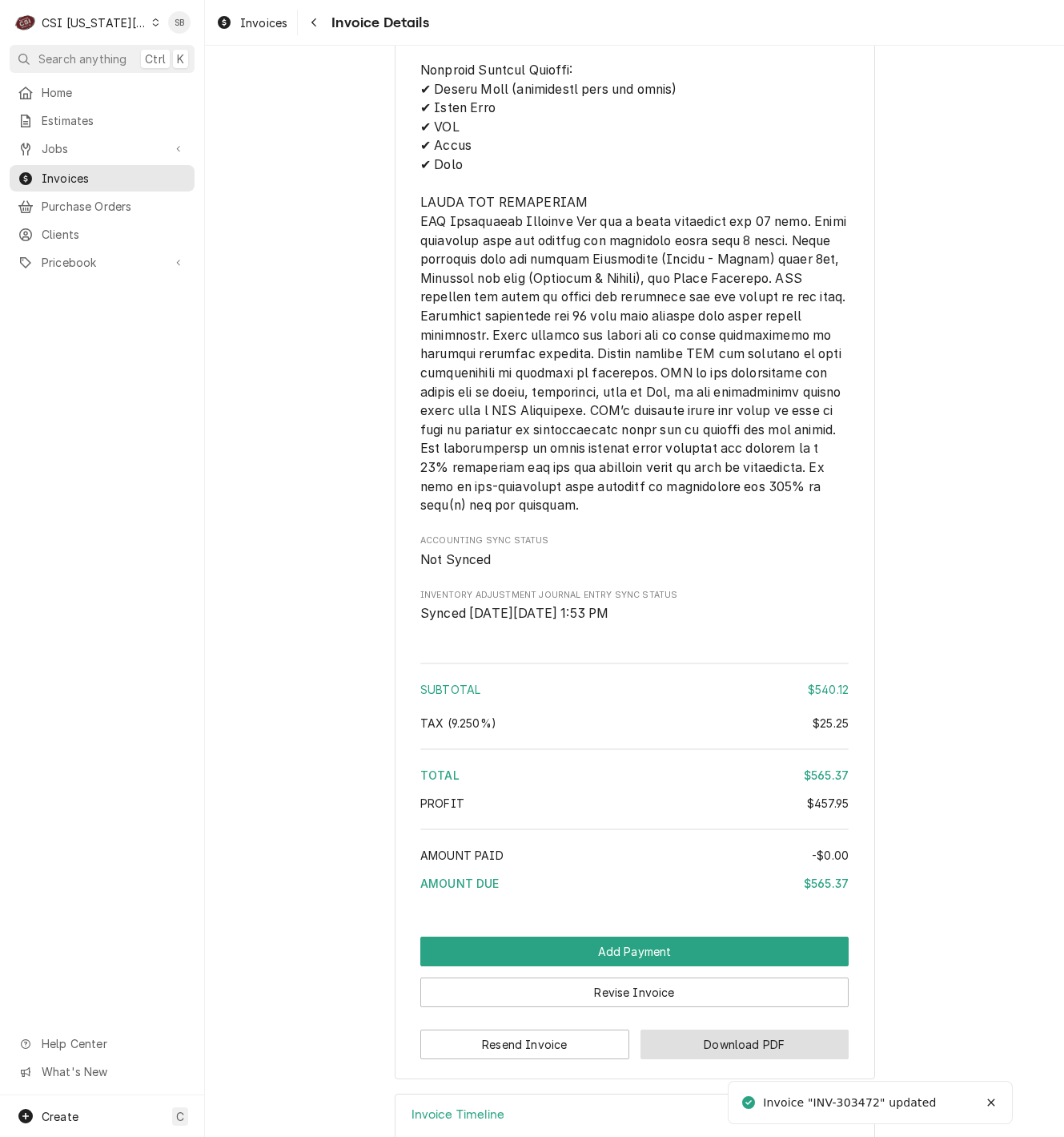
scroll to position [2862, 0]
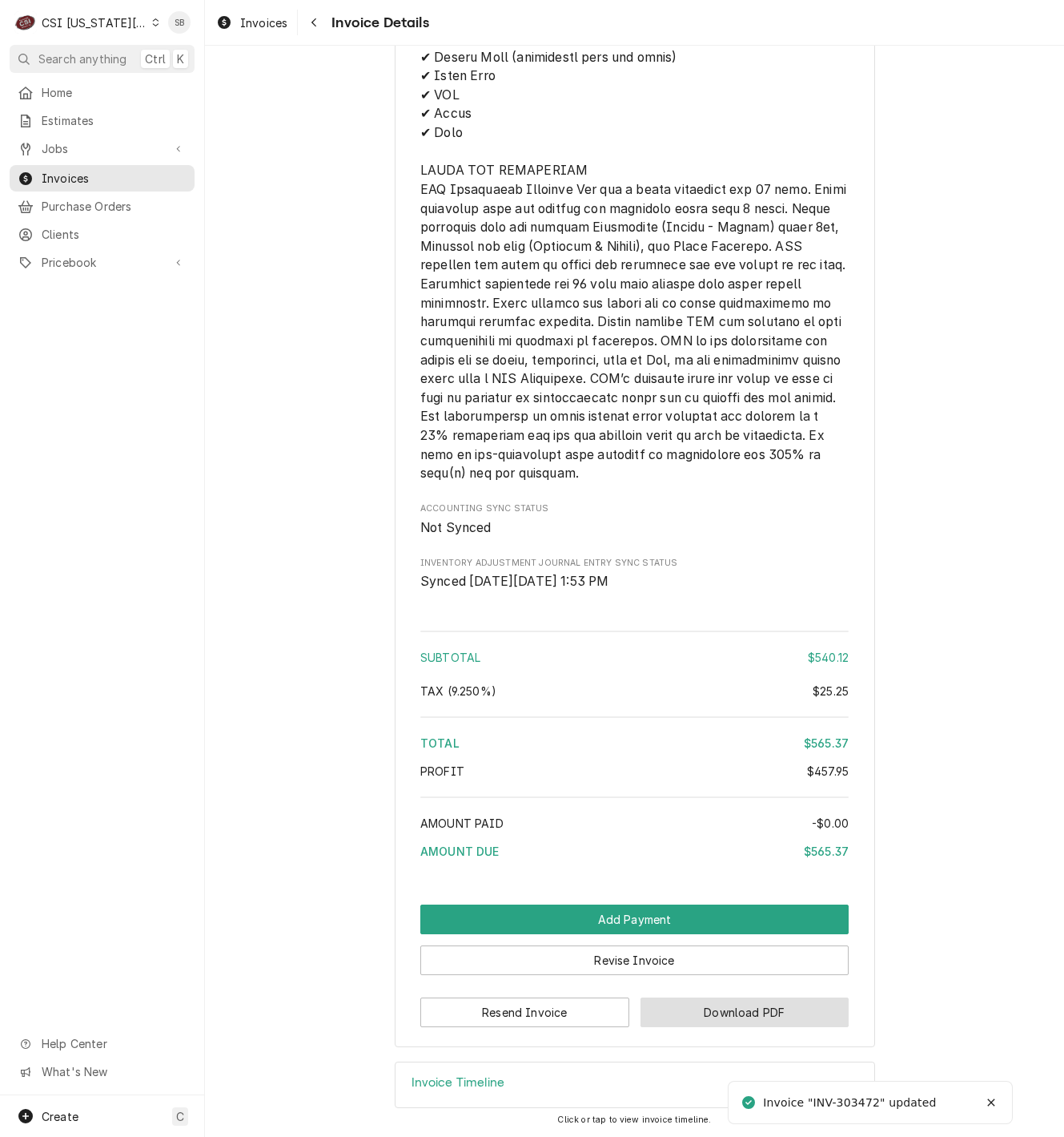
click at [669, 1015] on button "Download PDF" at bounding box center [744, 1012] width 209 height 30
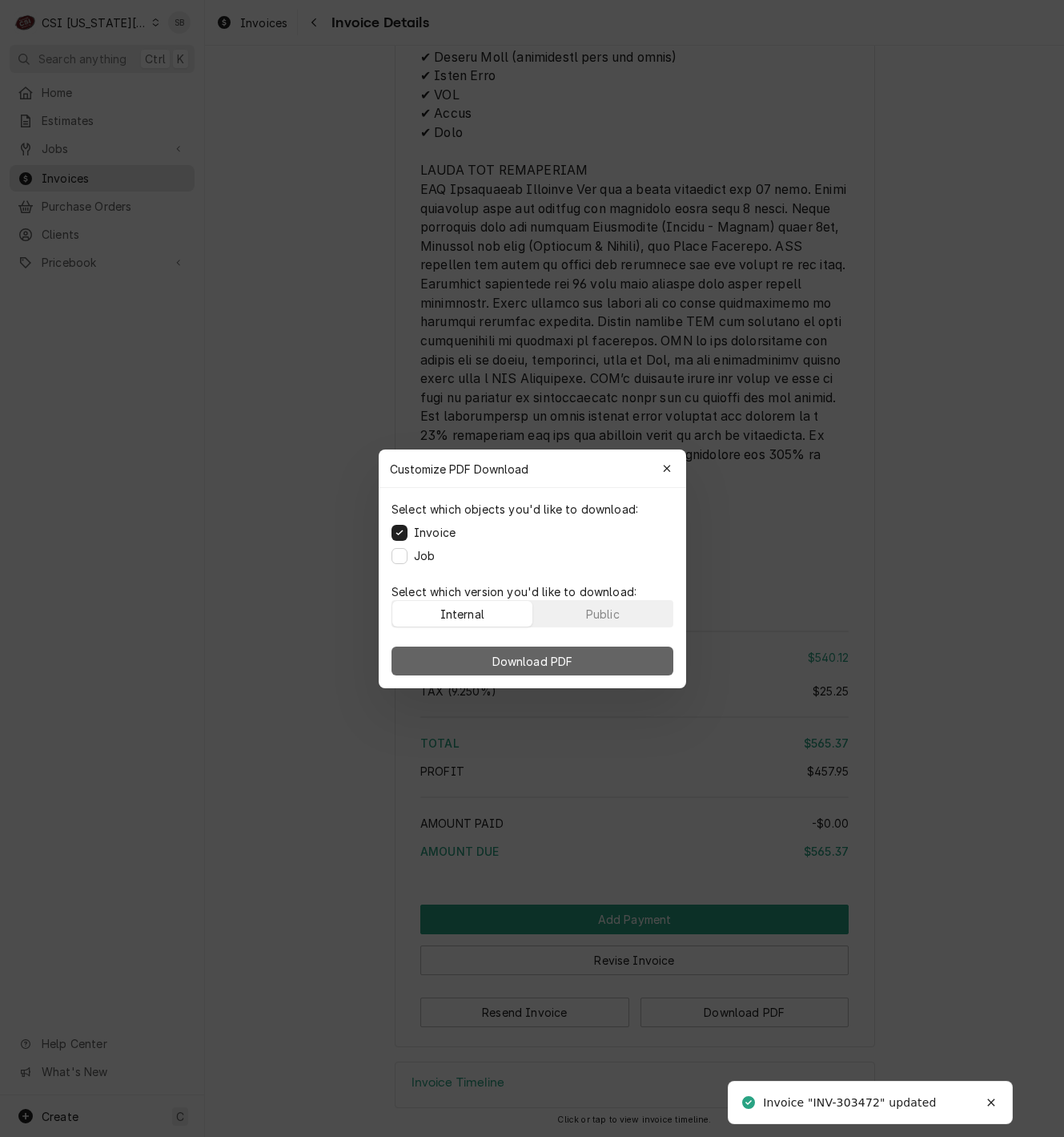
click at [569, 664] on span "Download PDF" at bounding box center [532, 660] width 87 height 17
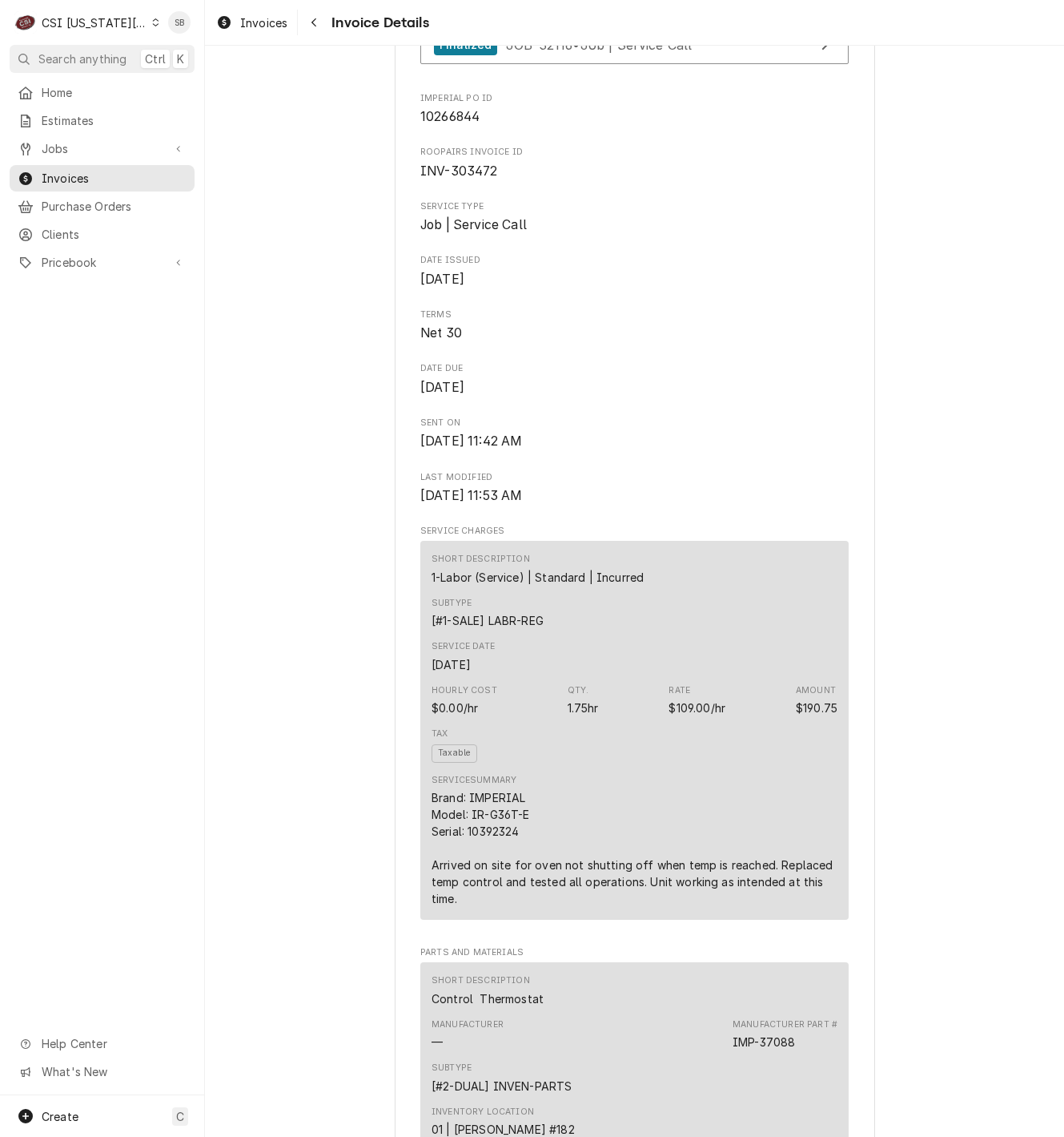
scroll to position [1201, 0]
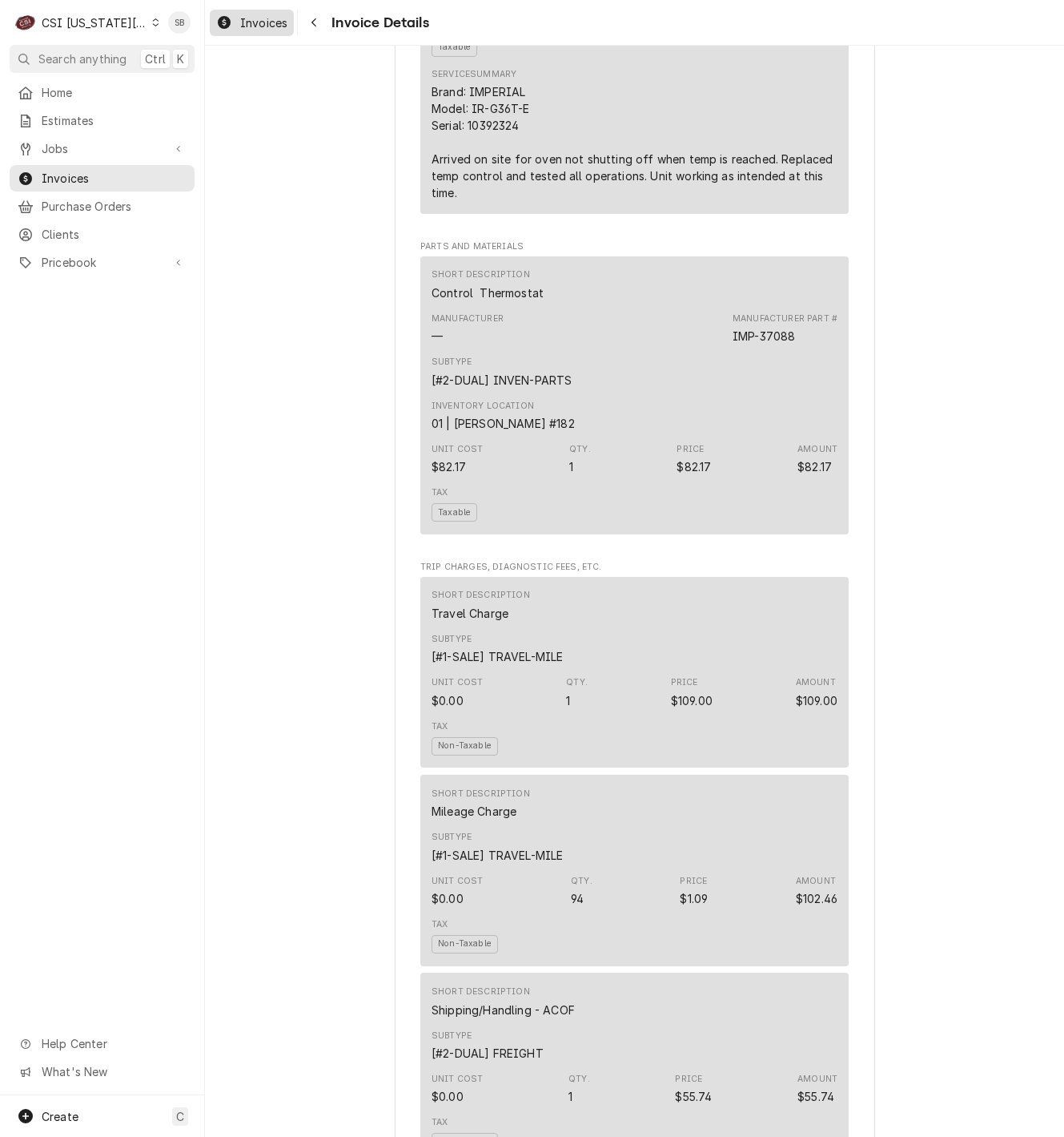
click at [238, 31] on div "Invoices" at bounding box center [251, 23] width 77 height 20
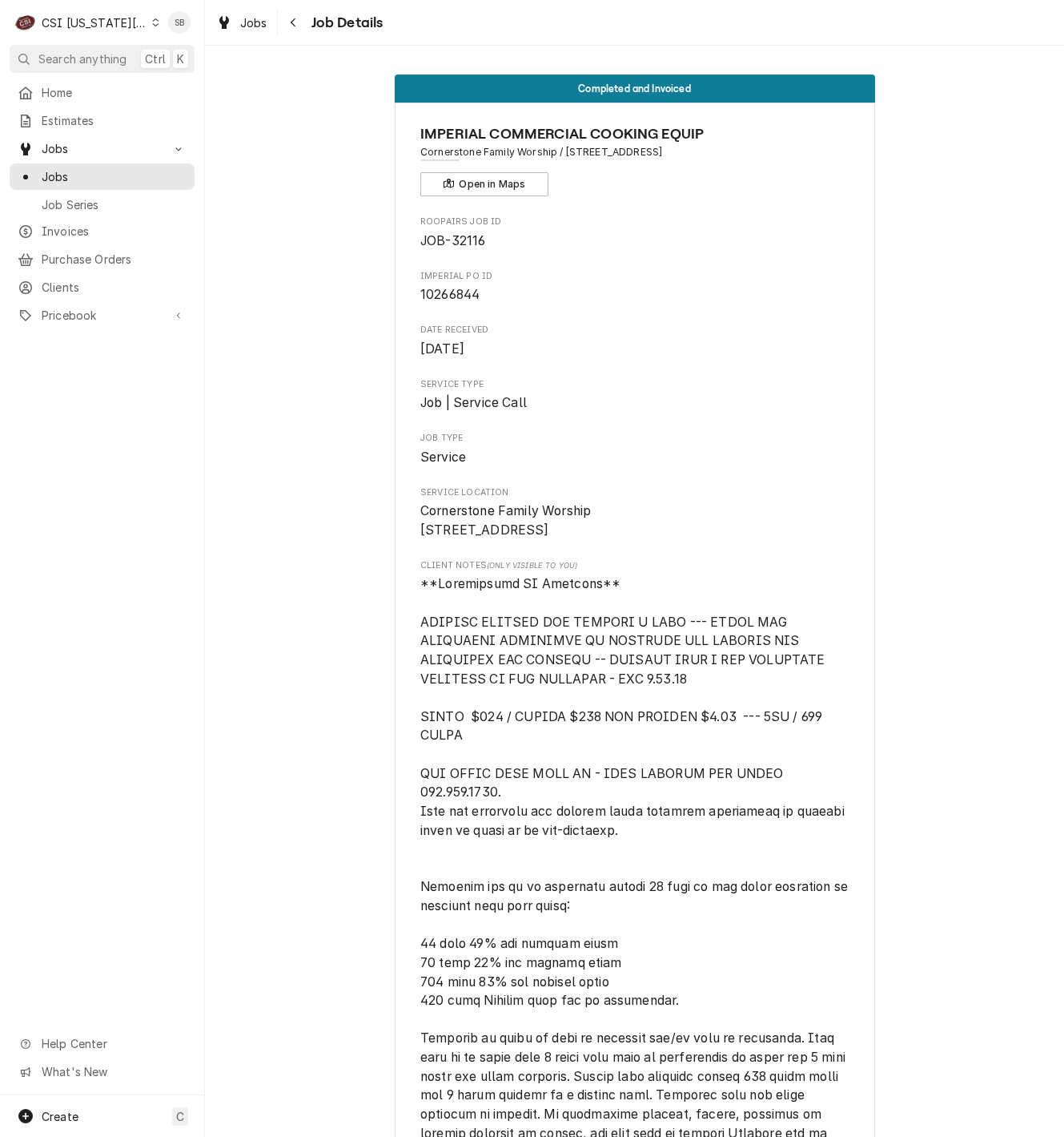
drag, startPoint x: 252, startPoint y: 620, endPoint x: 224, endPoint y: 292, distance: 329.2
click at [459, 245] on span "JOB-32116" at bounding box center [453, 240] width 65 height 15
click at [459, 243] on span "JOB-32116" at bounding box center [453, 240] width 65 height 15
copy span "32116"
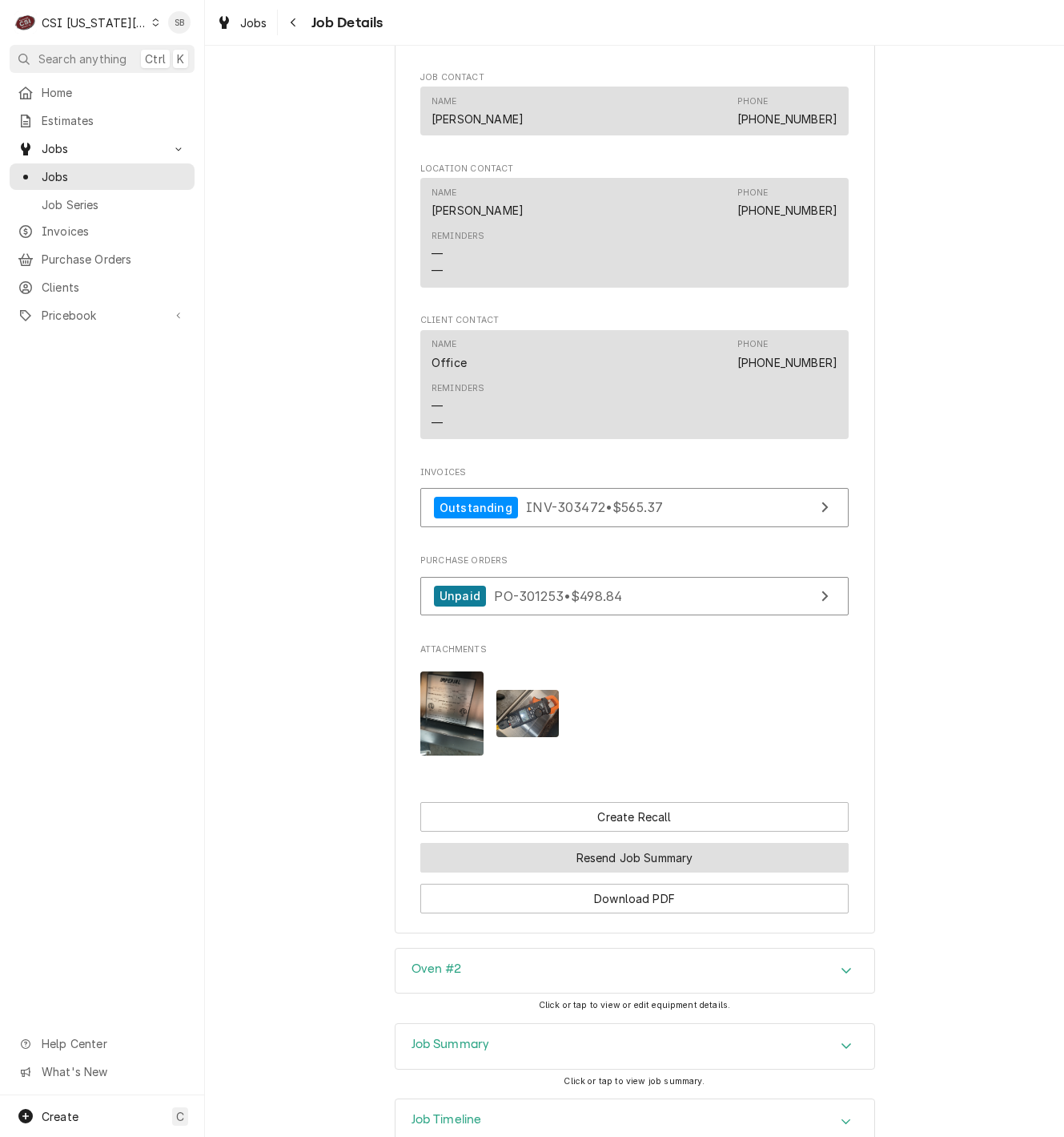
scroll to position [2757, 0]
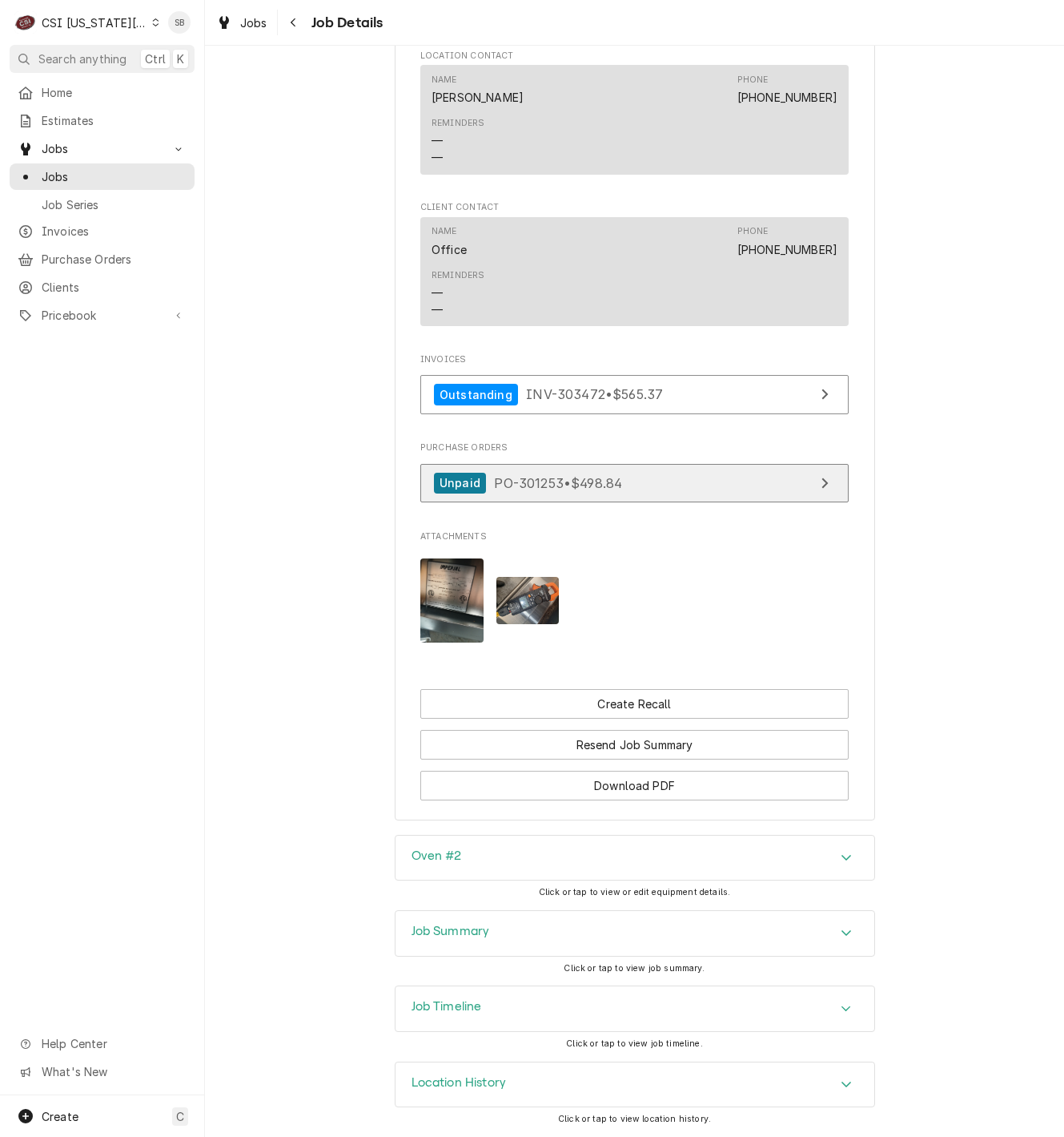
click at [589, 479] on span "PO-301253 • $498.84" at bounding box center [557, 483] width 128 height 16
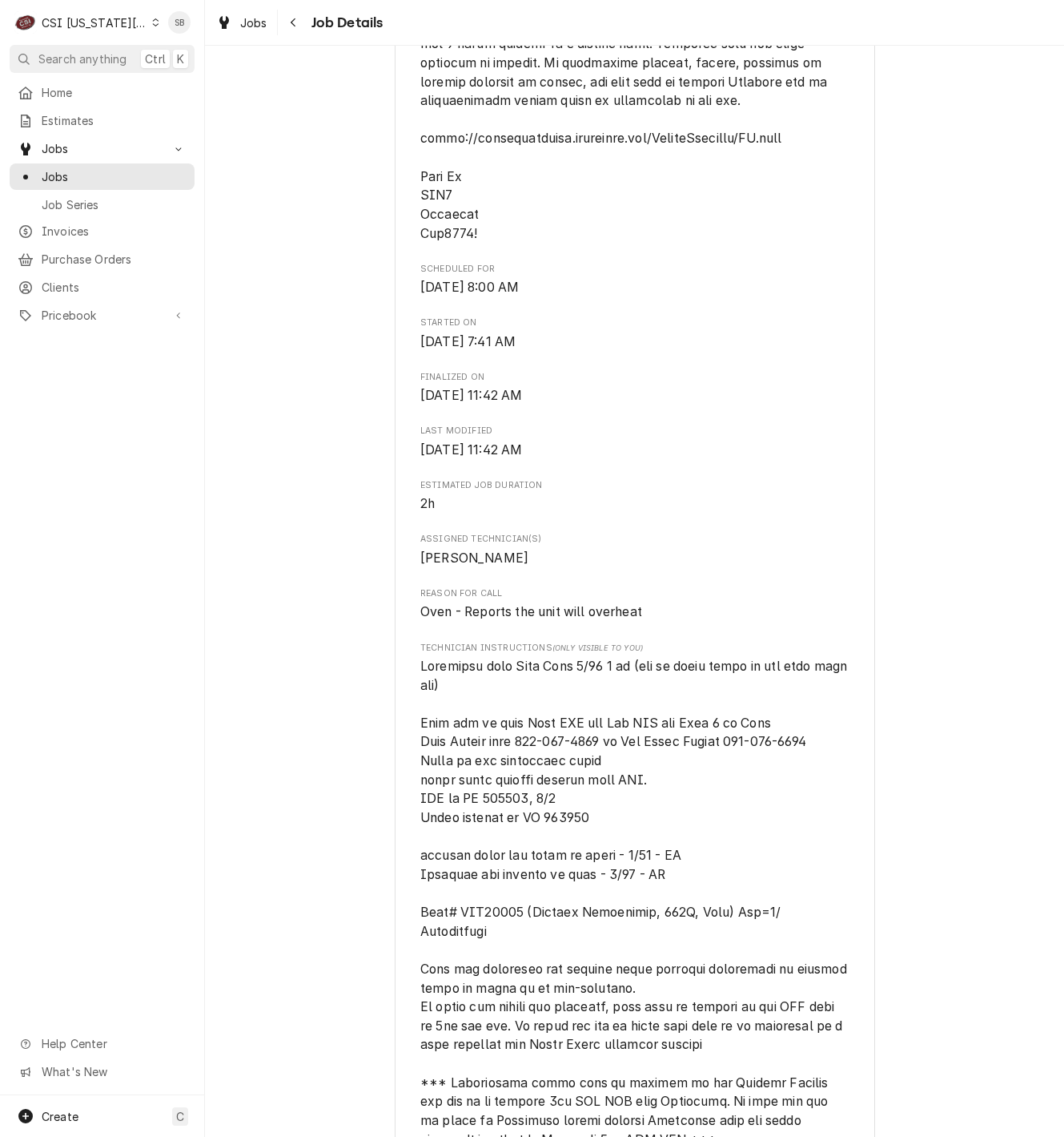
scroll to position [1201, 0]
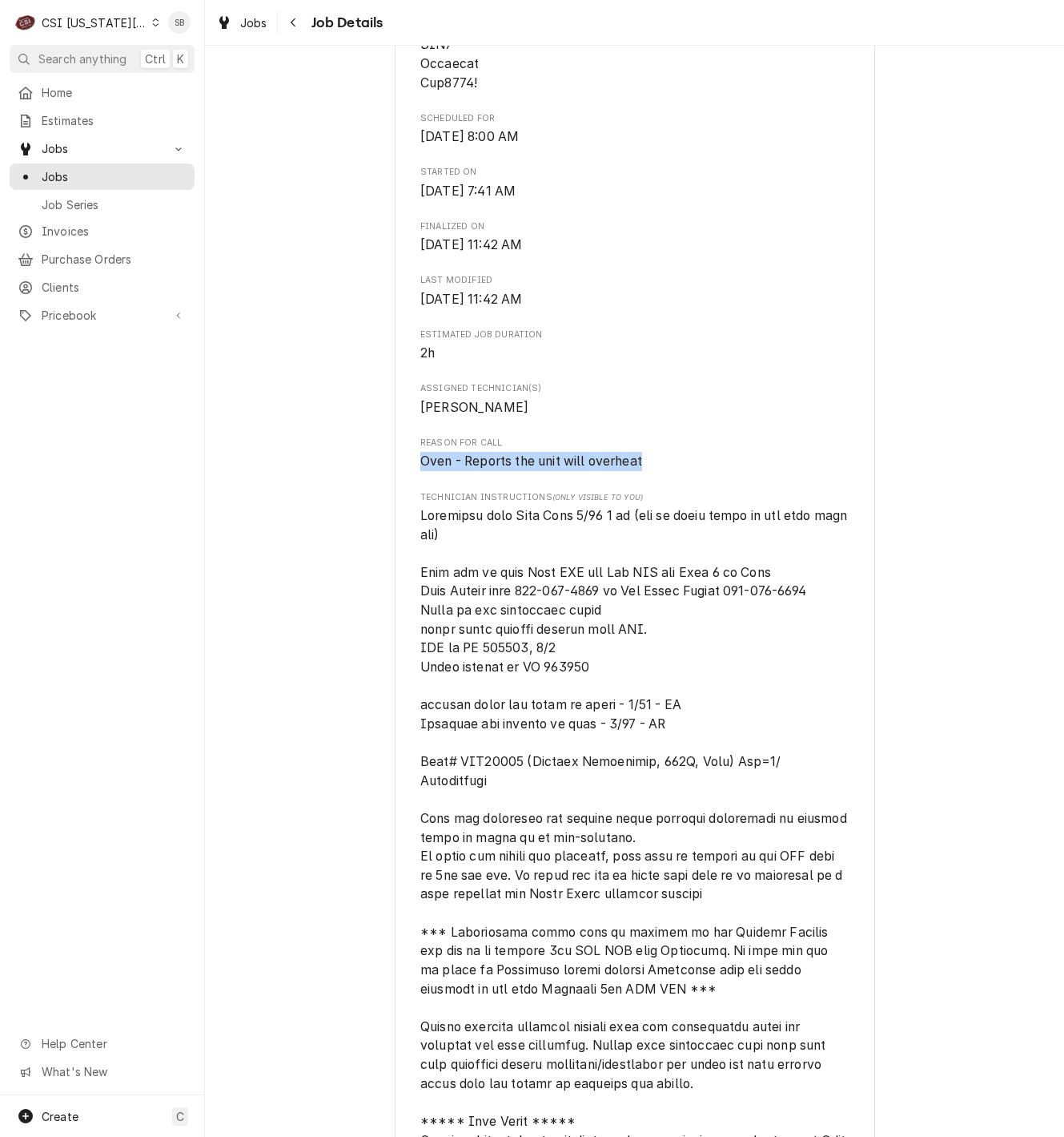
drag, startPoint x: 411, startPoint y: 479, endPoint x: 669, endPoint y: 479, distance: 258.0
click at [669, 471] on span "Oven - Reports the unit will overheat" at bounding box center [635, 462] width 428 height 19
copy span "Oven - Reports the unit will overheat"
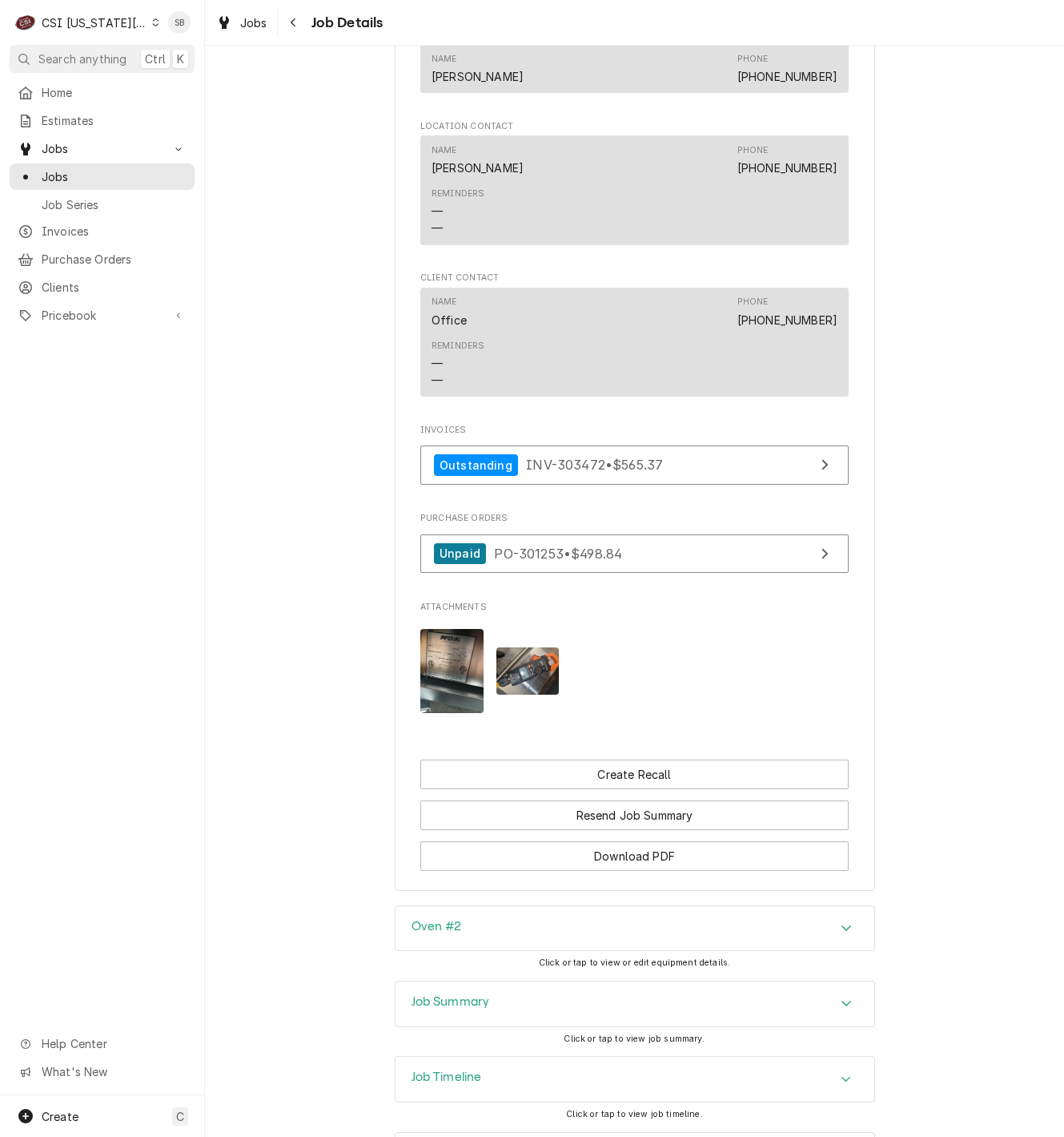
scroll to position [2757, 0]
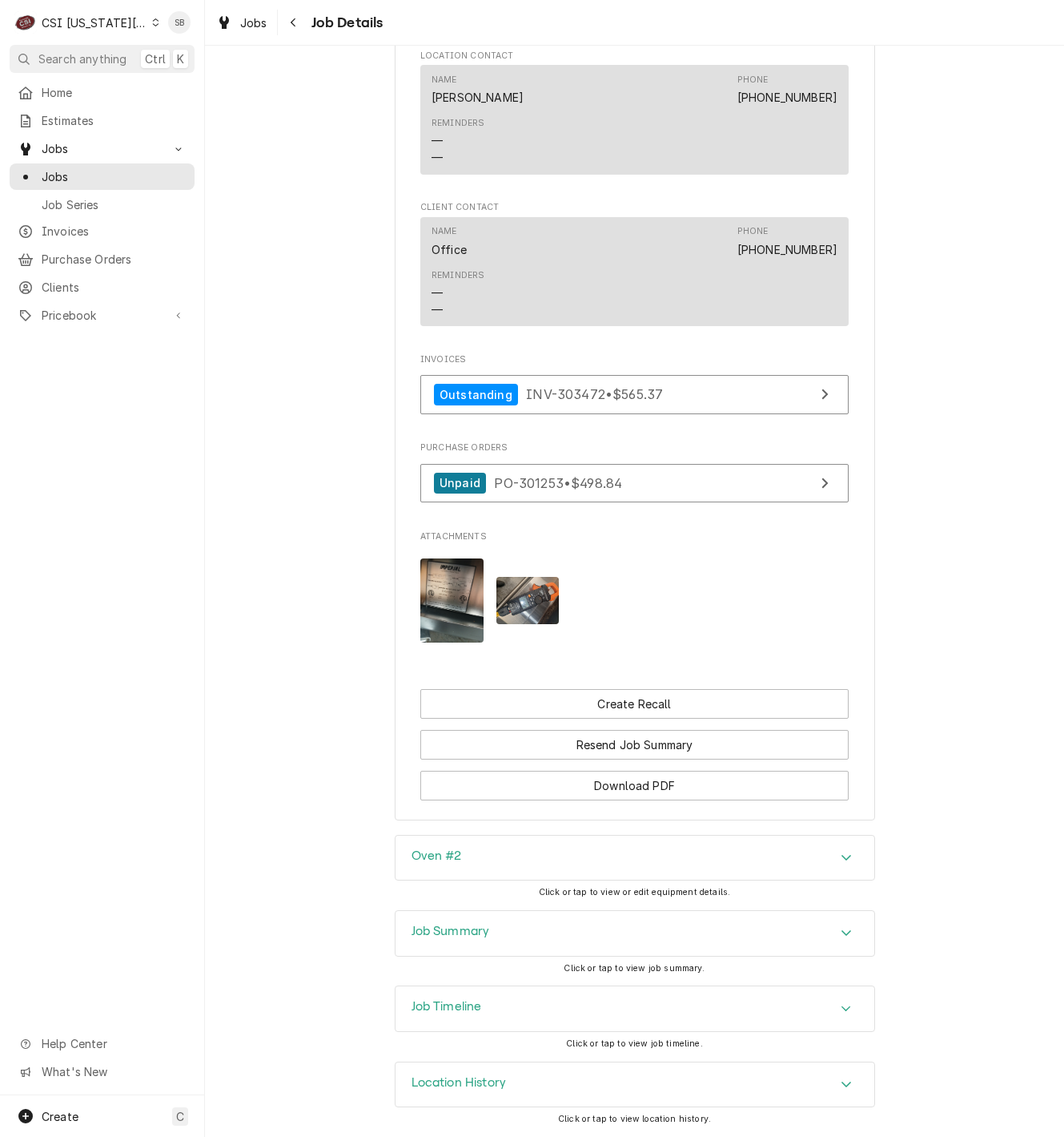
click at [529, 915] on div "Job Summary" at bounding box center [635, 933] width 479 height 45
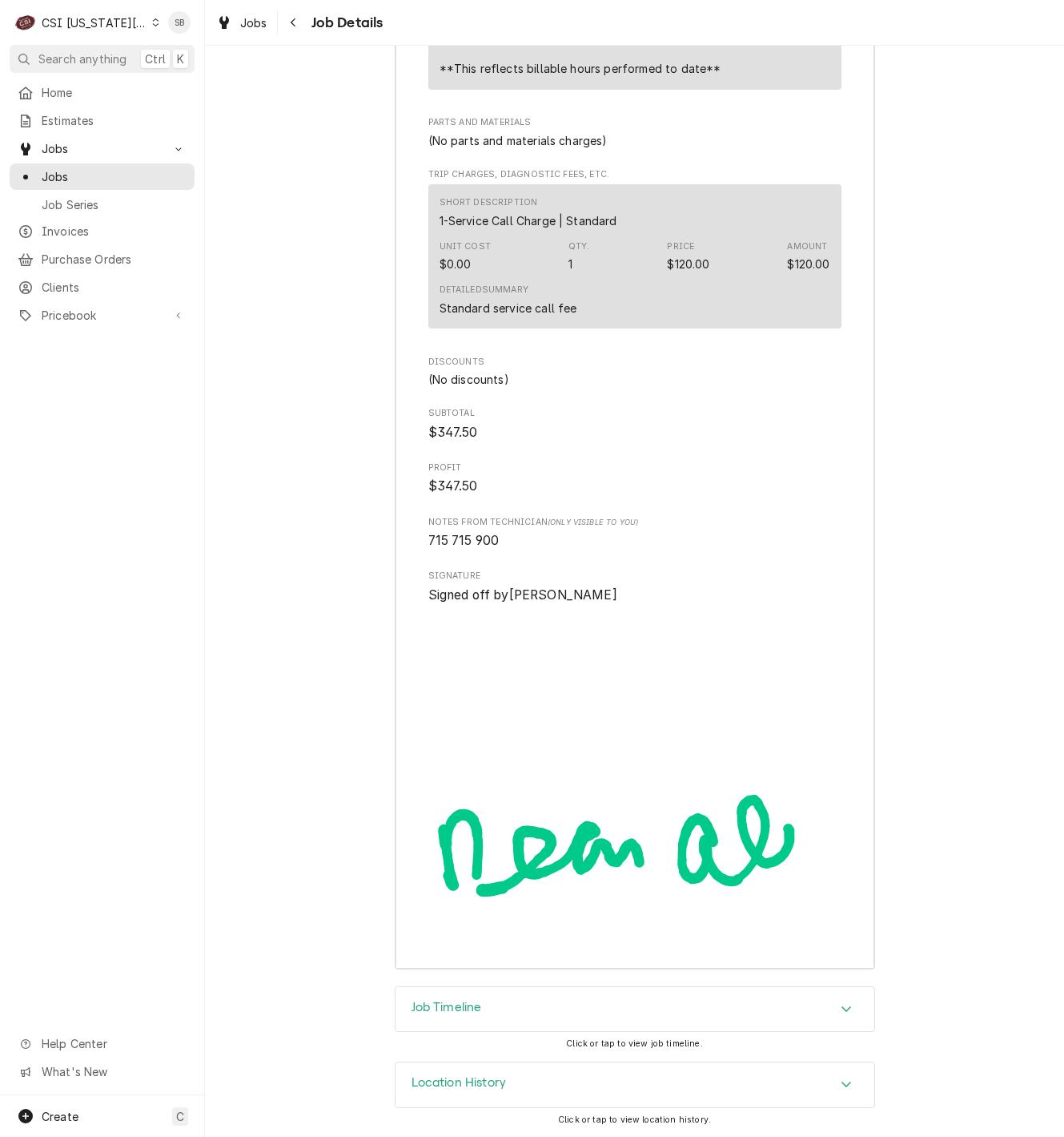
drag, startPoint x: 300, startPoint y: 486, endPoint x: 300, endPoint y: 915, distance: 429.0
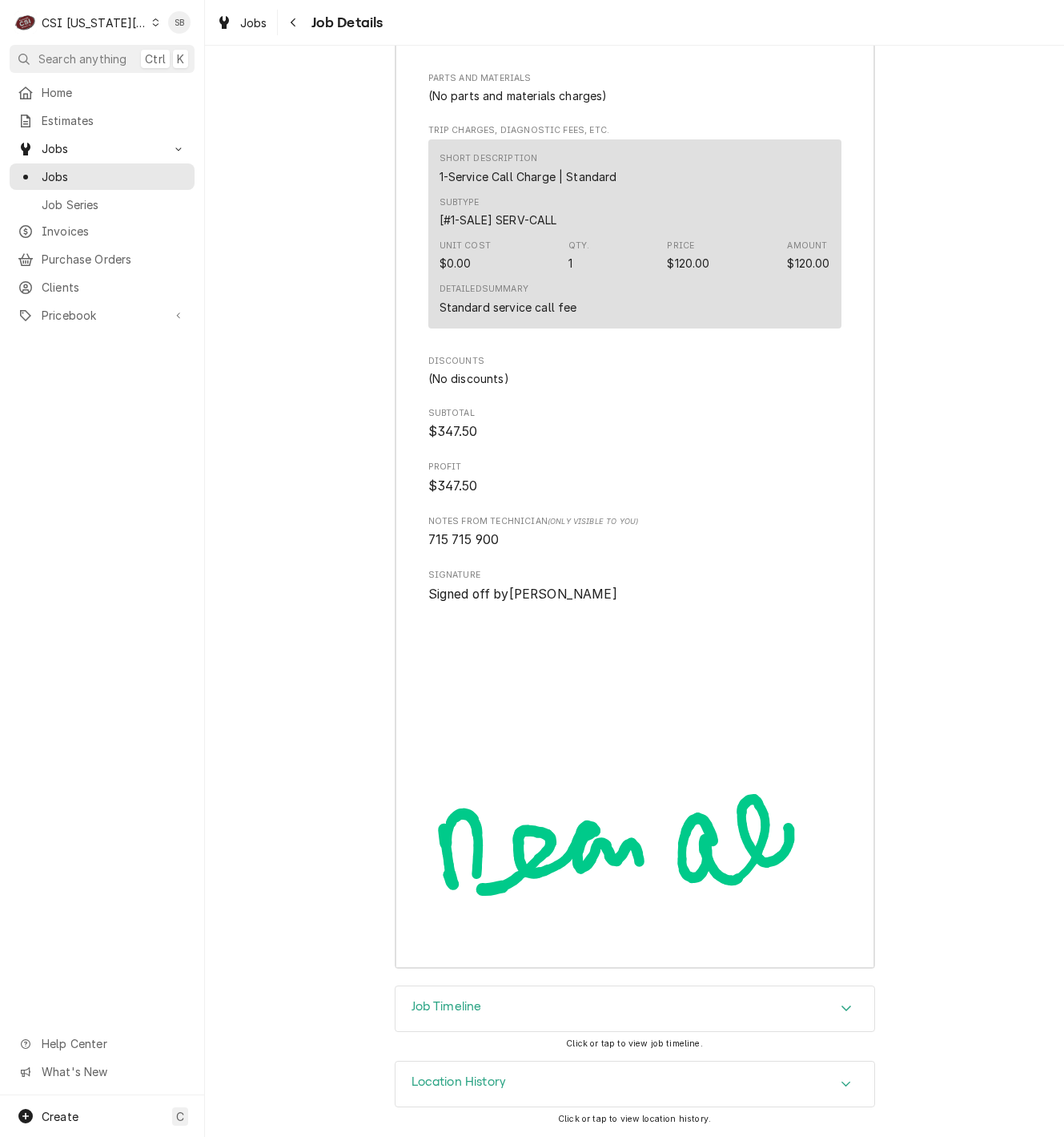
click at [519, 1017] on div "Job Timeline" at bounding box center [635, 1009] width 479 height 45
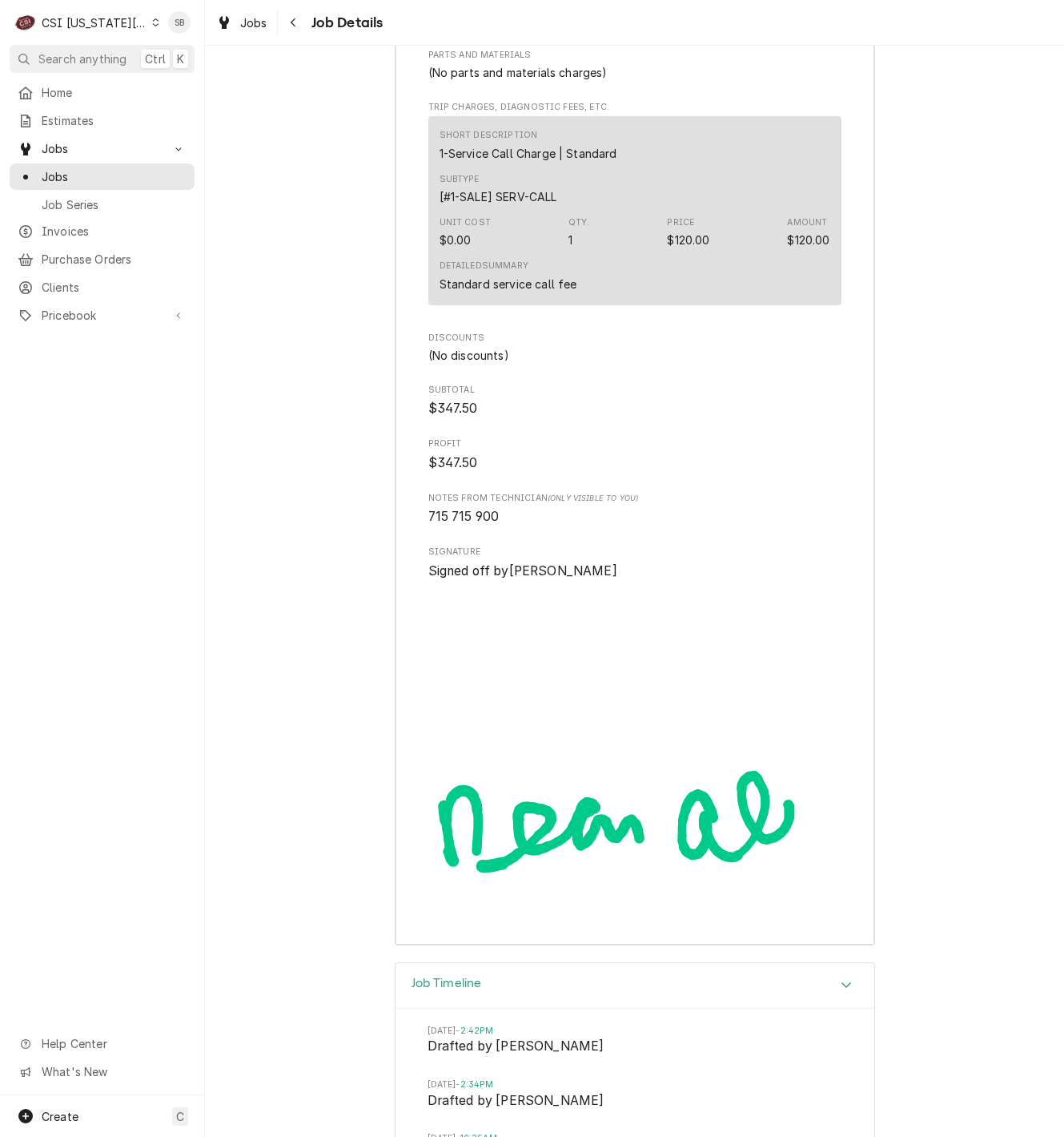
scroll to position [6612, 0]
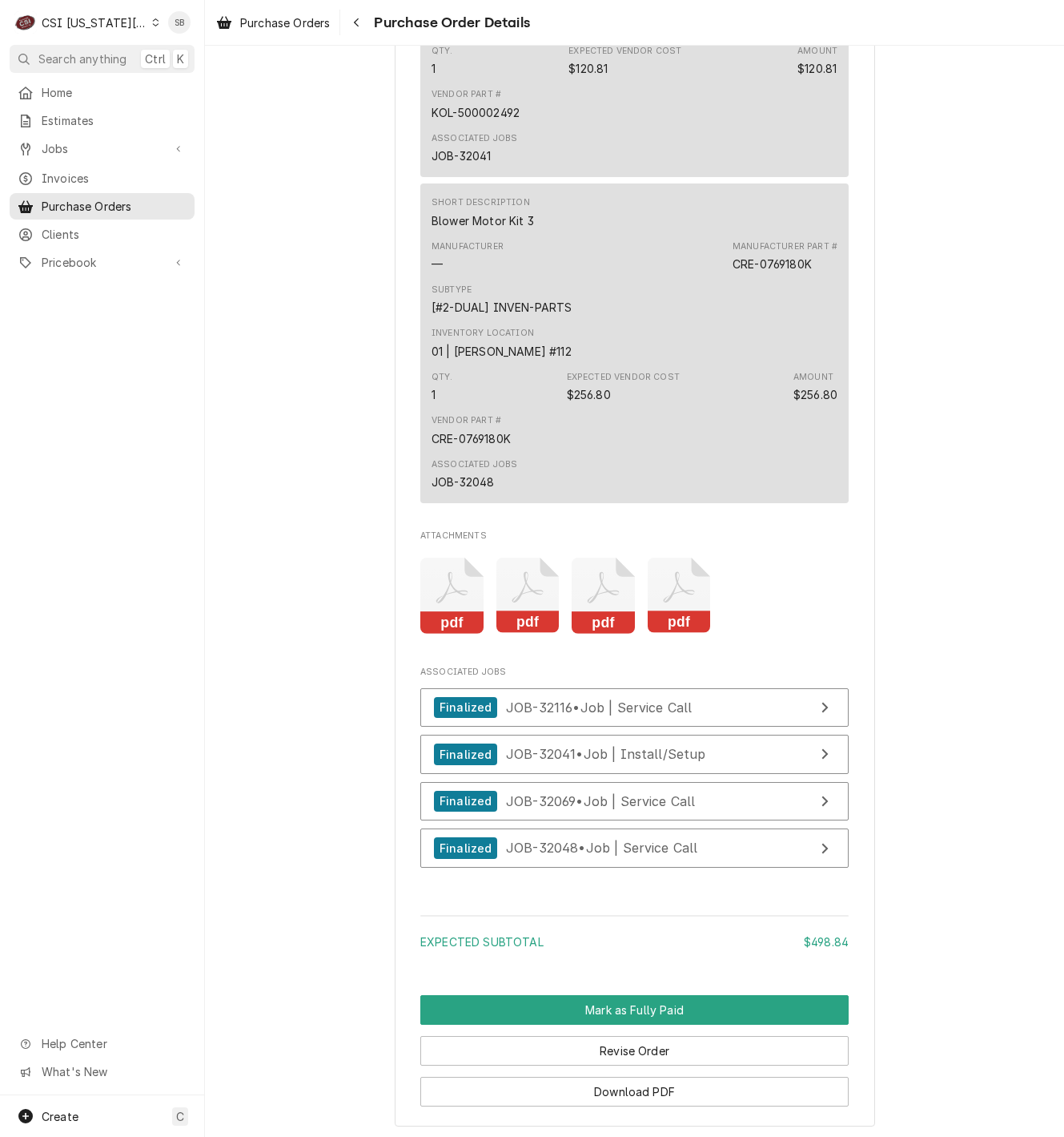
scroll to position [2060, 0]
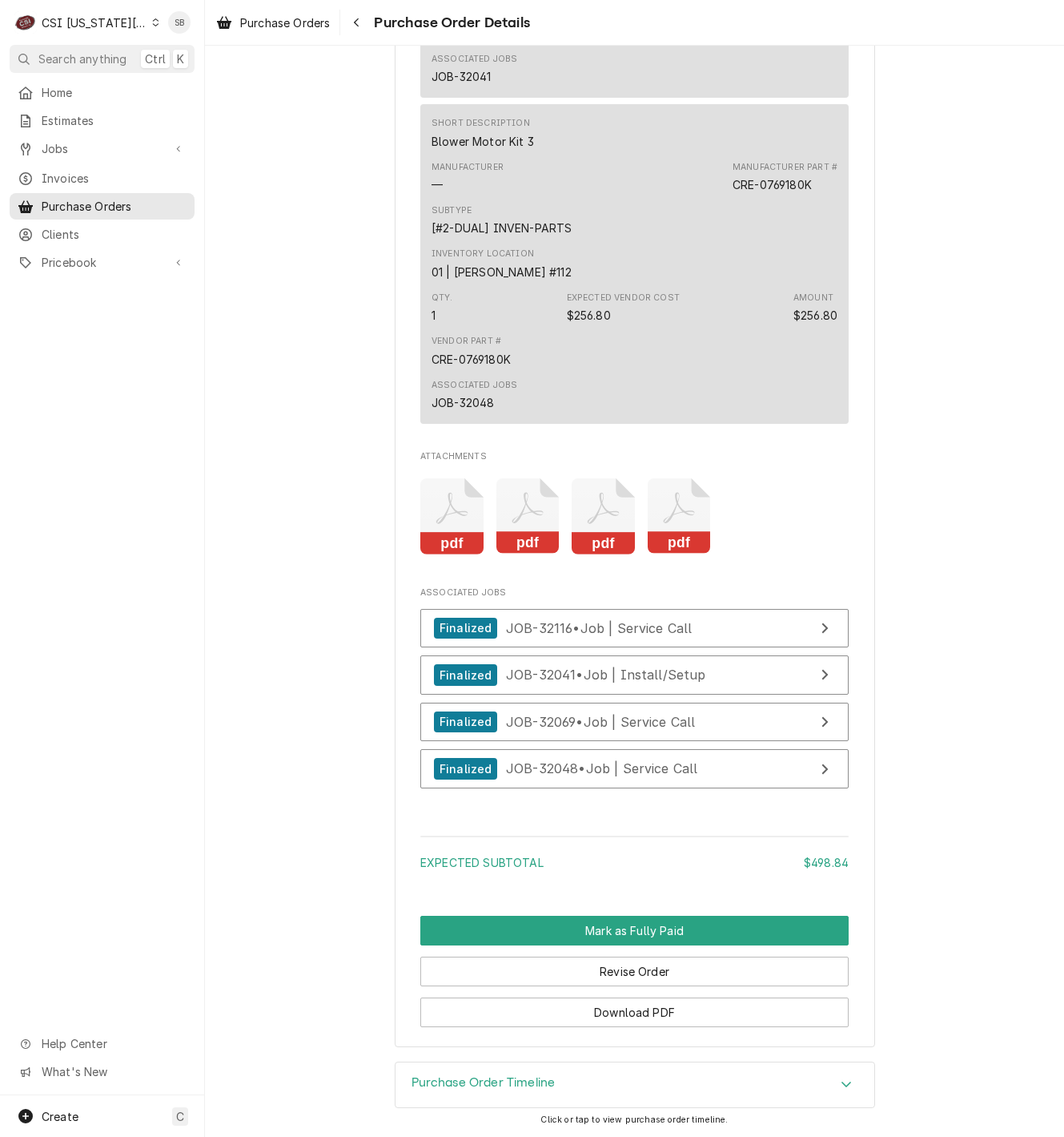
click at [445, 519] on icon "Attachments" at bounding box center [452, 517] width 64 height 76
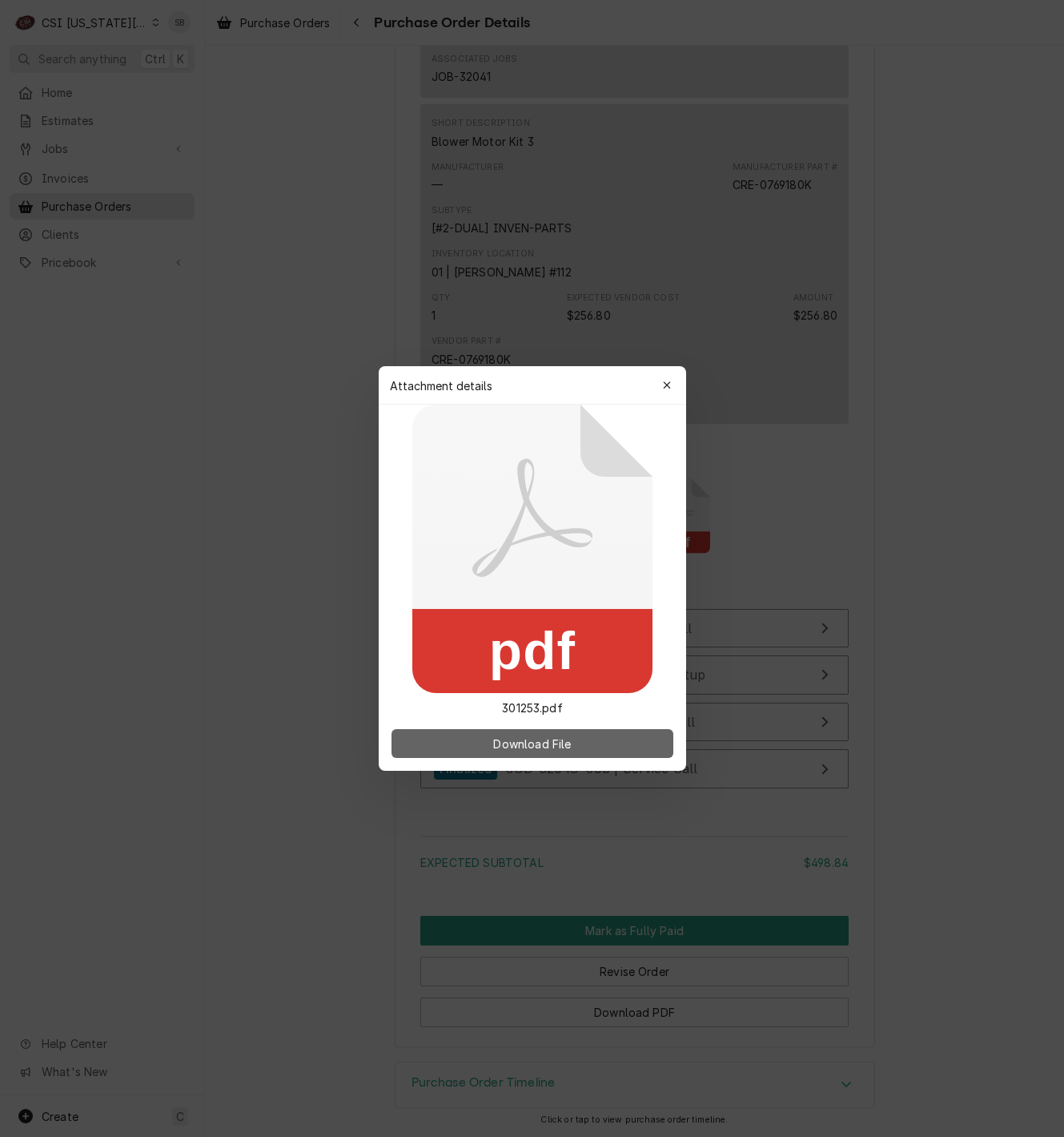
click at [550, 739] on span "Download File" at bounding box center [532, 744] width 84 height 17
click at [675, 380] on button "button" at bounding box center [667, 385] width 26 height 26
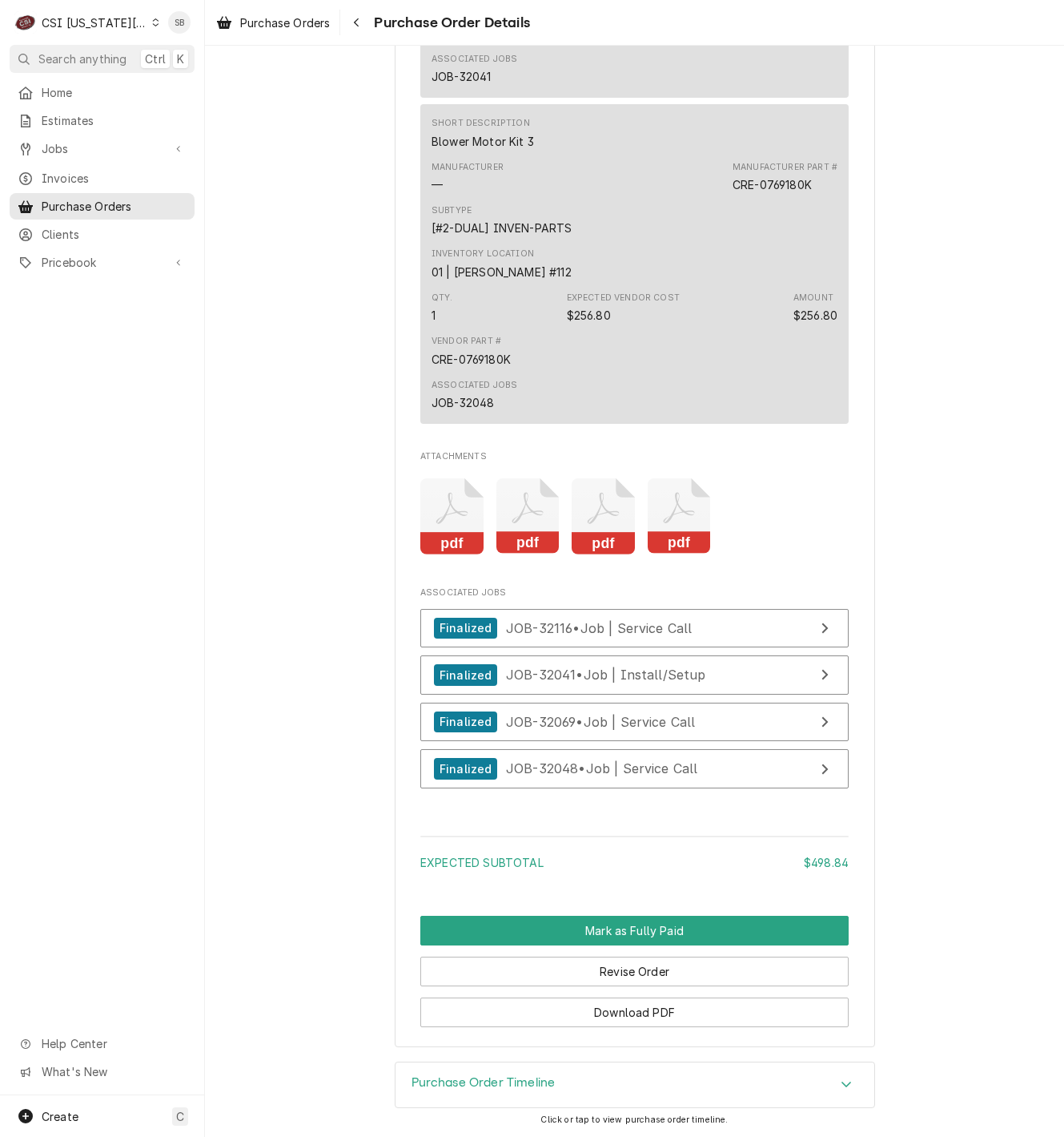
click at [521, 503] on icon "Attachments" at bounding box center [527, 508] width 31 height 31
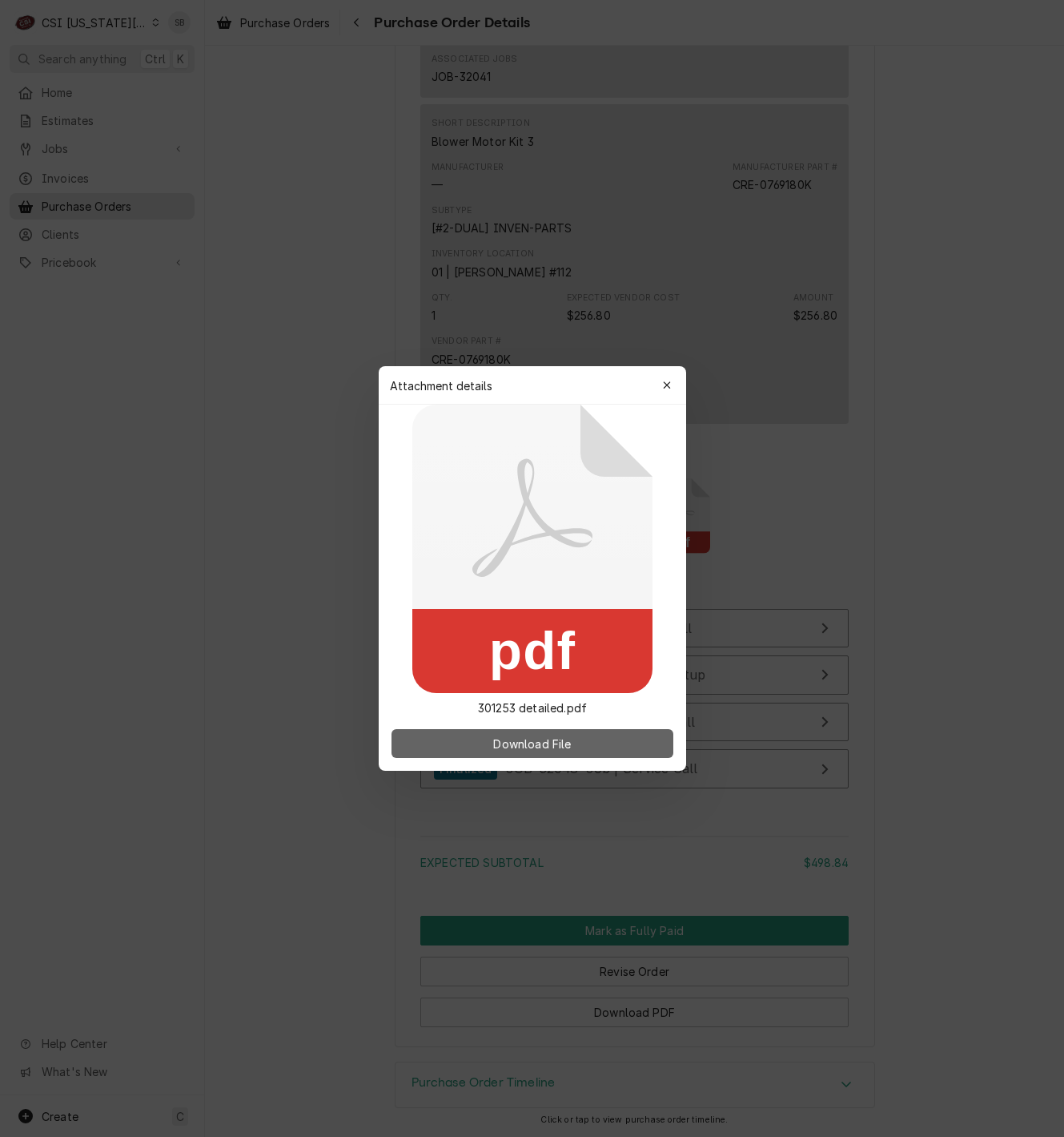
click at [557, 744] on span "Download File" at bounding box center [532, 744] width 84 height 17
click at [526, 181] on div at bounding box center [532, 568] width 1064 height 1137
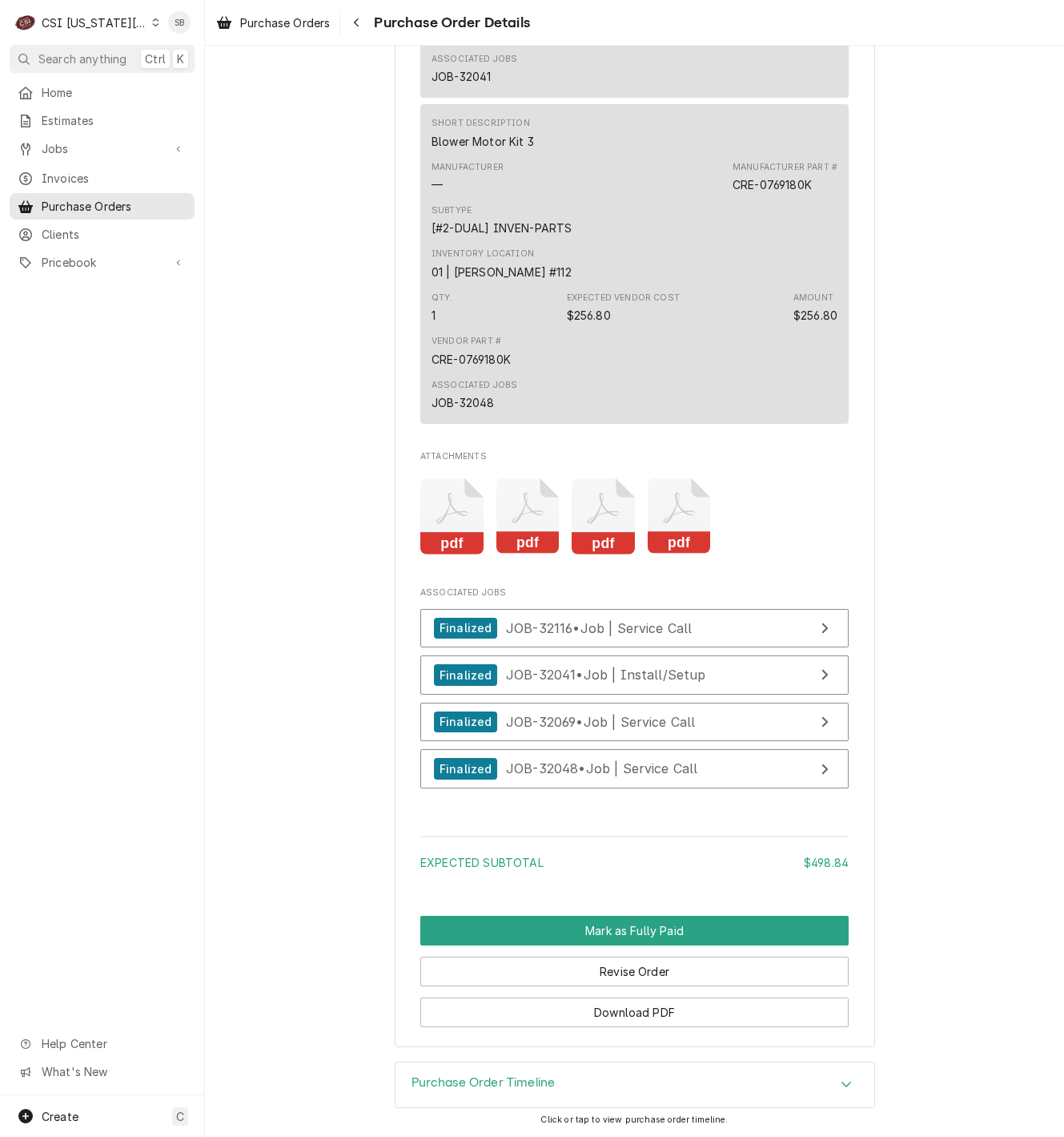
scroll to position [1212, 0]
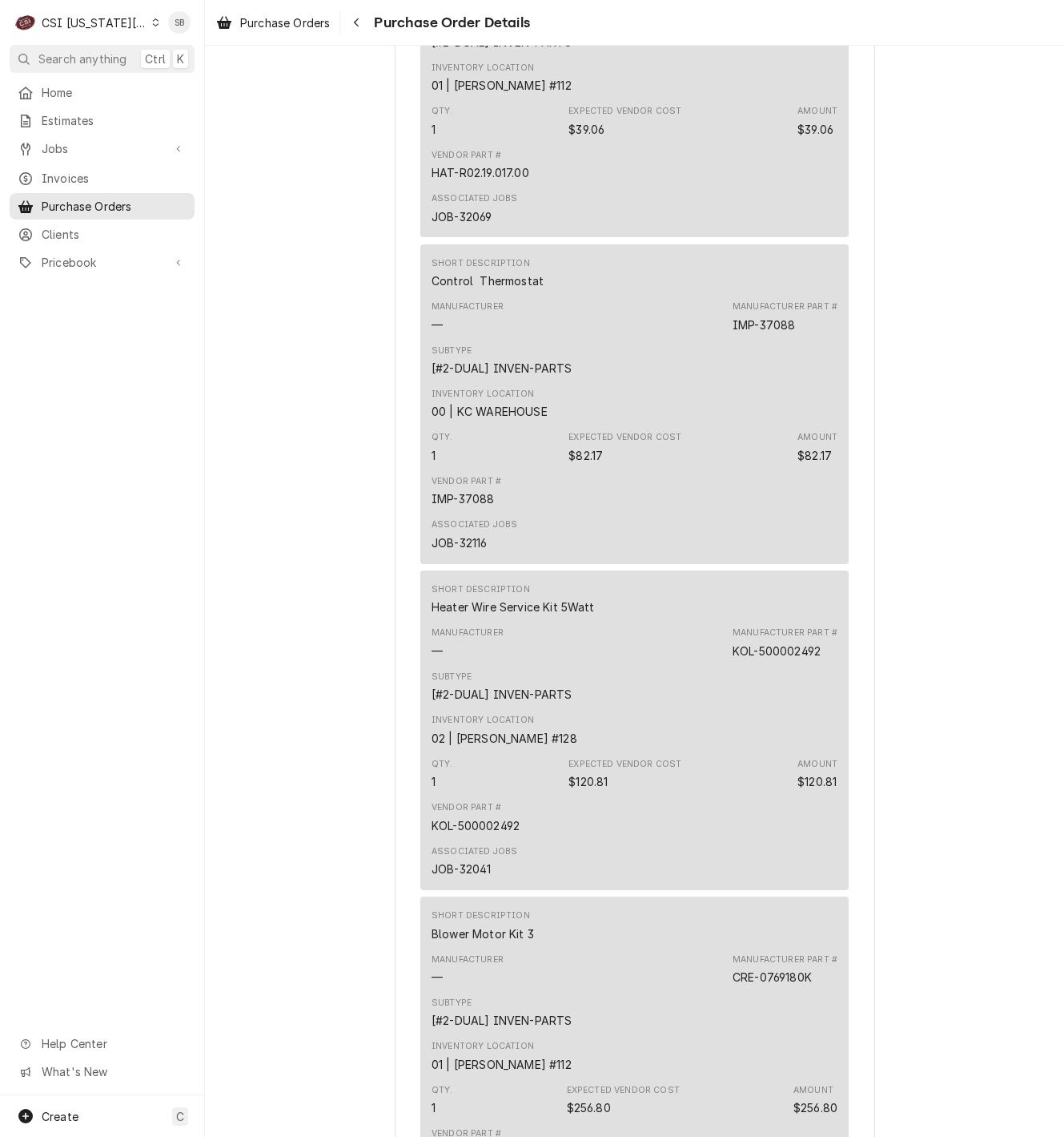
click at [492, 550] on div "Associated Jobs JOB-32116" at bounding box center [474, 534] width 85 height 32
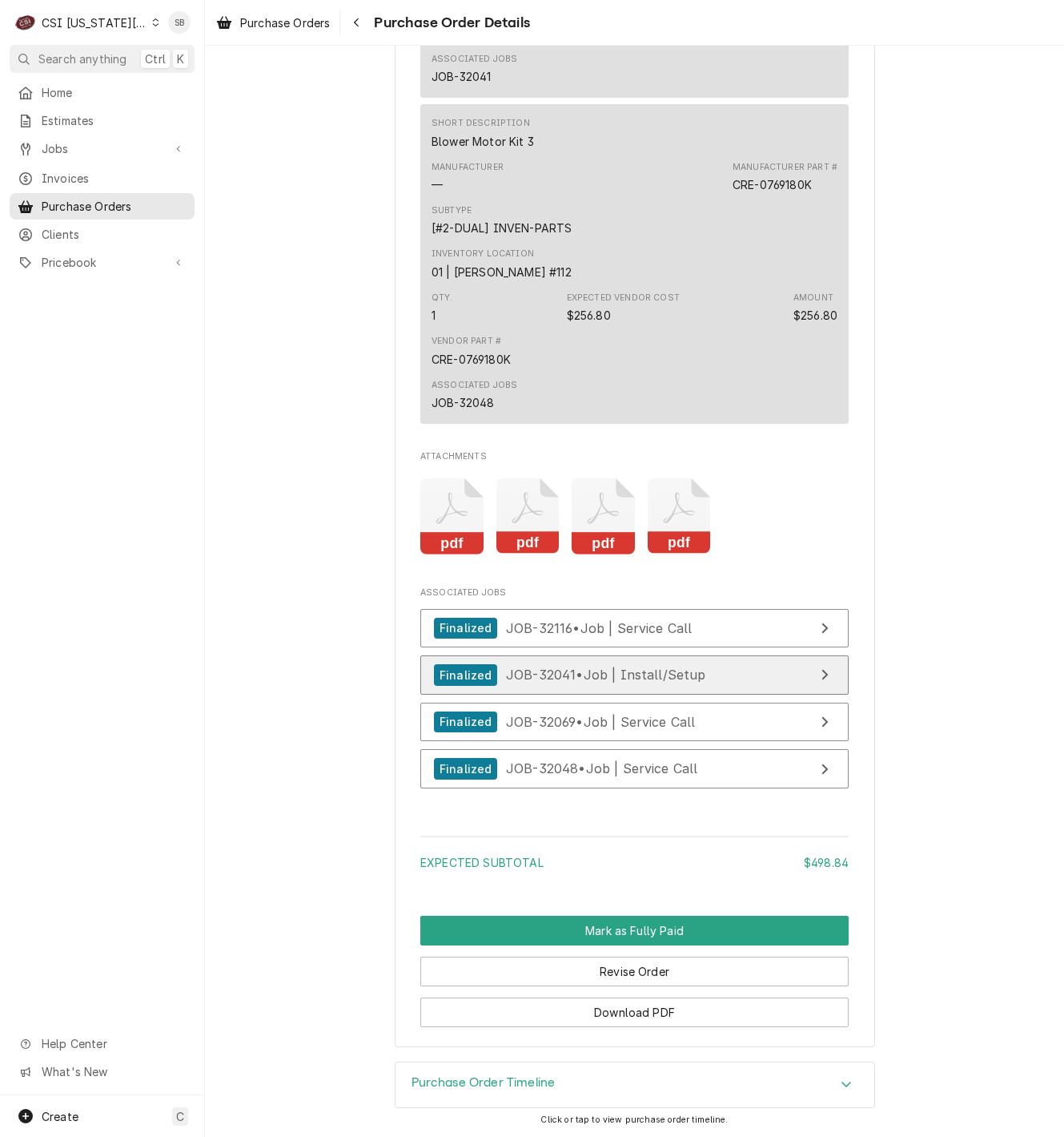
scroll to position [2060, 0]
click at [594, 534] on rect "Attachments" at bounding box center [603, 543] width 64 height 23
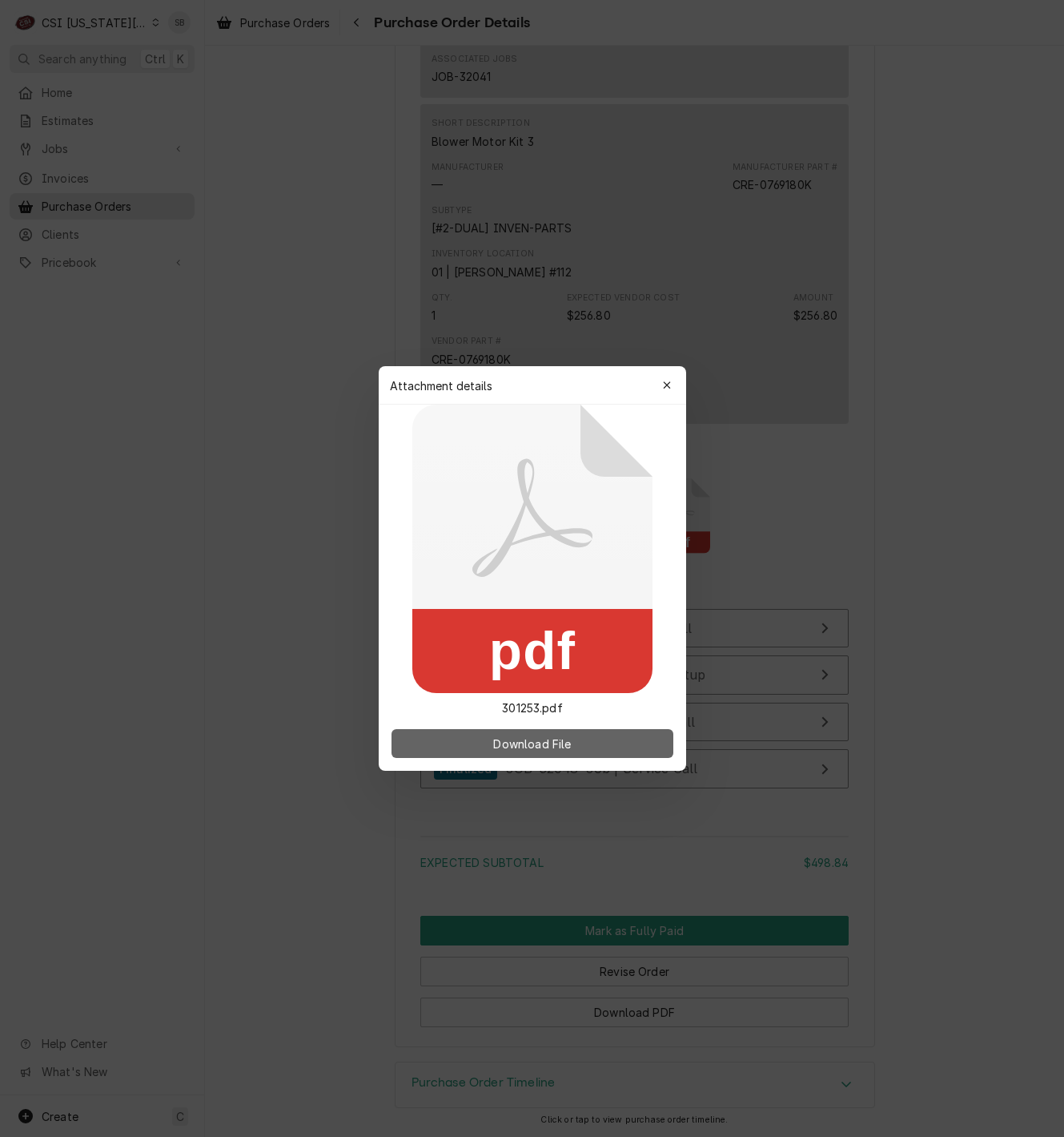
click at [587, 744] on button "Download File" at bounding box center [532, 744] width 282 height 29
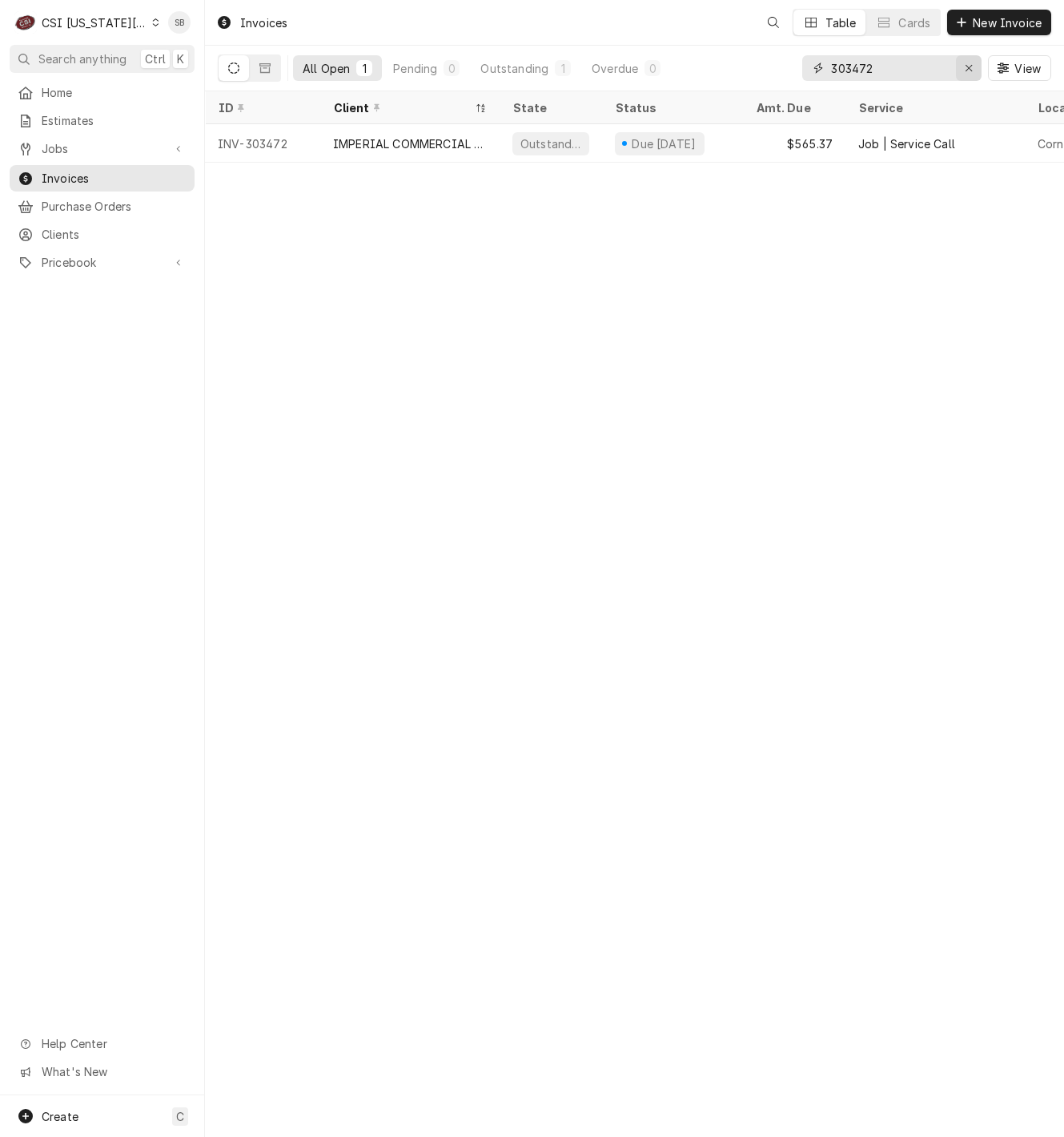
click at [965, 72] on icon "Erase input" at bounding box center [969, 68] width 9 height 11
paste input "303474"
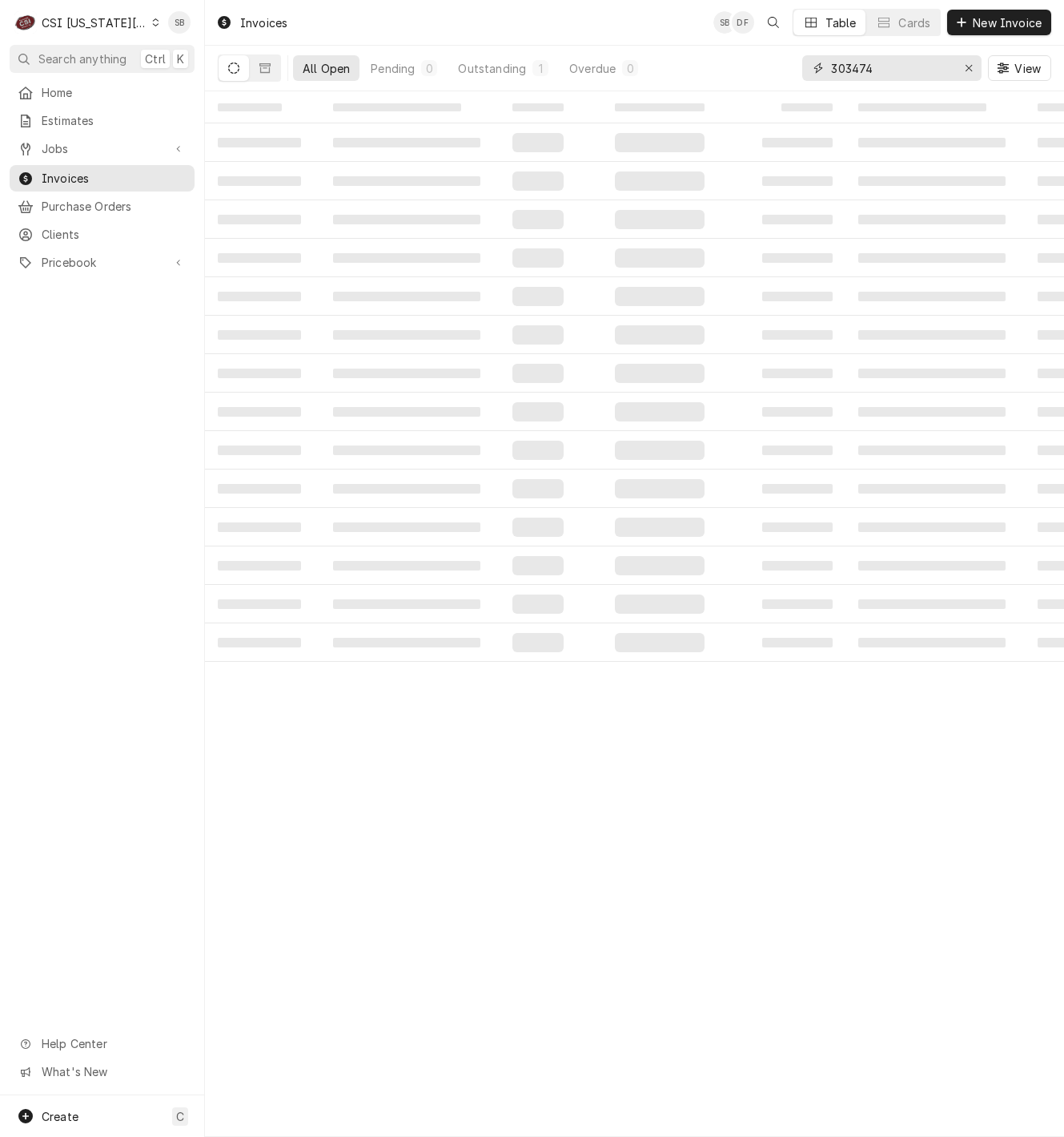
type input "303474"
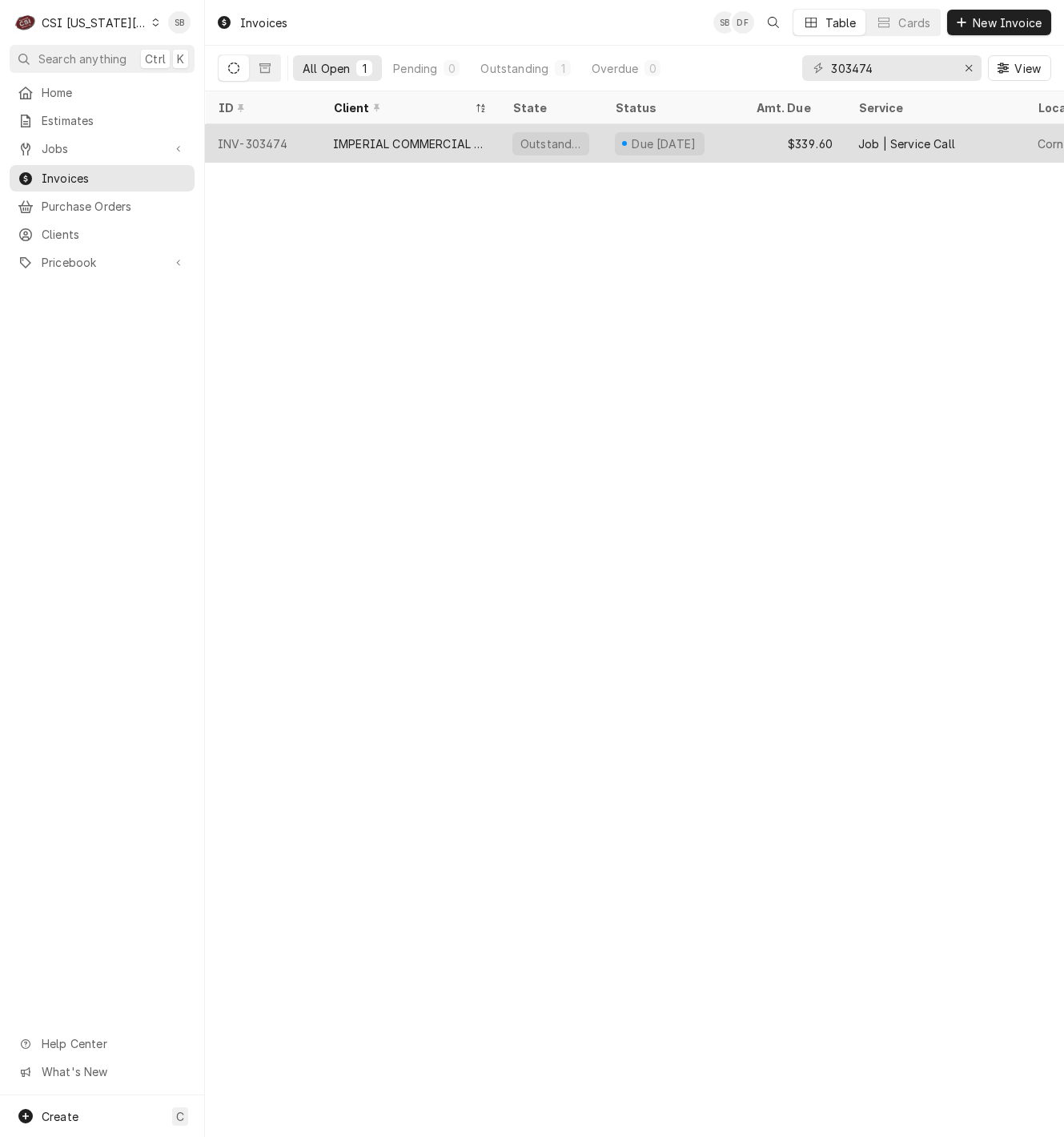
click at [382, 143] on div "IMPERIAL COMMERCIAL COOKING EQUIP" at bounding box center [410, 143] width 154 height 17
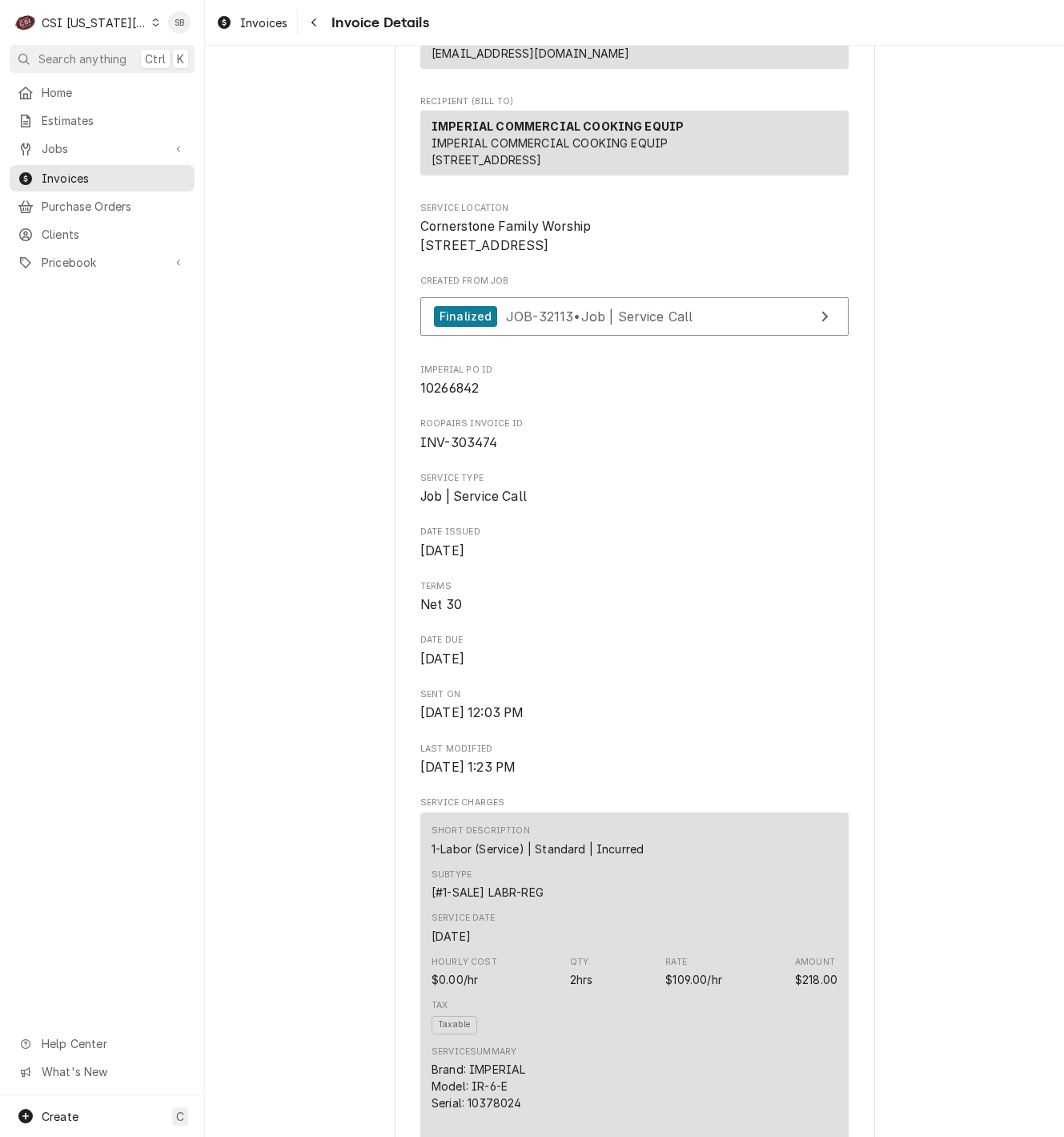
scroll to position [240, 0]
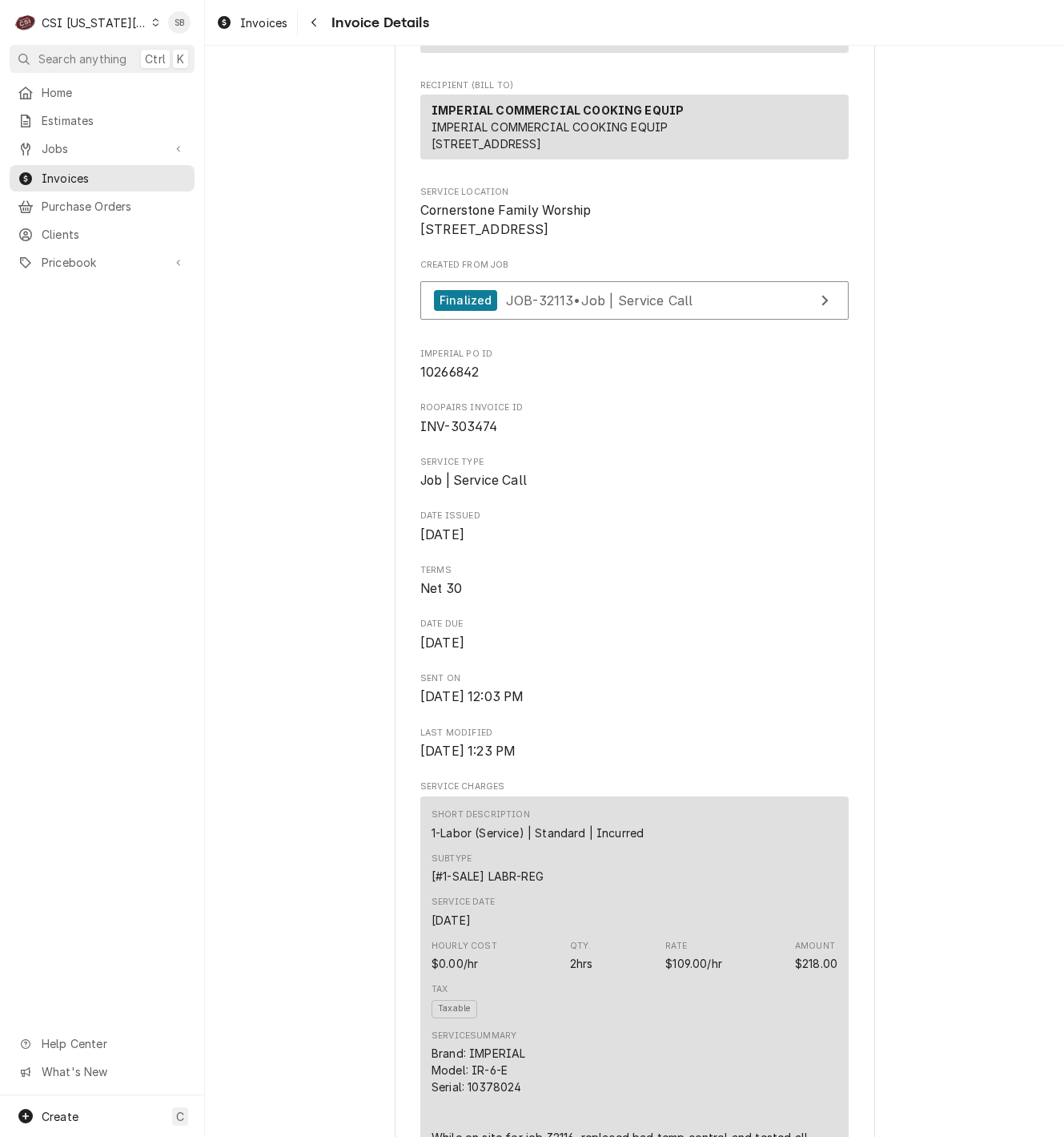
click at [433, 380] on span "10266842" at bounding box center [449, 371] width 59 height 15
drag, startPoint x: 433, startPoint y: 426, endPoint x: 348, endPoint y: 469, distance: 95.3
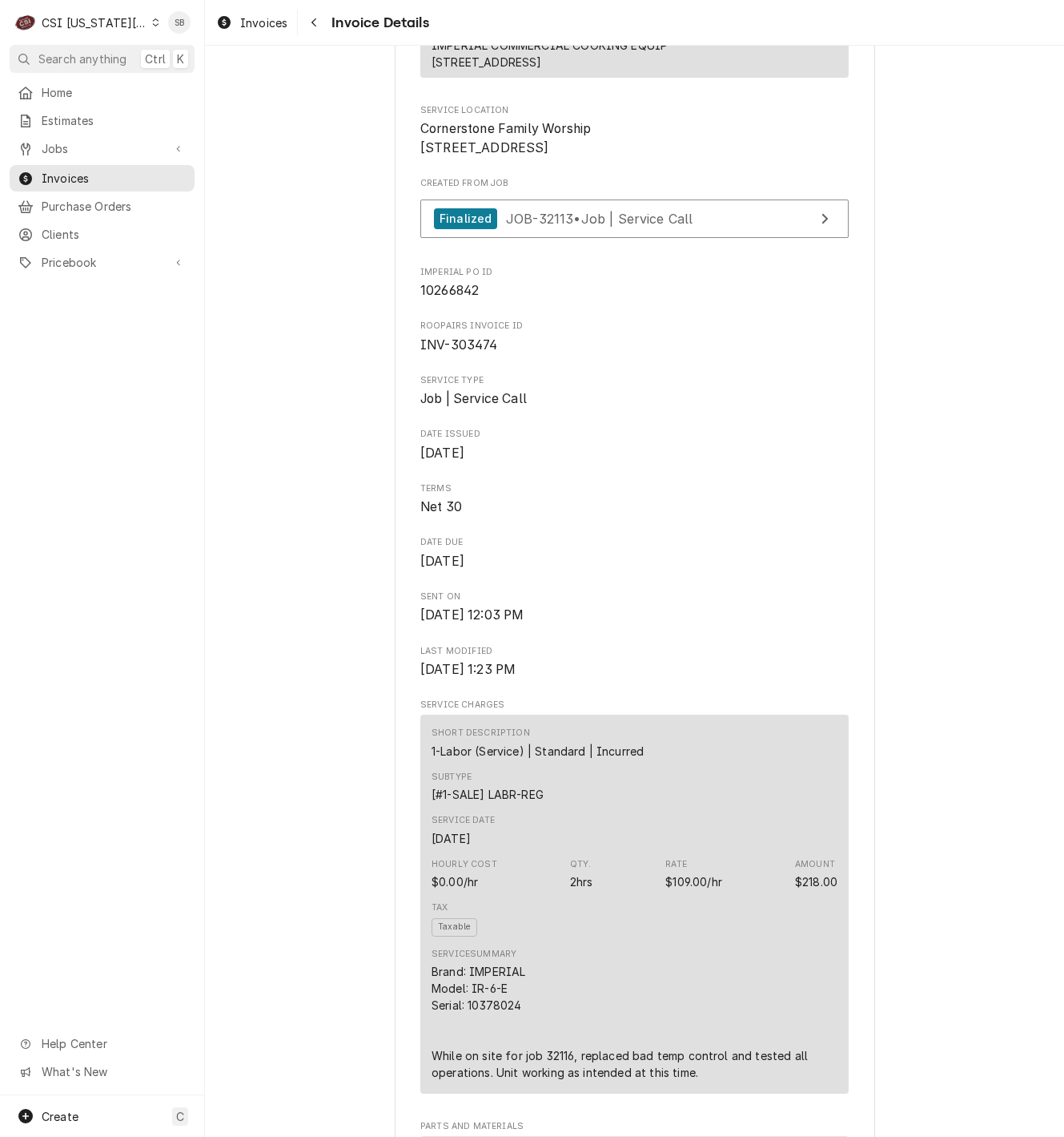
scroll to position [360, 0]
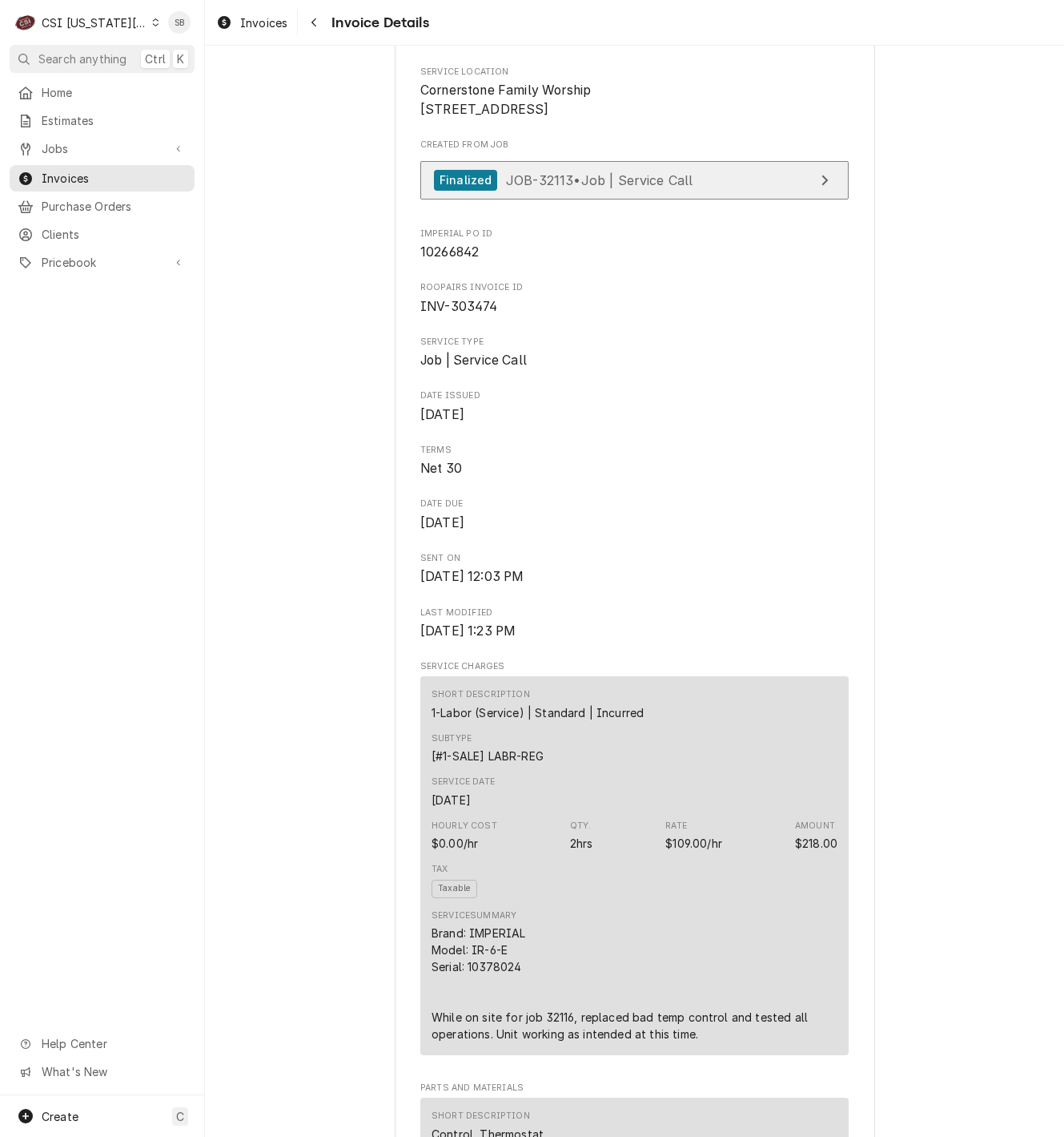
click at [506, 188] on span "JOB-32113 • Job | Service Call" at bounding box center [599, 180] width 188 height 16
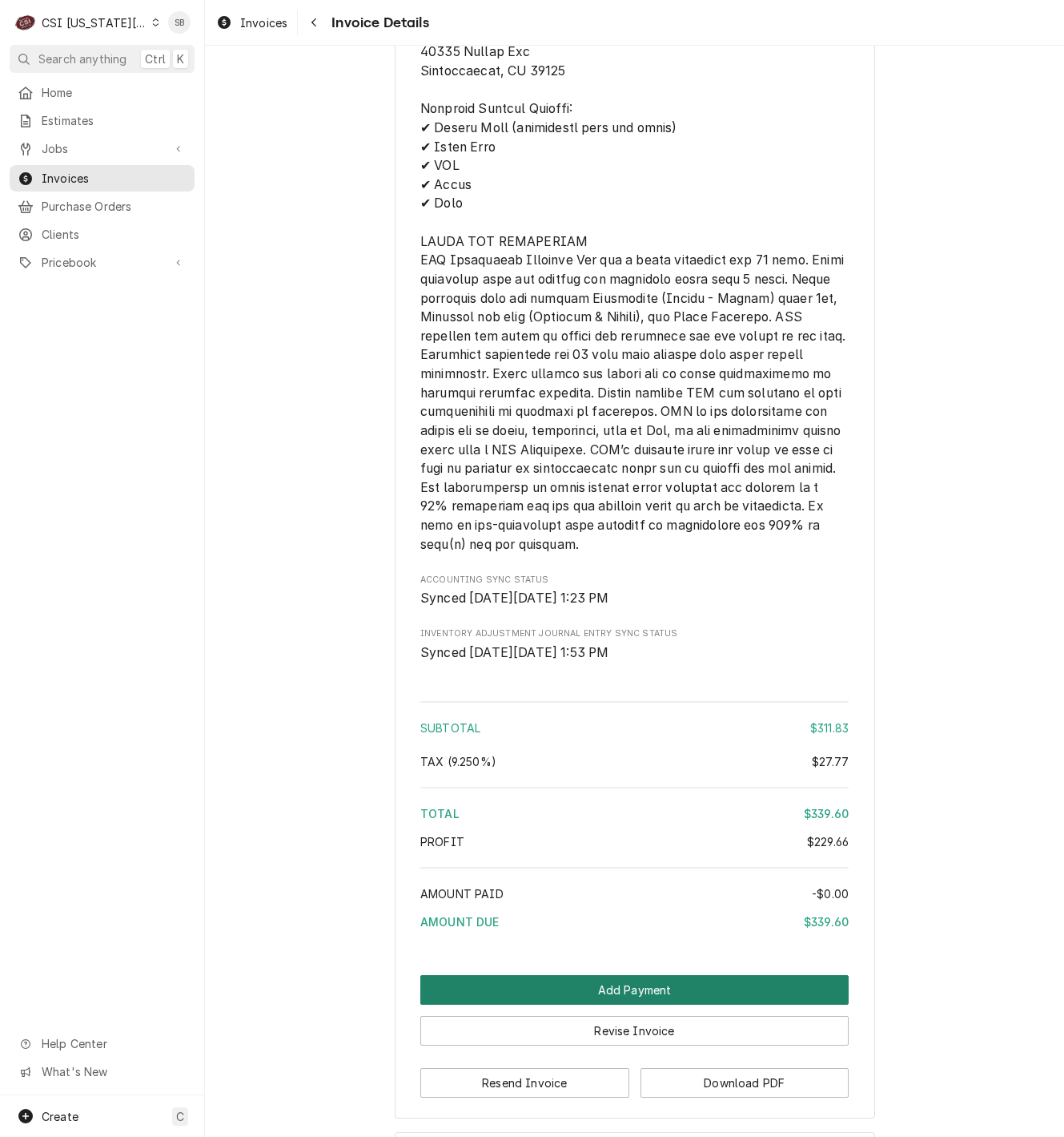
scroll to position [2467, 0]
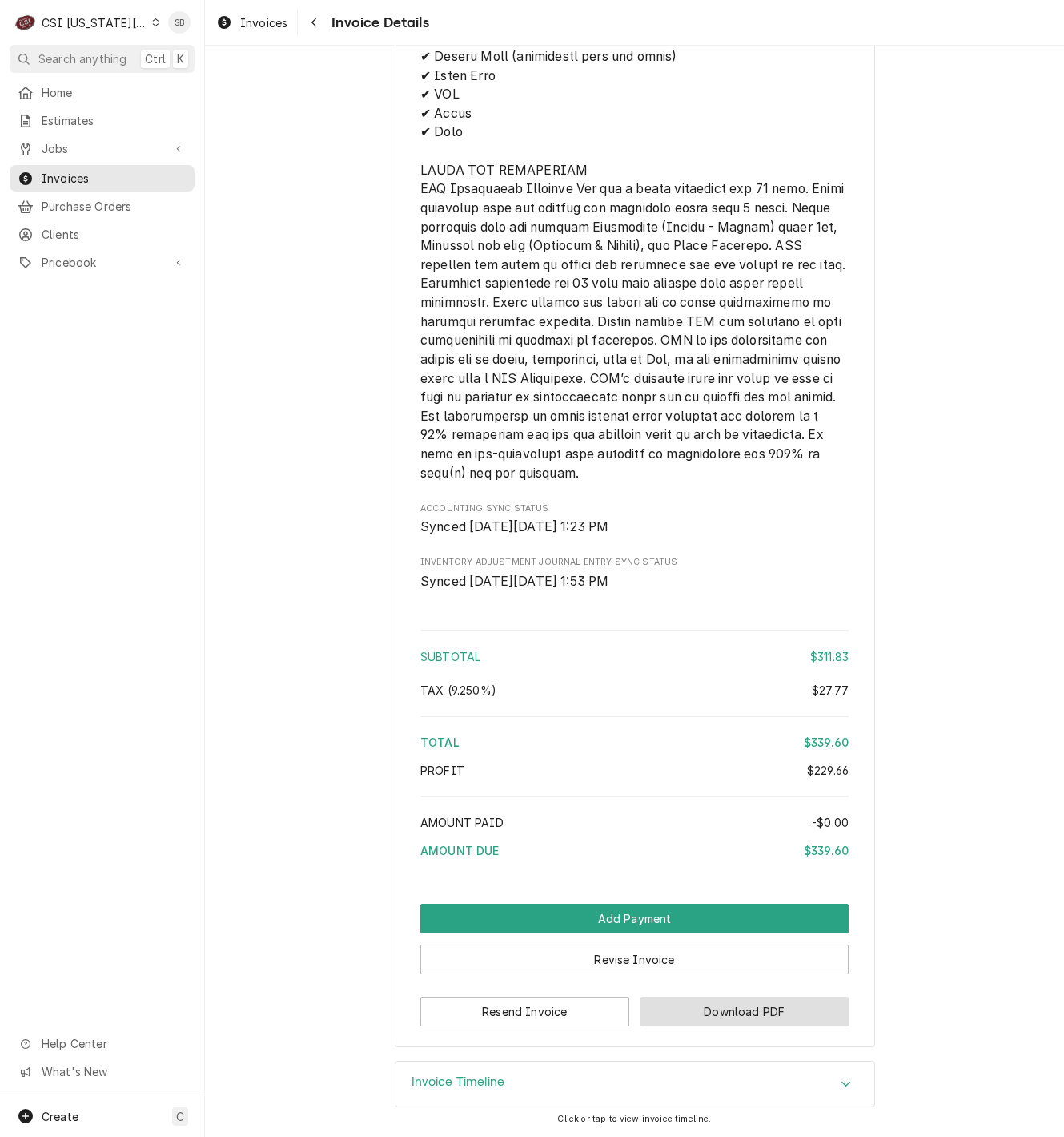
click at [743, 1008] on button "Download PDF" at bounding box center [744, 1011] width 209 height 30
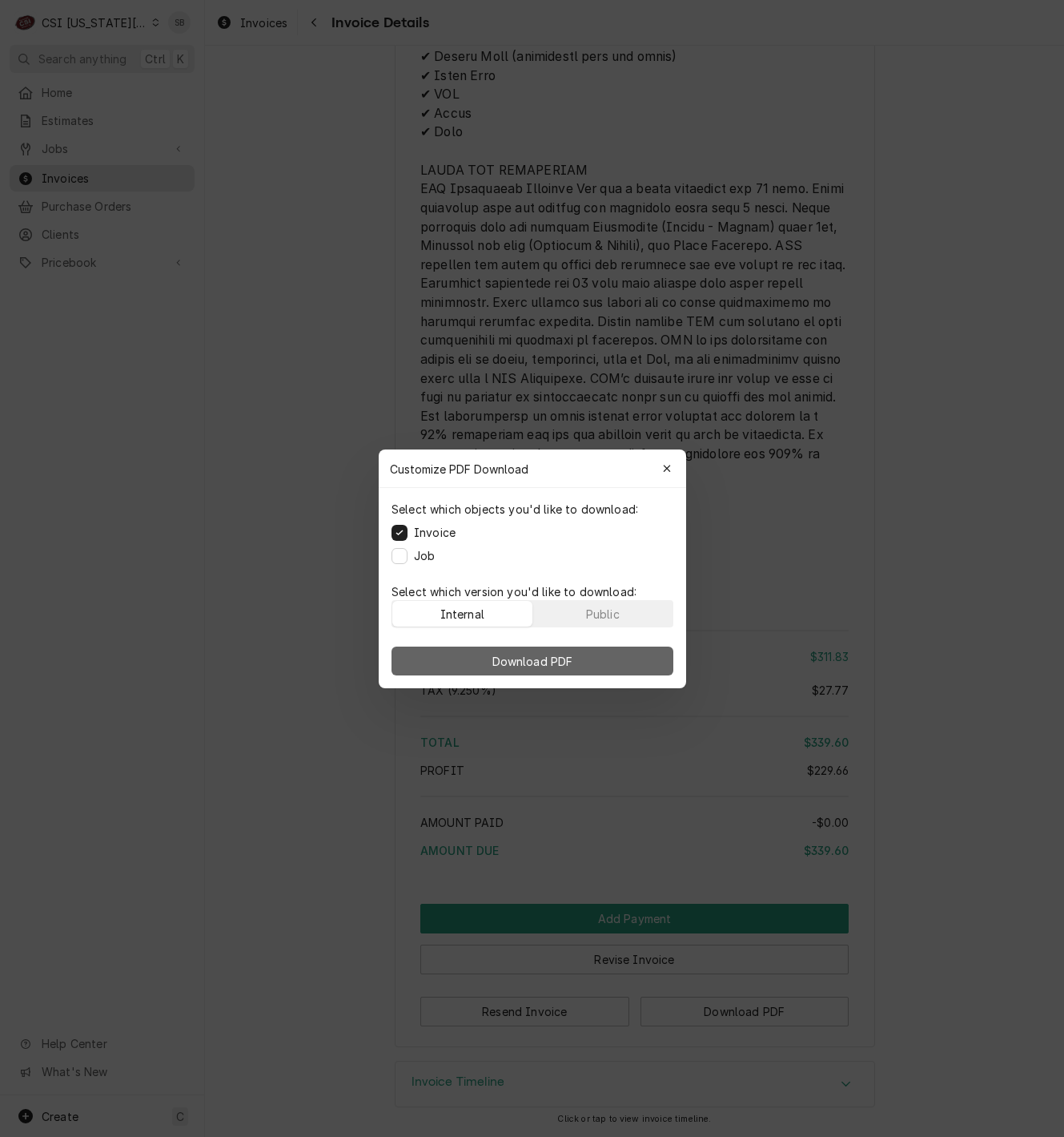
click at [607, 659] on button "Download PDF" at bounding box center [532, 661] width 282 height 29
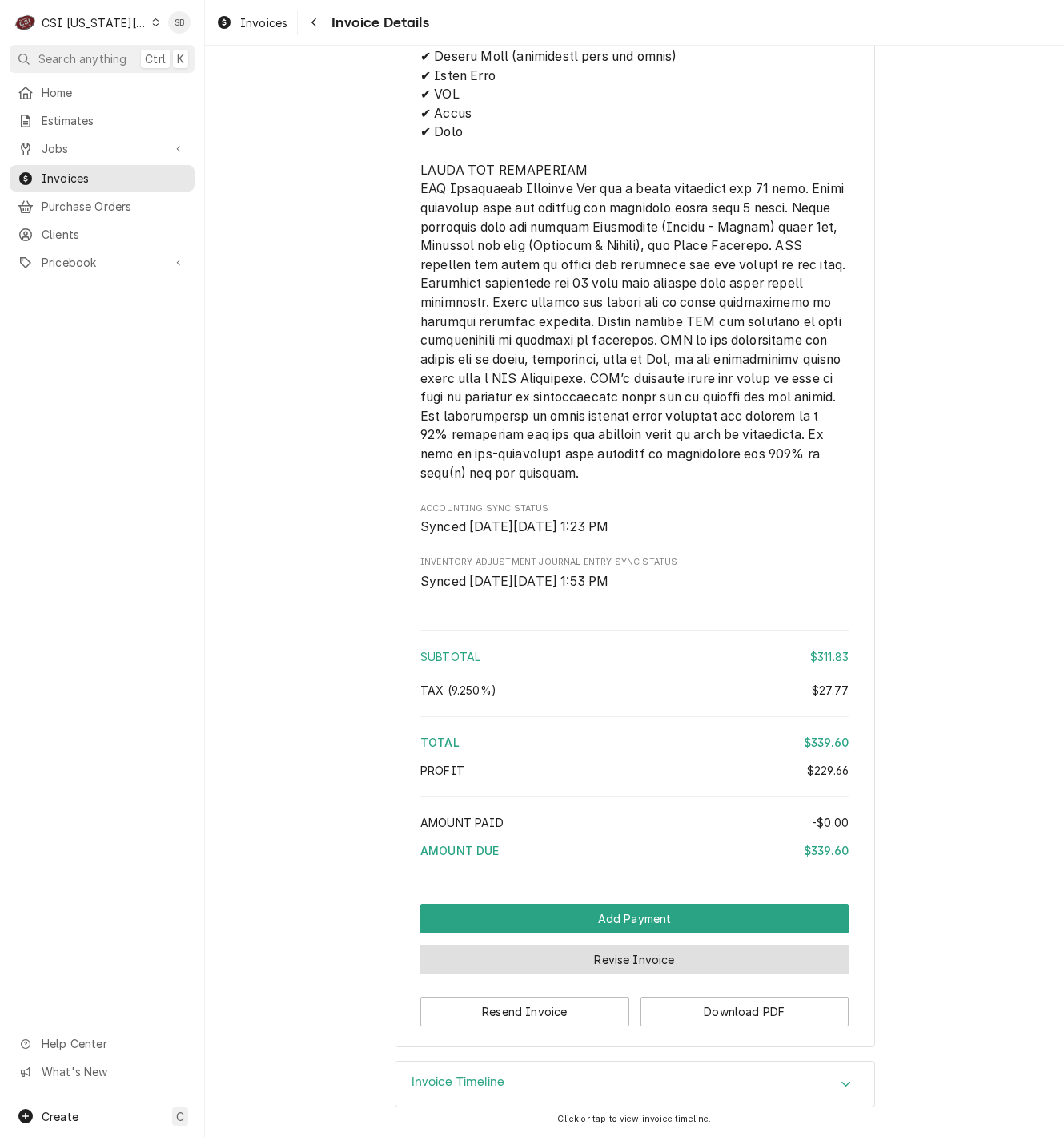
click at [646, 957] on button "Revise Invoice" at bounding box center [635, 959] width 428 height 30
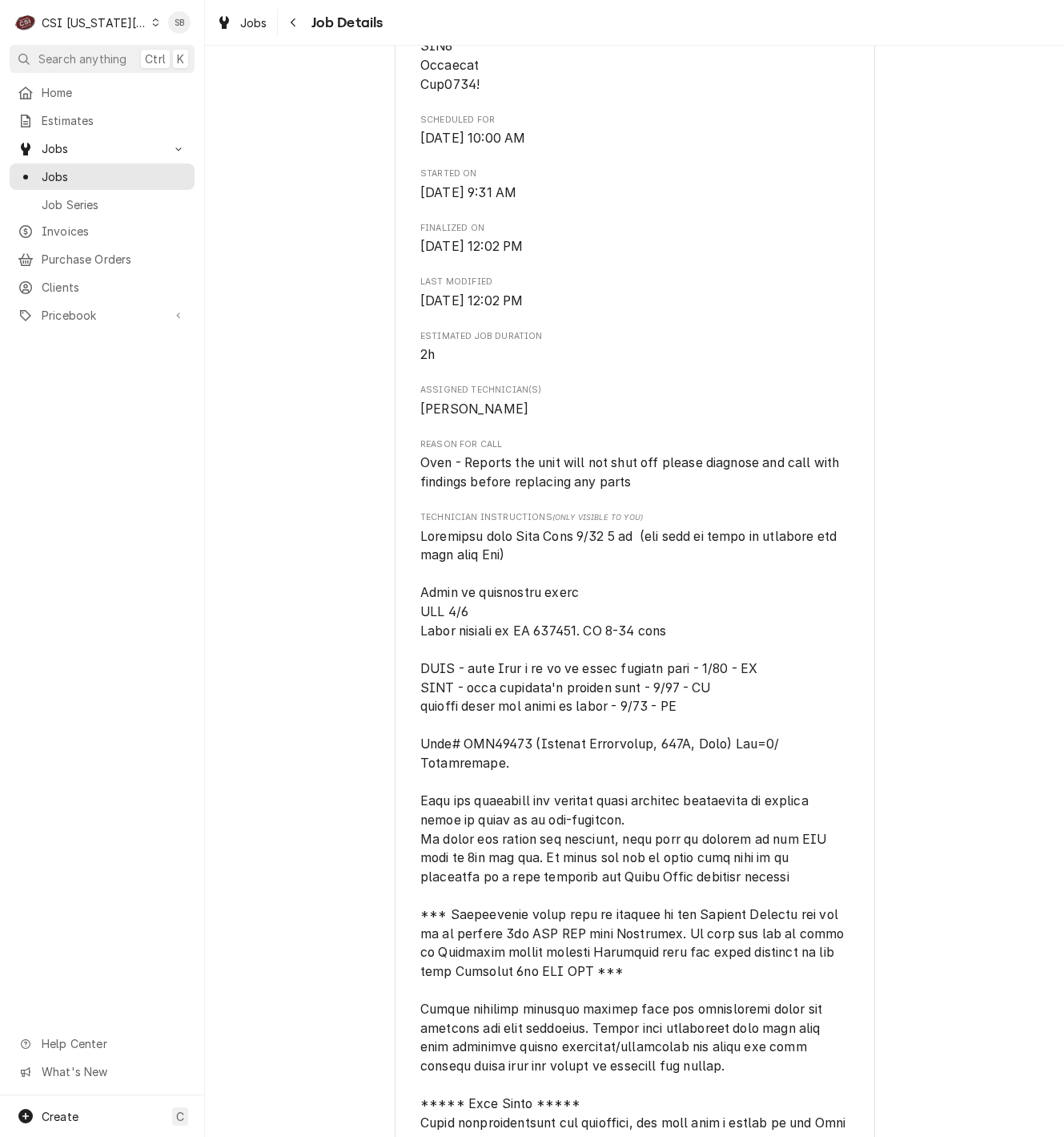
scroll to position [1201, 0]
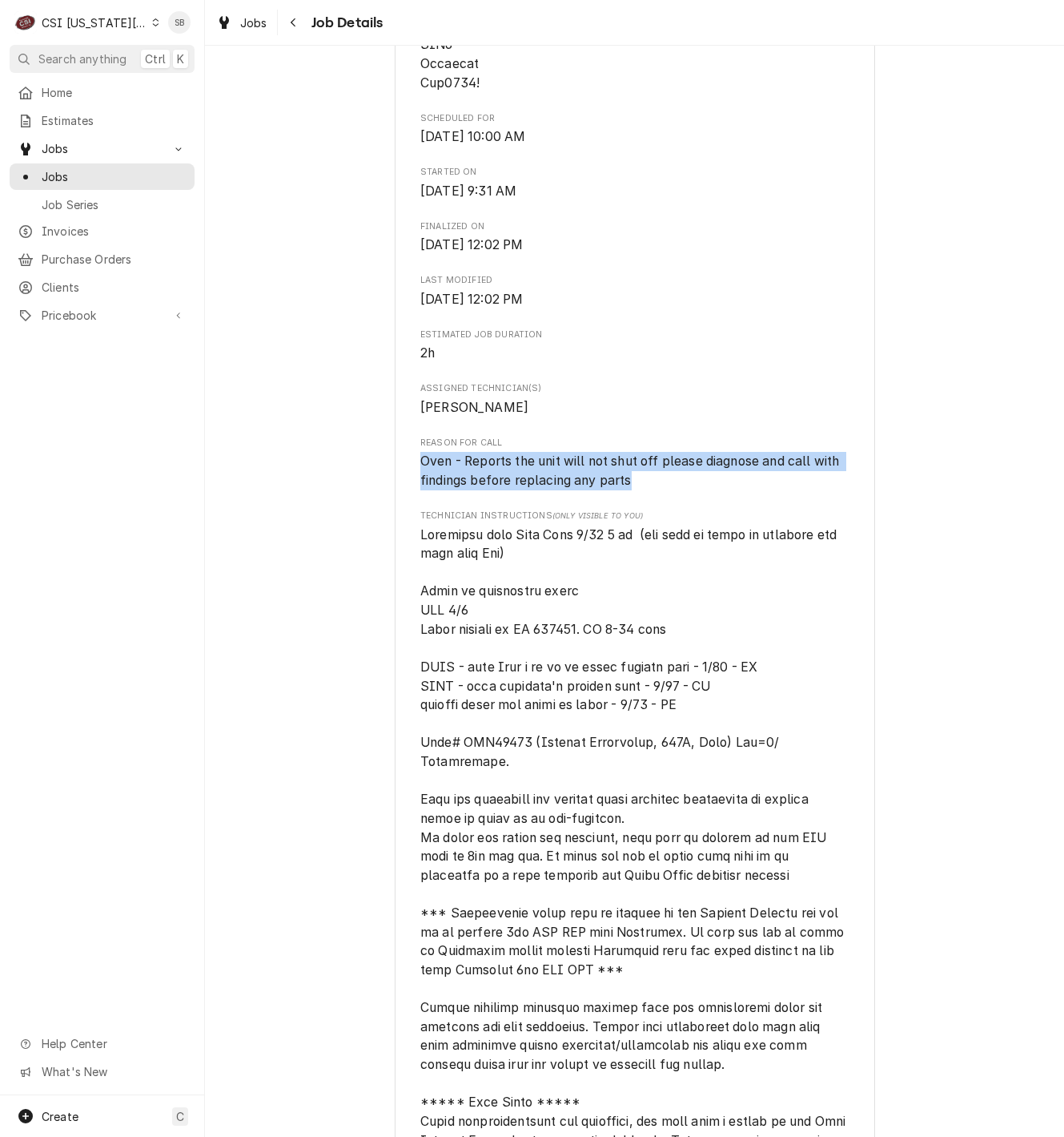
drag, startPoint x: 407, startPoint y: 477, endPoint x: 707, endPoint y: 503, distance: 301.1
click at [707, 503] on div "IMPERIAL COMMERCIAL COOKING EQUIP Cornerstone Family Worship / 205 US-24, Tonga…" at bounding box center [635, 606] width 480 height 3411
copy span "Oven - Reports the unit will not shut off please diagnose and call with finding…"
click at [613, 488] on span "Oven - Reports the unit will not shut off please diagnose and call with finding…" at bounding box center [631, 471] width 423 height 35
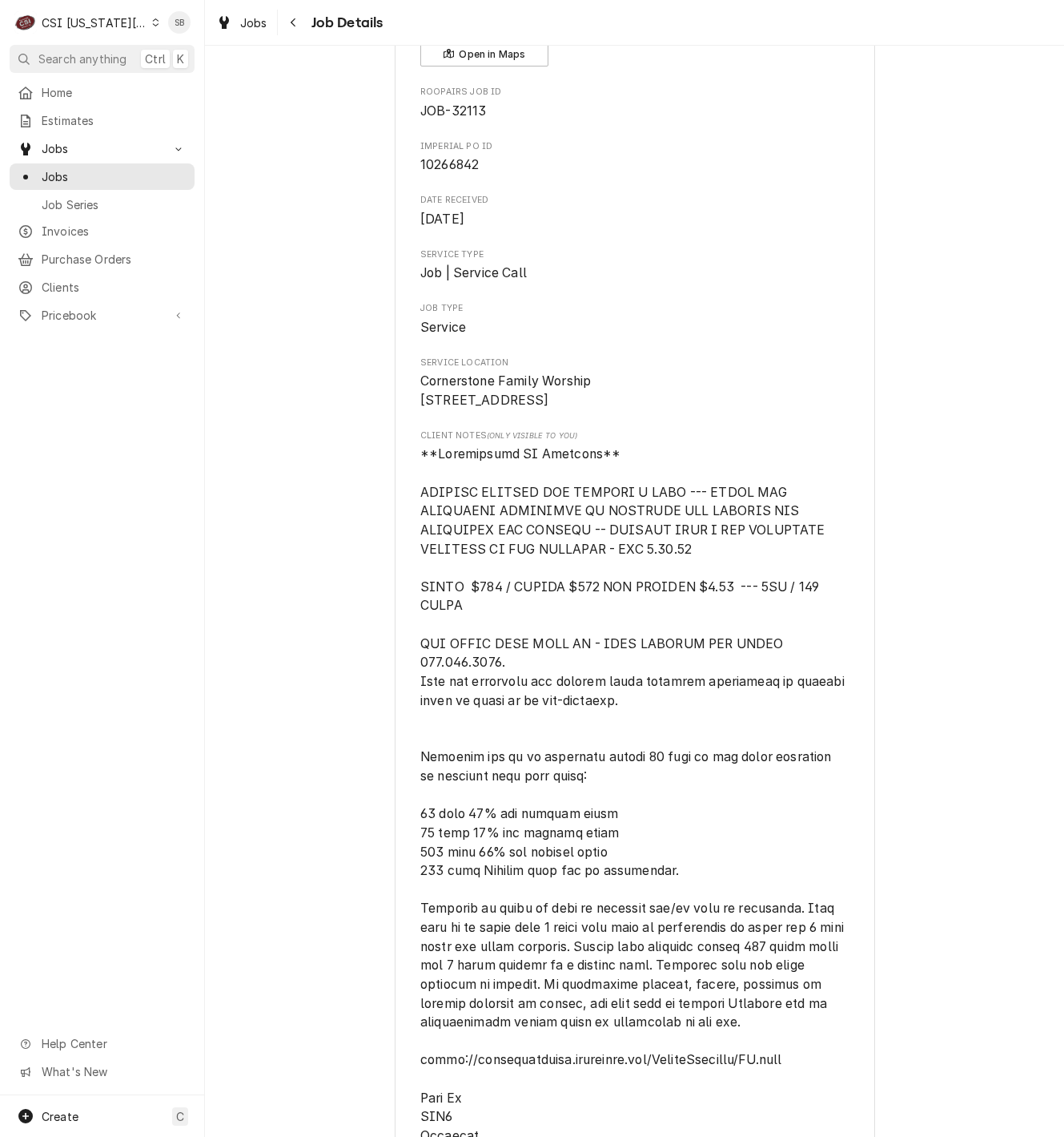
scroll to position [0, 0]
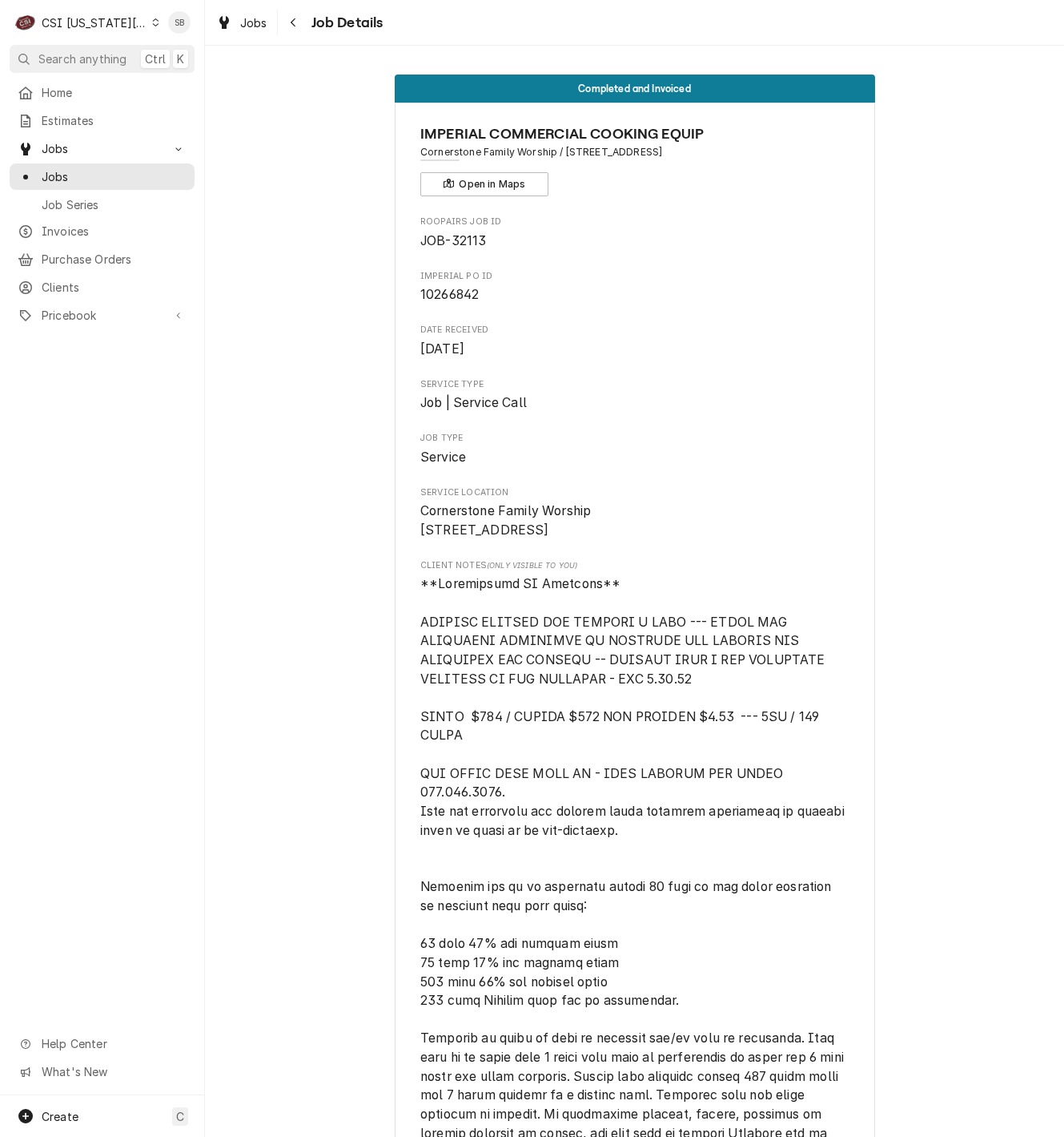
click at [472, 245] on span "JOB-32113" at bounding box center [453, 240] width 66 height 15
copy span "32113"
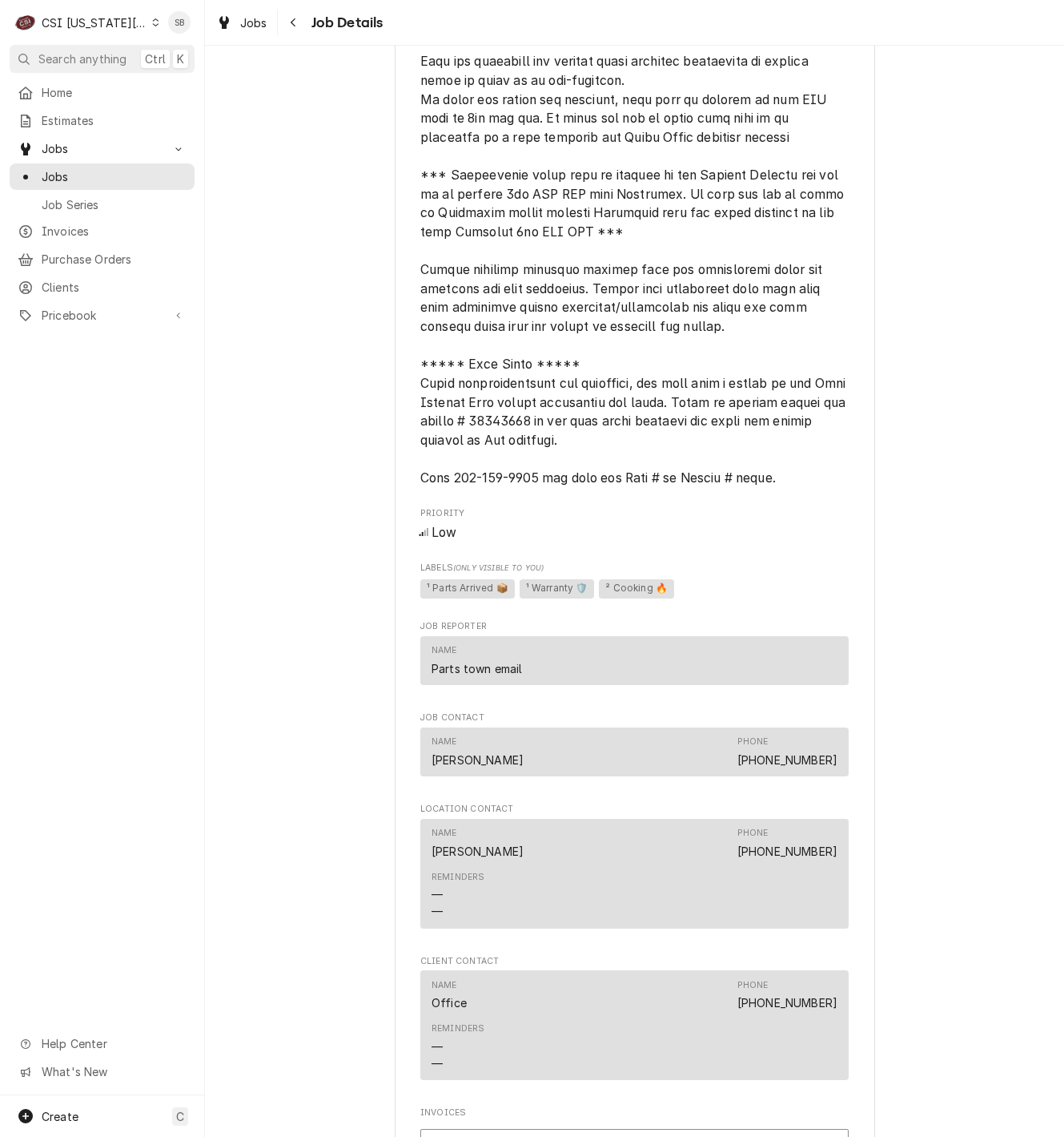
scroll to position [2163, 0]
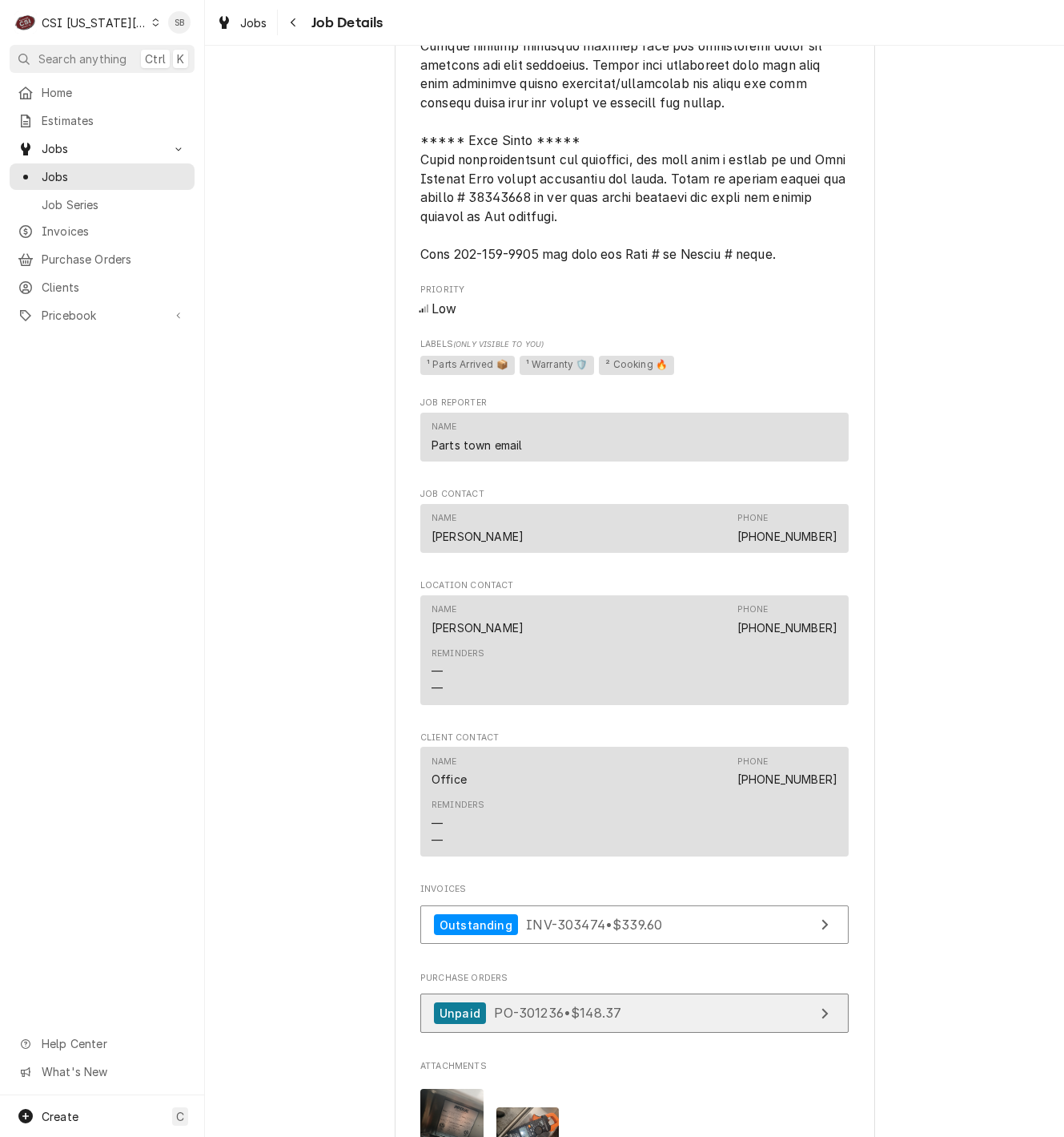
click at [561, 1021] on span "PO-301236 • $148.37" at bounding box center [557, 1013] width 127 height 16
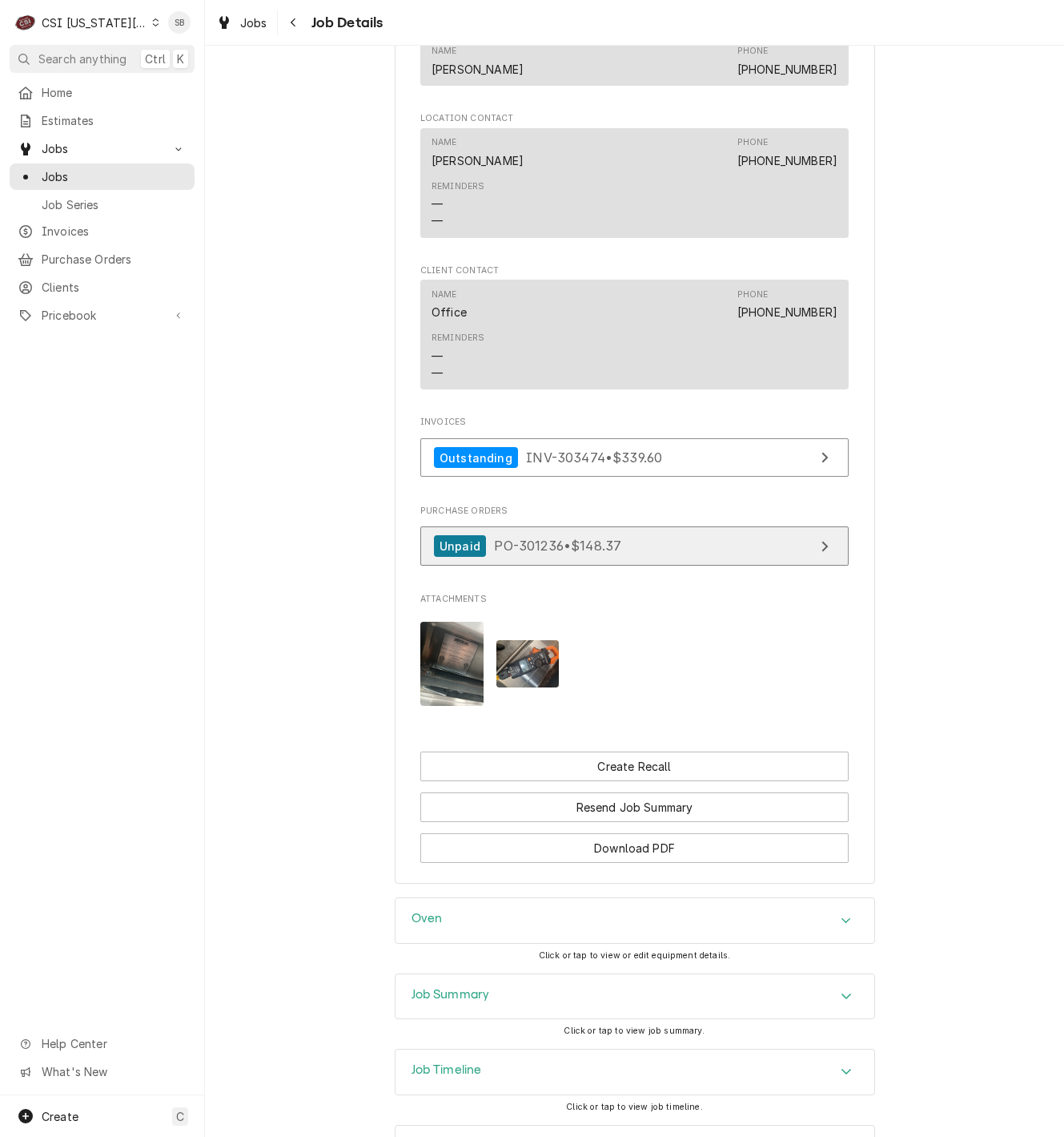
scroll to position [2719, 0]
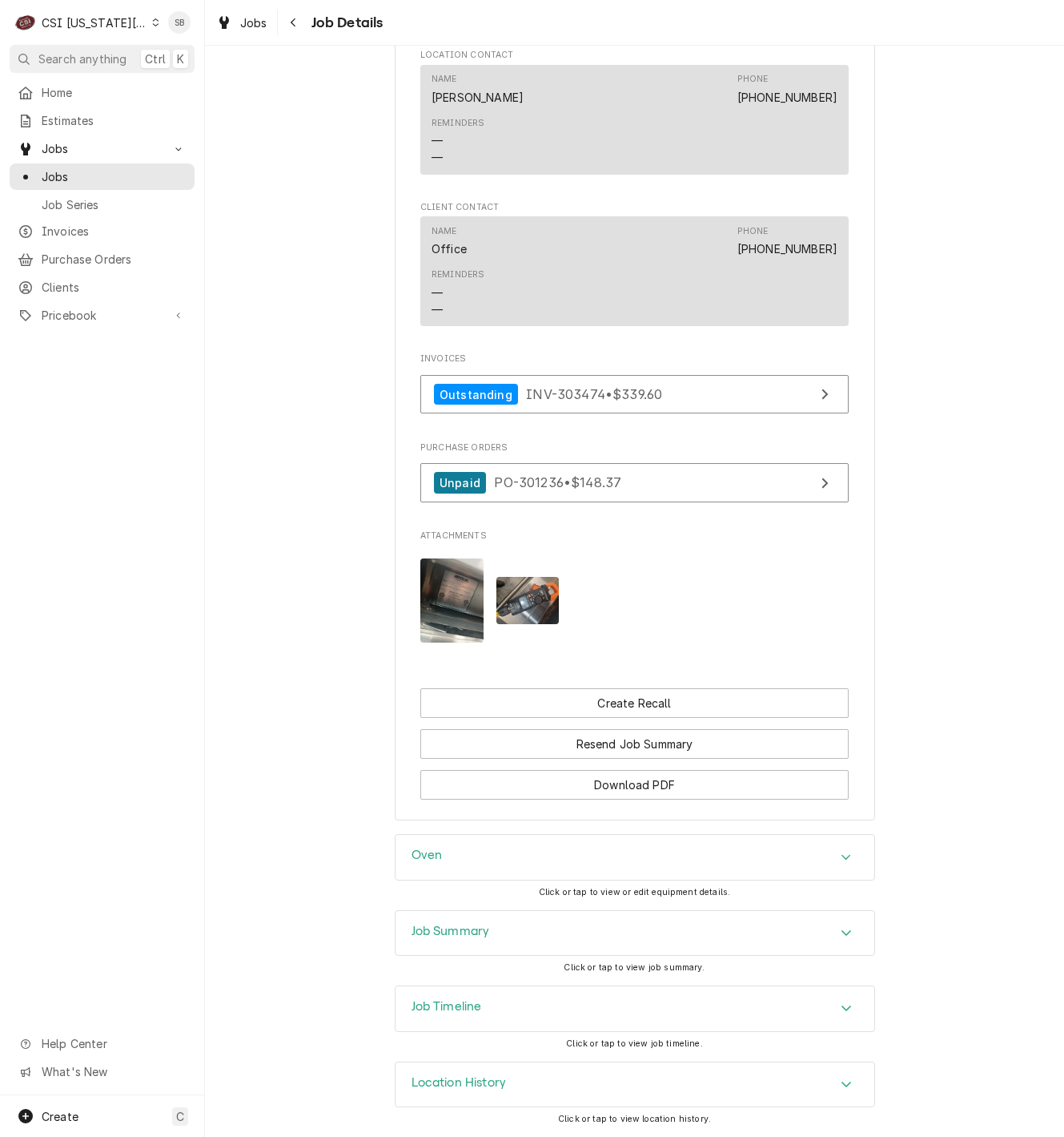
click at [550, 944] on div "Job Summary" at bounding box center [635, 933] width 479 height 45
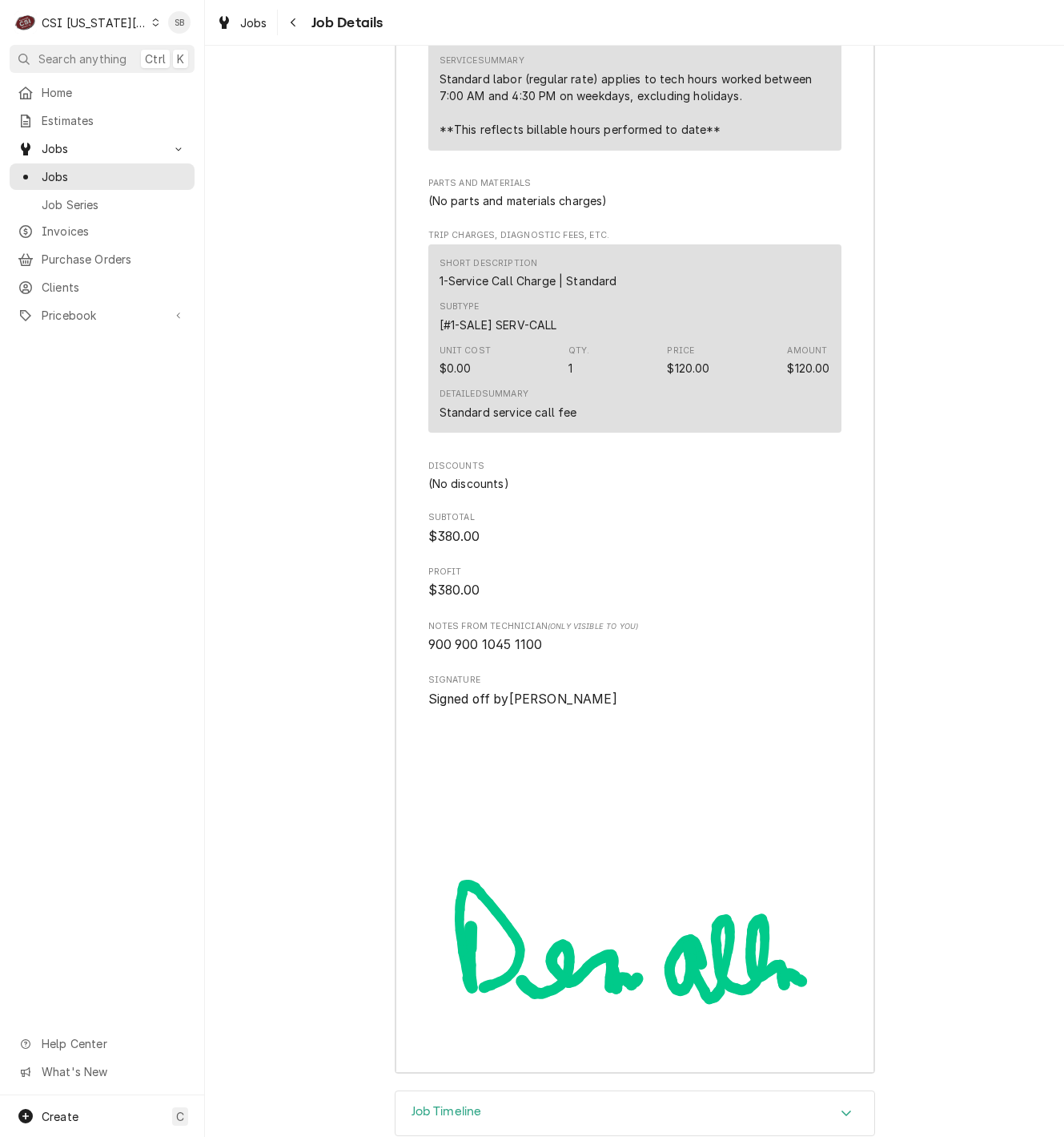
scroll to position [5612, 0]
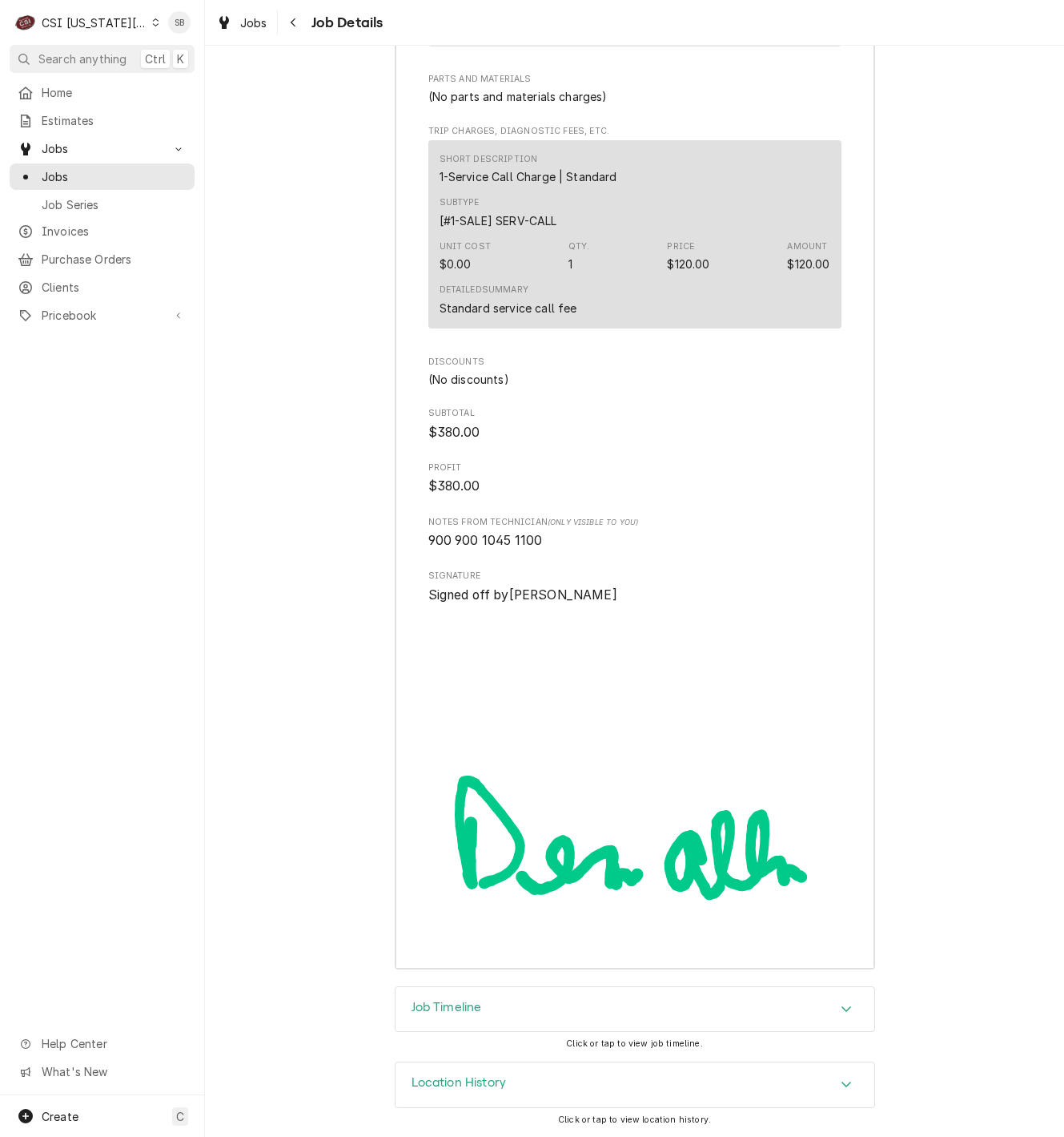
click at [598, 1007] on div "Job Timeline" at bounding box center [635, 1010] width 479 height 45
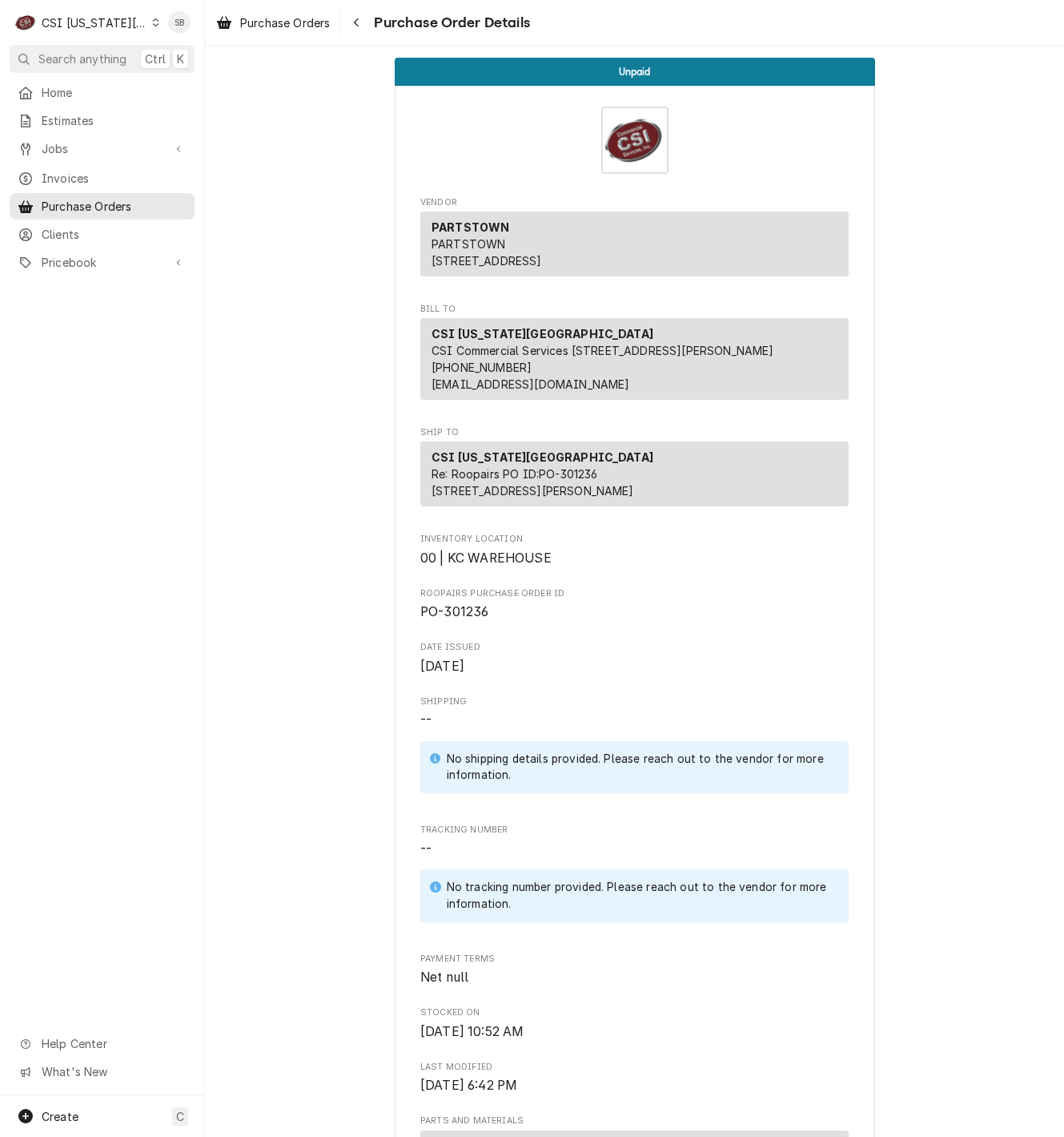
scroll to position [930, 0]
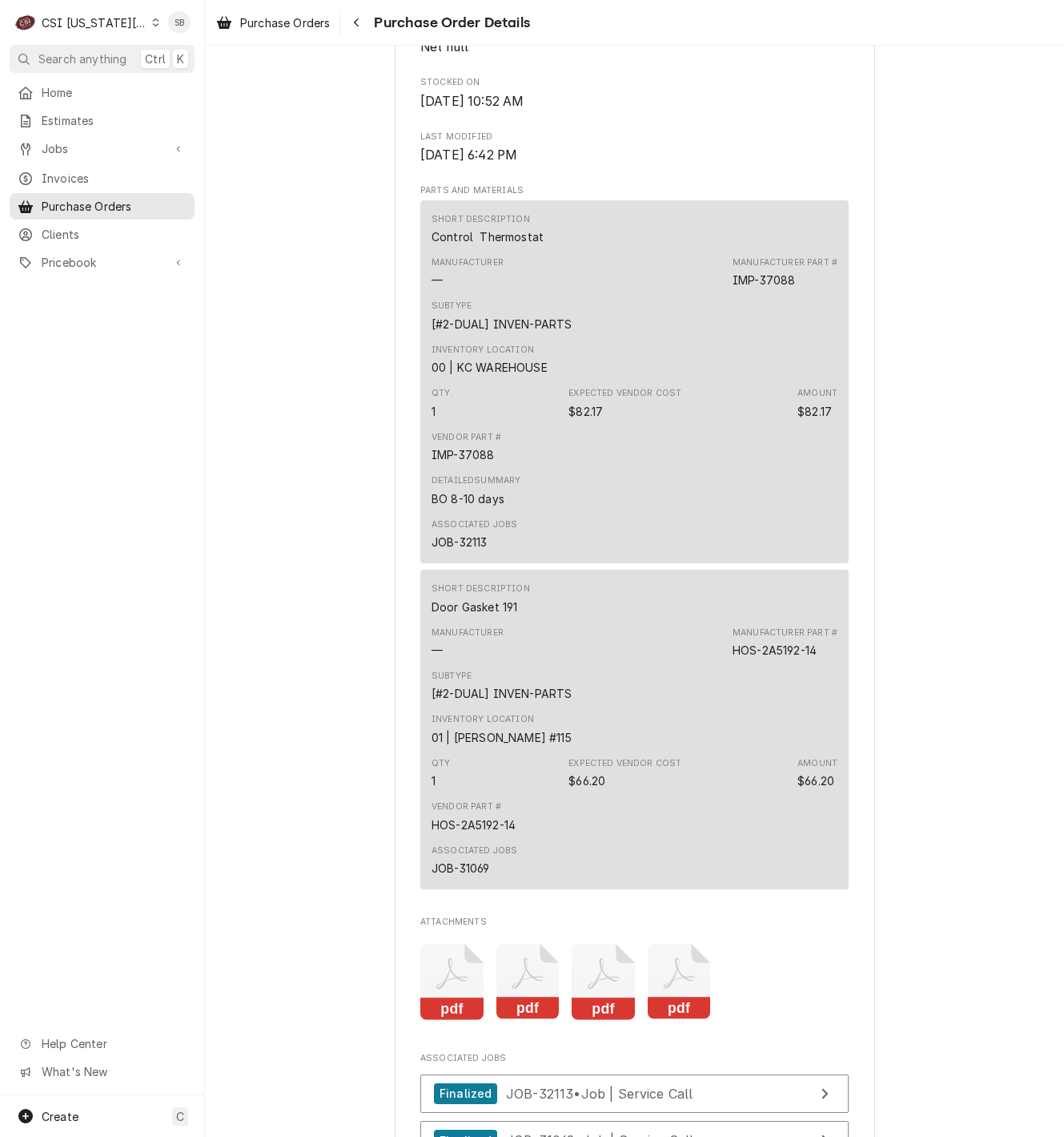
click at [450, 1020] on icon "Attachments" at bounding box center [452, 981] width 64 height 76
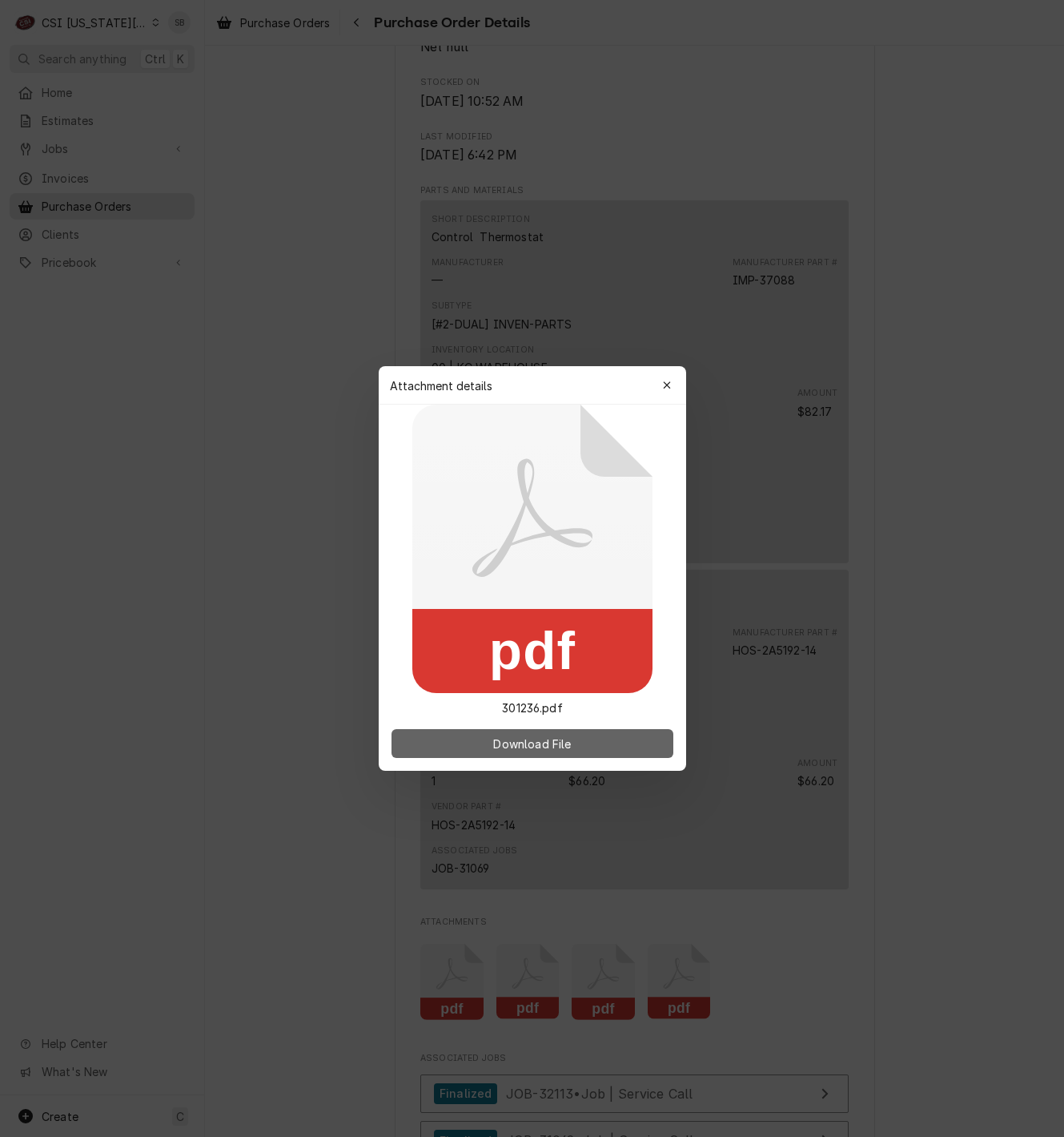
click at [534, 749] on span "Download File" at bounding box center [532, 744] width 84 height 17
click at [586, 741] on button "Download File" at bounding box center [532, 744] width 282 height 29
click at [561, 741] on span "Download File" at bounding box center [532, 744] width 84 height 17
click at [664, 383] on icon "button" at bounding box center [666, 384] width 7 height 7
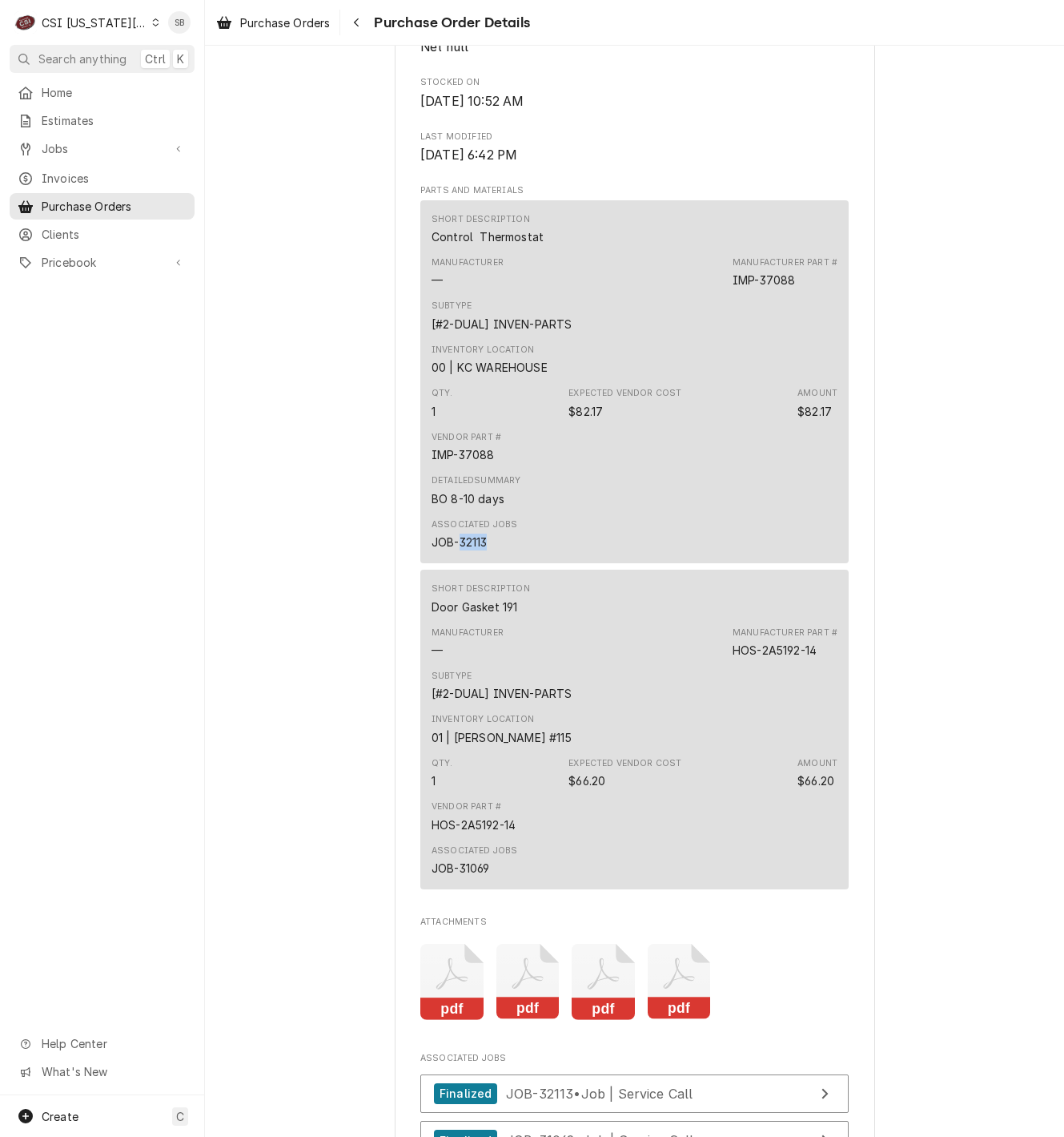
click at [528, 1020] on icon "Attachments" at bounding box center [528, 981] width 64 height 76
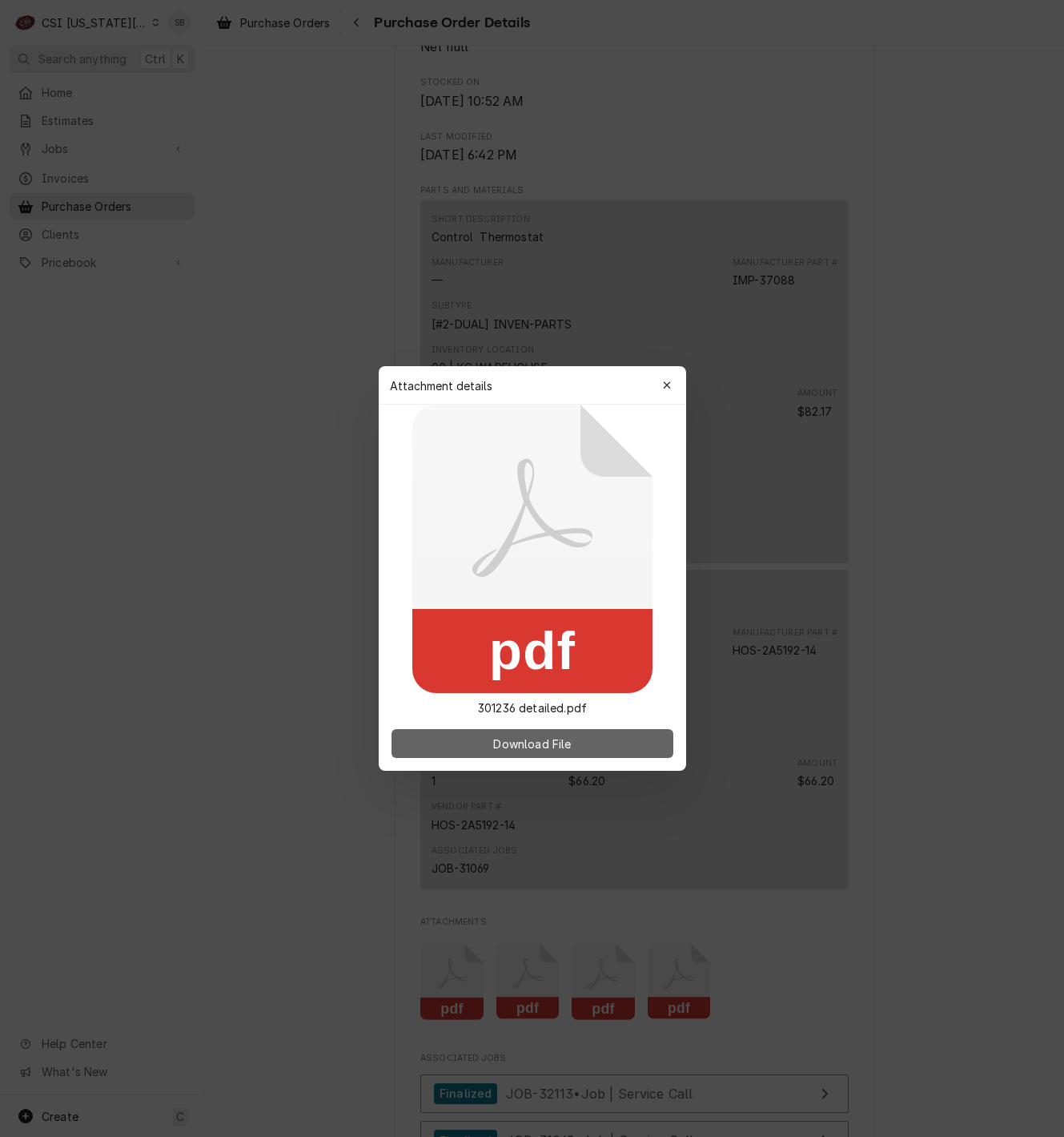
click at [580, 732] on button "Download File" at bounding box center [532, 744] width 282 height 29
click at [659, 387] on div "button" at bounding box center [667, 385] width 16 height 16
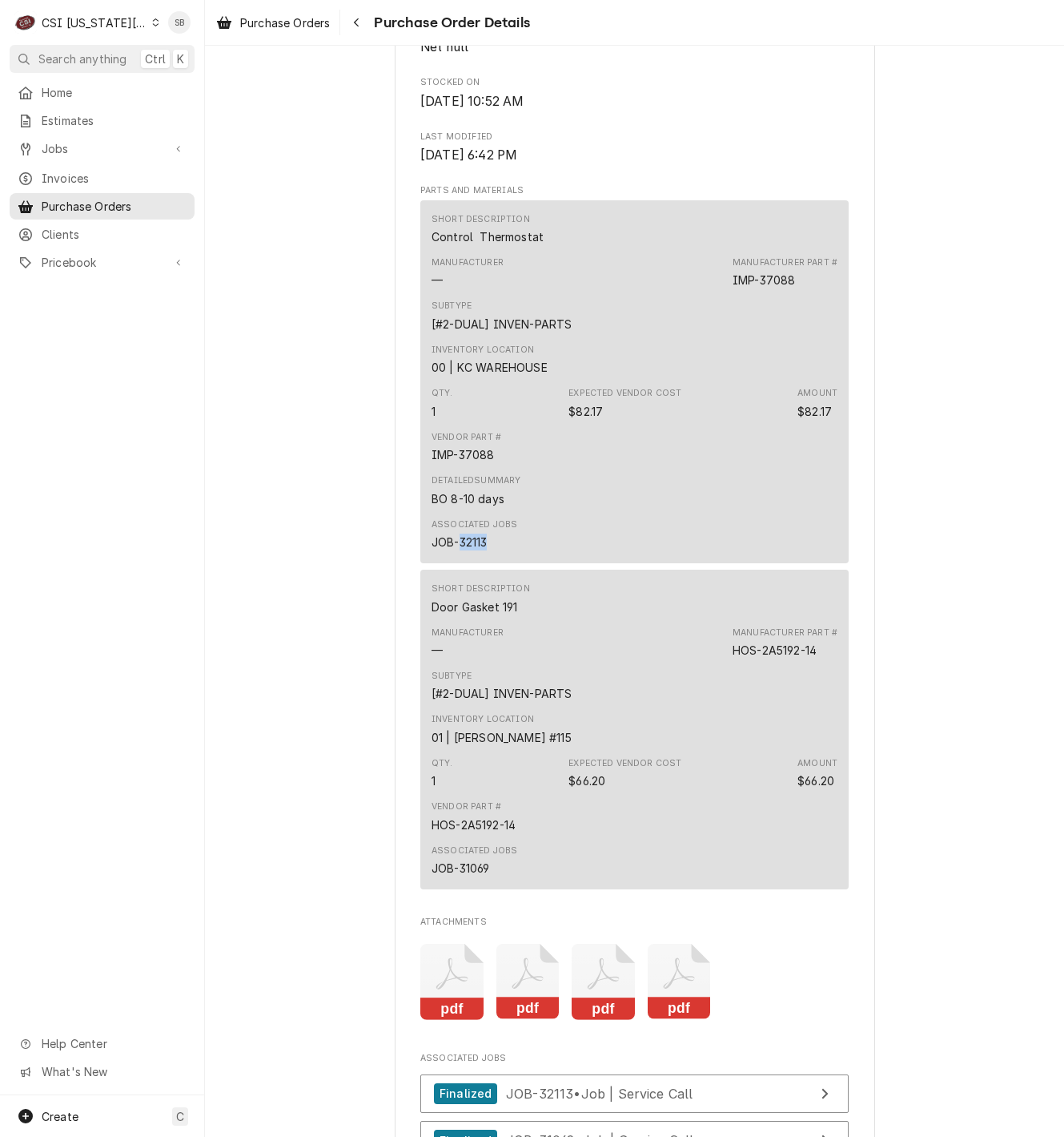
click at [602, 1020] on icon "Attachments" at bounding box center [603, 981] width 64 height 76
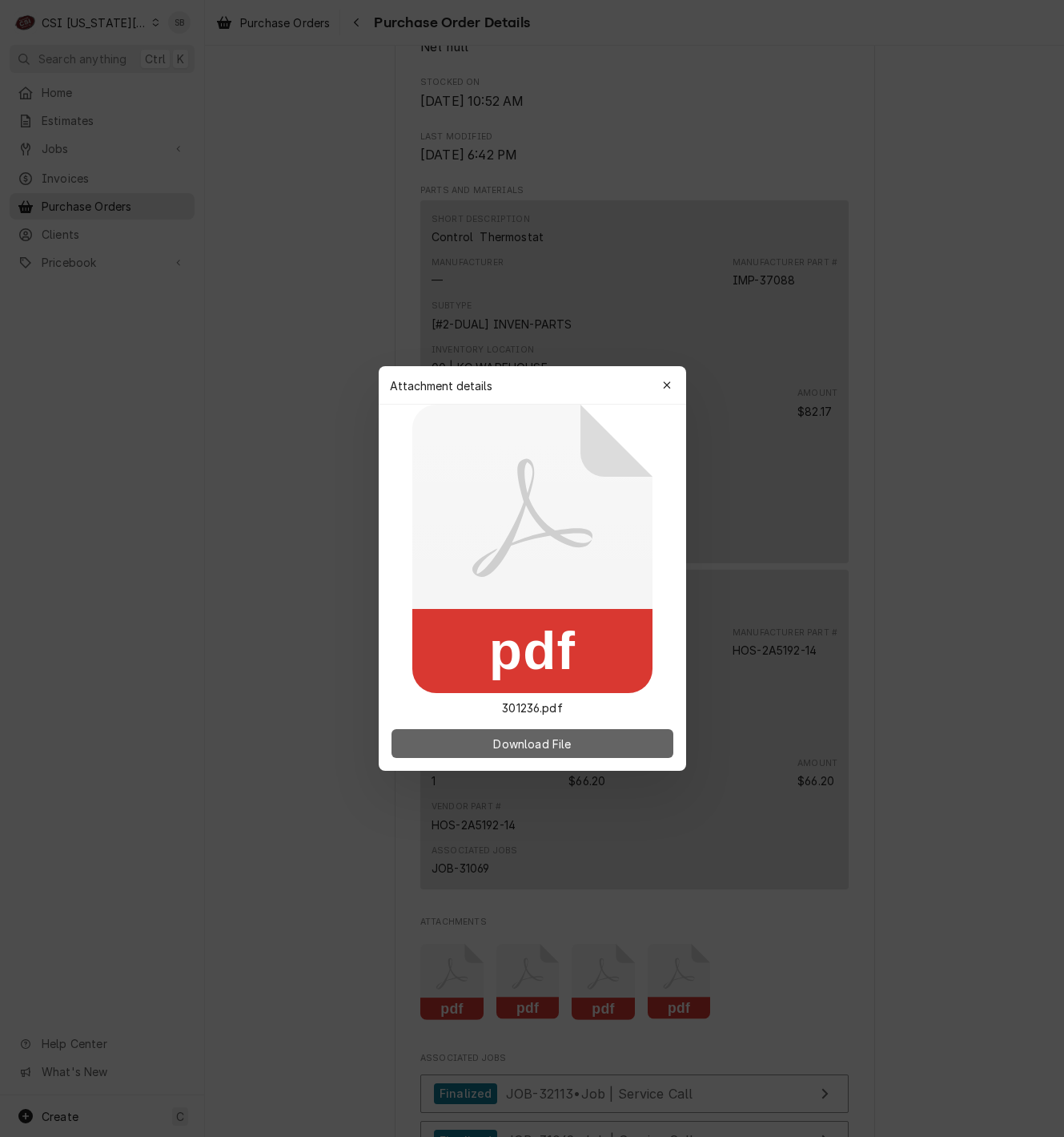
click at [594, 739] on button "Download File" at bounding box center [532, 744] width 282 height 29
click at [680, 387] on div "Attachment details Close" at bounding box center [532, 385] width 308 height 39
click at [666, 372] on button "button" at bounding box center [667, 385] width 26 height 26
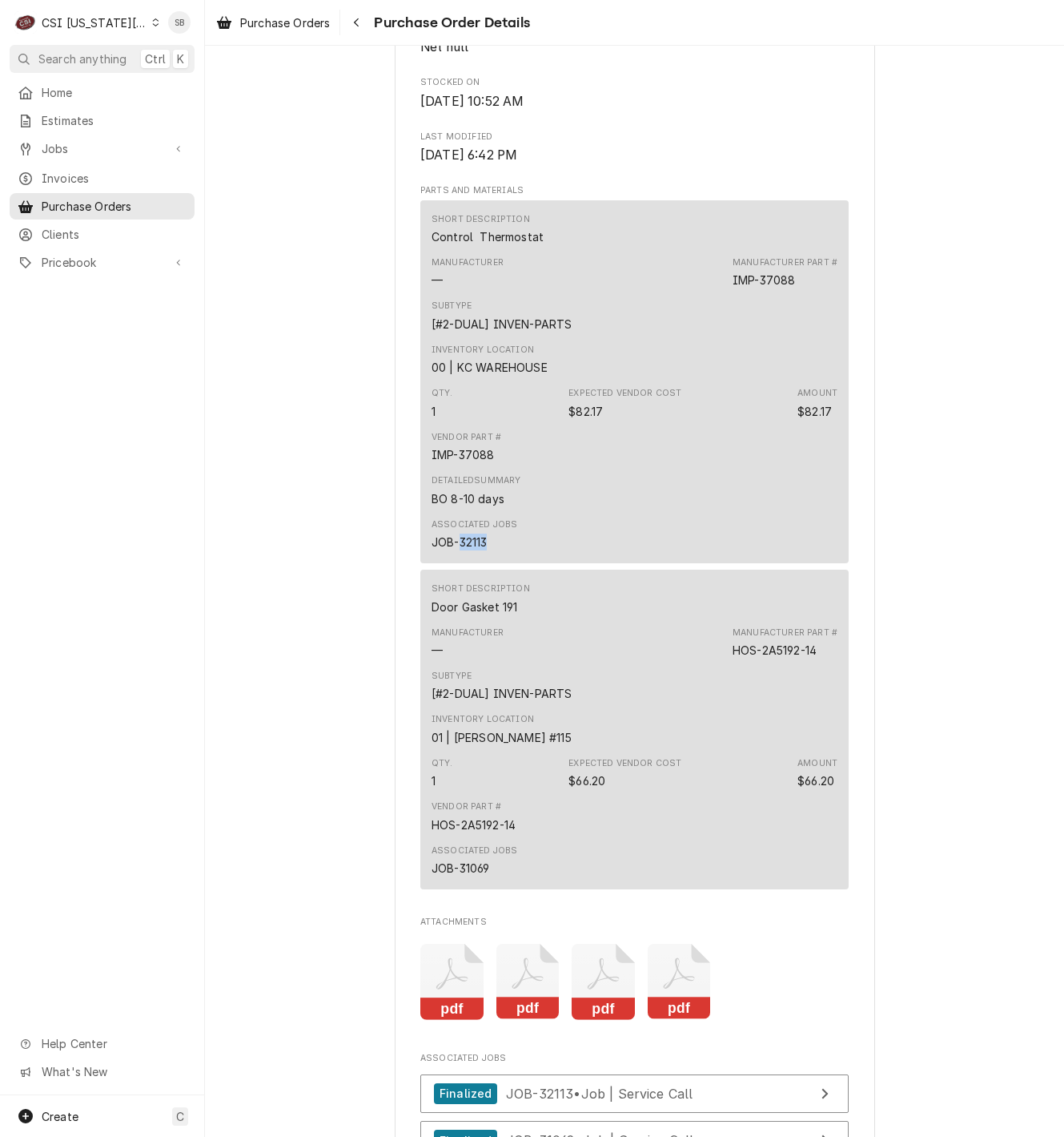
click at [457, 1015] on icon "Attachments" at bounding box center [452, 981] width 64 height 76
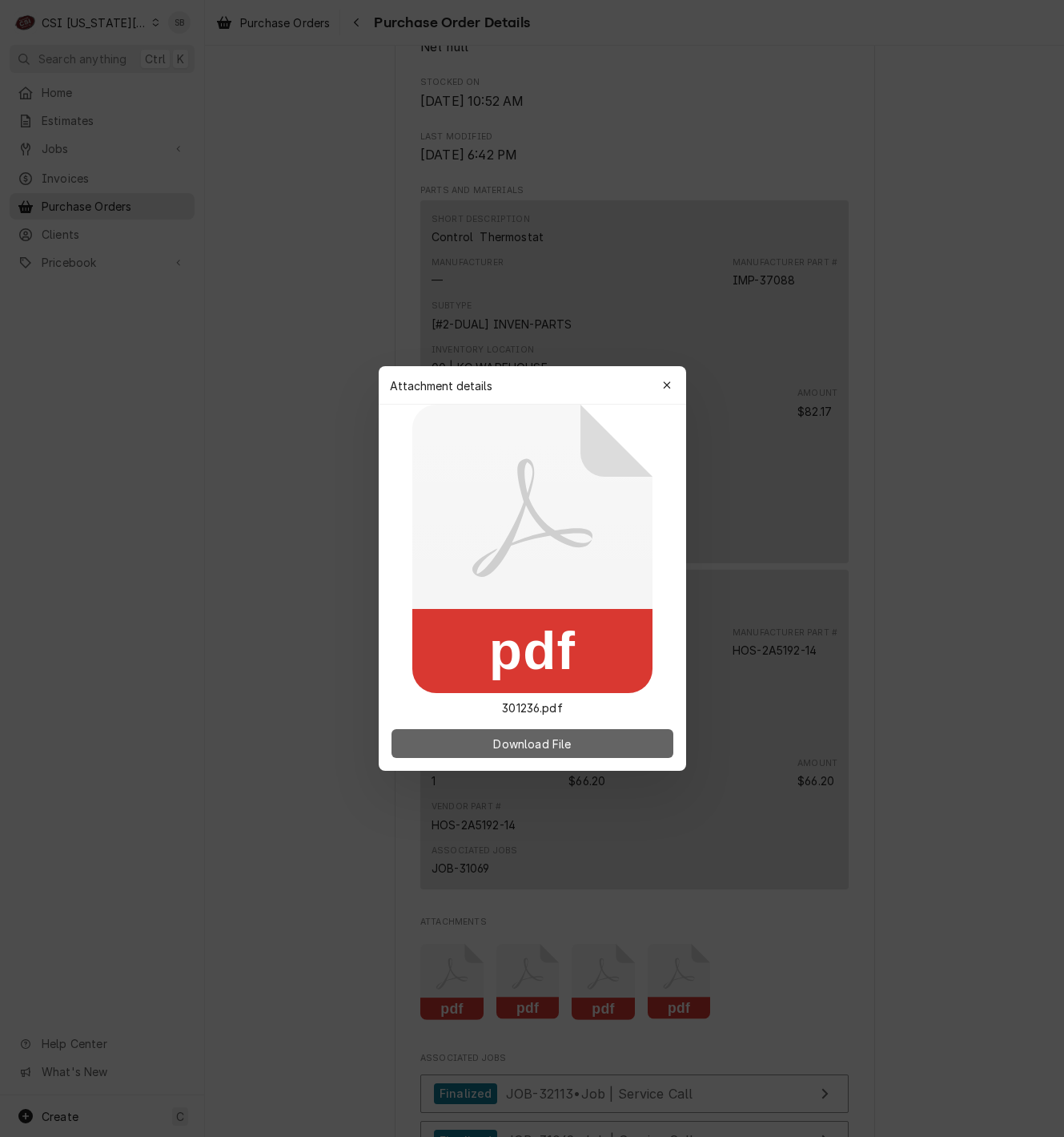
click at [604, 737] on button "Download File" at bounding box center [532, 744] width 282 height 29
click at [669, 390] on icon "button" at bounding box center [666, 385] width 9 height 11
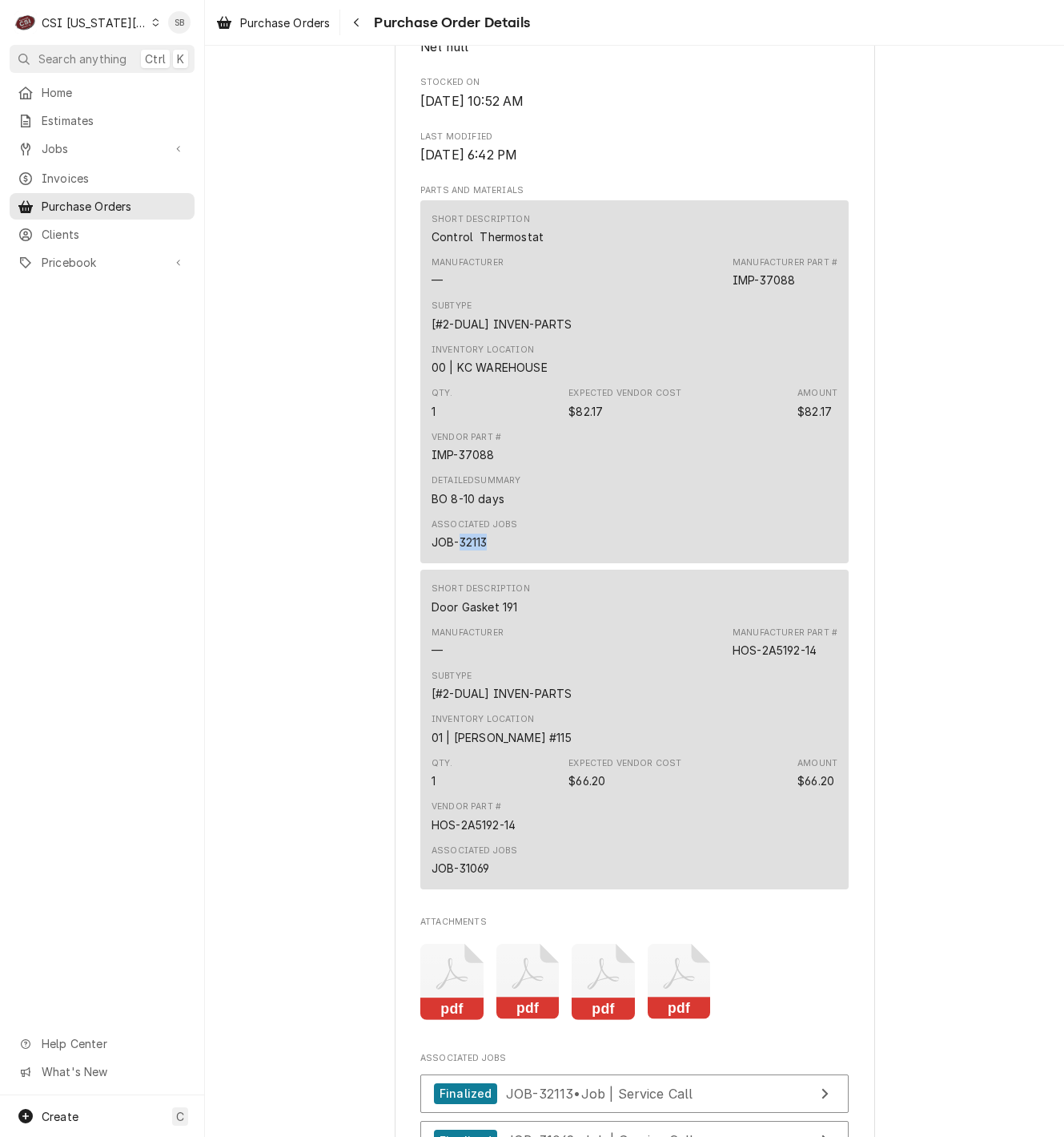
click at [659, 1020] on icon "Attachments" at bounding box center [679, 981] width 64 height 76
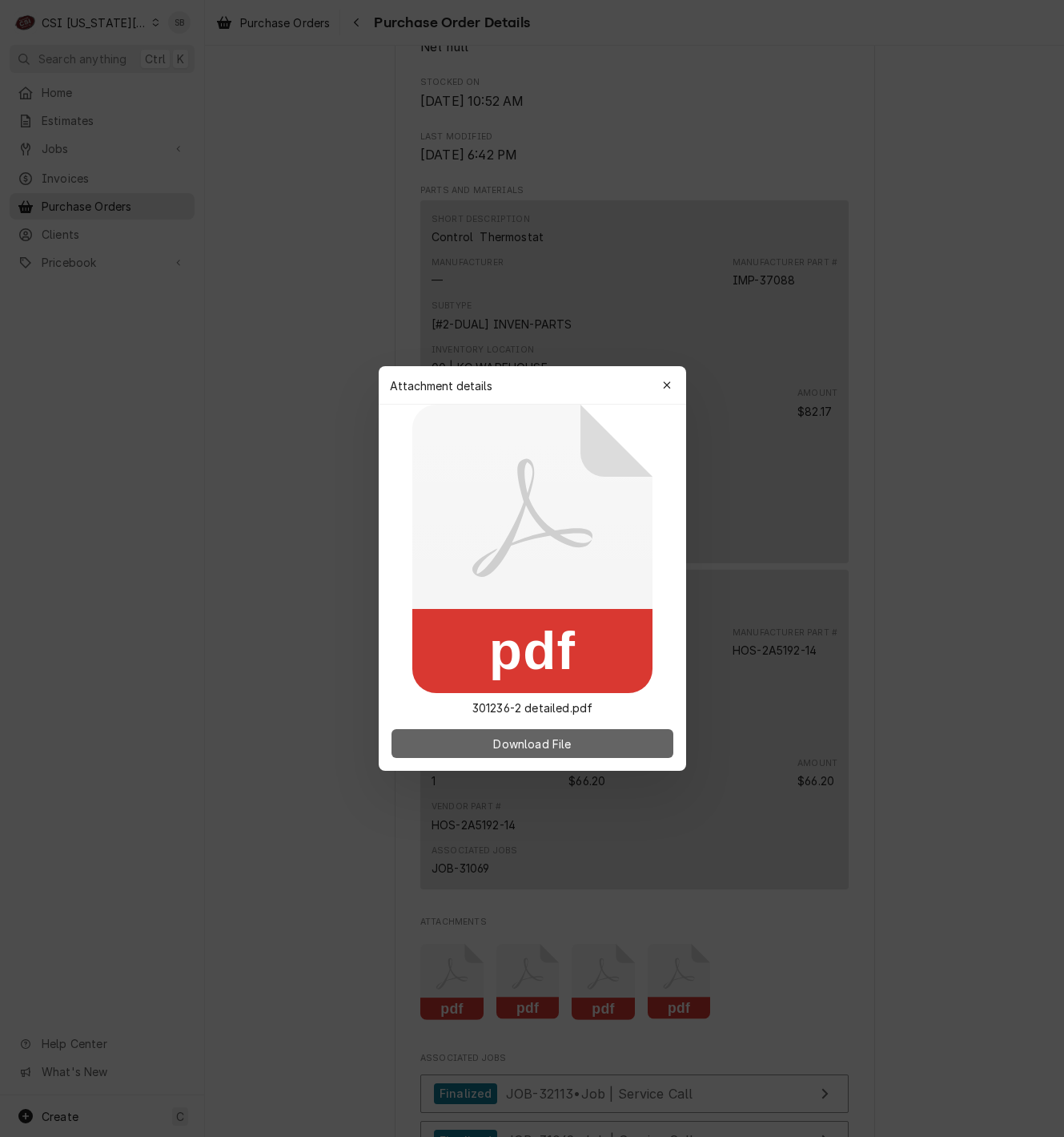
click at [574, 751] on span "Download File" at bounding box center [532, 744] width 84 height 17
click at [662, 385] on icon "button" at bounding box center [666, 385] width 9 height 11
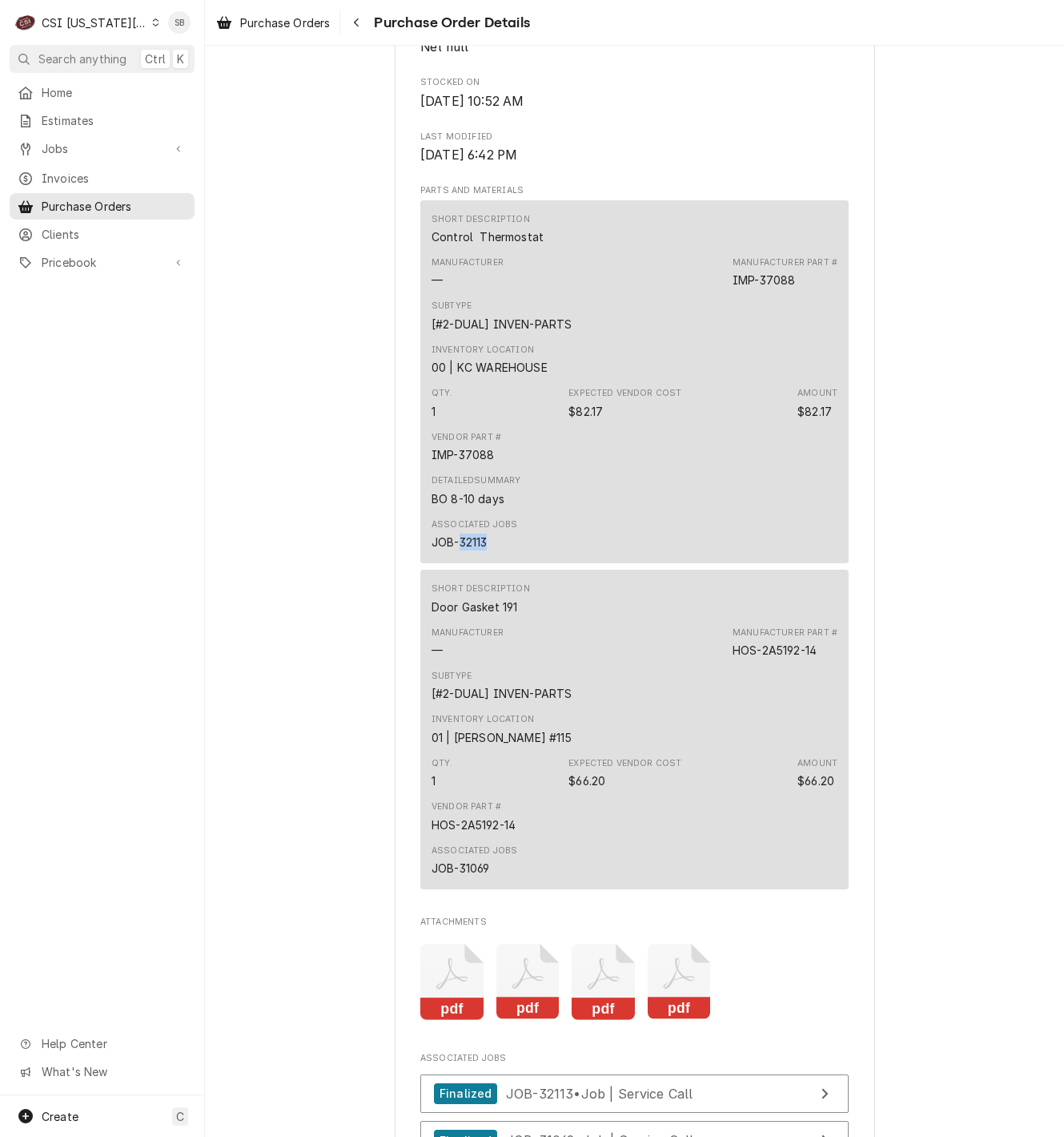
click at [594, 1020] on icon "Attachments" at bounding box center [603, 981] width 64 height 76
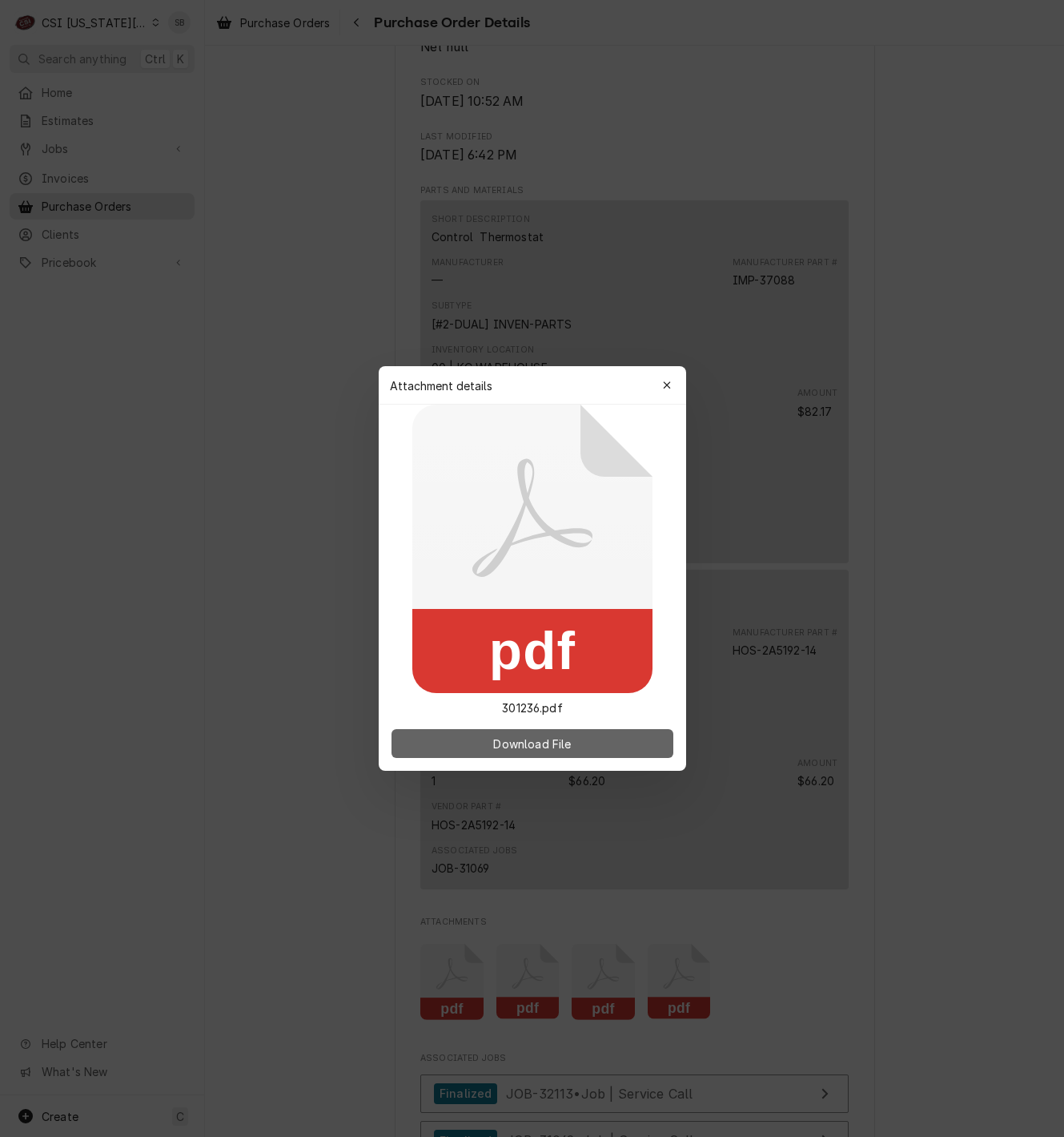
click at [551, 753] on button "Download File" at bounding box center [532, 744] width 282 height 29
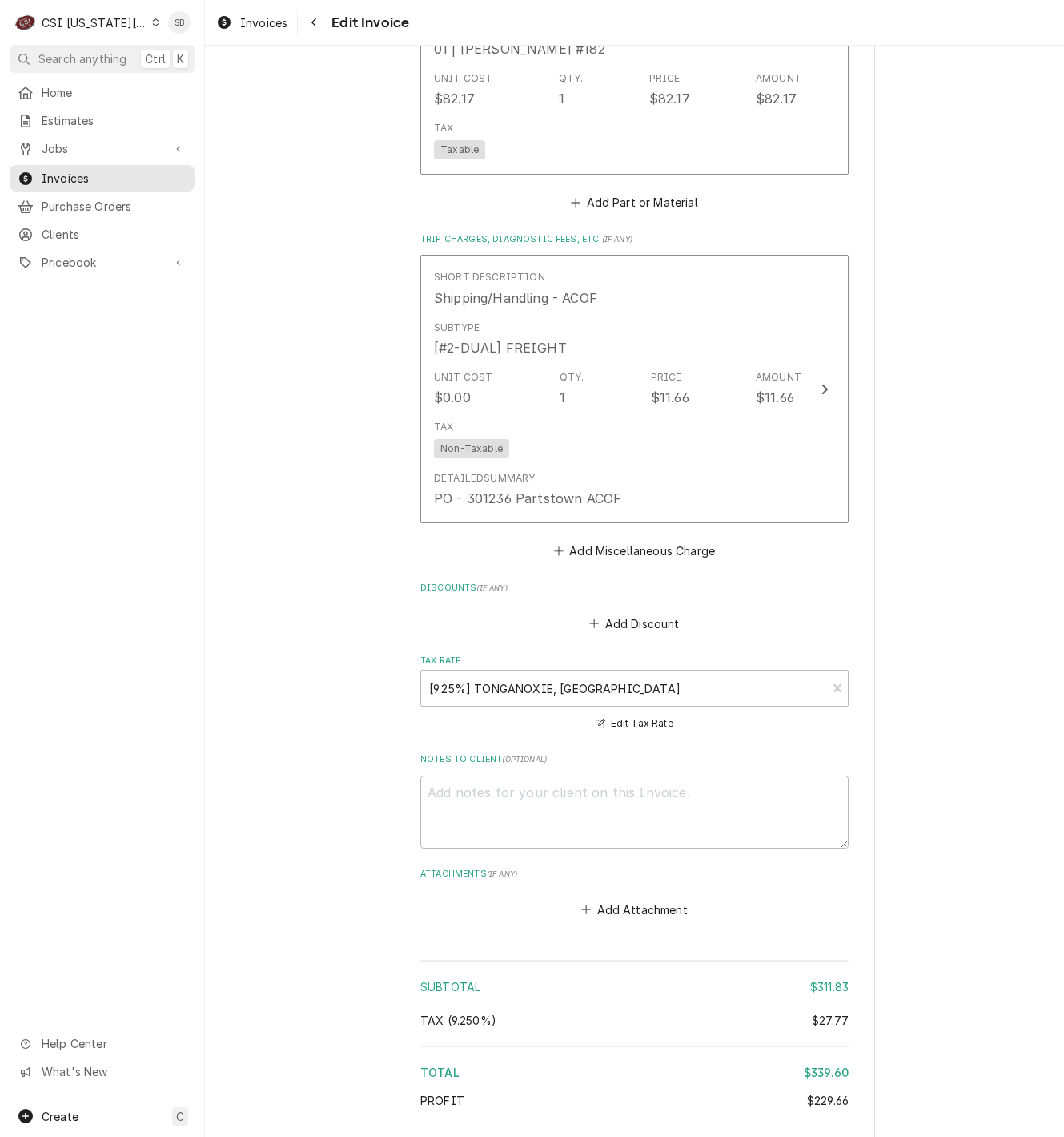
scroll to position [2764, 0]
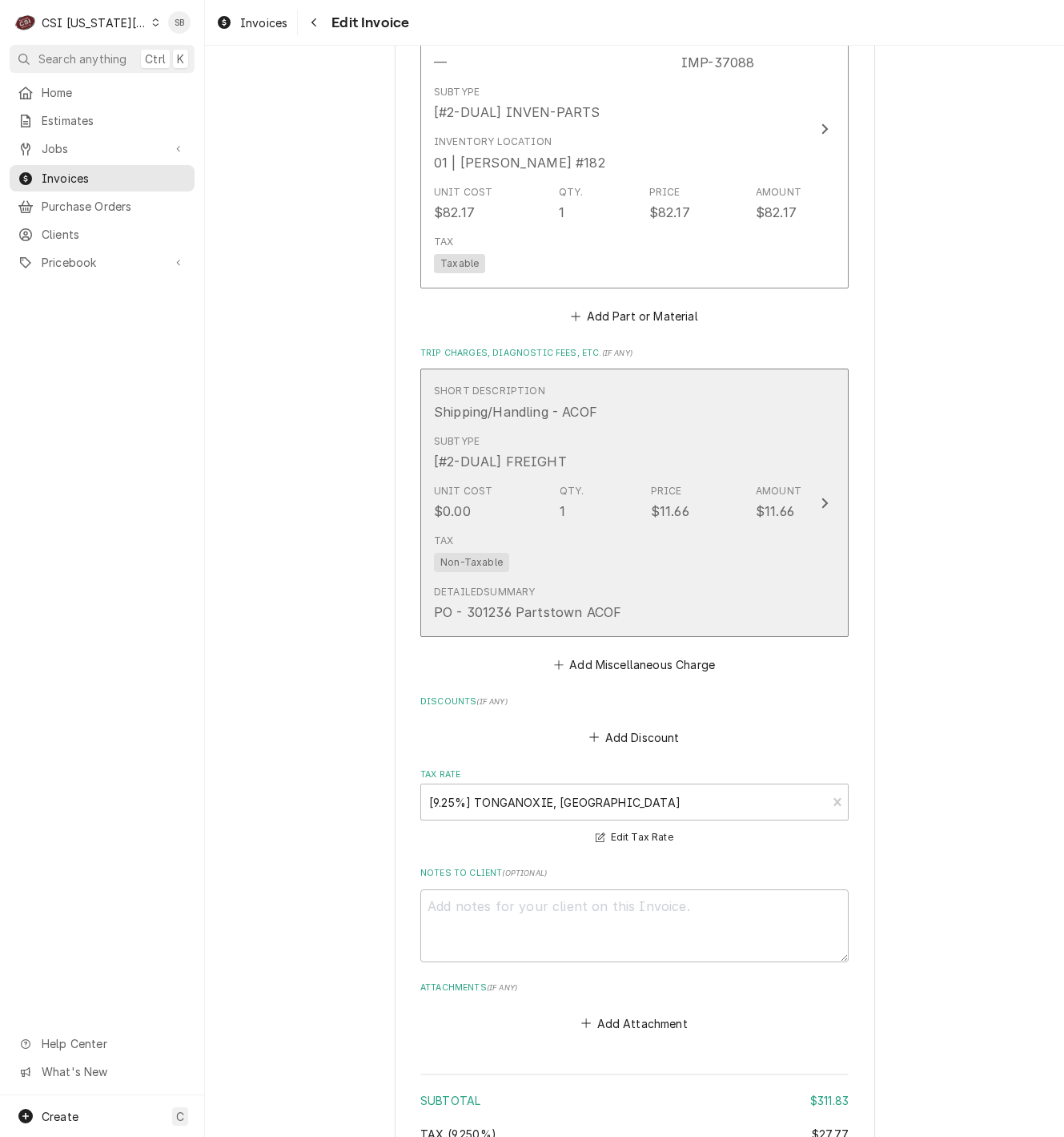
click at [693, 583] on div "Detailed Summary PO - 301236 Partstown ACOF" at bounding box center [618, 604] width 367 height 50
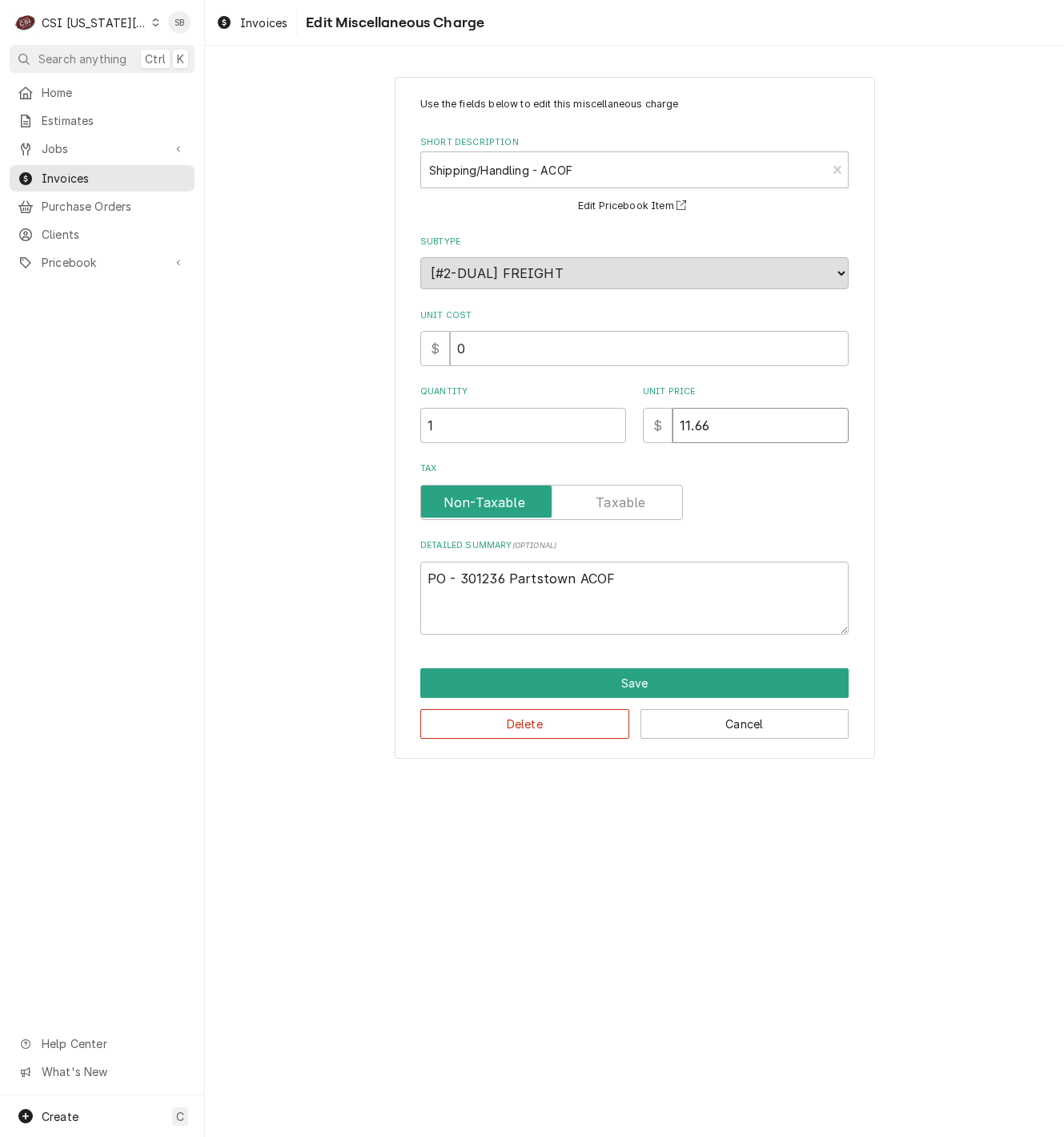
drag, startPoint x: 735, startPoint y: 421, endPoint x: 510, endPoint y: 460, distance: 228.4
click at [527, 458] on div "Use the fields below to edit this miscellaneous charge Short Description Shippi…" at bounding box center [635, 365] width 428 height 537
type textarea "x"
type input "4"
type textarea "x"
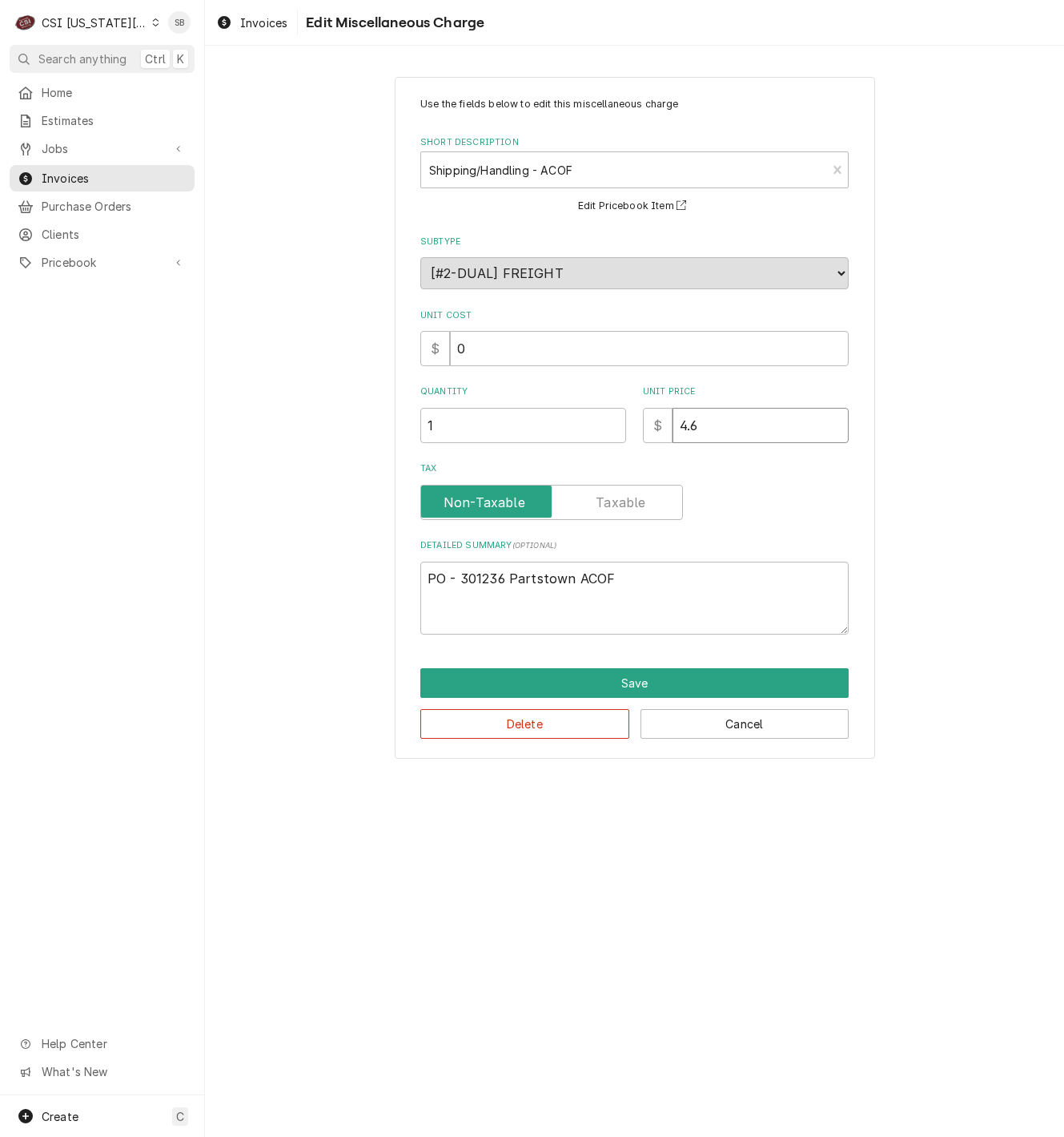
type input "4.6"
type textarea "x"
type input "4"
type textarea "x"
type input "4.6"
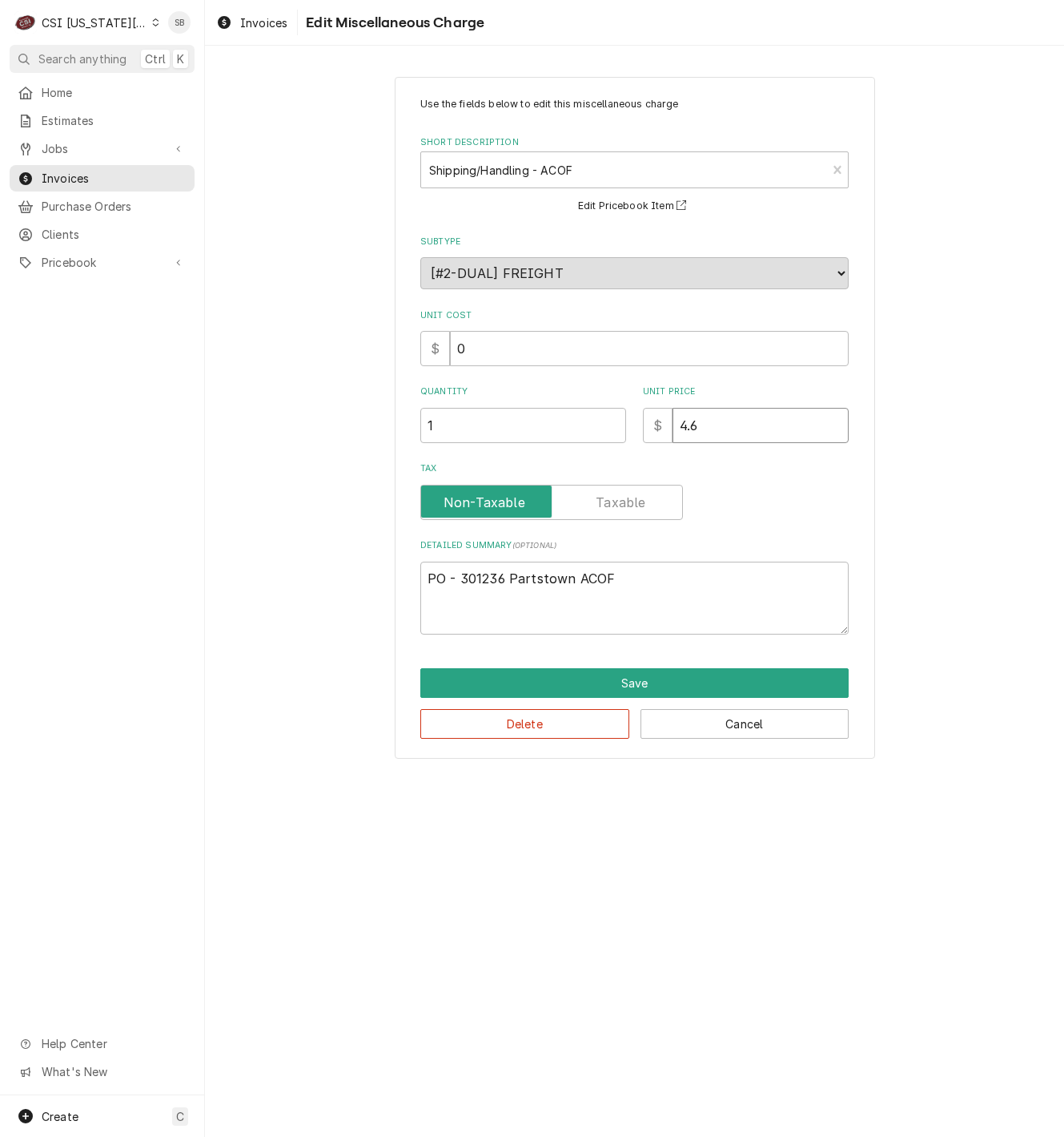
type textarea "x"
type input "4.66"
click at [623, 683] on button "Save" at bounding box center [635, 683] width 428 height 30
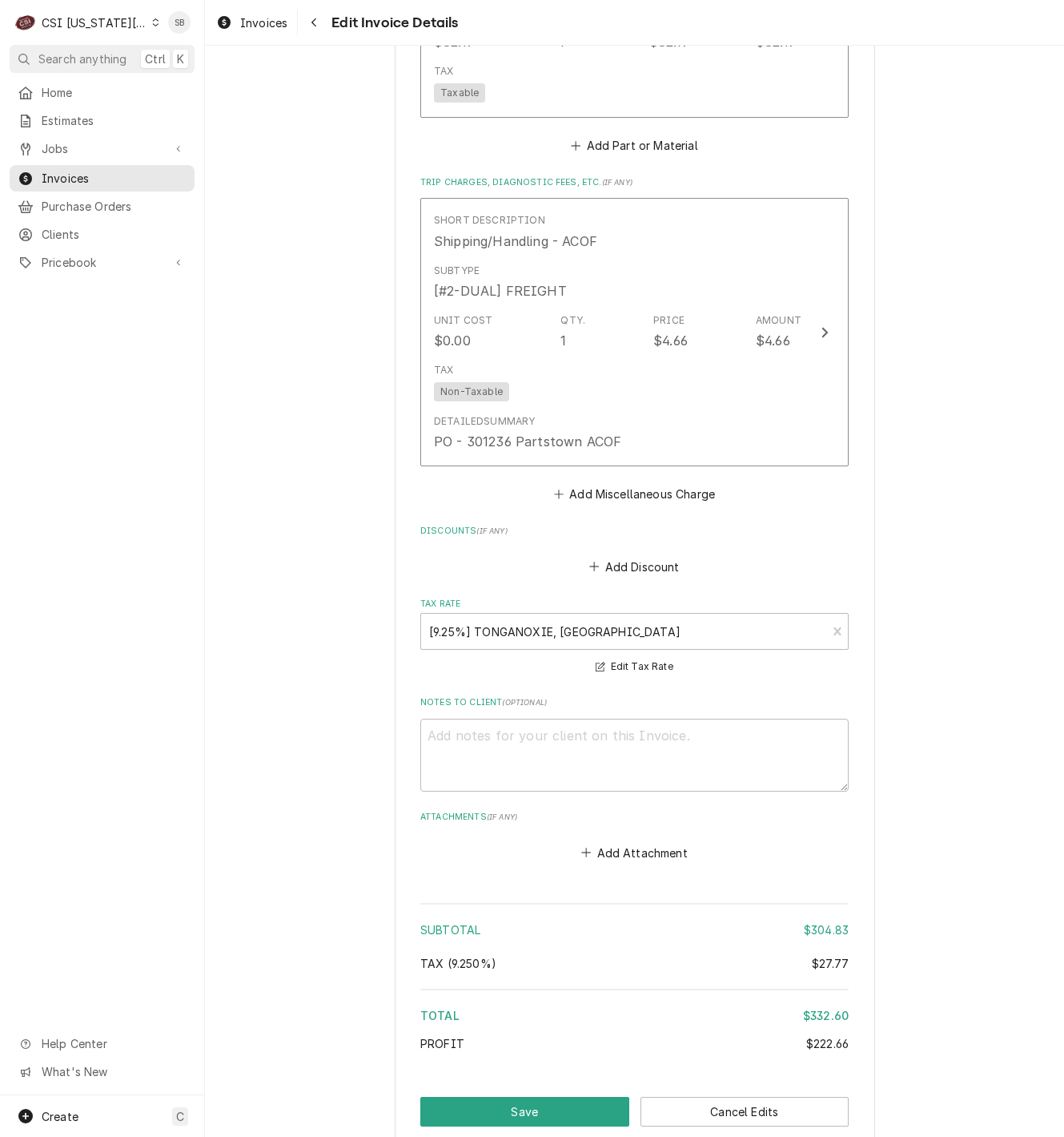
scroll to position [3017, 0]
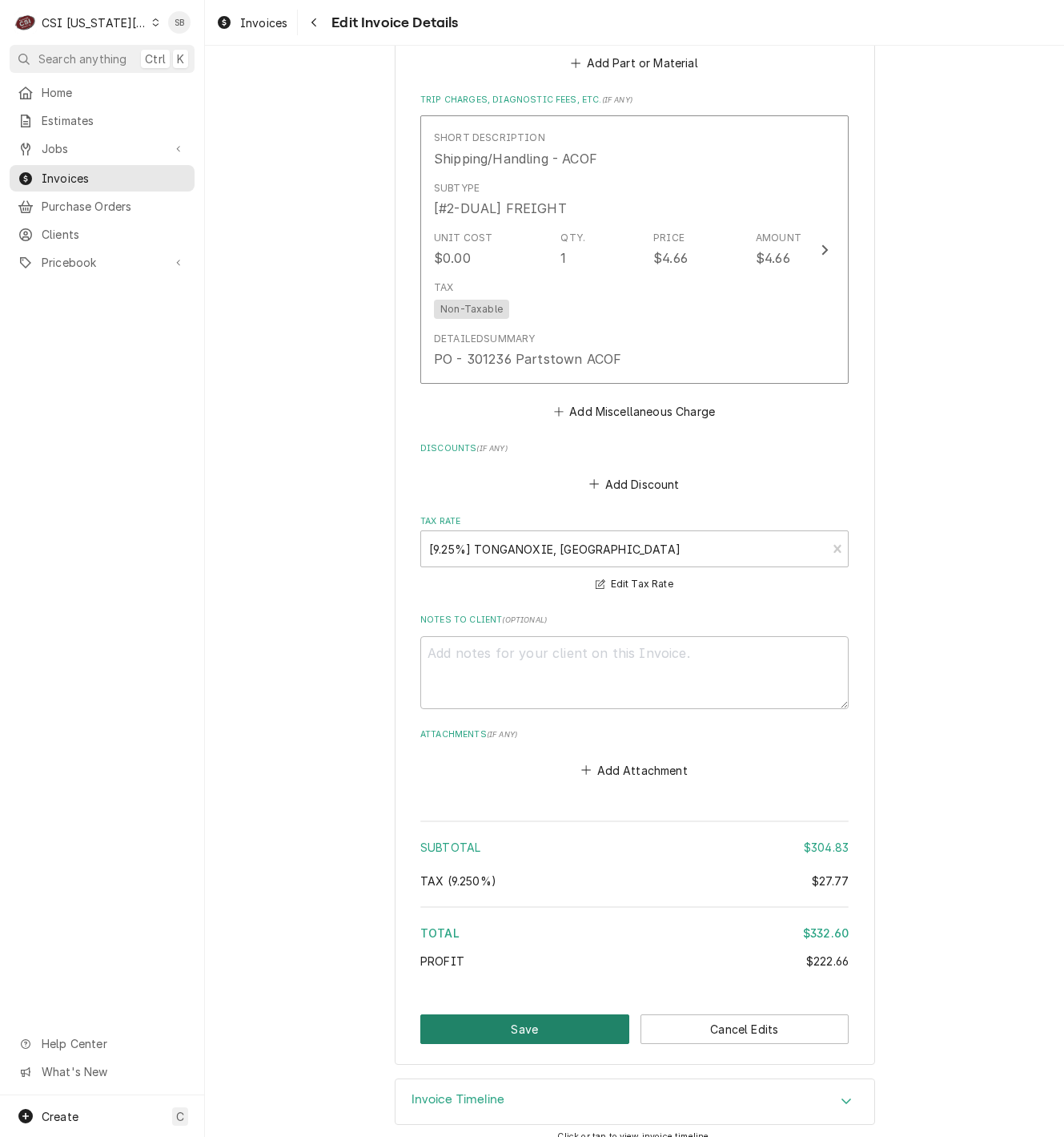
click at [578, 1015] on button "Save" at bounding box center [524, 1029] width 209 height 30
type textarea "x"
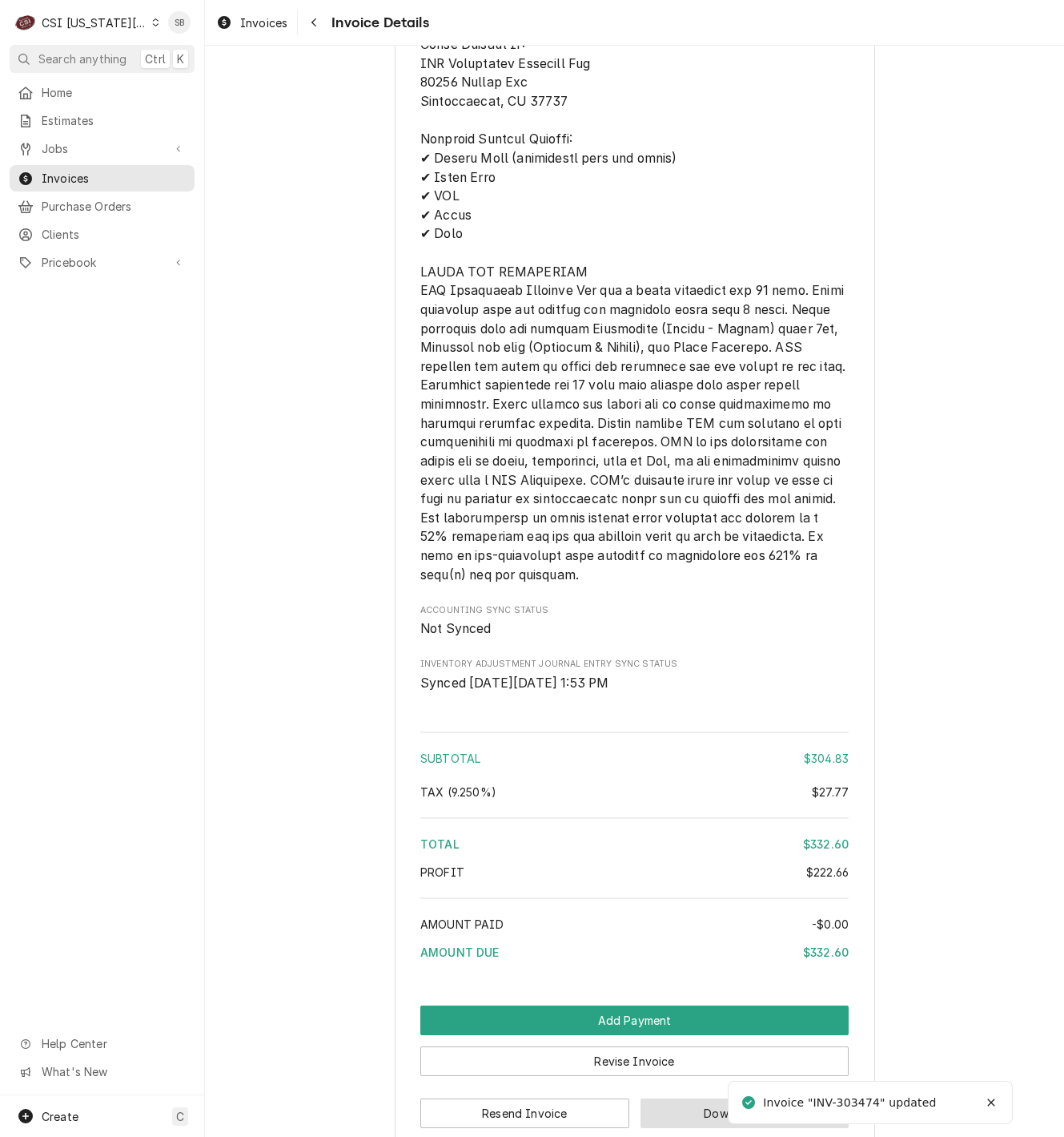
scroll to position [2467, 0]
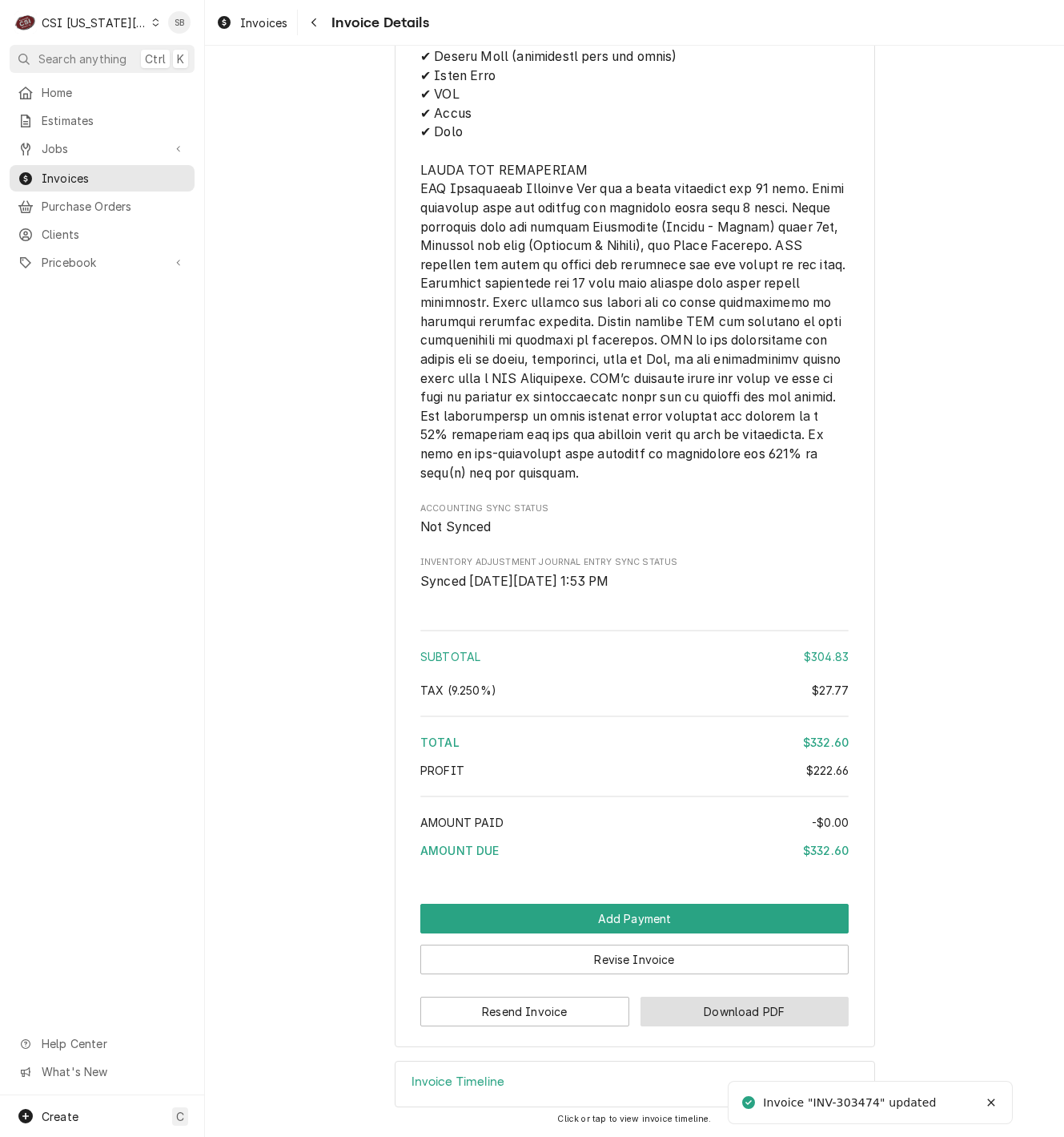
click at [776, 1017] on button "Download PDF" at bounding box center [744, 1011] width 209 height 30
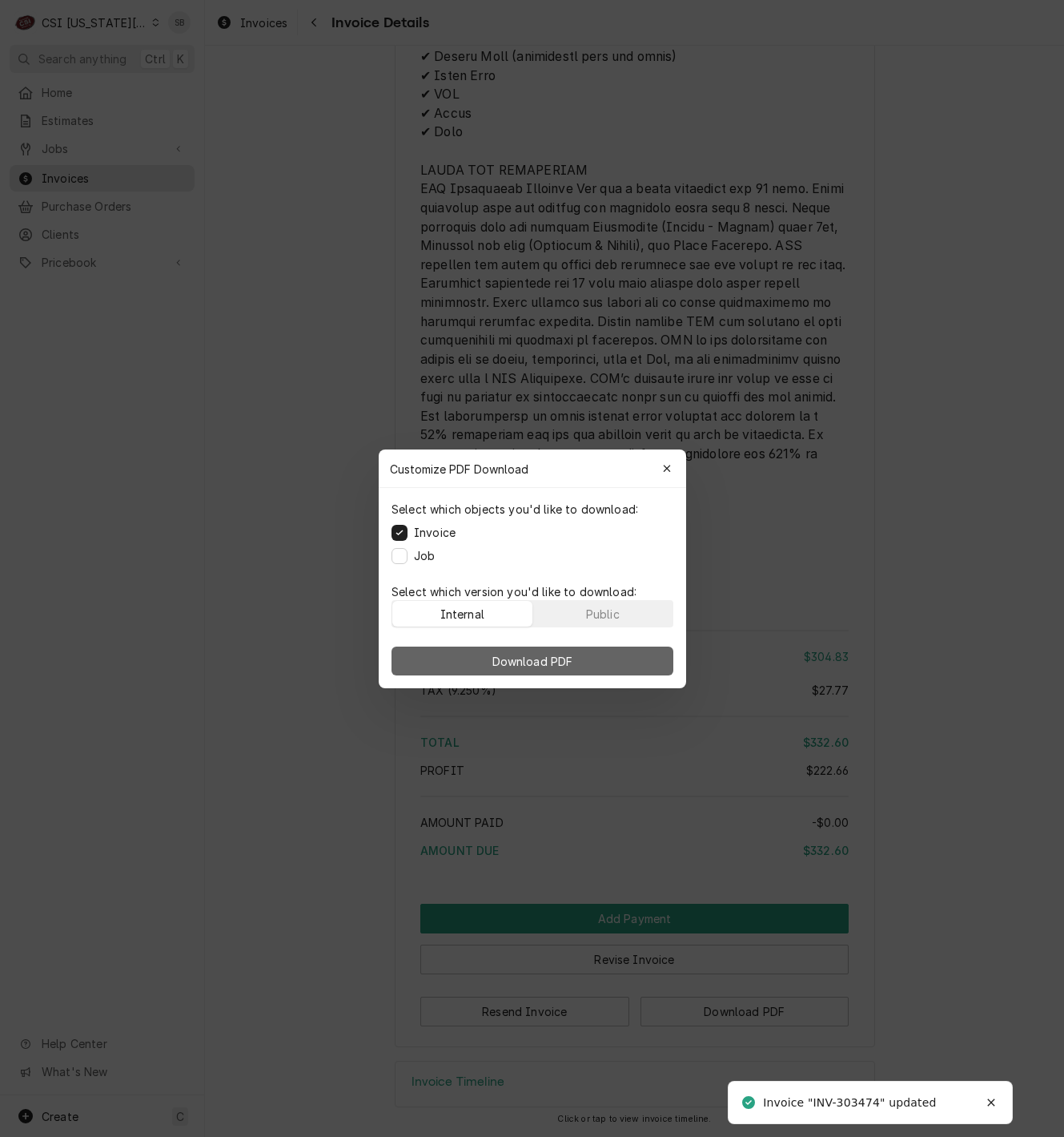
click at [625, 662] on button "Download PDF" at bounding box center [532, 661] width 282 height 29
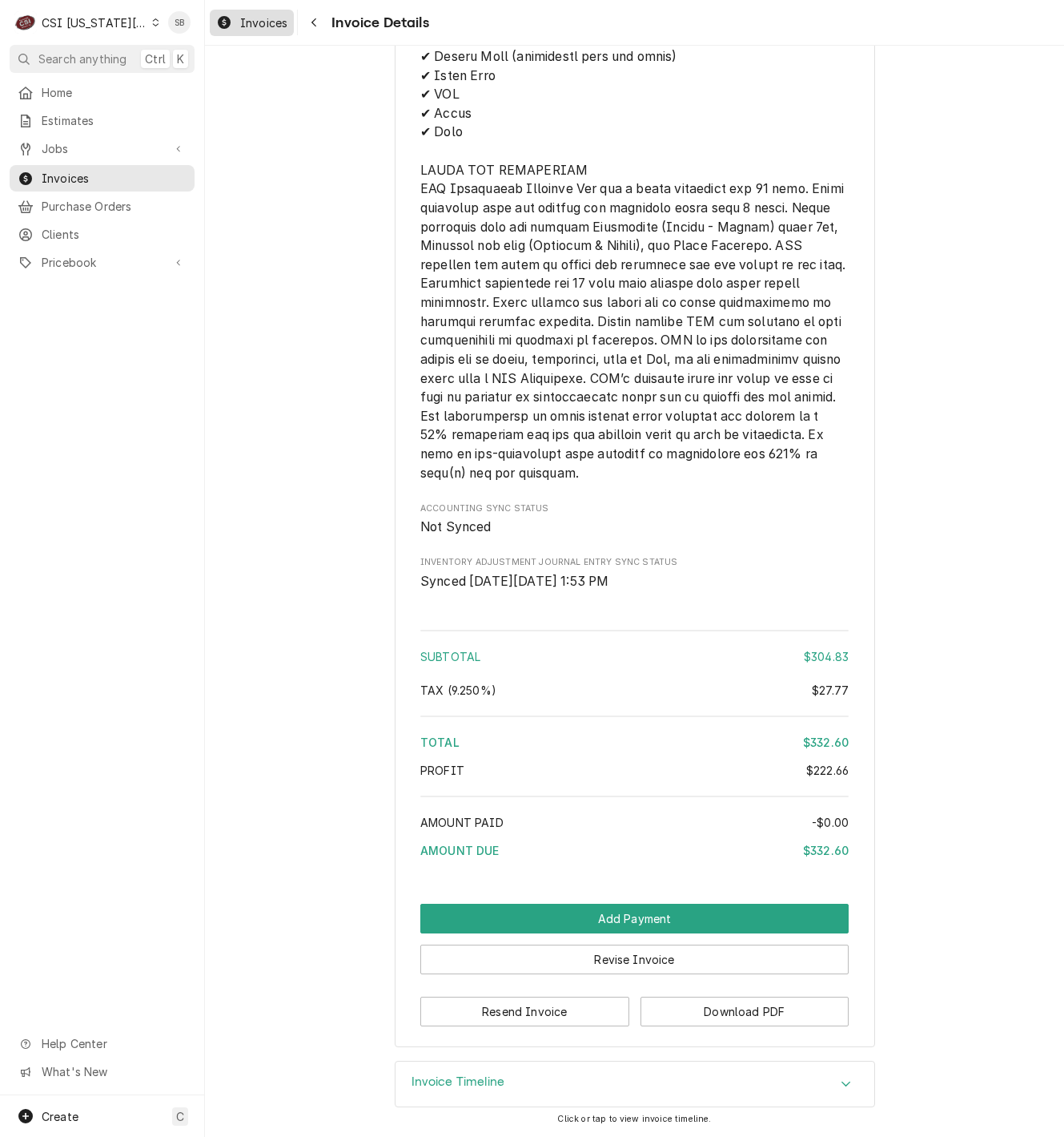
click at [250, 25] on span "Invoices" at bounding box center [263, 23] width 48 height 17
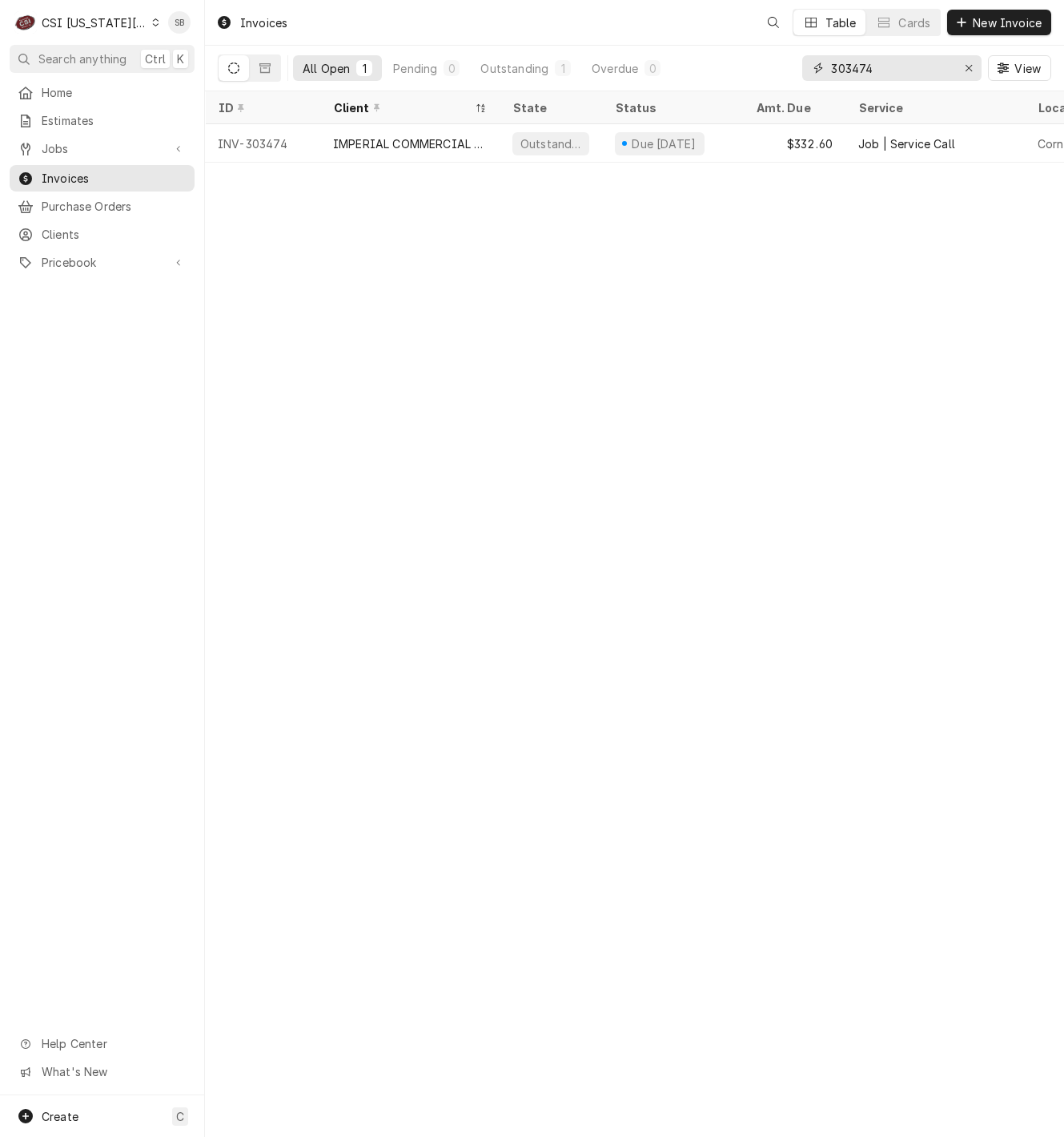
click at [848, 63] on input "303474" at bounding box center [891, 68] width 120 height 26
paste input "6"
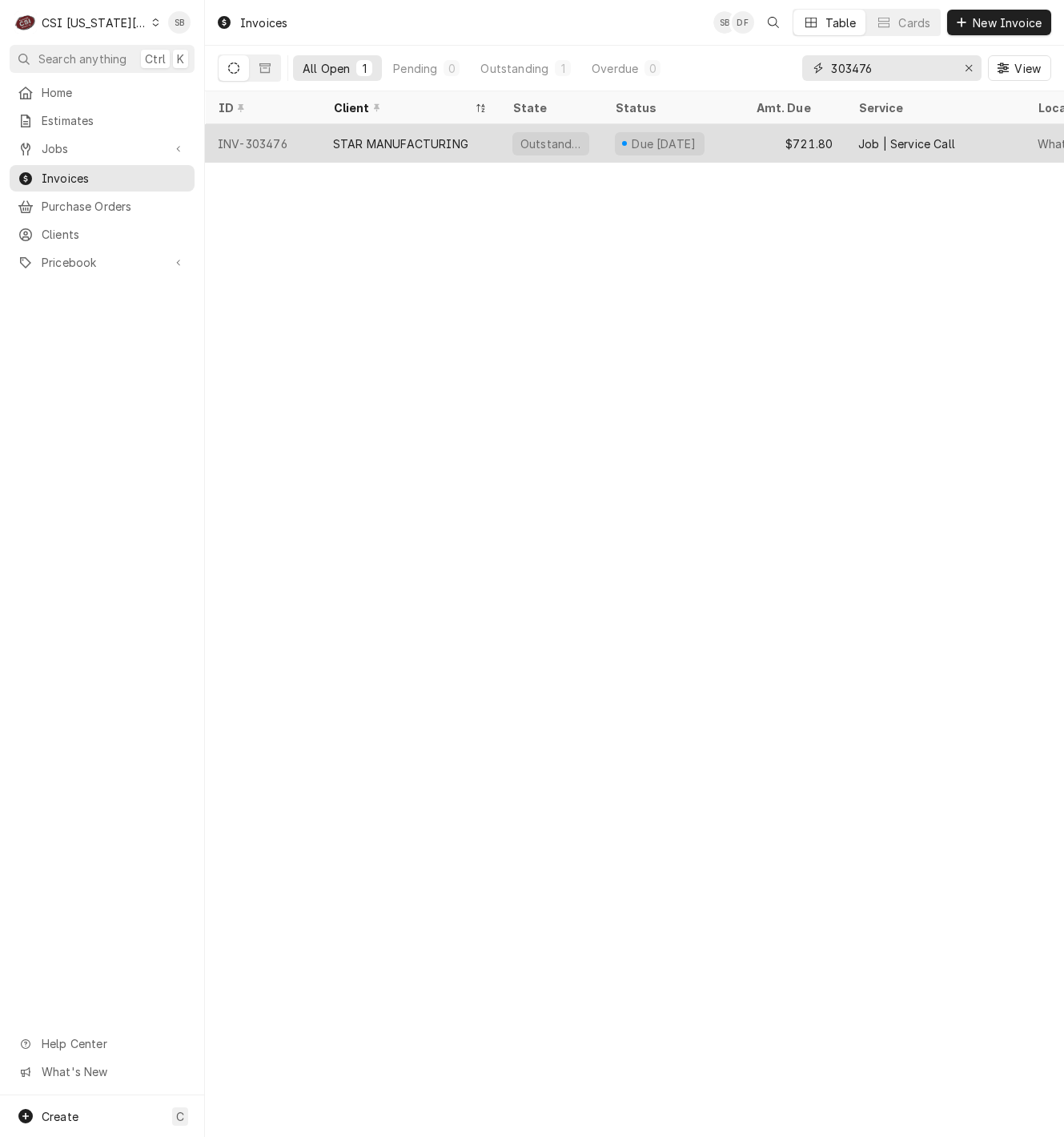
type input "303476"
click at [411, 135] on div "STAR MANUFACTURING" at bounding box center [401, 143] width 135 height 17
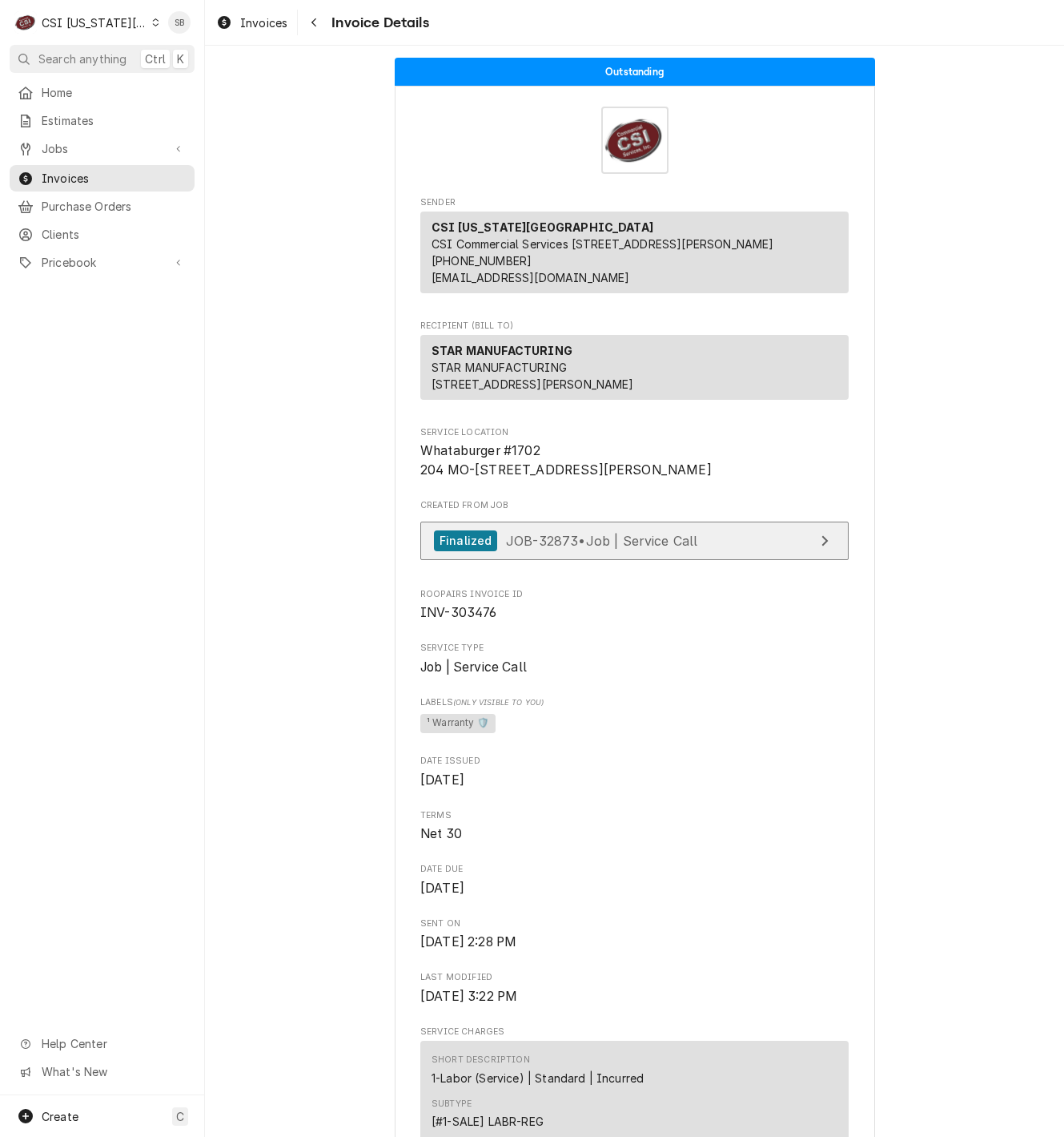
click at [582, 548] on span "JOB-32873 • Job | Service Call" at bounding box center [602, 540] width 193 height 16
drag, startPoint x: 873, startPoint y: 389, endPoint x: 883, endPoint y: 794, distance: 405.1
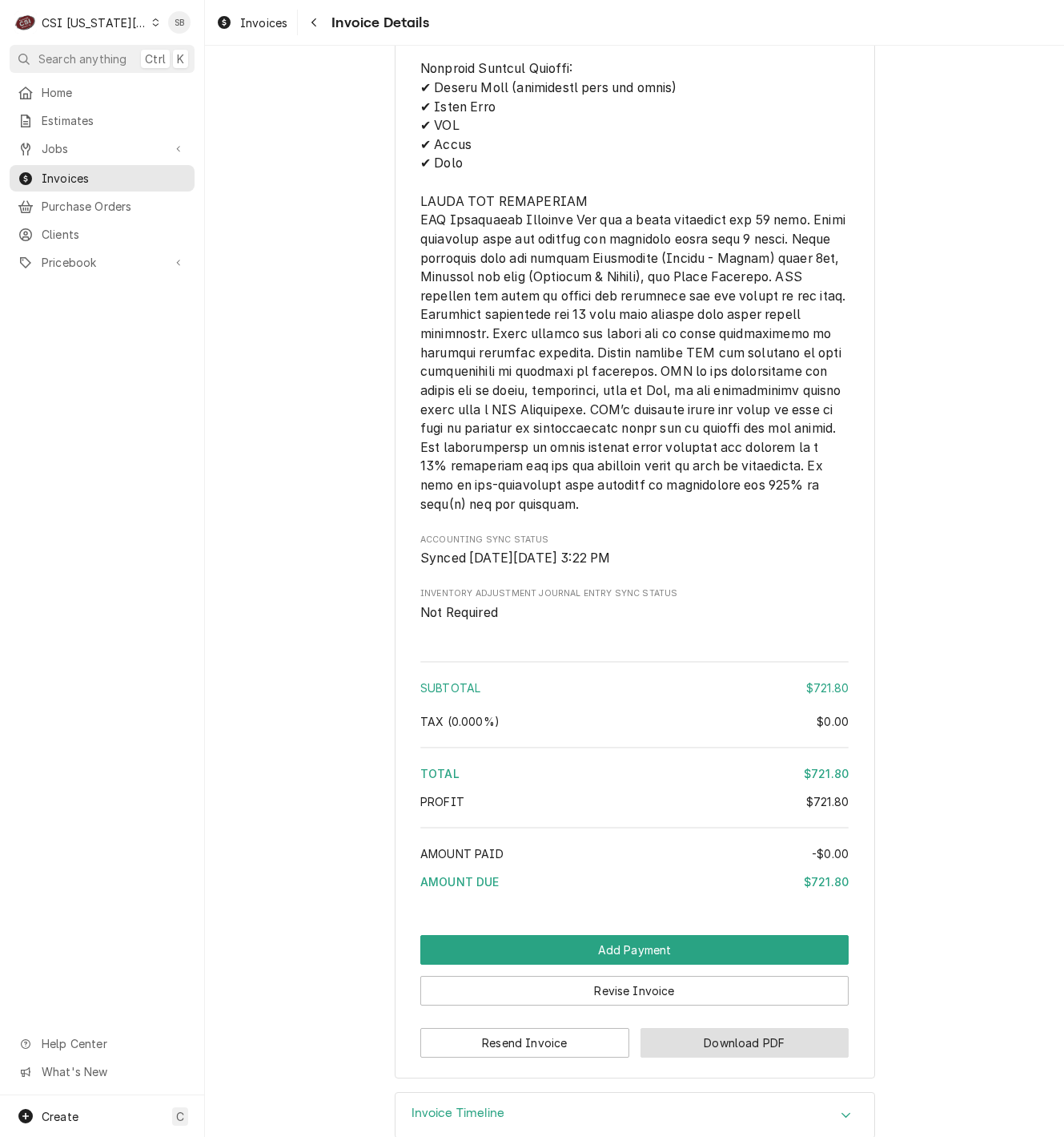
scroll to position [2485, 0]
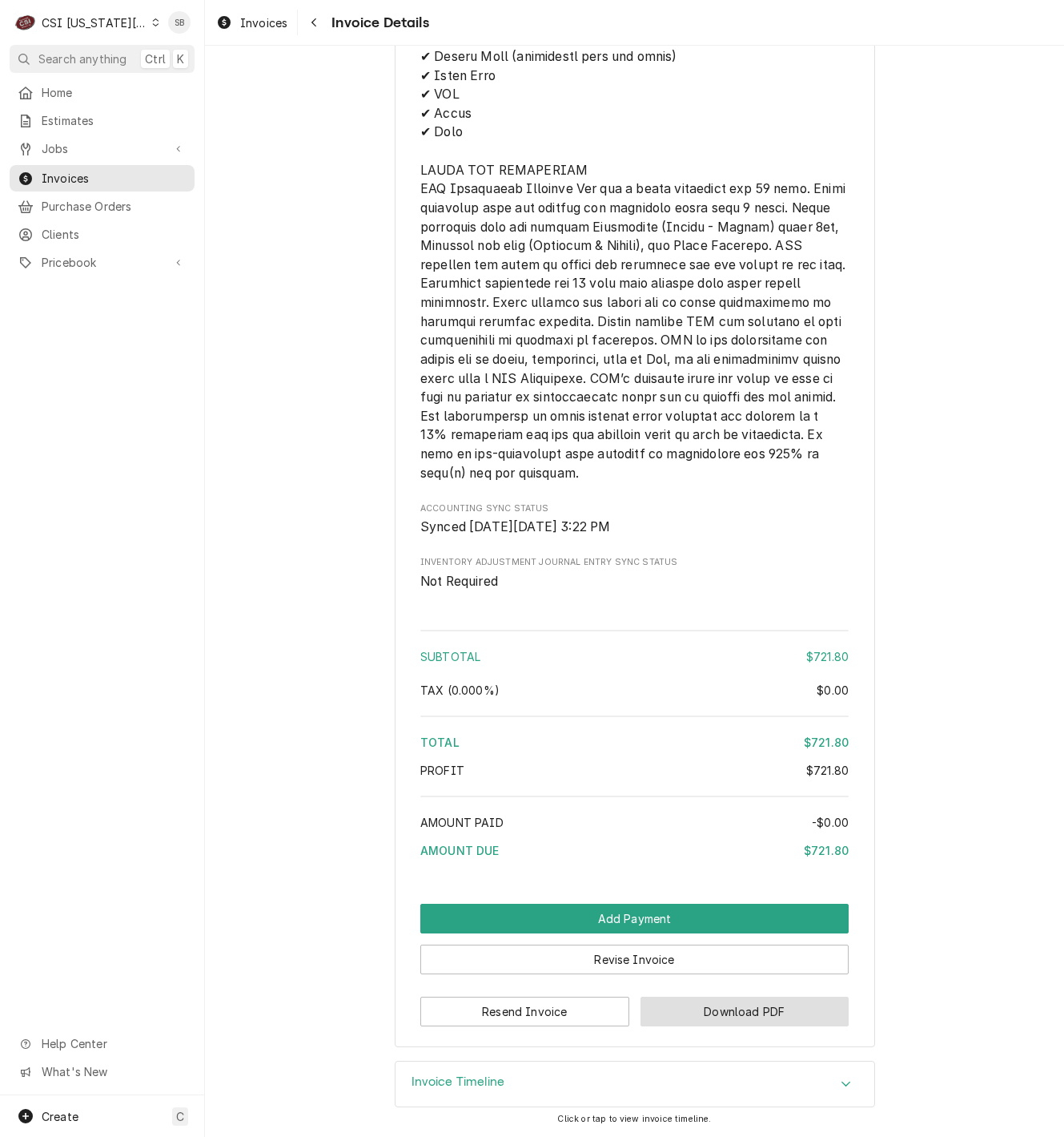
click at [791, 1020] on button "Download PDF" at bounding box center [744, 1011] width 209 height 30
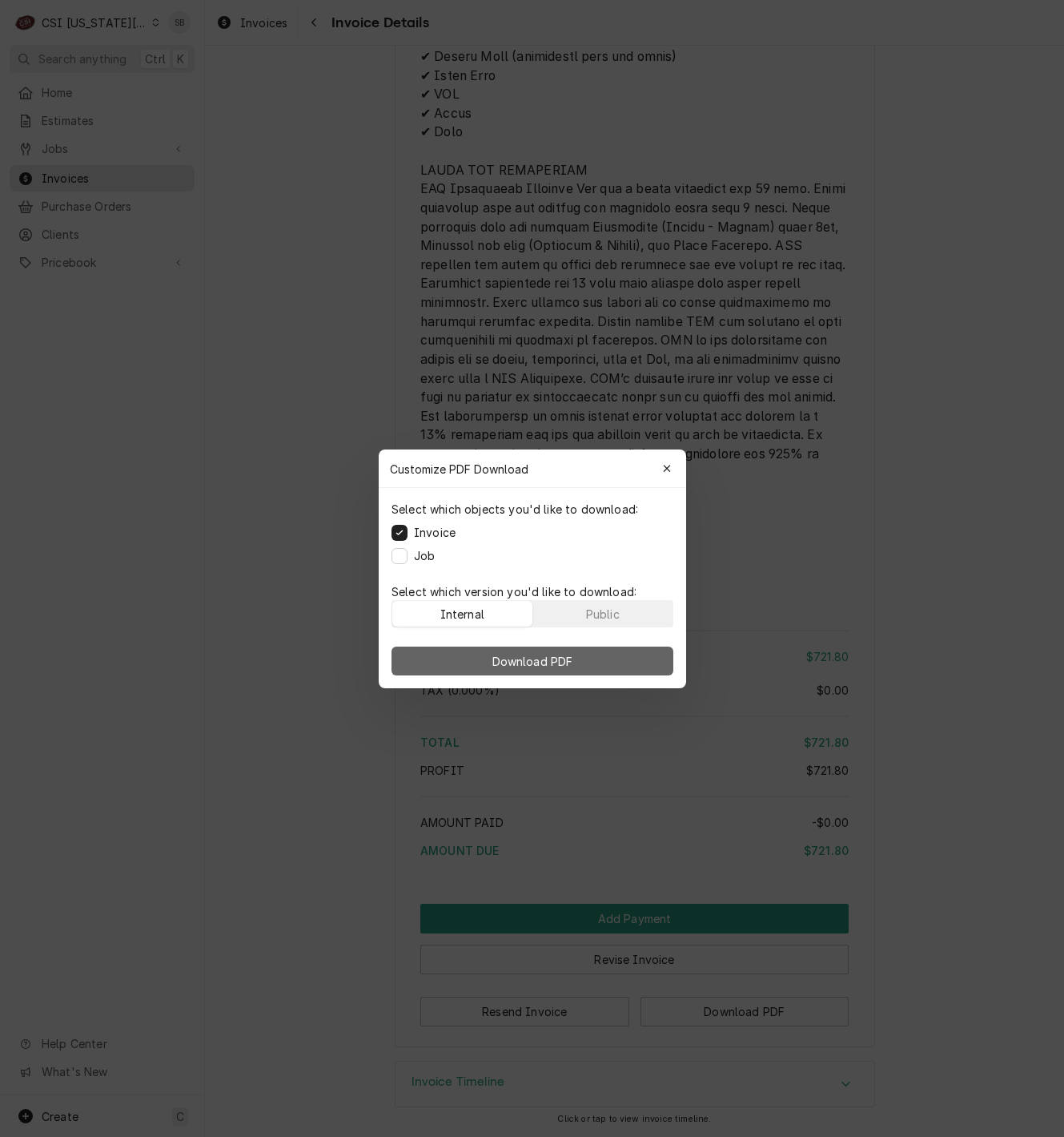
click at [629, 657] on button "Download PDF" at bounding box center [532, 661] width 282 height 29
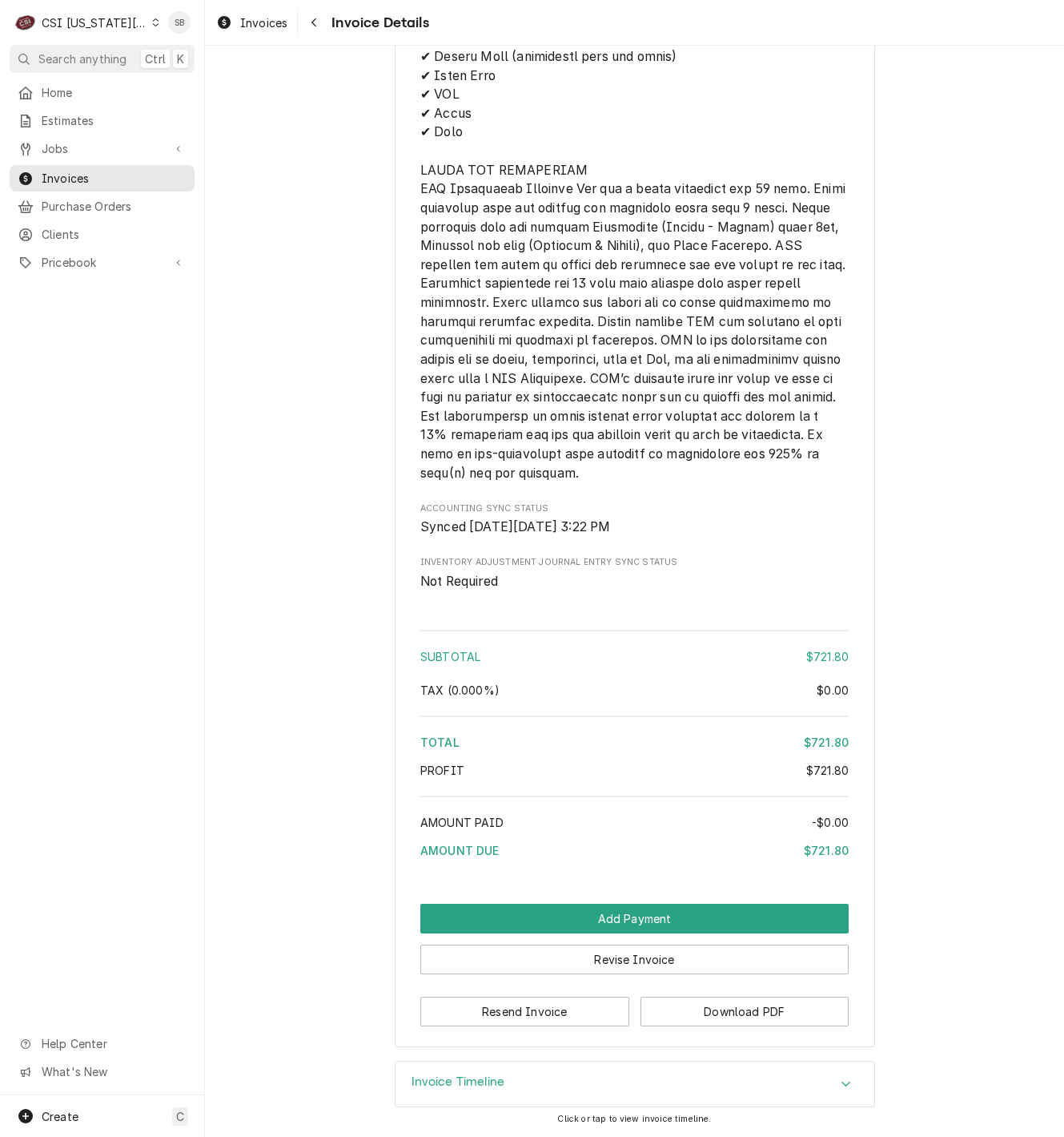
drag, startPoint x: 986, startPoint y: 887, endPoint x: 1000, endPoint y: 894, distance: 15.7
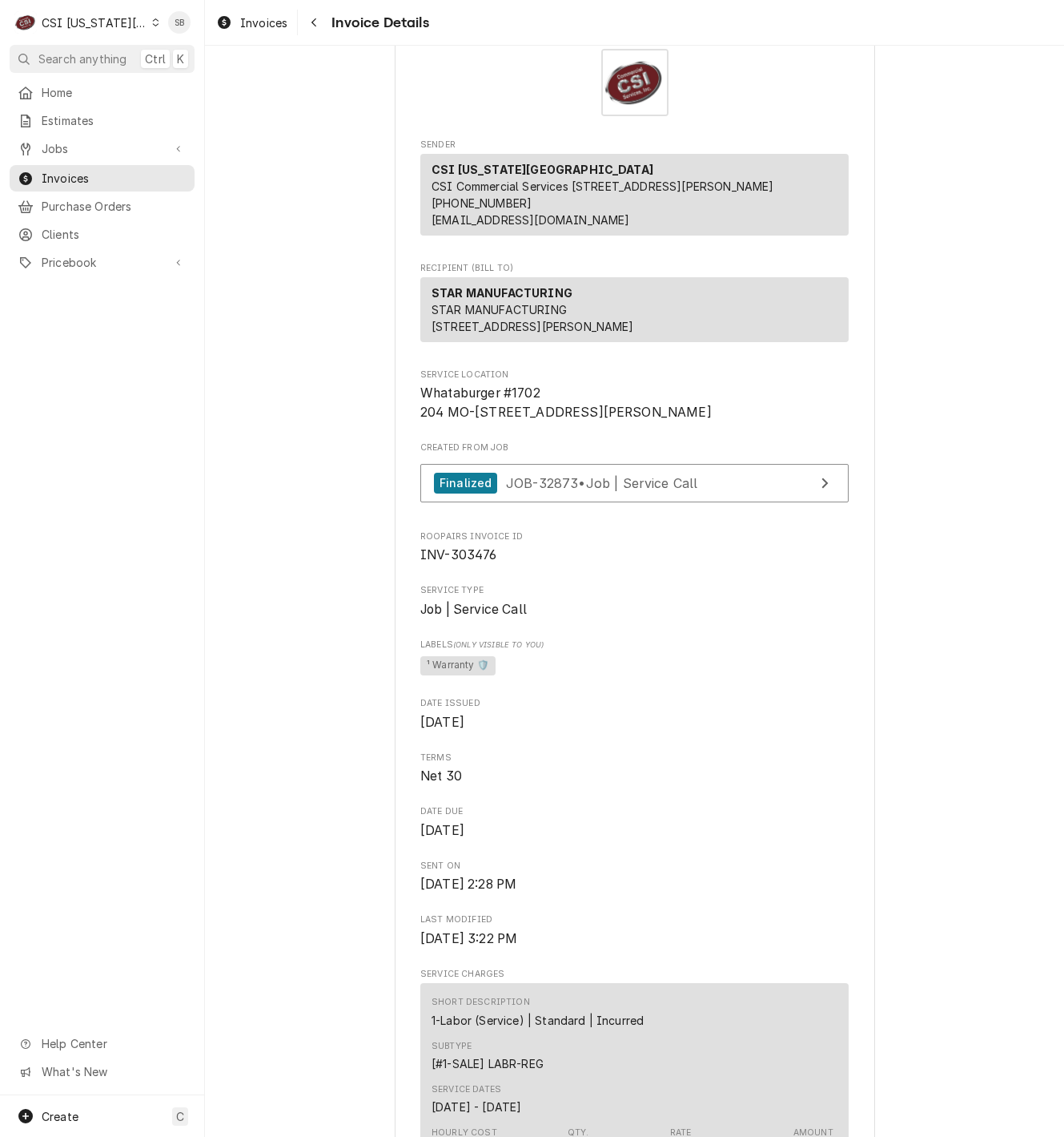
scroll to position [0, 0]
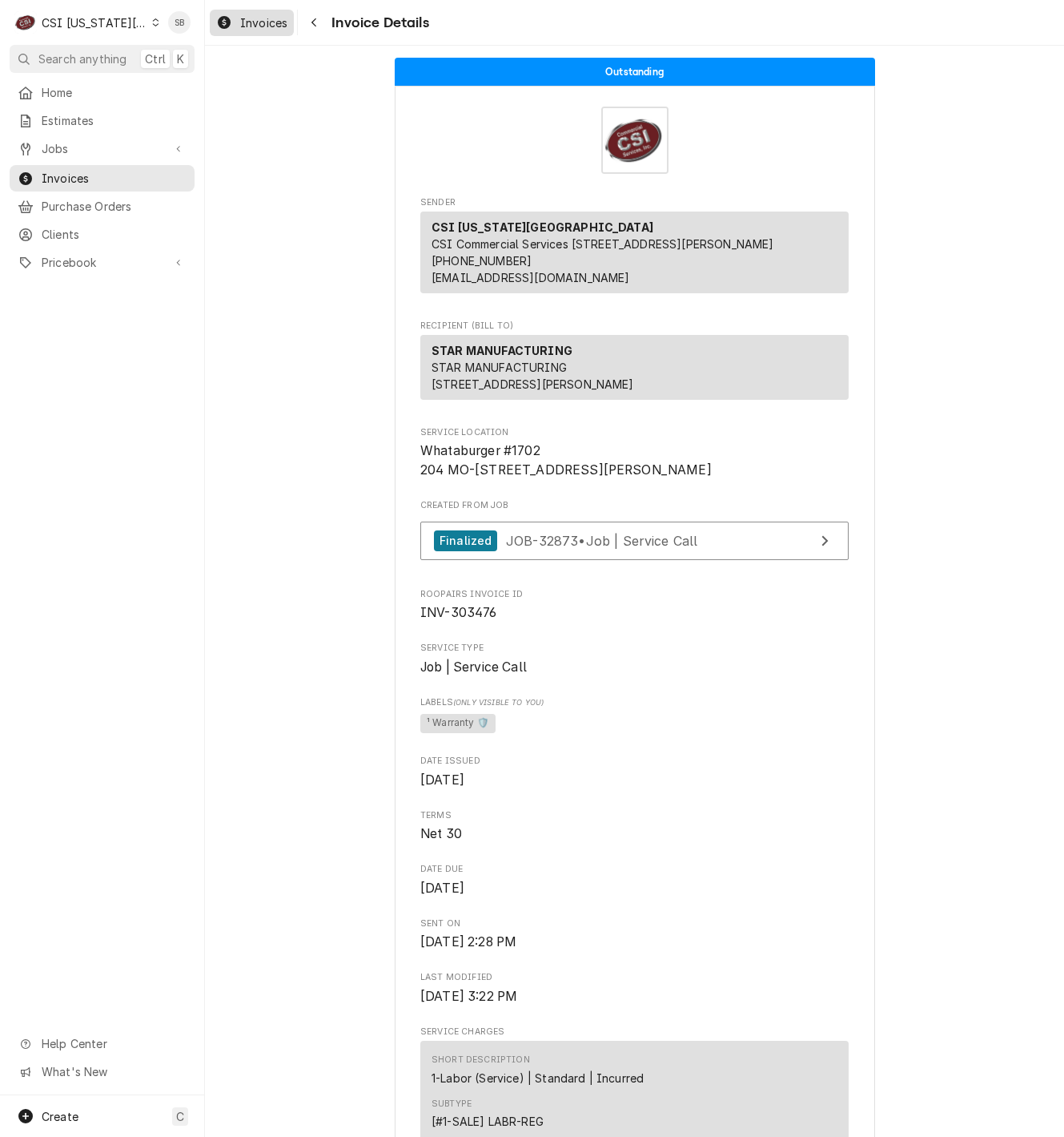
click at [234, 10] on link "Invoices" at bounding box center [251, 23] width 84 height 27
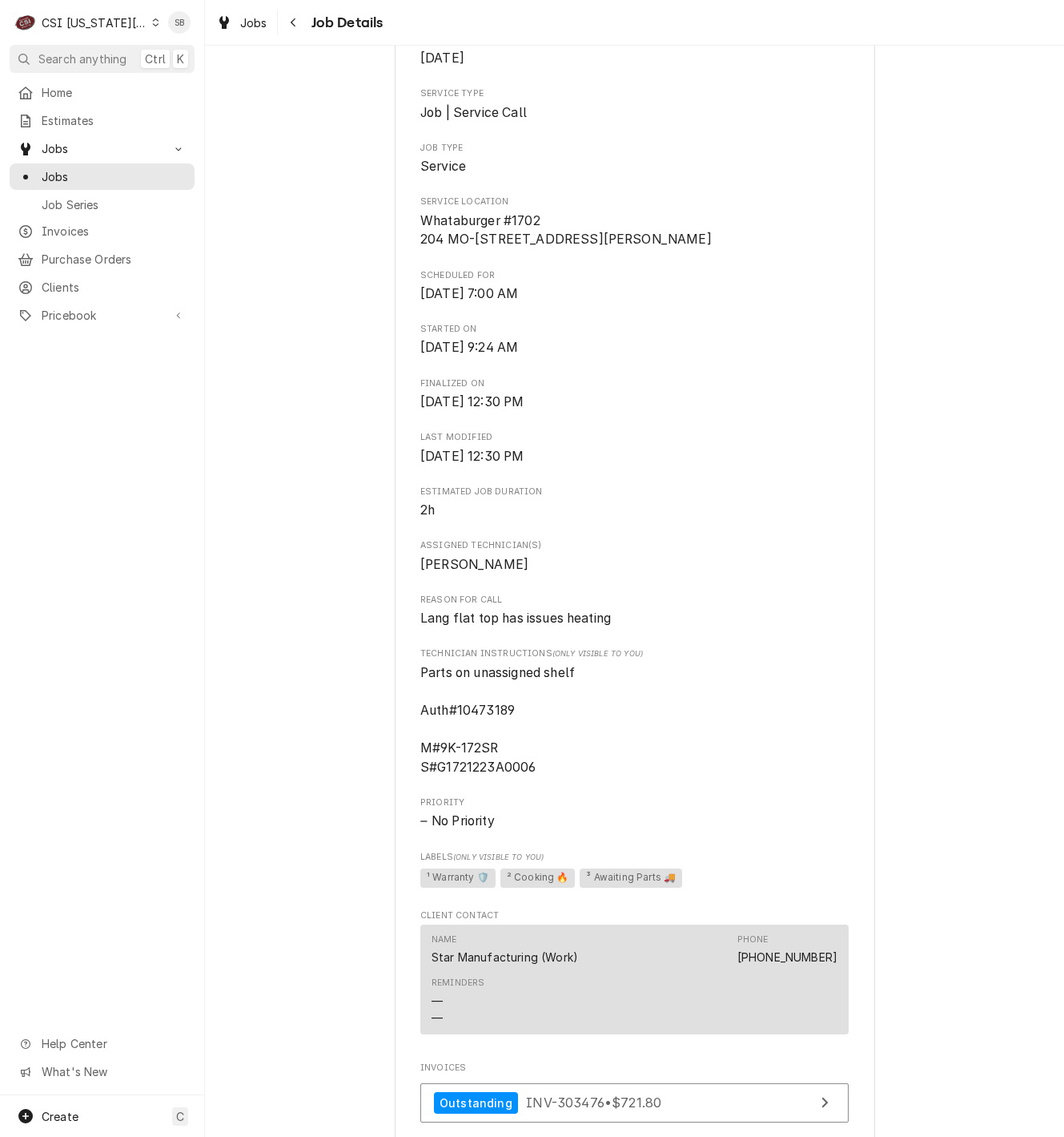
scroll to position [480, 0]
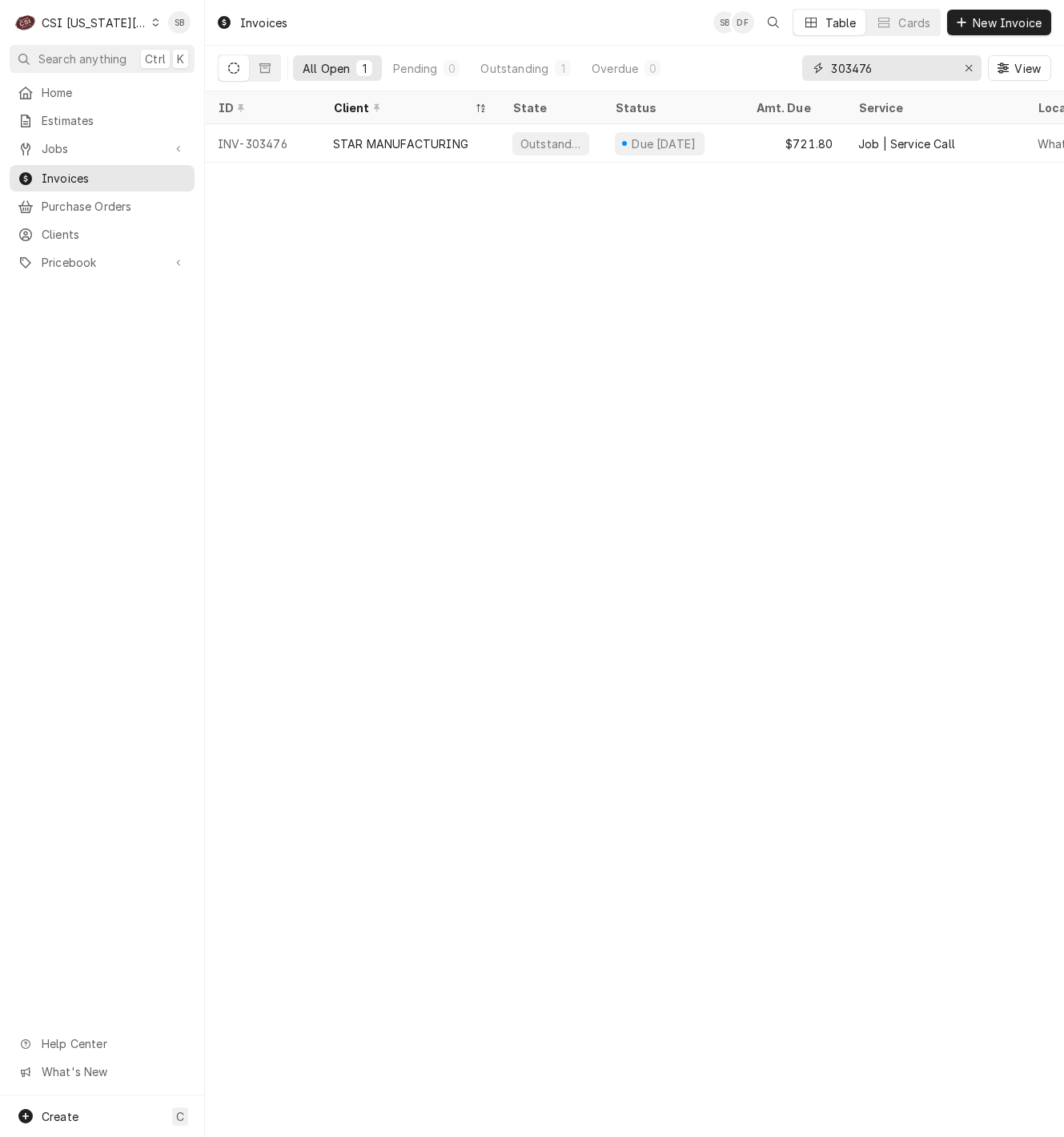
click at [866, 65] on input "303476" at bounding box center [891, 68] width 120 height 26
paste input "50"
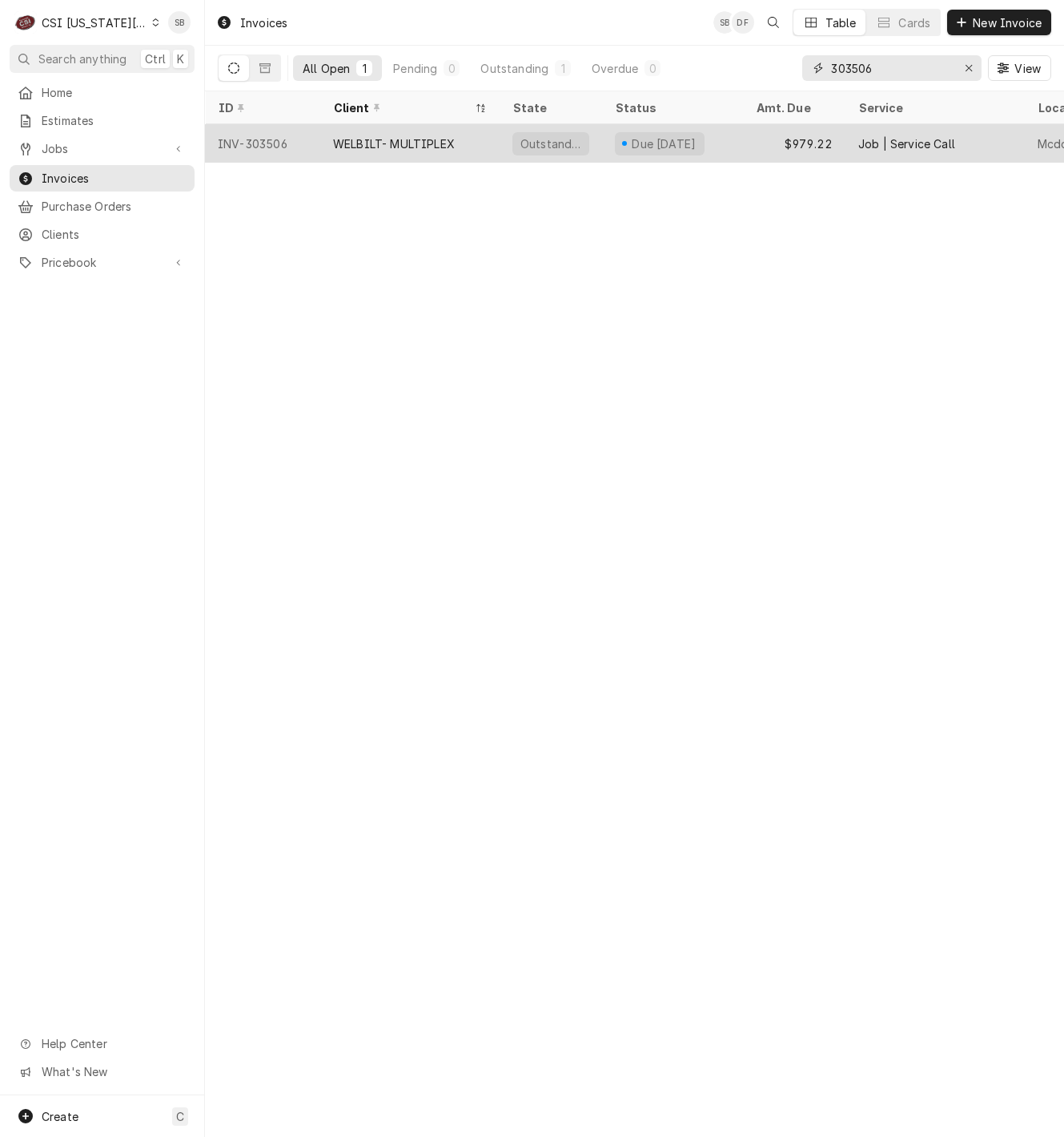
type input "303506"
click at [408, 151] on div "WELBILT- MULTIPLEX" at bounding box center [410, 143] width 180 height 39
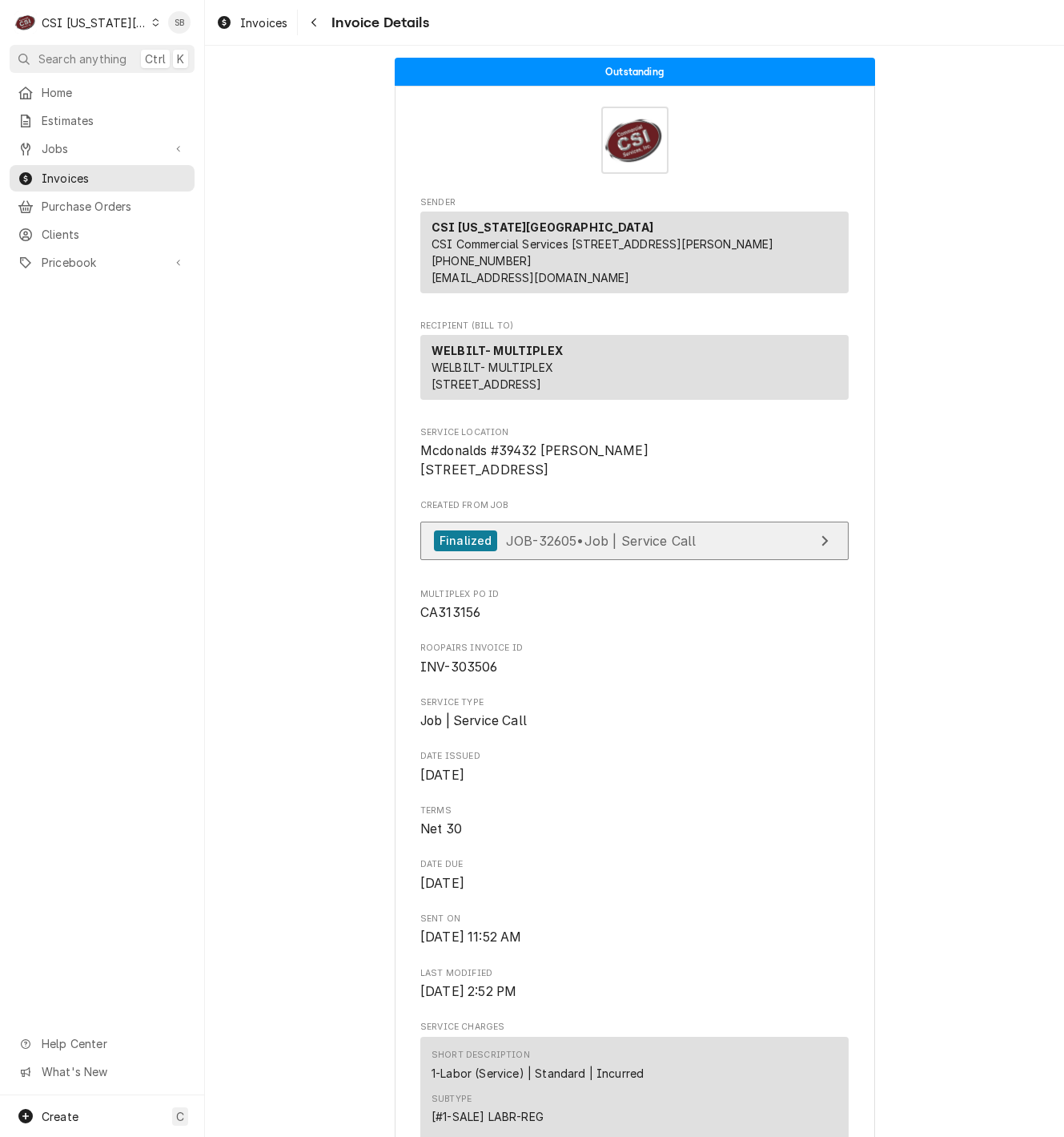
click at [613, 552] on div "Finalized JOB-32605 • Job | Service Call" at bounding box center [565, 541] width 262 height 22
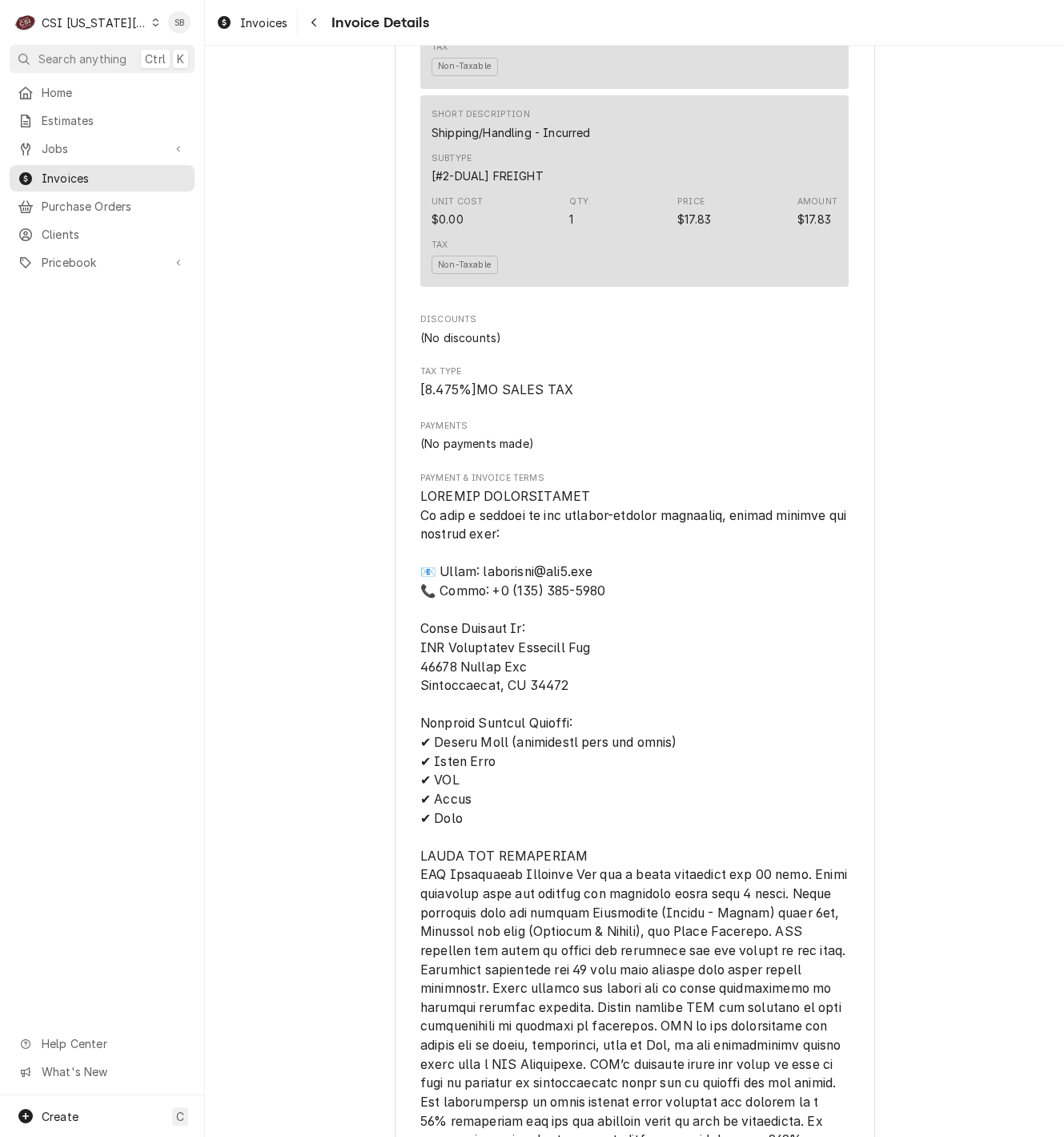
scroll to position [2886, 0]
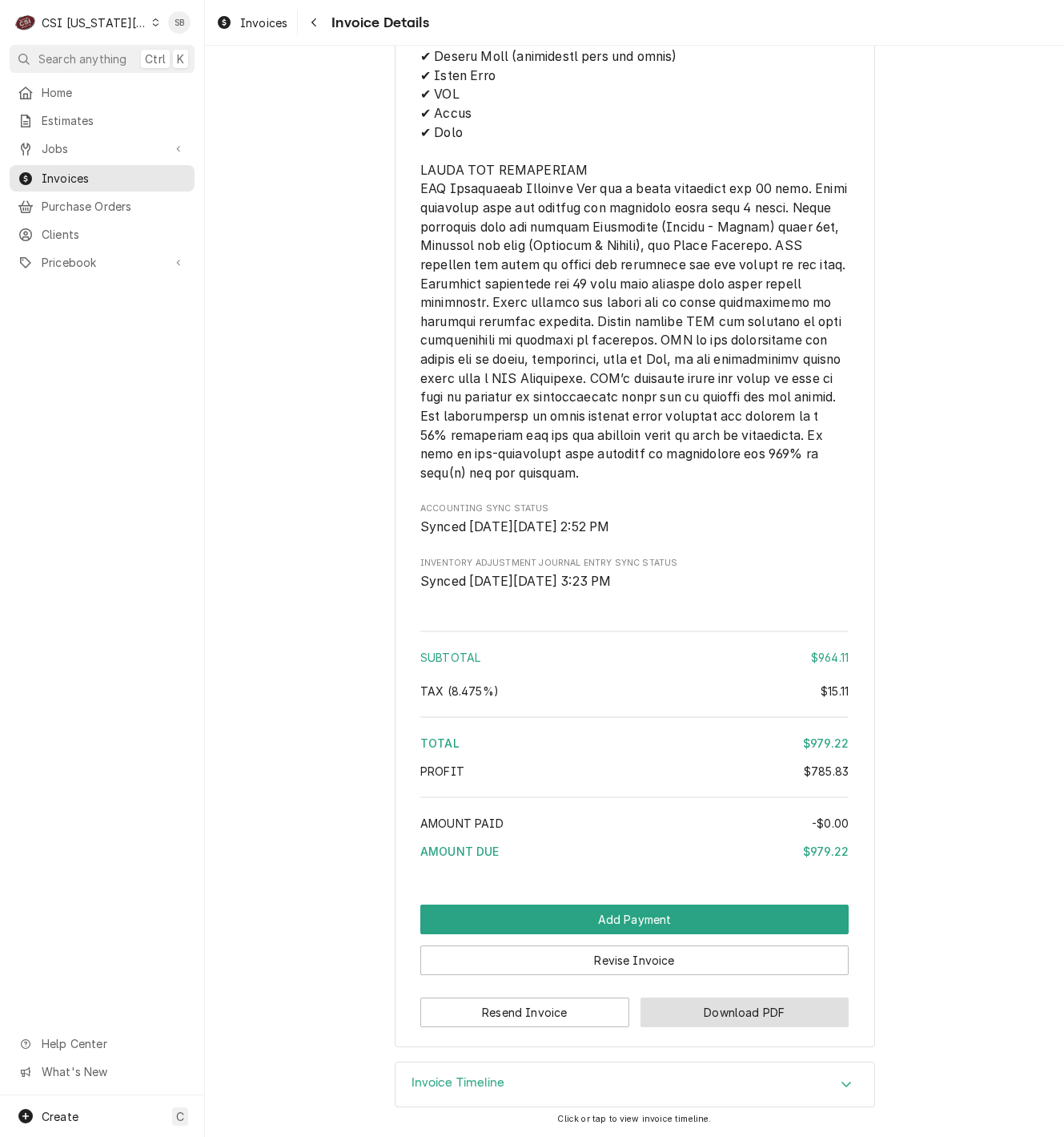
click at [764, 998] on button "Download PDF" at bounding box center [744, 1012] width 209 height 30
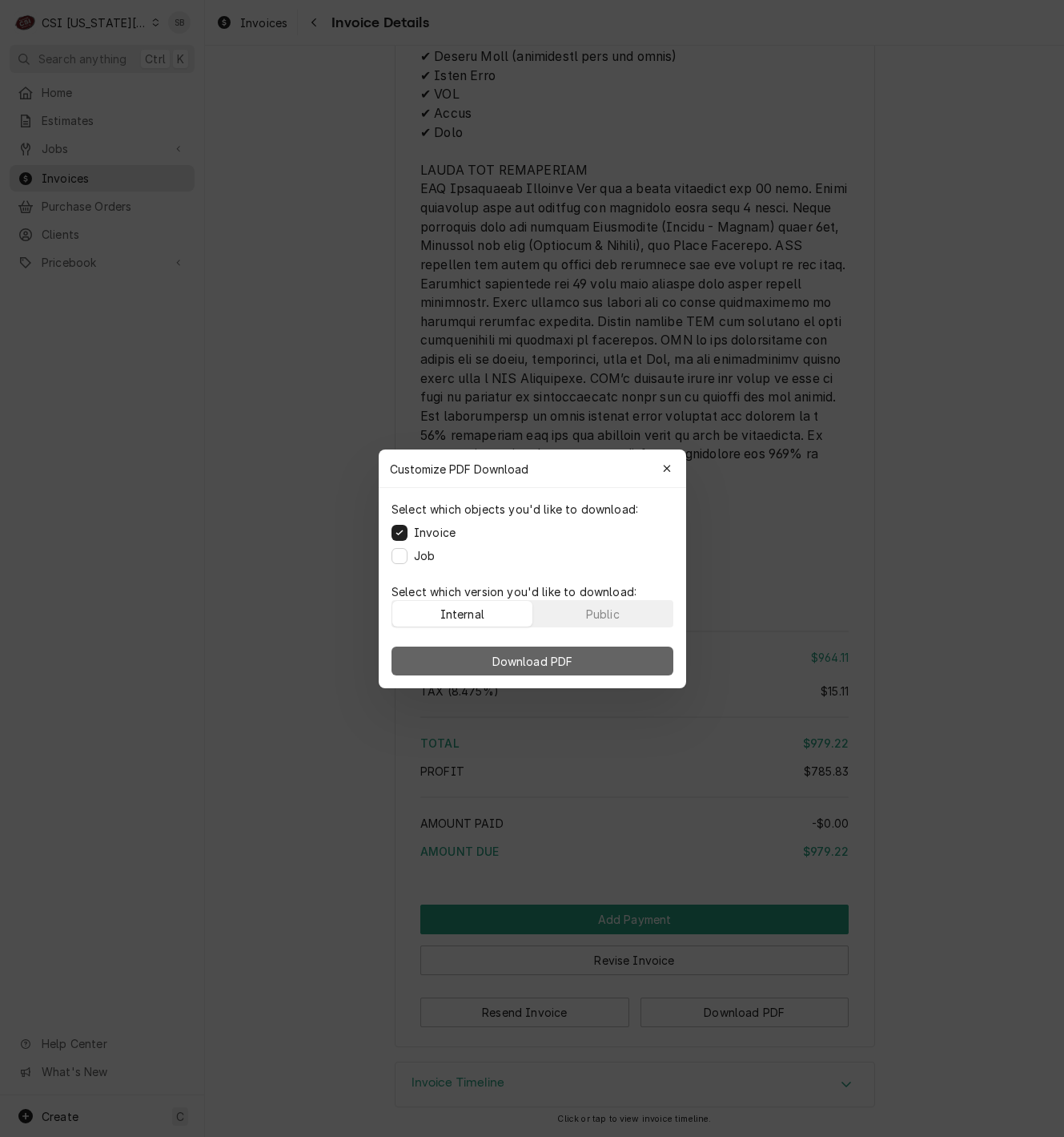
click at [619, 659] on button "Download PDF" at bounding box center [532, 661] width 282 height 29
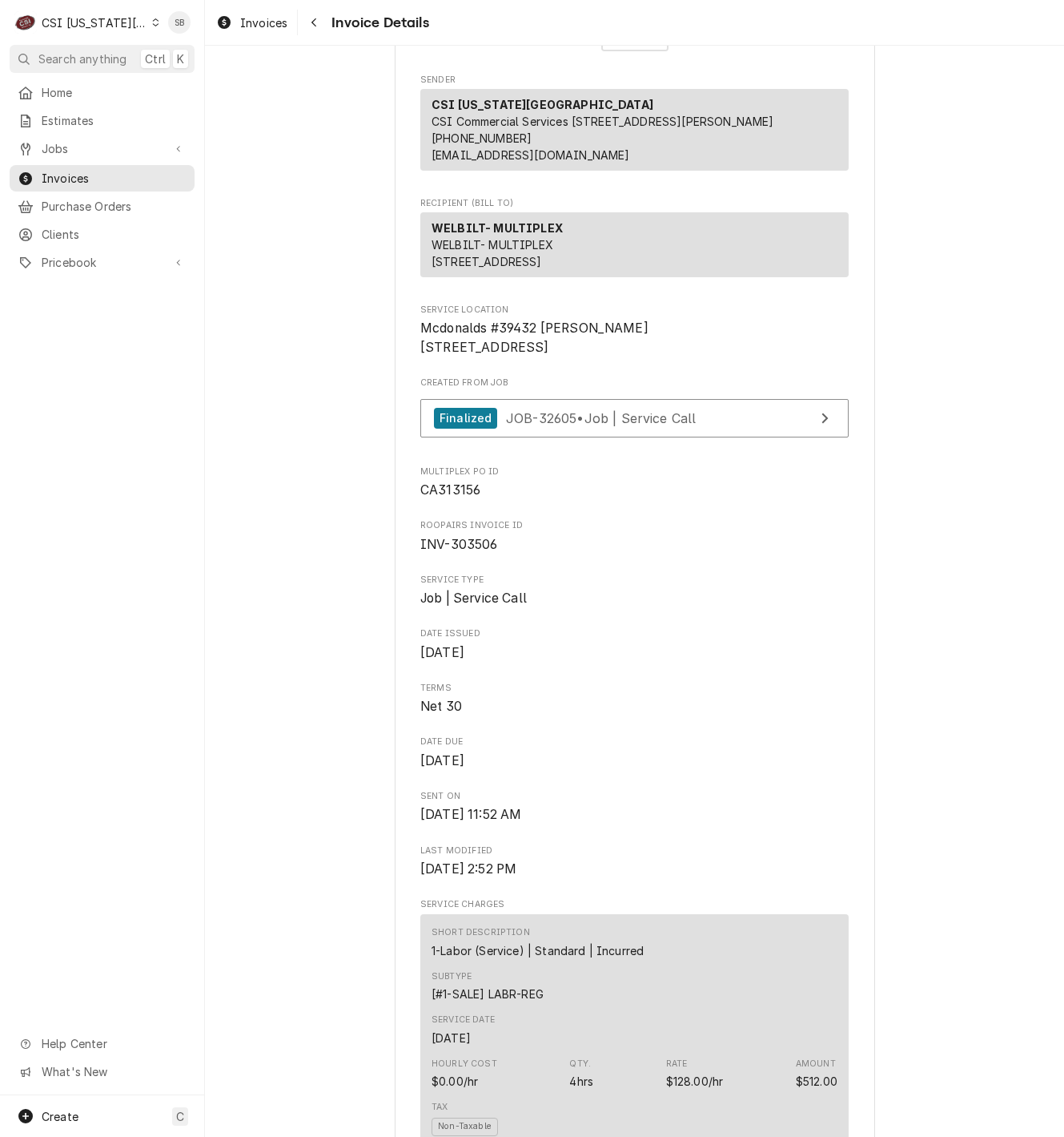
scroll to position [240, 0]
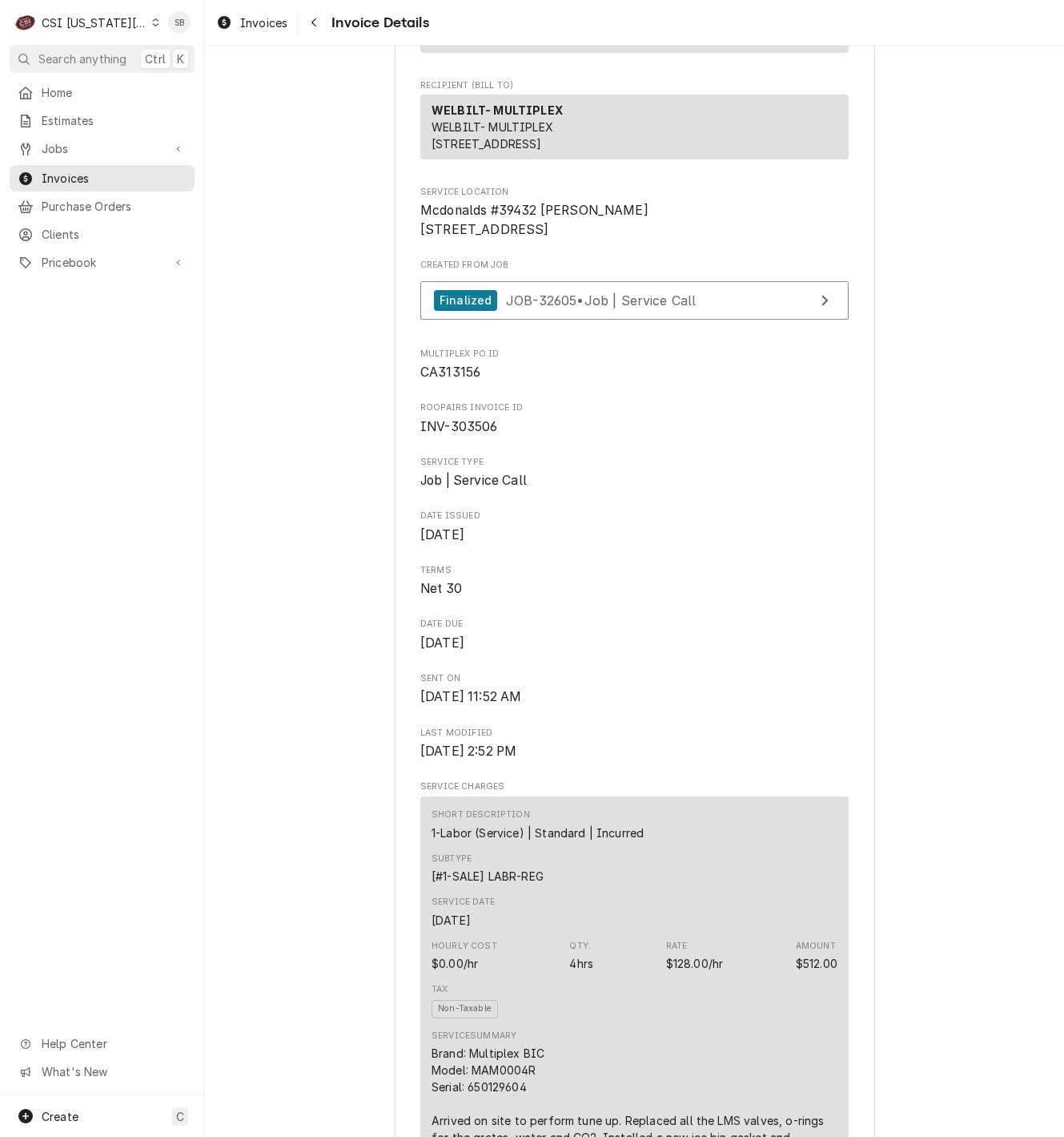
click at [450, 382] on span "CA313156" at bounding box center [635, 372] width 428 height 19
copy span "CA313156"
click at [250, 25] on span "Invoices" at bounding box center [263, 23] width 48 height 17
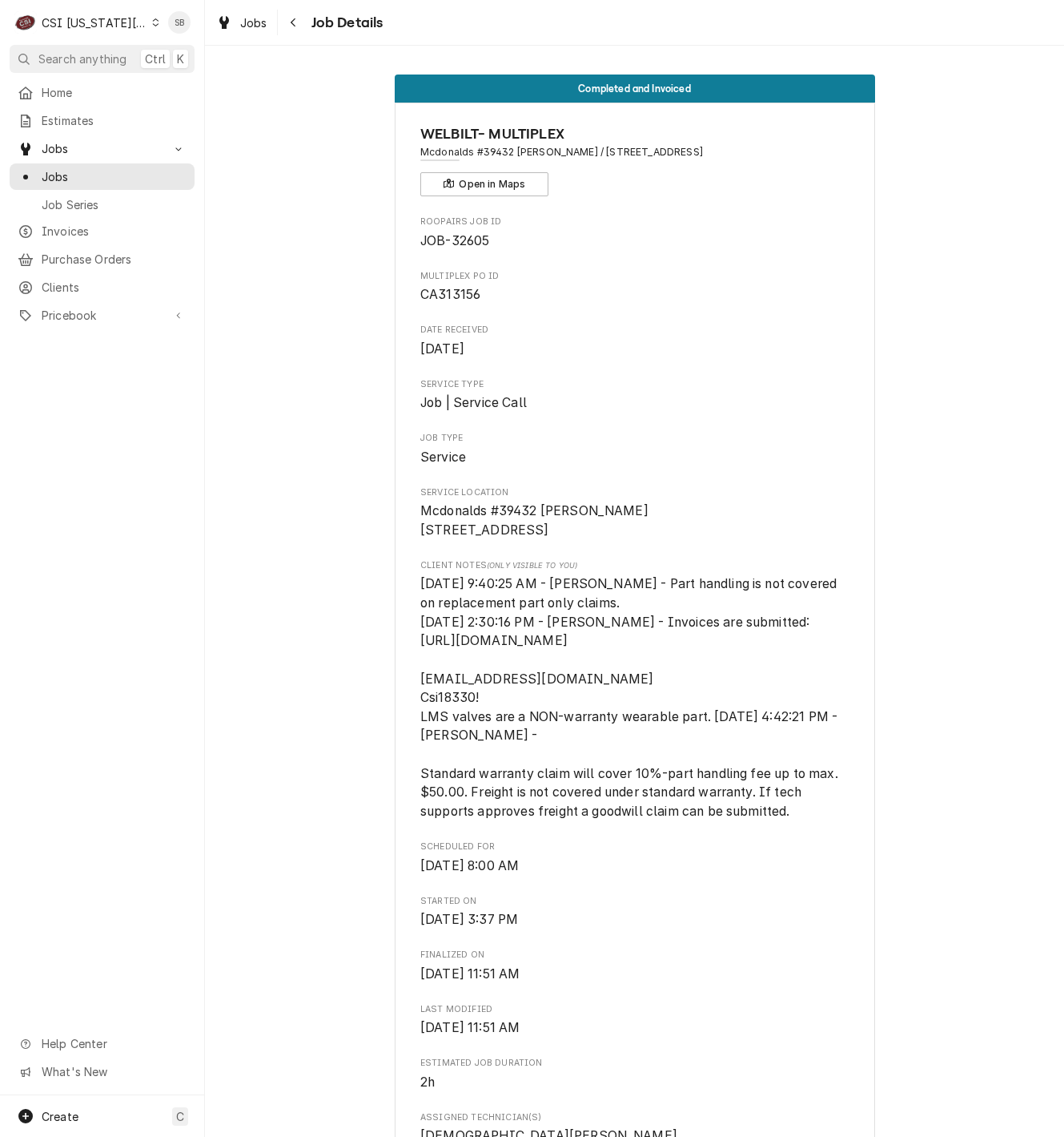
click at [476, 241] on span "JOB-32605" at bounding box center [454, 240] width 68 height 15
copy span "32605"
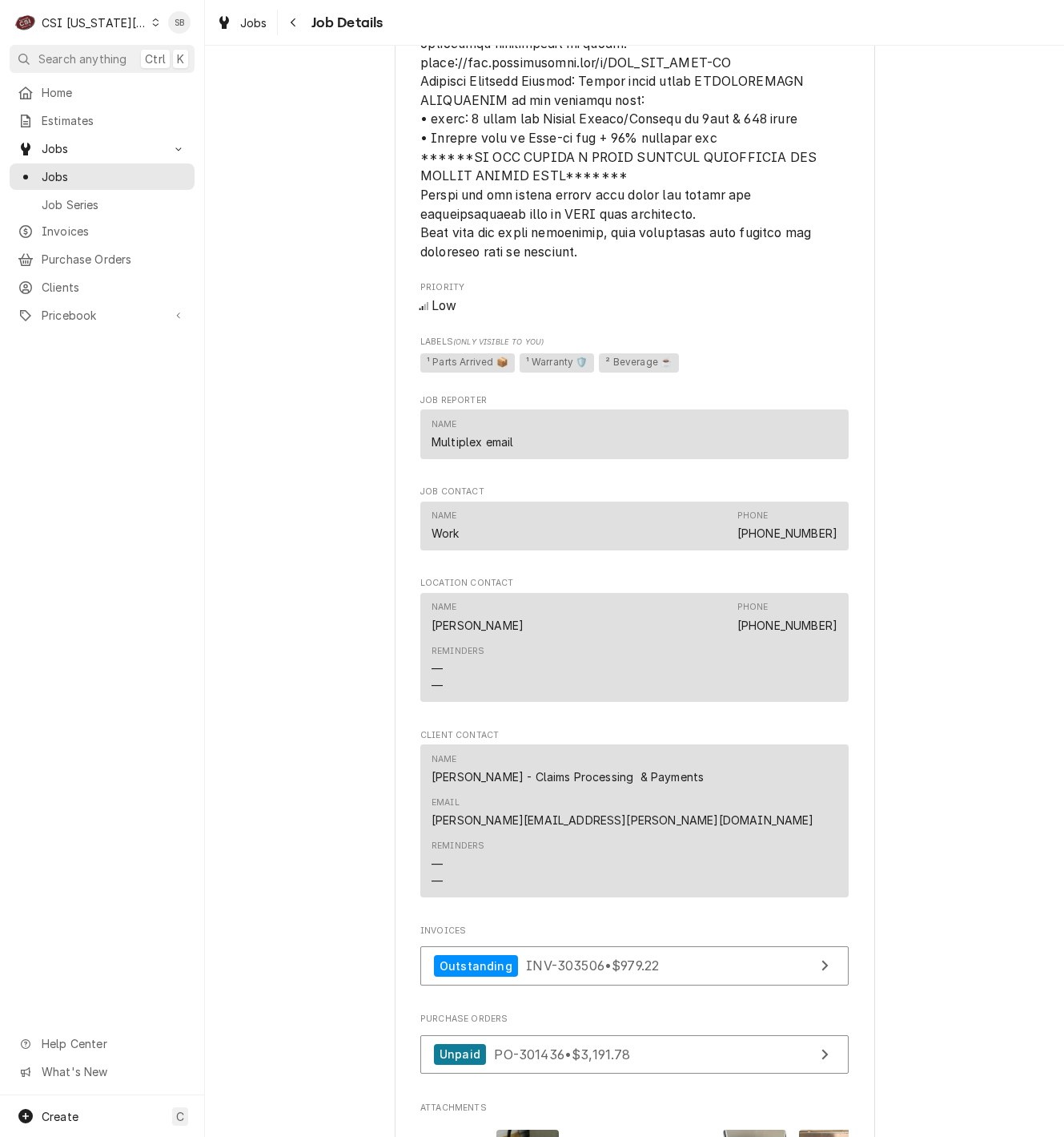
scroll to position [2163, 0]
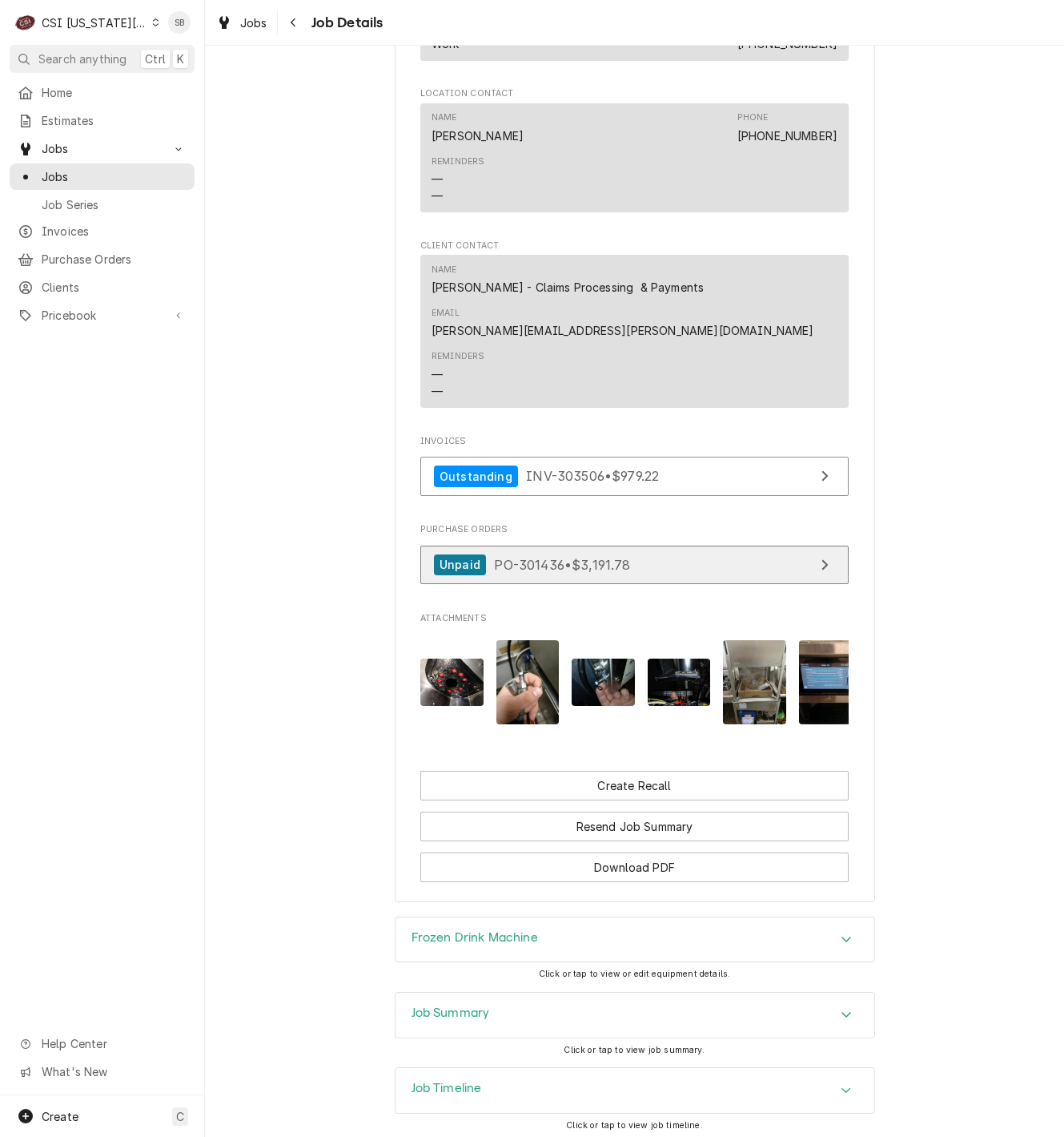
click at [483, 546] on link "Unpaid PO-301436 • $3,191.78" at bounding box center [635, 565] width 428 height 39
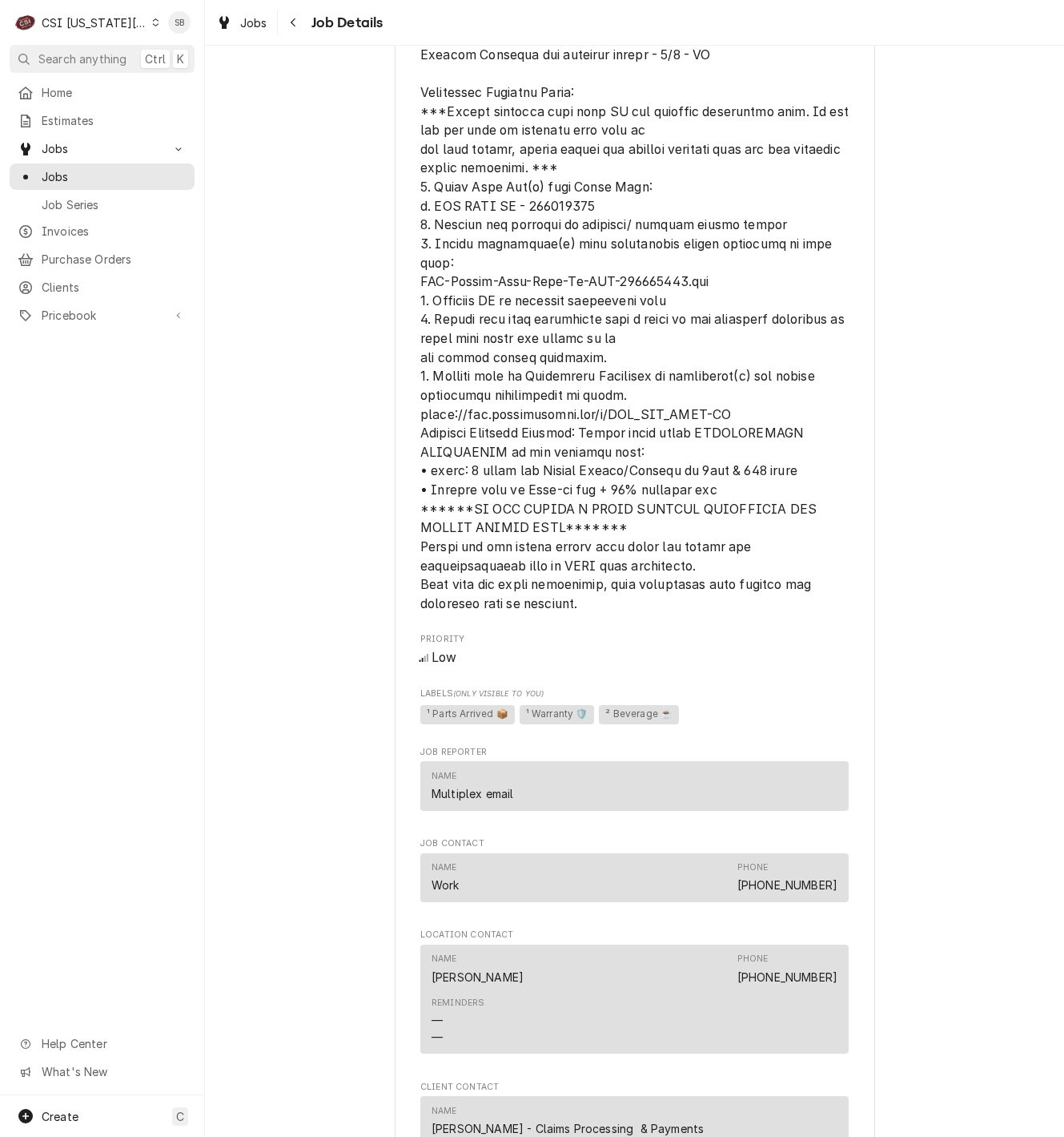
scroll to position [0, 0]
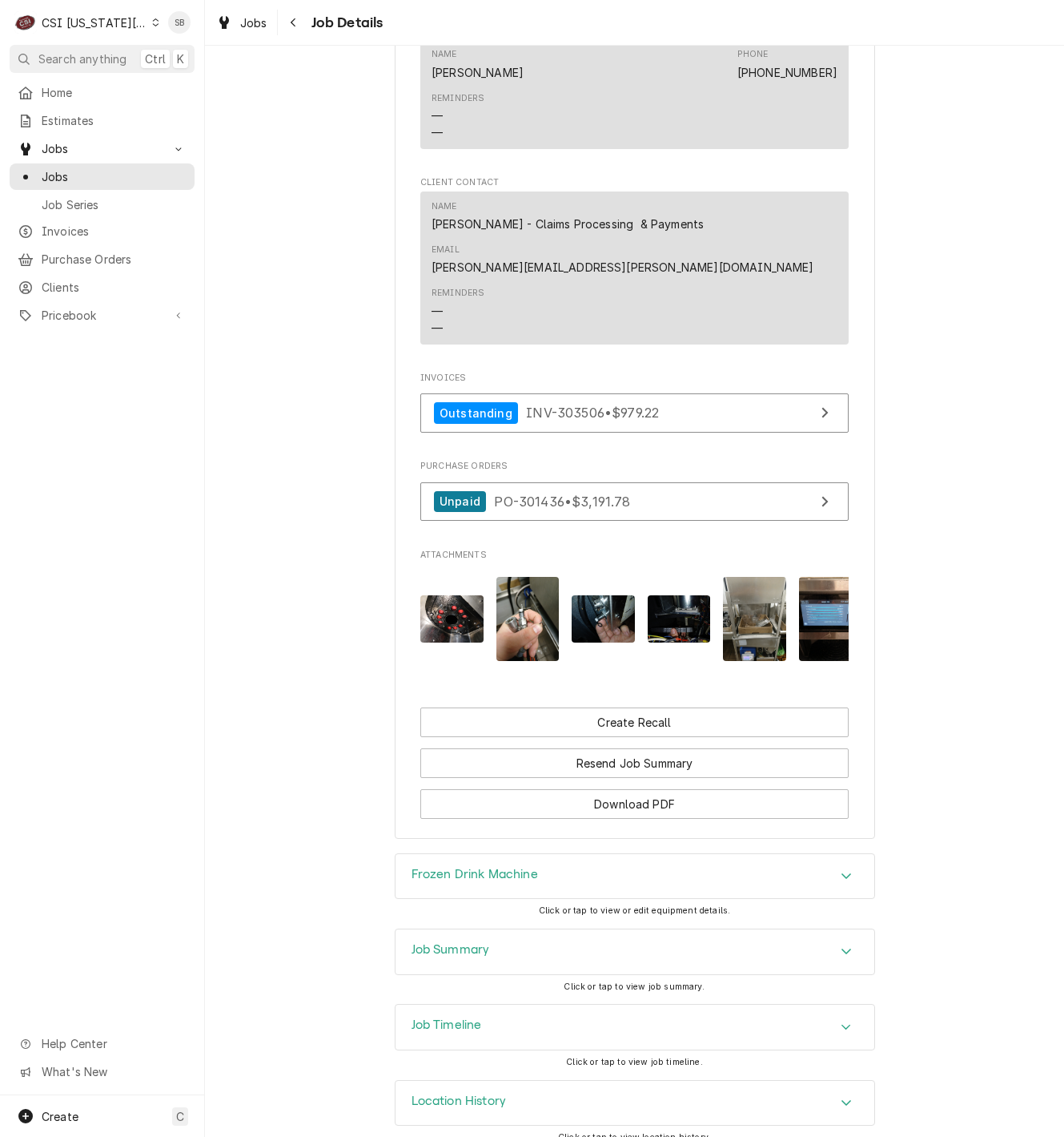
click at [551, 1005] on div "Job Timeline" at bounding box center [635, 1027] width 479 height 45
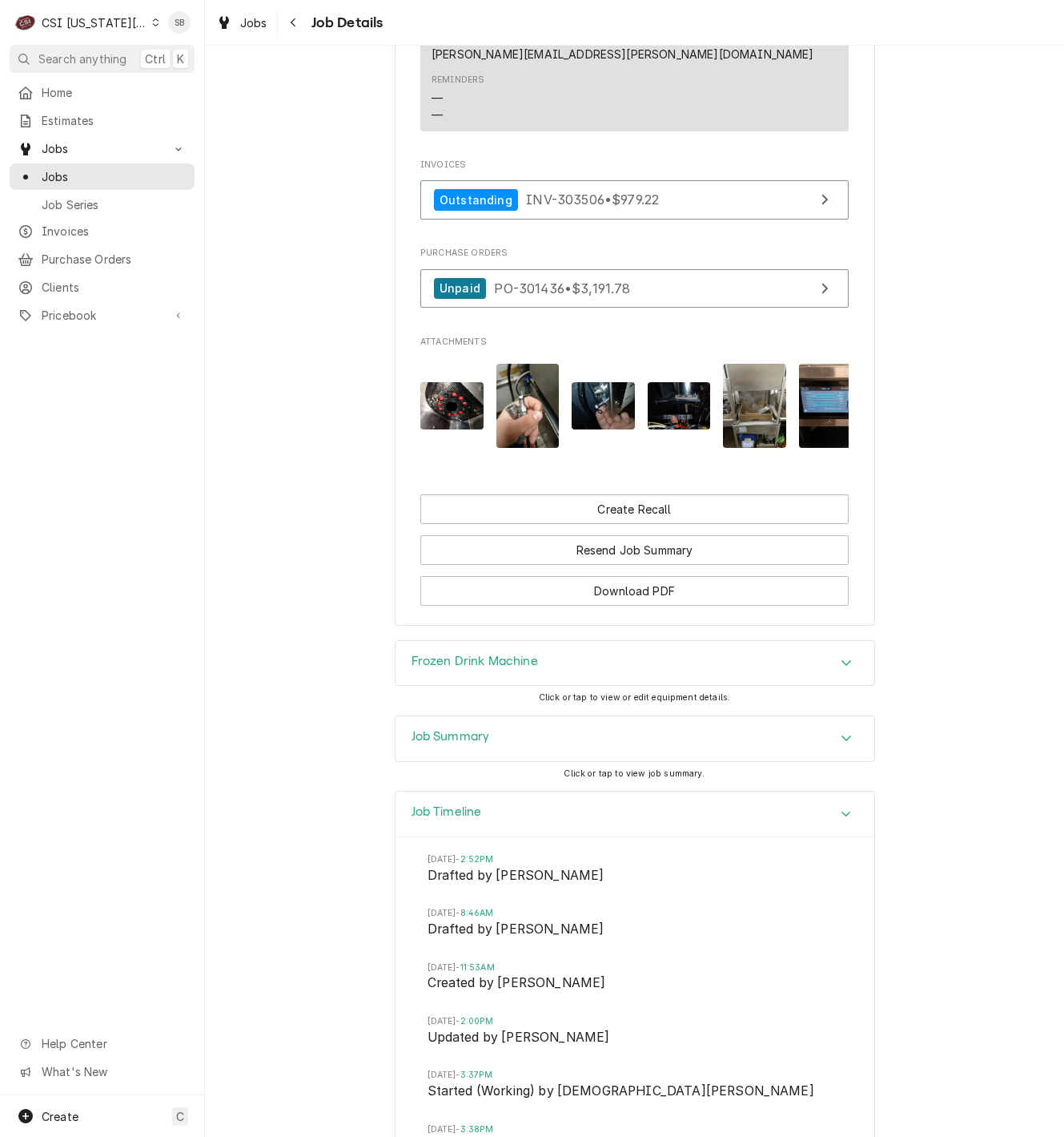
scroll to position [2707, 0]
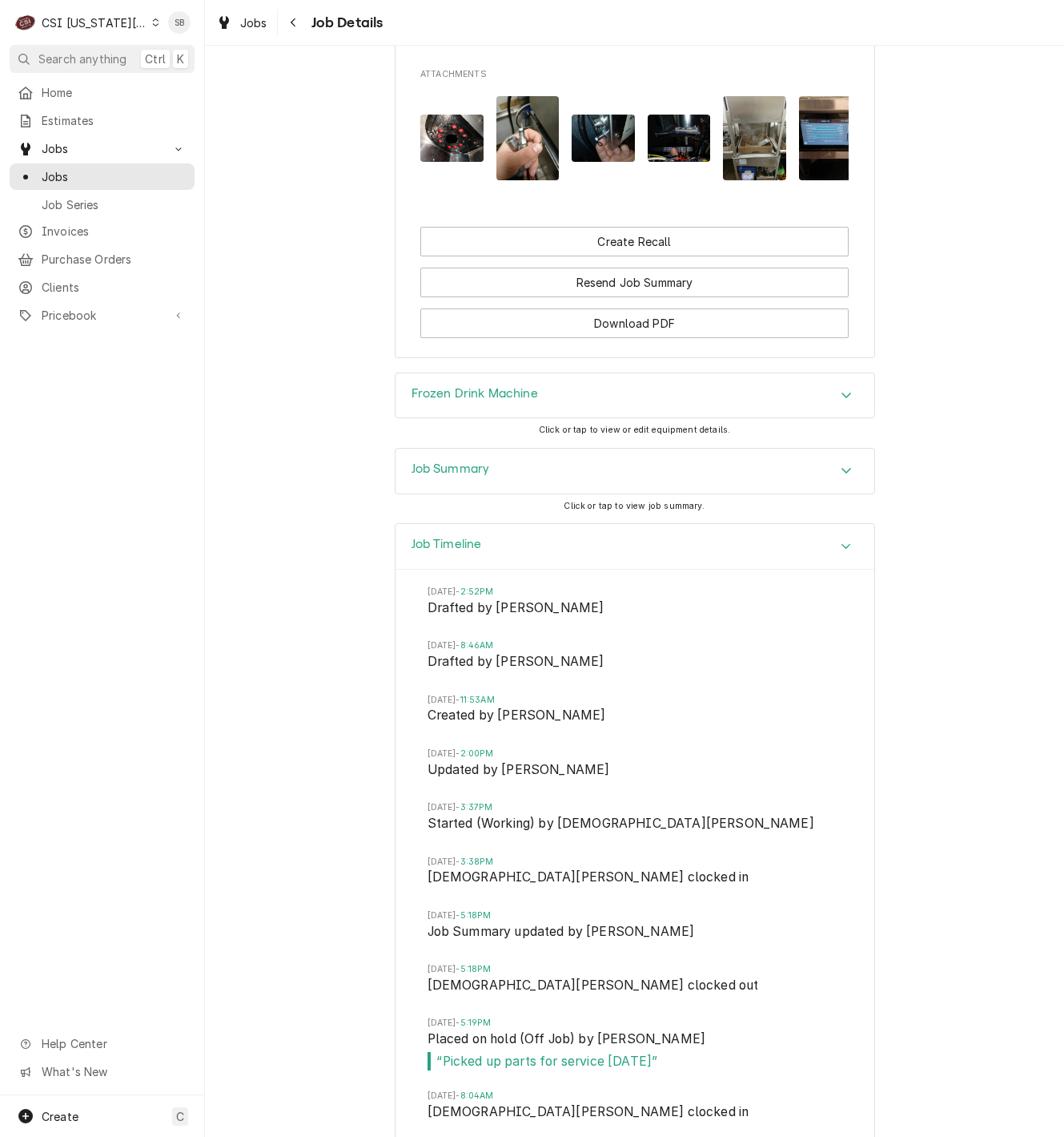
click at [512, 454] on div "Job Summary" at bounding box center [635, 471] width 479 height 45
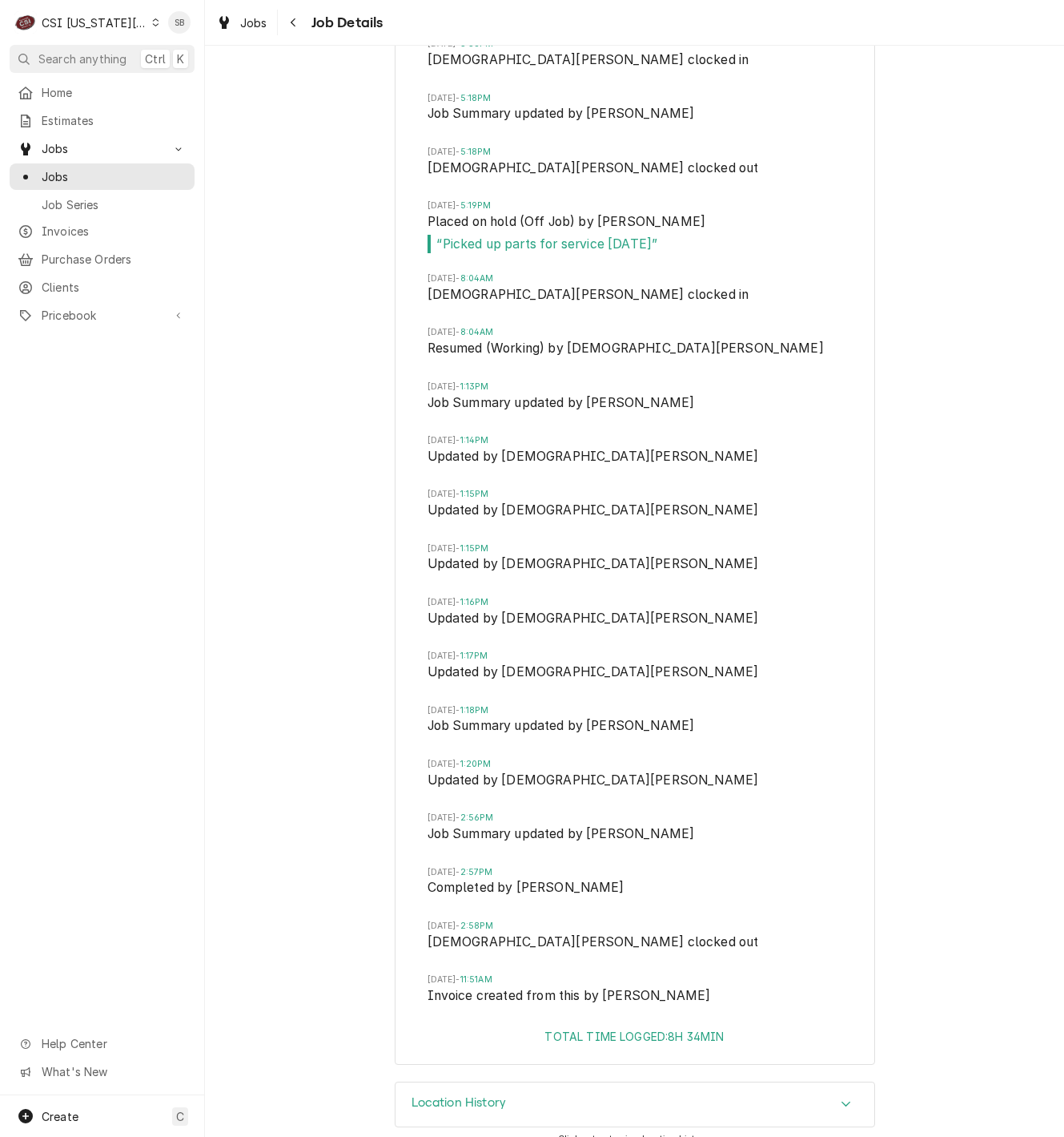
drag, startPoint x: 267, startPoint y: 394, endPoint x: 305, endPoint y: 720, distance: 328.2
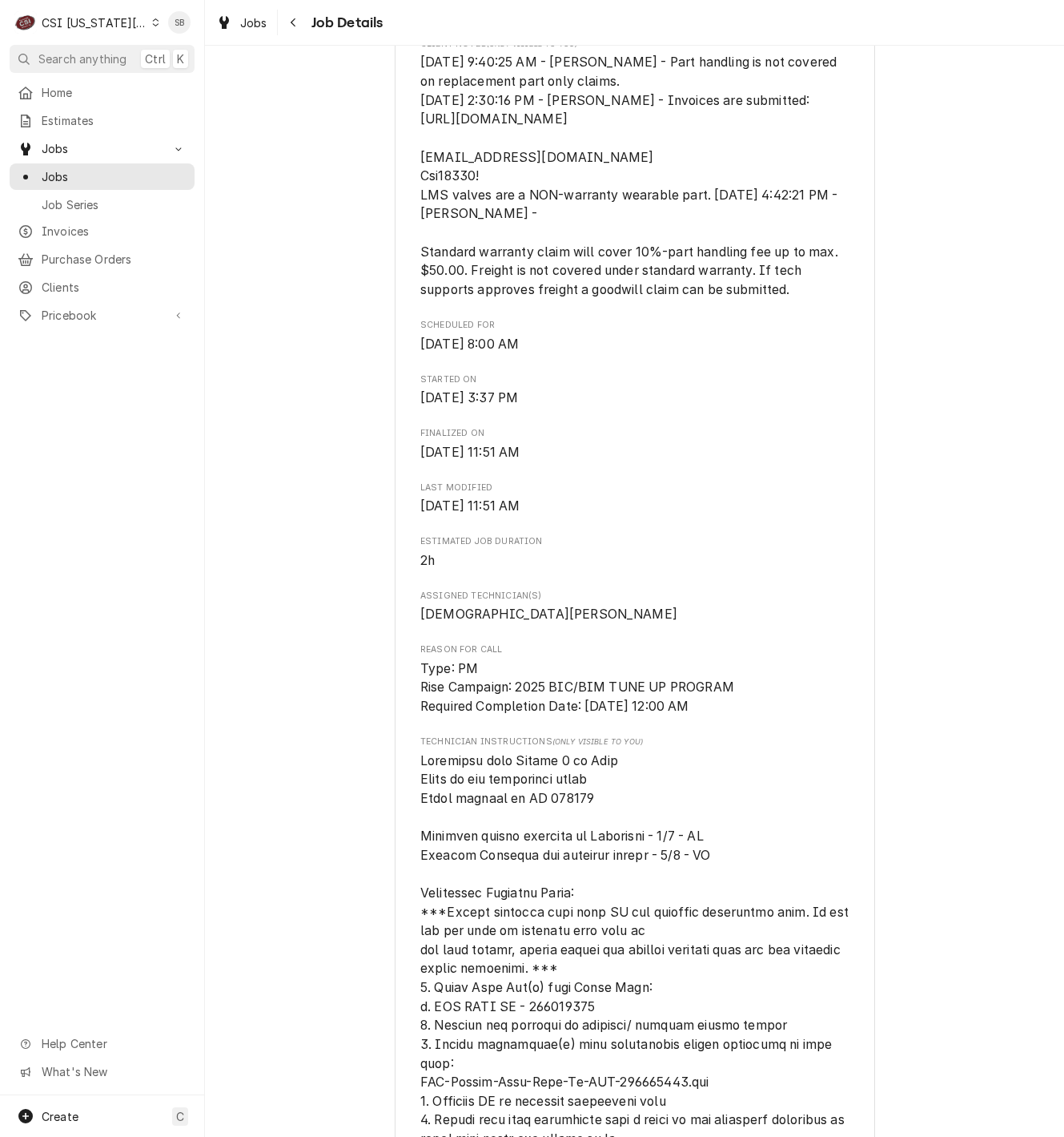
scroll to position [637, 0]
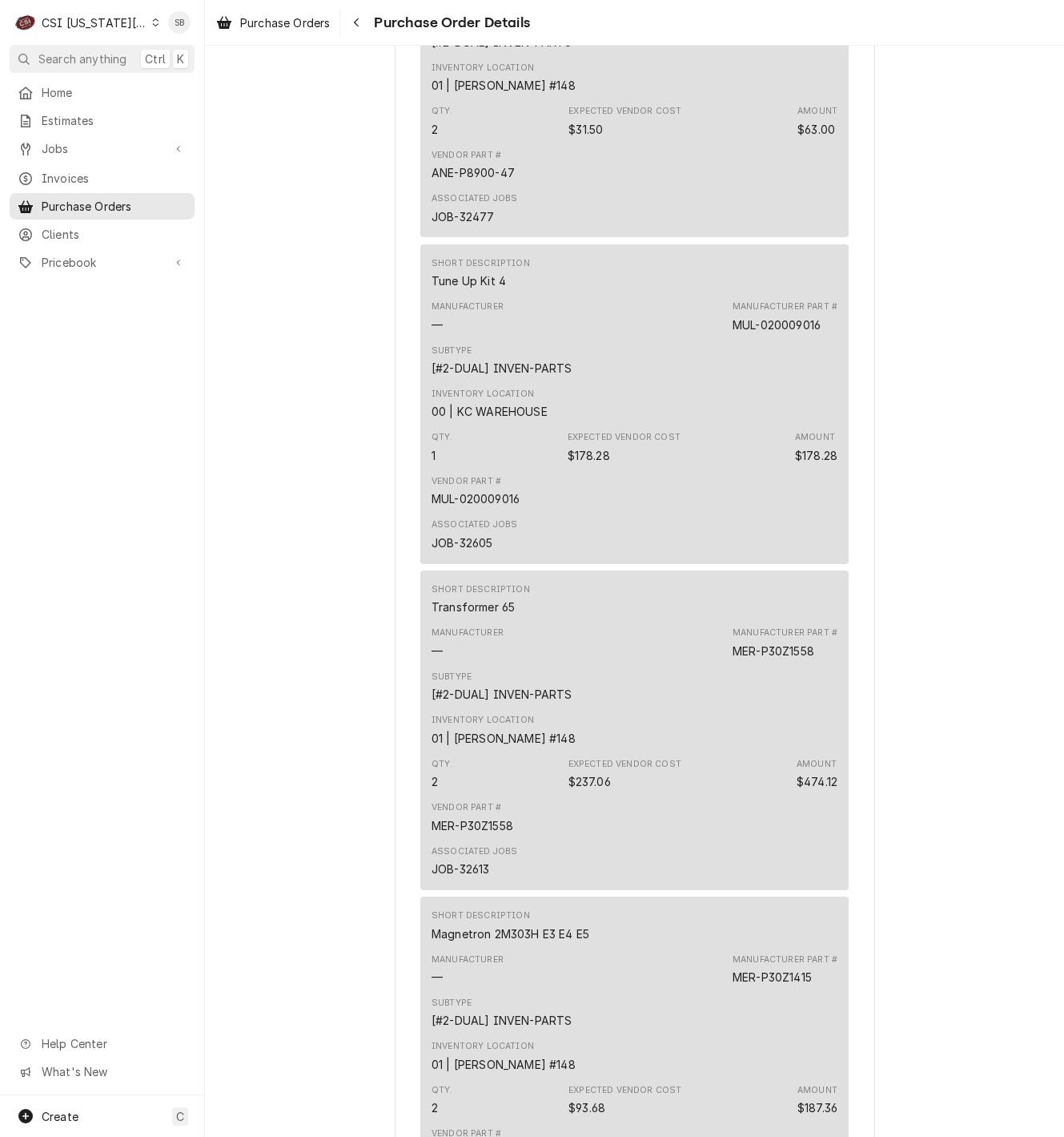
scroll to position [4136, 0]
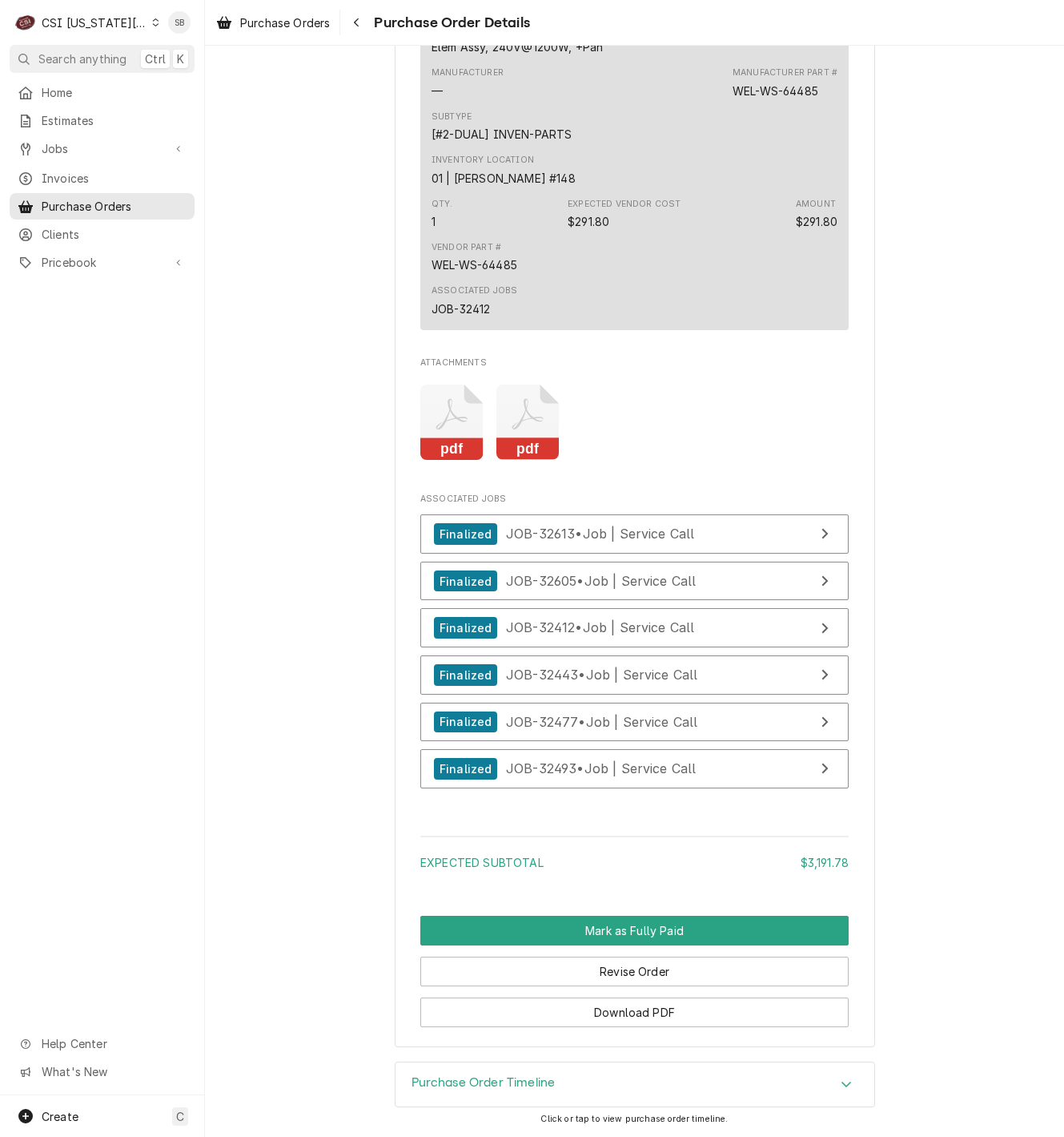
drag, startPoint x: 546, startPoint y: 344, endPoint x: 543, endPoint y: 356, distance: 12.4
drag, startPoint x: 543, startPoint y: 356, endPoint x: 452, endPoint y: 412, distance: 106.9
click at [452, 412] on icon "Attachments" at bounding box center [452, 422] width 64 height 76
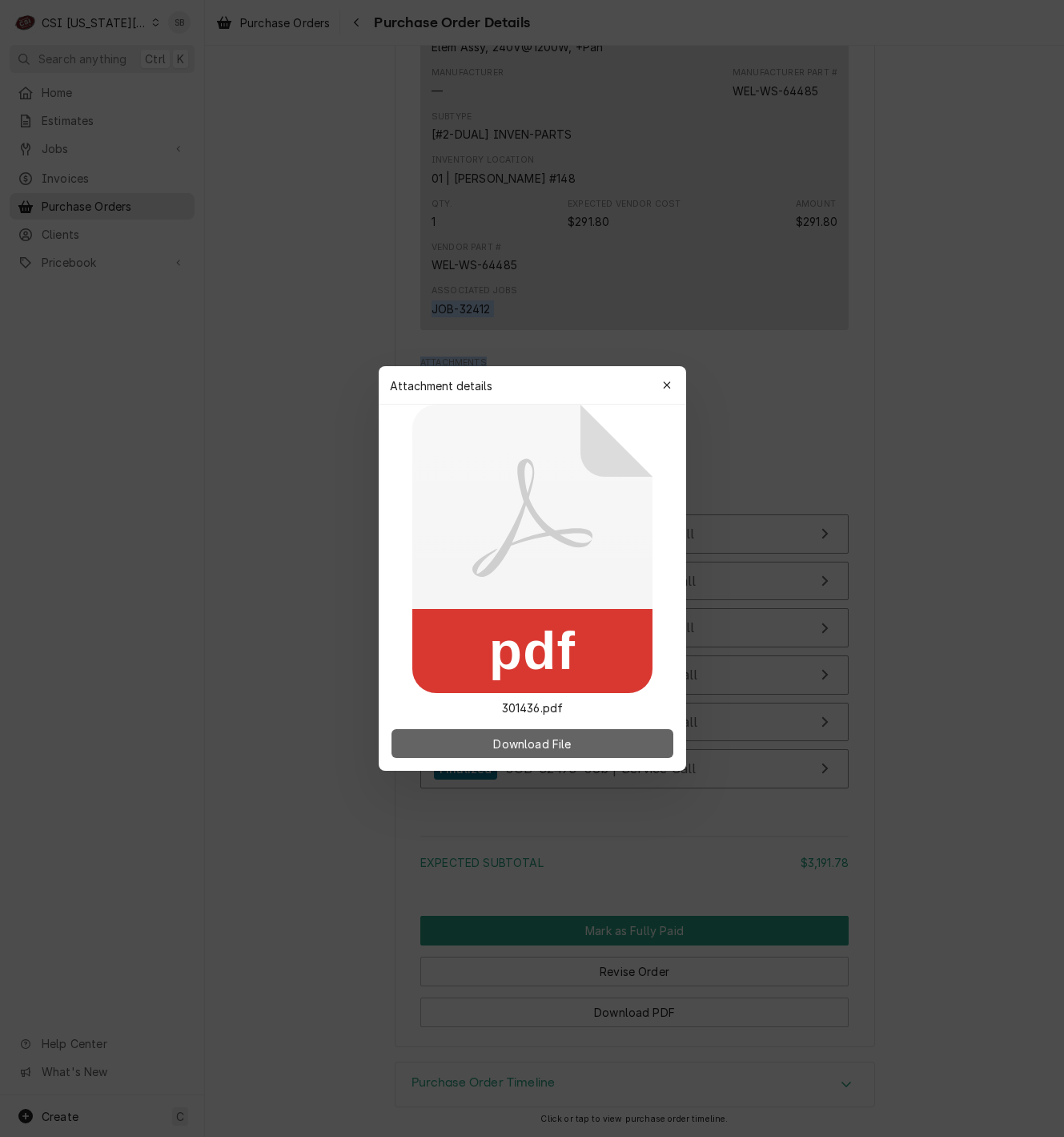
click at [586, 732] on button "Download File" at bounding box center [532, 744] width 282 height 29
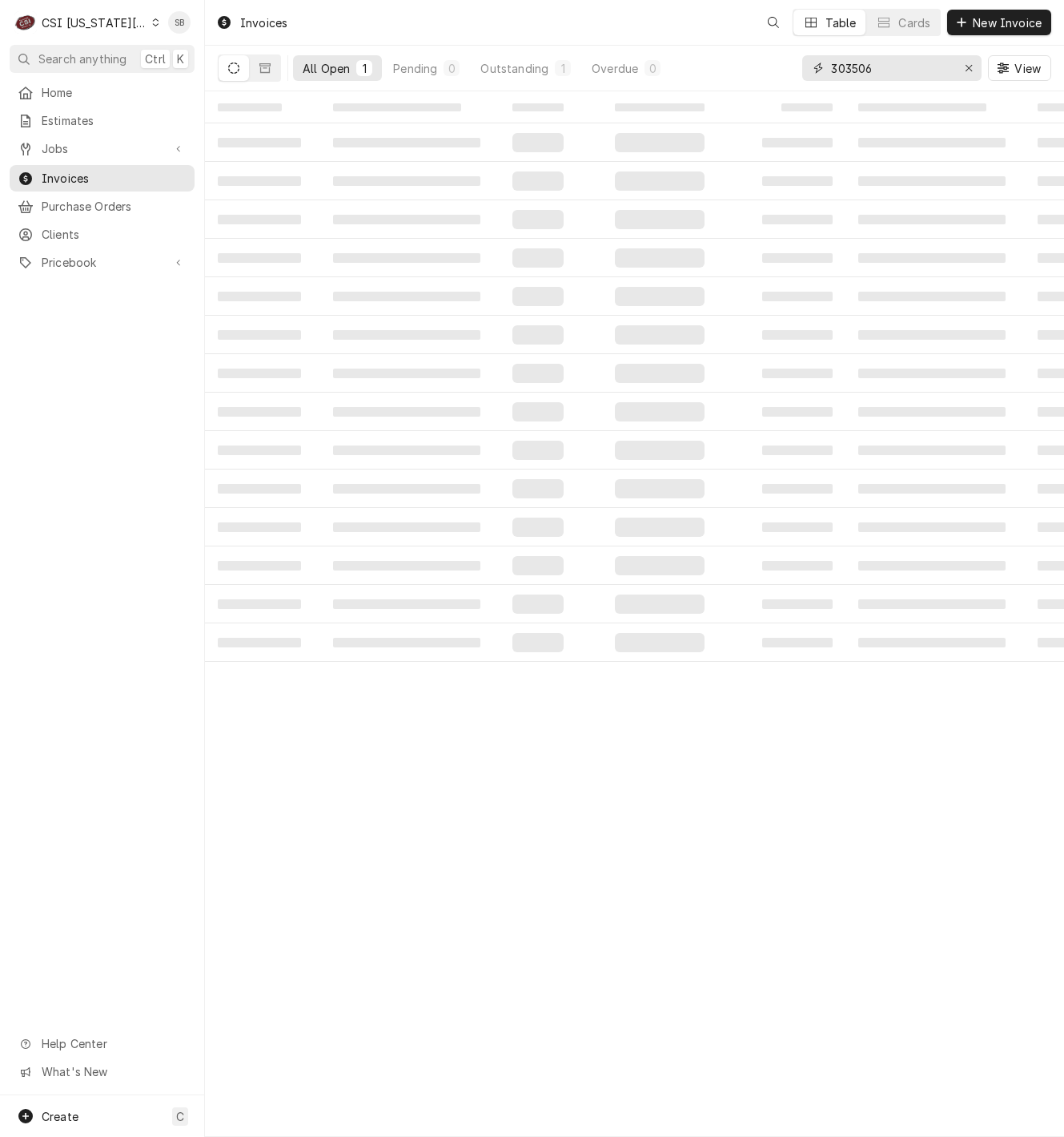
click at [851, 68] on input "303506" at bounding box center [891, 68] width 120 height 26
click at [849, 68] on input "303506" at bounding box center [891, 68] width 120 height 26
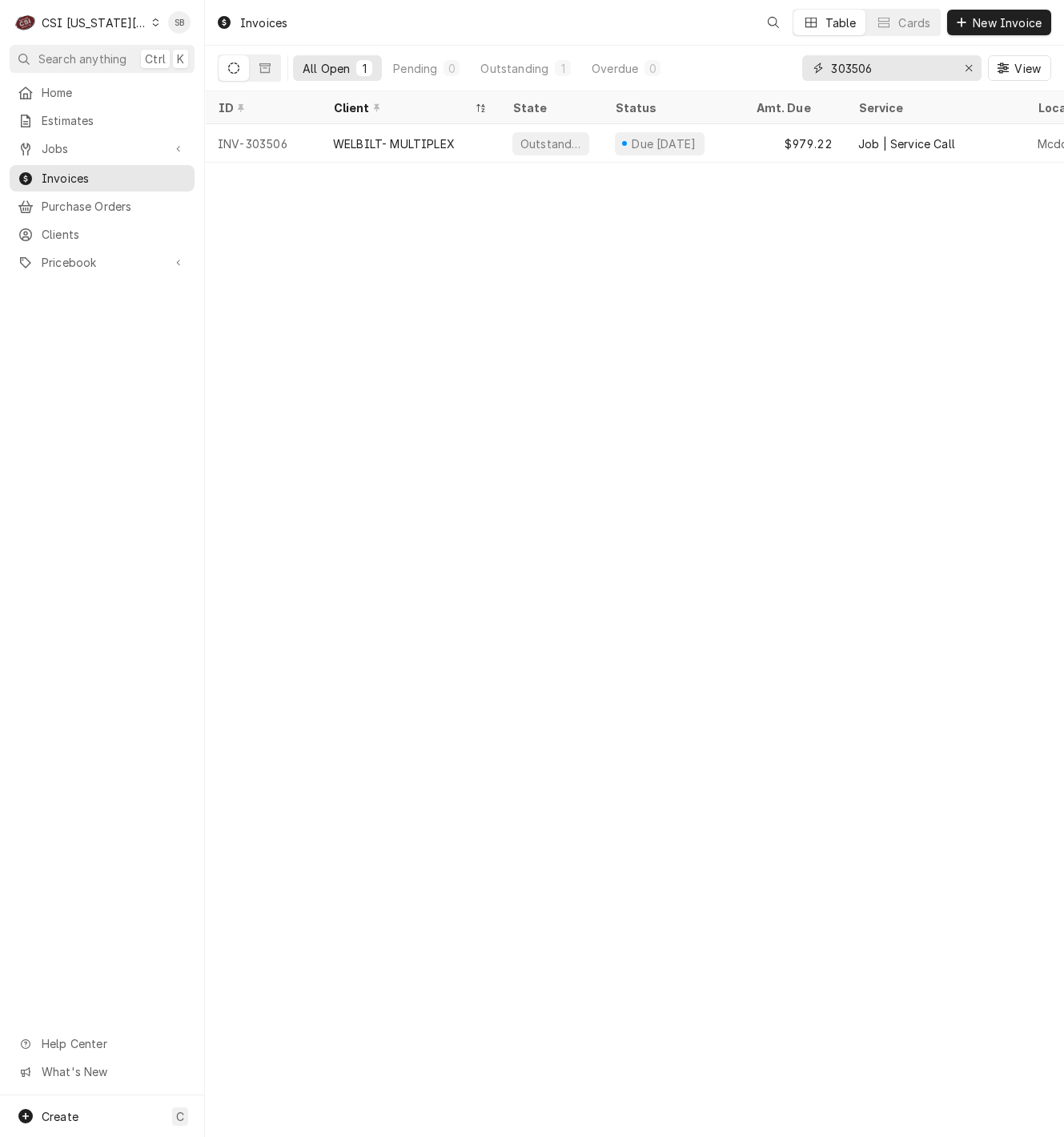
paste input "48"
type input "303548"
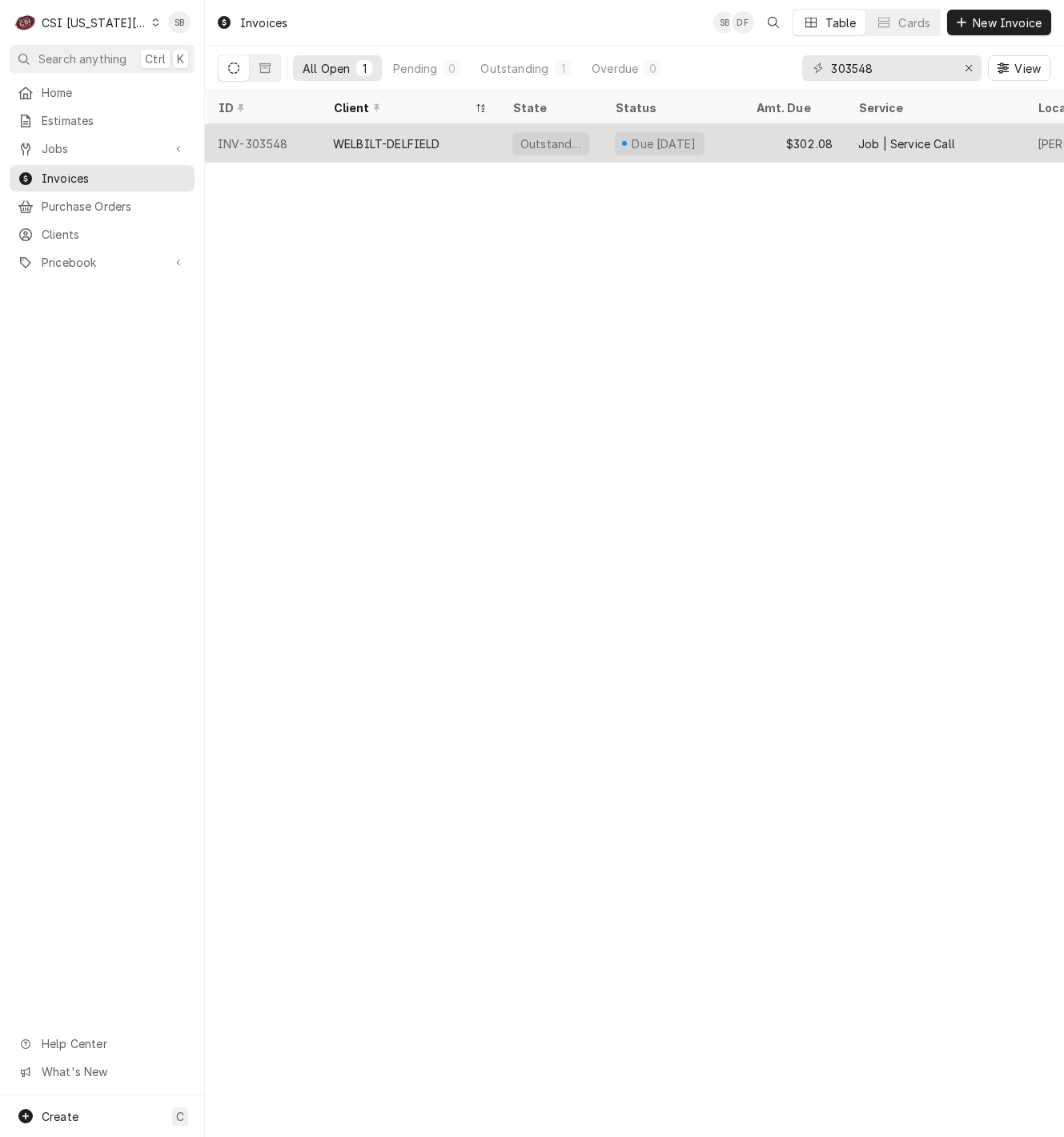
click at [400, 151] on div "WELBILT-DELFIELD" at bounding box center [410, 143] width 180 height 39
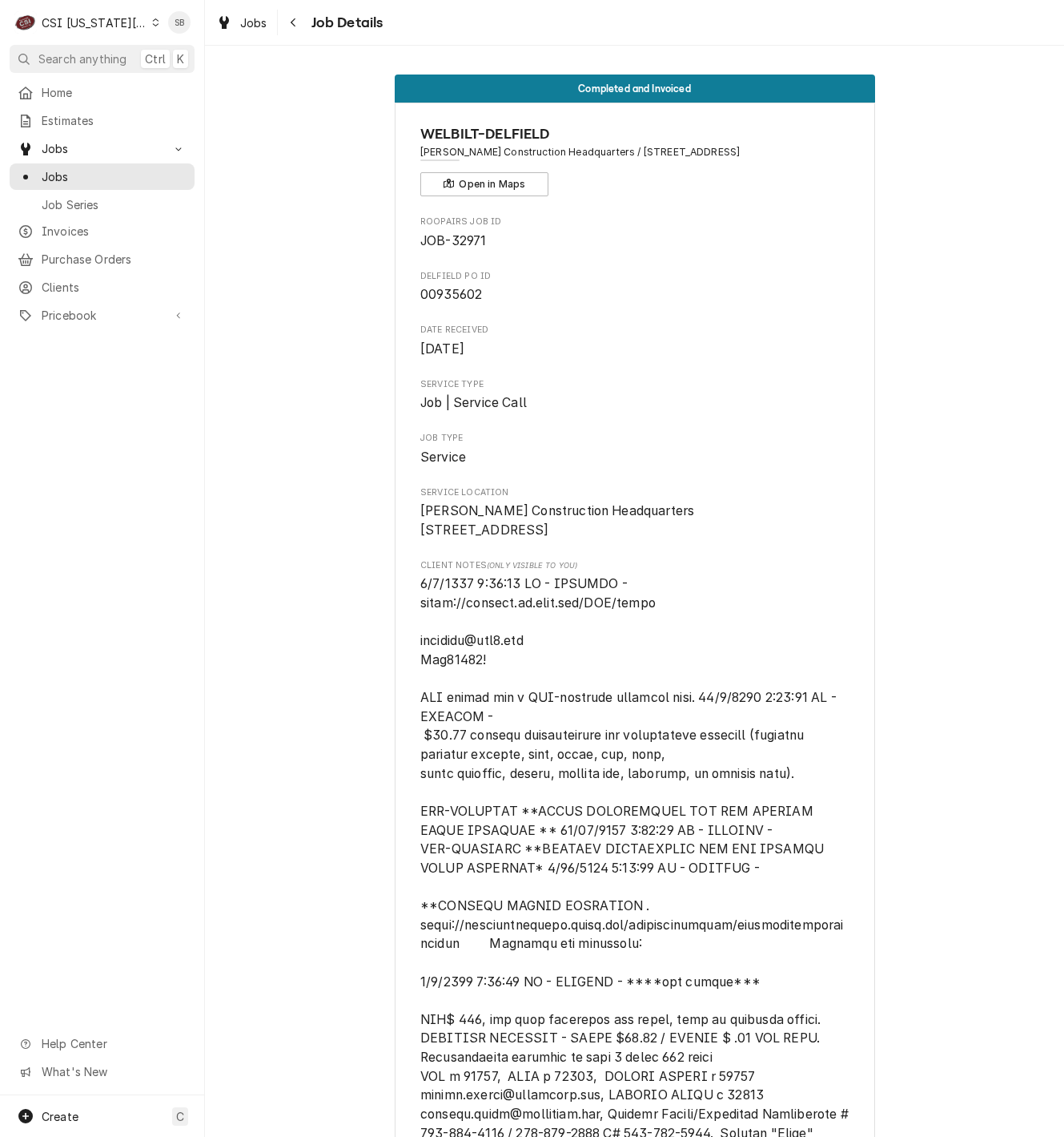
click at [430, 301] on span "00935602" at bounding box center [451, 294] width 62 height 15
copy span "00935602"
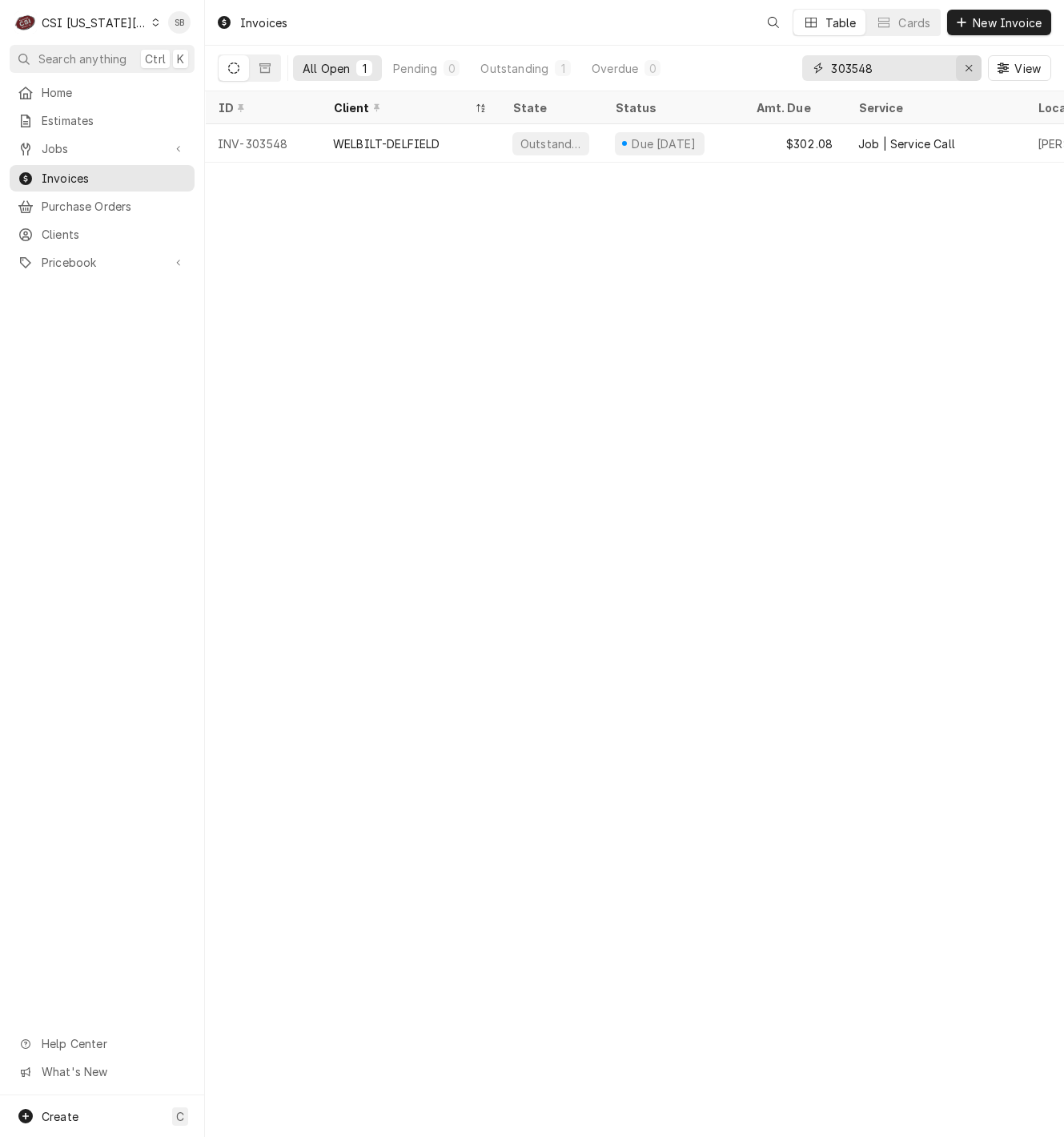
click at [975, 72] on div "Erase input" at bounding box center [969, 68] width 16 height 16
paste input "303647"
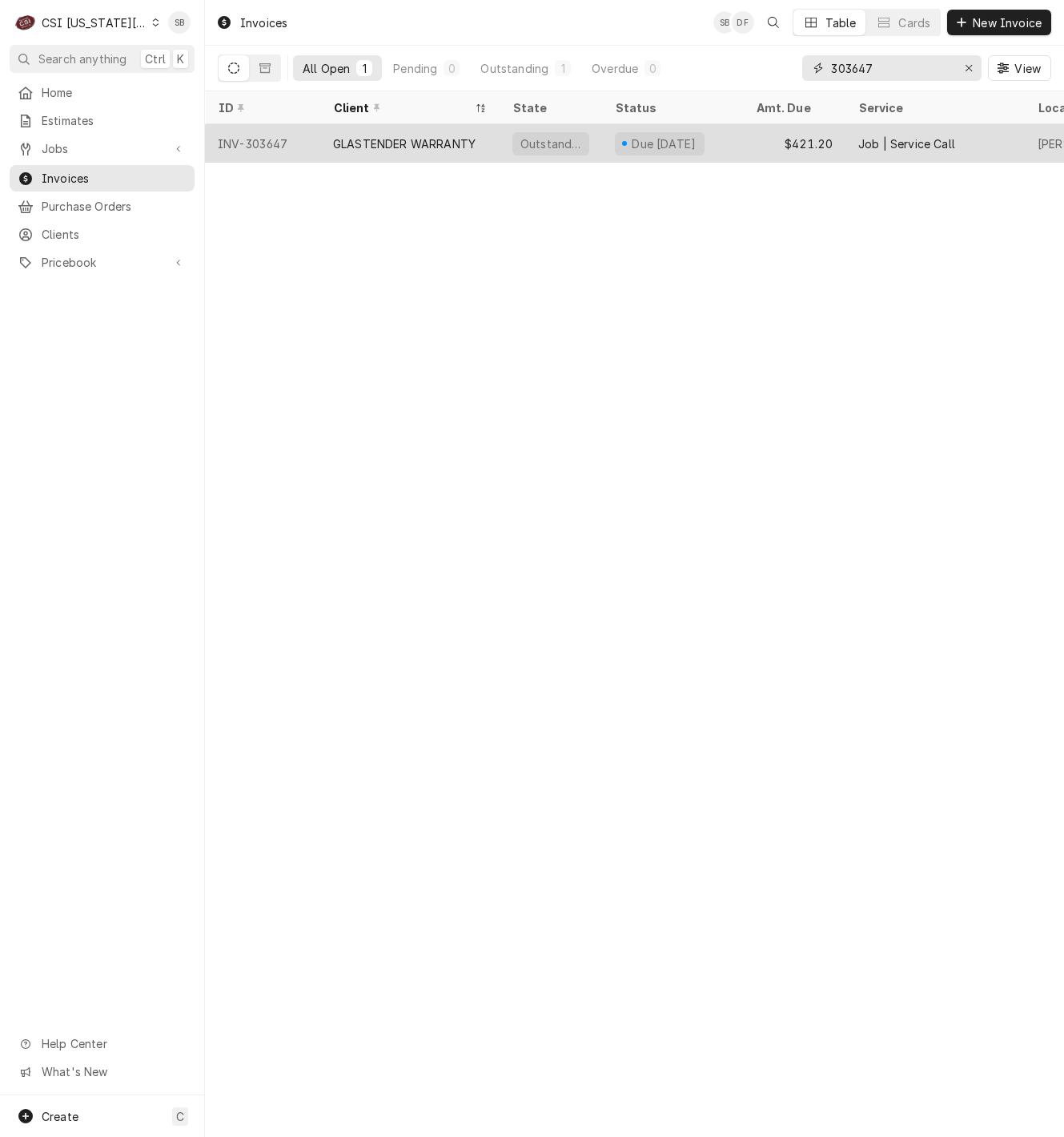
type input "303647"
click at [382, 144] on div "GLASTENDER WARRANTY" at bounding box center [404, 143] width 143 height 17
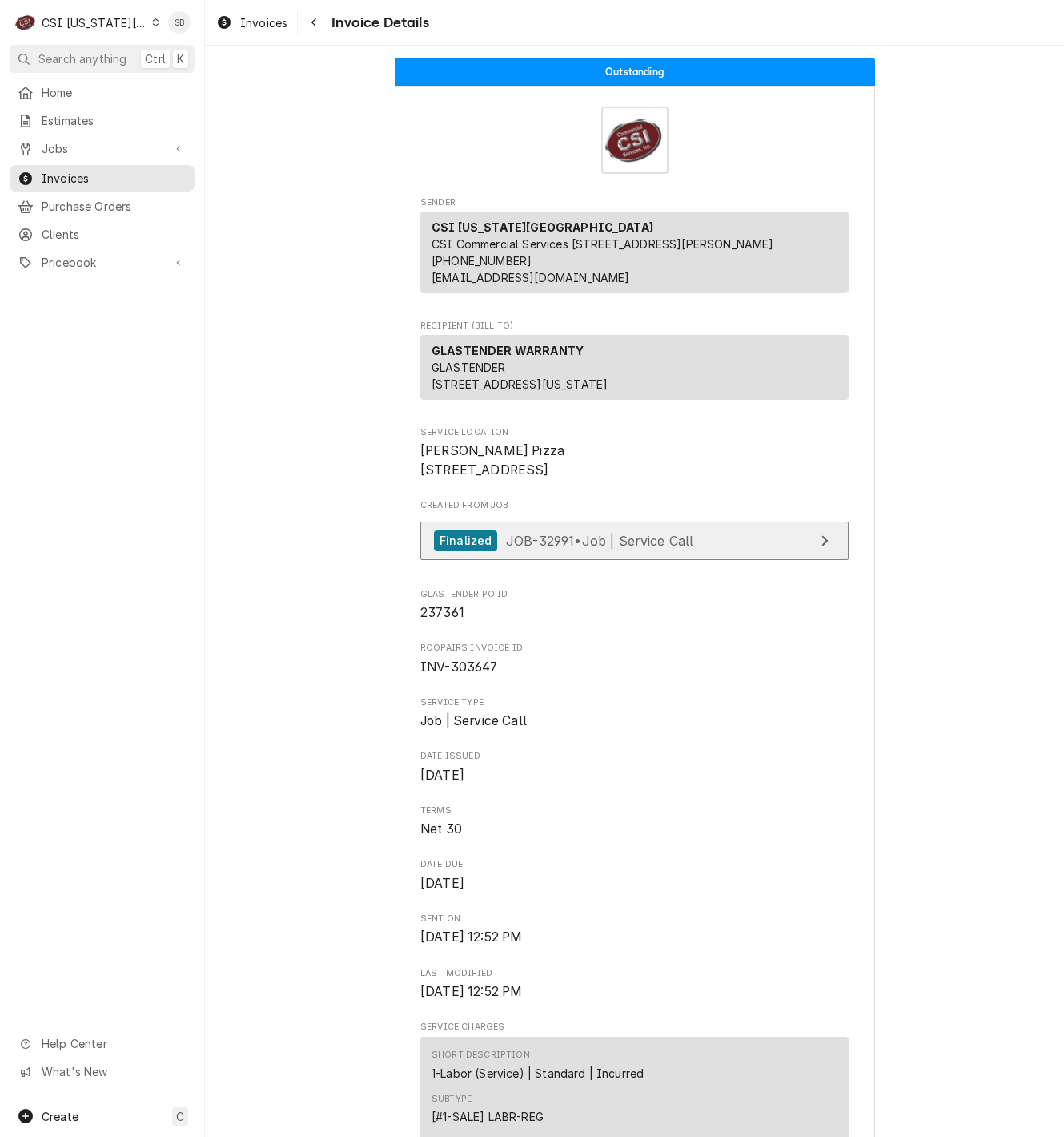
click at [607, 561] on link "Finalized JOB-32991 • Job | Service Call" at bounding box center [635, 541] width 428 height 39
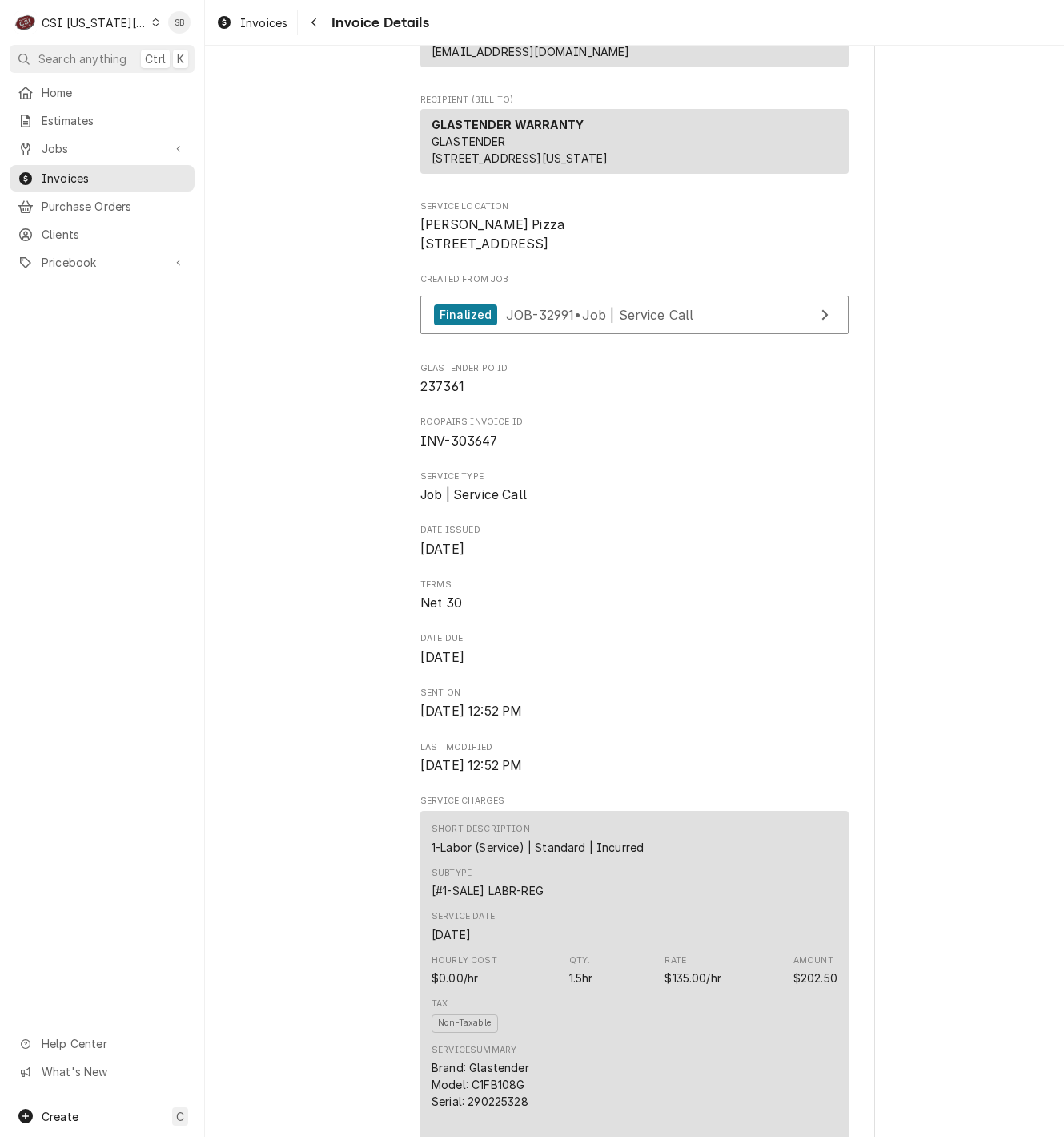
scroll to position [601, 0]
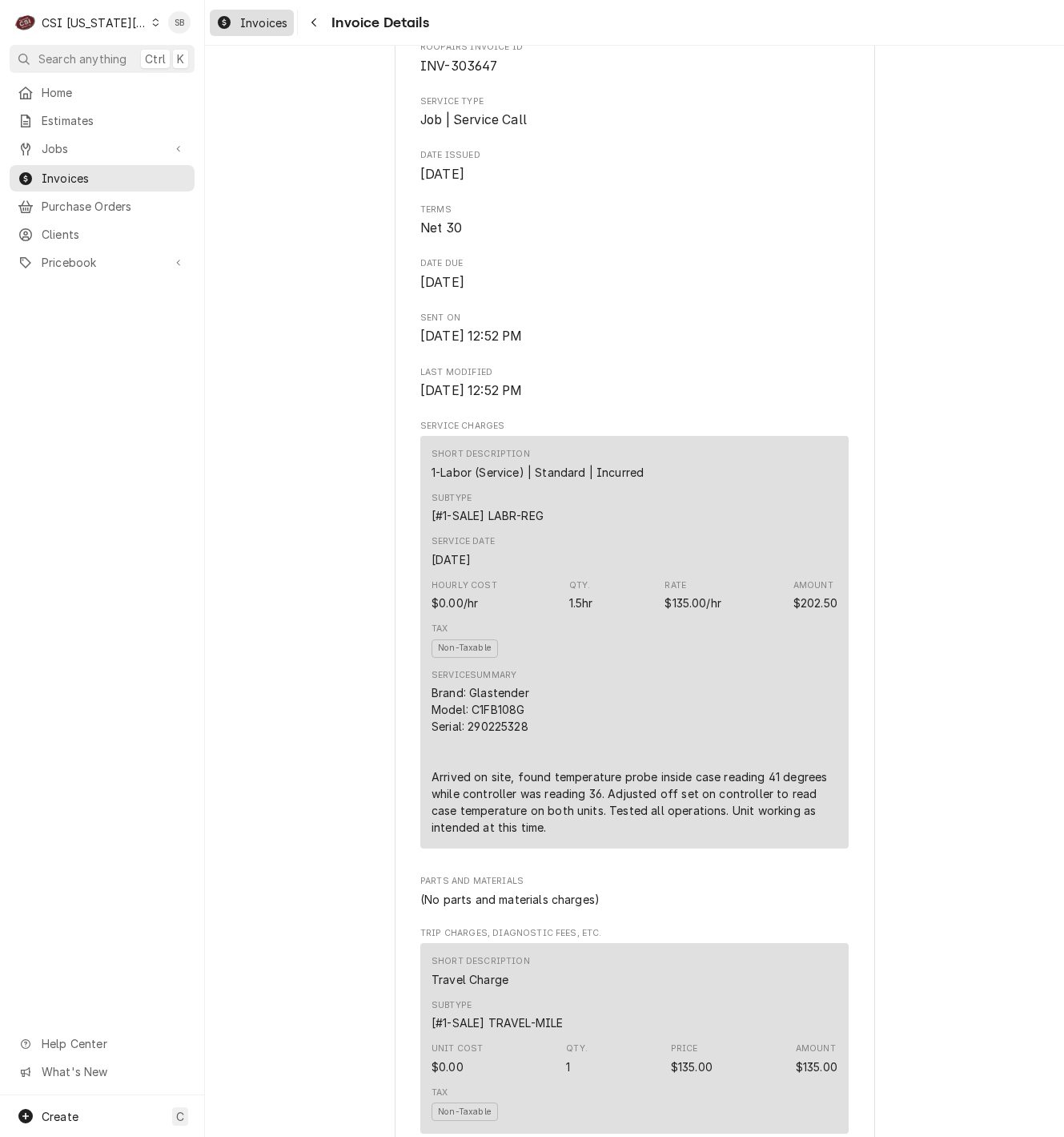
click at [229, 27] on icon "Dynamic Content Wrapper" at bounding box center [224, 23] width 13 height 13
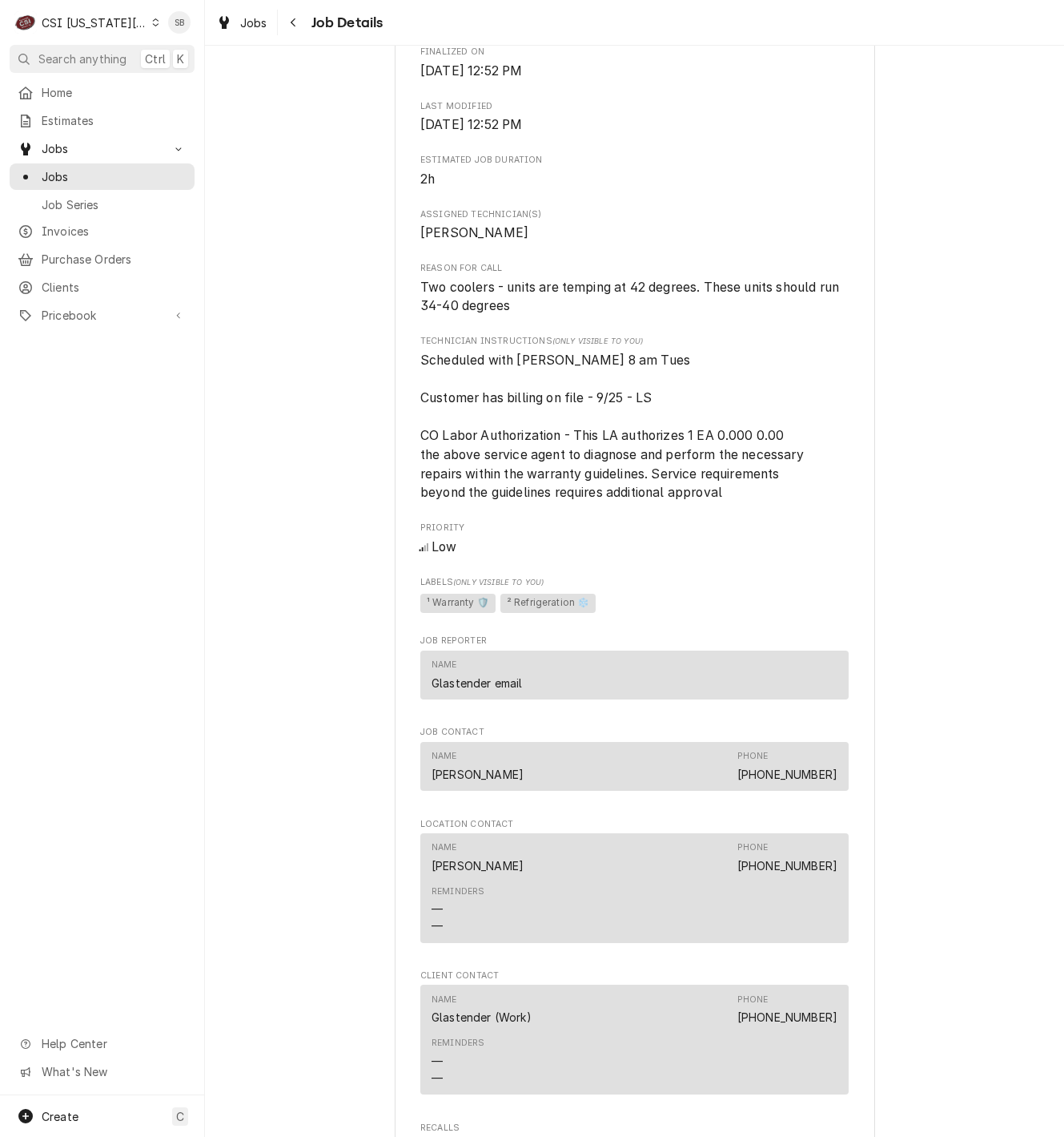
scroll to position [1322, 0]
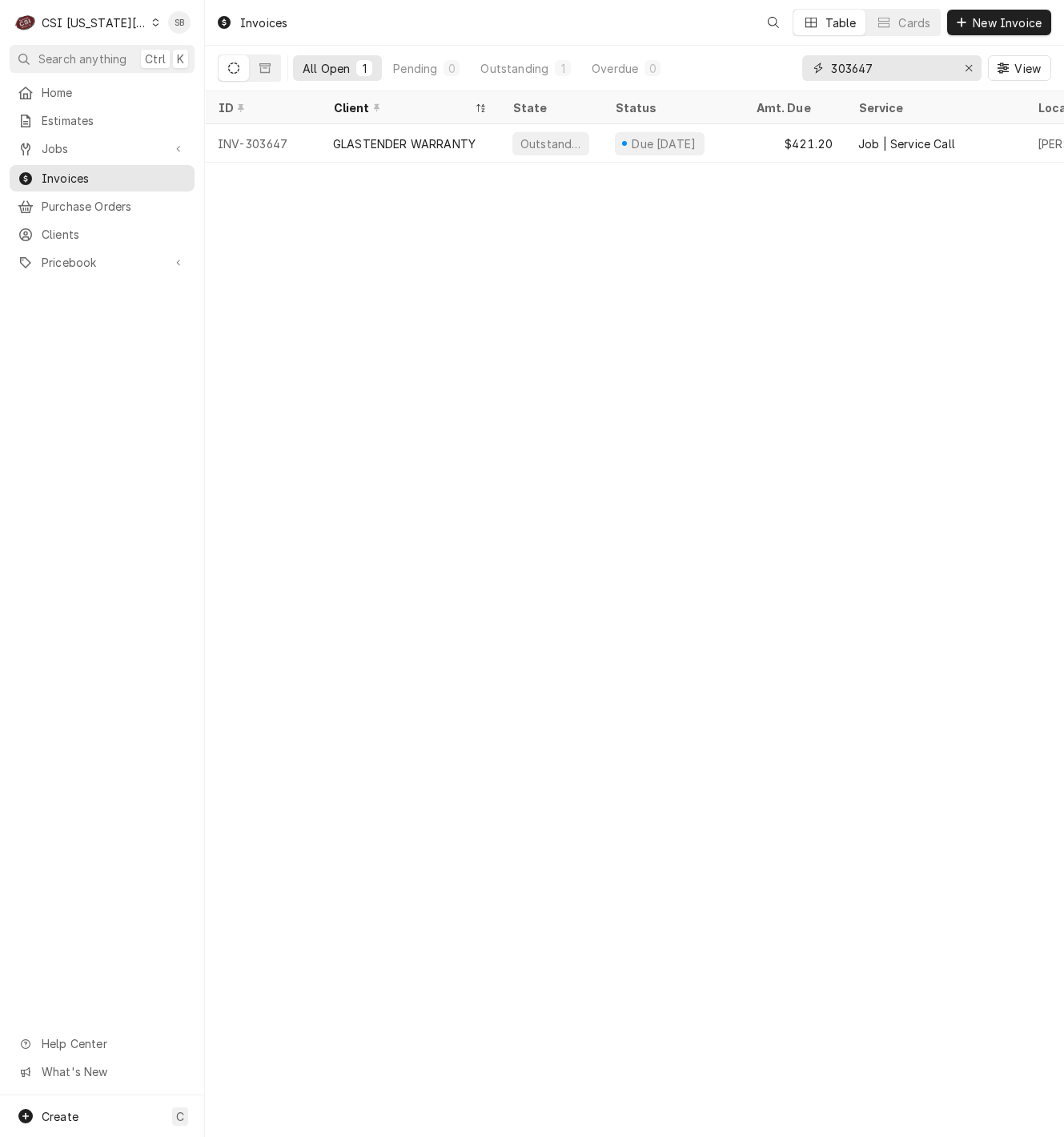
click at [846, 64] on input "303647" at bounding box center [891, 68] width 120 height 26
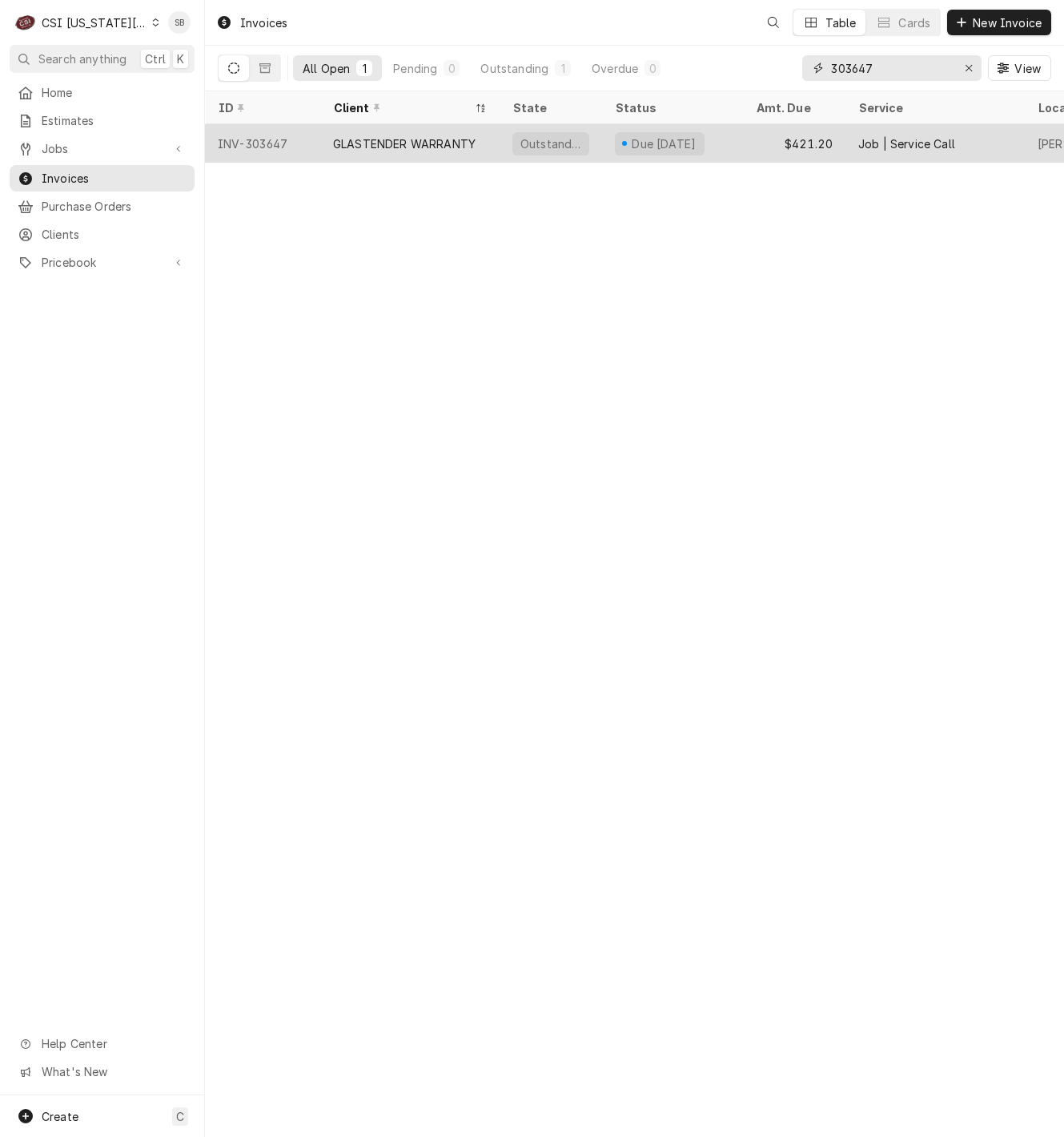
paste input "93"
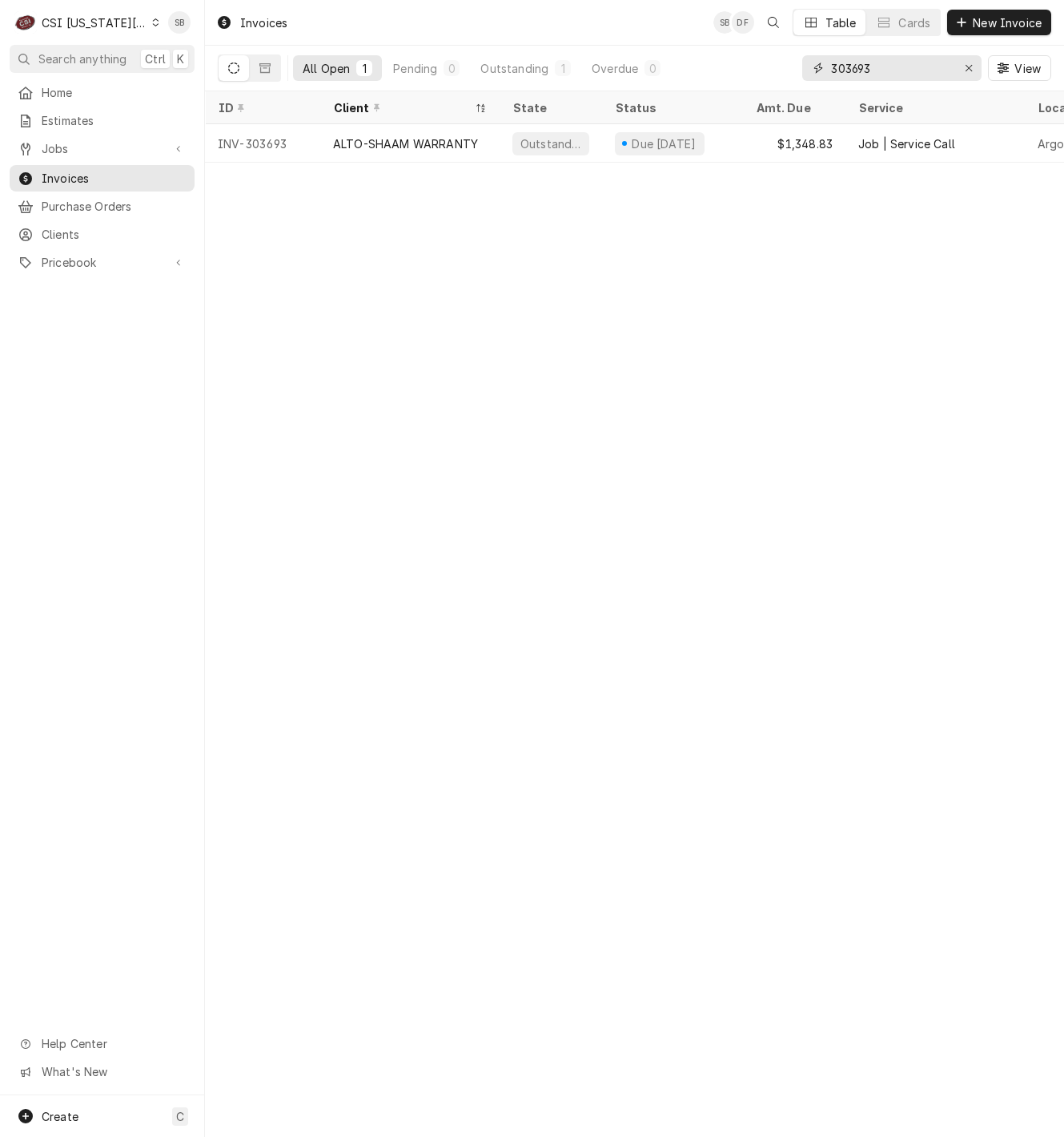
type input "303693"
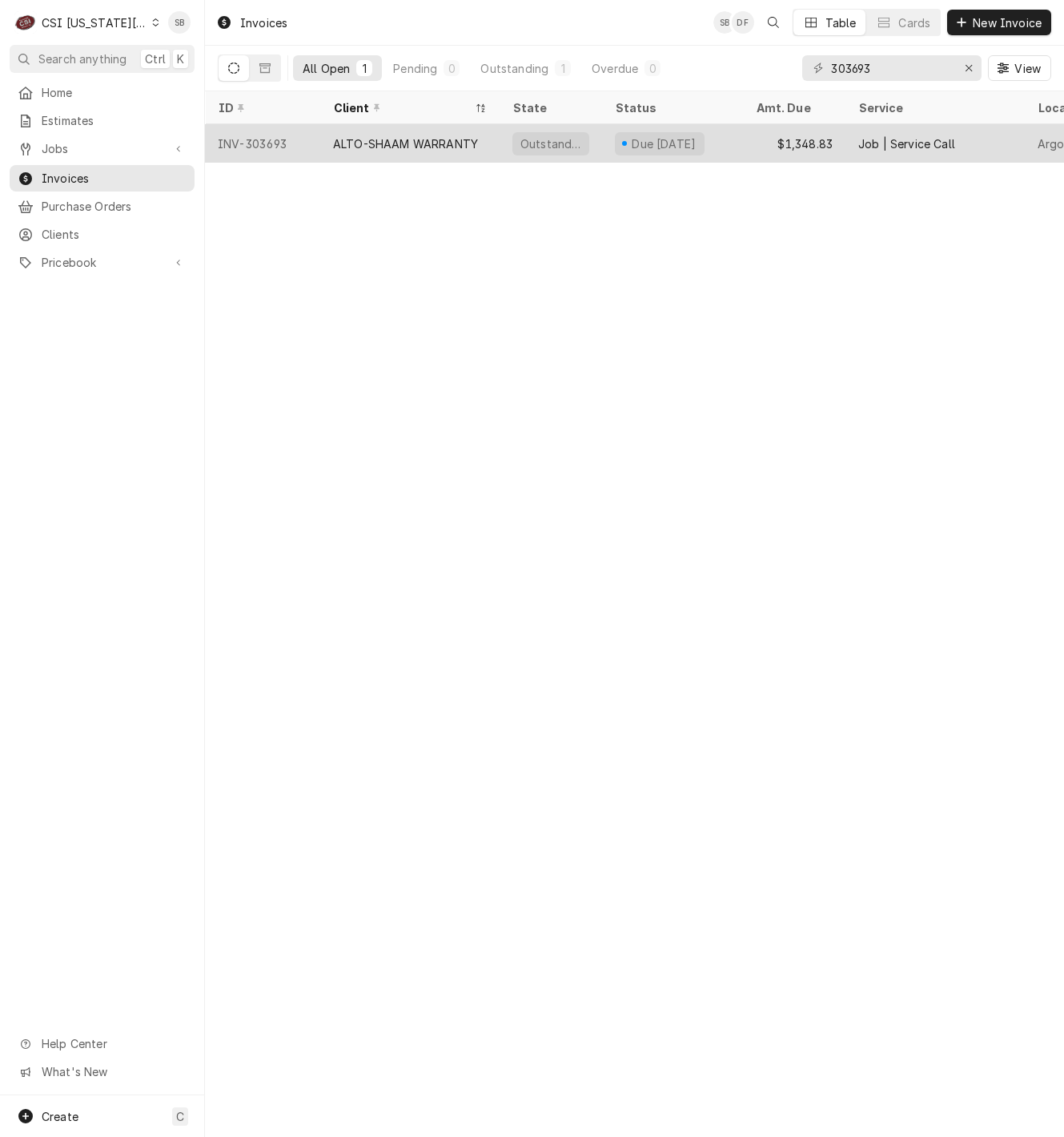
click at [452, 154] on div "ALTO-SHAAM WARRANTY" at bounding box center [410, 143] width 180 height 39
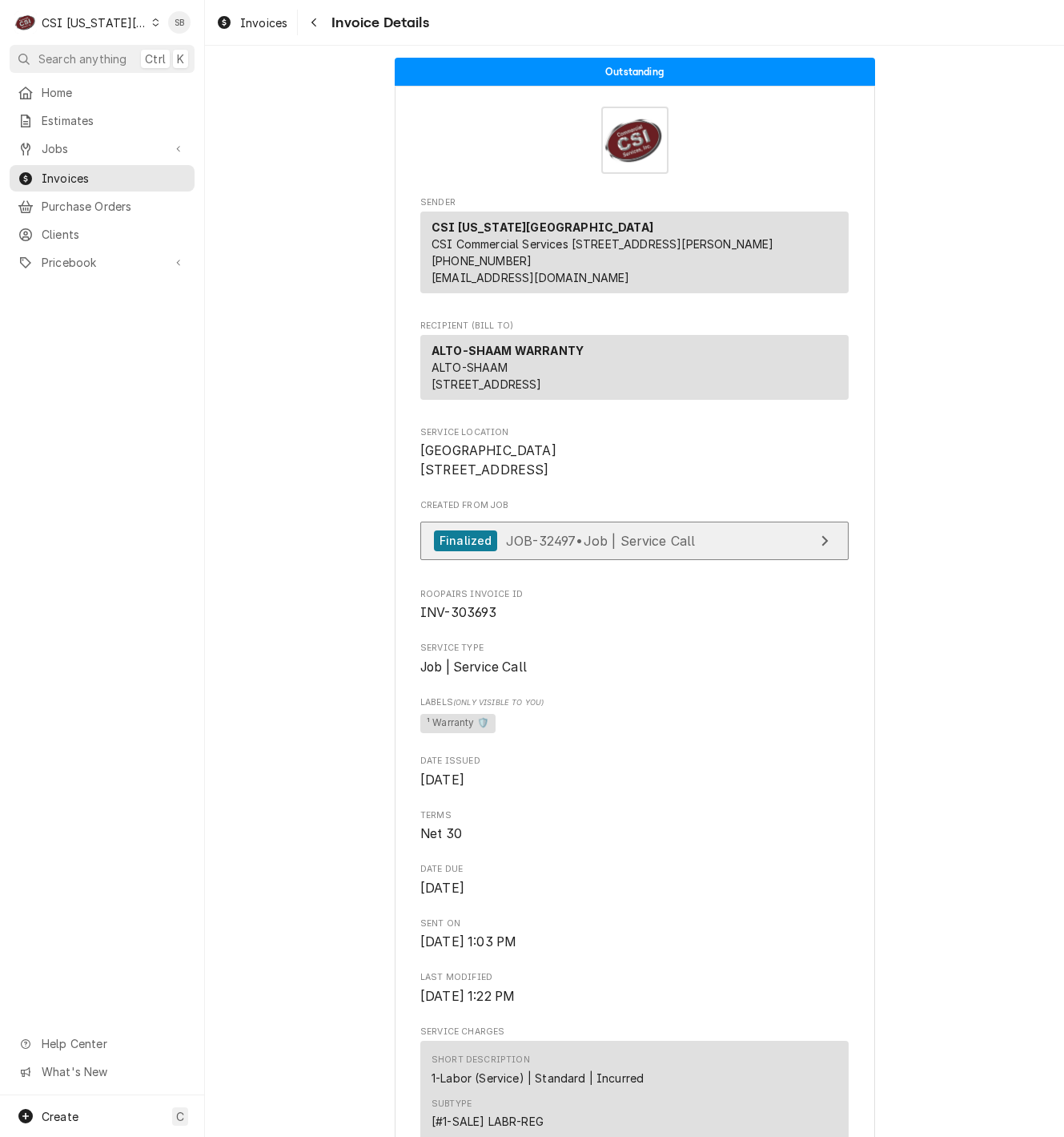
click at [673, 561] on link "Finalized JOB-32497 • Job | Service Call" at bounding box center [635, 541] width 428 height 39
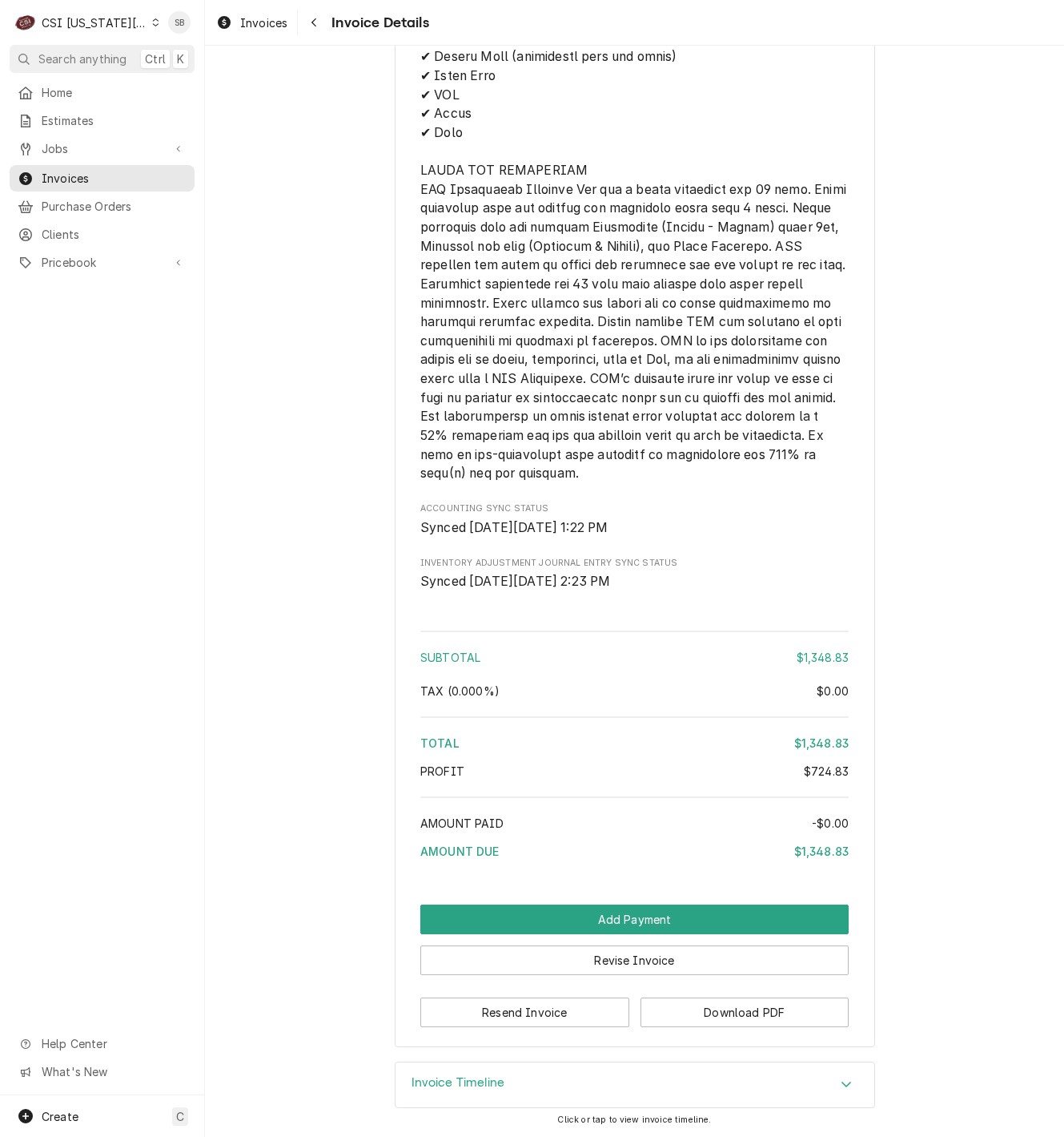
scroll to position [3913, 0]
click at [754, 1010] on button "Download PDF" at bounding box center [744, 1012] width 209 height 30
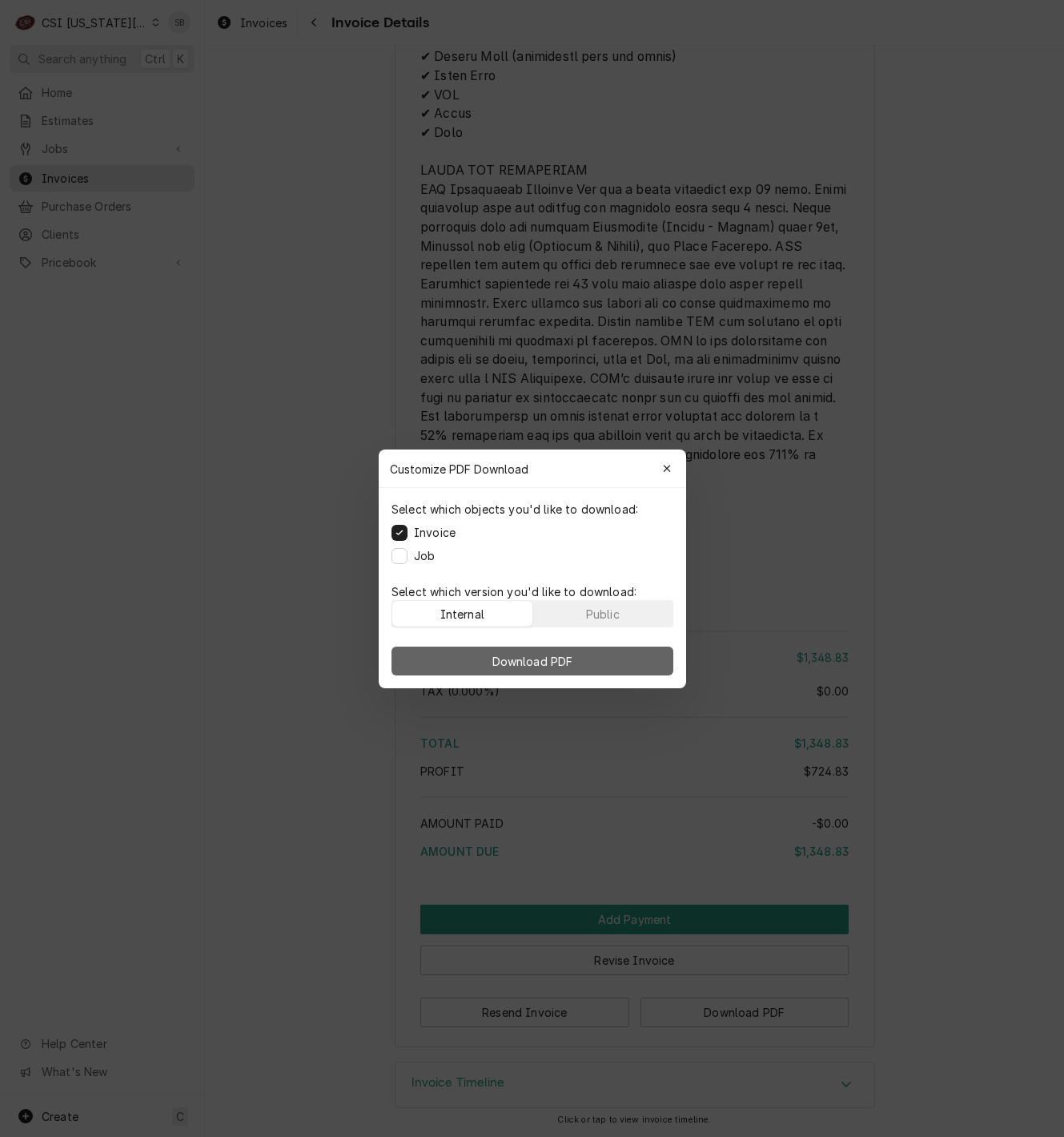
click at [543, 652] on span "Download PDF" at bounding box center [532, 660] width 87 height 17
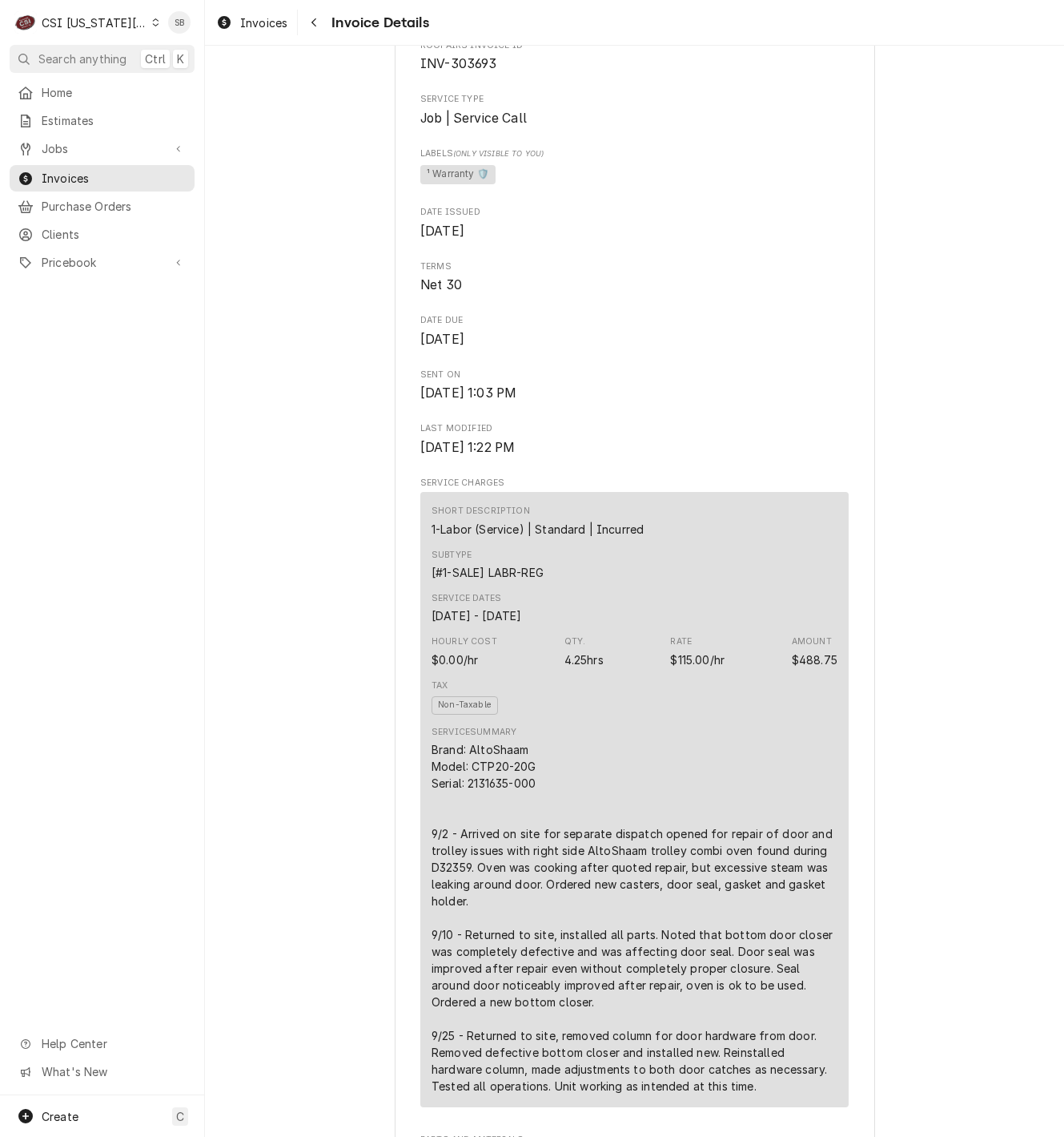
scroll to position [0, 0]
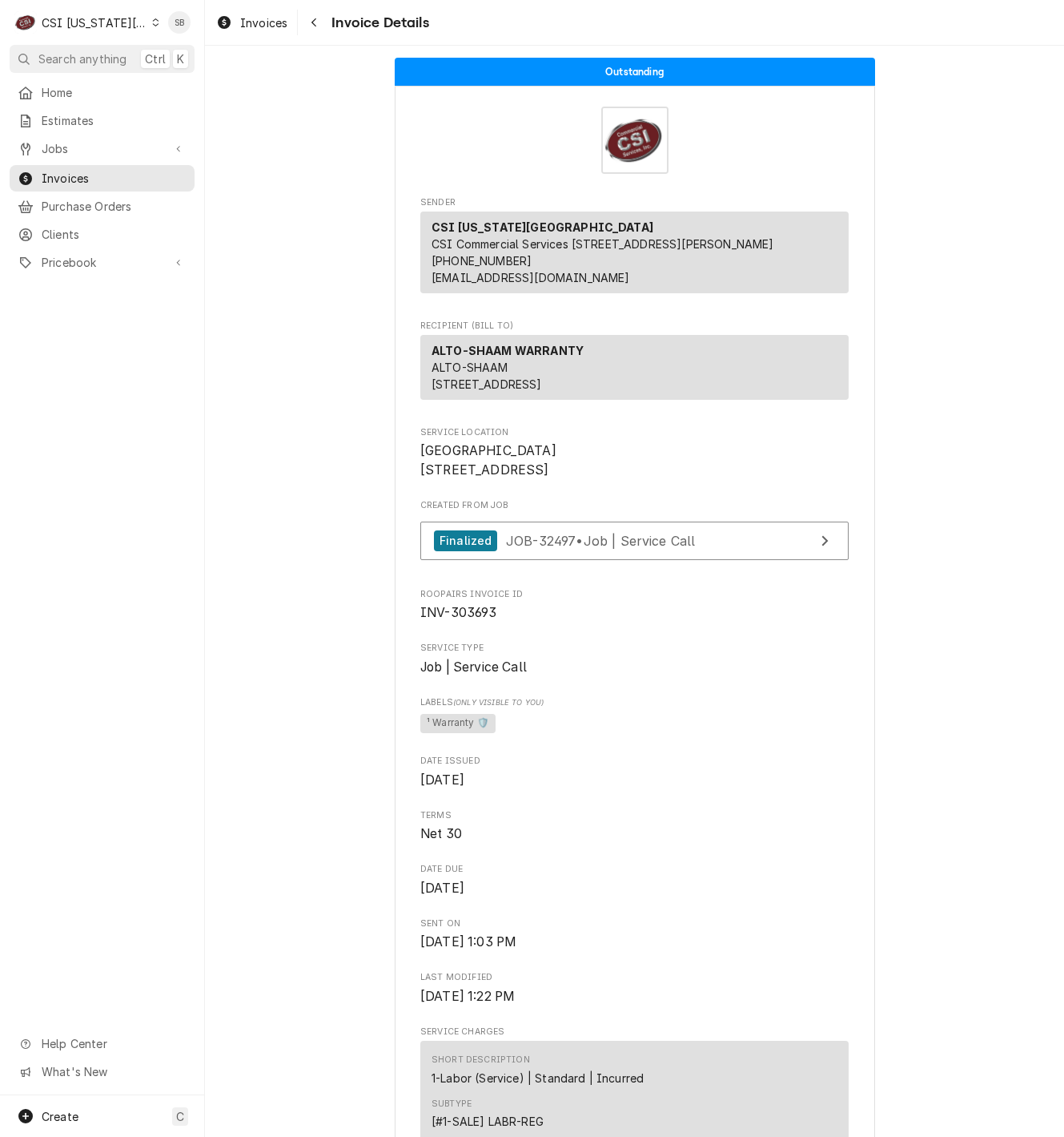
click at [115, 18] on div "CSI [US_STATE][GEOGRAPHIC_DATA]" at bounding box center [94, 23] width 106 height 17
click at [176, 56] on div "CSI Kentucky" at bounding box center [275, 60] width 234 height 17
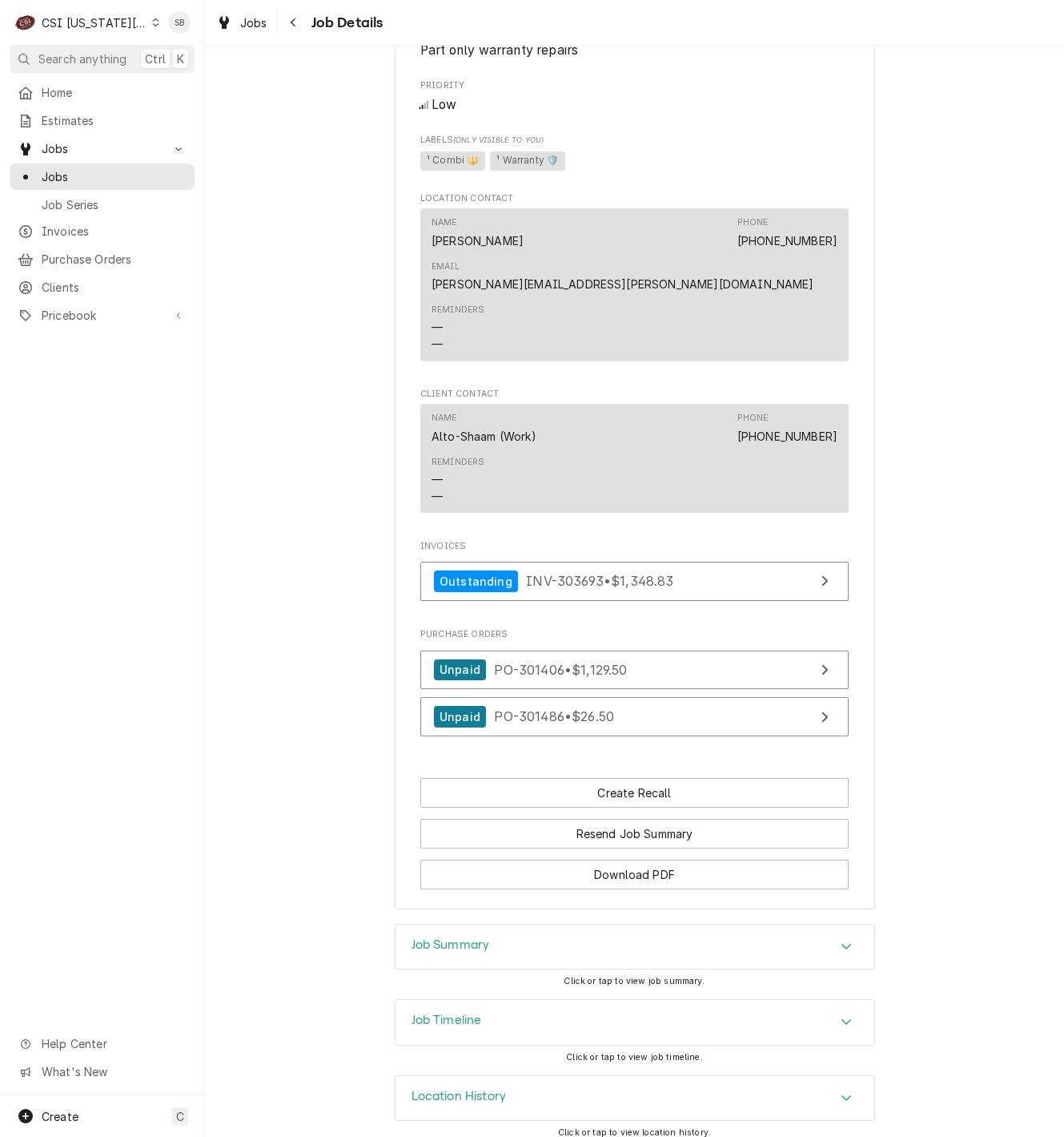
scroll to position [1524, 0]
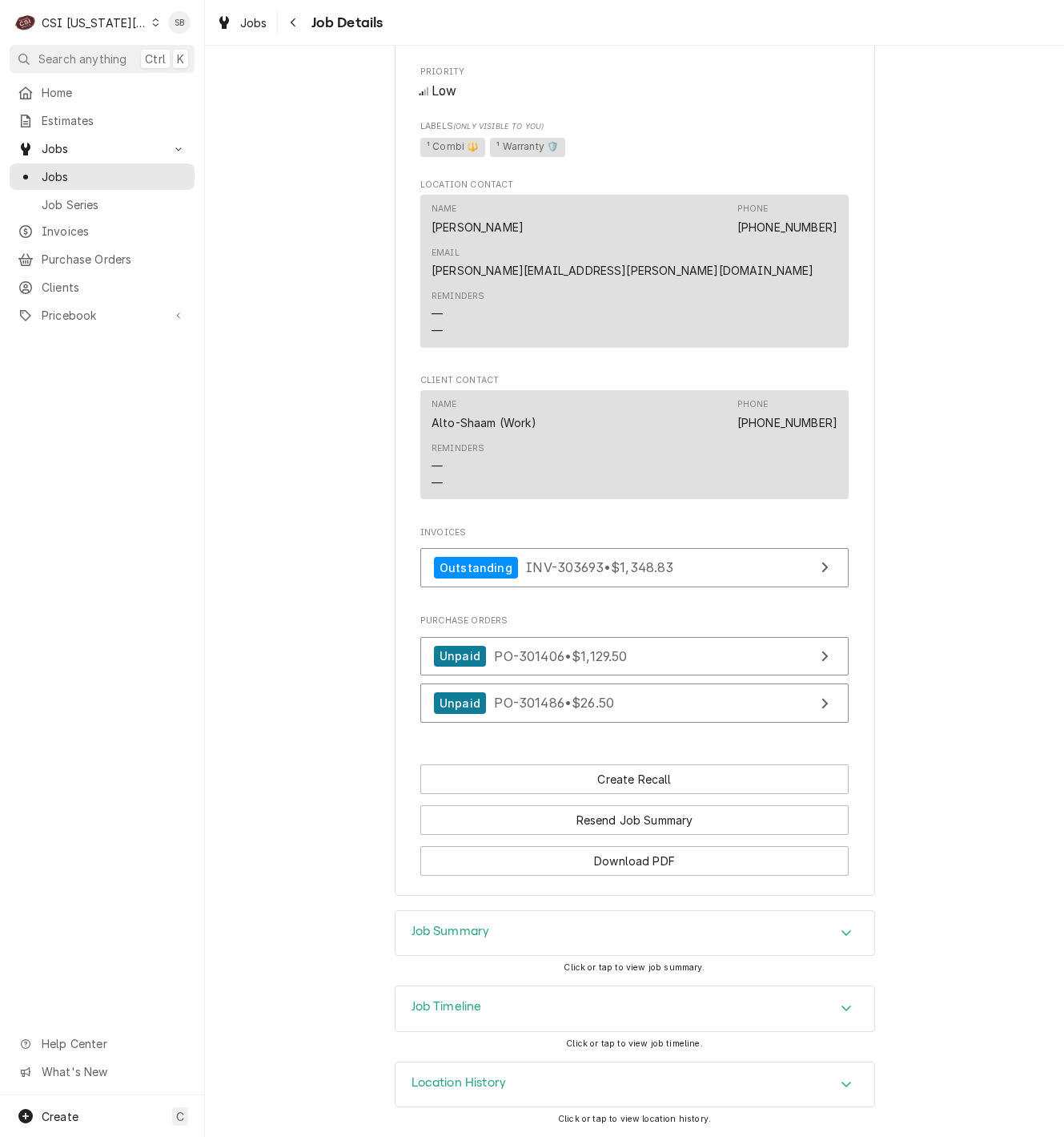
click at [641, 928] on div "Job Summary" at bounding box center [635, 933] width 479 height 45
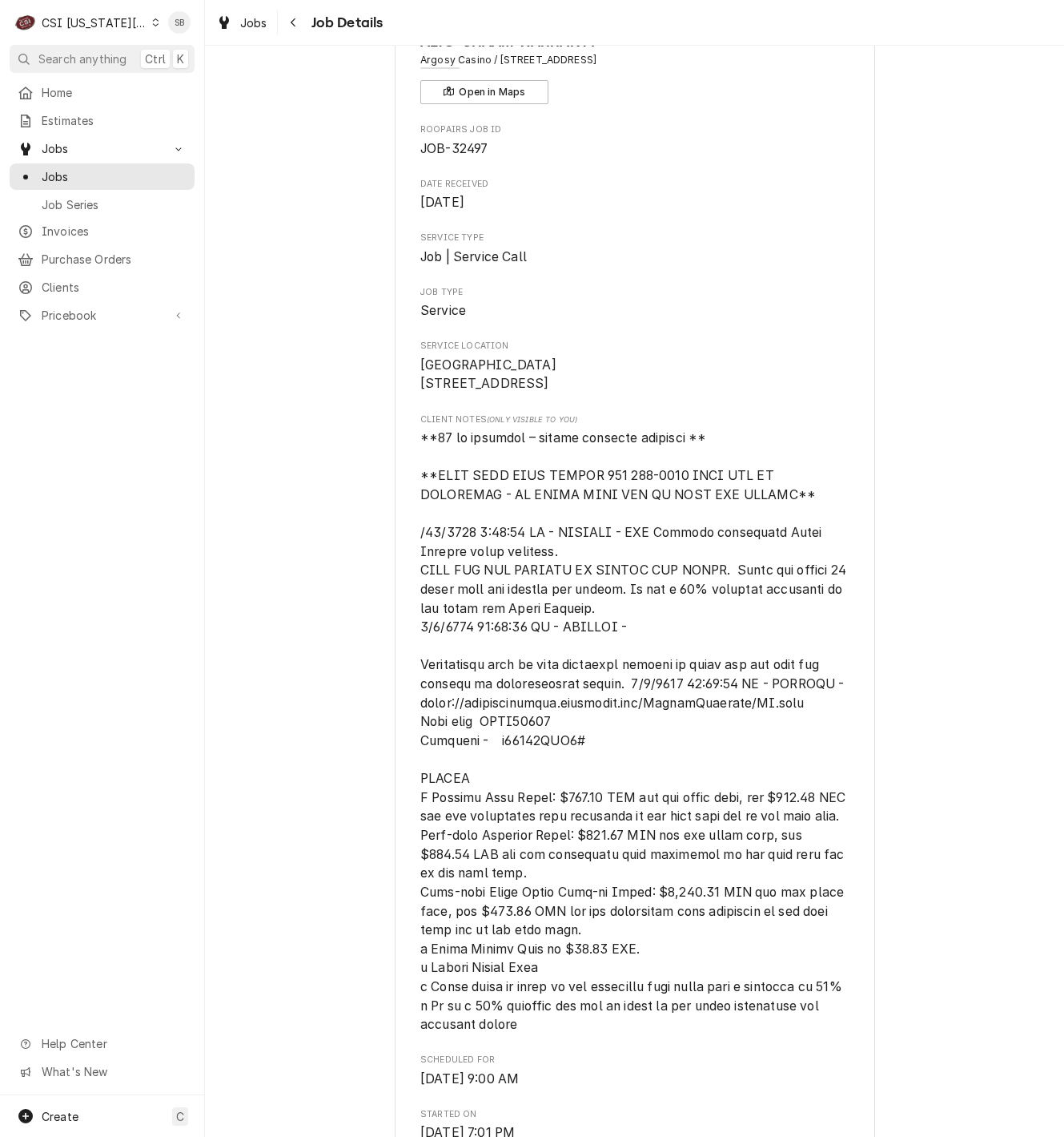
scroll to position [0, 0]
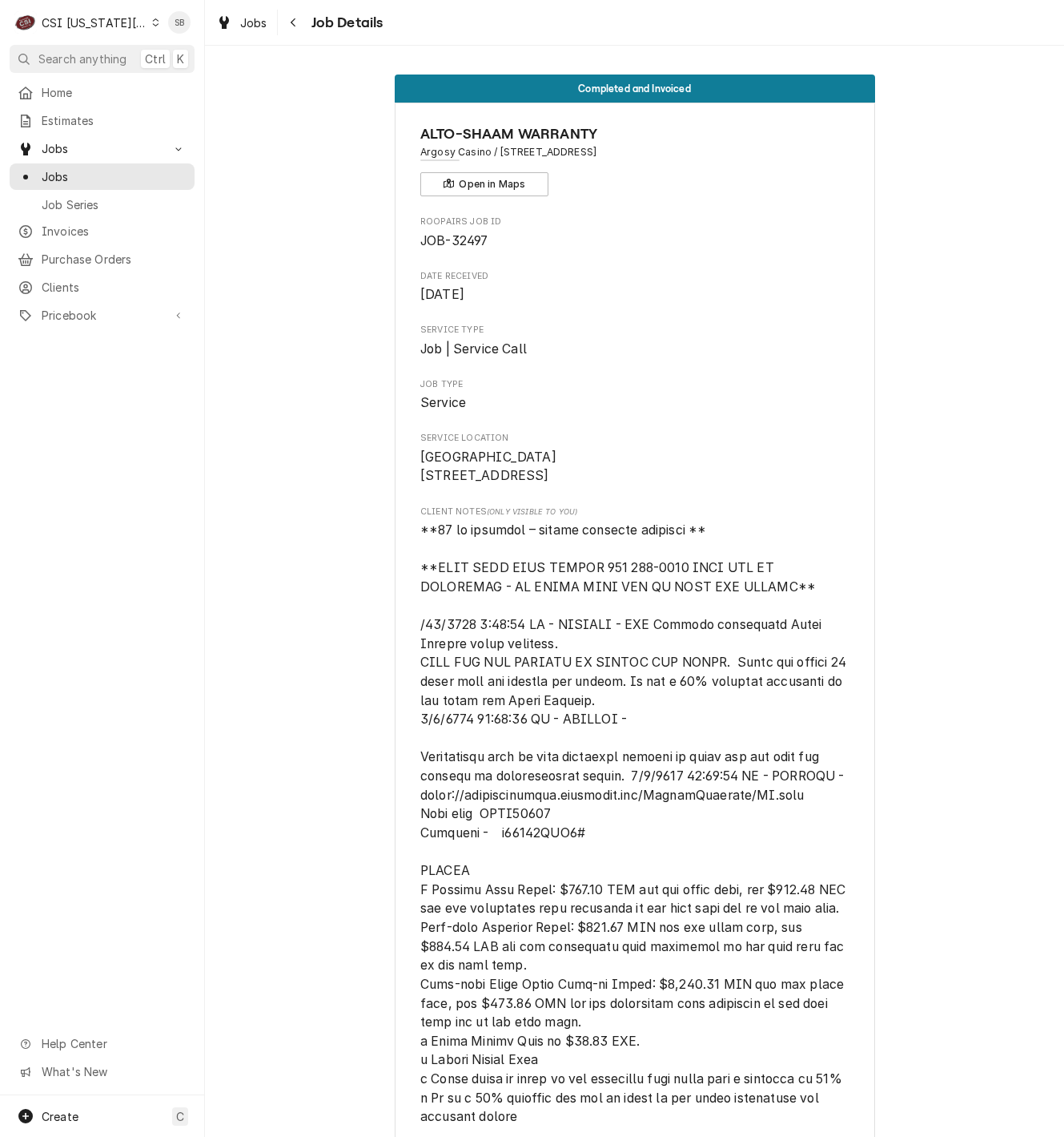
click at [464, 238] on span "JOB-32497" at bounding box center [454, 240] width 68 height 15
copy span "32497"
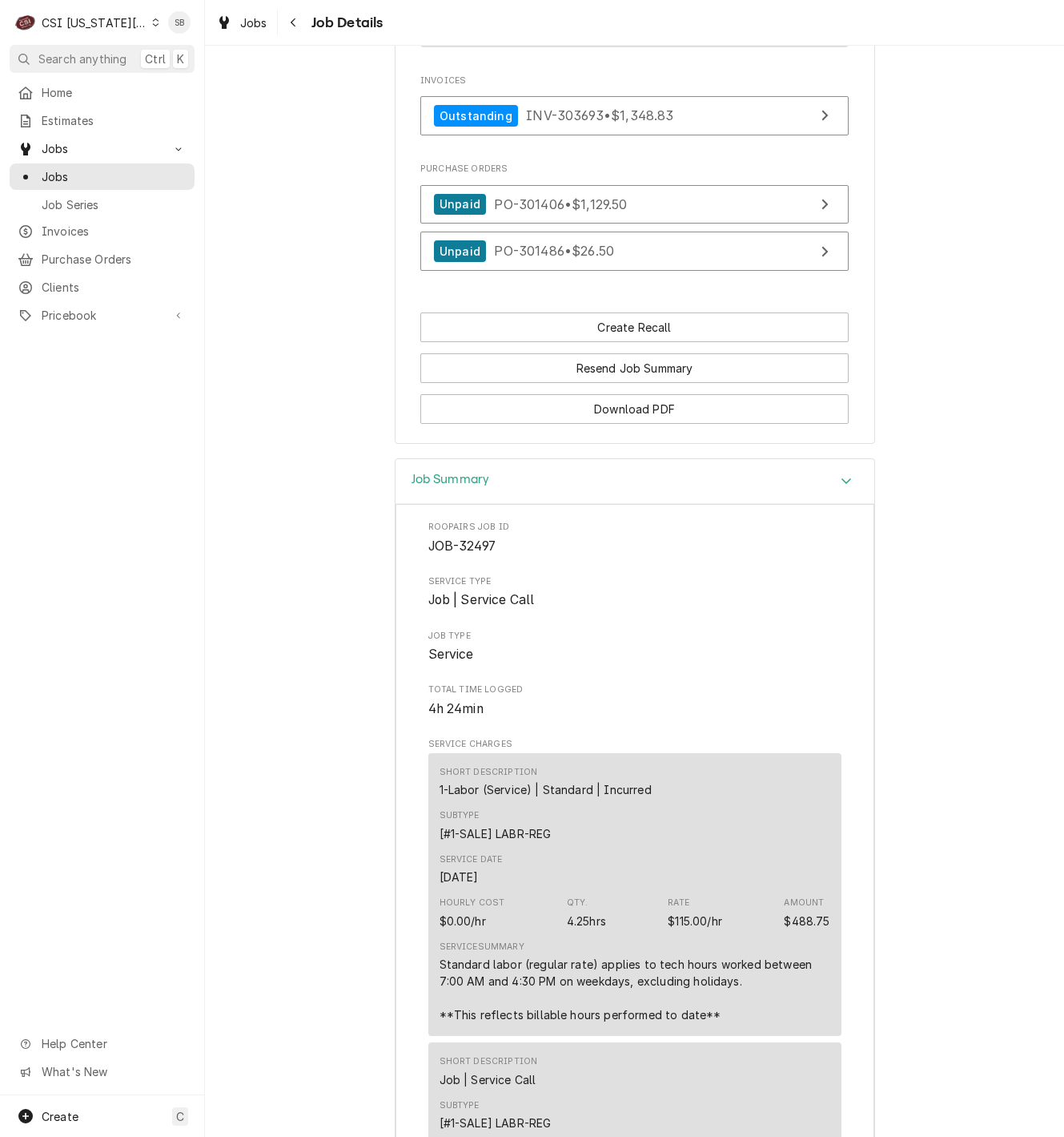
scroll to position [1803, 0]
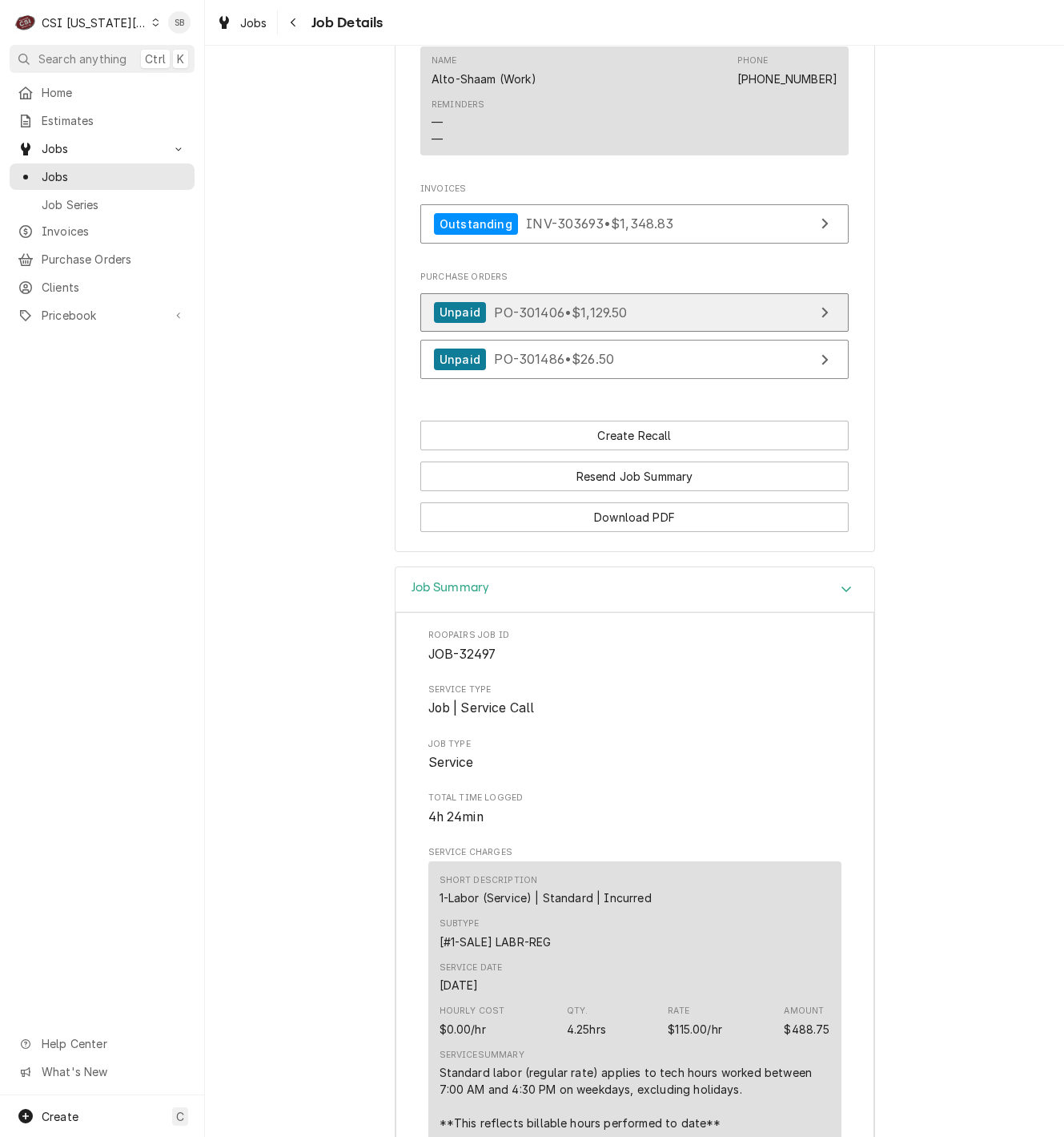
click at [568, 320] on span "PO-301406 • $1,129.50" at bounding box center [560, 312] width 133 height 16
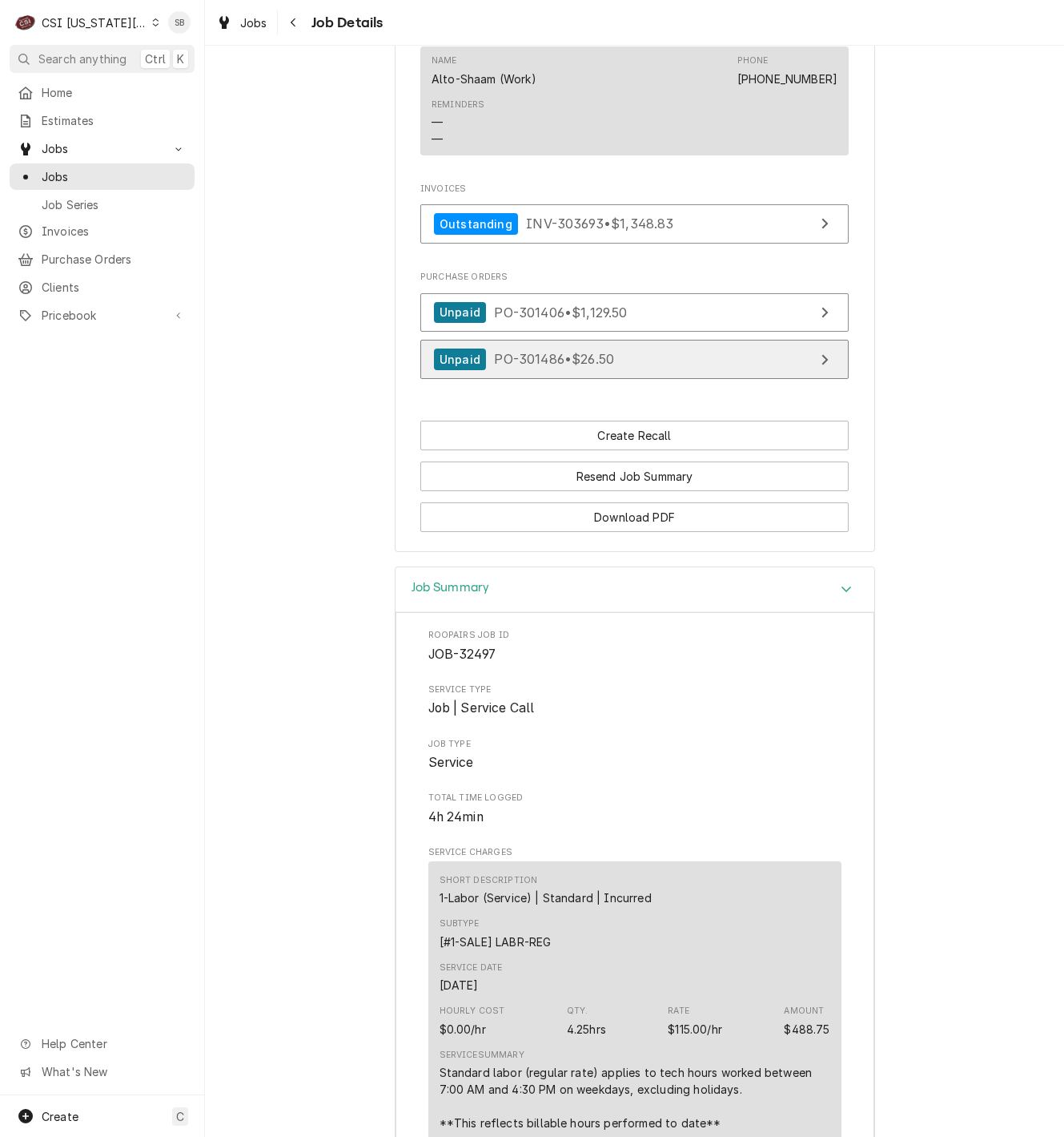
click at [589, 379] on link "Unpaid PO-301486 • $26.50" at bounding box center [635, 359] width 428 height 39
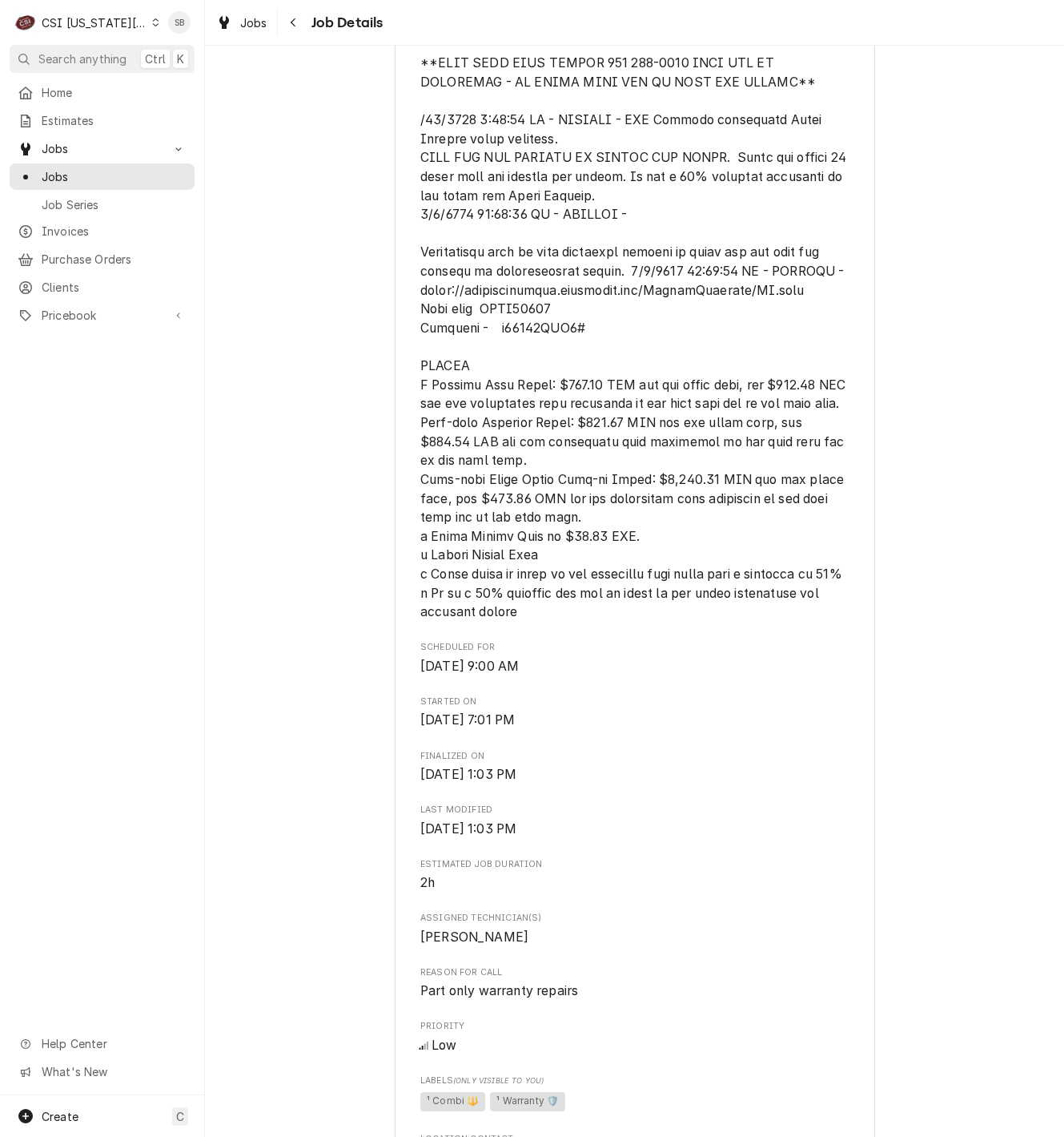
scroll to position [961, 0]
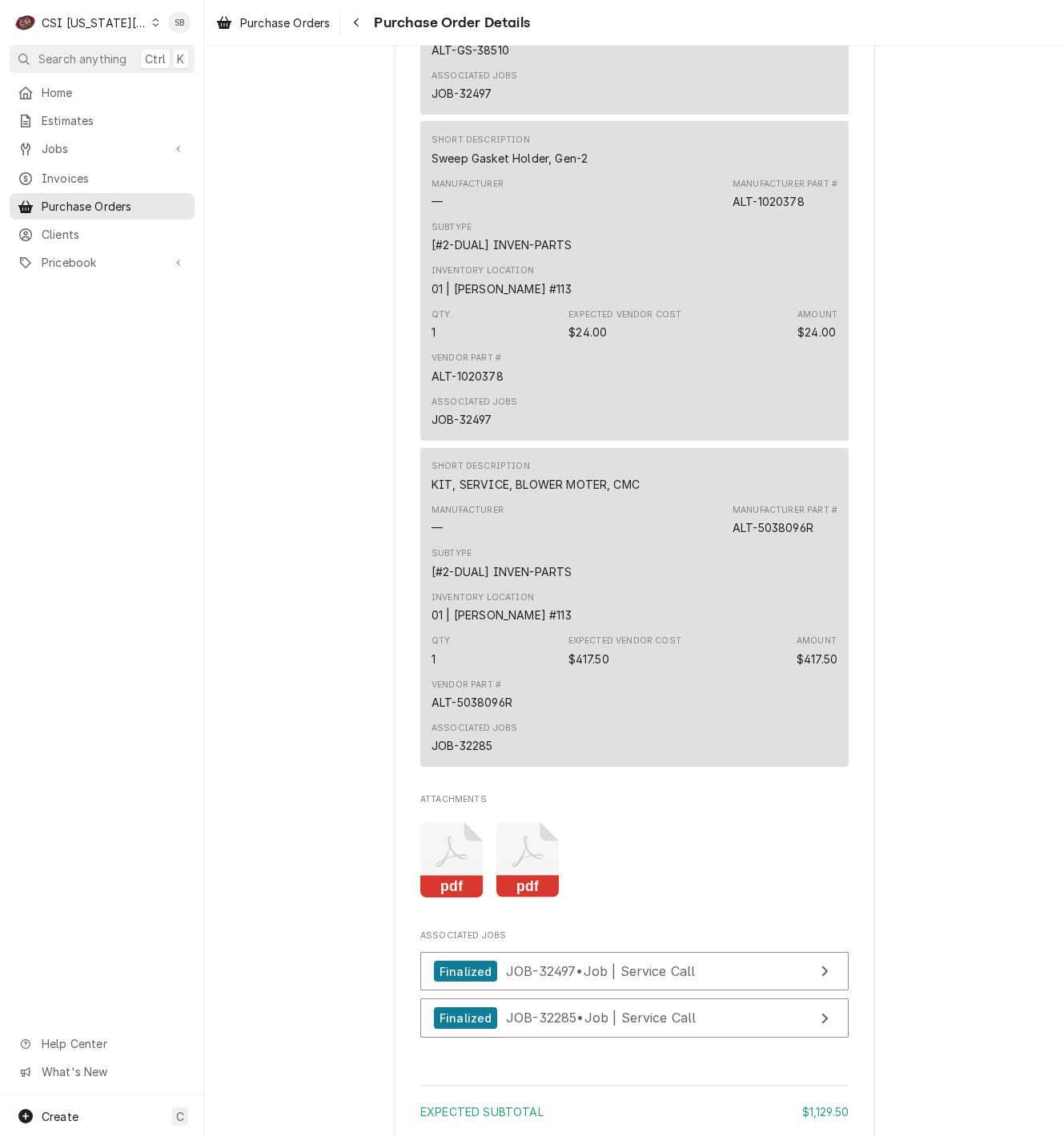
scroll to position [2259, 0]
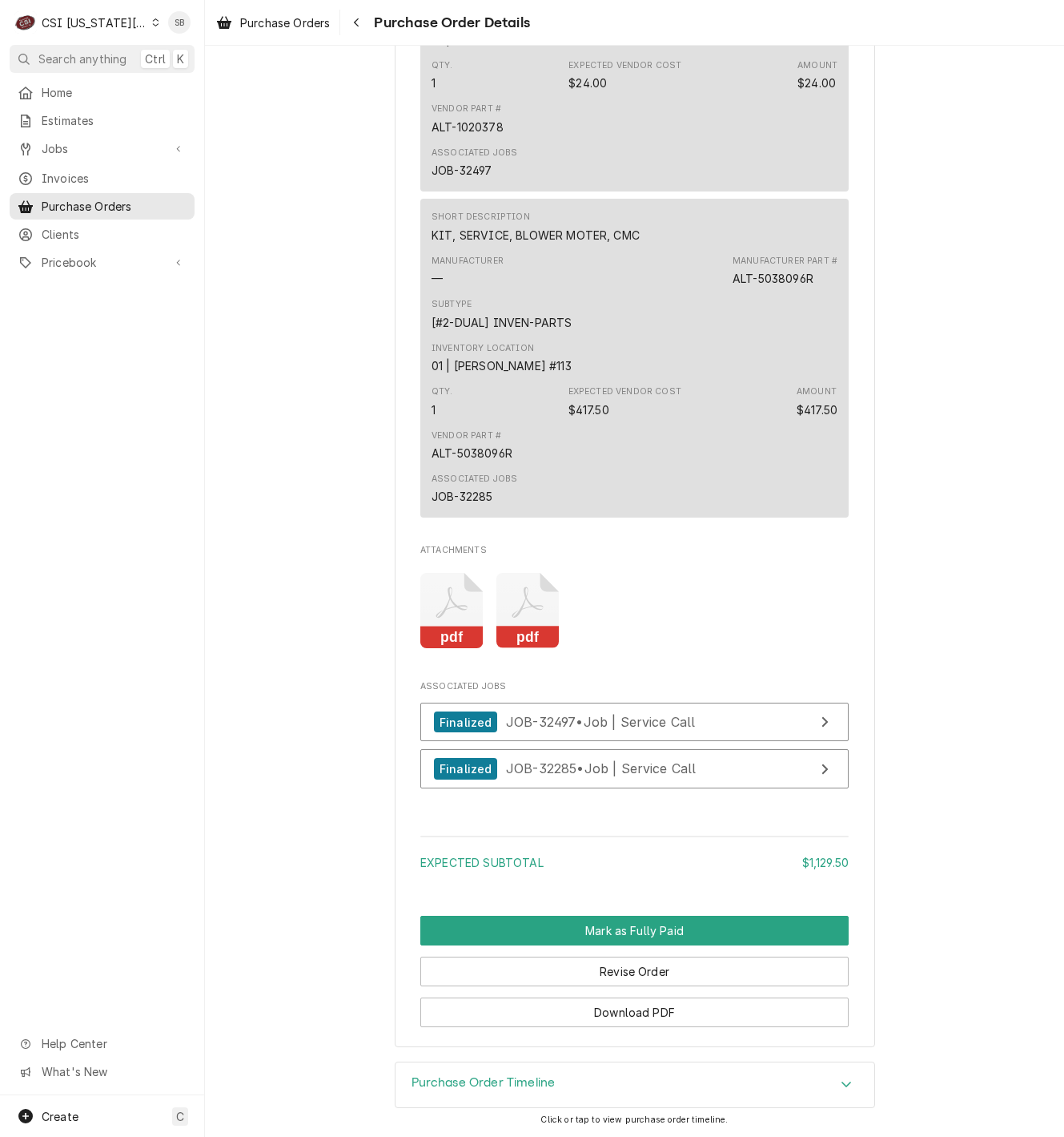
click at [445, 647] on icon "Attachments" at bounding box center [452, 611] width 64 height 76
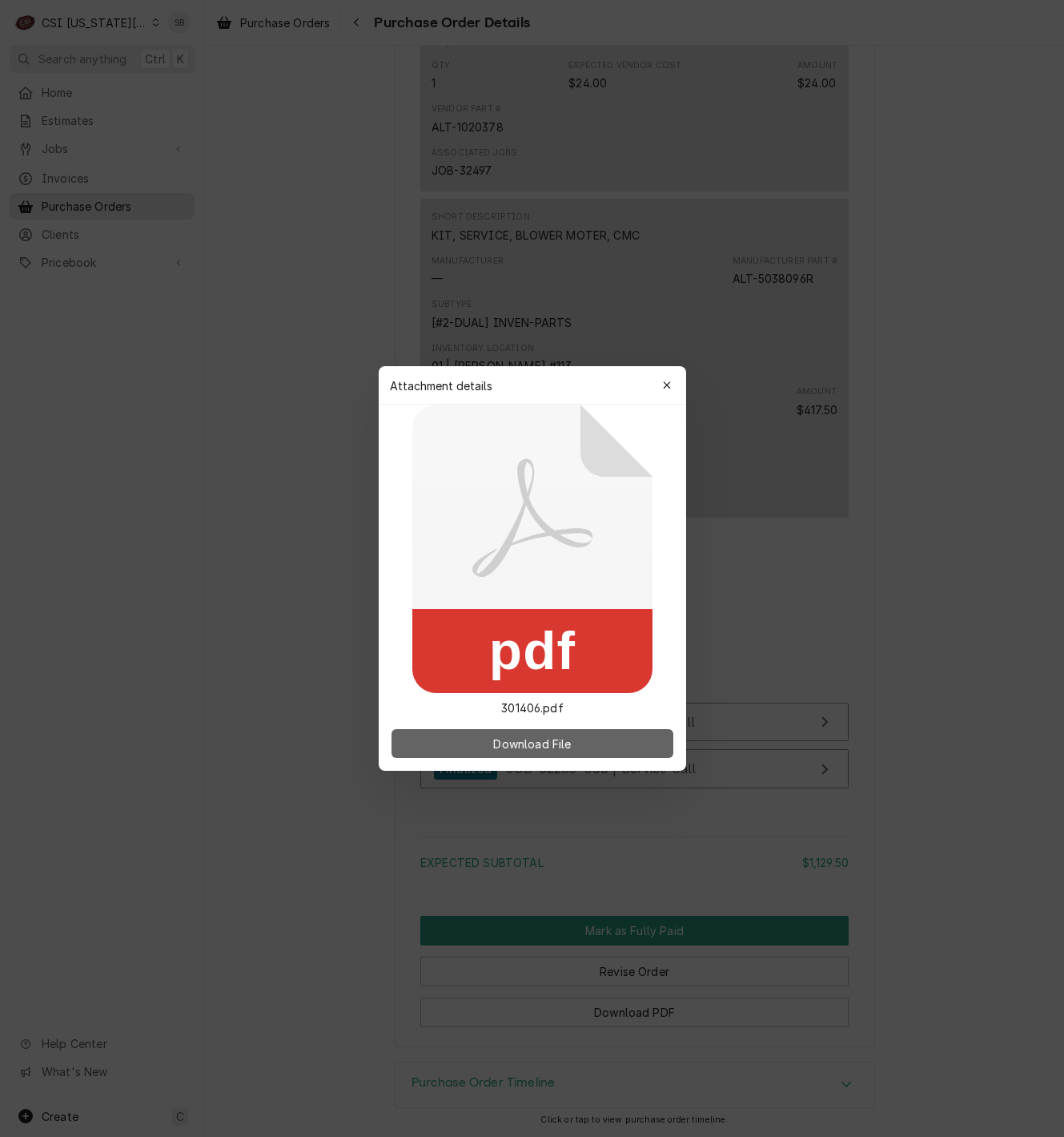
click at [548, 744] on span "Download File" at bounding box center [532, 744] width 84 height 17
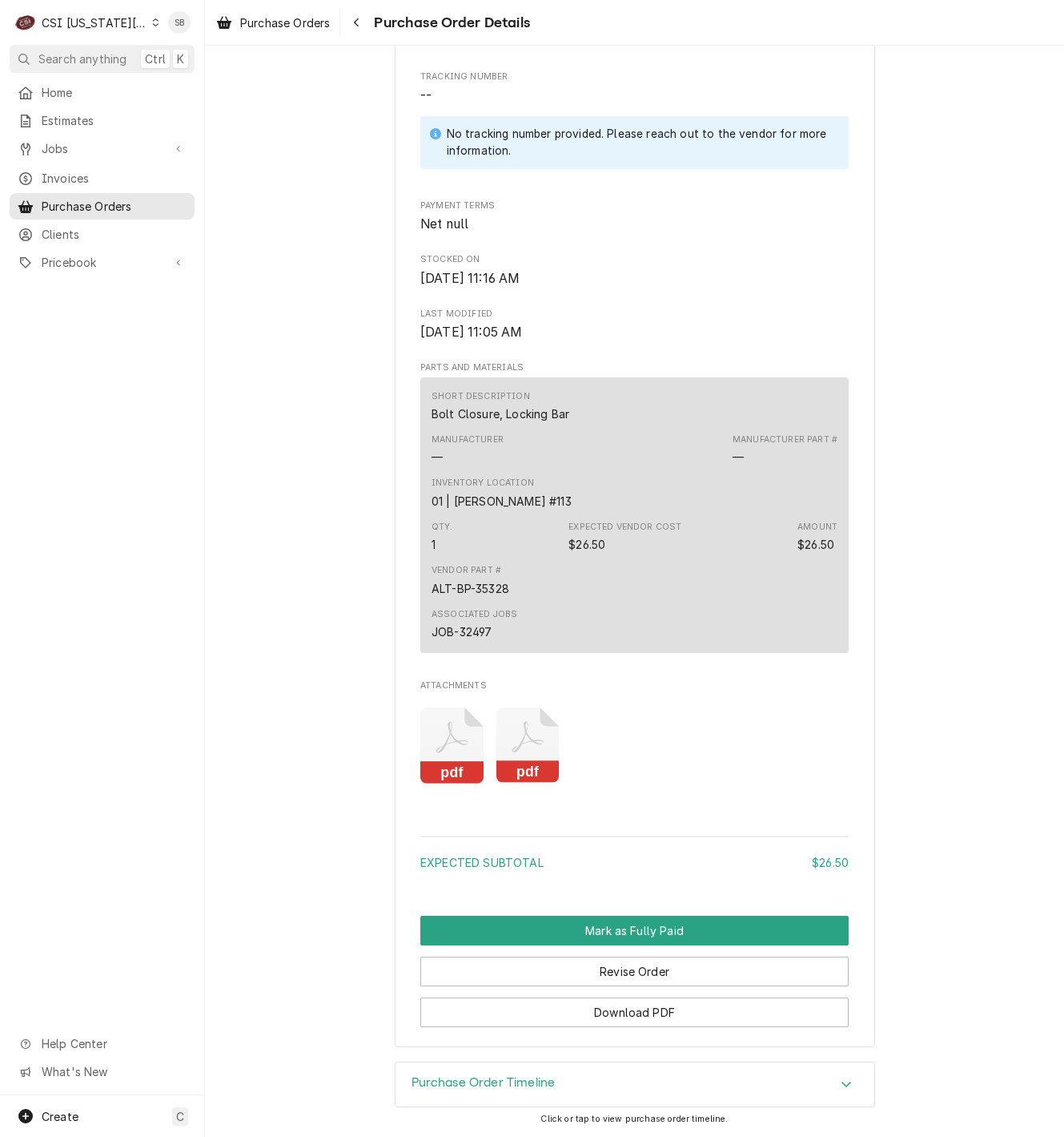
scroll to position [806, 0]
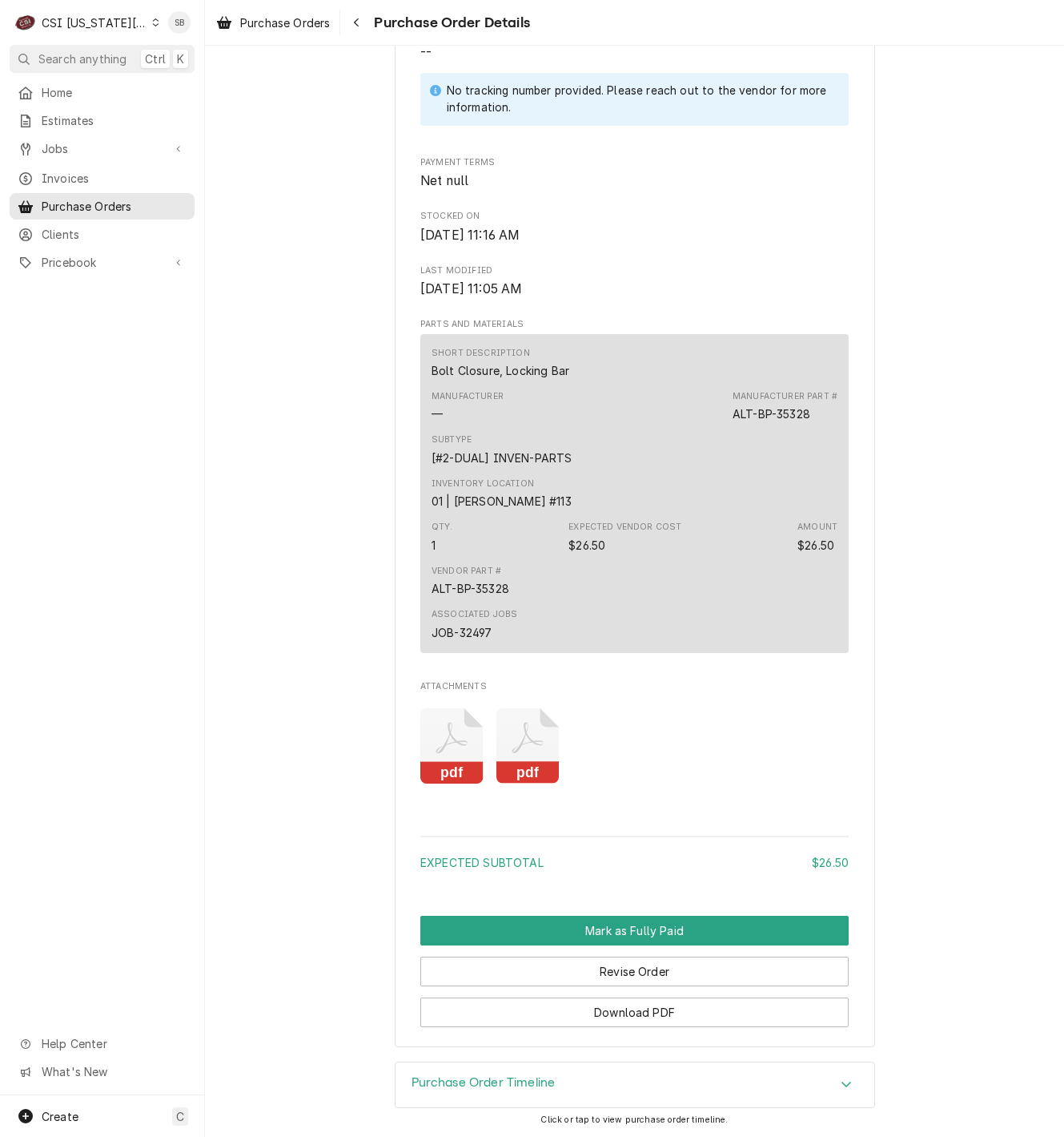
click at [433, 777] on icon "Attachments" at bounding box center [452, 746] width 64 height 76
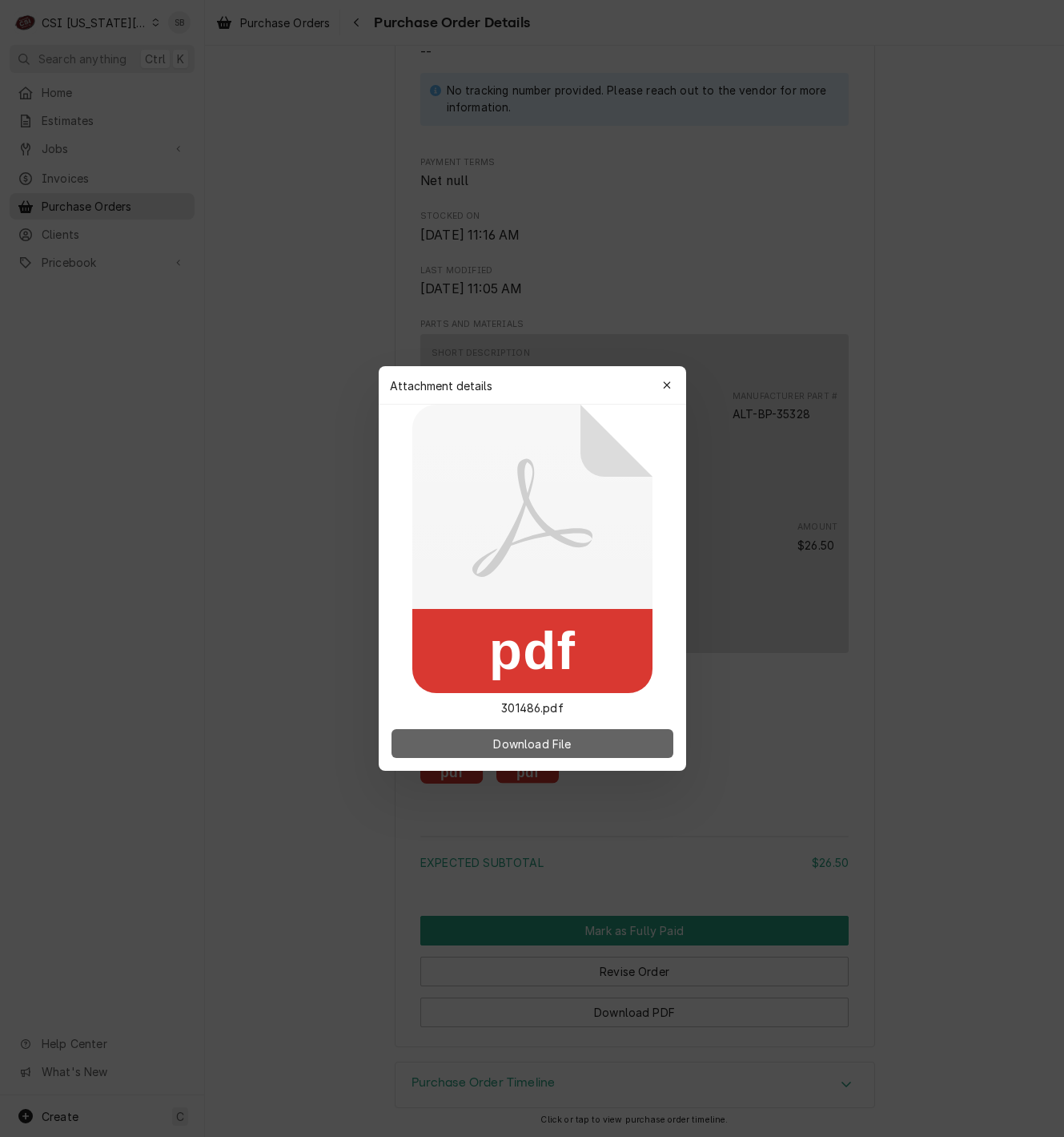
click at [472, 745] on button "Download File" at bounding box center [532, 744] width 282 height 29
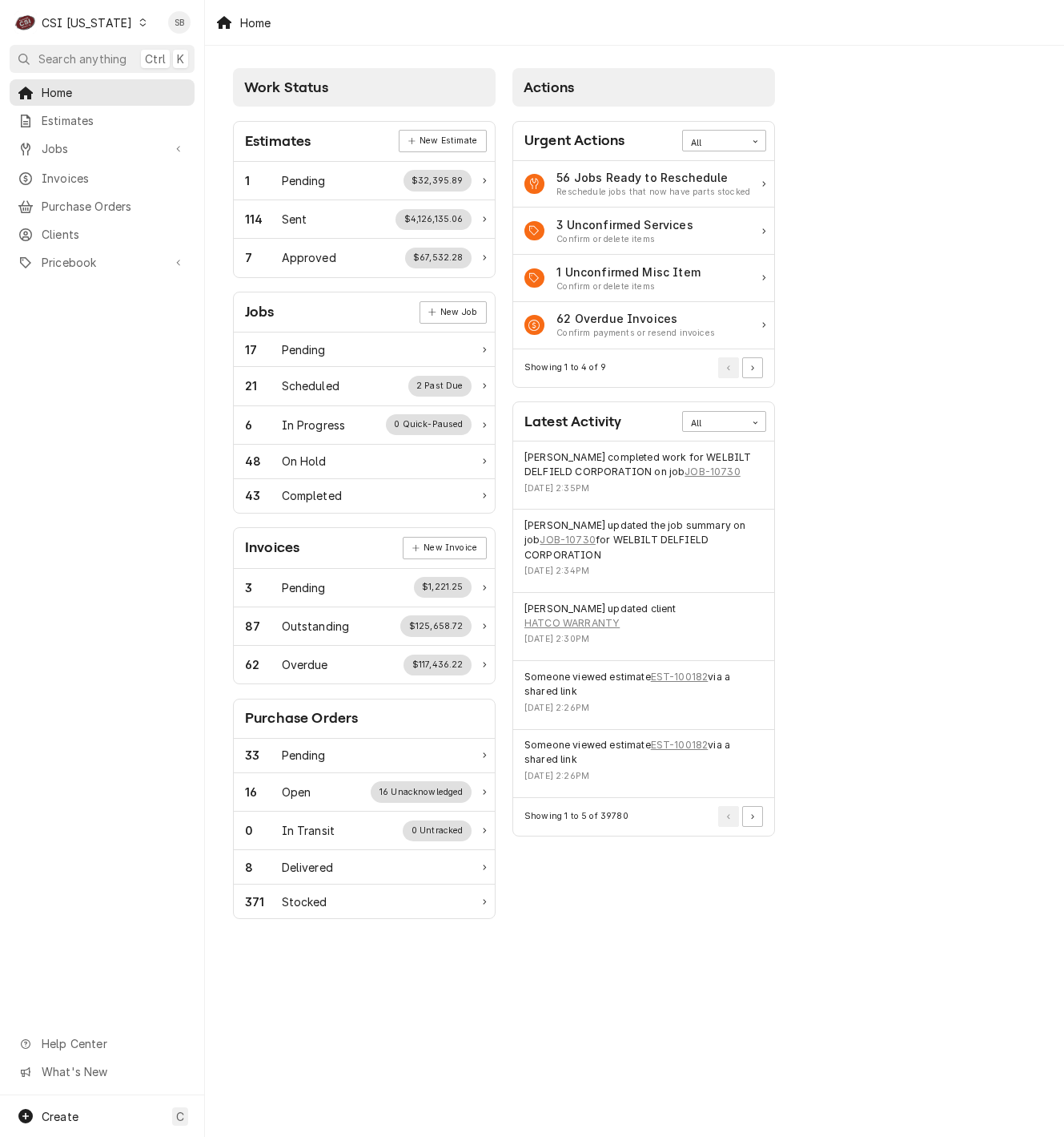
click at [92, 20] on div "CSI [US_STATE]" at bounding box center [87, 23] width 90 height 17
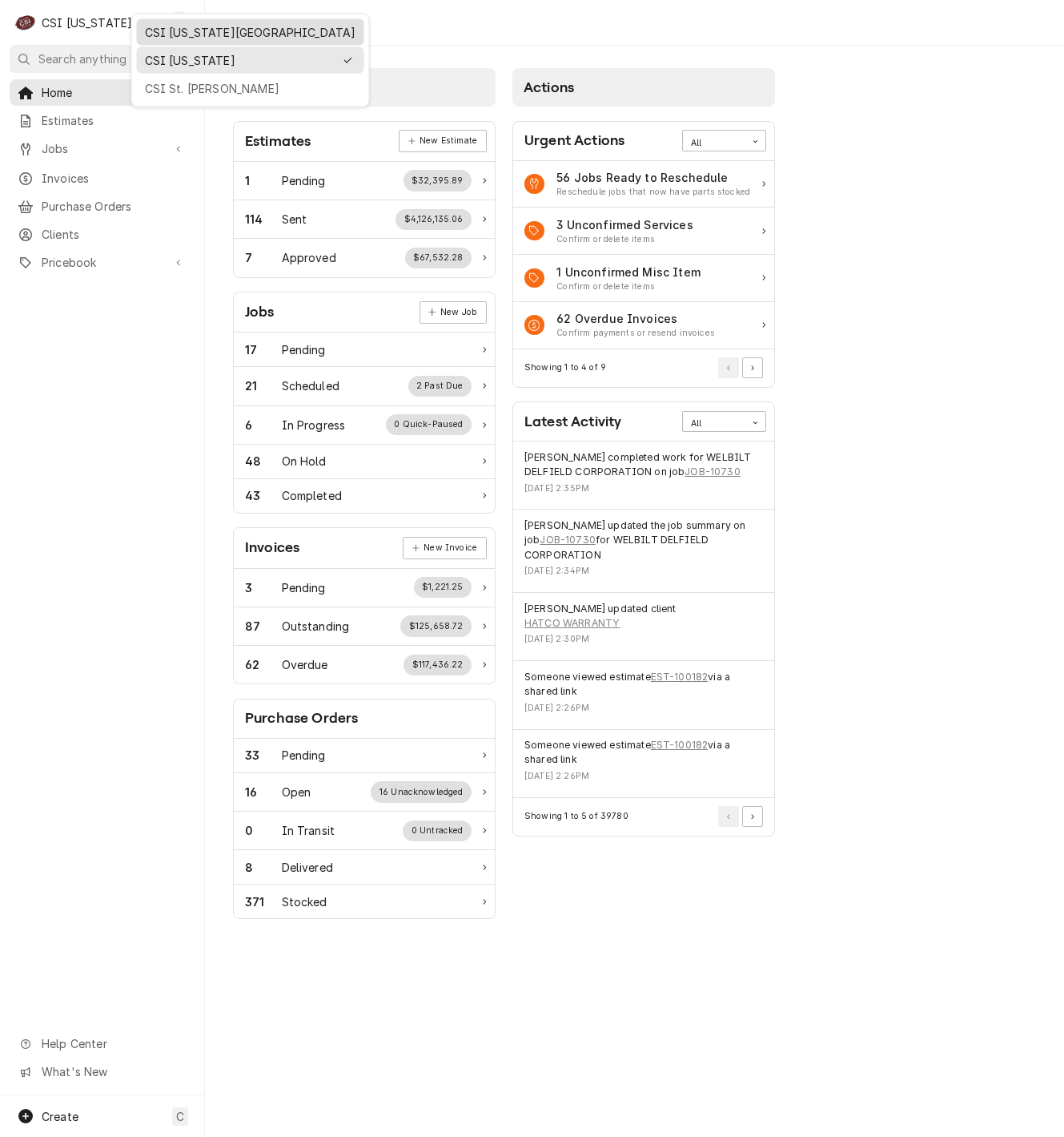
click at [174, 27] on div "CSI [US_STATE][GEOGRAPHIC_DATA]" at bounding box center [250, 32] width 211 height 17
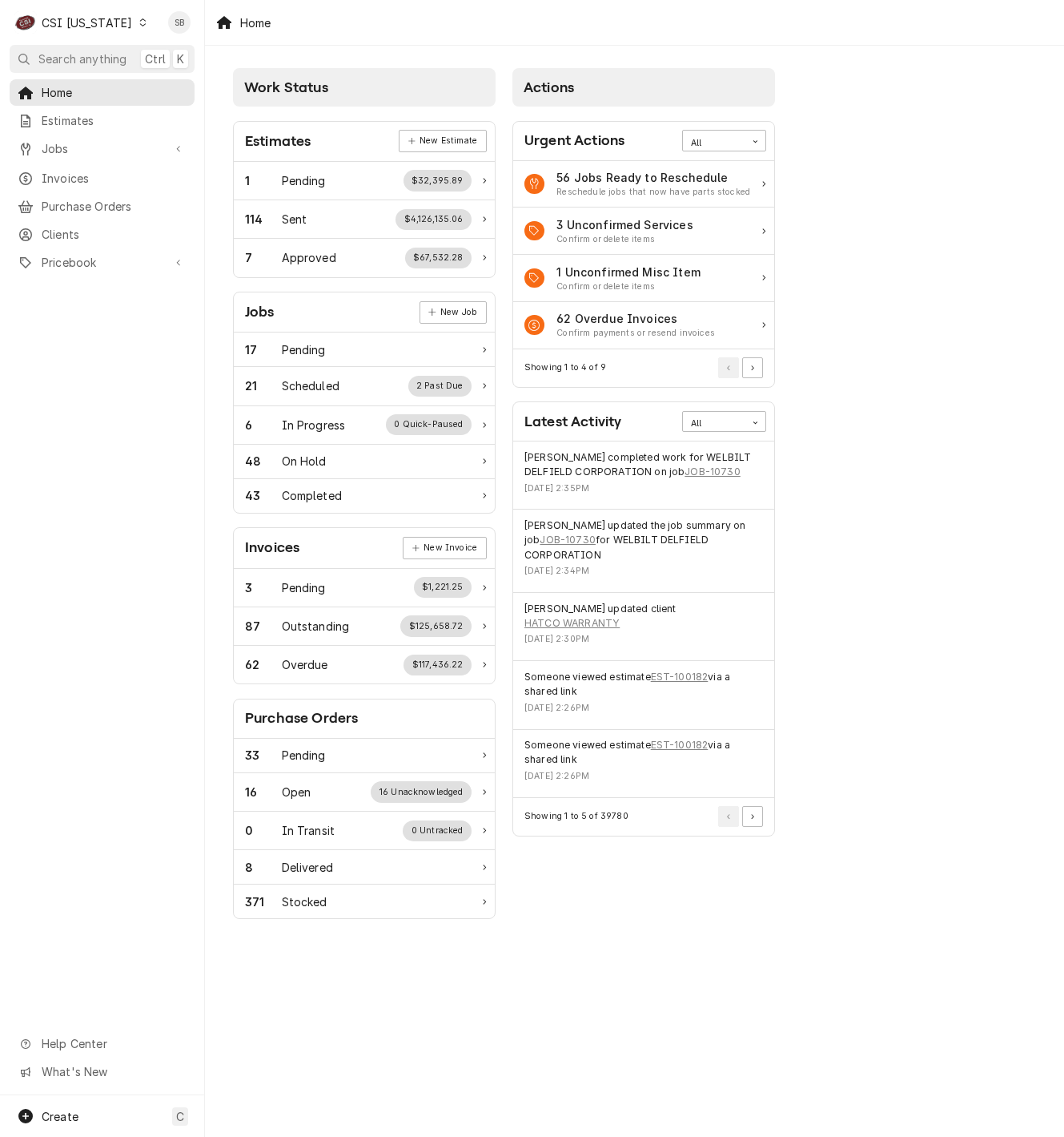
drag, startPoint x: 68, startPoint y: 20, endPoint x: 86, endPoint y: 41, distance: 27.7
click at [70, 19] on div "CSI [US_STATE]" at bounding box center [87, 23] width 90 height 17
click at [219, 31] on div "CSI [US_STATE][GEOGRAPHIC_DATA]" at bounding box center [250, 32] width 211 height 17
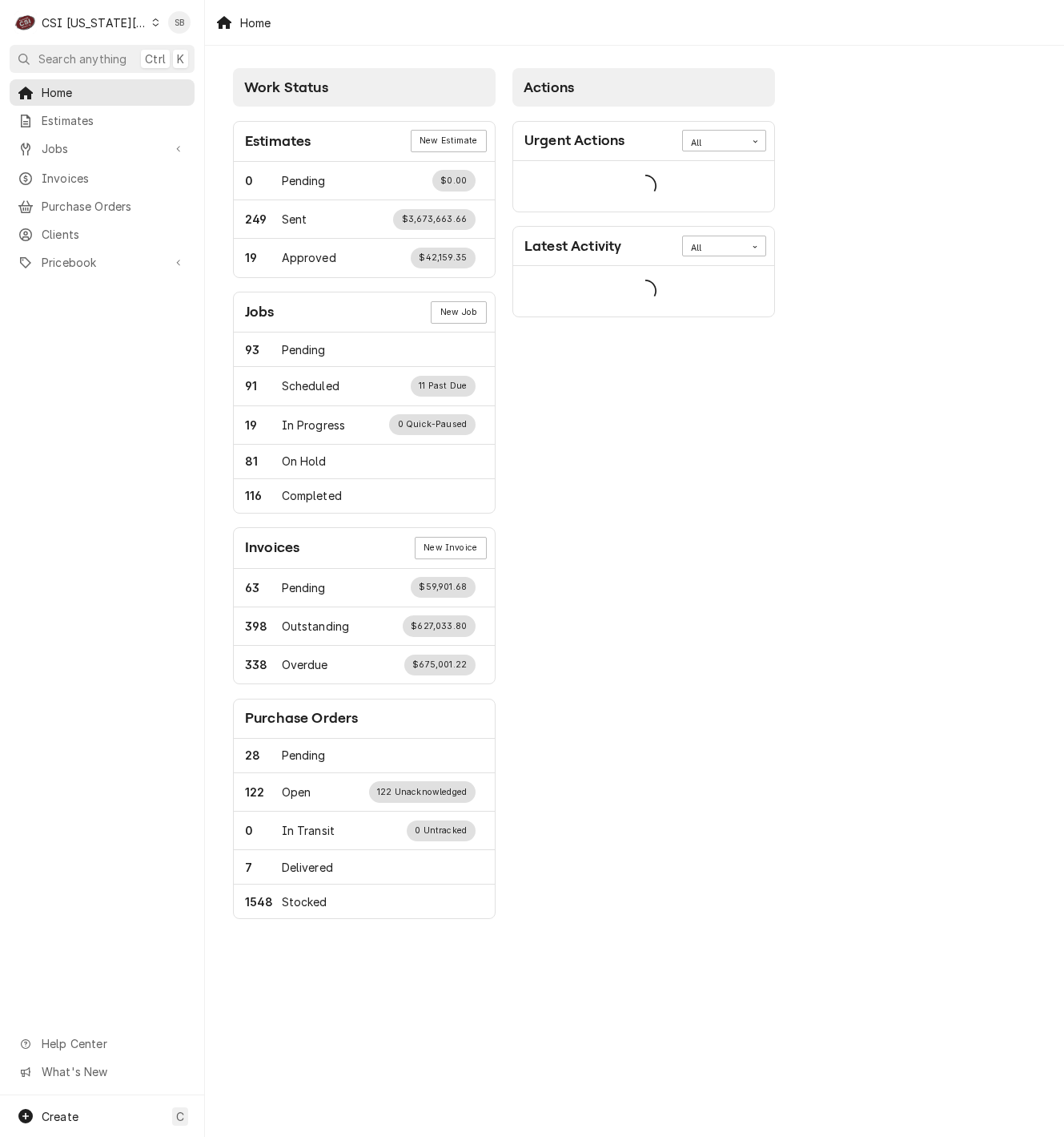
click at [70, 168] on div "Invoices" at bounding box center [102, 178] width 179 height 20
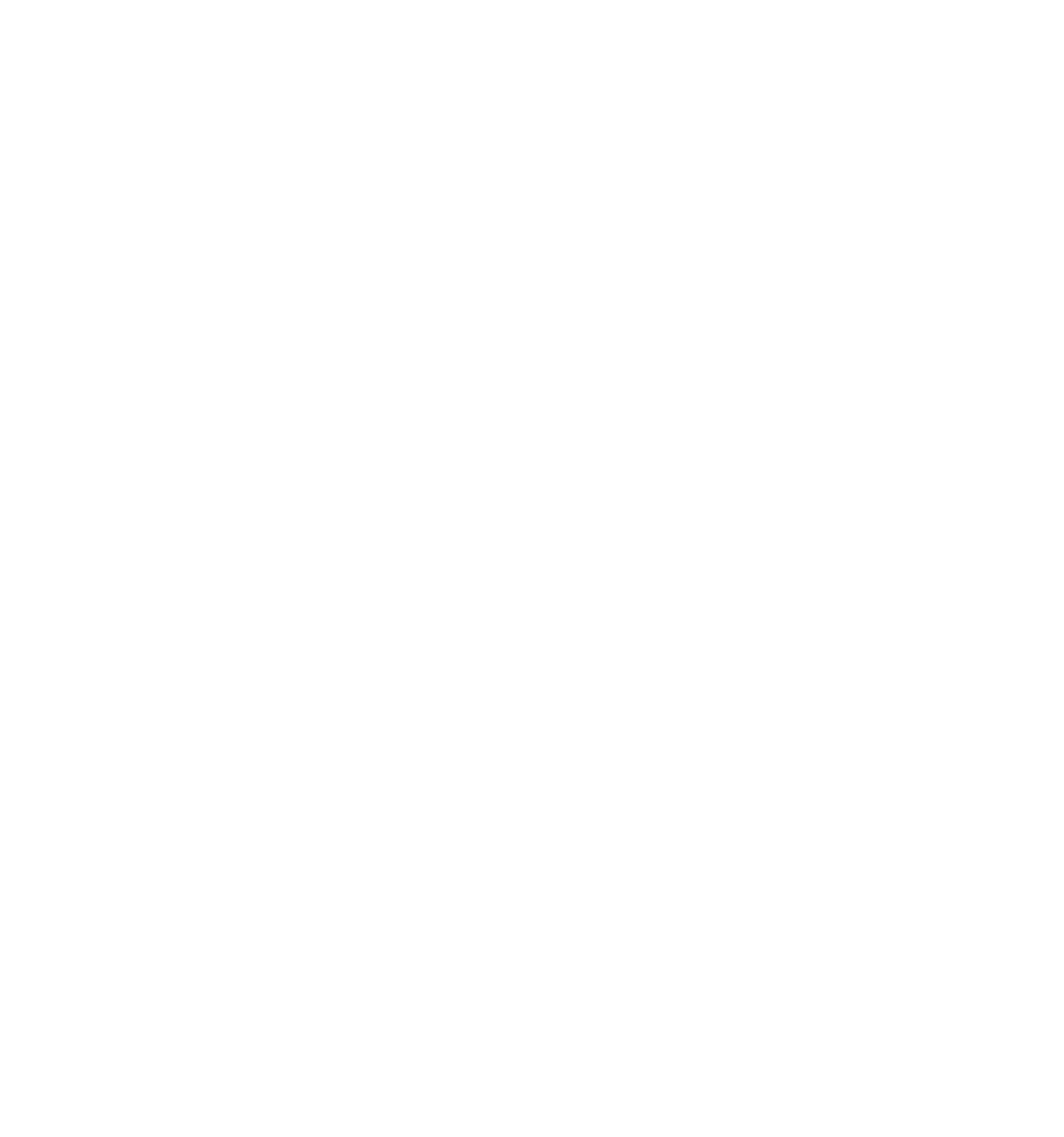
click at [910, 73] on div "Dynamic Content Wrapper" at bounding box center [532, 568] width 1064 height 1137
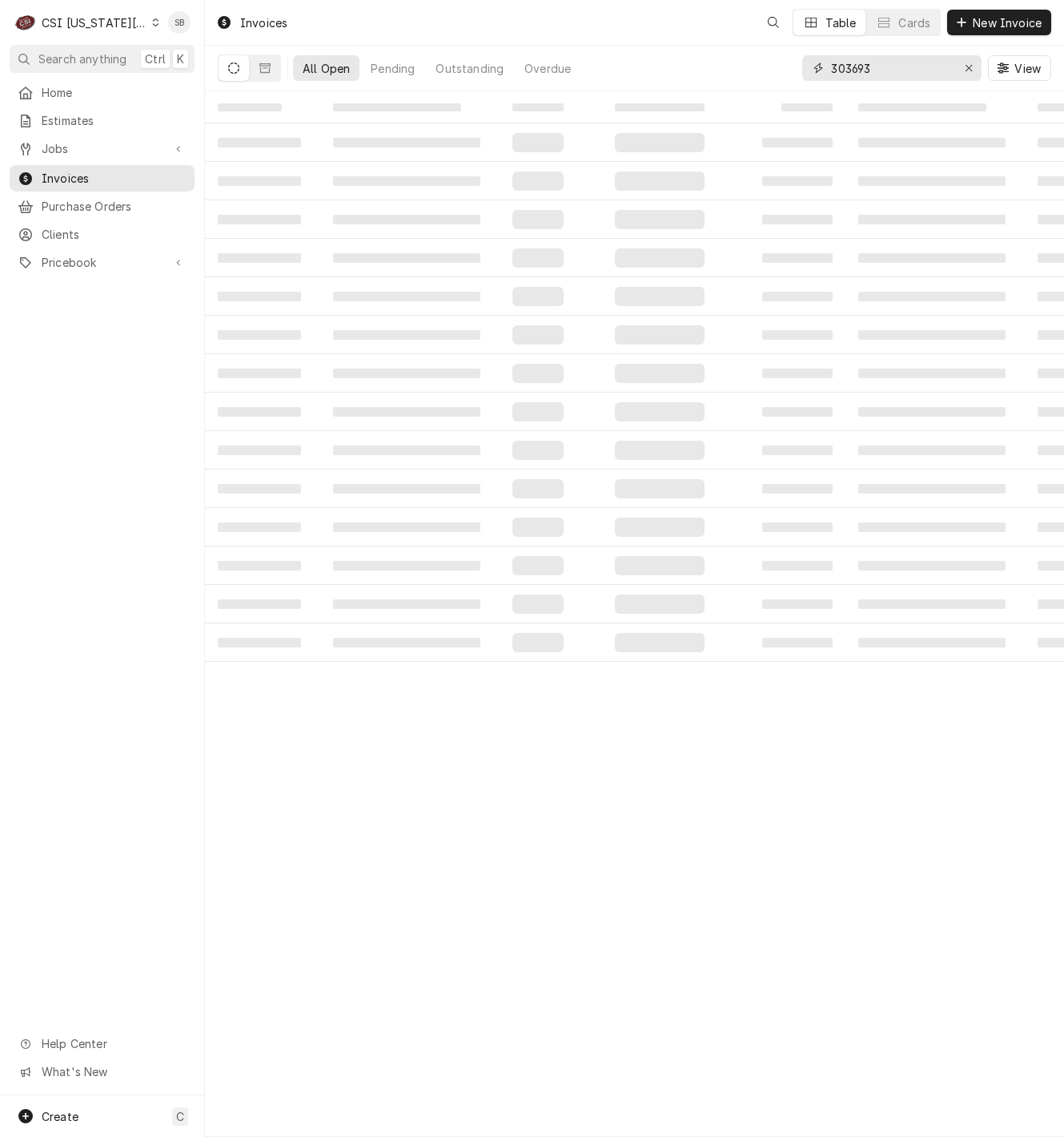
click at [859, 63] on input "303693" at bounding box center [891, 68] width 120 height 26
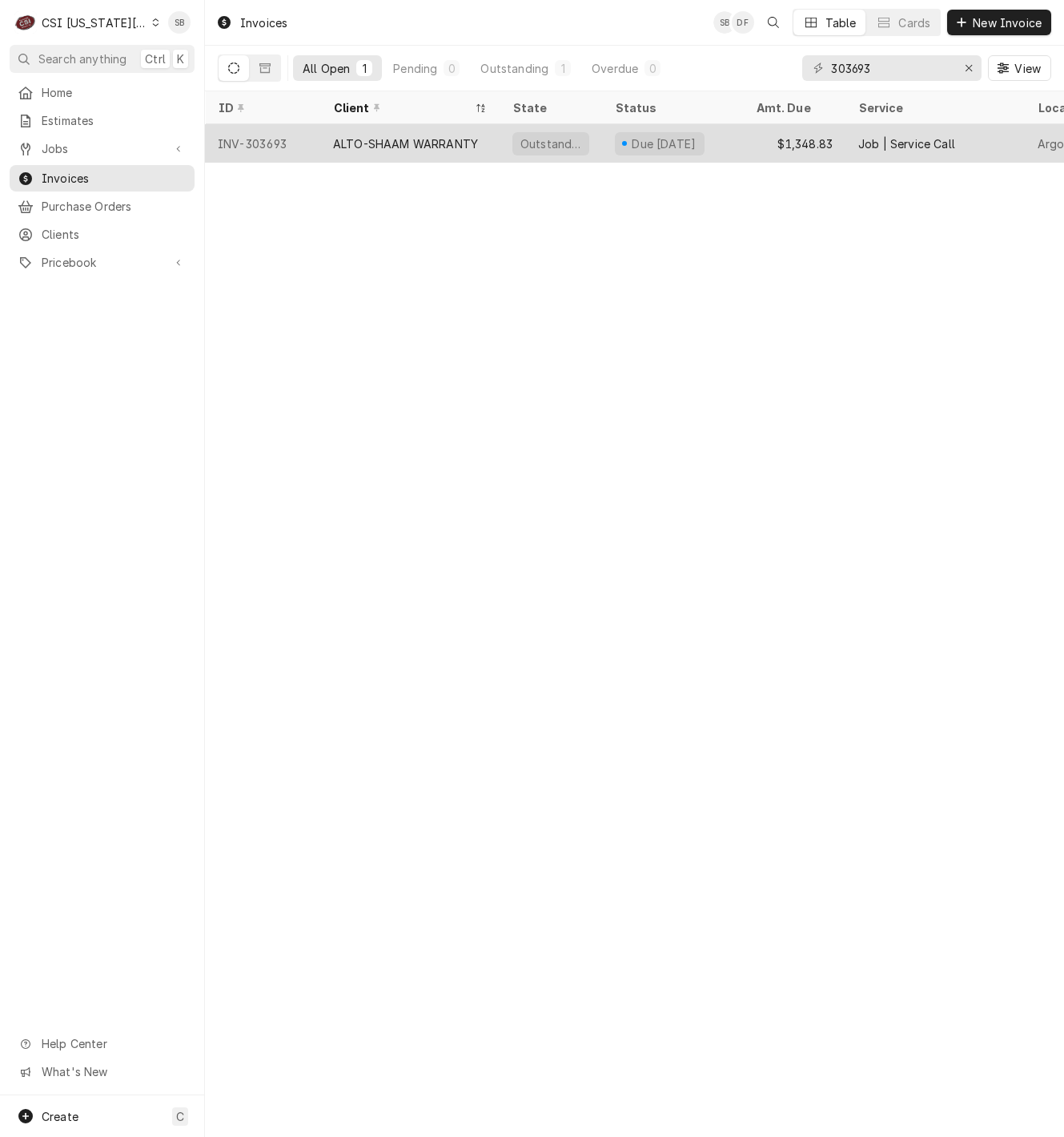
click at [322, 137] on div "ALTO-SHAAM WARRANTY" at bounding box center [410, 143] width 180 height 39
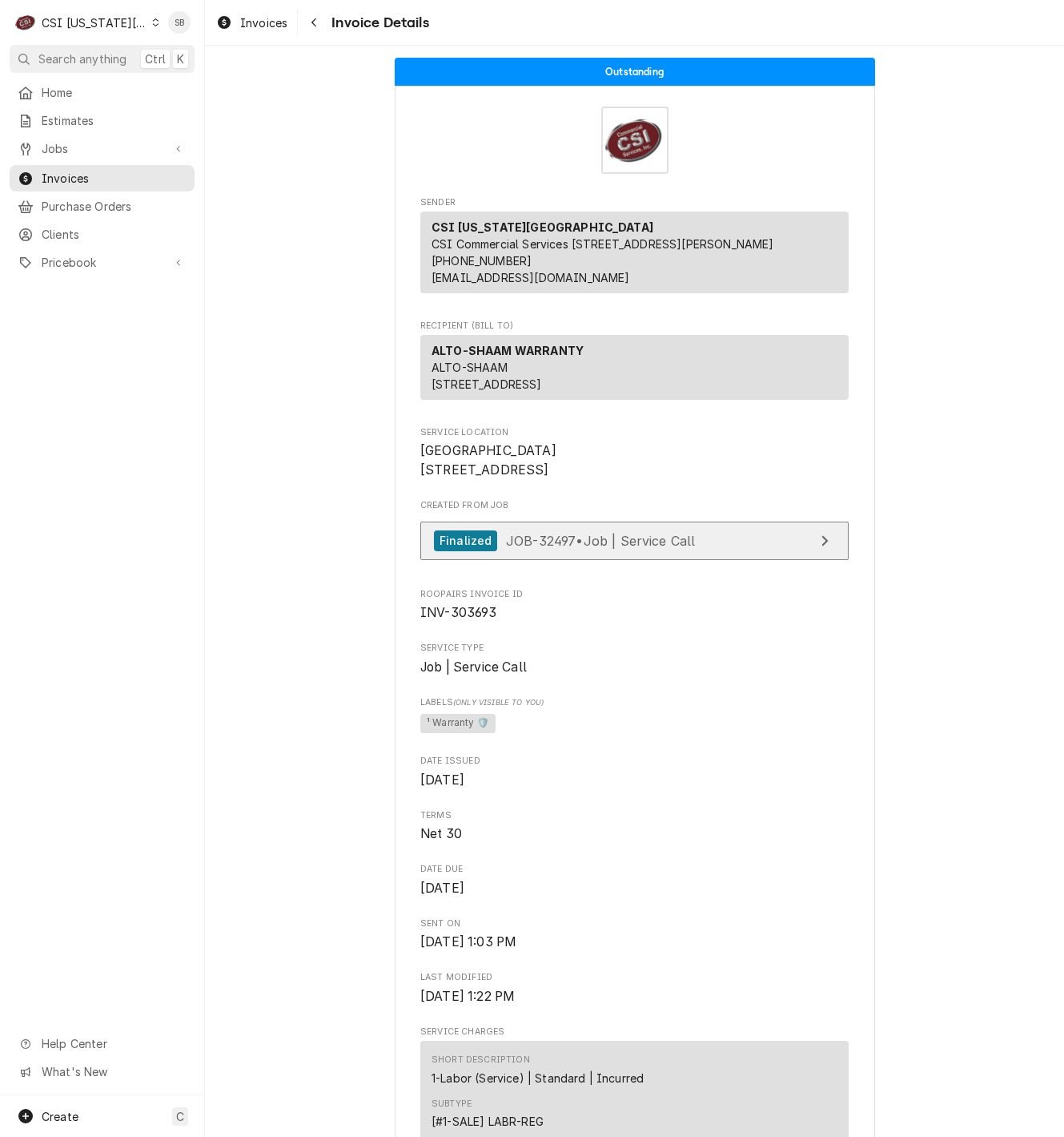
click at [644, 548] on span "JOB-32497 • Job | Service Call" at bounding box center [601, 540] width 190 height 16
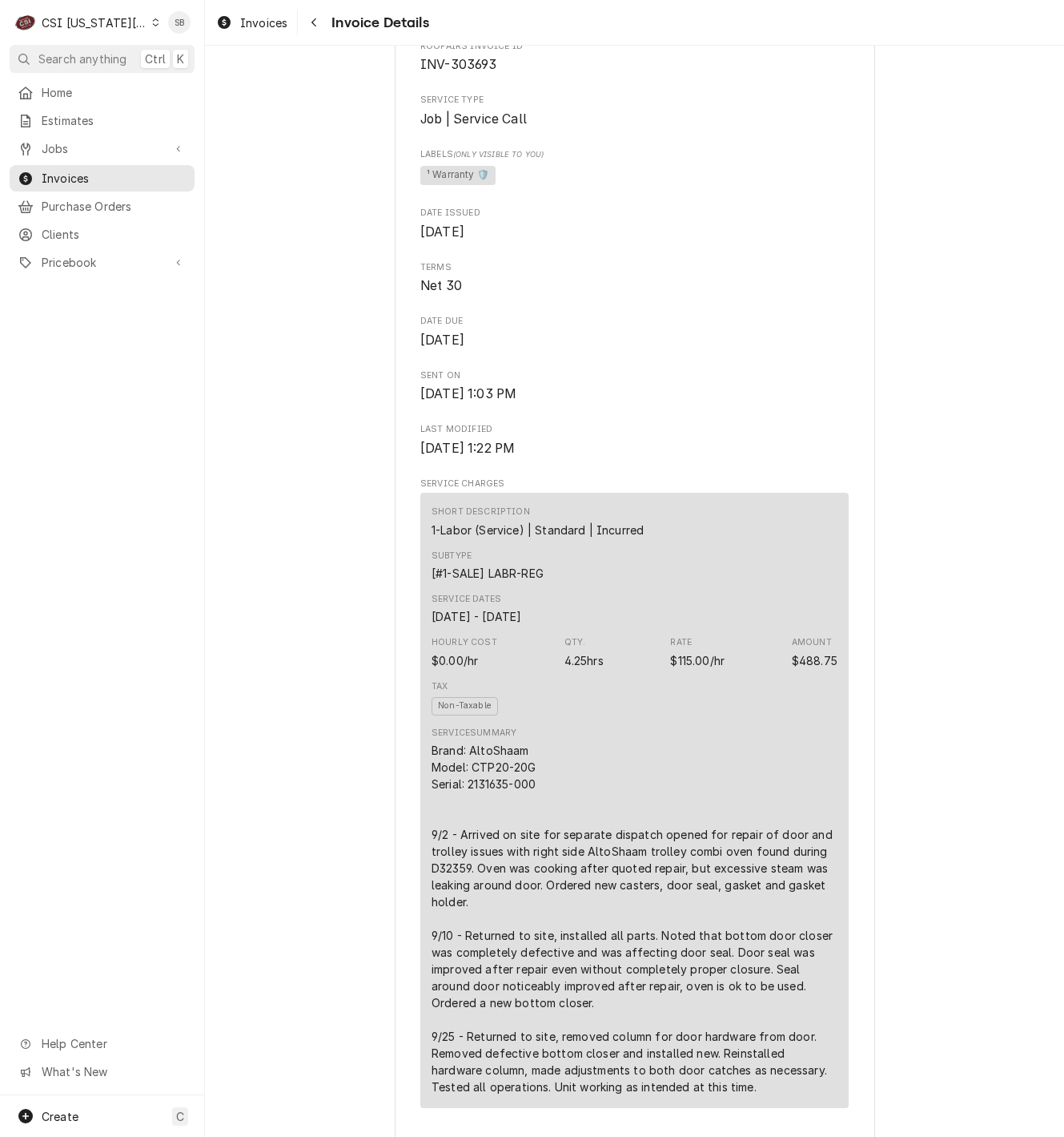
scroll to position [120, 0]
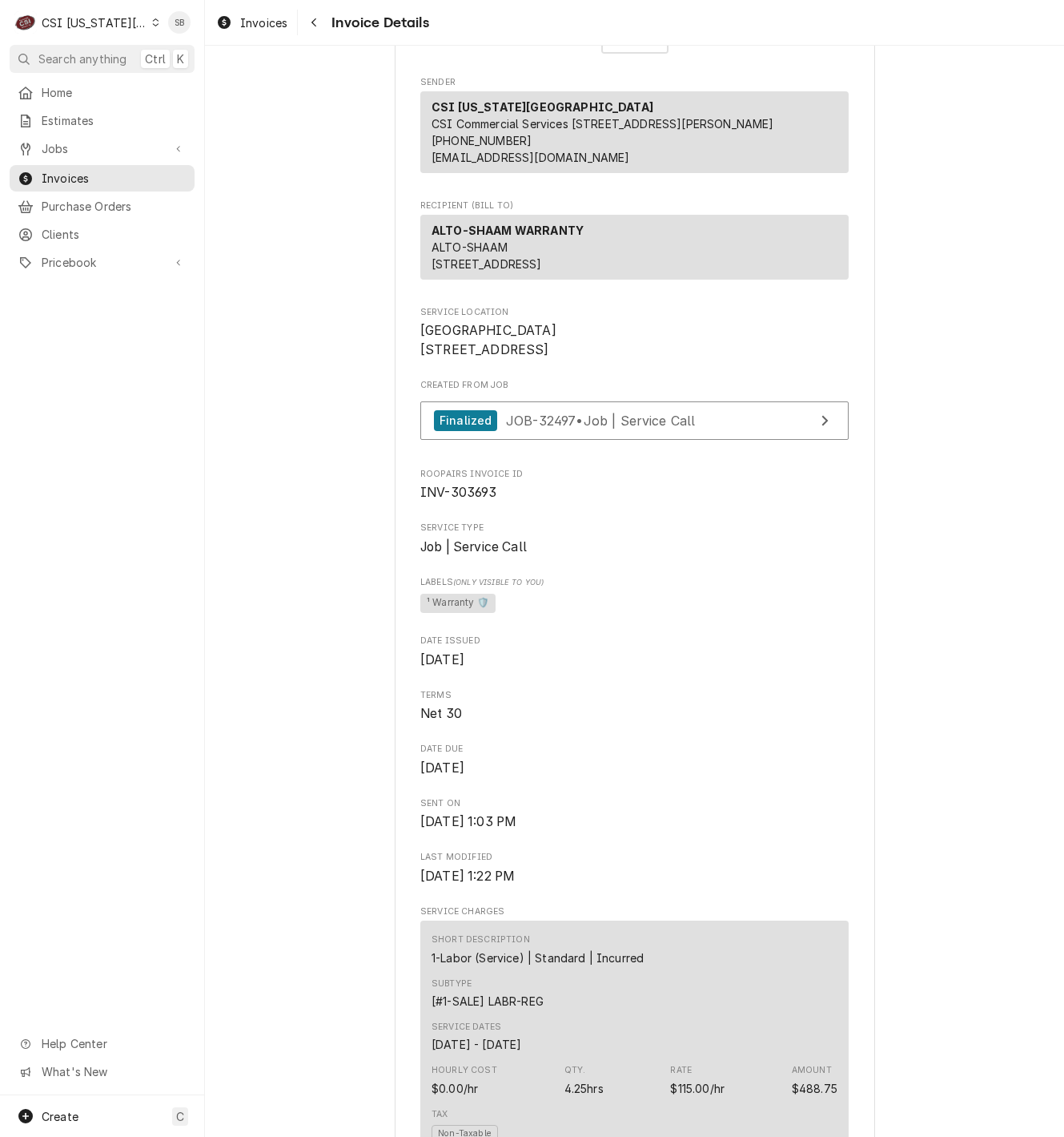
click at [460, 500] on span "INV-303693" at bounding box center [458, 492] width 77 height 15
copy span "303693"
drag, startPoint x: 702, startPoint y: 866, endPoint x: 488, endPoint y: 189, distance: 710.0
click at [702, 832] on span "[DATE] 1:03 PM" at bounding box center [635, 822] width 428 height 19
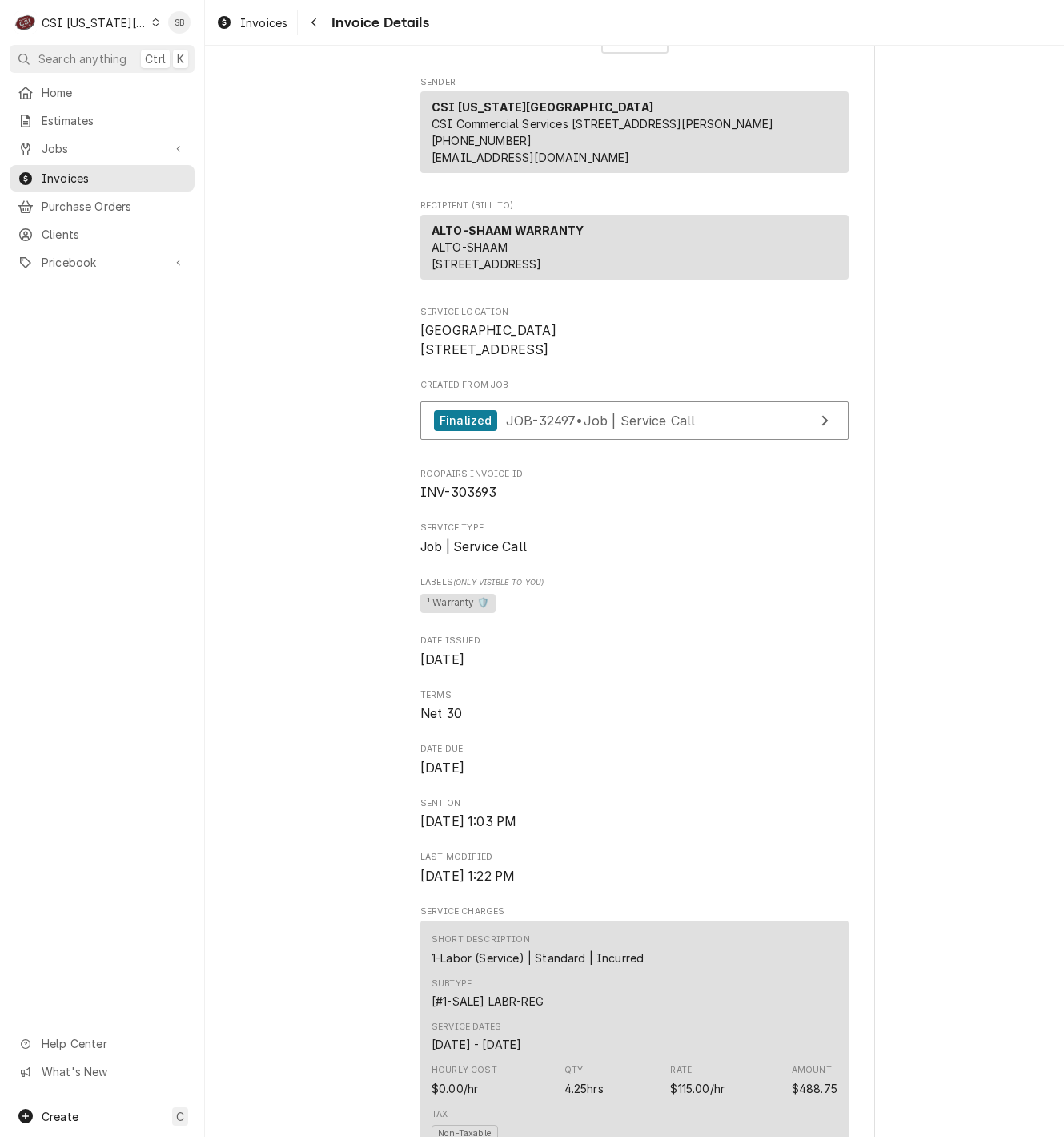
click at [805, 864] on span "Last Modified" at bounding box center [635, 857] width 428 height 13
click at [77, 24] on div "CSI [US_STATE][GEOGRAPHIC_DATA]" at bounding box center [94, 23] width 106 height 17
click at [205, 56] on div "CSI Kentucky" at bounding box center [275, 60] width 234 height 17
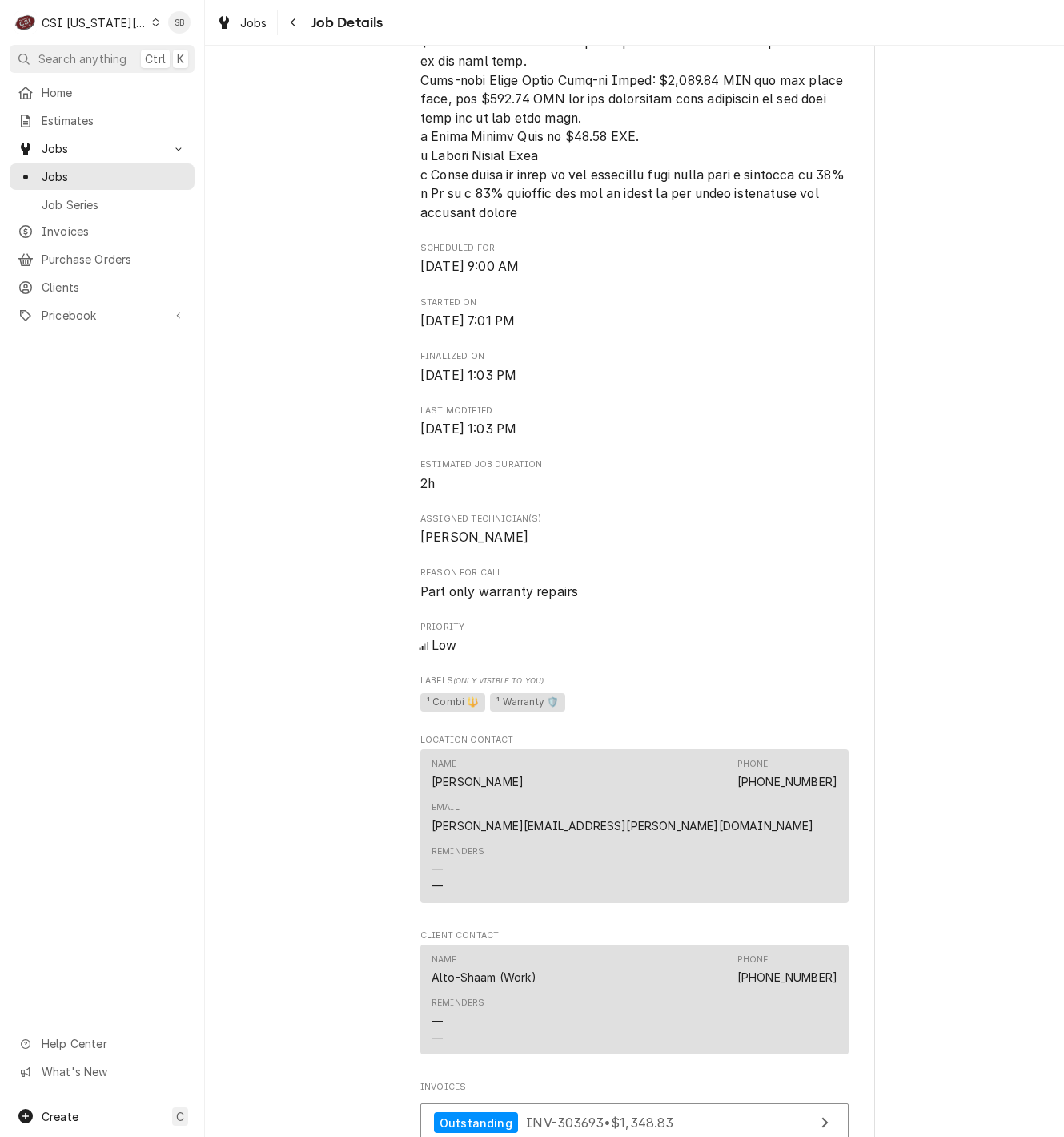
scroll to position [1524, 0]
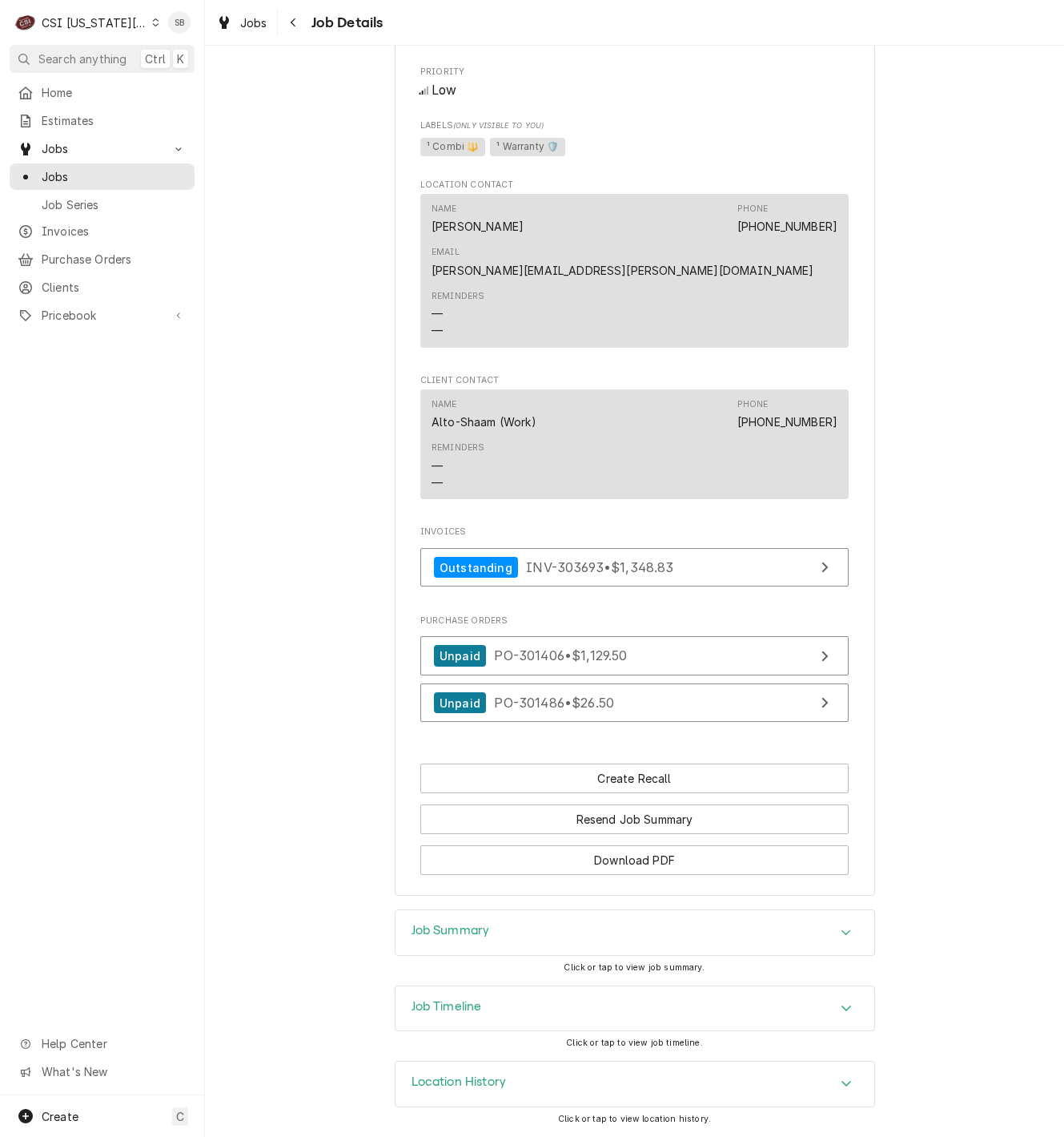
click at [649, 915] on div "Job Summary" at bounding box center [635, 932] width 479 height 45
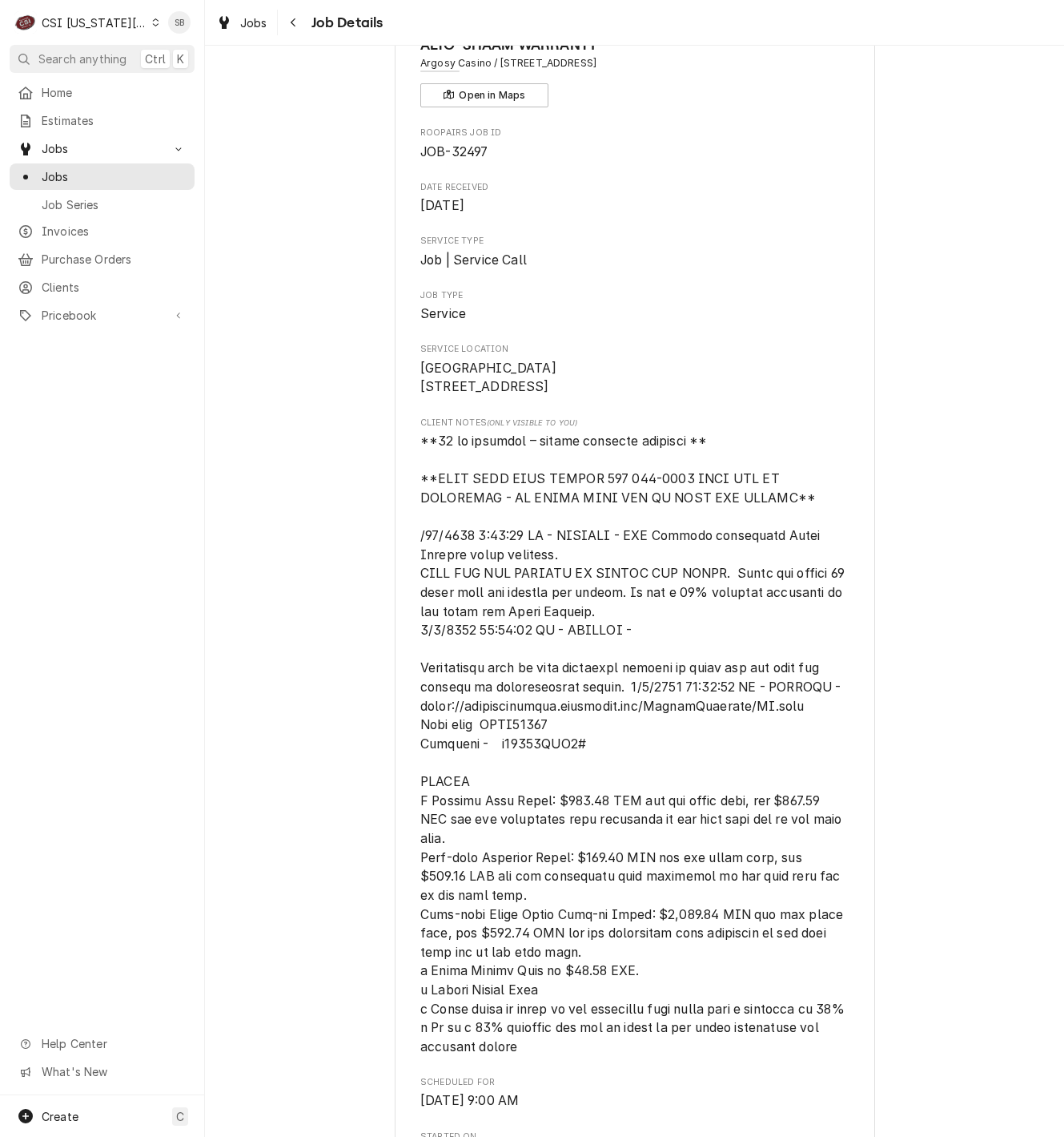
scroll to position [0, 0]
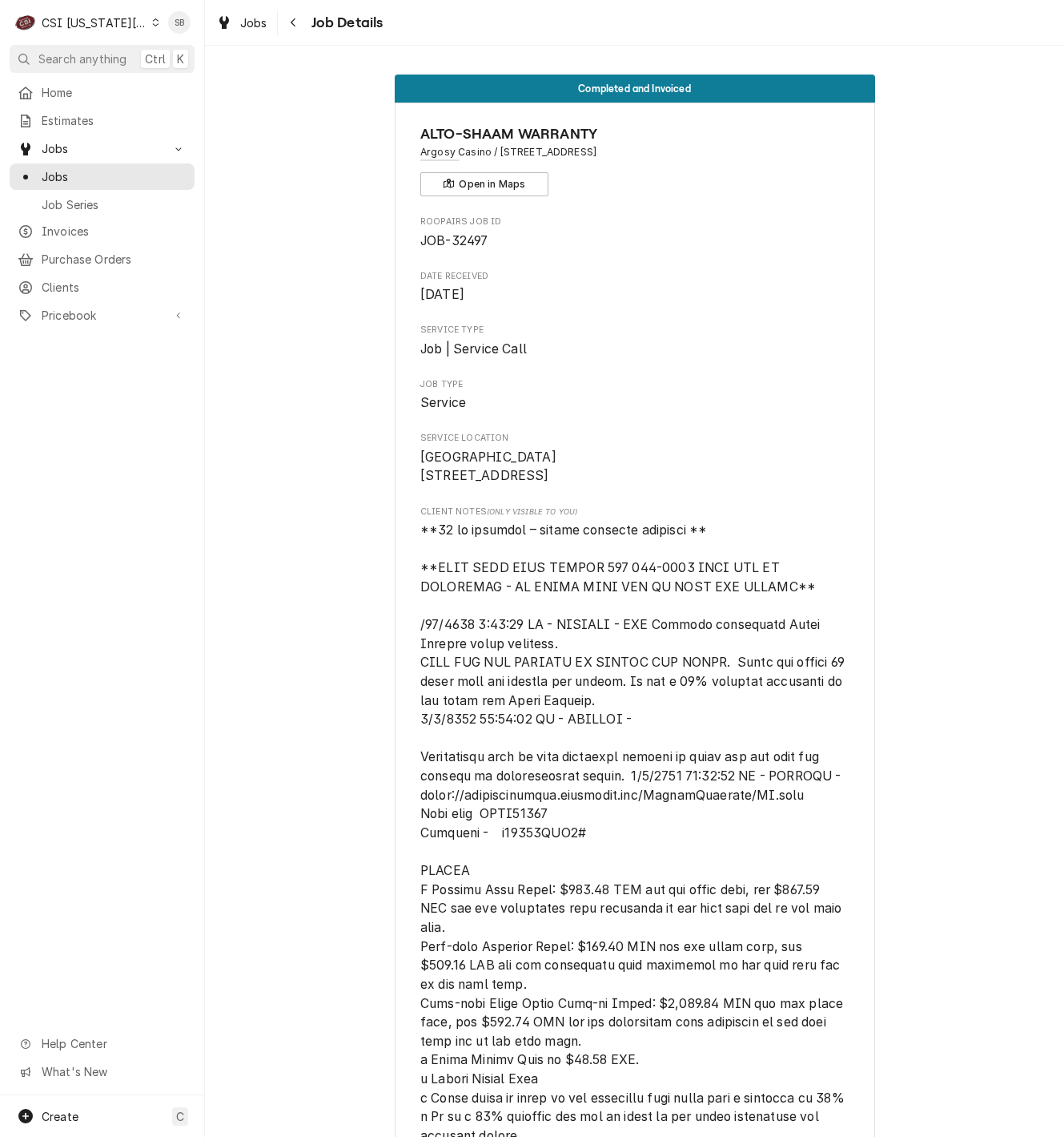
click at [0, 438] on html "C CSI Kansas City SB Search anything Ctrl K Home Estimates Jobs Jobs Job Series…" at bounding box center [532, 568] width 1064 height 1137
click at [766, 916] on span "[object Object]" at bounding box center [634, 832] width 428 height 620
click at [460, 247] on span "JOB-32497" at bounding box center [454, 240] width 68 height 15
copy span "32497"
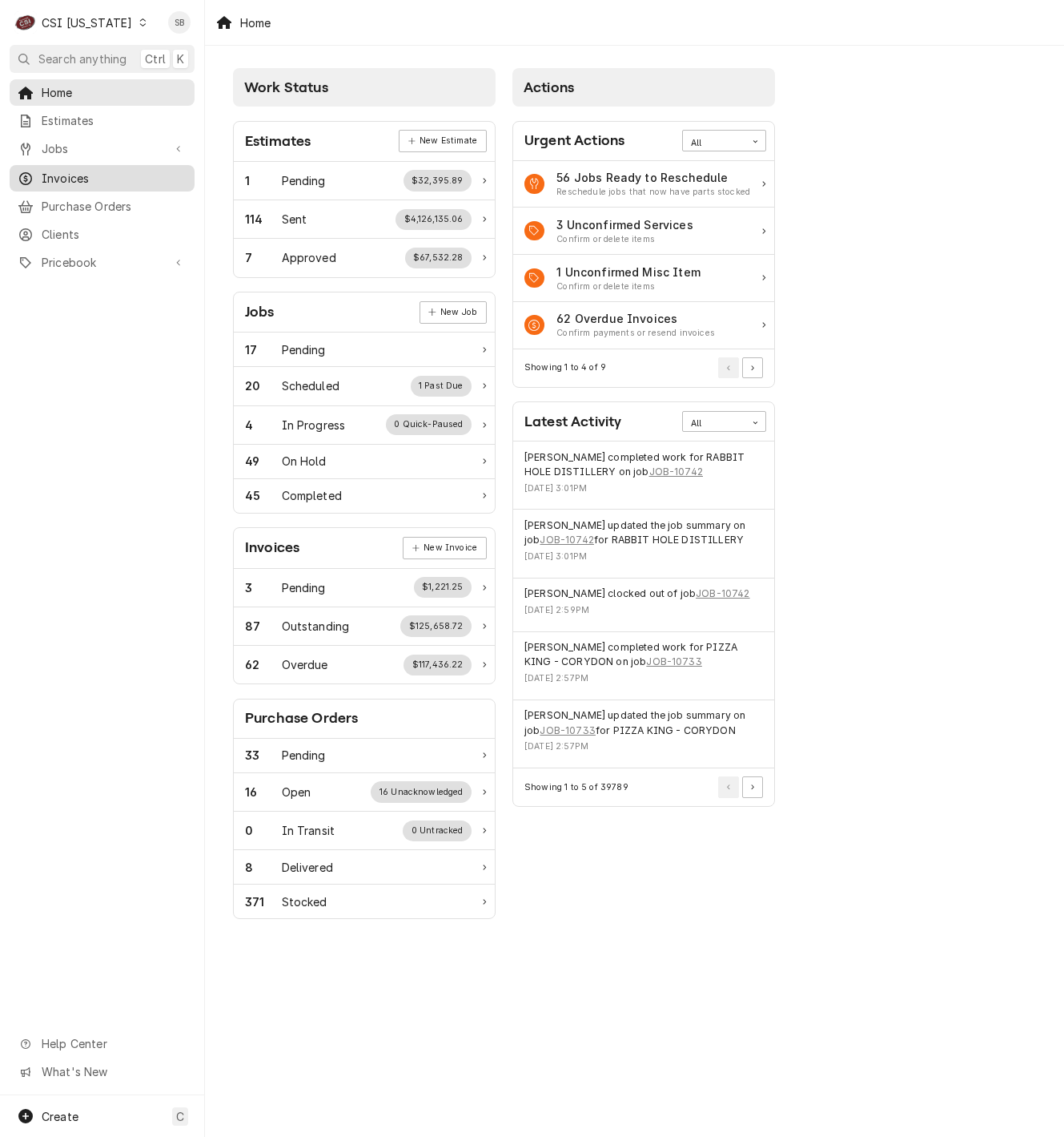
click at [49, 170] on span "Invoices" at bounding box center [114, 178] width 145 height 17
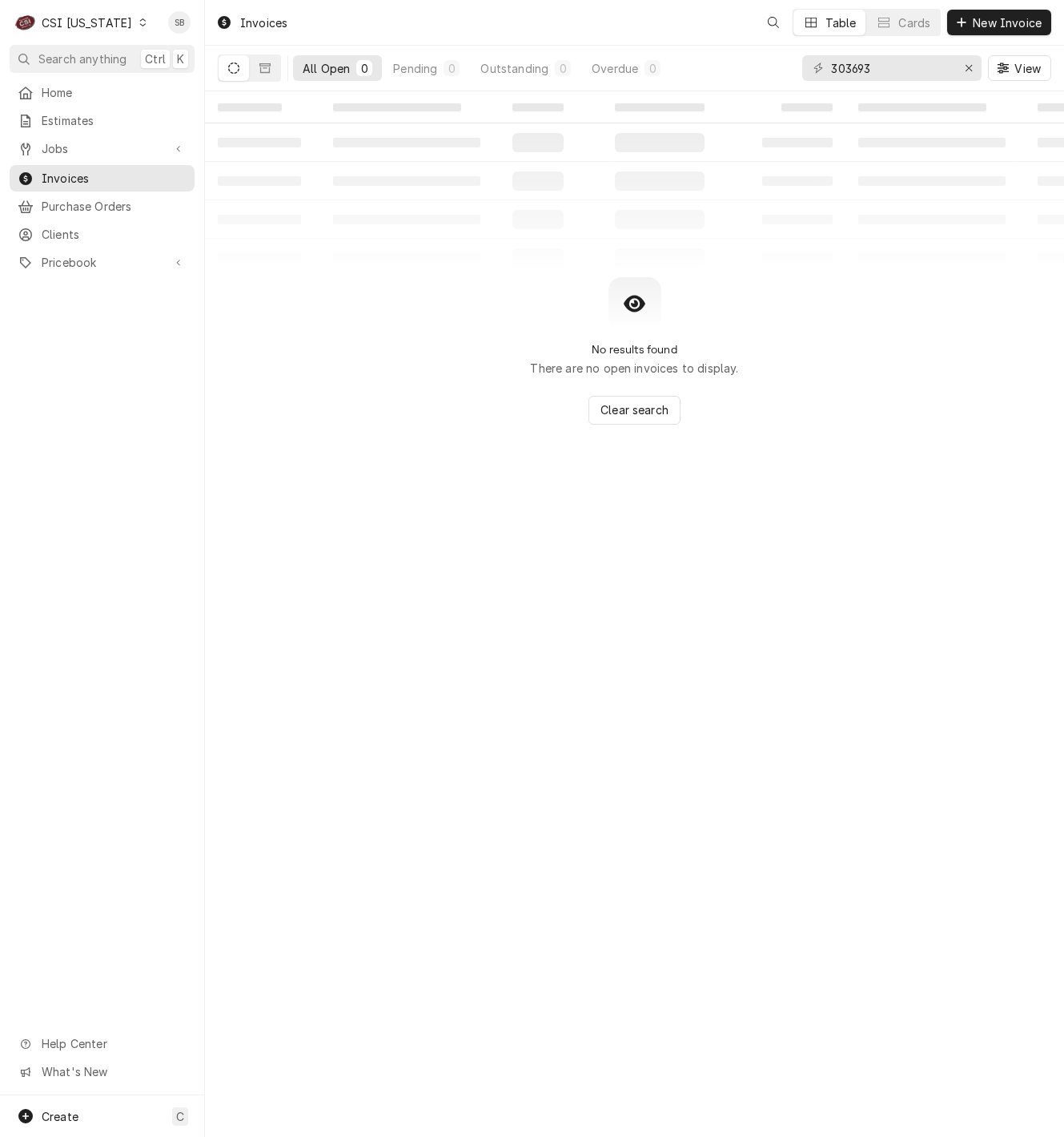
click at [826, 70] on div "303693" at bounding box center [892, 68] width 180 height 26
click at [834, 68] on input "303693" at bounding box center [891, 68] width 120 height 26
paste input "100676"
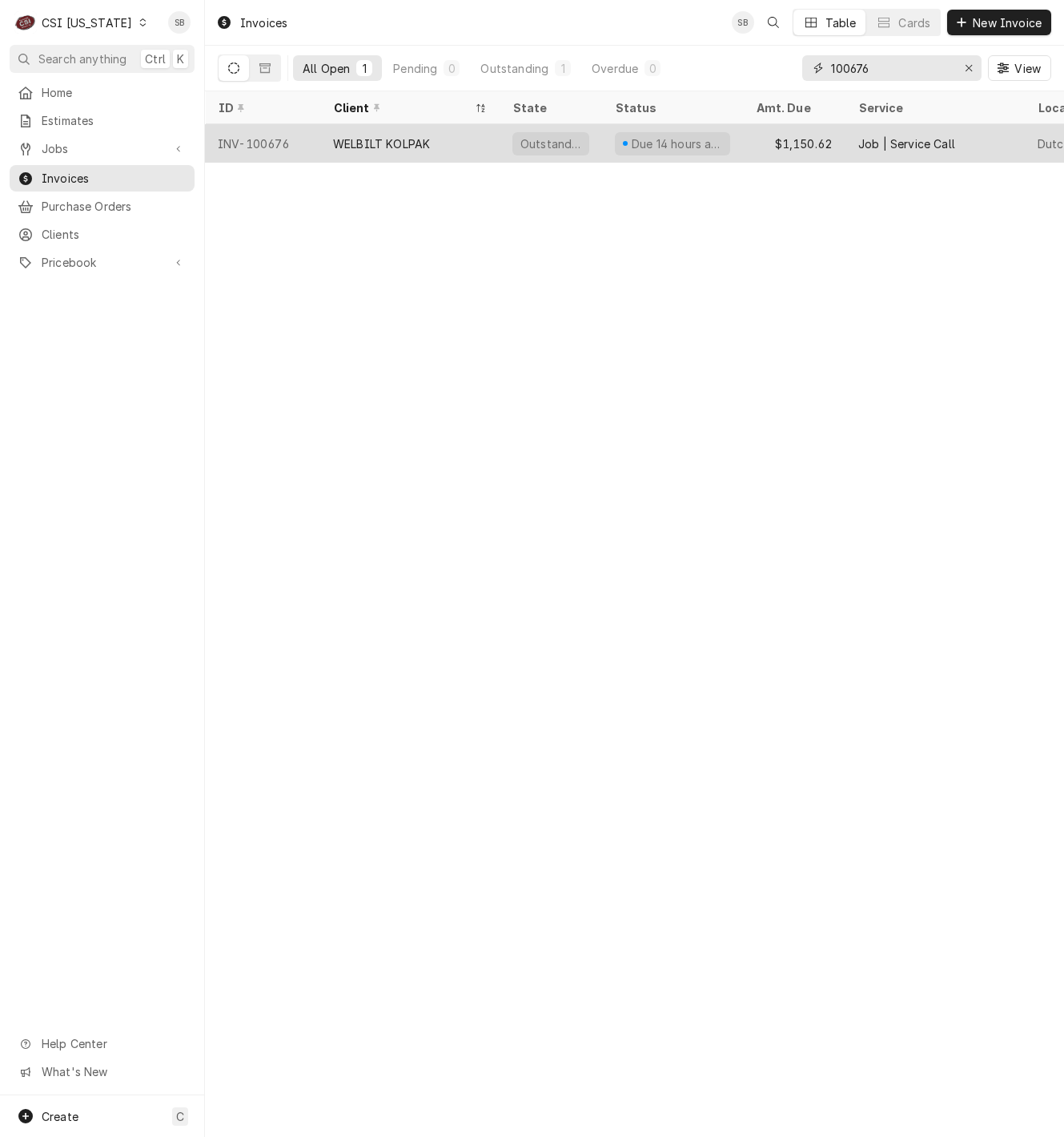
type input "100676"
click at [346, 139] on div "WELBILT KOLPAK" at bounding box center [382, 143] width 97 height 17
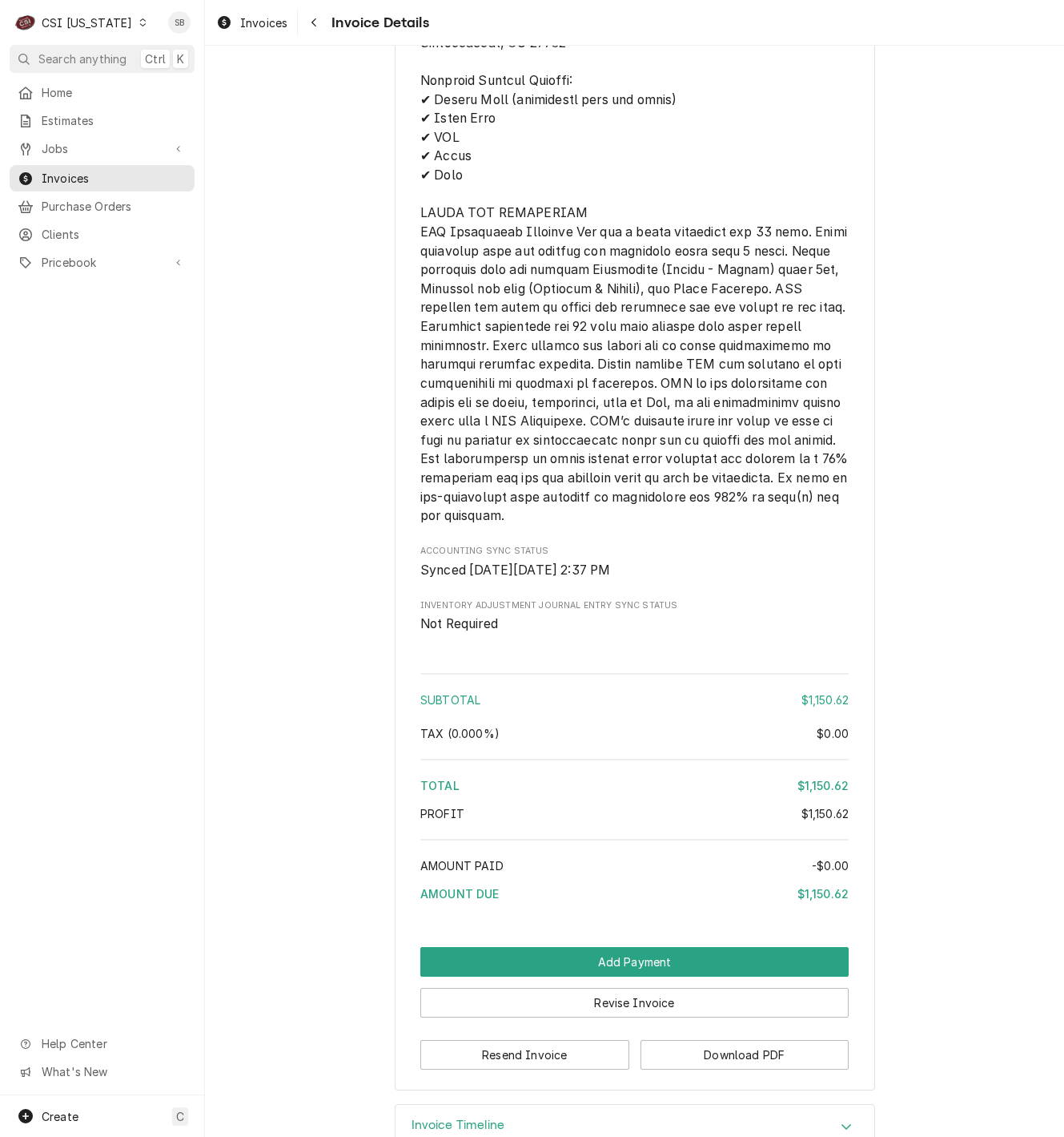
scroll to position [2742, 0]
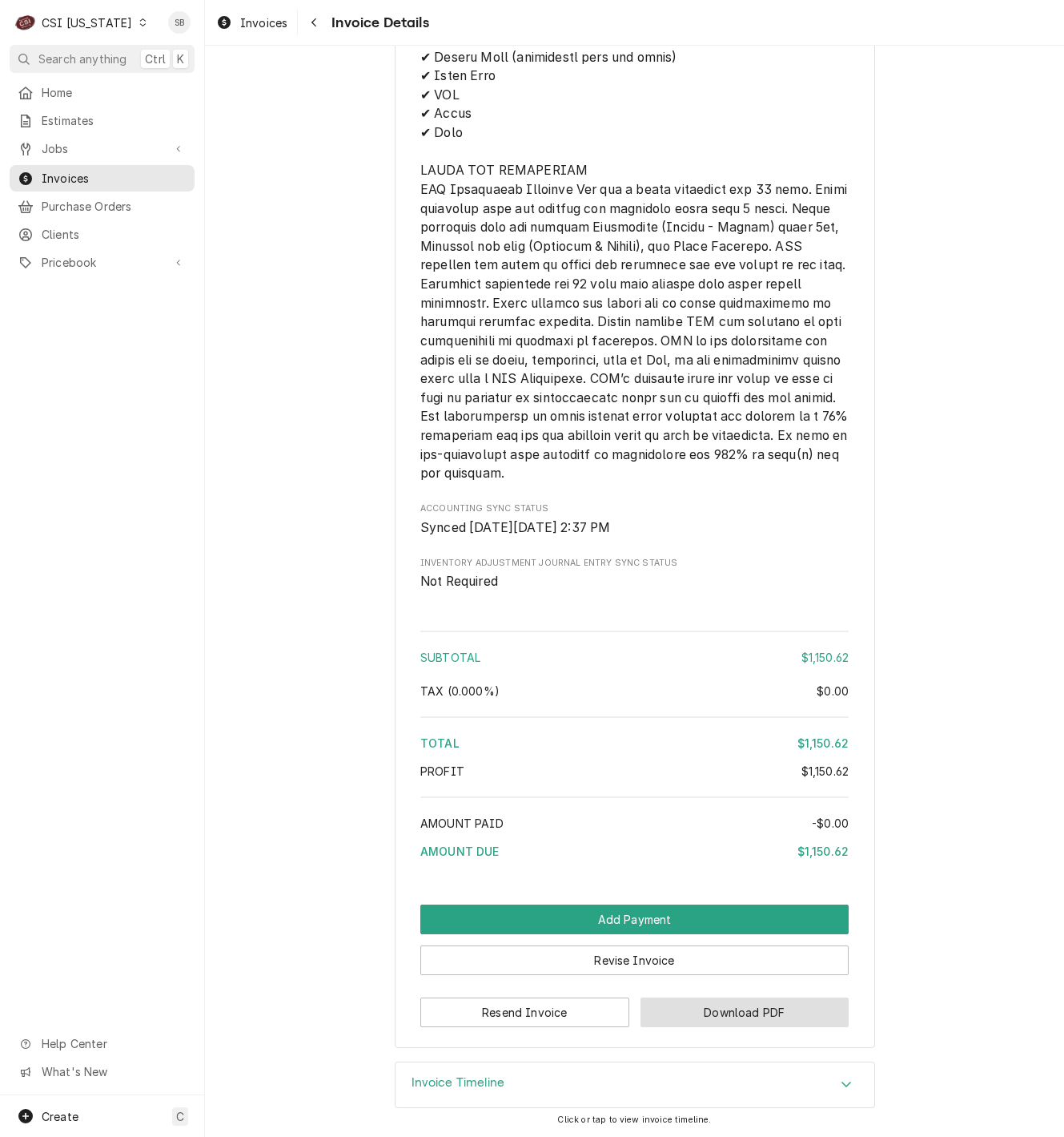
click at [795, 1023] on button "Download PDF" at bounding box center [744, 1012] width 209 height 30
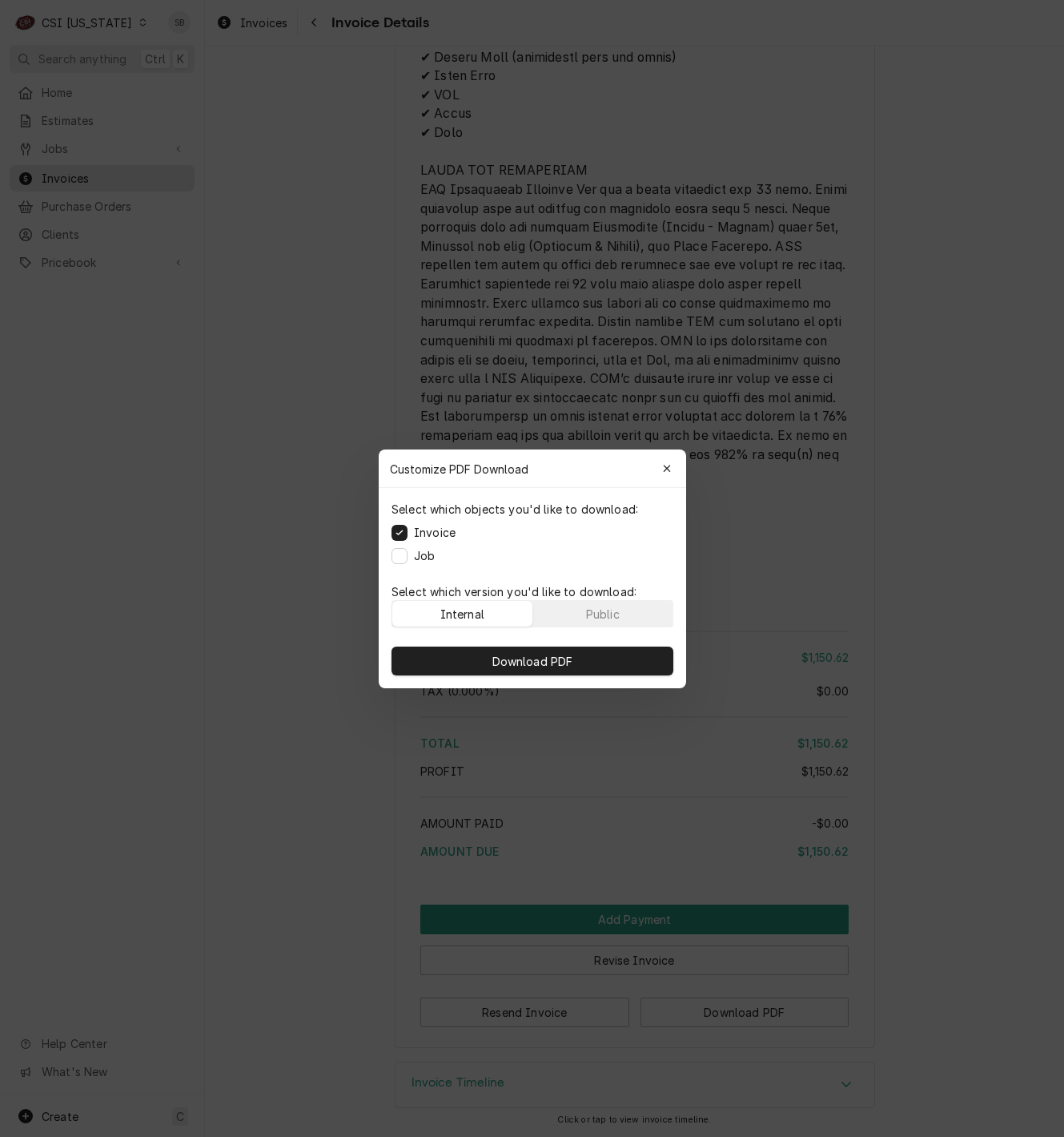
click at [601, 675] on div "Download PDF" at bounding box center [532, 661] width 308 height 55
click at [598, 669] on button "Download PDF" at bounding box center [532, 661] width 282 height 29
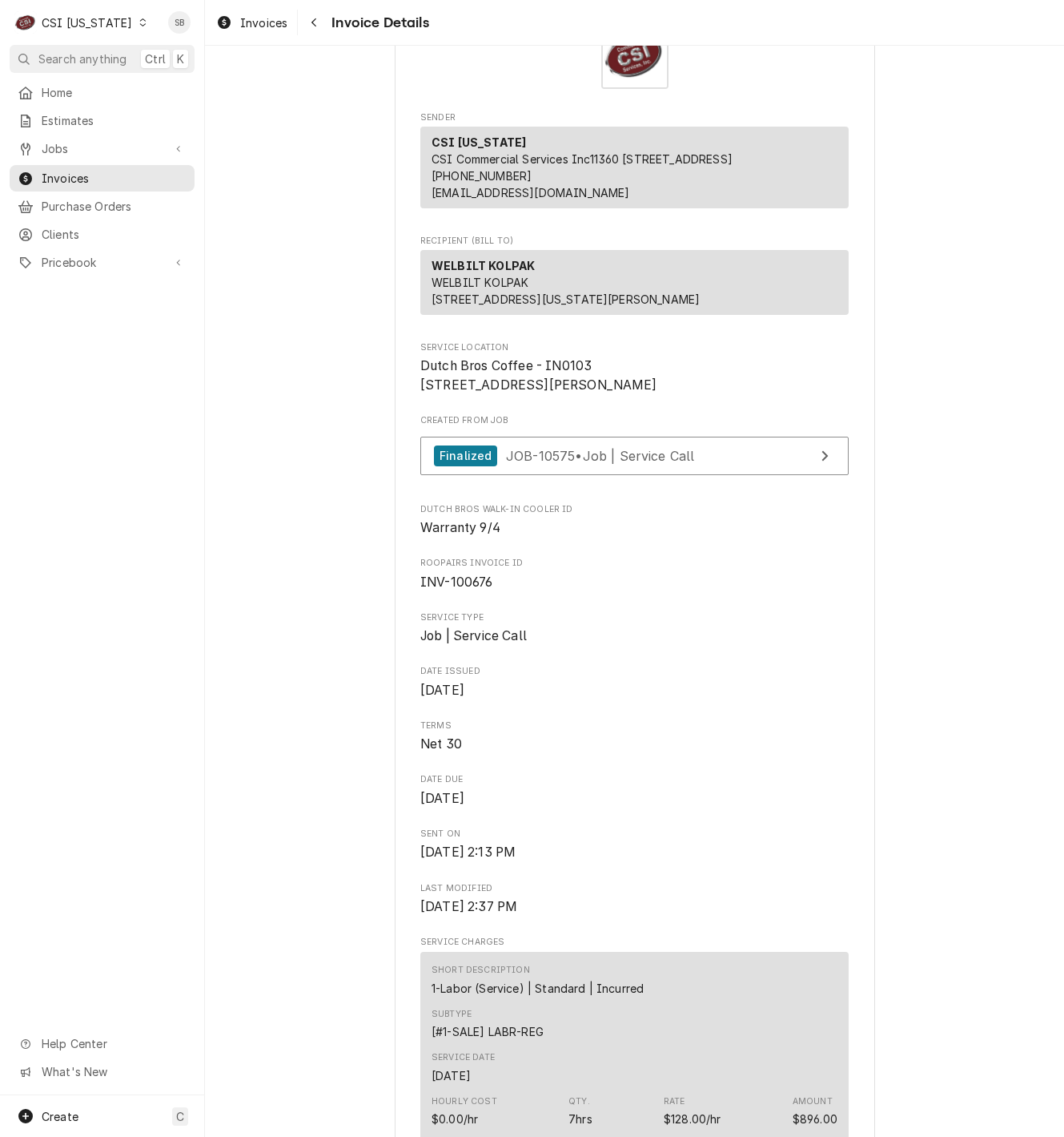
scroll to position [0, 0]
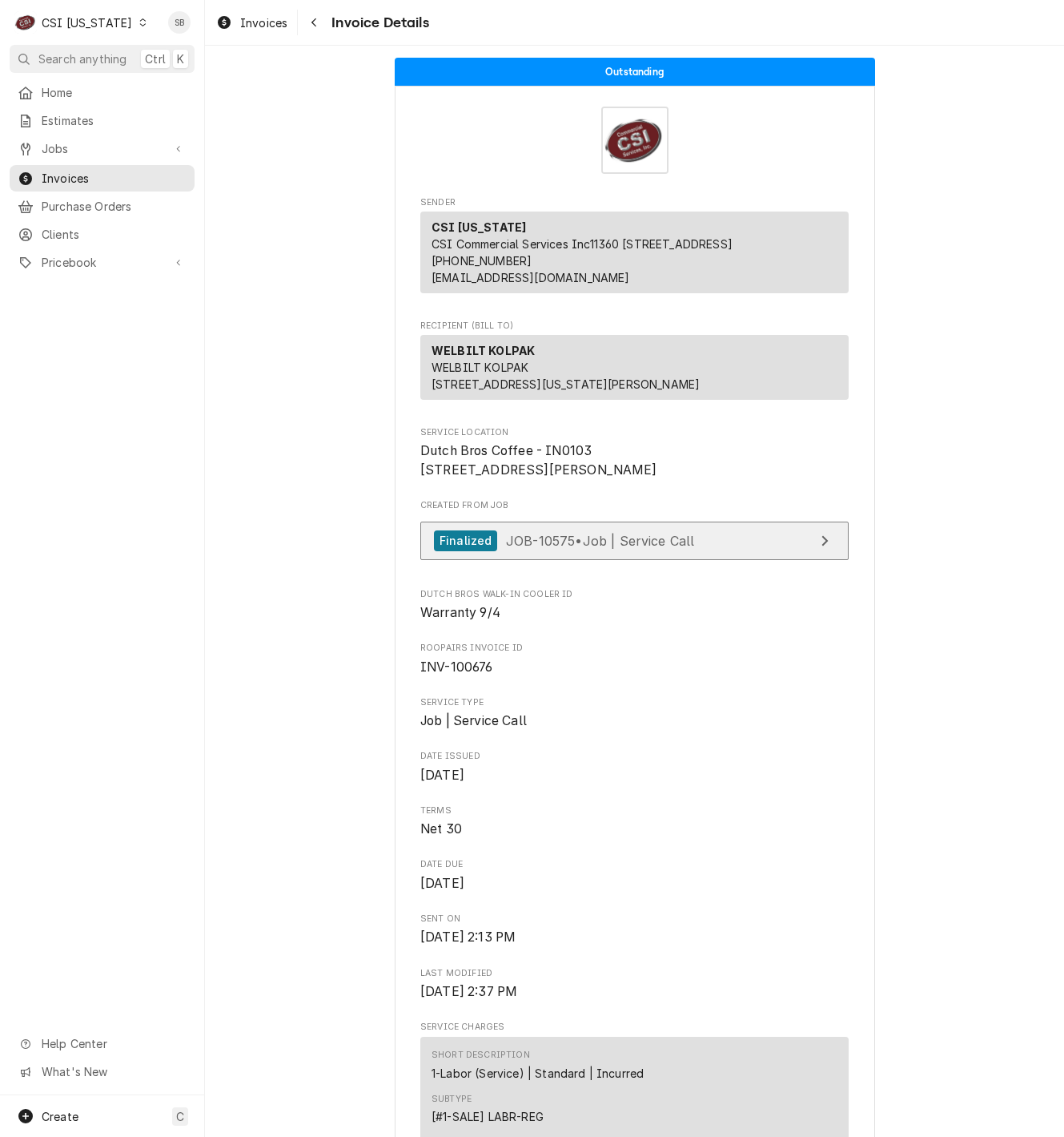
click at [630, 548] on span "JOB-10575 • Job | Service Call" at bounding box center [600, 540] width 189 height 16
click at [243, 23] on span "Invoices" at bounding box center [263, 23] width 48 height 17
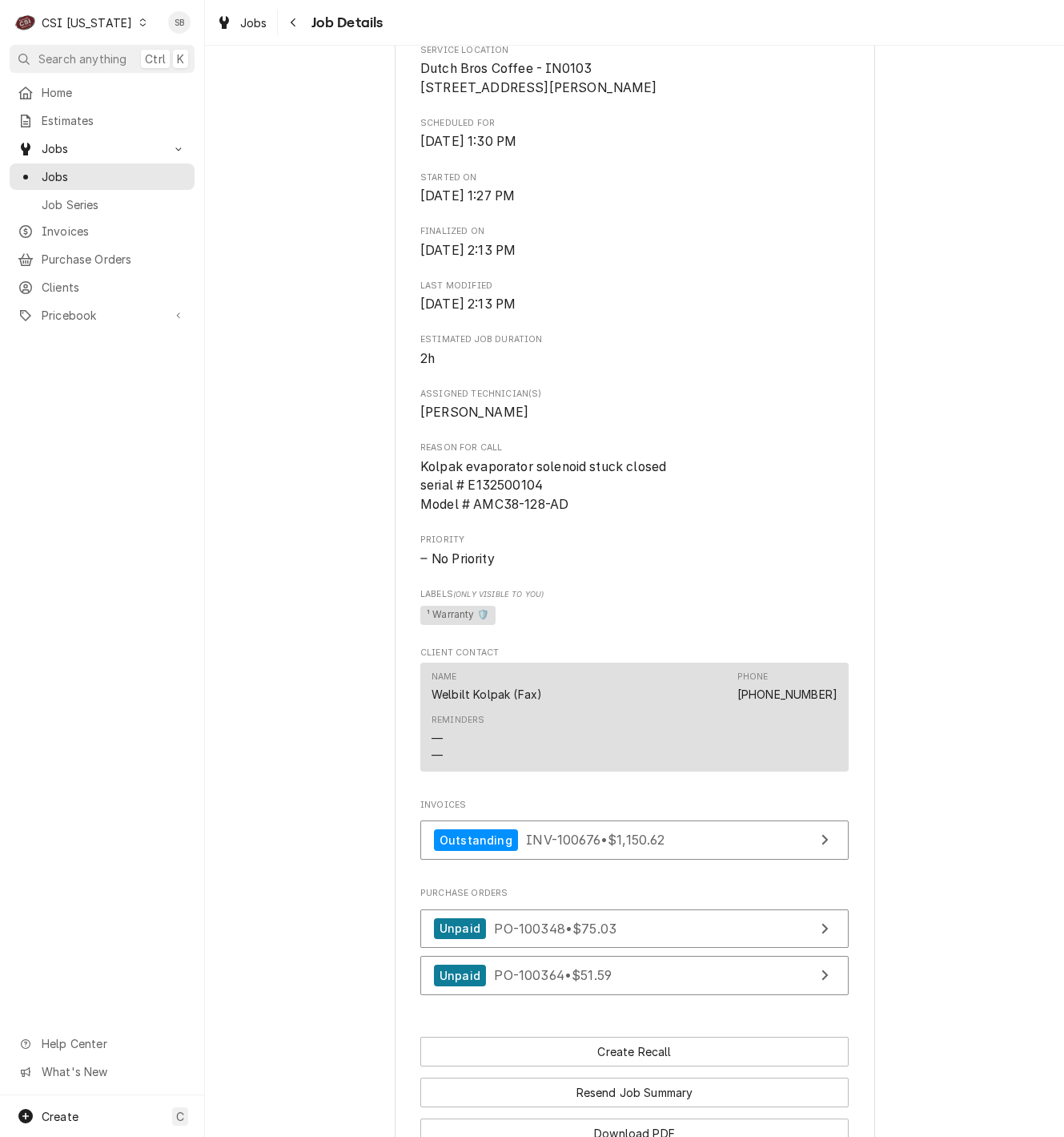
scroll to position [741, 0]
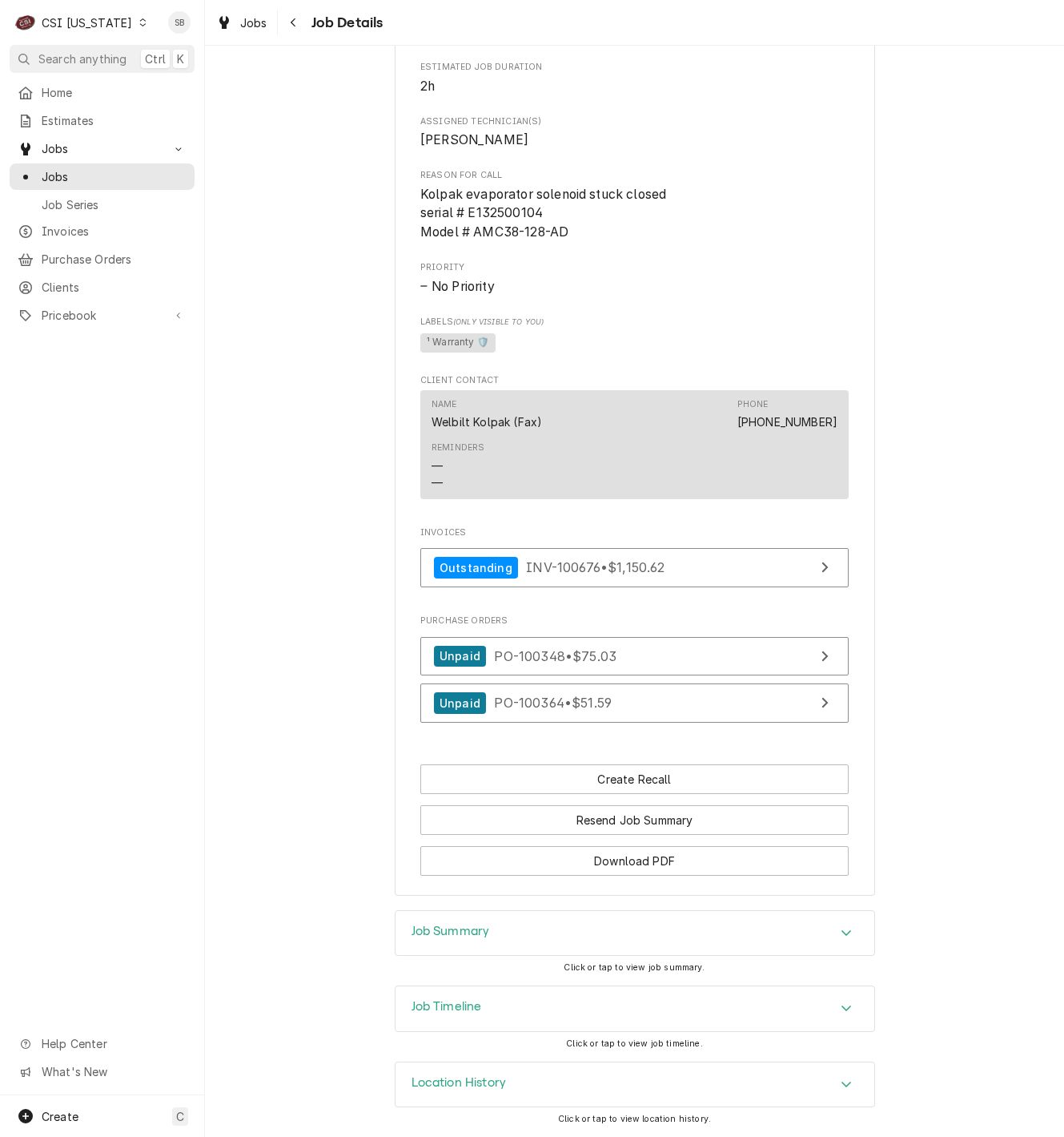
click at [561, 940] on div "Job Summary" at bounding box center [635, 933] width 479 height 45
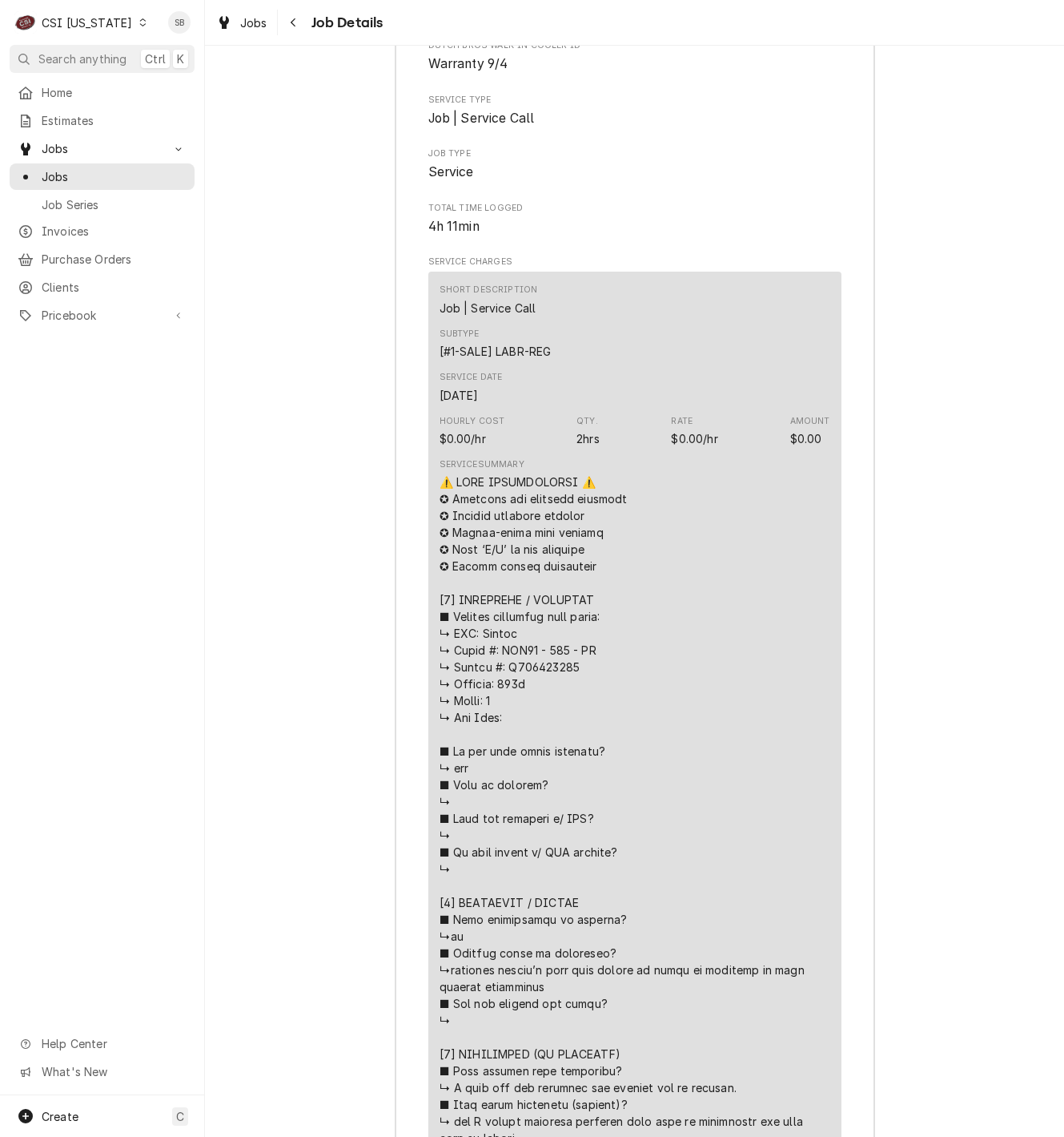
scroll to position [1823, 0]
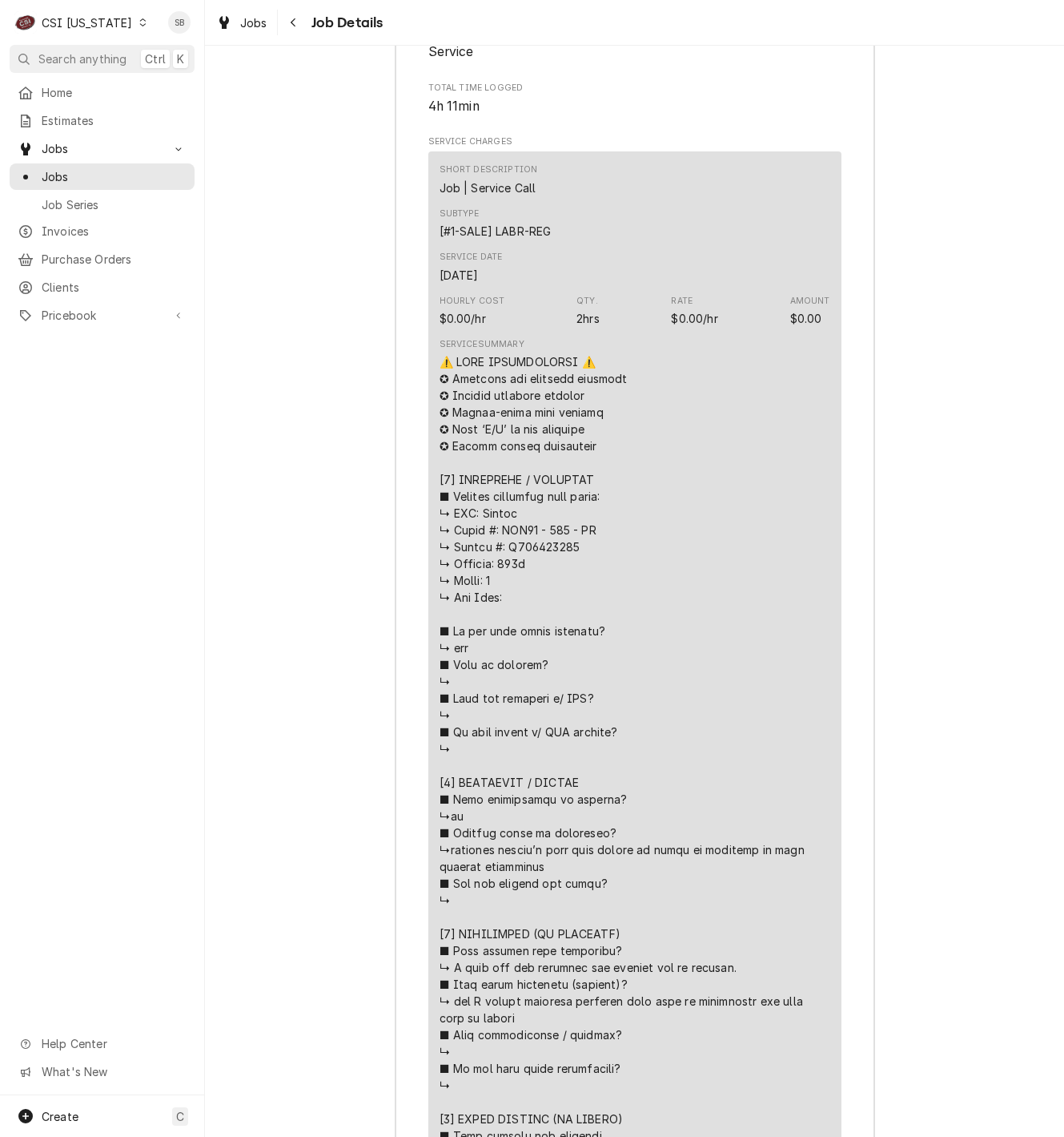
click at [526, 573] on div "Line Item" at bounding box center [635, 832] width 391 height 959
copy div "𝗡𝗢𝗦𝗜𝗦 / 𝗜𝗦"
click at [315, 887] on div "Job Summary Roopairs Job ID JOB-10575 Dutch bros walk-in cooler ID Warranty 9/4…" at bounding box center [635, 789] width 859 height 1974
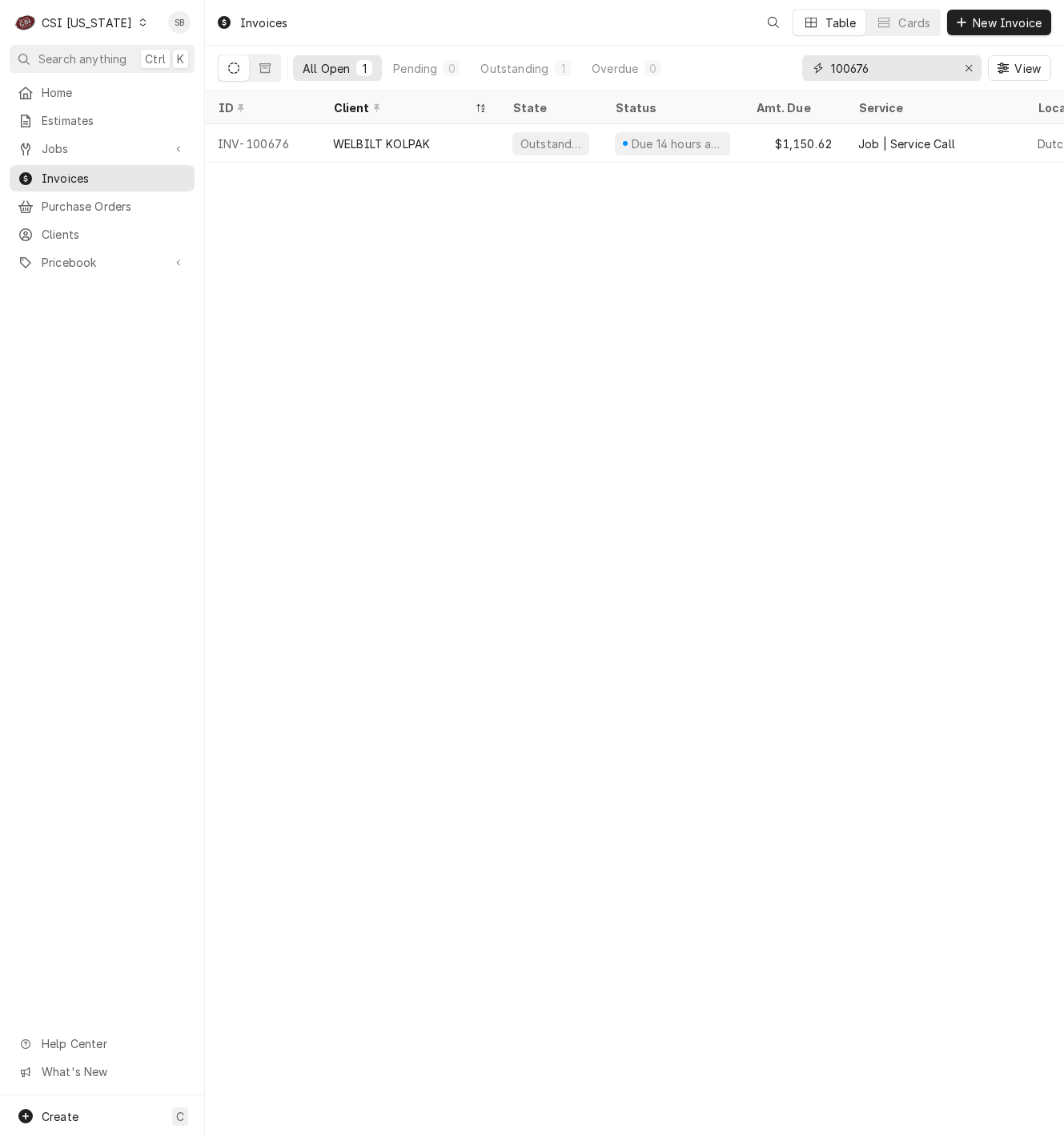
click at [836, 64] on input "100676" at bounding box center [891, 68] width 120 height 26
paste input "727"
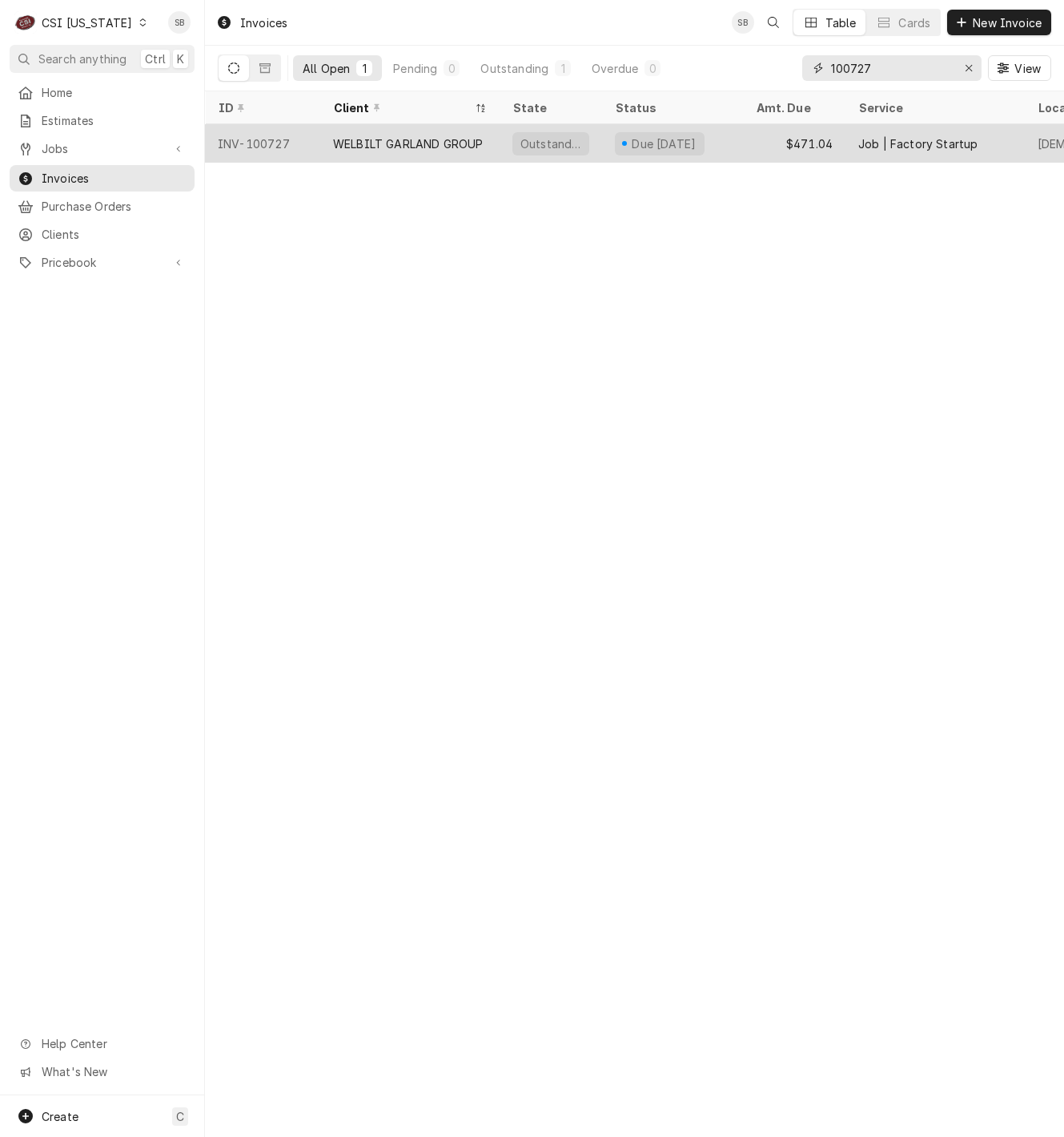
type input "100727"
click at [363, 137] on div "WELBILT GARLAND GROUP" at bounding box center [408, 143] width 150 height 17
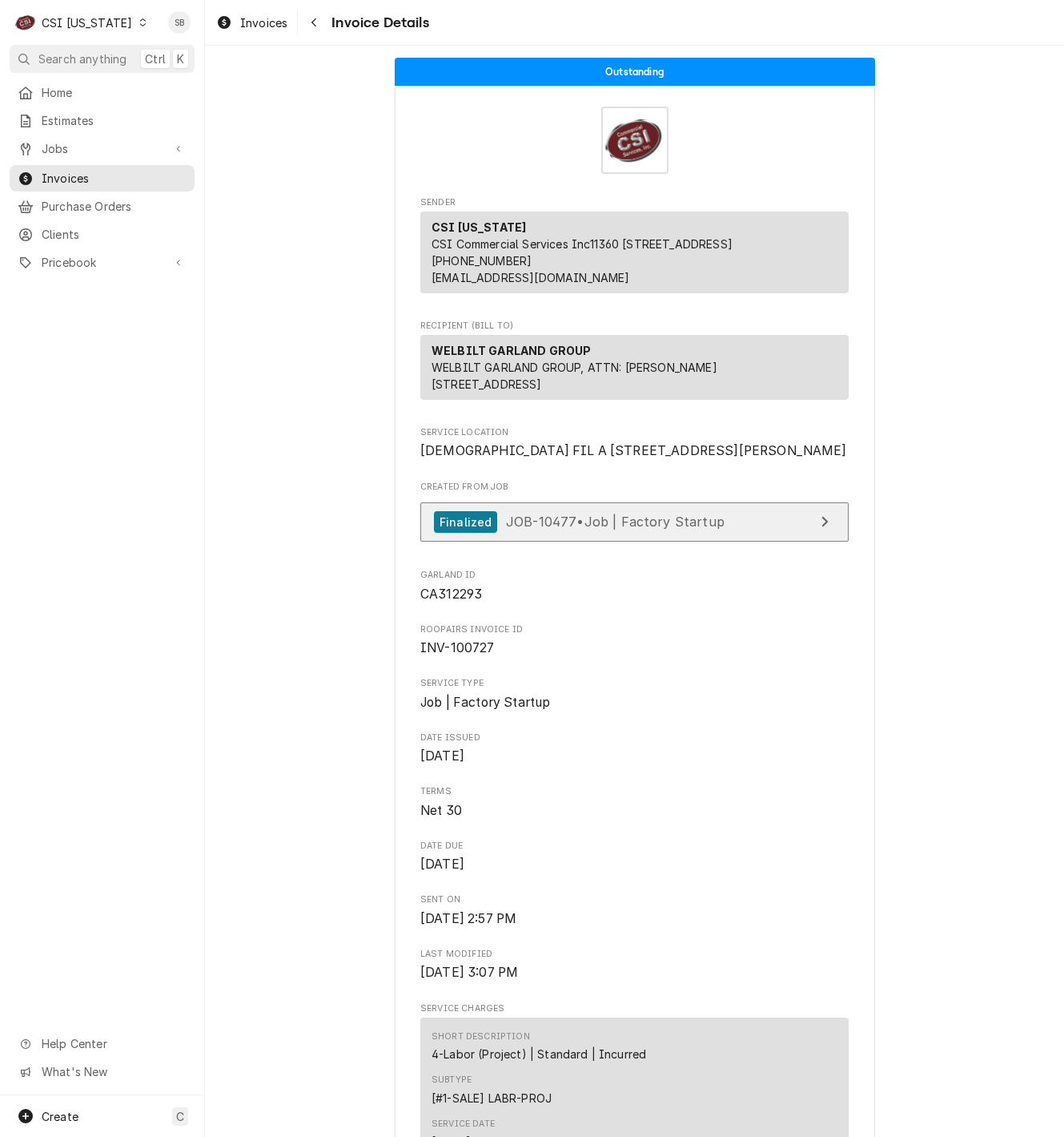
click at [565, 529] on span "JOB-10477 • Job | Factory Startup" at bounding box center [615, 521] width 218 height 16
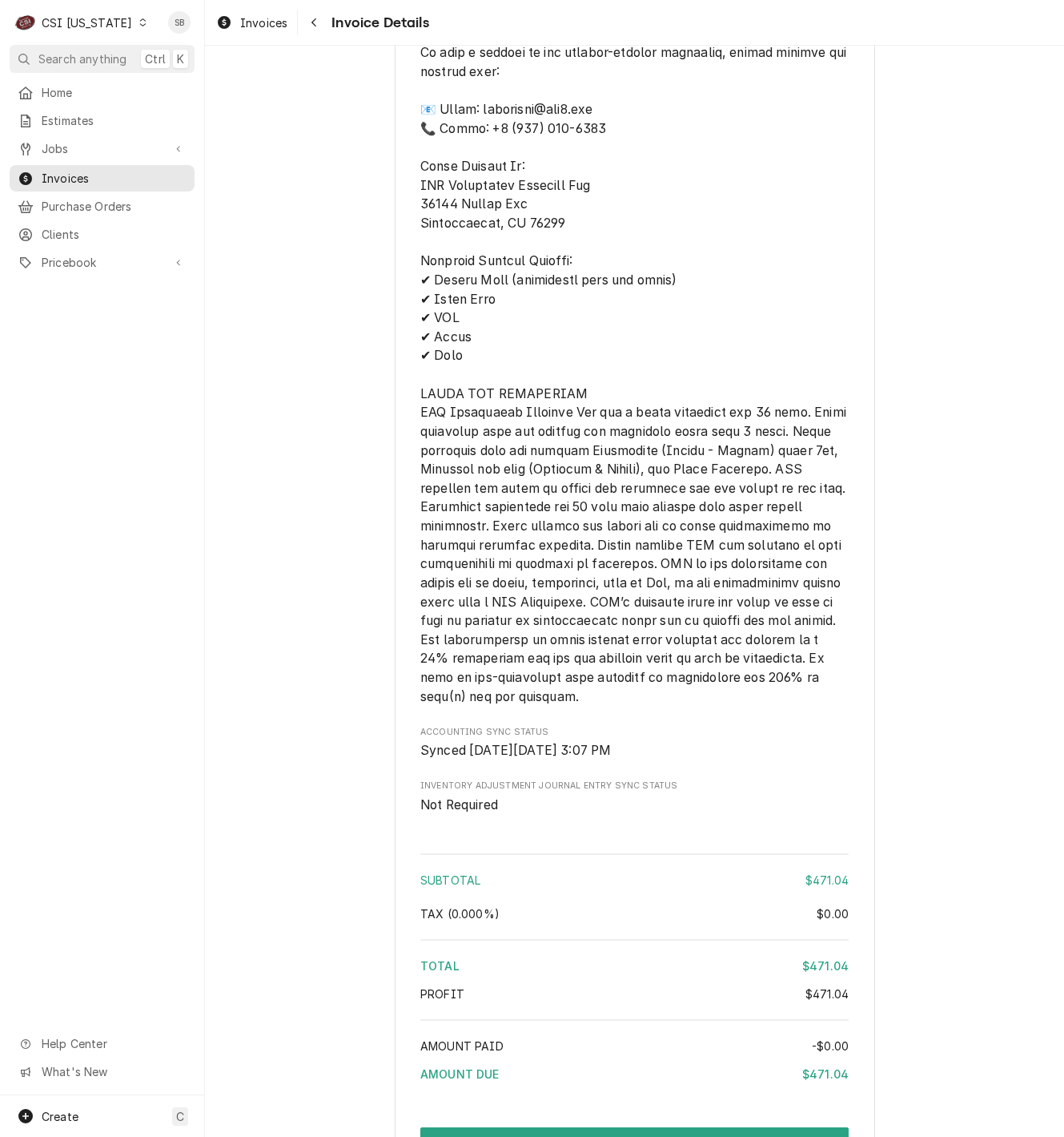
scroll to position [2252, 0]
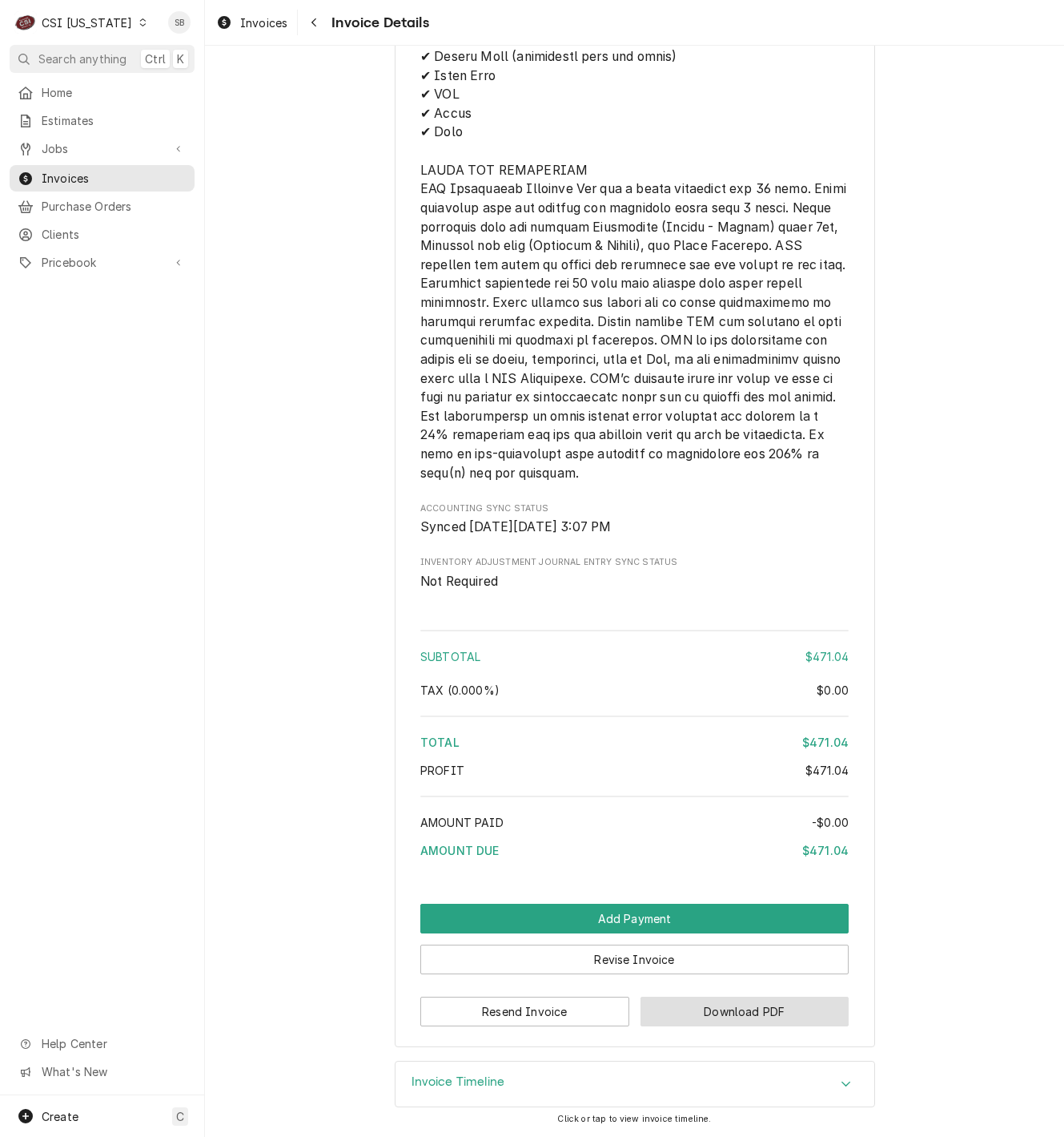
click at [707, 1015] on button "Download PDF" at bounding box center [744, 1011] width 209 height 30
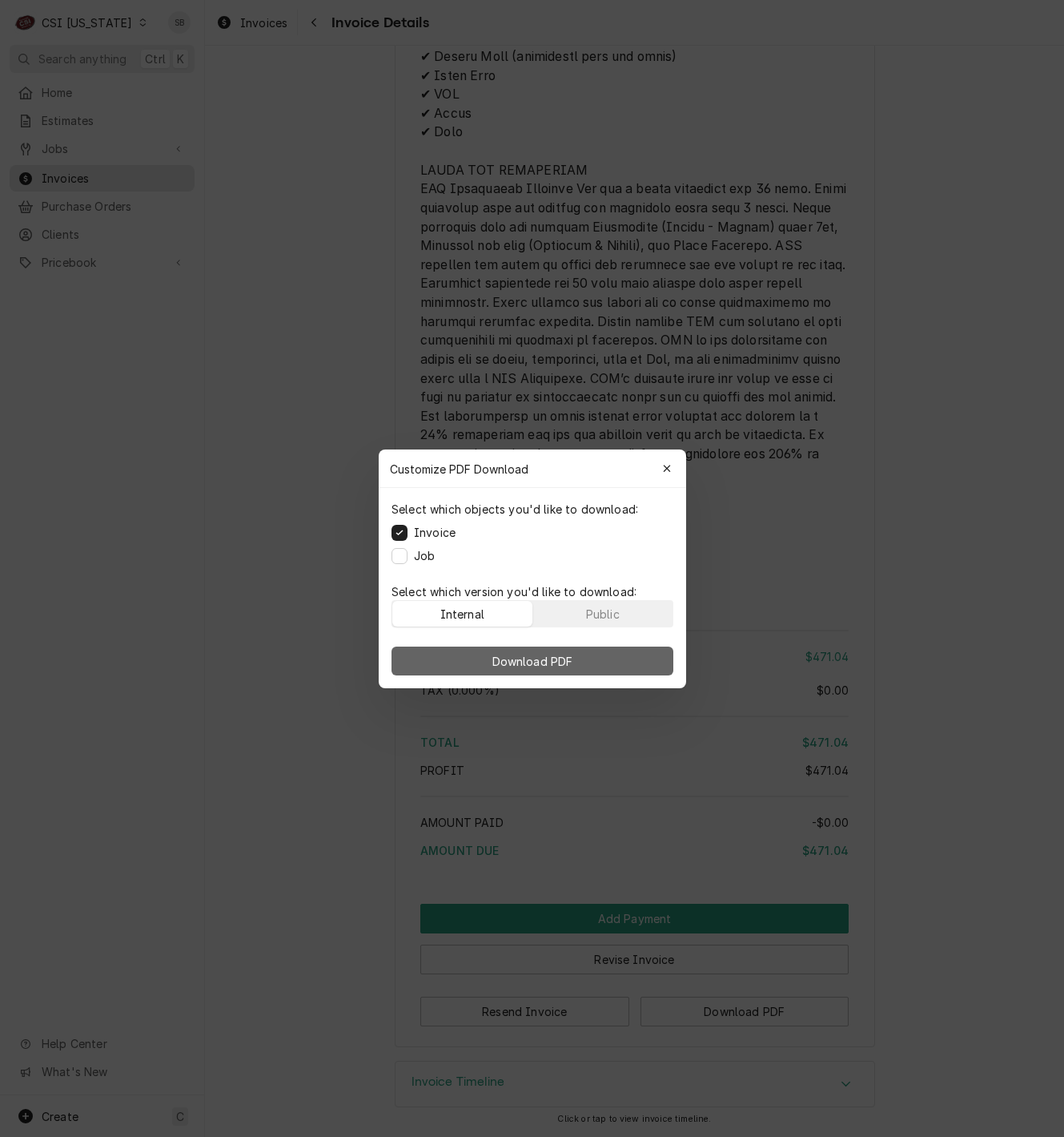
click at [619, 664] on button "Download PDF" at bounding box center [532, 661] width 282 height 29
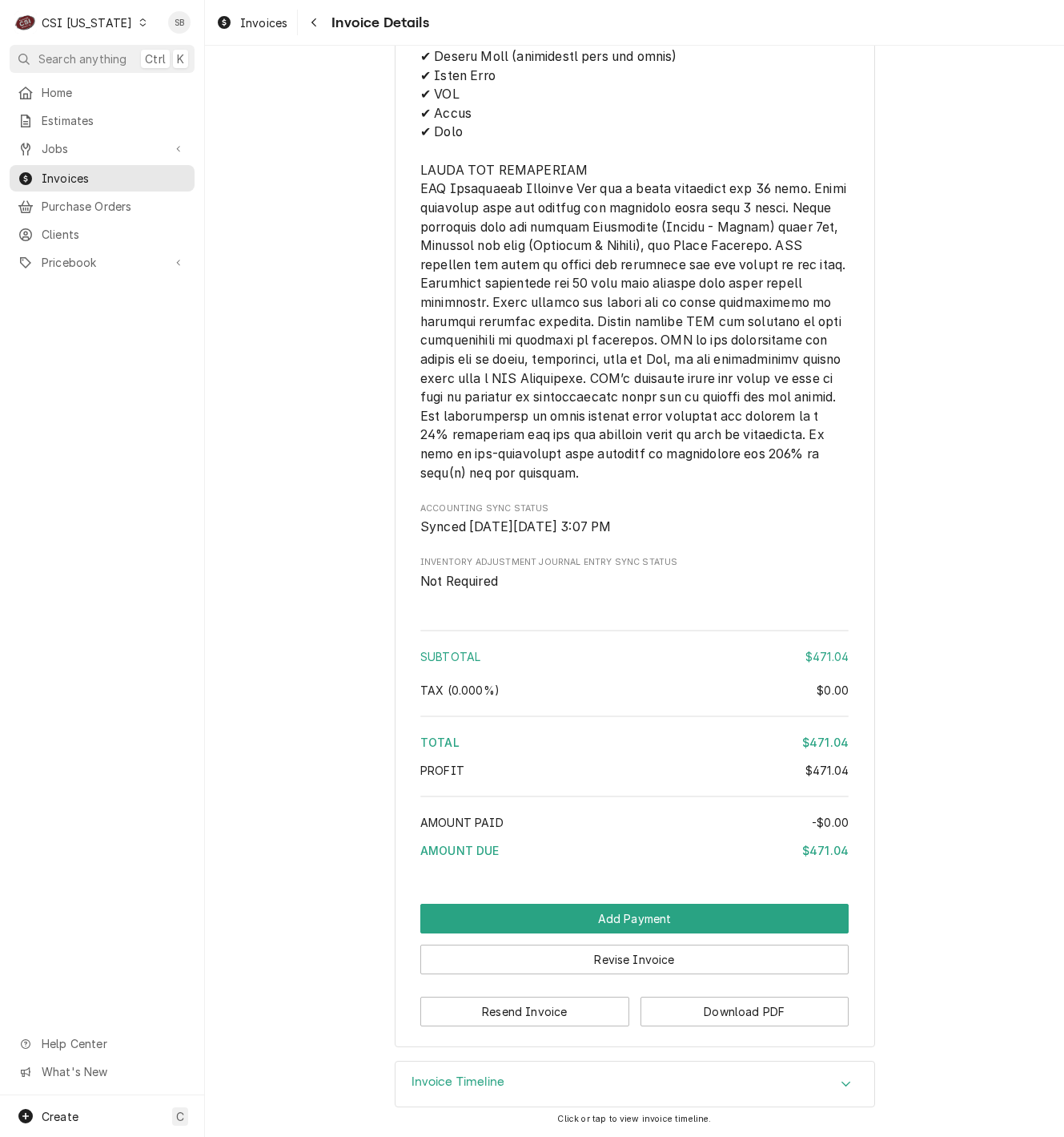
click at [573, 368] on span "Payment & Invoice Terms" at bounding box center [635, 141] width 429 height 678
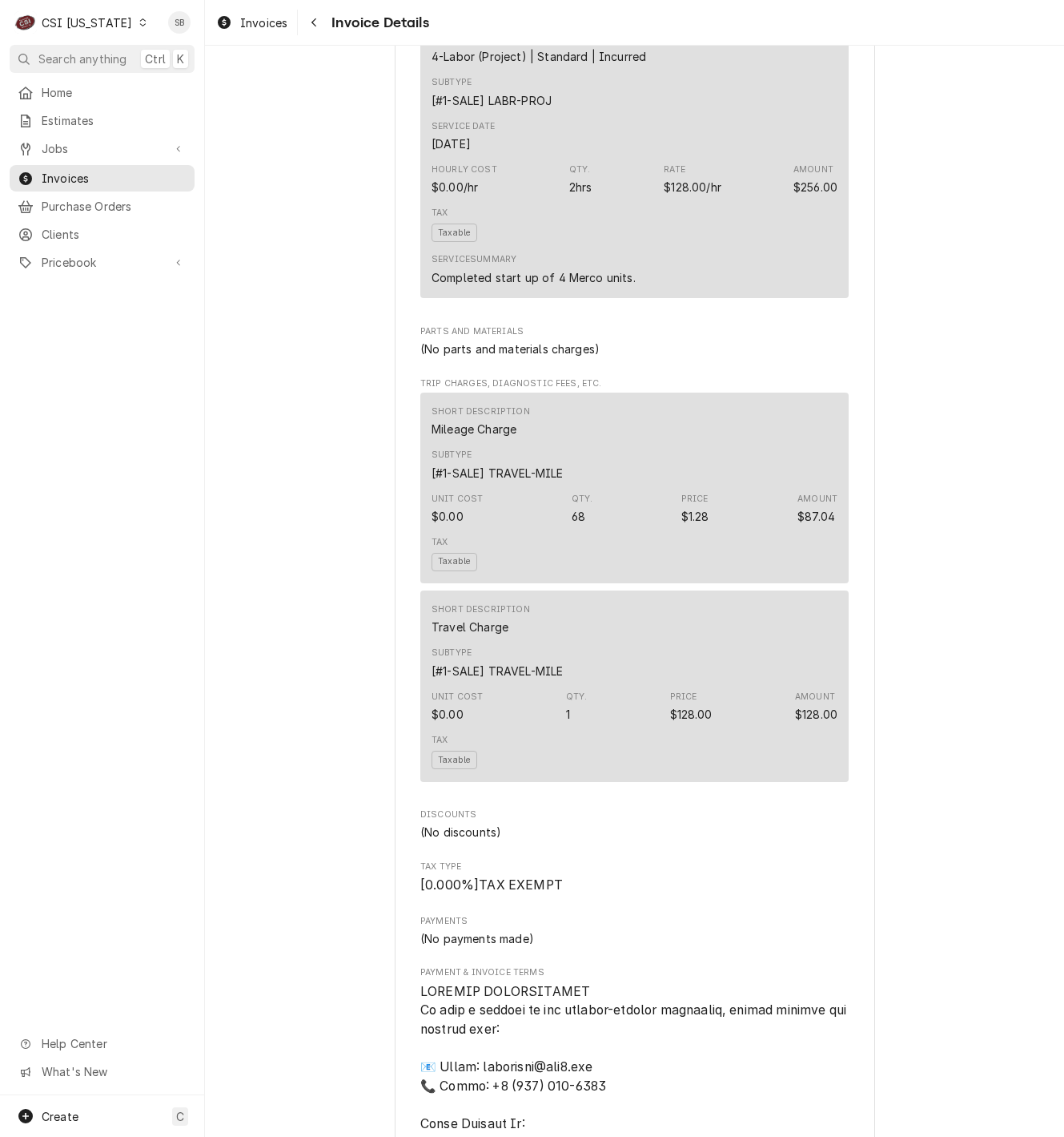
scroll to position [961, 0]
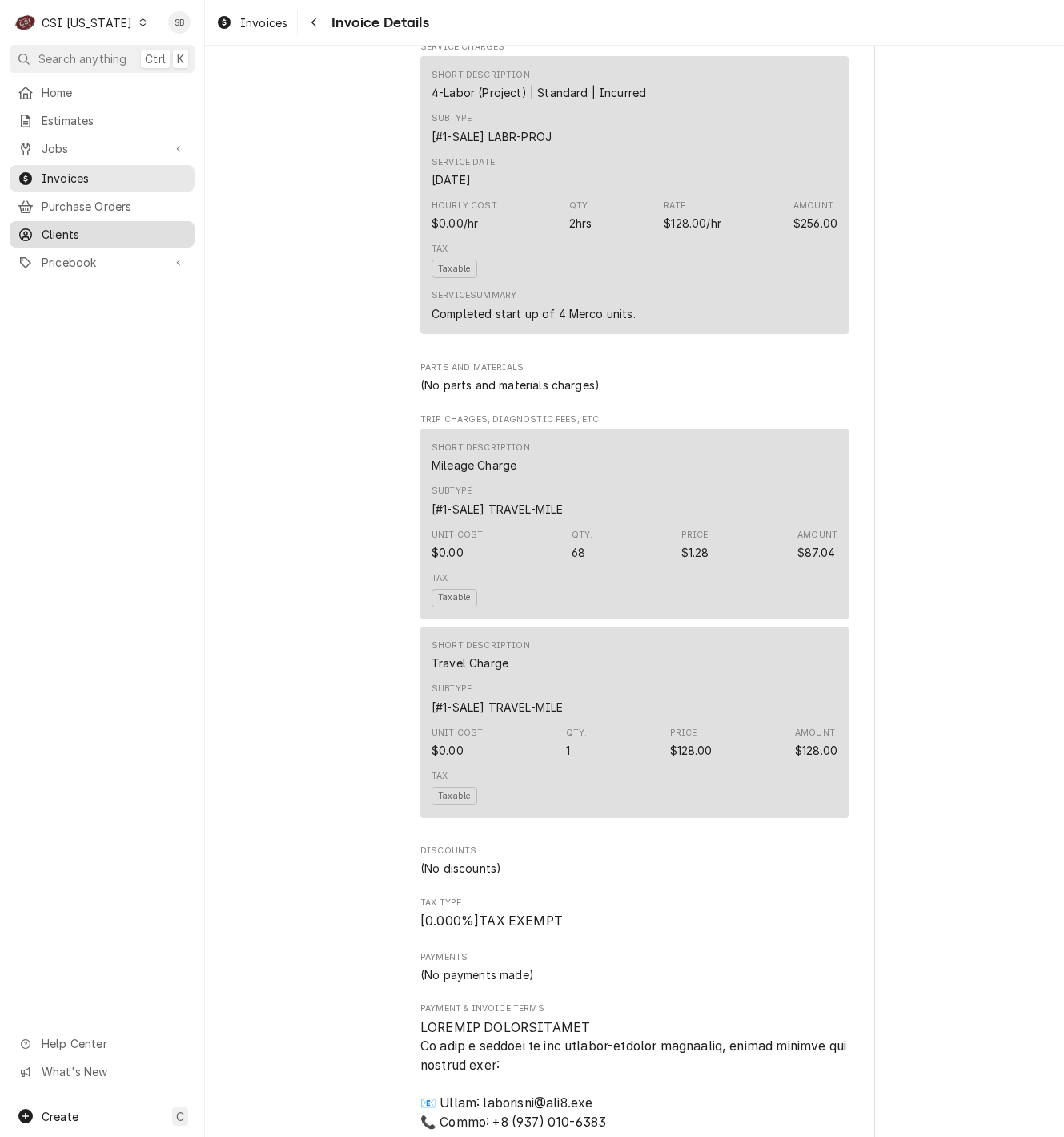
click at [75, 224] on div "Clients" at bounding box center [102, 234] width 179 height 20
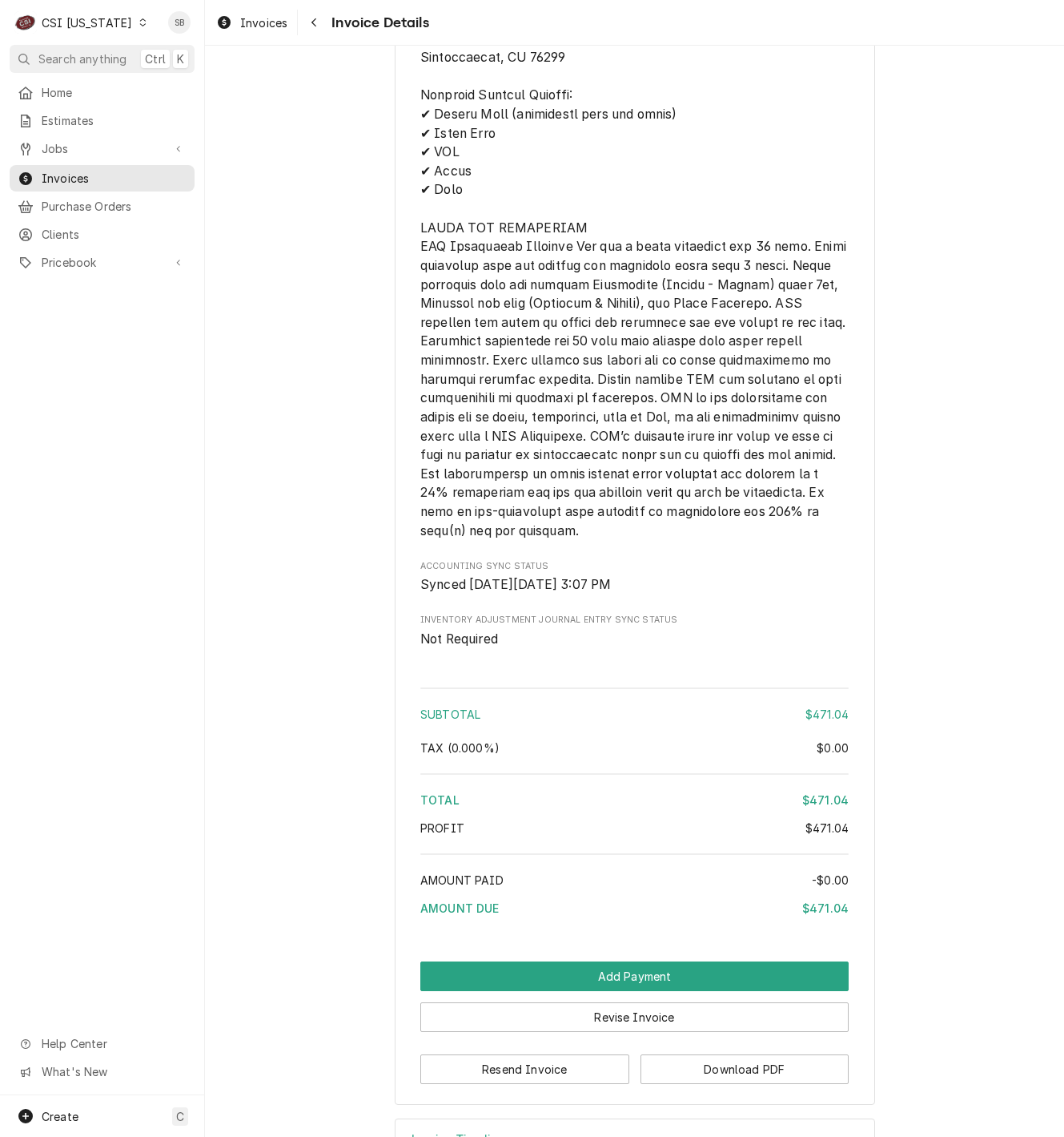
scroll to position [2252, 0]
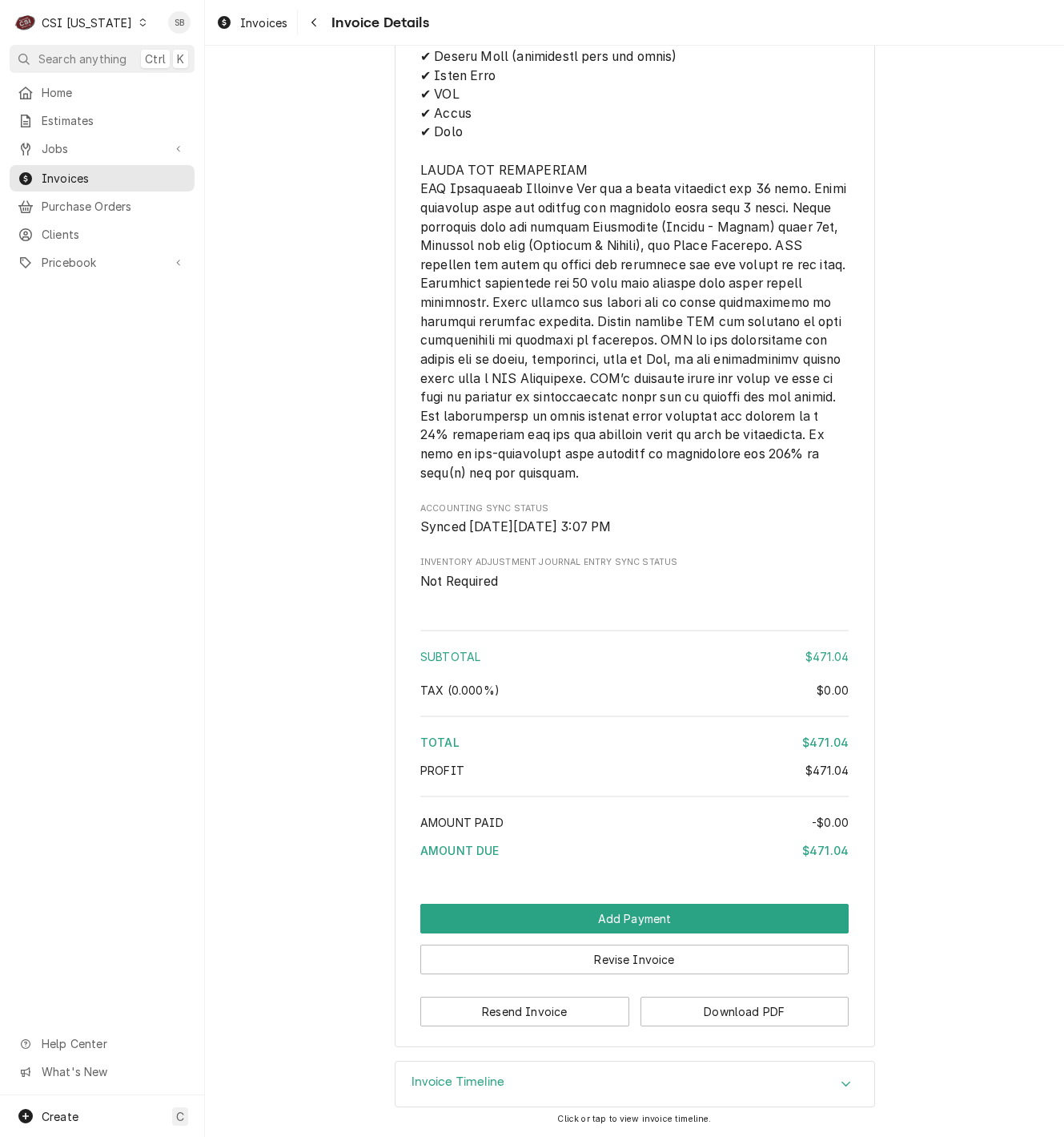
click at [598, 1068] on div "Invoice Timeline" at bounding box center [635, 1084] width 479 height 45
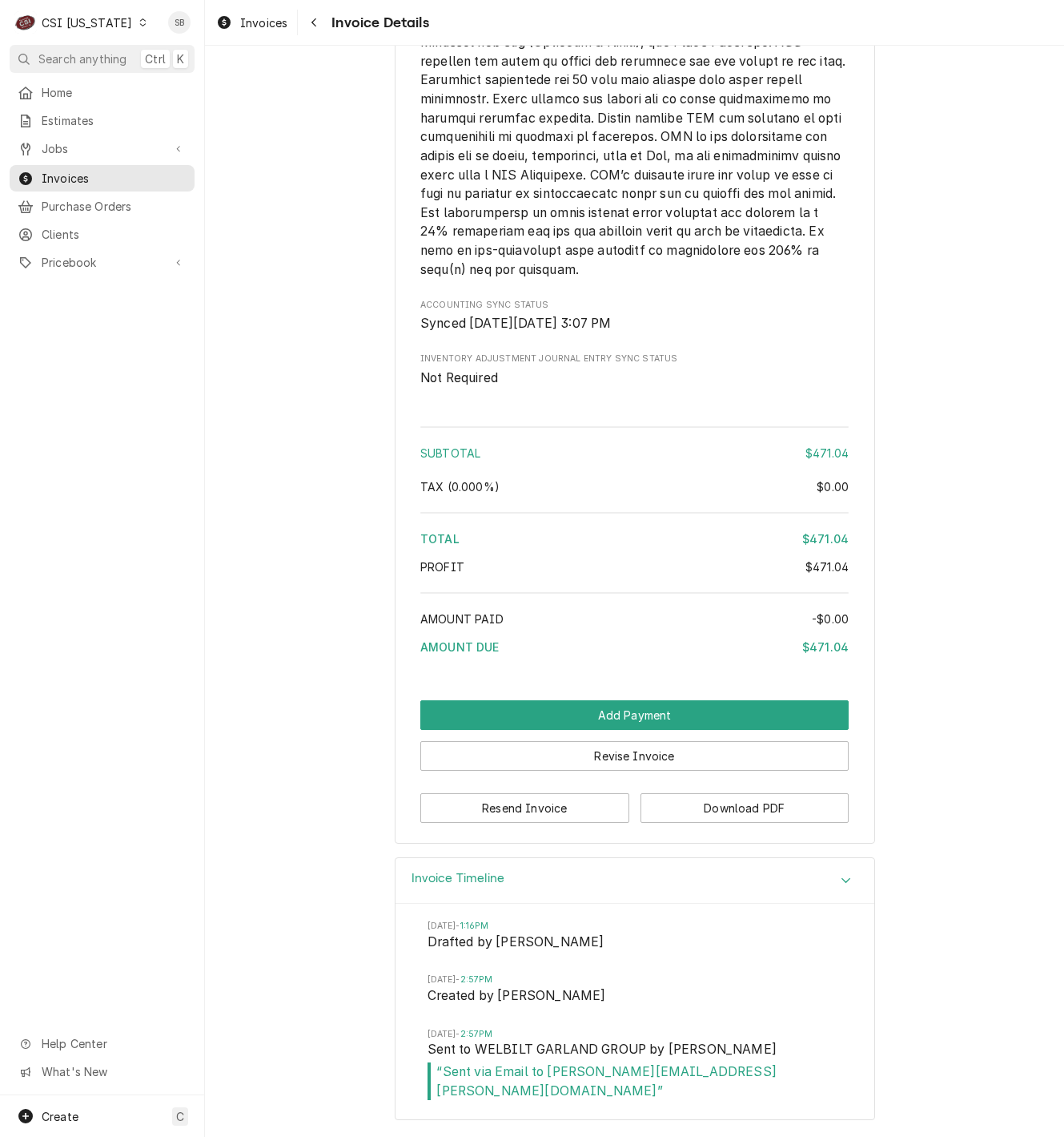
scroll to position [2438, 0]
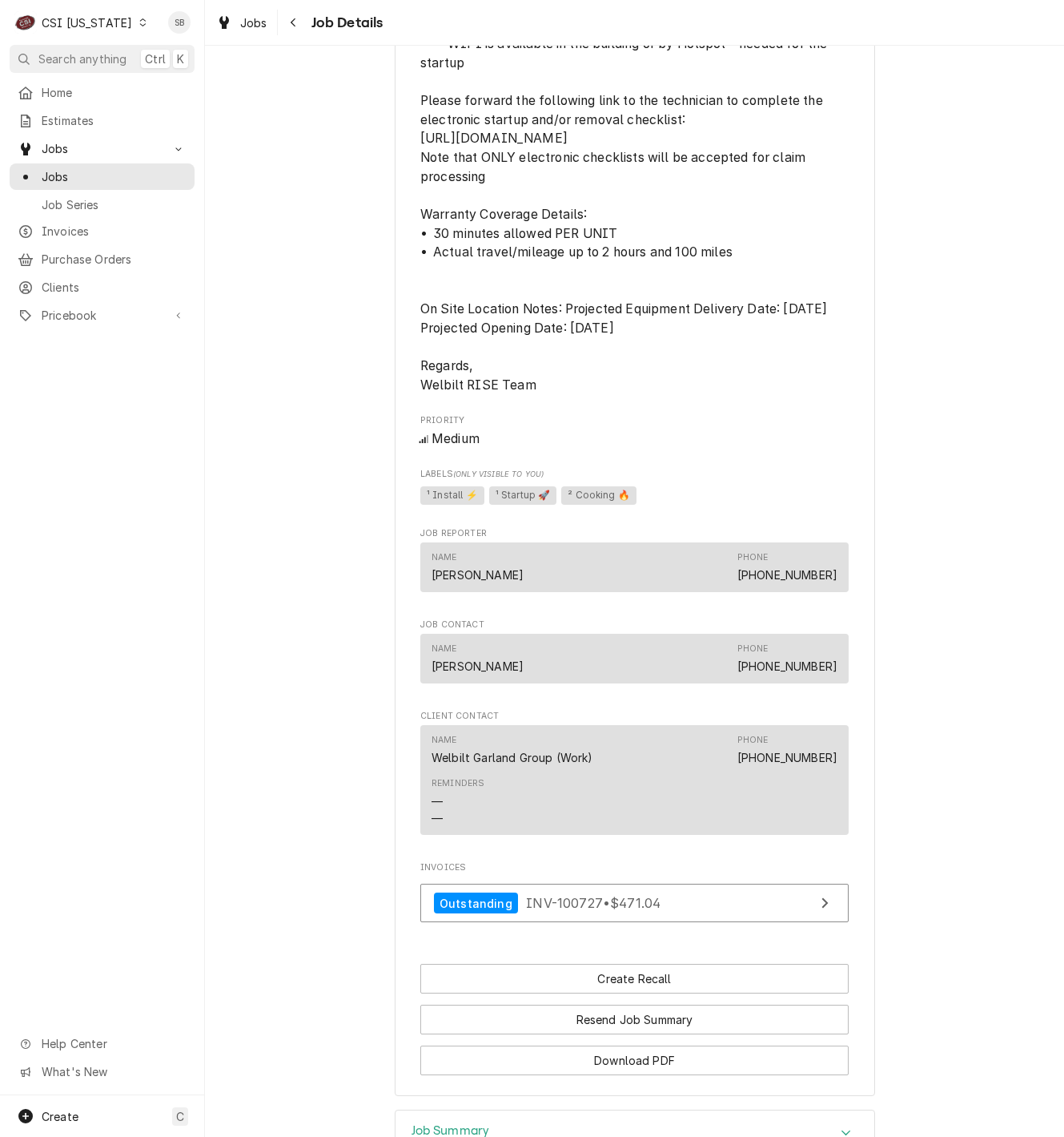
scroll to position [1617, 0]
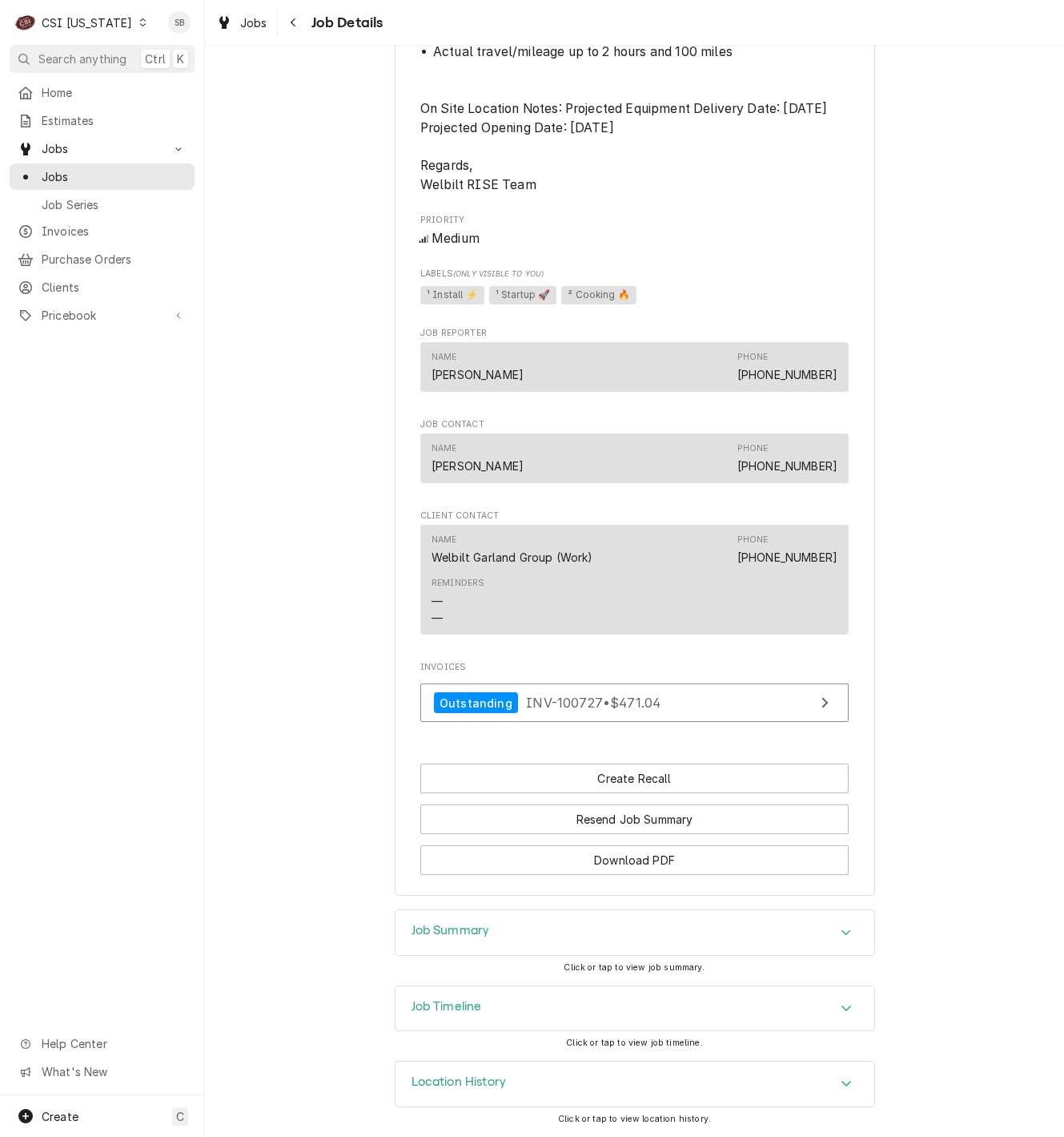
click at [582, 925] on div "Job Summary" at bounding box center [635, 932] width 479 height 45
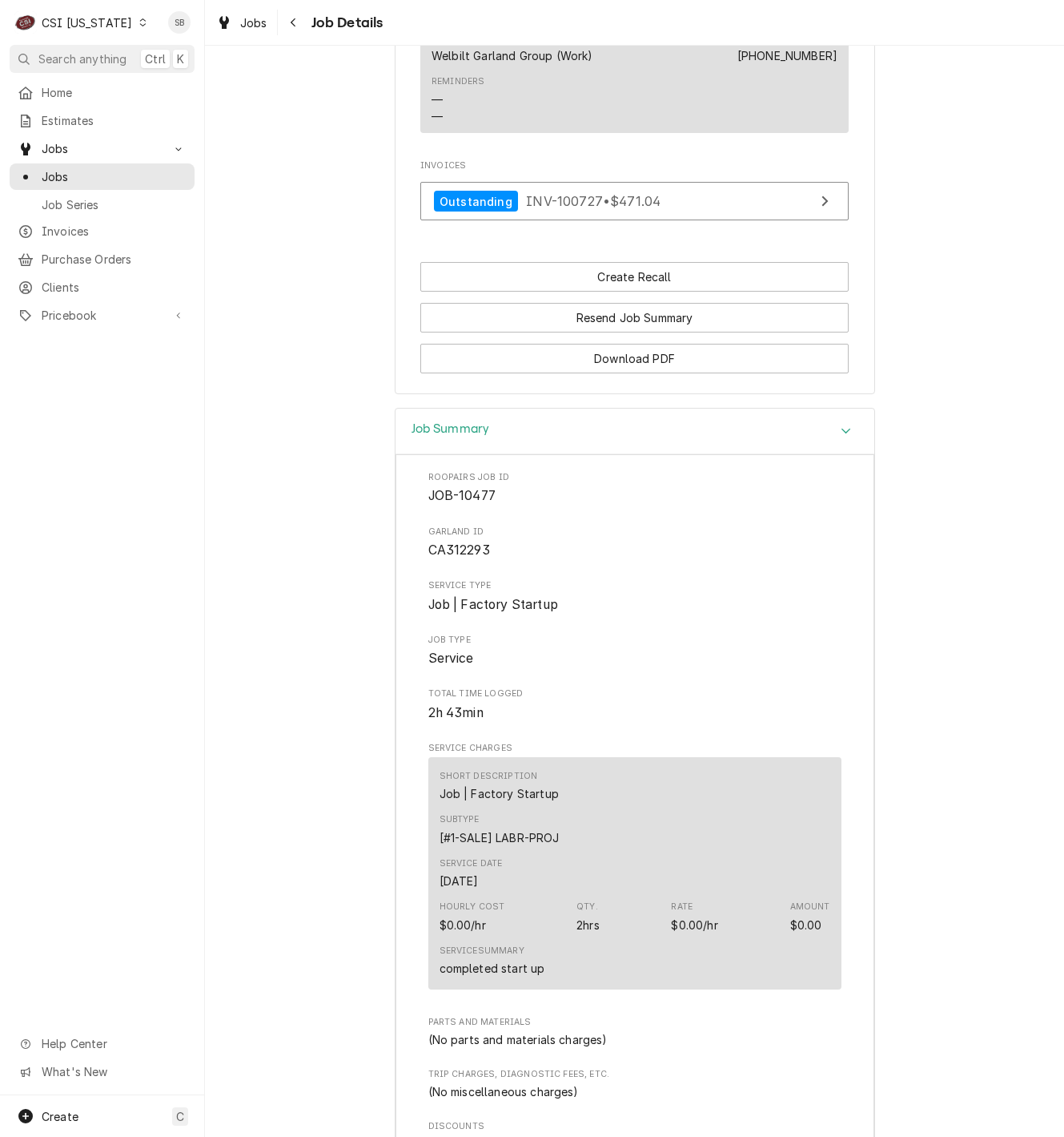
scroll to position [2163, 0]
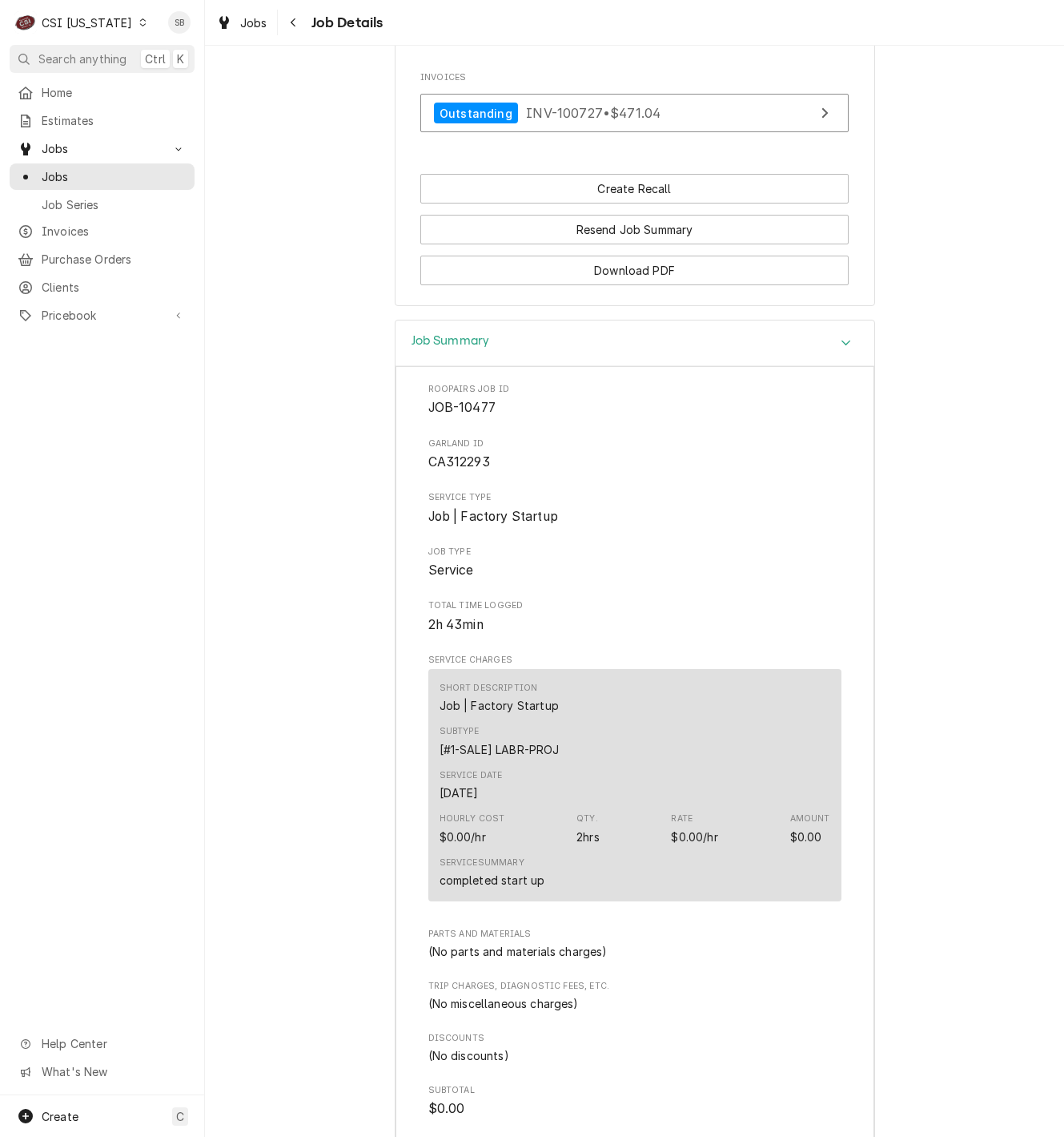
click at [627, 366] on div "Job Summary" at bounding box center [635, 343] width 479 height 46
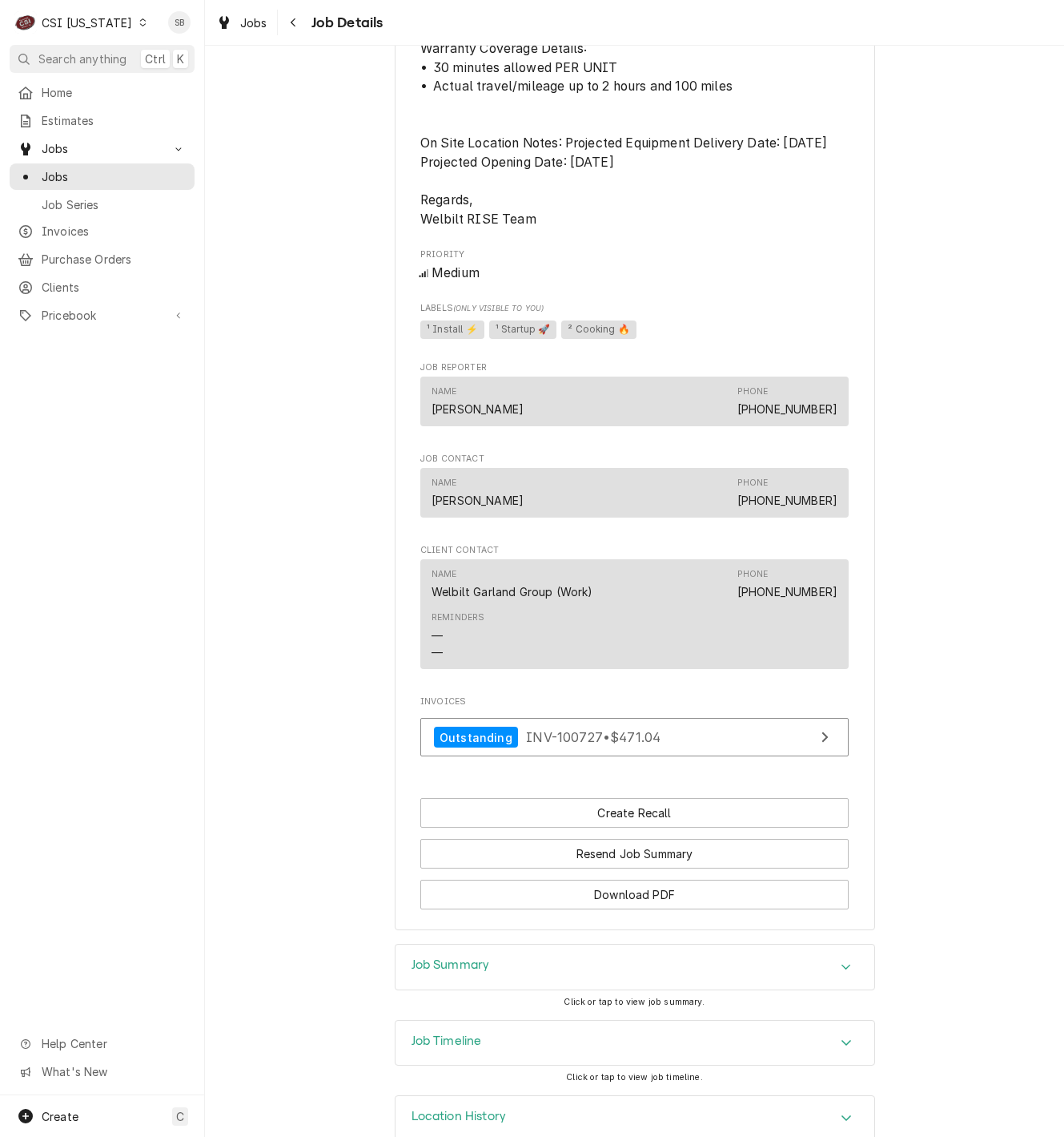
scroll to position [1497, 0]
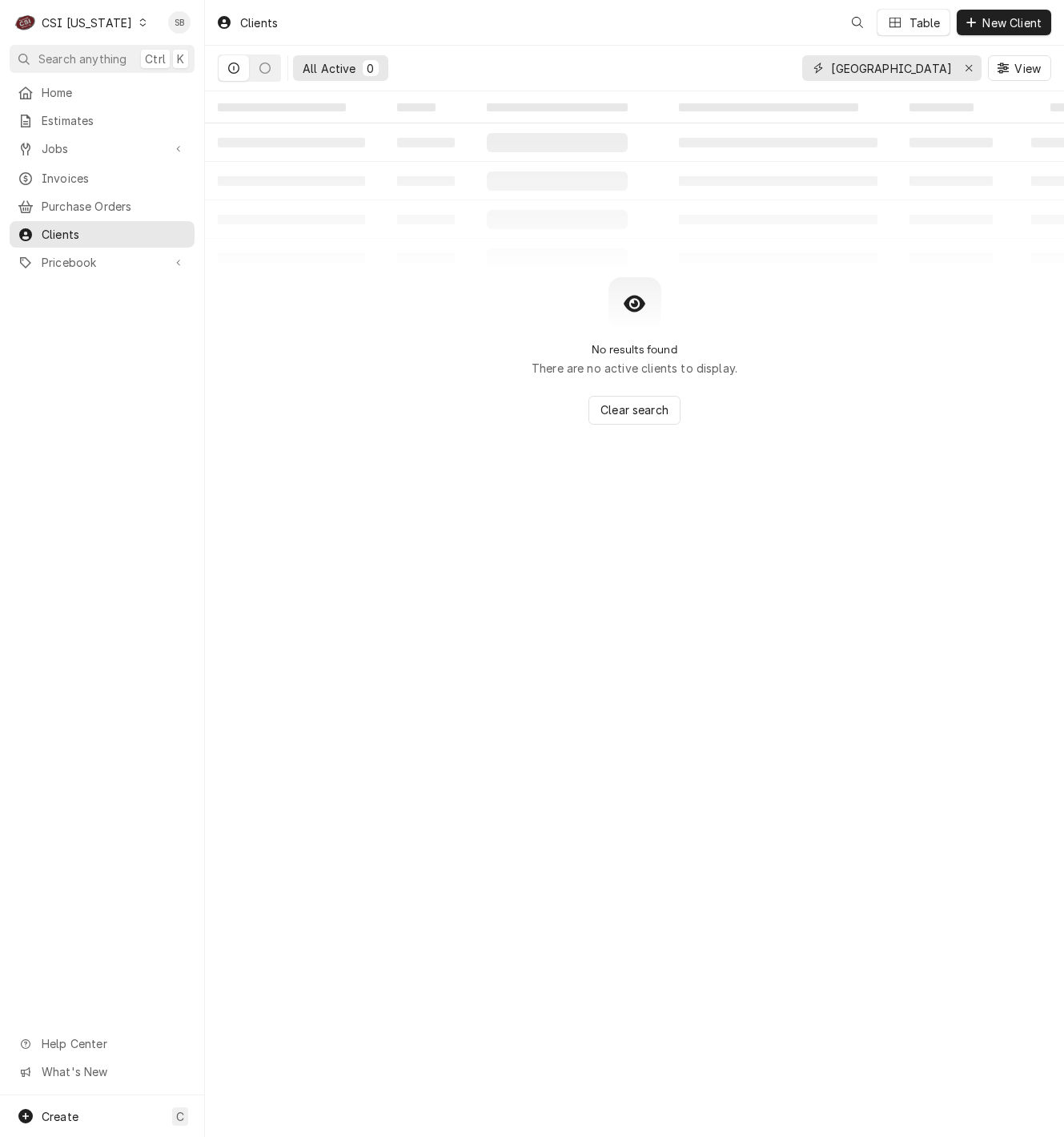
click at [867, 58] on input "University Of Kansas David Booth Memorial Stadium" at bounding box center [891, 68] width 120 height 26
click at [966, 72] on icon "Erase input" at bounding box center [969, 68] width 9 height 11
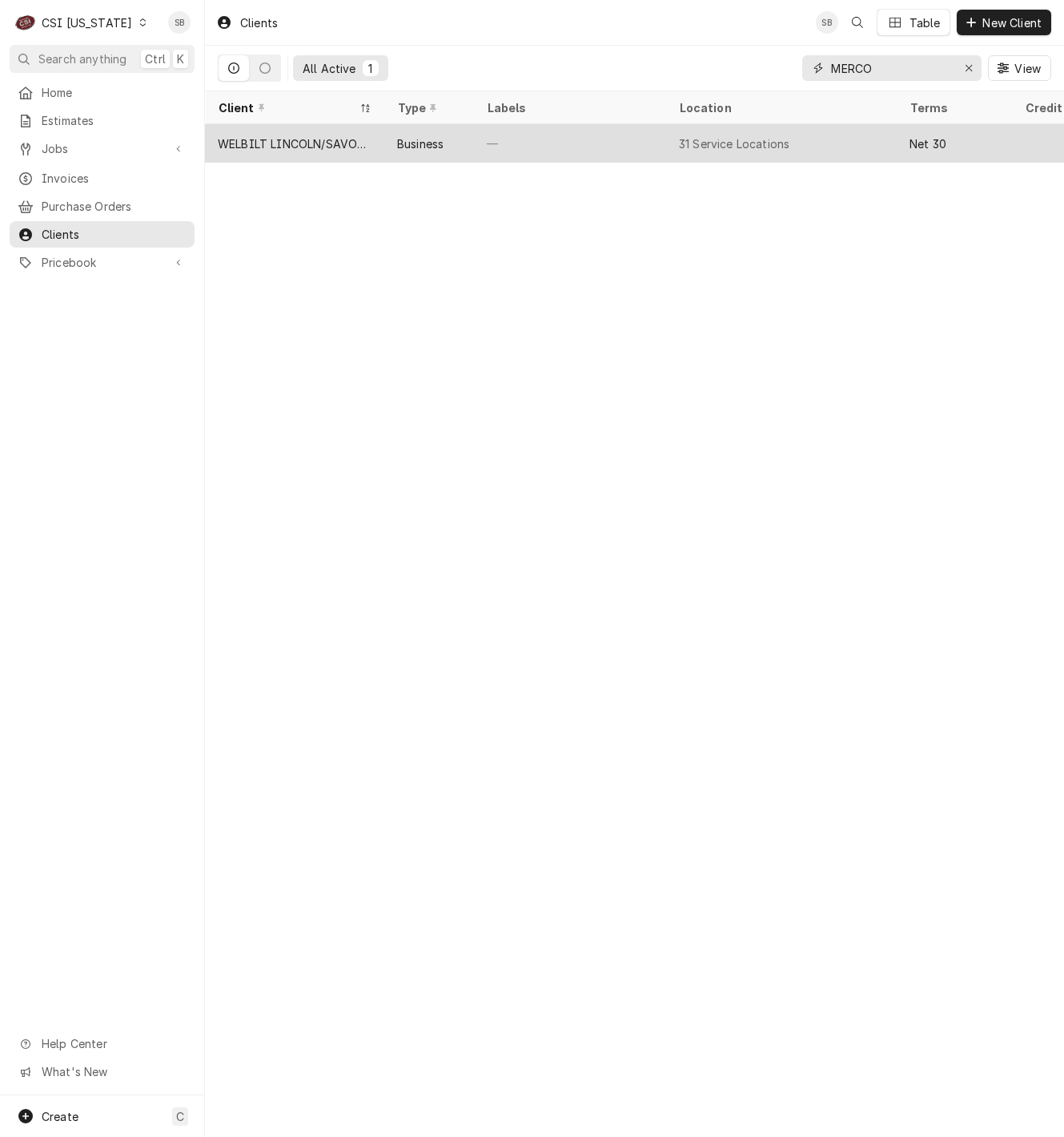
type input "MERCO"
click at [339, 144] on div "WELBILT LINCOLN/SAVORY/MERCO" at bounding box center [294, 143] width 154 height 17
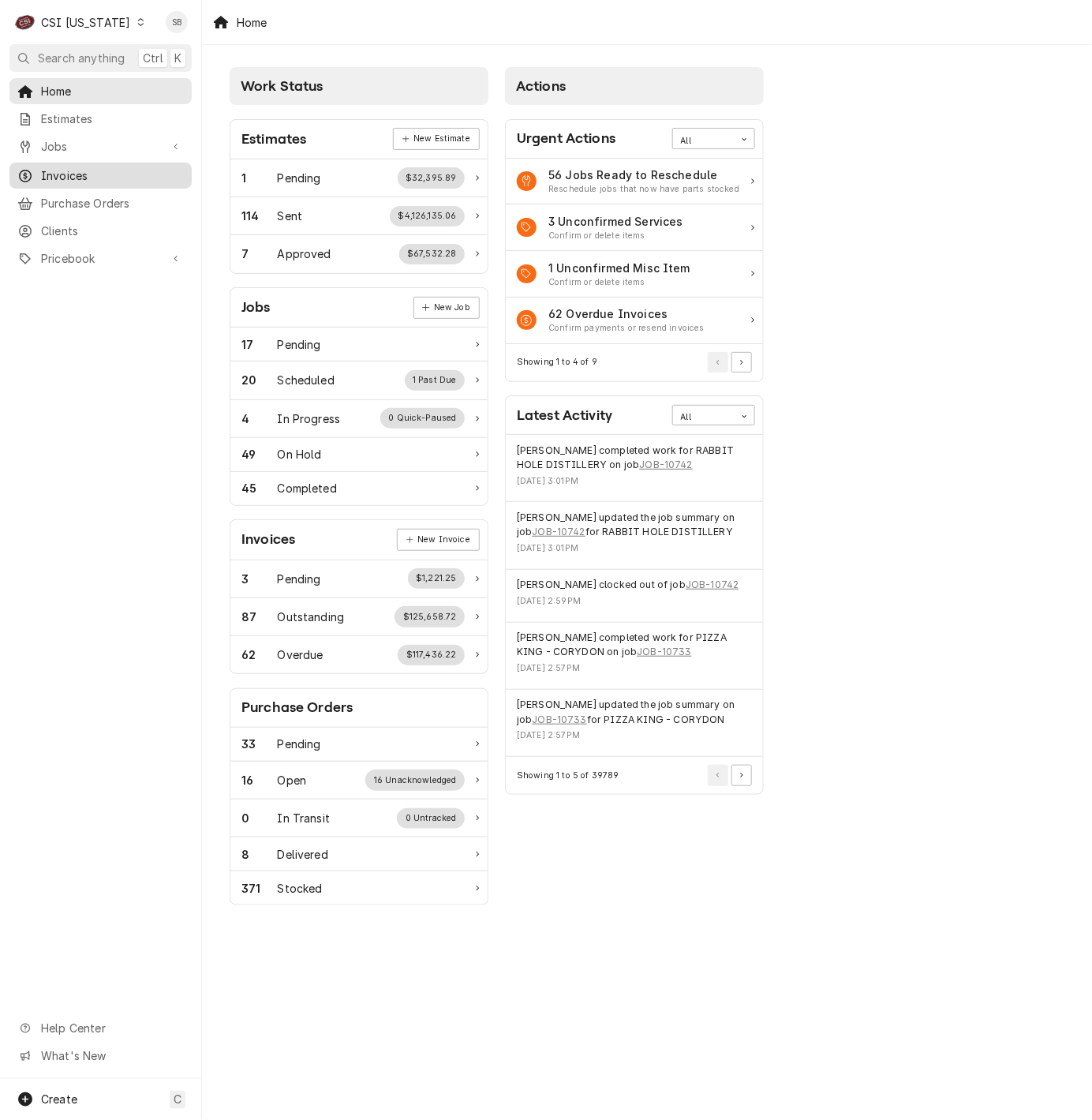
click at [71, 183] on link "Invoices" at bounding box center [101, 175] width 183 height 26
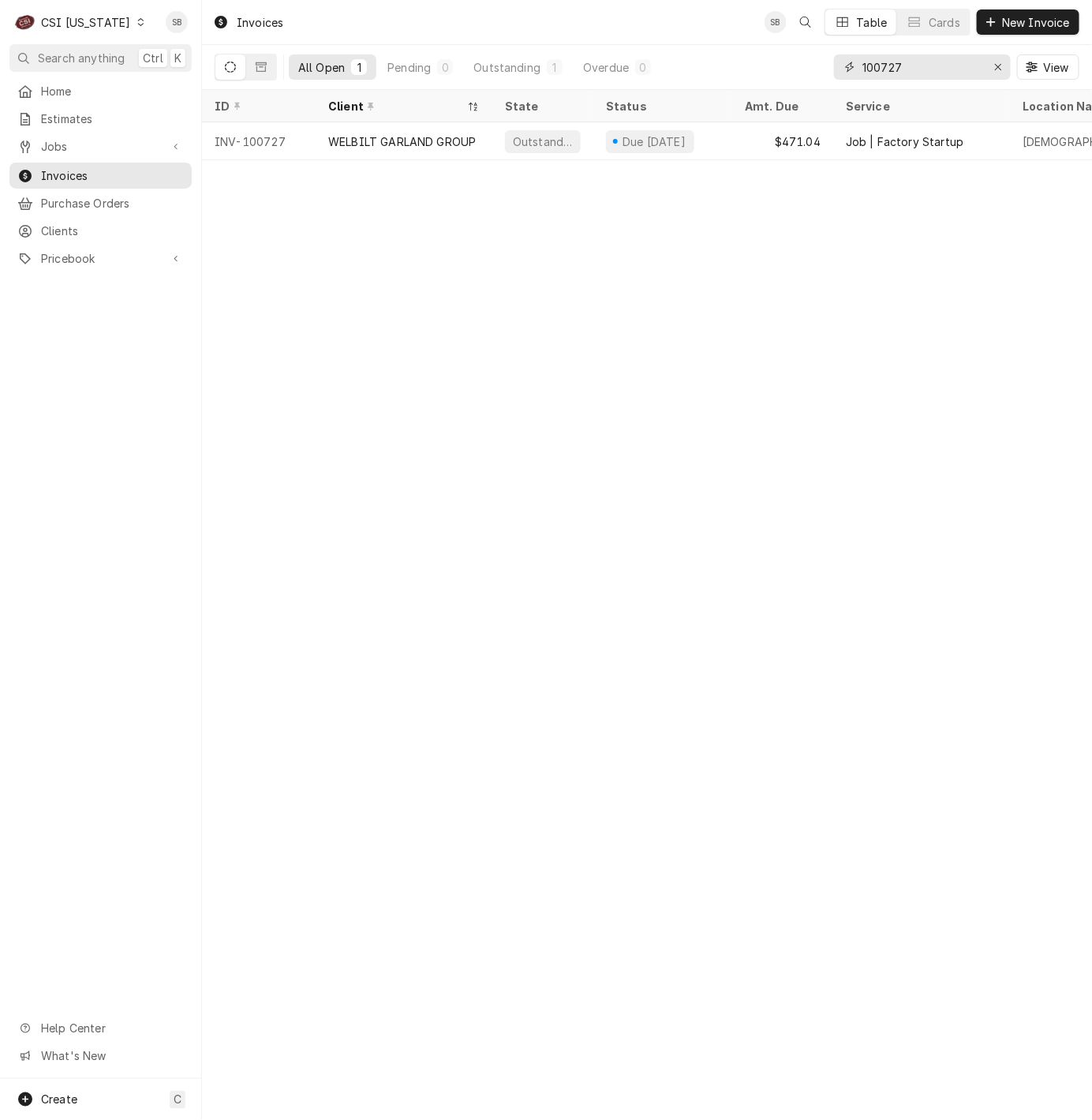
click at [885, 67] on input "100727" at bounding box center [921, 67] width 118 height 25
click at [883, 67] on input "100727" at bounding box center [921, 67] width 118 height 25
paste input "48"
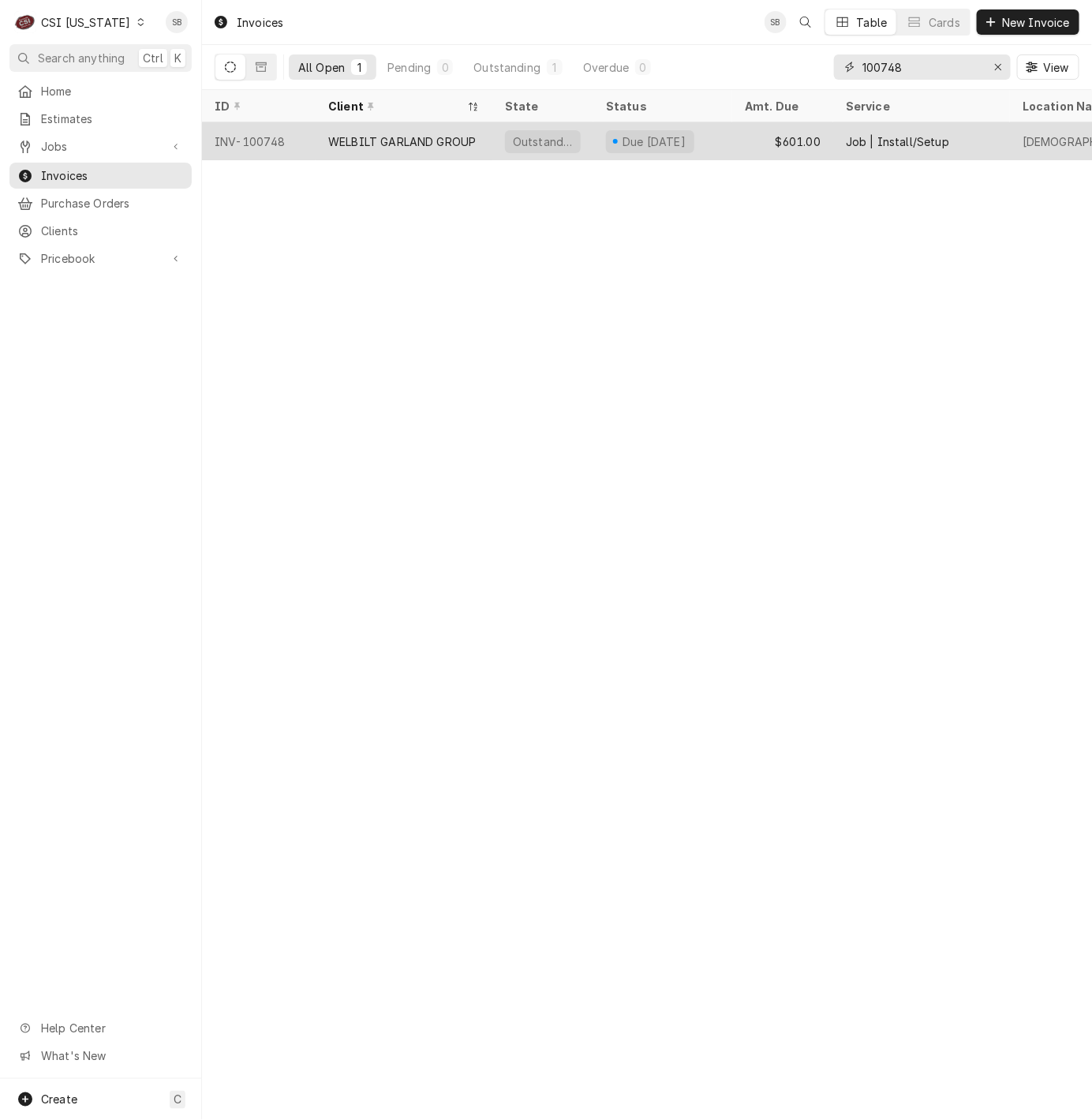
type input "100748"
click at [390, 130] on div "WELBILT GARLAND GROUP" at bounding box center [404, 141] width 177 height 38
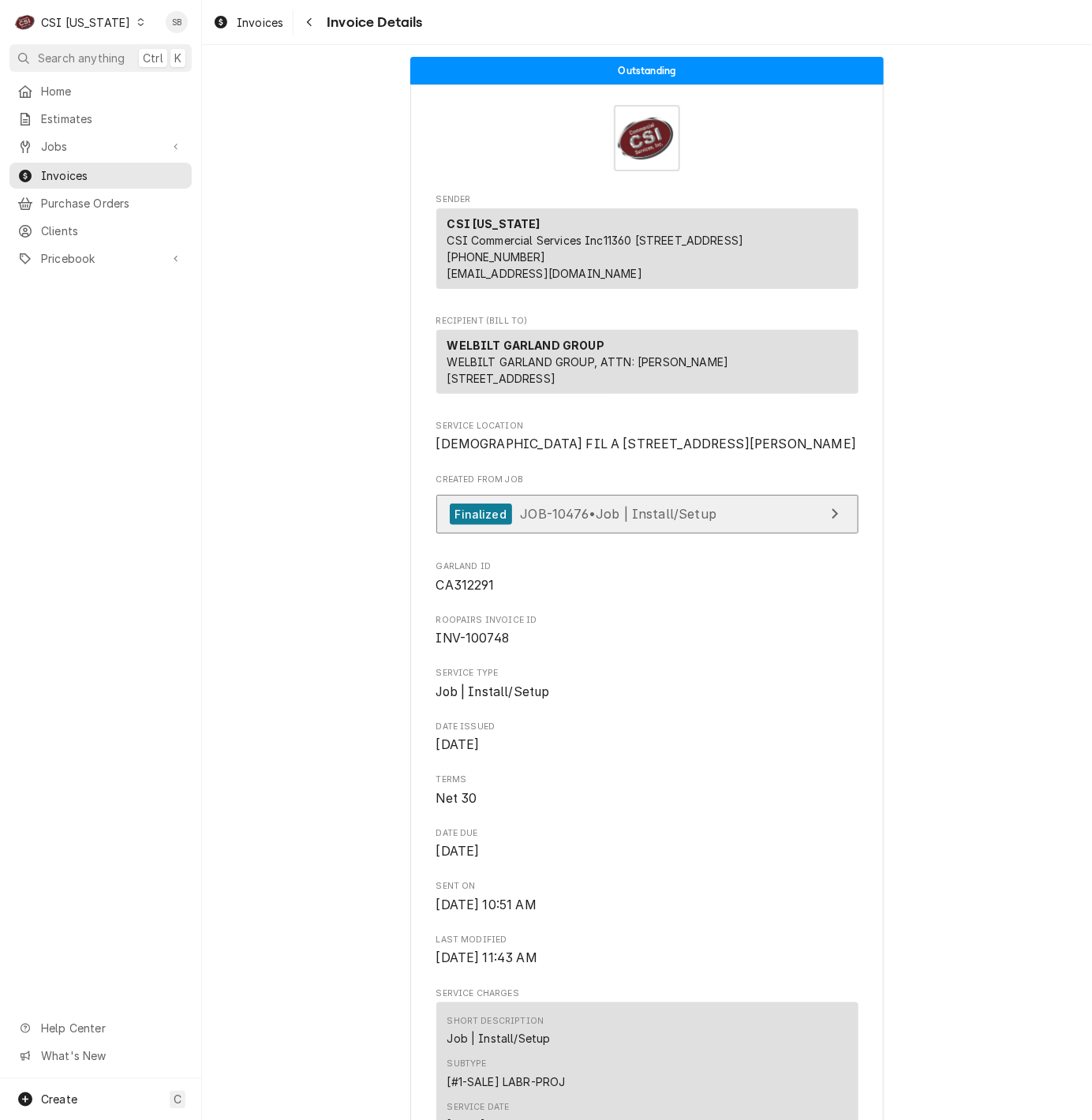
click at [580, 522] on span "JOB-10476 • Job | Install/Setup" at bounding box center [618, 514] width 197 height 16
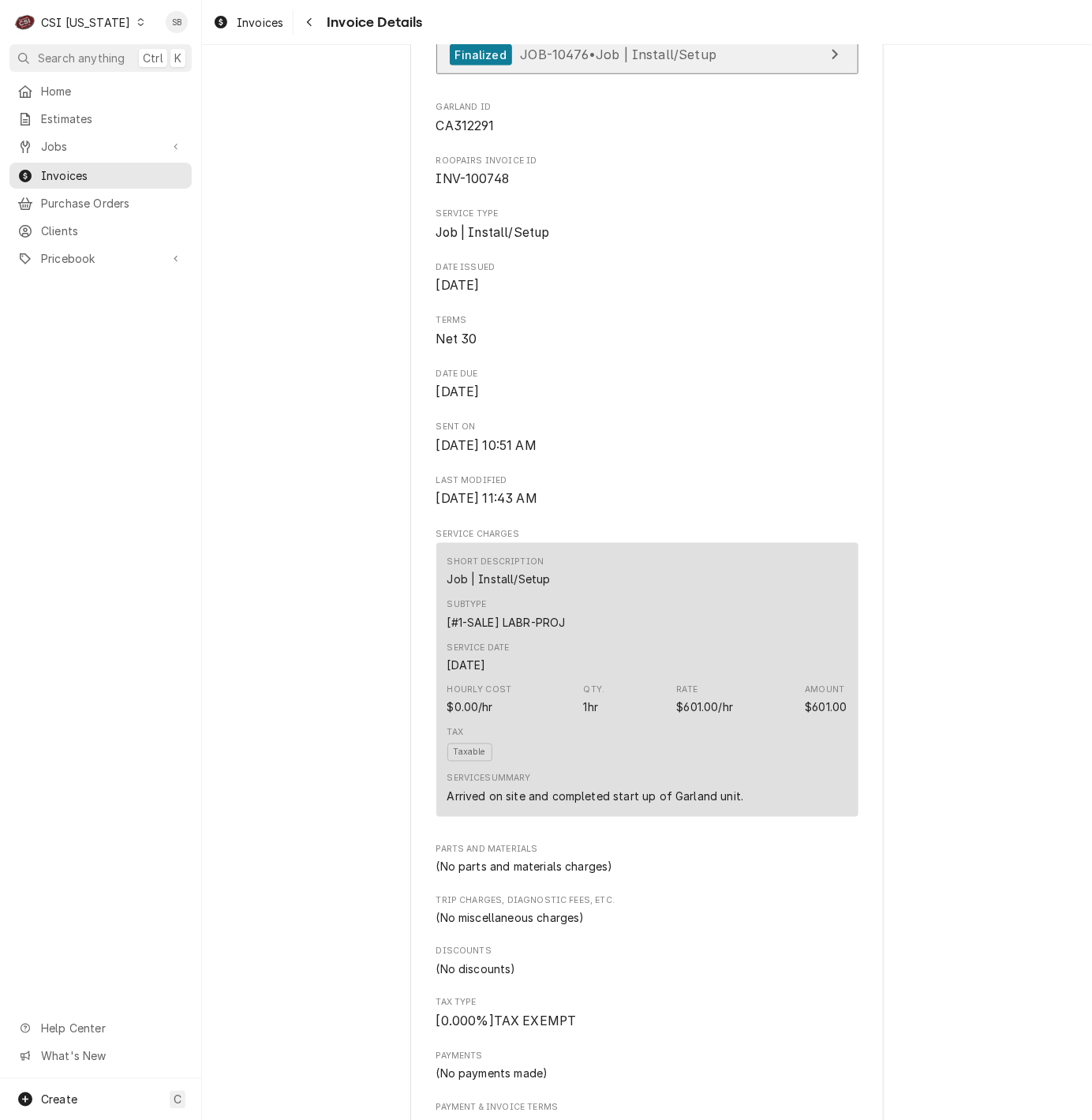
scroll to position [1065, 0]
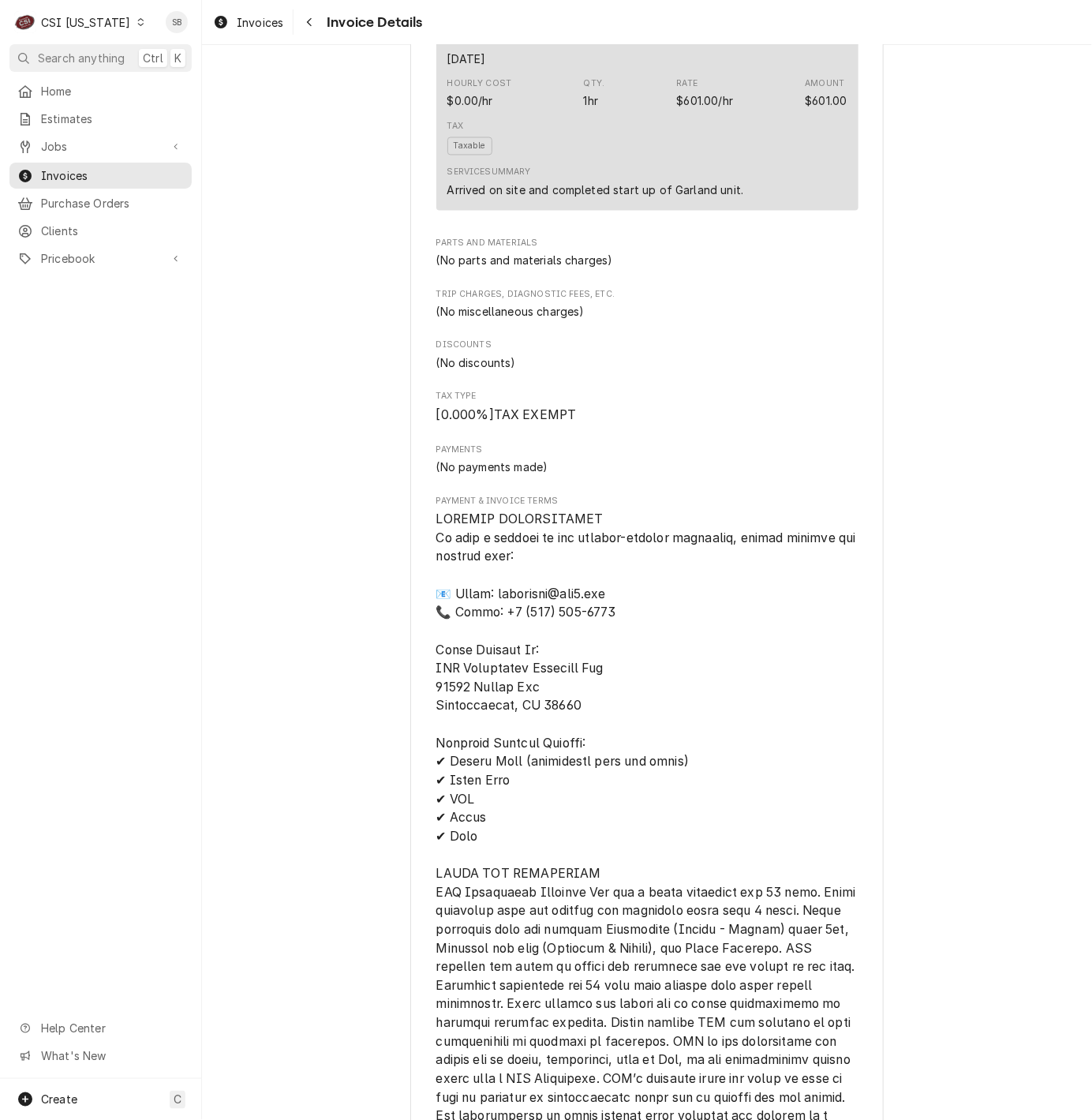
drag, startPoint x: 671, startPoint y: 960, endPoint x: 672, endPoint y: 945, distance: 15.0
click at [670, 960] on span "Payment & Invoice Terms" at bounding box center [648, 845] width 423 height 668
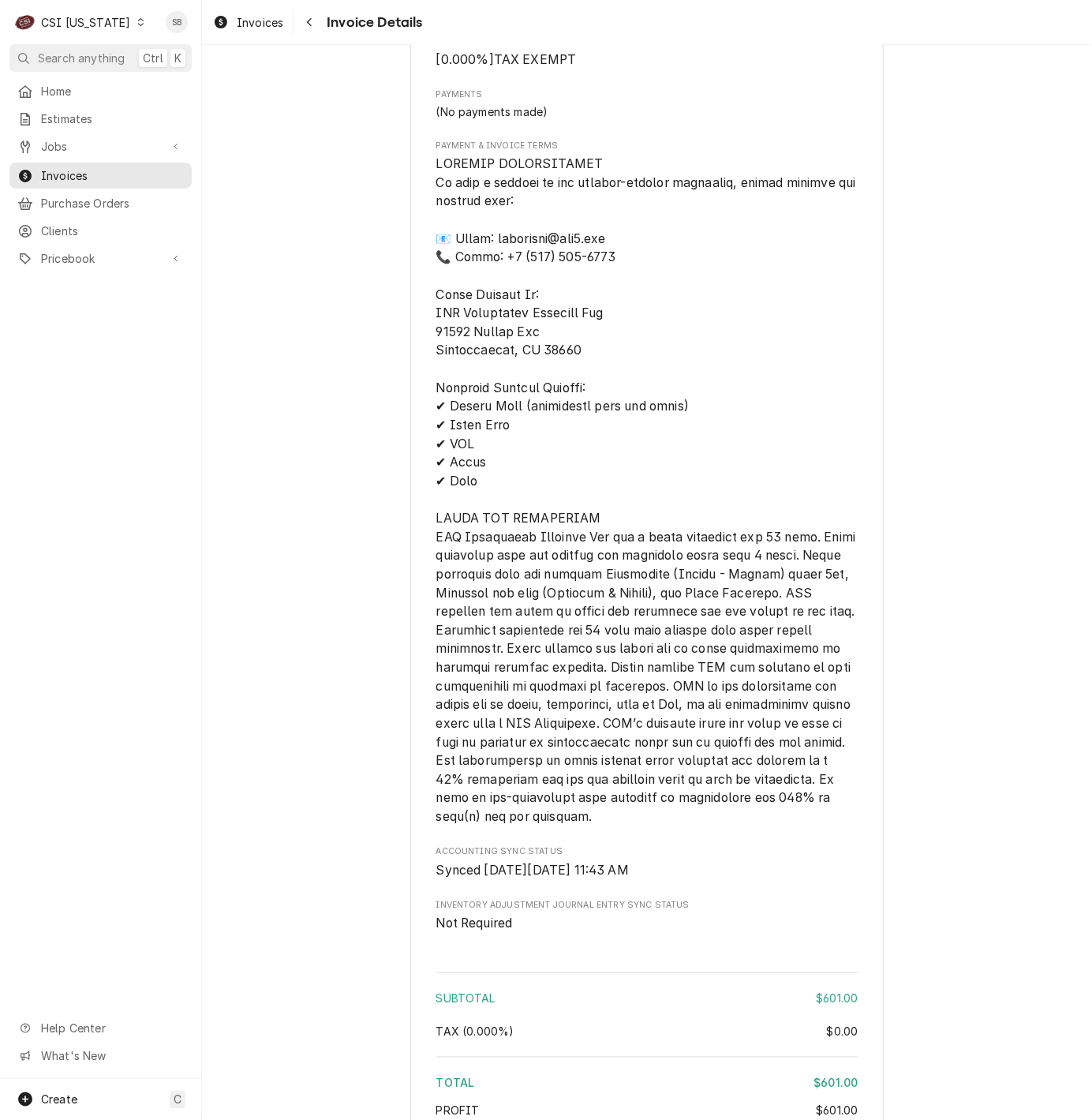
scroll to position [1845, 0]
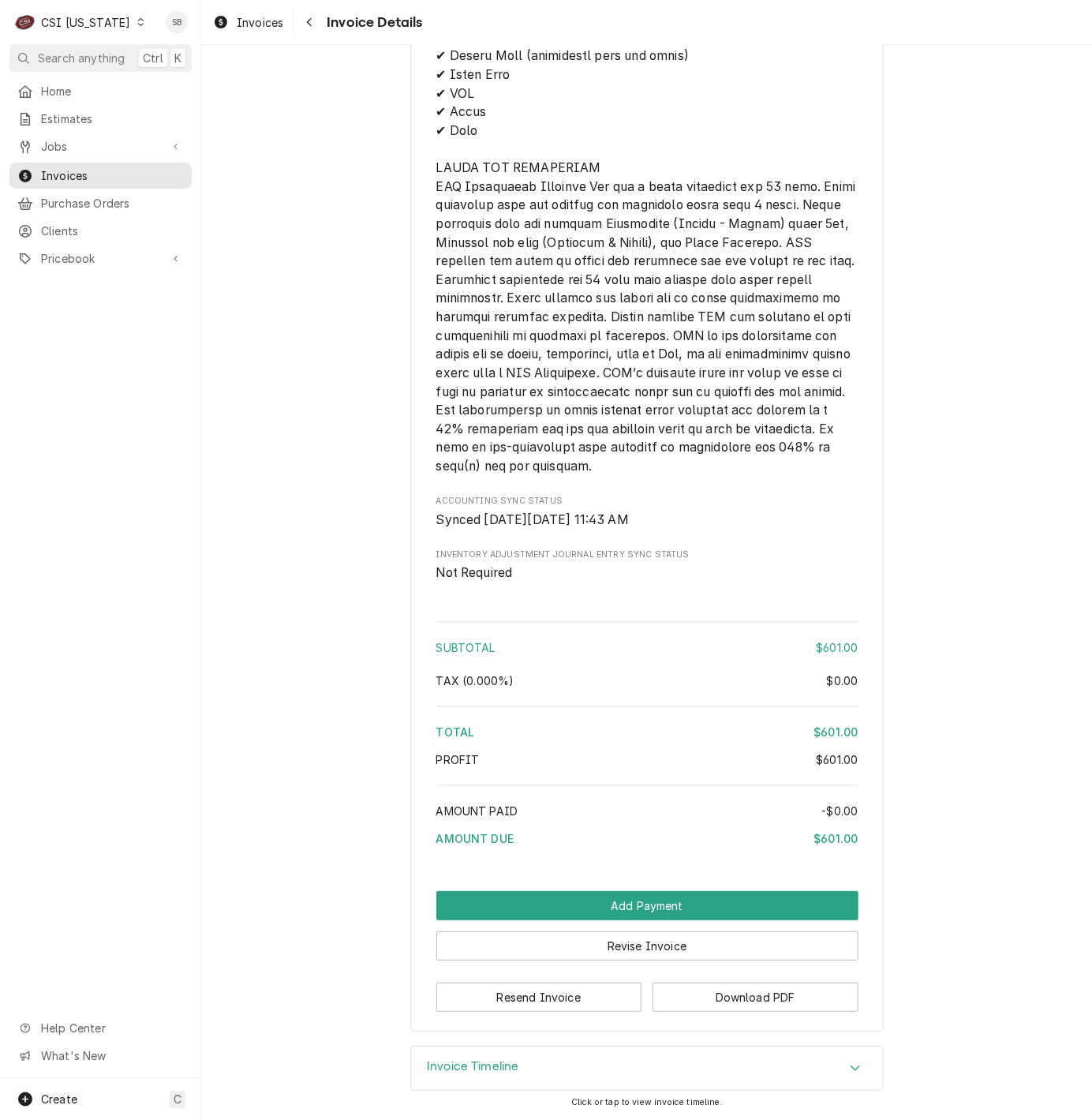
click at [585, 1059] on div "Invoice Timeline" at bounding box center [647, 1068] width 472 height 44
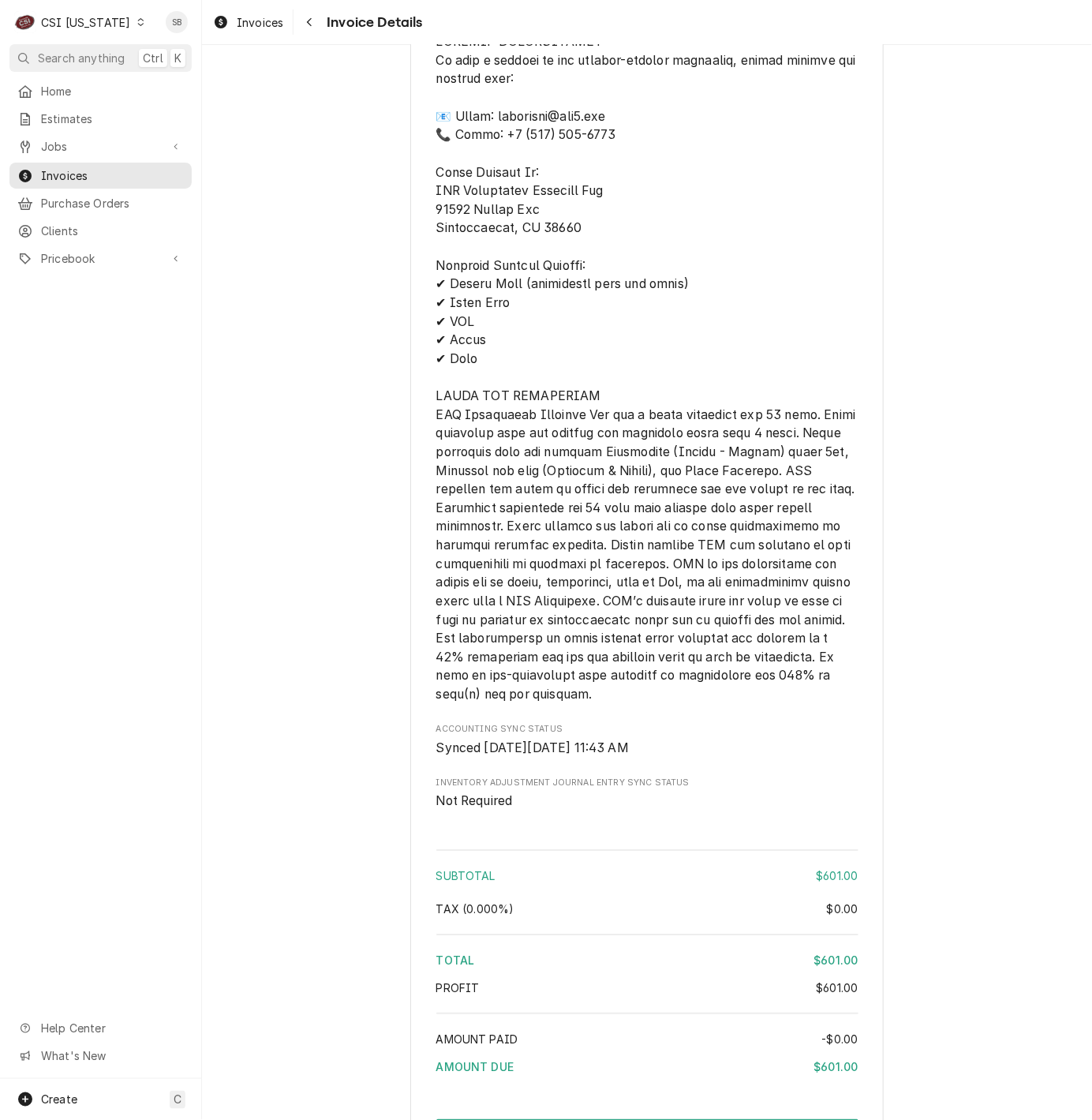
scroll to position [2027, 0]
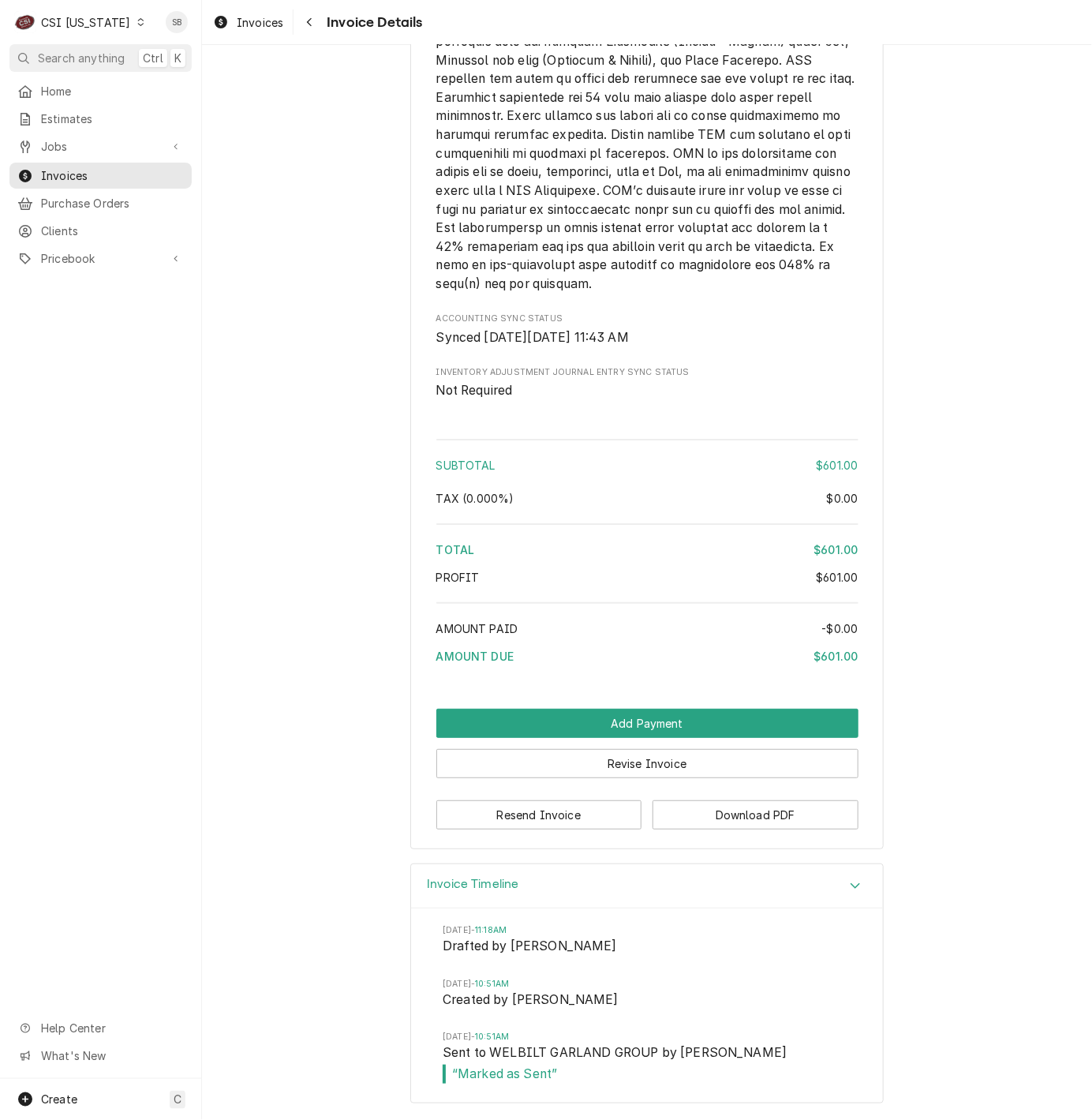
drag, startPoint x: 246, startPoint y: 29, endPoint x: 320, endPoint y: 0, distance: 79.5
click at [248, 29] on span "Invoices" at bounding box center [260, 22] width 47 height 17
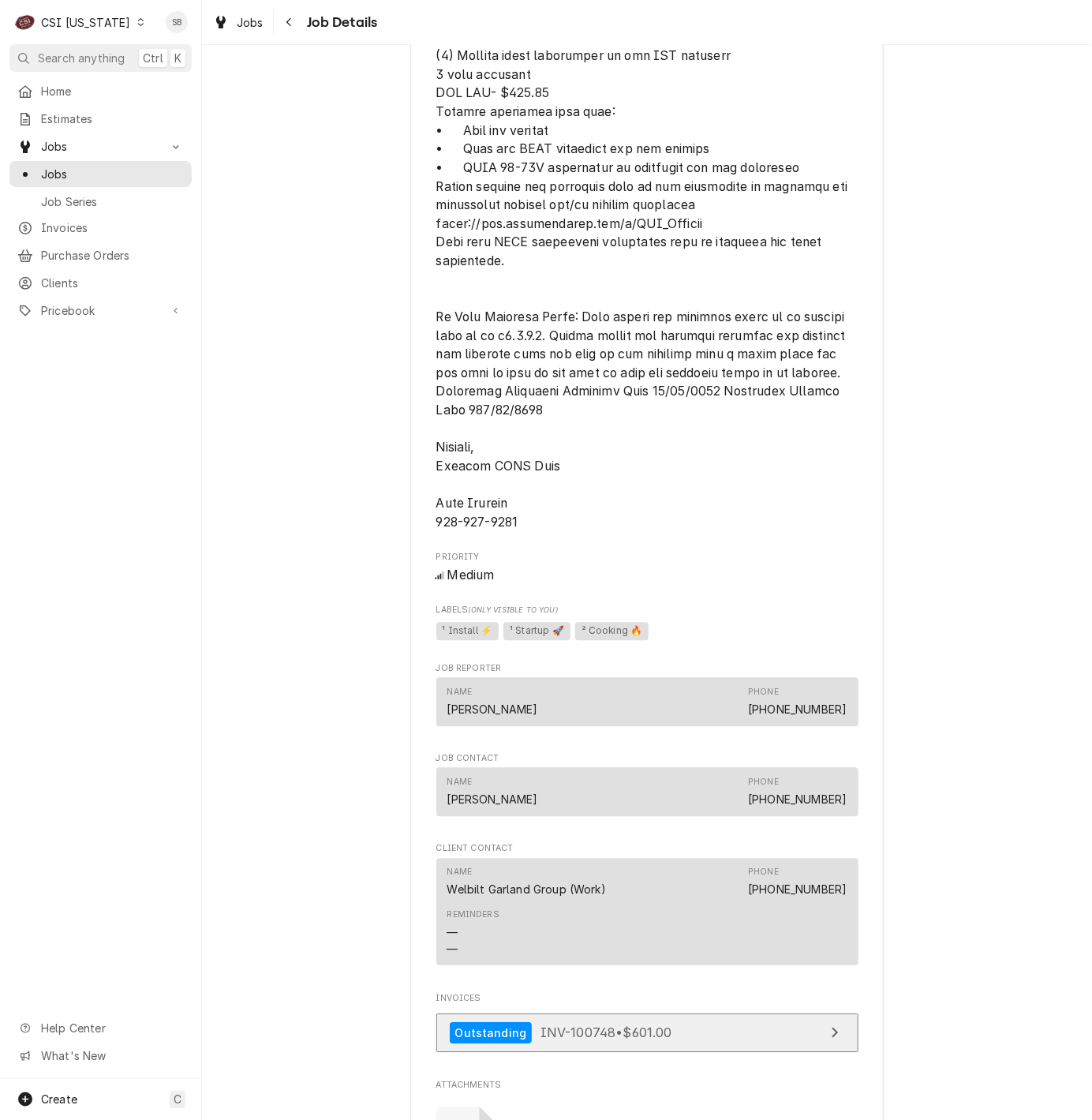
scroll to position [1672, 0]
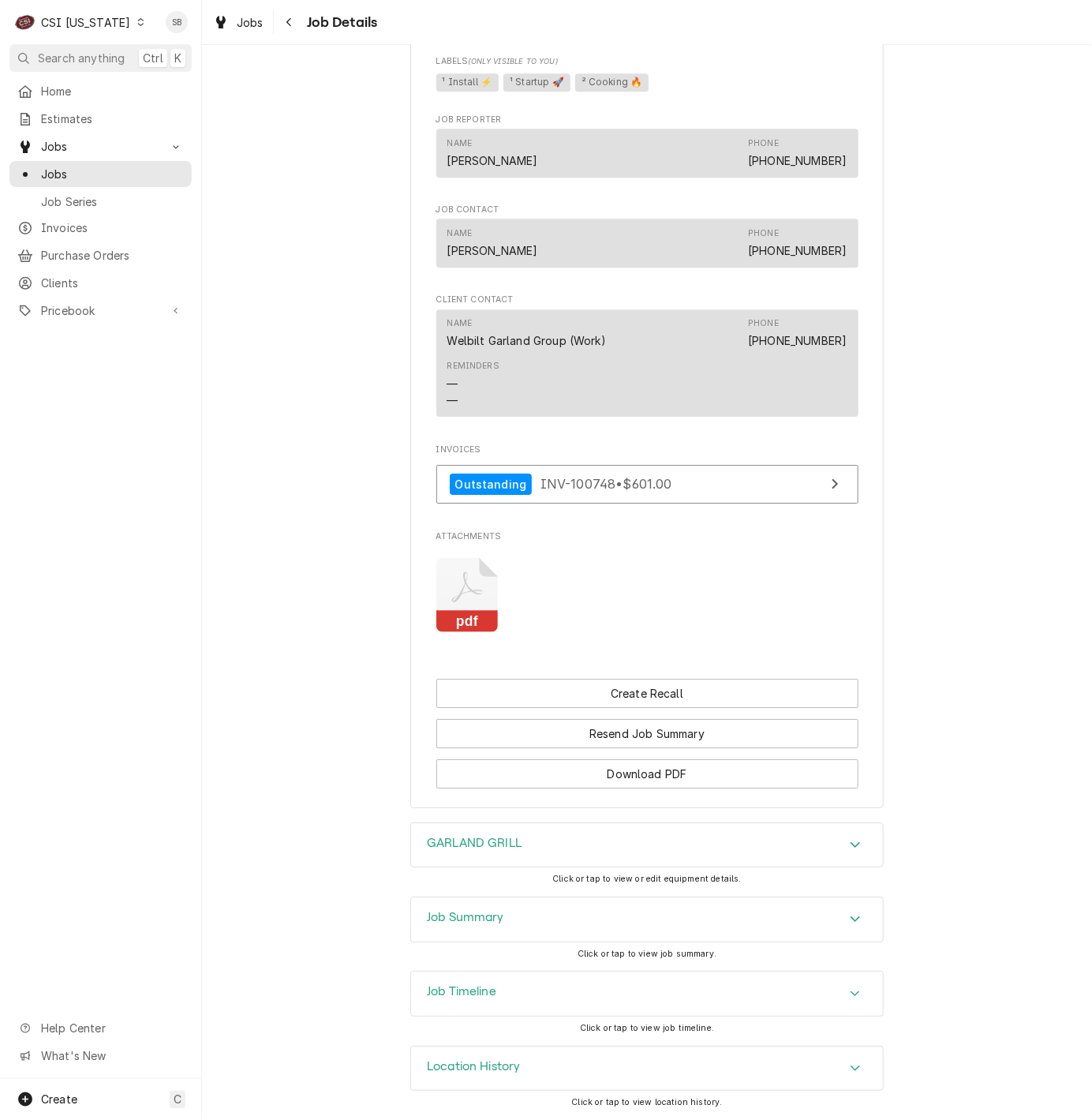
click at [463, 585] on icon "Attachments" at bounding box center [467, 587] width 31 height 31
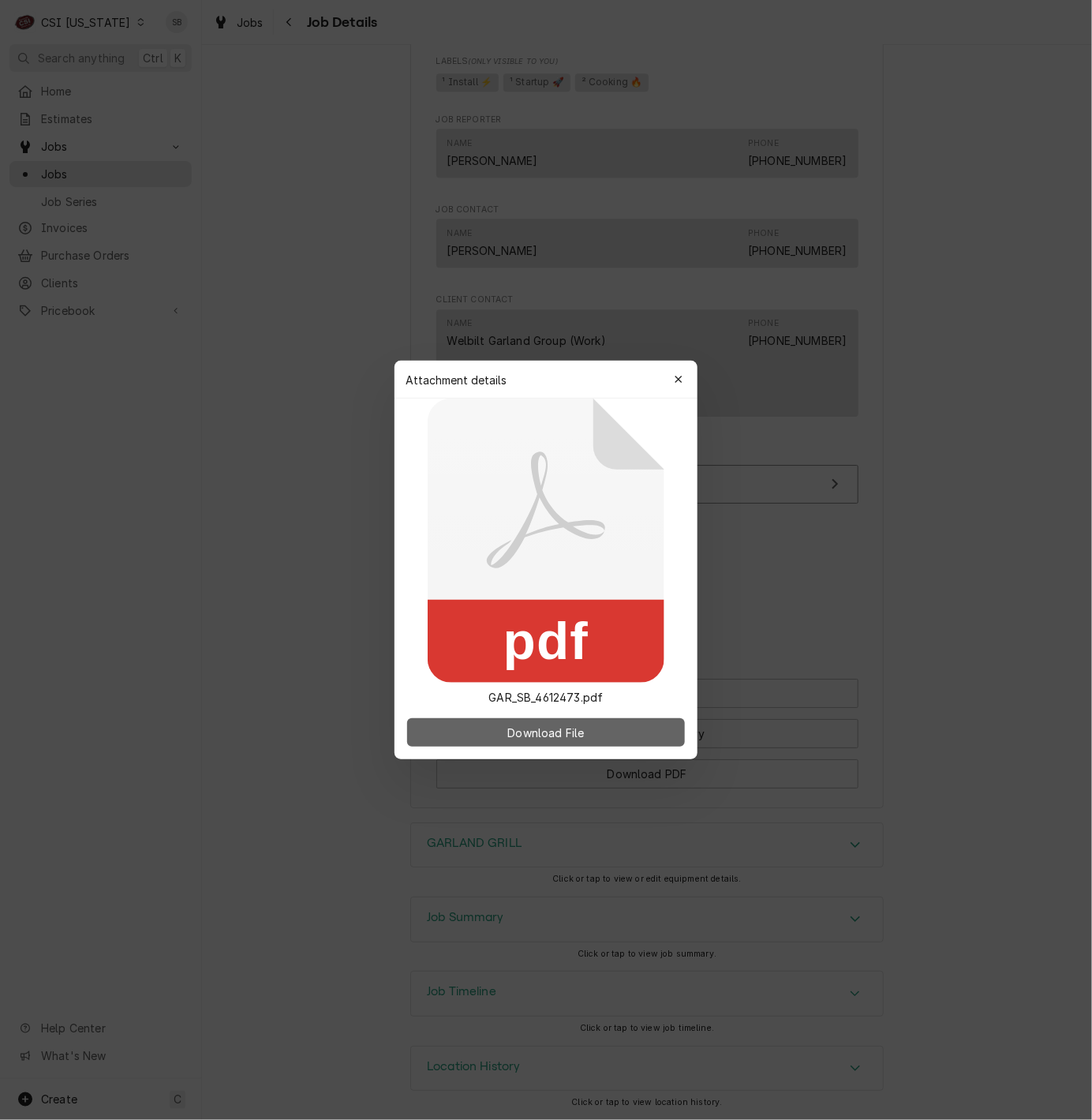
click at [552, 732] on span "Download File" at bounding box center [545, 733] width 83 height 17
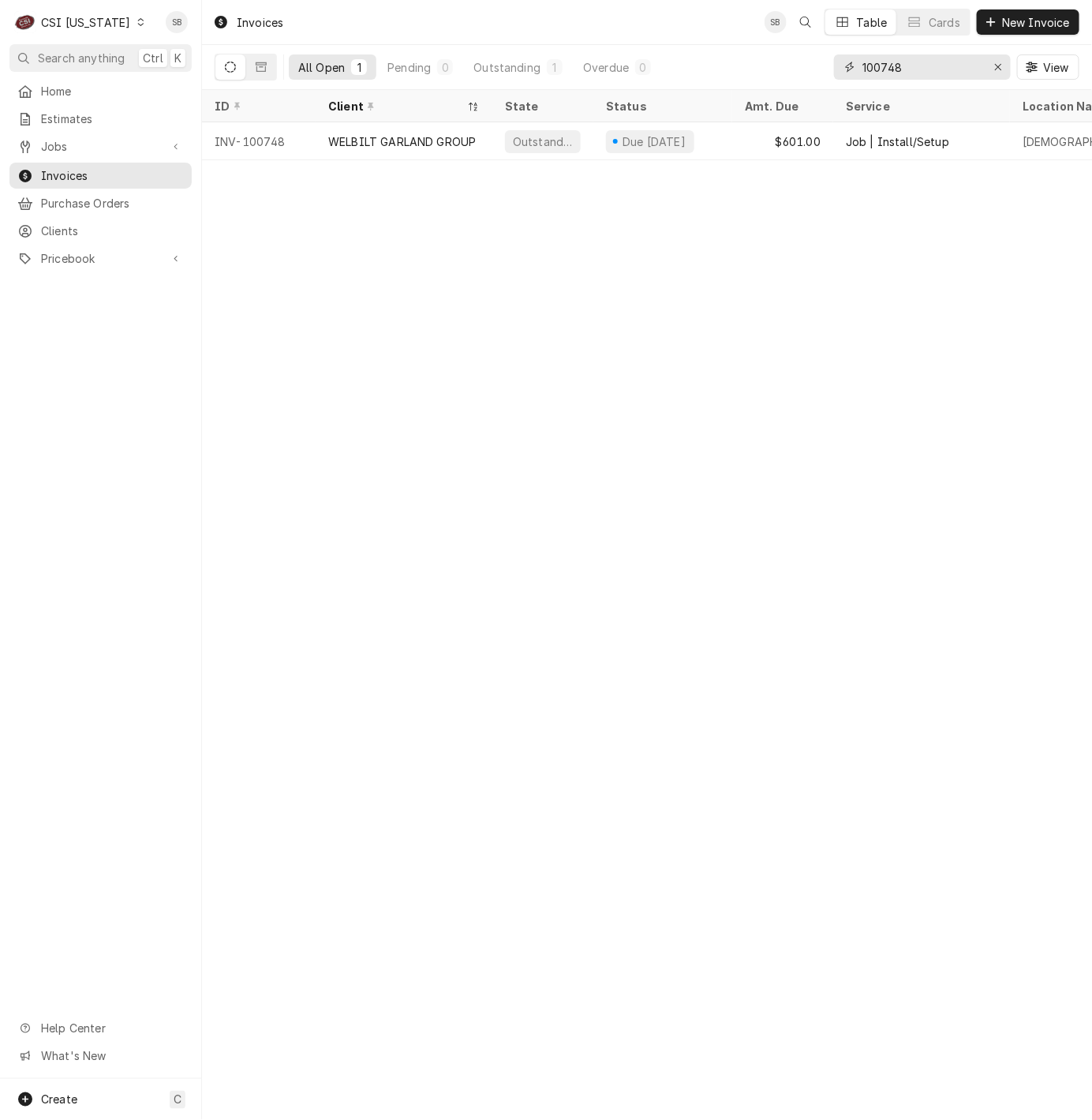
click at [887, 58] on input "100748" at bounding box center [921, 67] width 118 height 25
paste input "695"
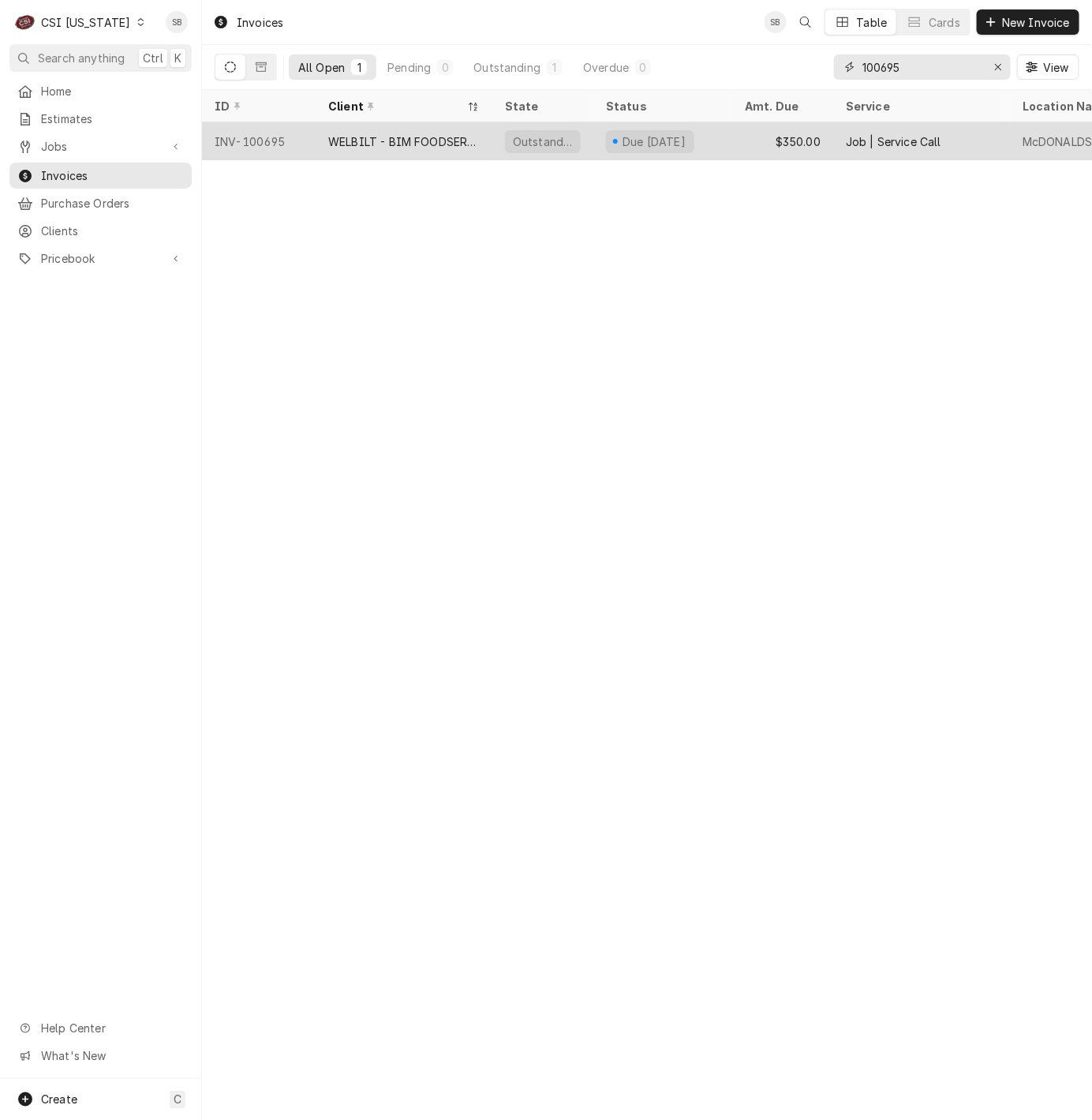
type input "100695"
click at [417, 148] on div "WELBILT - BIM FOODSERVICE GROUP" at bounding box center [404, 141] width 177 height 38
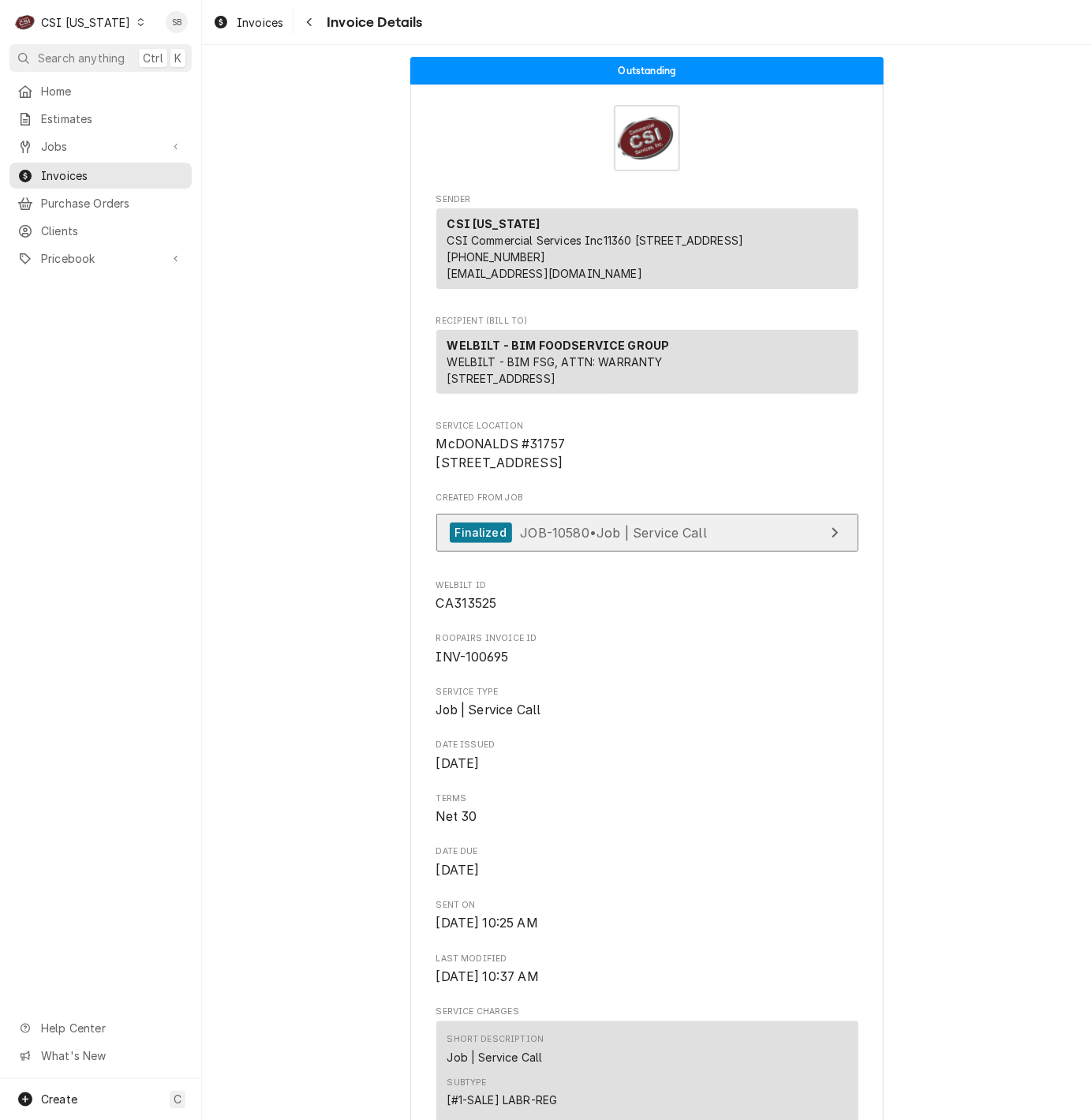
click at [630, 540] on span "JOB-10580 • Job | Service Call" at bounding box center [613, 532] width 187 height 16
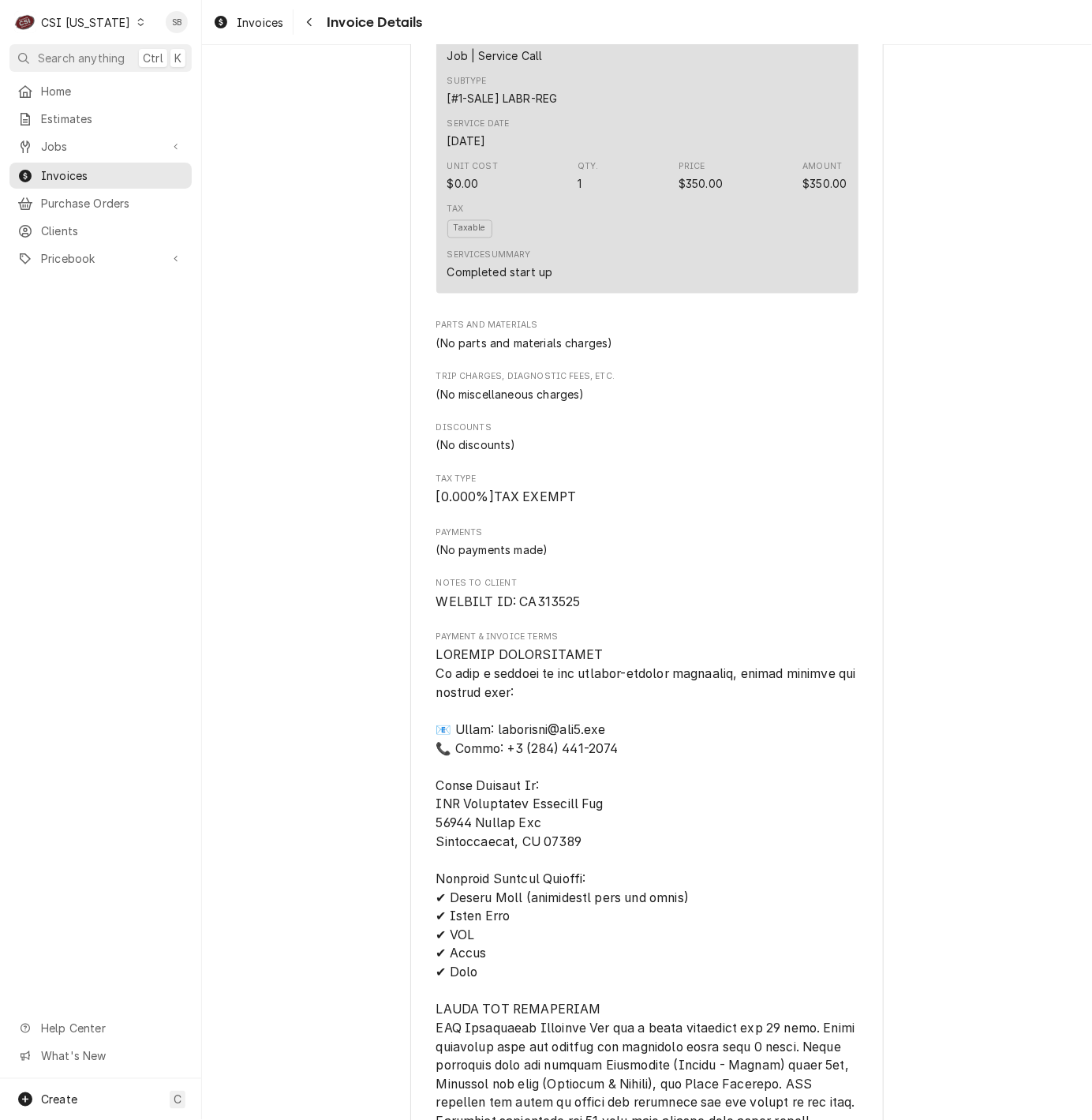
scroll to position [1776, 0]
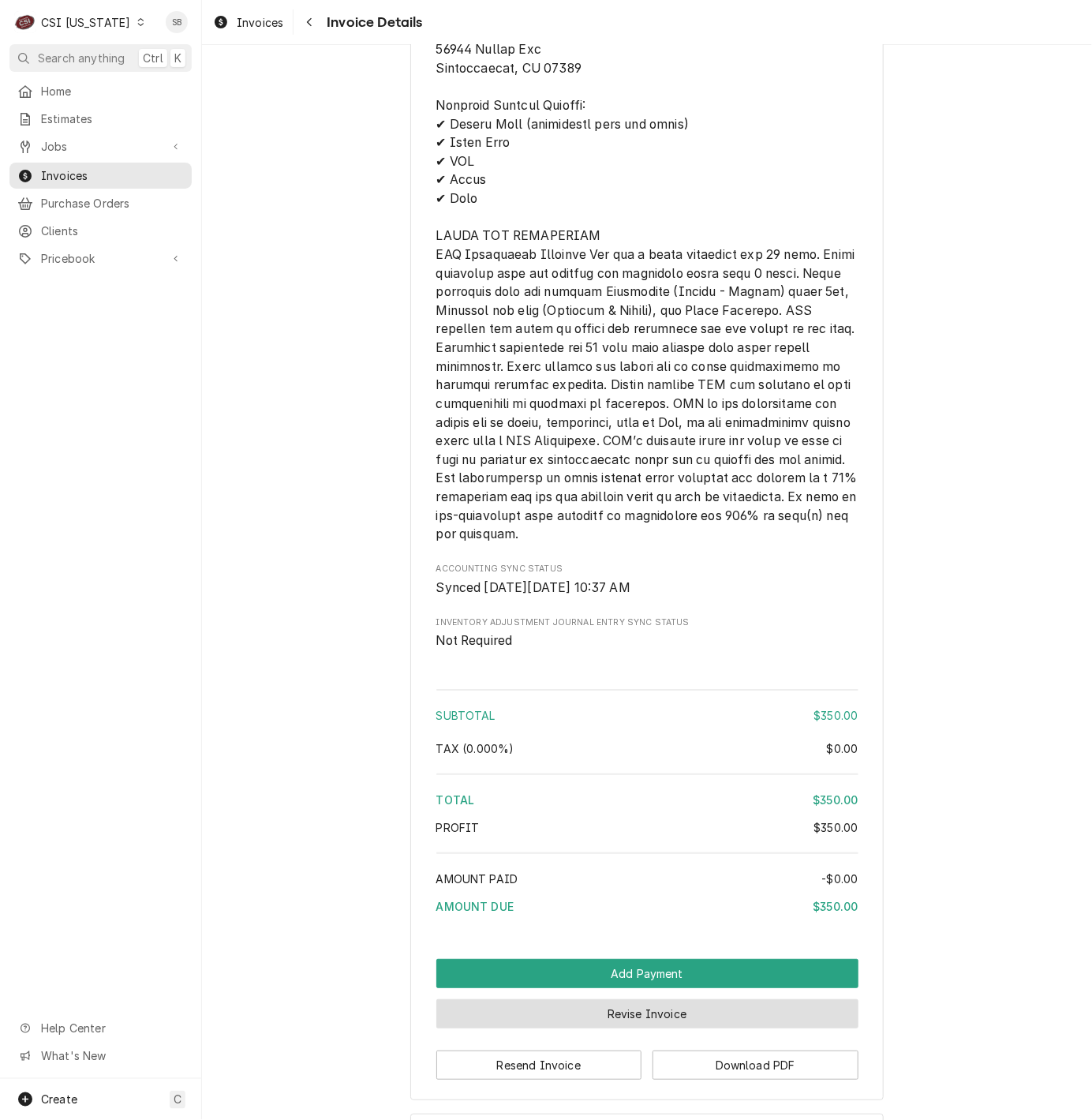
click at [690, 1028] on button "Revise Invoice" at bounding box center [648, 1014] width 422 height 29
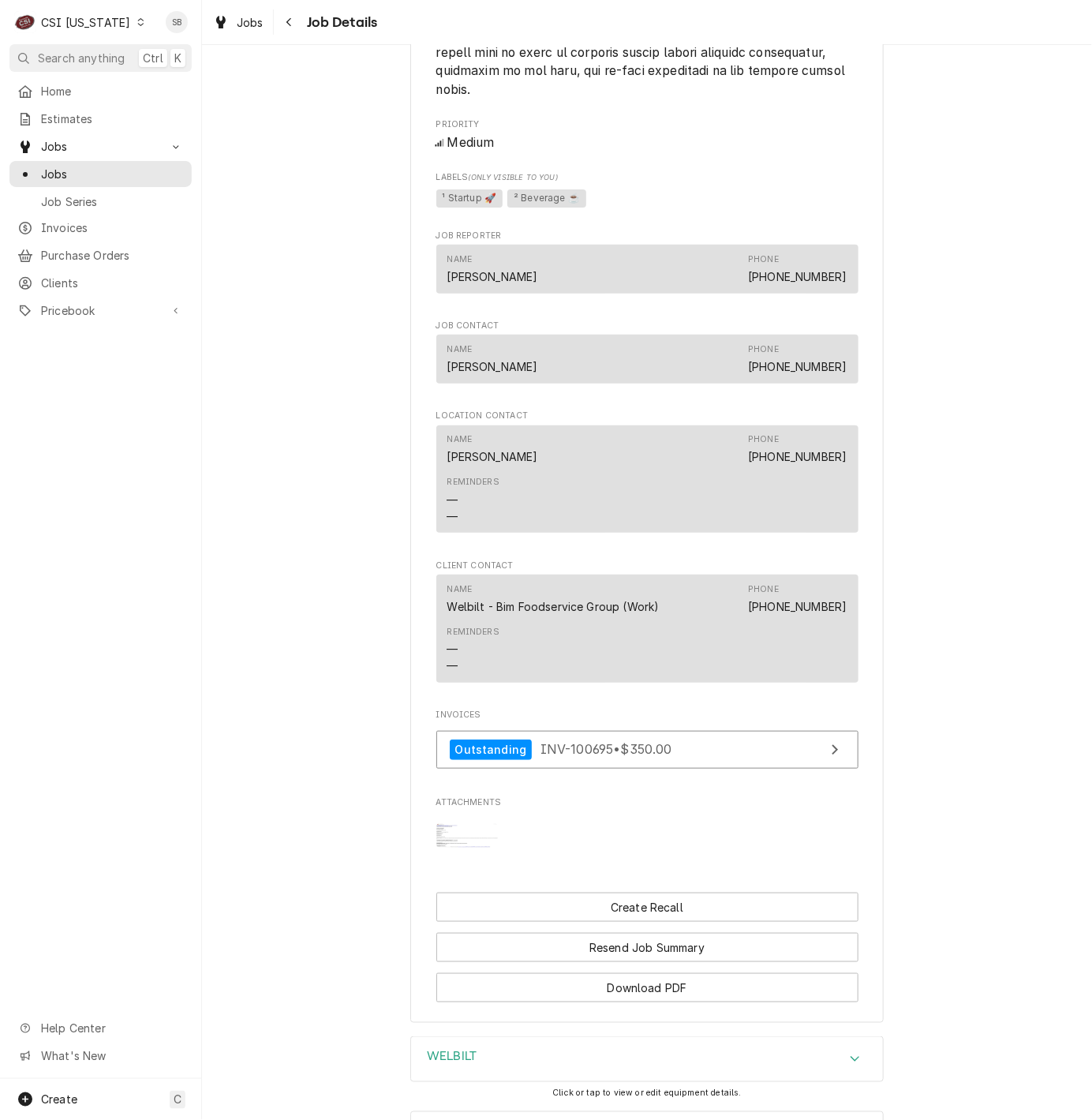
scroll to position [2496, 0]
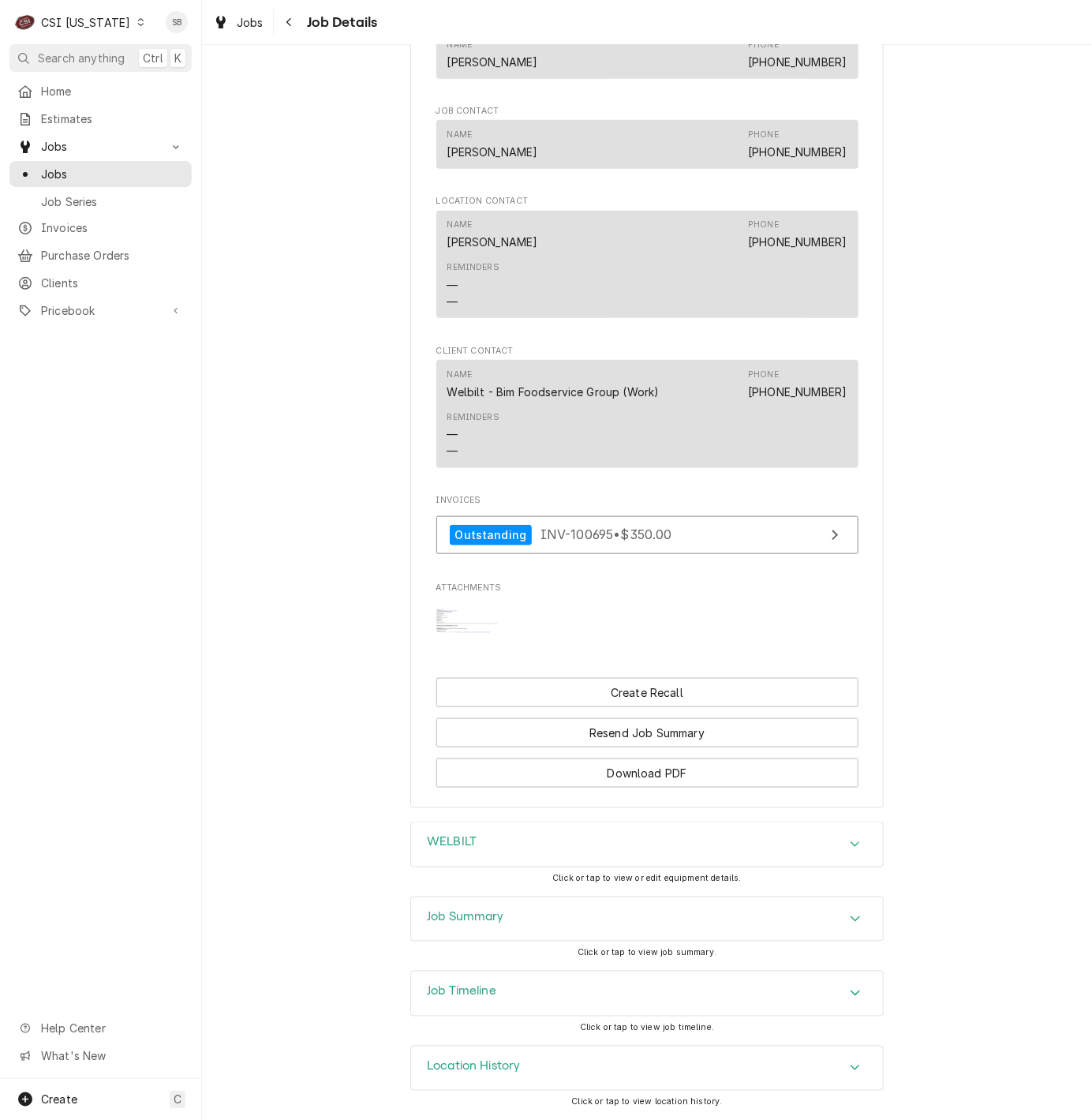
click at [640, 911] on div "Job Summary" at bounding box center [647, 919] width 472 height 44
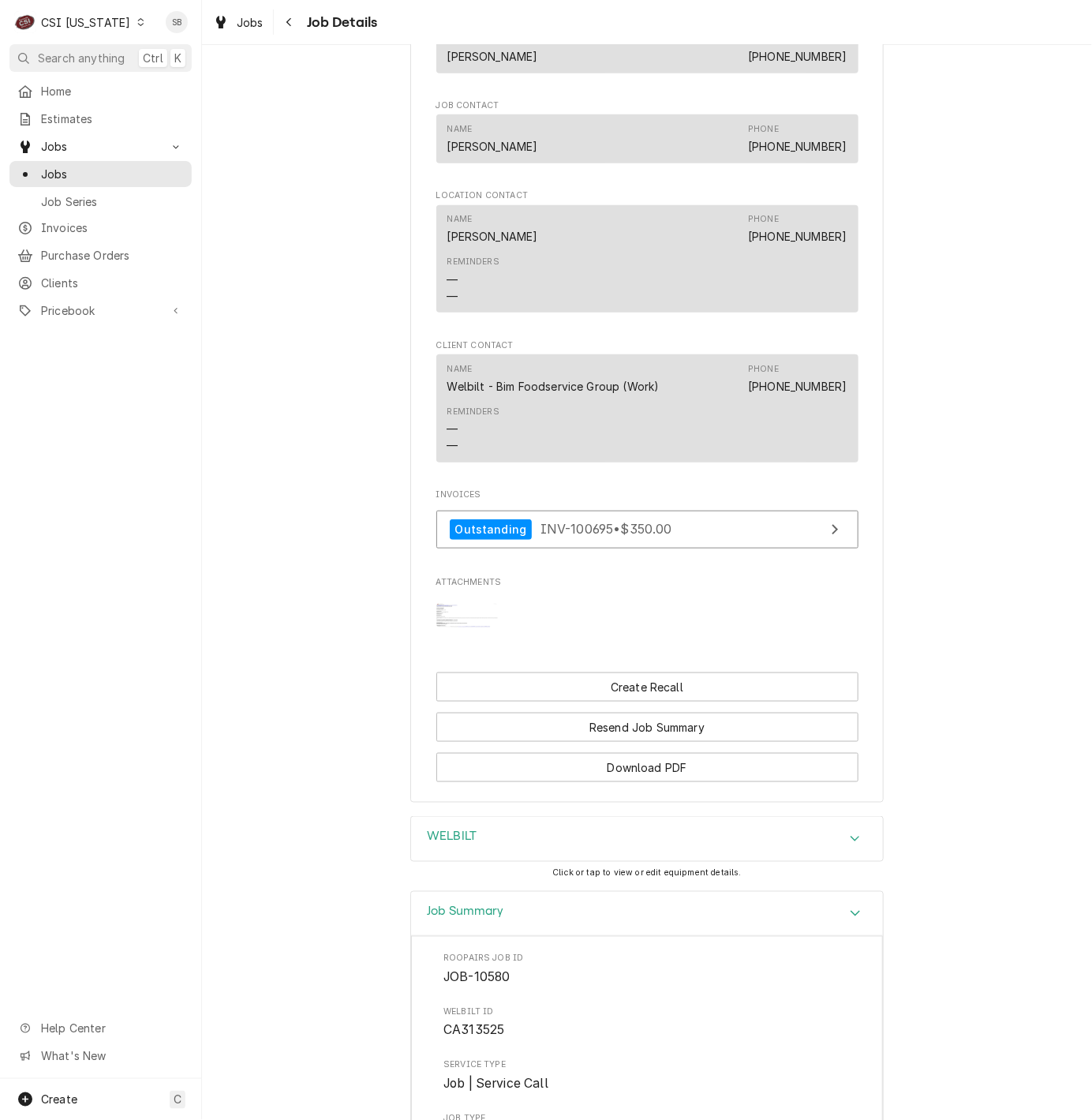
click at [613, 853] on div "WELBILT" at bounding box center [647, 839] width 472 height 44
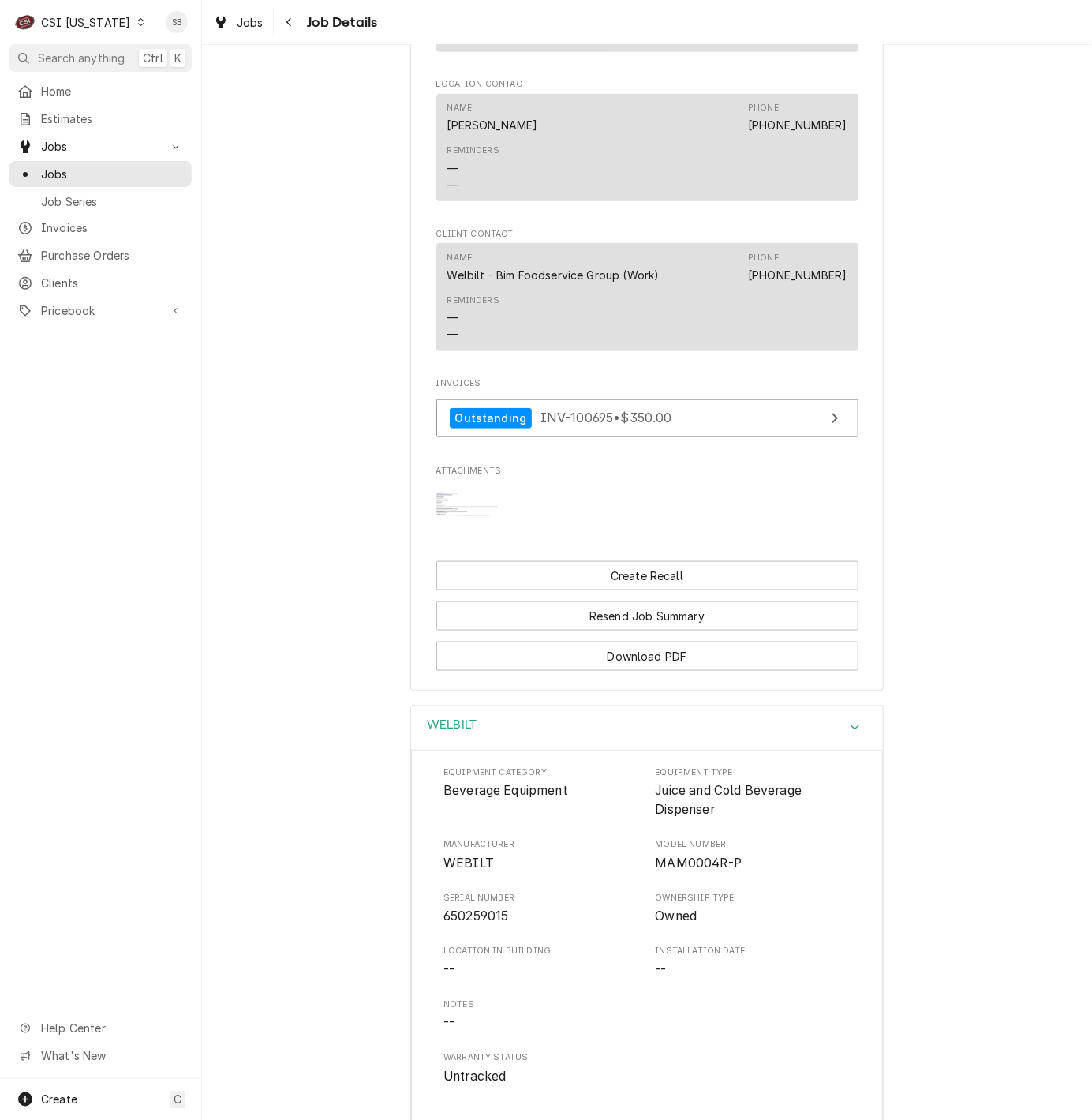
scroll to position [2969, 0]
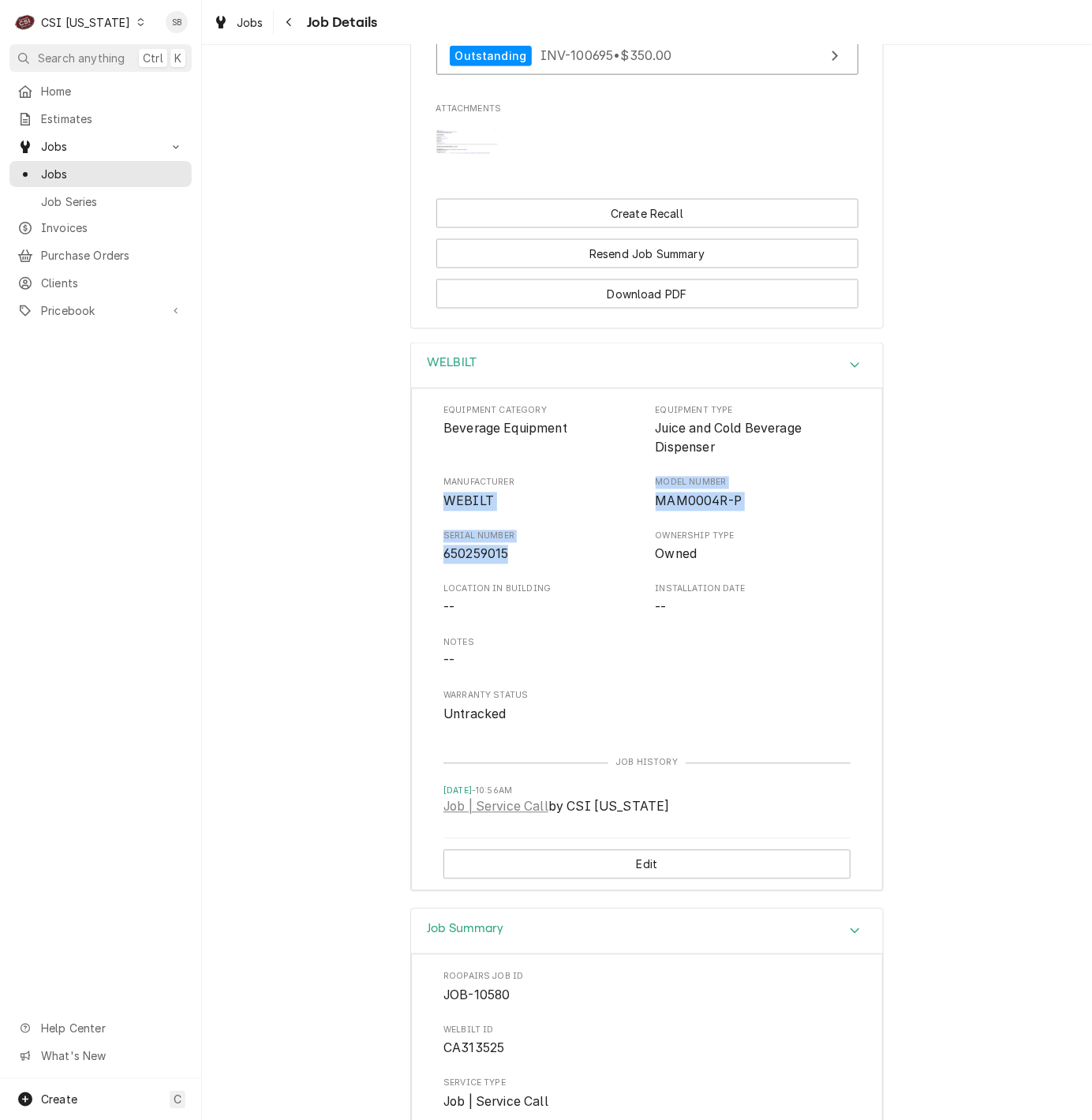
drag, startPoint x: 504, startPoint y: 552, endPoint x: 424, endPoint y: 516, distance: 87.7
click at [424, 516] on div "Equipment Category Beverage Equipment Equipment Type Juice and Cold Beverage Di…" at bounding box center [647, 639] width 472 height 502
drag, startPoint x: 424, startPoint y: 516, endPoint x: 457, endPoint y: 526, distance: 34.5
click at [457, 526] on div "Equipment Category Beverage Equipment Equipment Type Juice and Cold Beverage Di…" at bounding box center [647, 564] width 407 height 319
drag, startPoint x: 506, startPoint y: 560, endPoint x: 436, endPoint y: 516, distance: 82.7
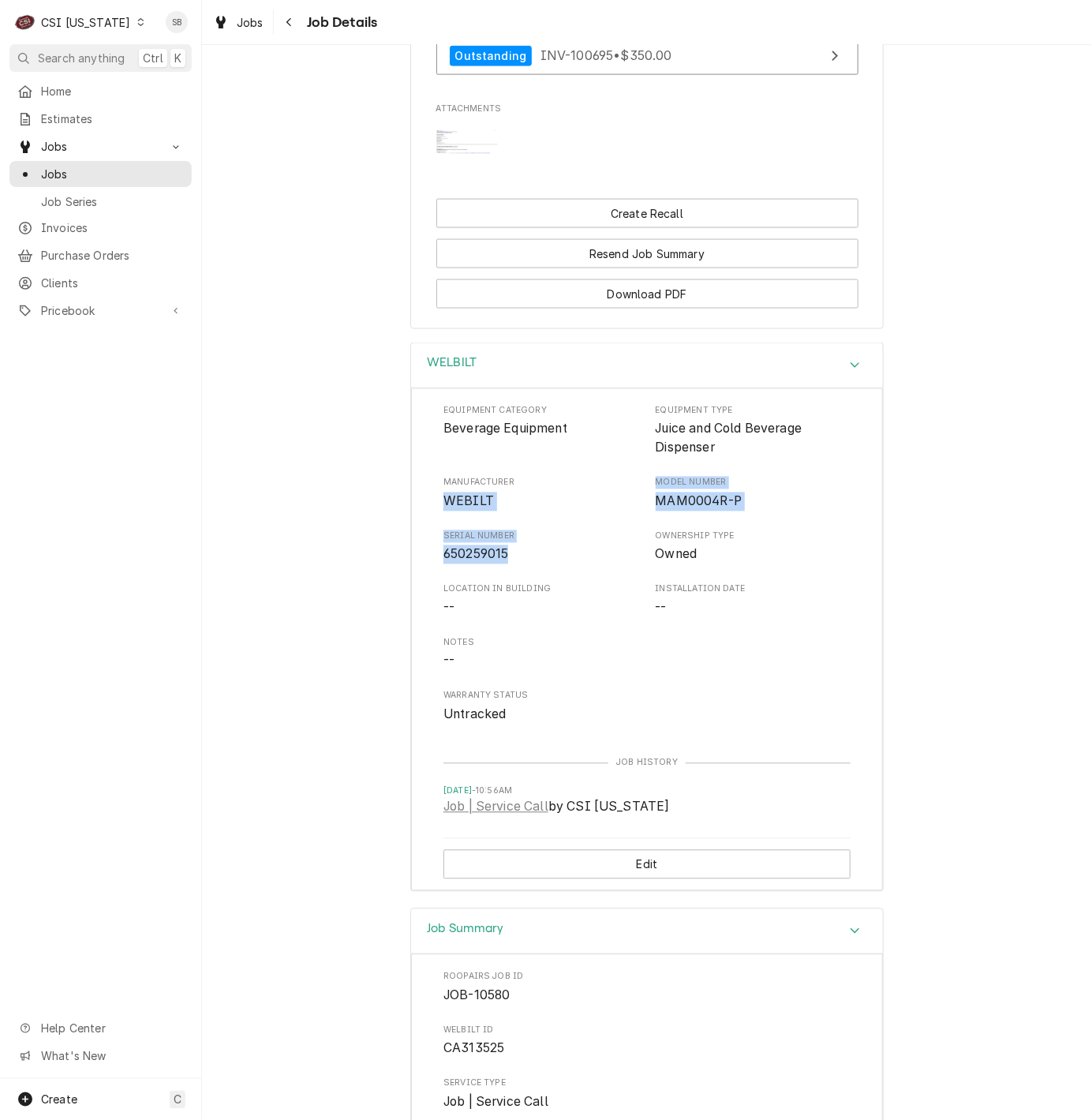
click at [444, 516] on div "Equipment Category Beverage Equipment Equipment Type Juice and Cold Beverage Di…" at bounding box center [647, 564] width 407 height 319
copy div "WEBILT Model Number MAM0004R-P Serial Number 650259015"
click at [763, 865] on button "Edit" at bounding box center [647, 864] width 407 height 29
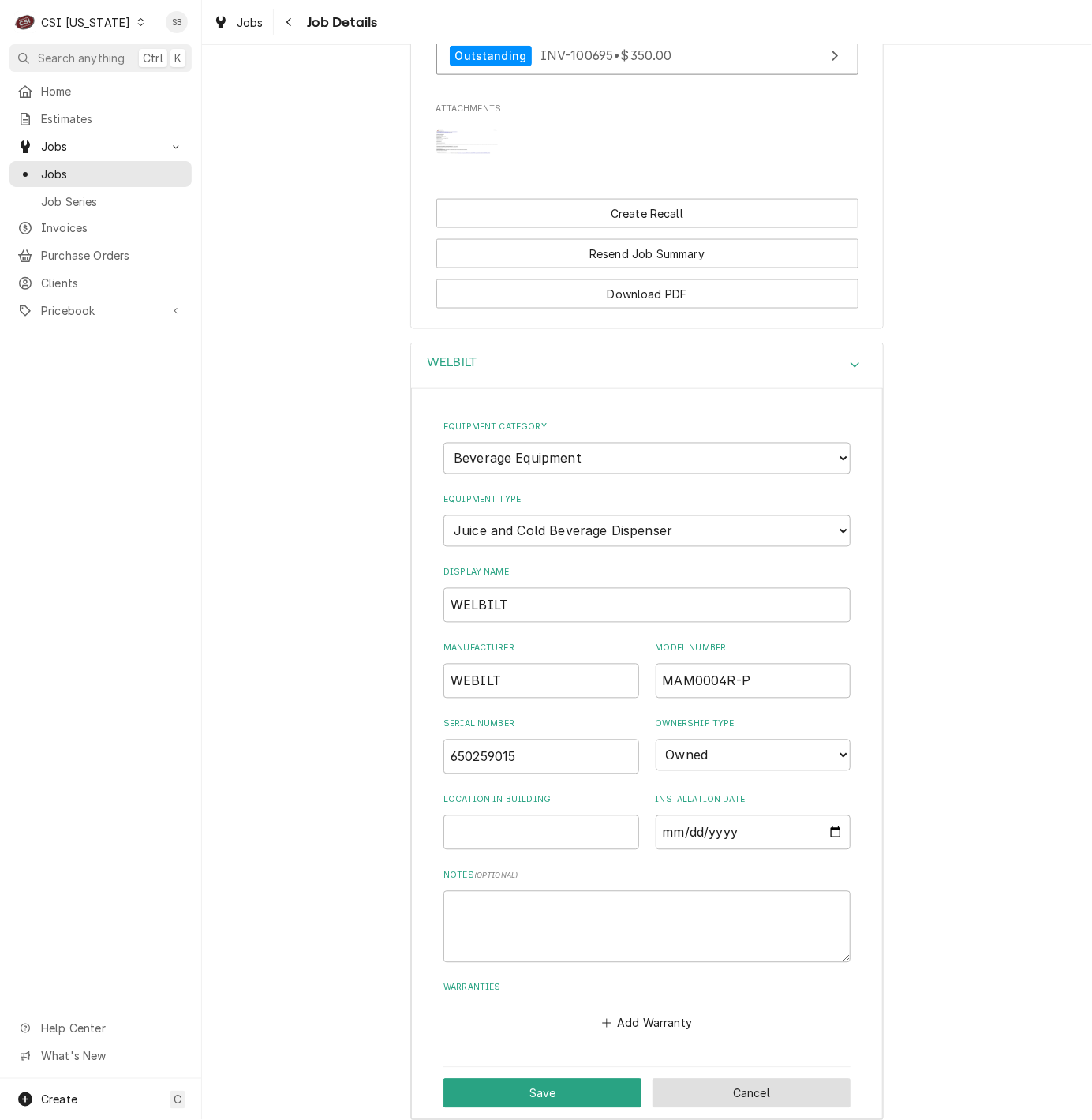
click at [764, 1104] on button "Cancel" at bounding box center [752, 1093] width 198 height 29
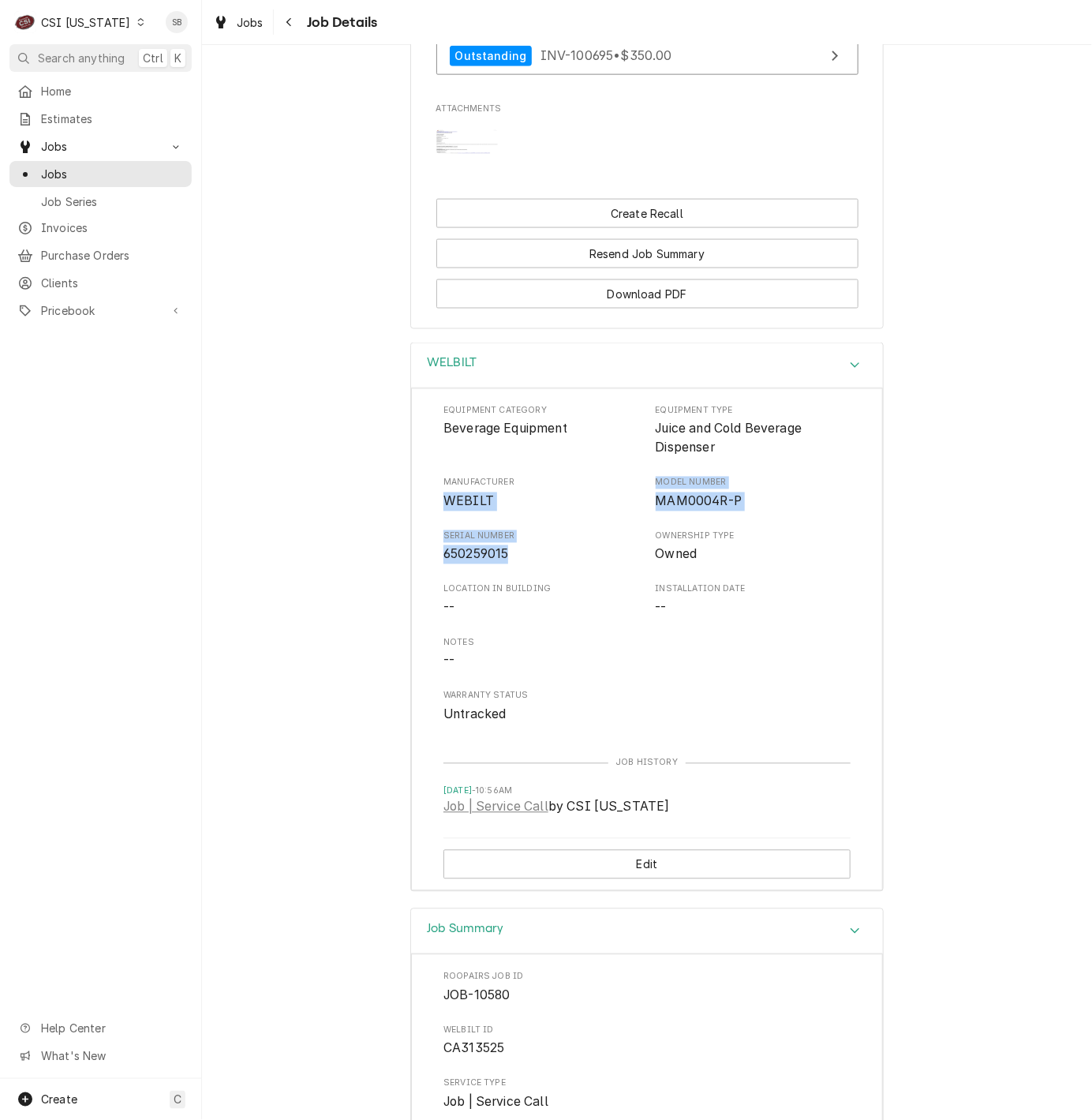
drag, startPoint x: 432, startPoint y: 502, endPoint x: 523, endPoint y: 571, distance: 114.2
click at [523, 571] on div "Equipment Category Beverage Equipment Equipment Type Juice and Cold Beverage Di…" at bounding box center [647, 639] width 472 height 502
copy div "WEBILT Model Number MAM0004R-P Serial Number 650259015"
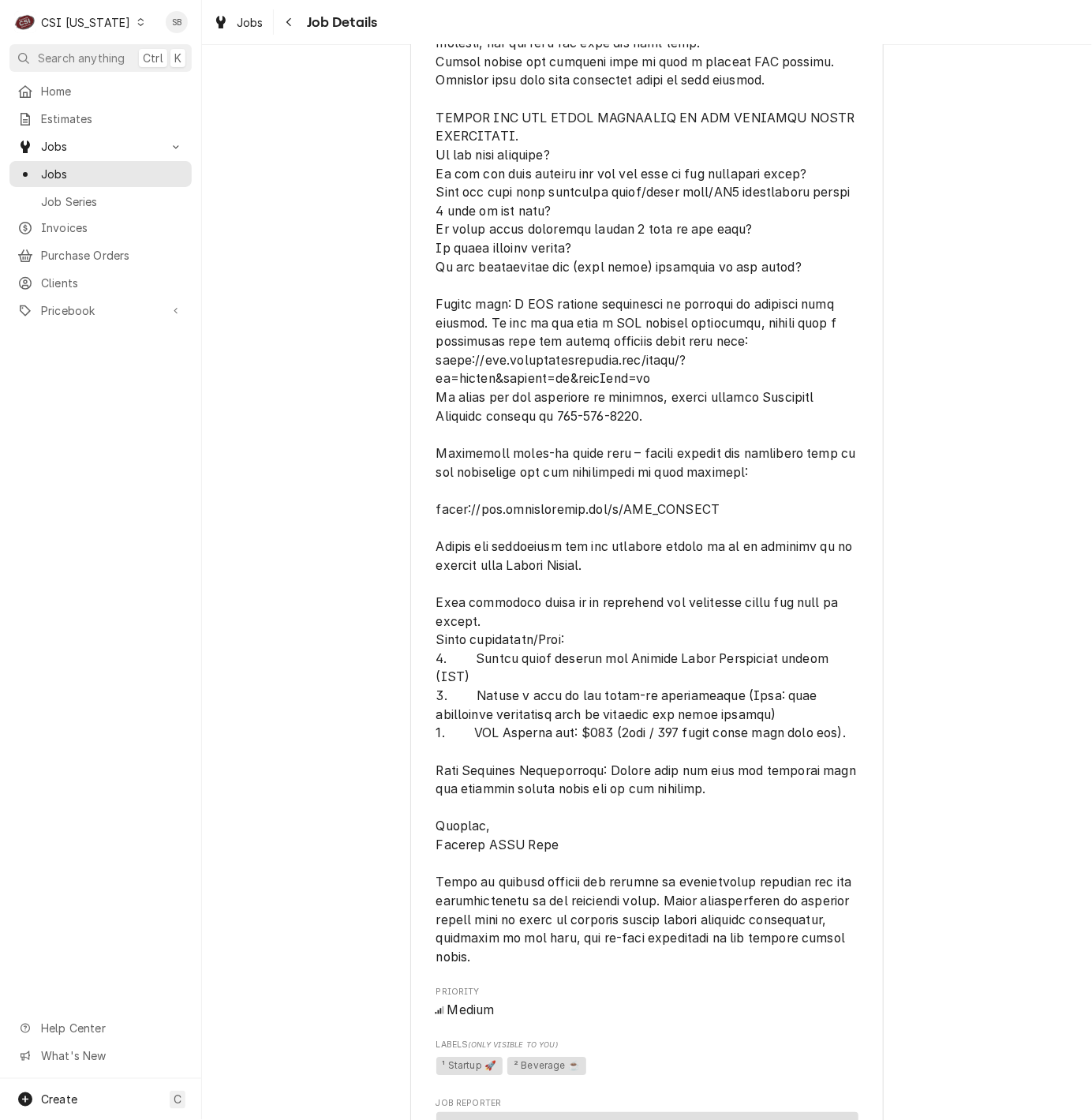
scroll to position [957, 0]
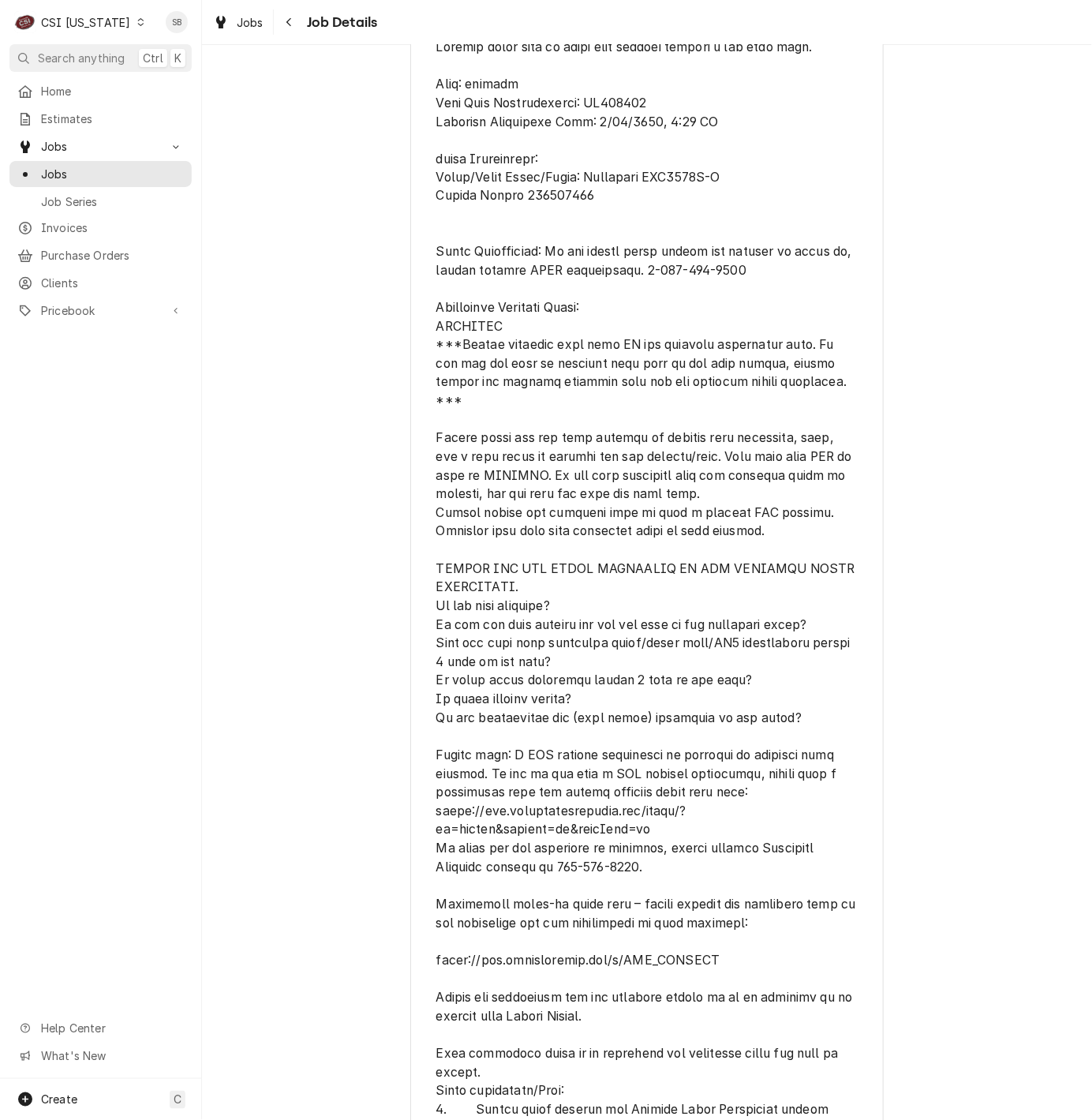
click at [666, 602] on span "[object Object]" at bounding box center [648, 728] width 422 height 1380
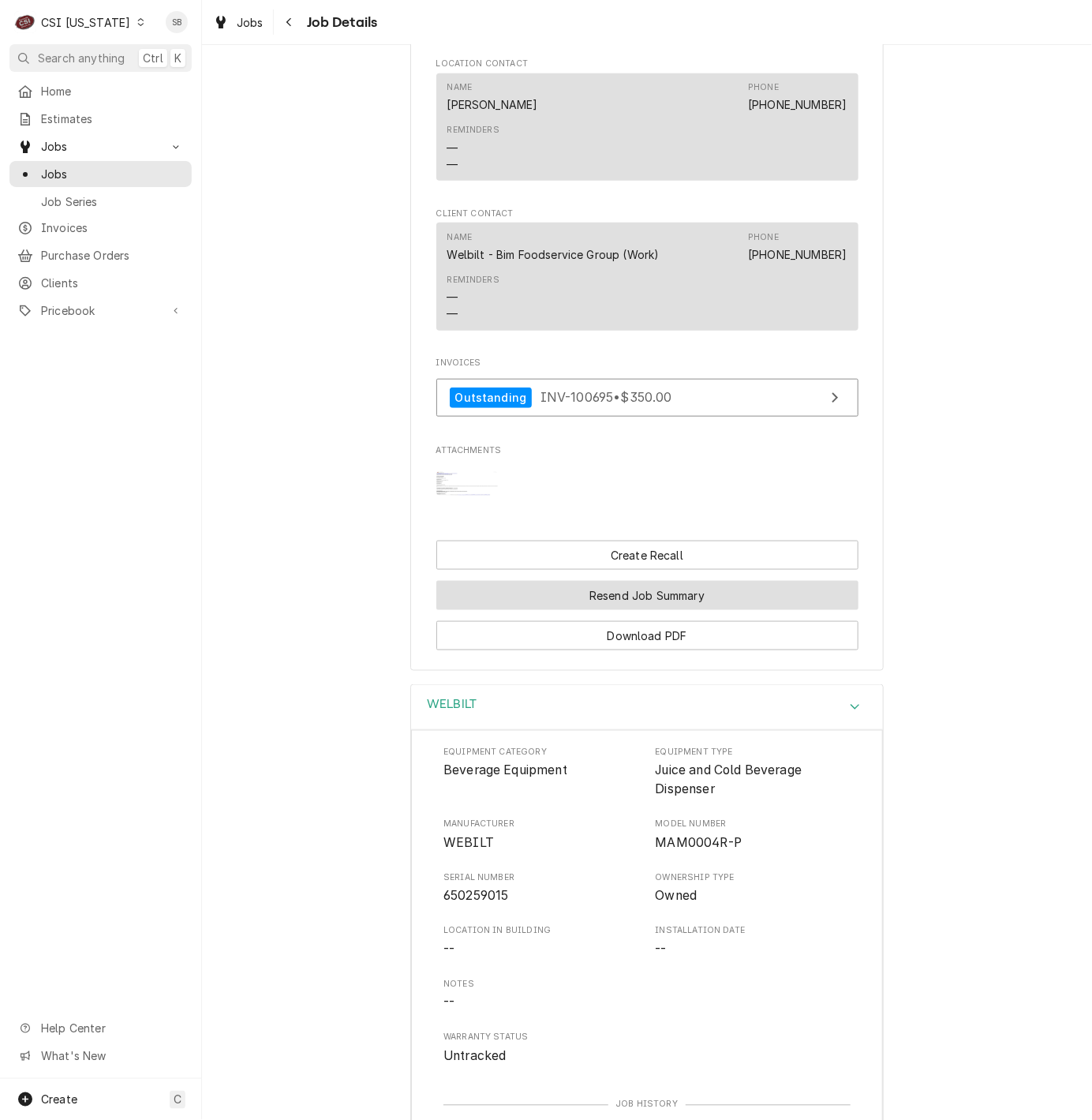
scroll to position [2626, 0]
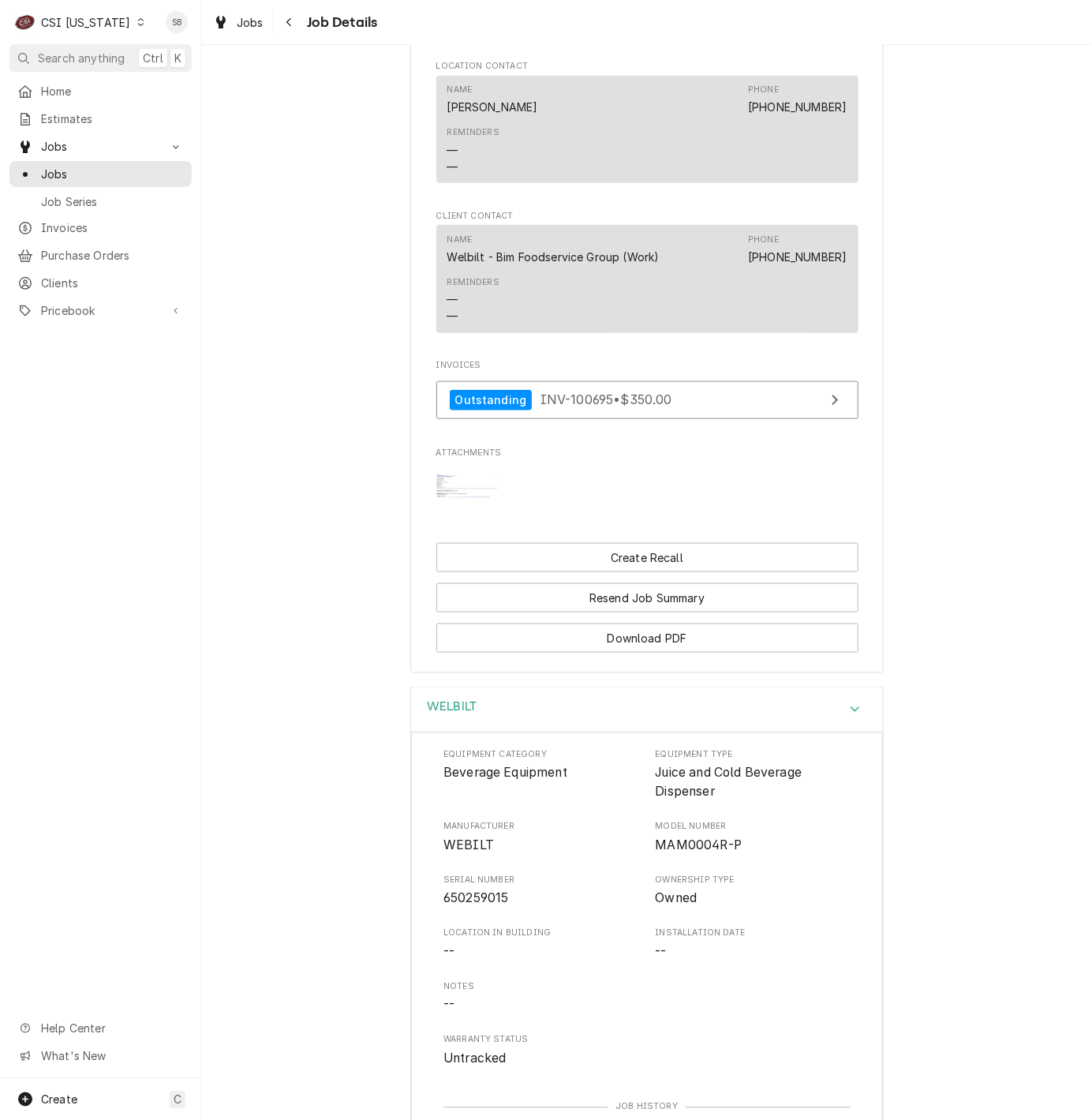
click at [443, 491] on img "Attachments" at bounding box center [467, 486] width 63 height 24
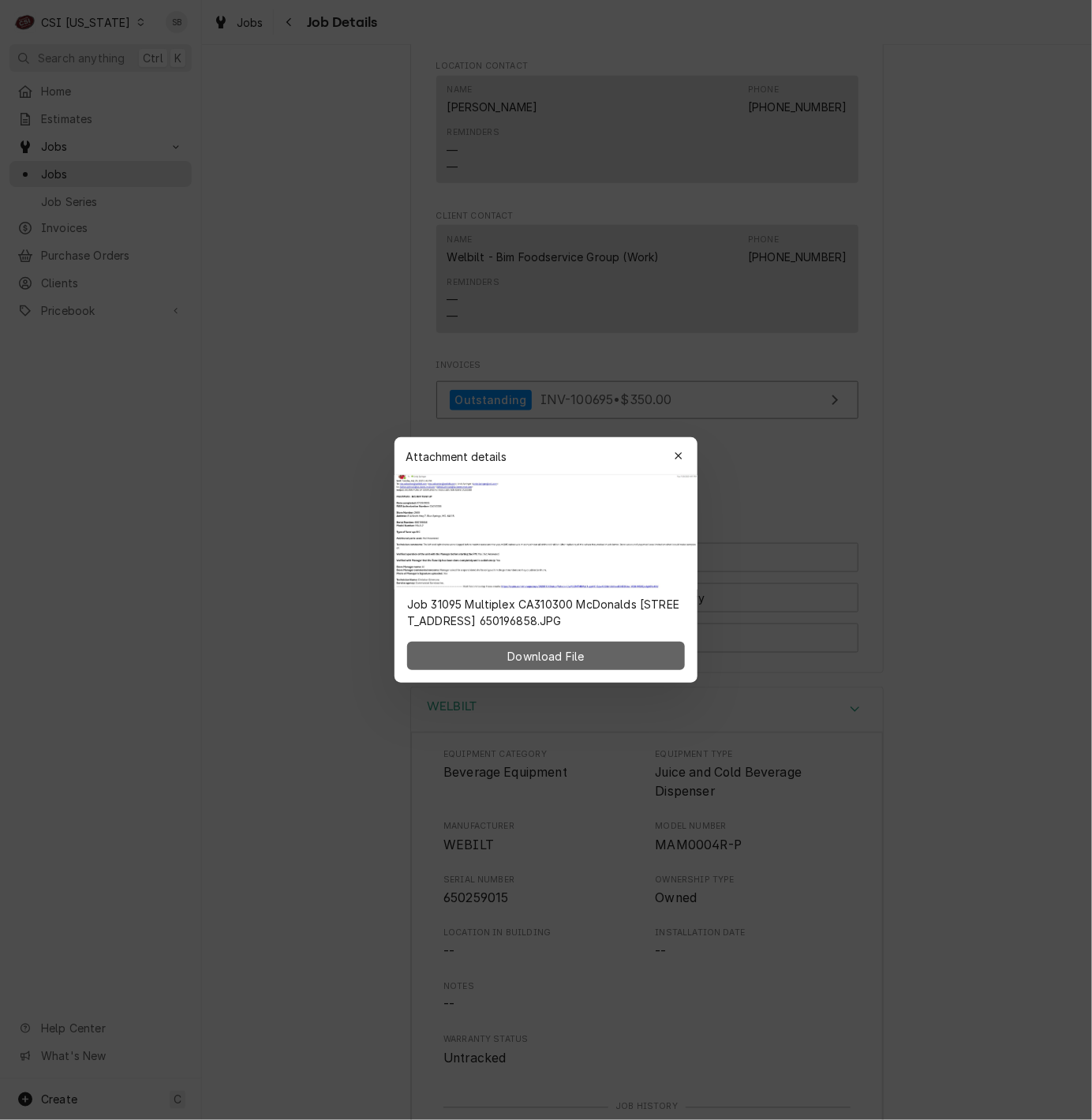
click at [634, 652] on button "Download File" at bounding box center [546, 656] width 278 height 29
click at [266, 329] on div at bounding box center [546, 560] width 1092 height 1120
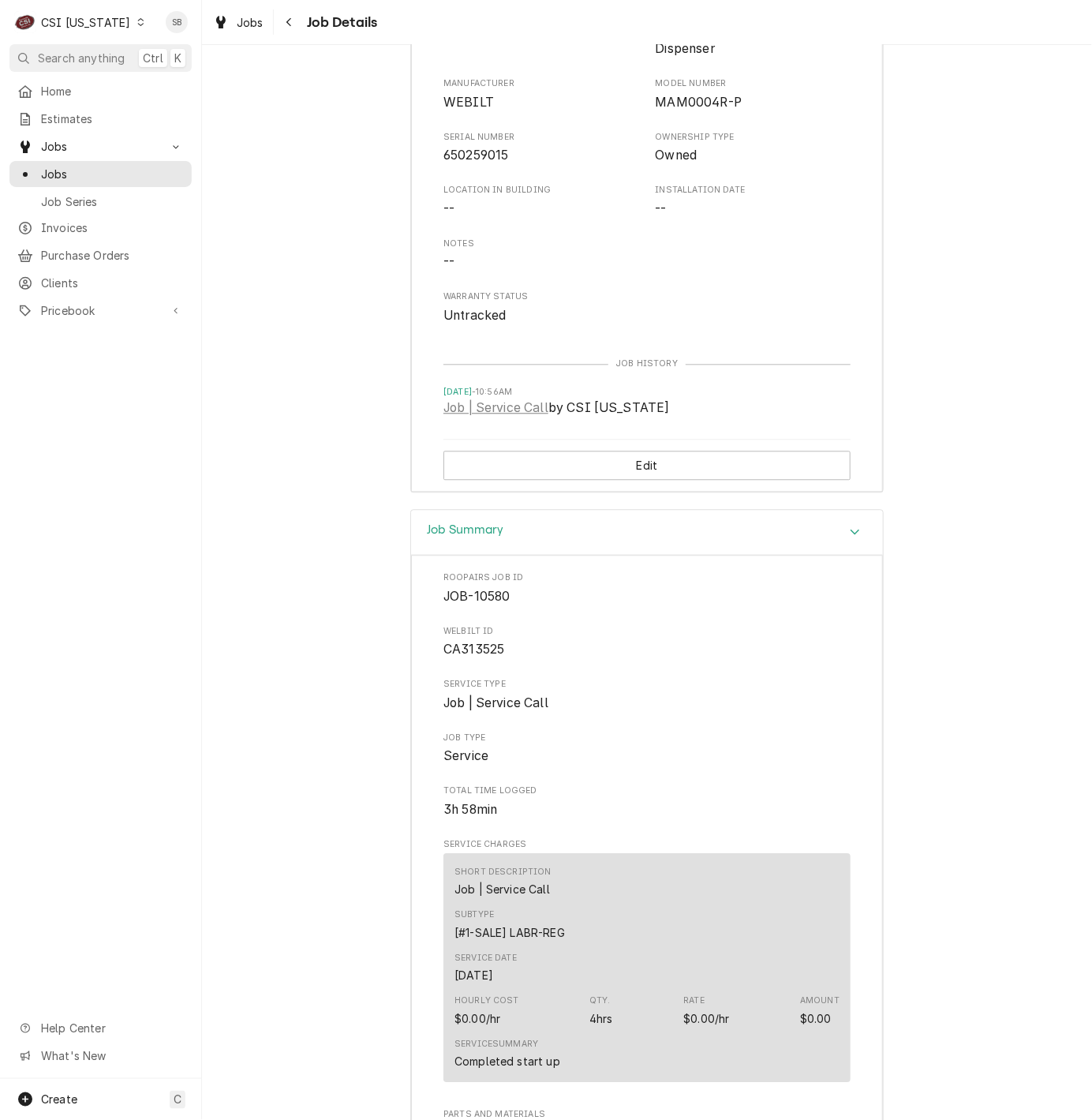
scroll to position [3906, 0]
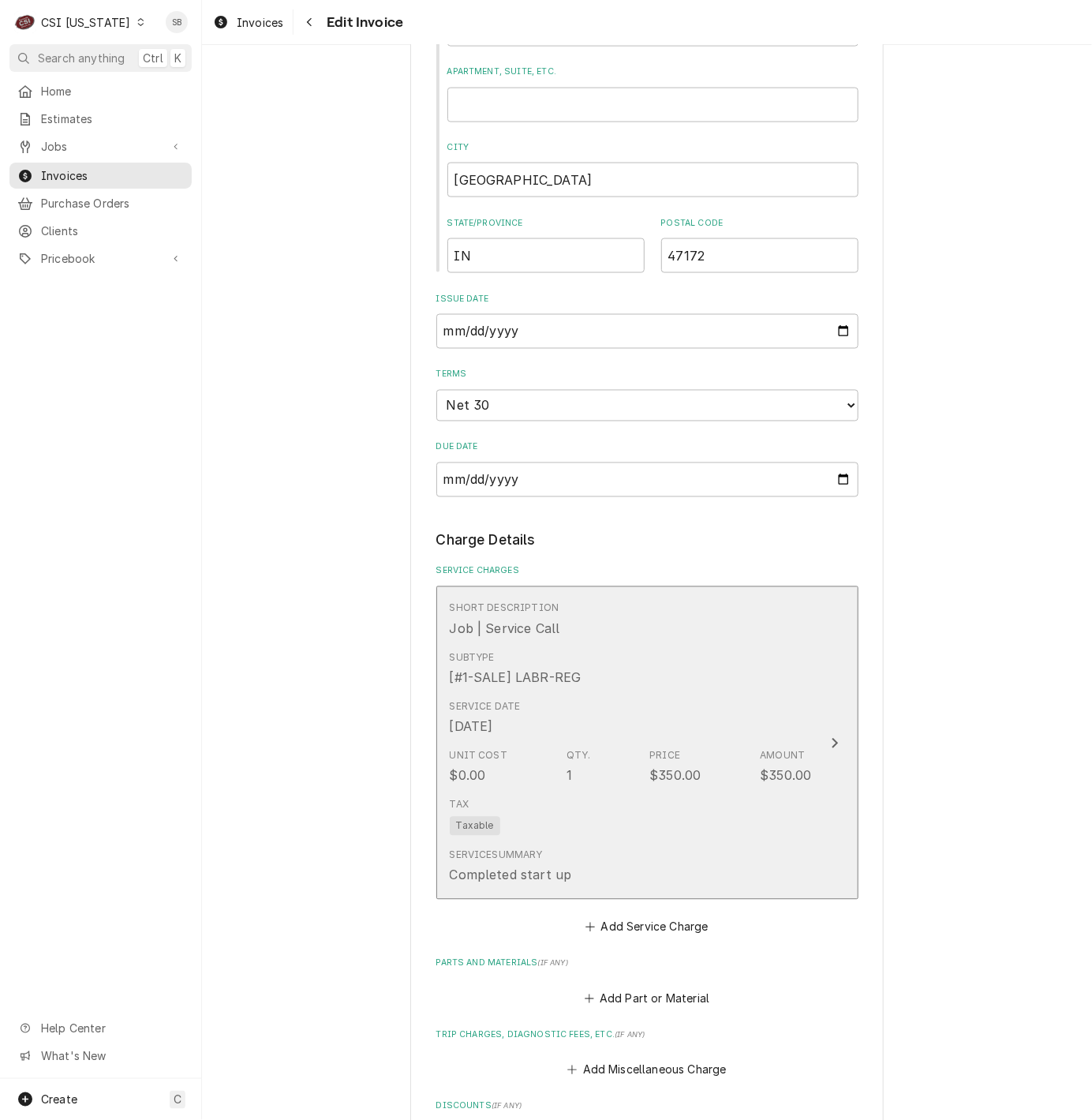
scroll to position [829, 0]
click at [450, 728] on div "[DATE]" at bounding box center [471, 725] width 44 height 19
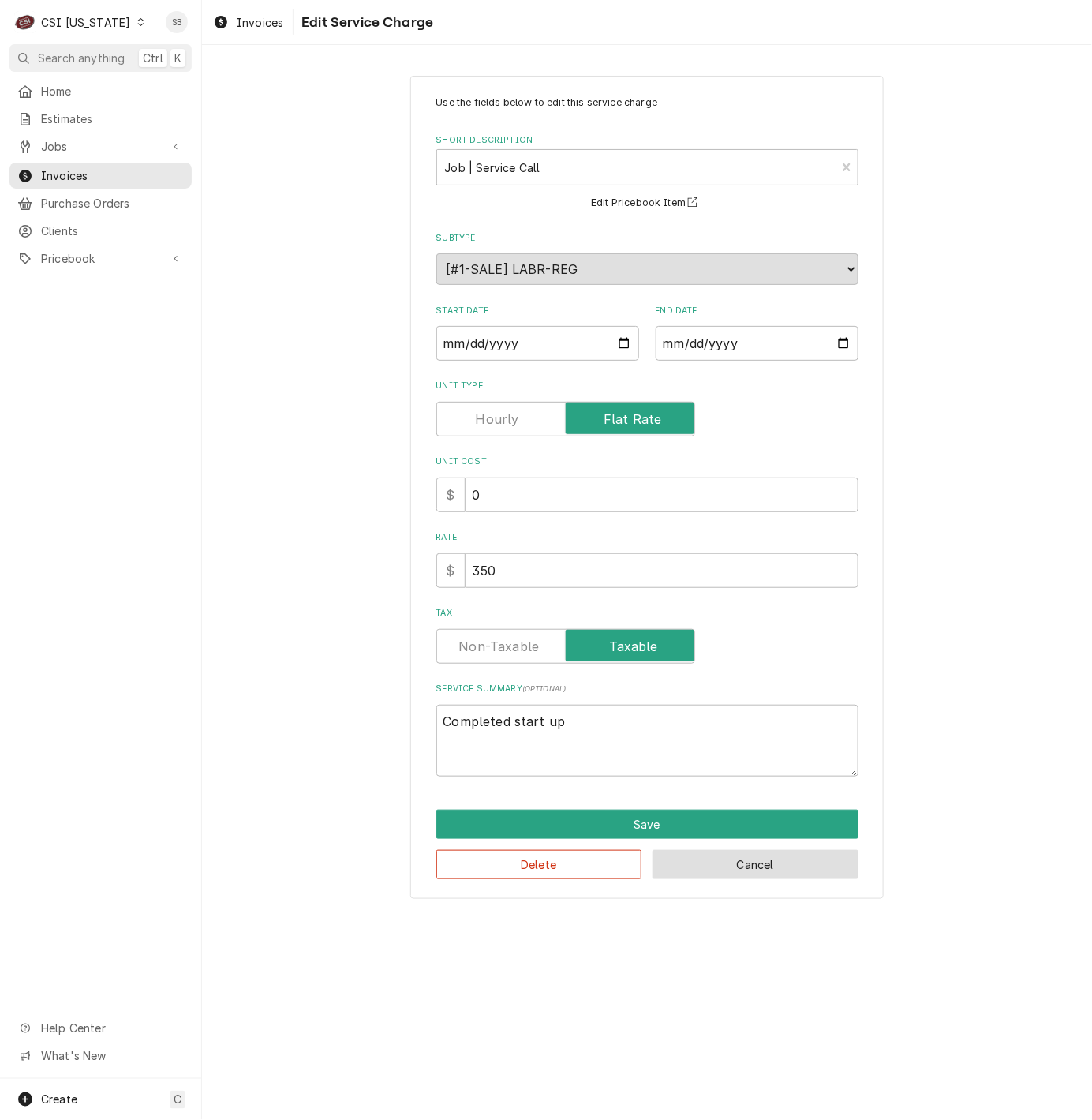
click at [748, 877] on button "Cancel" at bounding box center [755, 864] width 206 height 29
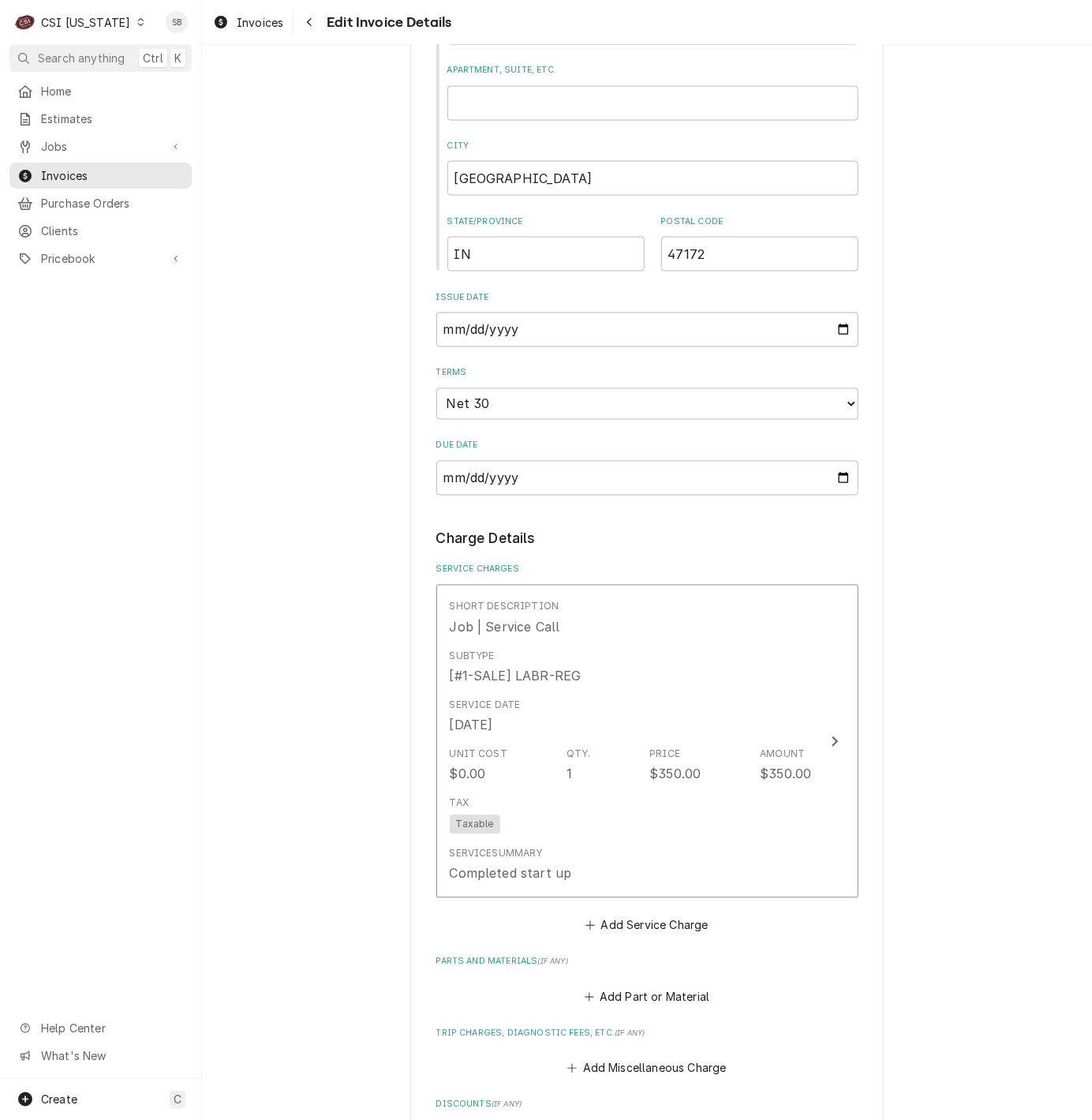
scroll to position [810, 0]
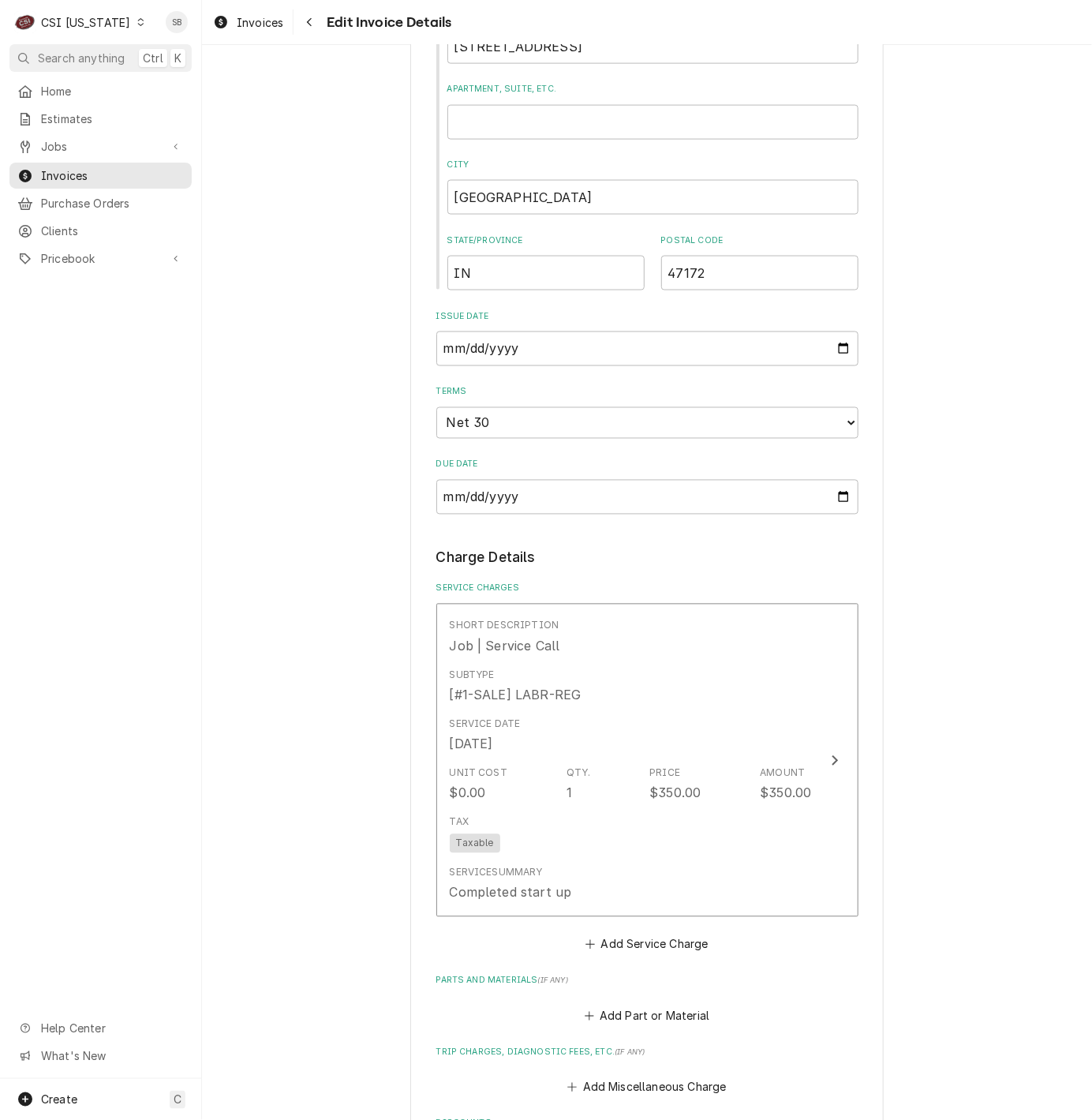
click at [272, 869] on div "Please provide the following information to create your invoice: Client Details…" at bounding box center [647, 498] width 890 height 2492
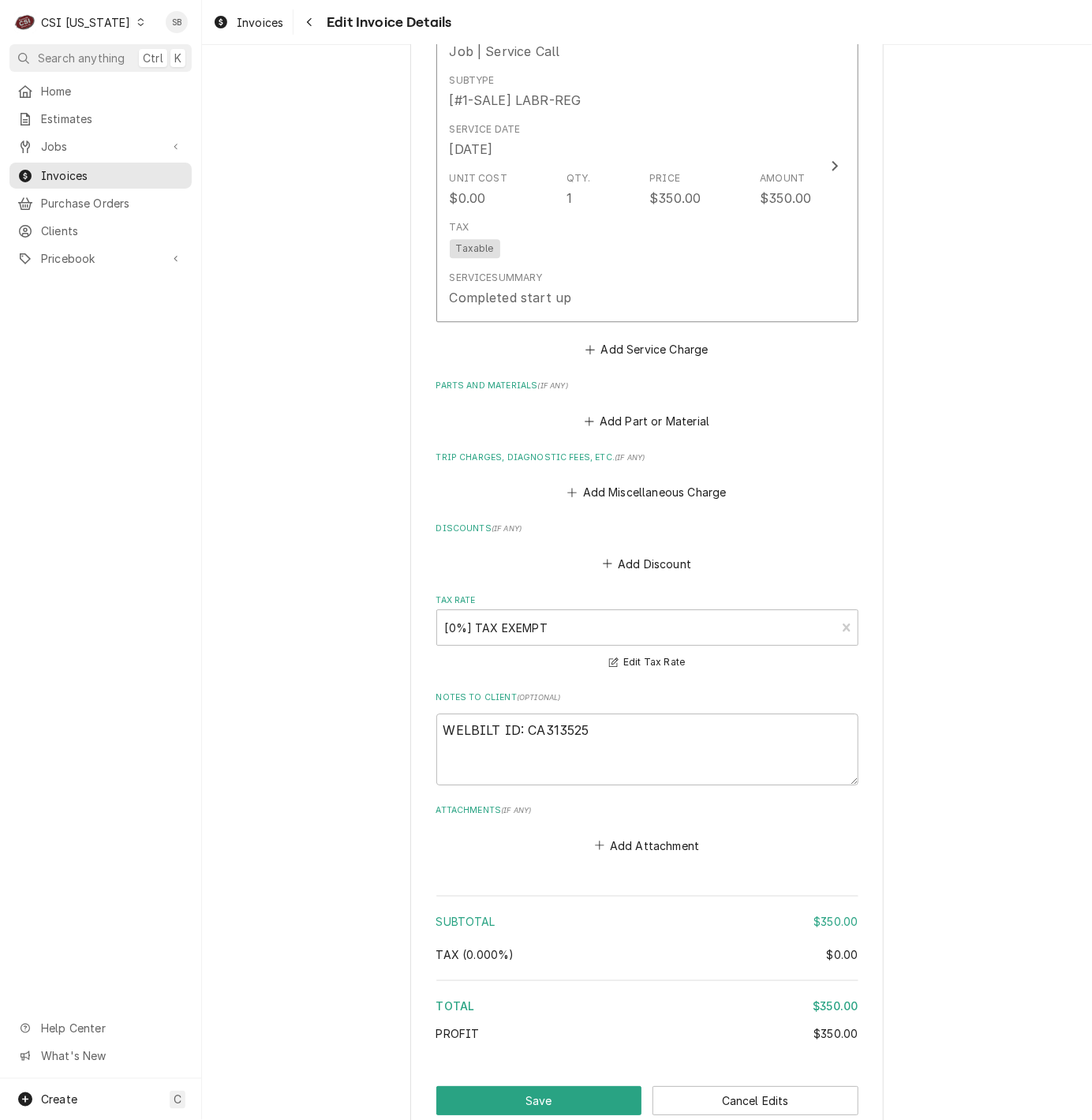
scroll to position [1513, 0]
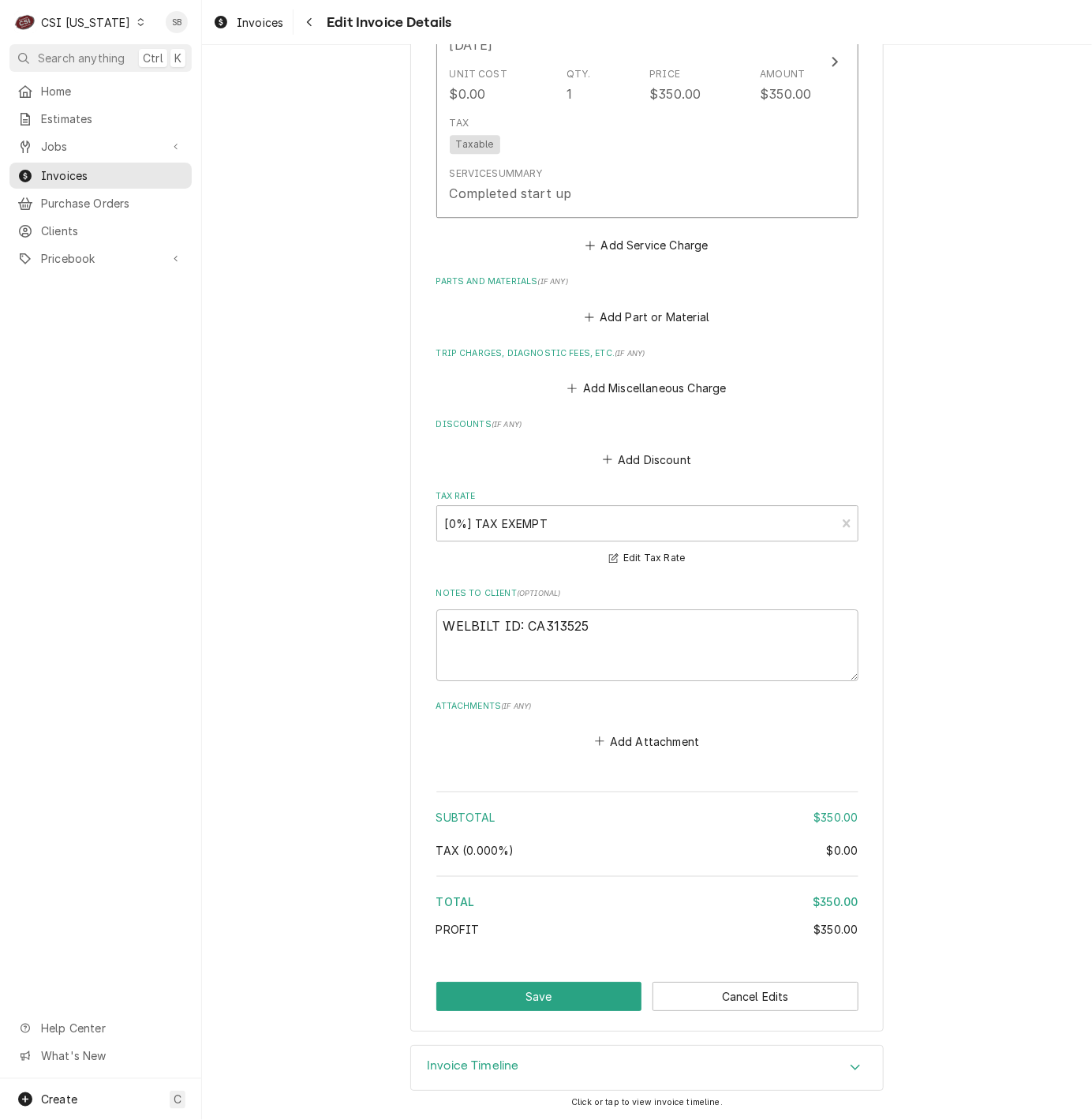
click at [592, 1087] on div "Invoice Timeline" at bounding box center [647, 1068] width 472 height 44
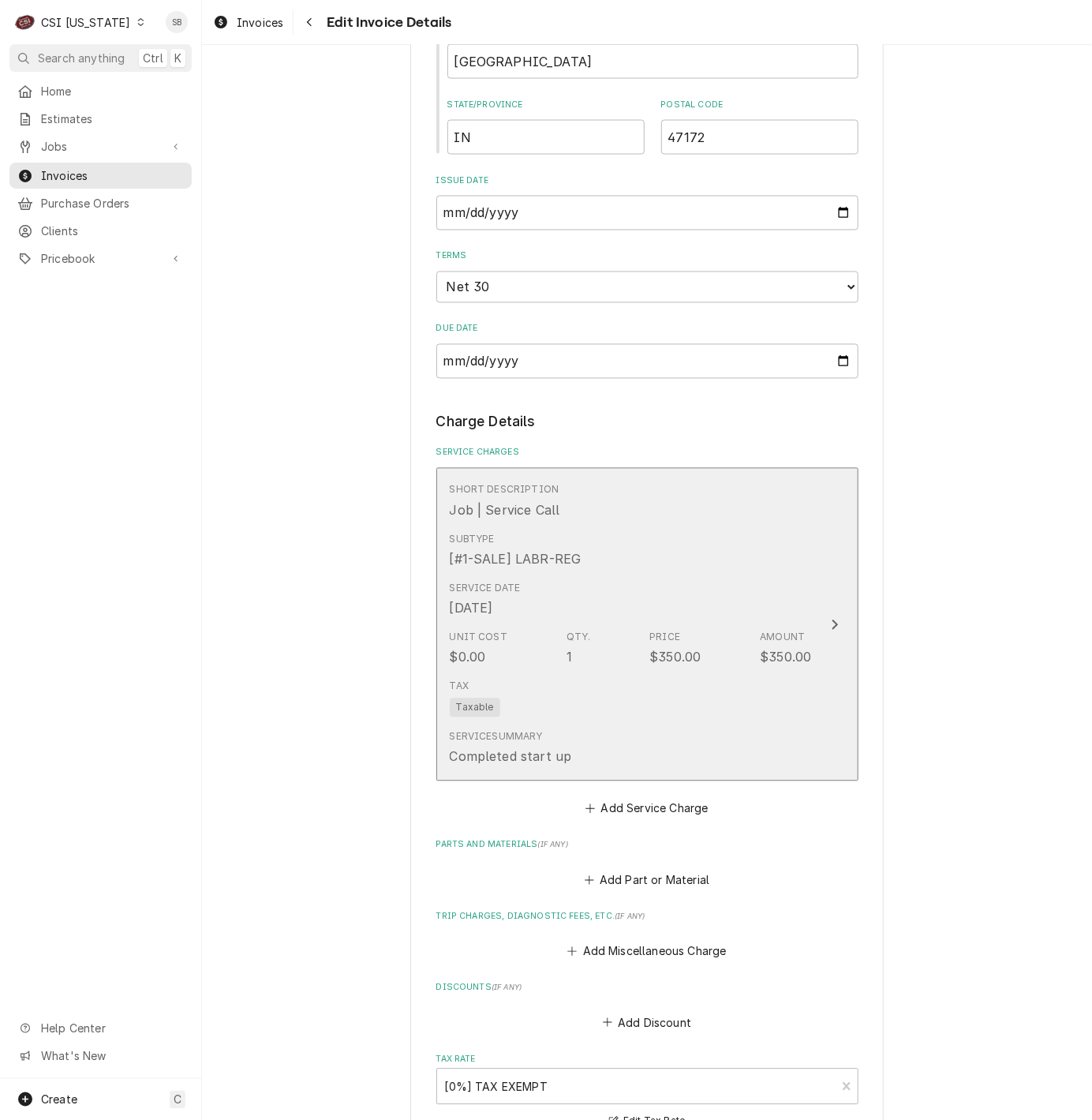
scroll to position [947, 0]
click at [610, 569] on div "Subtype [#1-SALE] LABR-REG" at bounding box center [631, 549] width 362 height 49
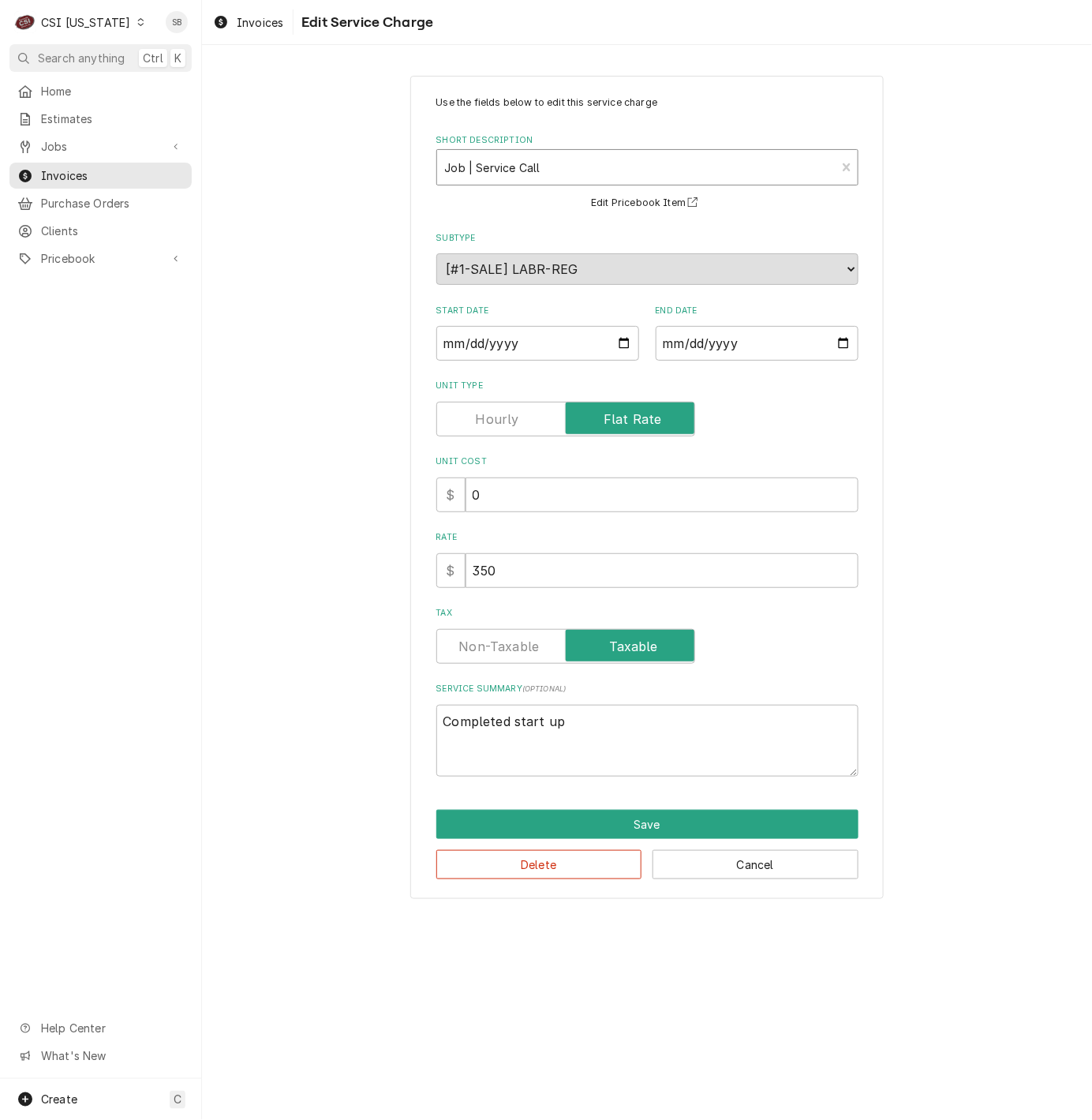
click at [564, 180] on div "Short Description" at bounding box center [636, 167] width 383 height 29
click at [715, 879] on button "Cancel" at bounding box center [755, 864] width 206 height 29
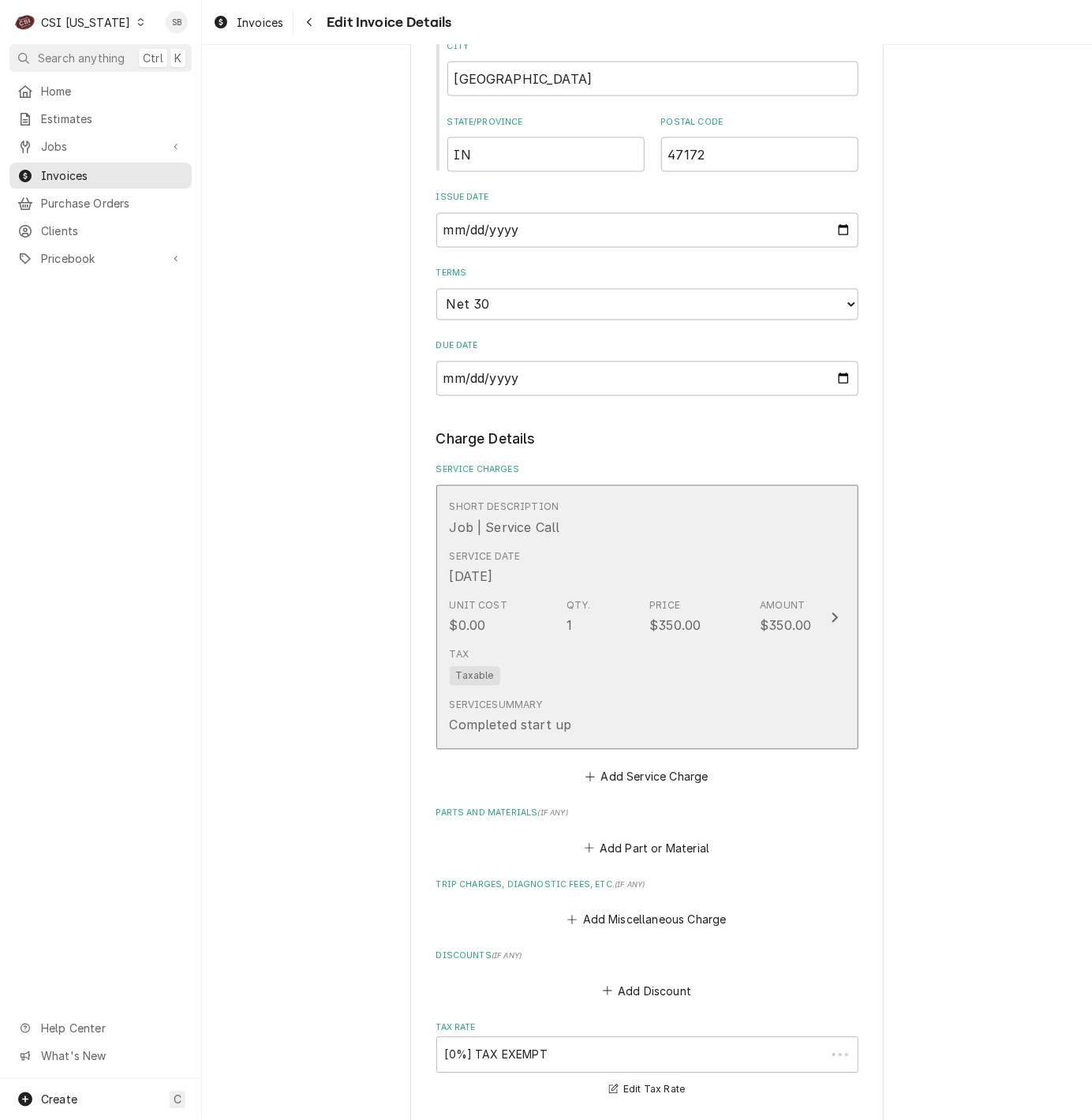
scroll to position [928, 0]
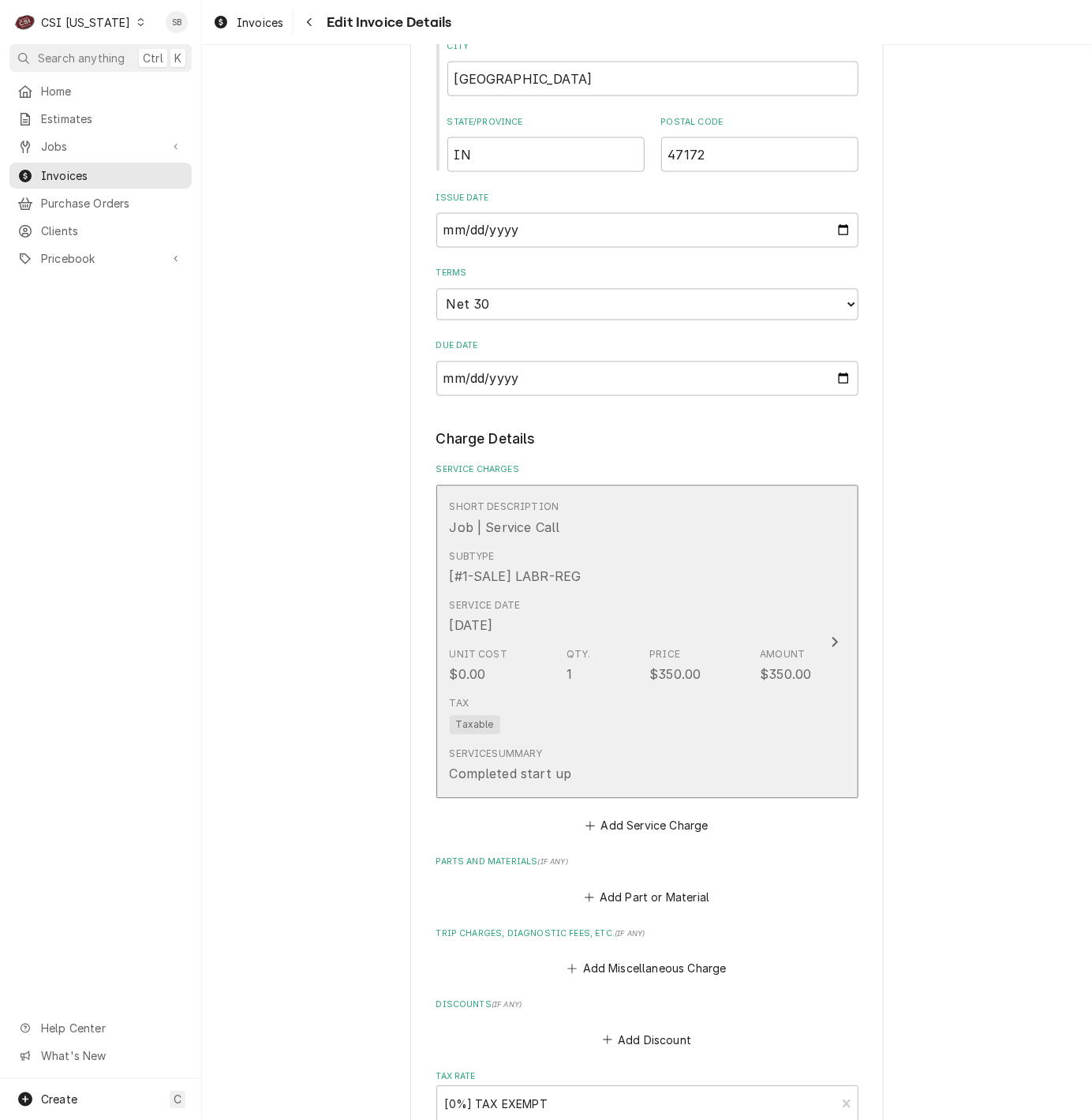
click at [602, 632] on div "Service Date Sep 11, 2025" at bounding box center [631, 618] width 362 height 49
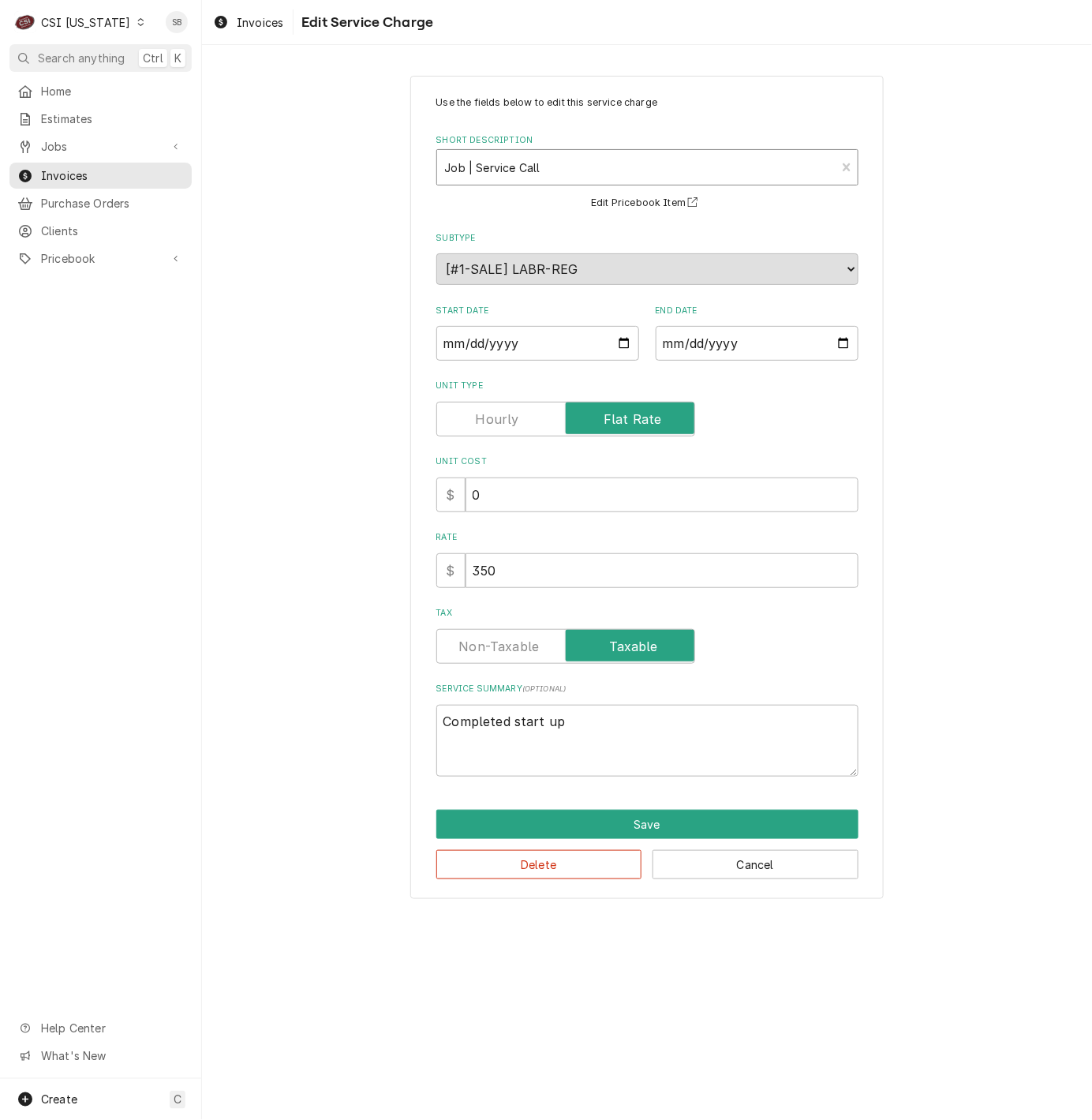
click at [530, 175] on div "Short Description" at bounding box center [636, 167] width 383 height 29
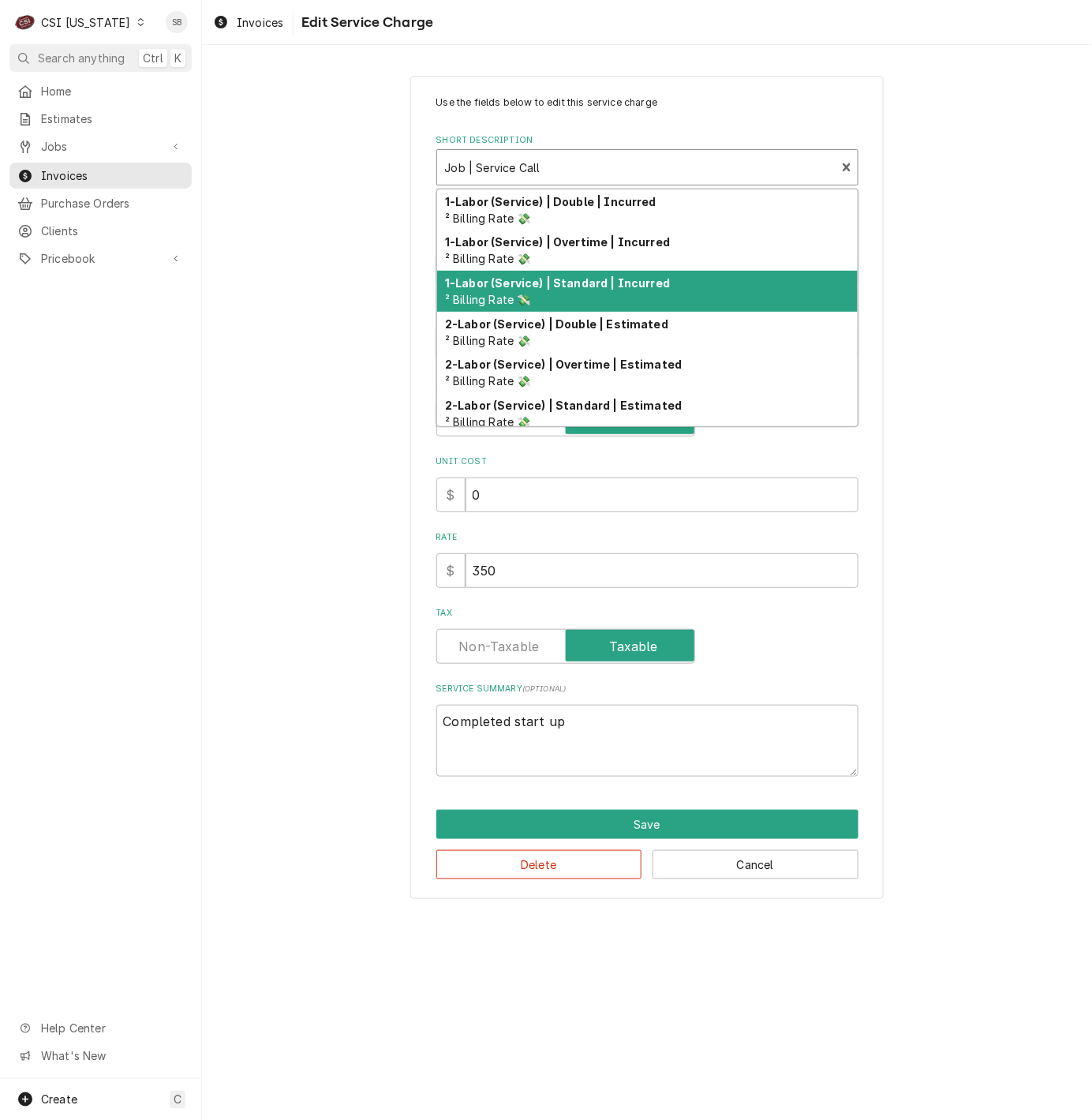
click at [571, 294] on div "1-Labor (Service) | Standard | Incurred ² Billing Rate 💸" at bounding box center [648, 291] width 421 height 41
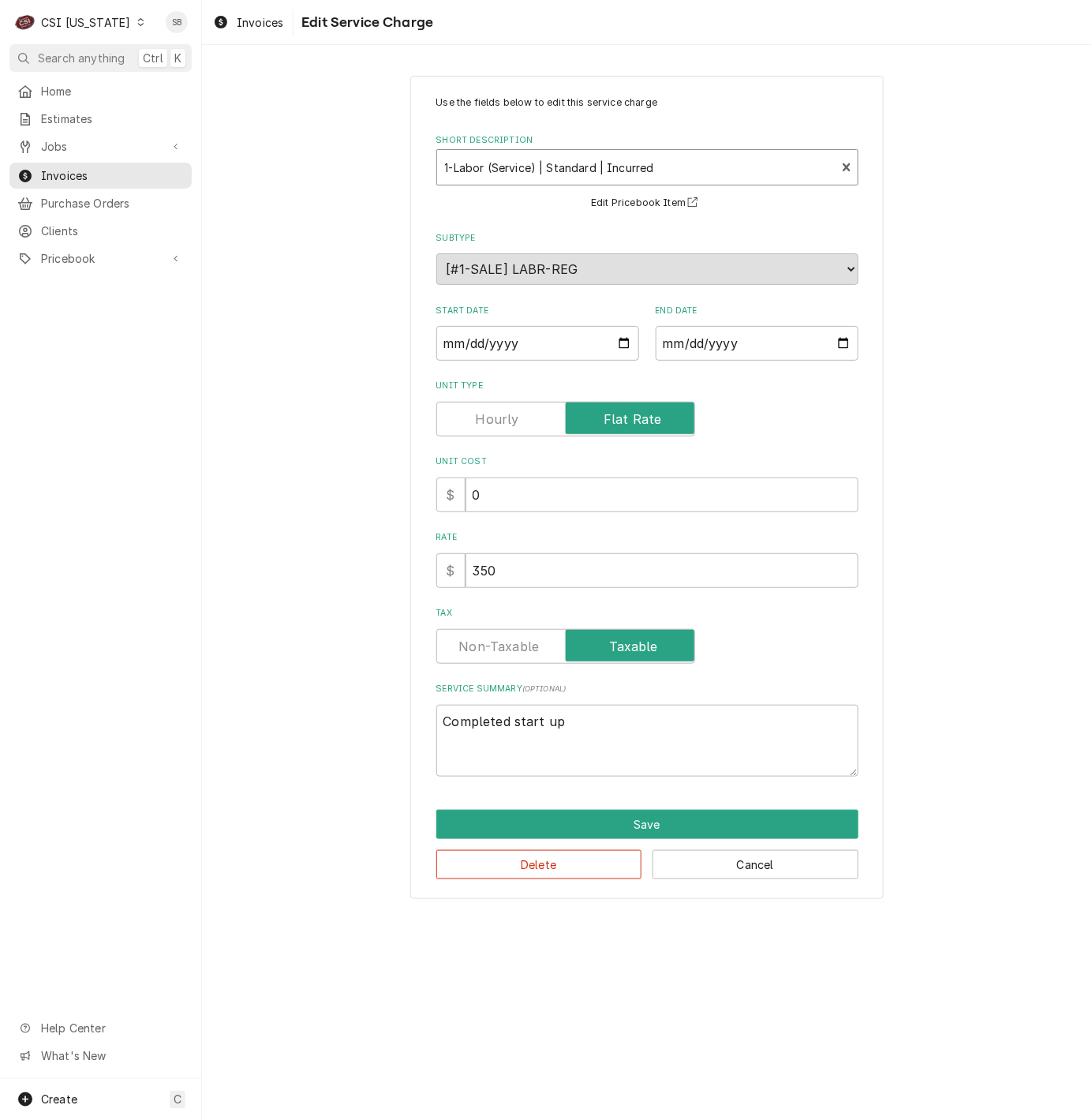
type textarea "x"
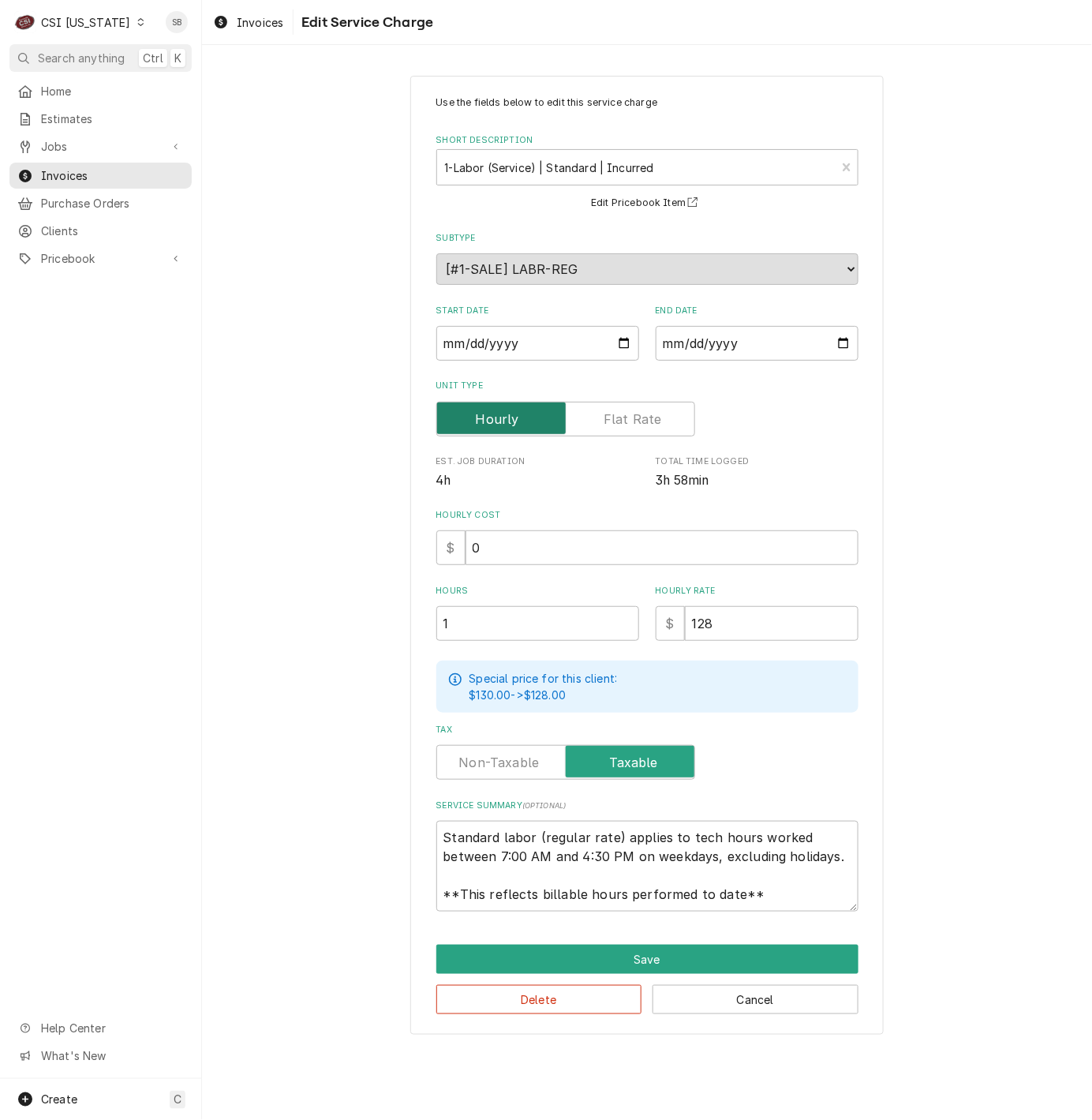
click at [590, 419] on input "Unit Type" at bounding box center [566, 419] width 244 height 35
checkbox input "true"
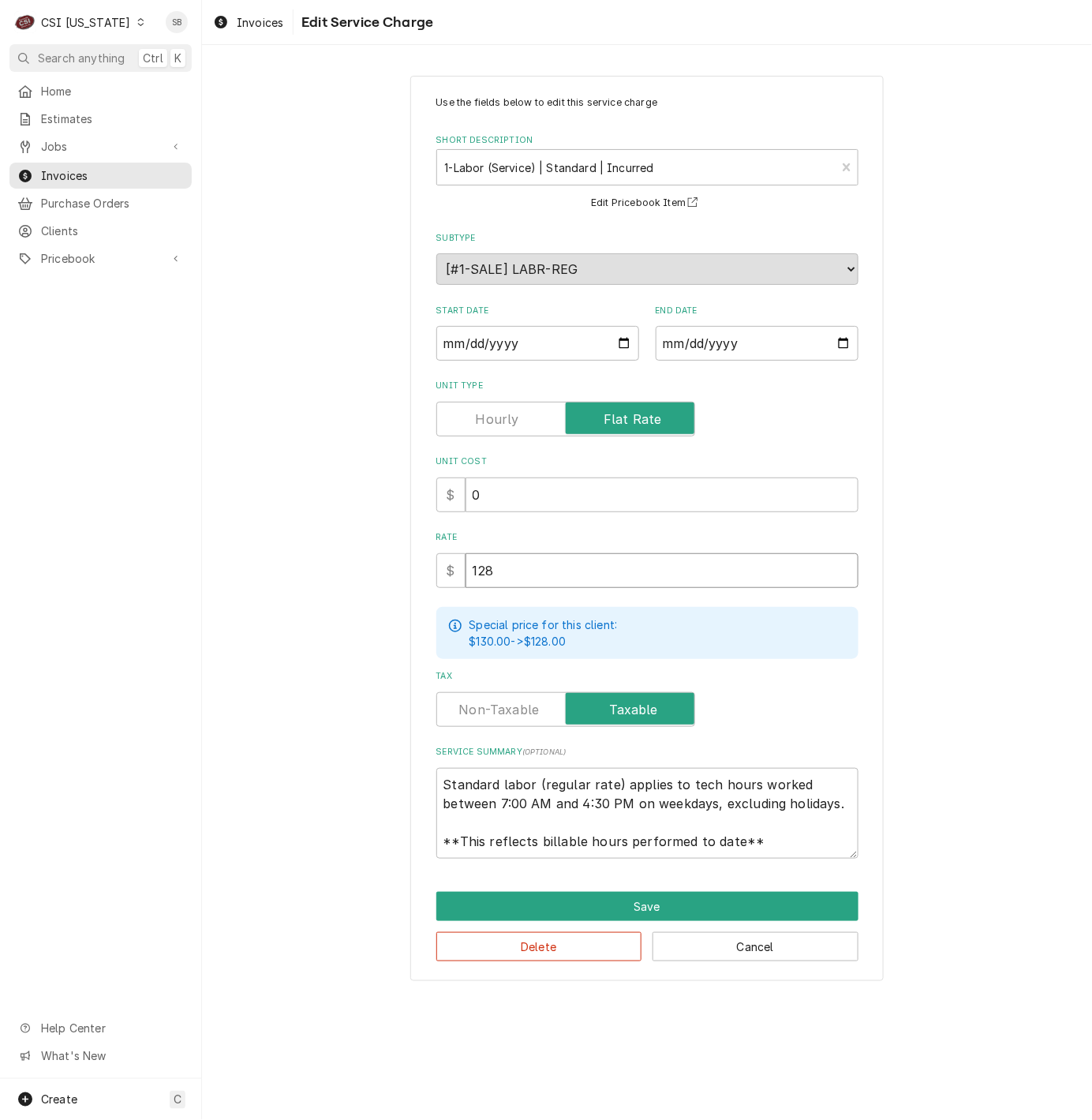
drag, startPoint x: 523, startPoint y: 571, endPoint x: 394, endPoint y: 573, distance: 129.0
click at [439, 578] on div "$ 128" at bounding box center [648, 571] width 422 height 35
type textarea "x"
type input "3"
type textarea "x"
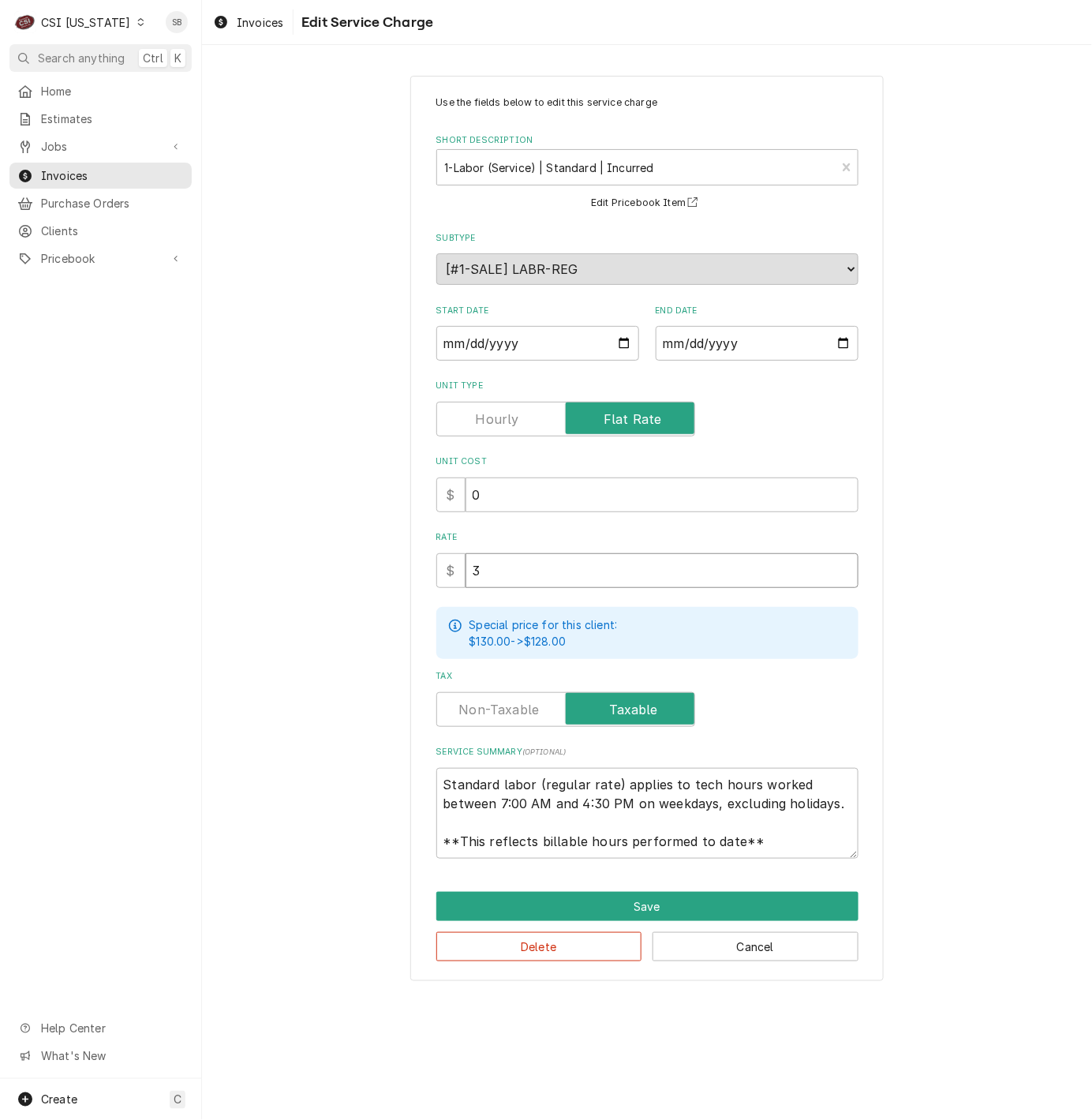
type input "35"
type textarea "x"
type input "350"
drag, startPoint x: 446, startPoint y: 779, endPoint x: 1032, endPoint y: 933, distance: 605.9
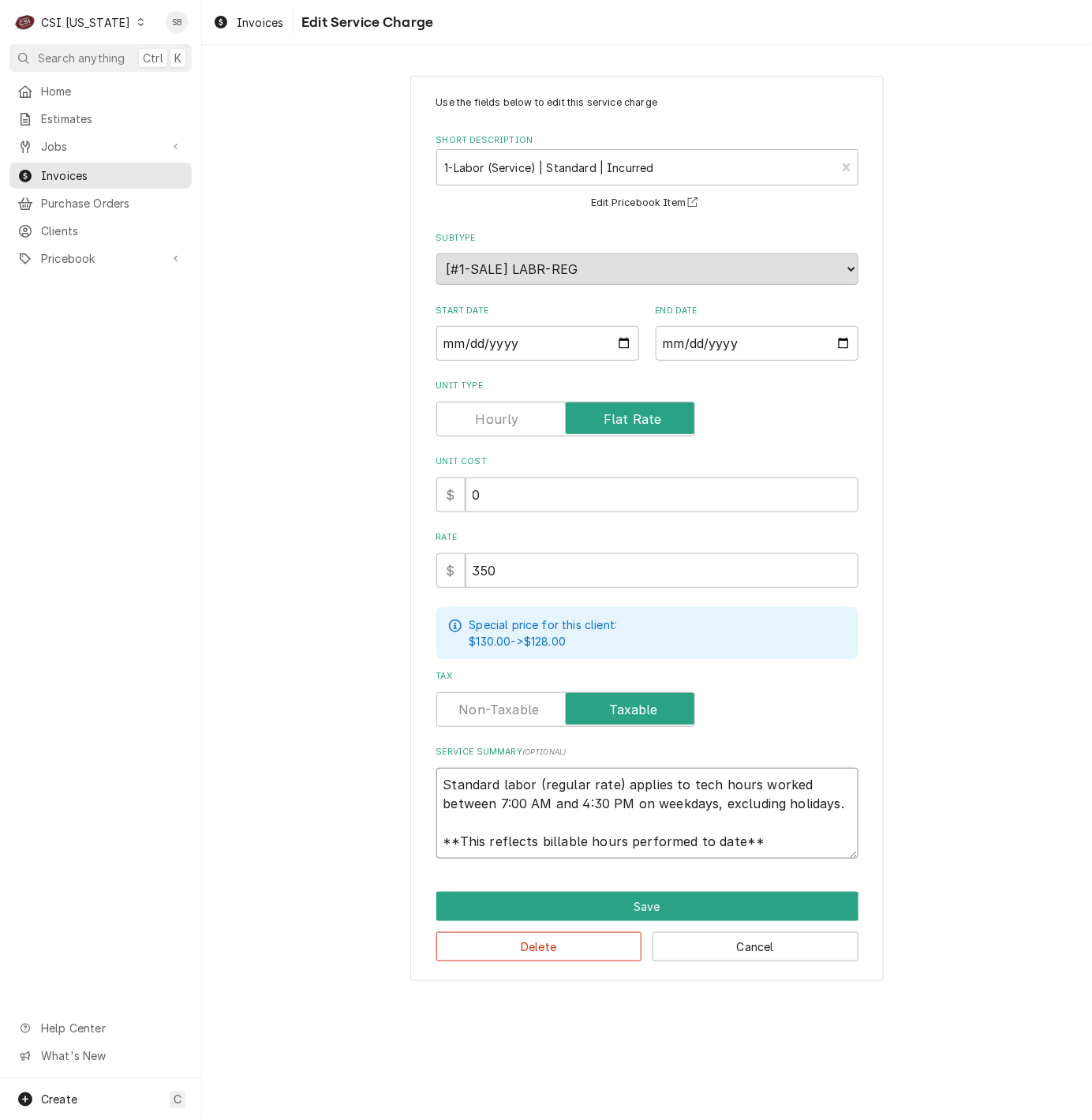
click at [1020, 945] on div "Use the fields below to edit this service charge Short Description 1-Labor (Ser…" at bounding box center [647, 529] width 890 height 933
paste textarea "WEBILT Model Number MAM0004R-P Serial Number 650259015"
type textarea "x"
type textarea "WEBILT Model Number MAM0004R-P Serial Number 650259015"
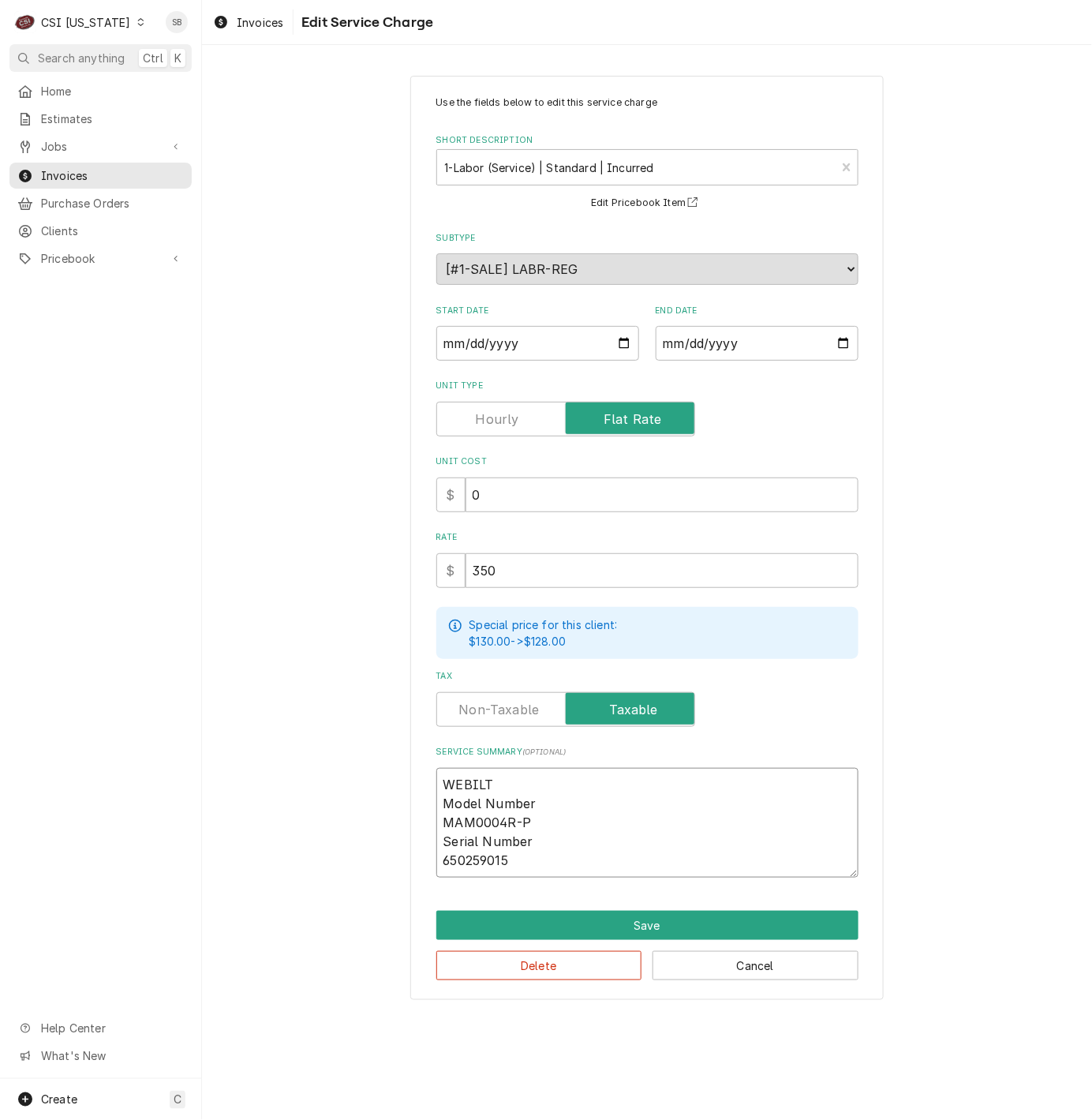
scroll to position [0, 0]
drag, startPoint x: 543, startPoint y: 791, endPoint x: 345, endPoint y: 710, distance: 213.9
click at [303, 735] on div "Use the fields below to edit this service charge Short Description 1-Labor (Ser…" at bounding box center [647, 538] width 890 height 953
type textarea "x"
type textarea "B MAM0004R-P Serial Number 650259015"
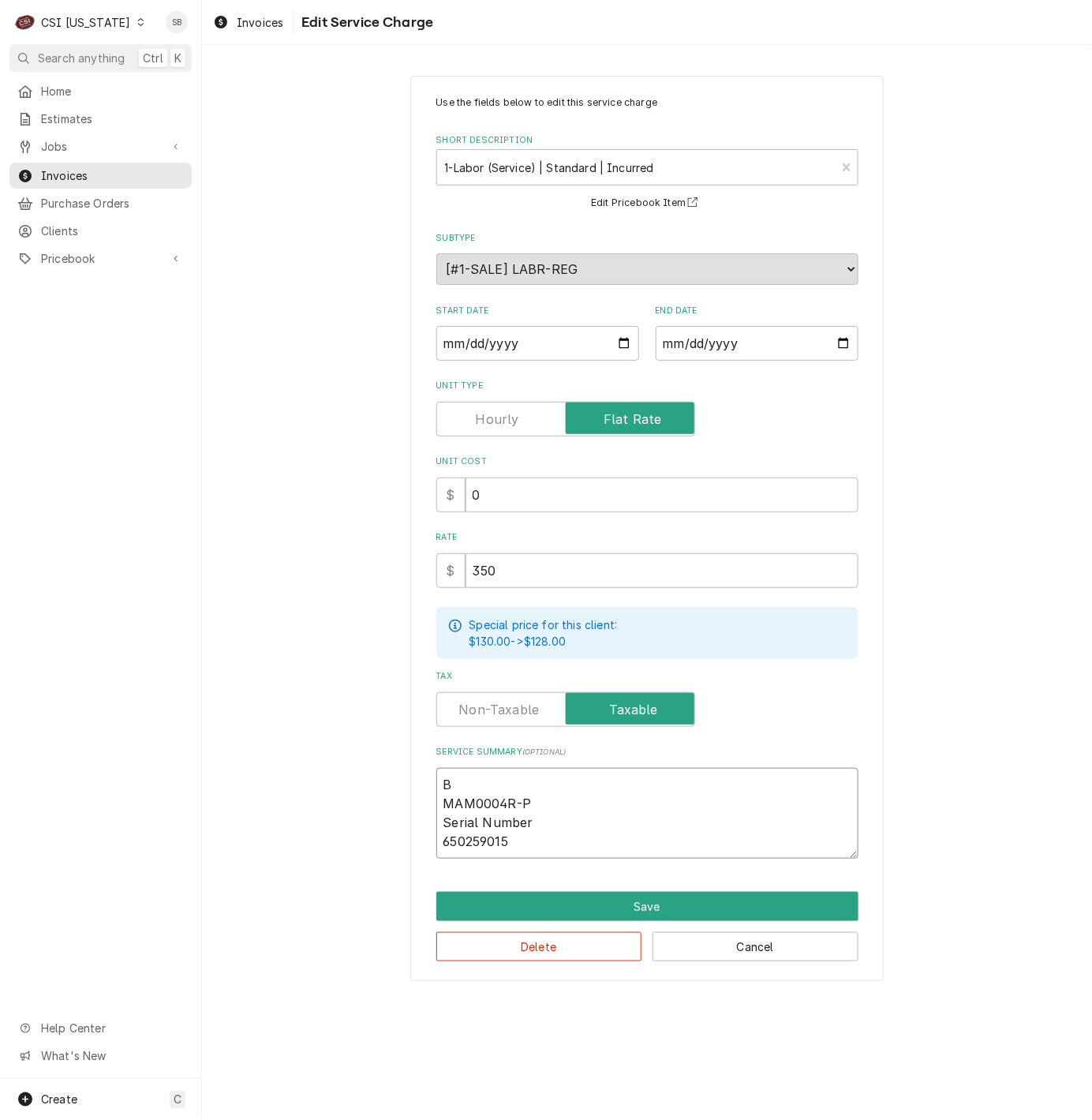
type textarea "x"
type textarea "Br MAM0004R-P Serial Number 650259015"
type textarea "x"
type textarea "Bra MAM0004R-P Serial Number 650259015"
type textarea "x"
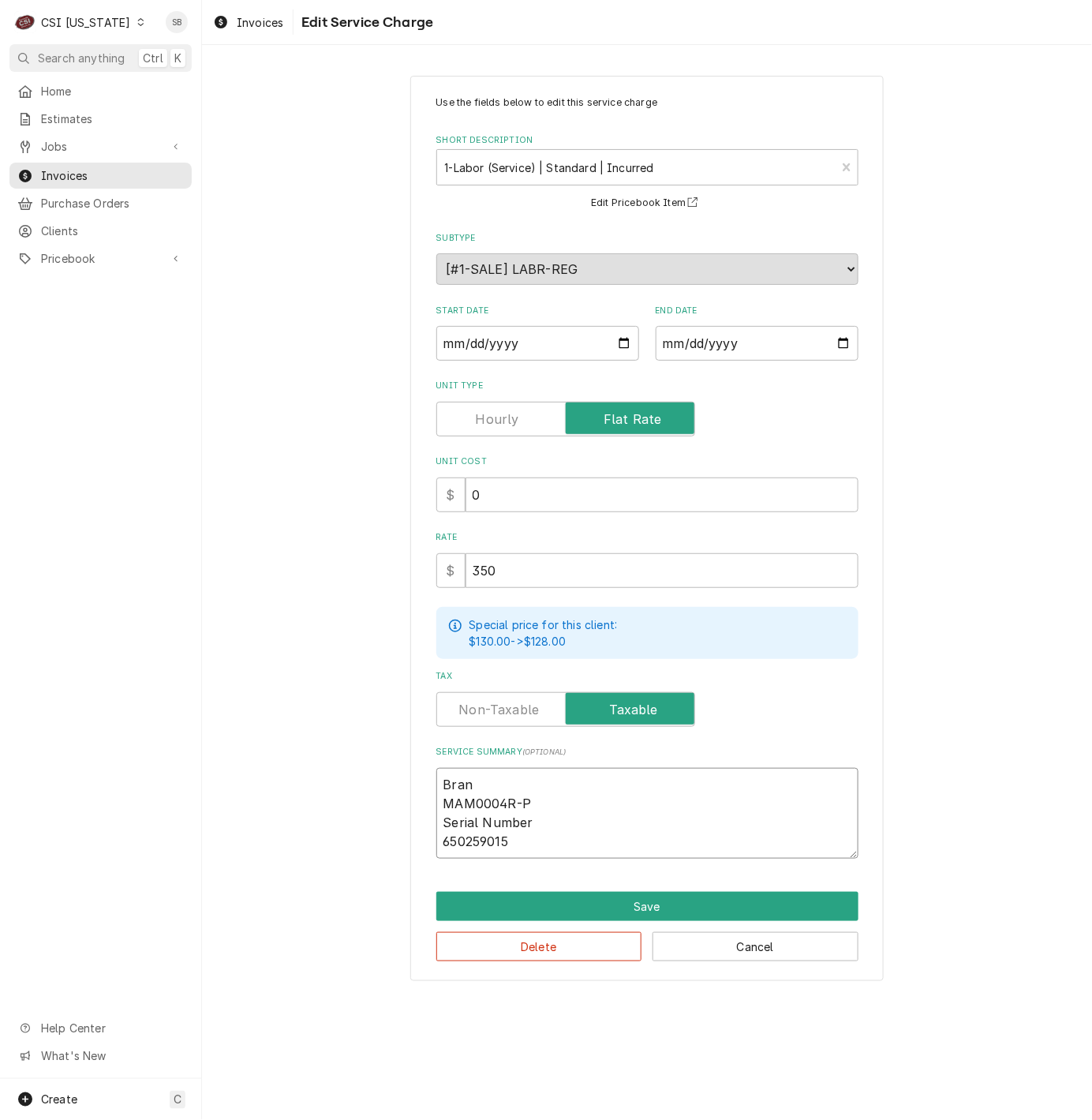
type textarea "Brand MAM0004R-P Serial Number 650259015"
type textarea "x"
type textarea "Brand: MAM0004R-P Serial Number 650259015"
type textarea "x"
type textarea "Brand: MAM0004R-P Serial Number 650259015"
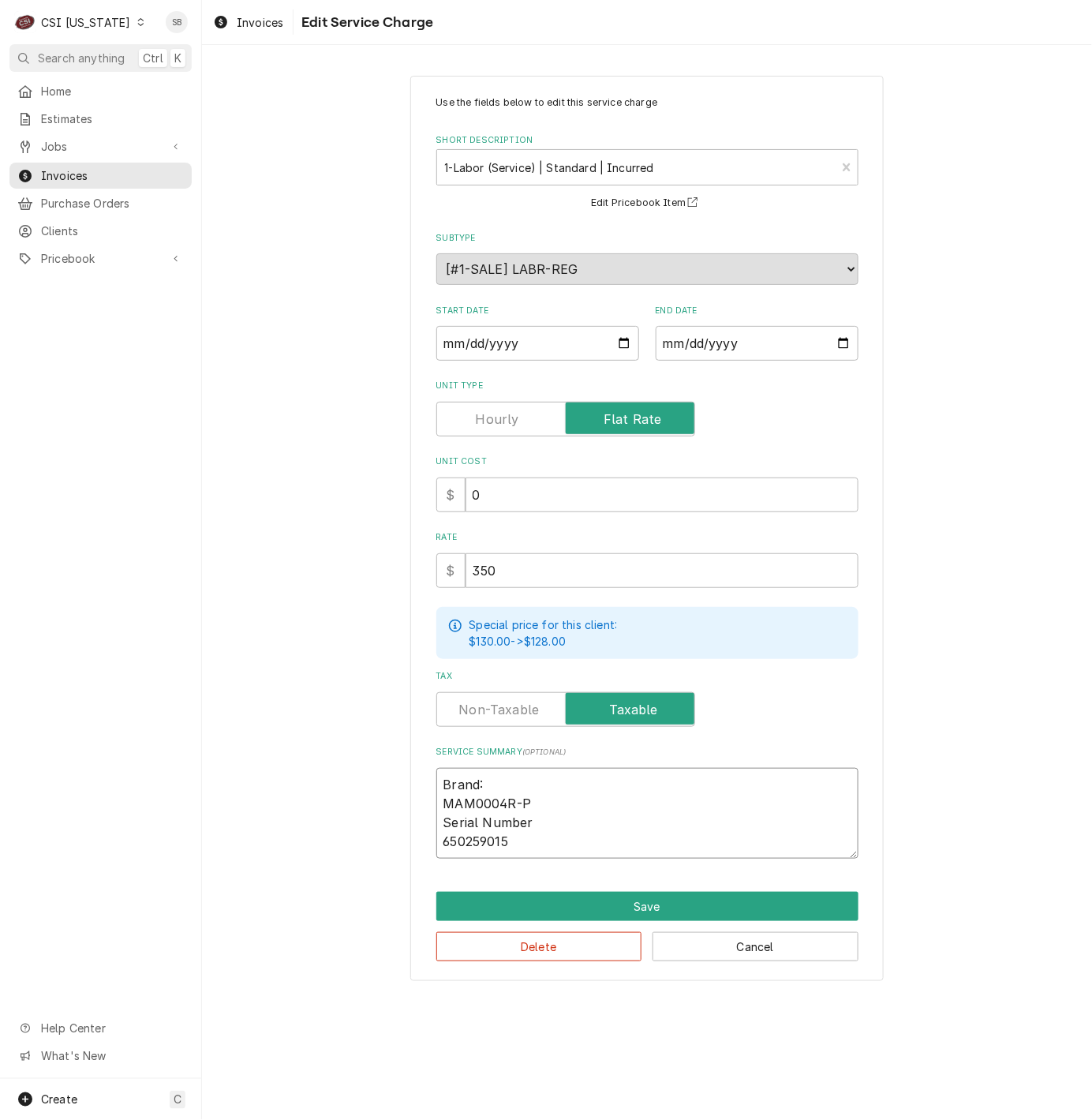
type textarea "x"
type textarea "Brand: W MAM0004R-P Serial Number 650259015"
type textarea "x"
type textarea "Brand: We MAM0004R-P Serial Number 650259015"
type textarea "x"
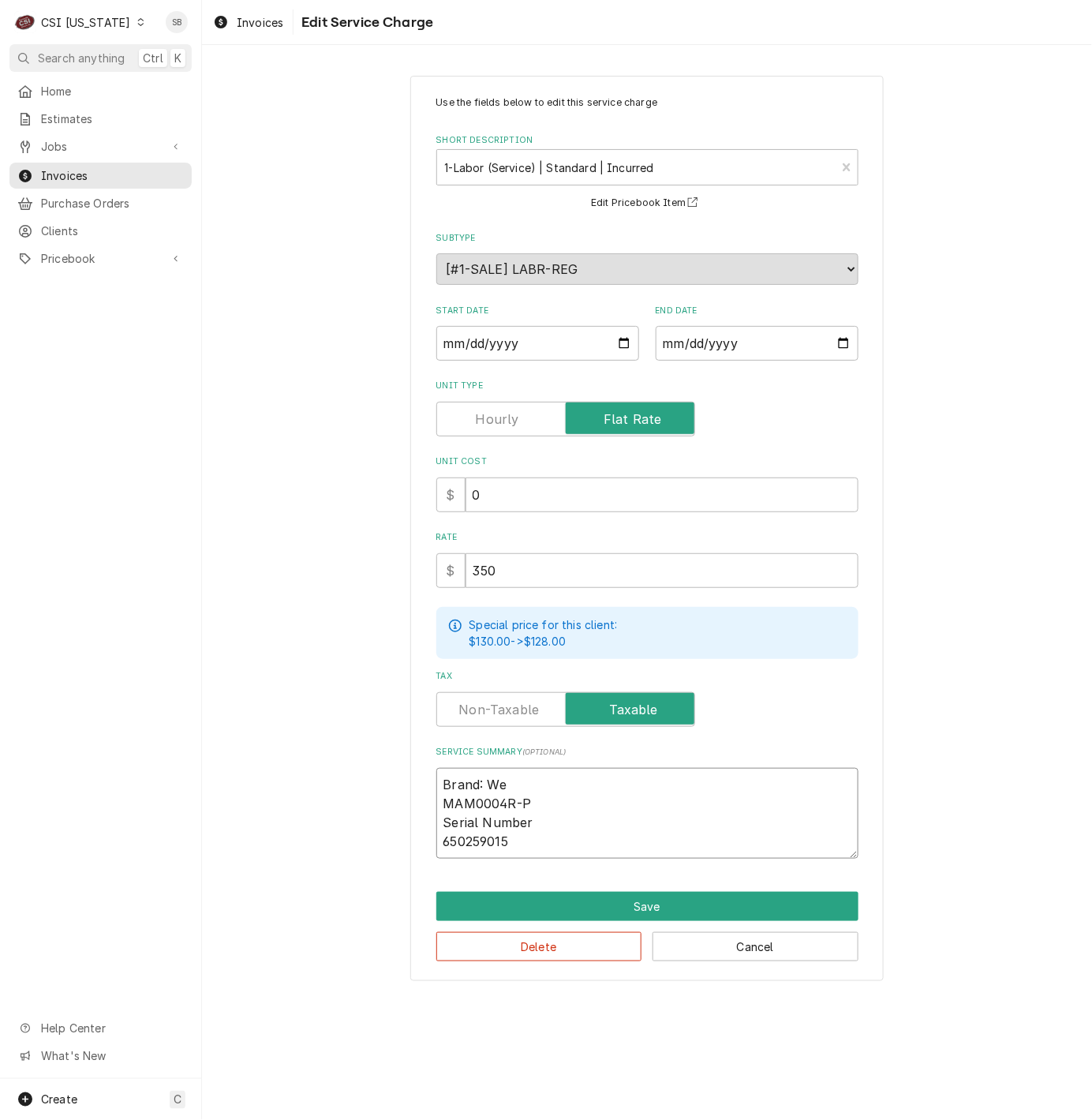
type textarea "Brand: Wel MAM0004R-P Serial Number 650259015"
type textarea "x"
type textarea "Brand: Welb MAM0004R-P Serial Number 650259015"
type textarea "x"
type textarea "Brand: Welbil MAM0004R-P Serial Number 650259015"
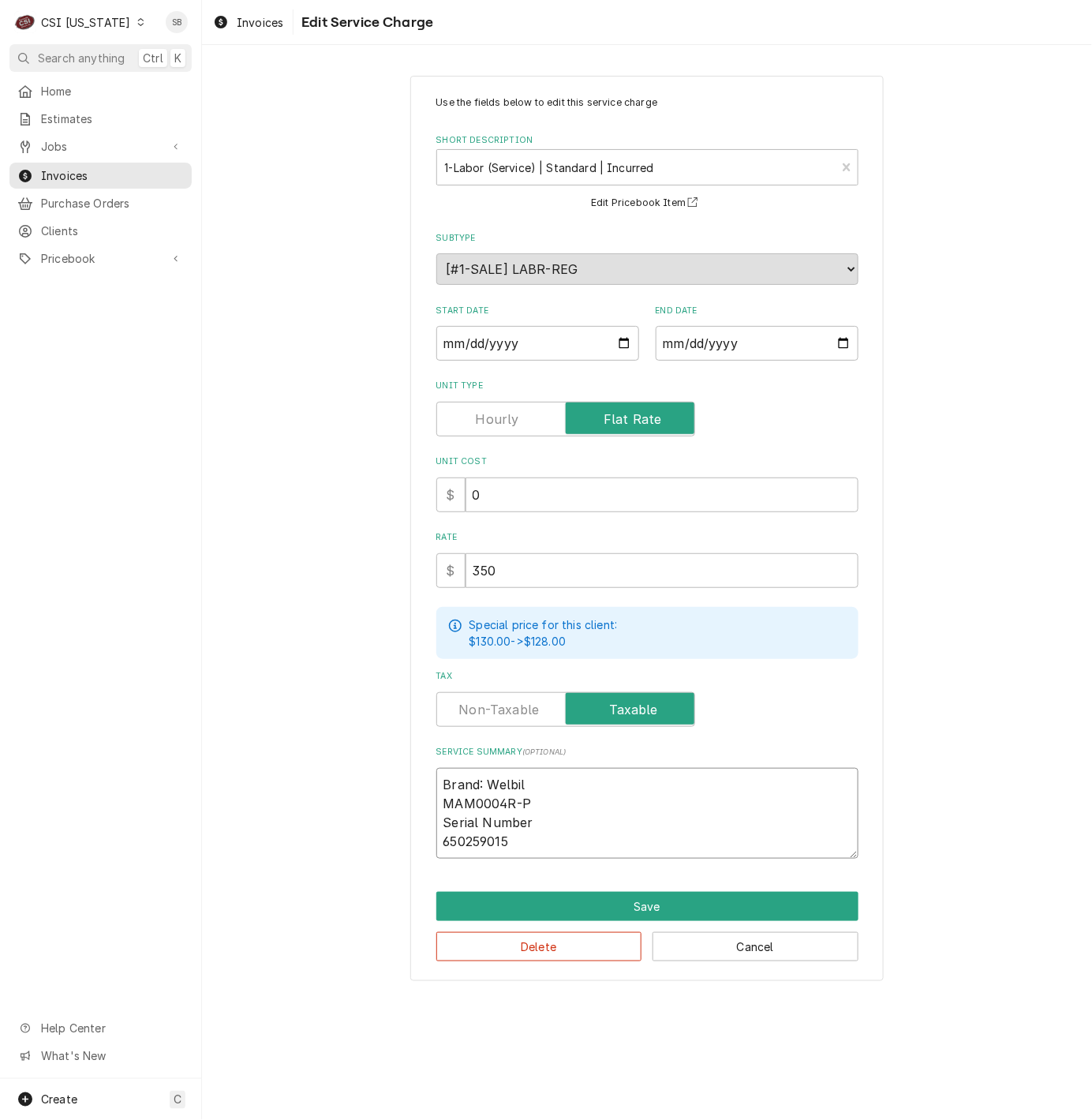
type textarea "x"
type textarea "Brand: Welbilt MAM0004R-P Serial Number 650259015"
type textarea "x"
type textarea "Brand: Welbilt MAM0004R-P Serial Number 650259015"
type textarea "x"
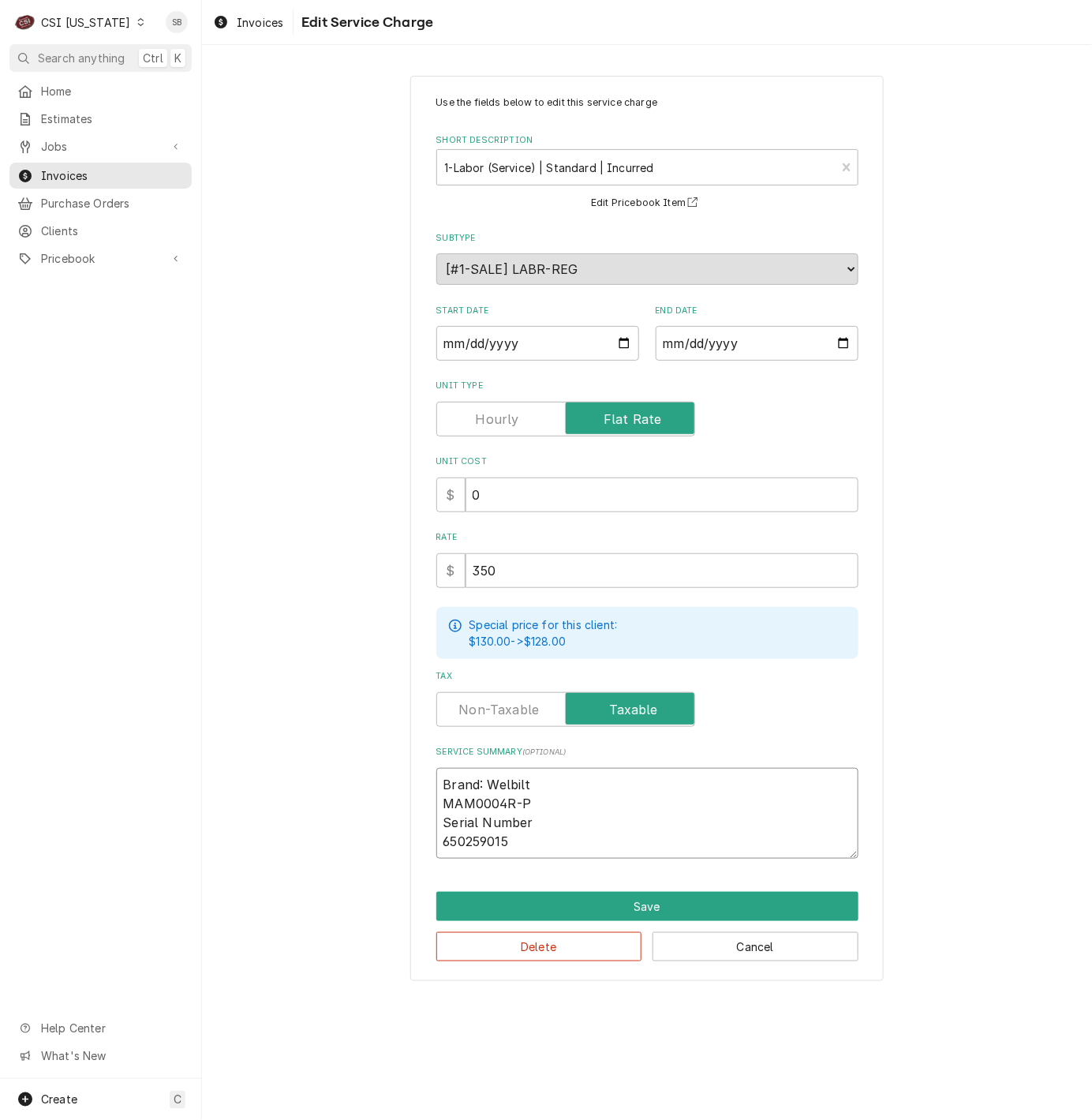
type textarea "Brand: Welbilt MAM0004R-P Serial Number 650259015"
type textarea "x"
type textarea "Brand: Welbilt MAM0004R-P Serial Number 650259015"
type textarea "x"
type textarea "Brand: Welbilt / MAM0004R-P Serial Number 650259015"
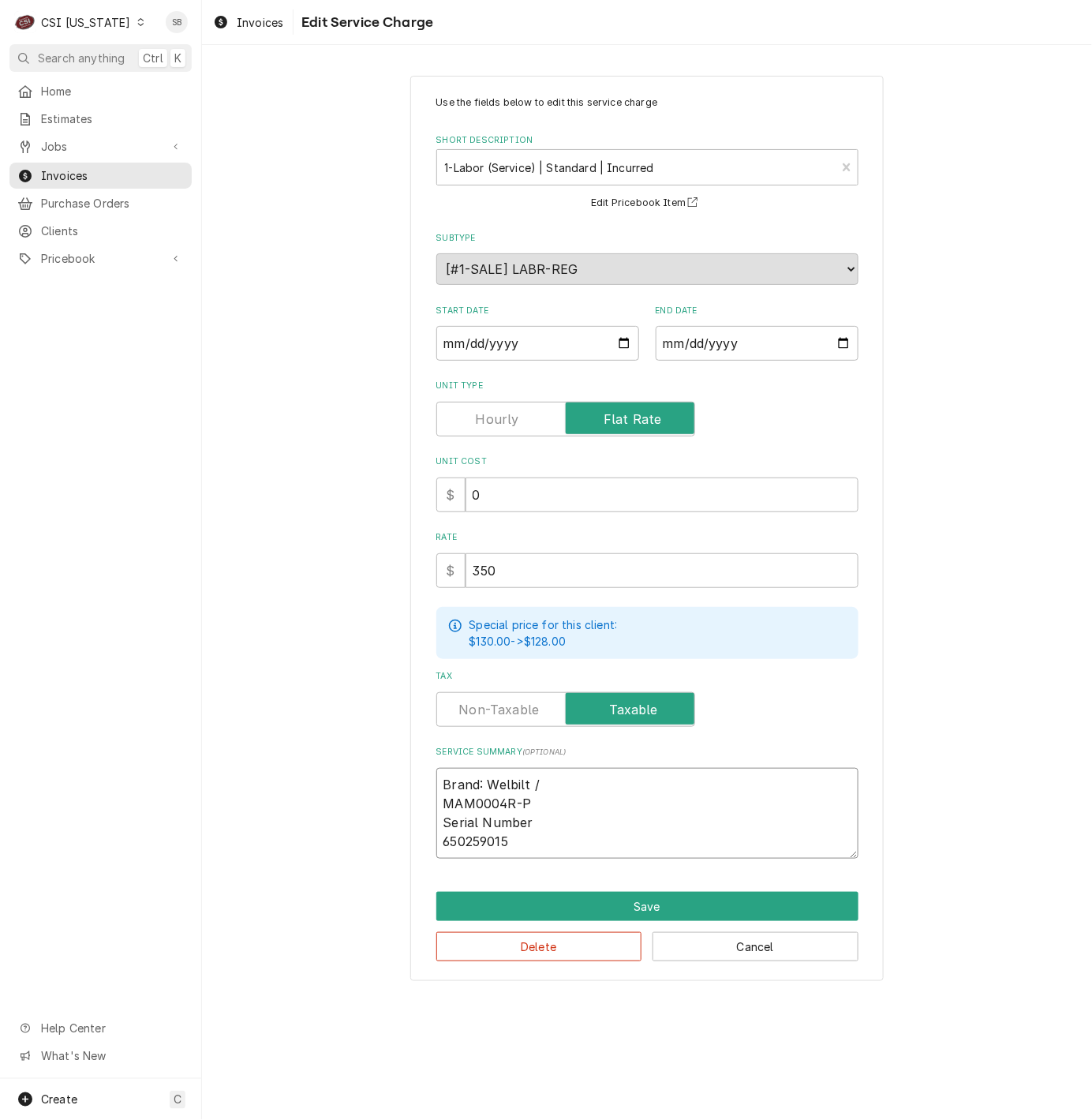
type textarea "x"
type textarea "Brand: Welbilt / MAM0004R-P Serial Number 650259015"
type textarea "x"
type textarea "Brand: Welbilt / M MAM0004R-P Serial Number 650259015"
type textarea "x"
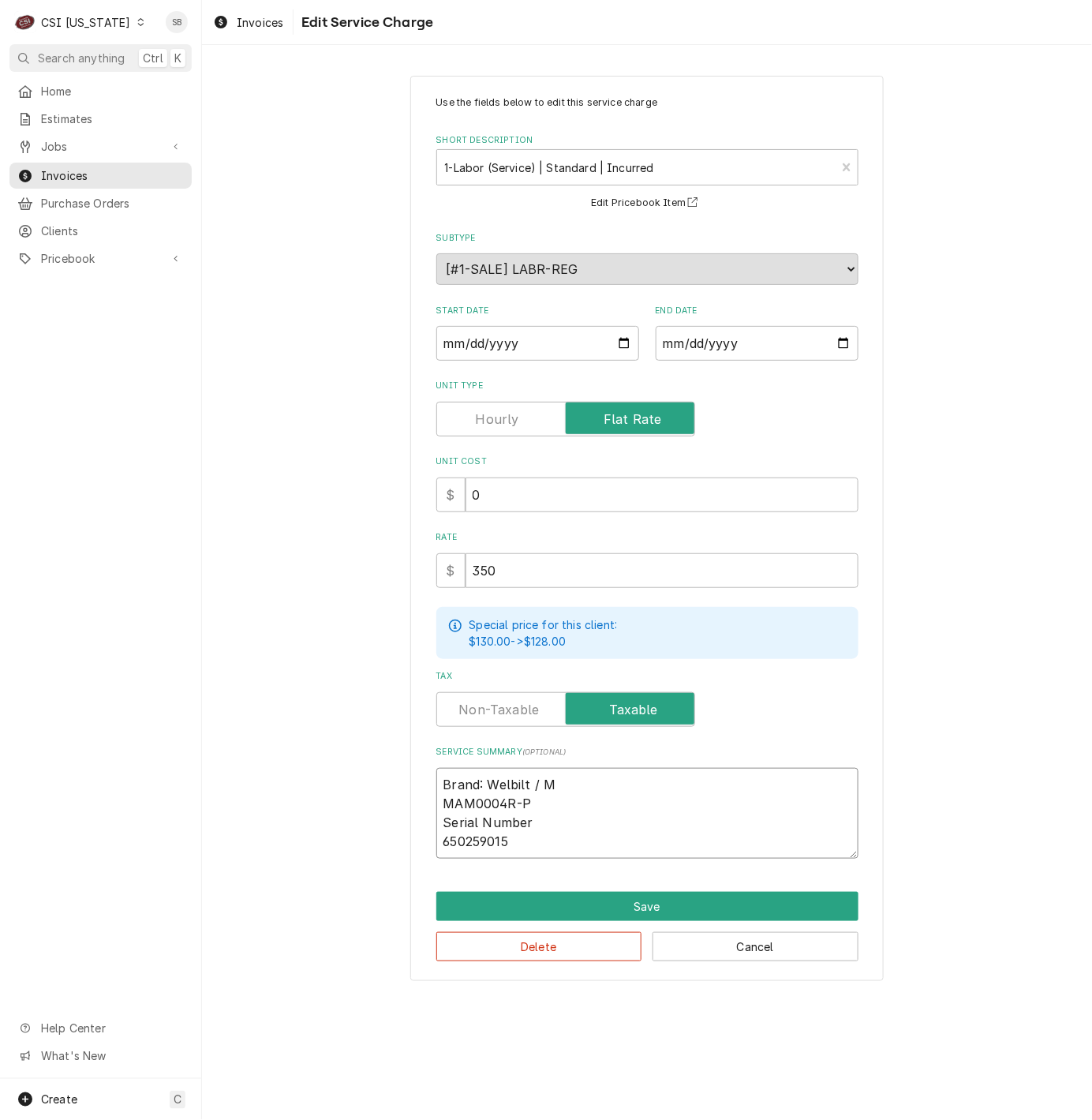
type textarea "Brand: Welbilt / Mo MAM0004R-P Serial Number 650259015"
type textarea "x"
type textarea "Brand: Welbilt / Mod MAM0004R-P Serial Number 650259015"
type textarea "x"
type textarea "Brand: Welbilt / Mode MAM0004R-P Serial Number 650259015"
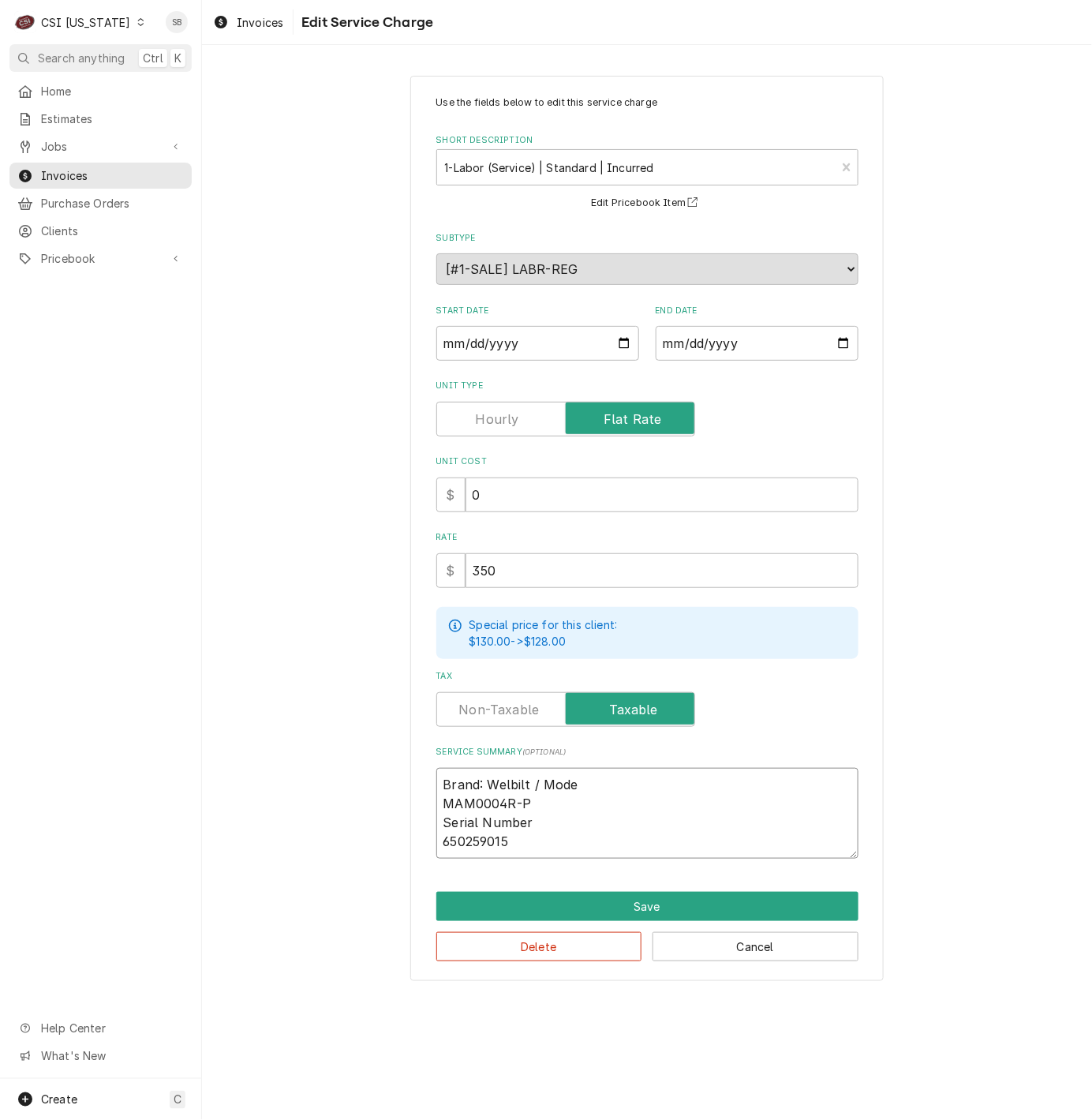
type textarea "x"
type textarea "Brand: Welbilt / Model MAM0004R-P Serial Number 650259015"
type textarea "x"
type textarea "Brand: Welbilt / Model: MAM0004R-P Serial Number 650259015"
type textarea "x"
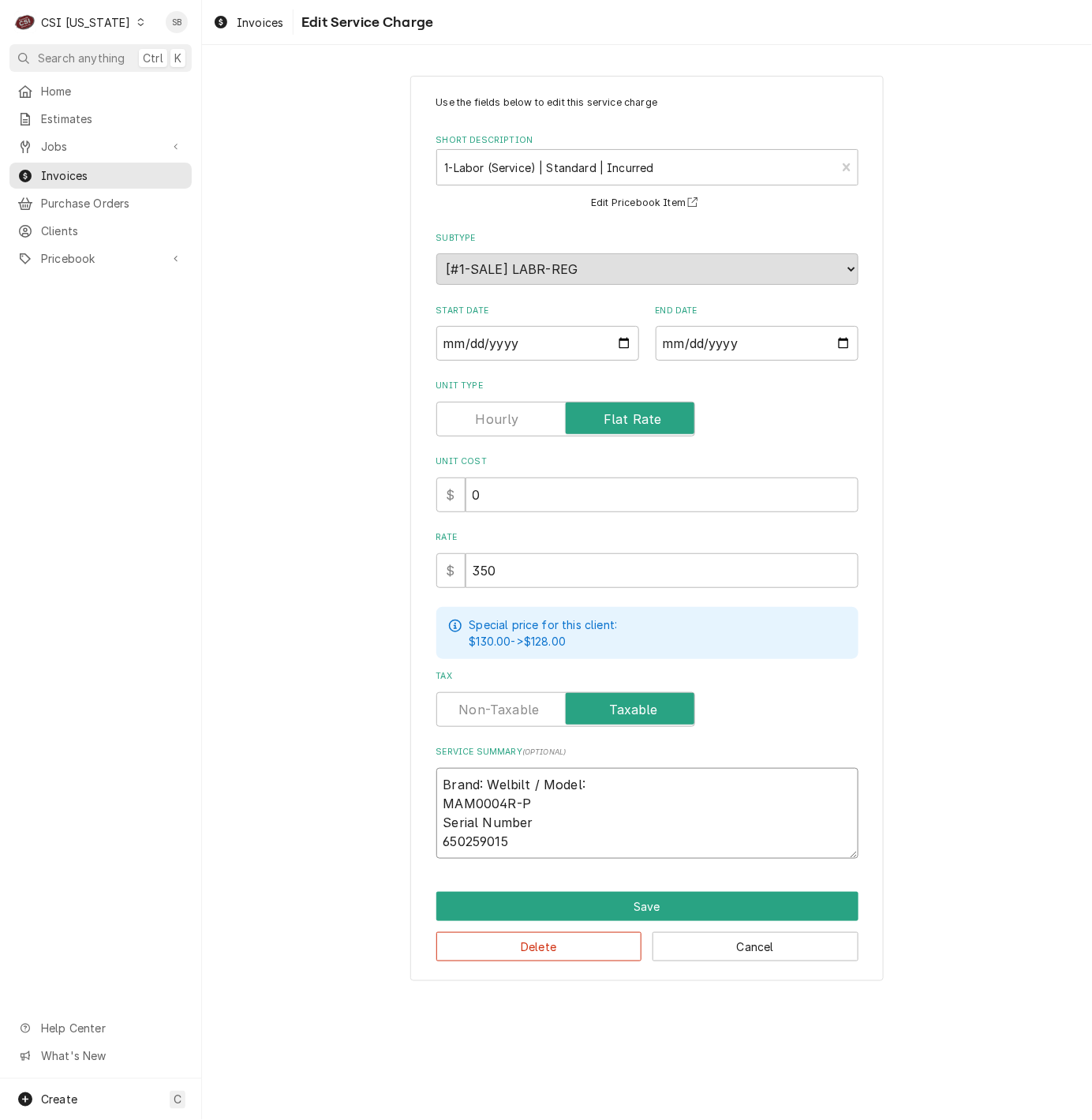
type textarea "Brand: Welbilt / Model: MAM0004R-P Serial Number 650259015"
type textarea "x"
type textarea "Brand: Welbilt / Model: MAM0004R-P Serial Number 650259015"
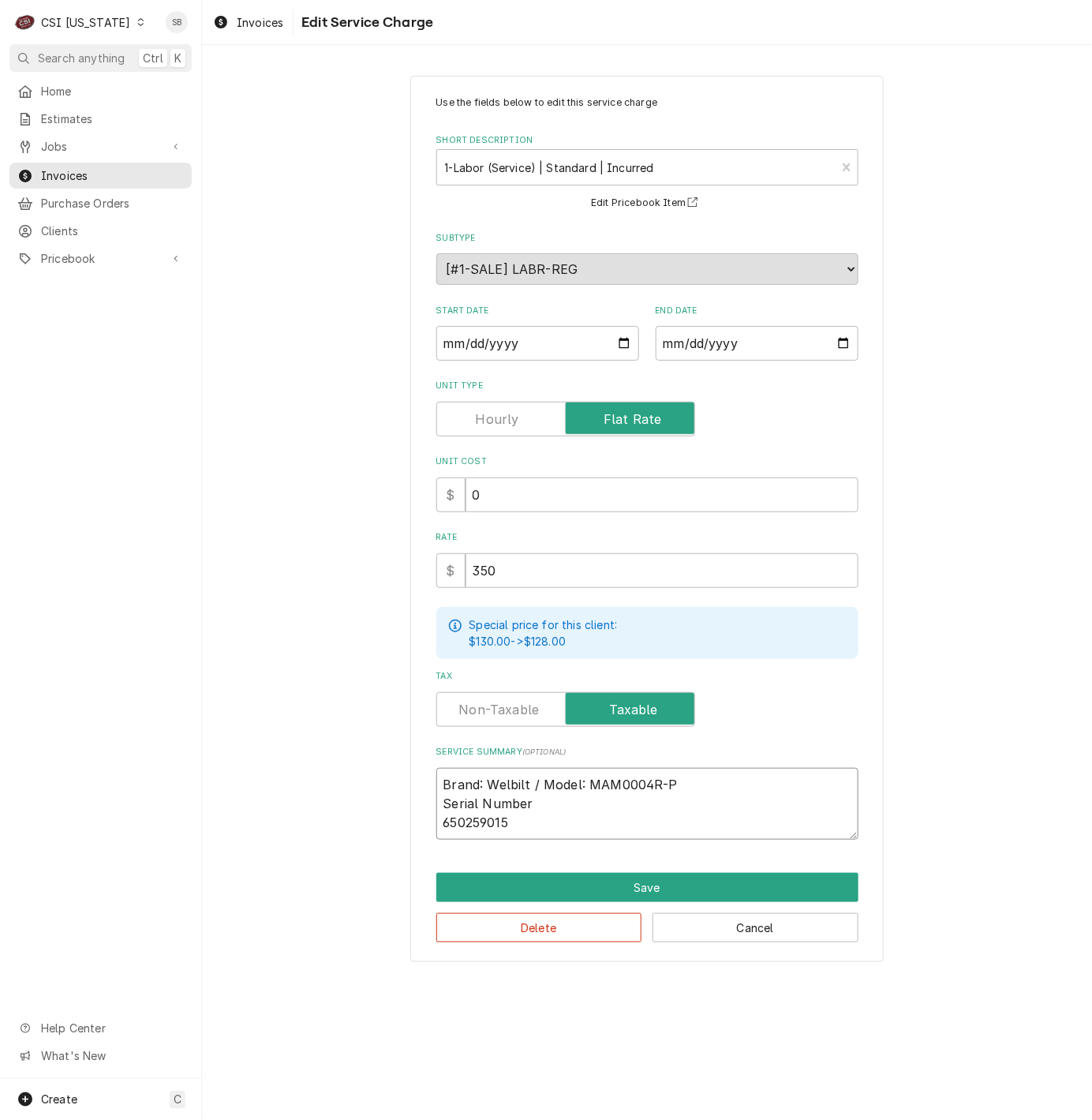
click at [505, 768] on textarea "Brand: Welbilt / Model: MAM0004R-P Serial Number 650259015" at bounding box center [648, 803] width 422 height 71
click at [507, 779] on textarea "Brand: Welbilt / Model: MAM0004R-P Serial Number 650259015" at bounding box center [648, 803] width 422 height 71
type textarea "x"
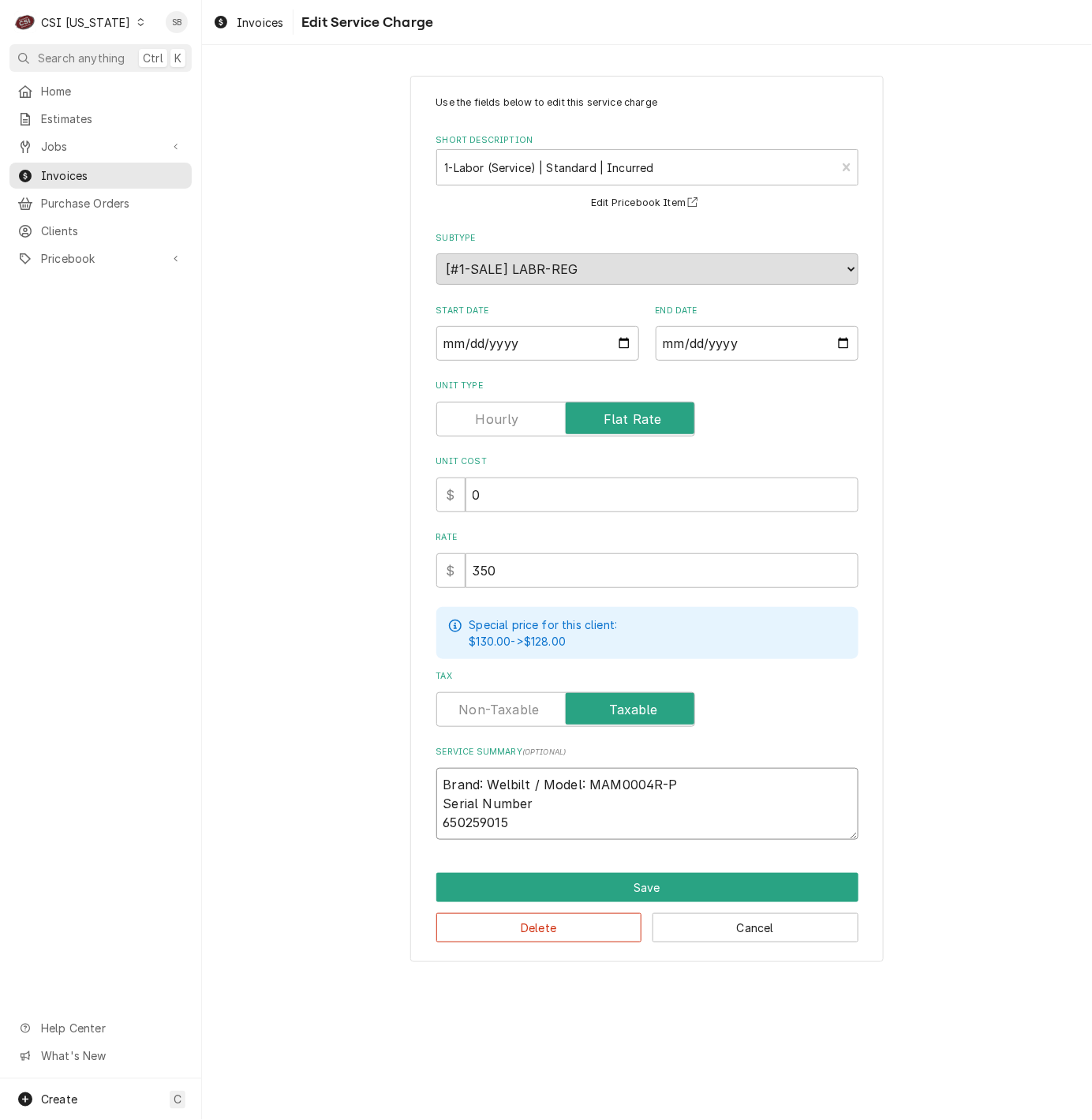
type textarea "Brand: M/ Model: MAM0004R-P Serial Number 650259015"
type textarea "x"
type textarea "Brand: Mu/ Model: MAM0004R-P Serial Number 650259015"
type textarea "x"
type textarea "Brand: Mut/ Model: MAM0004R-P Serial Number 650259015"
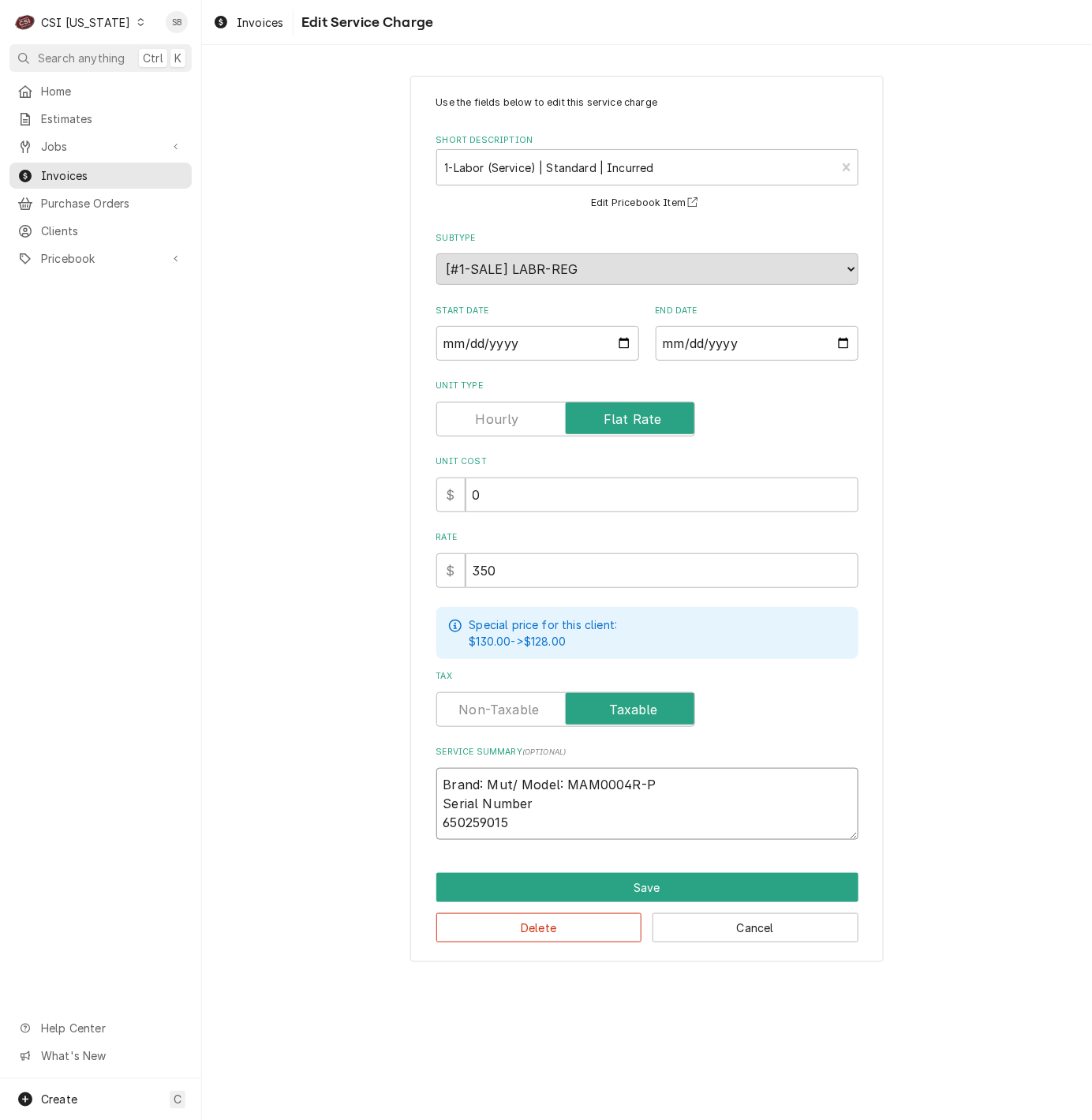
type textarea "x"
type textarea "Brand: Mu/ Model: MAM0004R-P Serial Number 650259015"
type textarea "x"
type textarea "Brand: M/ Model: MAM0004R-P Serial Number 650259015"
type textarea "x"
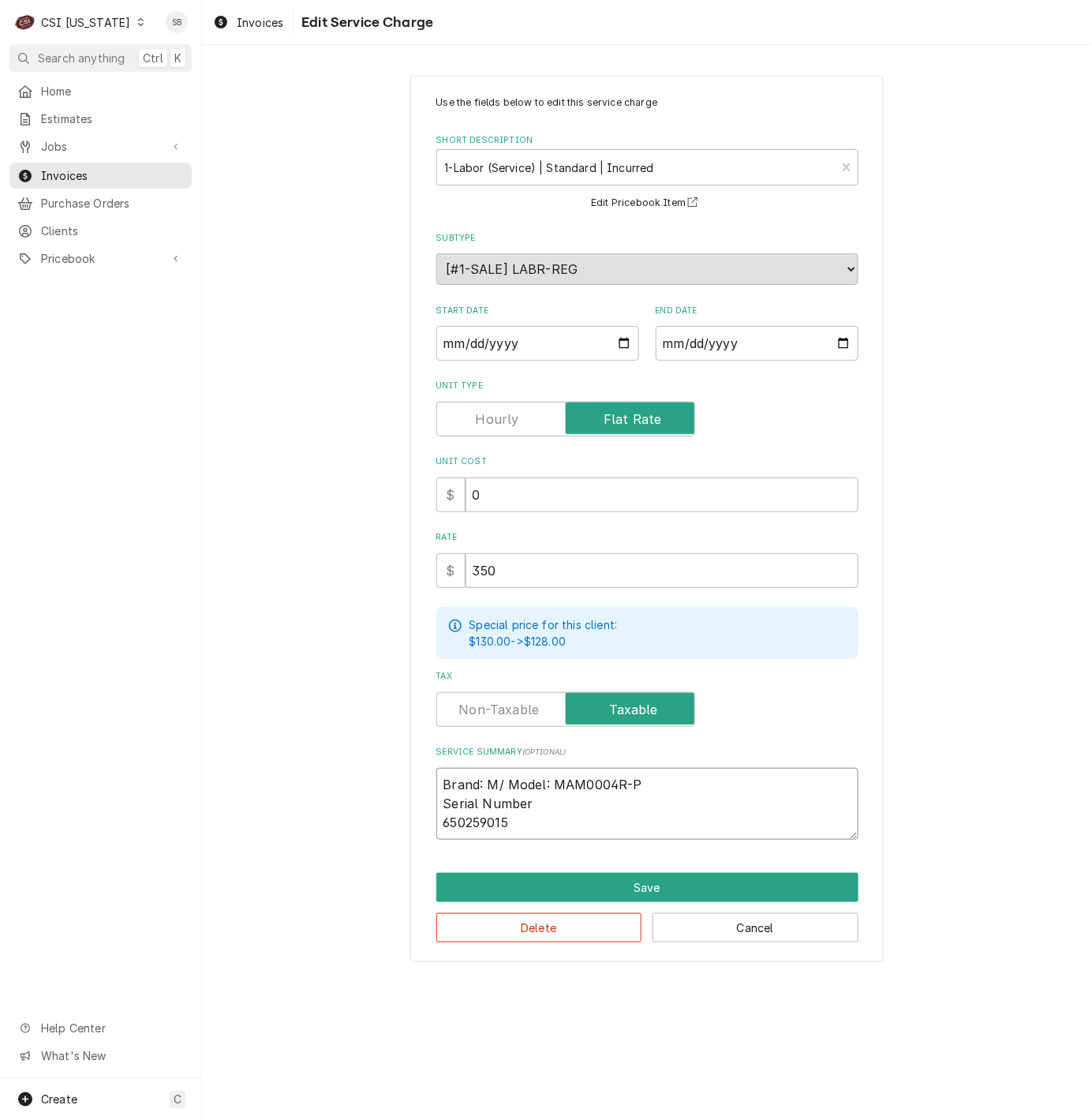
type textarea "Brand: Mu/ Model: MAM0004R-P Serial Number 650259015"
type textarea "x"
type textarea "Brand: Mul/ Model: MAM0004R-P Serial Number 650259015"
type textarea "x"
type textarea "Brand: Mult/ Model: MAM0004R-P Serial Number 650259015"
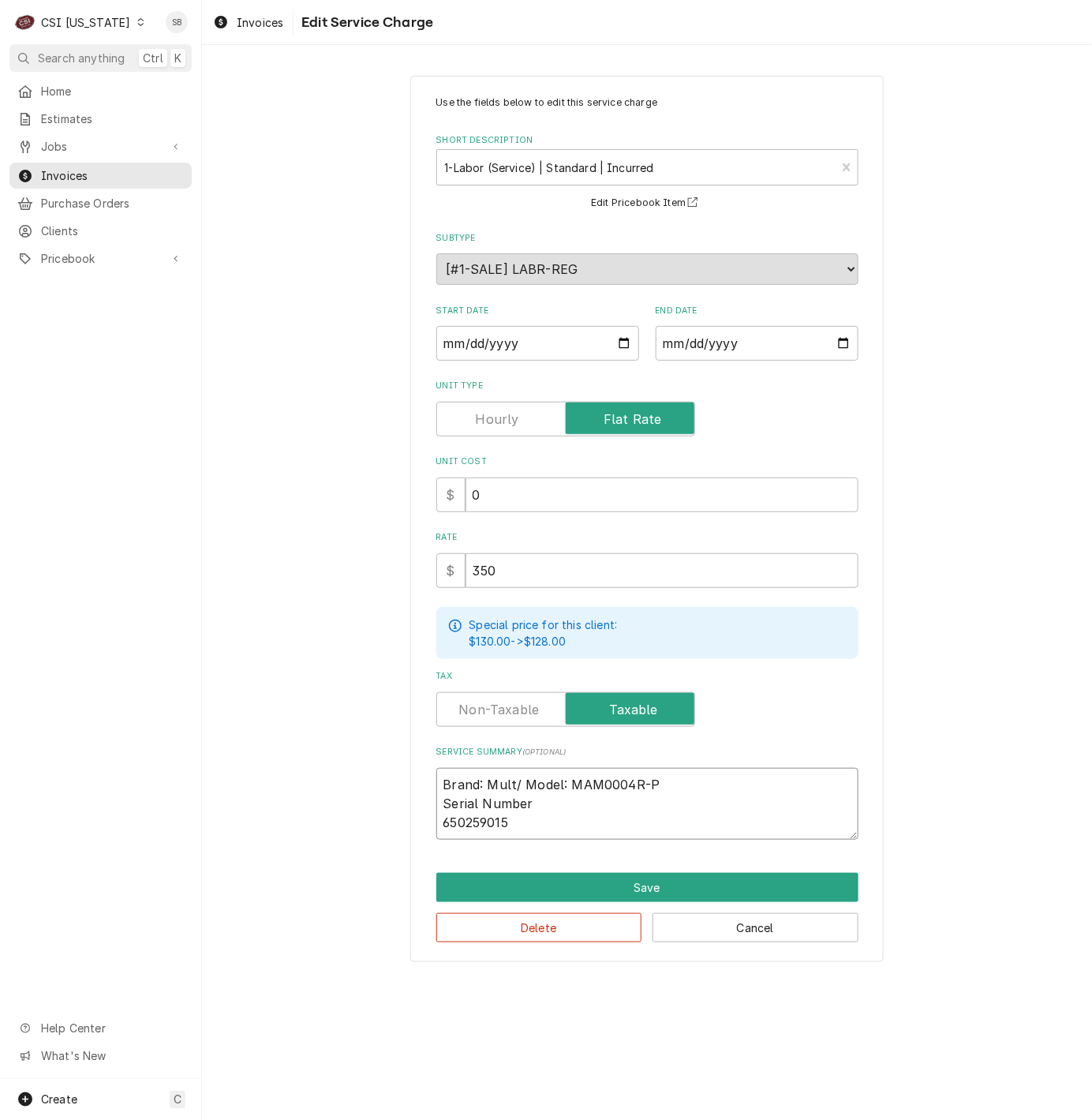
type textarea "x"
type textarea "Brand: Multi/ Model: MAM0004R-P Serial Number 650259015"
type textarea "x"
type textarea "Brand: Multip/ Model: MAM0004R-P Serial Number 650259015"
type textarea "x"
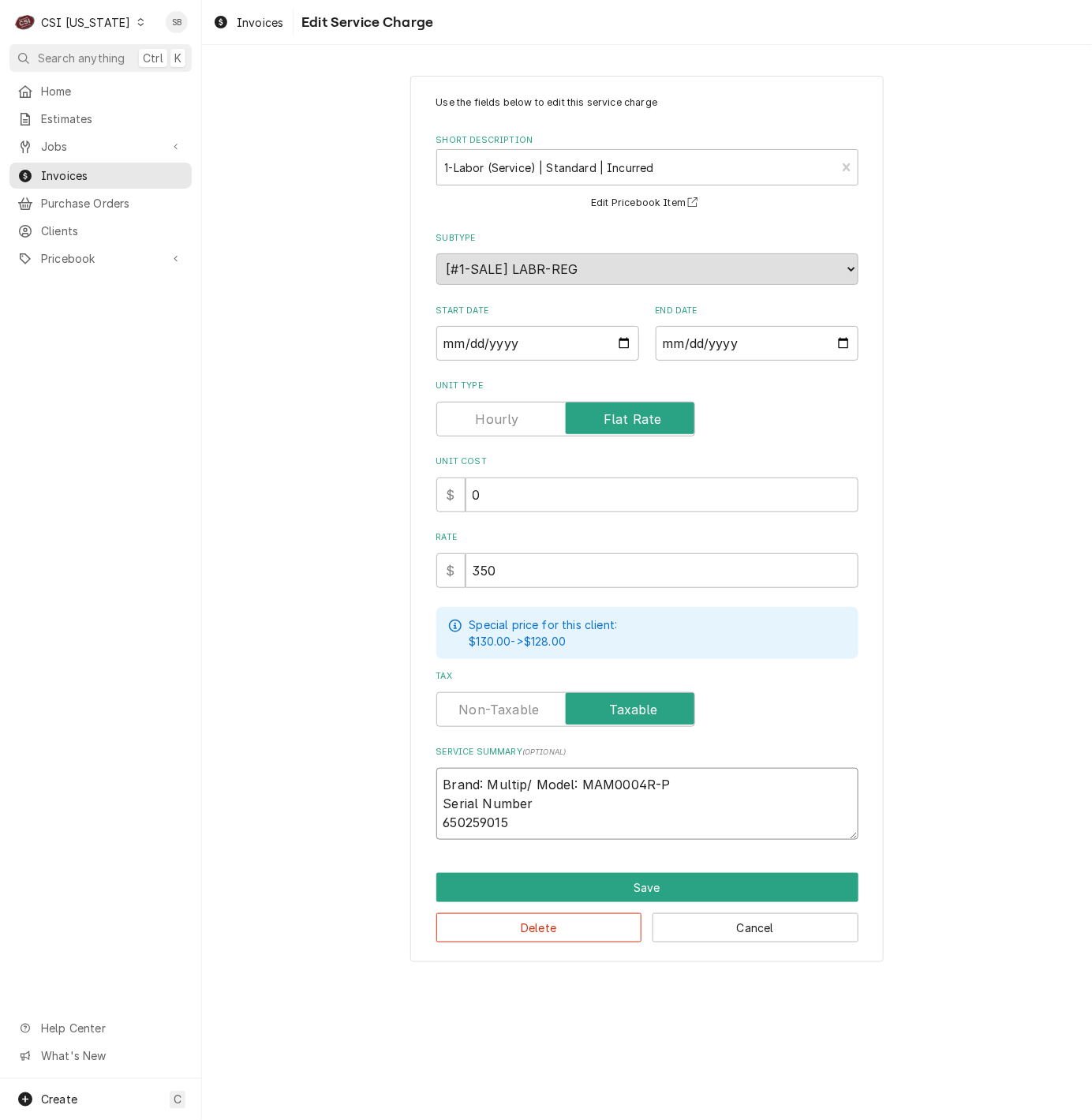
type textarea "Brand: Multipl/ Model: MAM0004R-P Serial Number 650259015"
type textarea "x"
type textarea "Brand: Multiple/ Model: MAM0004R-P Serial Number 650259015"
type textarea "x"
type textarea "Brand: Multiplex/ Model: MAM0004R-P Serial Number 650259015"
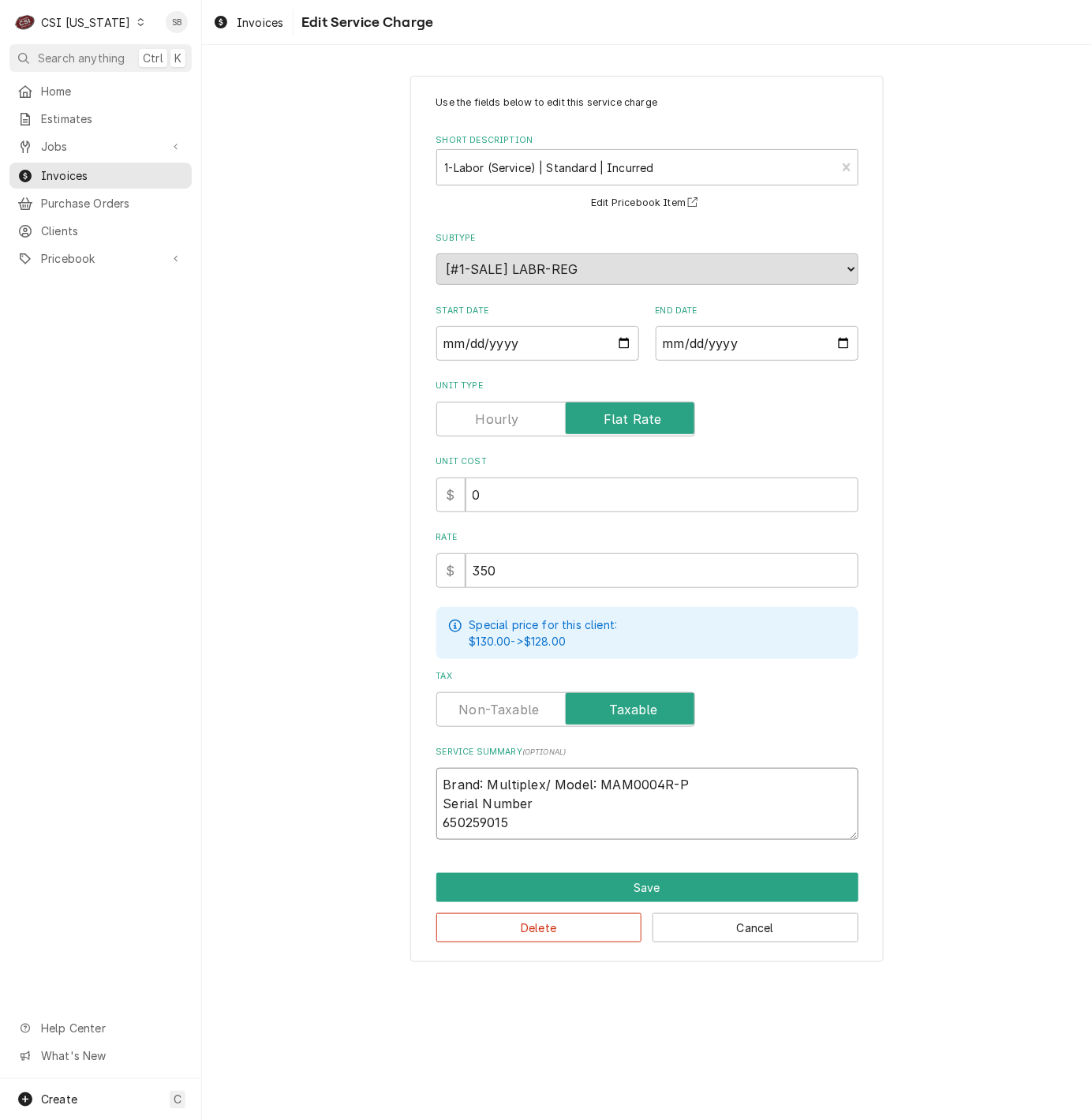
type textarea "x"
type textarea "Brand: Multiplex / Model: MAM0004R-P Serial Number 650259015"
drag, startPoint x: 568, startPoint y: 805, endPoint x: 788, endPoint y: 782, distance: 221.2
click at [788, 782] on textarea "Brand: Multiplex / Model: MAM0004R-P Serial Number 650259015" at bounding box center [648, 803] width 422 height 71
type textarea "x"
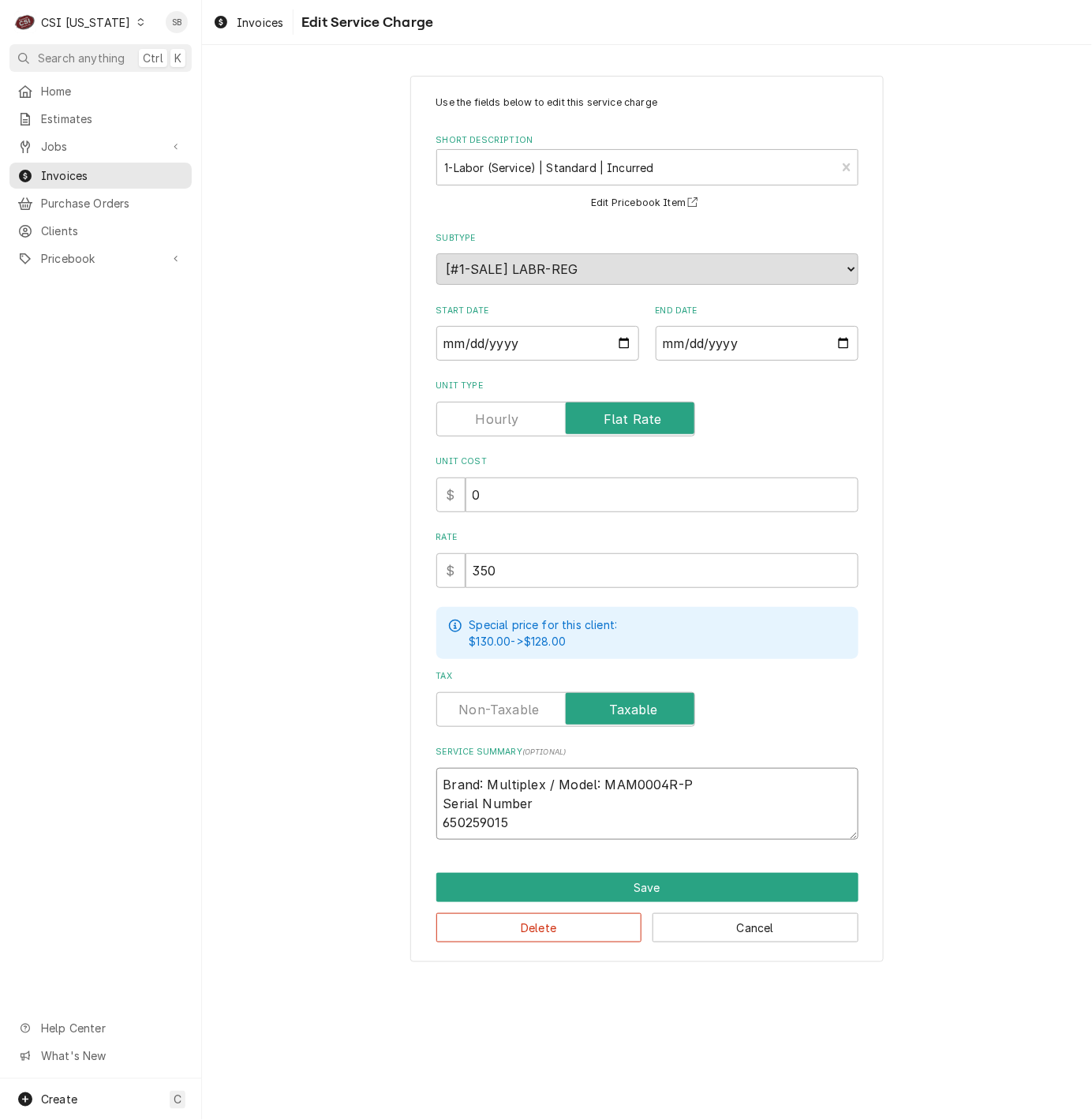
type textarea "Brand: Multiplex / Model: MAM0004R-P 650259015"
type textarea "x"
type textarea "Brand: Multiplex / Model: MAM0004R-P / 650259015"
type textarea "x"
type textarea "Brand: Multiplex / Model: MAM0004R-P / 650259015"
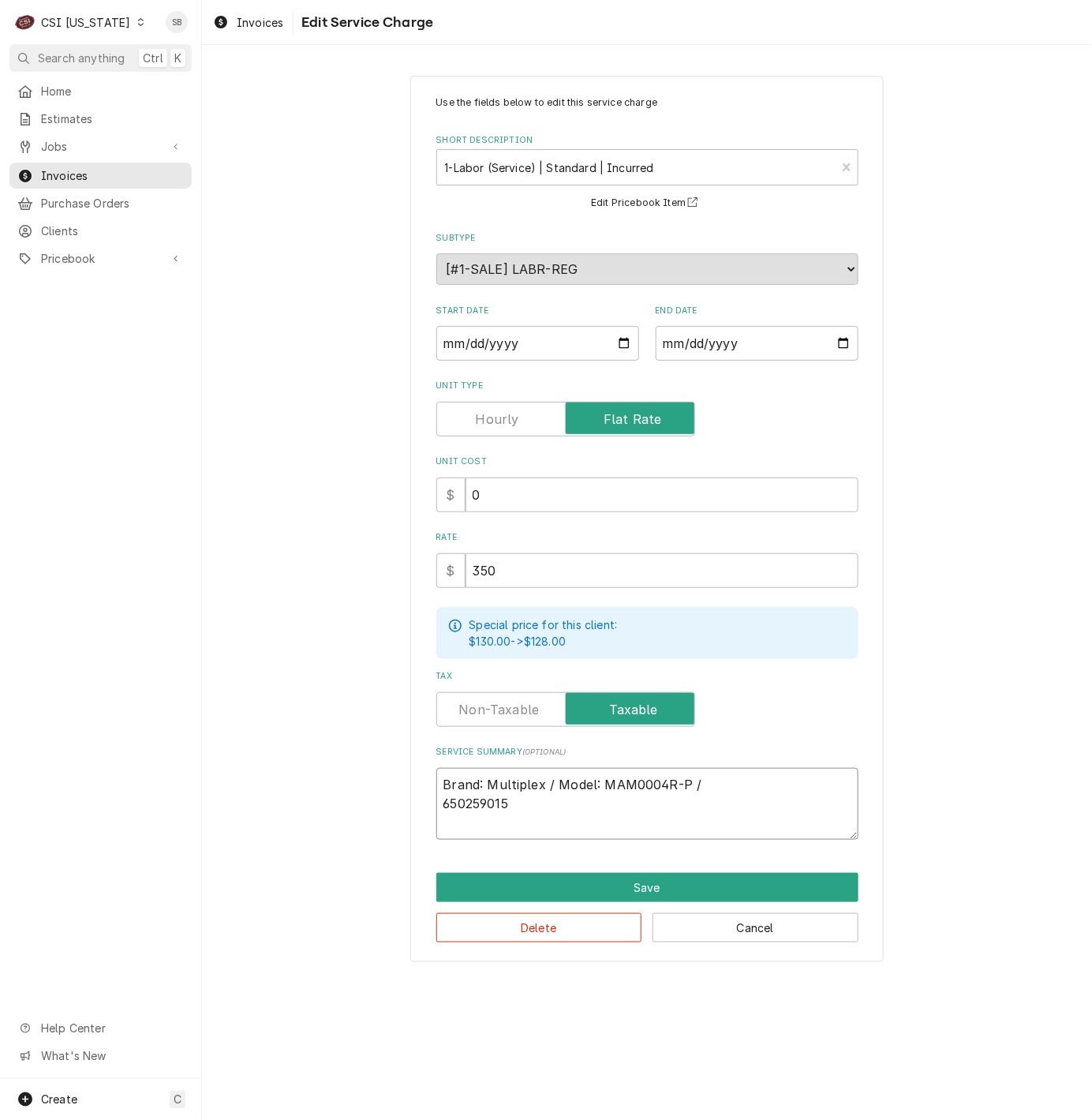
type textarea "x"
type textarea "Brand: Multiplex / Model: MAM0004R-P / S 650259015"
type textarea "x"
type textarea "Brand: Multiplex / Model: MAM0004R-P / Se 650259015"
type textarea "x"
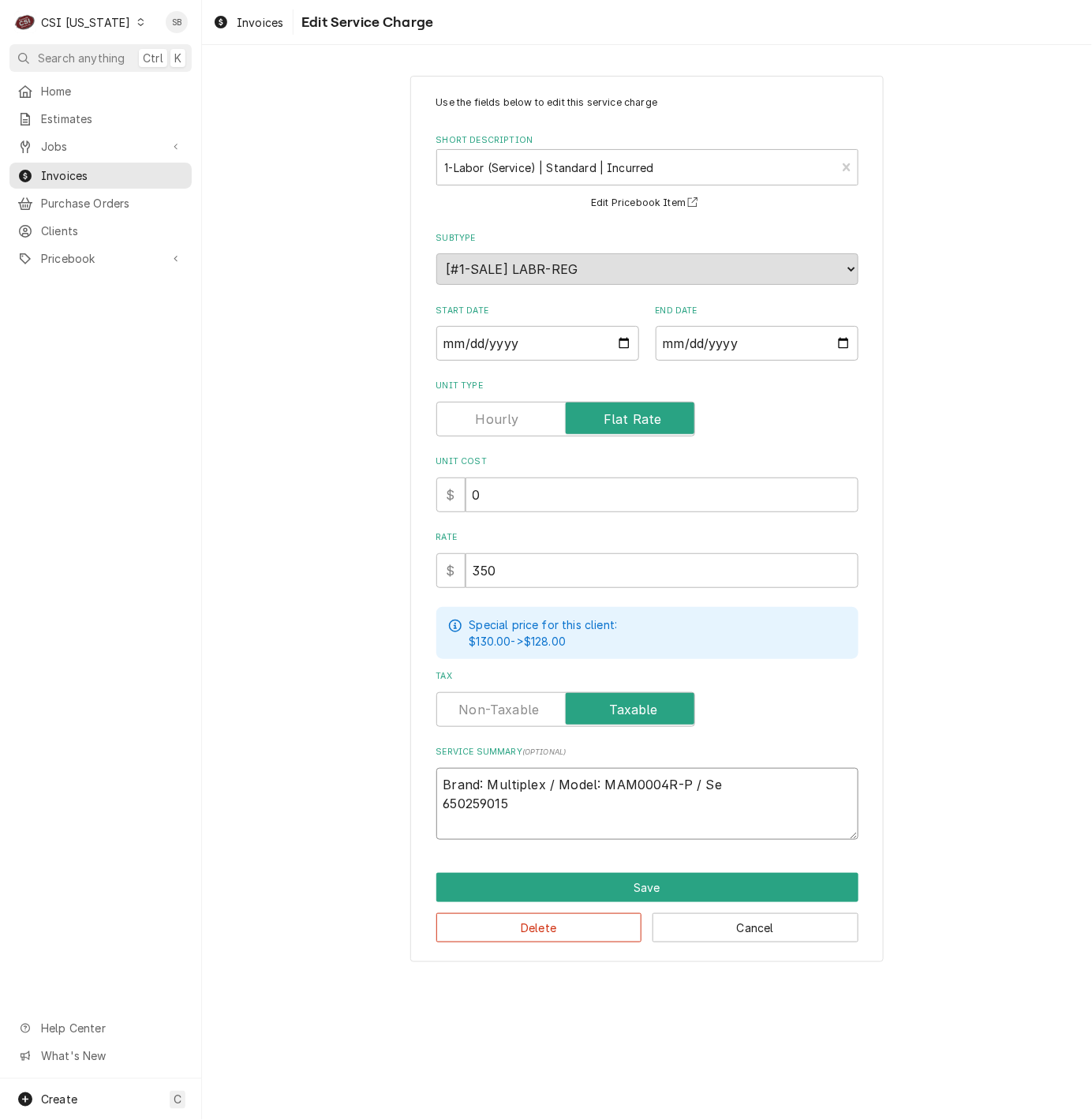
type textarea "Brand: Multiplex / Model: MAM0004R-P / Ser 650259015"
type textarea "x"
type textarea "Brand: Multiplex / Model: MAM0004R-P / Seri 650259015"
type textarea "x"
type textarea "Brand: Multiplex / Model: MAM0004R-P / Seria 650259015"
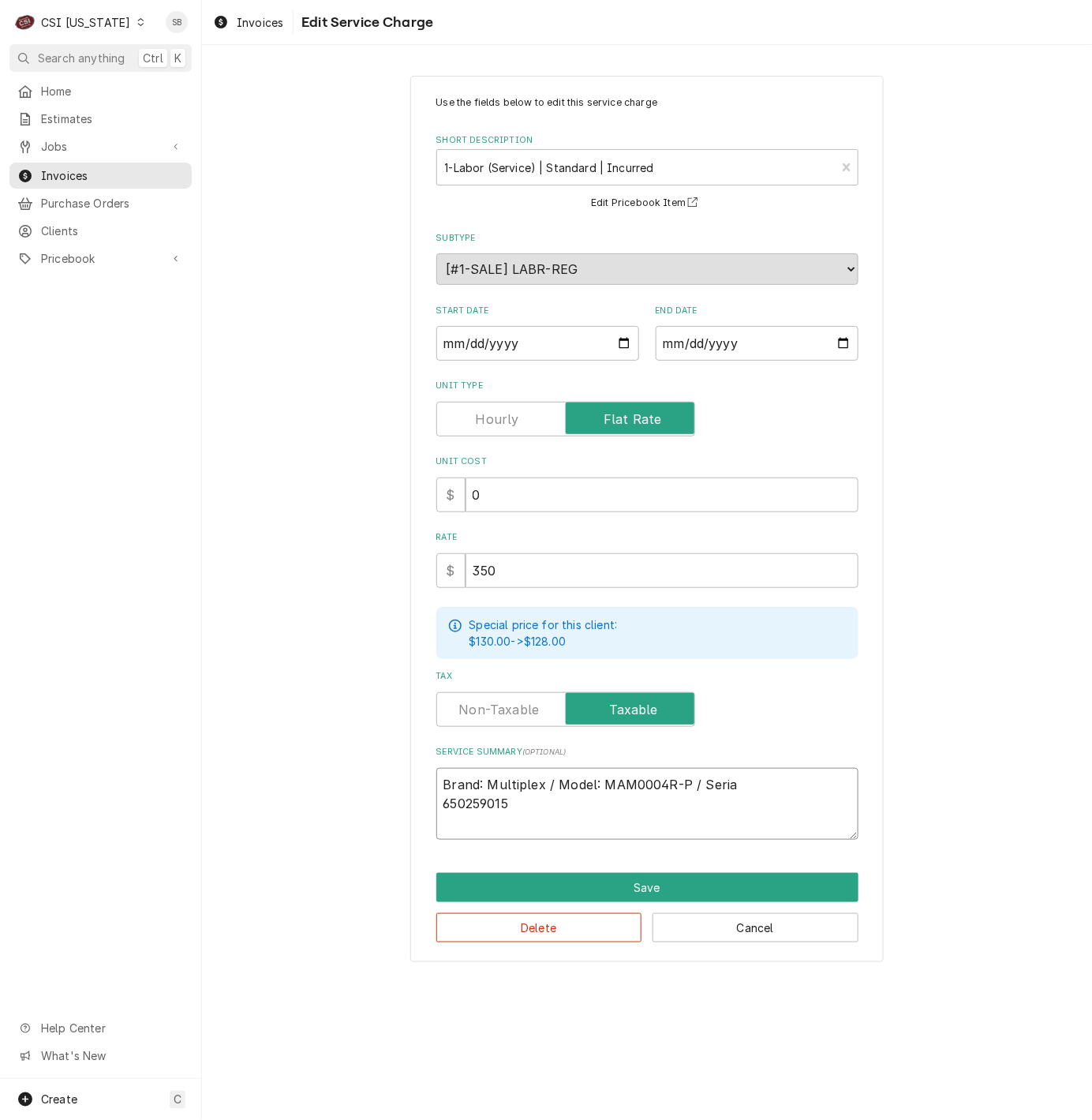
type textarea "x"
type textarea "Brand: Multiplex / Model: MAM0004R-P / Serial 650259015"
type textarea "x"
type textarea "Brand: Multiplex / Model: MAM0004R-P / Serial: 650259015"
type textarea "x"
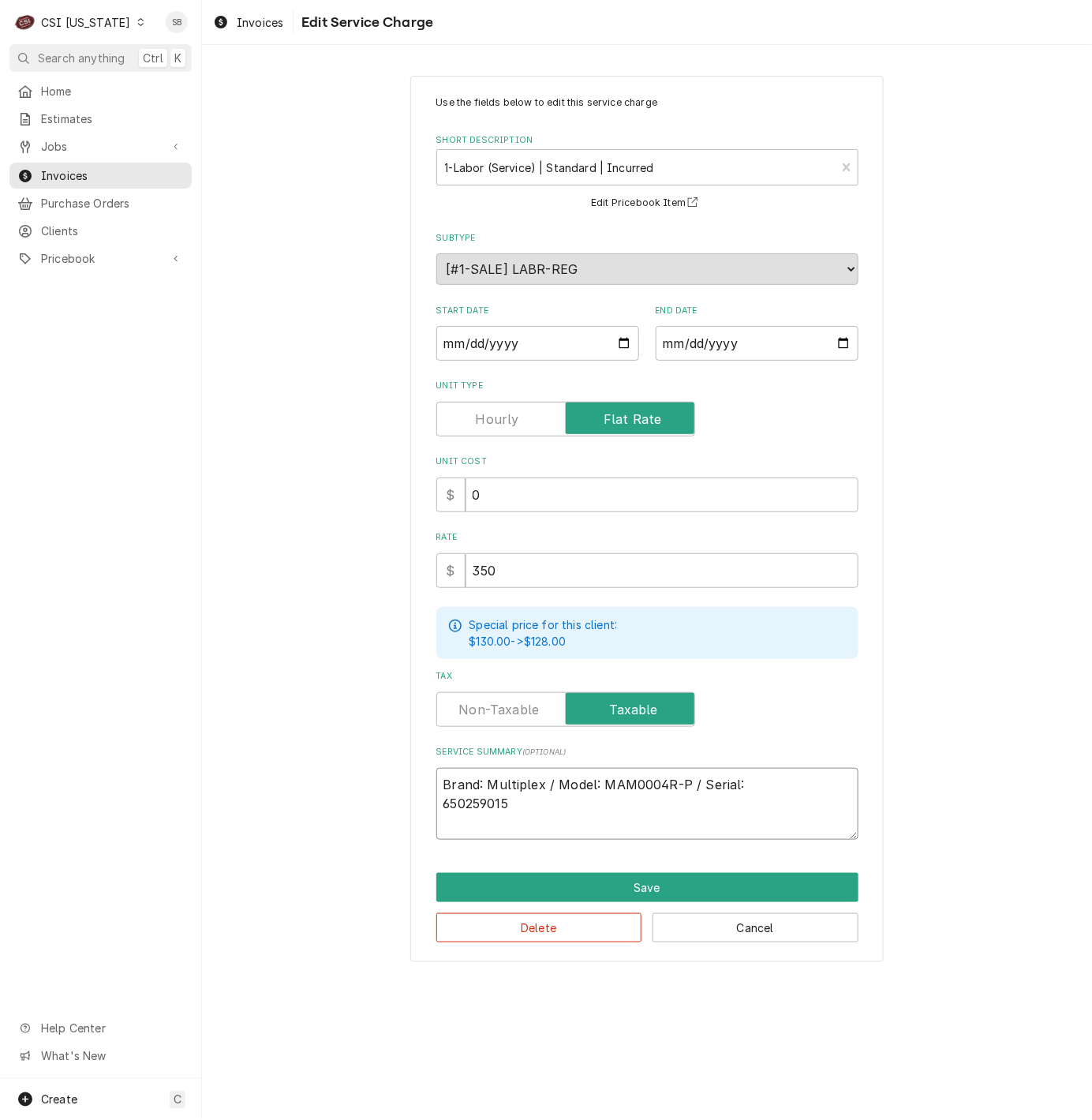
type textarea "Brand: Multiplex / Model: MAM0004R-P / Serial: 650259015"
type textarea "x"
type textarea "Brand: Multiplex / Model: MAM0004R-P / Serial: 650259015"
click at [836, 782] on textarea "Brand: Multiplex / Model: MAM0004R-P / Serial: 650259015" at bounding box center [648, 803] width 422 height 71
type textarea "x"
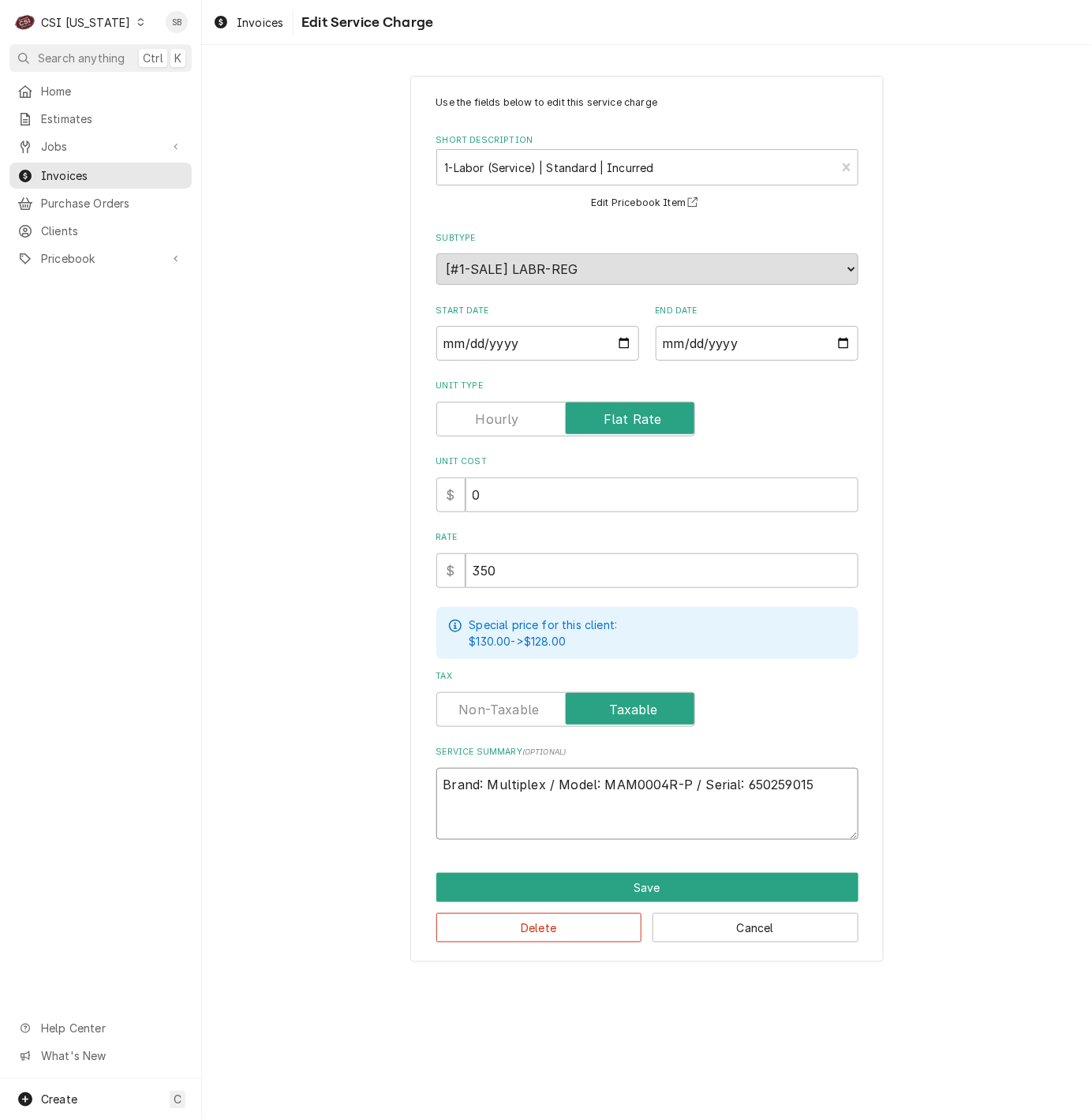
type textarea "Brand: Multiplex / Model: MAM0004R-P / Serial: 650259015"
type textarea "x"
type textarea "Brand: Multiplex / Model: MAM0004R-P / Serial: 650259015"
type textarea "x"
type textarea "Brand: Multiplex / Model: MAM0004R-P / Serial: 650259015 C"
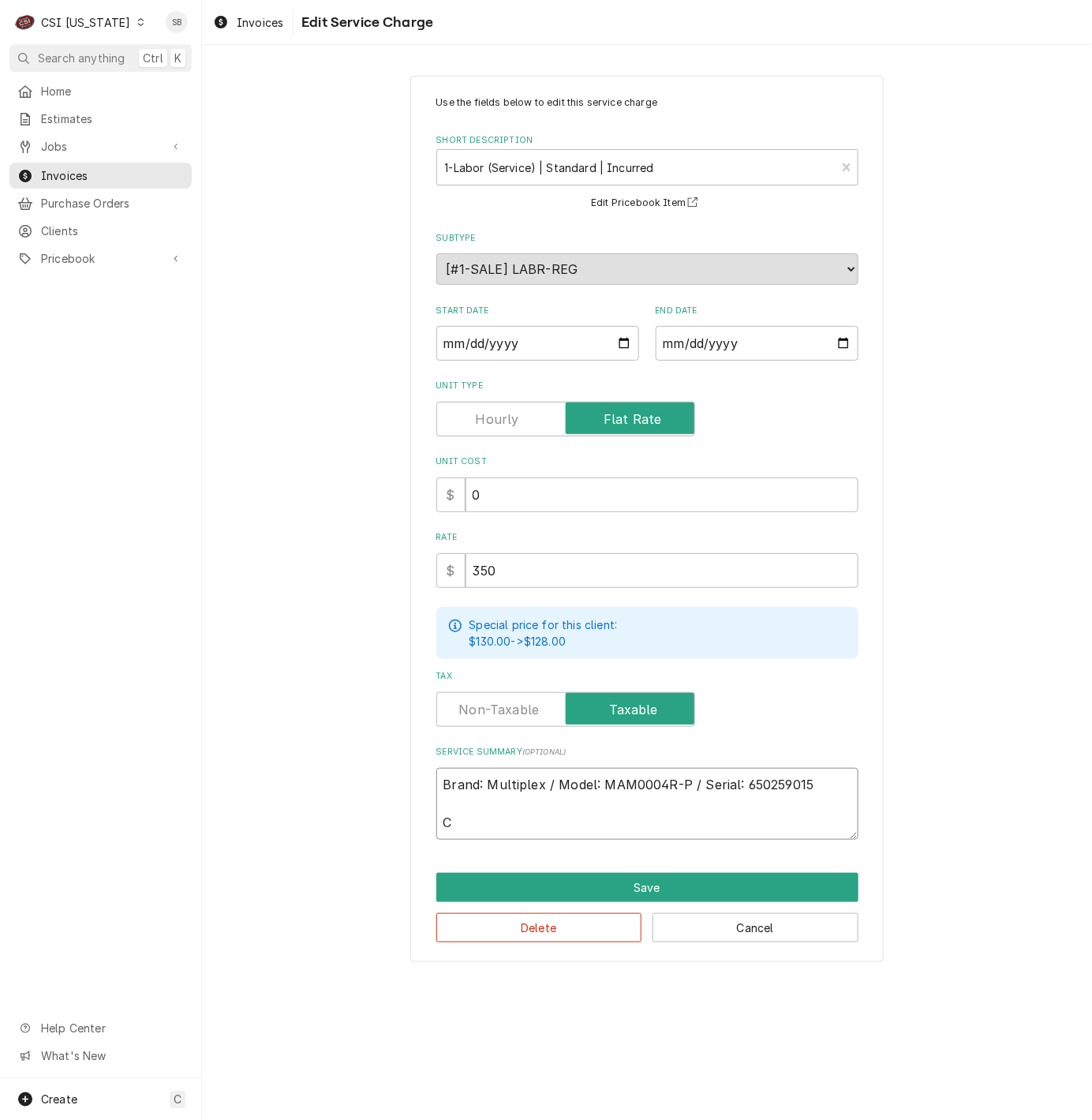
type textarea "x"
type textarea "Brand: Multiplex / Model: MAM0004R-P / Serial: 650259015 Co"
type textarea "x"
type textarea "Brand: Multiplex / Model: MAM0004R-P / Serial: 650259015 Com"
type textarea "x"
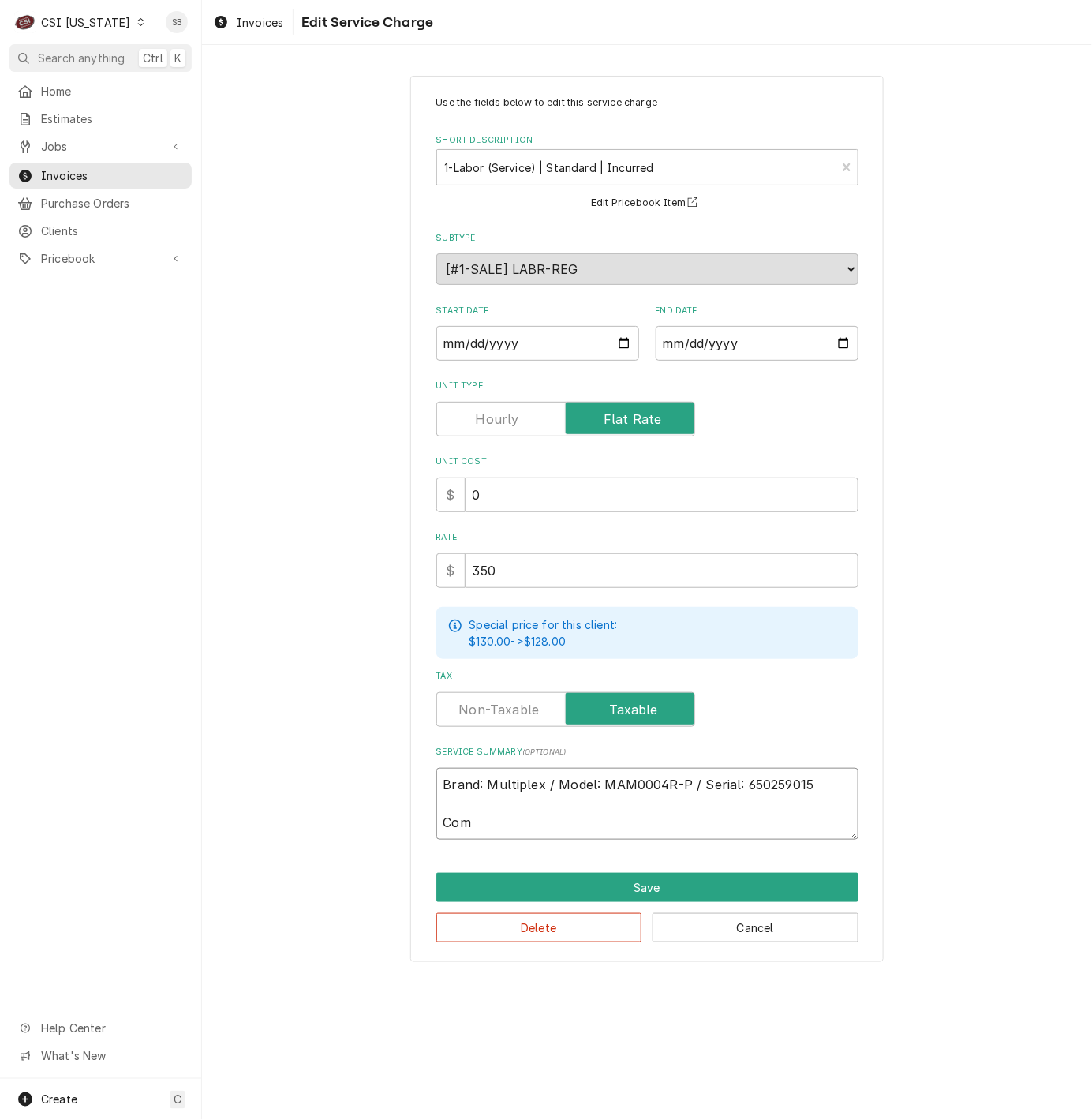
type textarea "Brand: Multiplex / Model: MAM0004R-P / Serial: 650259015 Comp"
type textarea "x"
type textarea "Brand: Multiplex / Model: MAM0004R-P / Serial: 650259015 Compl"
type textarea "x"
type textarea "Brand: Multiplex / Model: MAM0004R-P / Serial: 650259015 Comple"
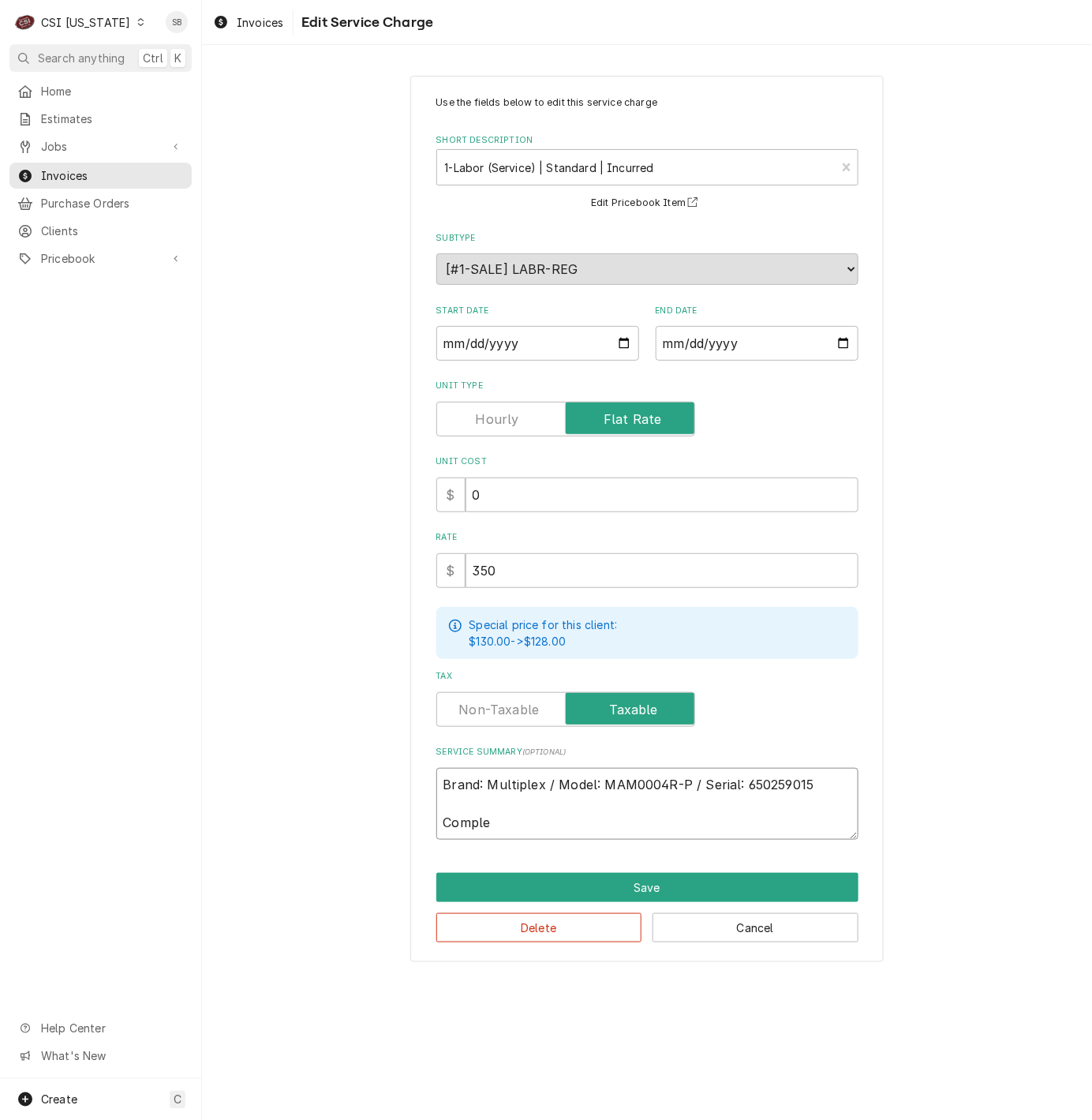
type textarea "x"
type textarea "Brand: Multiplex / Model: MAM0004R-P / Serial: 650259015 Complet"
type textarea "x"
type textarea "Brand: Multiplex / Model: MAM0004R-P / Serial: 650259015 Complete"
type textarea "x"
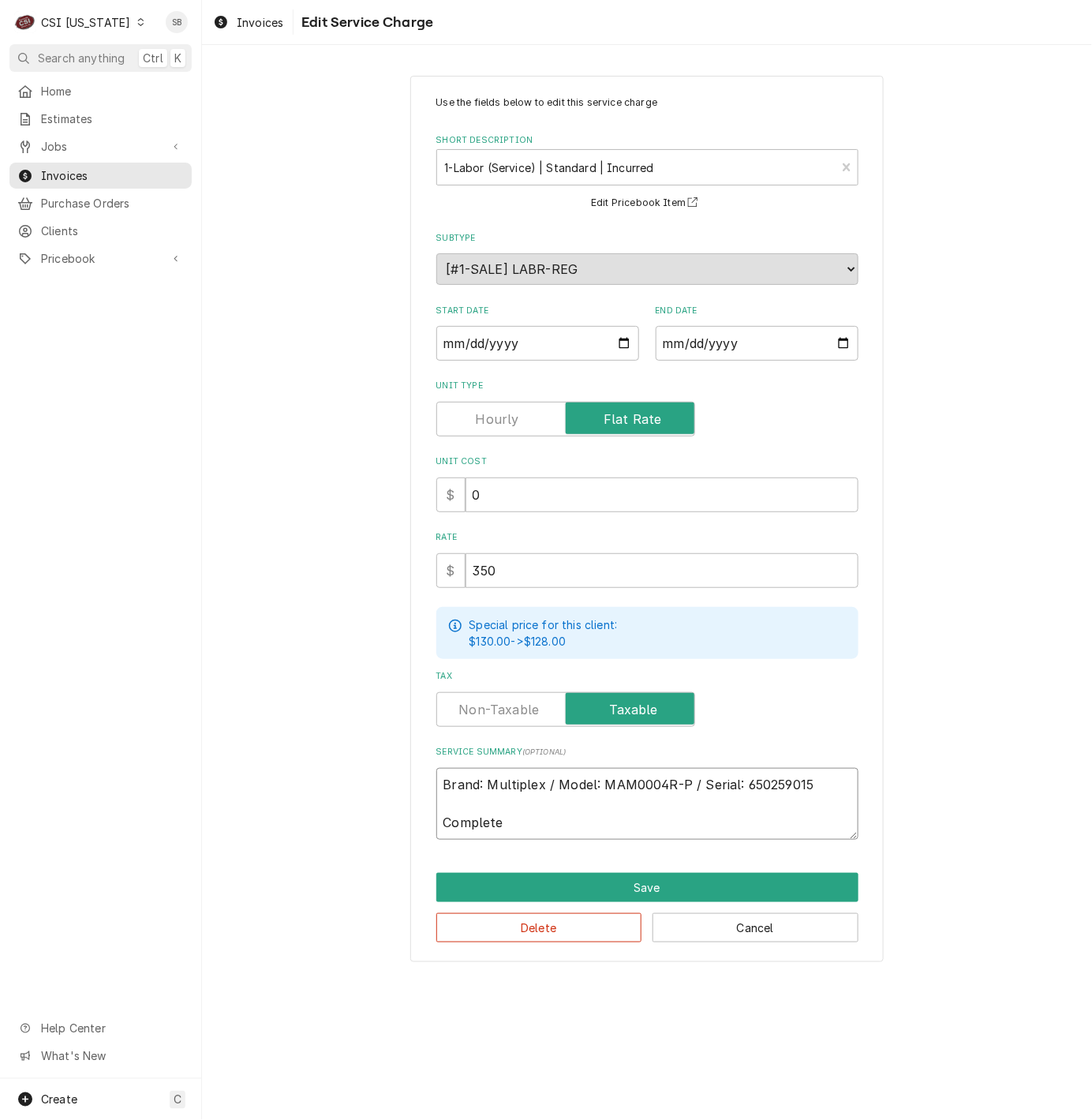
type textarea "Brand: Multiplex / Model: MAM0004R-P / Serial: 650259015 Completed"
type textarea "x"
type textarea "Brand: Multiplex / Model: MAM0004R-P / Serial: 650259015 Completed"
type textarea "x"
type textarea "Brand: Multiplex / Model: MAM0004R-P / Serial: 650259015 Completed s"
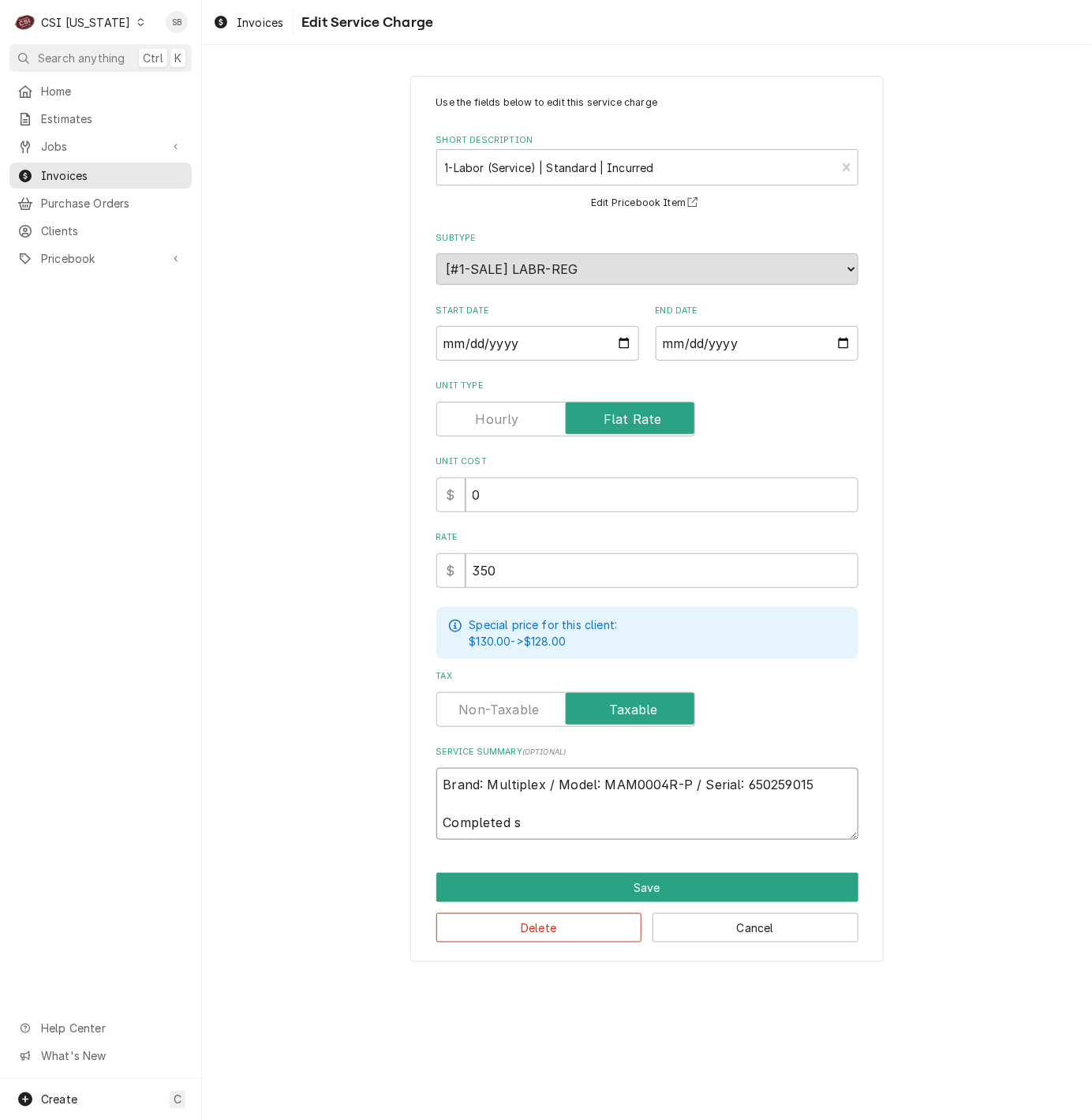
type textarea "x"
type textarea "Brand: Multiplex / Model: MAM0004R-P / Serial: 650259015 Completed st"
type textarea "x"
type textarea "Brand: Multiplex / Model: MAM0004R-P / Serial: 650259015 Completed sta"
type textarea "x"
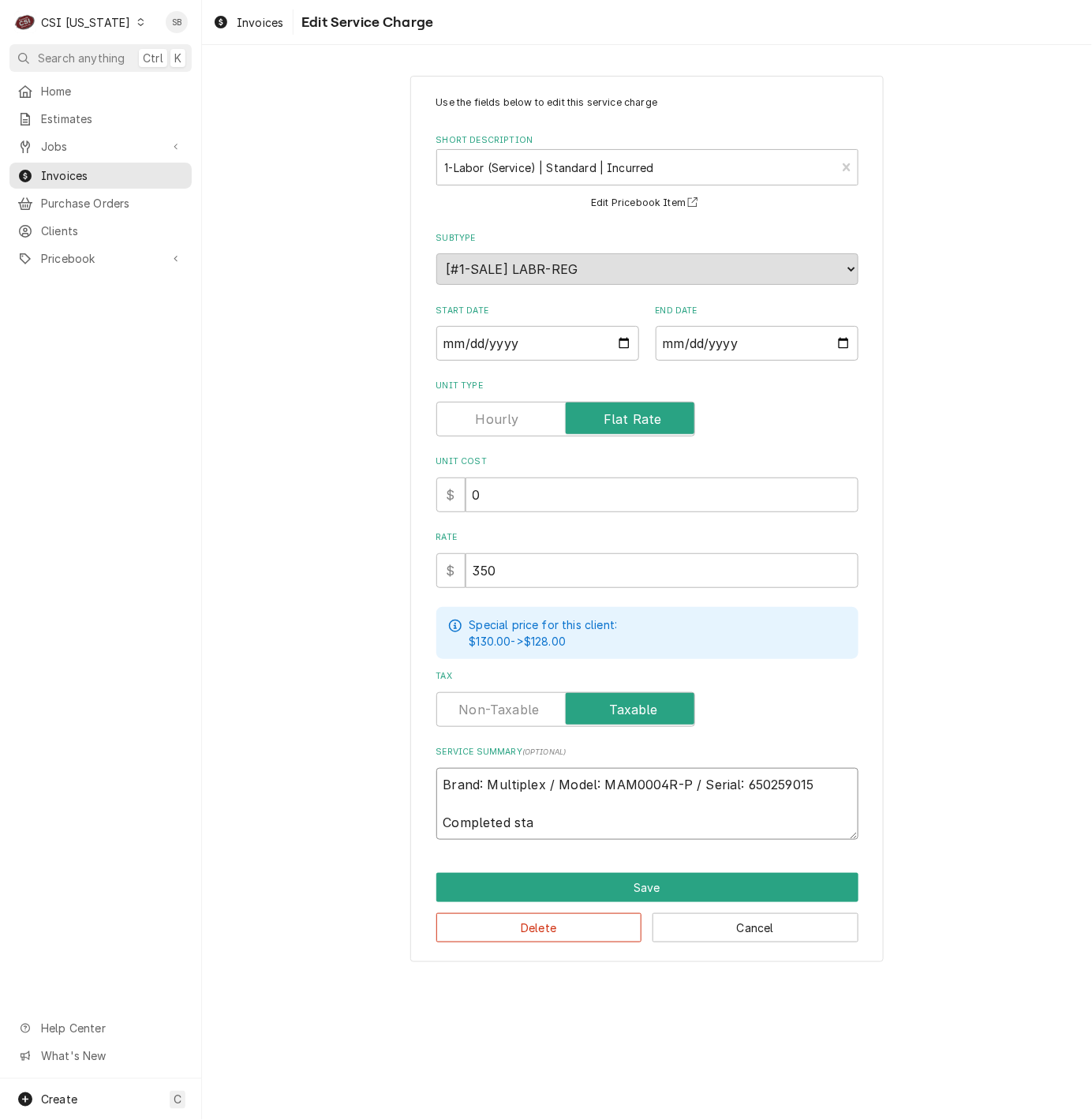
type textarea "Brand: Multiplex / Model: MAM0004R-P / Serial: 650259015 Completed star"
type textarea "x"
type textarea "Brand: Multiplex / Model: MAM0004R-P / Serial: 650259015 Completed start"
type textarea "x"
type textarea "Brand: Multiplex / Model: MAM0004R-P / Serial: 650259015 Completed start"
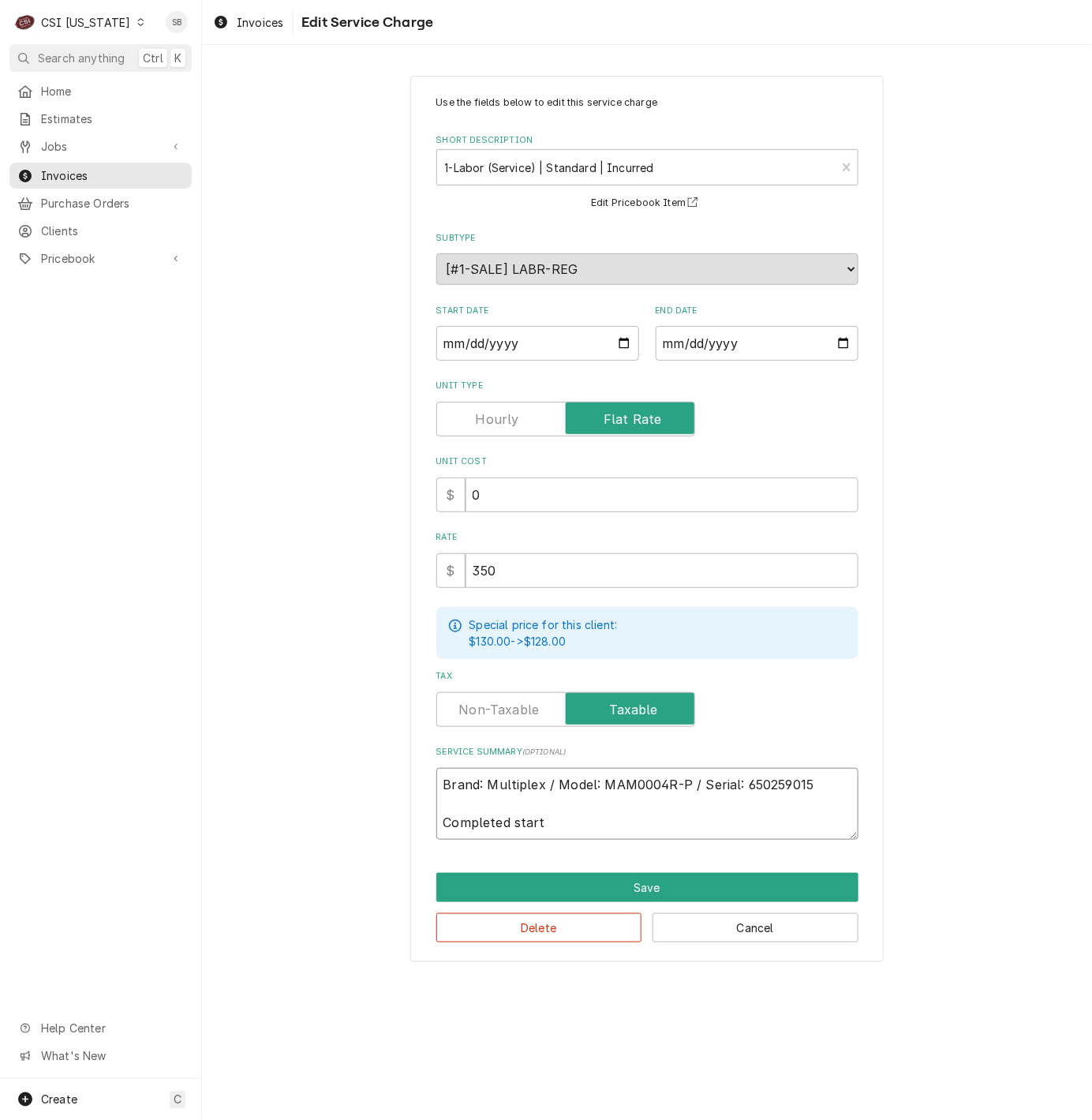
type textarea "x"
type textarea "Brand: Multiplex / Model: MAM0004R-P / Serial: 650259015 Completed start u"
type textarea "x"
type textarea "Brand: Multiplex / Model: MAM0004R-P / Serial: 650259015 Completed start up"
type textarea "x"
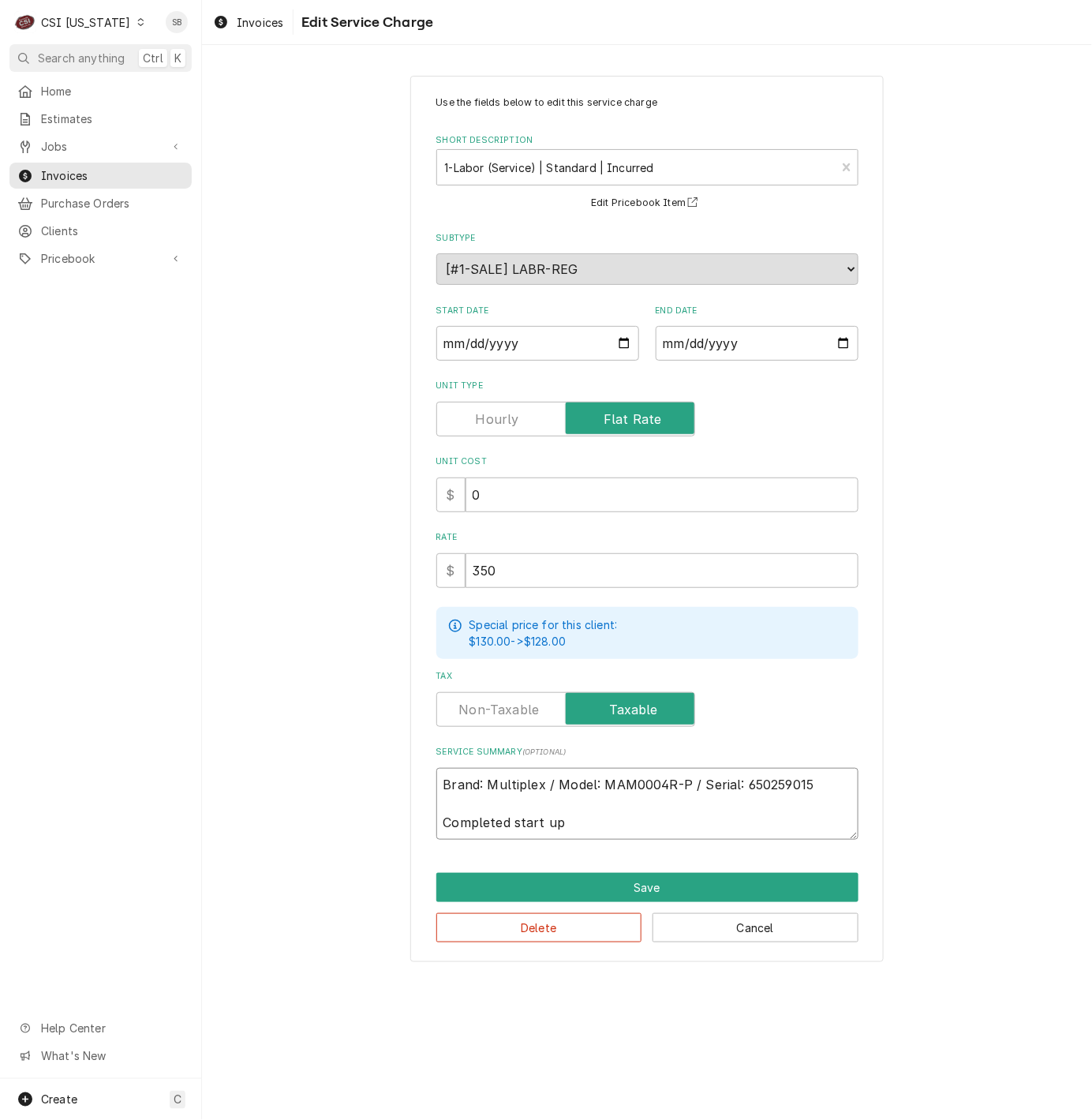
type textarea "Brand: Multiplex / Model: MAM0004R-P / Serial: 650259015 Completed start up"
type textarea "x"
type textarea "Brand: Multiplex / Model: MAM0004R-P / Serial: 650259015 Completed start up p"
type textarea "x"
type textarea "Brand: Multiplex / Model: MAM0004R-P / Serial: 650259015 Completed start up pe"
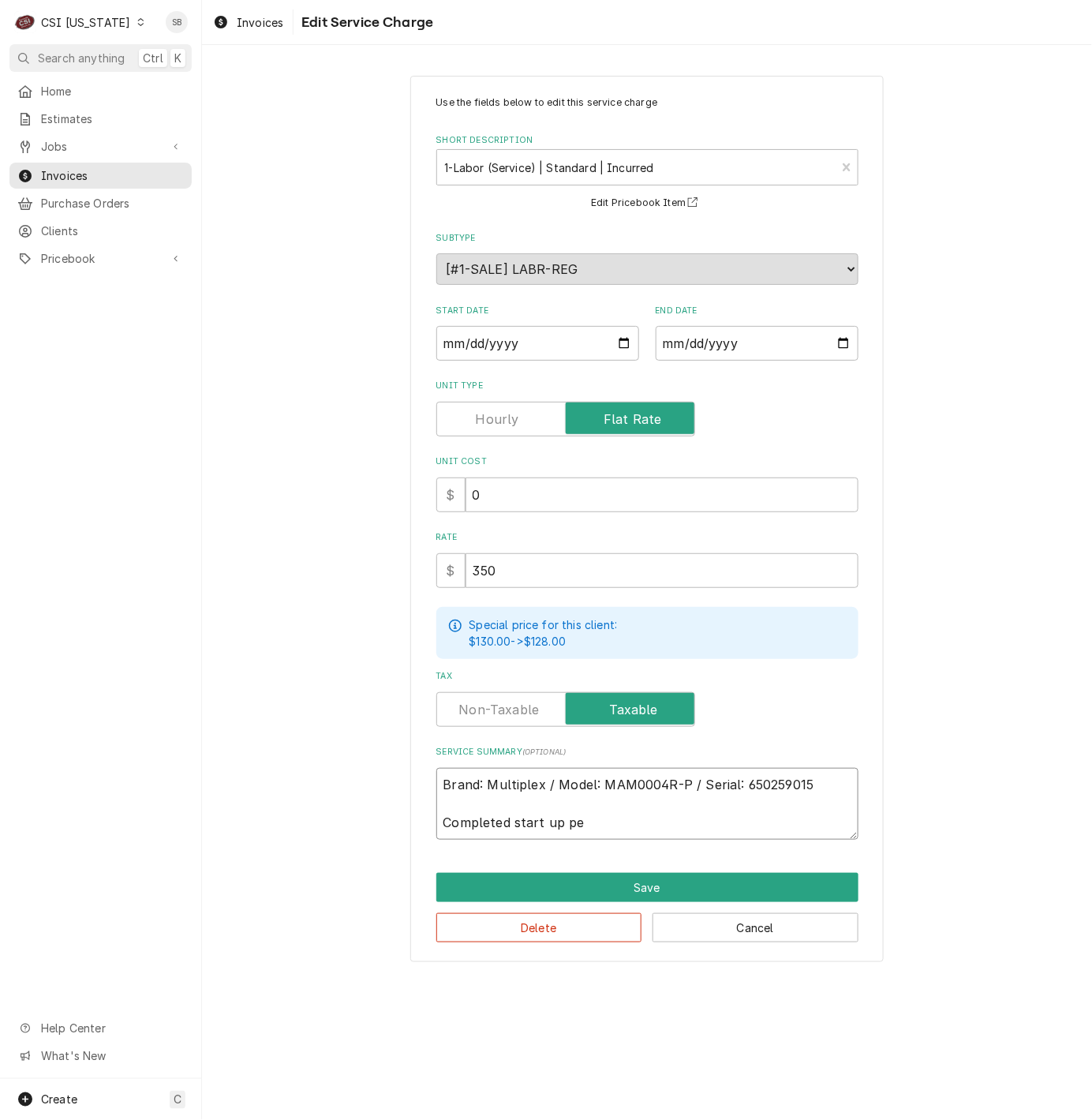
type textarea "x"
type textarea "Brand: Multiplex / Model: MAM0004R-P / Serial: 650259015 Completed start up per"
type textarea "x"
type textarea "Brand: Multiplex / Model: MAM0004R-P / Serial: 650259015 Completed start up per"
type textarea "x"
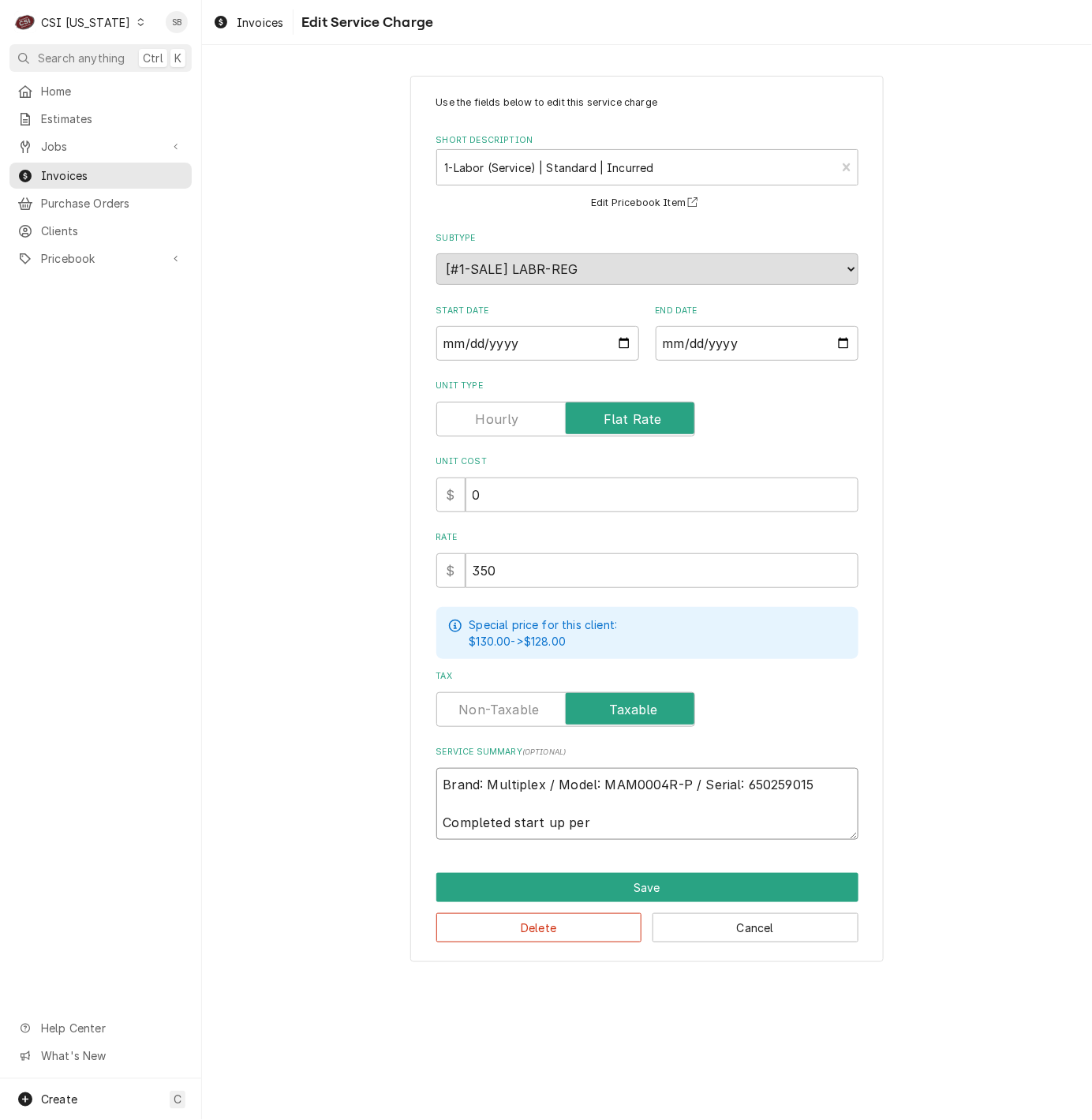
type textarea "Brand: Multiplex / Model: MAM0004R-P / Serial: 650259015 Completed start up per…"
type textarea "x"
type textarea "Brand: Multiplex / Model: MAM0004R-P / Serial: 650259015 Completed start up per…"
type textarea "x"
type textarea "Brand: Multiplex / Model: MAM0004R-P / Serial: 650259015 Completed start up per…"
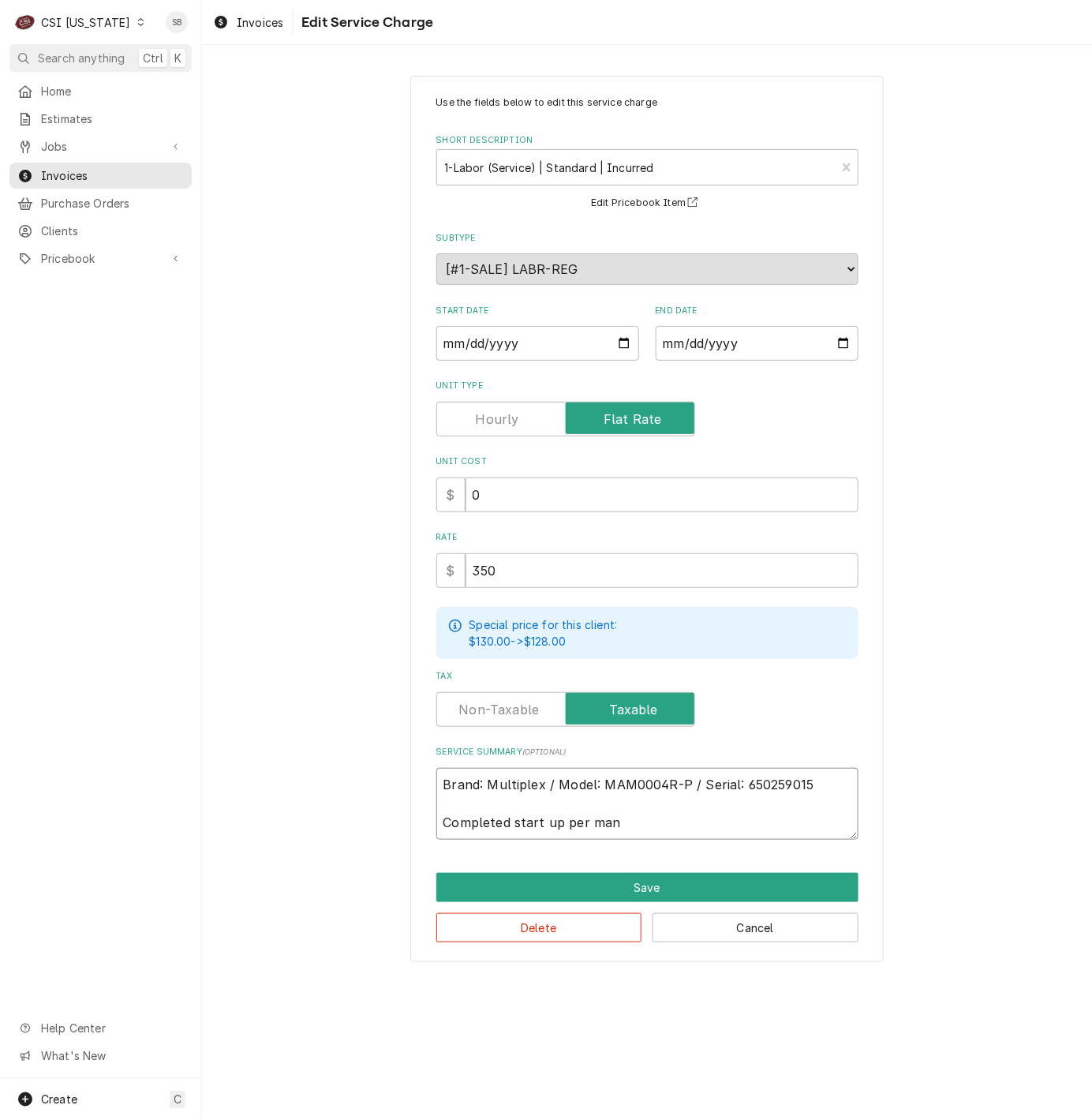
type textarea "x"
type textarea "Brand: Multiplex / Model: MAM0004R-P / Serial: 650259015 Completed start up per…"
type textarea "x"
type textarea "Brand: Multiplex / Model: MAM0004R-P / Serial: 650259015 Completed start up per…"
type textarea "x"
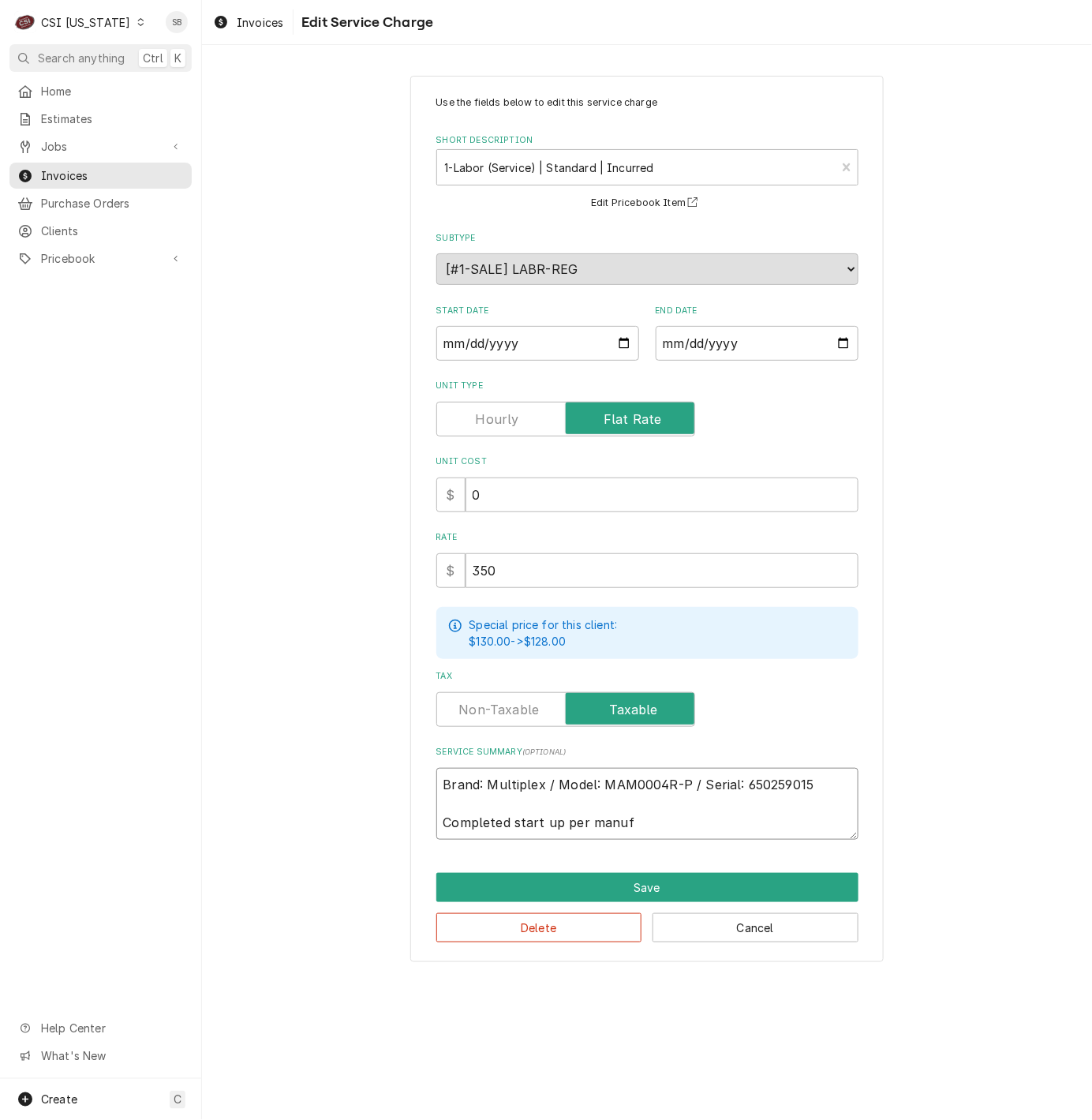
type textarea "Brand: Multiplex / Model: MAM0004R-P / Serial: 650259015 Completed start up per…"
type textarea "x"
type textarea "Brand: Multiplex / Model: MAM0004R-P / Serial: 650259015 Completed start up per…"
type textarea "x"
type textarea "Brand: Multiplex / Model: MAM0004R-P / Serial: 650259015 Completed start up per…"
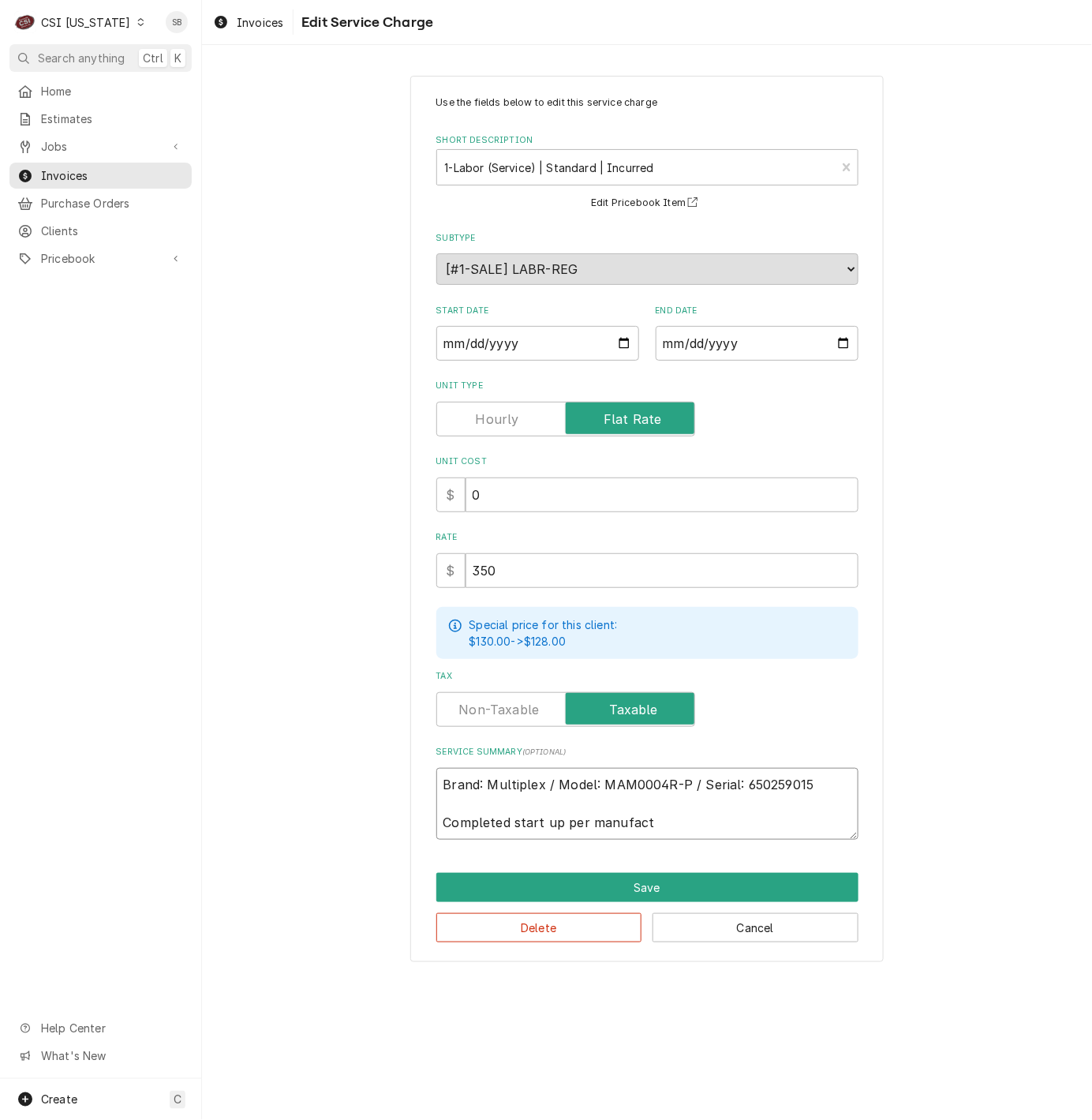
type textarea "x"
type textarea "Brand: Multiplex / Model: MAM0004R-P / Serial: 650259015 Completed start up per…"
type textarea "x"
type textarea "Brand: Multiplex / Model: MAM0004R-P / Serial: 650259015 Completed start up per…"
type textarea "x"
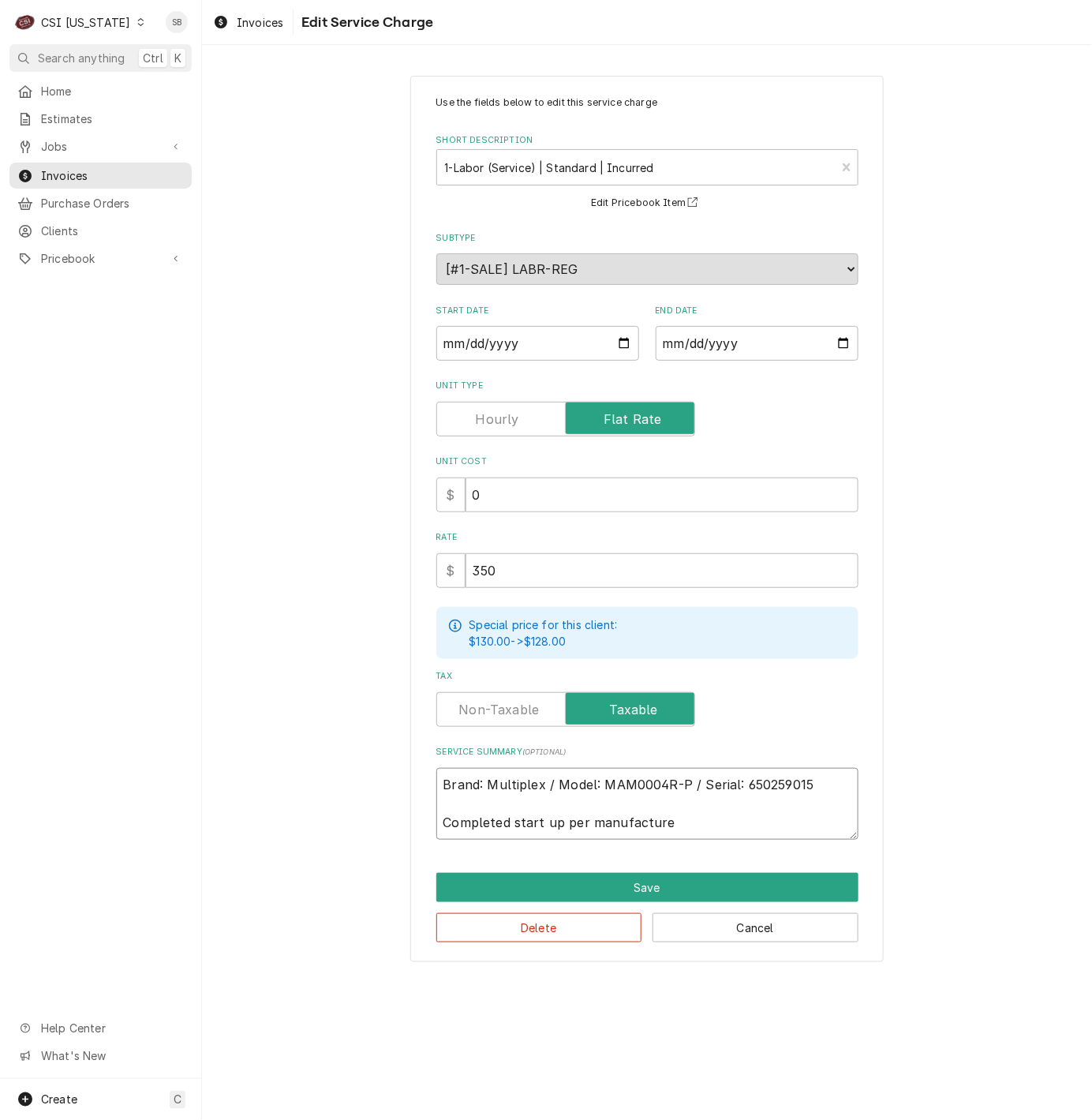
type textarea "Brand: Multiplex / Model: MAM0004R-P / Serial: 650259015 Completed start up per…"
type textarea "x"
type textarea "Brand: Multiplex / Model: MAM0004R-P / Serial: 650259015 Completed start up per…"
type textarea "x"
type textarea "Brand: Multiplex / Model: MAM0004R-P / Serial: 650259015 Completed start up per…"
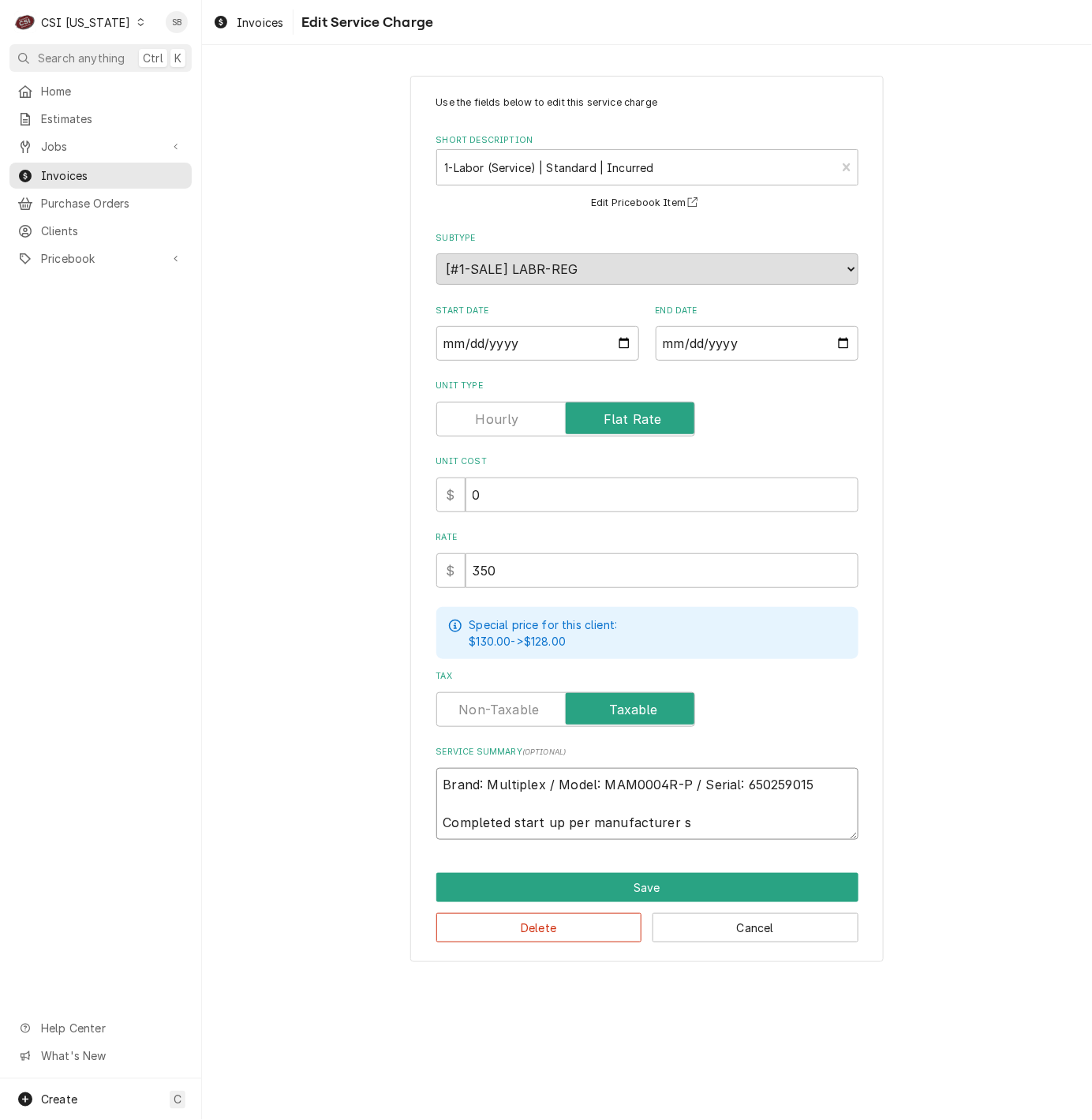
type textarea "x"
type textarea "Brand: Multiplex / Model: MAM0004R-P / Serial: 650259015 Completed start up per…"
type textarea "x"
type textarea "Brand: Multiplex / Model: MAM0004R-P / Serial: 650259015 Completed start up per…"
type textarea "x"
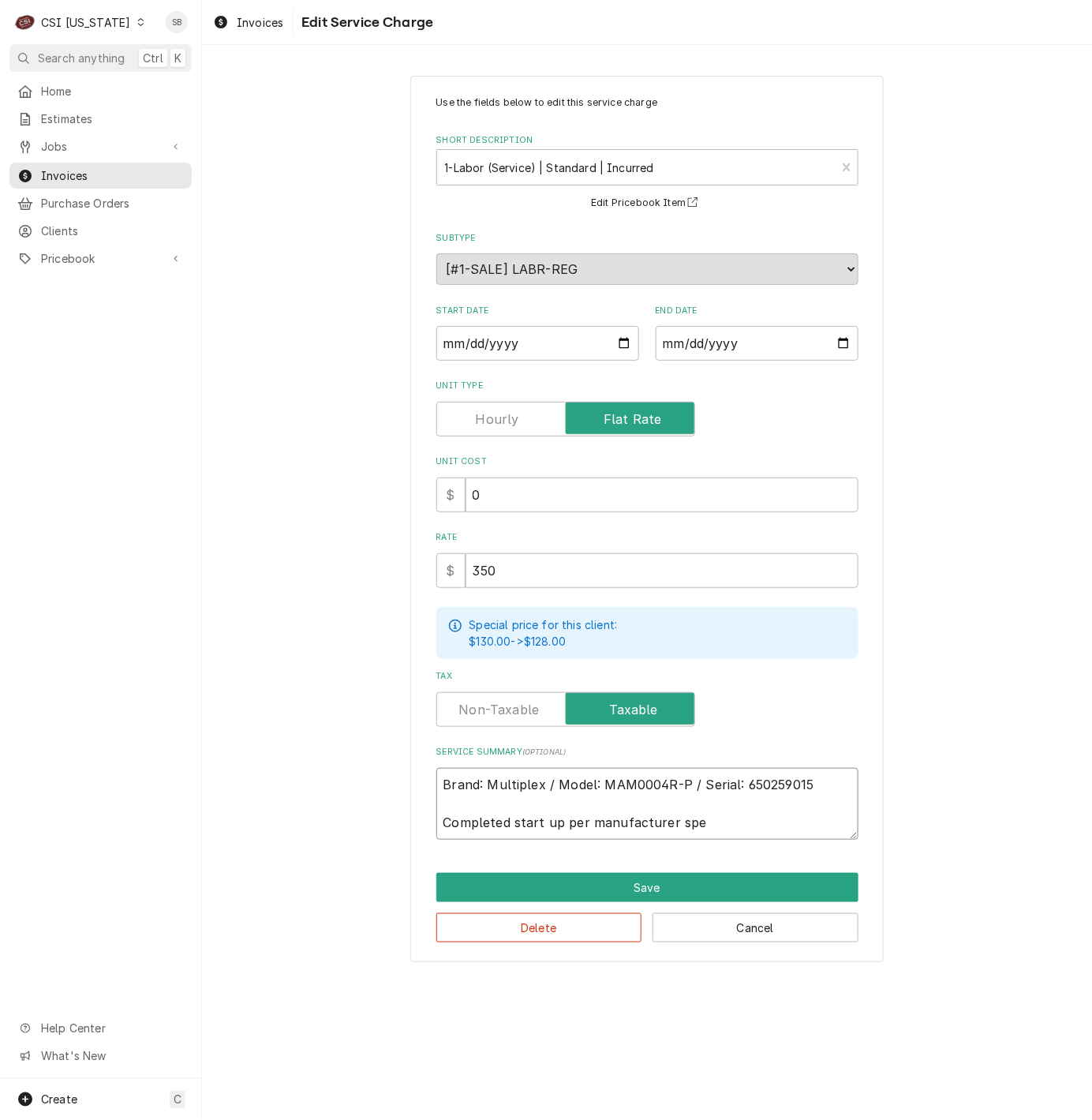
type textarea "Brand: Multiplex / Model: MAM0004R-P / Serial: 650259015 Completed start up per…"
type textarea "x"
type textarea "Brand: Multiplex / Model: MAM0004R-P / Serial: 650259015 Completed start up per…"
type textarea "x"
type textarea "Brand: Multiplex / Model: MAM0004R-P / Serial: 650259015 Completed start up per…"
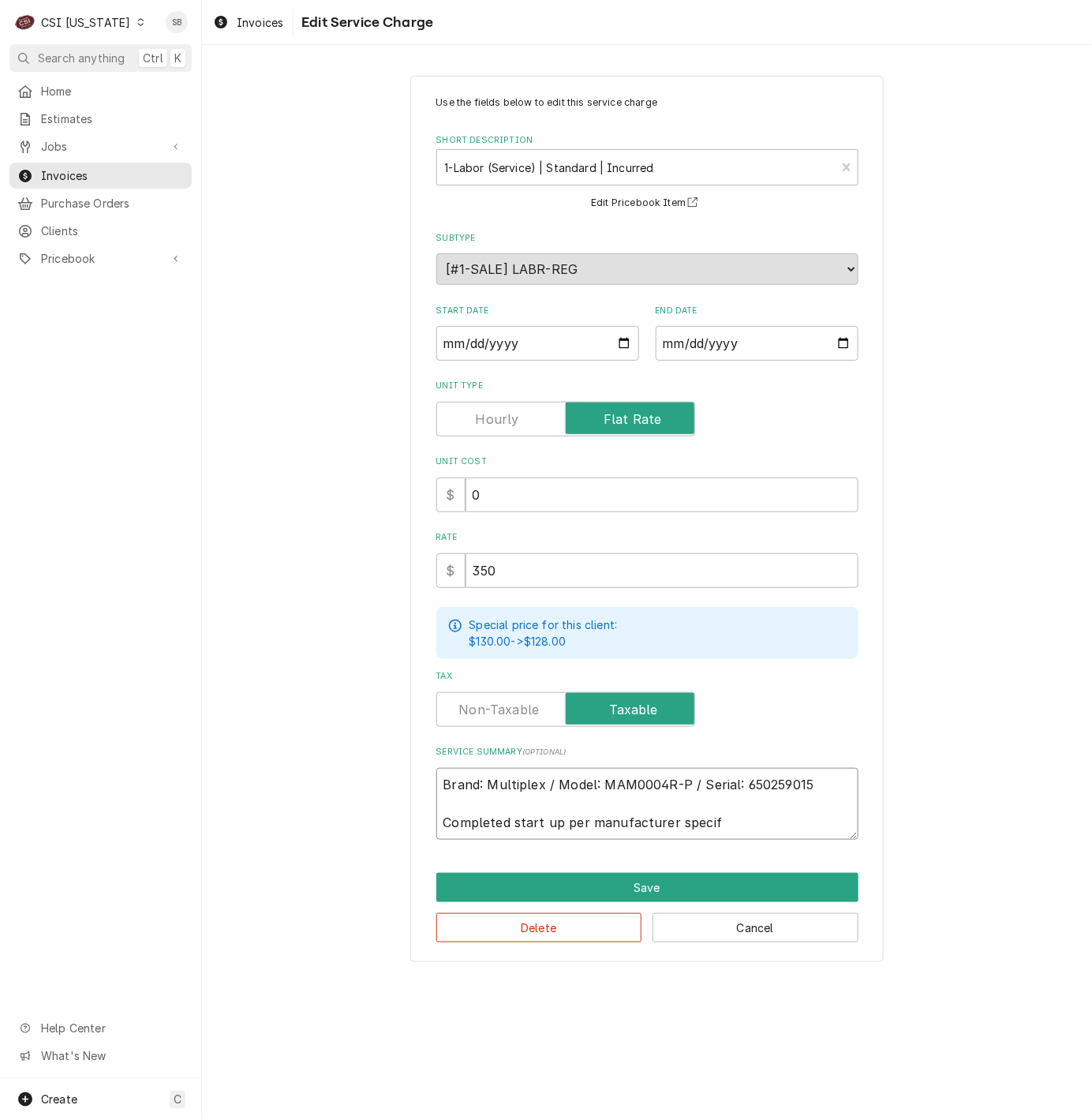
type textarea "x"
type textarea "Brand: Multiplex / Model: MAM0004R-P / Serial: 650259015 Completed start up per…"
click at [725, 883] on button "Save" at bounding box center [648, 887] width 422 height 29
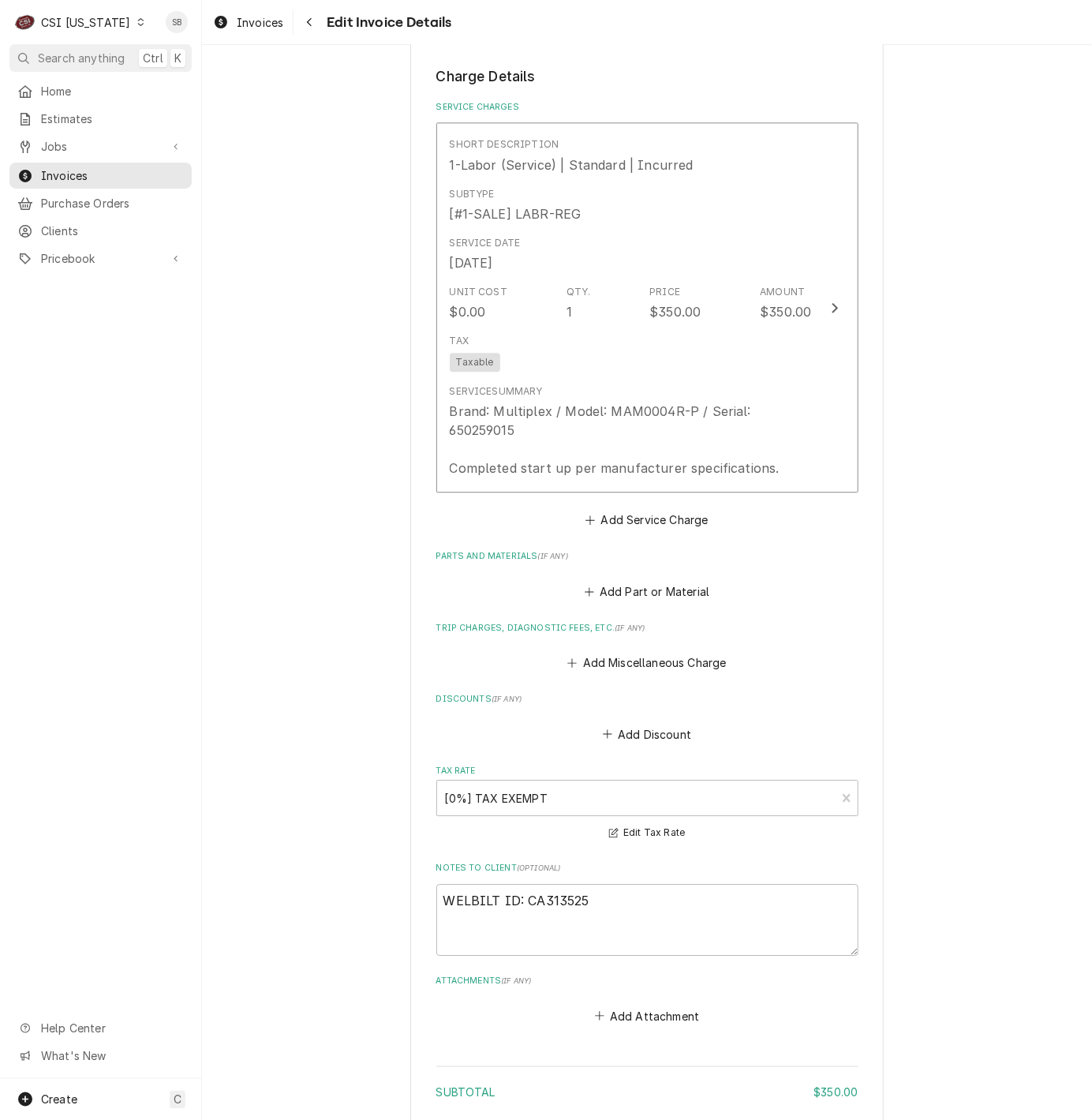
scroll to position [1569, 0]
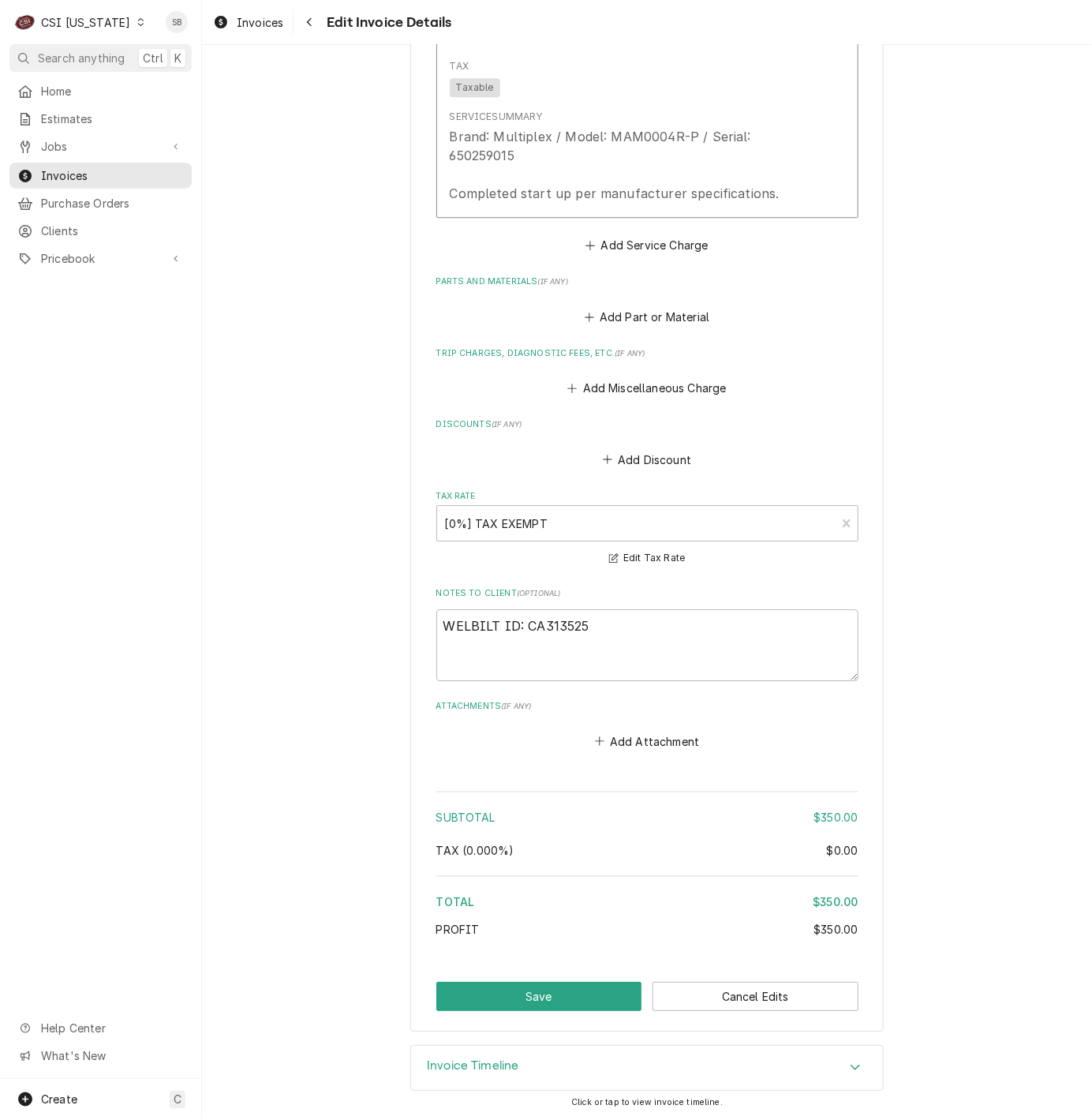
click at [509, 988] on button "Save" at bounding box center [539, 996] width 206 height 29
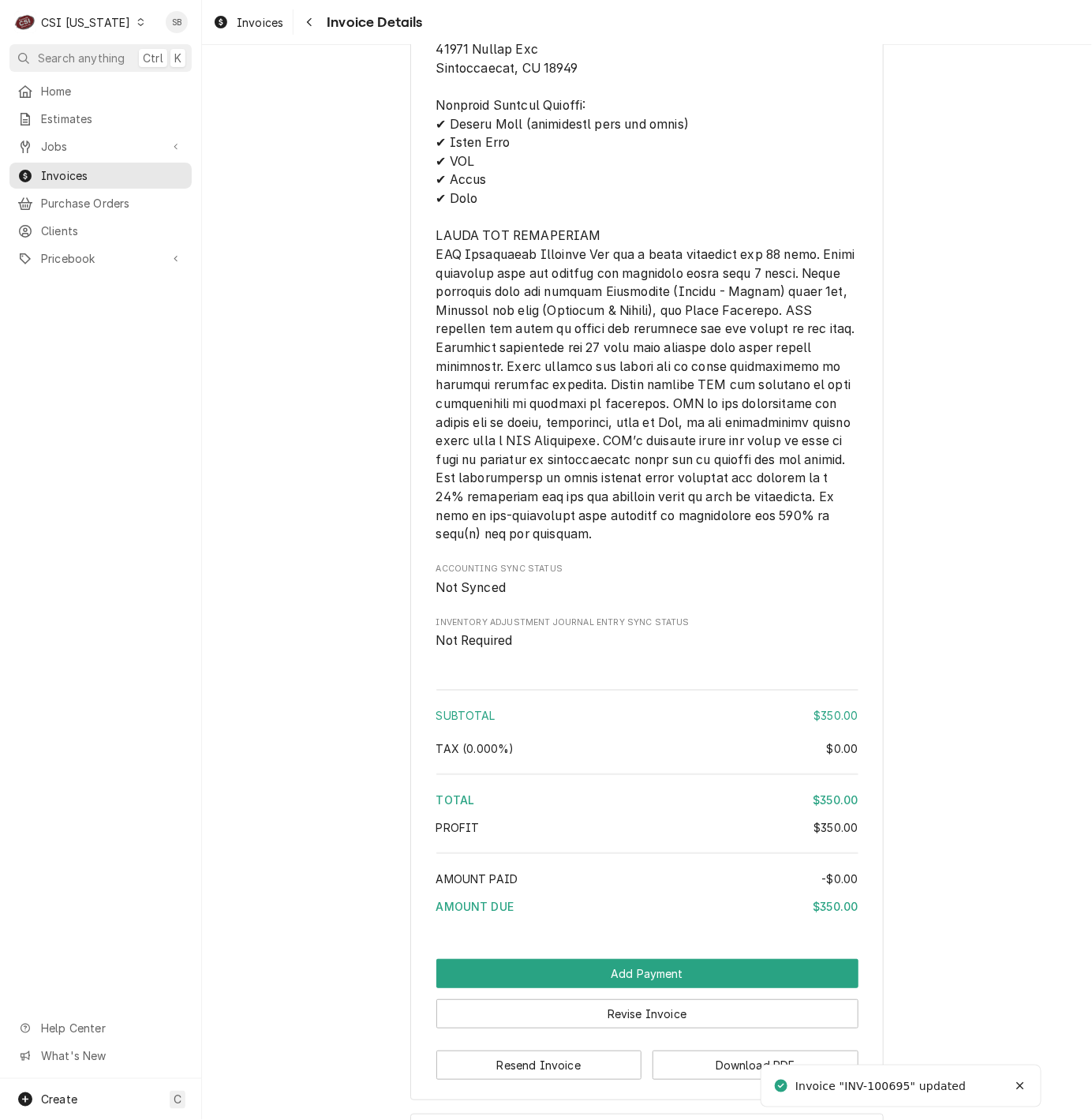
scroll to position [1932, 0]
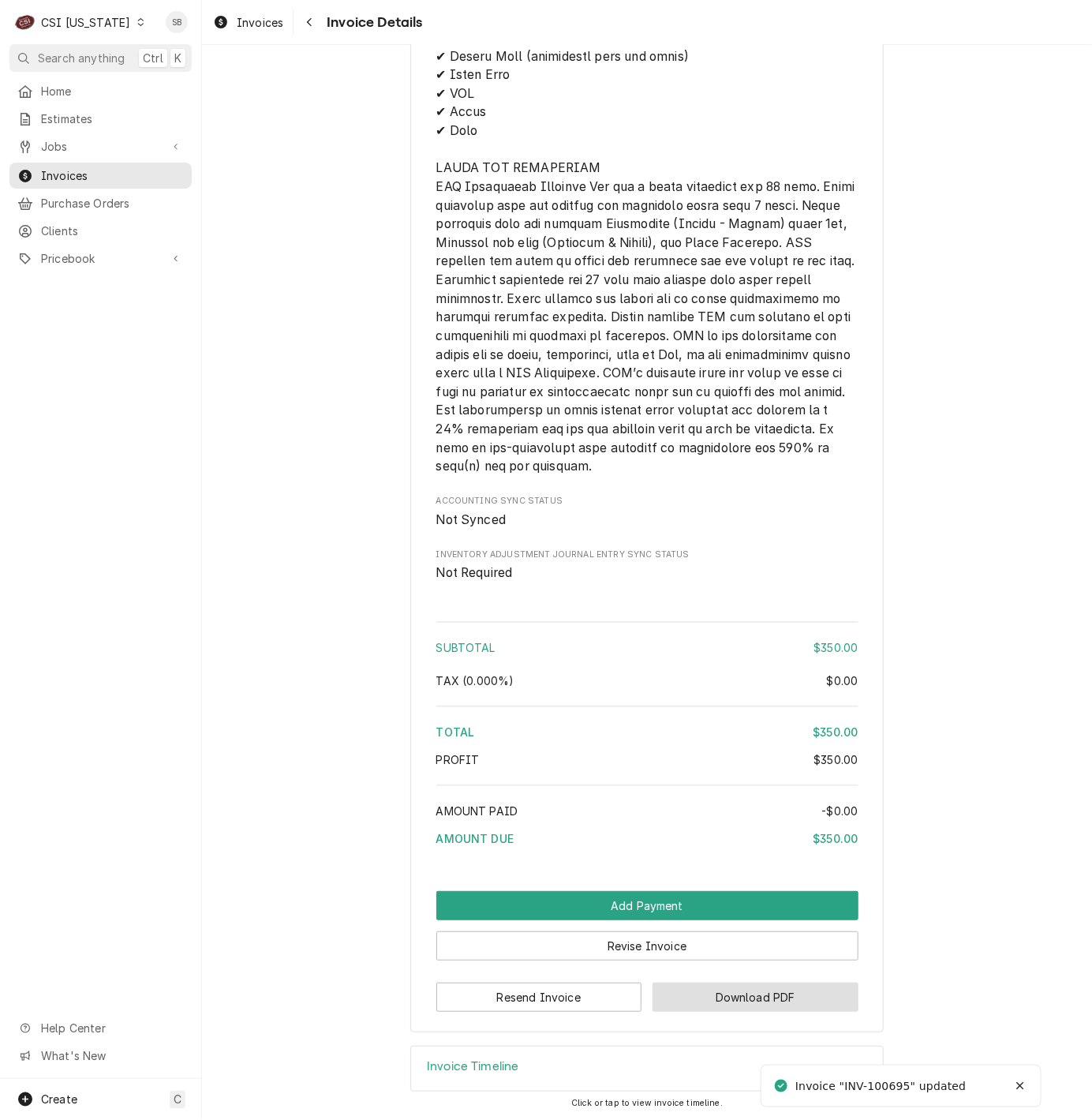
click at [744, 1003] on button "Download PDF" at bounding box center [755, 997] width 206 height 29
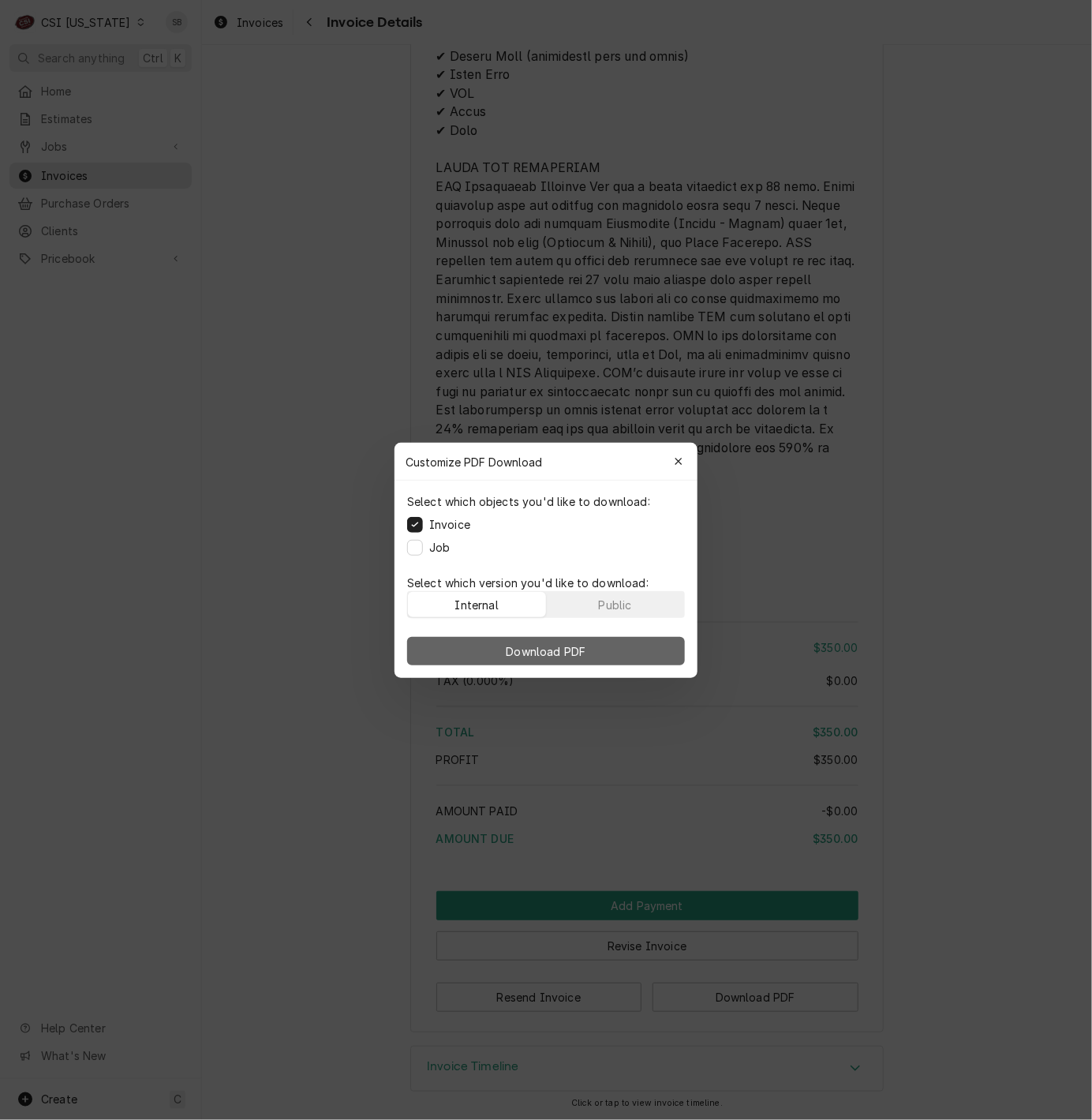
click at [642, 658] on button "Download PDF" at bounding box center [546, 651] width 278 height 29
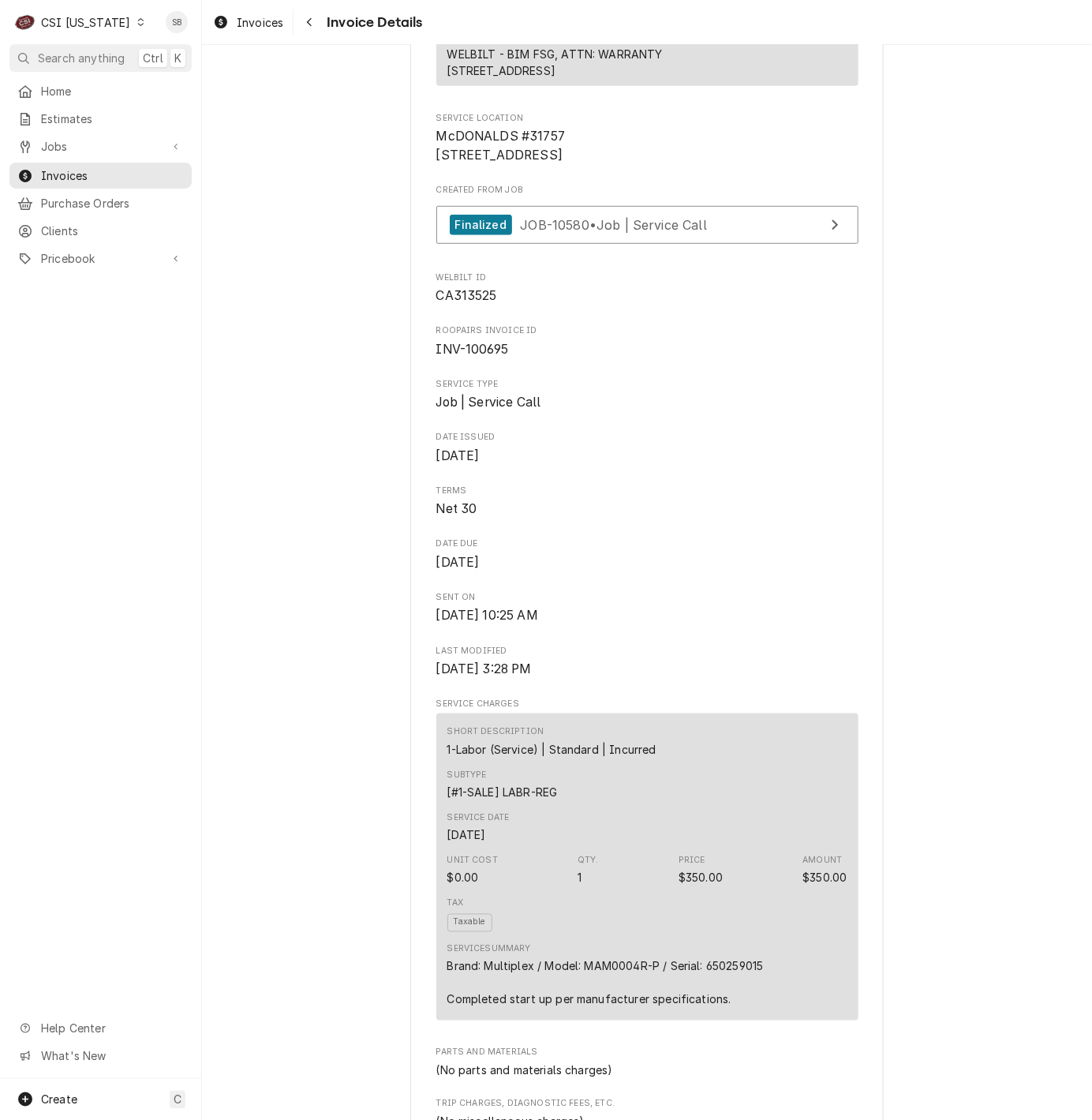
scroll to position [0, 0]
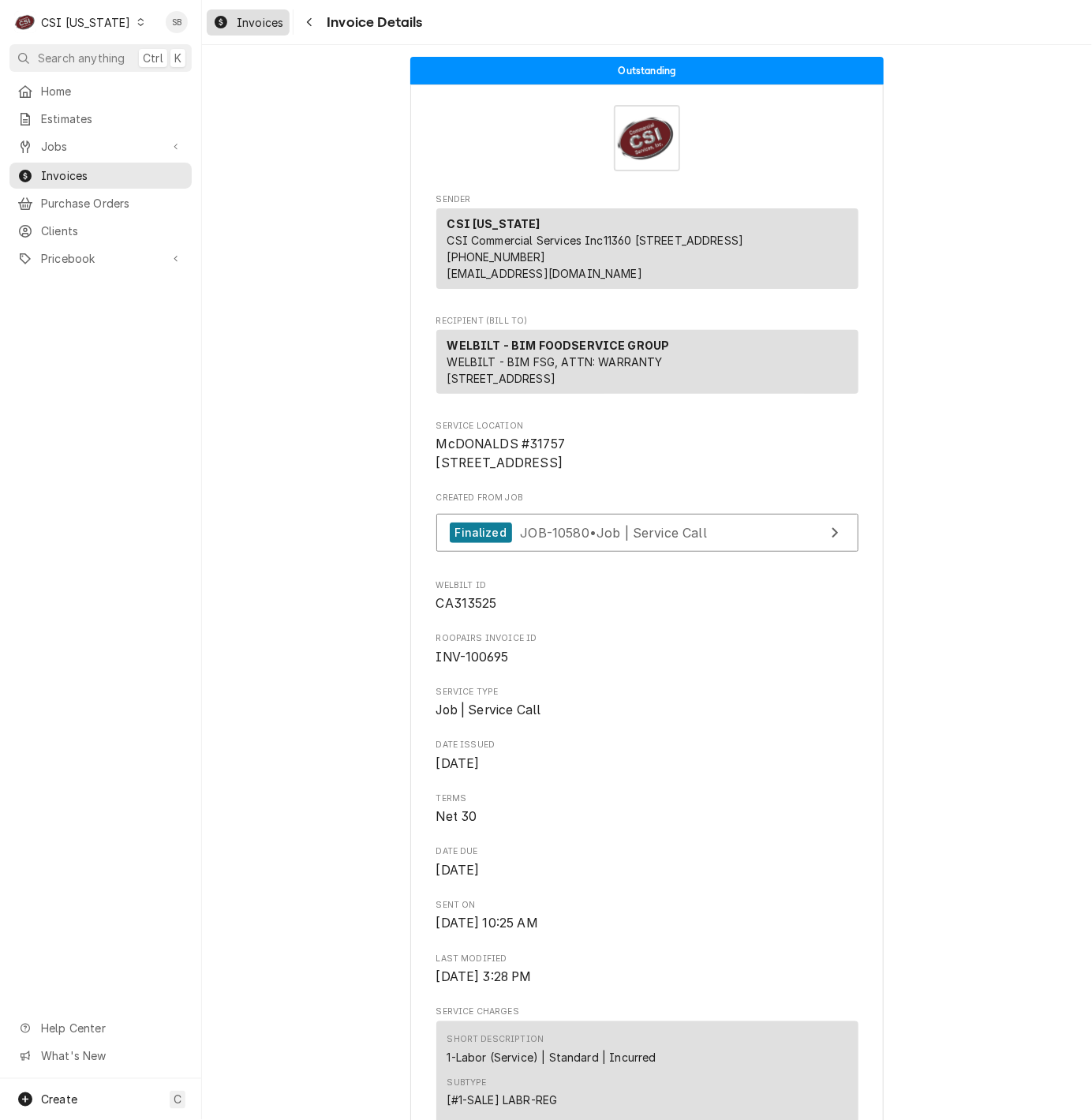
click at [229, 14] on div "Invoices" at bounding box center [248, 22] width 76 height 20
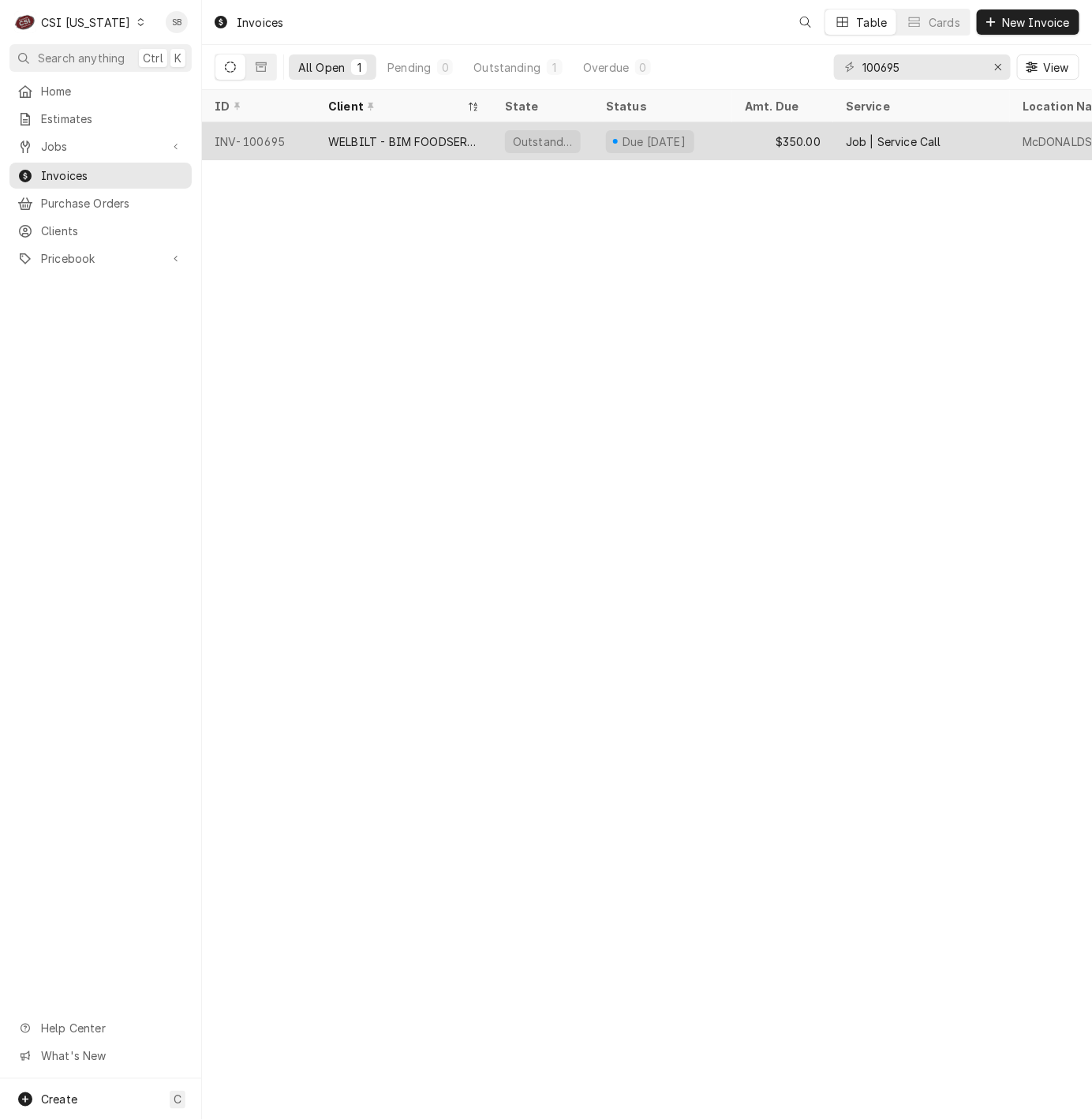
click at [370, 140] on div "WELBILT - BIM FOODSERVICE GROUP" at bounding box center [404, 141] width 152 height 17
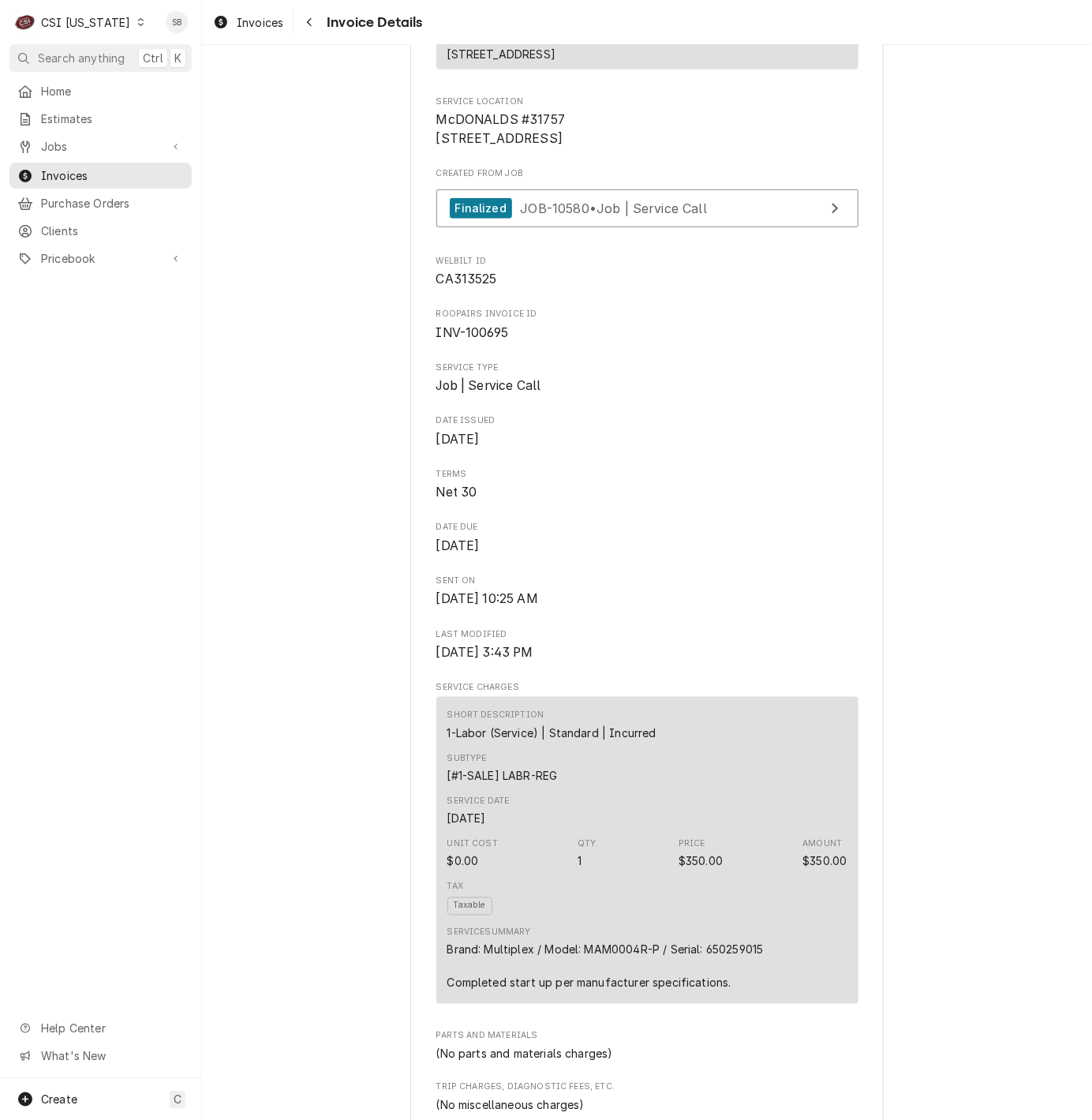
scroll to position [829, 0]
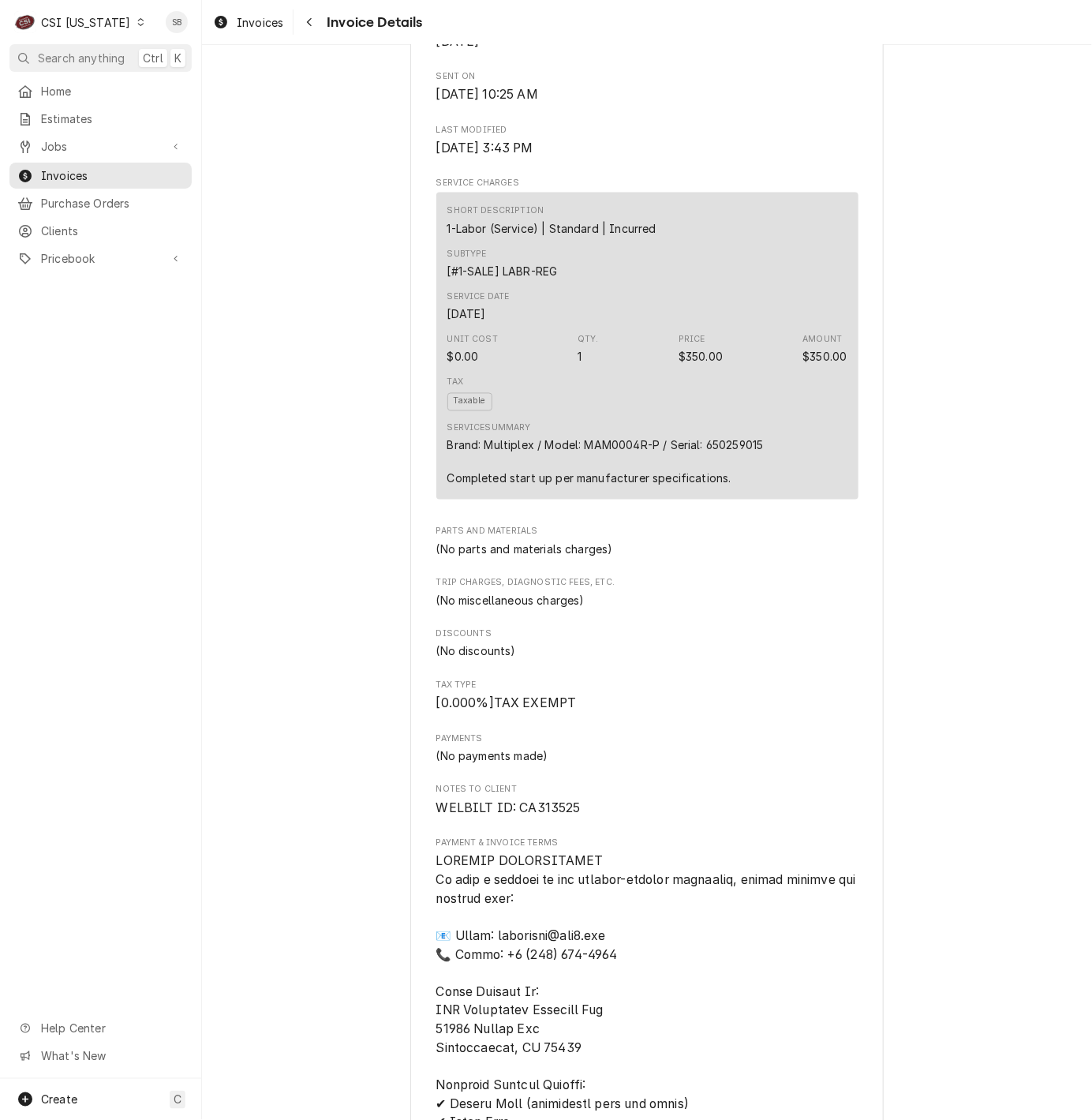
drag, startPoint x: 701, startPoint y: 883, endPoint x: 706, endPoint y: 874, distance: 10.3
click at [701, 883] on div "Sender CSI [US_STATE] CSI Commercial Services [STREET_ADDRESS] (502) 806-5000 […" at bounding box center [648, 498] width 422 height 2265
click at [254, 32] on link "Invoices" at bounding box center [248, 22] width 83 height 26
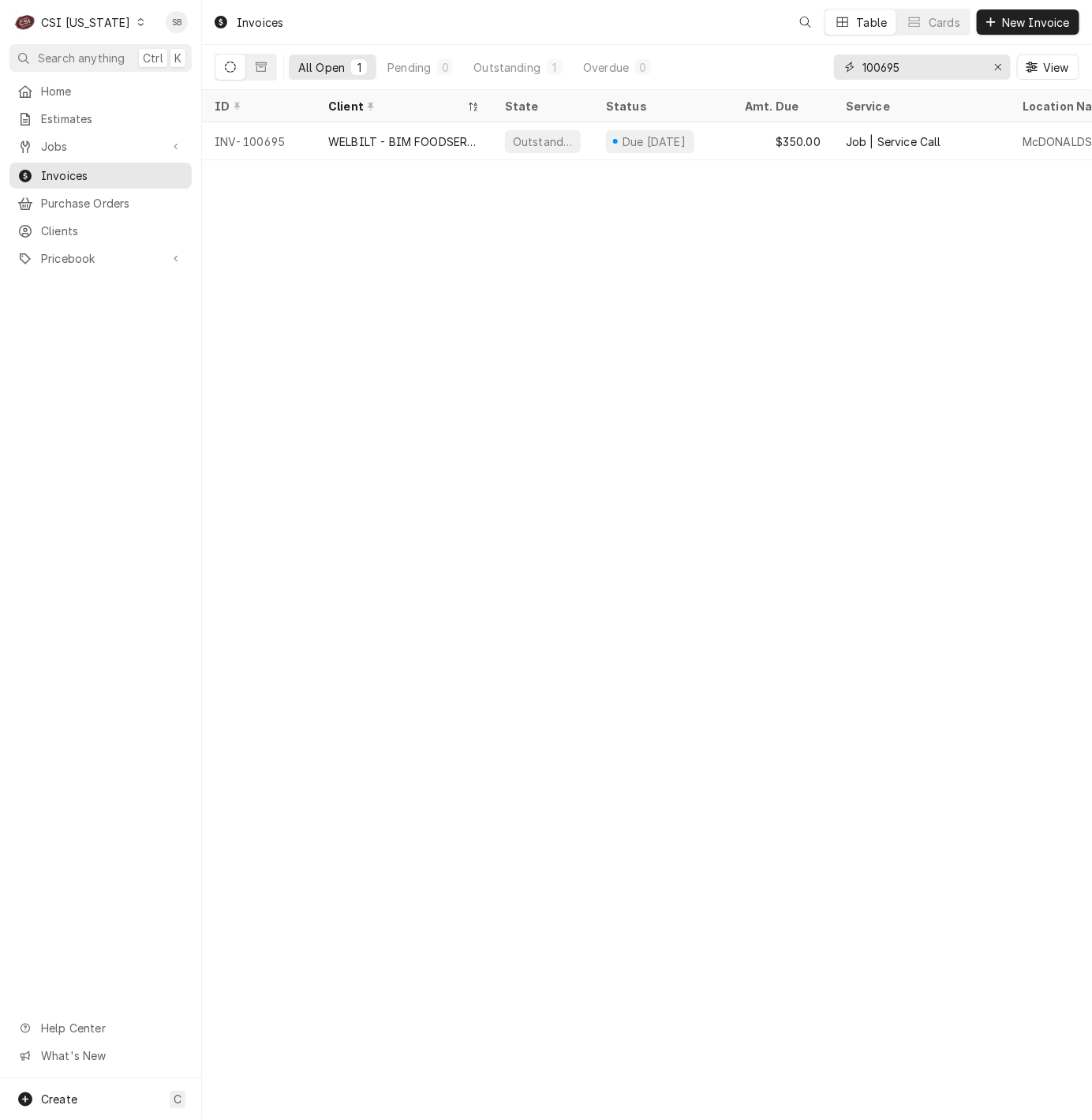
click at [895, 63] on input "100695" at bounding box center [921, 67] width 118 height 25
paste input "6"
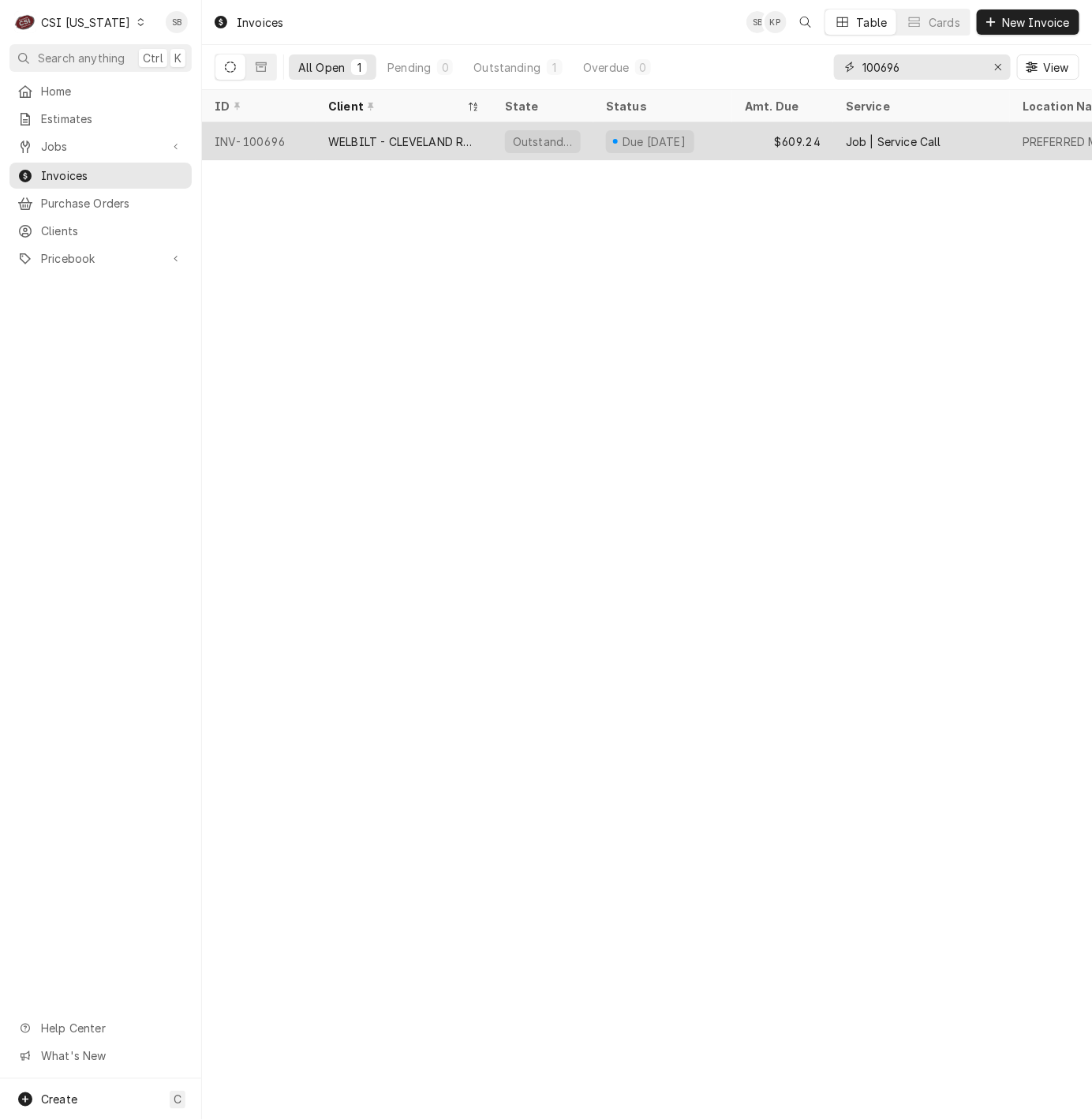
type input "100696"
click at [407, 136] on div "WELBILT - CLEVELAND RANGE" at bounding box center [404, 141] width 152 height 17
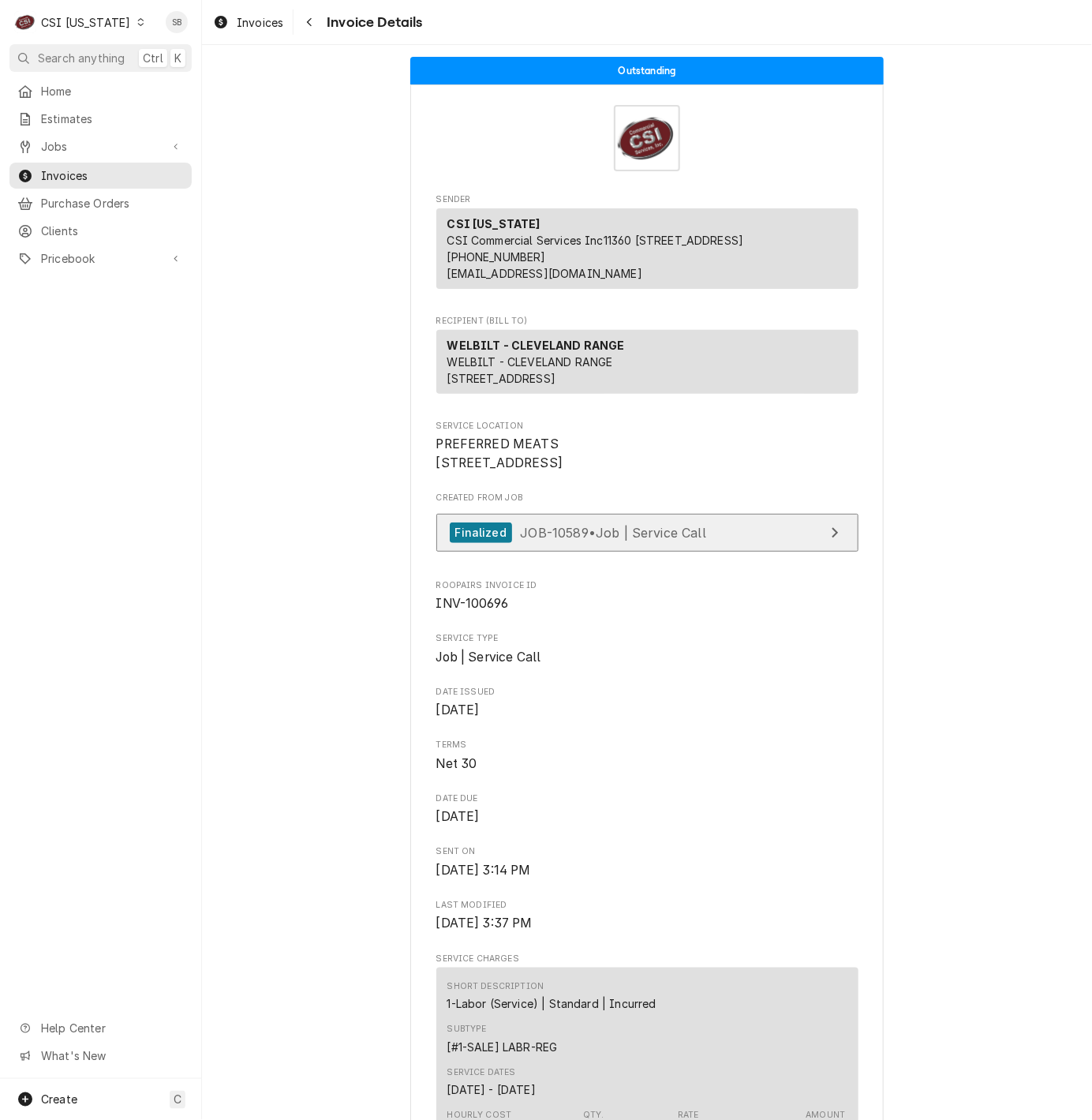
click at [573, 540] on span "JOB-10589 • Job | Service Call" at bounding box center [613, 532] width 186 height 16
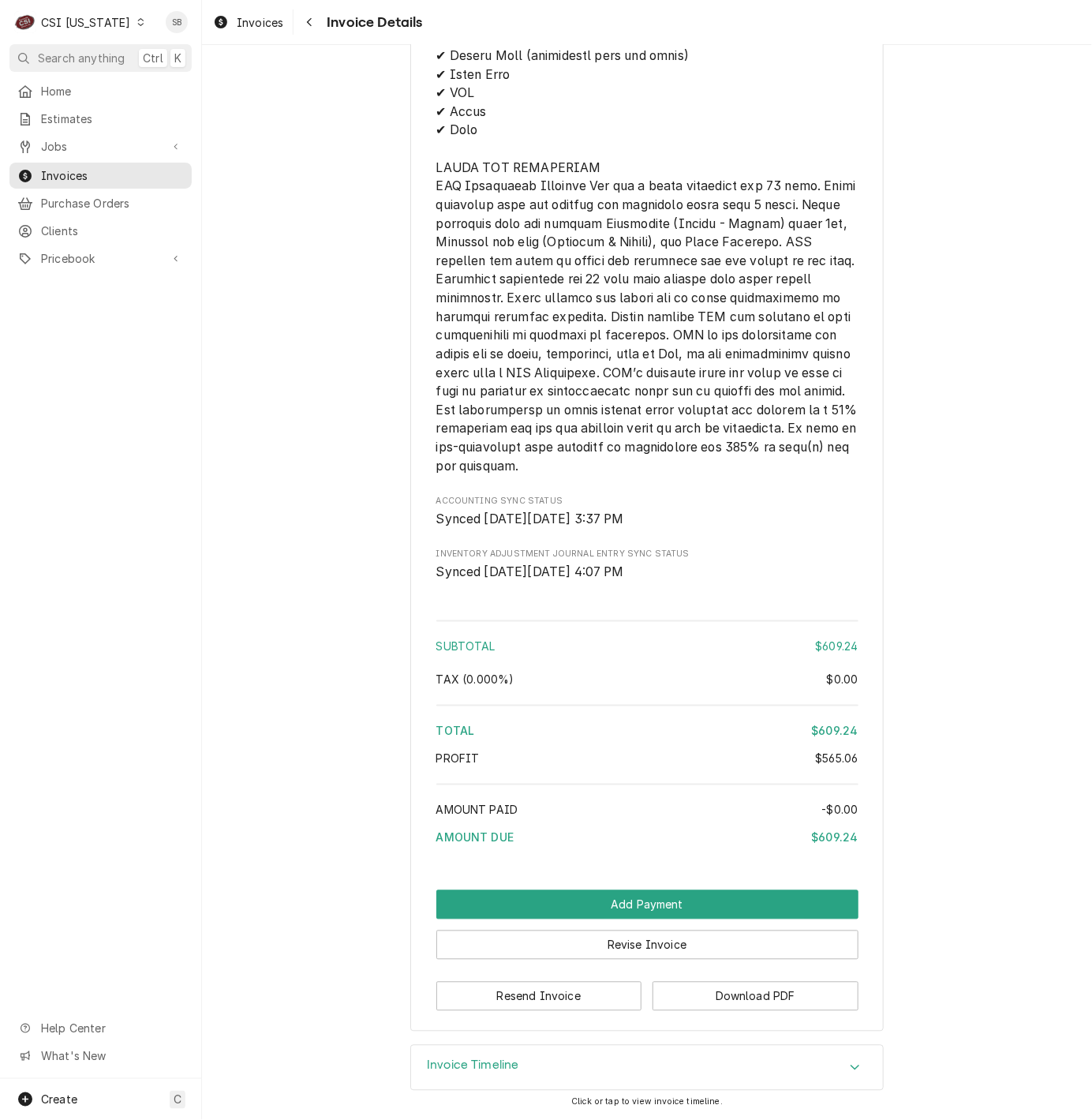
scroll to position [2815, 0]
click at [703, 1007] on button "Download PDF" at bounding box center [755, 996] width 206 height 29
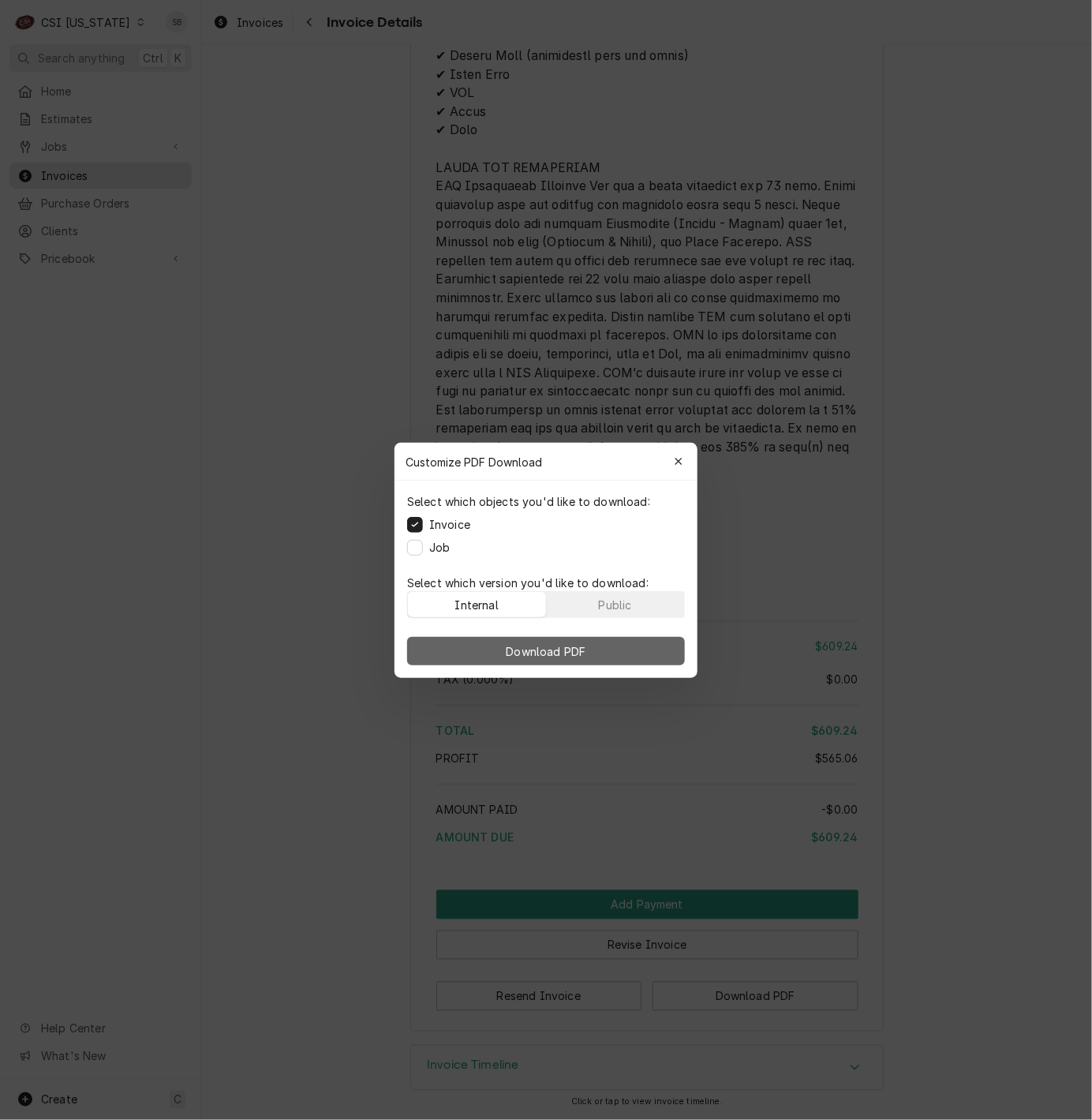
click at [602, 640] on button "Download PDF" at bounding box center [546, 651] width 278 height 29
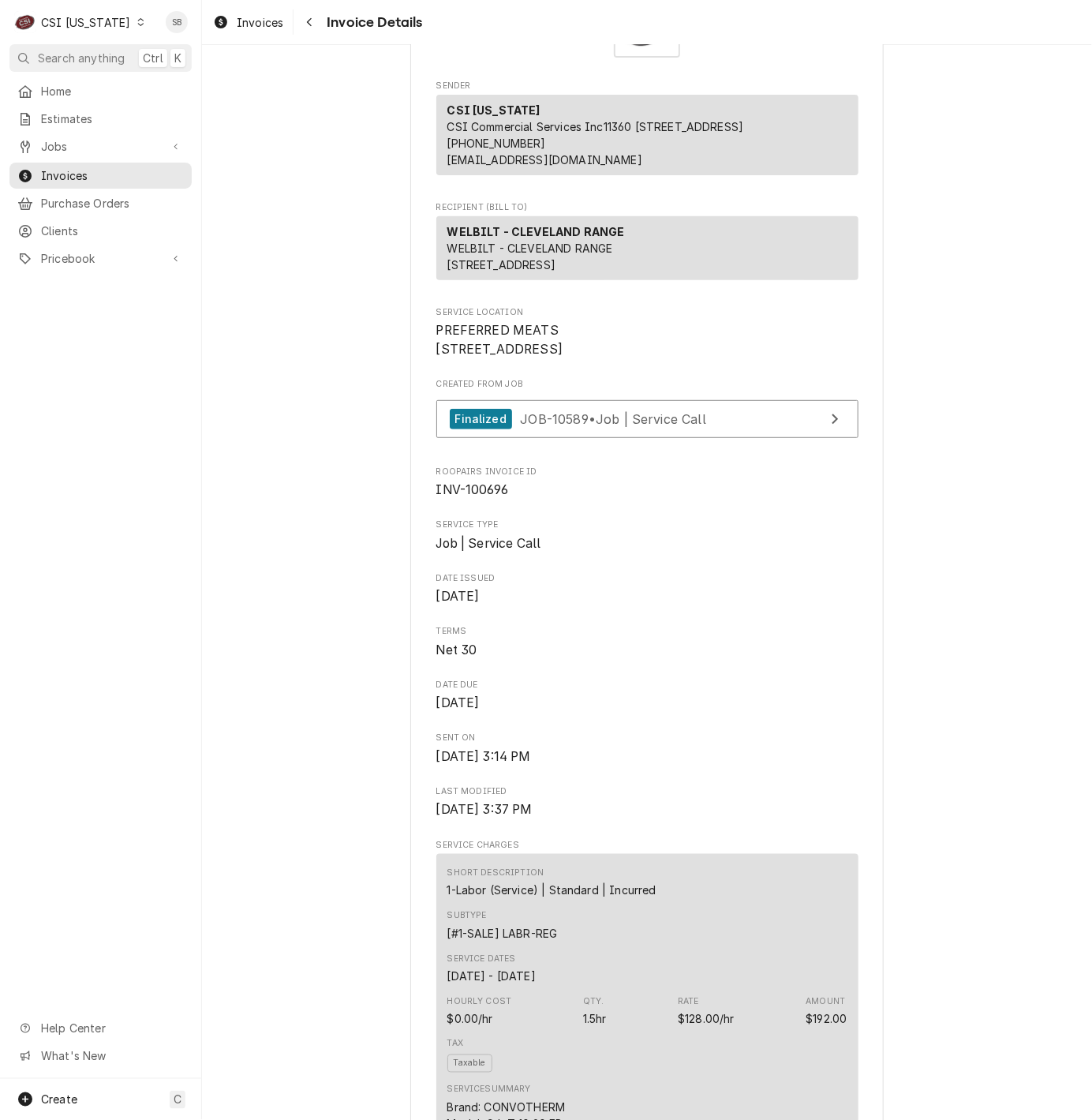
scroll to position [0, 0]
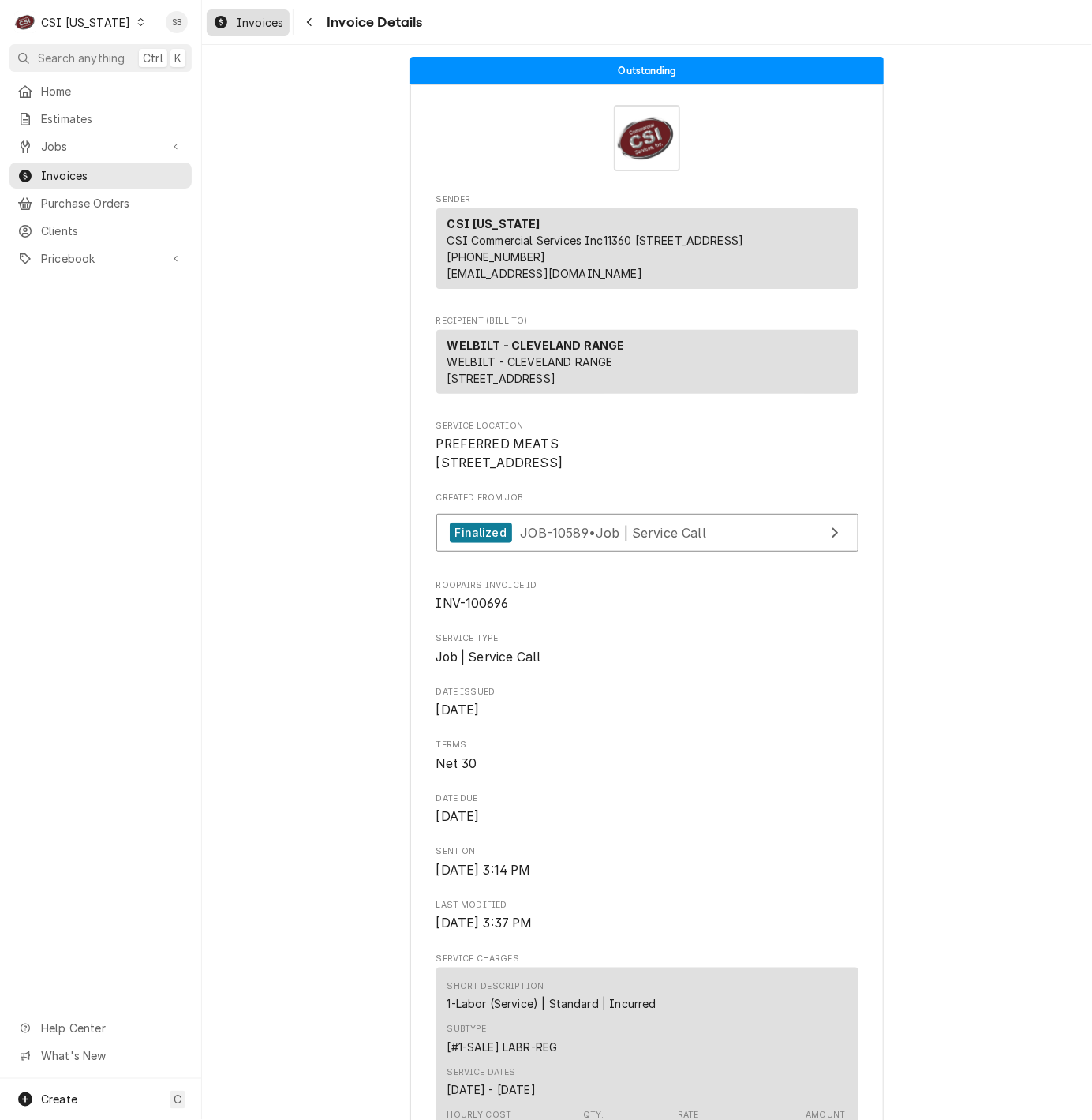
click at [258, 22] on span "Invoices" at bounding box center [260, 22] width 47 height 17
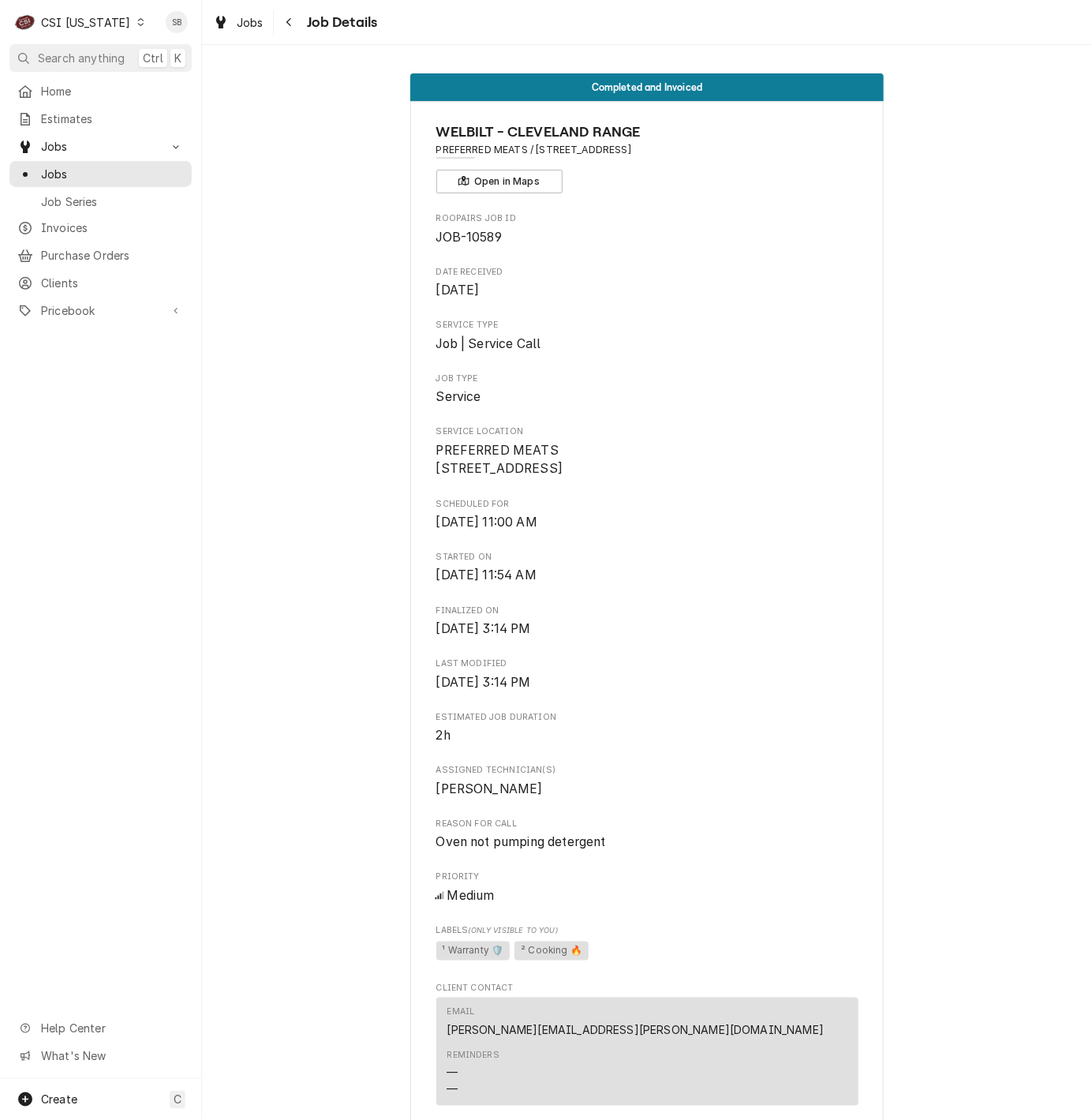
click at [479, 241] on span "JOB-10589" at bounding box center [469, 237] width 66 height 15
copy span "10589"
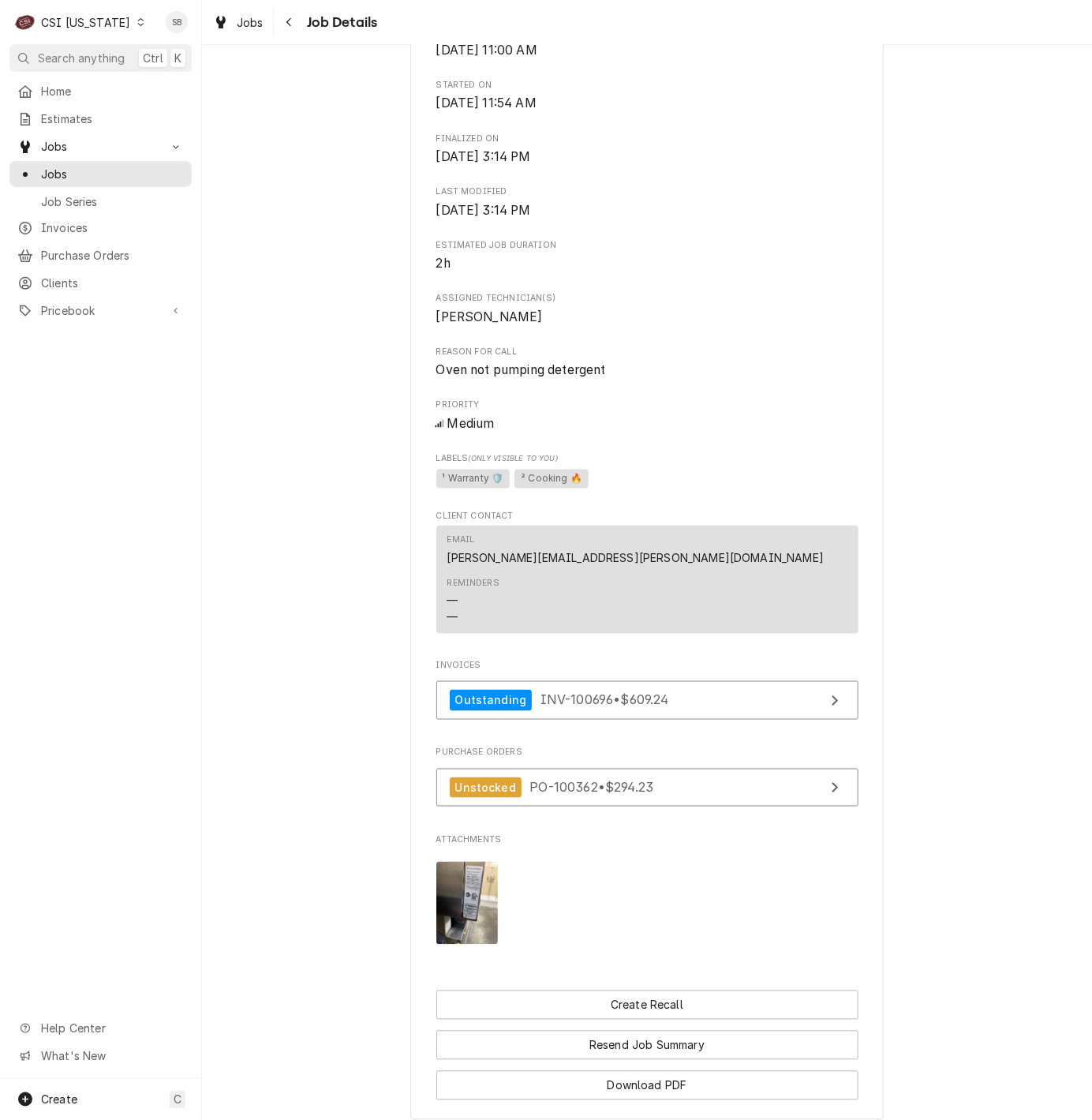
scroll to position [735, 0]
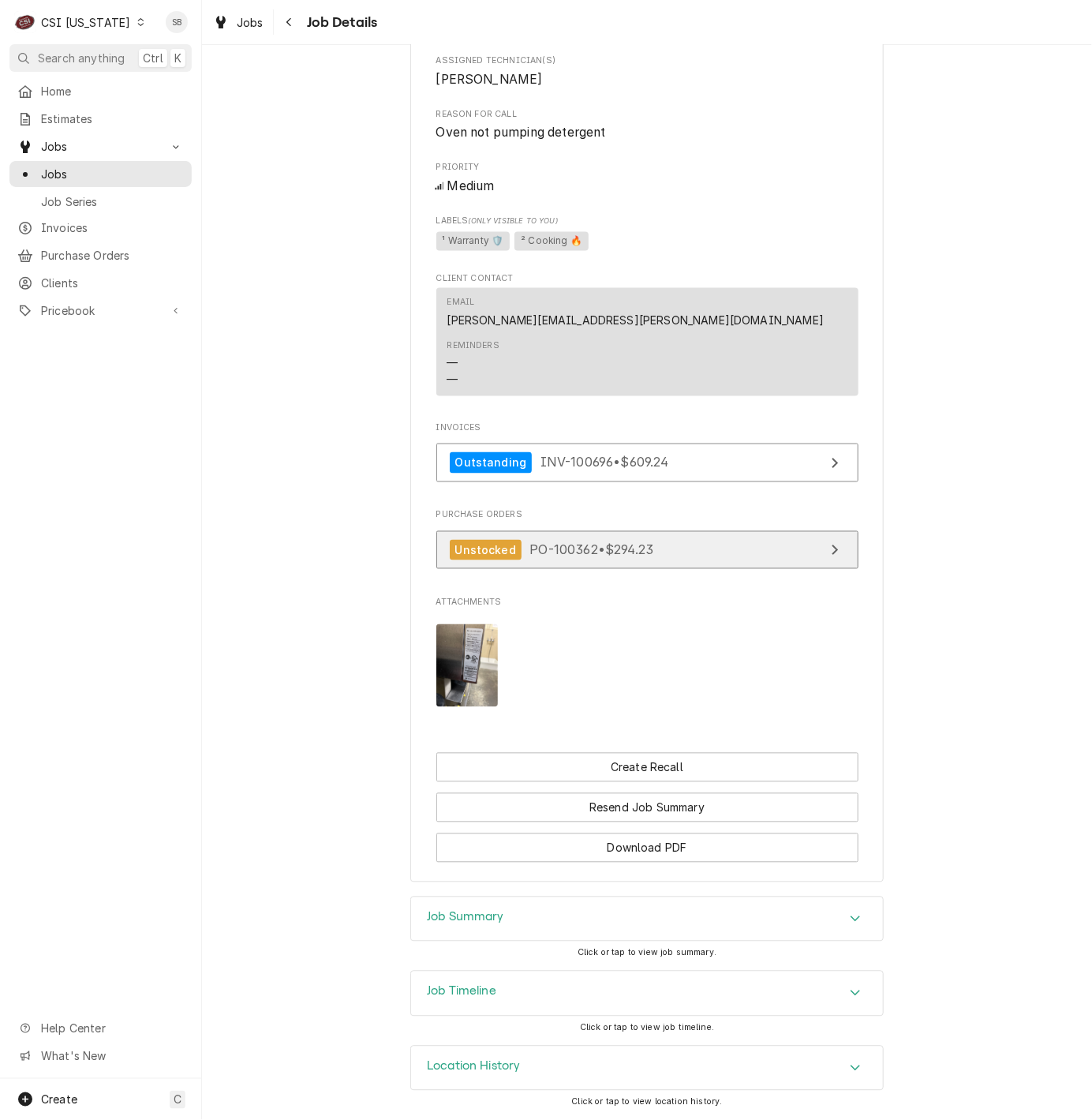
click at [610, 542] on span "PO-100362 • $294.23" at bounding box center [591, 550] width 124 height 16
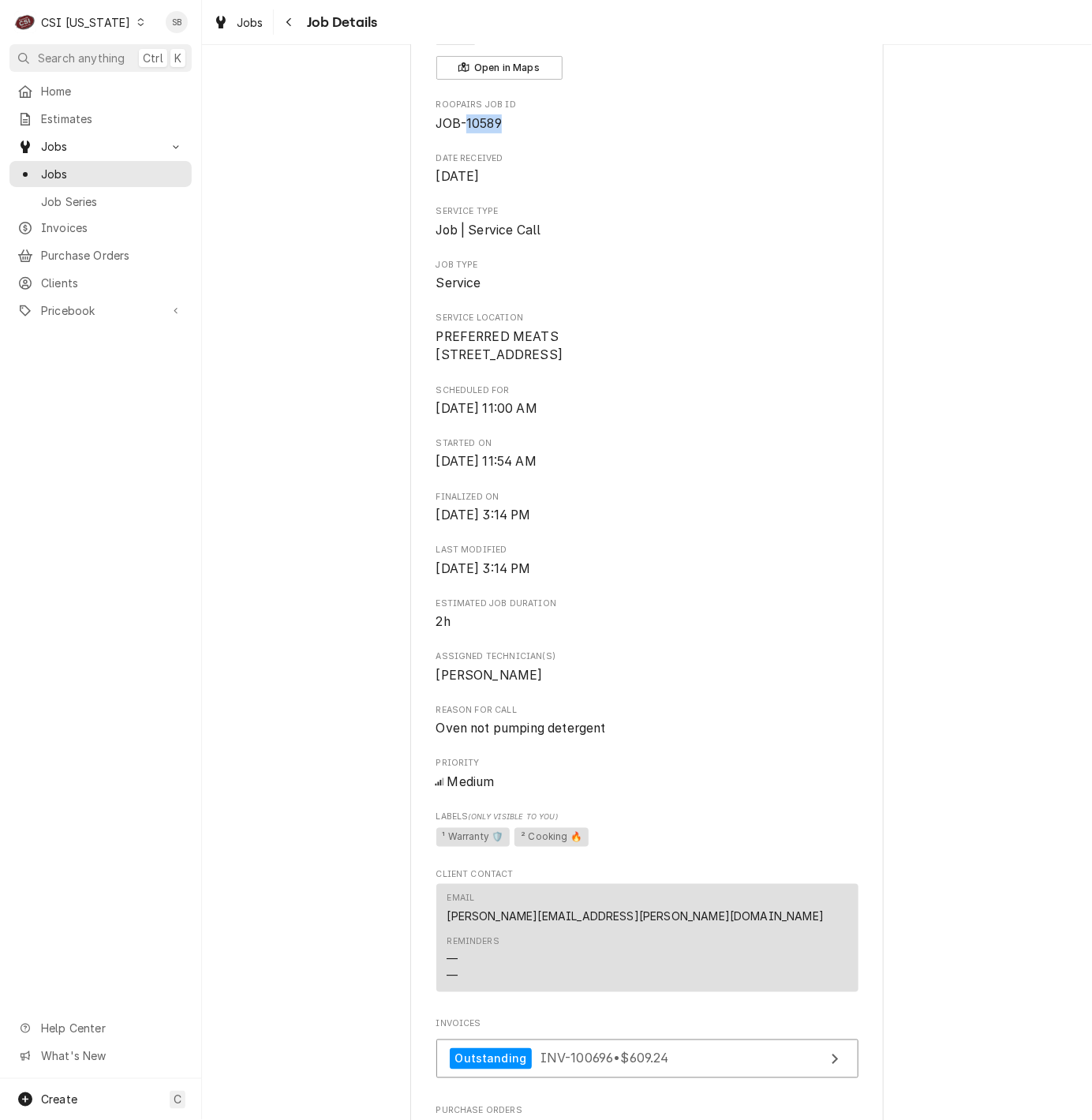
scroll to position [0, 0]
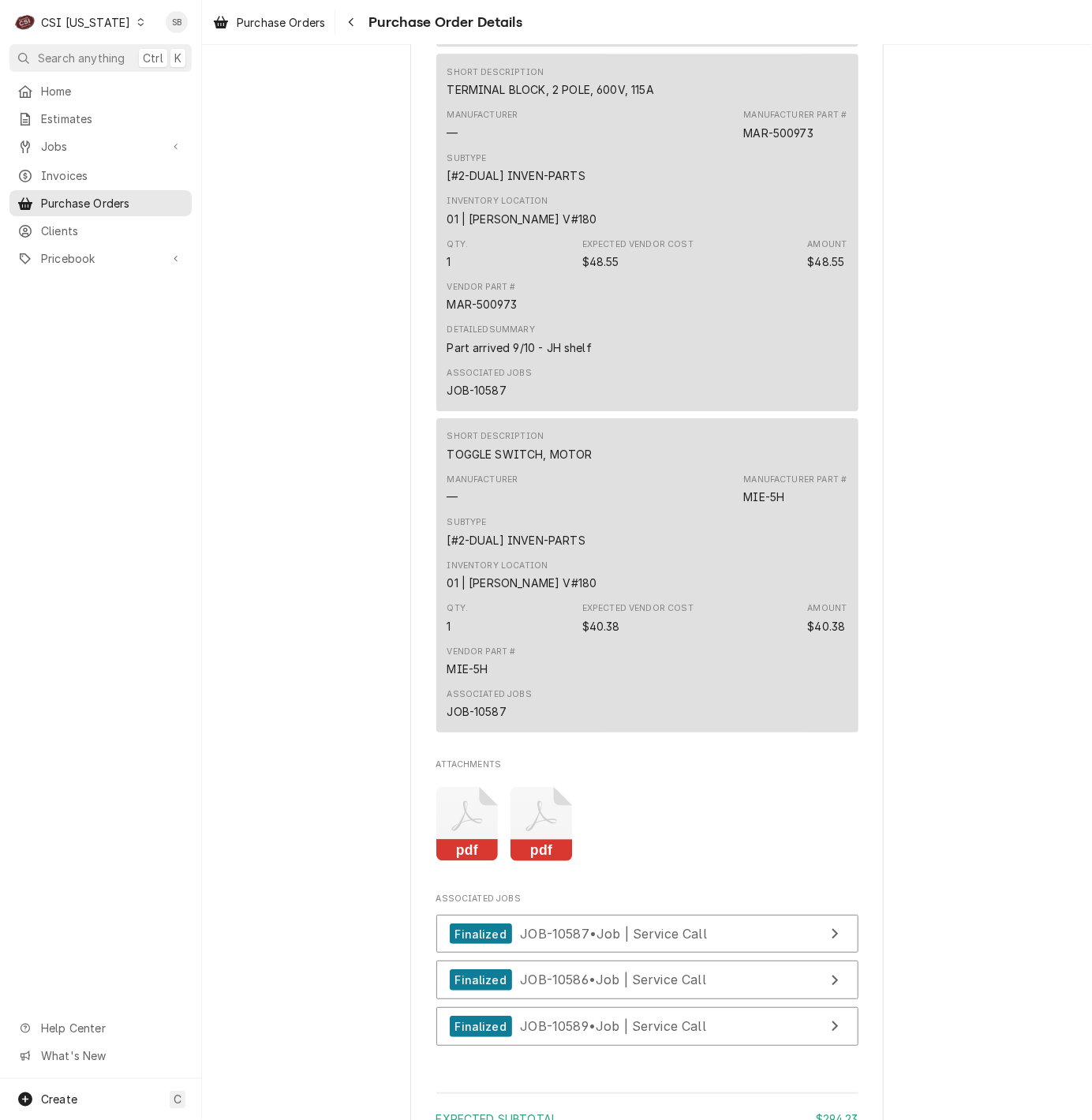
scroll to position [2152, 0]
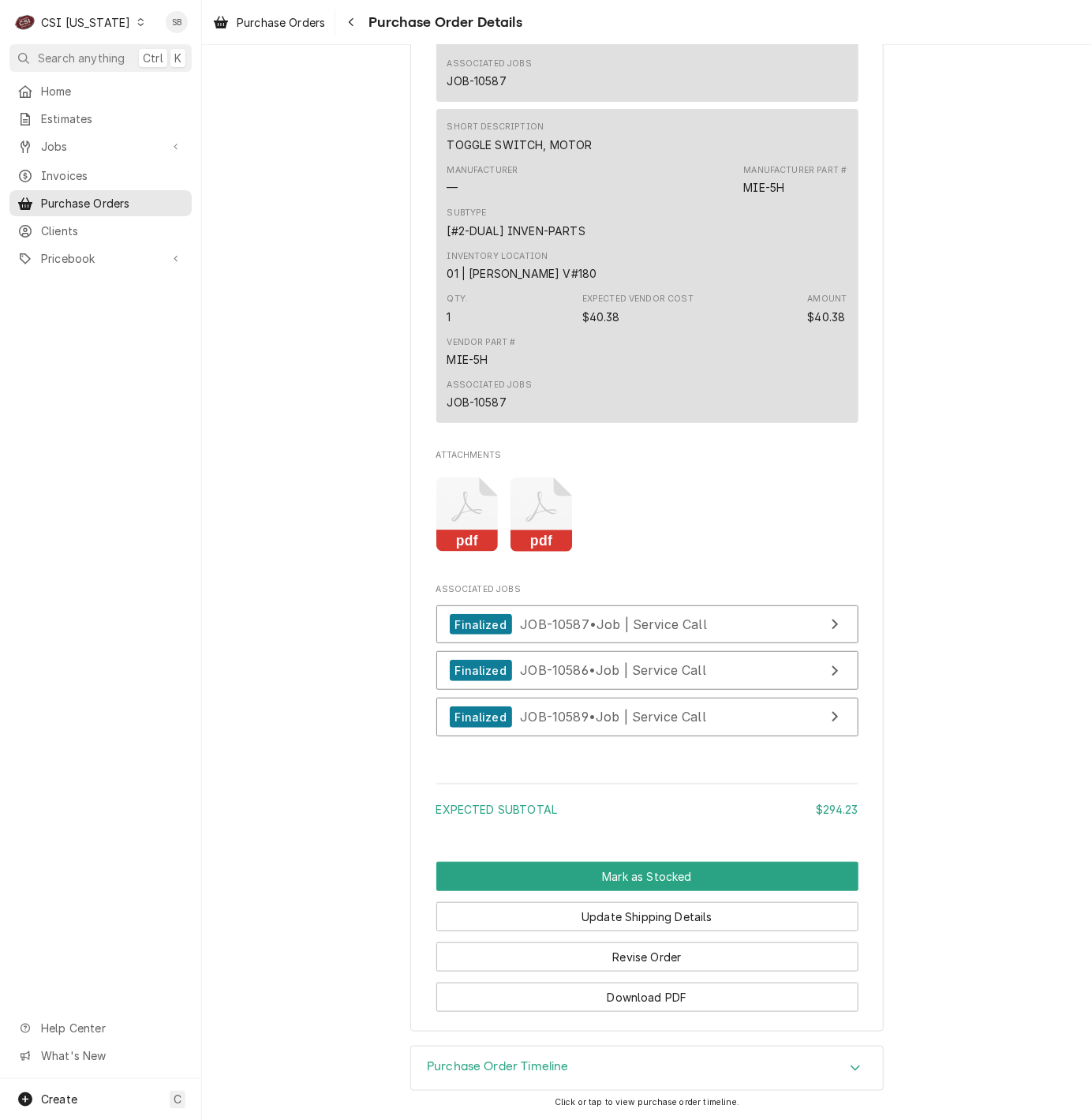
click at [467, 483] on icon "Attachments" at bounding box center [467, 514] width 63 height 75
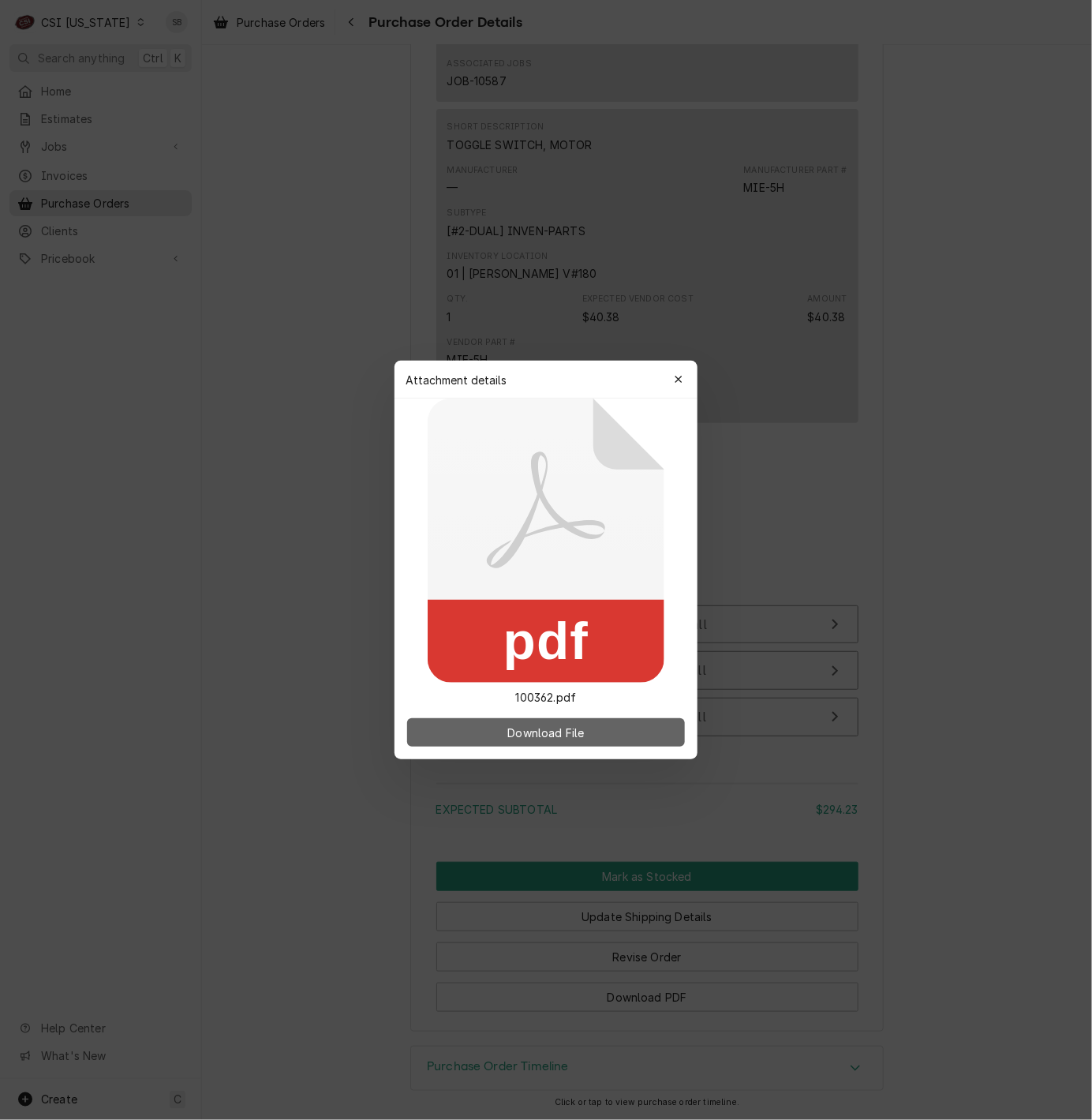
click at [617, 720] on button "Download File" at bounding box center [546, 733] width 278 height 29
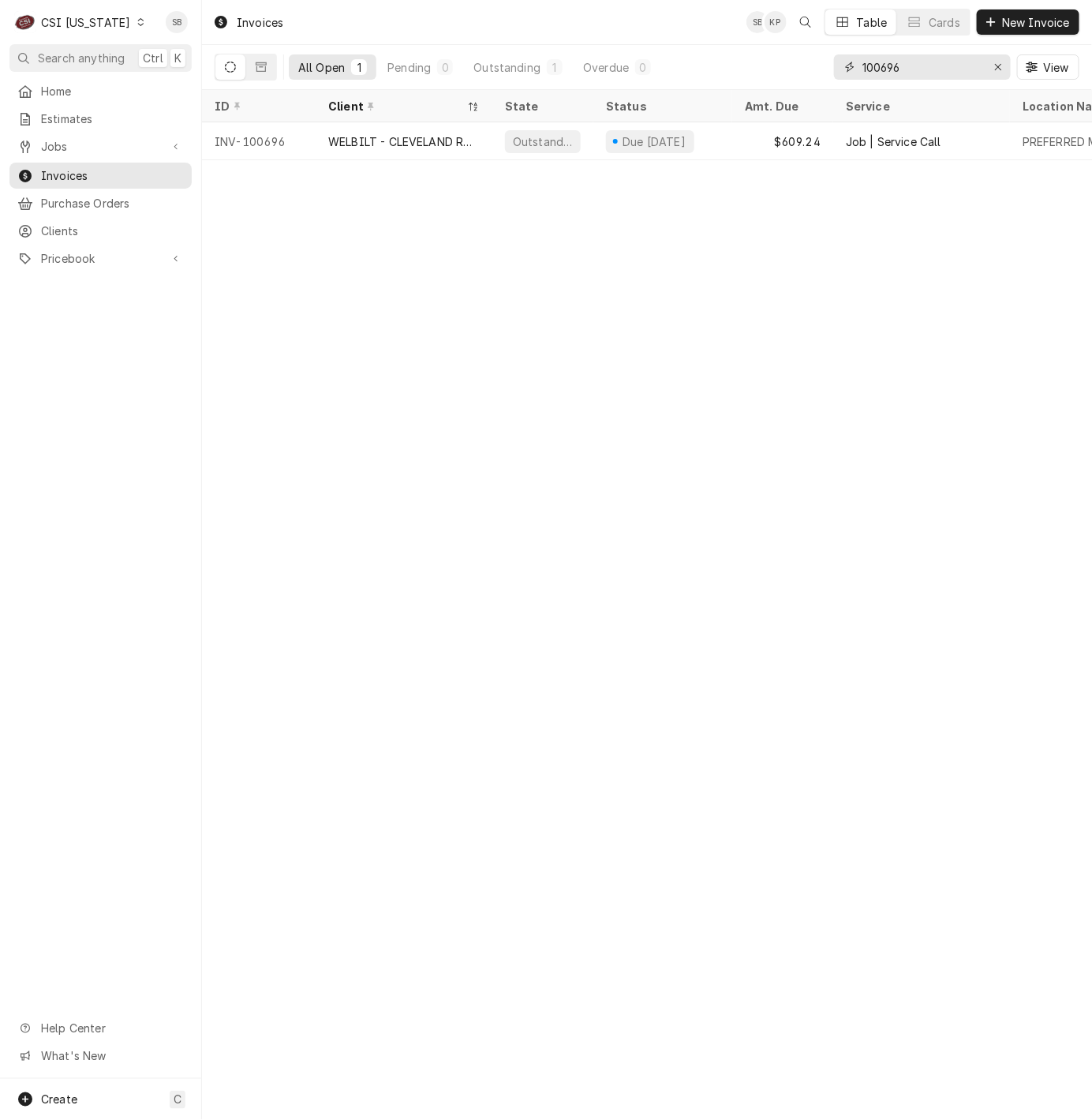
click at [887, 68] on input "100696" at bounding box center [921, 67] width 118 height 25
paste input "713"
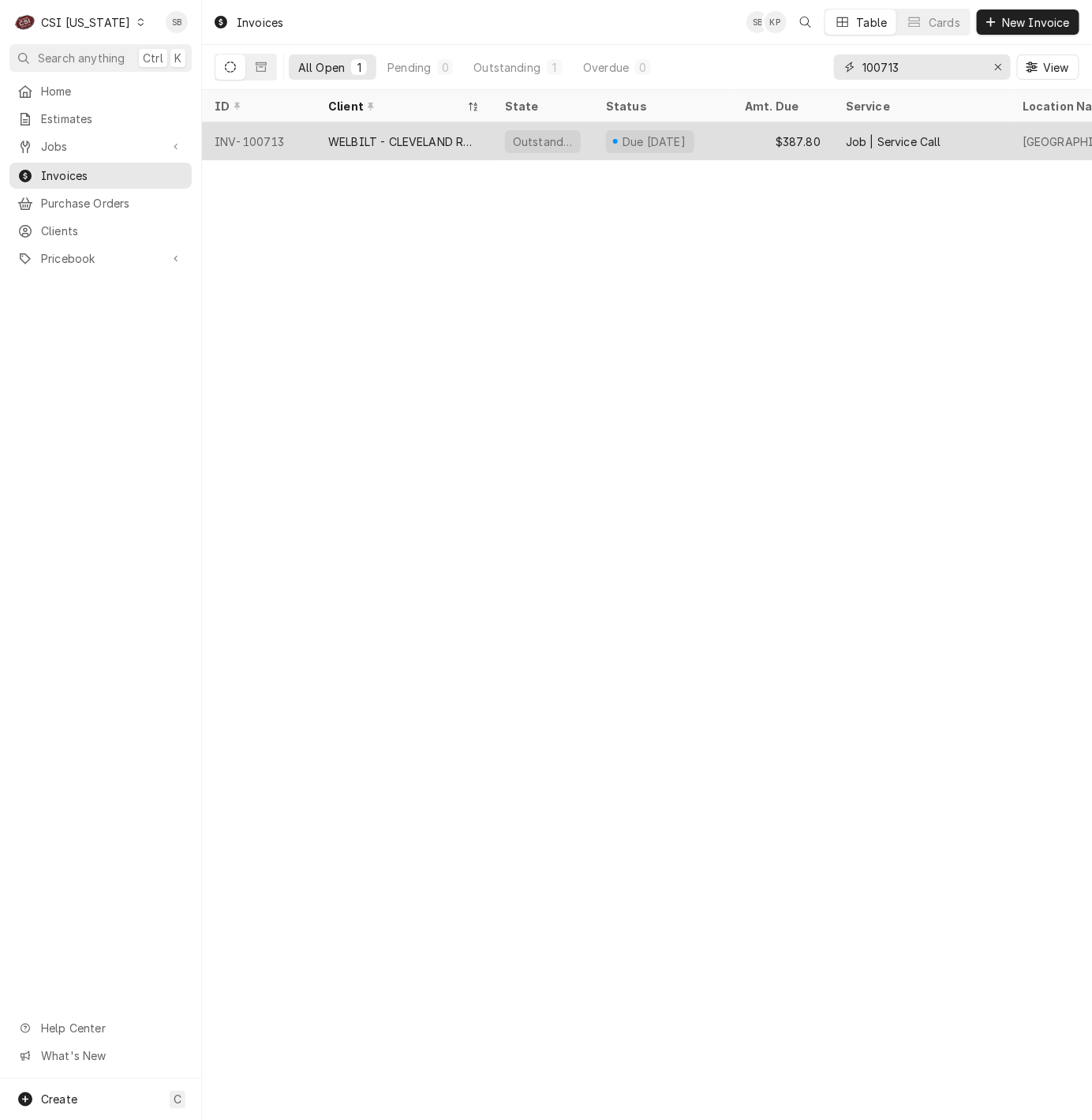
type input "100713"
click at [434, 150] on div "WELBILT - CLEVELAND RANGE" at bounding box center [404, 141] width 177 height 38
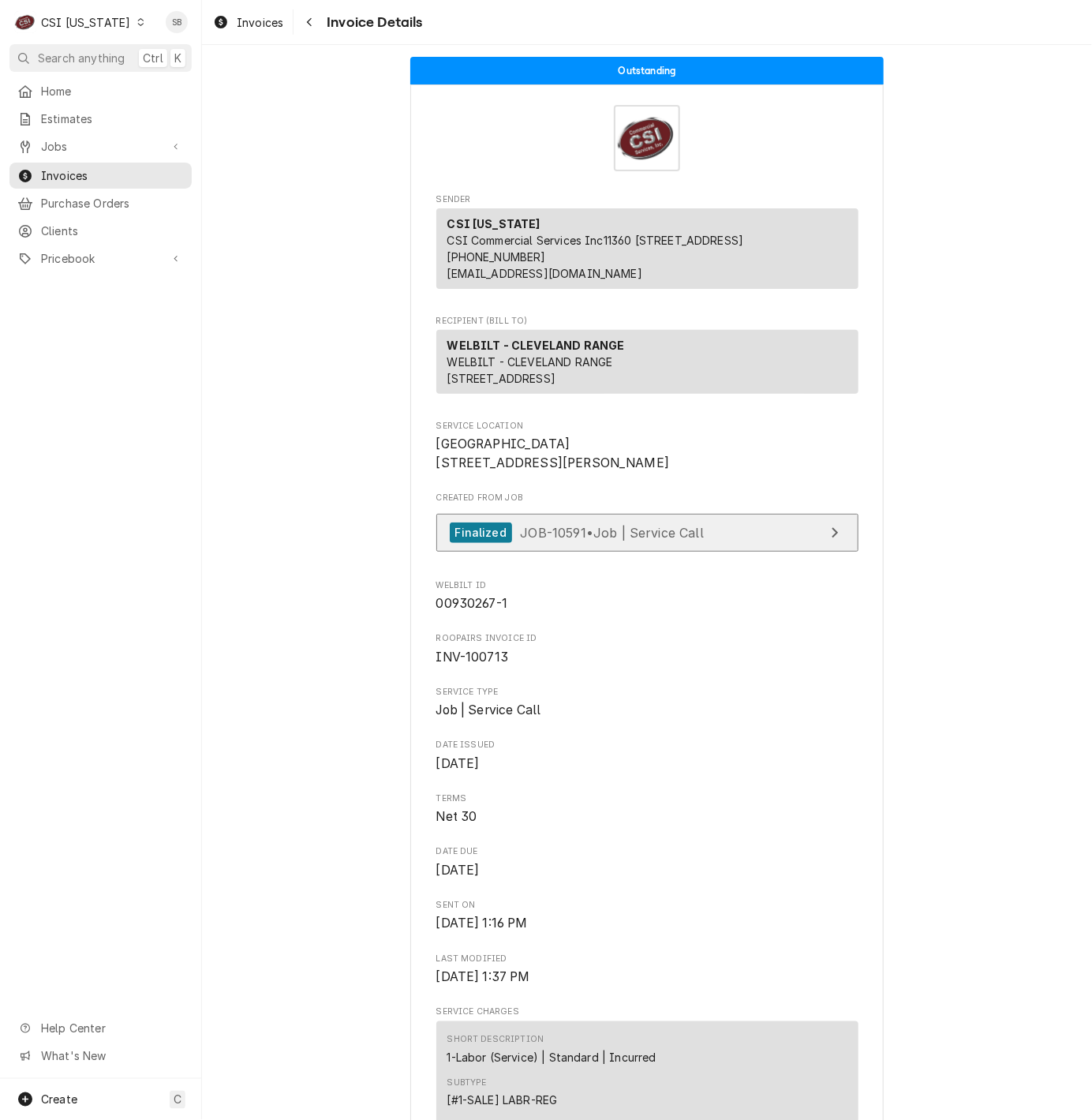
click at [613, 540] on span "JOB-10591 • Job | Service Call" at bounding box center [612, 532] width 184 height 16
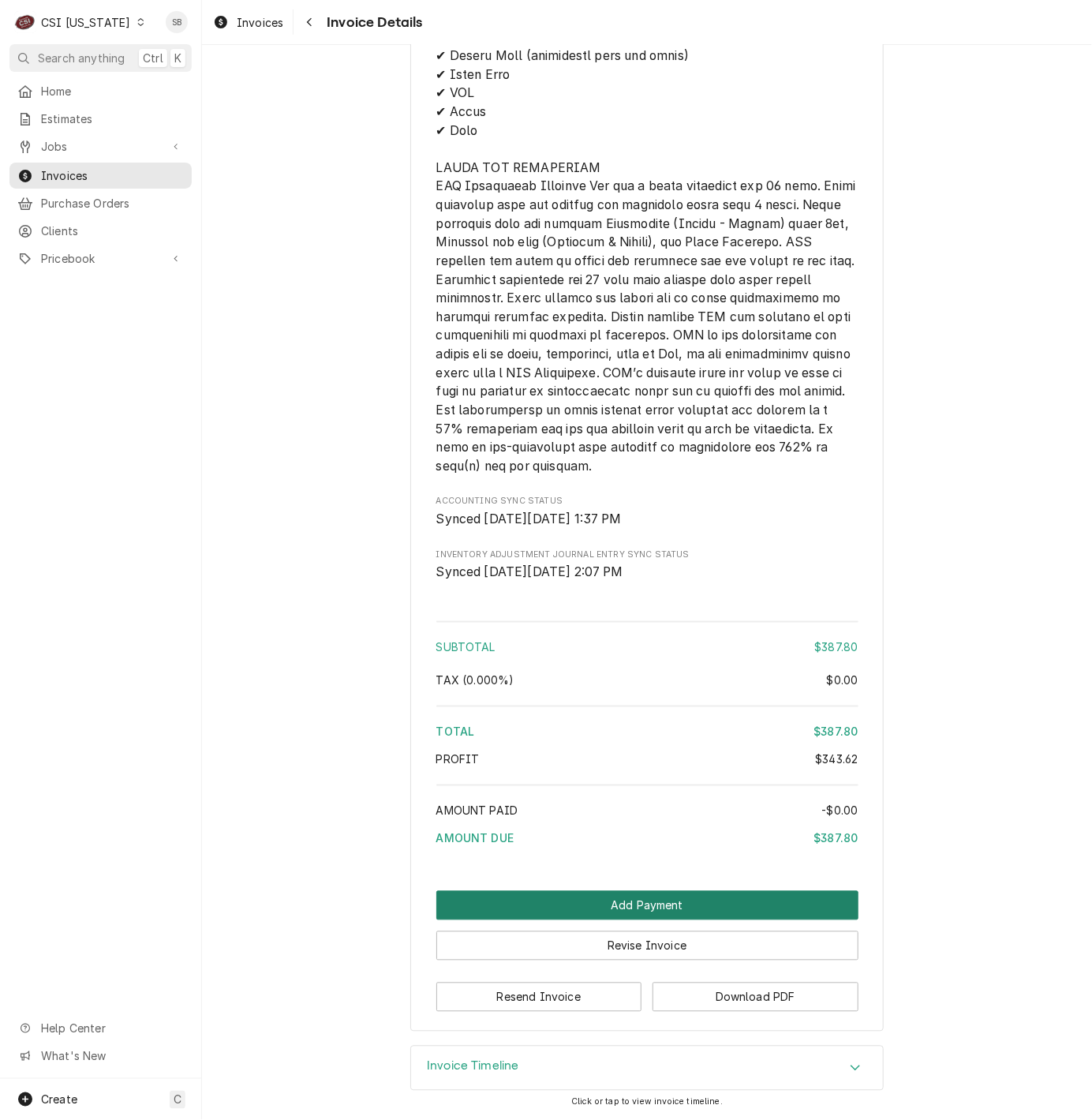
scroll to position [2810, 0]
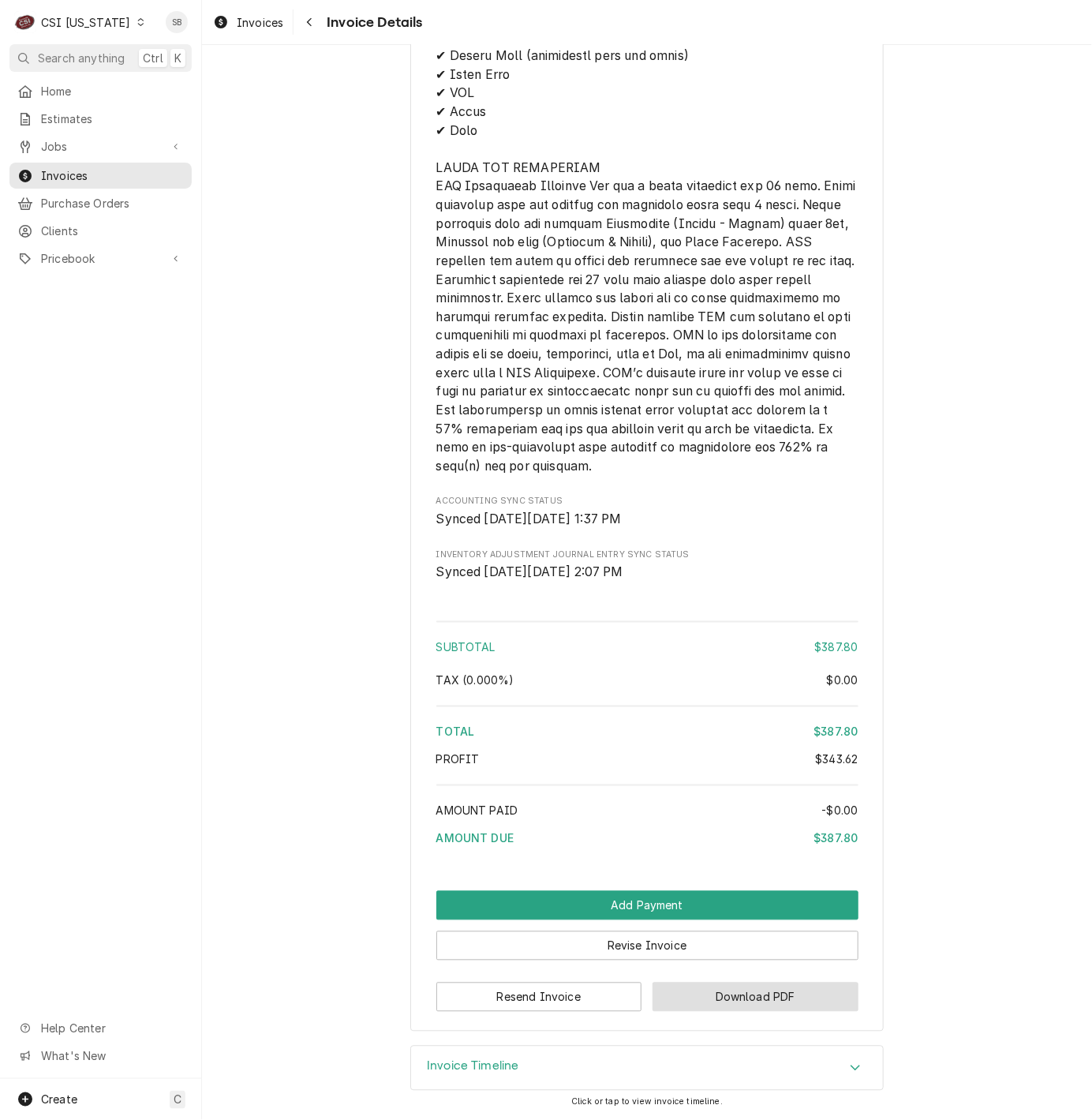
click at [801, 991] on button "Download PDF" at bounding box center [755, 997] width 206 height 29
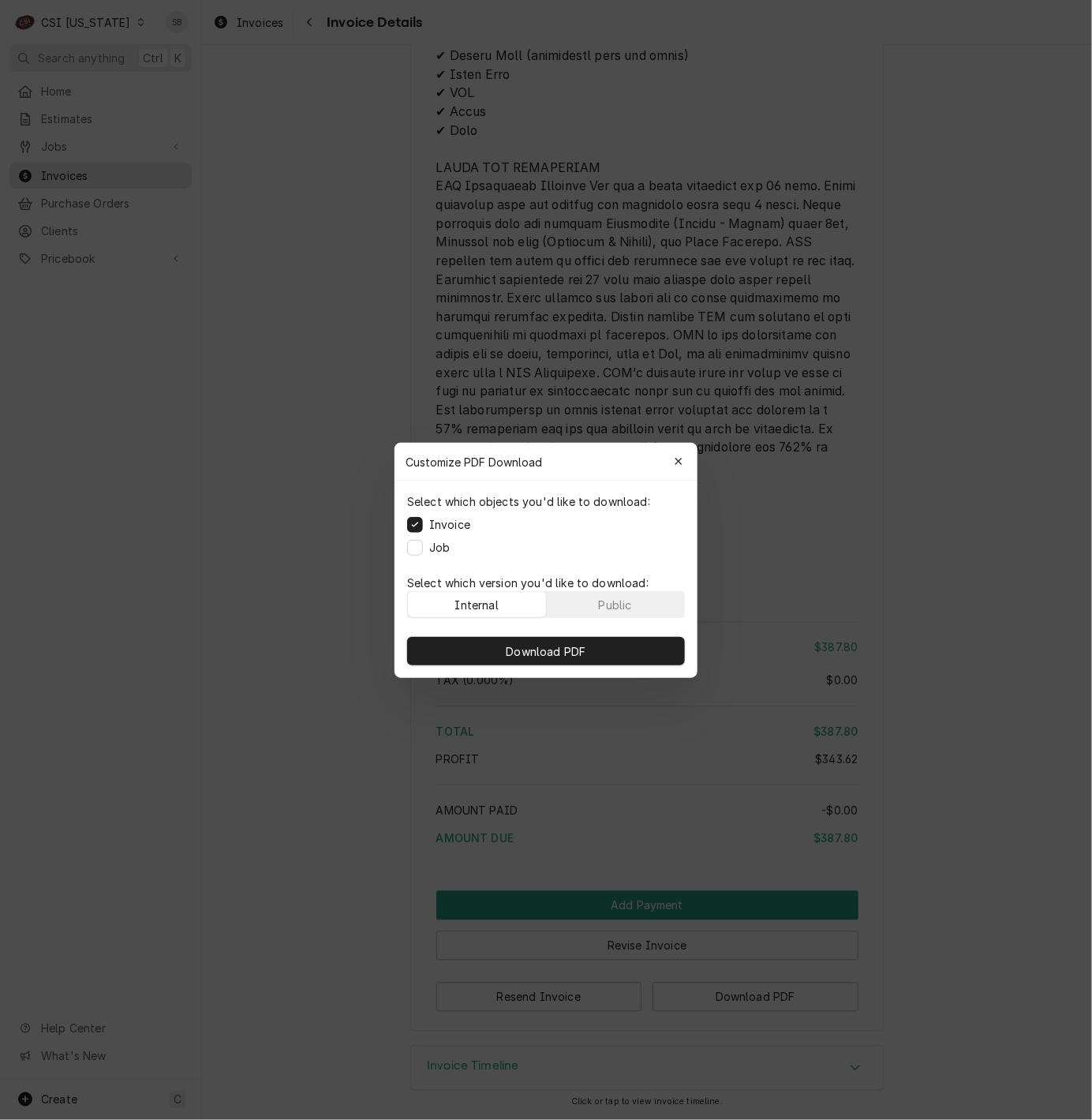
click at [613, 633] on div "Download PDF" at bounding box center [546, 651] width 303 height 54
click at [613, 639] on button "Download PDF" at bounding box center [546, 651] width 278 height 29
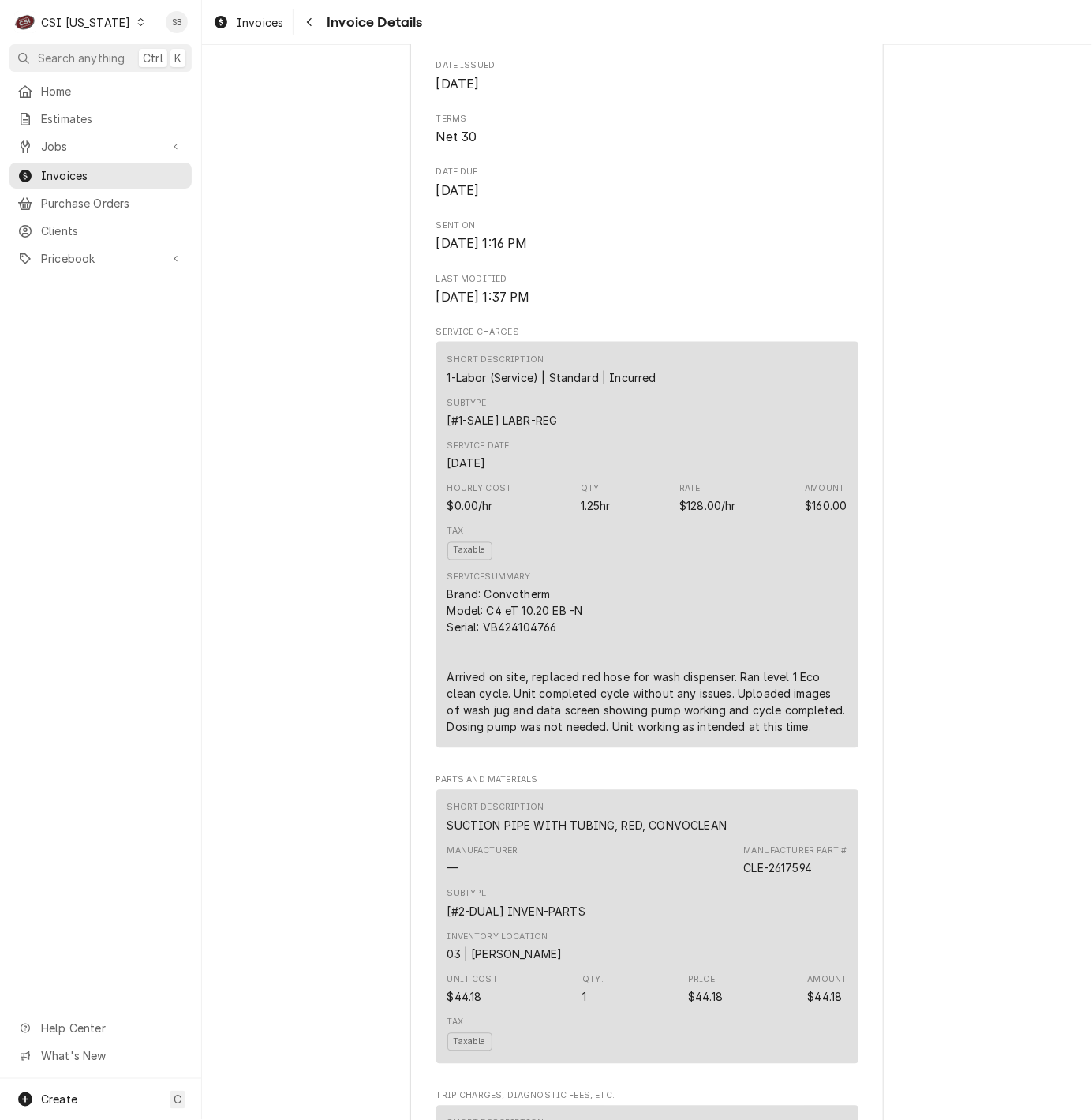
scroll to position [87, 0]
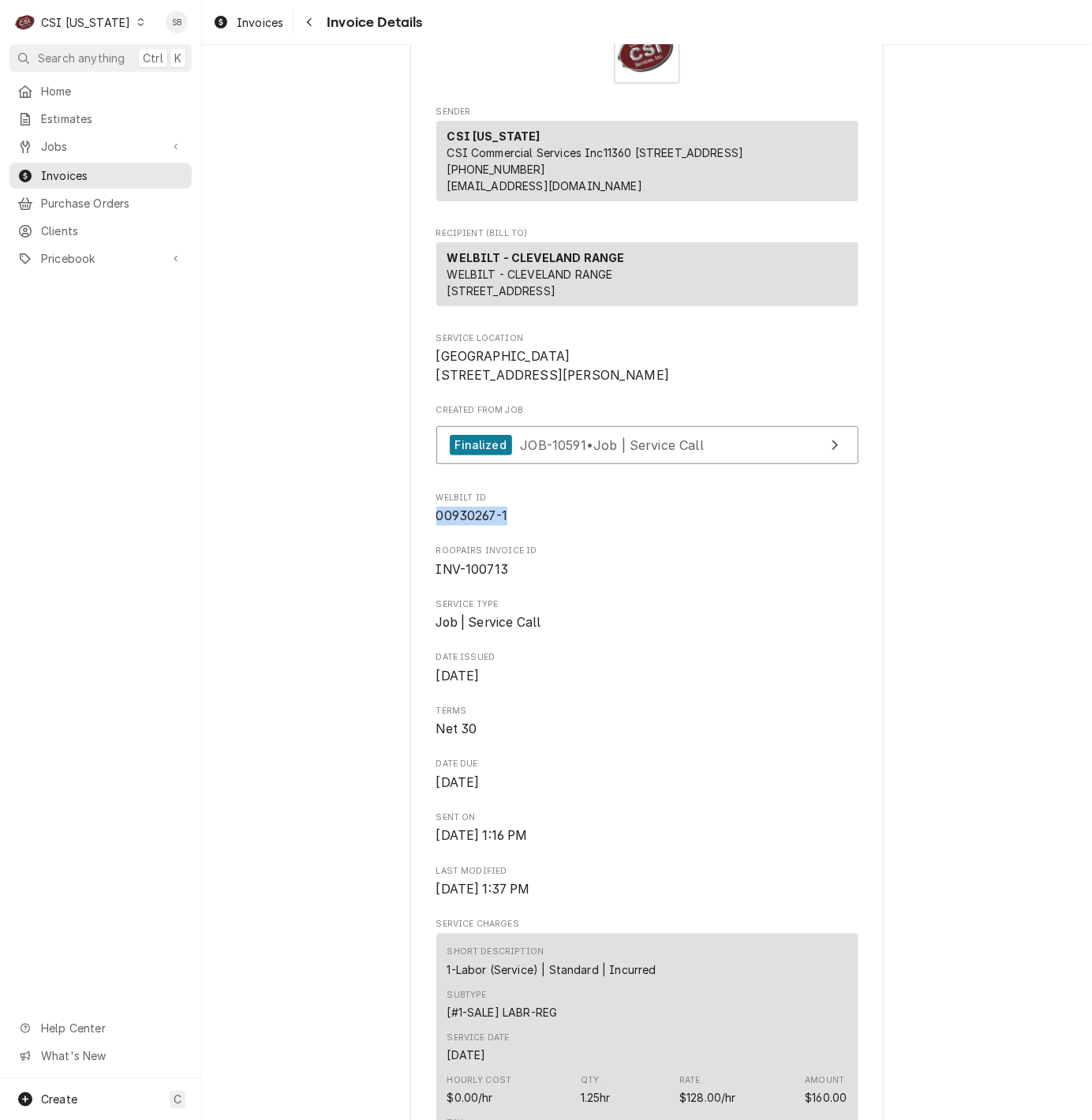
drag, startPoint x: 513, startPoint y: 564, endPoint x: 407, endPoint y: 571, distance: 106.2
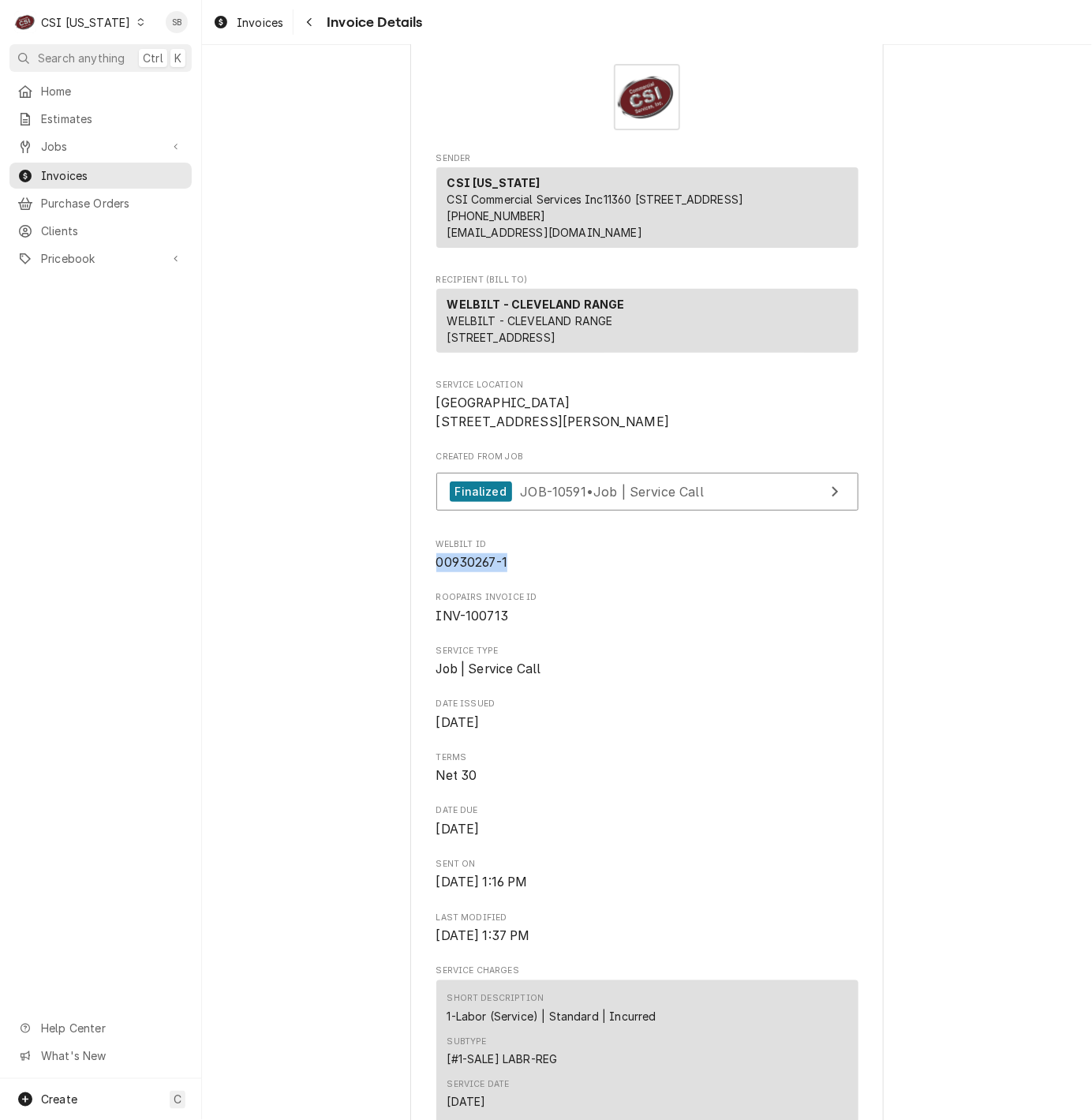
scroll to position [0, 0]
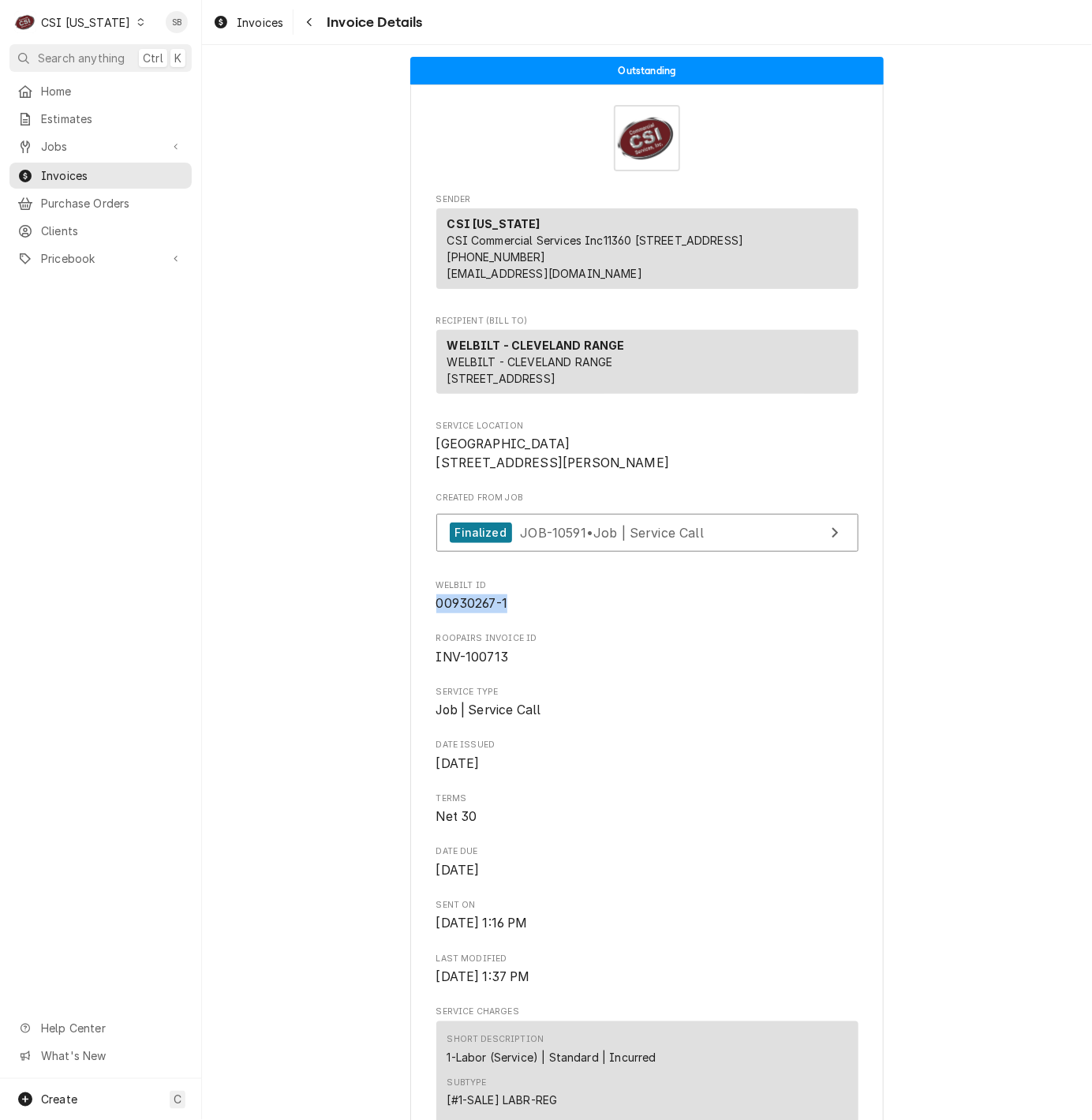
copy span "00930267-1"
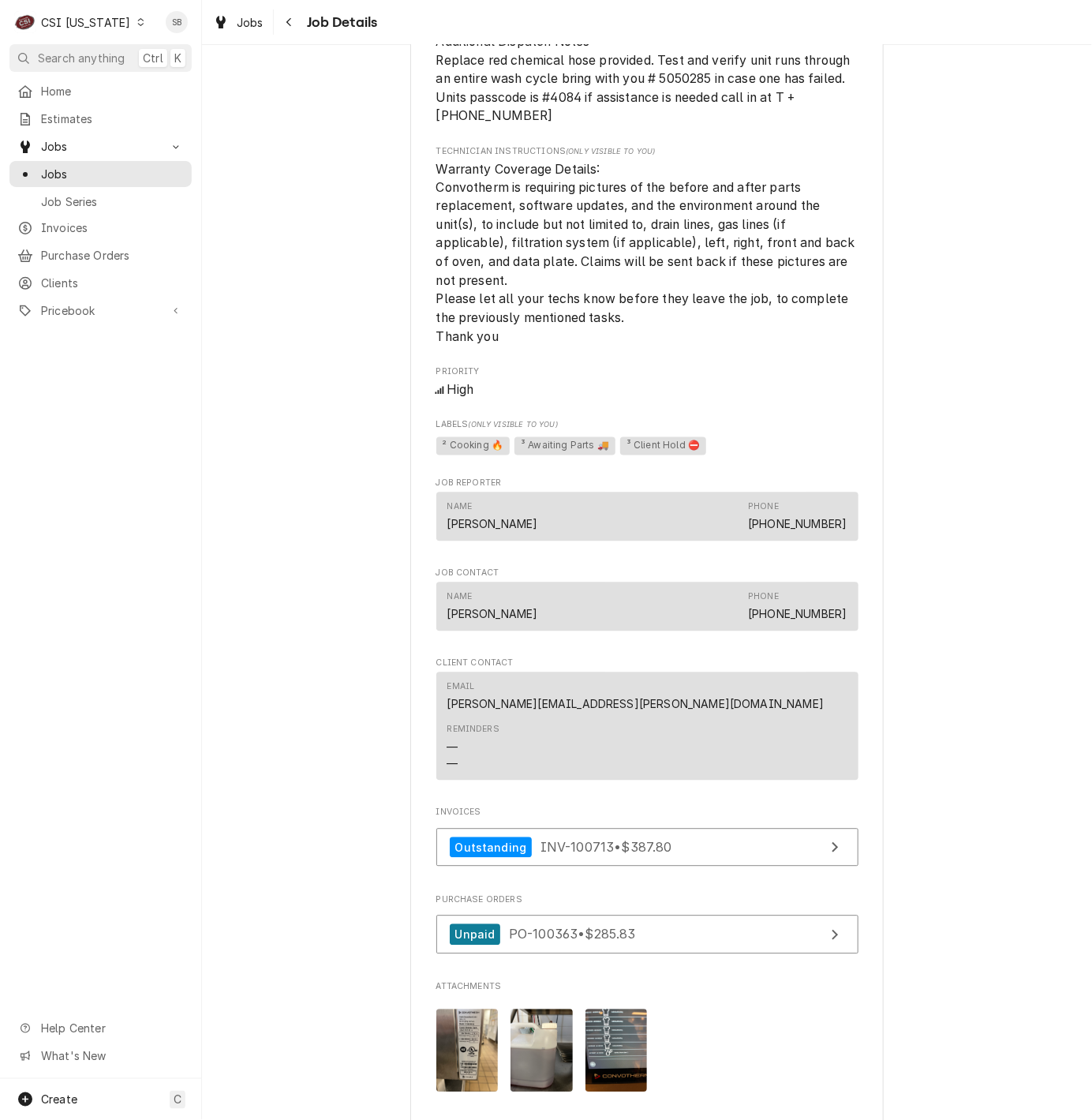
scroll to position [1432, 0]
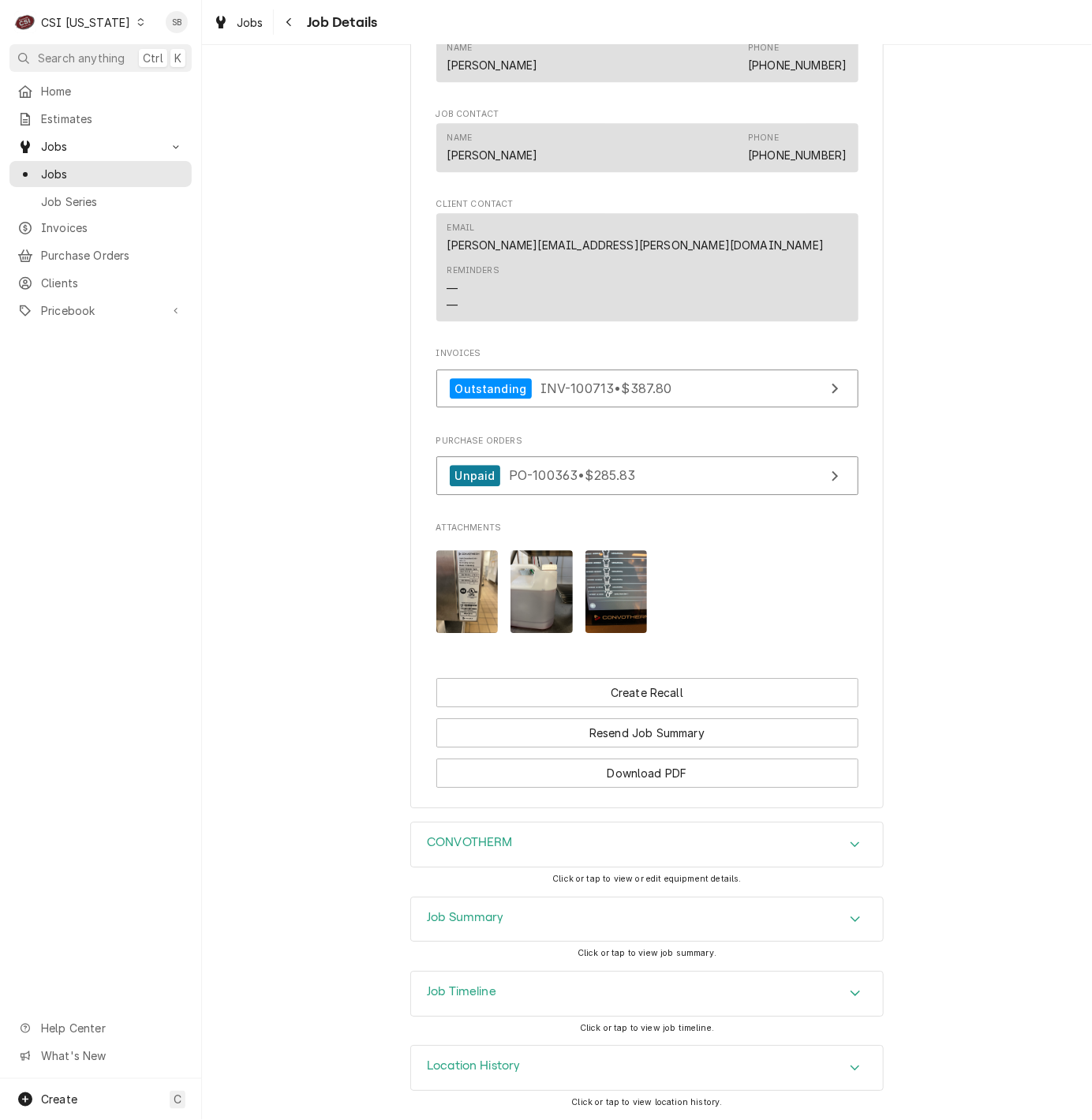
drag, startPoint x: 517, startPoint y: 903, endPoint x: 521, endPoint y: 895, distance: 8.9
click at [517, 903] on div "Job Summary" at bounding box center [647, 919] width 472 height 44
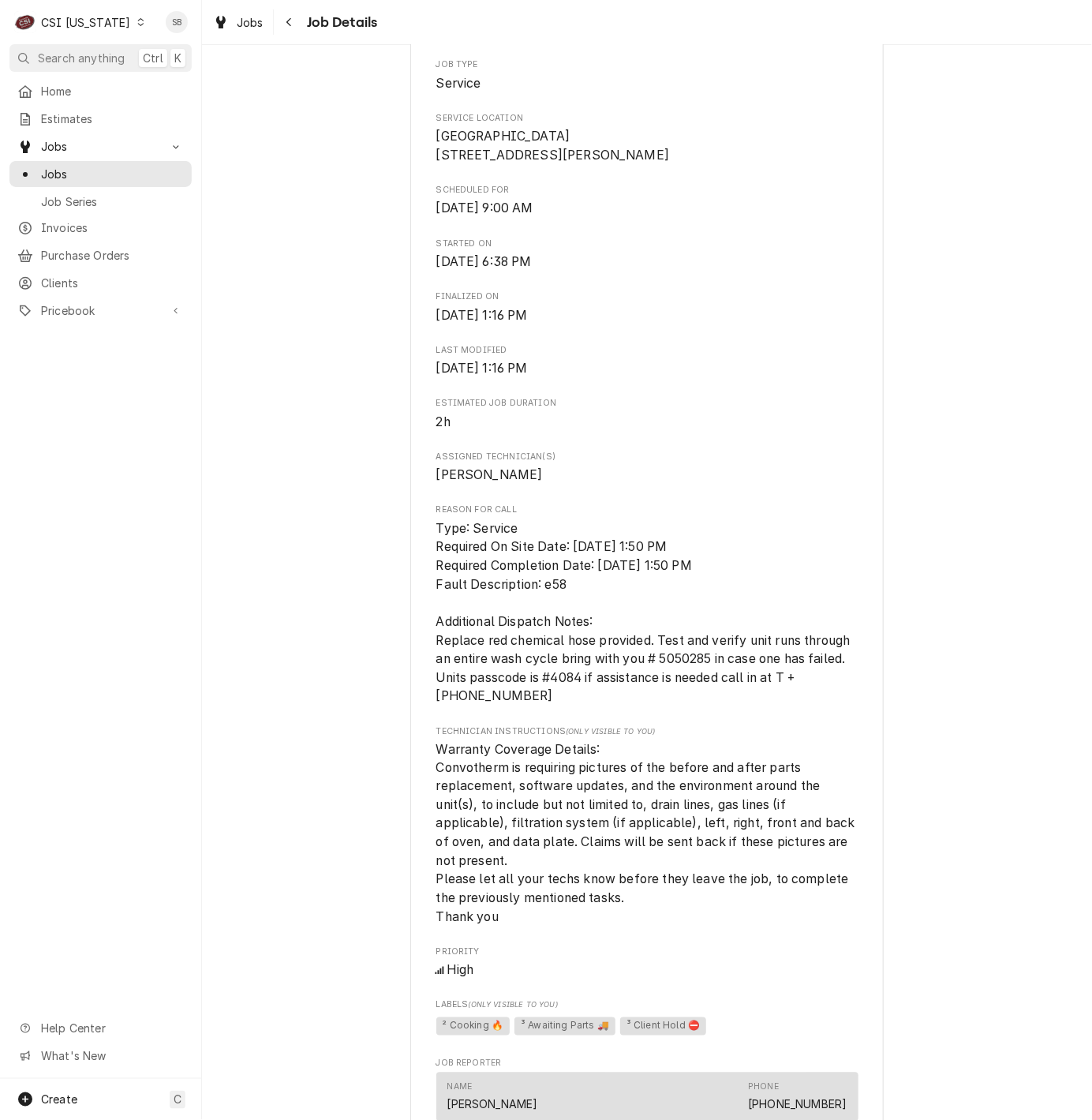
scroll to position [0, 0]
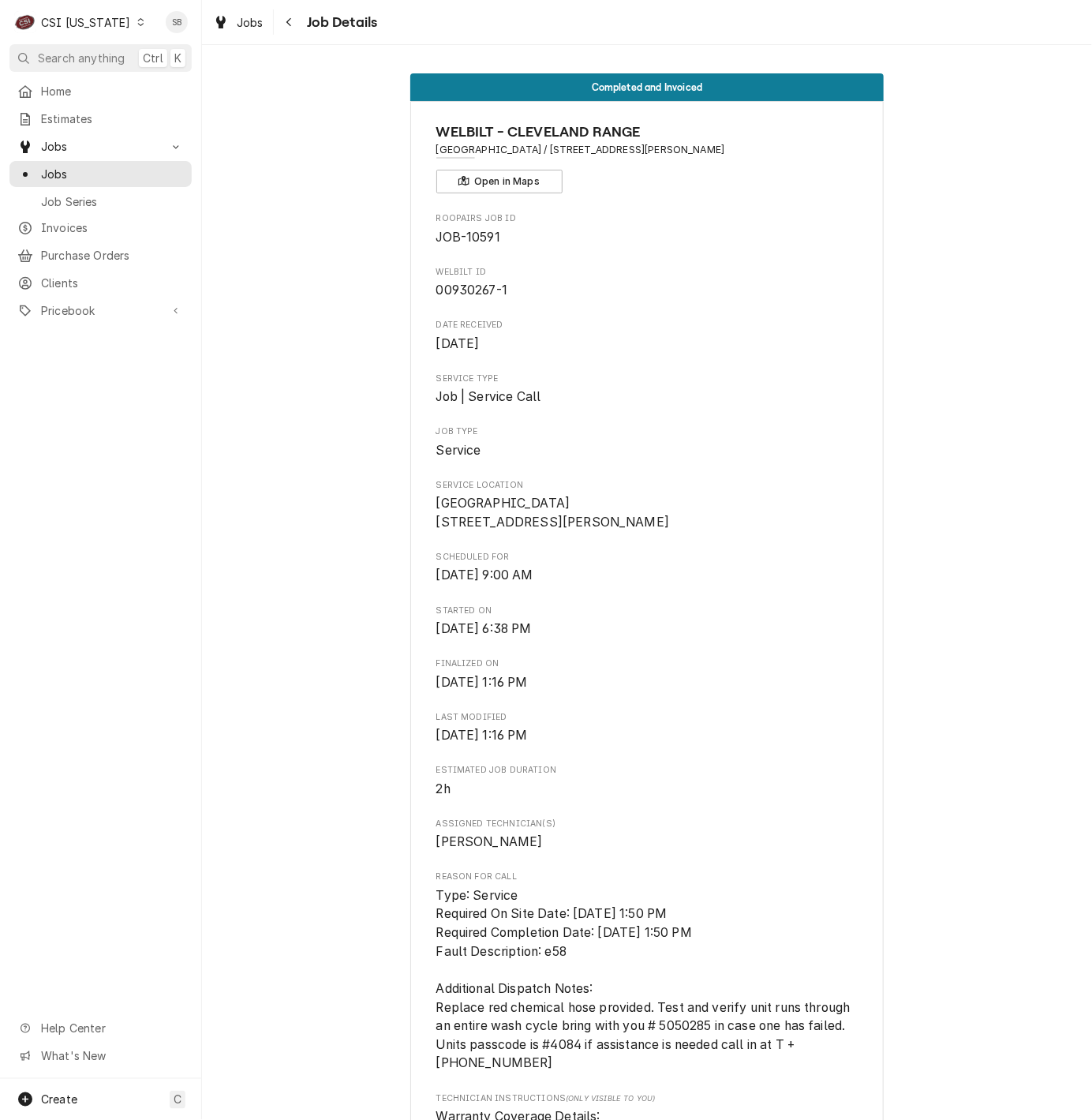
click at [467, 244] on span "JOB-10591" at bounding box center [468, 237] width 64 height 15
copy span "10591"
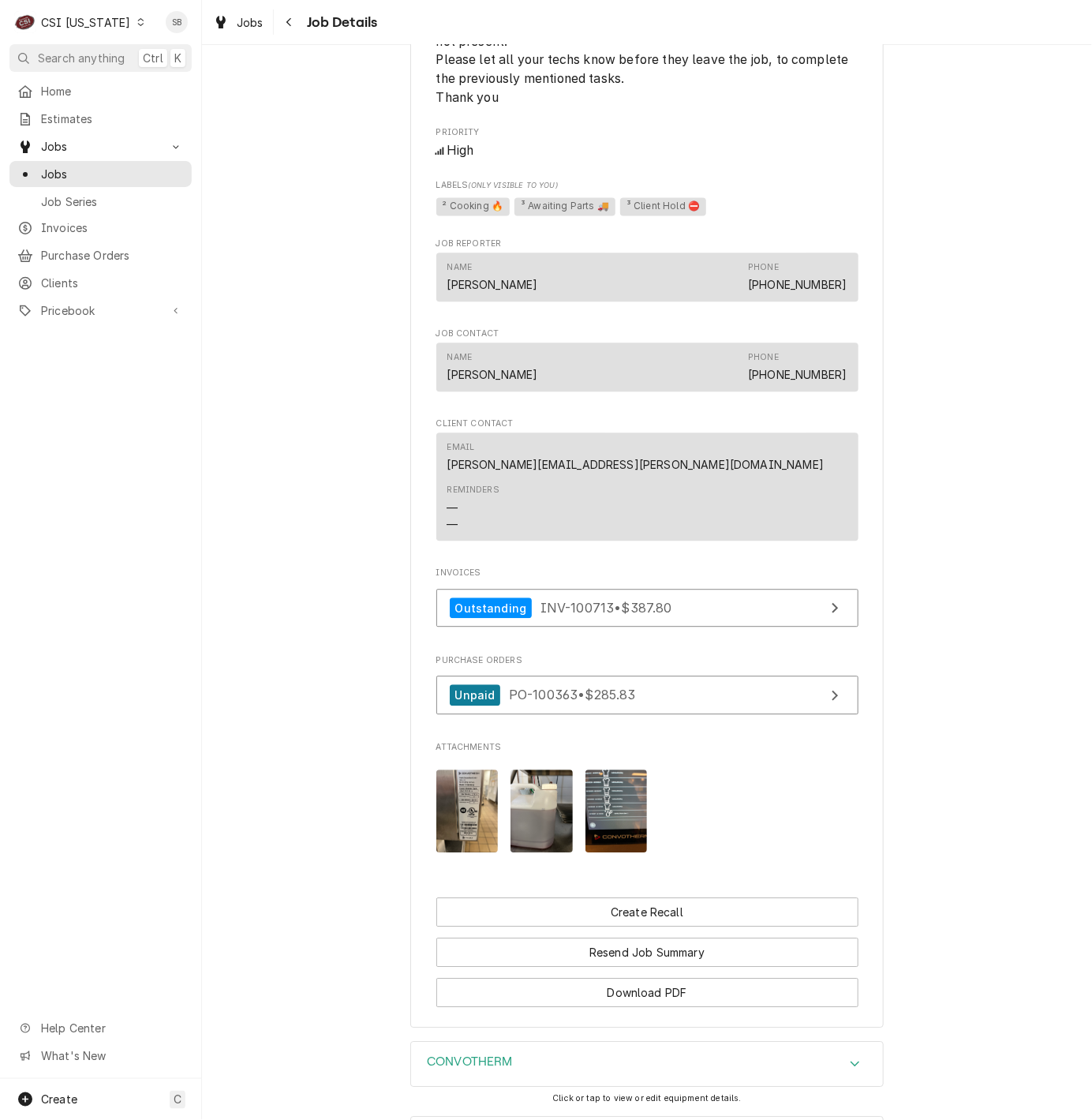
scroll to position [1302, 0]
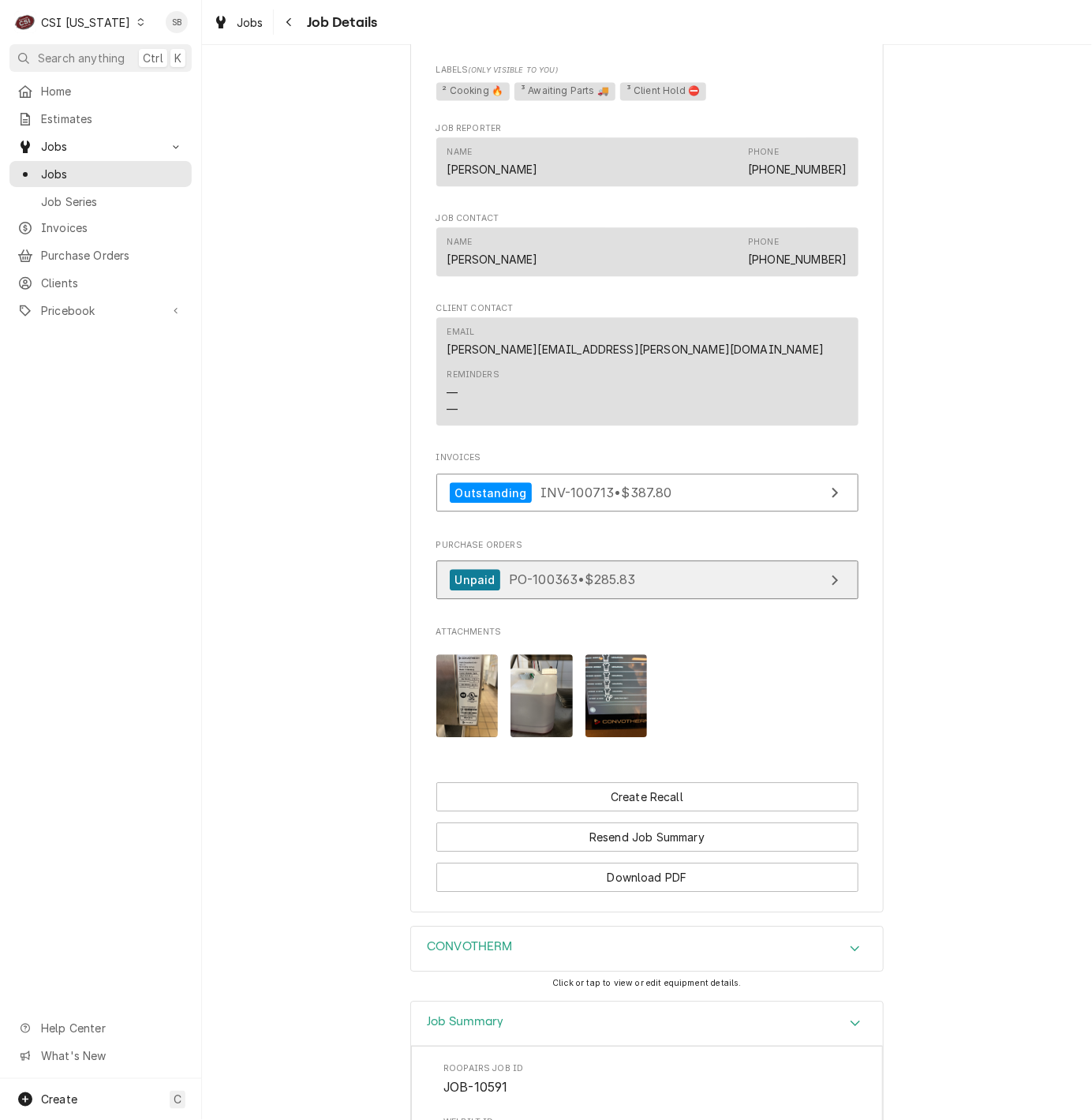
click at [554, 583] on link "Unpaid PO-100363 • $285.83" at bounding box center [648, 579] width 422 height 39
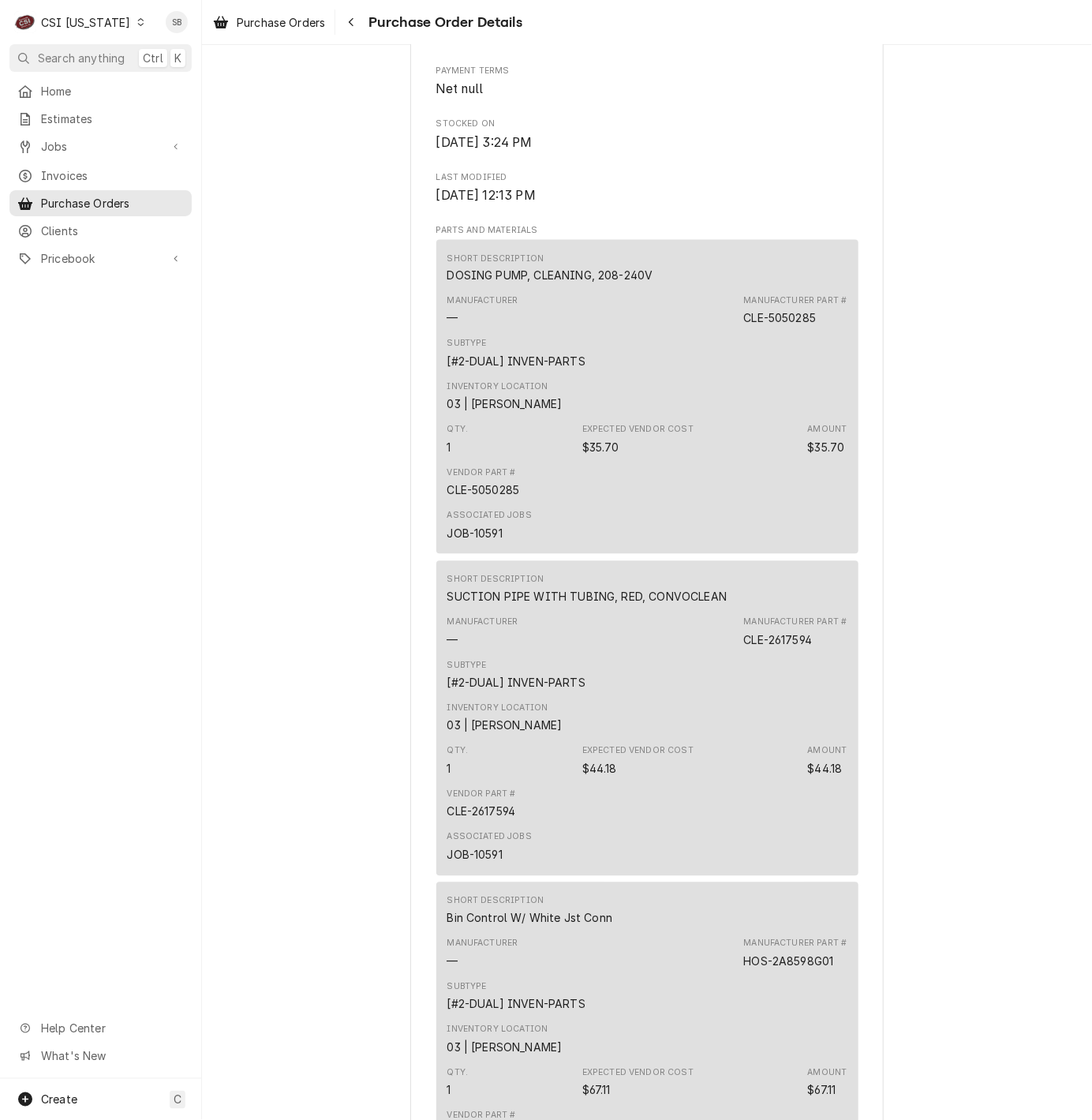
scroll to position [2212, 0]
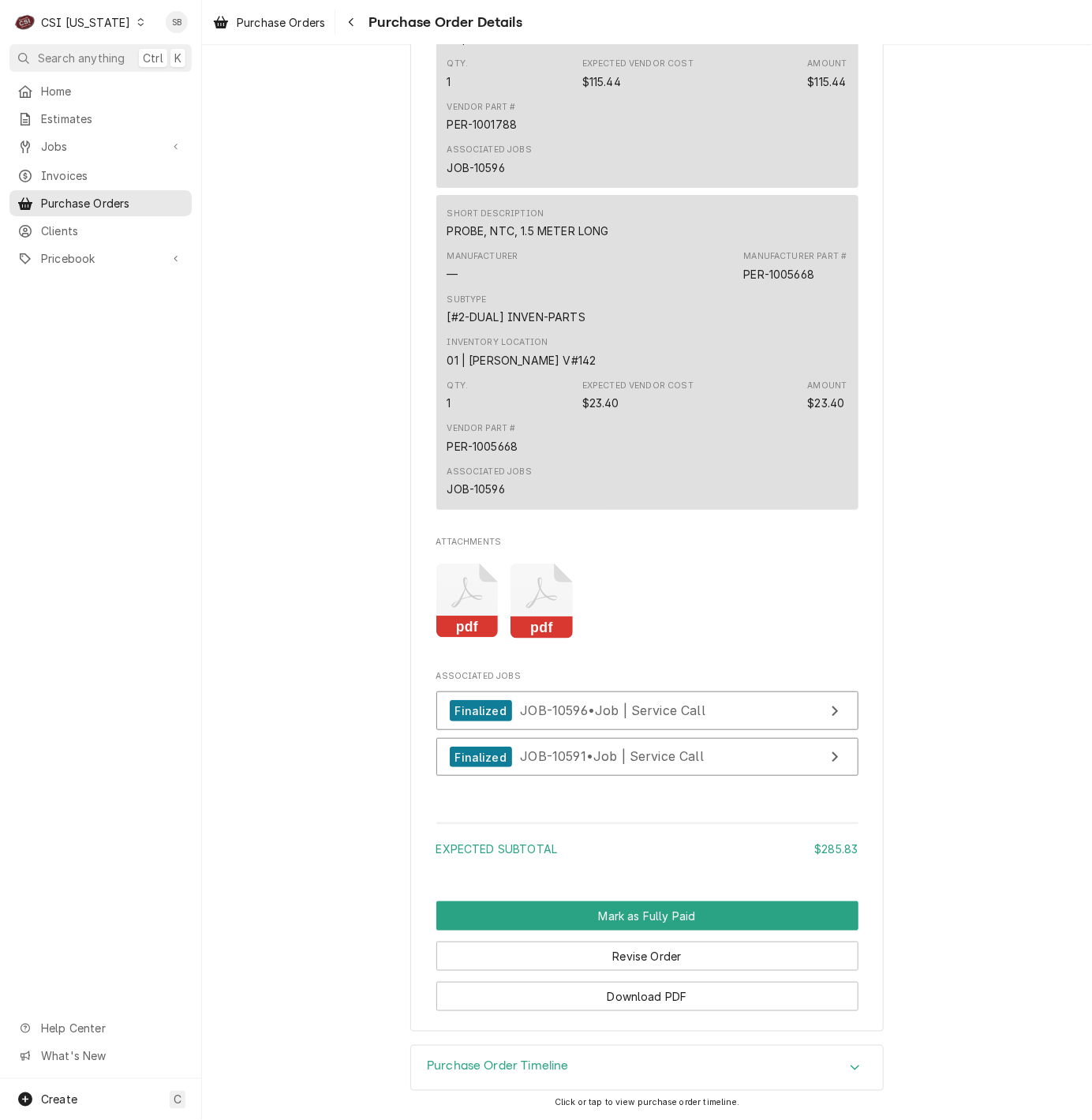
click at [441, 575] on icon "Attachments" at bounding box center [467, 601] width 63 height 75
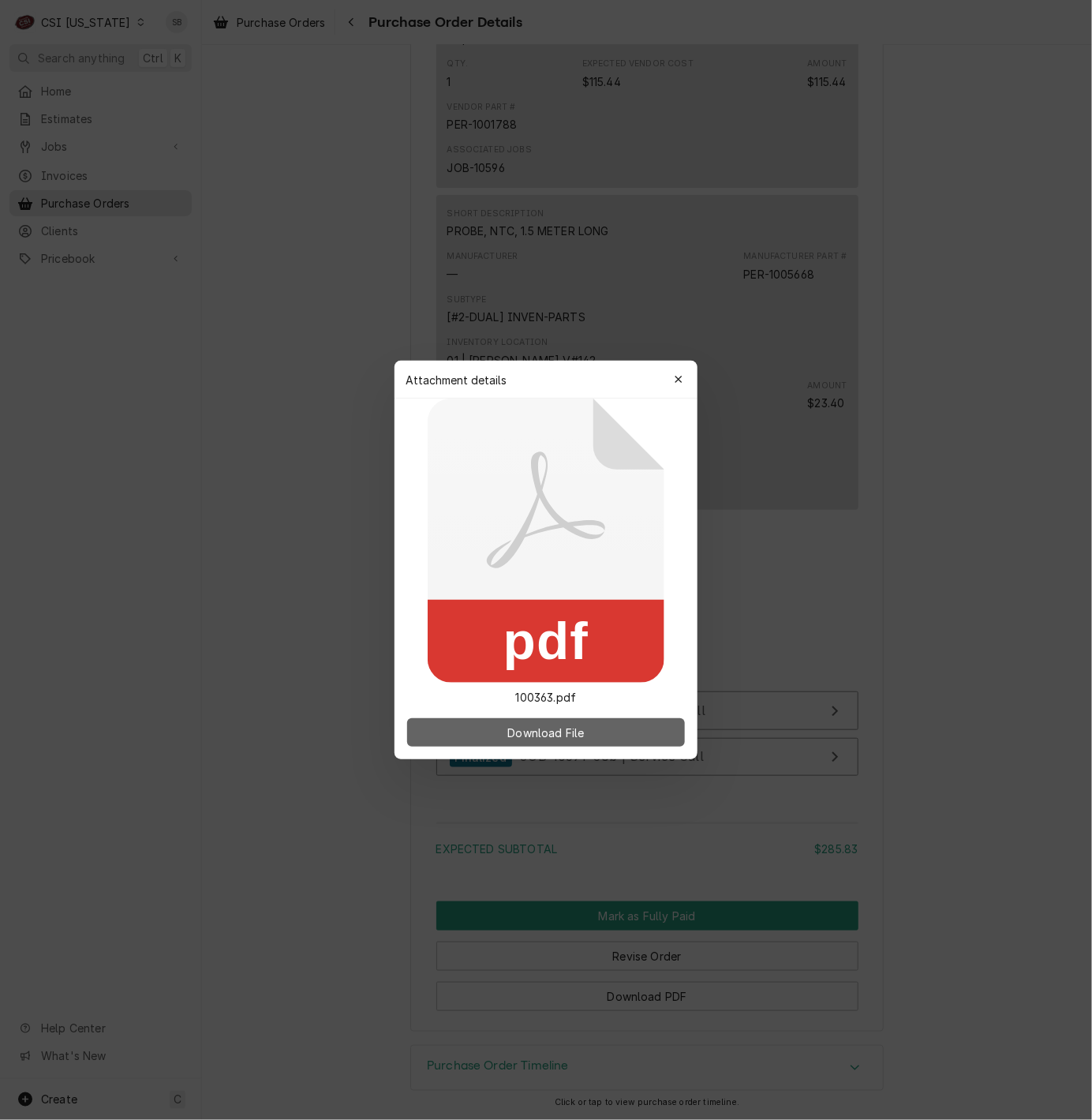
click at [586, 725] on span "Download File" at bounding box center [545, 733] width 83 height 17
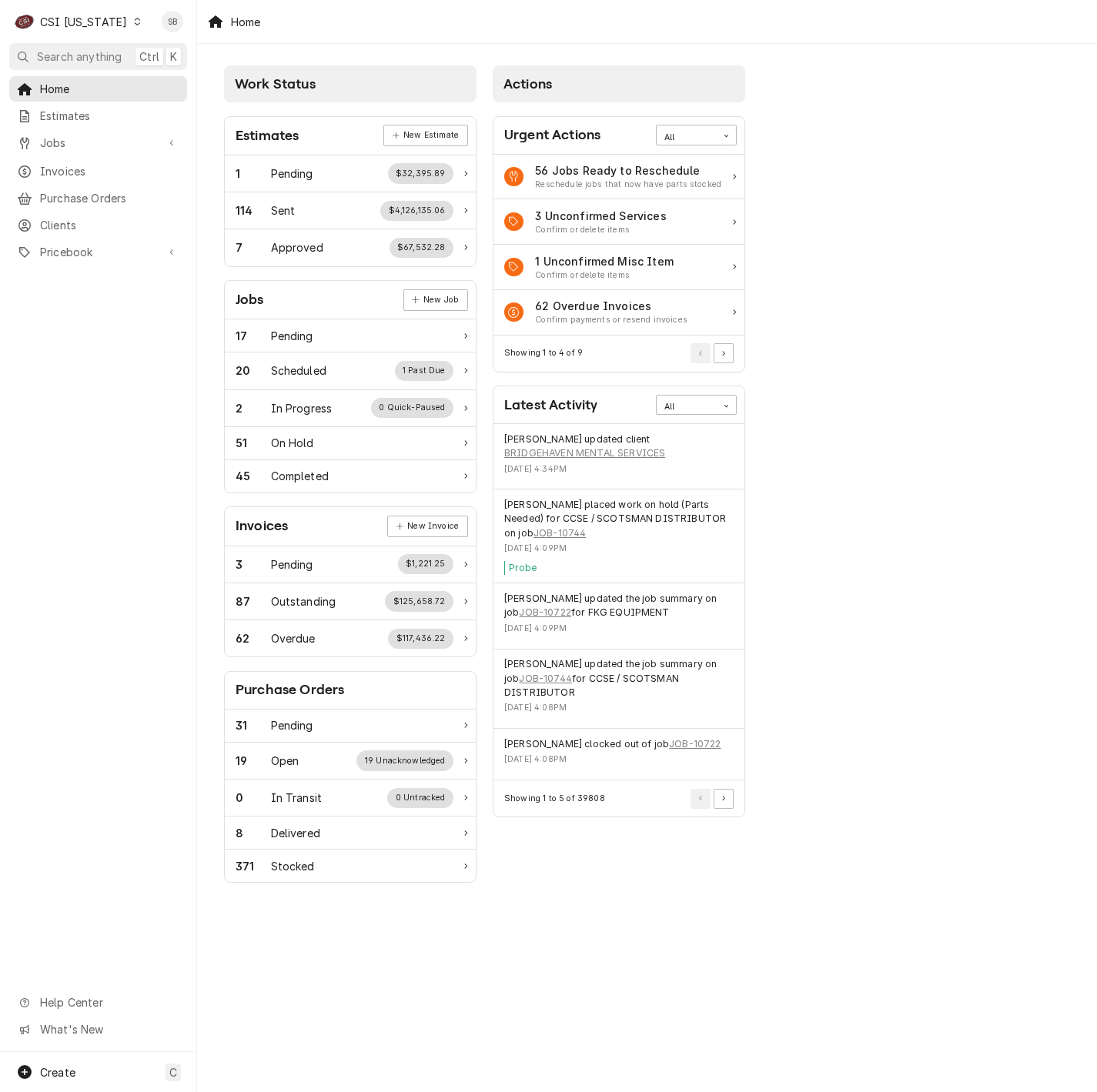
drag, startPoint x: 47, startPoint y: 23, endPoint x: 79, endPoint y: 37, distance: 34.9
click at [47, 23] on div "CSI [US_STATE]" at bounding box center [84, 22] width 87 height 16
click at [167, 33] on div "CSI [US_STATE][GEOGRAPHIC_DATA]" at bounding box center [241, 31] width 203 height 16
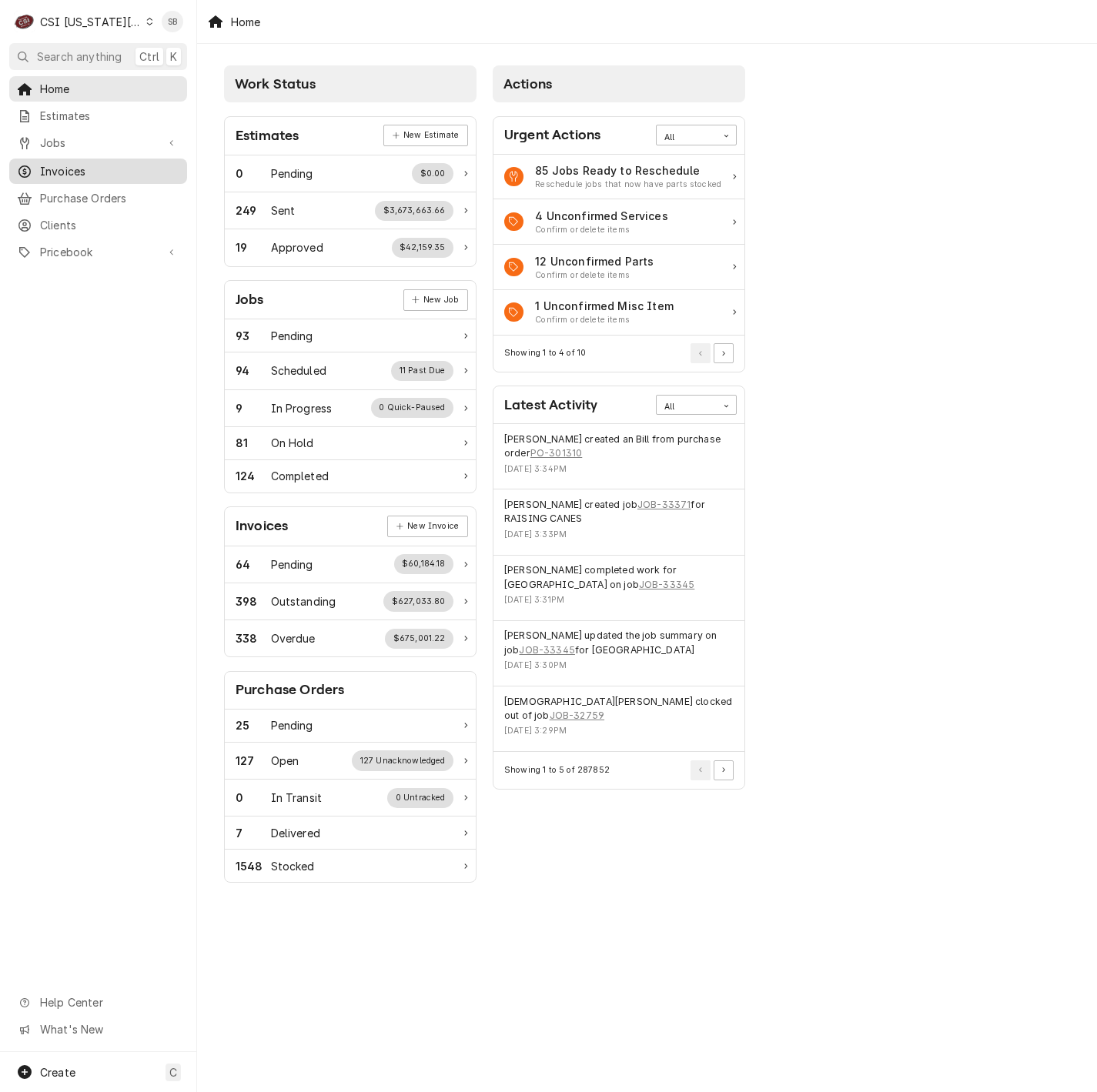
click at [79, 162] on div "Invoices" at bounding box center [98, 171] width 172 height 19
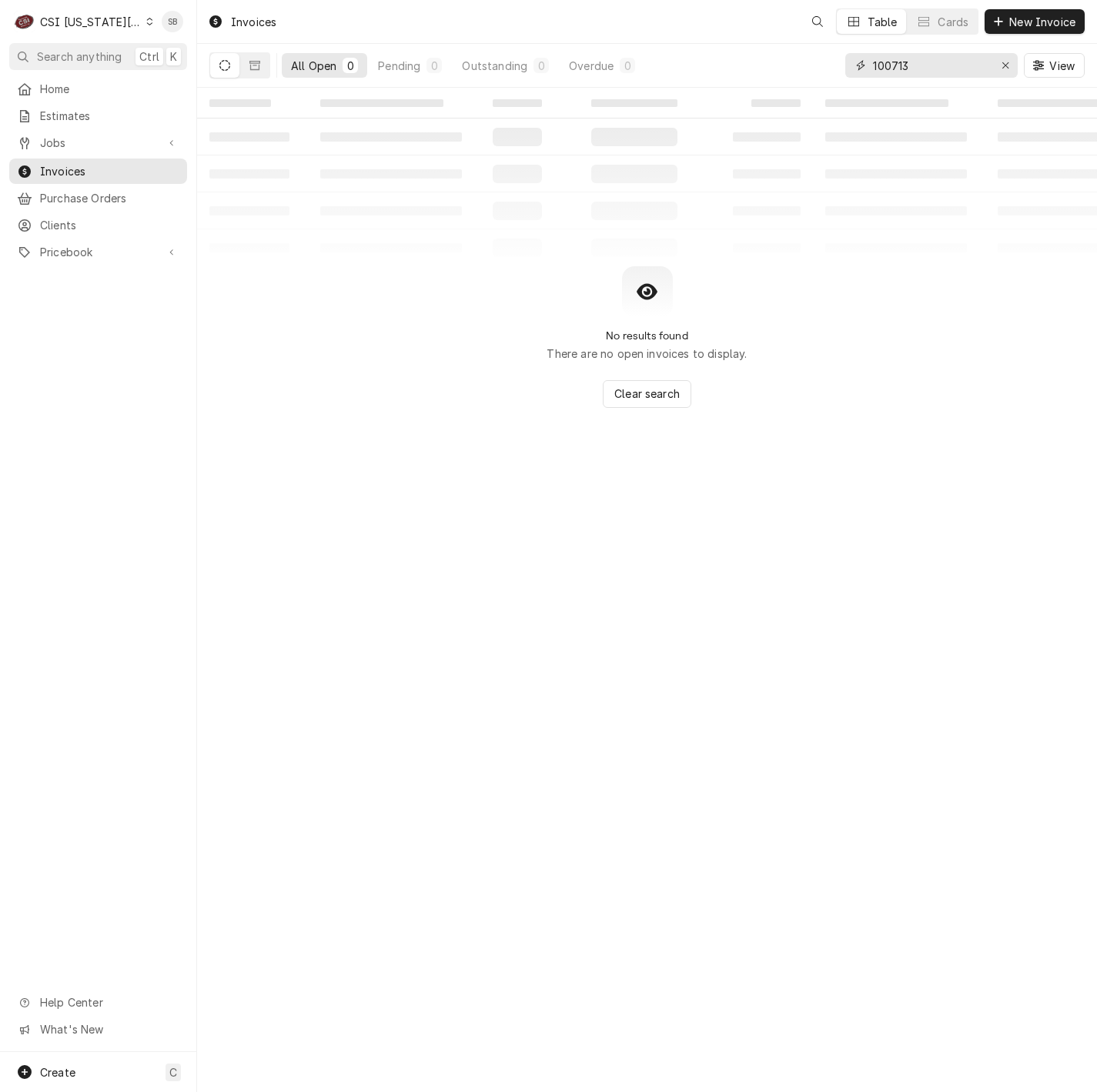
click at [891, 65] on input "100713" at bounding box center [930, 66] width 115 height 25
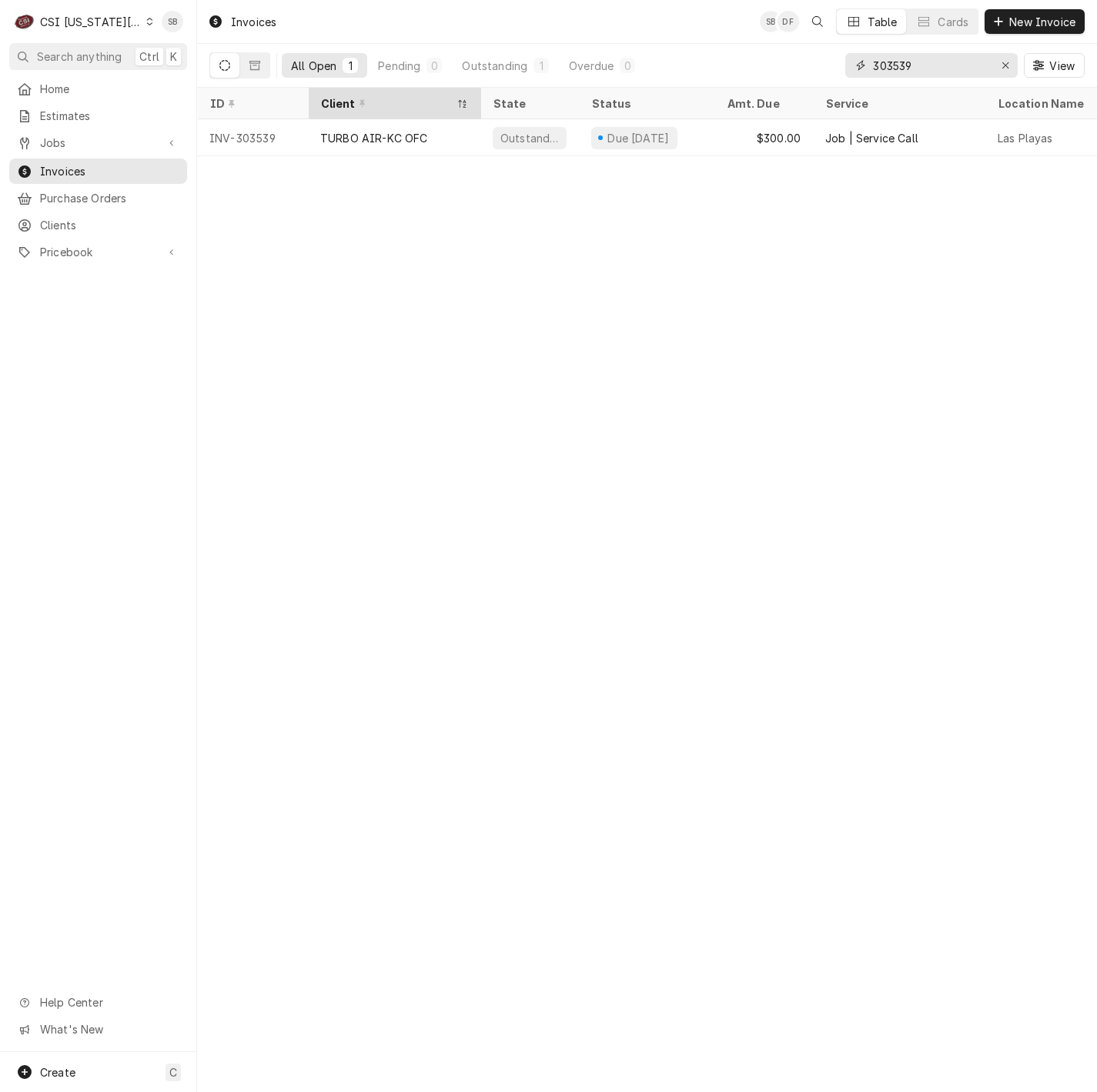
type input "303539"
click at [348, 116] on th "Client" at bounding box center [394, 103] width 173 height 32
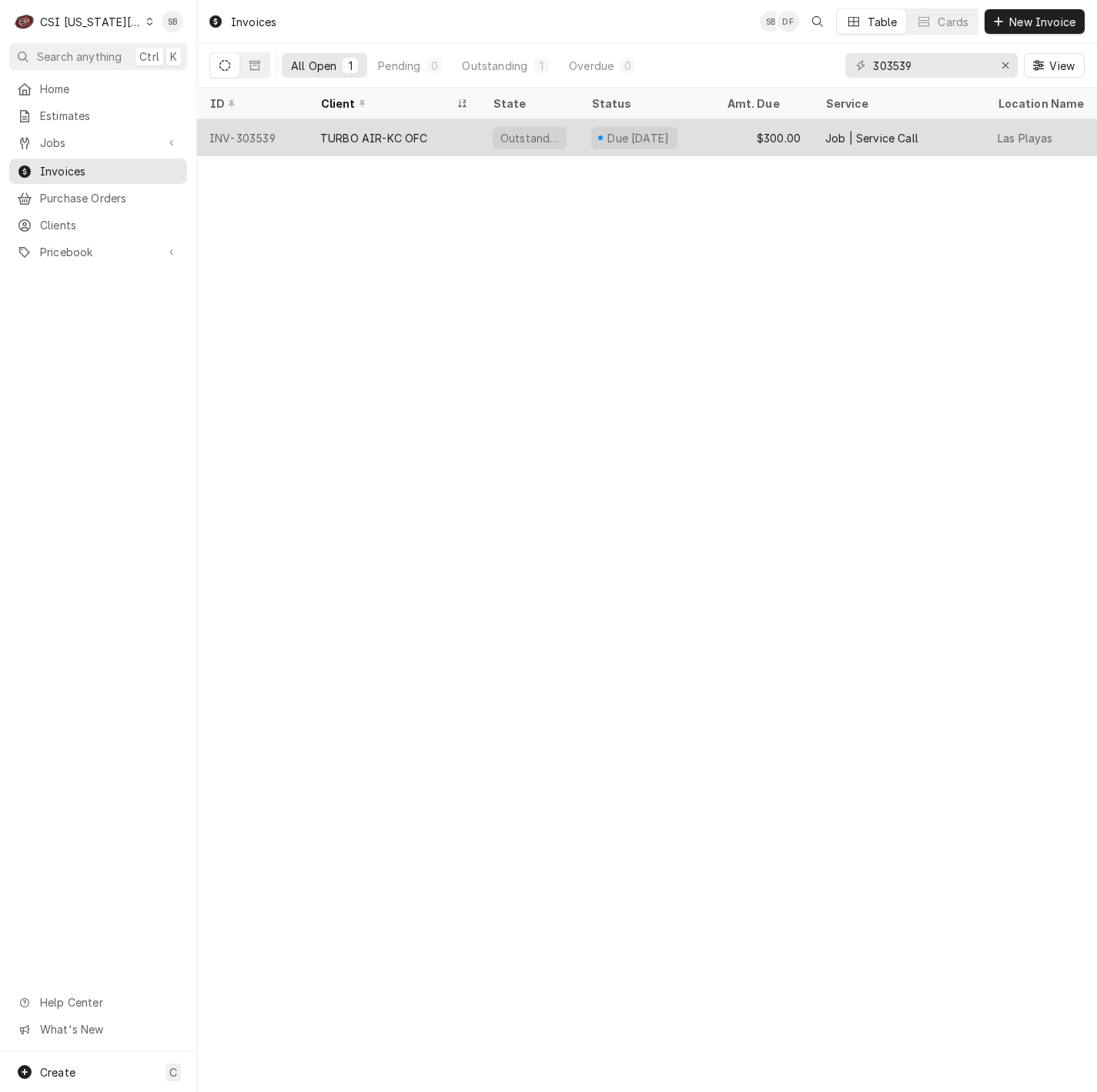
click at [376, 149] on div "TURBO AIR-KC OFC" at bounding box center [394, 138] width 173 height 37
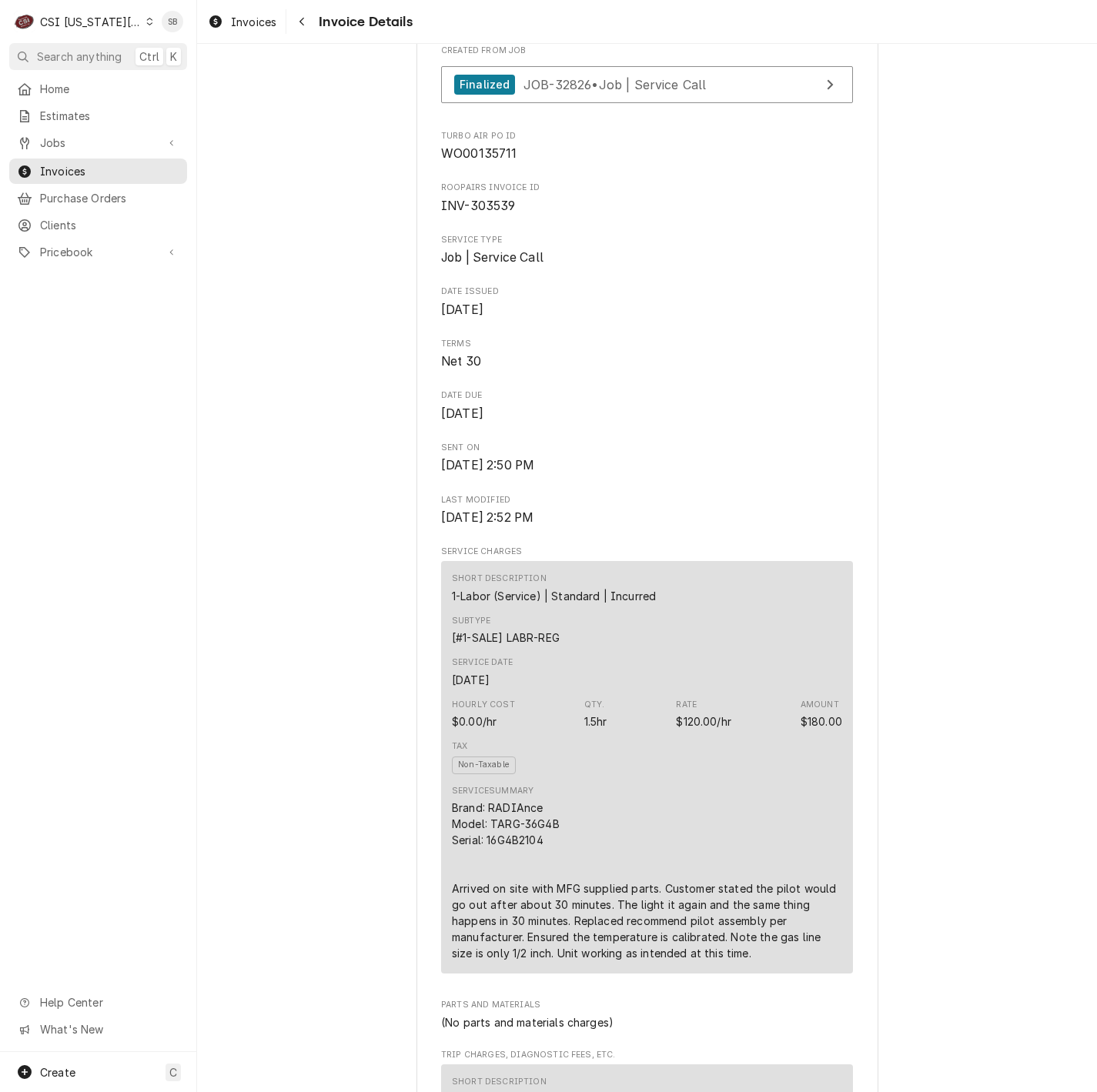
scroll to position [808, 0]
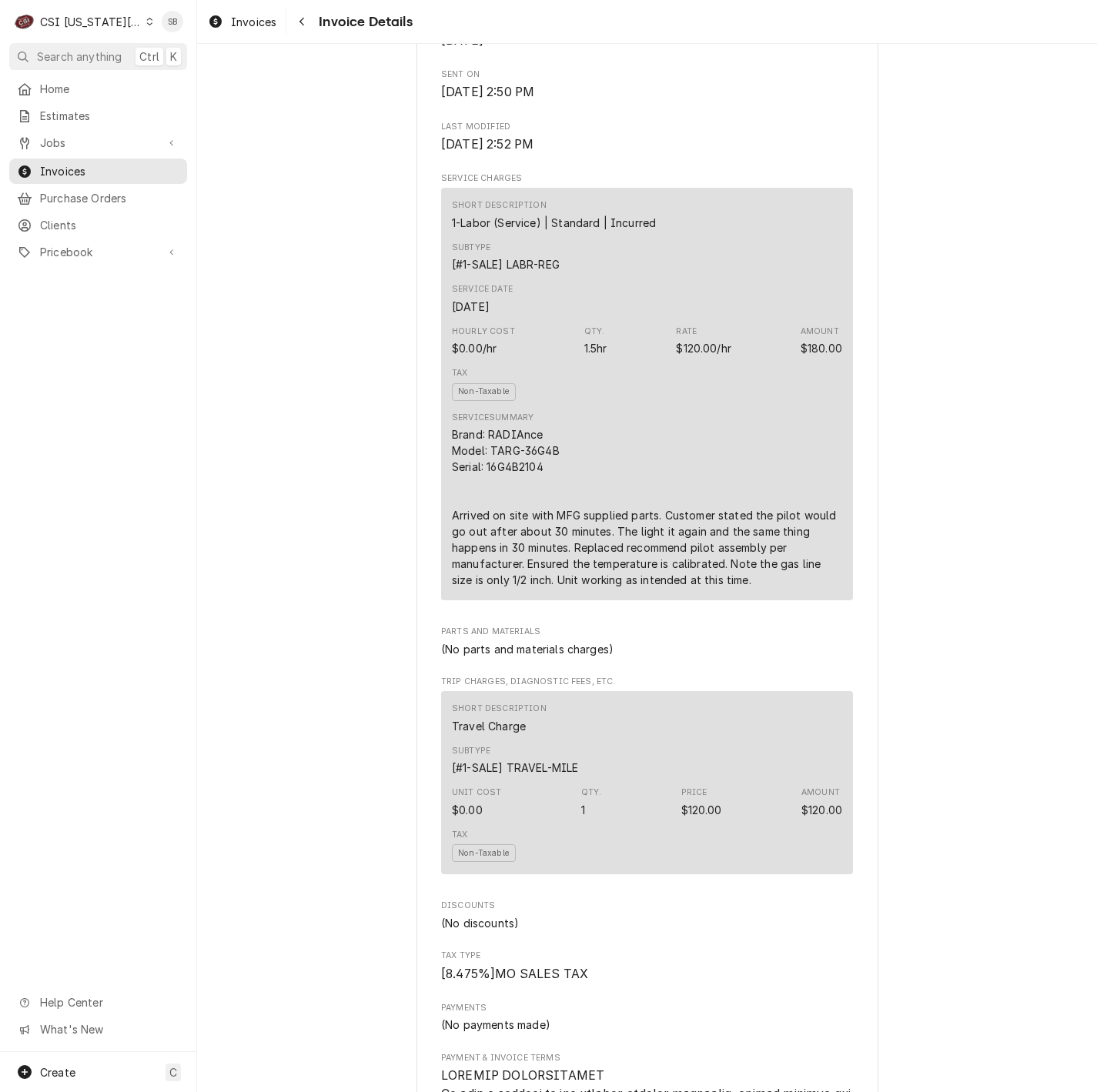
click at [1006, 851] on div "Outstanding Sender CSI Kansas City CSI Commercial Services Inc1021 NE Jib Ct Un…" at bounding box center [647, 756] width 900 height 3041
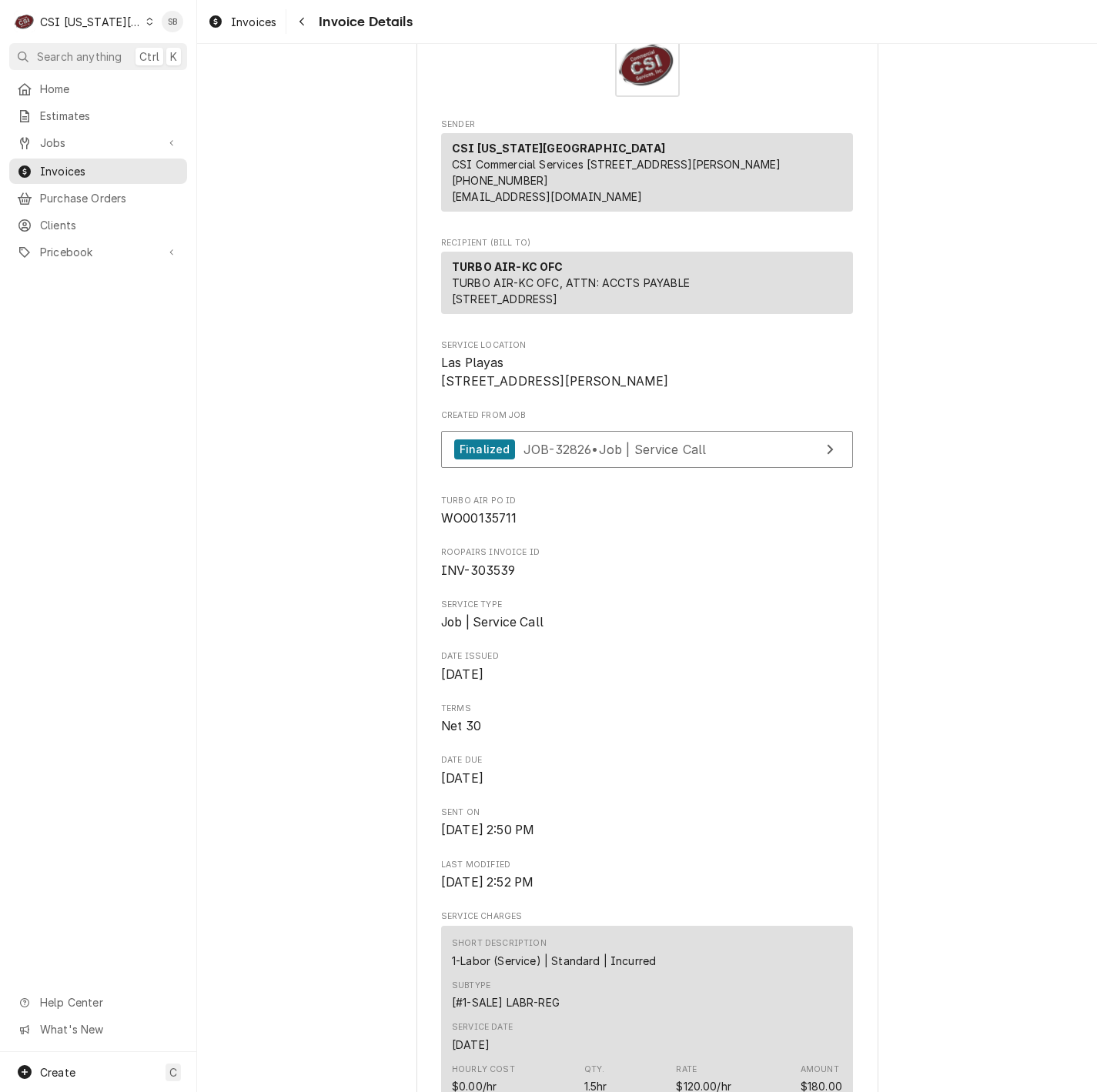
scroll to position [0, 0]
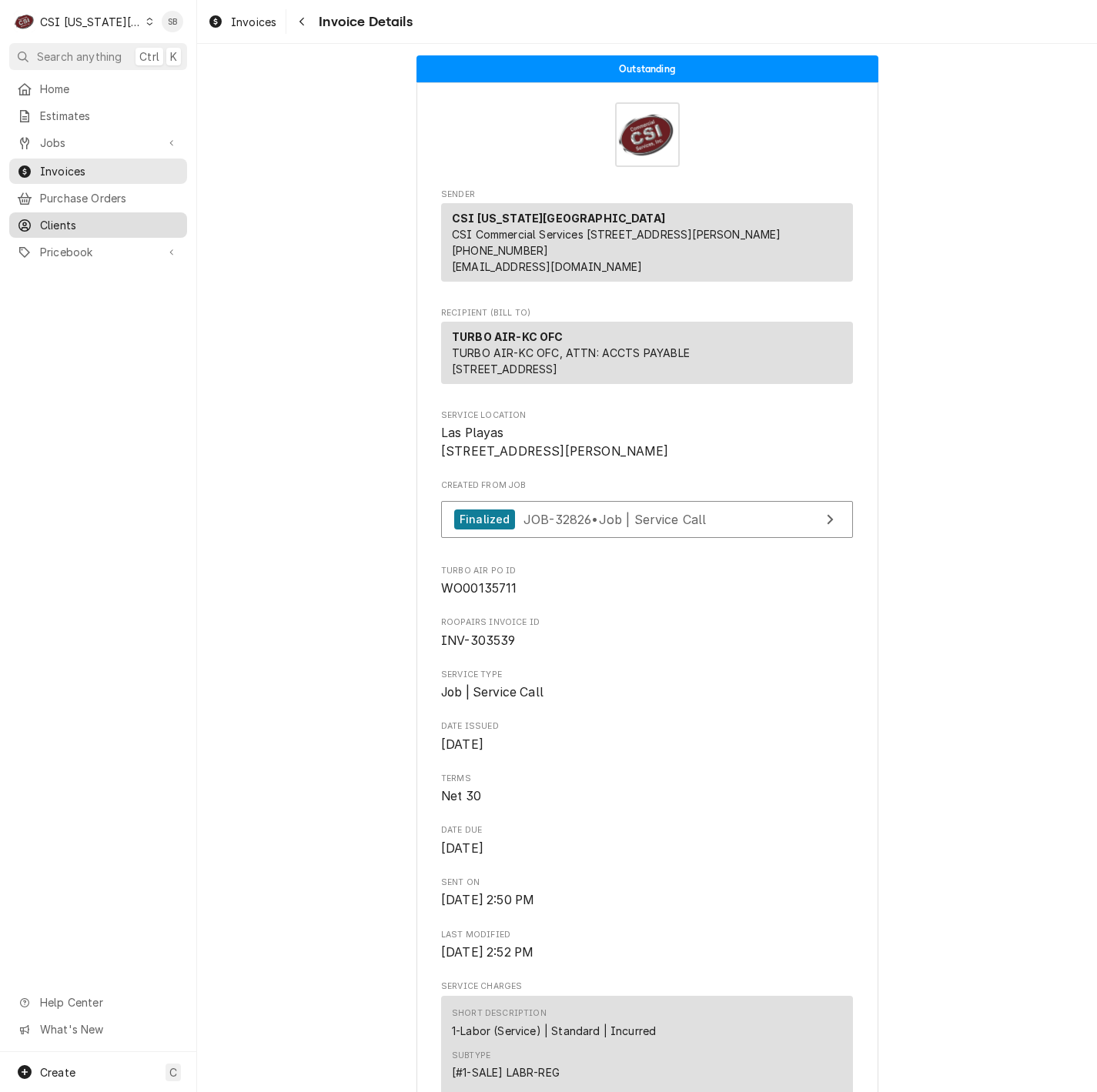
click at [90, 217] on span "Clients" at bounding box center [110, 224] width 139 height 16
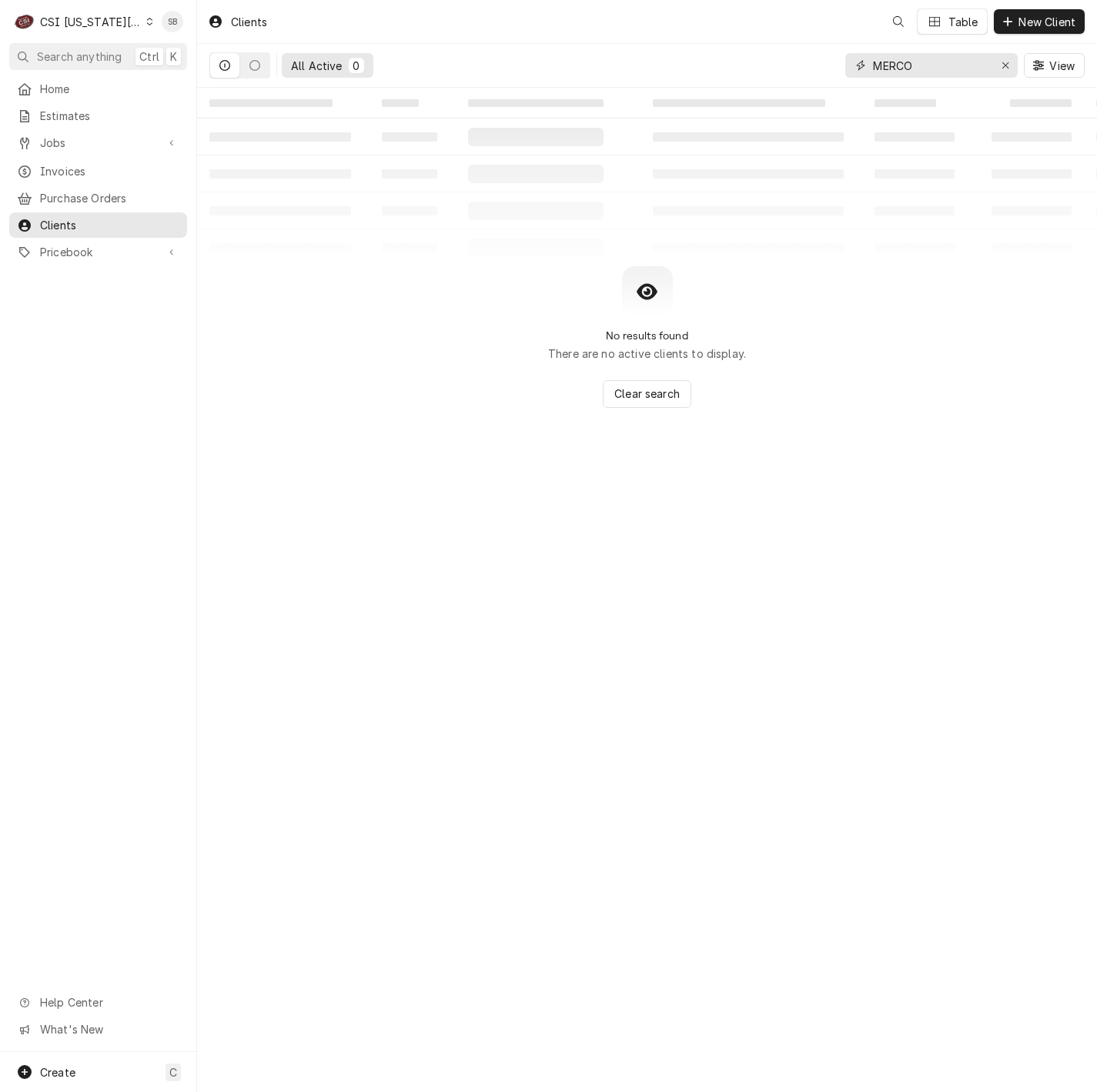
drag, startPoint x: 912, startPoint y: 66, endPoint x: 822, endPoint y: 66, distance: 90.0
click at [822, 66] on div "All Active 0 MERCO View" at bounding box center [646, 66] width 875 height 43
click at [763, 875] on div "Clients SB BS Table New Client All Active 0 MERCO View ‌ ‌ ‌ ‌ ‌ ‌ ‌ ‌ ‌ ‌ ‌ ‌ …" at bounding box center [647, 546] width 900 height 1092
drag, startPoint x: 60, startPoint y: 164, endPoint x: 67, endPoint y: 163, distance: 7.1
click at [60, 164] on span "Invoices" at bounding box center [110, 171] width 139 height 16
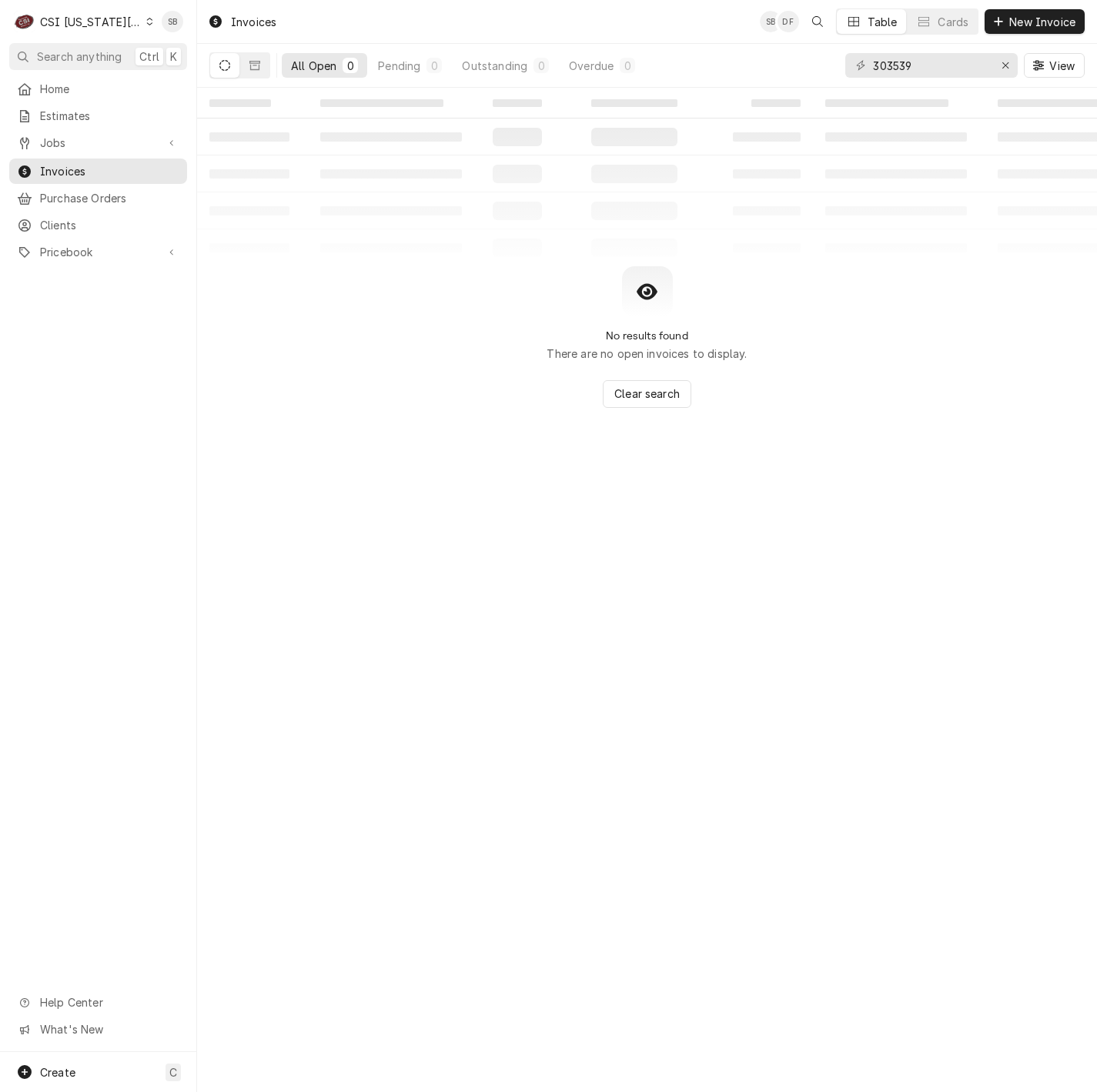
click at [708, 893] on div "Invoices SB DF Table Cards New Invoice All Open 0 Pending 0 Outstanding 0 Overd…" at bounding box center [647, 546] width 900 height 1092
click at [896, 66] on input "303539" at bounding box center [930, 66] width 115 height 25
click at [256, 70] on icon "Dynamic Content Wrapper" at bounding box center [255, 66] width 11 height 9
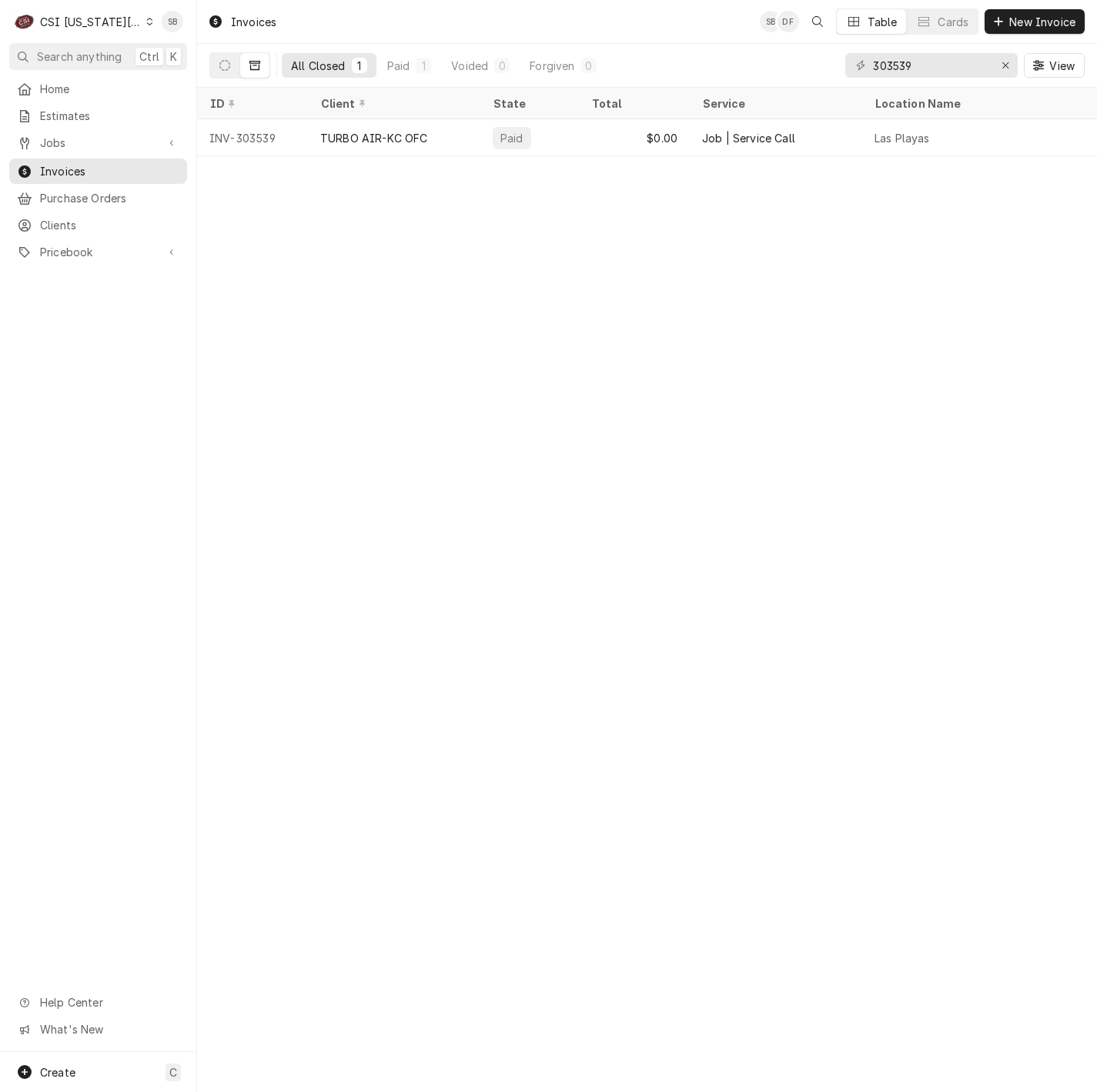
click at [87, 26] on div "CSI Kansas City" at bounding box center [91, 22] width 101 height 16
click at [159, 67] on div "CSI [US_STATE]" at bounding box center [264, 58] width 240 height 26
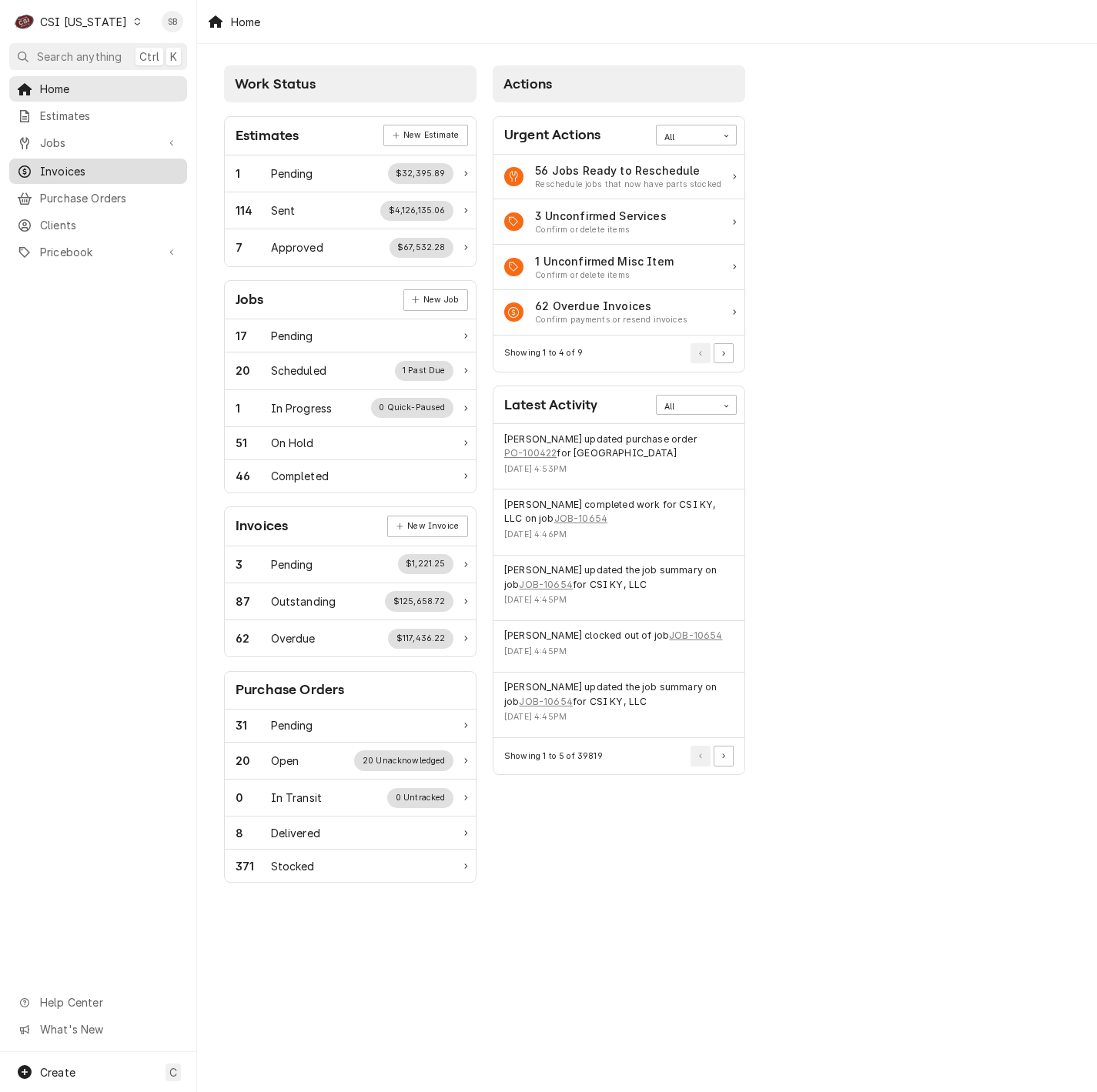
click at [118, 166] on span "Invoices" at bounding box center [110, 171] width 139 height 16
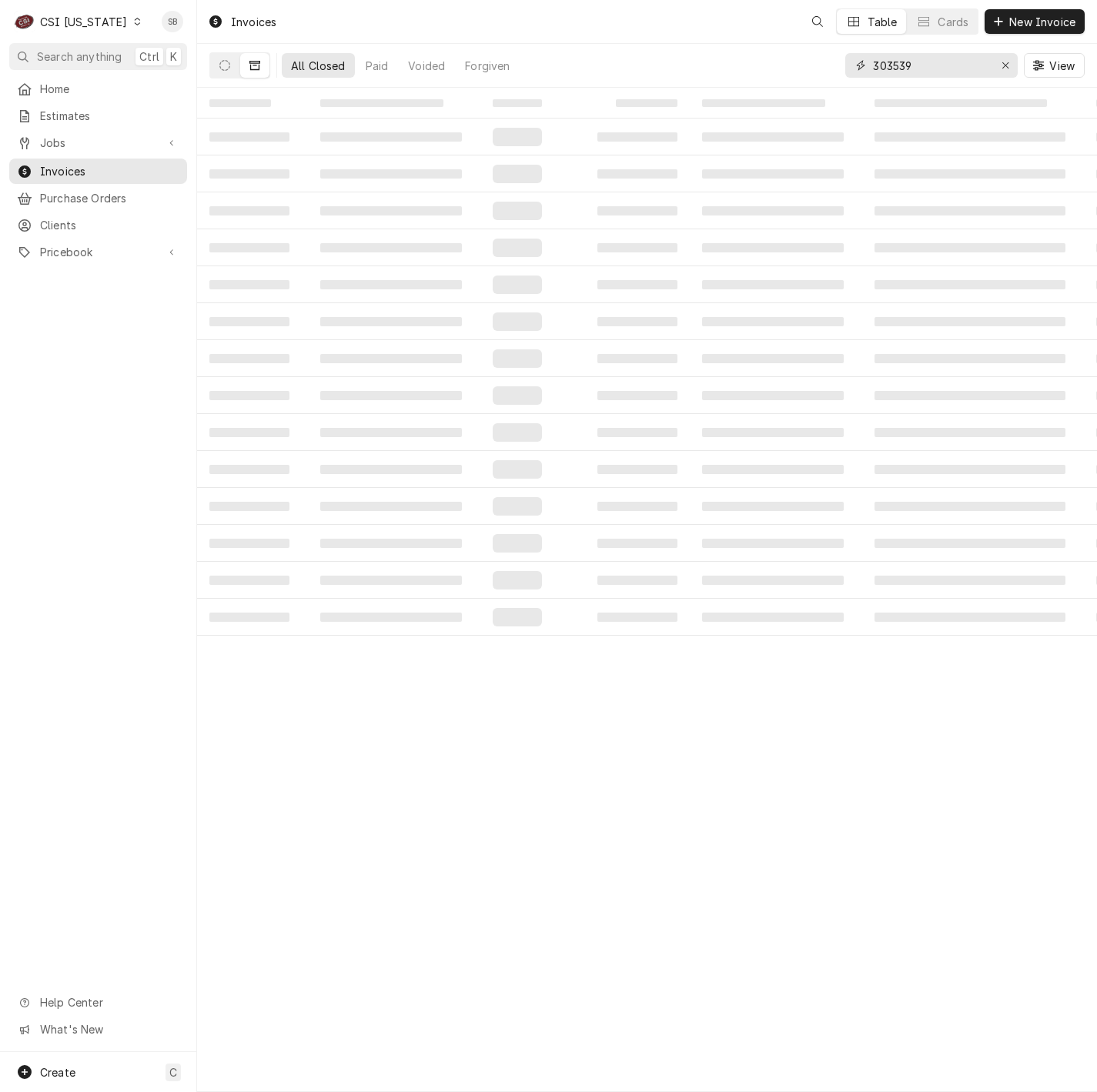
click at [884, 69] on input "303539" at bounding box center [930, 66] width 115 height 25
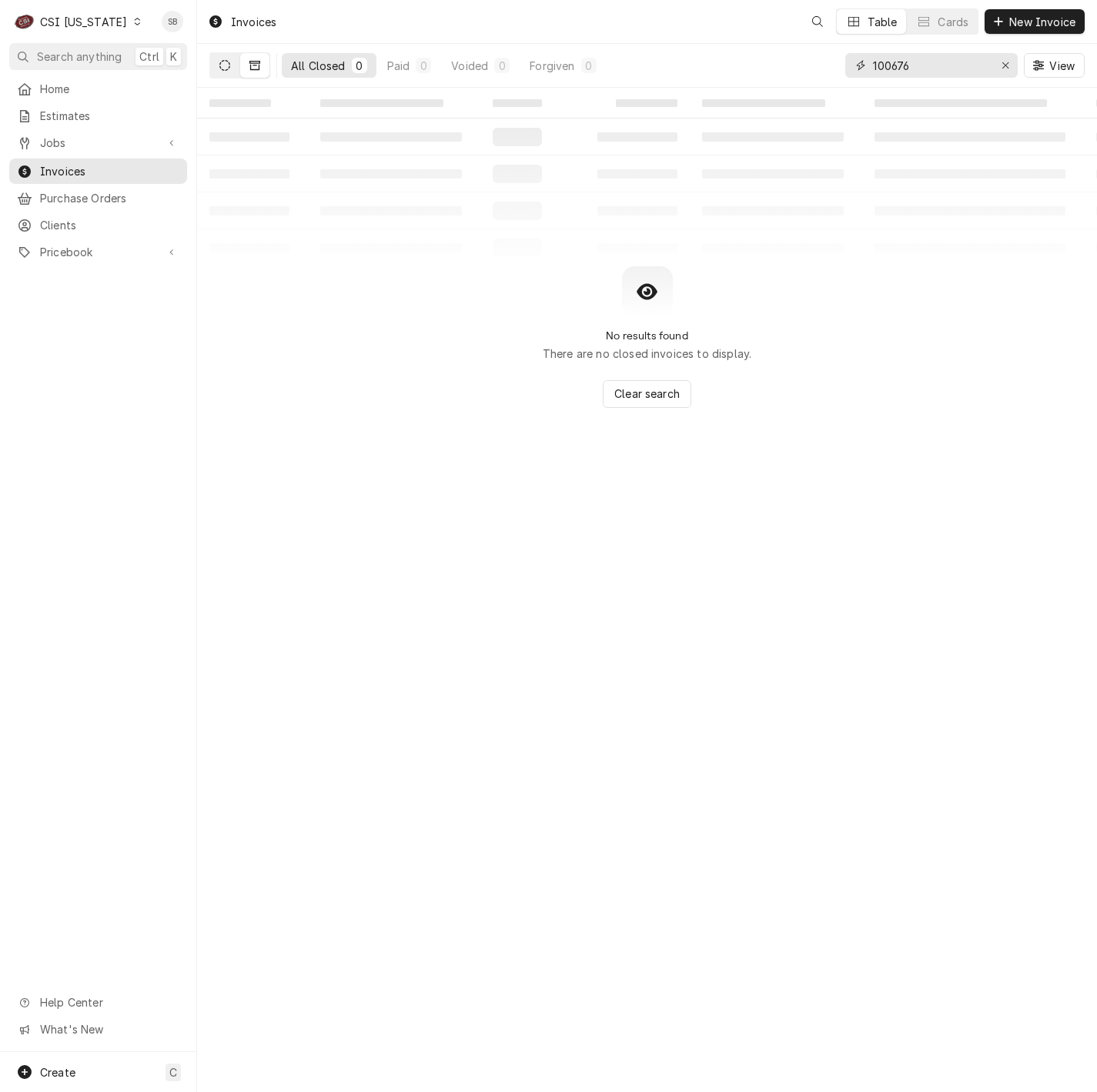
type input "100676"
click at [231, 69] on button "Dynamic Content Wrapper" at bounding box center [225, 66] width 29 height 25
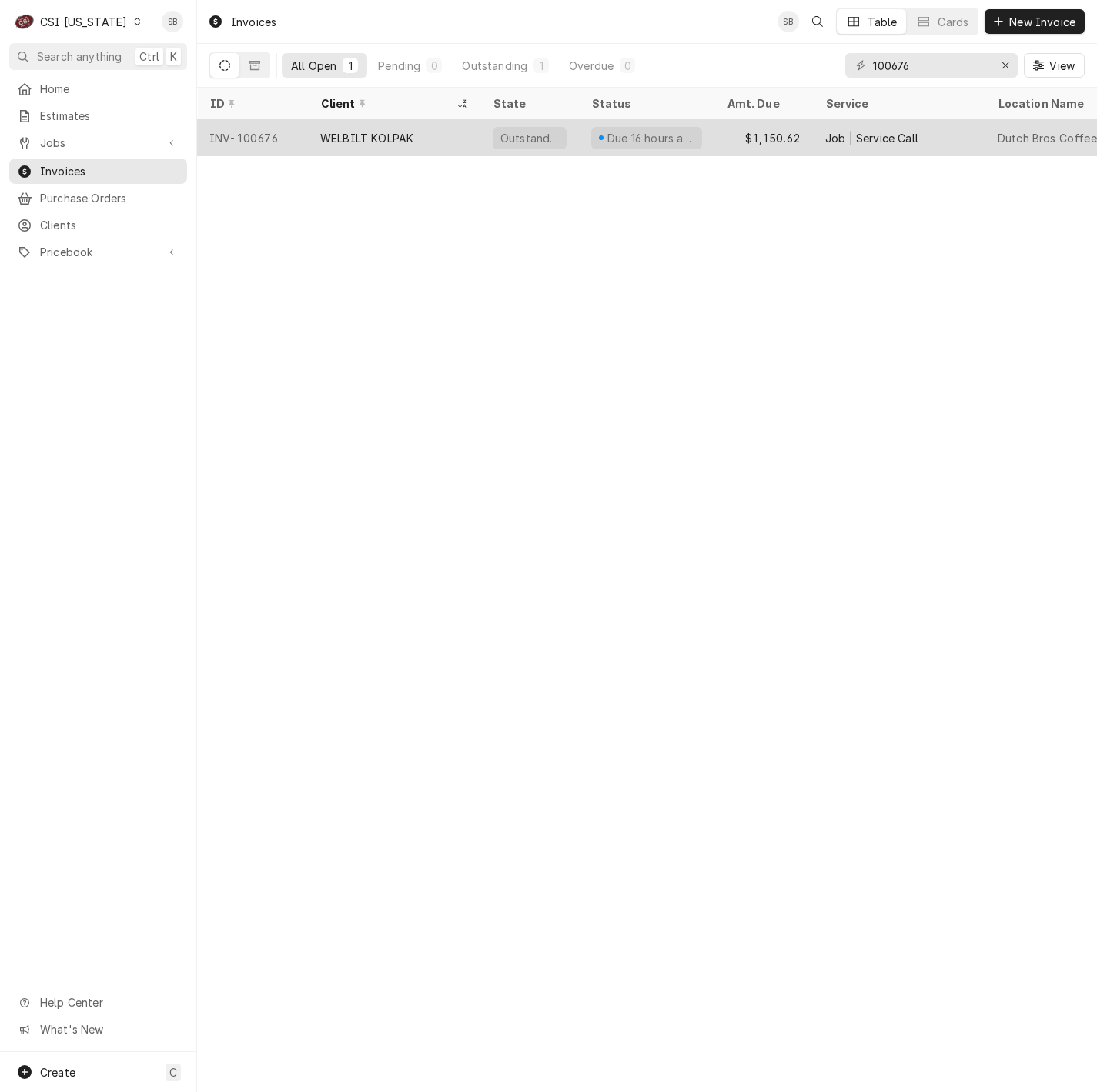
click at [335, 148] on div "WELBILT KOLPAK" at bounding box center [394, 138] width 173 height 37
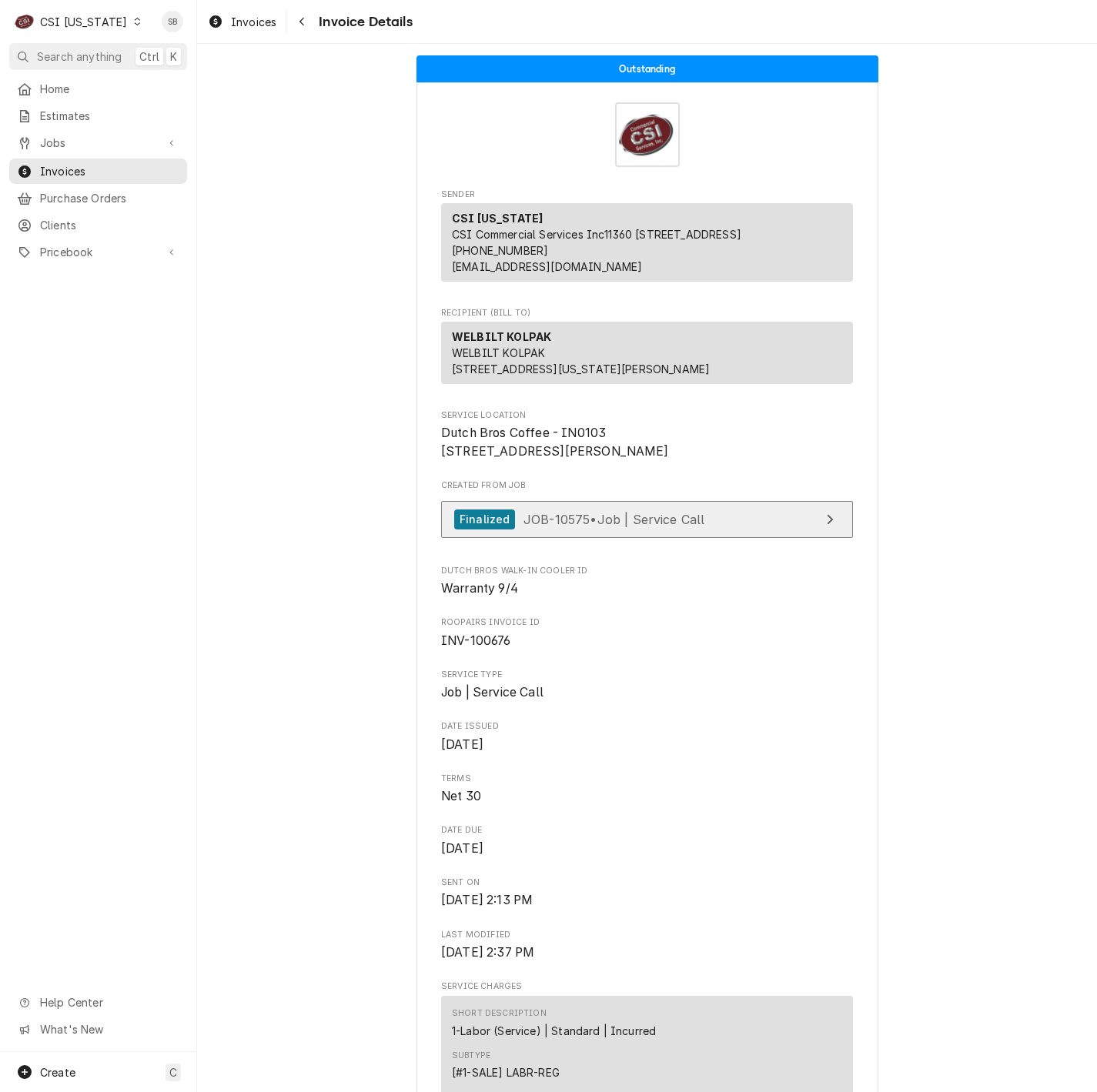
click at [607, 526] on span "JOB-10575 • Job | Service Call" at bounding box center [614, 519] width 182 height 15
click at [255, 21] on span "Invoices" at bounding box center [253, 22] width 46 height 16
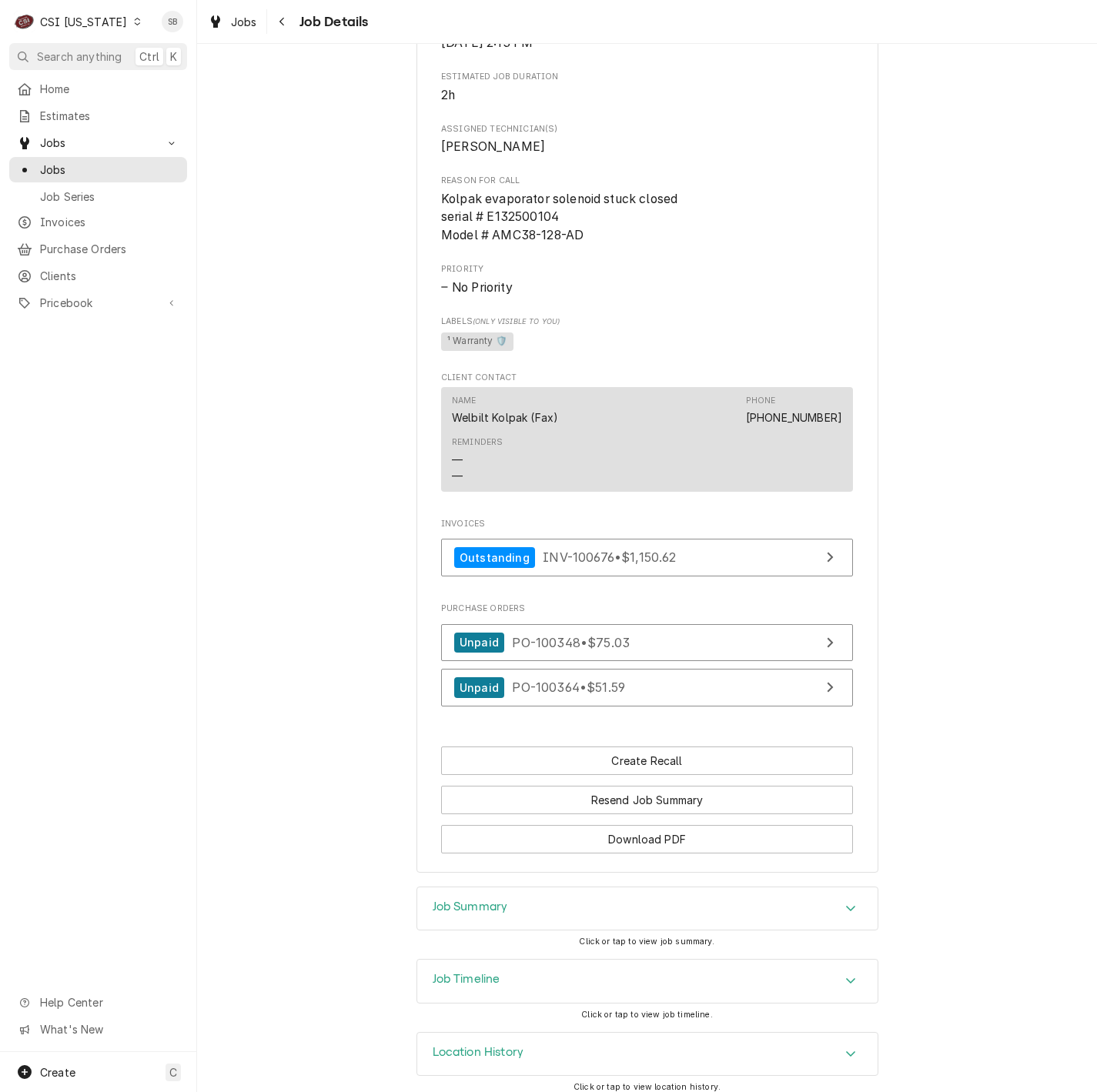
scroll to position [712, 0]
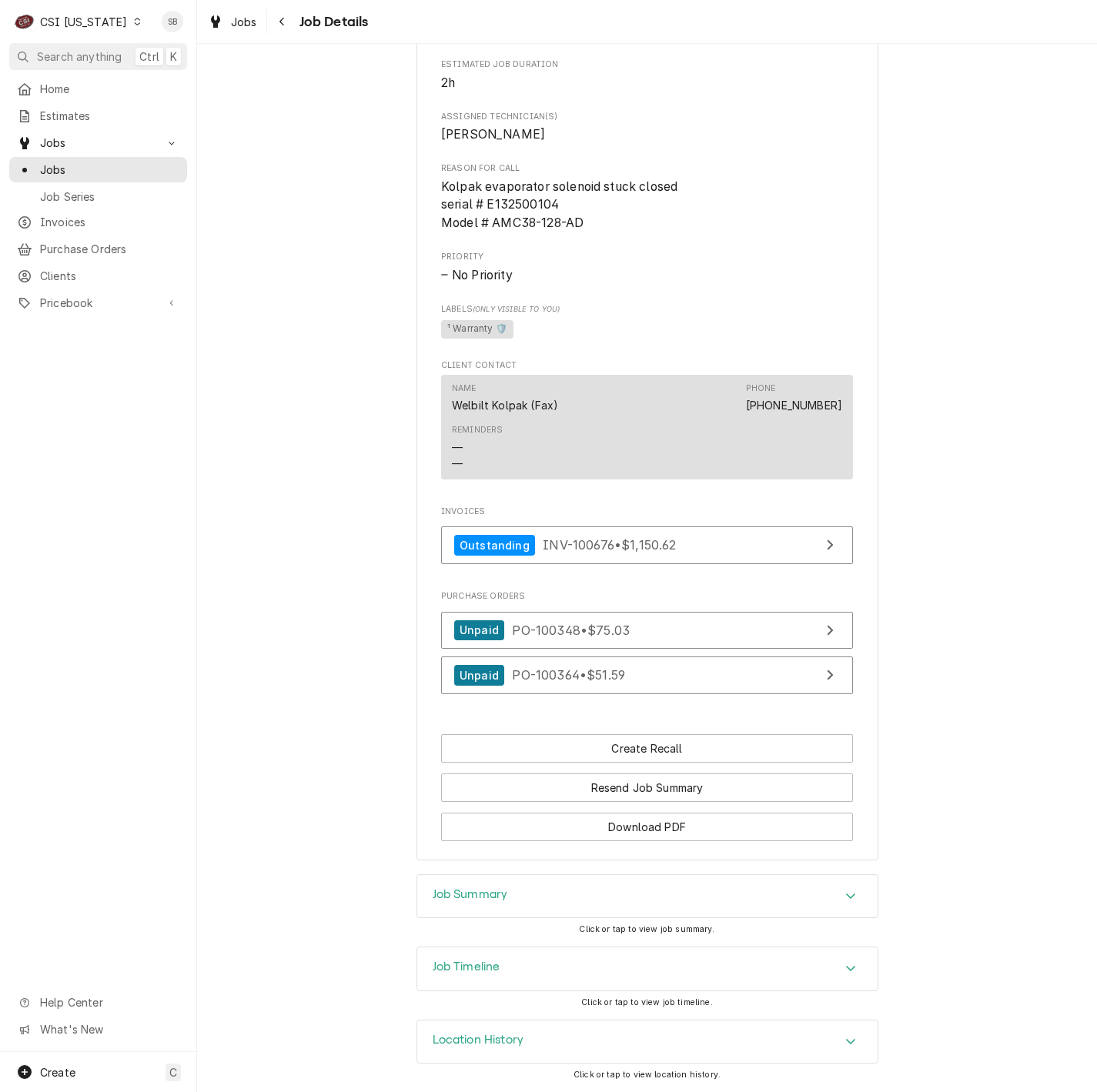
click at [330, 547] on div "Completed and Invoiced WELBILT KOLPAK Dutch Bros Coffee - IN0103 / [STREET_ADDR…" at bounding box center [647, 124] width 900 height 1501
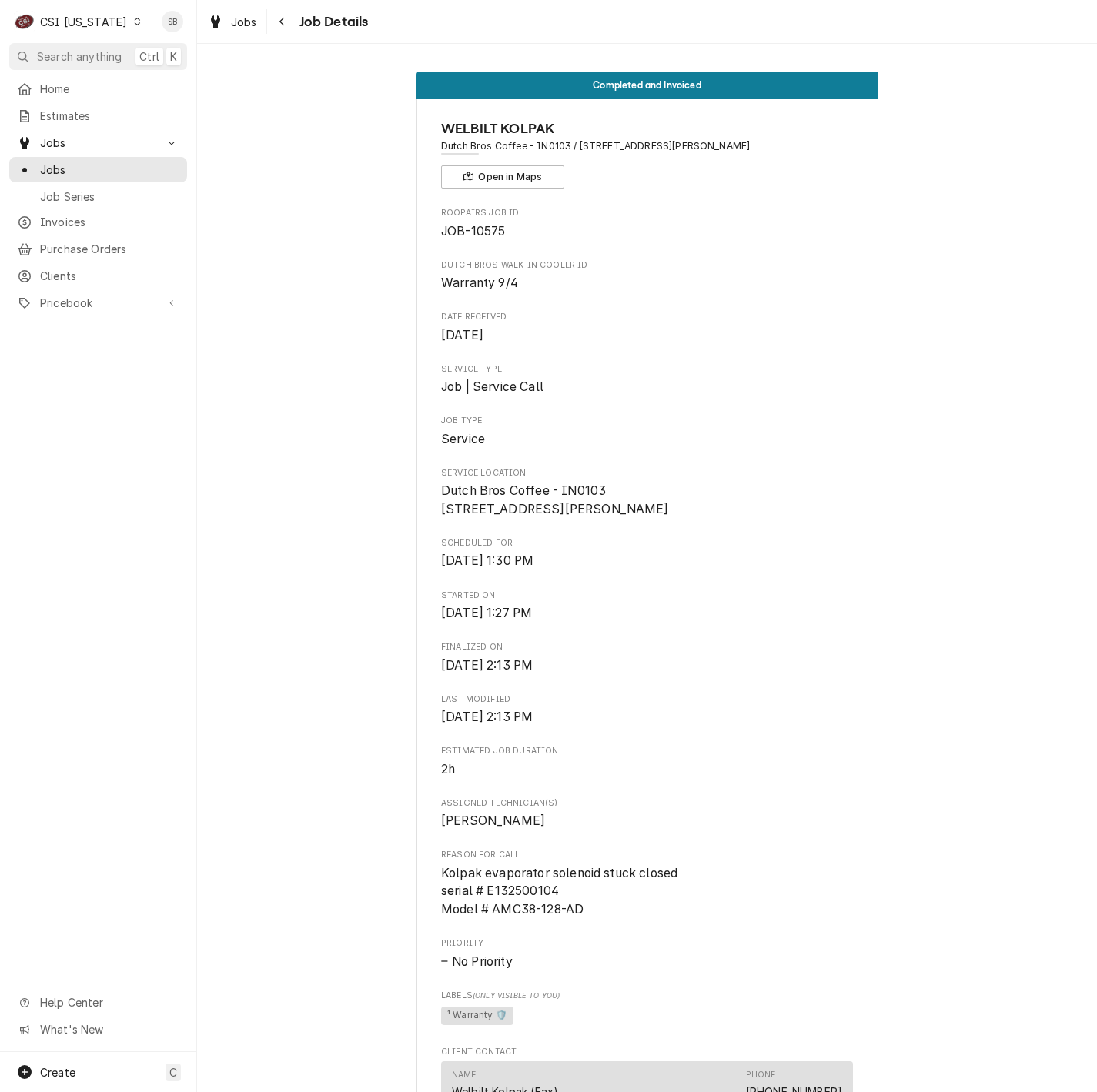
click at [481, 228] on span "JOB-10575" at bounding box center [473, 231] width 64 height 15
copy span "10575"
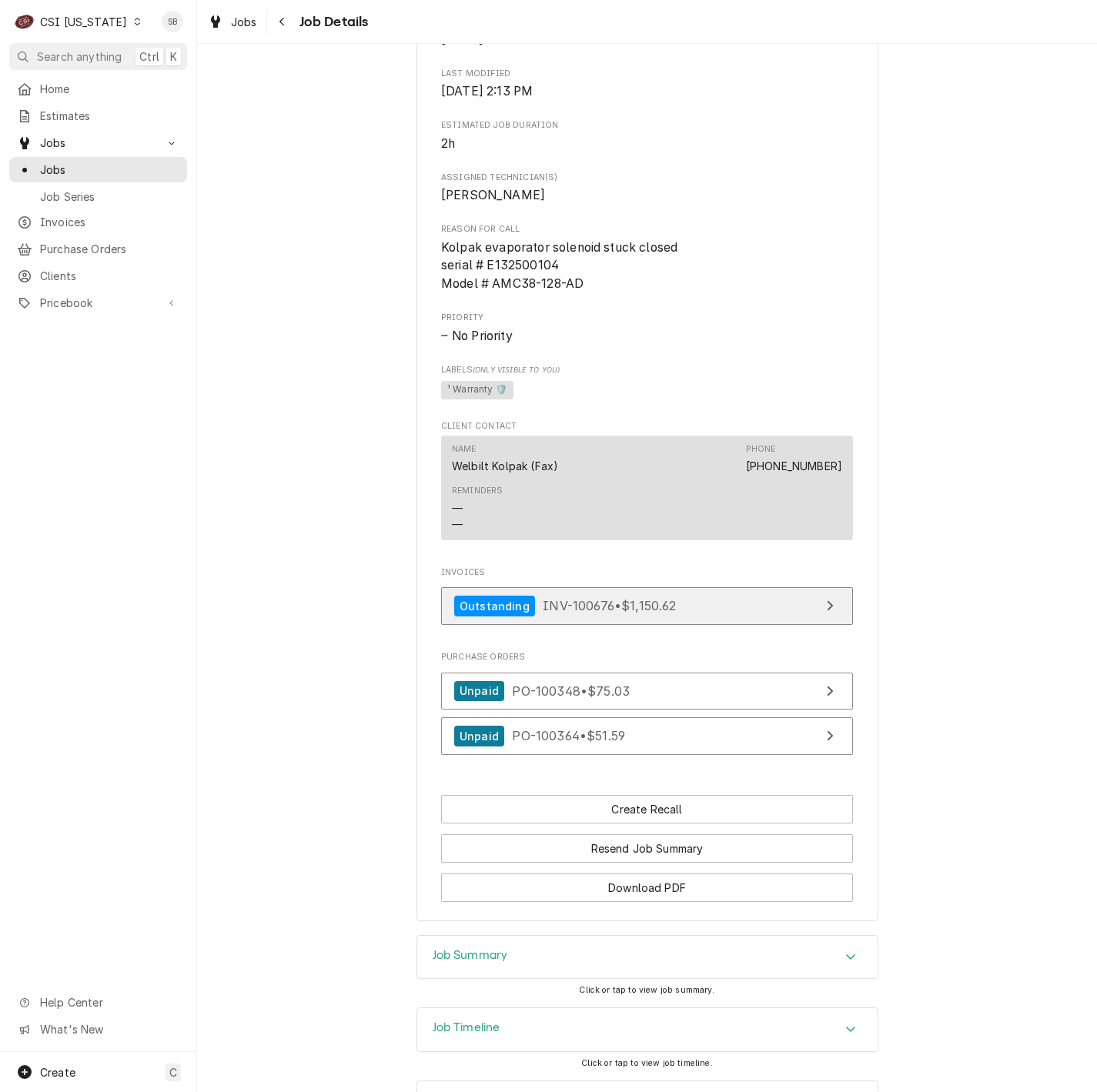
scroll to position [712, 0]
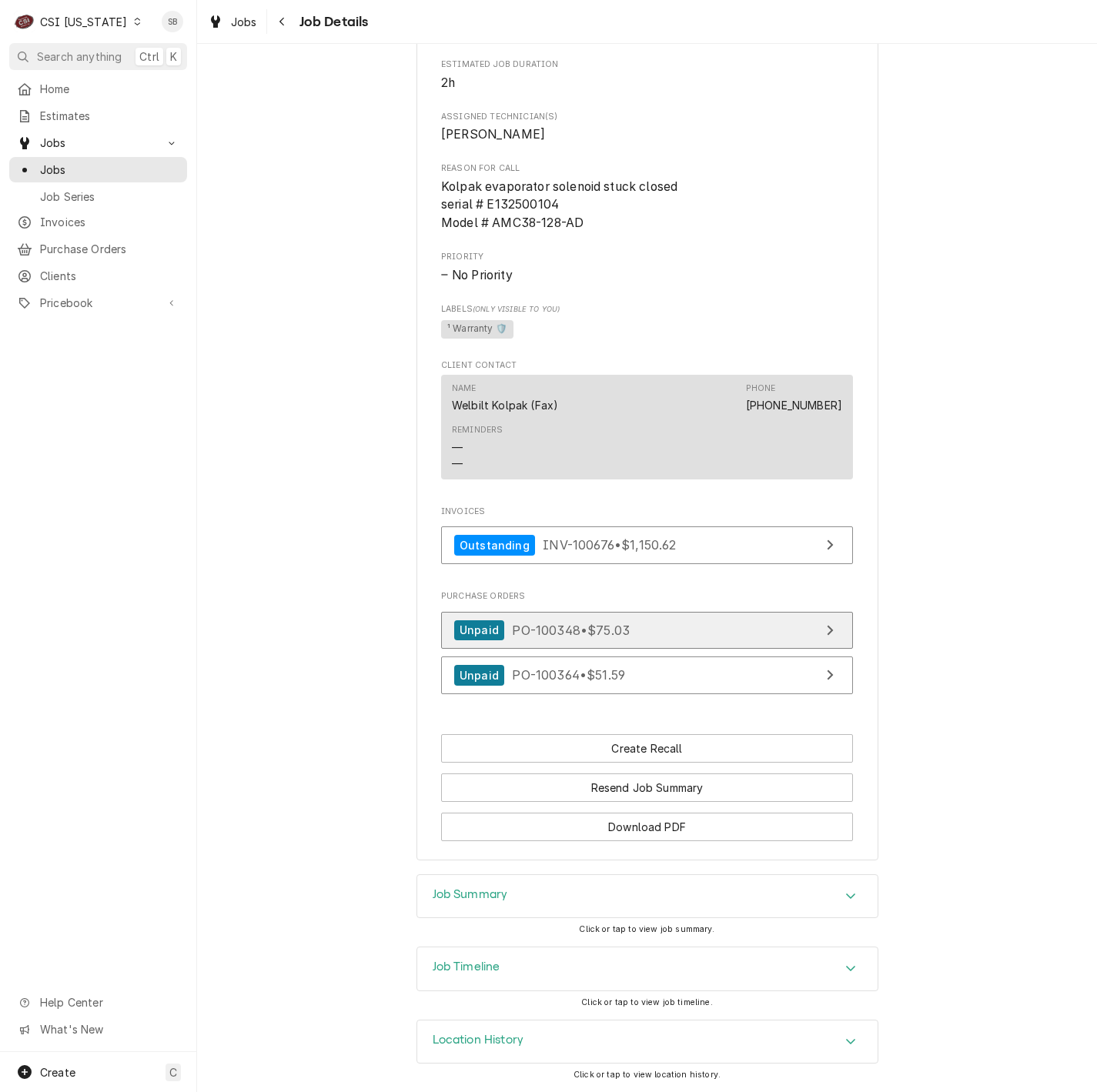
click at [541, 621] on span "PO-100348 • $75.03" at bounding box center [571, 629] width 118 height 15
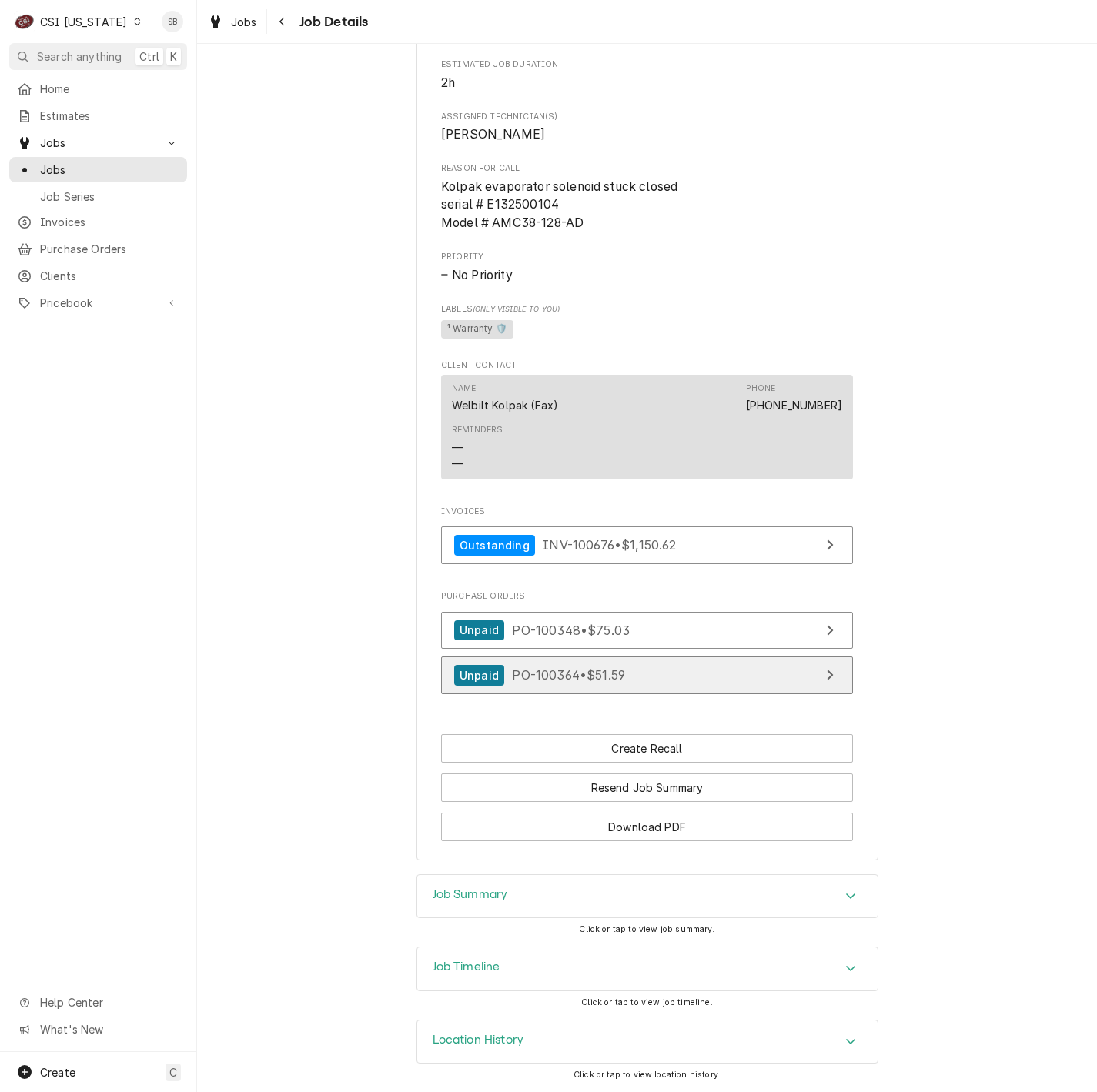
click at [532, 667] on span "PO-100364 • $51.59" at bounding box center [568, 675] width 113 height 15
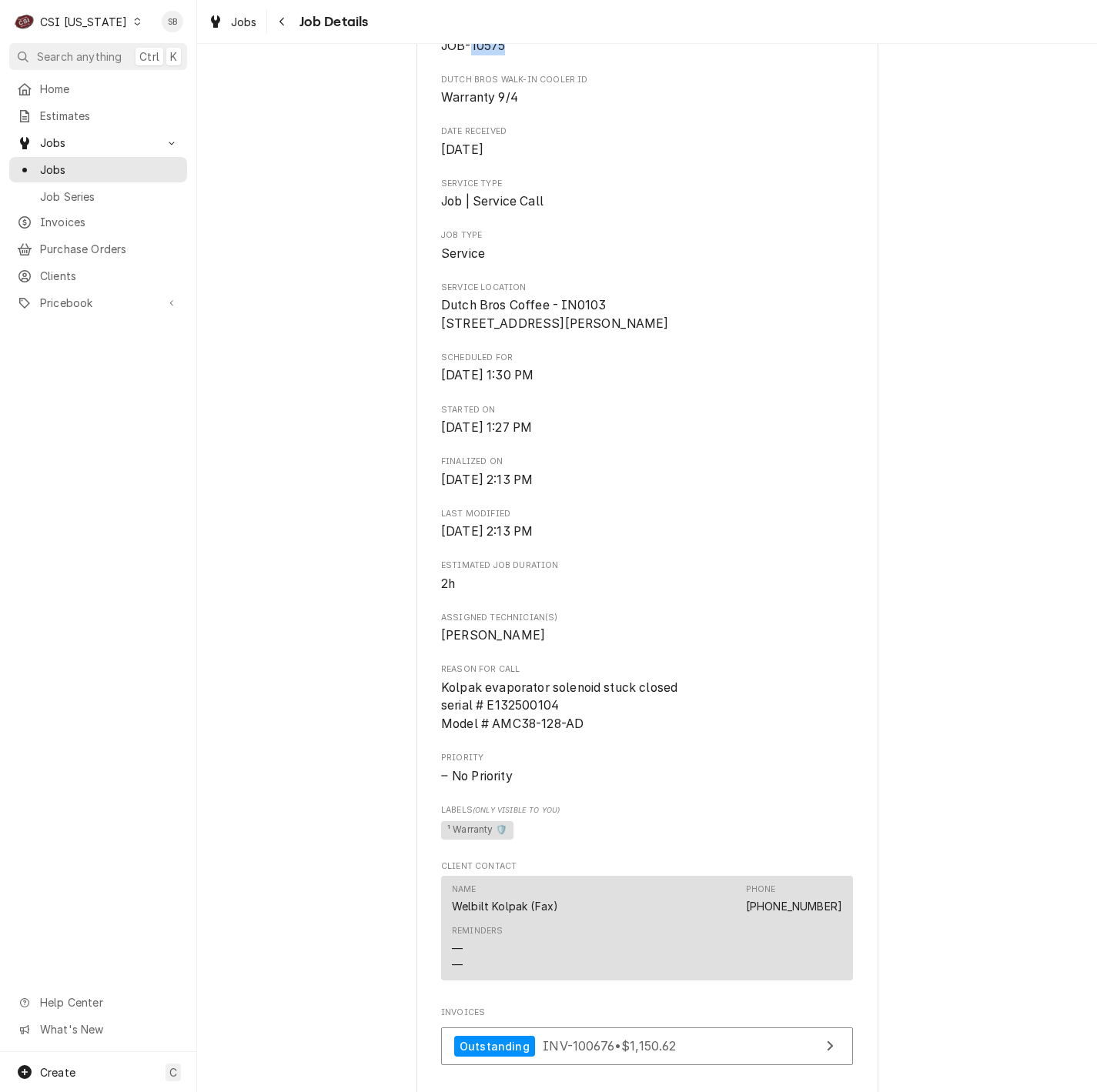
scroll to position [0, 0]
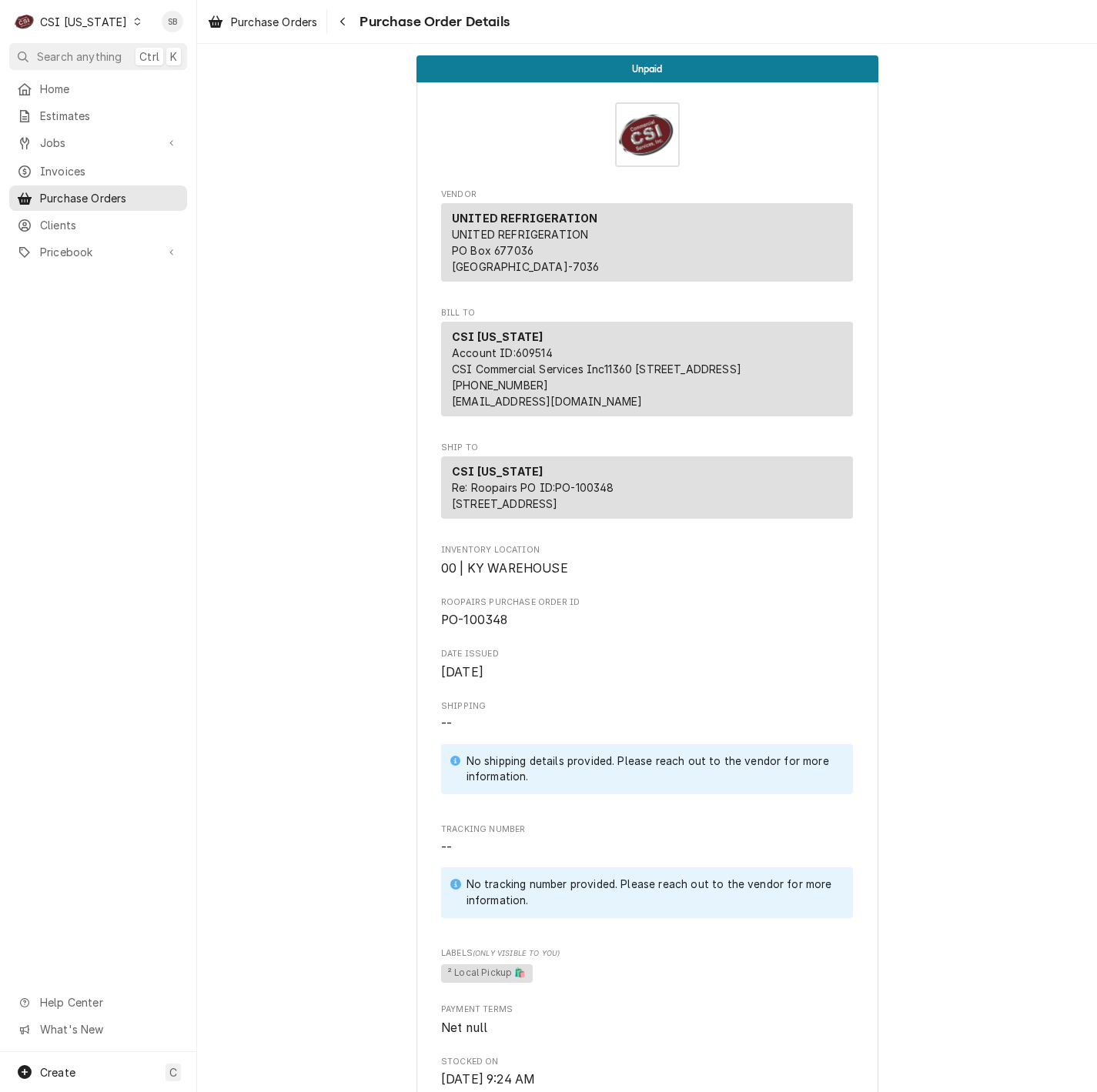
scroll to position [888, 0]
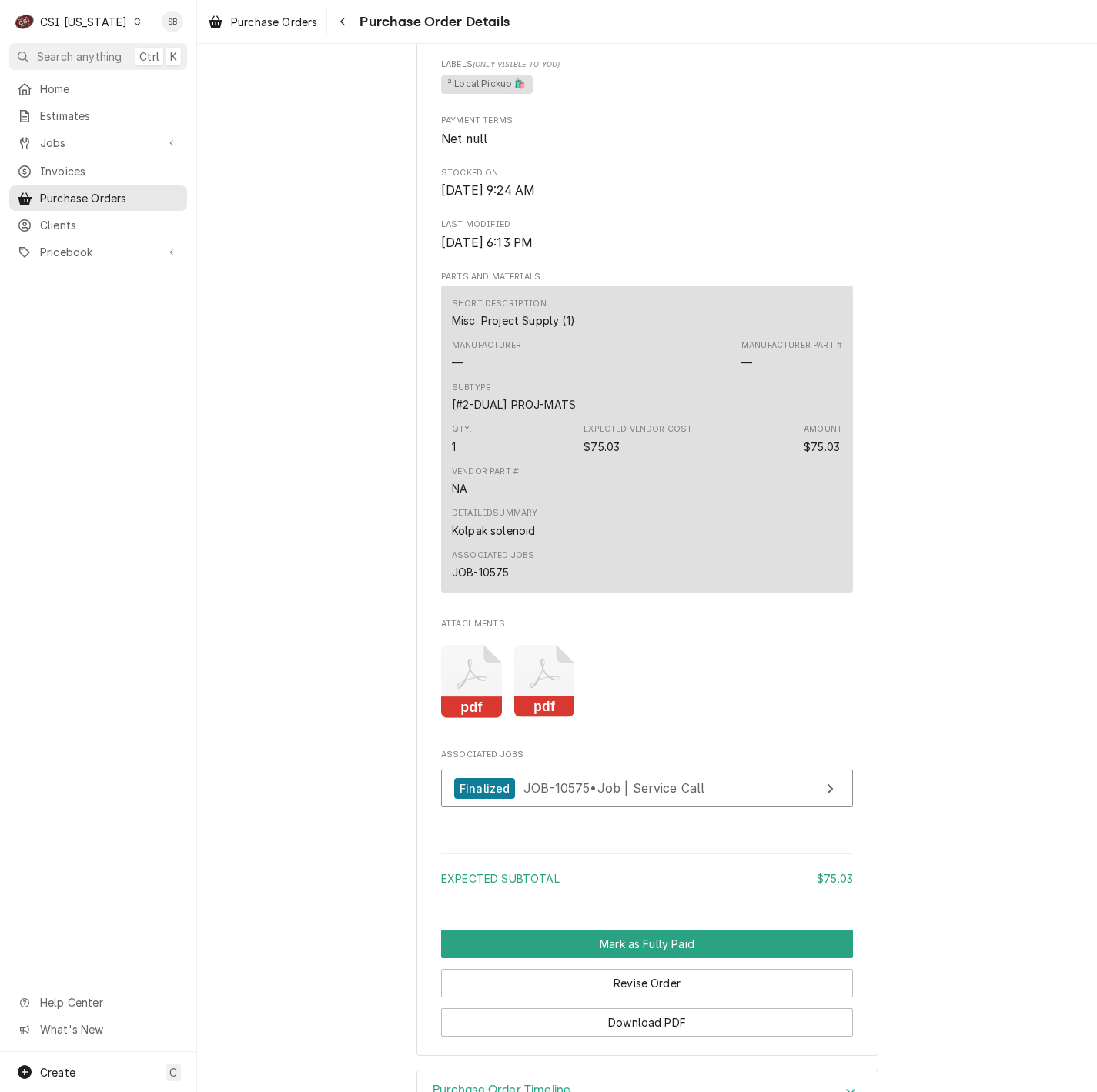
click at [471, 703] on icon "Attachments" at bounding box center [471, 681] width 61 height 73
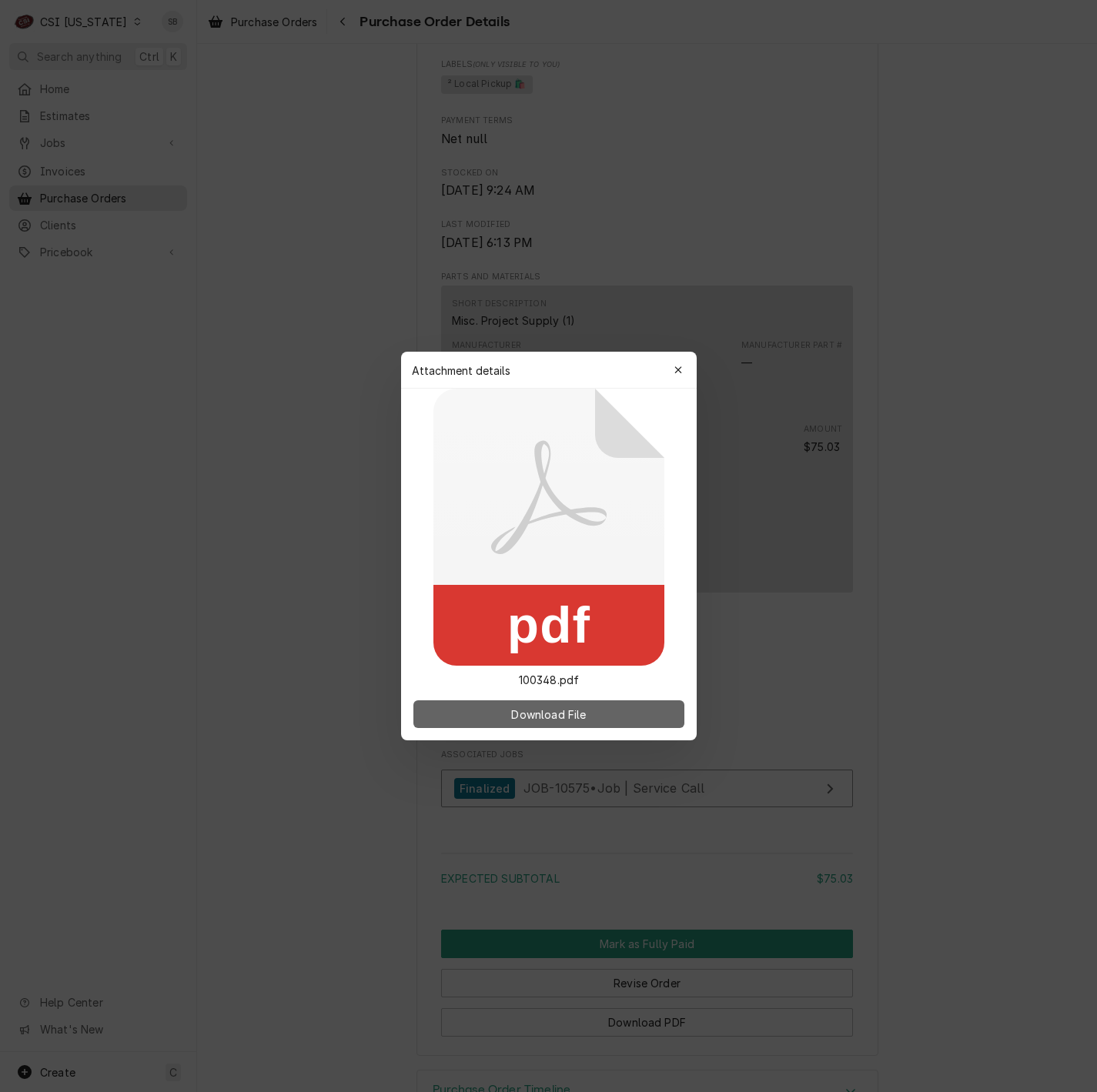
click at [574, 716] on span "Download File" at bounding box center [548, 714] width 81 height 16
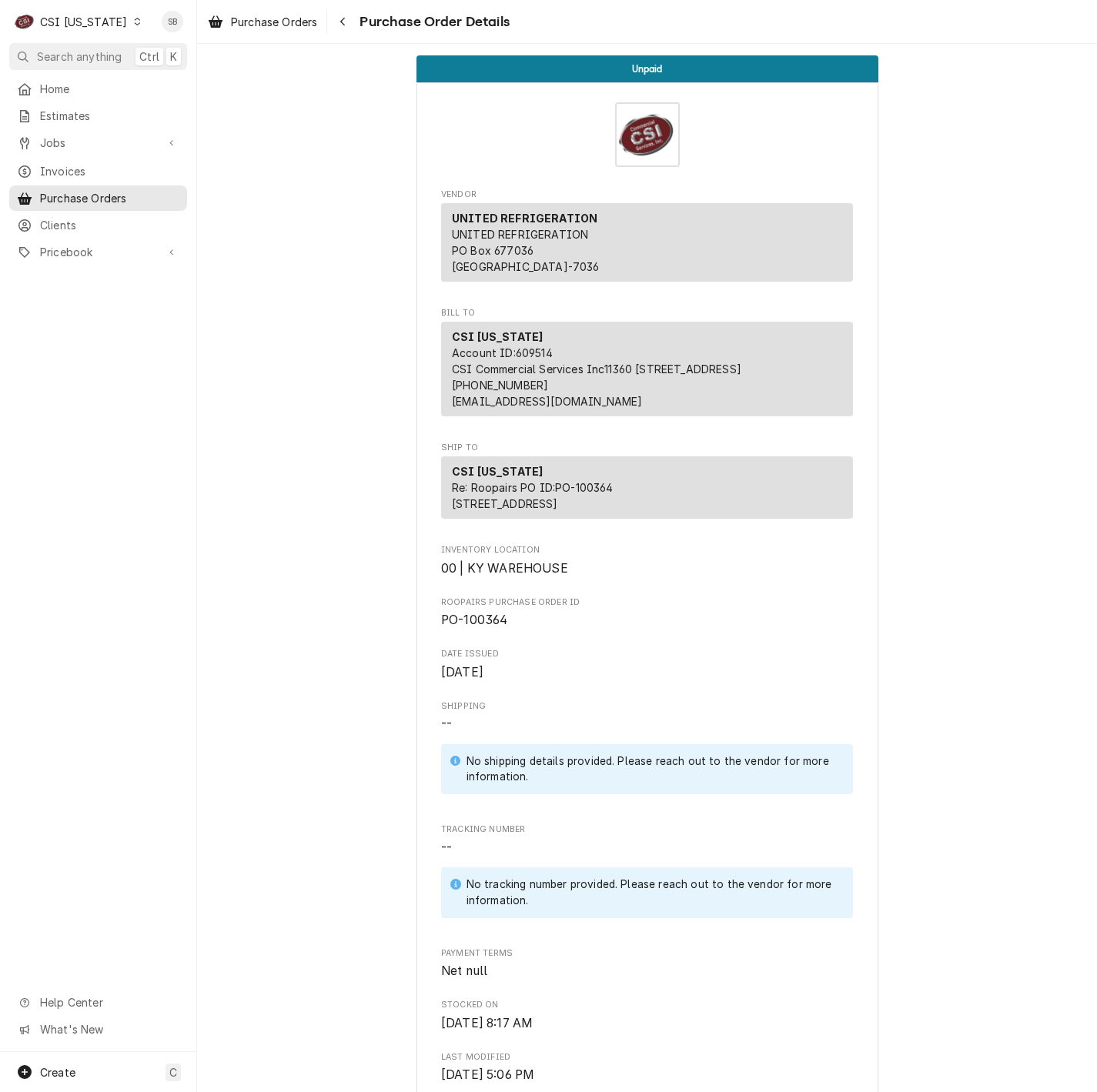
scroll to position [832, 0]
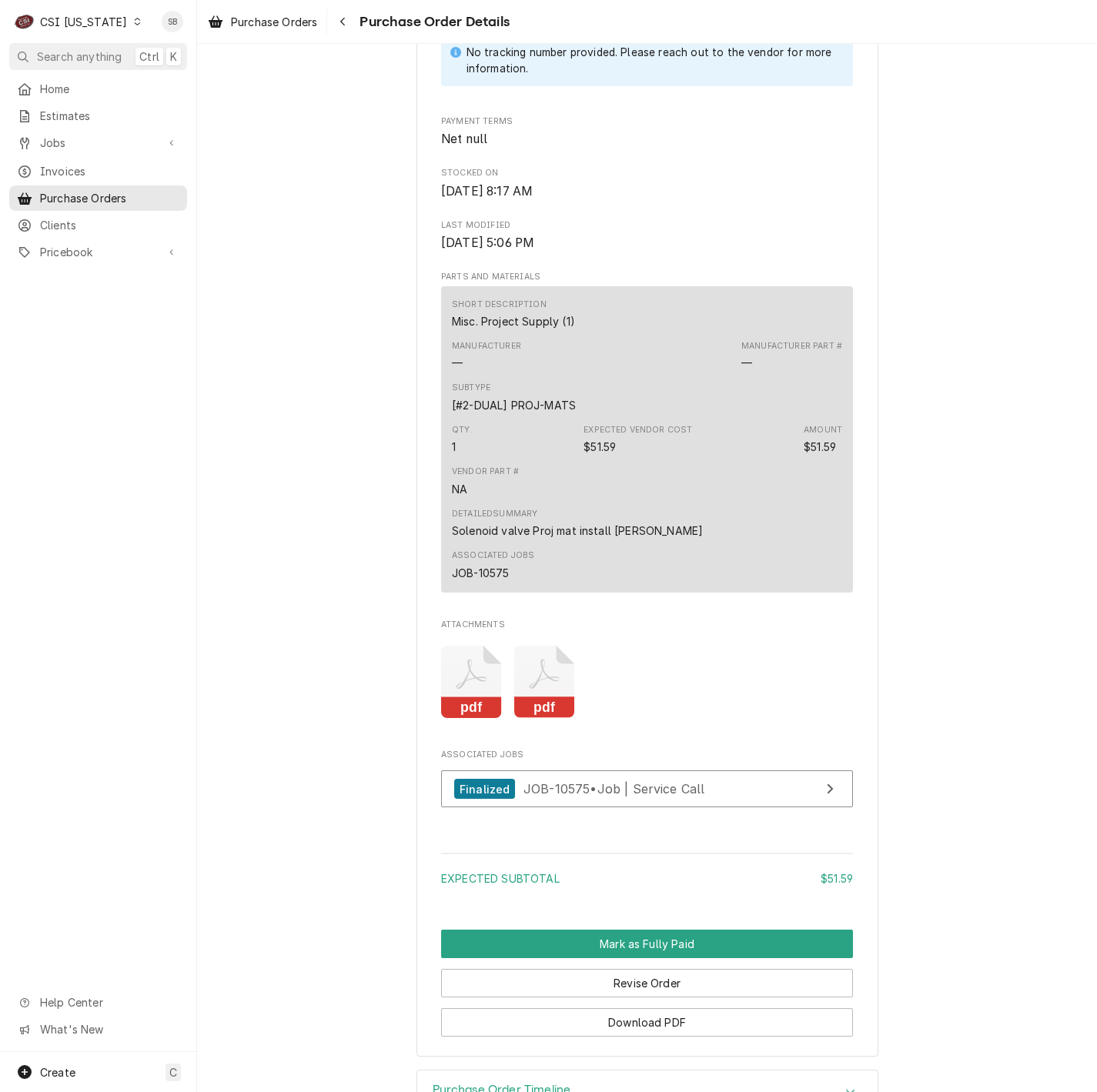
click at [455, 695] on icon "Attachments" at bounding box center [471, 682] width 61 height 73
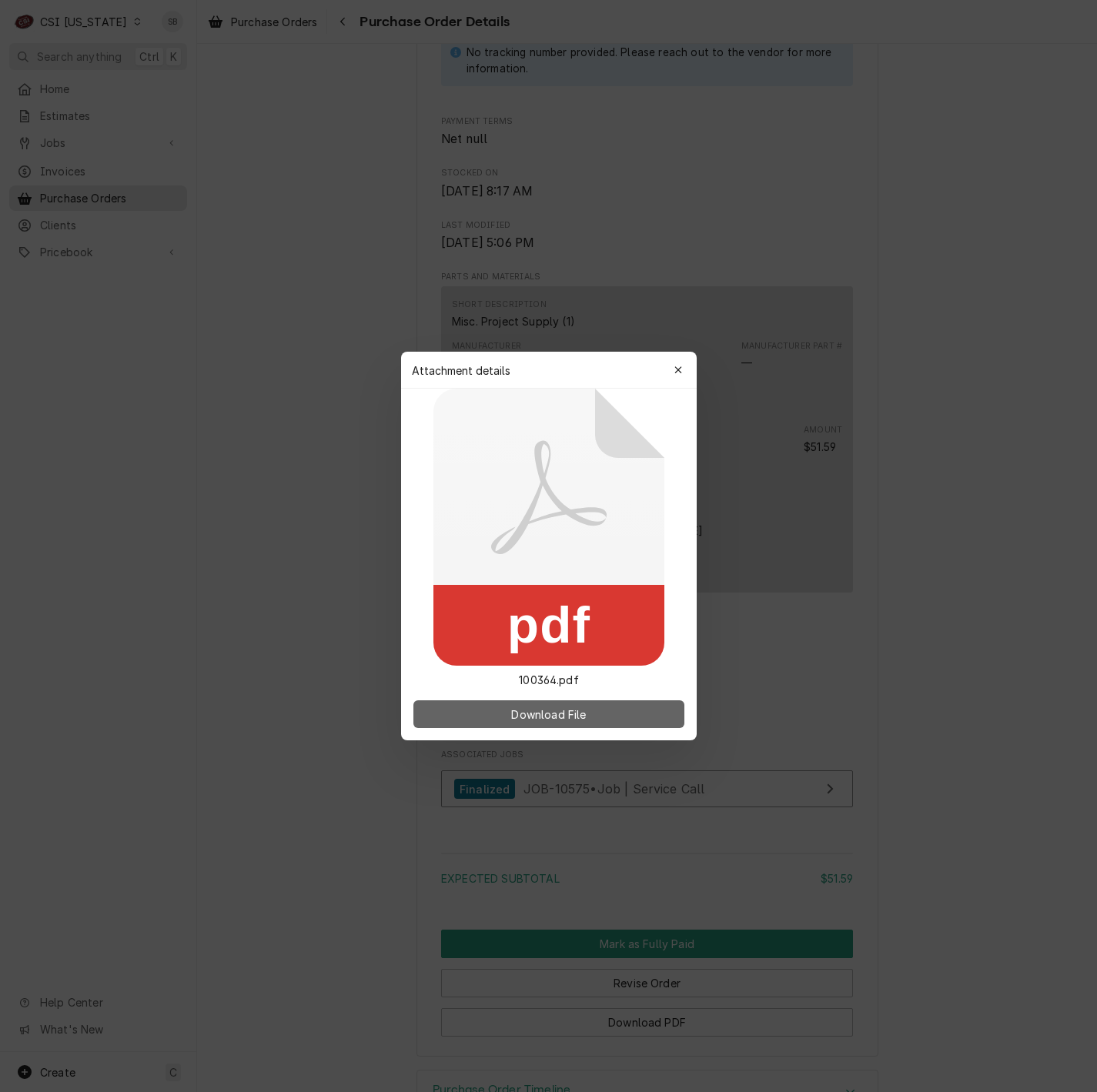
click at [537, 724] on button "Download File" at bounding box center [549, 714] width 271 height 28
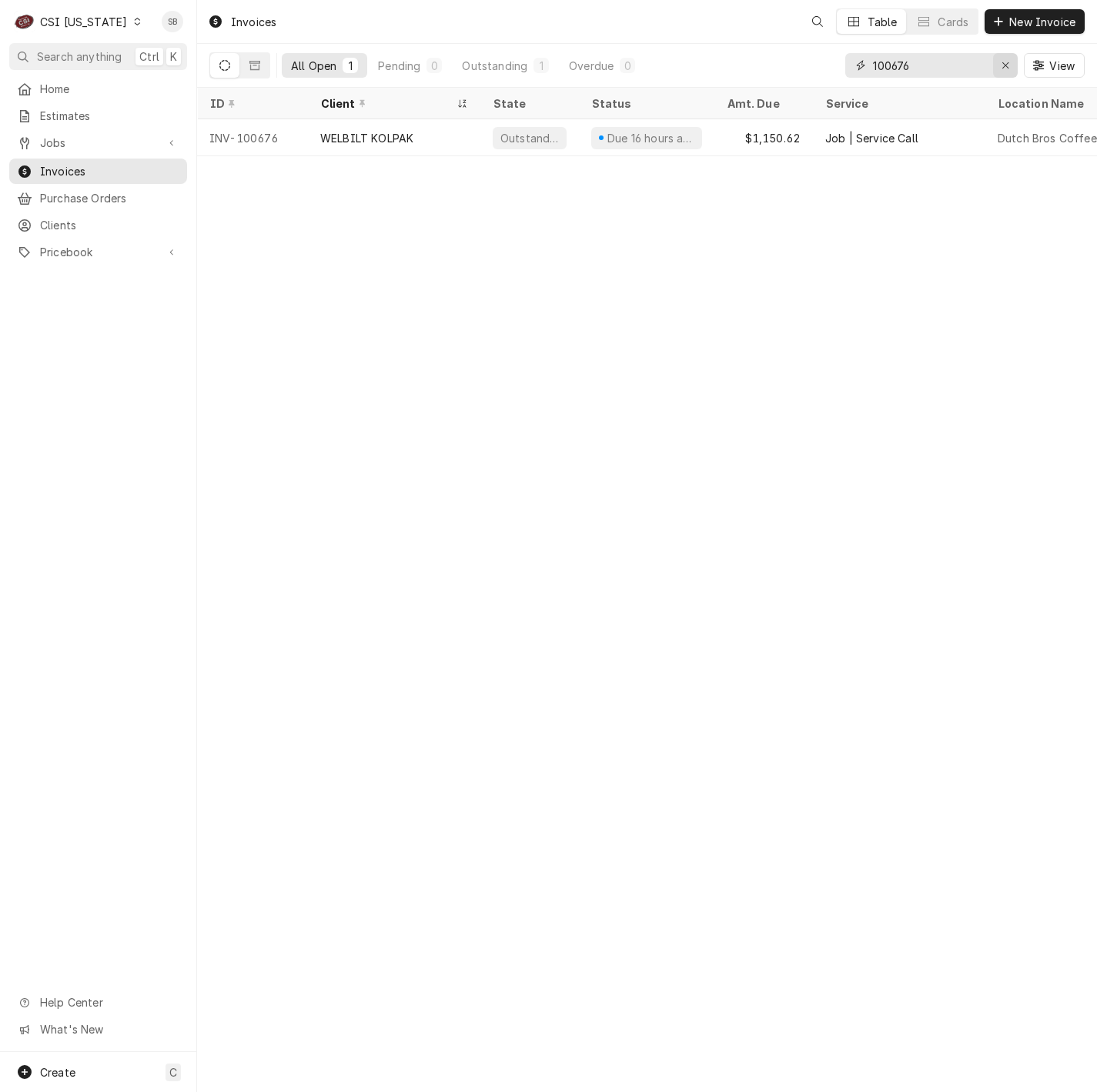
click at [1006, 63] on icon "Erase input" at bounding box center [1005, 66] width 9 height 11
paste input "100748"
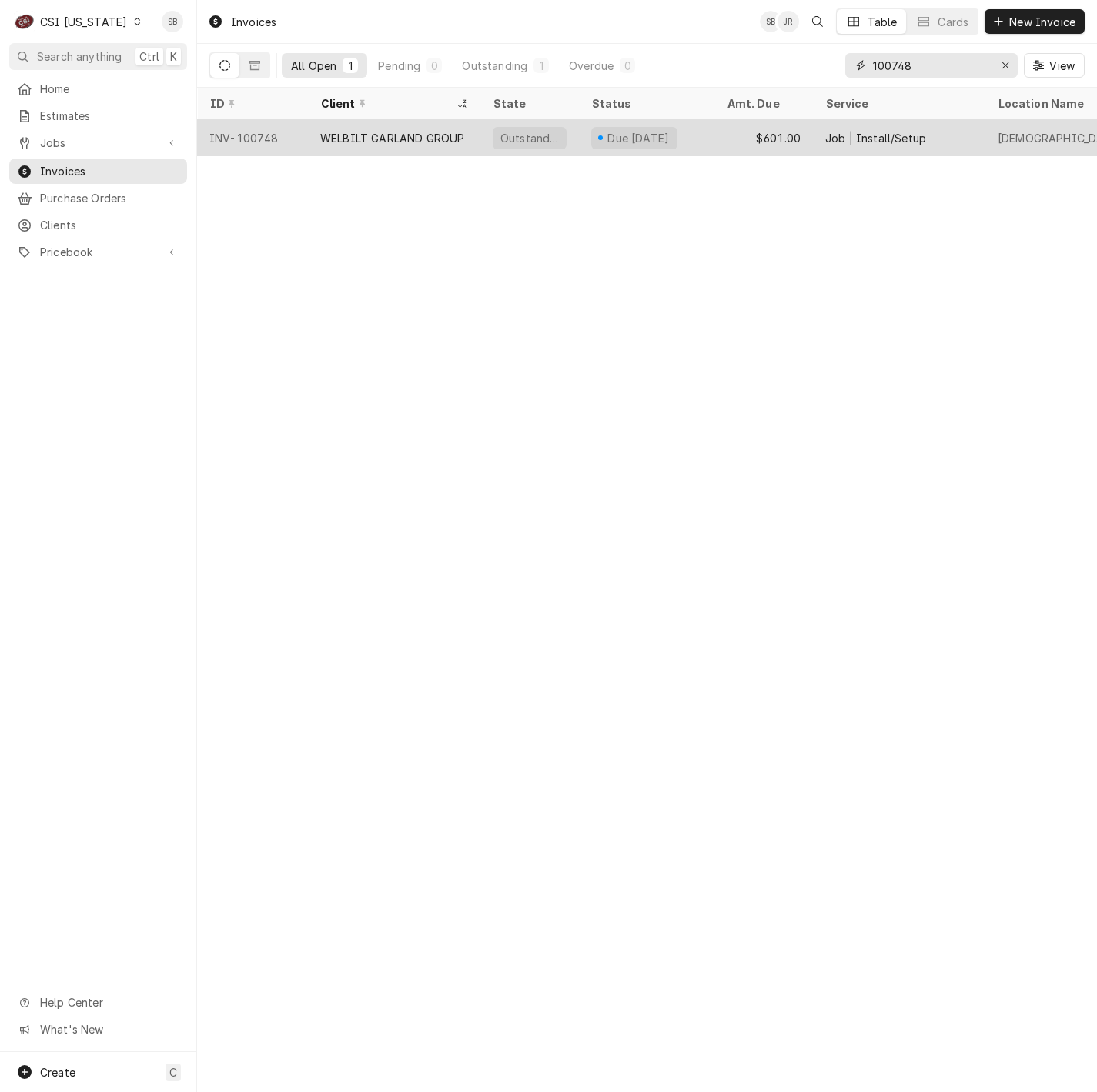
type input "100748"
click at [365, 125] on div "WELBILT GARLAND GROUP" at bounding box center [394, 138] width 173 height 37
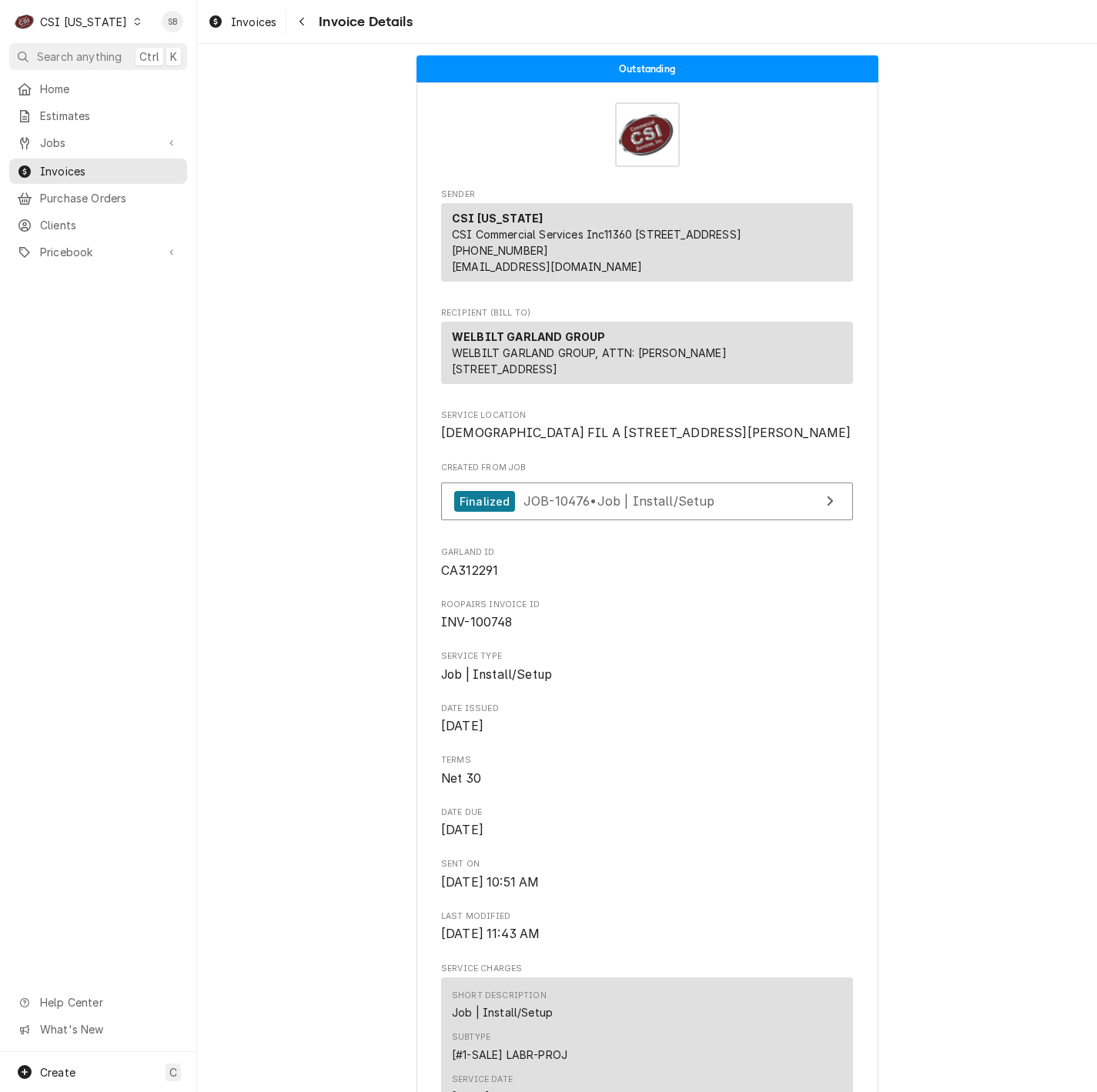
click at [753, 632] on span "INV-100748" at bounding box center [647, 622] width 412 height 19
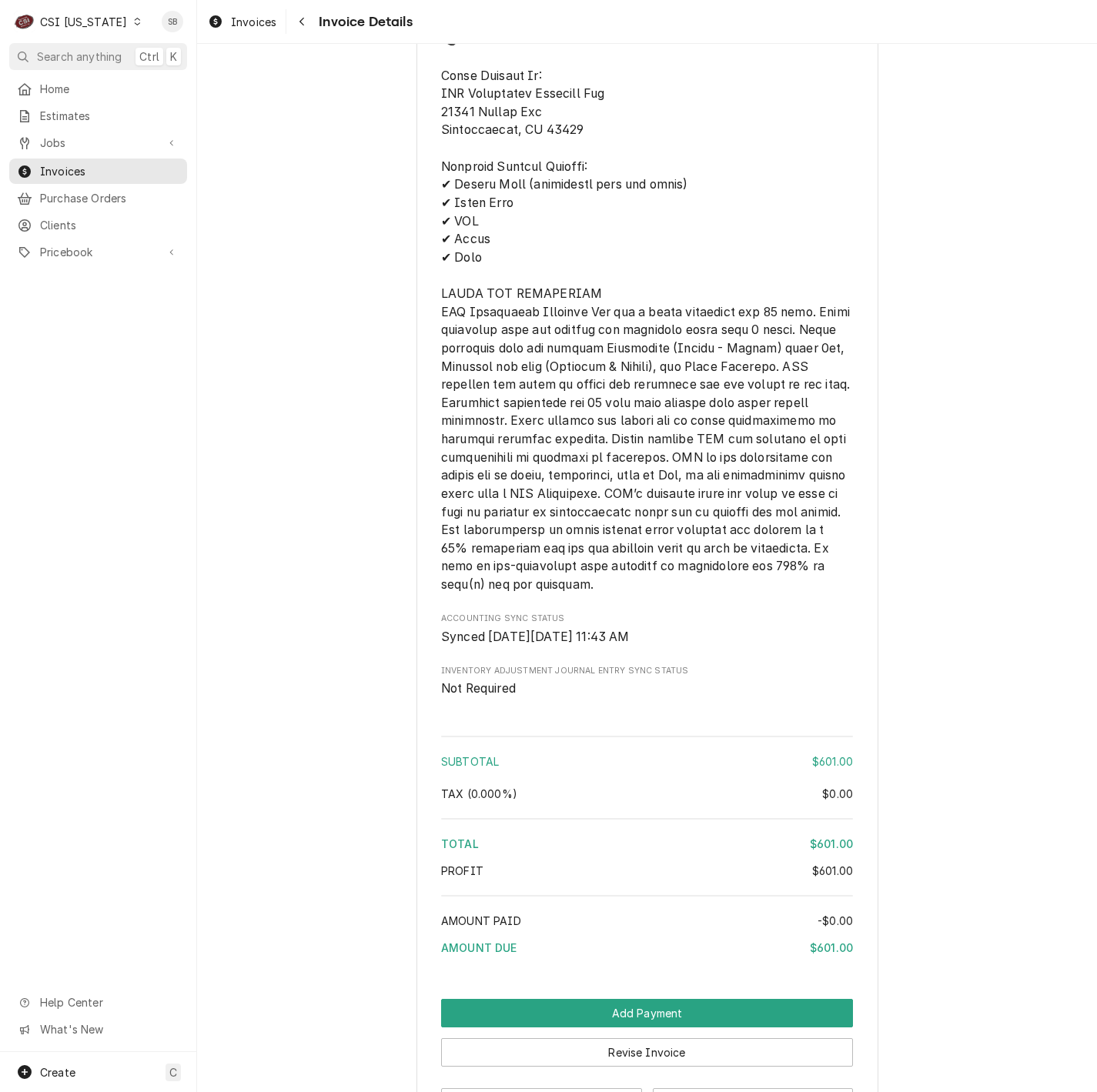
scroll to position [1799, 0]
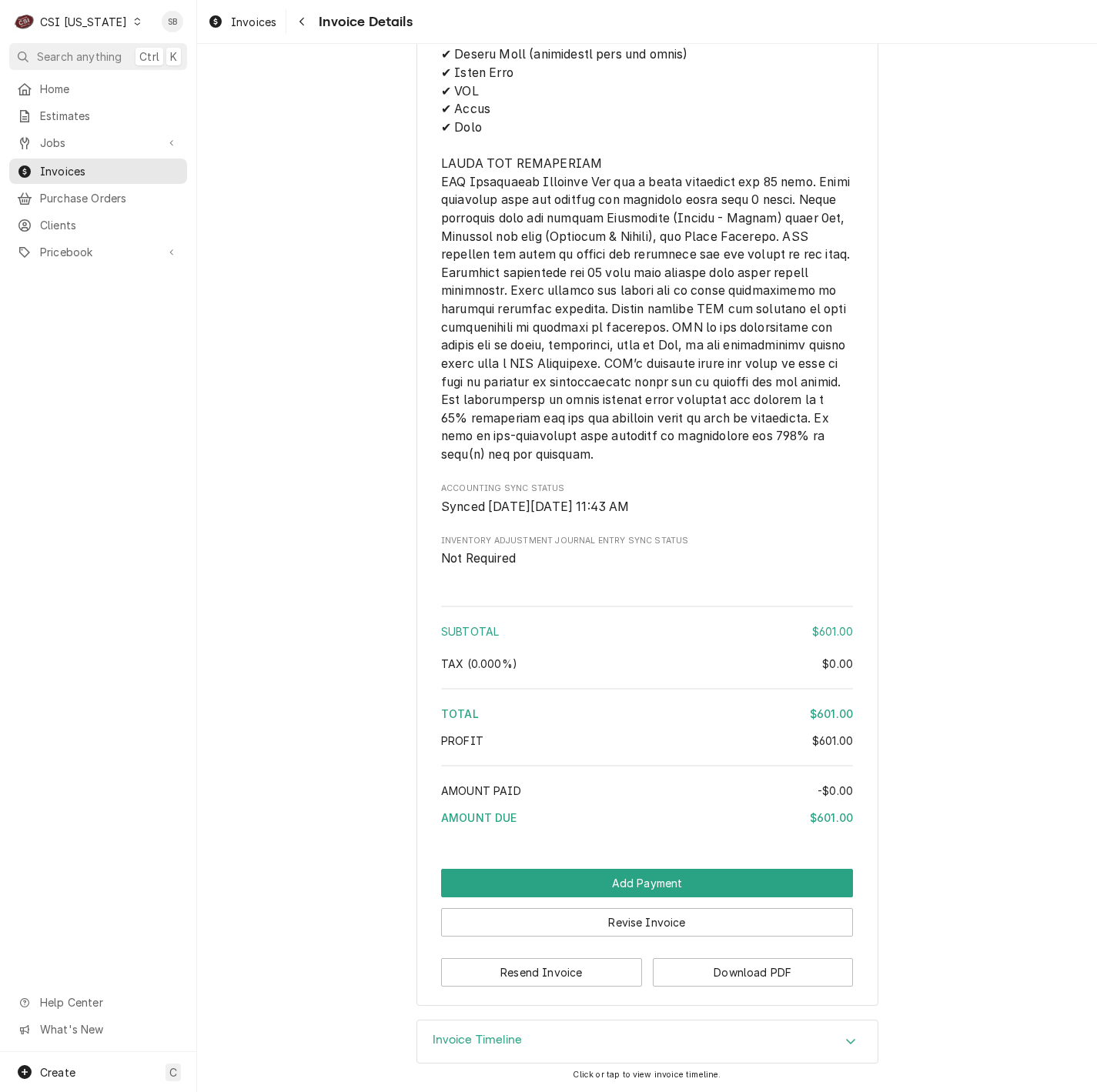
click at [77, 22] on div "CSI Kentucky" at bounding box center [84, 22] width 87 height 16
click at [193, 28] on div "CSI [US_STATE][GEOGRAPHIC_DATA]" at bounding box center [241, 31] width 203 height 16
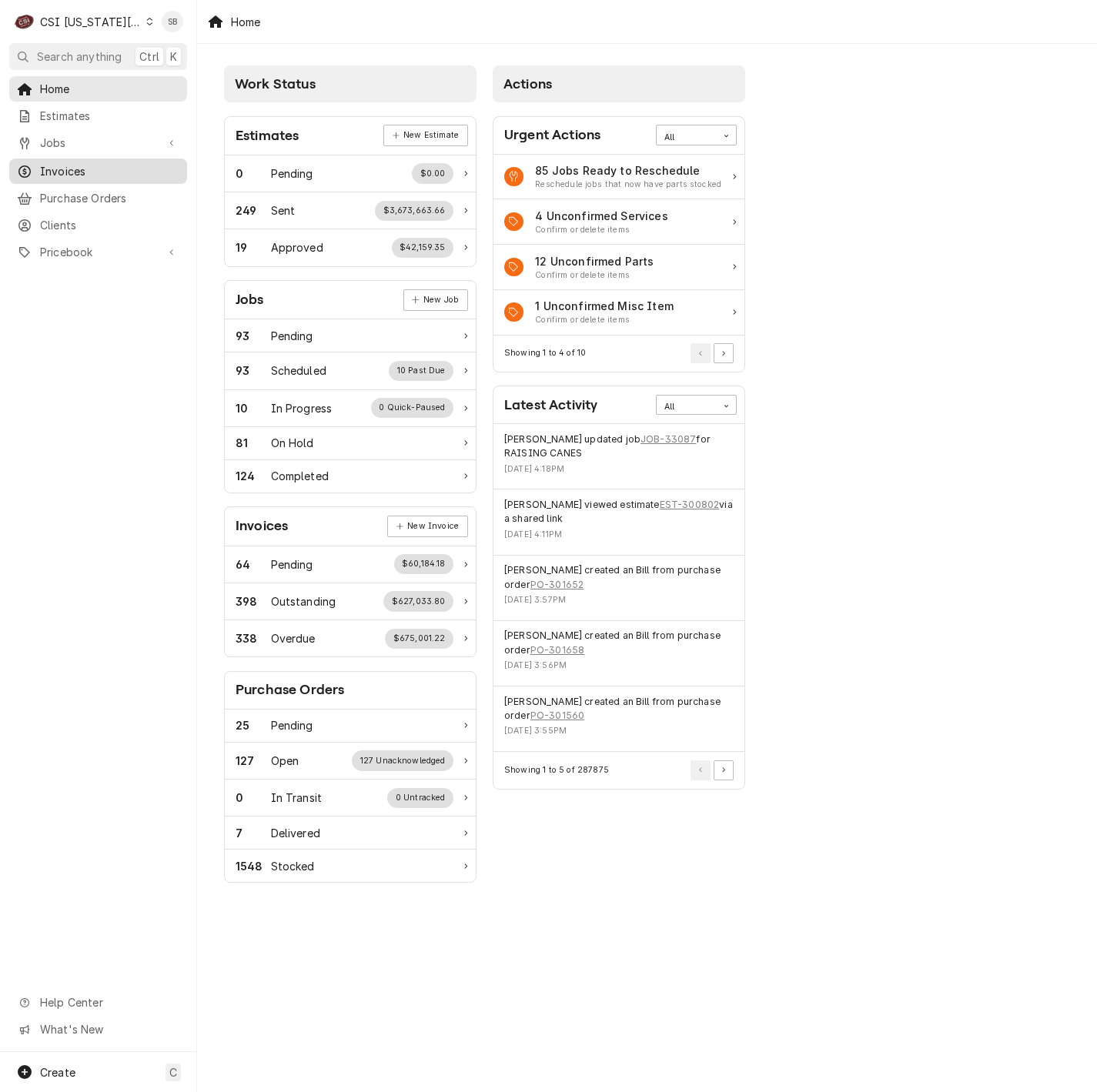
click at [66, 163] on span "Invoices" at bounding box center [110, 171] width 139 height 16
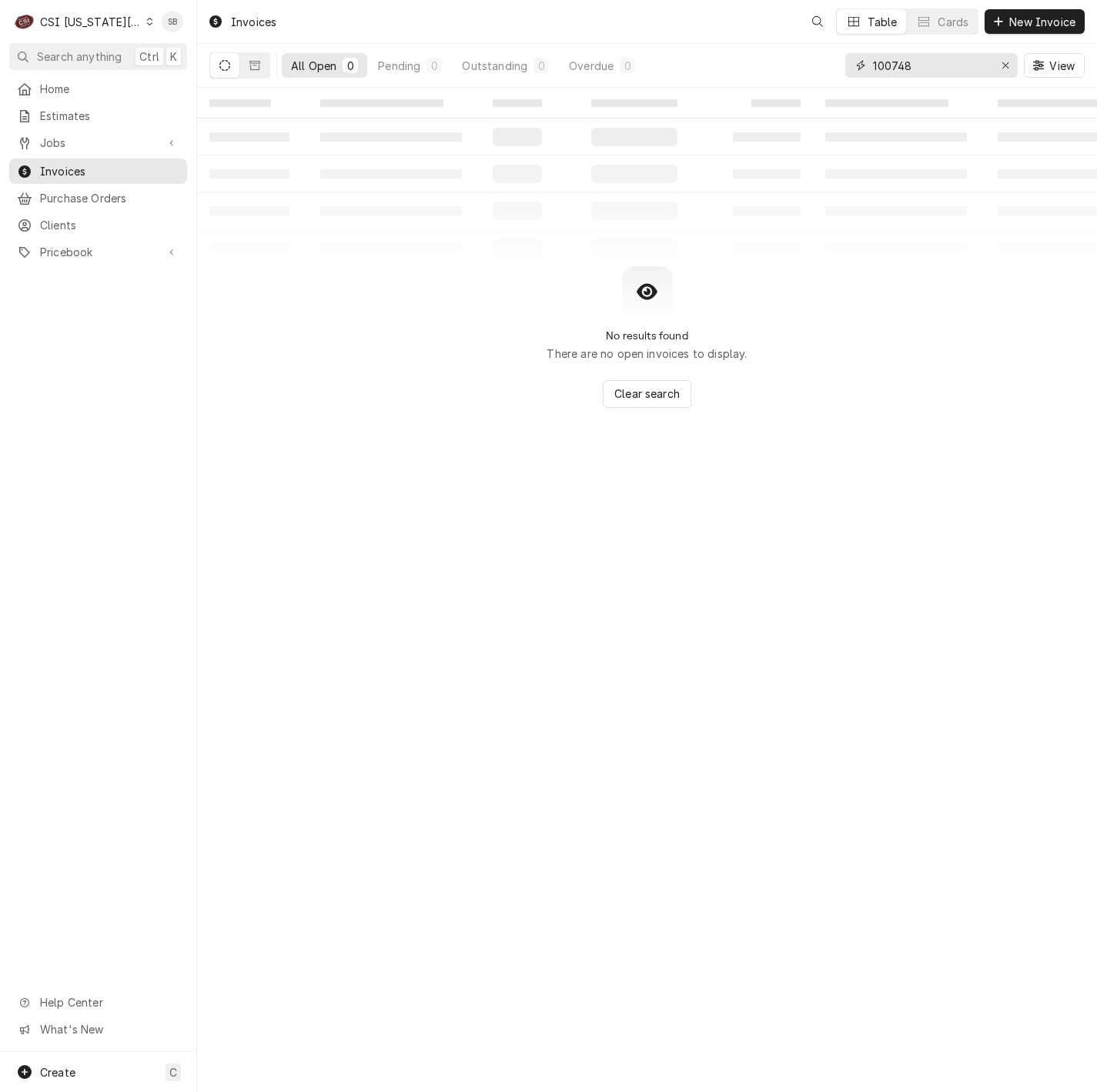
click at [898, 71] on input "100748" at bounding box center [930, 66] width 115 height 25
paste input "303433"
click at [896, 71] on input "10073034338" at bounding box center [930, 66] width 115 height 25
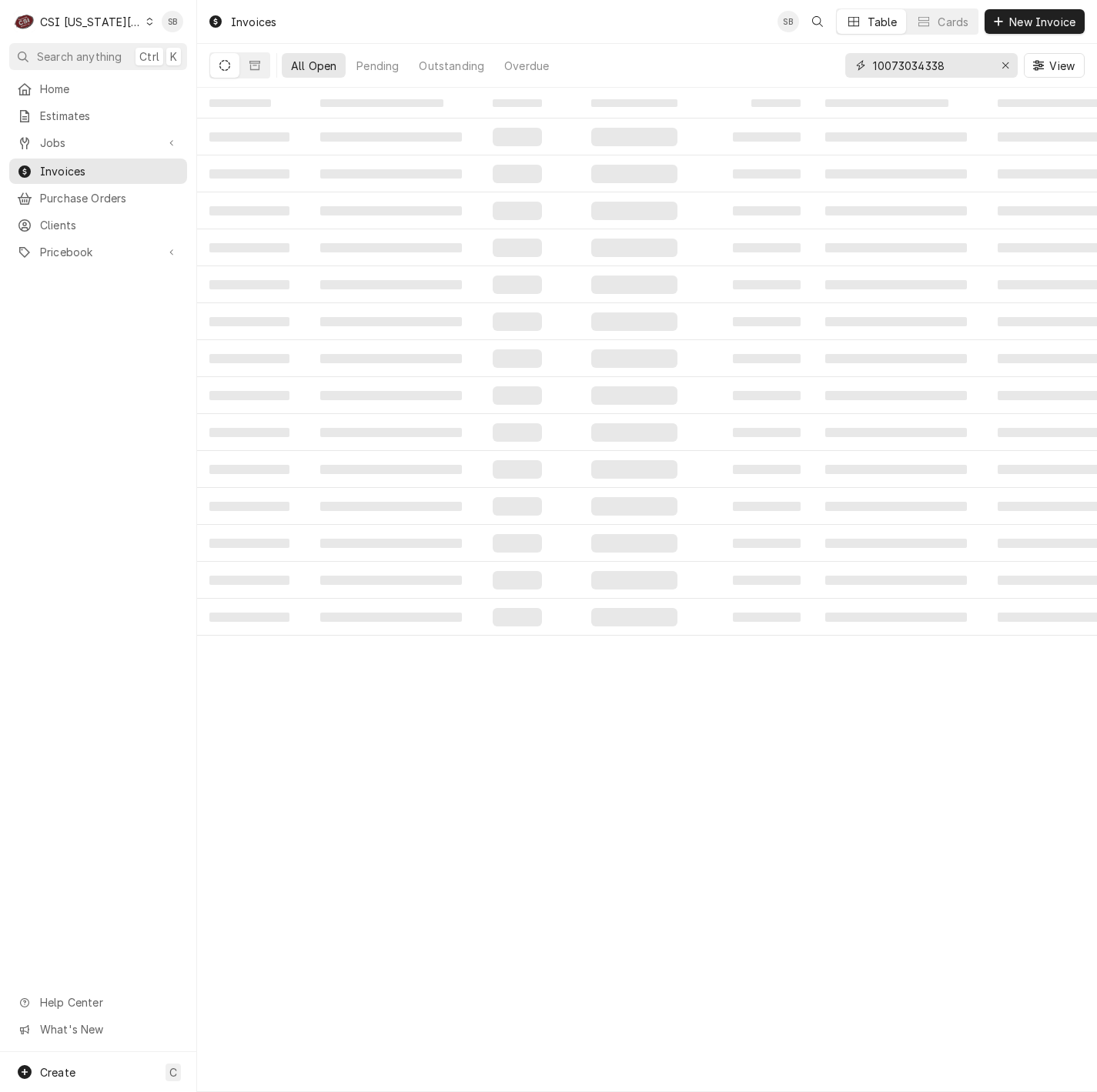
click at [896, 71] on input "10073034338" at bounding box center [930, 66] width 115 height 25
paste input "303433"
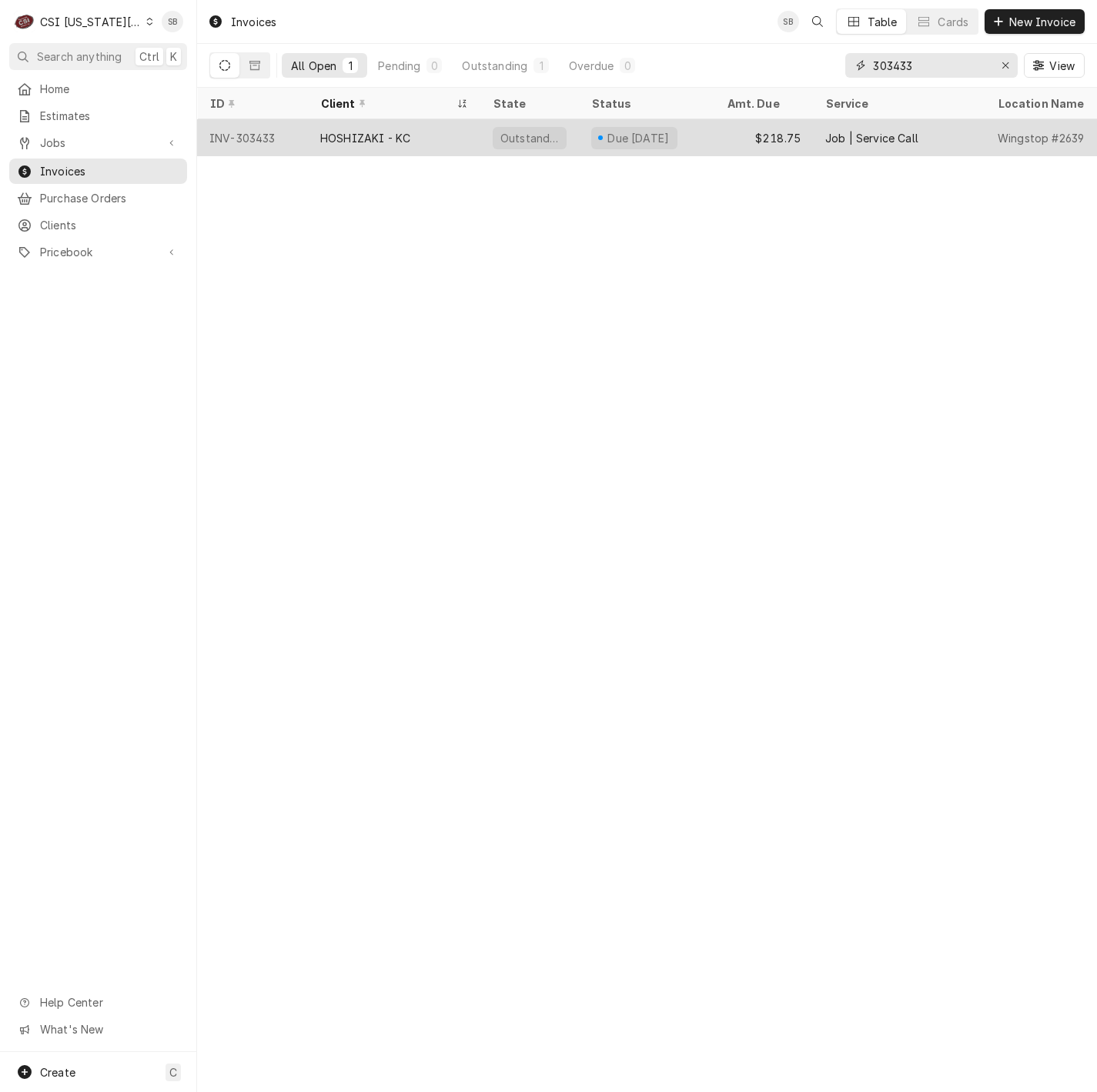
type input "303433"
click at [310, 135] on div "HOSHIZAKI - KC" at bounding box center [394, 138] width 173 height 37
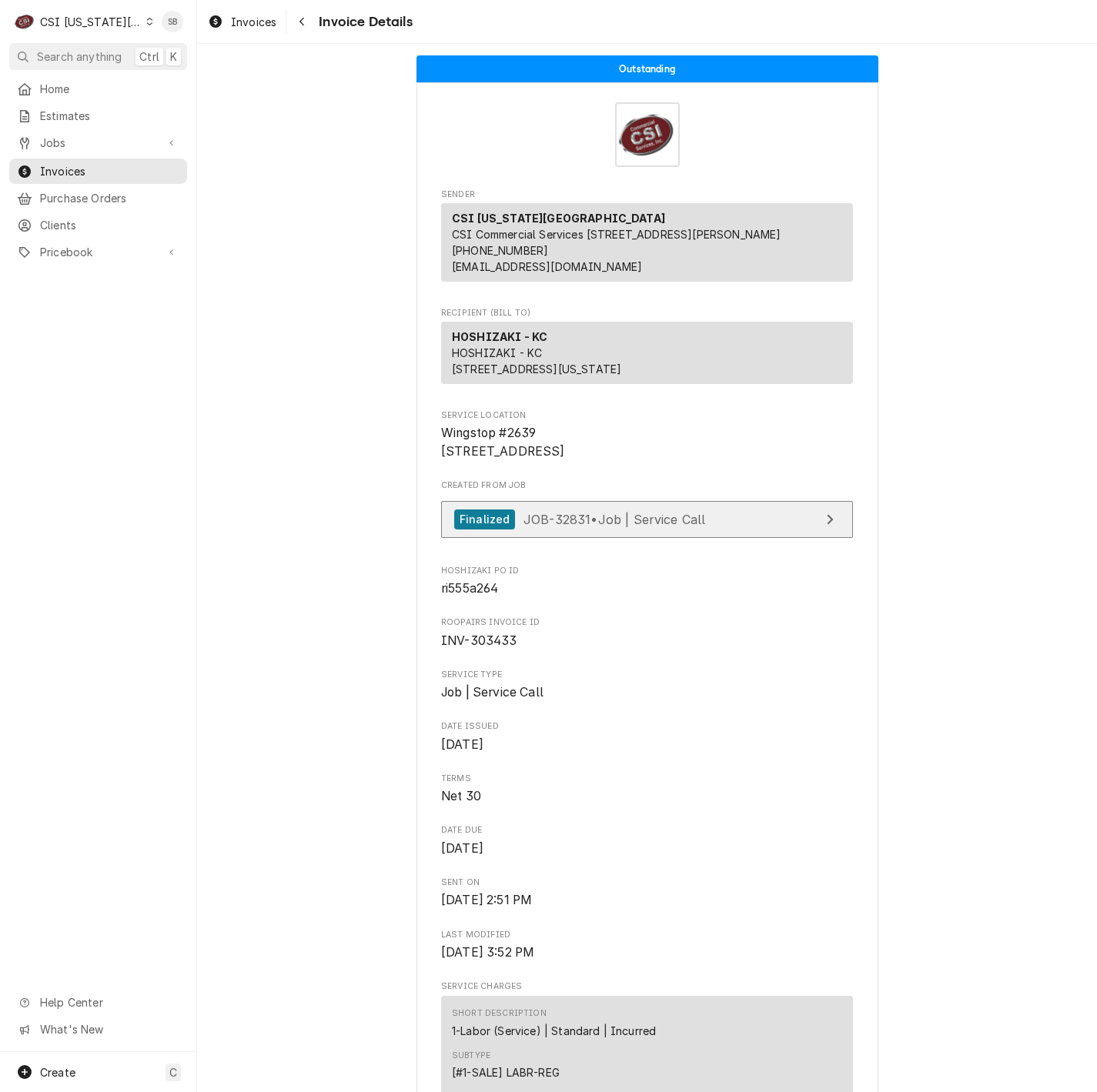
click at [598, 539] on link "Finalized JOB-32831 • Job | Service Call" at bounding box center [647, 519] width 412 height 38
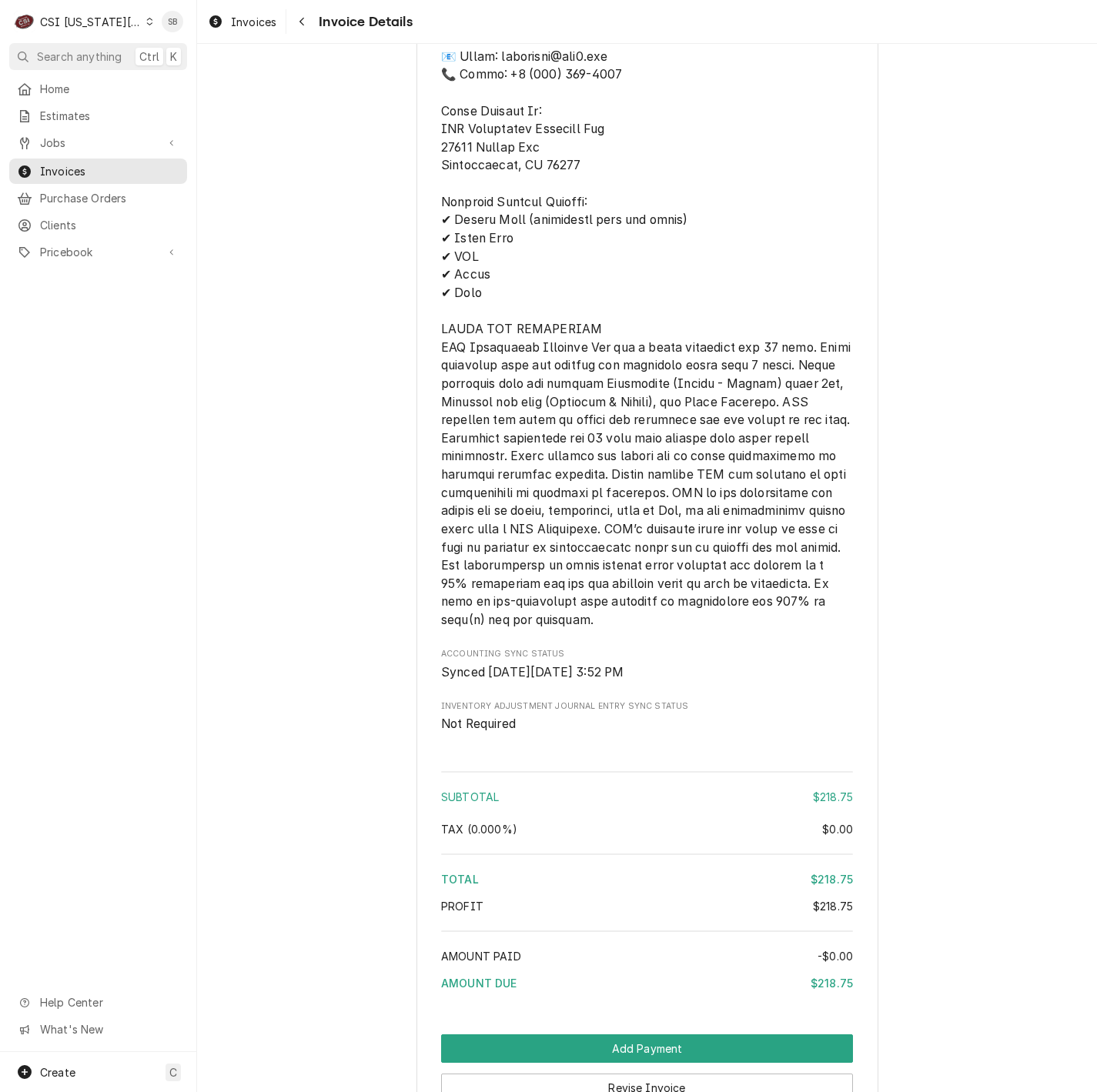
scroll to position [2086, 0]
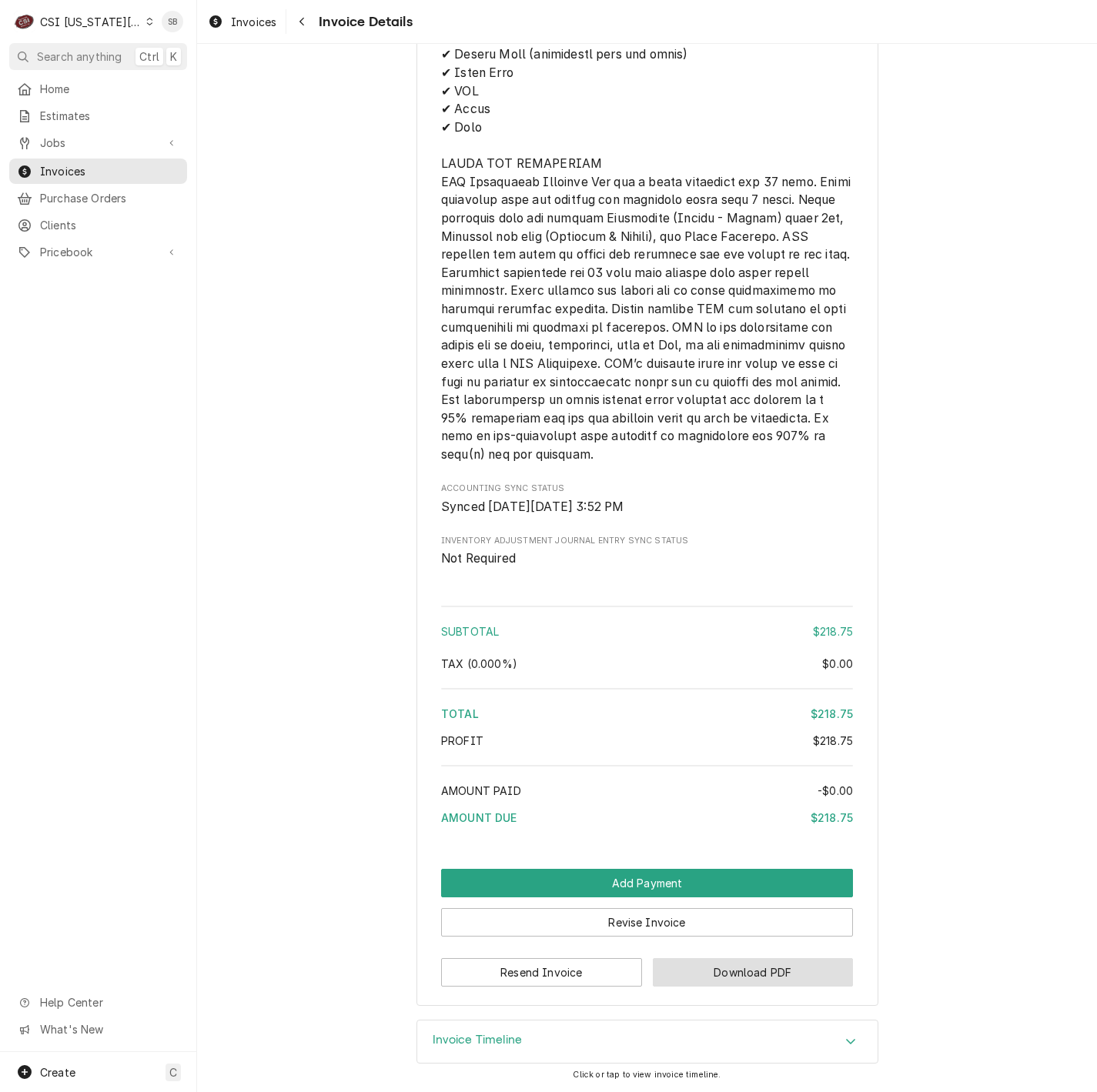
click at [764, 980] on button "Download PDF" at bounding box center [752, 972] width 201 height 29
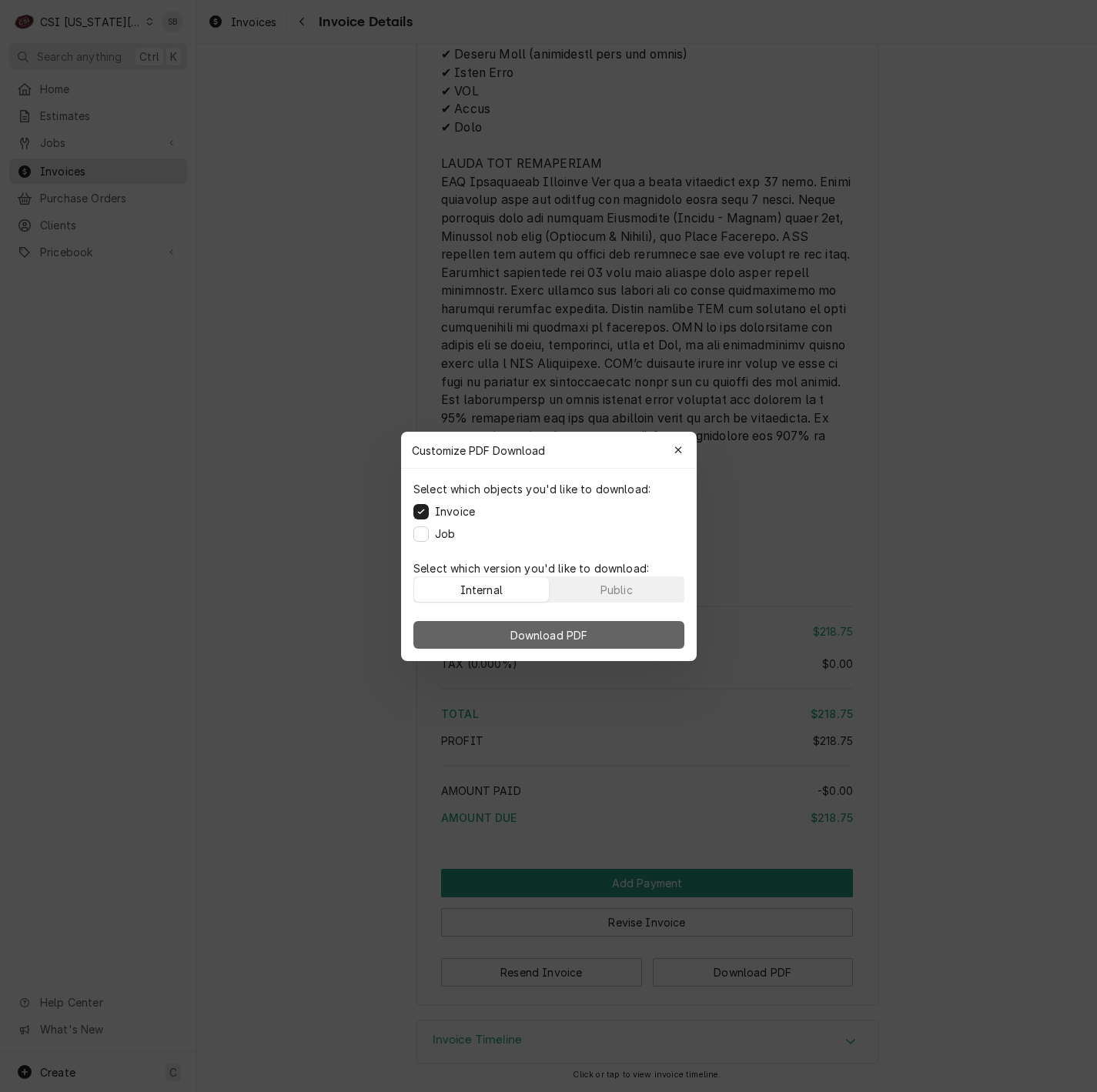
click at [585, 639] on span "Download PDF" at bounding box center [548, 634] width 84 height 16
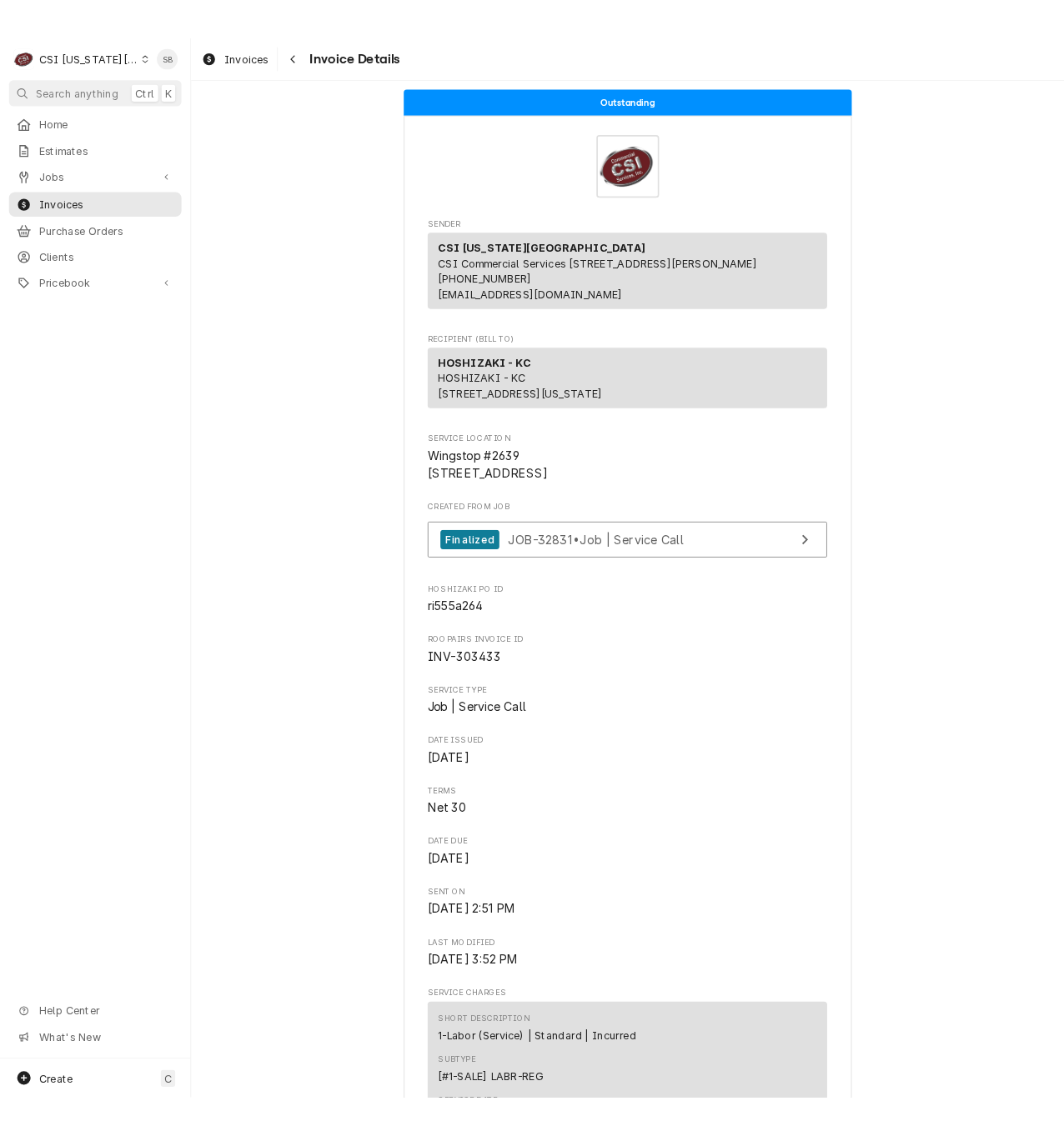
scroll to position [0, 0]
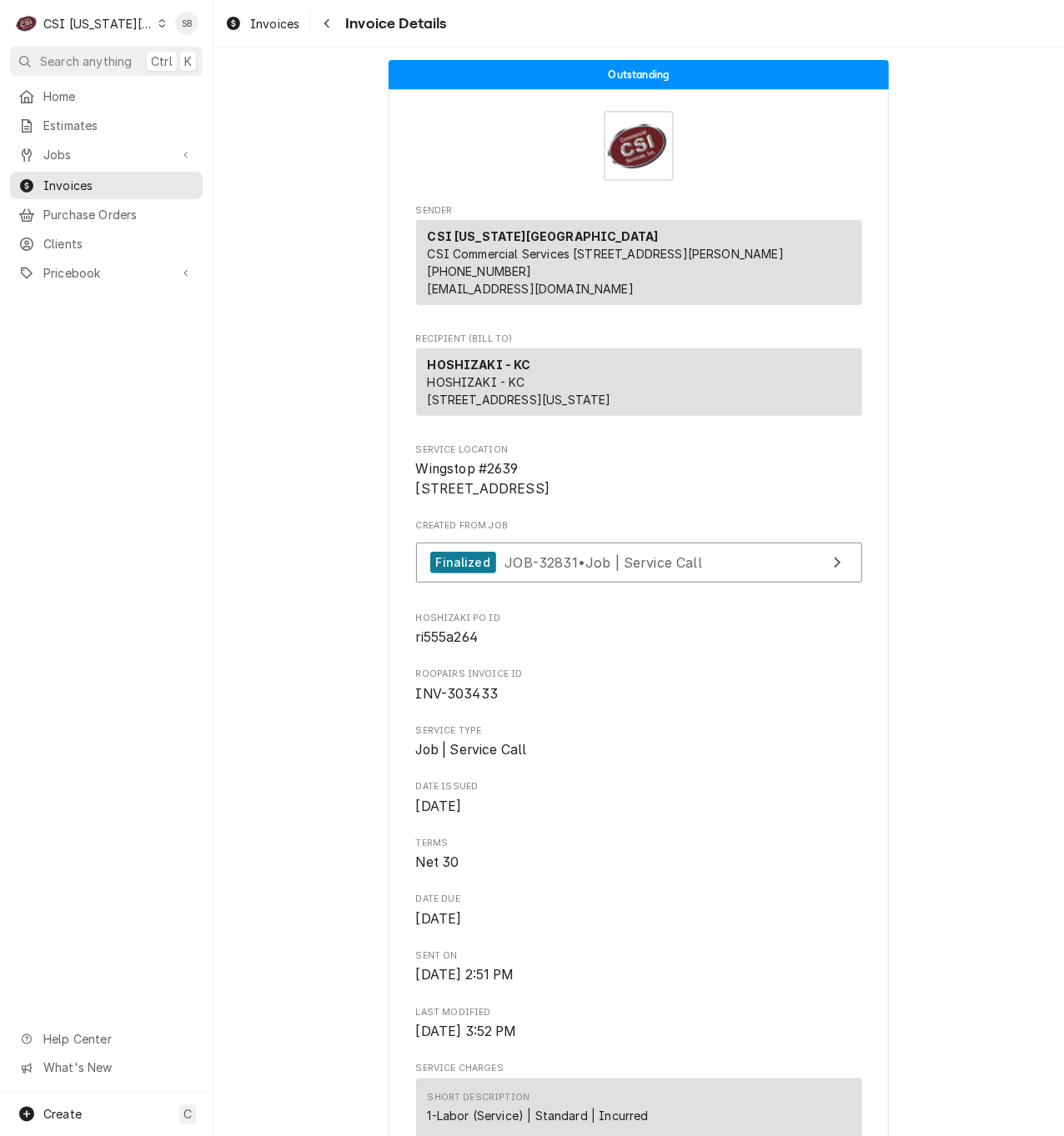
click at [98, 26] on div "CSI Kansas City" at bounding box center [98, 23] width 110 height 18
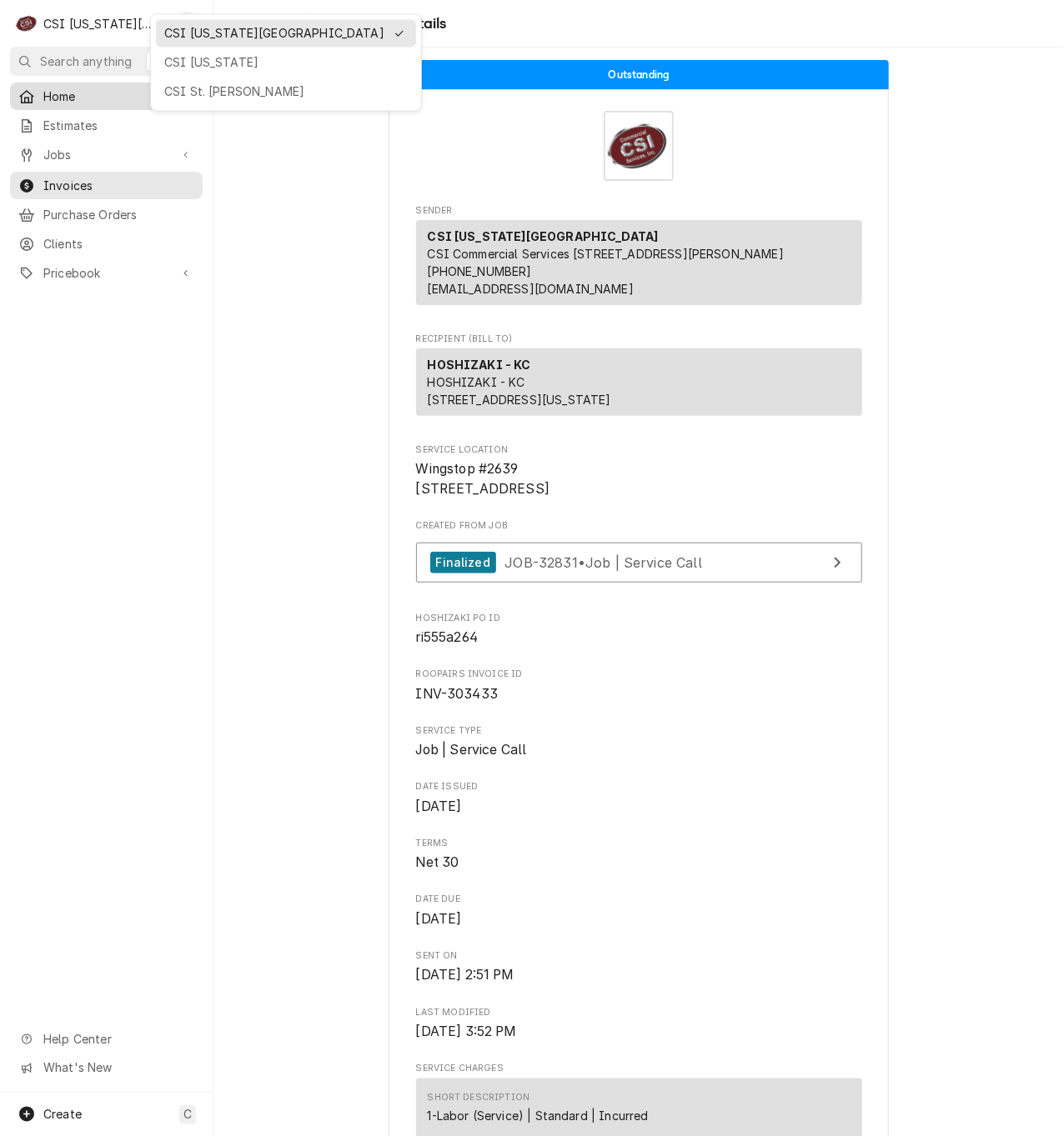
click at [175, 91] on div "CSI St. [PERSON_NAME]" at bounding box center [286, 91] width 243 height 18
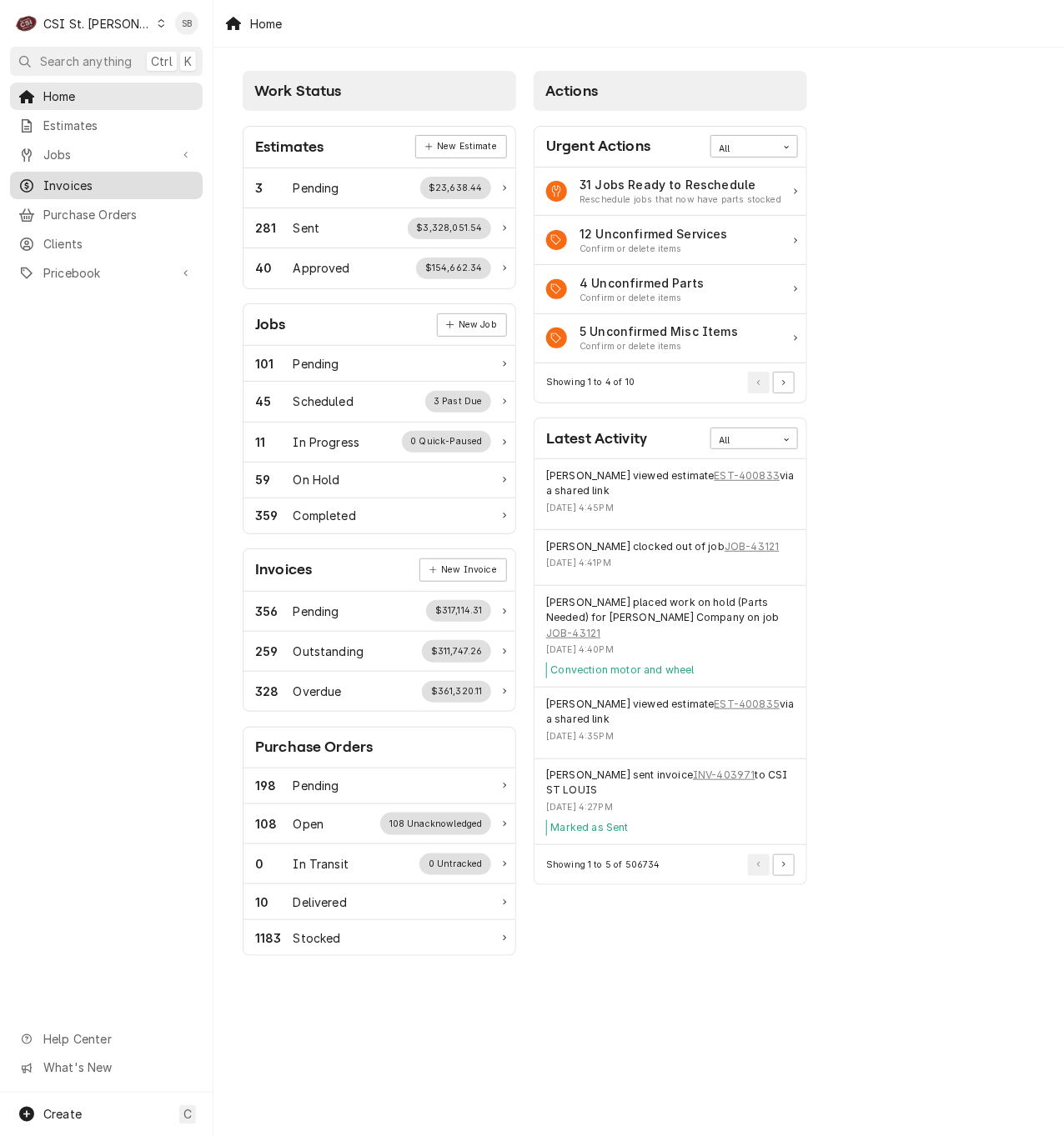
click at [108, 185] on span "Invoices" at bounding box center [119, 185] width 151 height 18
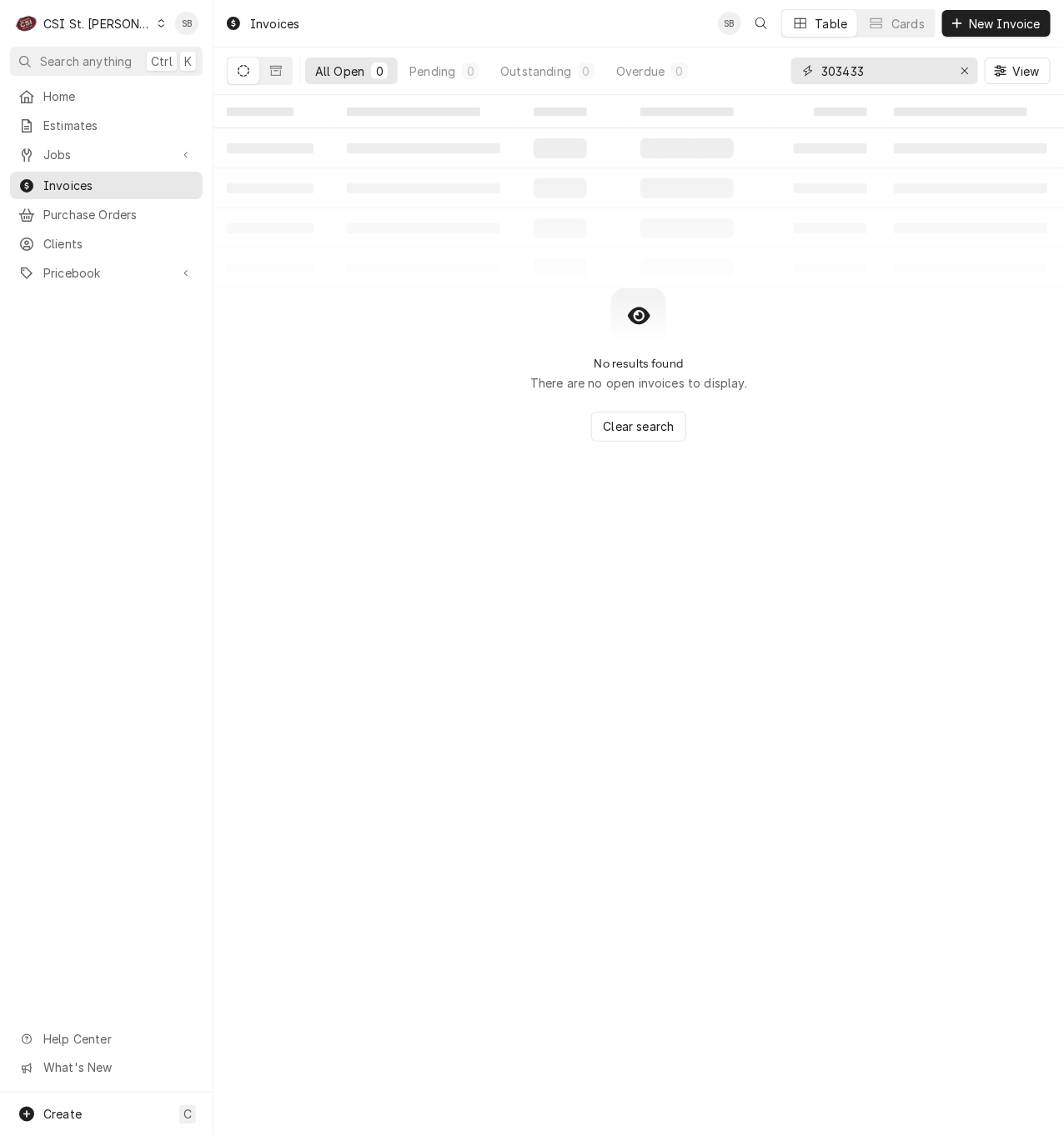
click at [854, 75] on input "303433" at bounding box center [883, 71] width 125 height 27
paste input "404130"
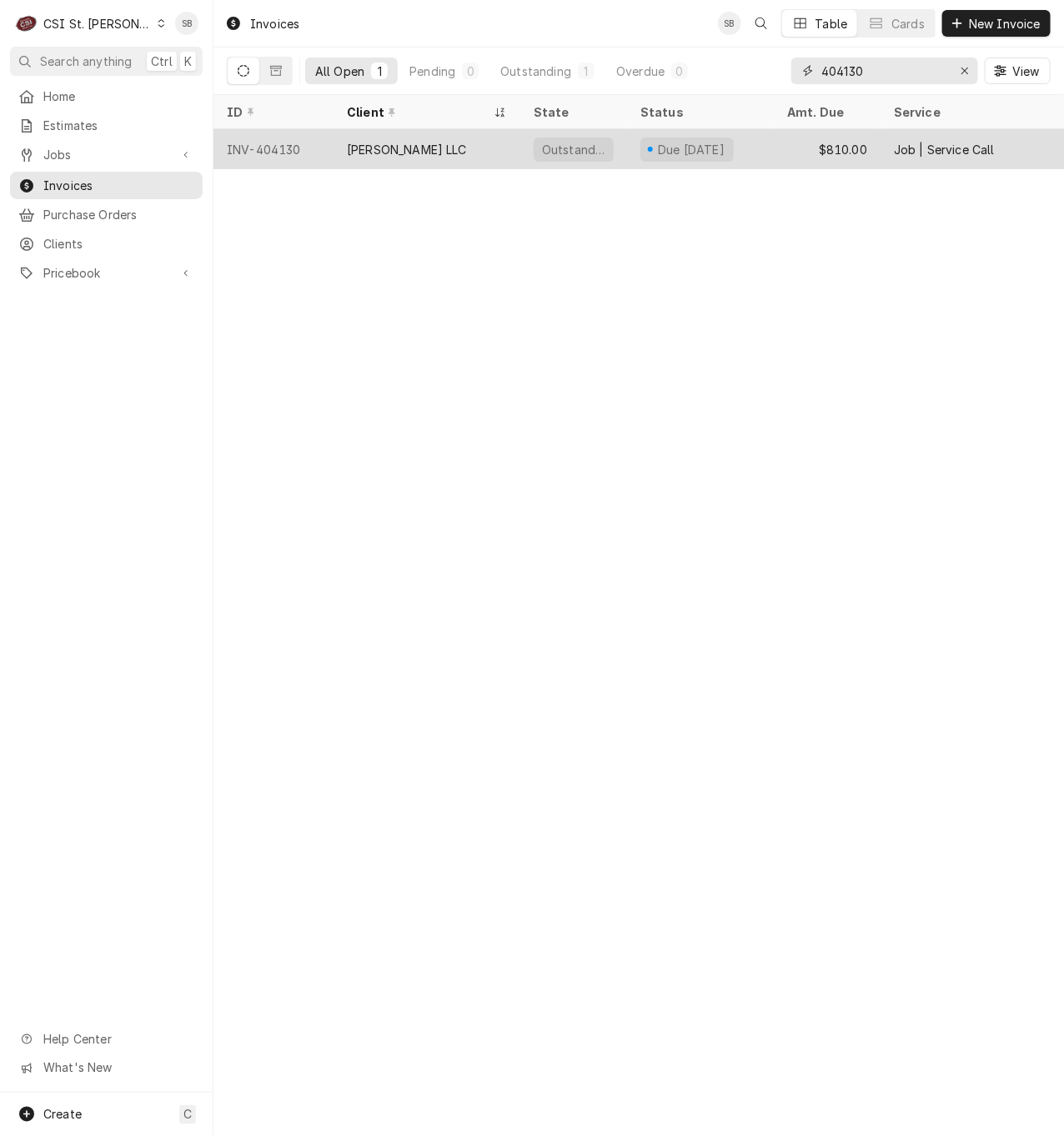
type input "404130"
click at [290, 153] on div "INV-404130" at bounding box center [273, 149] width 120 height 40
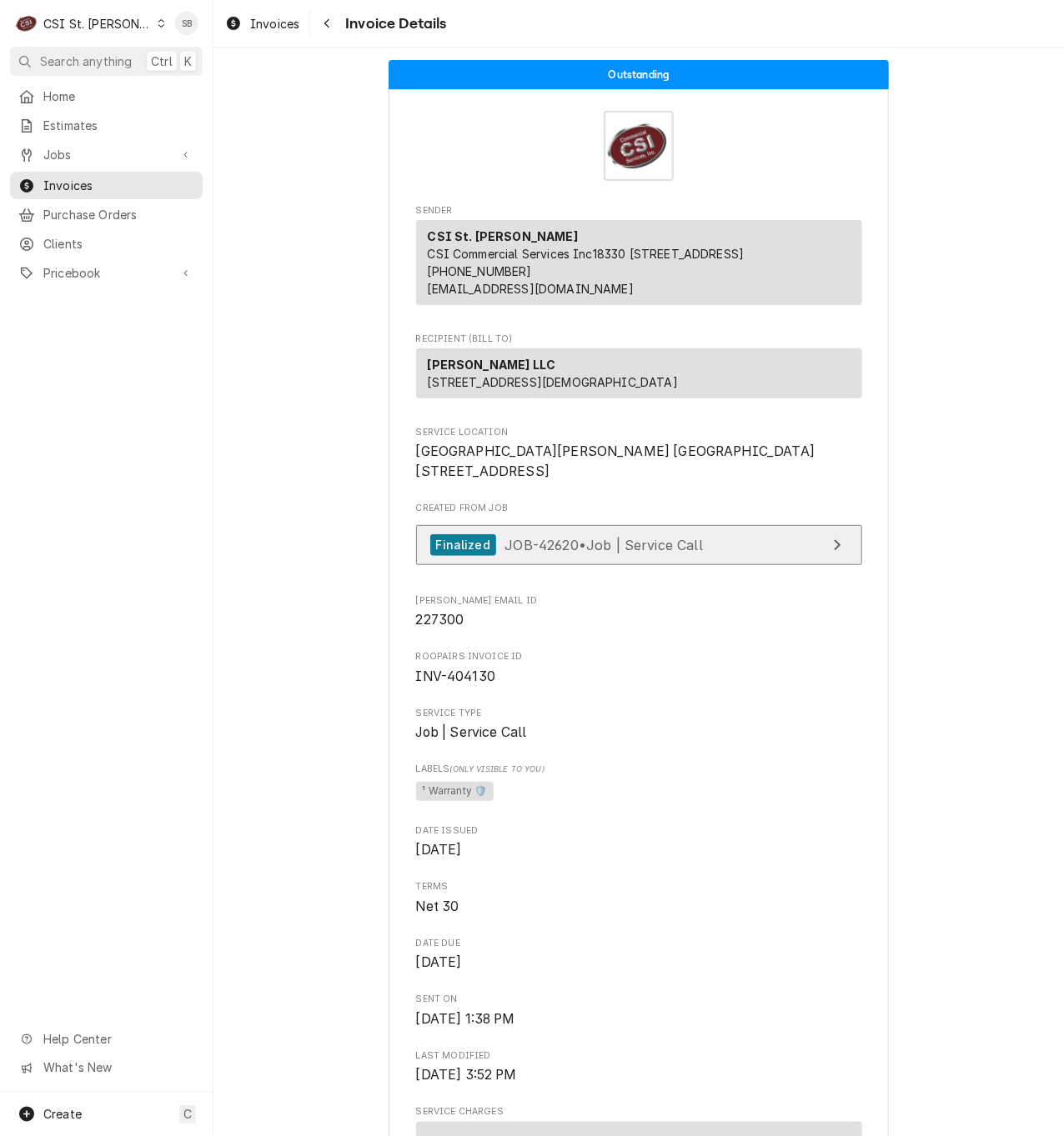
click at [585, 552] on span "JOB-42620 • Job | Service Call" at bounding box center [603, 544] width 199 height 17
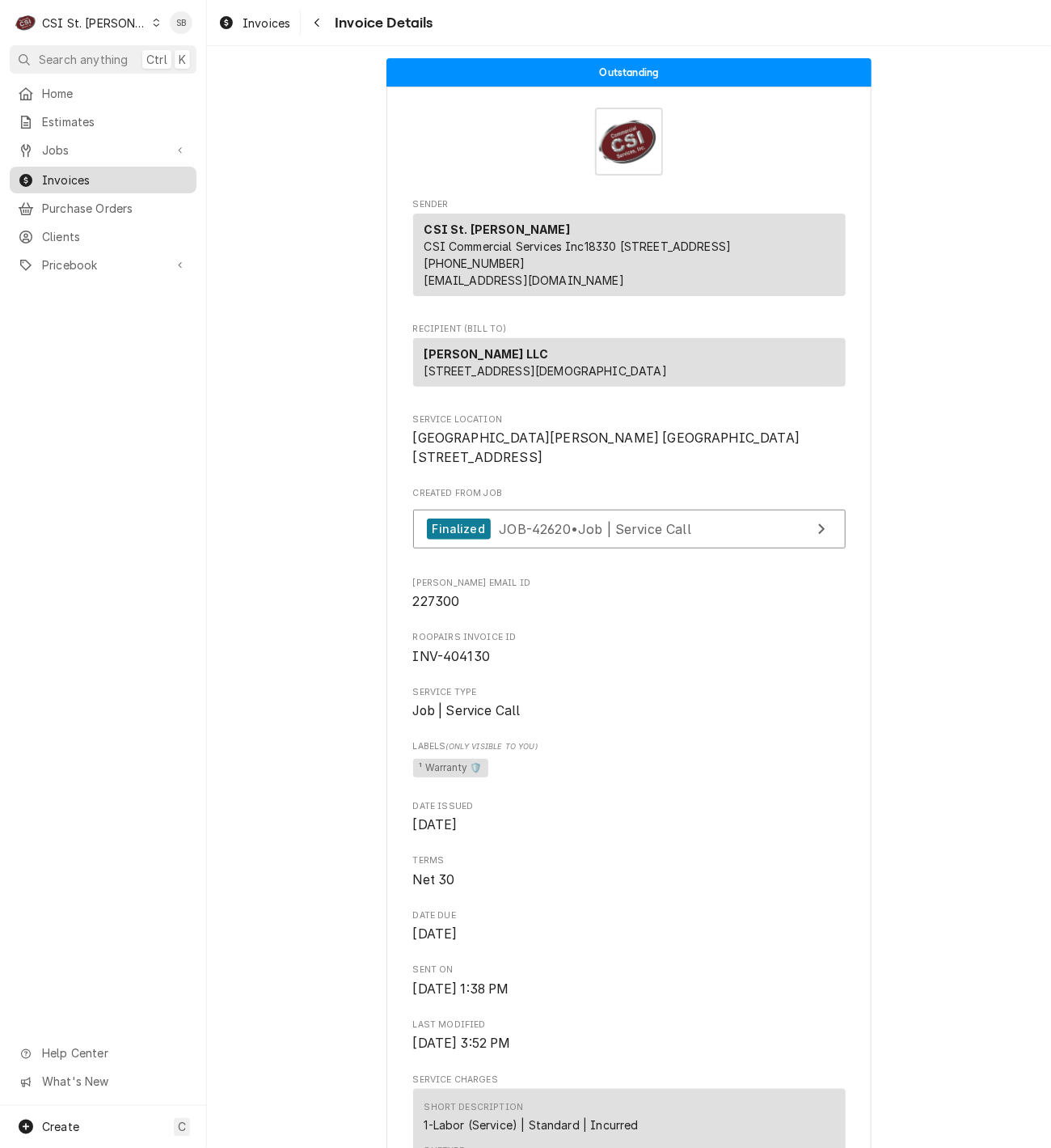
click at [78, 172] on span "Invoices" at bounding box center [116, 180] width 146 height 17
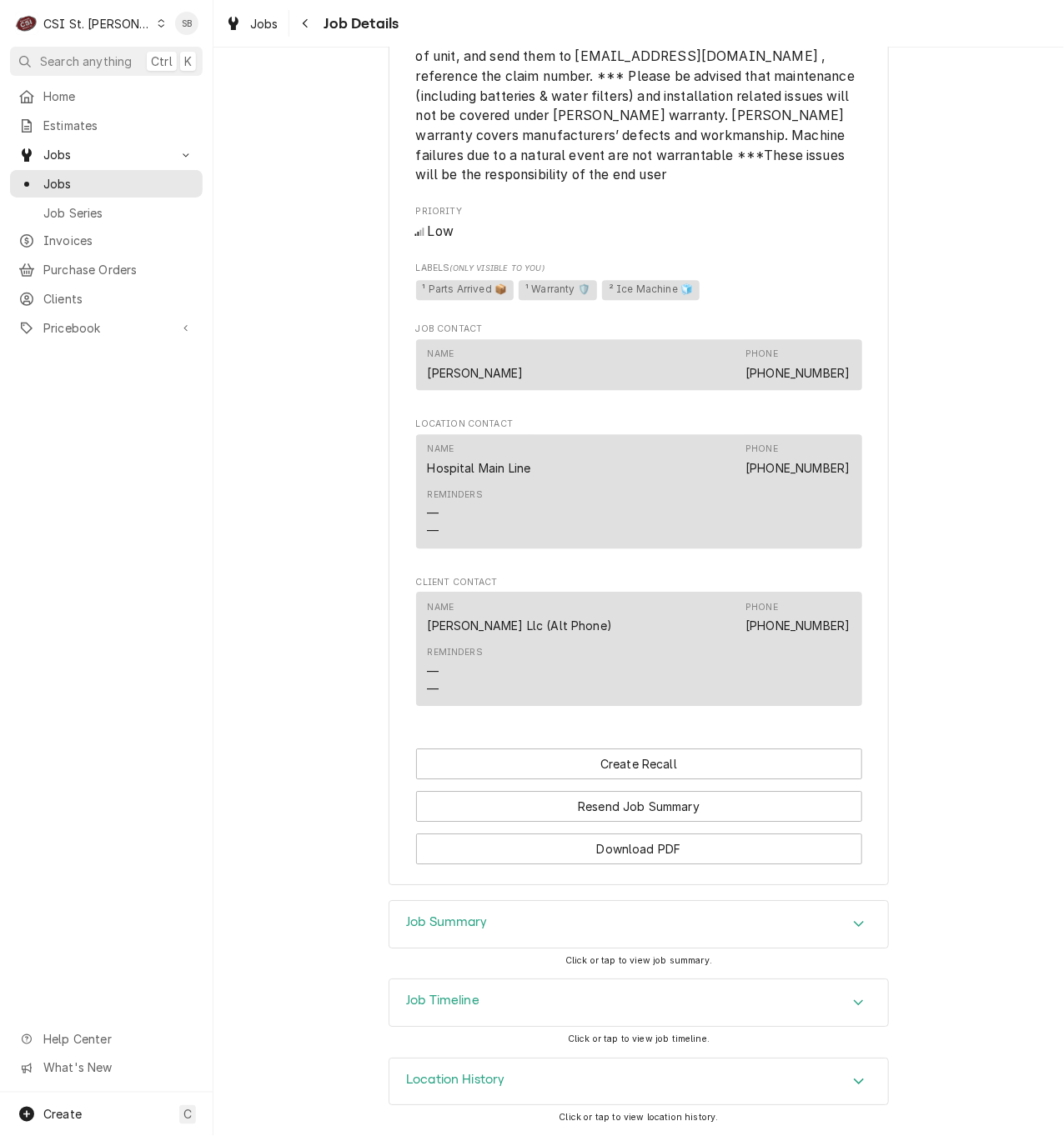
scroll to position [1361, 0]
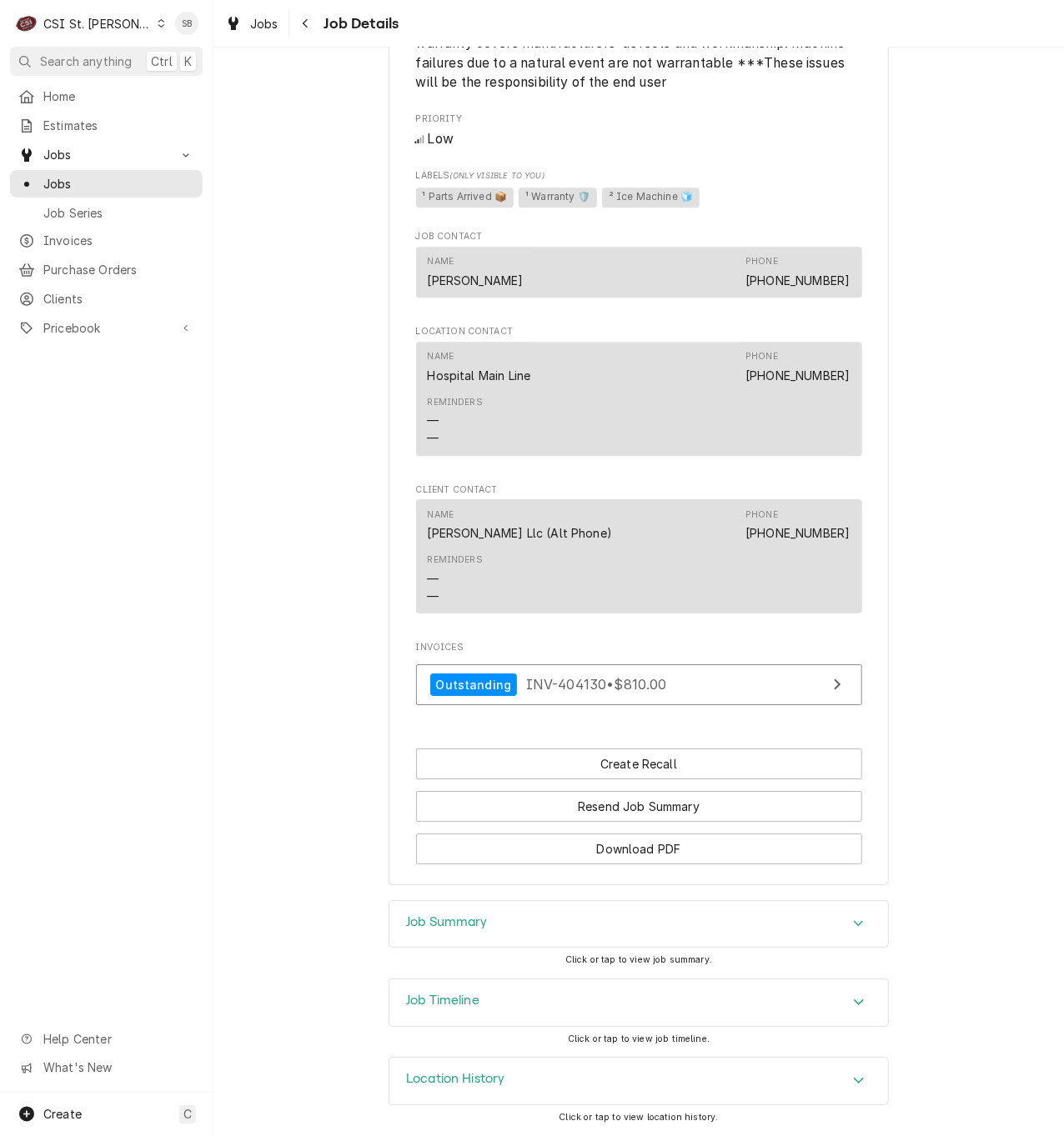
click at [558, 988] on div "Job Timeline" at bounding box center [638, 1003] width 499 height 47
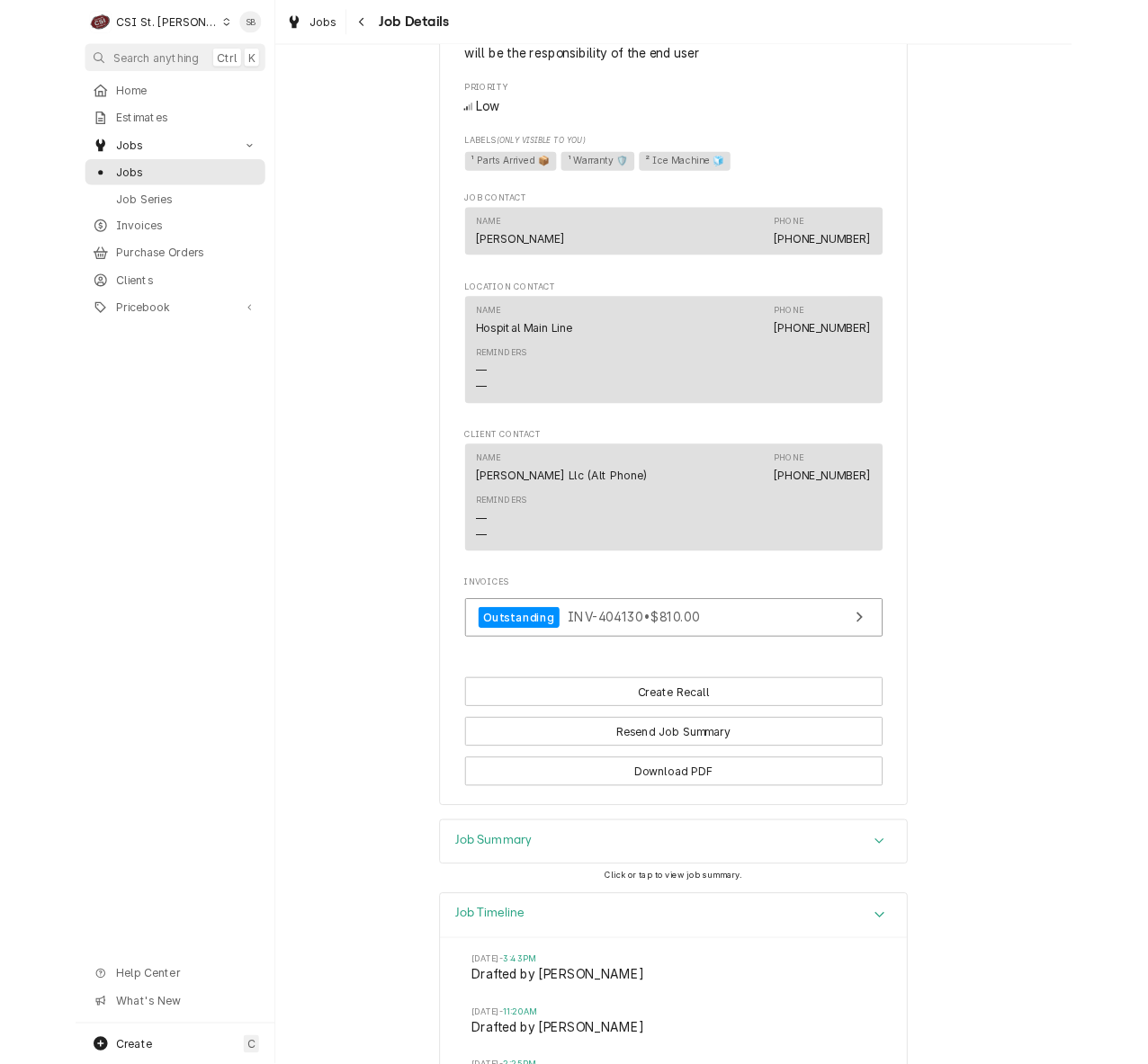
scroll to position [2783, 0]
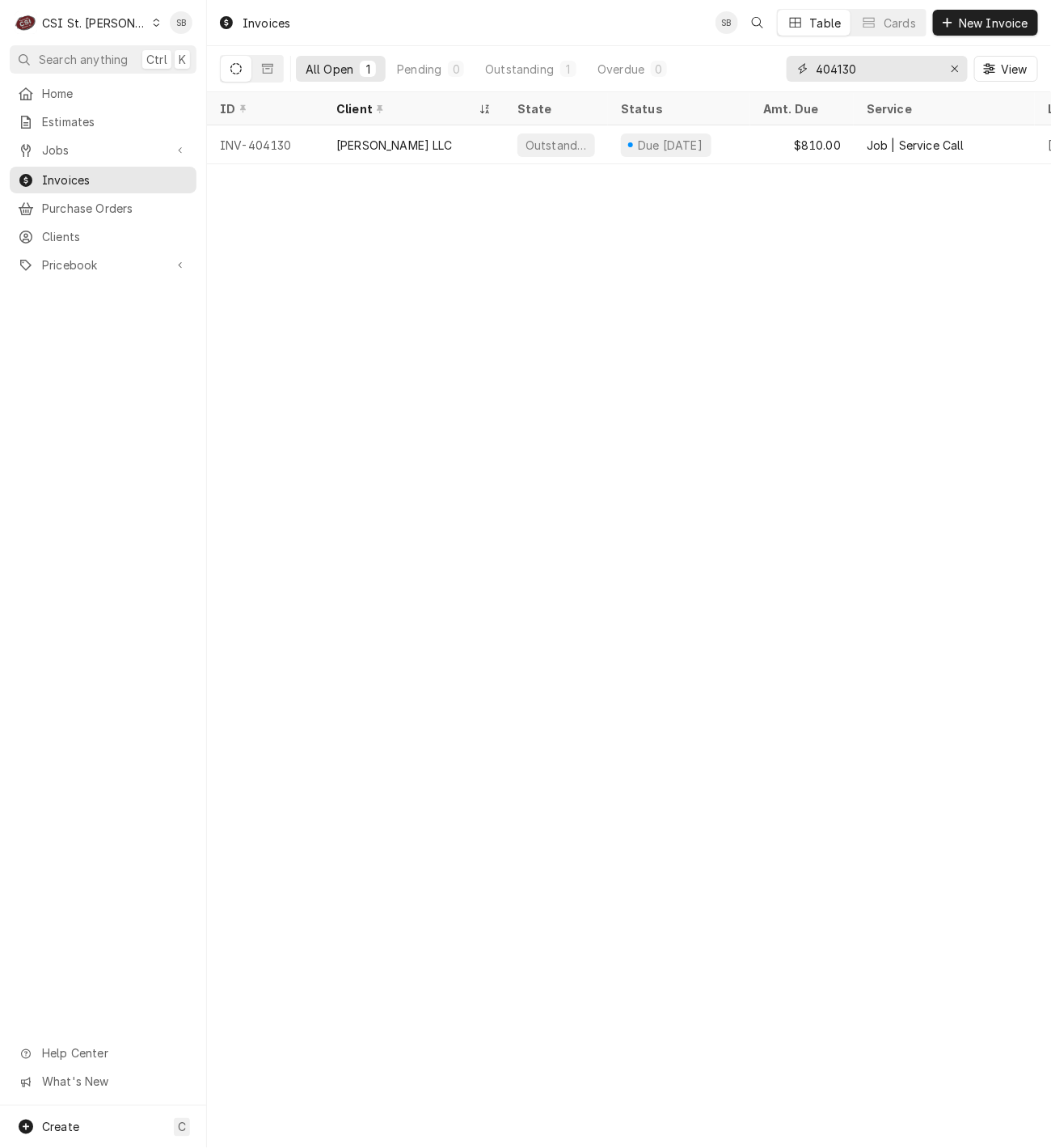
click at [828, 64] on input "404130" at bounding box center [876, 69] width 121 height 26
paste input "2"
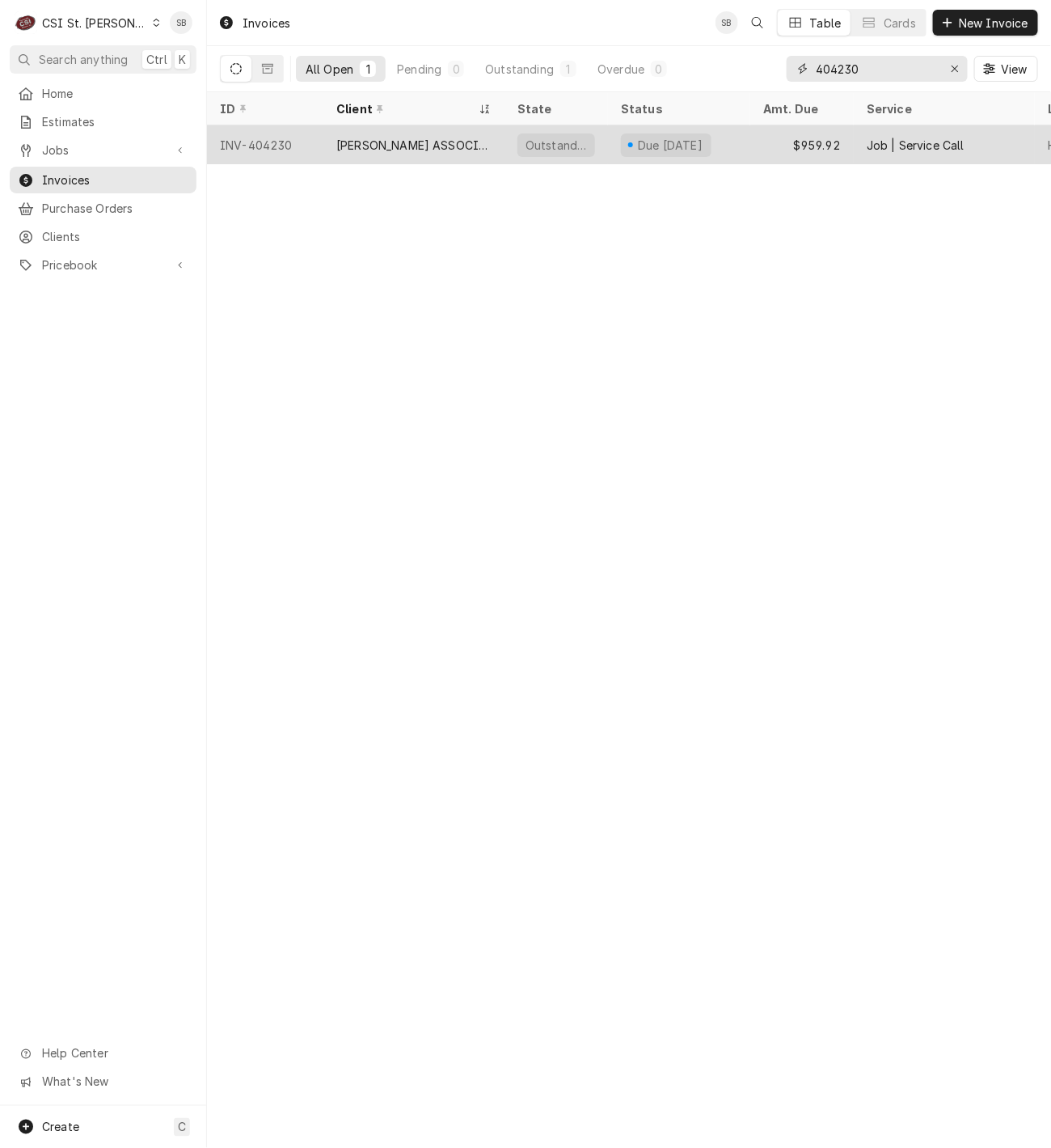
type input "404230"
click at [445, 144] on div "[PERSON_NAME] ASSOCIATES DBA RKW" at bounding box center [414, 145] width 155 height 17
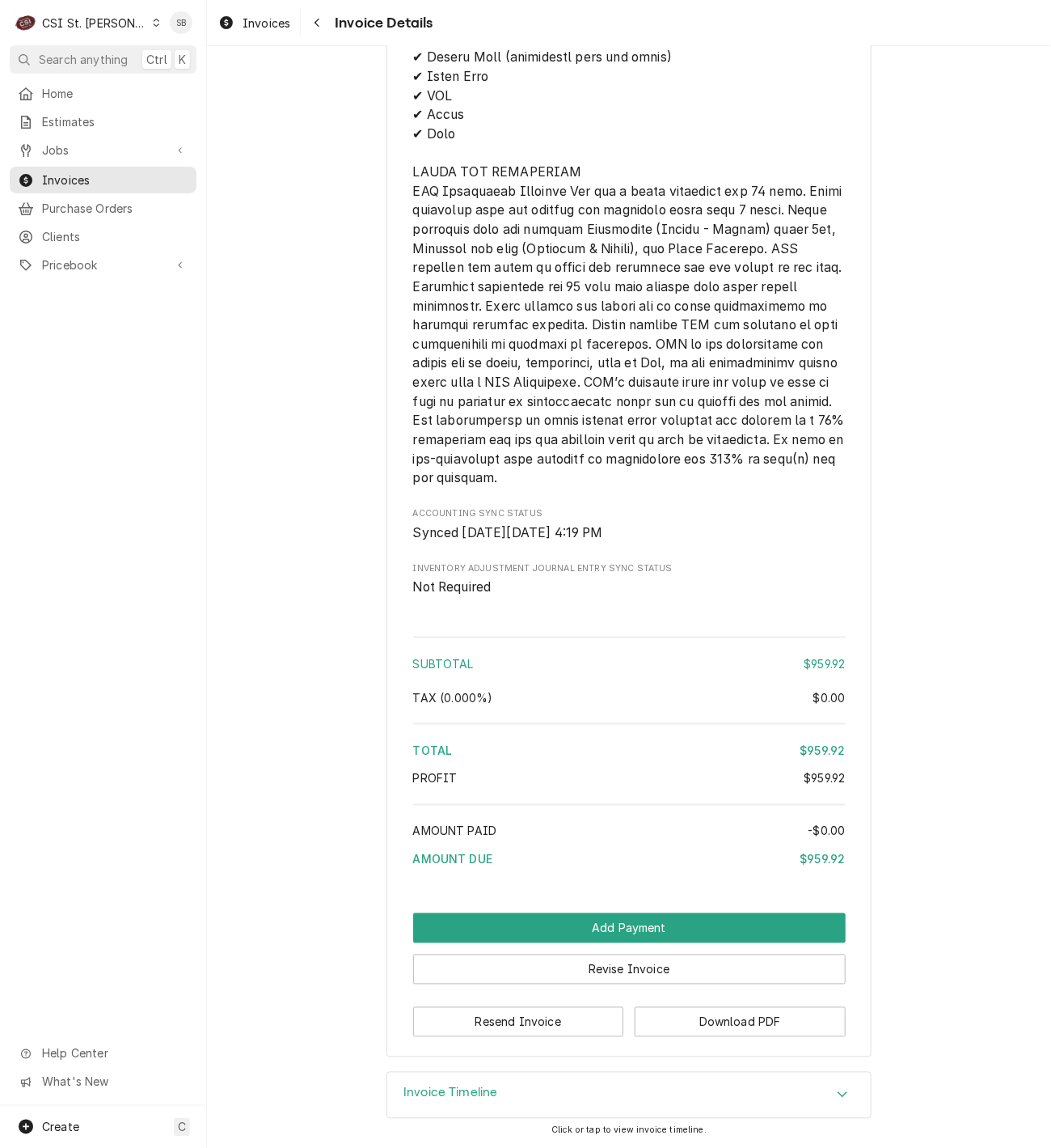
drag, startPoint x: 508, startPoint y: 1095, endPoint x: 510, endPoint y: 1078, distance: 17.1
click at [508, 1095] on div "Invoice Timeline" at bounding box center [629, 1095] width 484 height 46
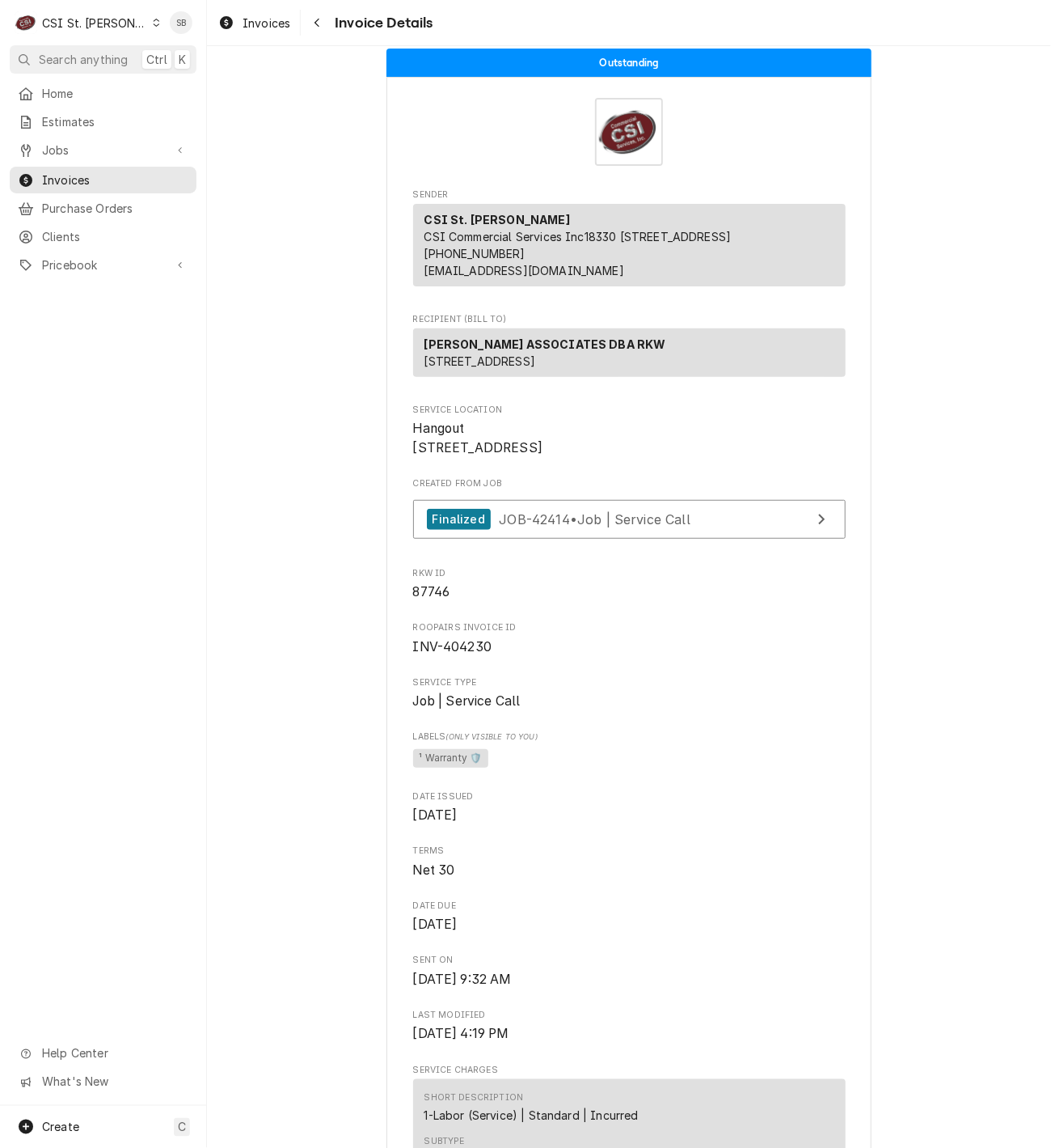
scroll to position [2, 0]
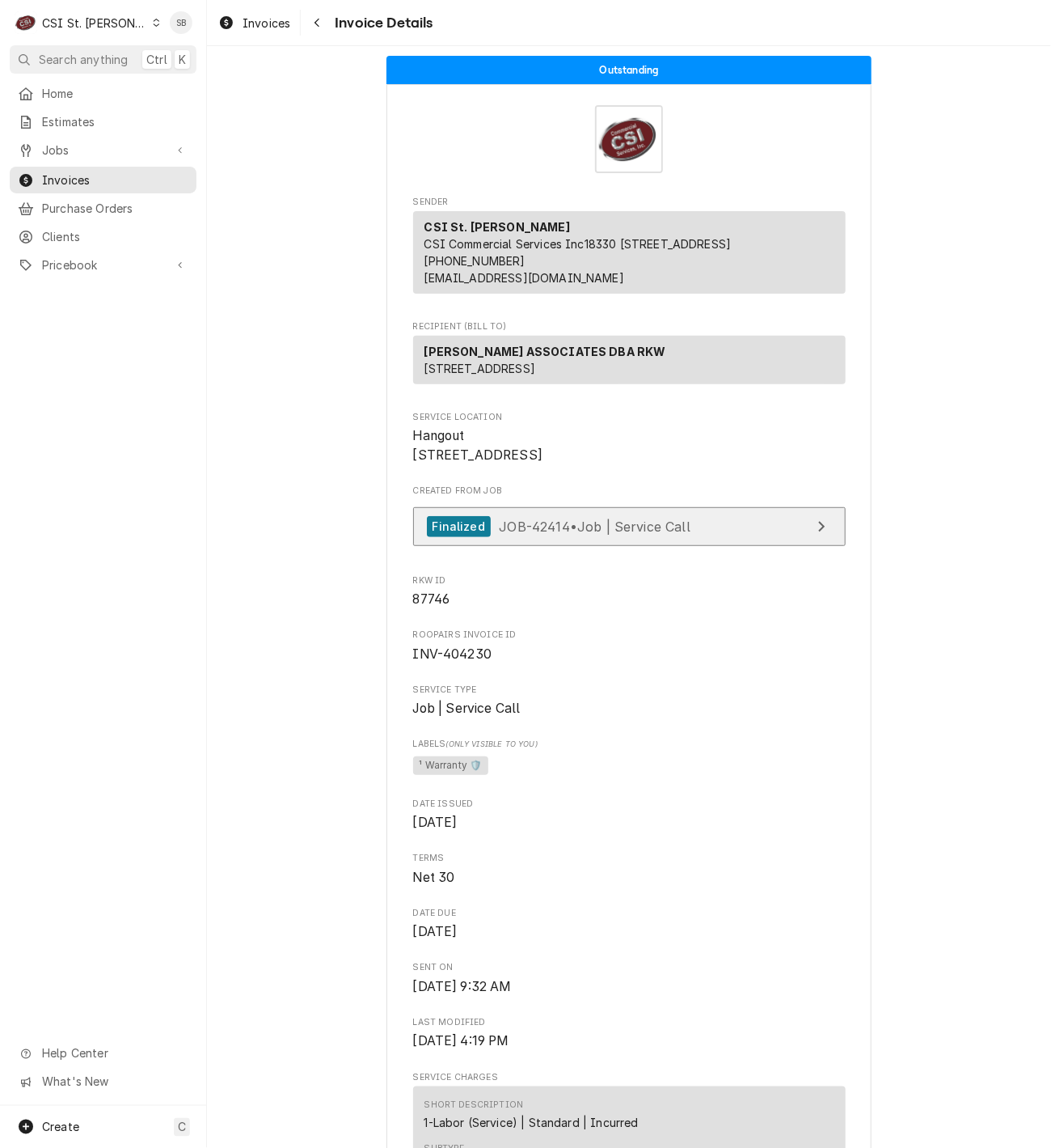
click at [565, 547] on link "Finalized JOB-42414 • Job | Service Call" at bounding box center [630, 526] width 433 height 40
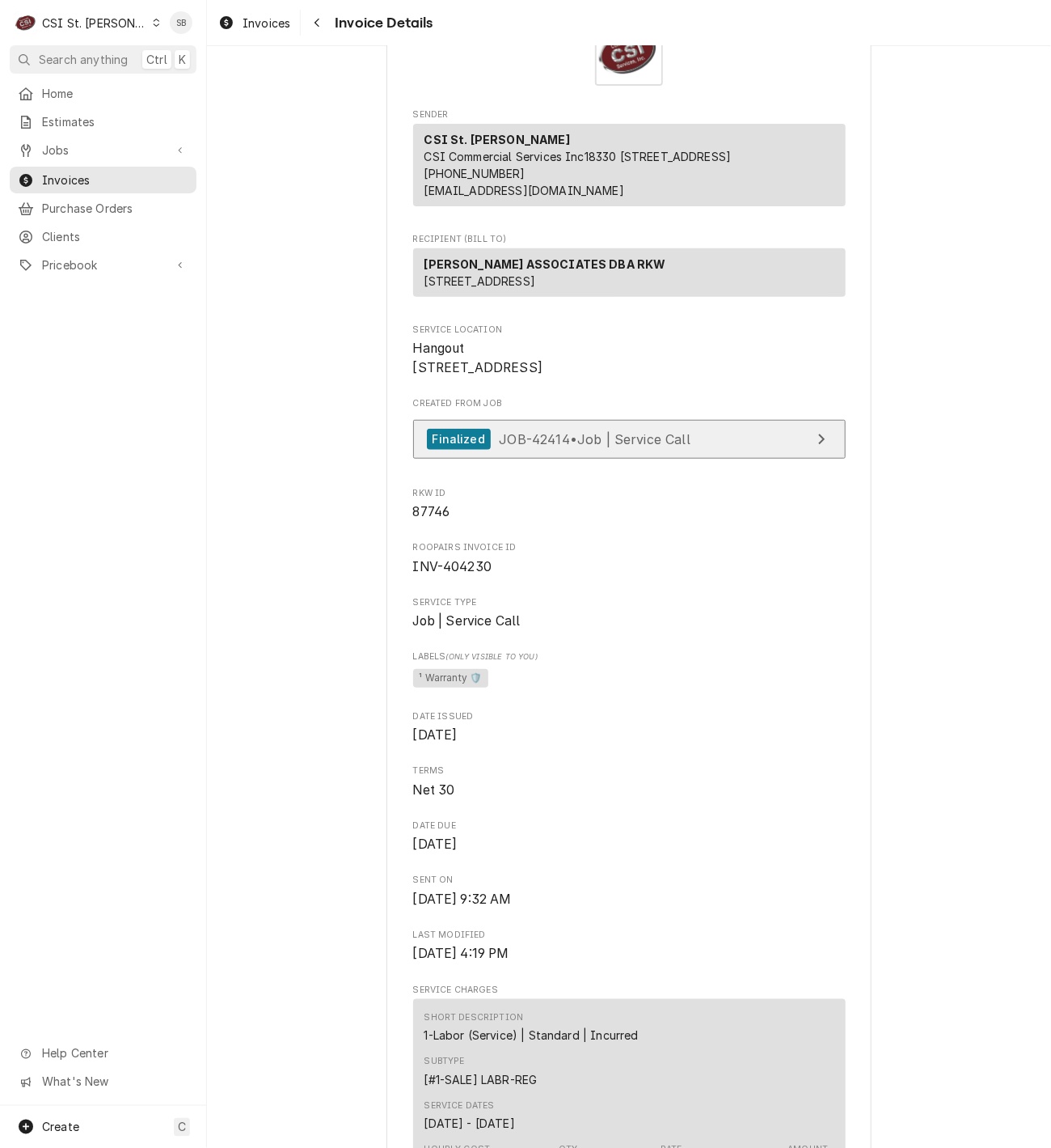
scroll to position [0, 0]
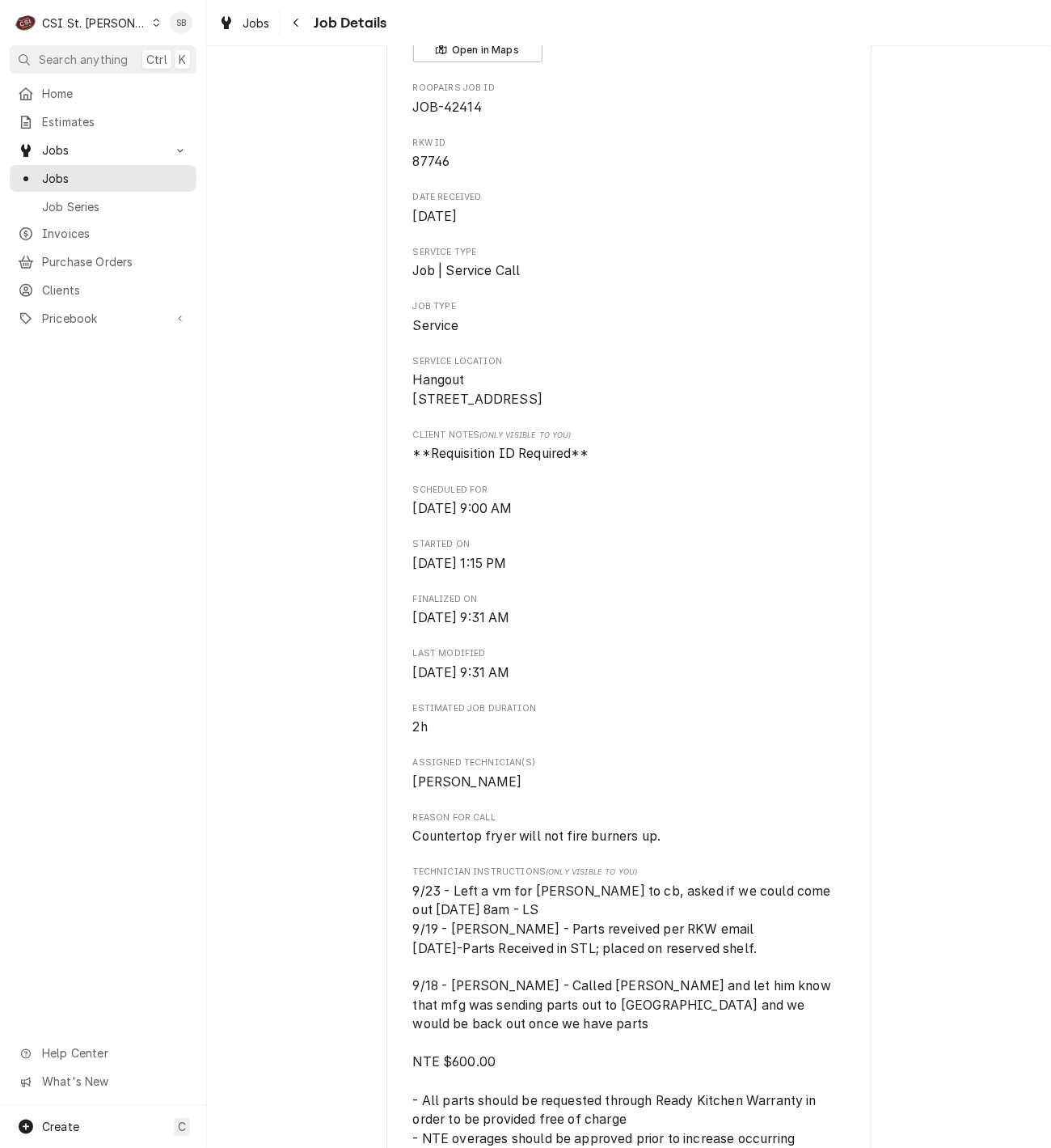
scroll to position [607, 0]
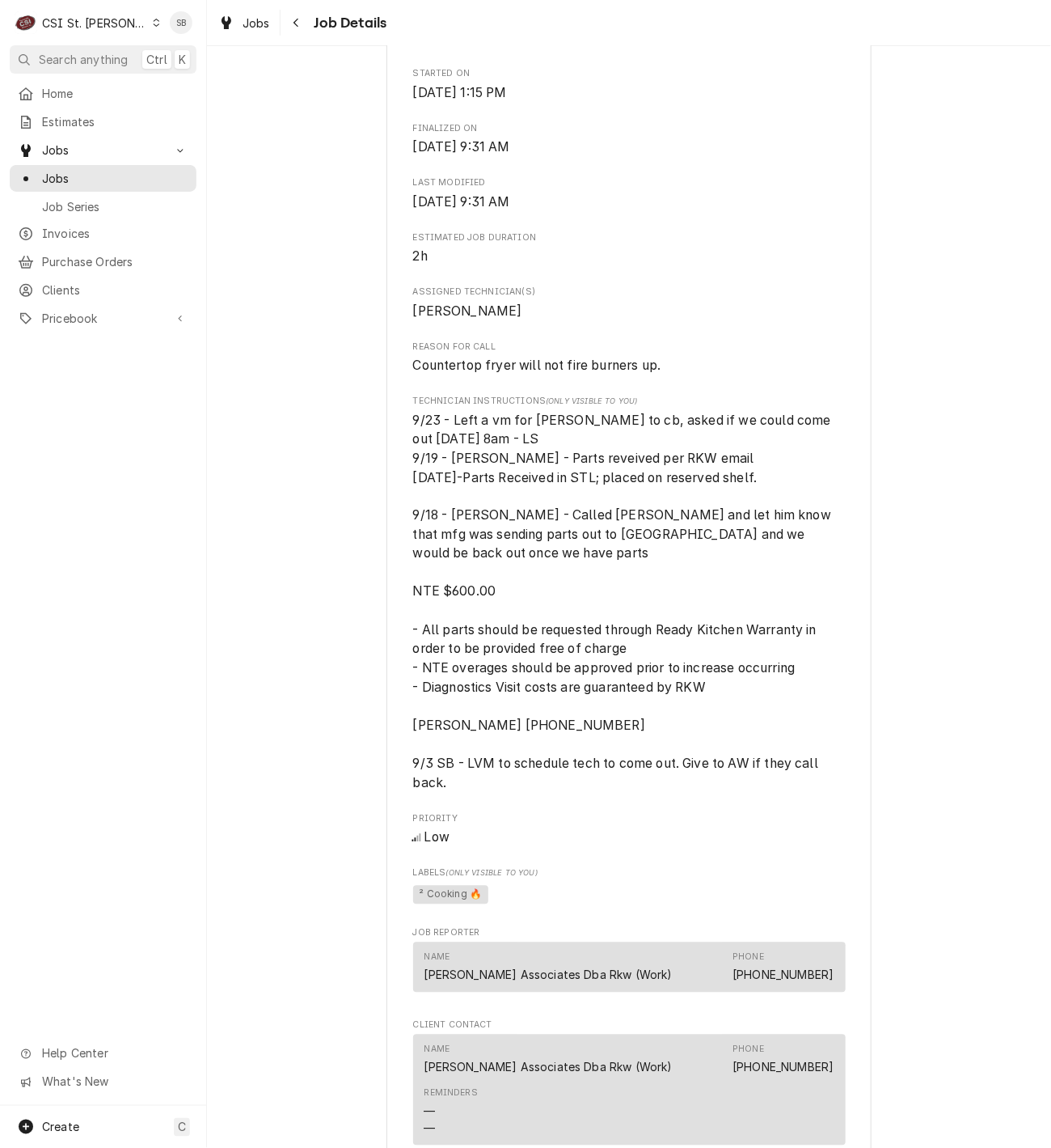
click at [527, 537] on span "9/23 - Left a vm for [PERSON_NAME] to cb, asked if we could come out [DATE] 8am…" at bounding box center [624, 601] width 422 height 378
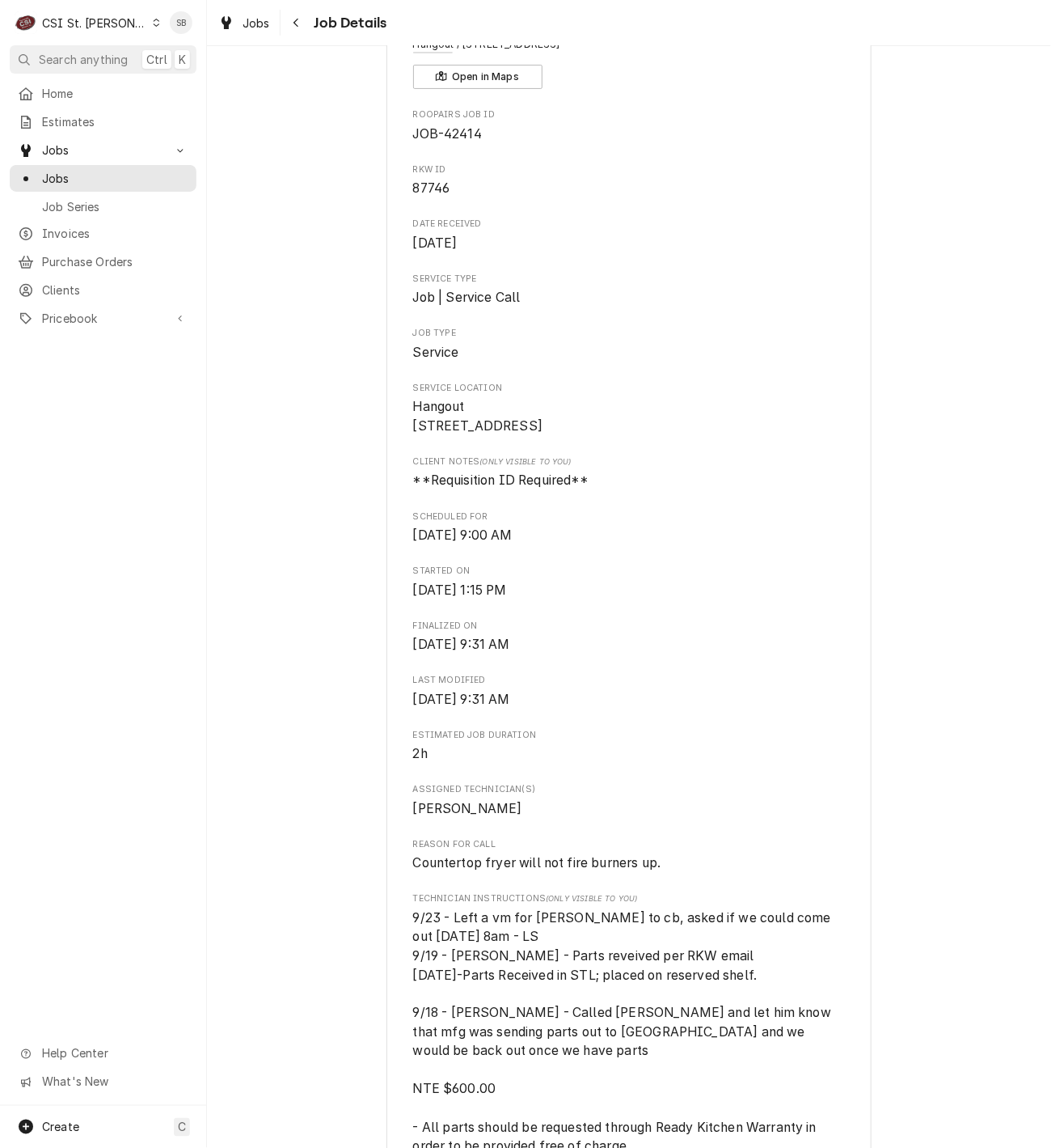
scroll to position [0, 0]
